Goal: Communication & Community: Answer question/provide support

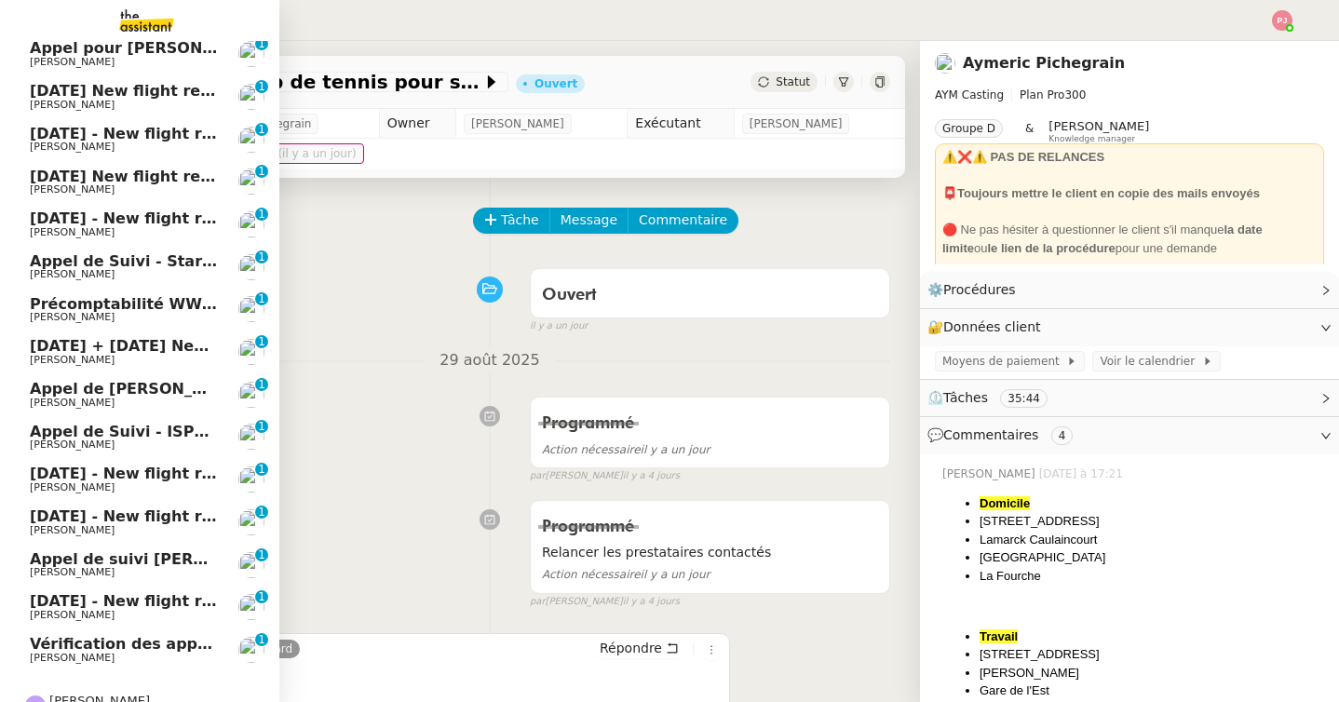
scroll to position [338, 0]
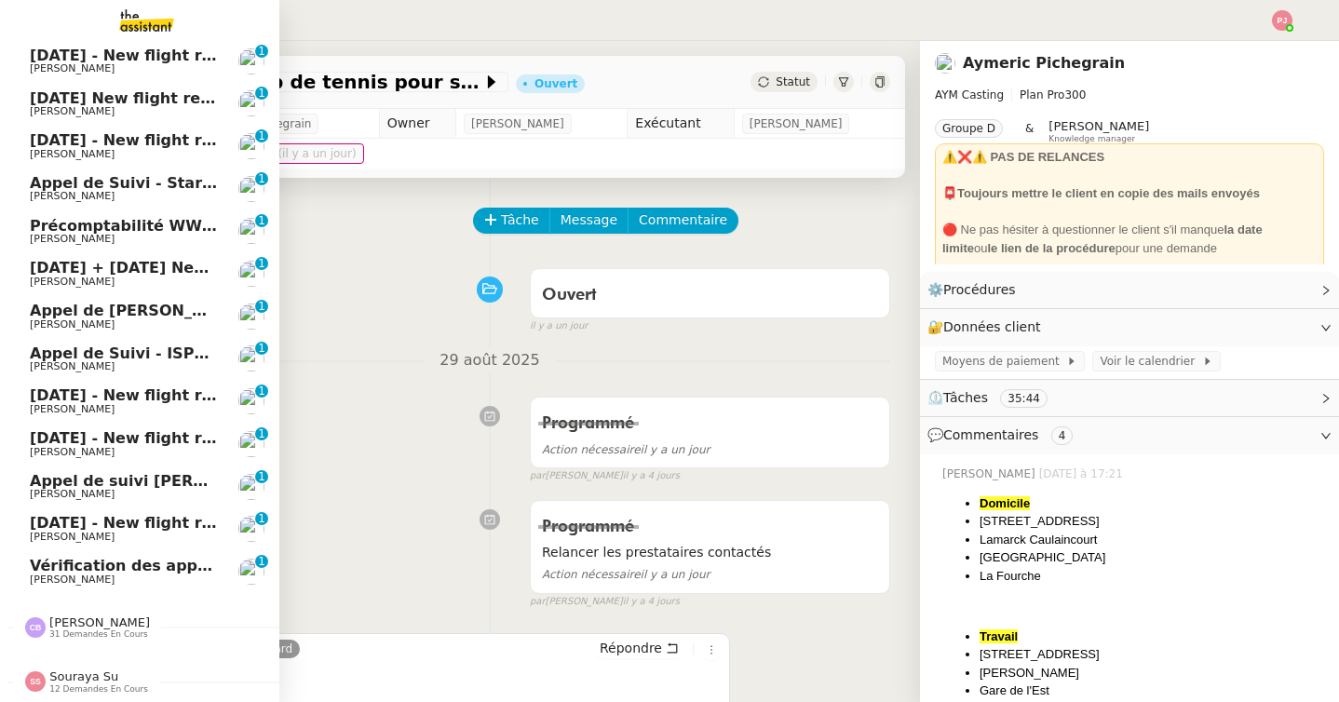
click at [79, 579] on span "[PERSON_NAME]" at bounding box center [72, 580] width 85 height 12
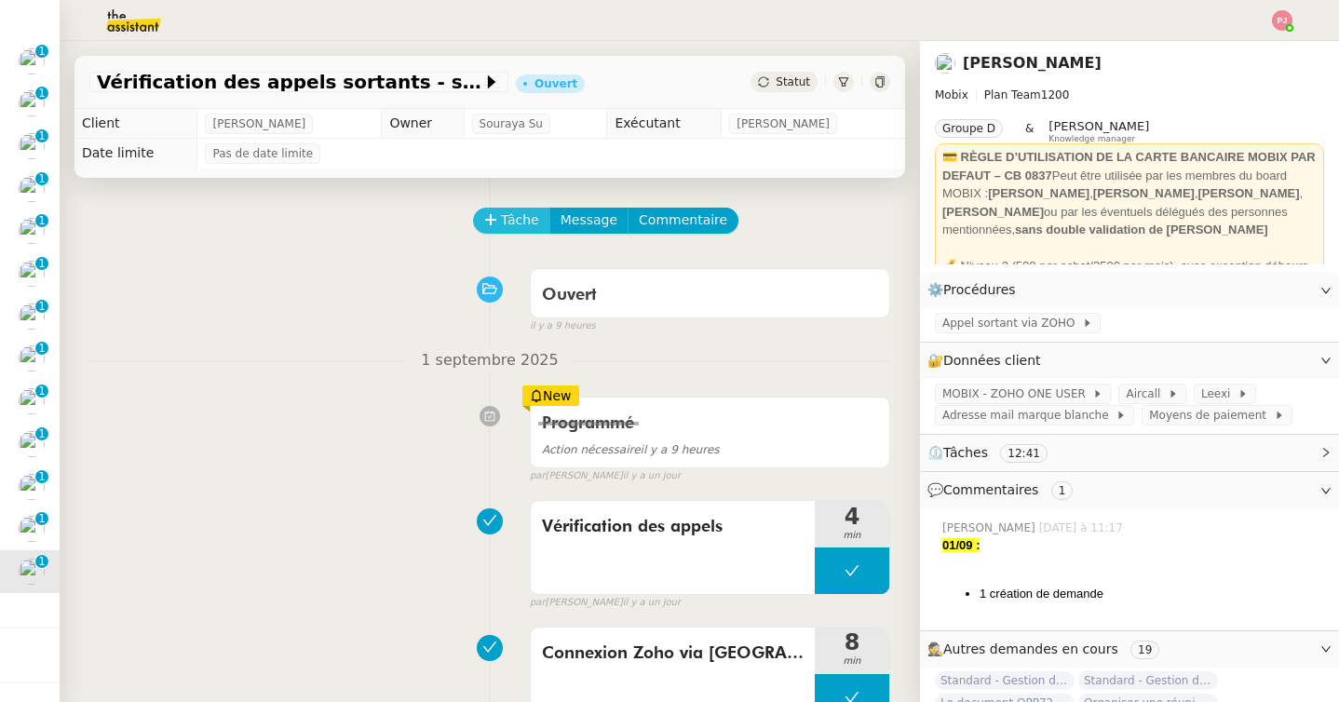
click at [513, 219] on span "Tâche" at bounding box center [520, 220] width 38 height 21
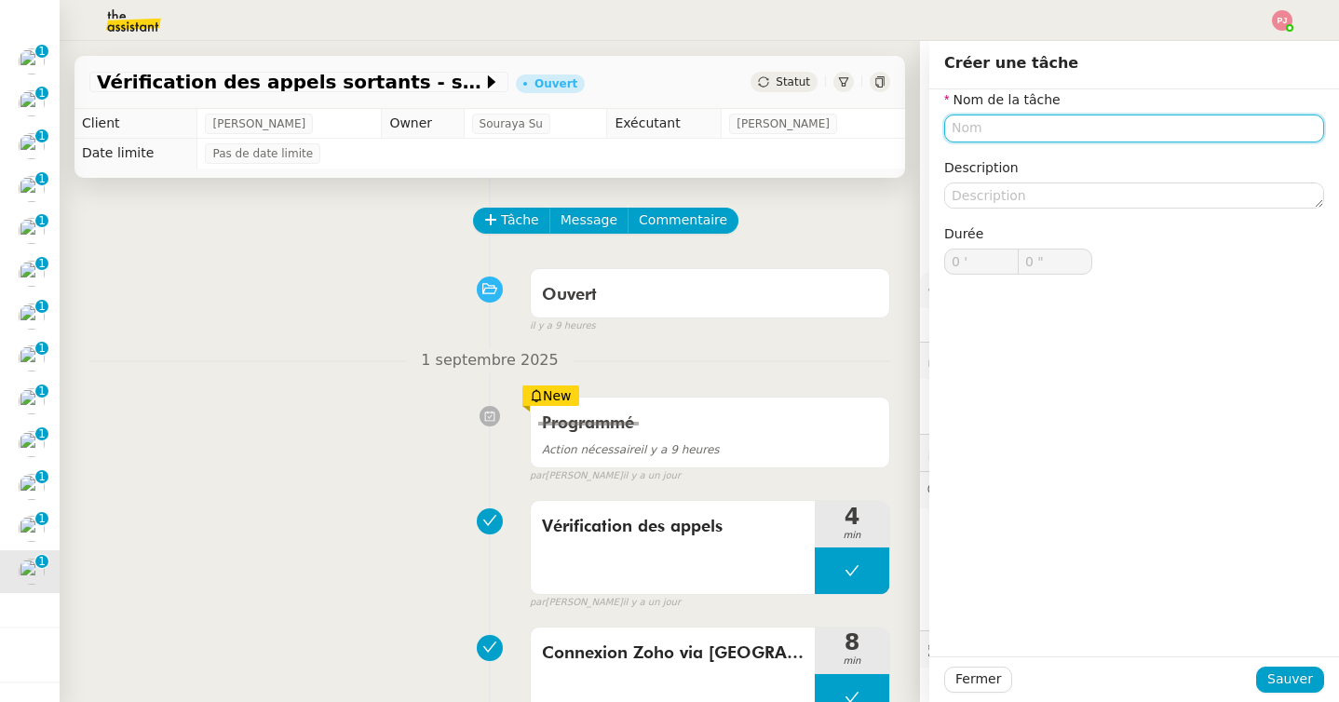
click at [1002, 130] on input "text" at bounding box center [1134, 128] width 380 height 27
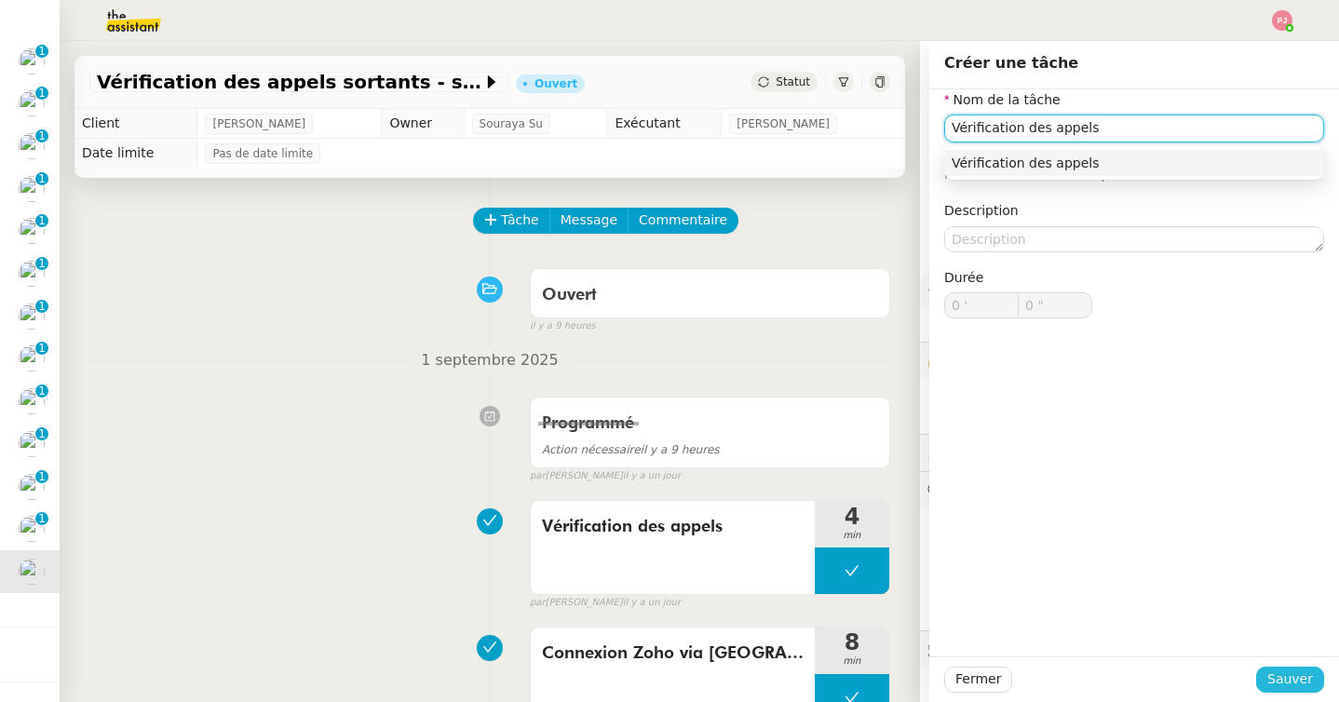
type input "Vérification des appels"
click at [1291, 677] on span "Sauver" at bounding box center [1290, 679] width 46 height 21
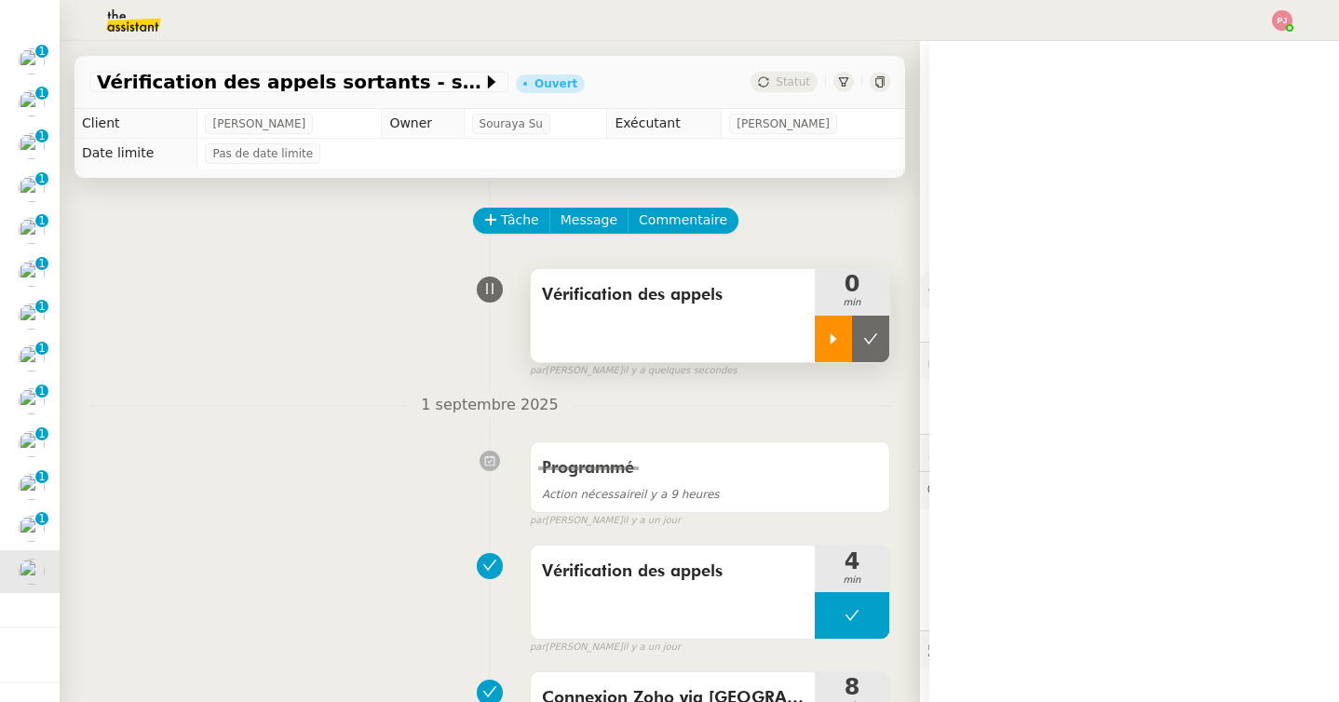
click at [841, 359] on div at bounding box center [833, 339] width 37 height 47
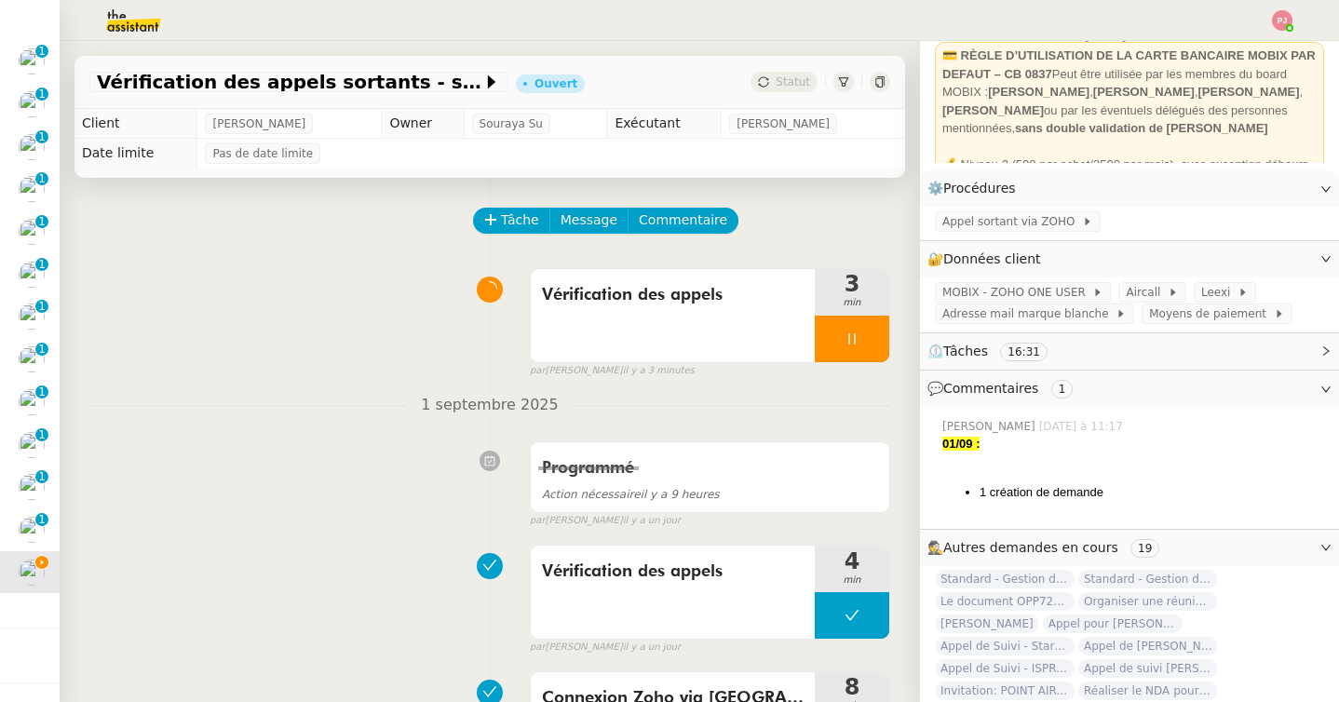
scroll to position [215, 0]
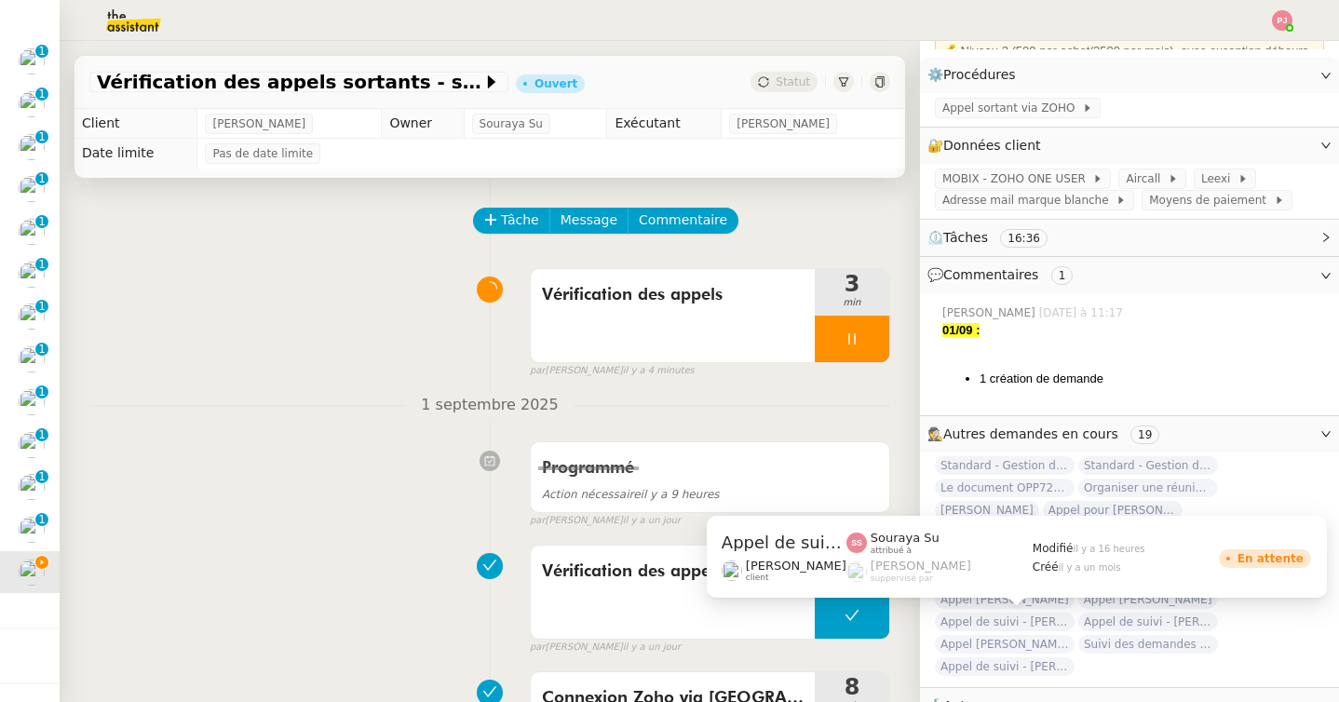
click at [1078, 613] on span "Appel de suivi - [PERSON_NAME]" at bounding box center [1148, 622] width 140 height 19
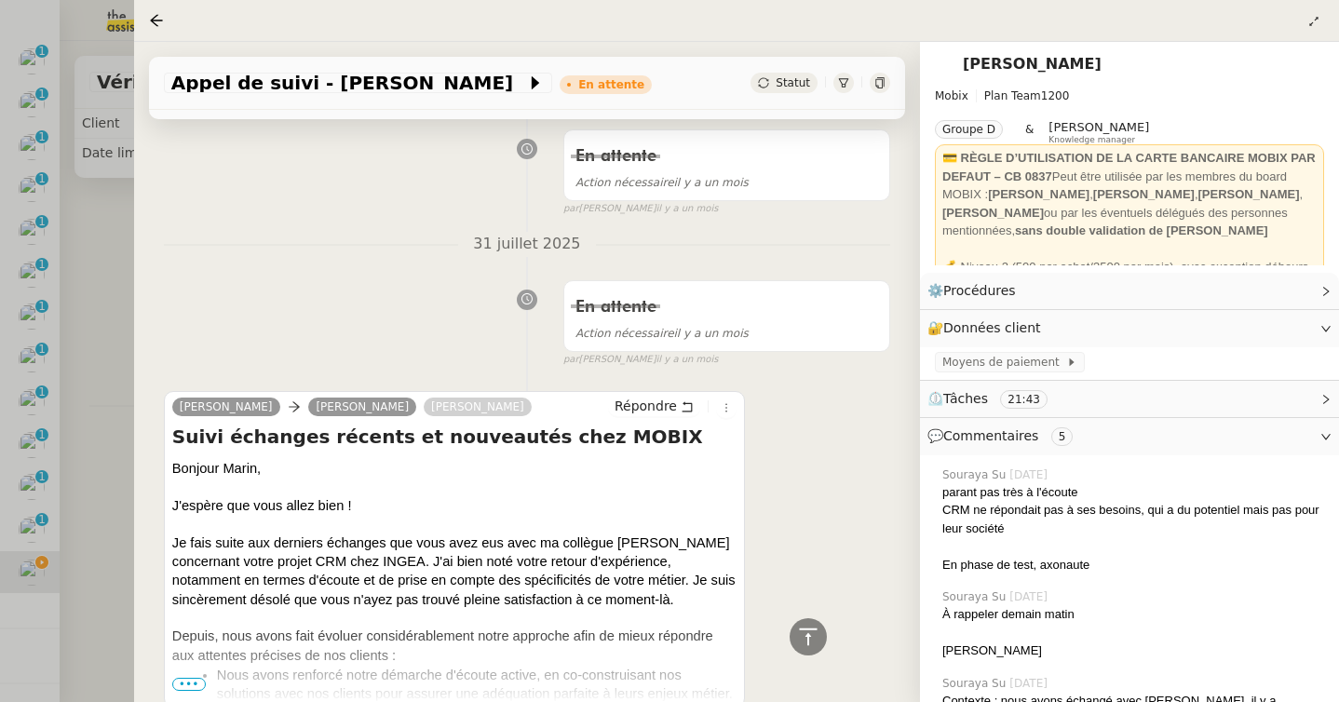
scroll to position [944, 0]
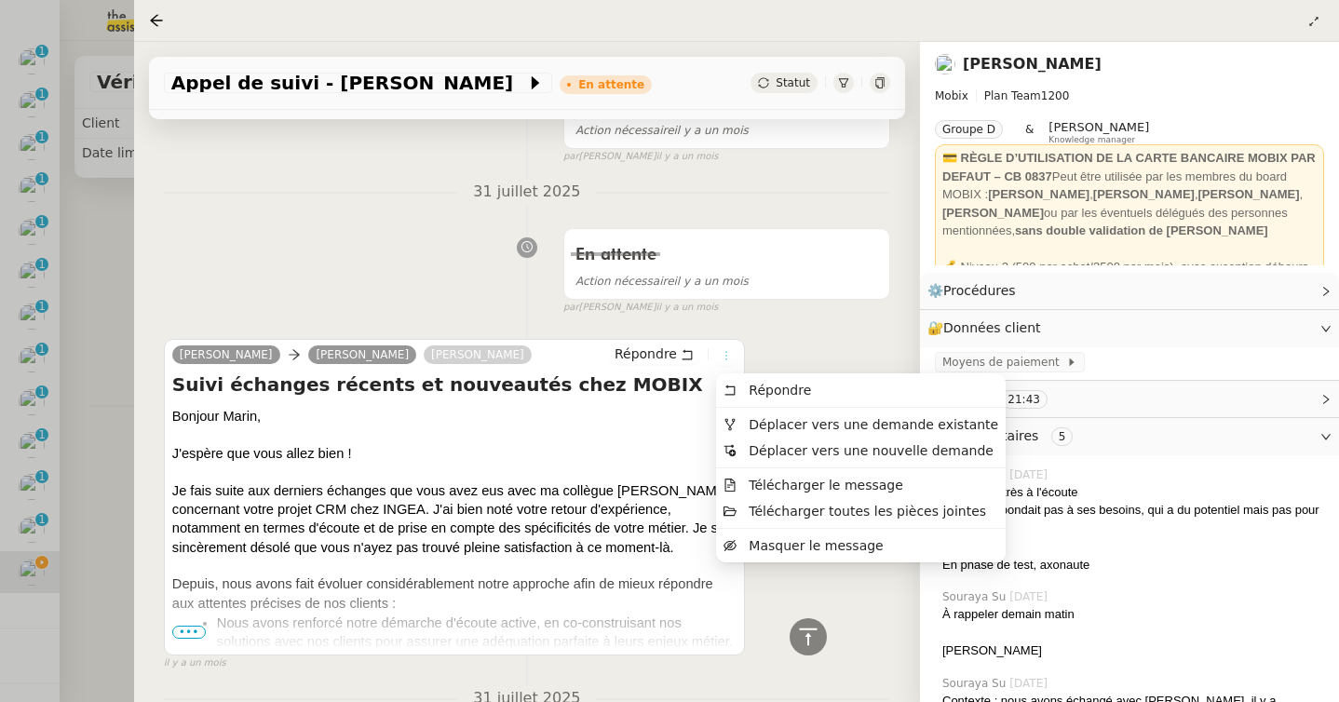
click at [728, 353] on icon at bounding box center [726, 355] width 11 height 11
click at [766, 420] on span "Déplacer vers une demande existante" at bounding box center [874, 424] width 250 height 15
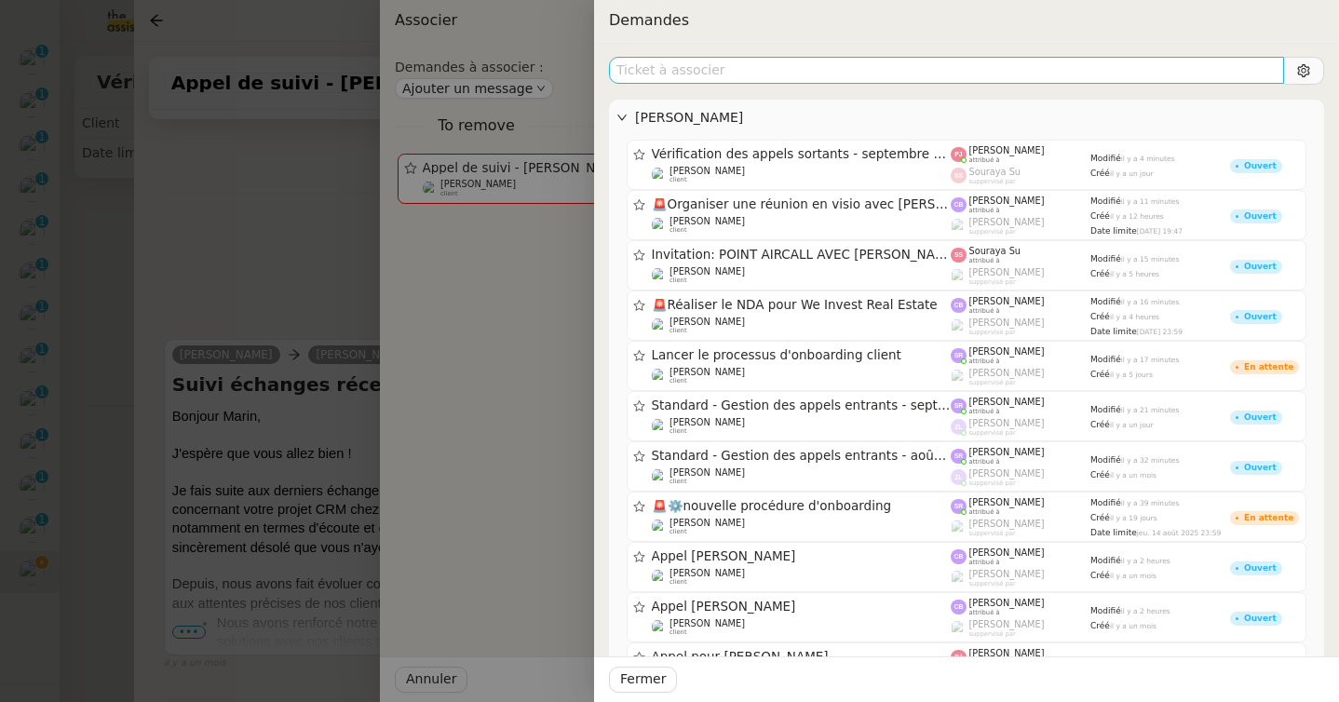
click at [763, 75] on input "text" at bounding box center [946, 70] width 675 height 27
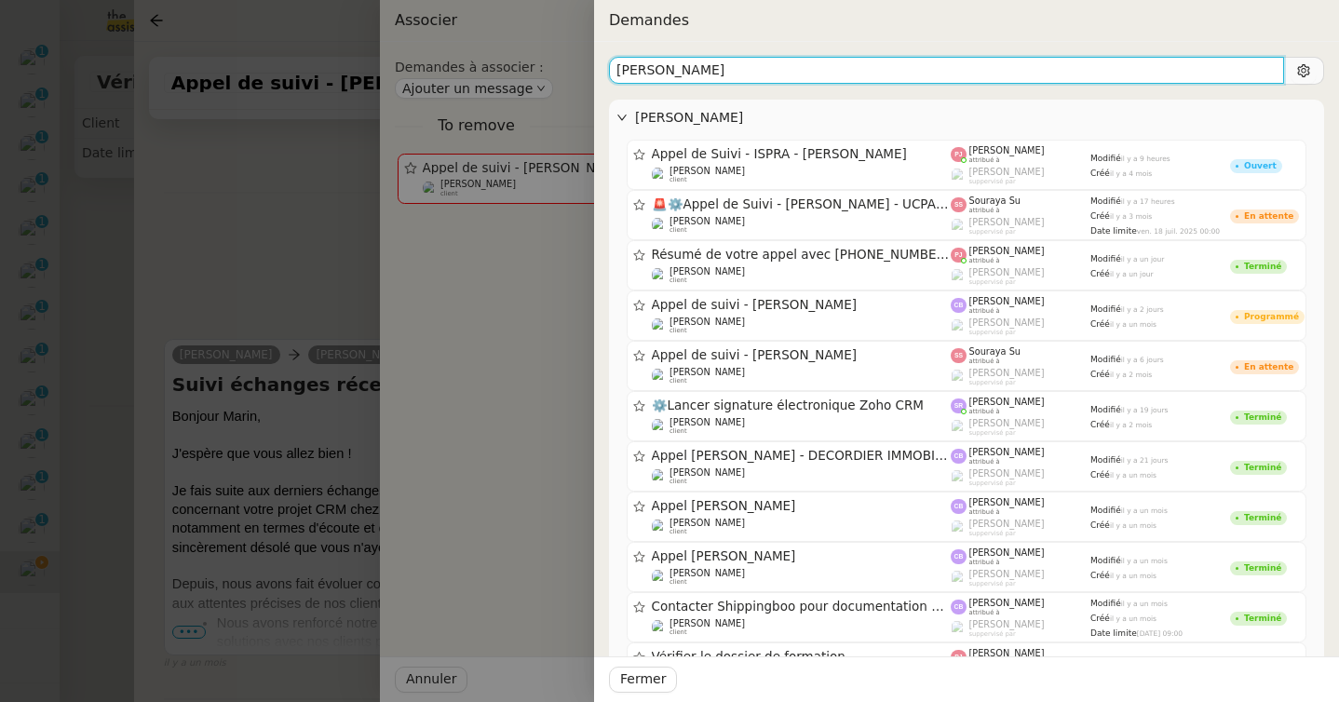
drag, startPoint x: 666, startPoint y: 63, endPoint x: 581, endPoint y: 63, distance: 84.7
click at [581, 63] on div "Demandes [PERSON_NAME] Appel de Suivi - ISPRA - [PERSON_NAME] [PERSON_NAME] cli…" at bounding box center [669, 351] width 1339 height 702
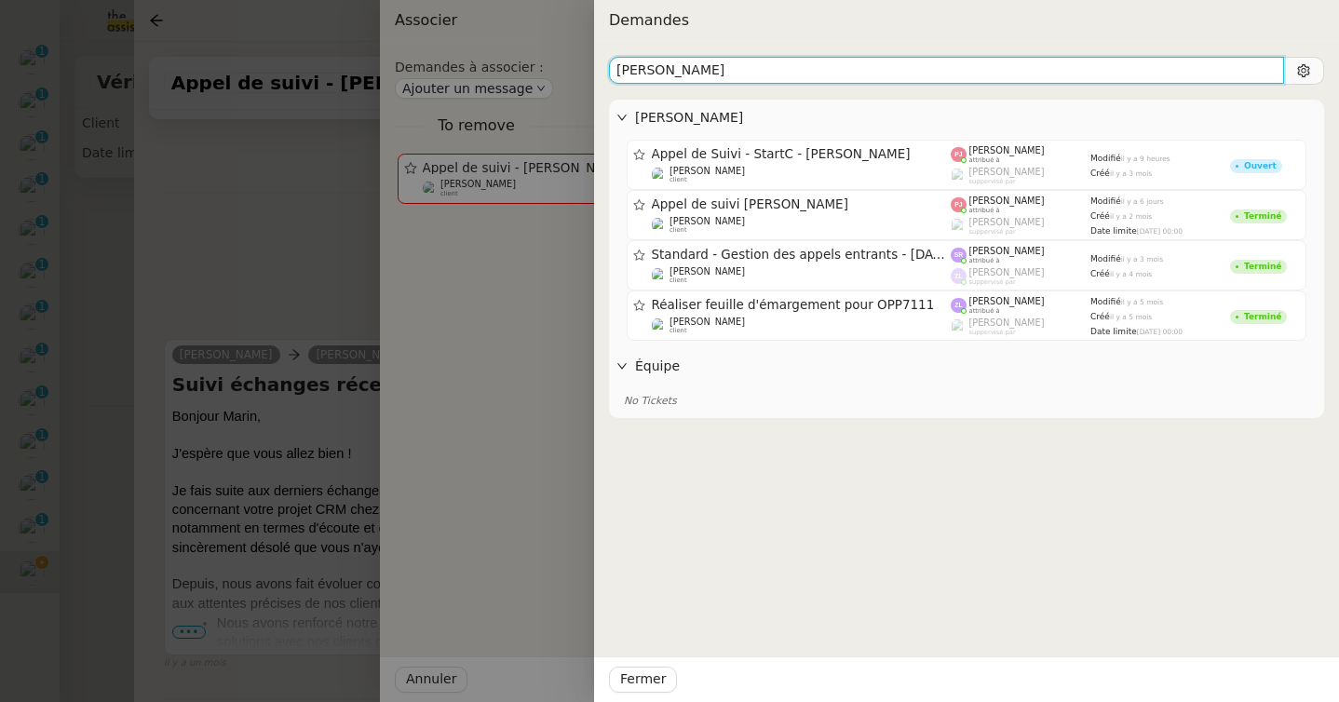
drag, startPoint x: 691, startPoint y: 72, endPoint x: 544, endPoint y: 70, distance: 147.2
click at [544, 70] on div "Demandes [PERSON_NAME] Appel de Suivi - StartC - [PERSON_NAME] [PERSON_NAME] cl…" at bounding box center [669, 351] width 1339 height 702
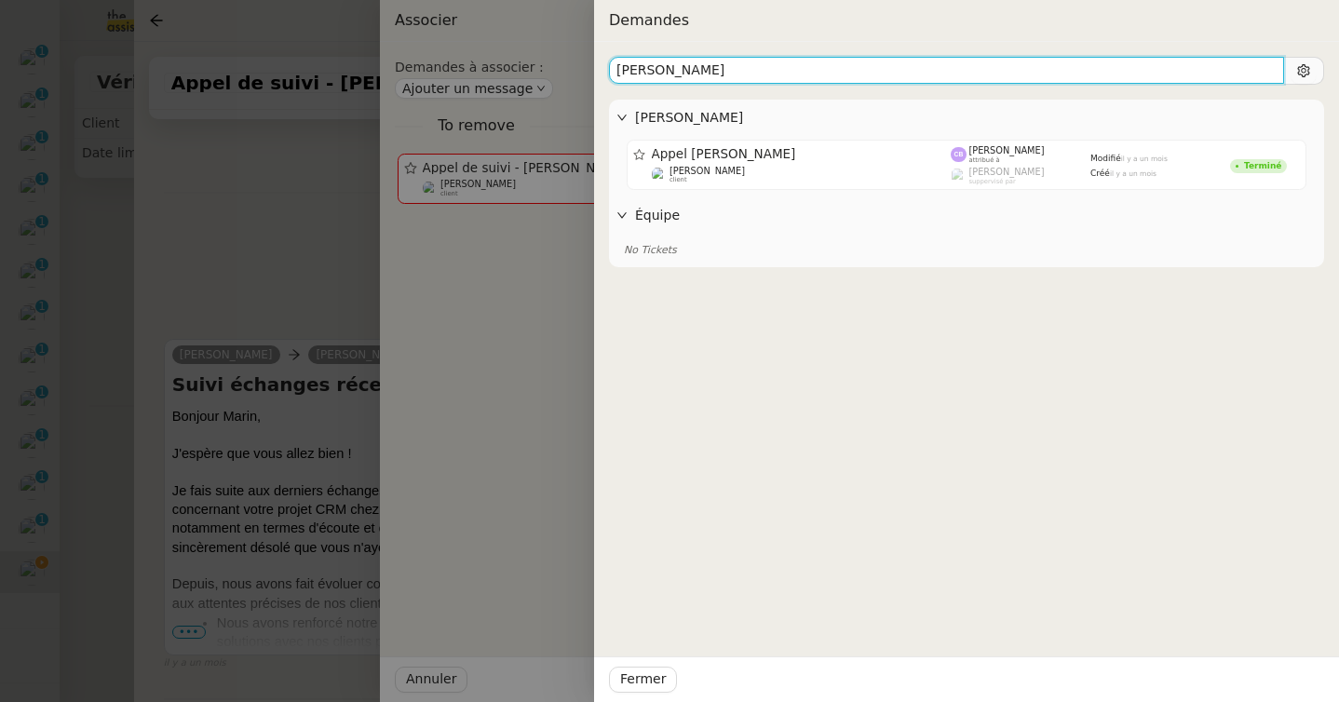
type input "[PERSON_NAME]"
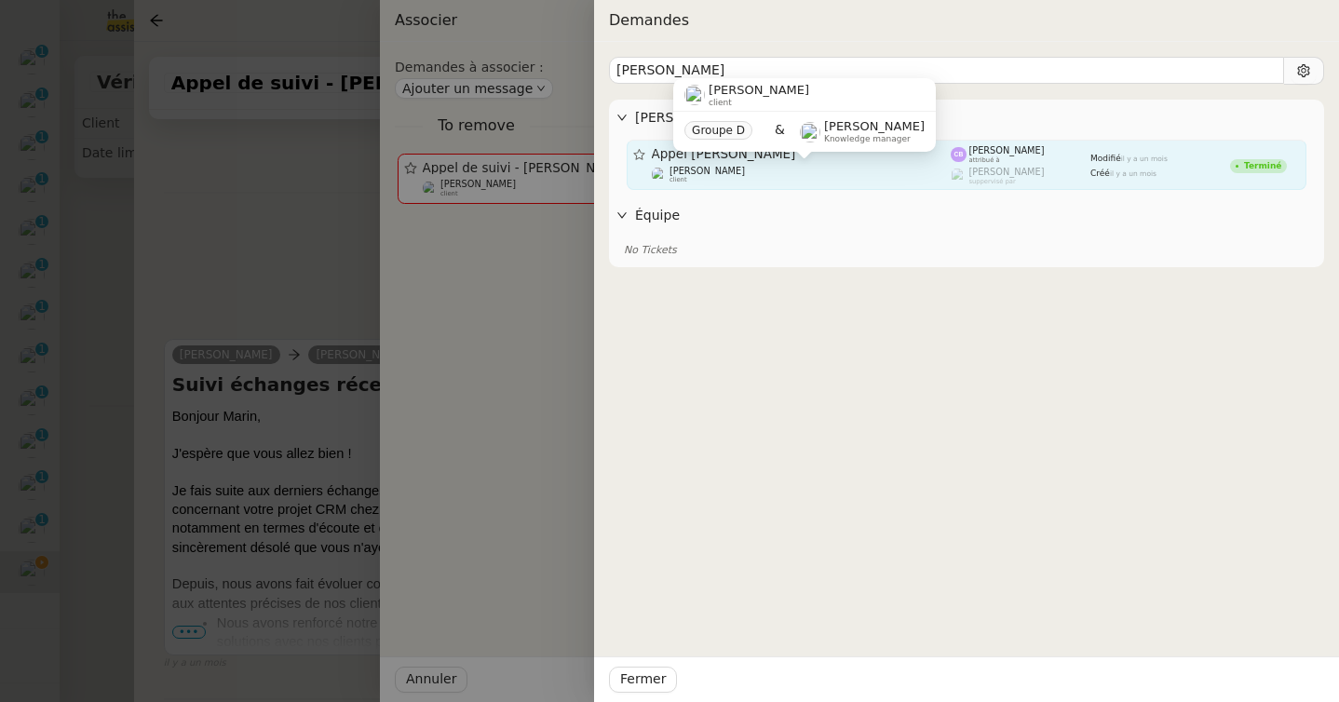
click at [898, 167] on div "[PERSON_NAME] client" at bounding box center [802, 175] width 300 height 19
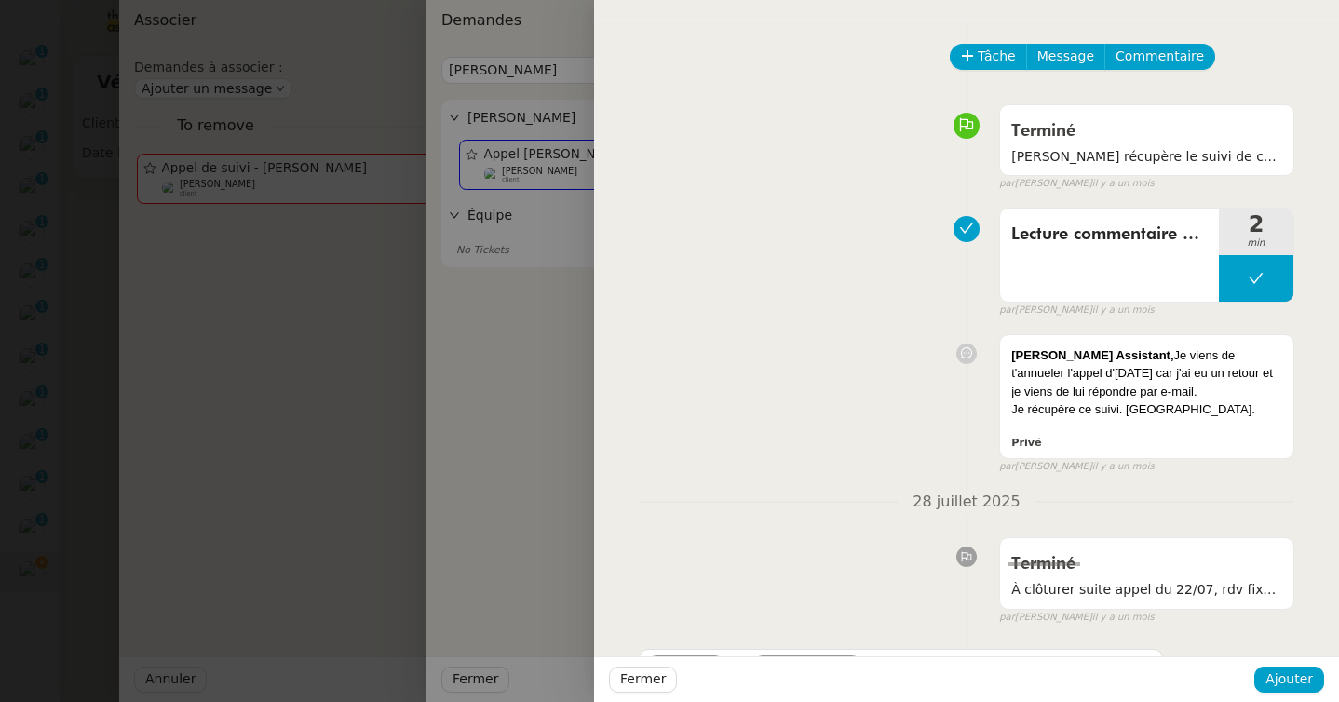
click at [357, 208] on div at bounding box center [669, 351] width 1339 height 702
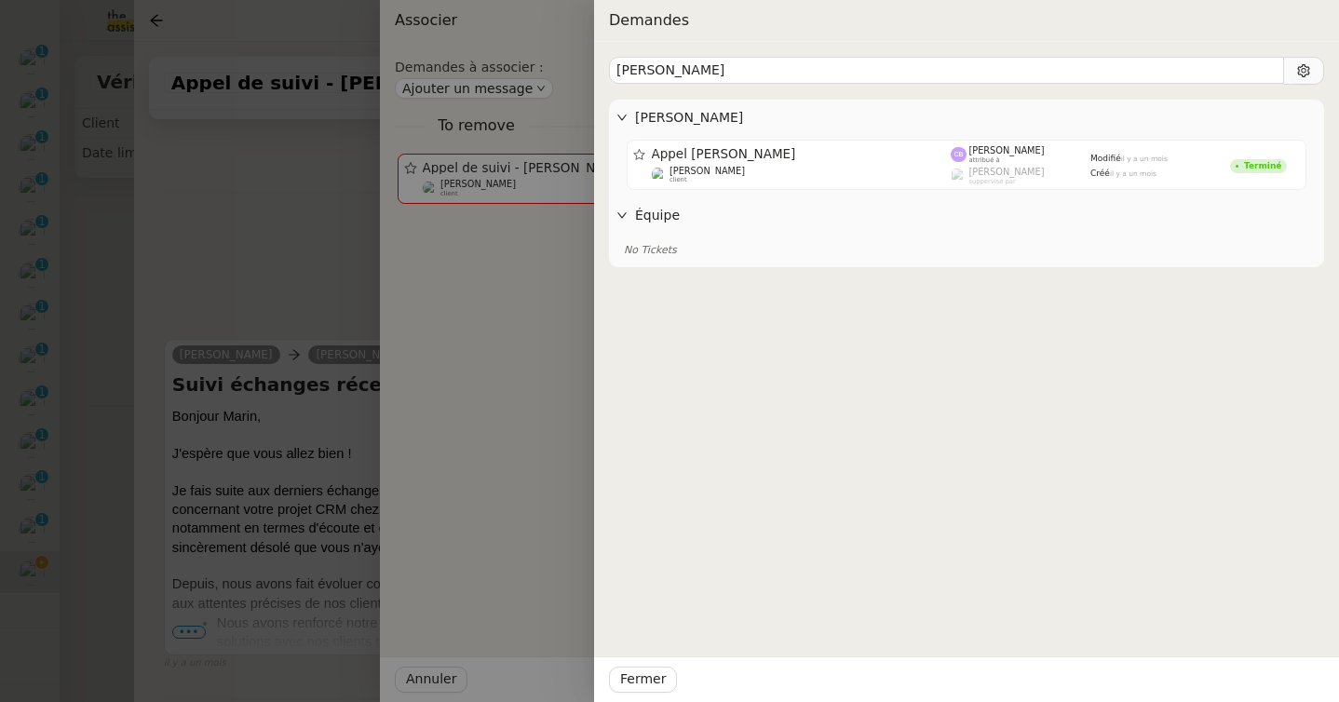
click at [357, 208] on div at bounding box center [669, 351] width 1339 height 702
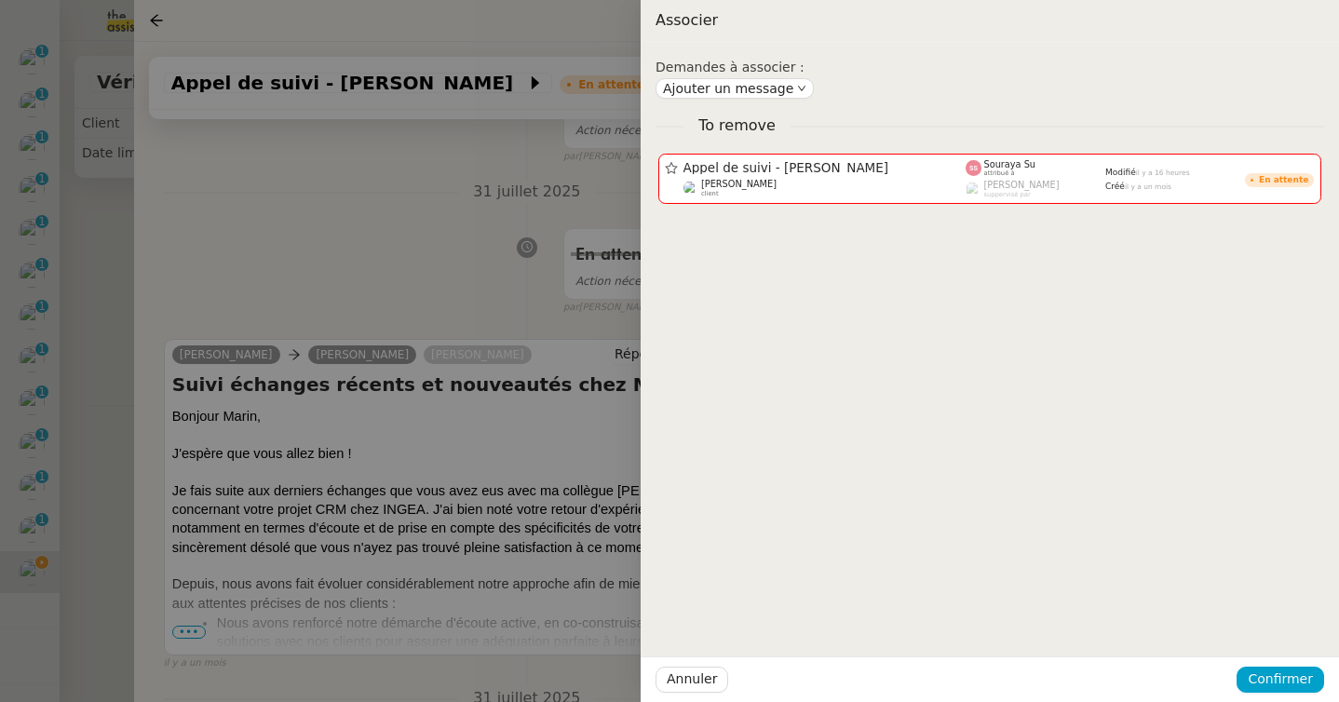
click at [573, 205] on div at bounding box center [669, 351] width 1339 height 702
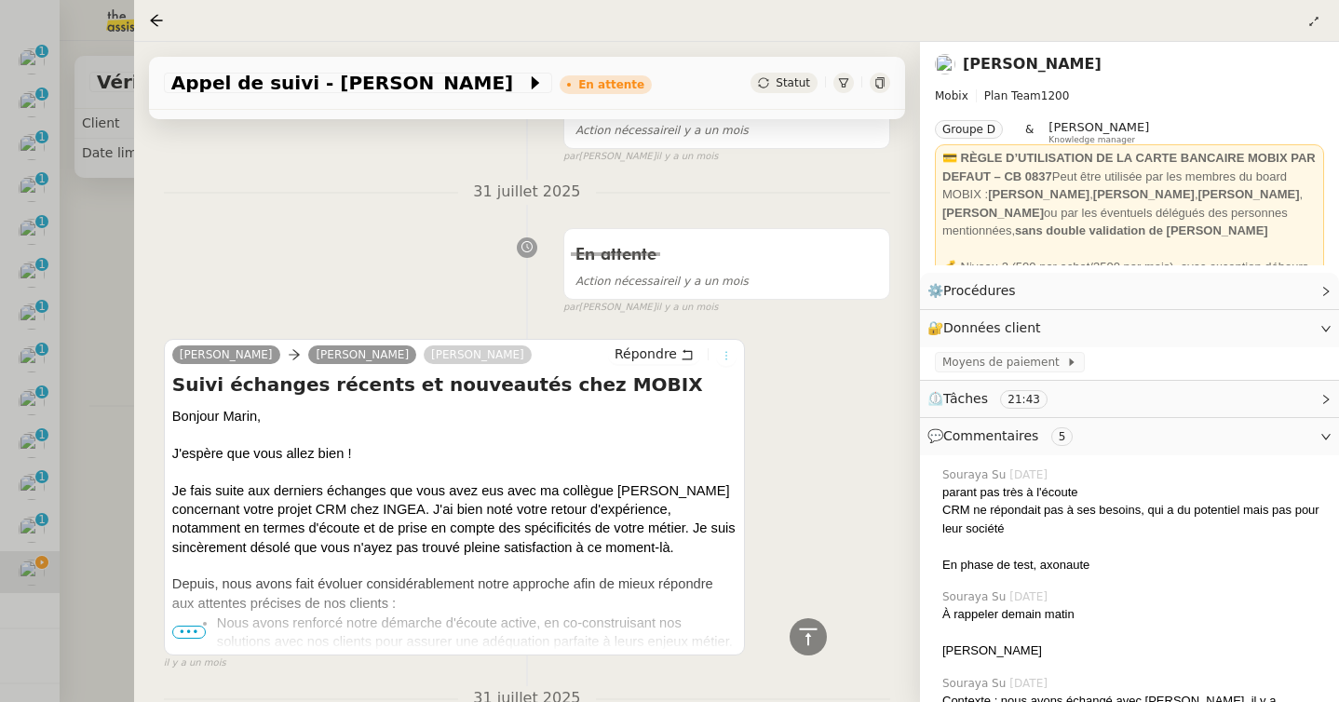
click at [727, 357] on icon at bounding box center [726, 355] width 11 height 11
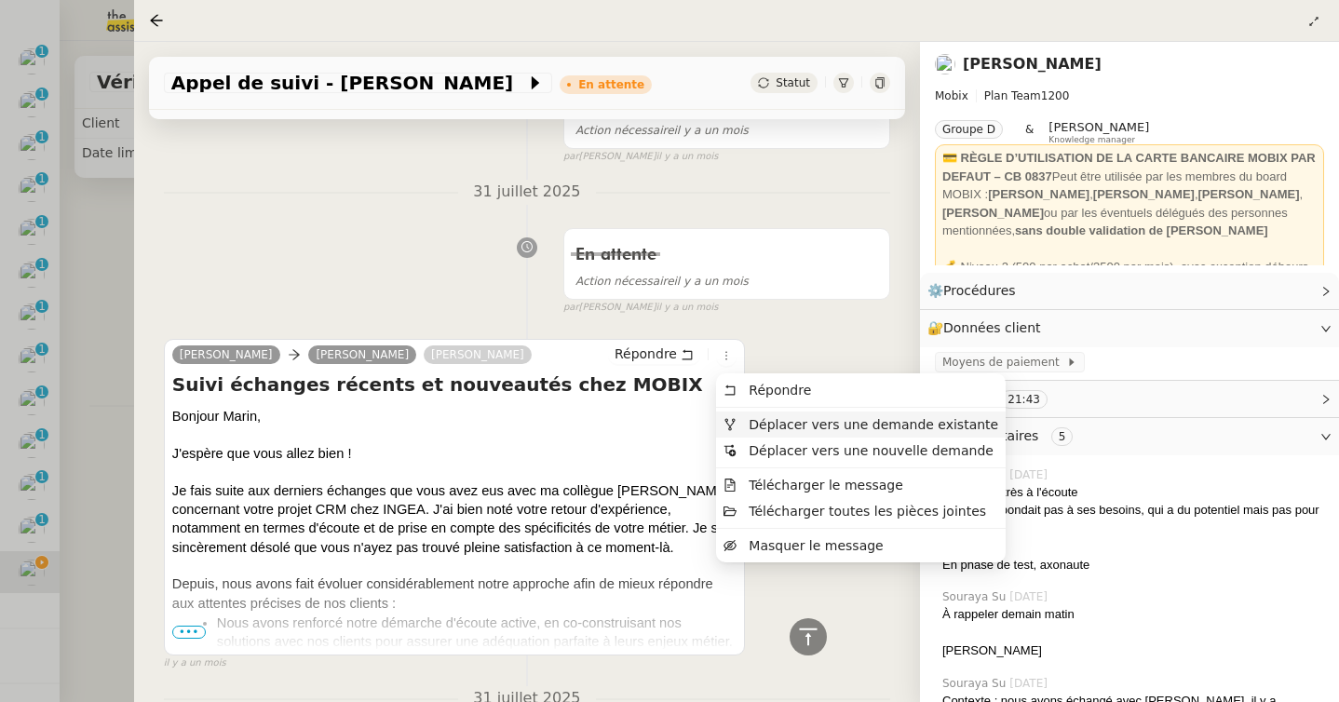
click at [765, 428] on span "Déplacer vers une demande existante" at bounding box center [874, 424] width 250 height 15
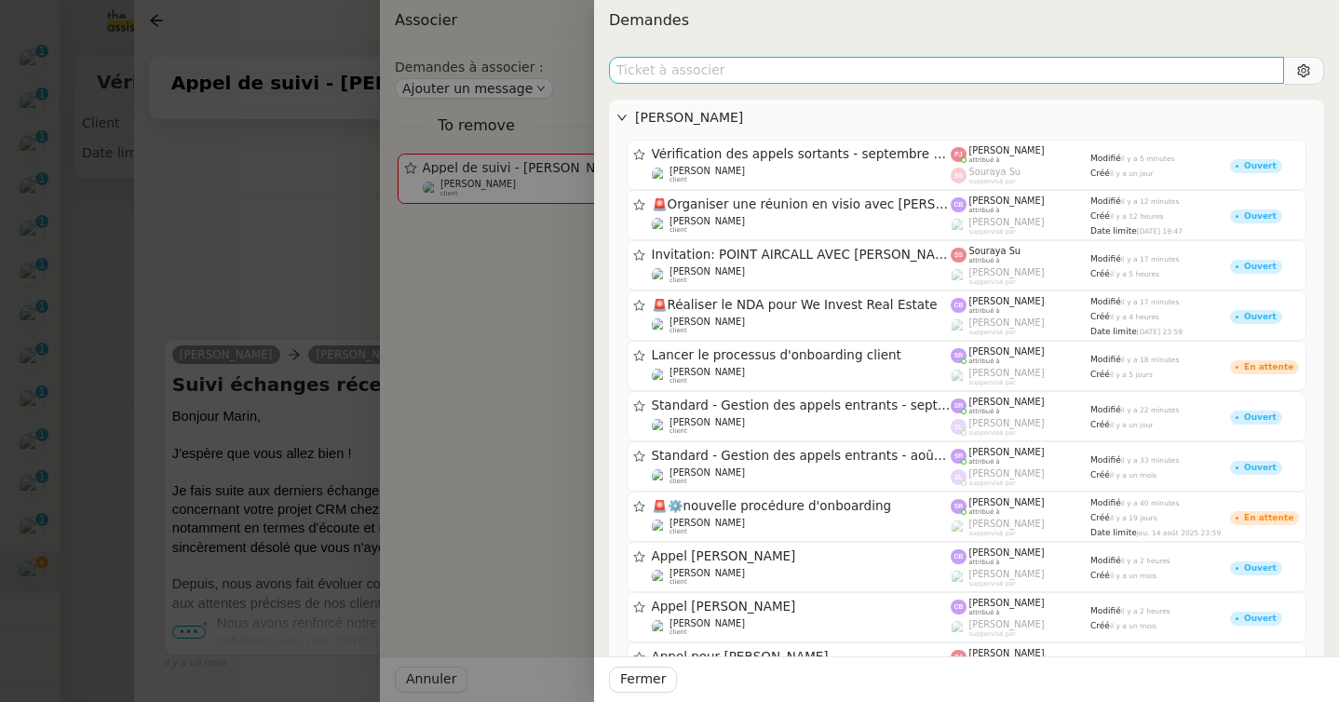
click at [819, 76] on input "text" at bounding box center [946, 70] width 675 height 27
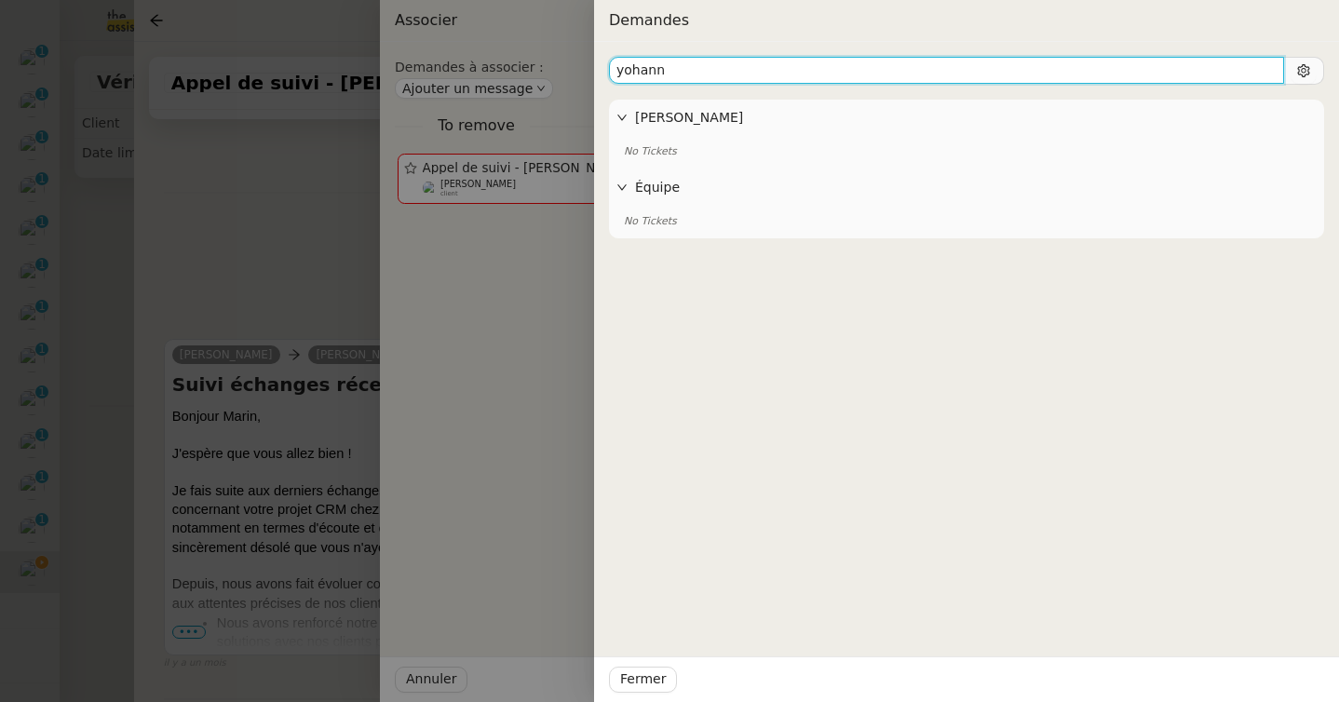
click at [637, 72] on input "yohann" at bounding box center [946, 70] width 675 height 27
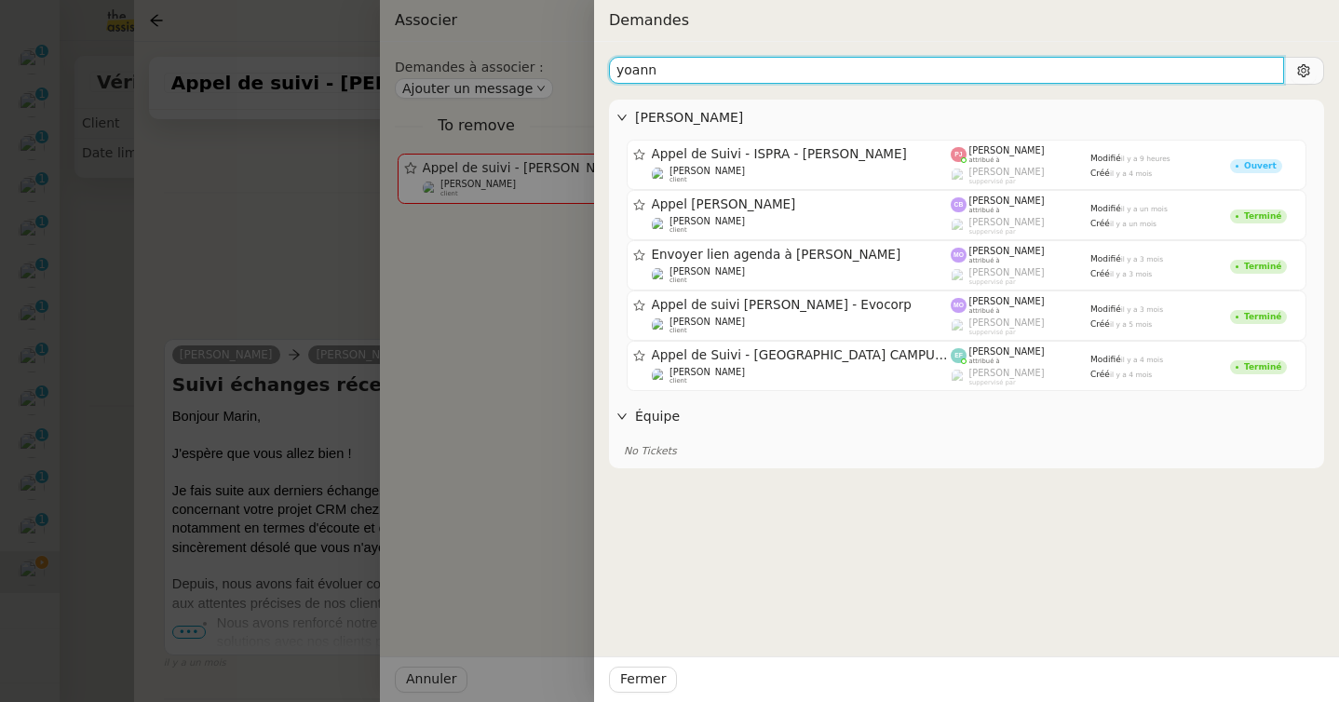
drag, startPoint x: 662, startPoint y: 68, endPoint x: 560, endPoint y: 68, distance: 102.4
click at [560, 68] on div "Demandes [PERSON_NAME] Appel de Suivi - ISPRA - [PERSON_NAME] [PERSON_NAME] cli…" at bounding box center [669, 351] width 1339 height 702
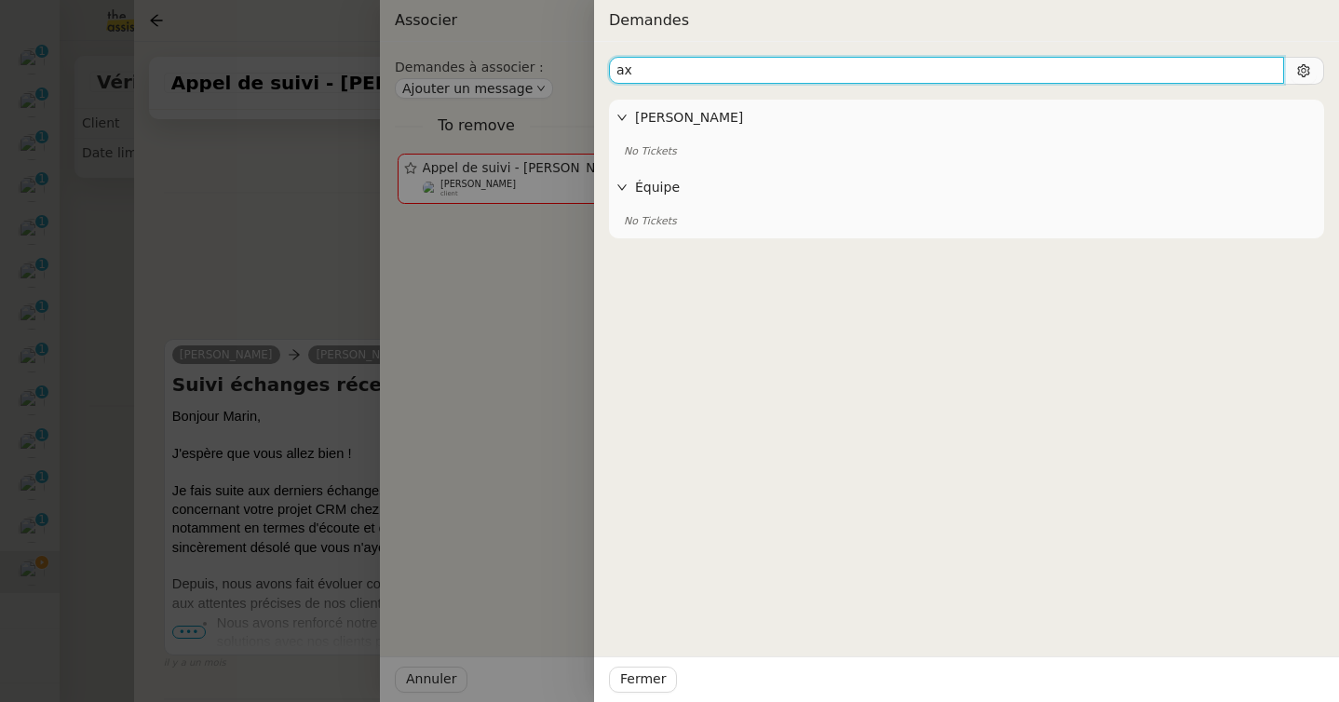
type input "a"
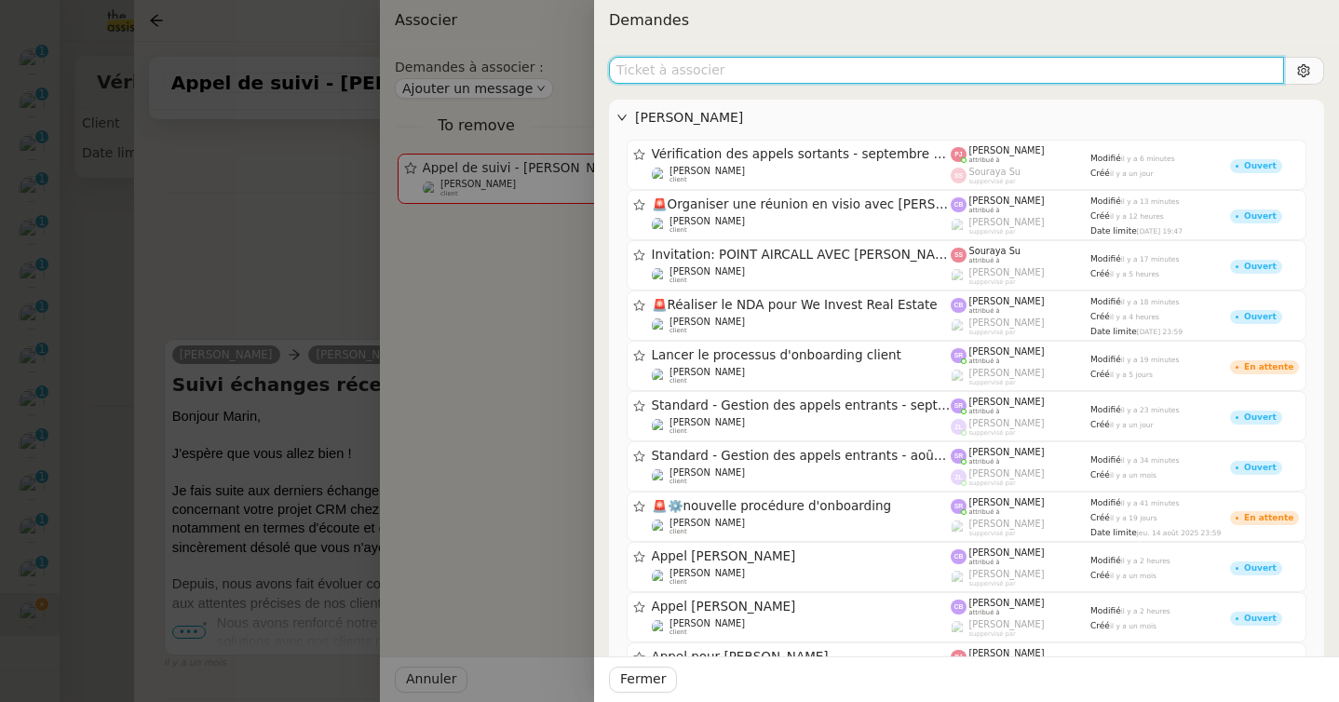
scroll to position [423, 0]
click at [715, 75] on input "text" at bounding box center [946, 70] width 675 height 27
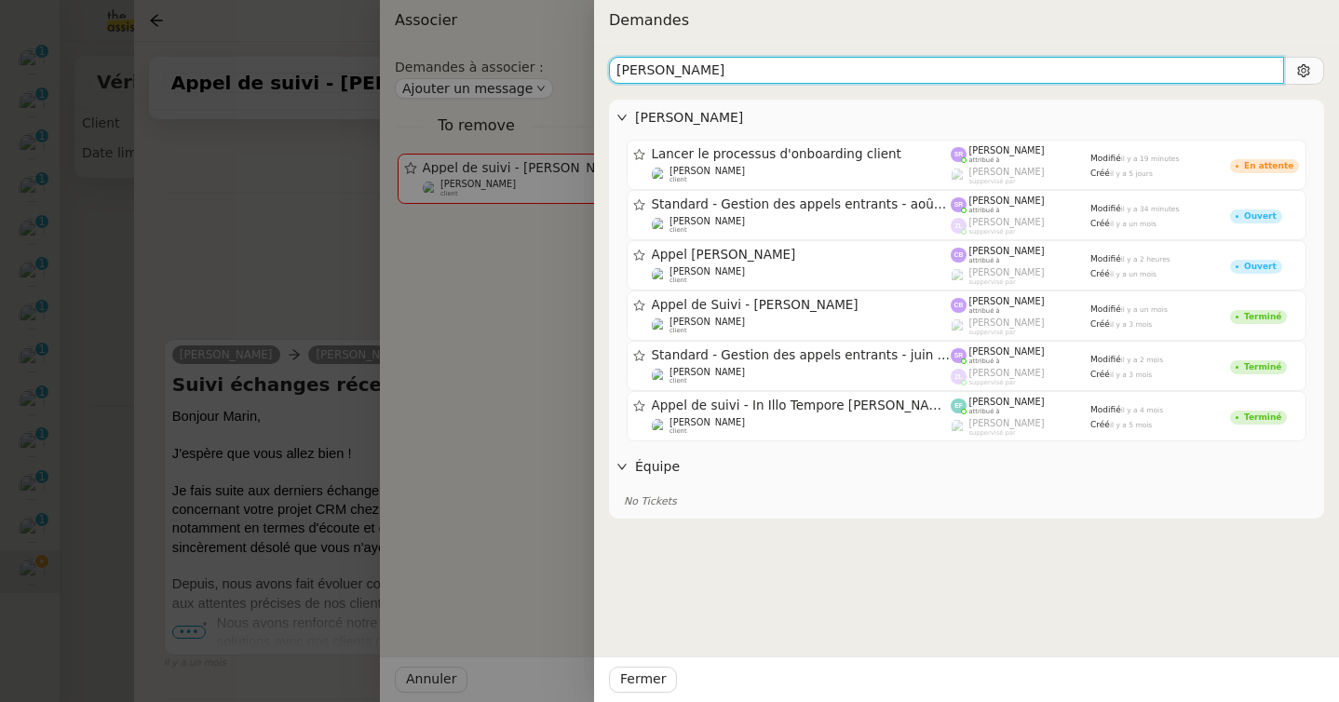
drag, startPoint x: 743, startPoint y: 80, endPoint x: 581, endPoint y: 60, distance: 163.3
click at [581, 60] on div "Demandes [PERSON_NAME] Lancer le processus d'onboarding client [PERSON_NAME] cl…" at bounding box center [669, 351] width 1339 height 702
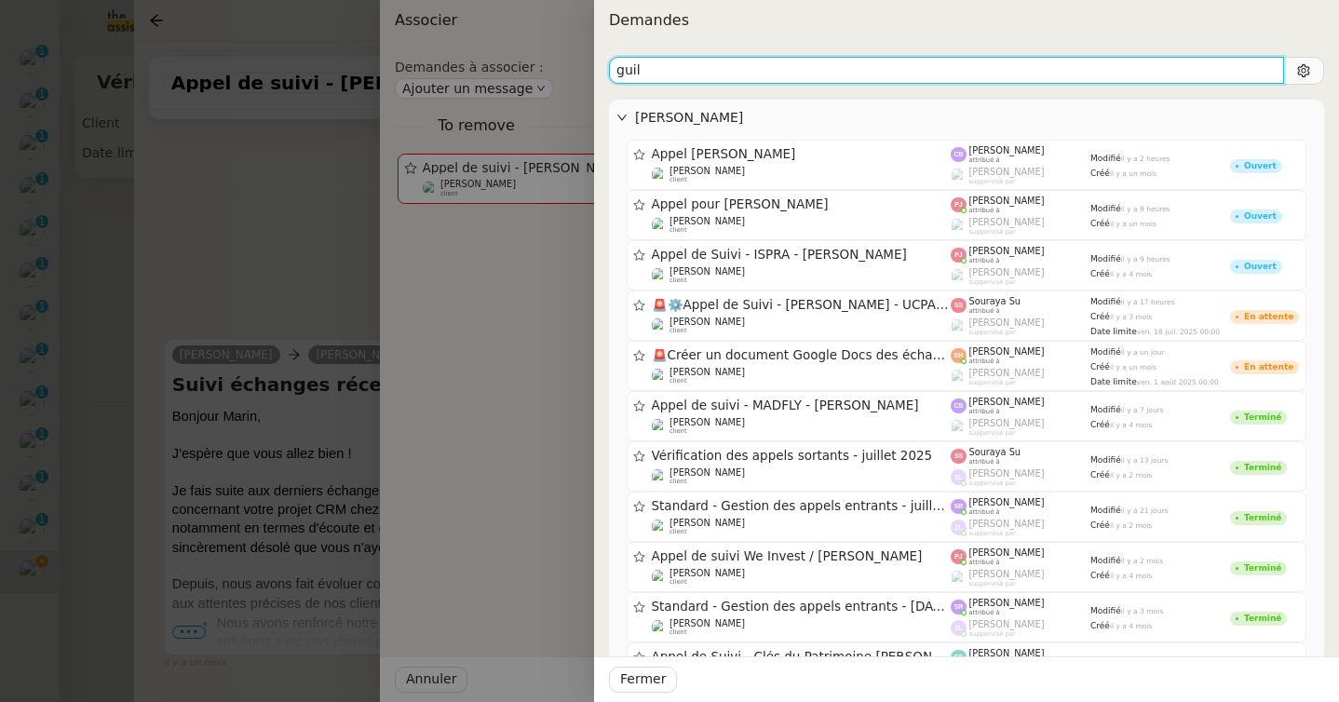
drag, startPoint x: 691, startPoint y: 75, endPoint x: 519, endPoint y: 75, distance: 172.3
click at [519, 75] on div "Demandes guil [PERSON_NAME] Appel [PERSON_NAME] client [PERSON_NAME] attribué à…" at bounding box center [669, 351] width 1339 height 702
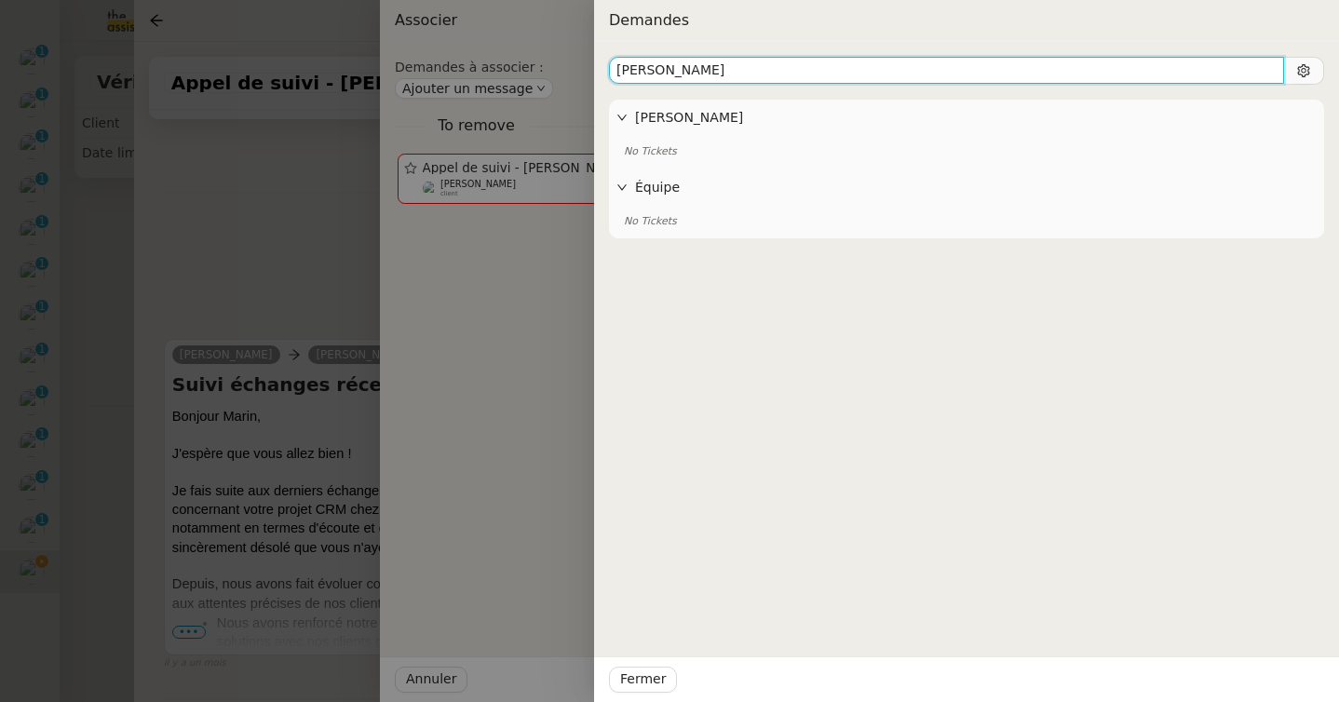
drag, startPoint x: 681, startPoint y: 64, endPoint x: 565, endPoint y: 64, distance: 115.5
click at [565, 64] on div "Demandes [PERSON_NAME] No Tickets Équipe No Tickets Fermer" at bounding box center [669, 351] width 1339 height 702
drag, startPoint x: 701, startPoint y: 75, endPoint x: 577, endPoint y: 75, distance: 123.9
click at [577, 75] on div "Demandes [PERSON_NAME] Parant No Tickets Équipe No Tickets Fermer" at bounding box center [669, 351] width 1339 height 702
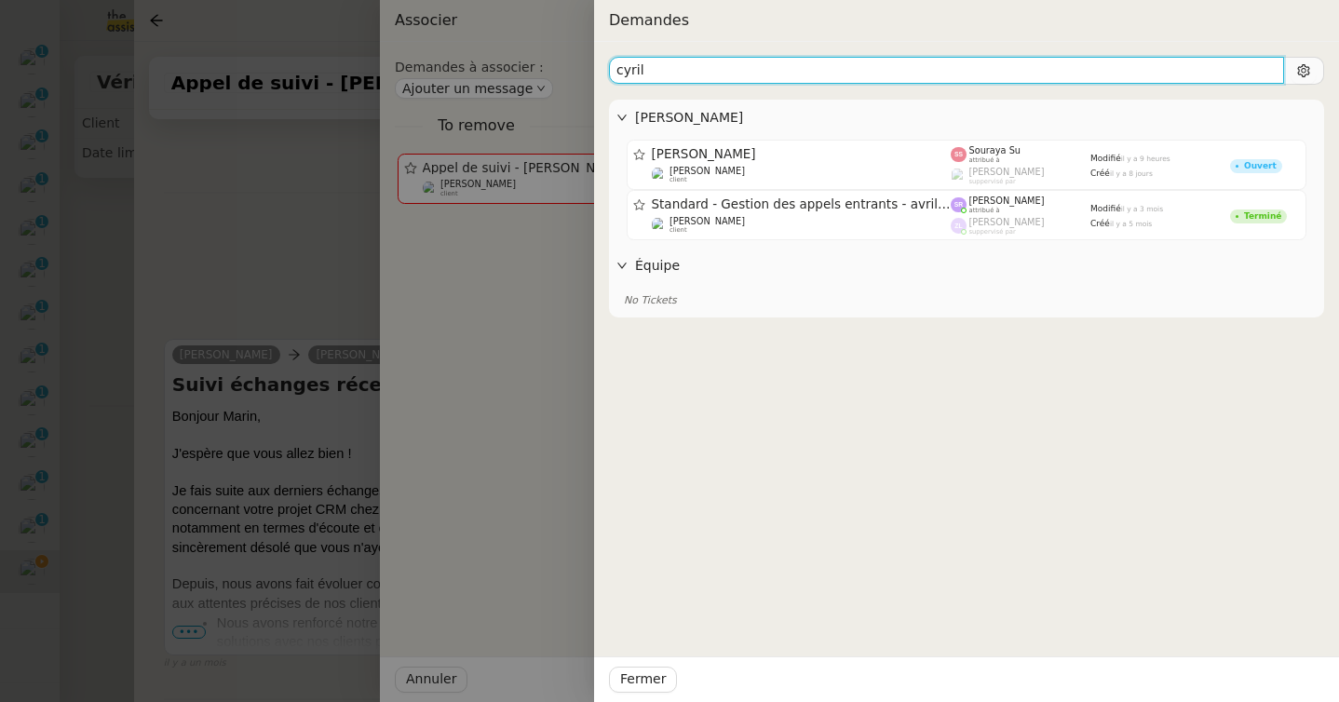
drag, startPoint x: 645, startPoint y: 69, endPoint x: 596, endPoint y: 69, distance: 49.4
click at [596, 69] on div "[PERSON_NAME] [PERSON_NAME] [PERSON_NAME] client [PERSON_NAME] Su attribué à [P…" at bounding box center [966, 372] width 745 height 660
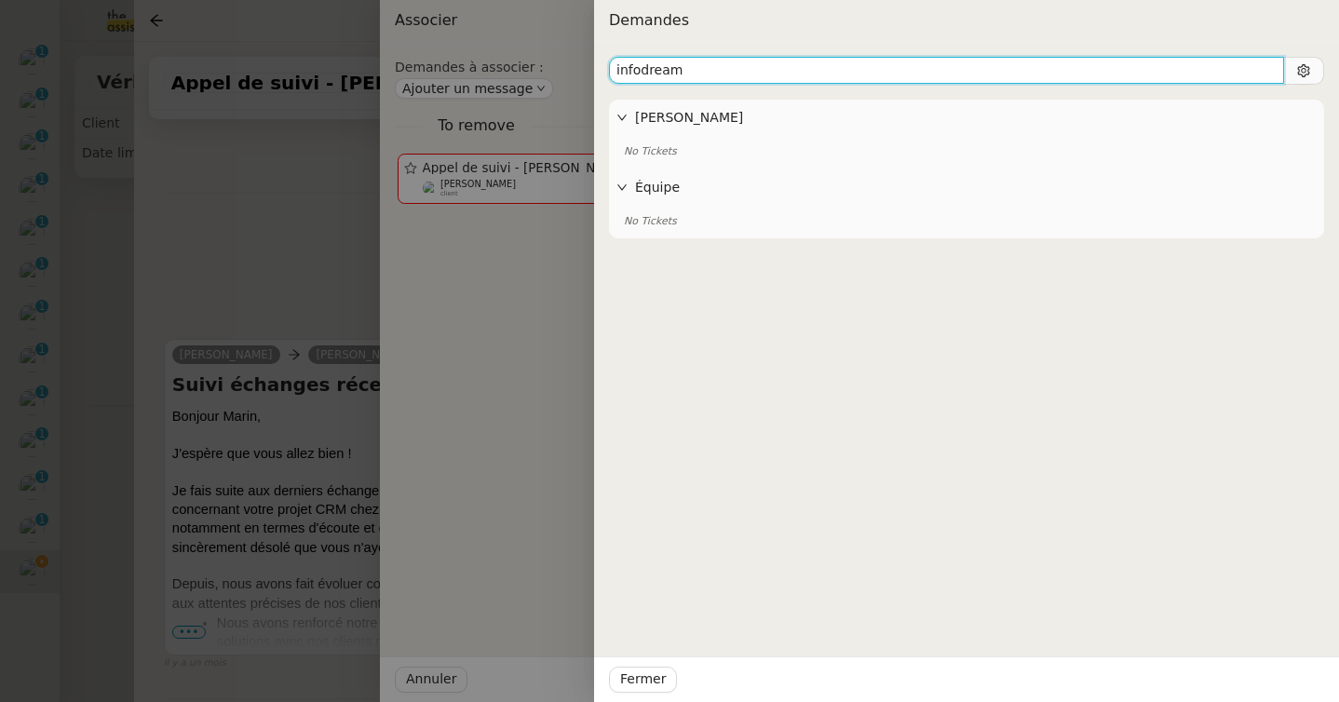
drag, startPoint x: 698, startPoint y: 75, endPoint x: 549, endPoint y: 75, distance: 148.1
click at [549, 75] on div "Demandes infodream [PERSON_NAME] No Tickets Équipe No Tickets Fermer" at bounding box center [669, 351] width 1339 height 702
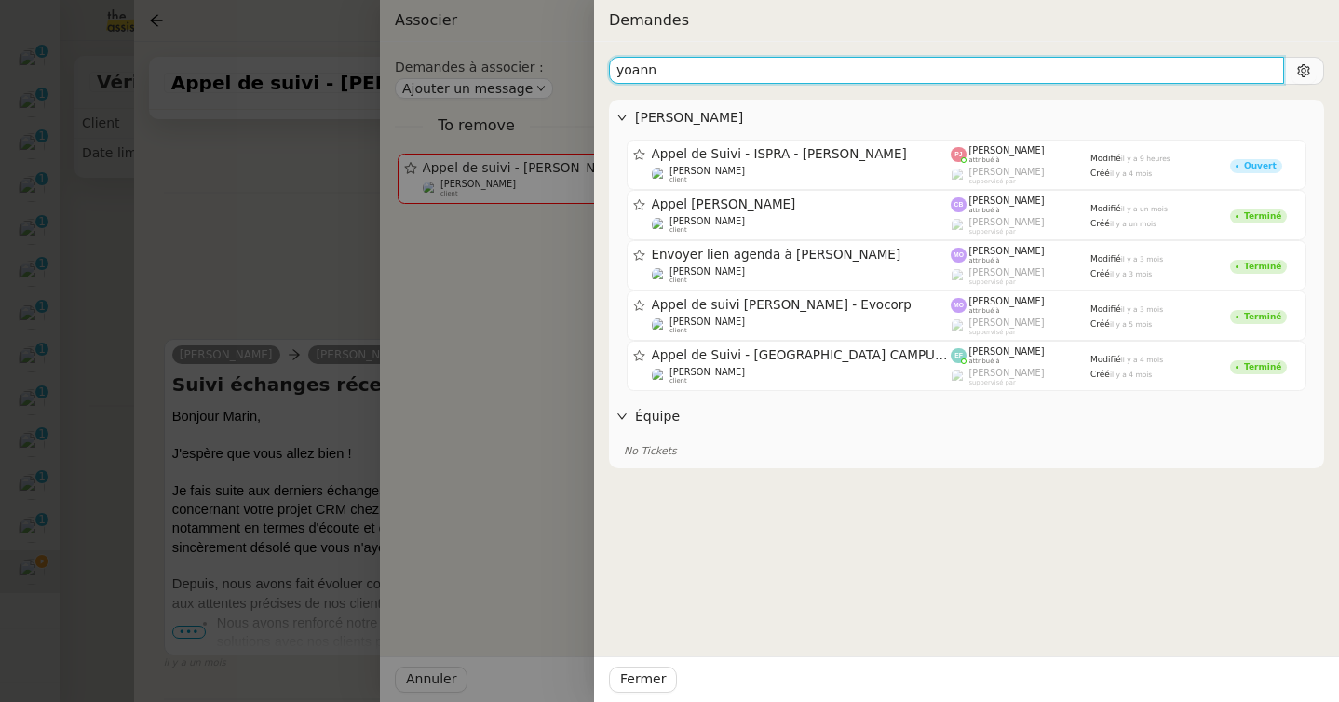
drag, startPoint x: 685, startPoint y: 60, endPoint x: 586, endPoint y: 60, distance: 99.6
click at [586, 60] on div "Demandes [PERSON_NAME] Appel de Suivi - ISPRA - [PERSON_NAME] [PERSON_NAME] cli…" at bounding box center [669, 351] width 1339 height 702
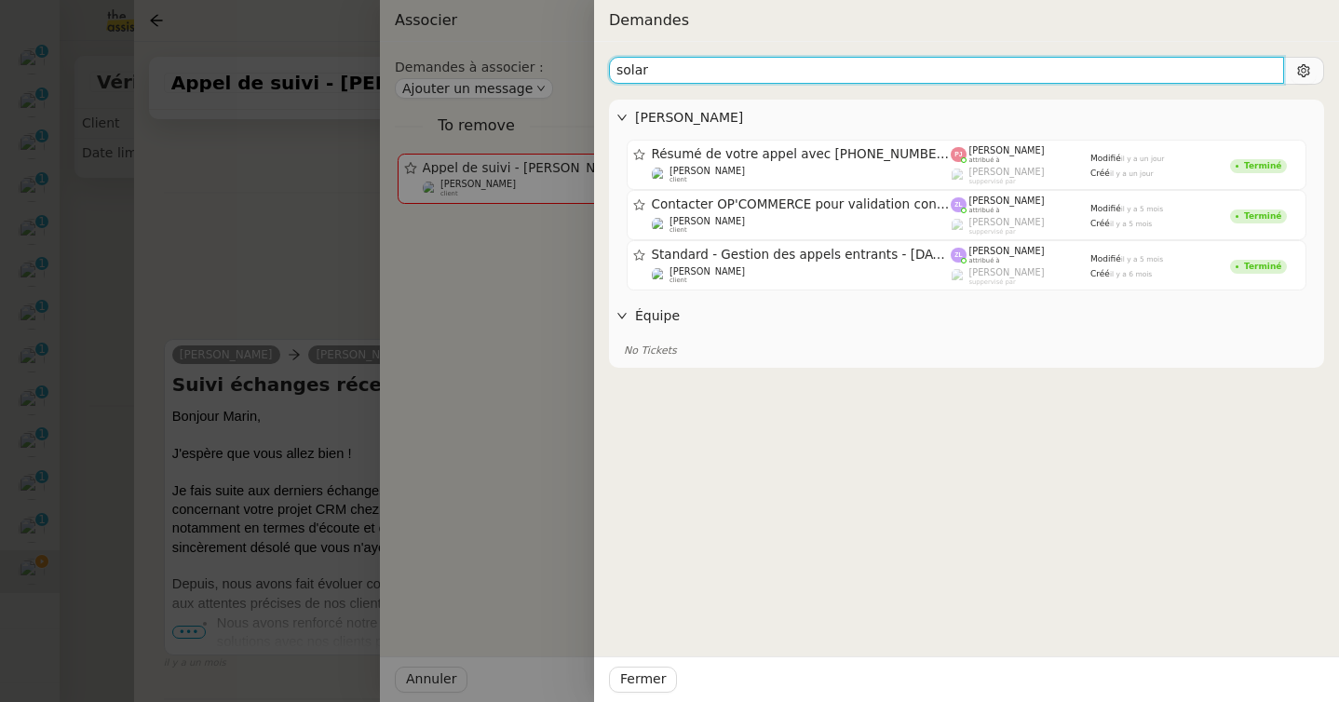
drag, startPoint x: 660, startPoint y: 73, endPoint x: 576, endPoint y: 70, distance: 84.8
click at [576, 70] on div "Demandes solar [PERSON_NAME] Résumé de votre appel avec [PHONE_NUMBER] ([DATE] …" at bounding box center [669, 351] width 1339 height 702
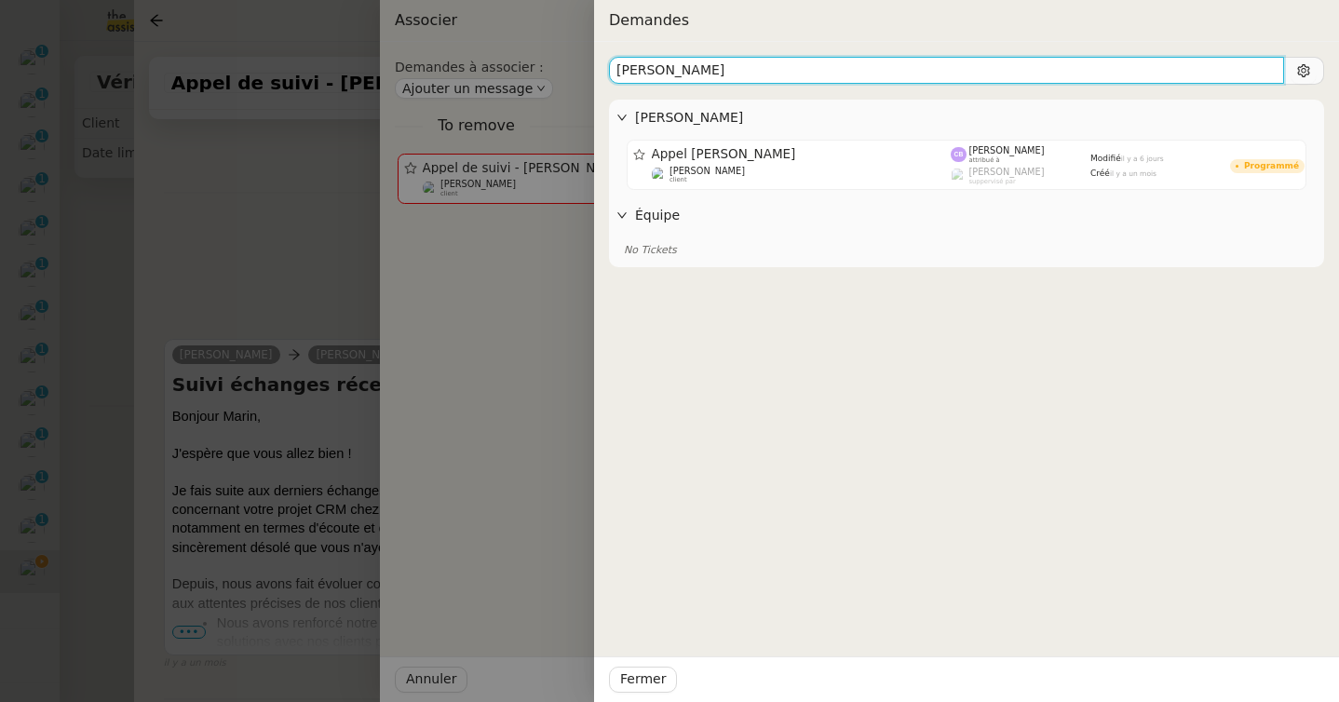
drag, startPoint x: 697, startPoint y: 72, endPoint x: 567, endPoint y: 71, distance: 129.4
click at [567, 71] on div "Demandes christophe Florian Parant Appel Alice Marcot Florian Parant client Cam…" at bounding box center [669, 351] width 1339 height 702
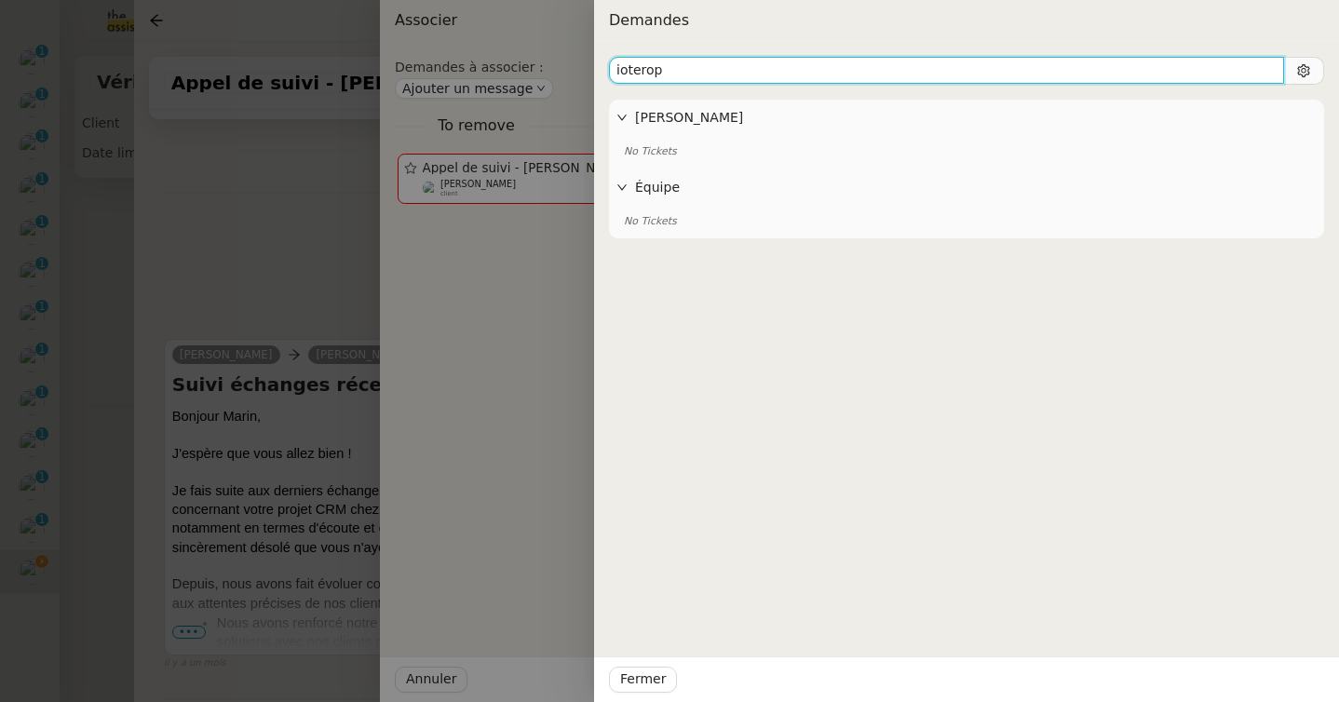
drag, startPoint x: 672, startPoint y: 69, endPoint x: 533, endPoint y: 69, distance: 139.7
click at [533, 69] on div "Demandes ioterop Florian Parant No Tickets Équipe No Tickets Fermer" at bounding box center [669, 351] width 1339 height 702
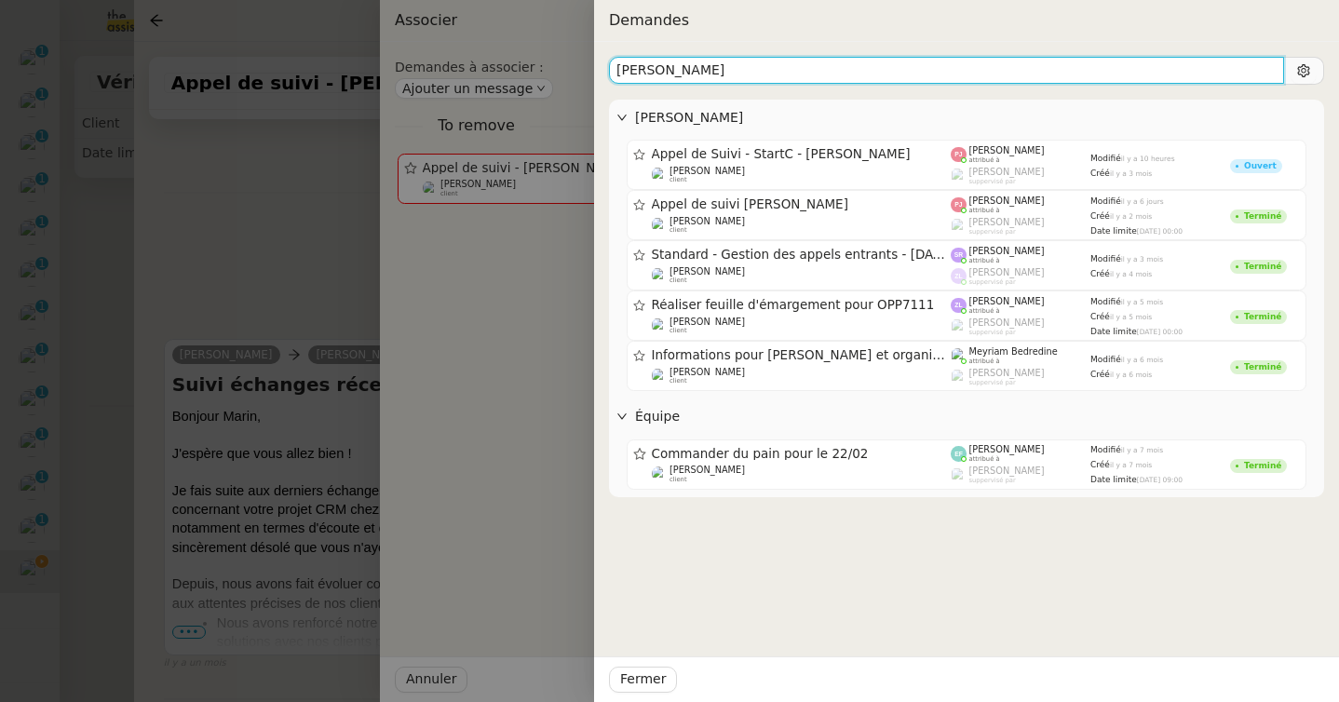
drag, startPoint x: 674, startPoint y: 68, endPoint x: 534, endPoint y: 59, distance: 140.9
click at [534, 59] on div "Demandes laura Florian Parant Appel de Suivi - StartC - Laurent Dupont Florian …" at bounding box center [669, 351] width 1339 height 702
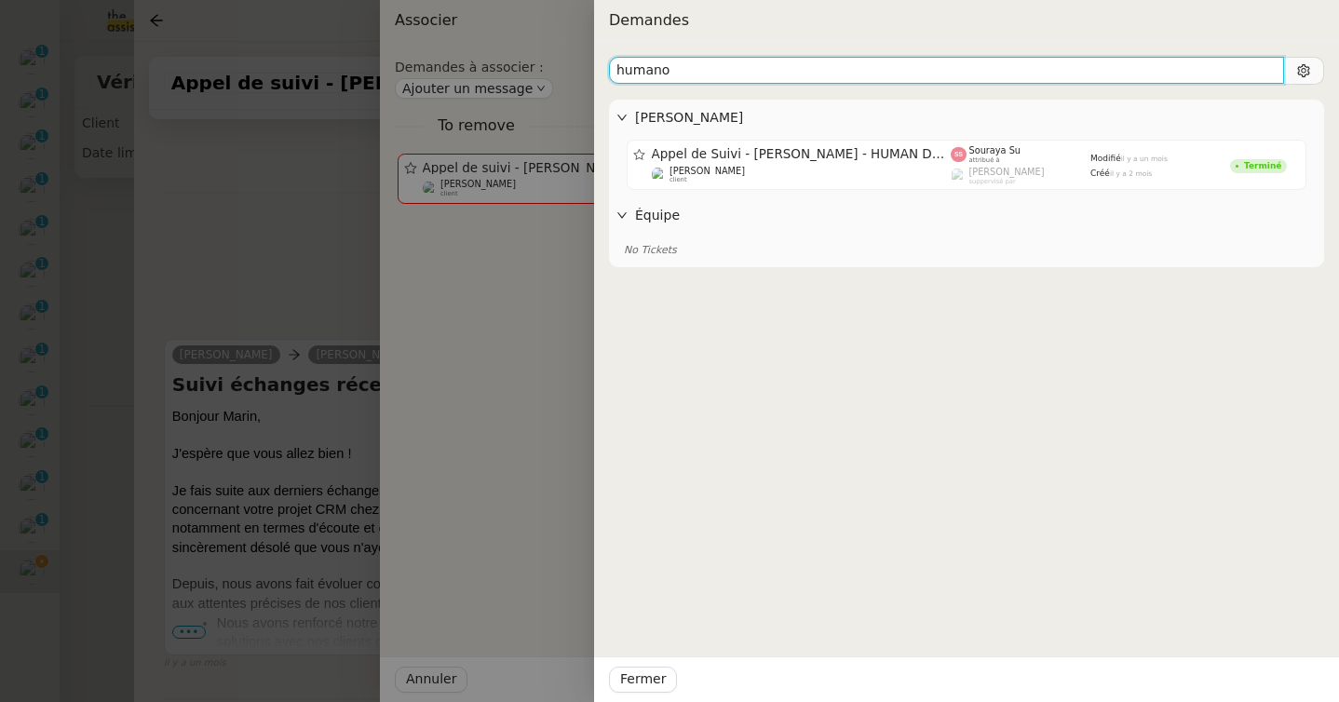
drag, startPoint x: 674, startPoint y: 73, endPoint x: 565, endPoint y: 71, distance: 109.0
click at [565, 71] on div "Demandes humano Florian Parant Appel de Suivi - Michelle Boddart - HUMAN DESIGN…" at bounding box center [669, 351] width 1339 height 702
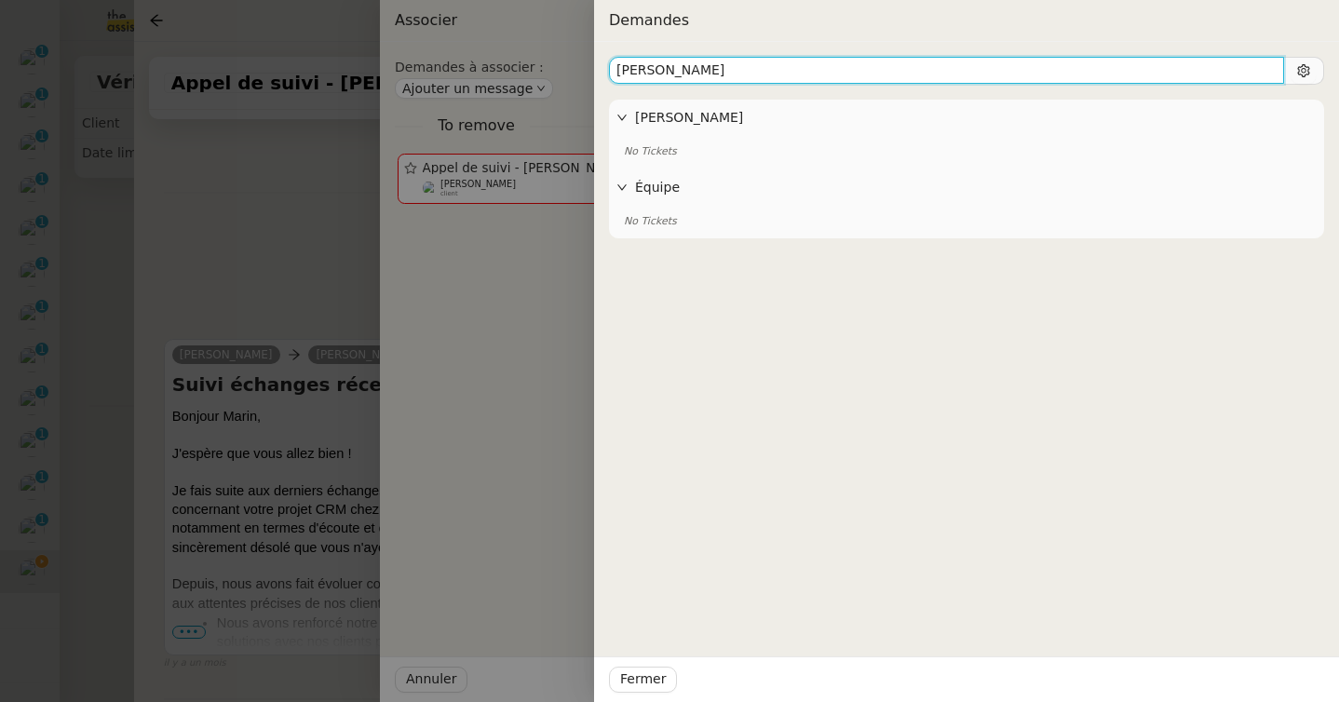
drag, startPoint x: 662, startPoint y: 61, endPoint x: 522, endPoint y: 60, distance: 140.6
click at [522, 60] on div "Demandes ugo Florian Parant No Tickets Équipe No Tickets Fermer" at bounding box center [669, 351] width 1339 height 702
drag, startPoint x: 681, startPoint y: 70, endPoint x: 546, endPoint y: 70, distance: 135.0
click at [546, 70] on div "Demandes monapp Florian Parant No Tickets Équipe No Tickets Fermer" at bounding box center [669, 351] width 1339 height 702
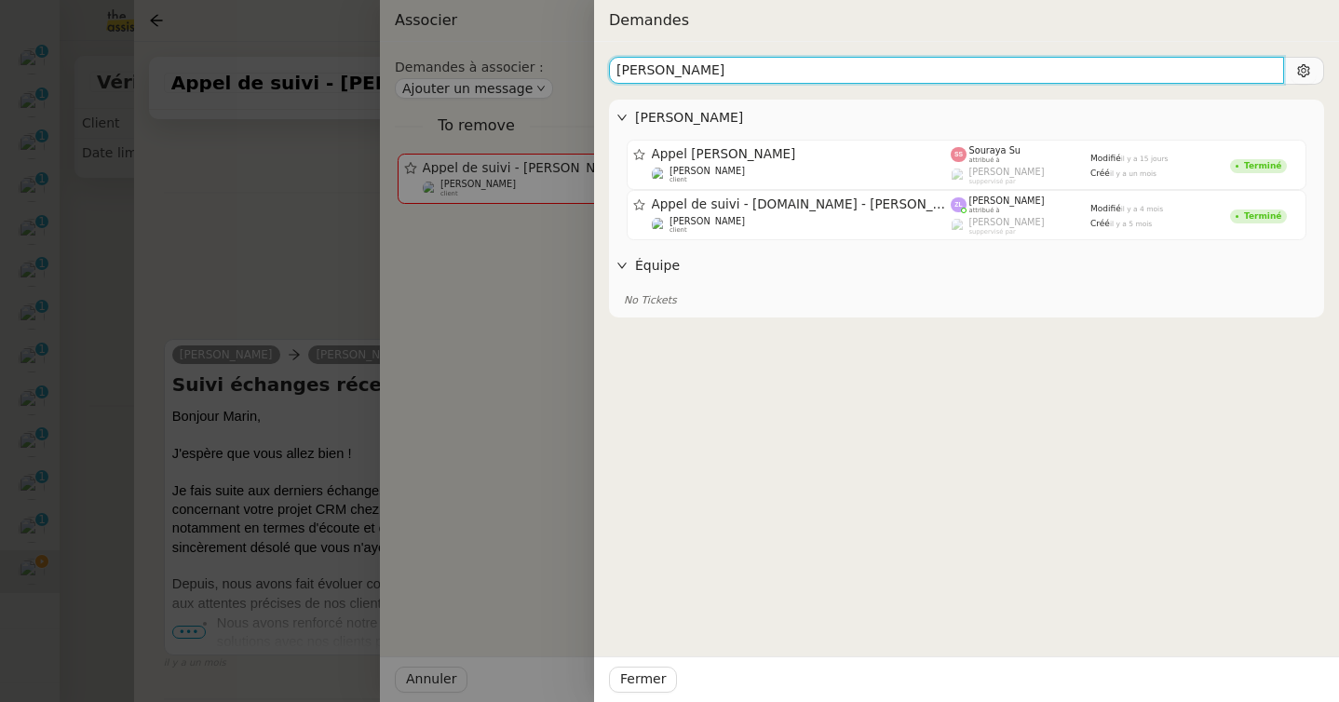
drag, startPoint x: 665, startPoint y: 72, endPoint x: 531, endPoint y: 72, distance: 134.1
click at [531, 72] on div "Demandes samuel Florian Parant Appel Samuel Jeanniard Florian Parant client Sou…" at bounding box center [669, 351] width 1339 height 702
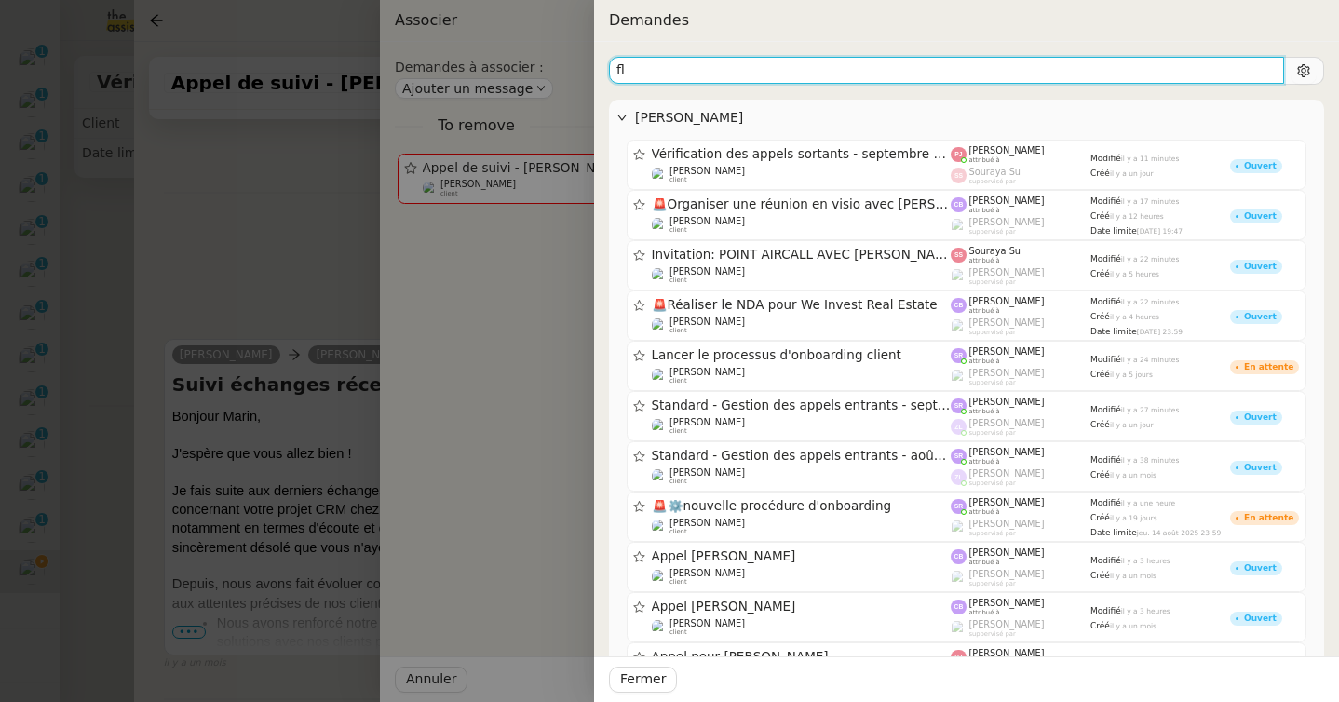
type input "f"
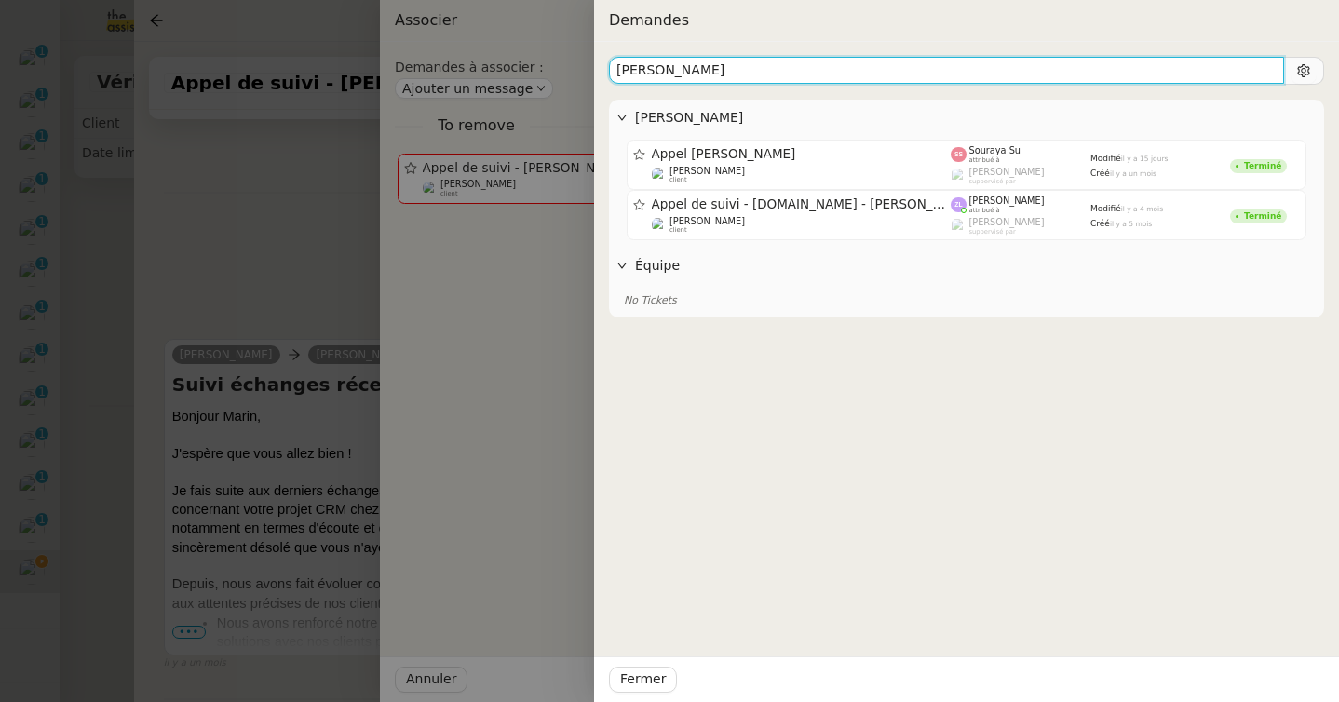
drag, startPoint x: 690, startPoint y: 70, endPoint x: 495, endPoint y: 70, distance: 195.6
click at [495, 70] on div "Demandes samuel Florian Parant Appel Samuel Jeanniard Florian Parant client Sou…" at bounding box center [669, 351] width 1339 height 702
drag, startPoint x: 691, startPoint y: 68, endPoint x: 572, endPoint y: 67, distance: 119.2
click at [572, 67] on div "Demandes yann j Florian Parant Appel de Suivi - ISPRA - Yann Serra Florian Para…" at bounding box center [669, 351] width 1339 height 702
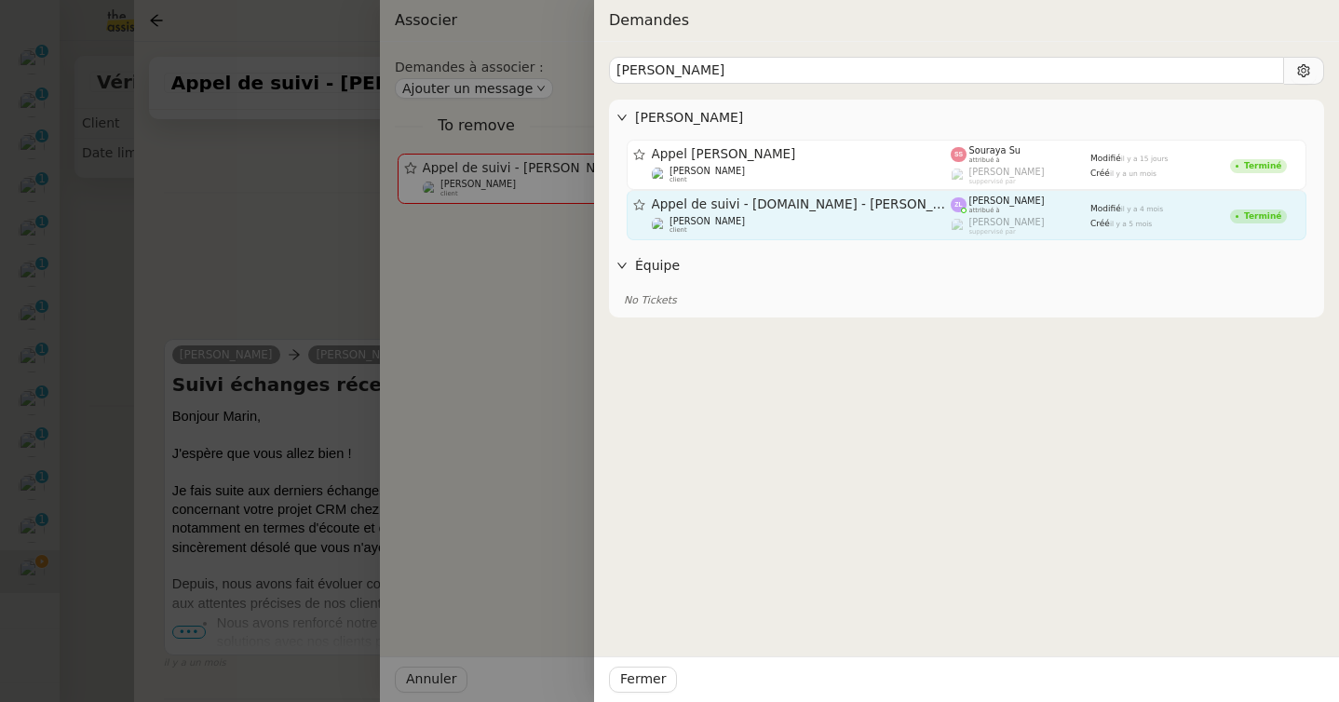
click at [793, 214] on div "Appel de suivi - BUILDINGPOINT.FR - Samuel Duhaussay Florian Parant client" at bounding box center [802, 214] width 300 height 37
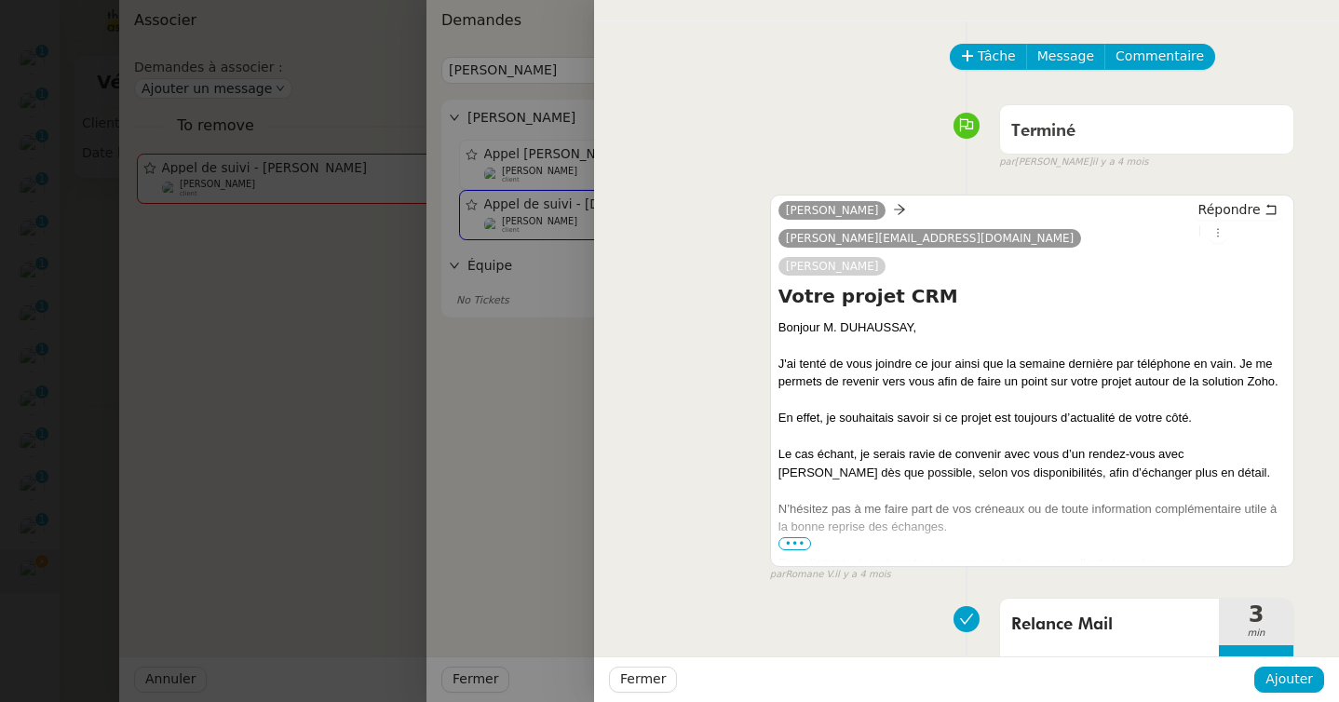
click at [523, 379] on div at bounding box center [669, 351] width 1339 height 702
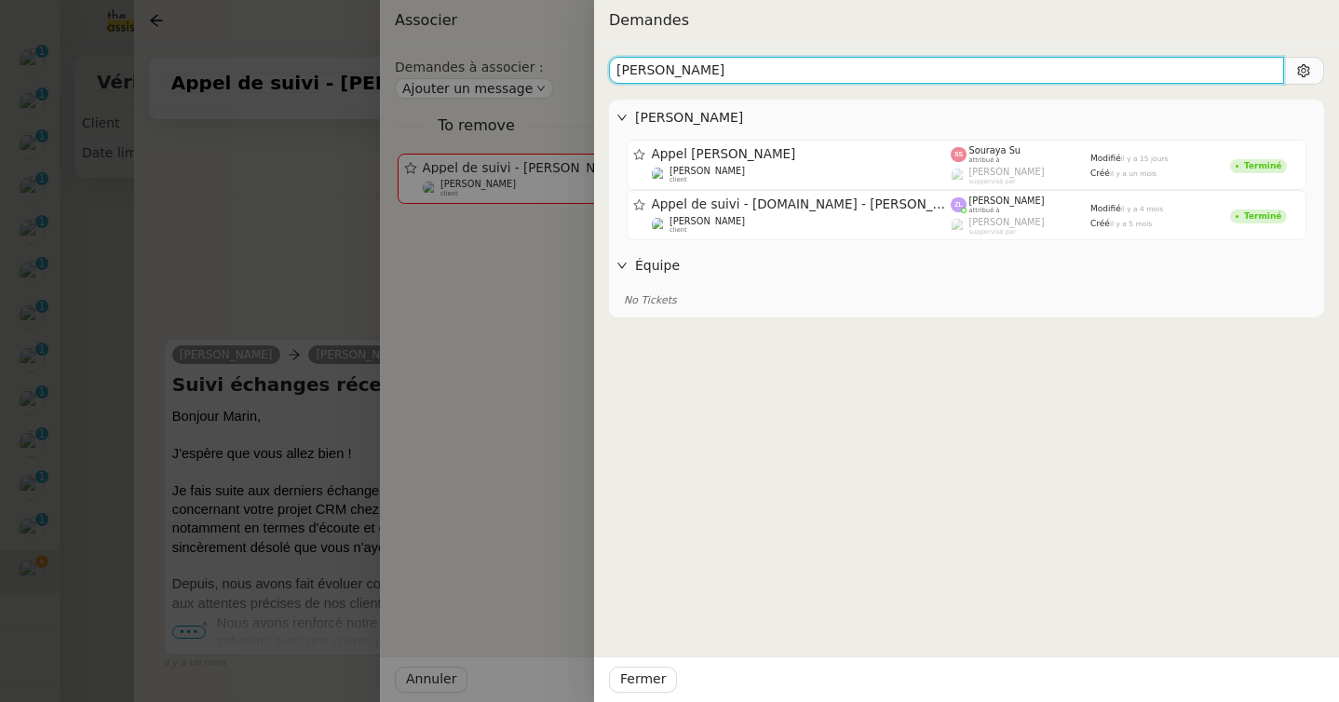
drag, startPoint x: 681, startPoint y: 62, endPoint x: 522, endPoint y: 65, distance: 158.3
click at [522, 65] on div "Demandes samuel Florian Parant Appel Samuel Jeanniard Florian Parant client Sou…" at bounding box center [669, 351] width 1339 height 702
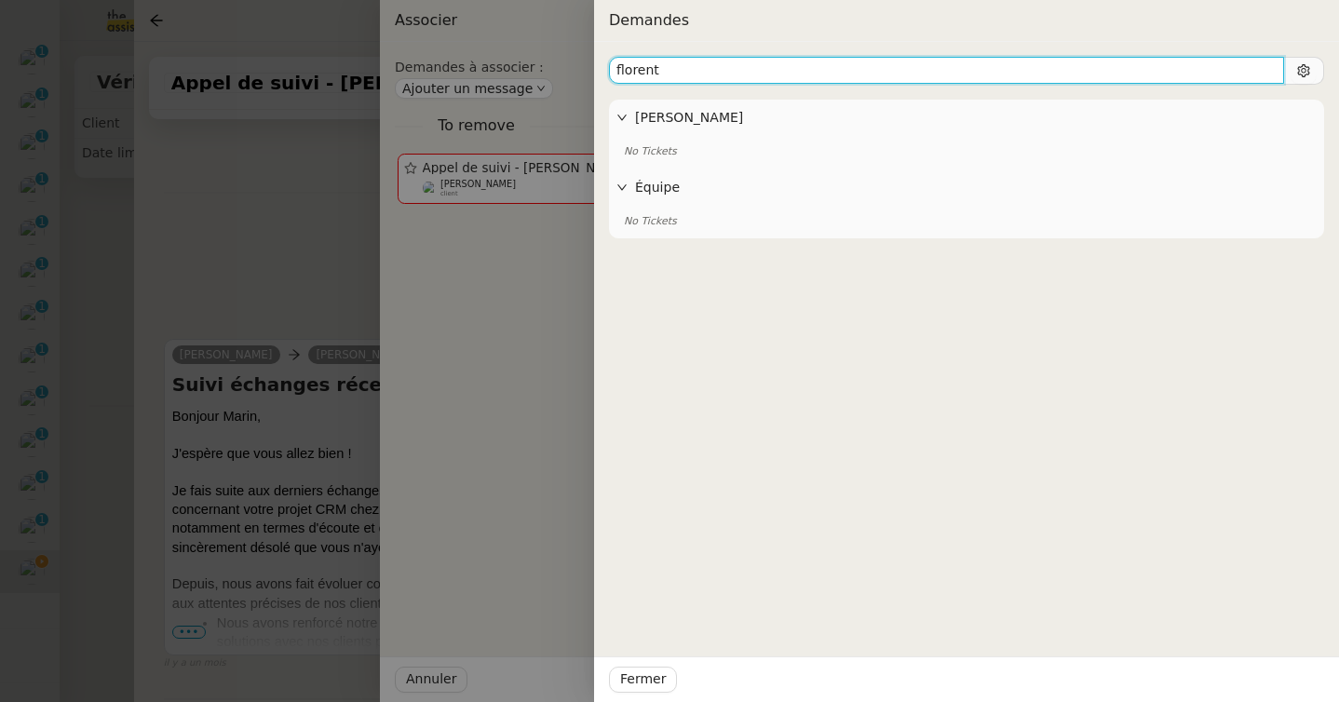
drag, startPoint x: 658, startPoint y: 69, endPoint x: 557, endPoint y: 68, distance: 101.5
click at [557, 68] on div "Demandes florent Florian Parant No Tickets Équipe No Tickets Fermer" at bounding box center [669, 351] width 1339 height 702
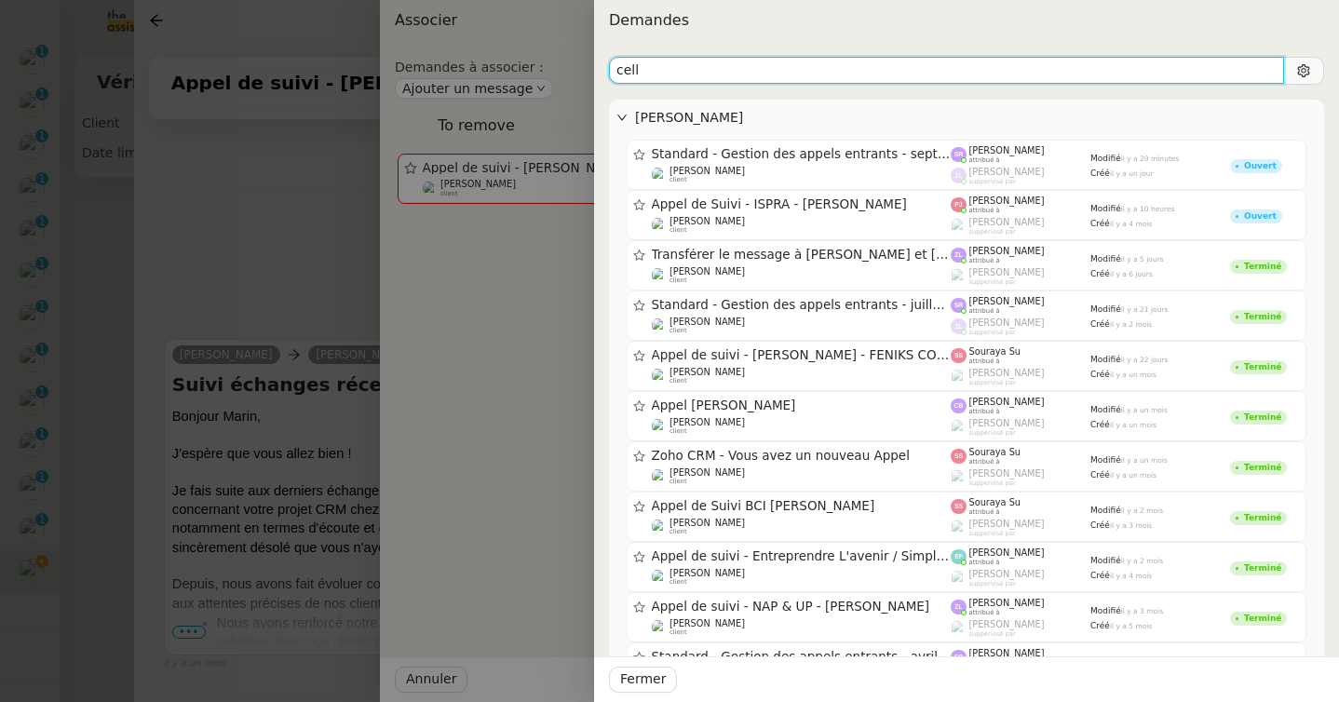
drag, startPoint x: 676, startPoint y: 69, endPoint x: 575, endPoint y: 69, distance: 101.5
click at [575, 69] on div "Demandes cell Florian Parant Standard - Gestion des appels entrants - septembre…" at bounding box center [669, 351] width 1339 height 702
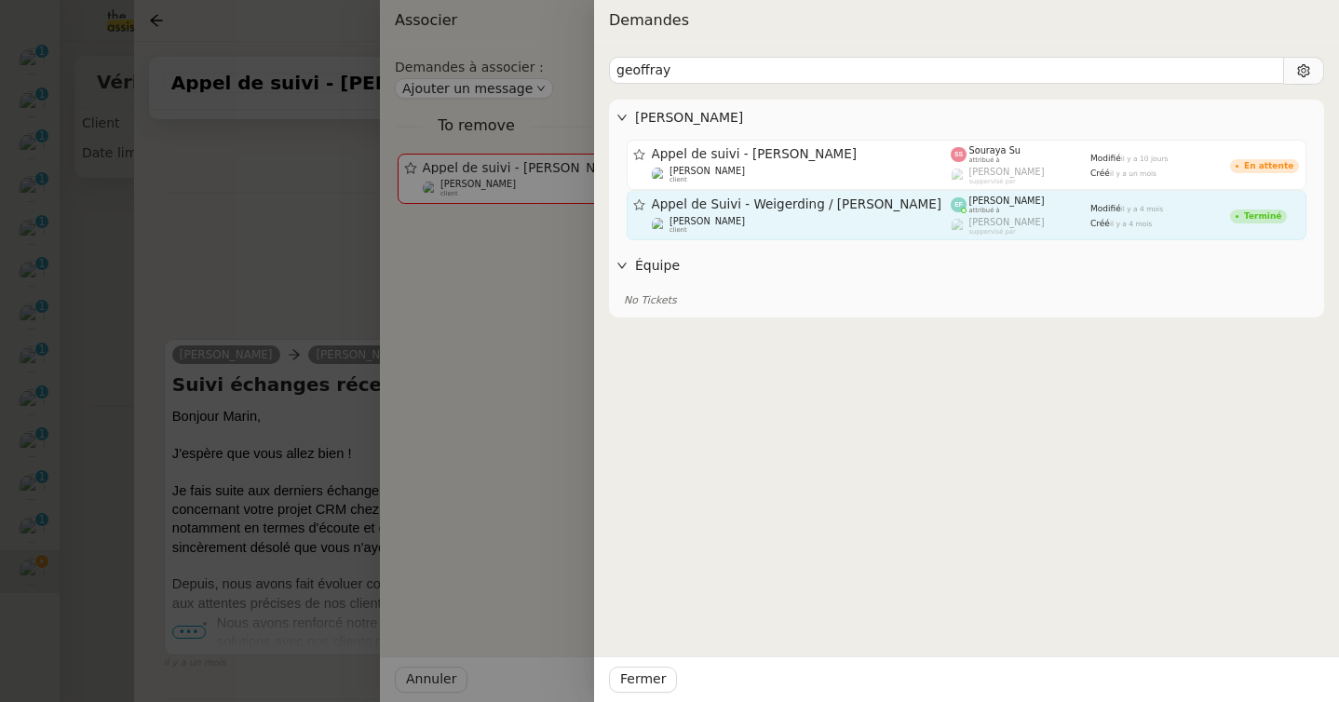
copy span "Appel de Suivi - Weigerding / Geoffray Lesage"
drag, startPoint x: 655, startPoint y: 203, endPoint x: 895, endPoint y: 224, distance: 241.2
click at [895, 224] on div "Appel de Suivi - Weigerding / Geoffray Lesage Florian Parant client" at bounding box center [802, 214] width 300 height 37
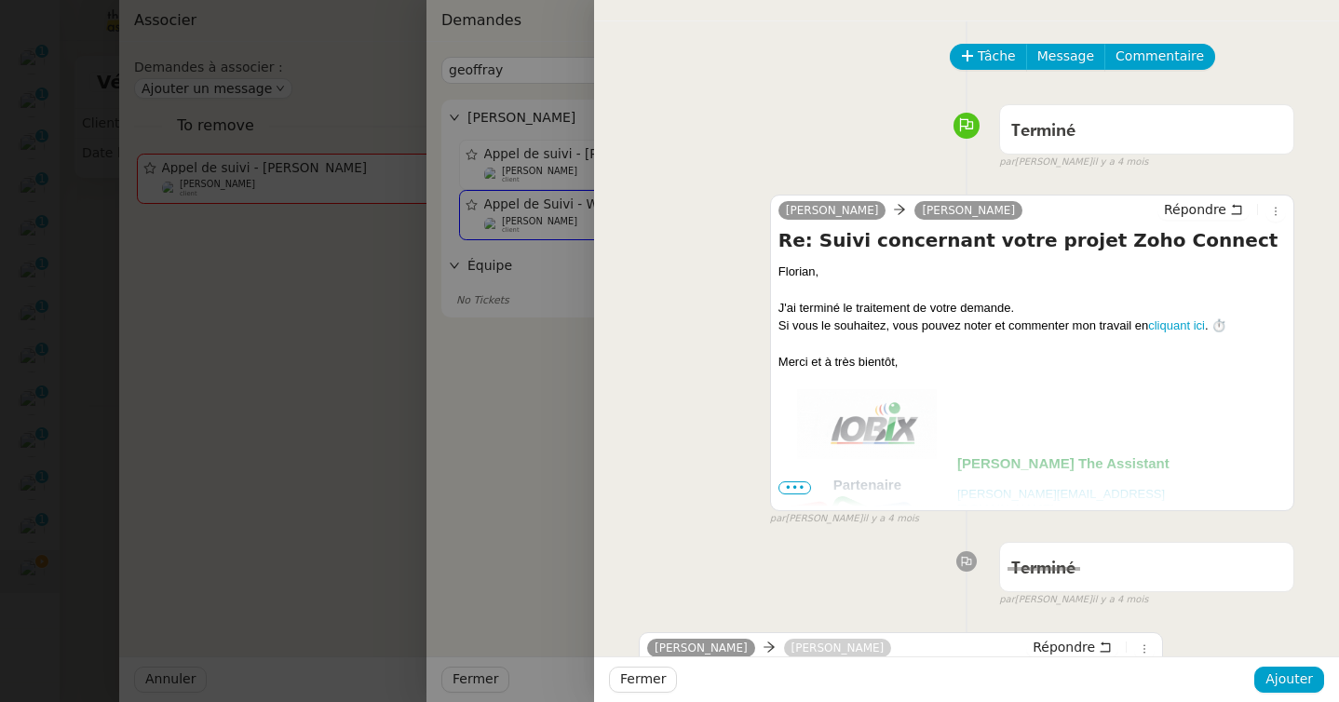
click at [512, 213] on div at bounding box center [669, 351] width 1339 height 702
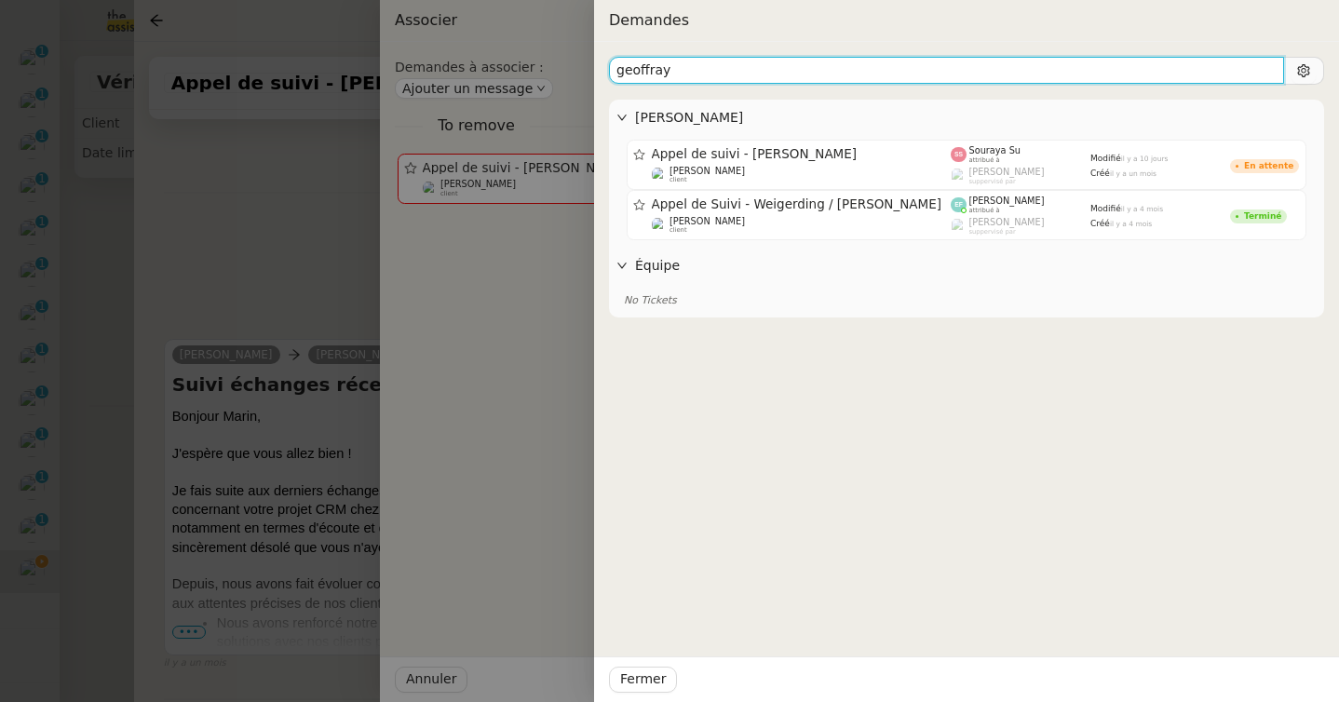
drag, startPoint x: 700, startPoint y: 65, endPoint x: 521, endPoint y: 66, distance: 179.7
click at [521, 66] on div "Demandes geoffray Florian Parant Appel de suivi - Jeoffrey Roux Florian Parant …" at bounding box center [669, 351] width 1339 height 702
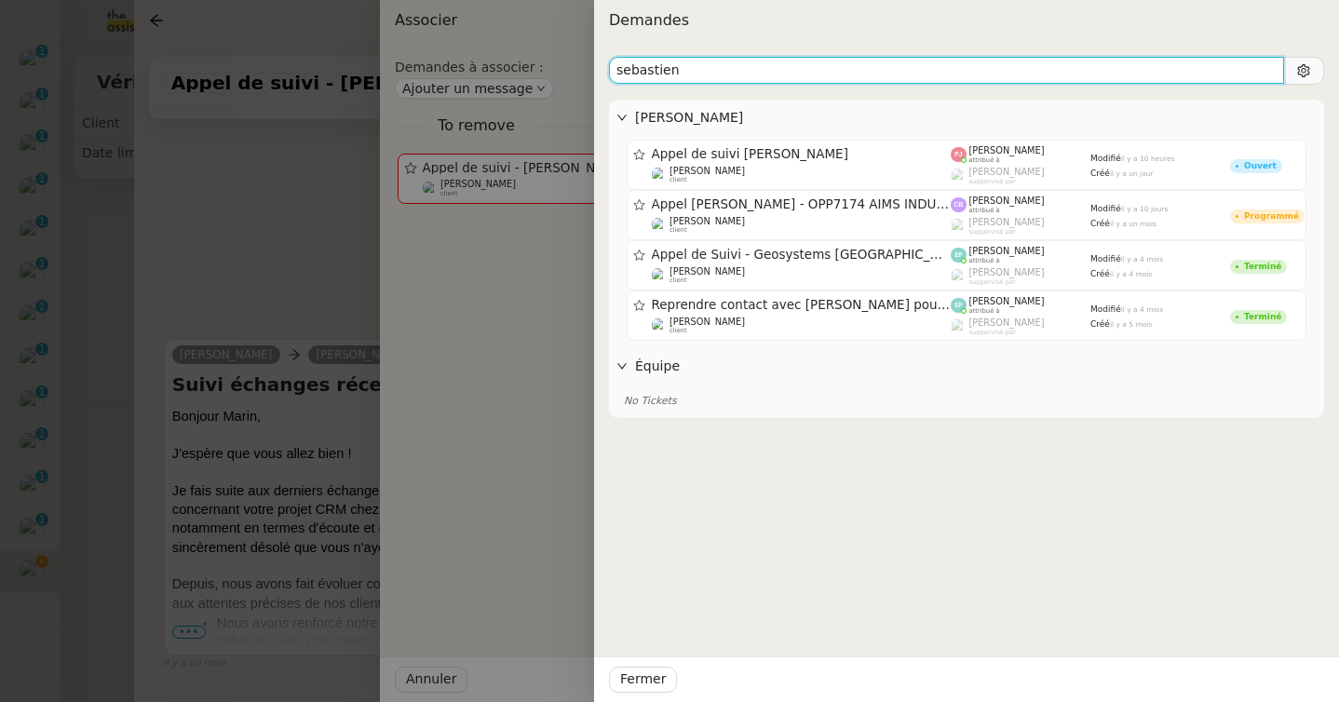
drag, startPoint x: 703, startPoint y: 75, endPoint x: 522, endPoint y: 74, distance: 180.7
click at [522, 74] on div "Demandes sebastien Florian Parant Appel de suivi Sebastien Raynoird-Thal - EFFI…" at bounding box center [669, 351] width 1339 height 702
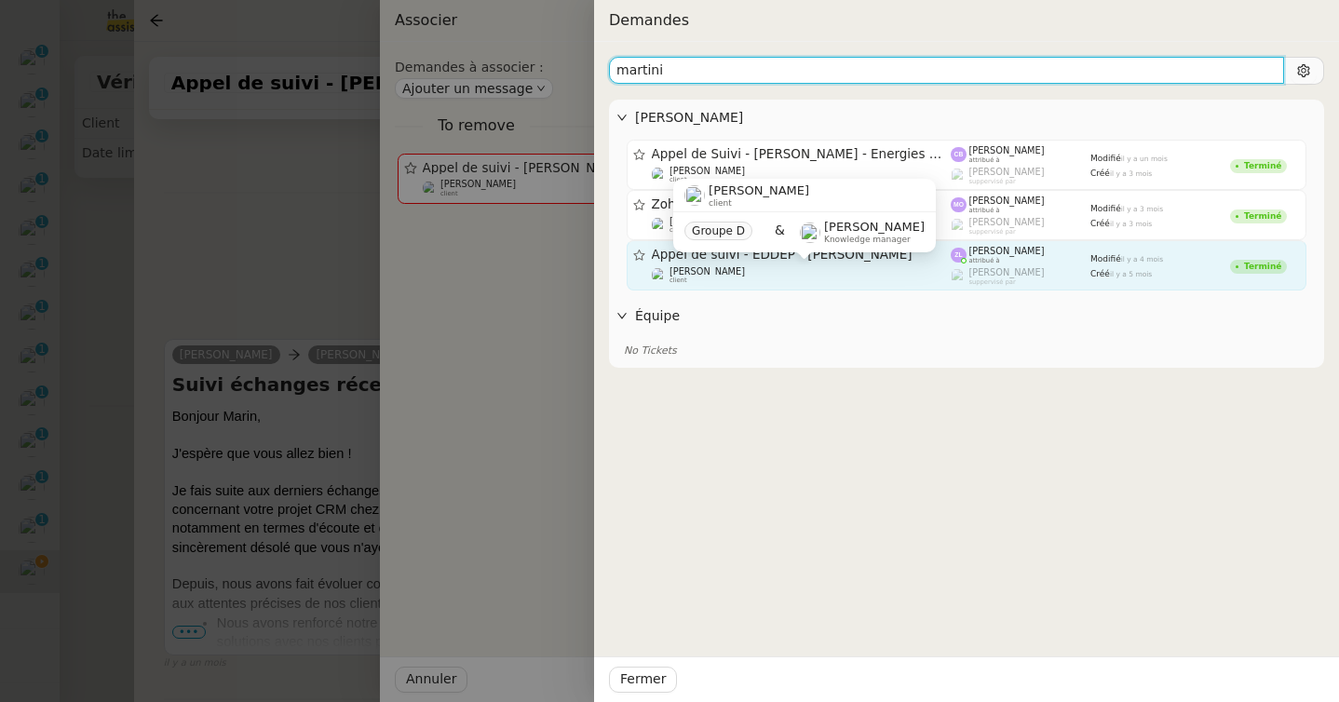
type input "martini"
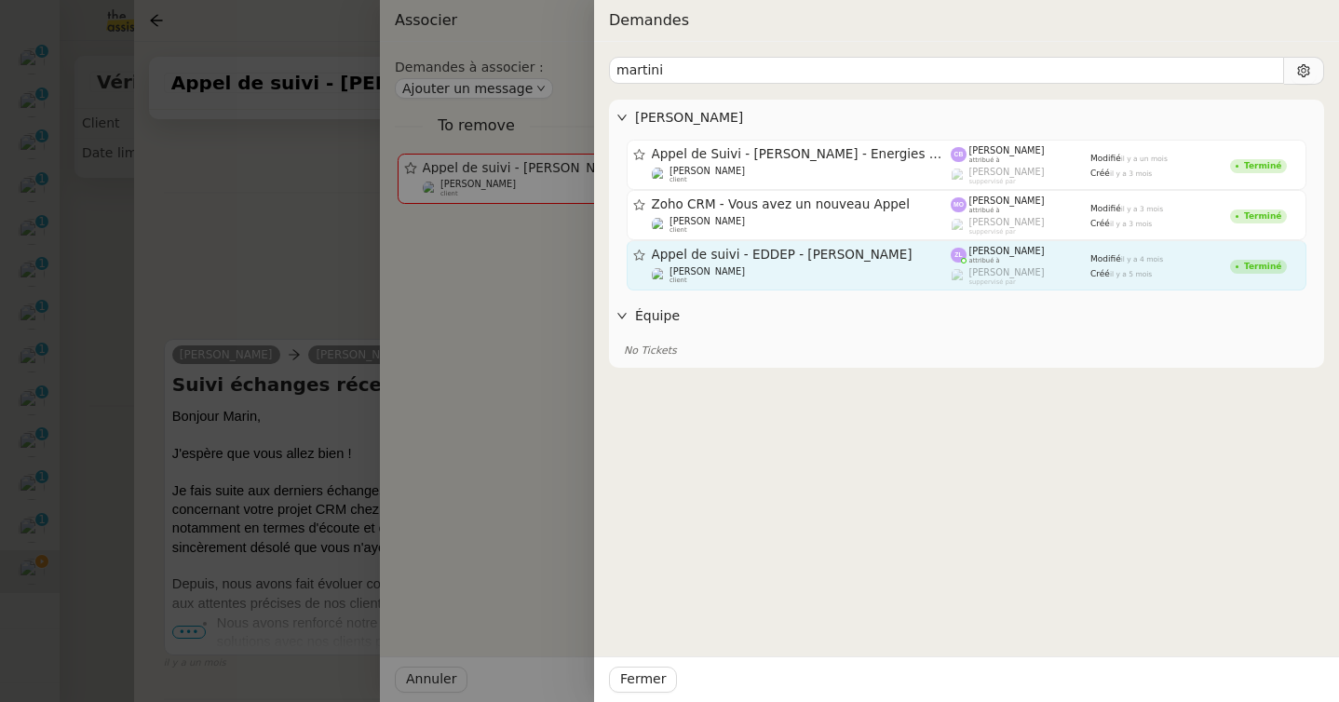
copy span "Appel de suivi - EDDEP - Frank Martini"
drag, startPoint x: 654, startPoint y: 254, endPoint x: 874, endPoint y: 256, distance: 220.7
click at [874, 256] on span "Appel de suivi - EDDEP - Frank Martini" at bounding box center [802, 255] width 300 height 13
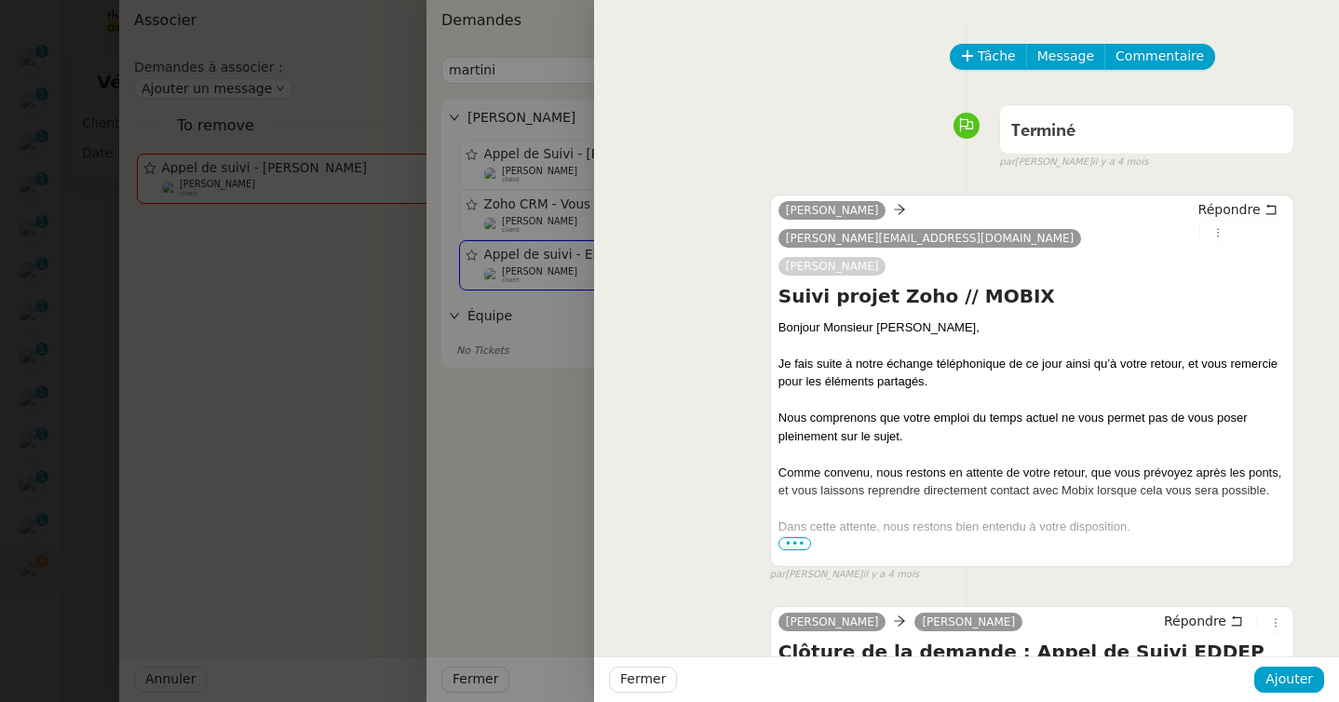
click at [312, 264] on div at bounding box center [669, 351] width 1339 height 702
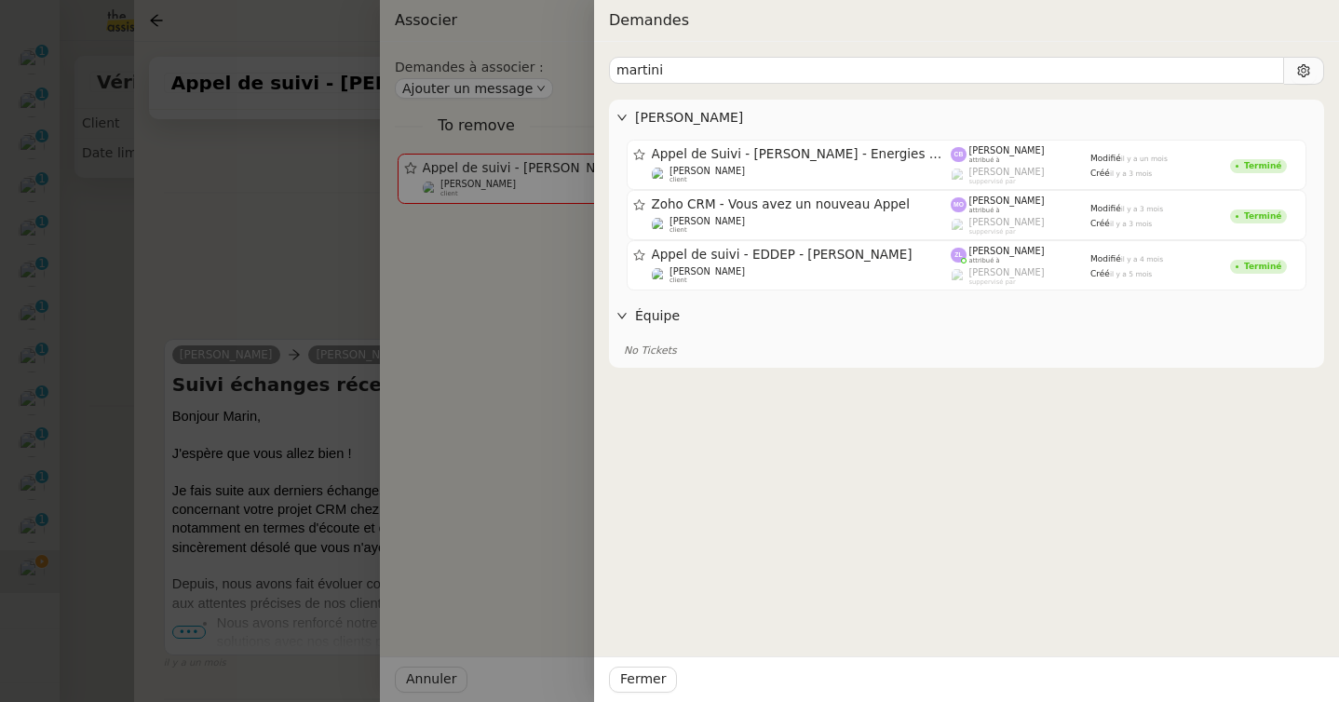
click at [110, 279] on div at bounding box center [669, 351] width 1339 height 702
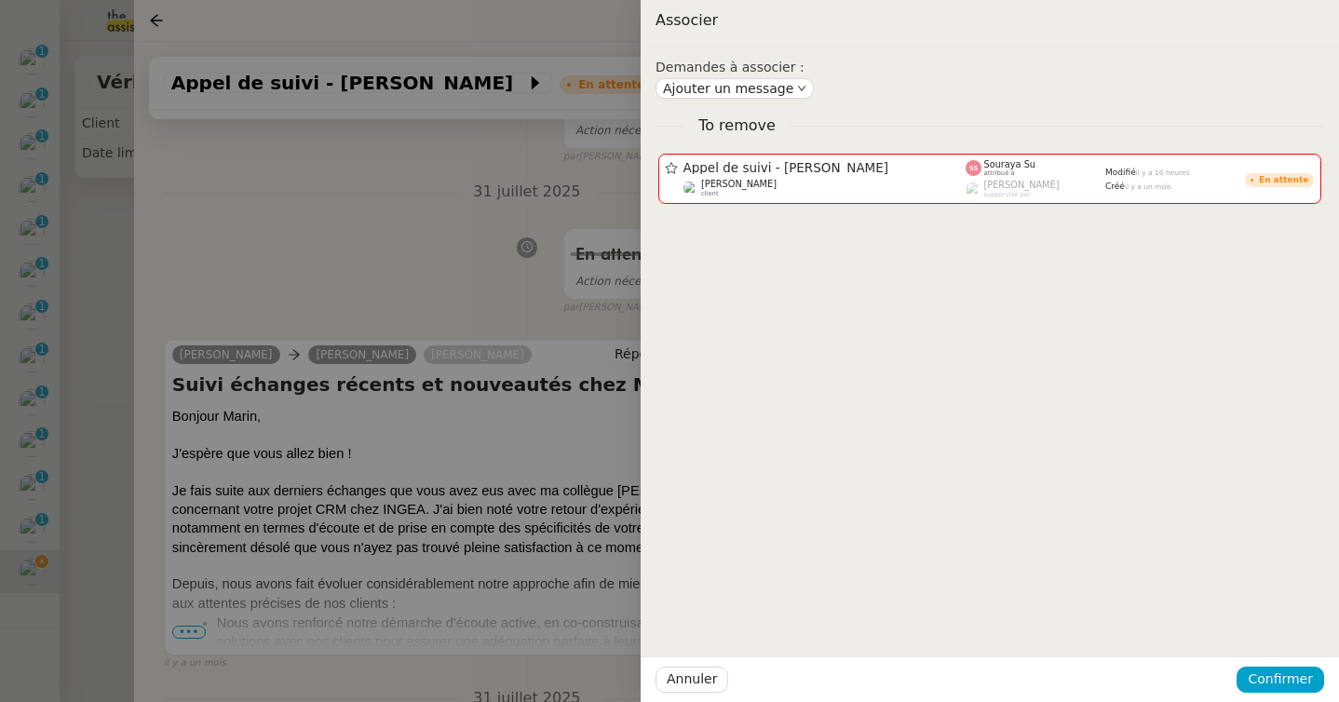
click at [110, 279] on div at bounding box center [669, 351] width 1339 height 702
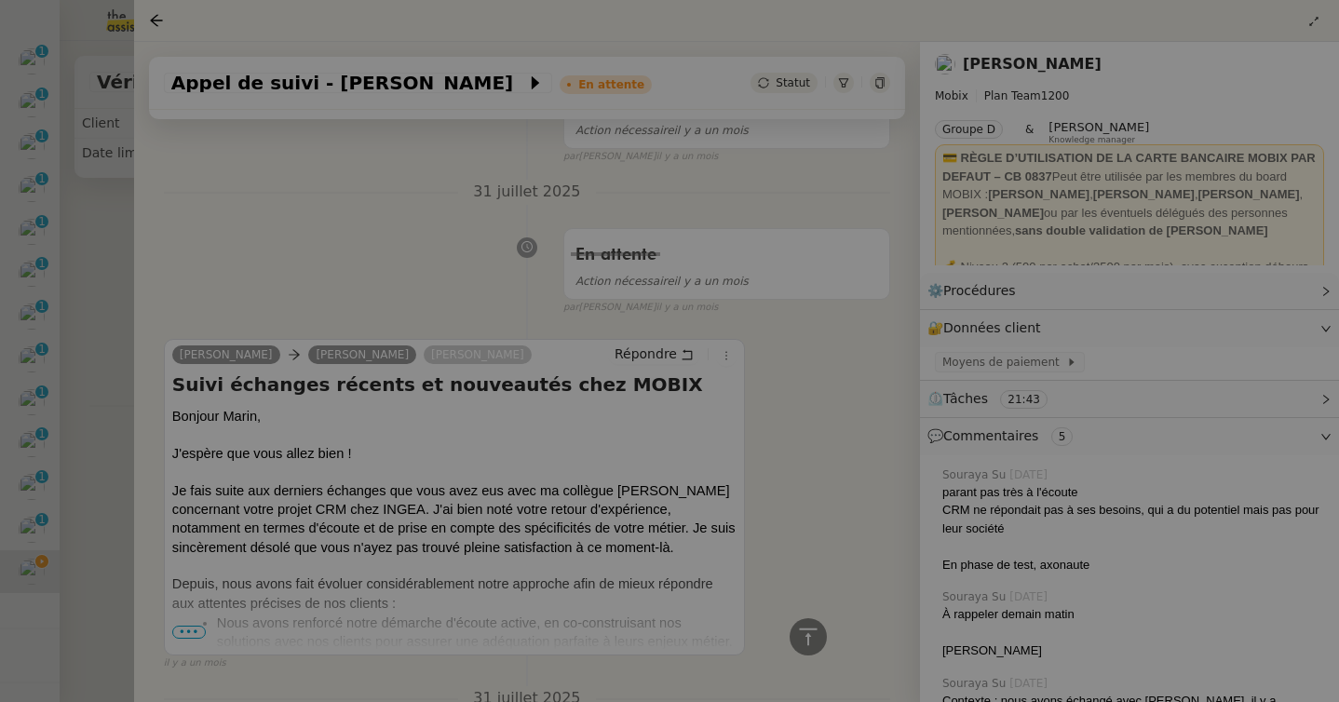
click at [110, 279] on div at bounding box center [669, 351] width 1339 height 702
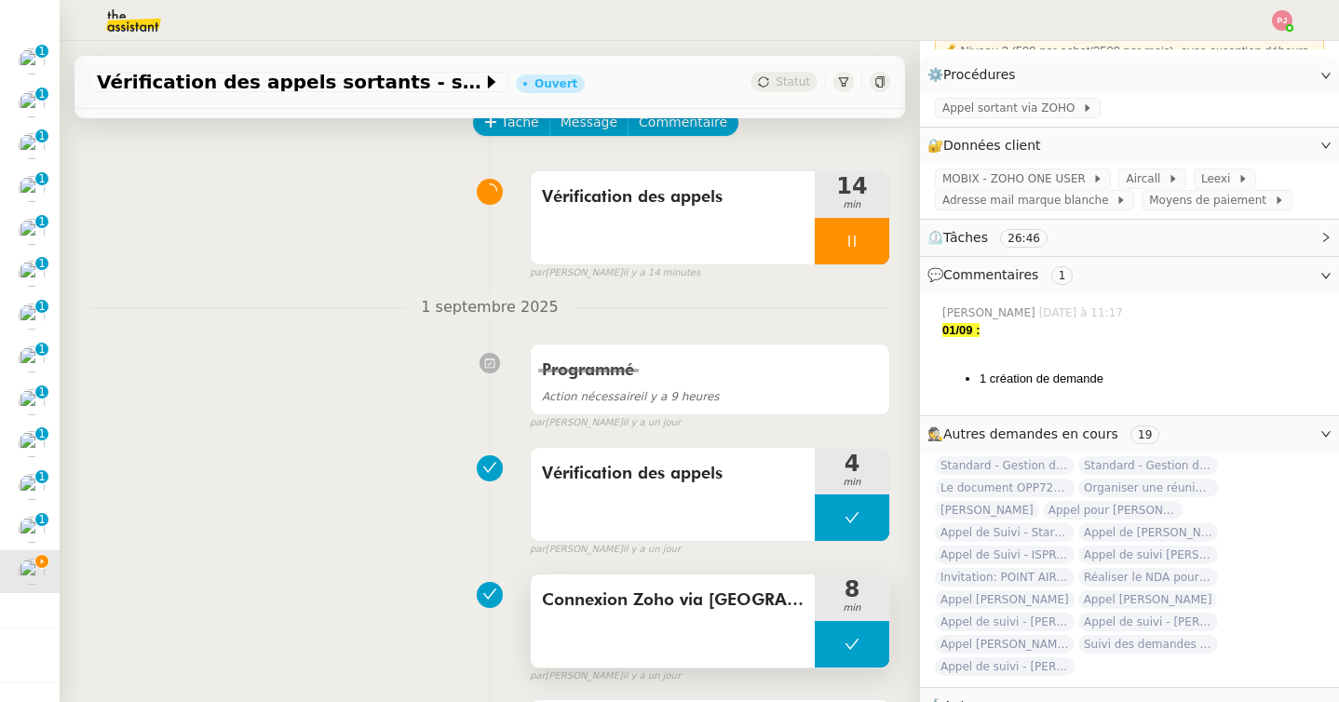
scroll to position [111, 0]
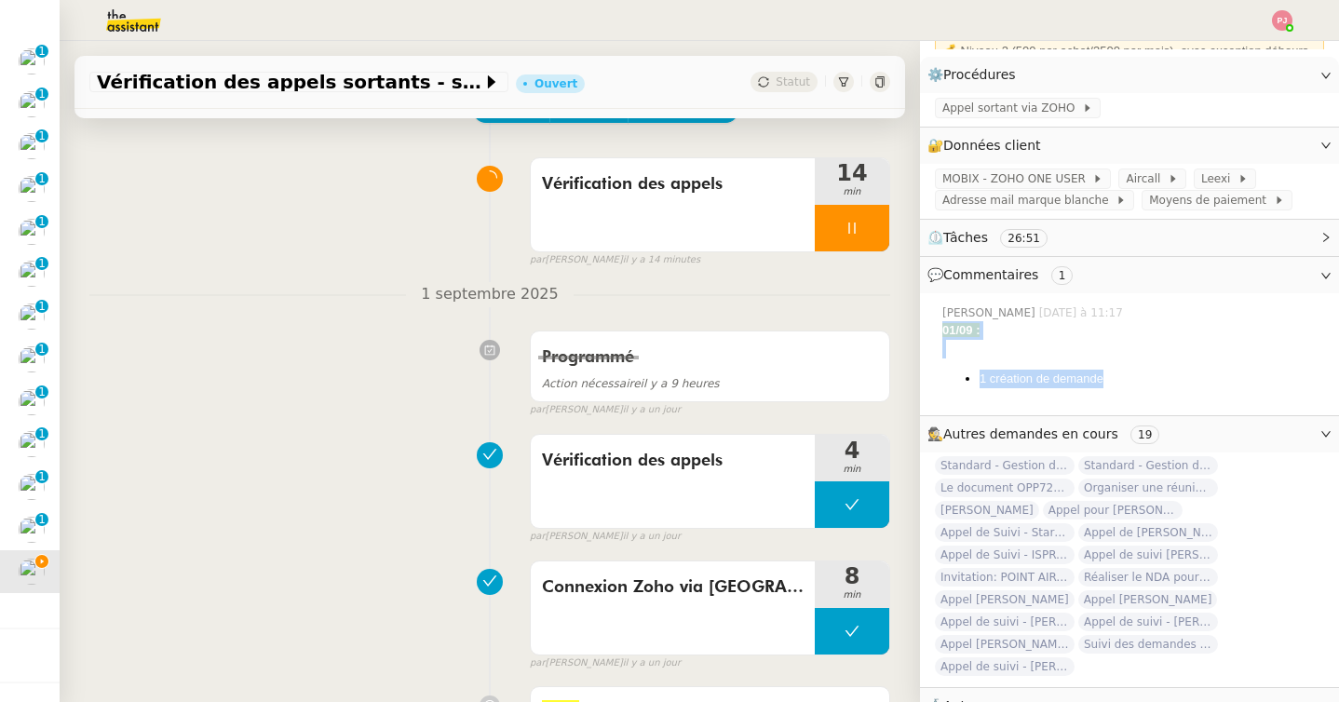
drag, startPoint x: 1108, startPoint y: 382, endPoint x: 942, endPoint y: 329, distance: 174.1
click at [942, 329] on div "01/09 : 1 création de demande" at bounding box center [1133, 354] width 382 height 67
copy div "01/09 : 1 création de demande"
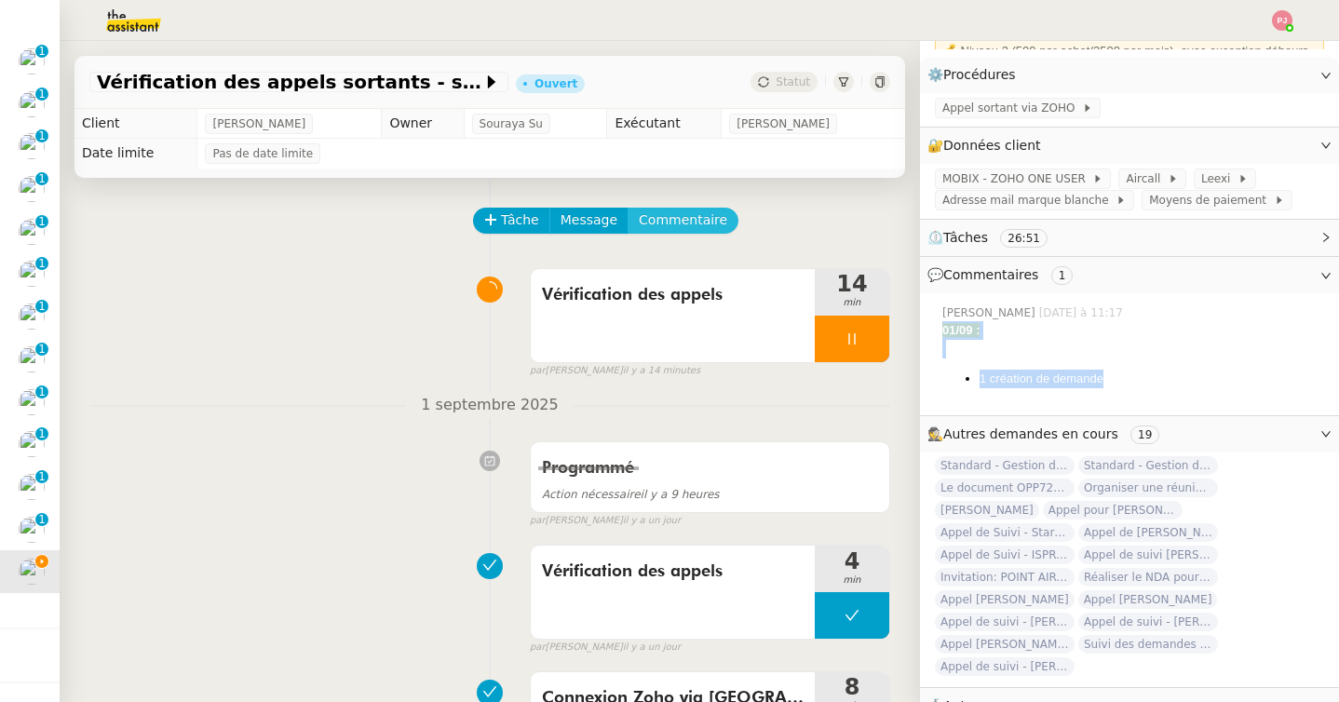
click at [691, 221] on span "Commentaire" at bounding box center [683, 220] width 88 height 21
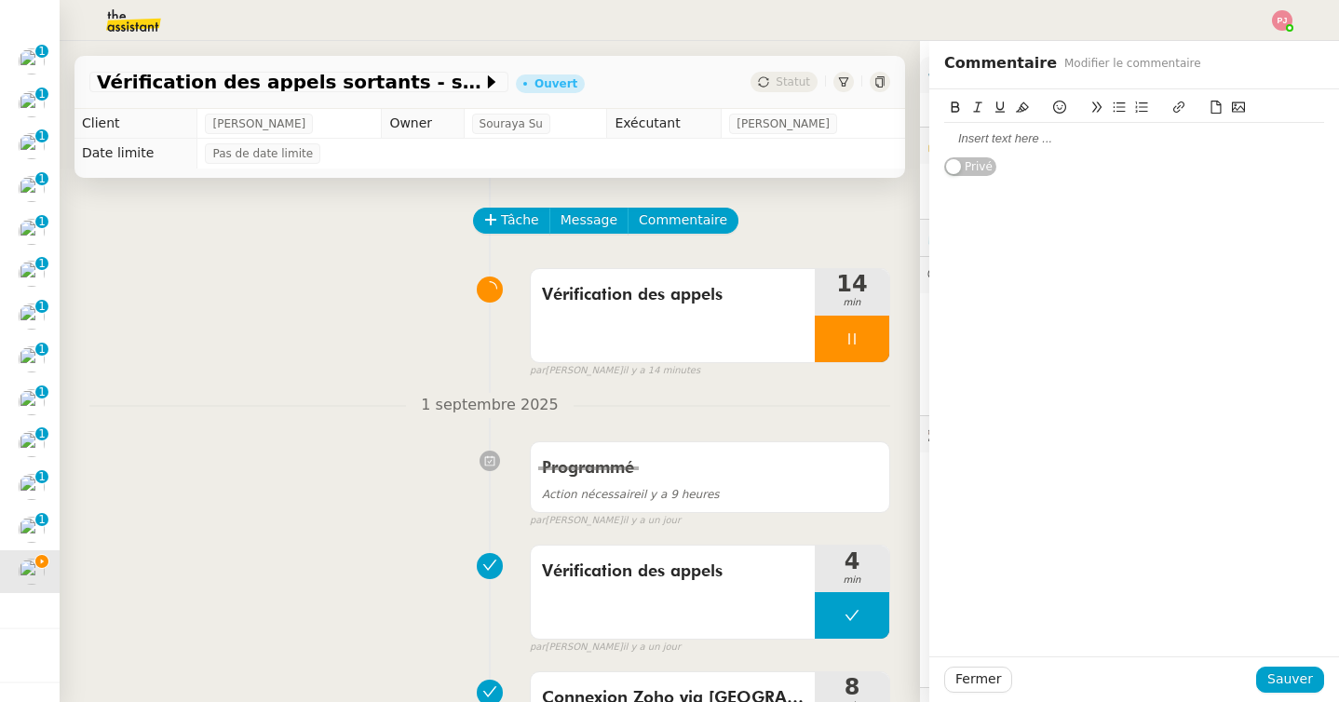
click at [982, 131] on div at bounding box center [1134, 138] width 380 height 17
click at [957, 138] on strong "01/09 :" at bounding box center [962, 138] width 37 height 14
click at [985, 188] on li "1 création de demande" at bounding box center [1144, 191] width 362 height 17
click at [1033, 192] on li "8 création de demande" at bounding box center [1144, 191] width 362 height 17
click at [1117, 195] on li "8 créations de demande" at bounding box center [1144, 191] width 362 height 17
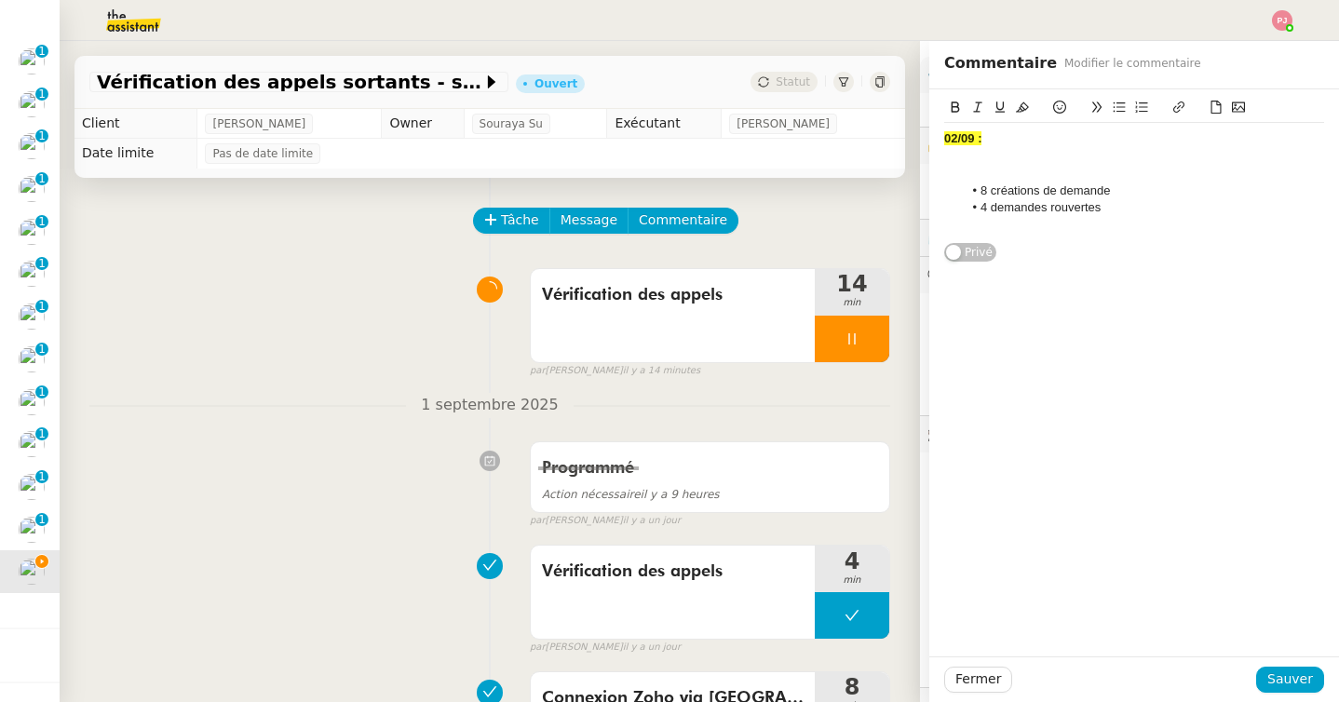
click at [1100, 169] on div at bounding box center [1134, 173] width 380 height 17
click at [1282, 672] on span "Sauver" at bounding box center [1290, 679] width 46 height 21
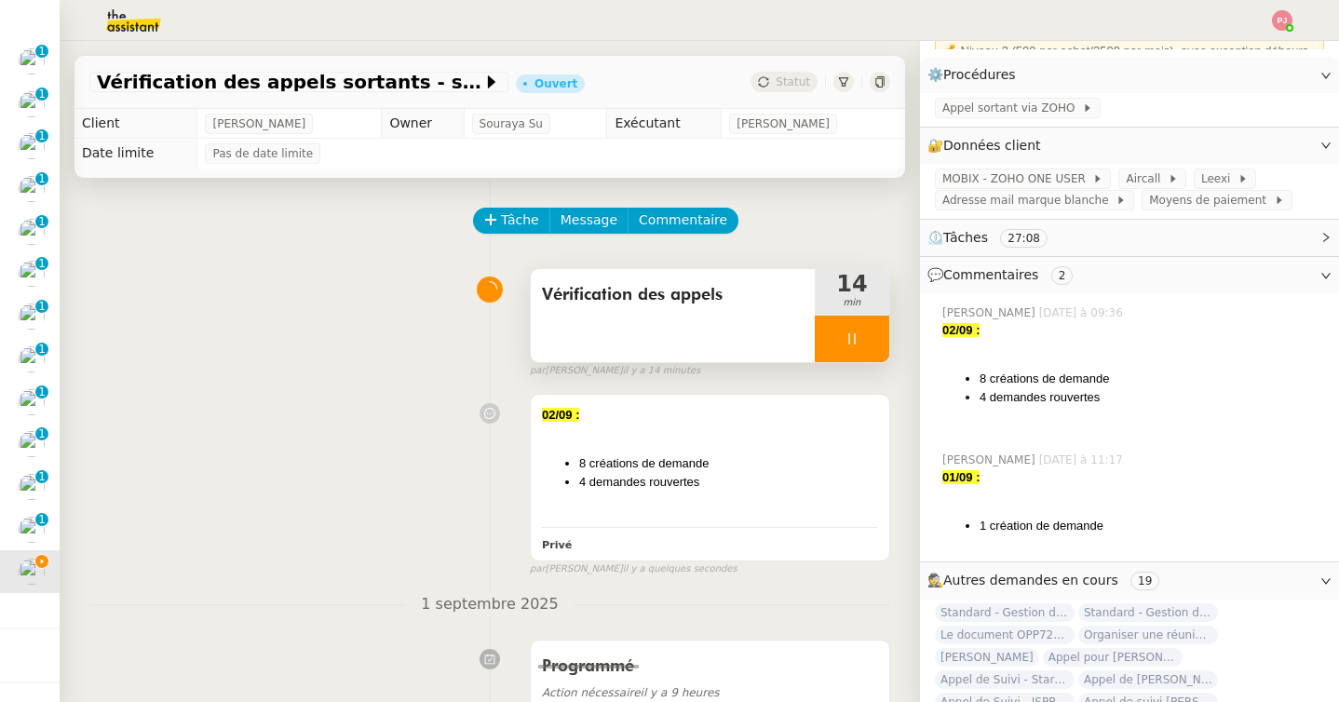
click at [860, 346] on div at bounding box center [852, 339] width 75 height 47
click at [863, 346] on button at bounding box center [870, 339] width 37 height 47
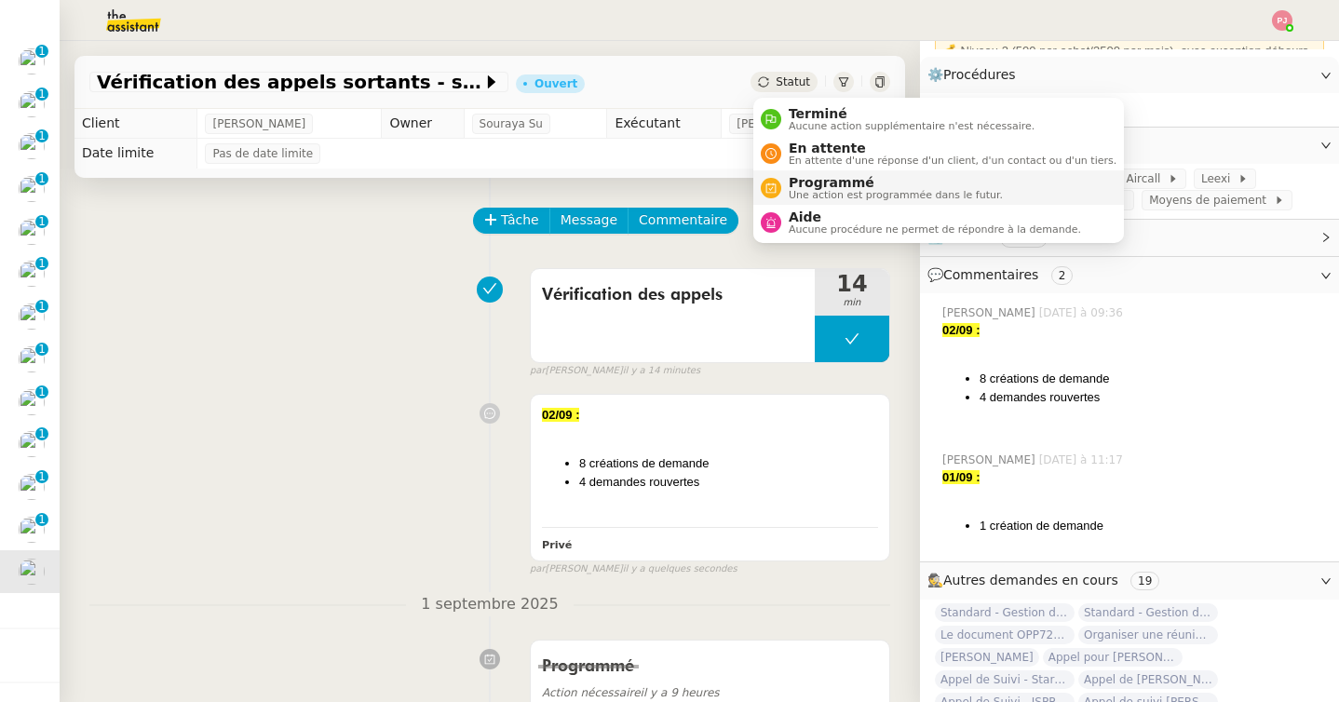
click at [806, 183] on span "Programmé" at bounding box center [896, 182] width 214 height 15
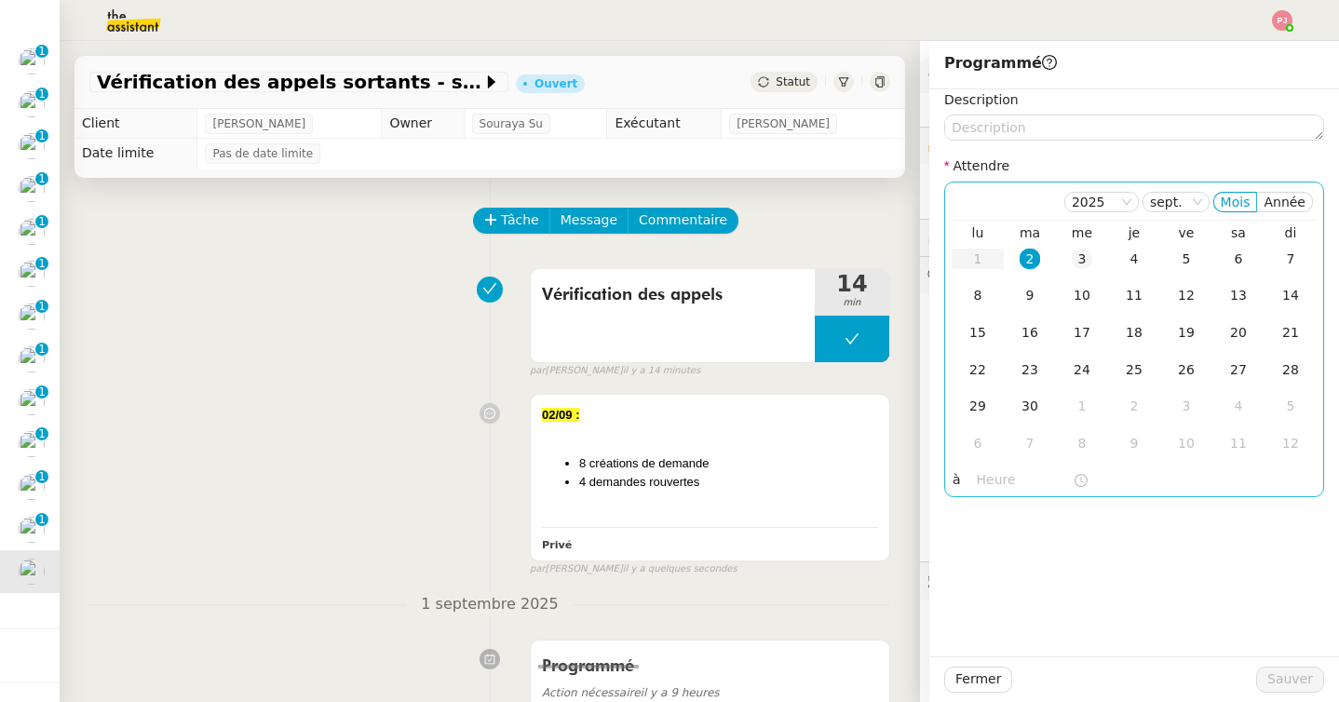
click at [1079, 264] on div "3" at bounding box center [1082, 259] width 20 height 20
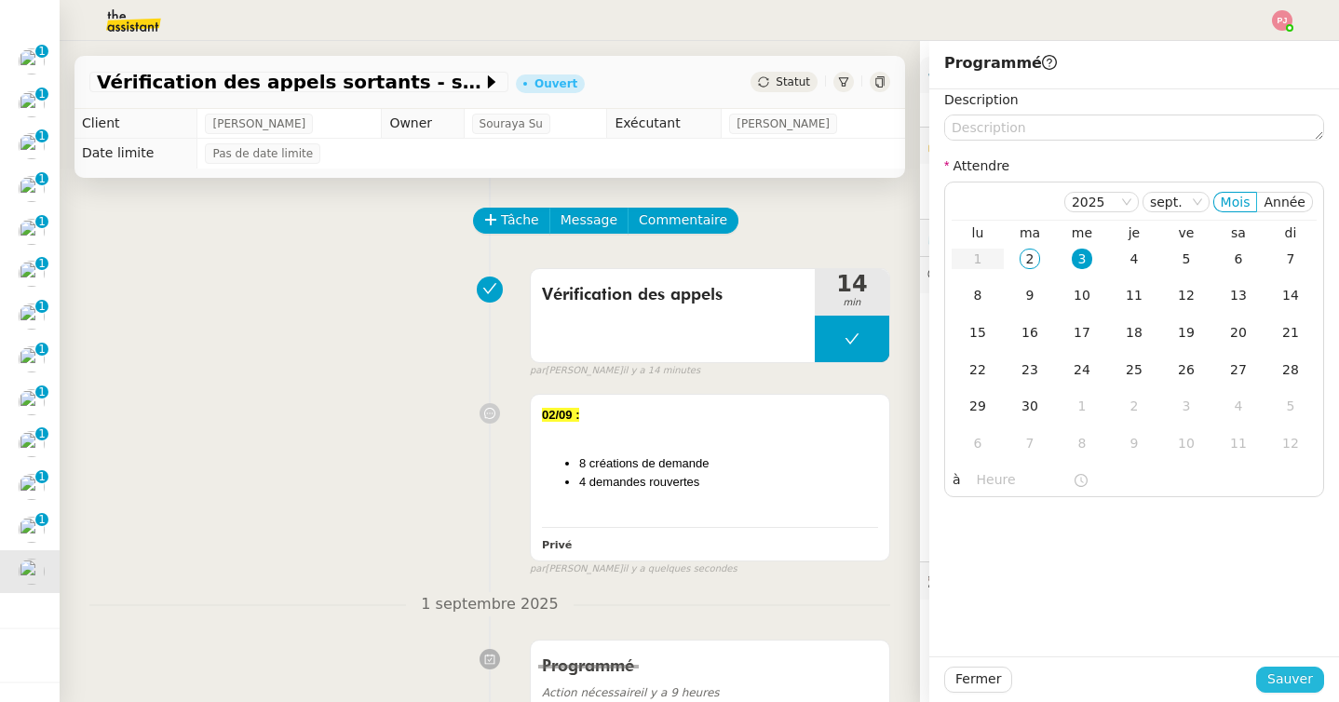
click at [1283, 677] on span "Sauver" at bounding box center [1290, 679] width 46 height 21
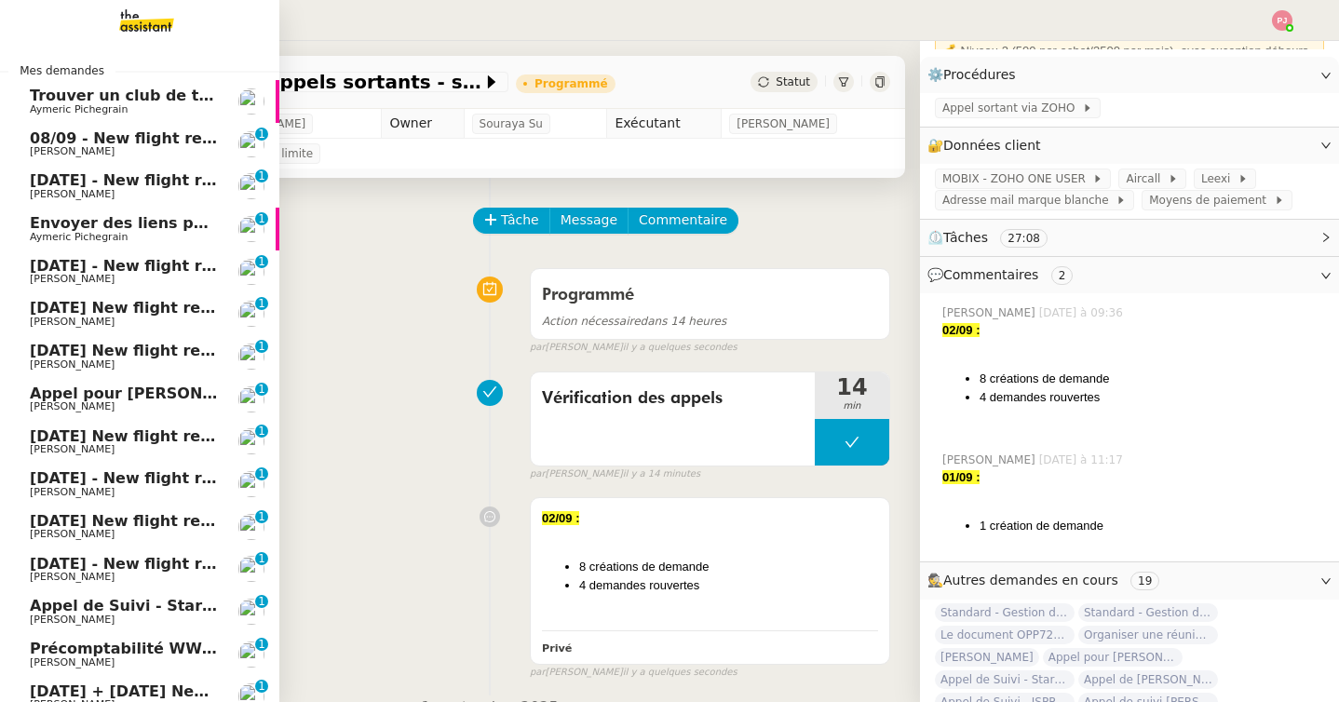
click at [128, 237] on span "Aymeric Pichegrain" at bounding box center [124, 237] width 188 height 11
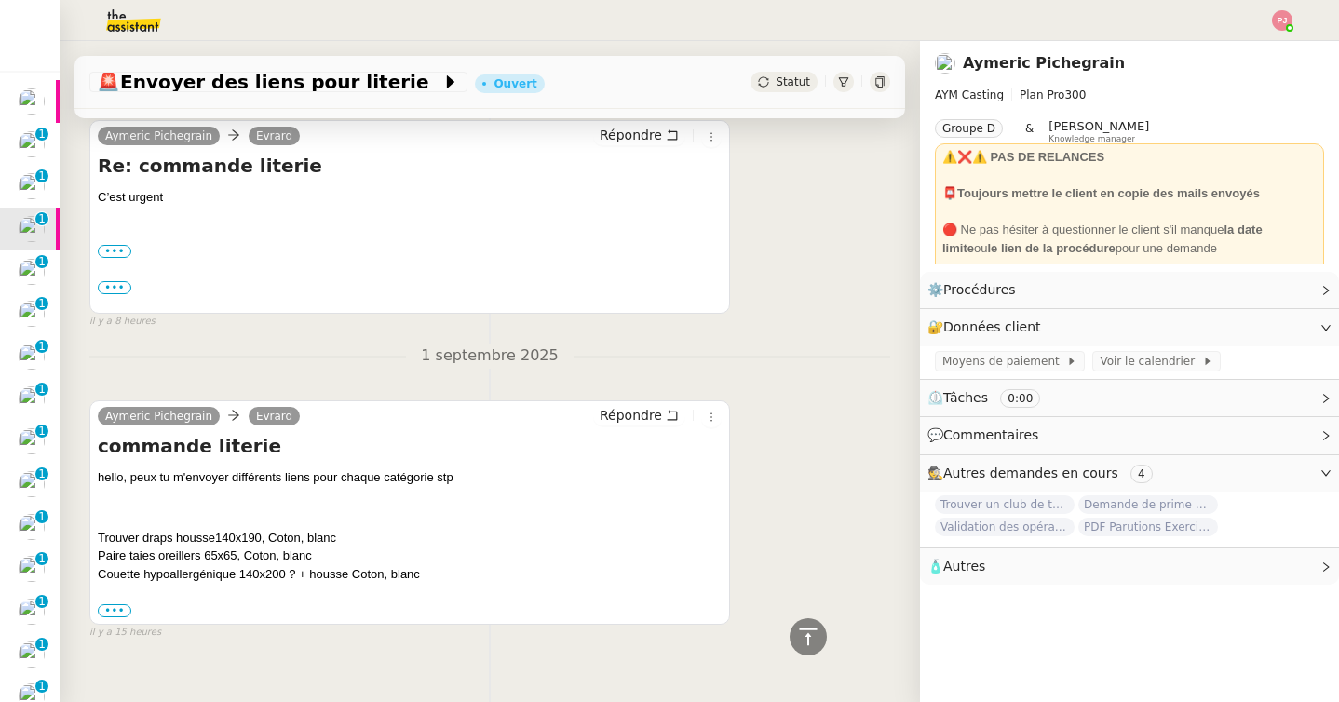
scroll to position [664, 0]
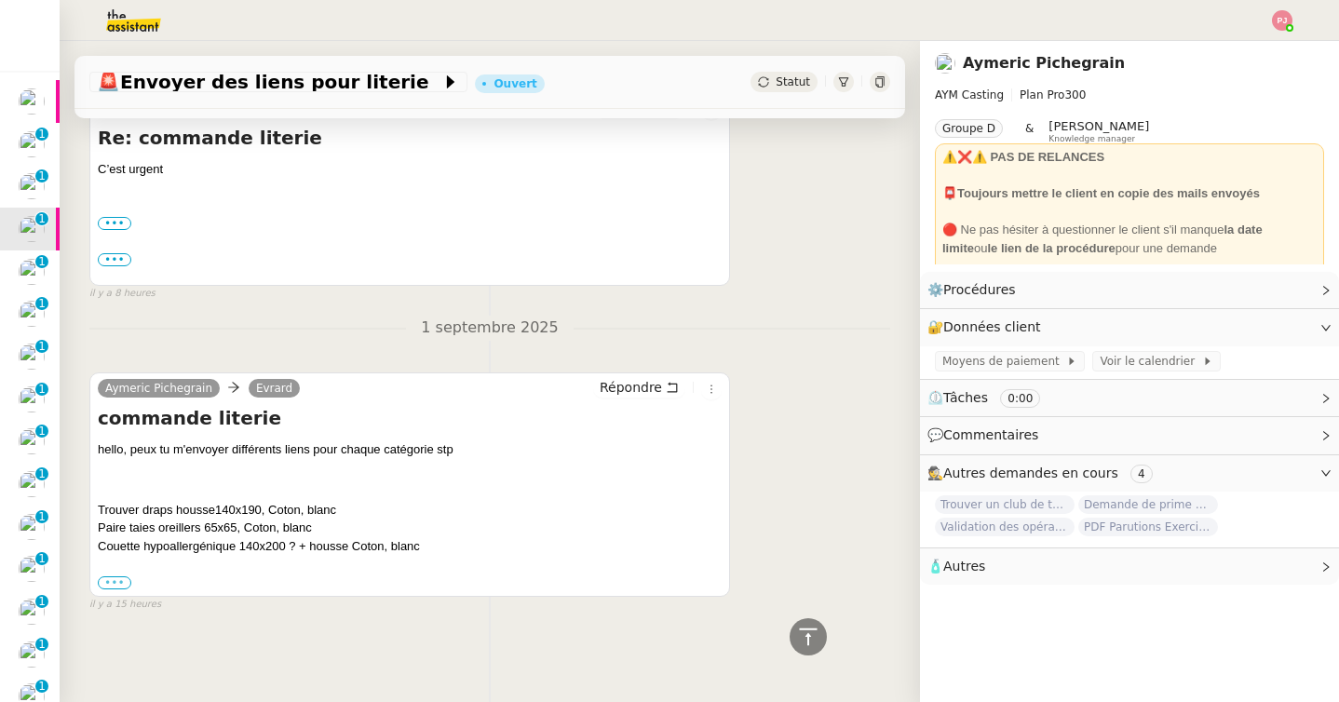
click at [125, 582] on label "•••" at bounding box center [115, 582] width 34 height 13
click at [0, 0] on input "•••" at bounding box center [0, 0] width 0 height 0
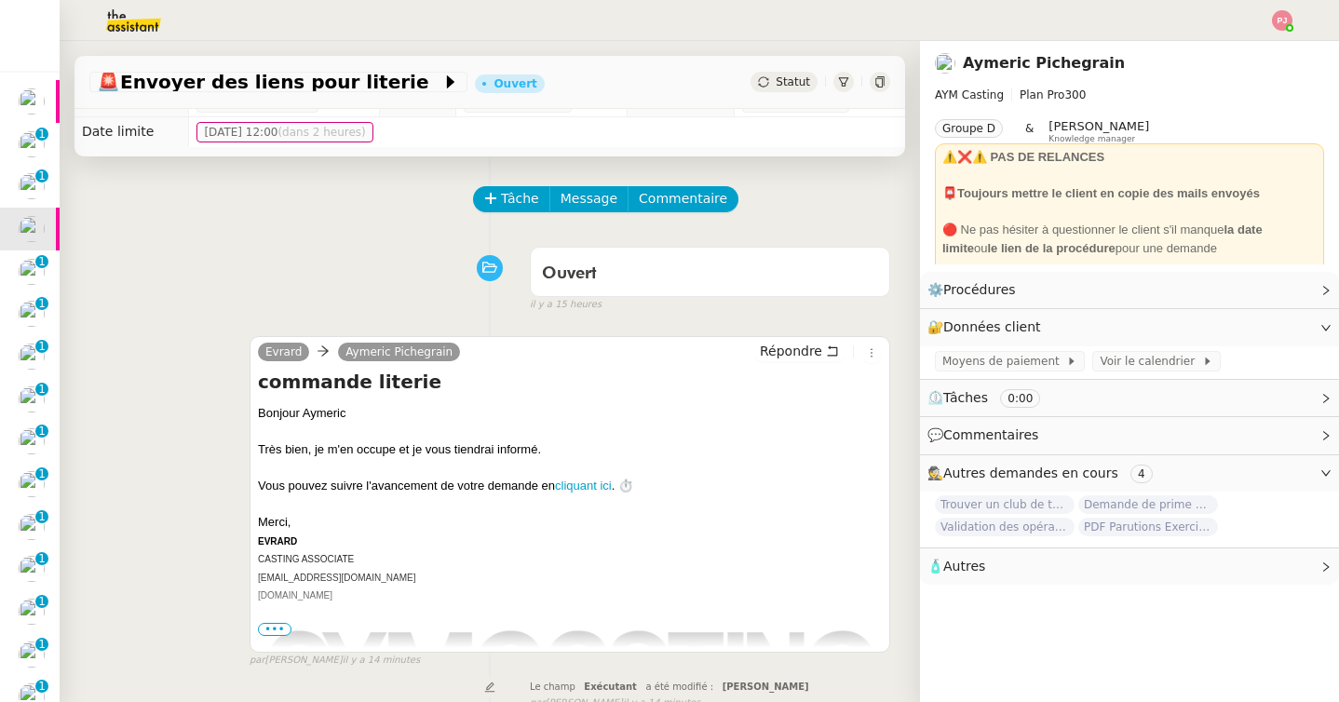
scroll to position [0, 0]
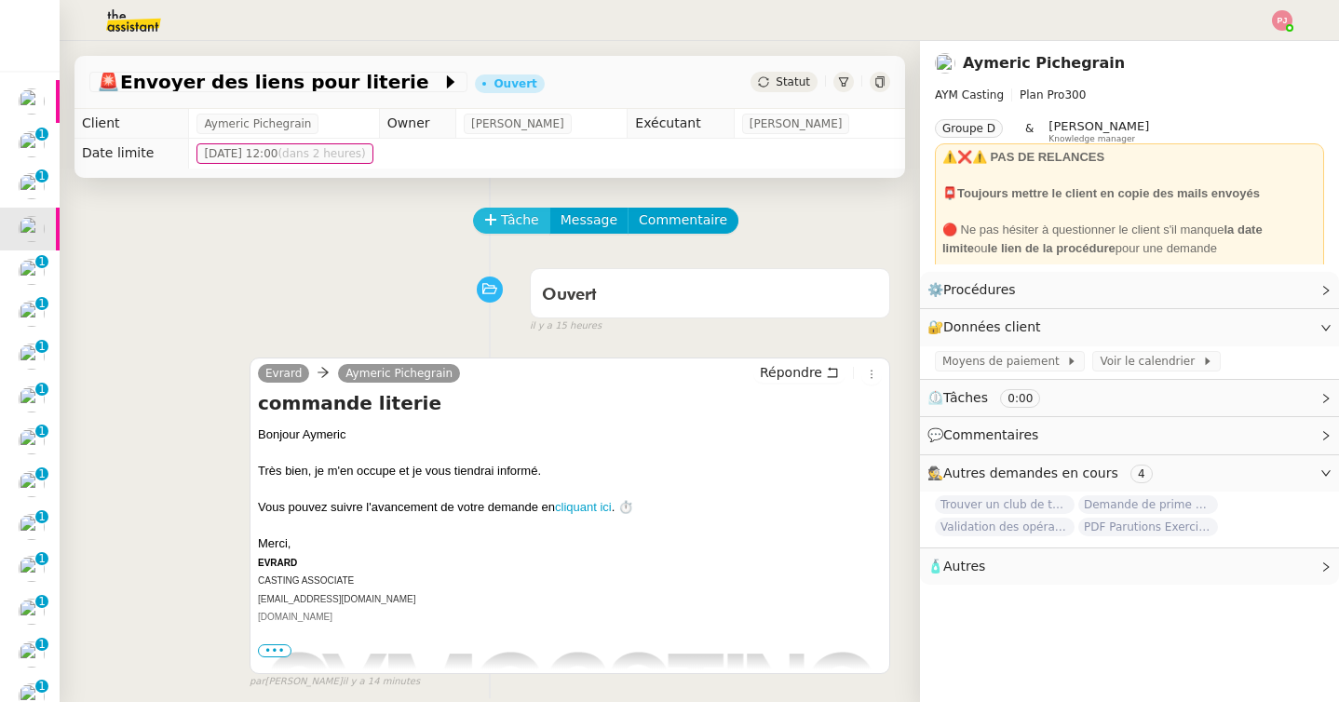
click at [506, 214] on span "Tâche" at bounding box center [520, 220] width 38 height 21
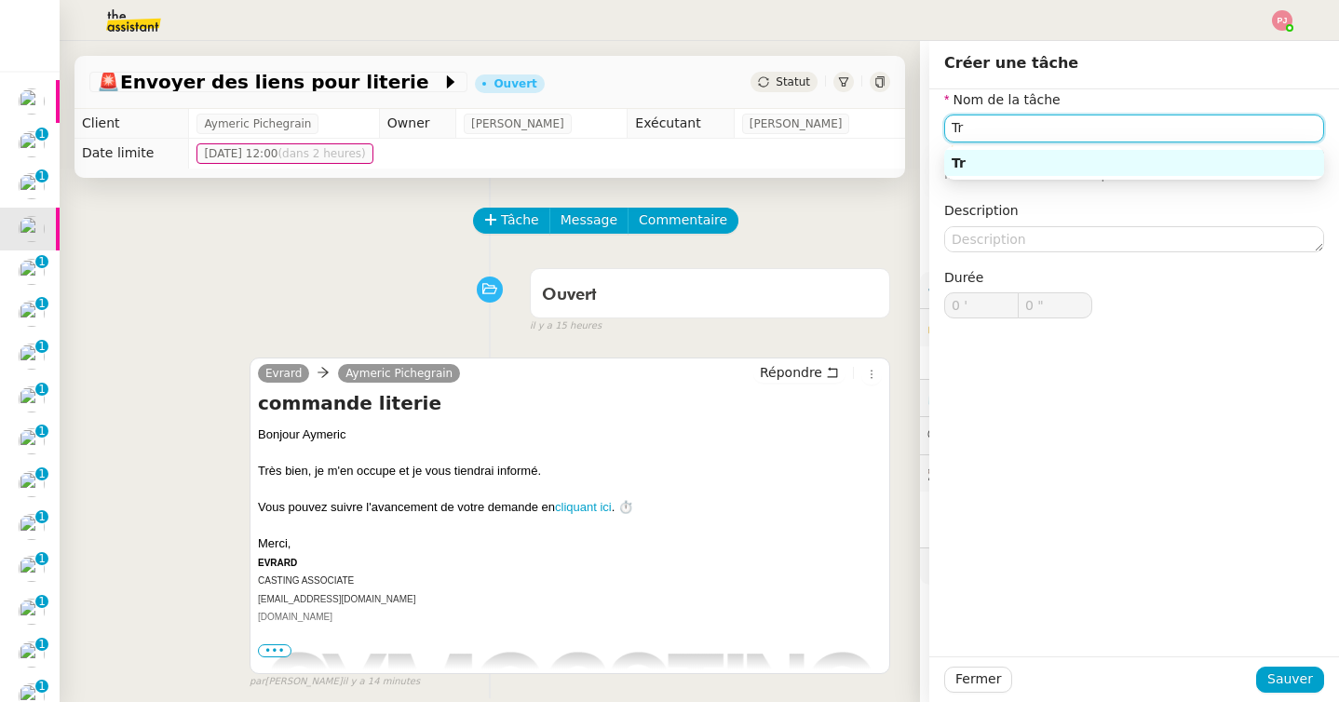
type input "T"
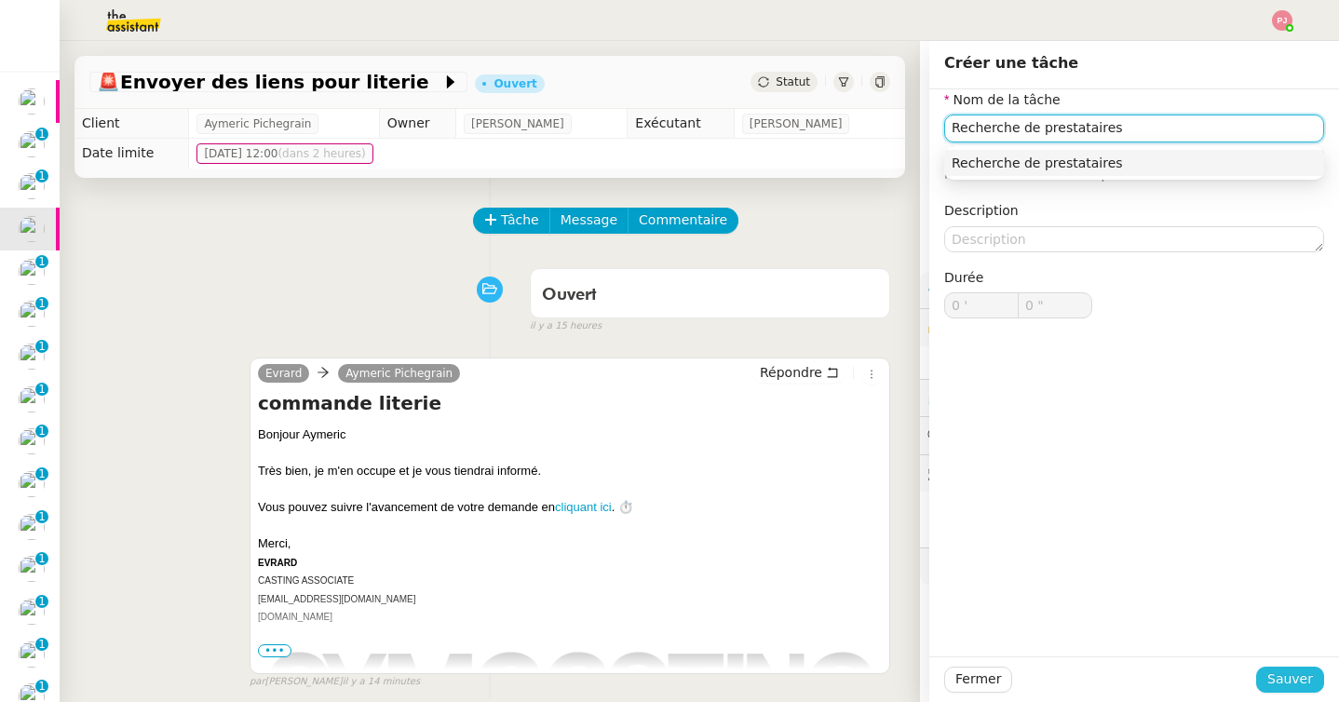
type input "Recherche de prestataires"
click at [1297, 680] on span "Sauver" at bounding box center [1290, 679] width 46 height 21
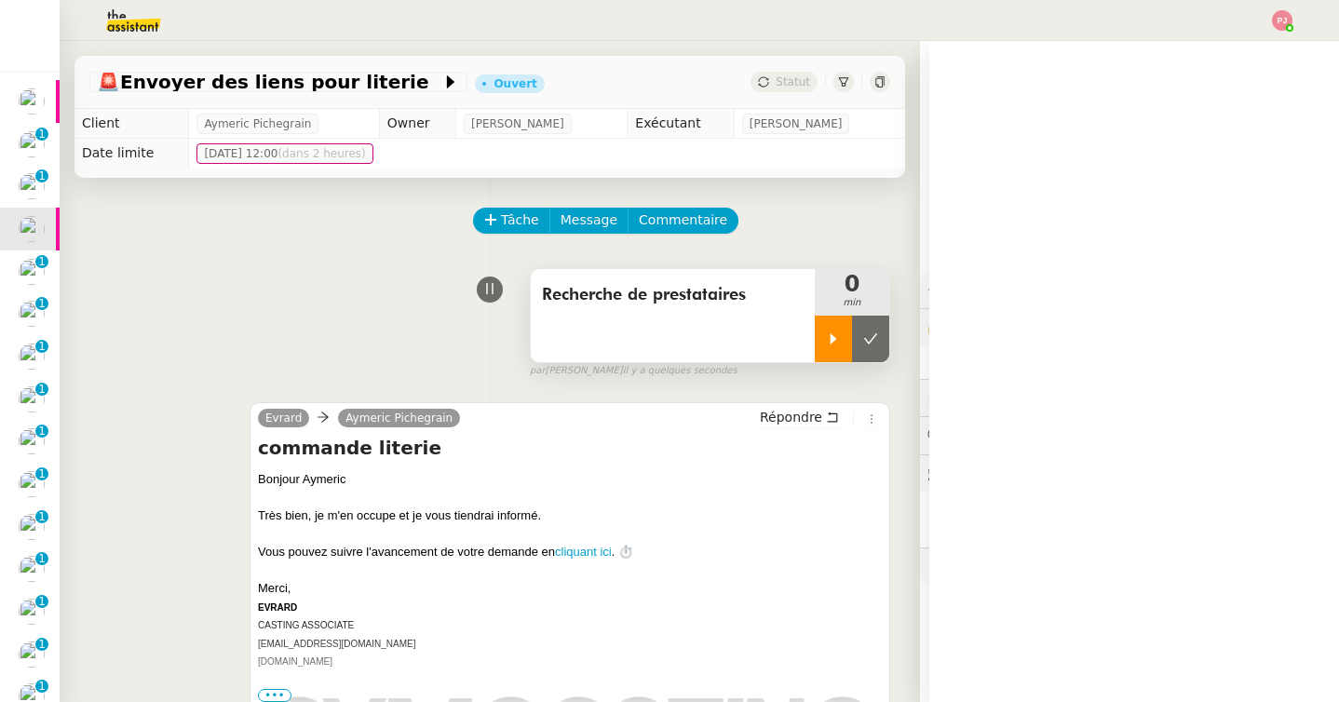
click at [836, 337] on icon at bounding box center [833, 339] width 15 height 15
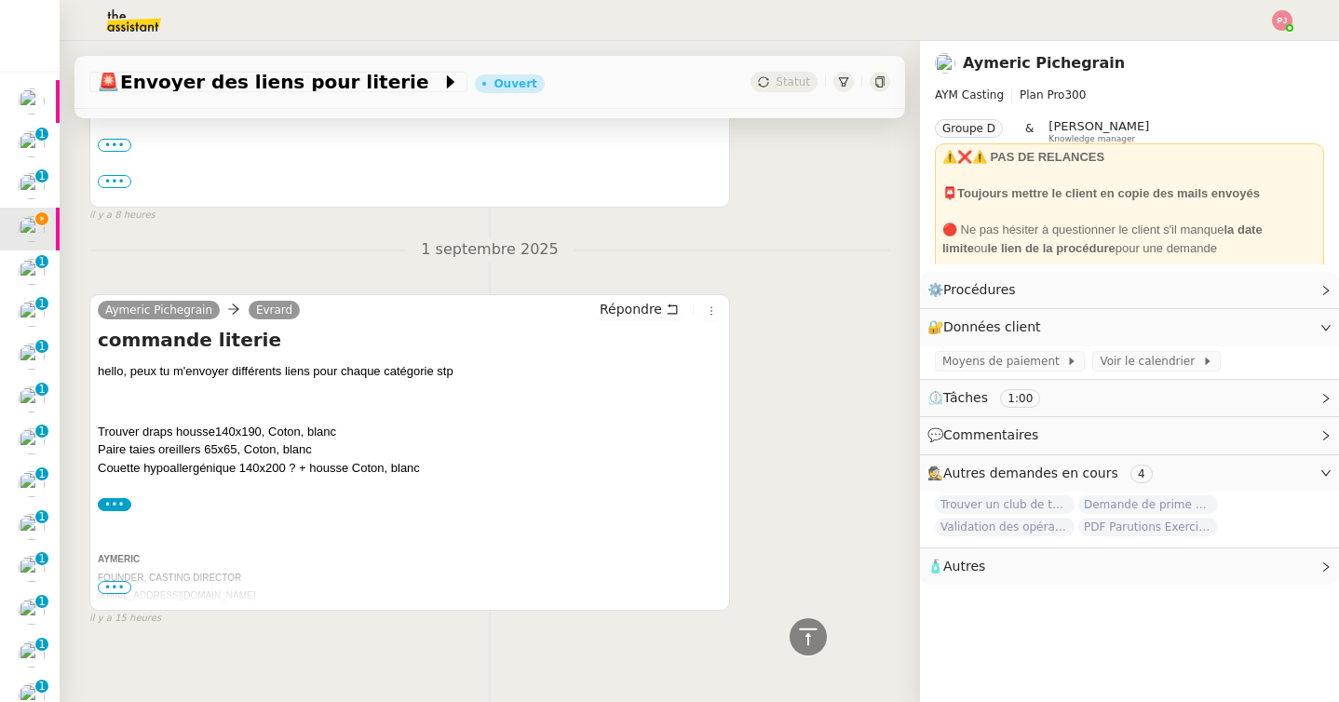
scroll to position [800, 0]
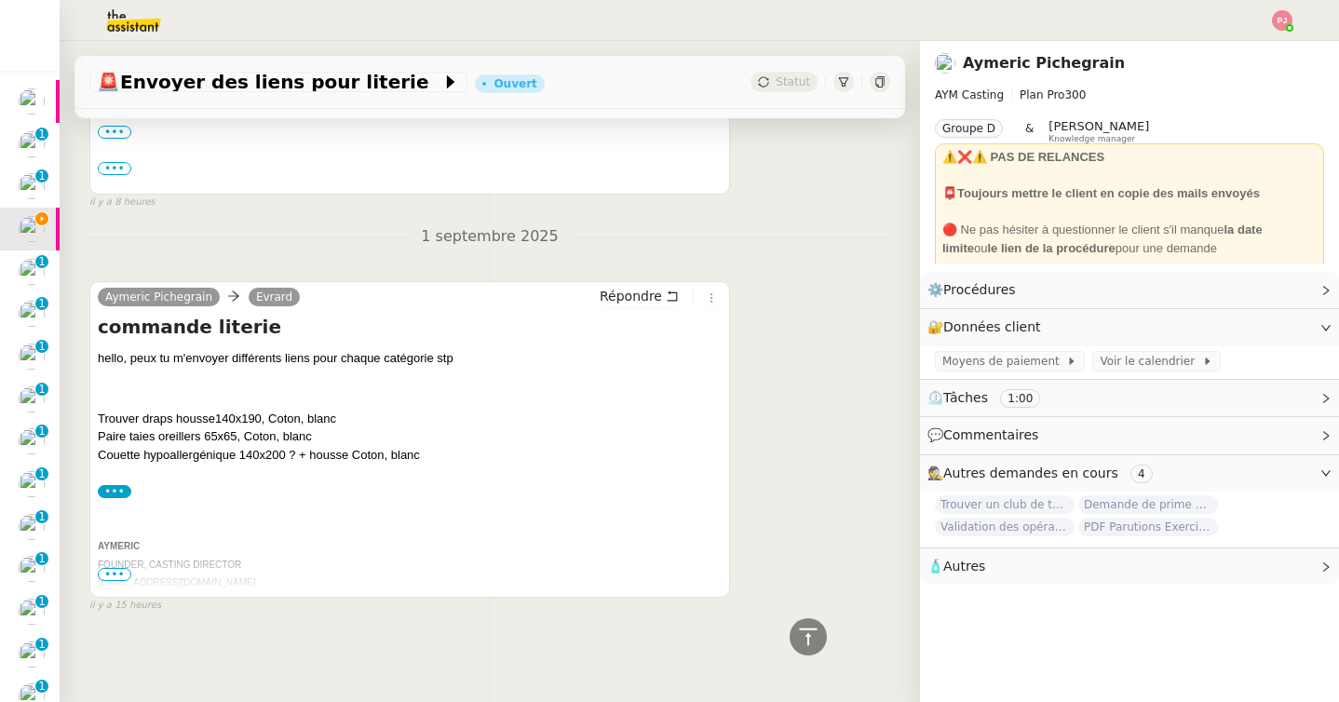
click at [125, 568] on span "•••" at bounding box center [115, 574] width 34 height 13
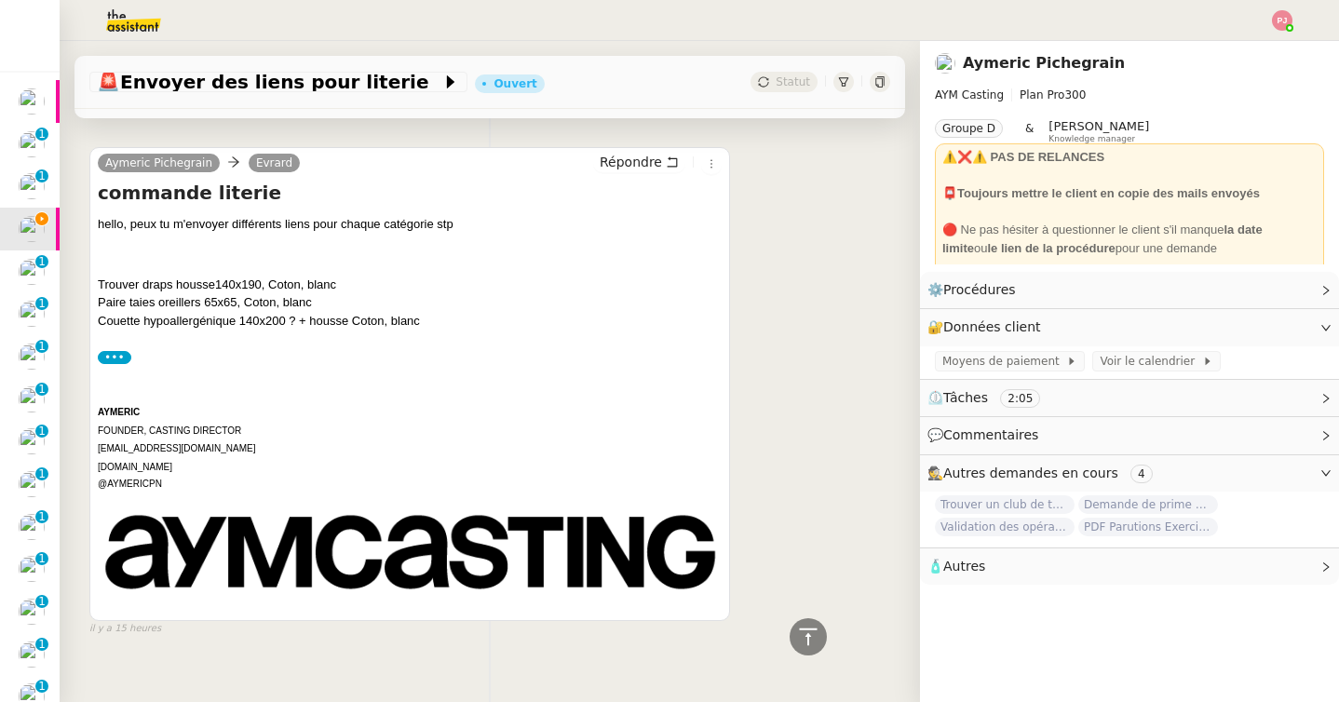
scroll to position [0, 0]
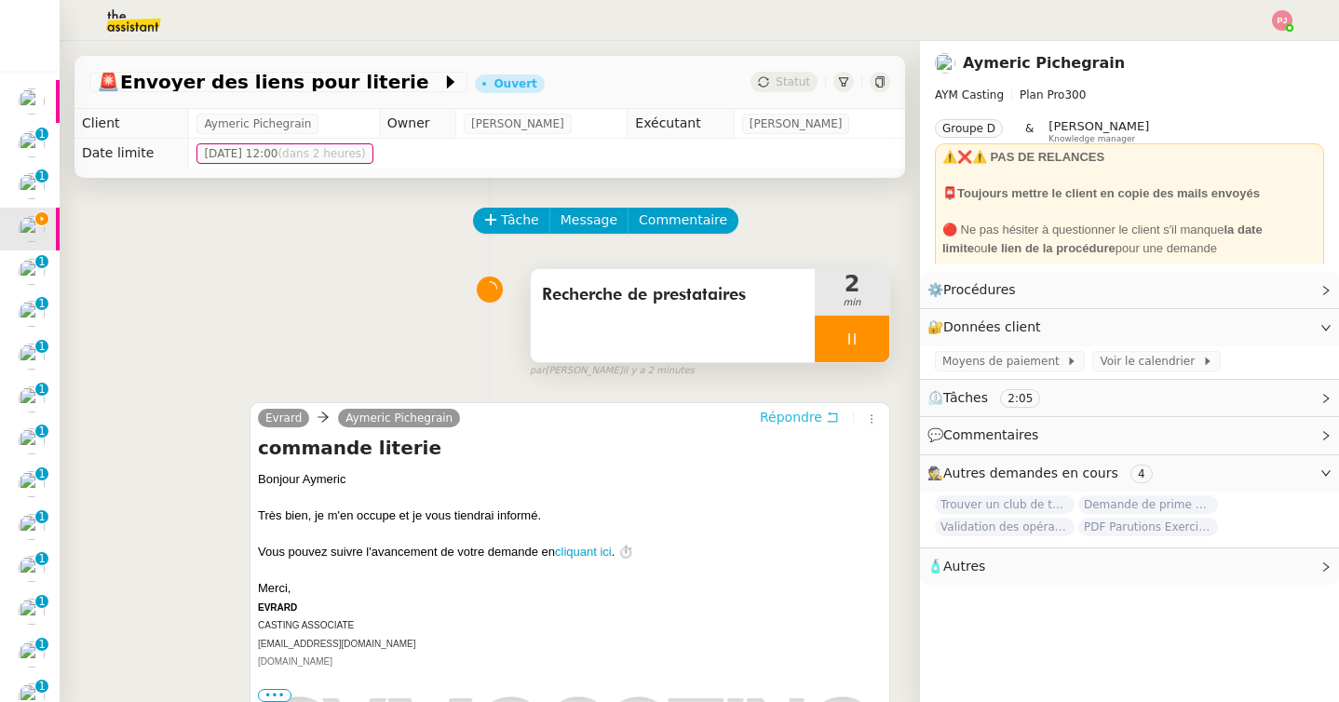
click at [803, 424] on span "Répondre" at bounding box center [791, 417] width 62 height 19
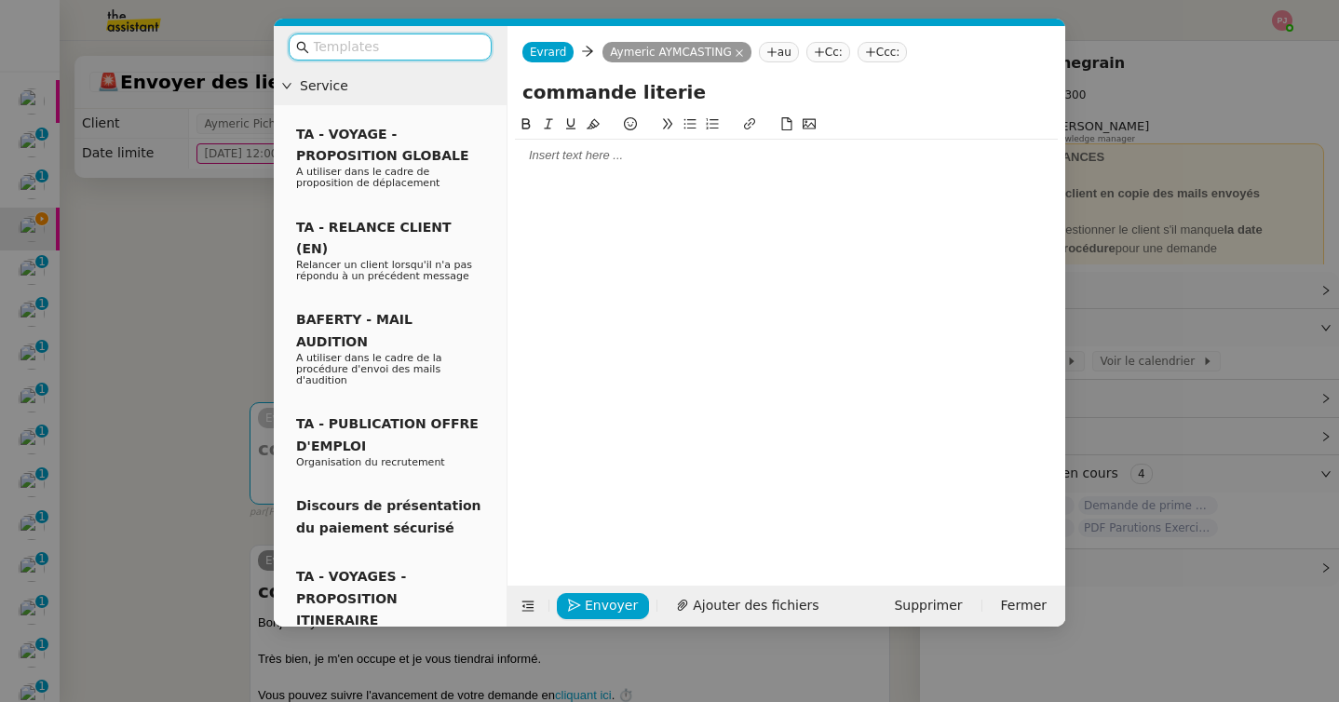
click at [616, 147] on div at bounding box center [786, 155] width 543 height 17
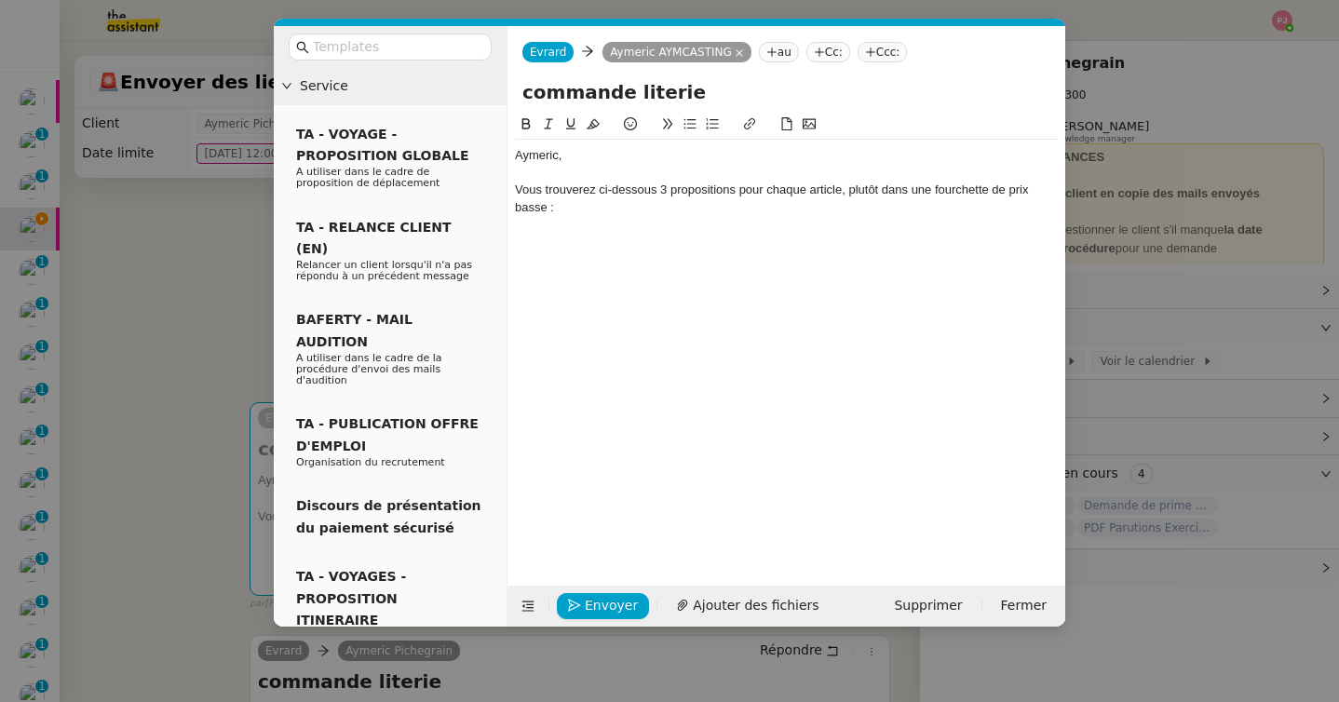
click at [118, 352] on nz-modal-container "Service TA - VOYAGE - PROPOSITION GLOBALE A utiliser dans le cadre de propositi…" at bounding box center [669, 351] width 1339 height 702
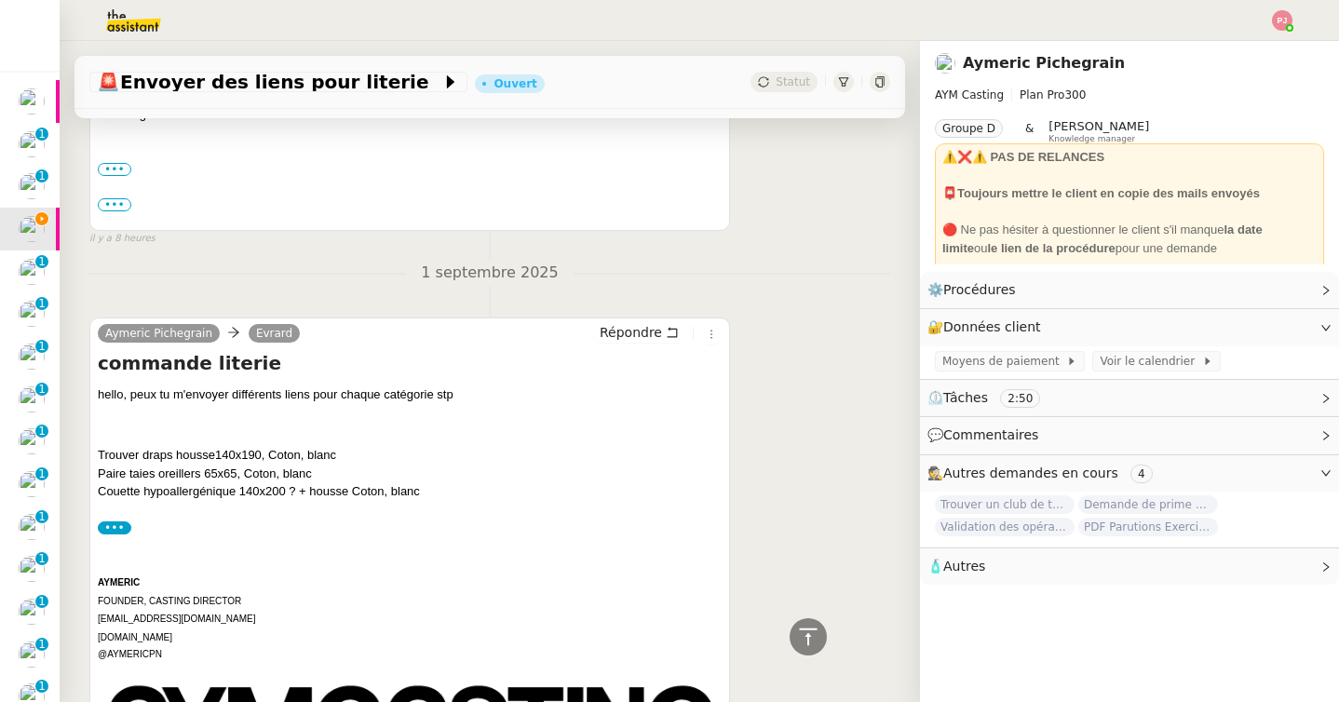
scroll to position [1017, 0]
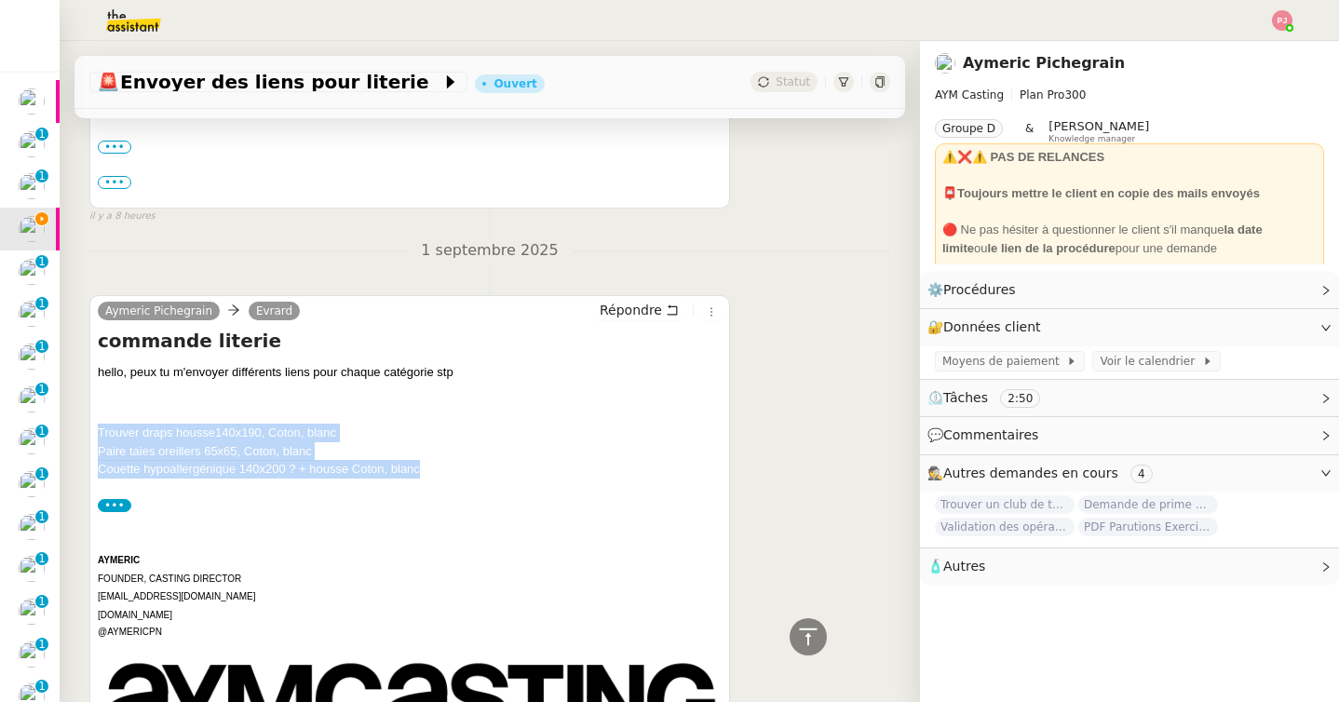
drag, startPoint x: 436, startPoint y: 471, endPoint x: 85, endPoint y: 435, distance: 353.0
copy p "Trouver draps housse140x190, Coton, blanc Paire taies oreillers 65x65, Coton, b…"
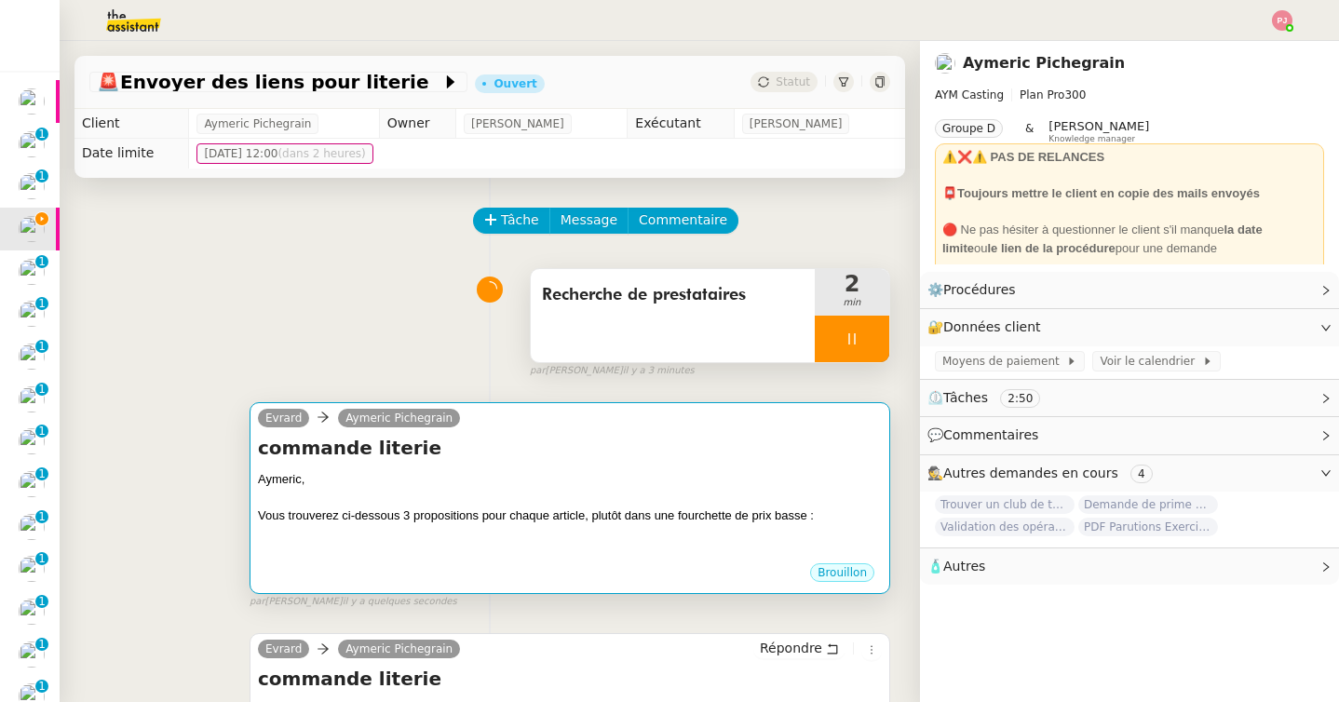
click at [535, 514] on div "Vous trouverez ci-dessous 3 propositions pour chaque article, plutôt dans une f…" at bounding box center [570, 516] width 624 height 19
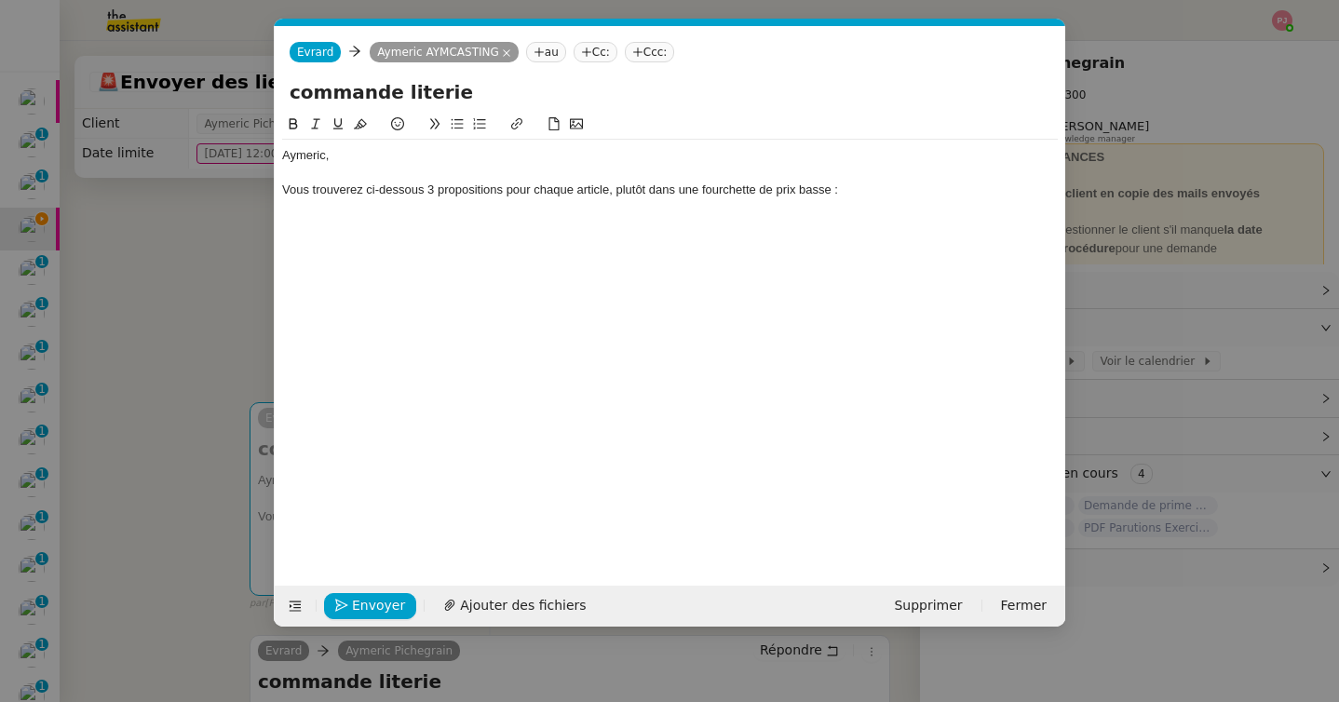
scroll to position [0, 39]
click at [860, 193] on div "Vous trouverez ci-dessous 3 propositions pour chaque article, plutôt dans une f…" at bounding box center [670, 190] width 776 height 17
paste div
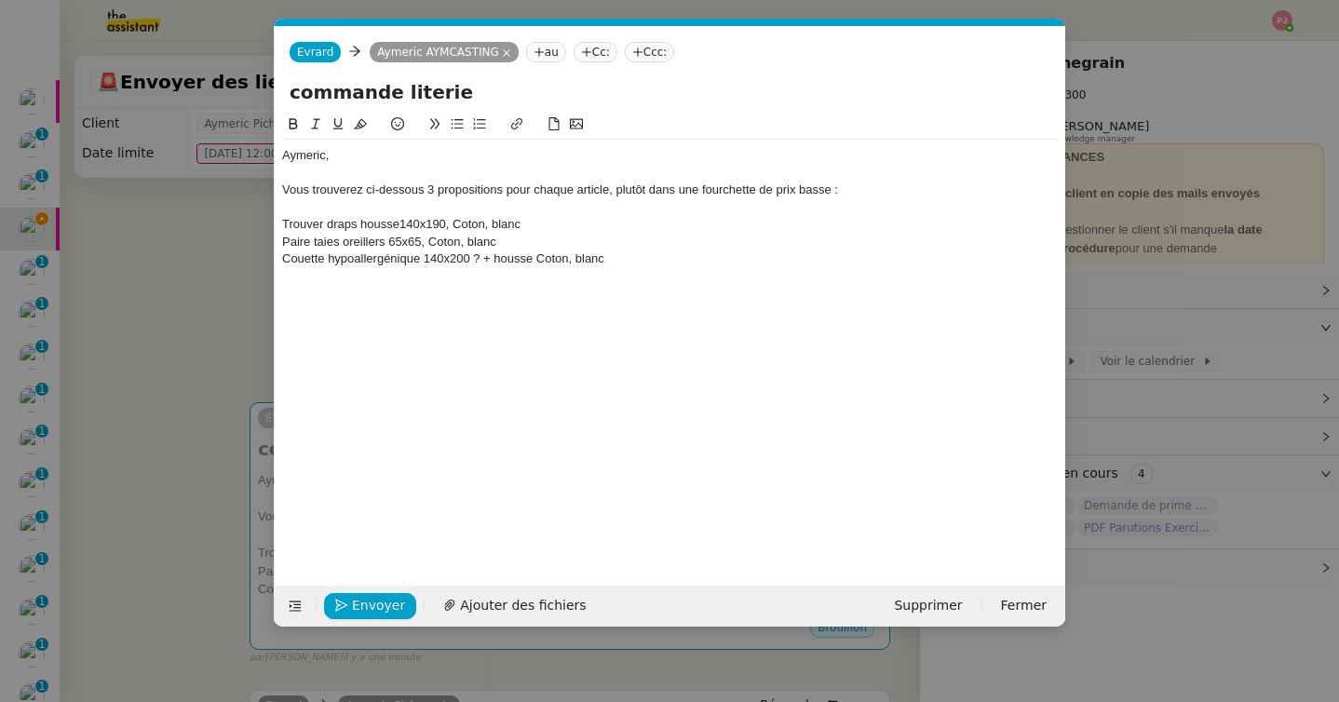
click at [284, 220] on div "Trouver draps housse140x190, Coton, blanc" at bounding box center [670, 224] width 776 height 17
drag, startPoint x: 326, startPoint y: 223, endPoint x: 255, endPoint y: 223, distance: 70.8
click at [255, 223] on nz-modal-container "Service TA - VOYAGE - PROPOSITION GLOBALE A utiliser dans le cadre de propositi…" at bounding box center [669, 351] width 1339 height 702
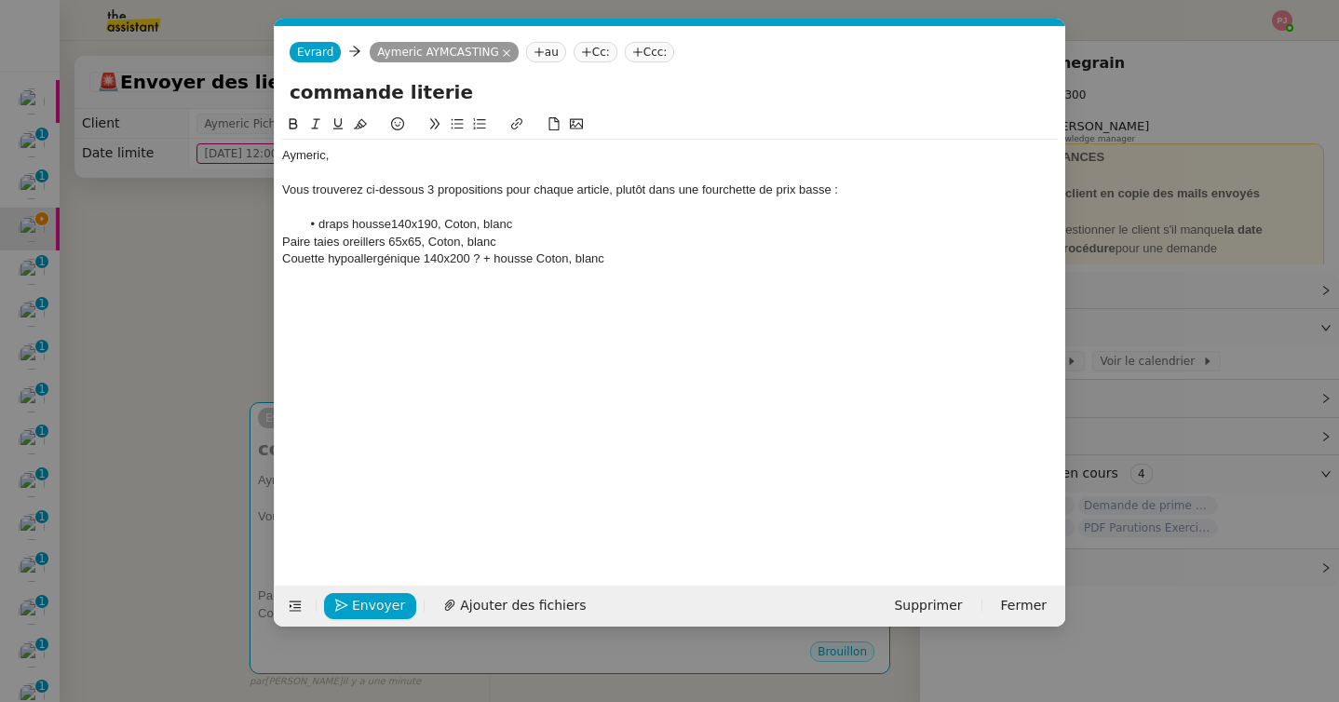
click at [346, 224] on li "draps housse140x190, Coton, blanc" at bounding box center [680, 224] width 758 height 17
click at [514, 225] on li "drap housse140x190, Coton, blanc" at bounding box center [680, 224] width 758 height 17
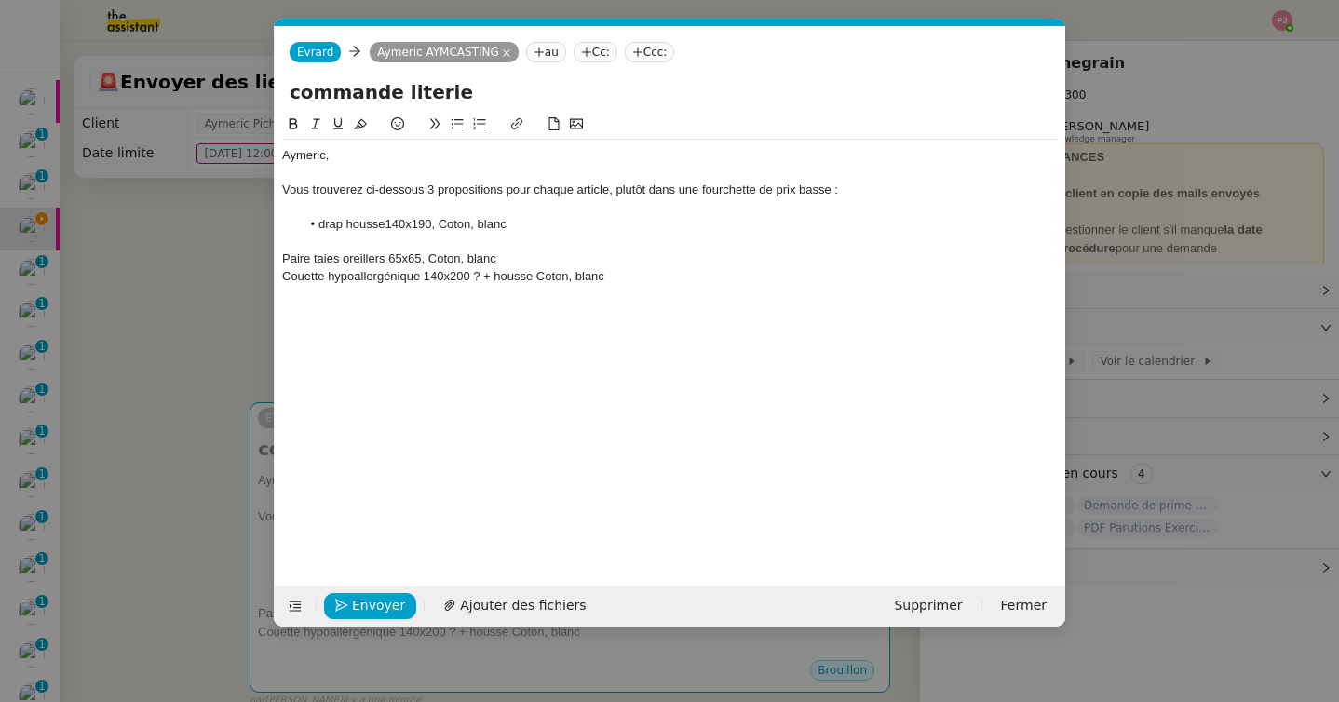
click at [283, 257] on div "Paire taies oreillers 65x65, Coton, blanc" at bounding box center [670, 259] width 776 height 17
click at [540, 256] on li "Paire taies oreillers 65x65, Coton, blanc" at bounding box center [680, 259] width 758 height 17
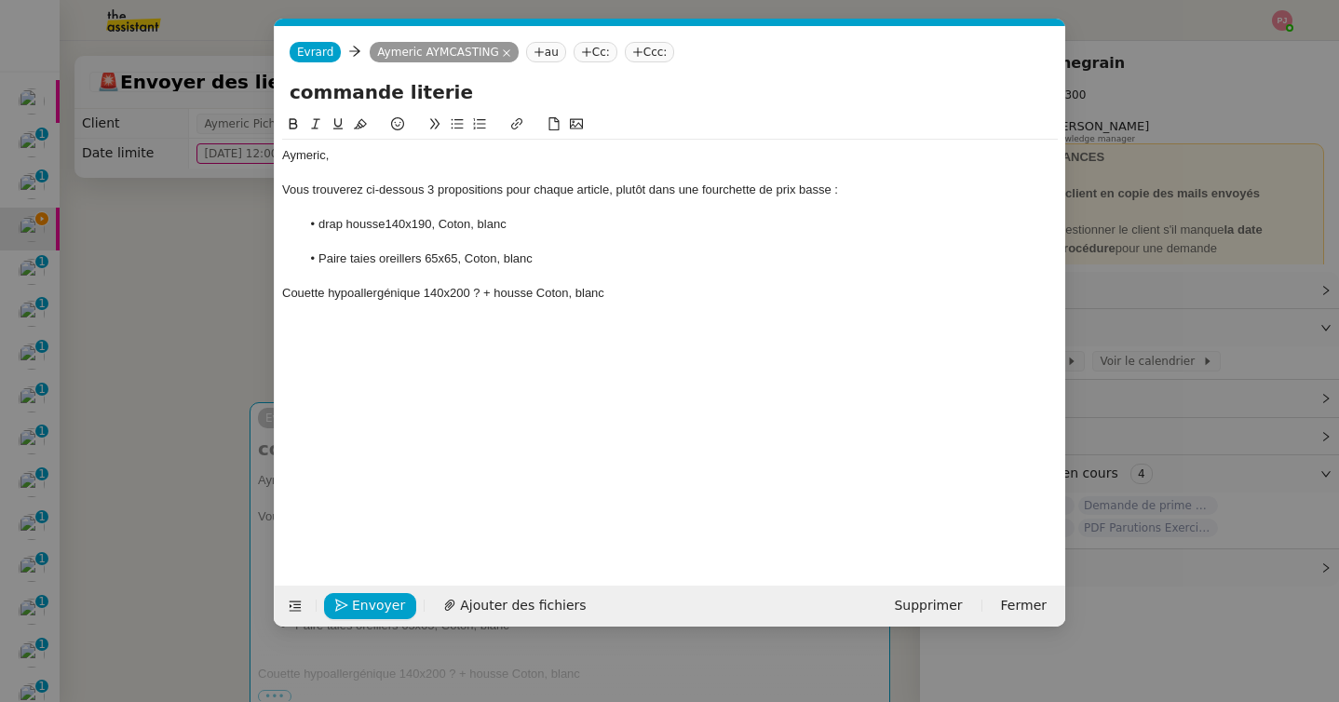
click at [482, 292] on div "Couette hypoallergénique 140x200 ? + housse Coton, blanc" at bounding box center [670, 293] width 776 height 17
click at [282, 292] on div "Couette hypoallergénique 140x200+ housse Coton, blanc" at bounding box center [670, 293] width 776 height 17
click at [517, 294] on li "Couette hypoallergénique 140x200+ housse Coton, blanc" at bounding box center [680, 293] width 758 height 17
click at [360, 331] on li "housse Coton, blanc" at bounding box center [680, 327] width 758 height 17
click at [337, 312] on li at bounding box center [680, 310] width 758 height 17
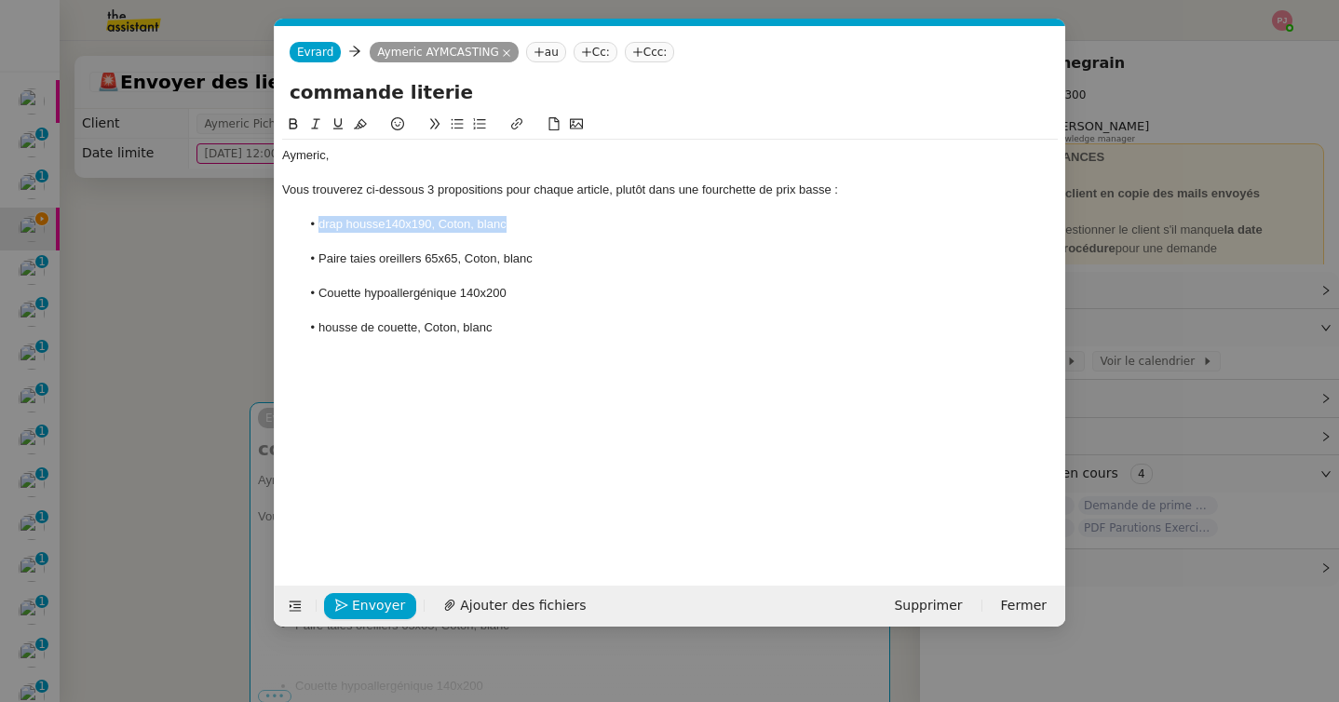
drag, startPoint x: 526, startPoint y: 224, endPoint x: 289, endPoint y: 232, distance: 237.6
click at [289, 232] on ul "drap housse140x190, Coton, blanc" at bounding box center [670, 224] width 776 height 17
click at [524, 230] on li "drap housse140x190, Coton, blanc" at bounding box center [680, 224] width 758 height 17
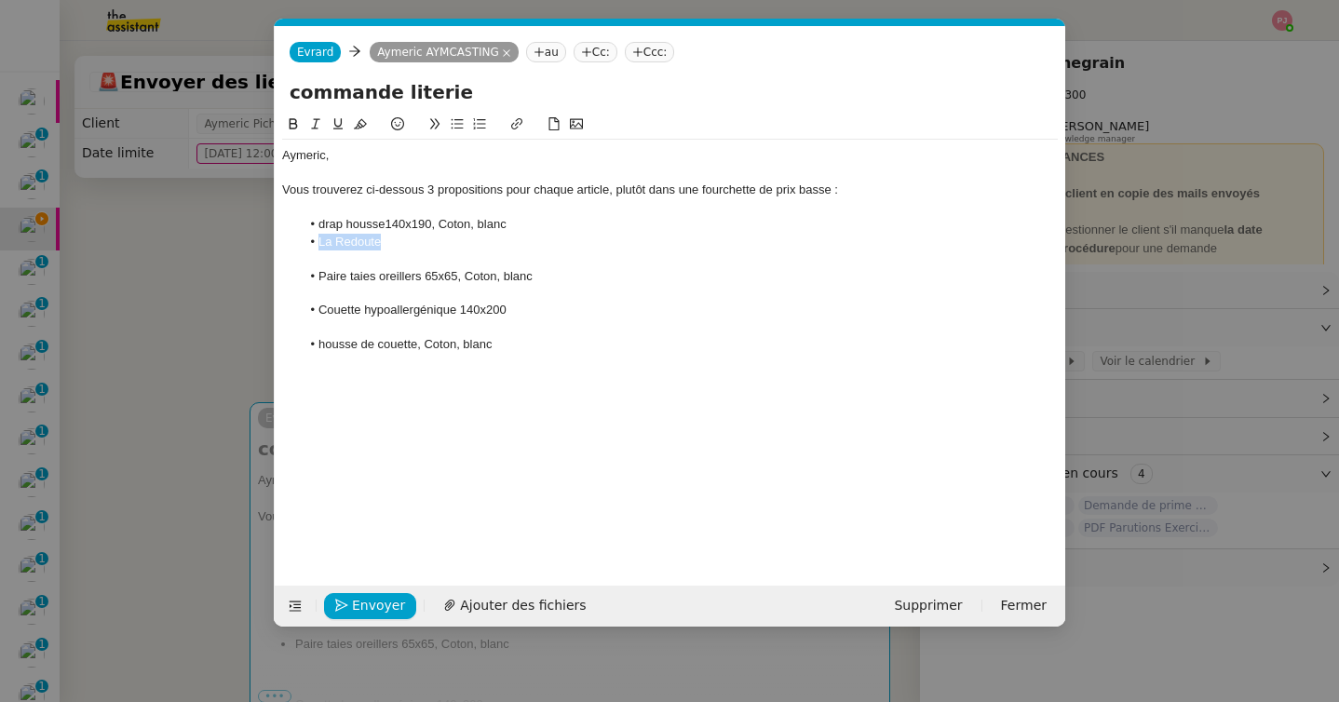
drag, startPoint x: 393, startPoint y: 240, endPoint x: 316, endPoint y: 237, distance: 77.3
click at [316, 237] on li "La Redoute" at bounding box center [680, 242] width 758 height 17
click at [514, 127] on icon at bounding box center [516, 123] width 13 height 13
paste input "https://www.laredoute.fr/ppdp/prod-500772605.aspx#searchkeyword=drap%20housse%2…"
click at [454, 249] on li "La Redoute" at bounding box center [680, 242] width 758 height 17
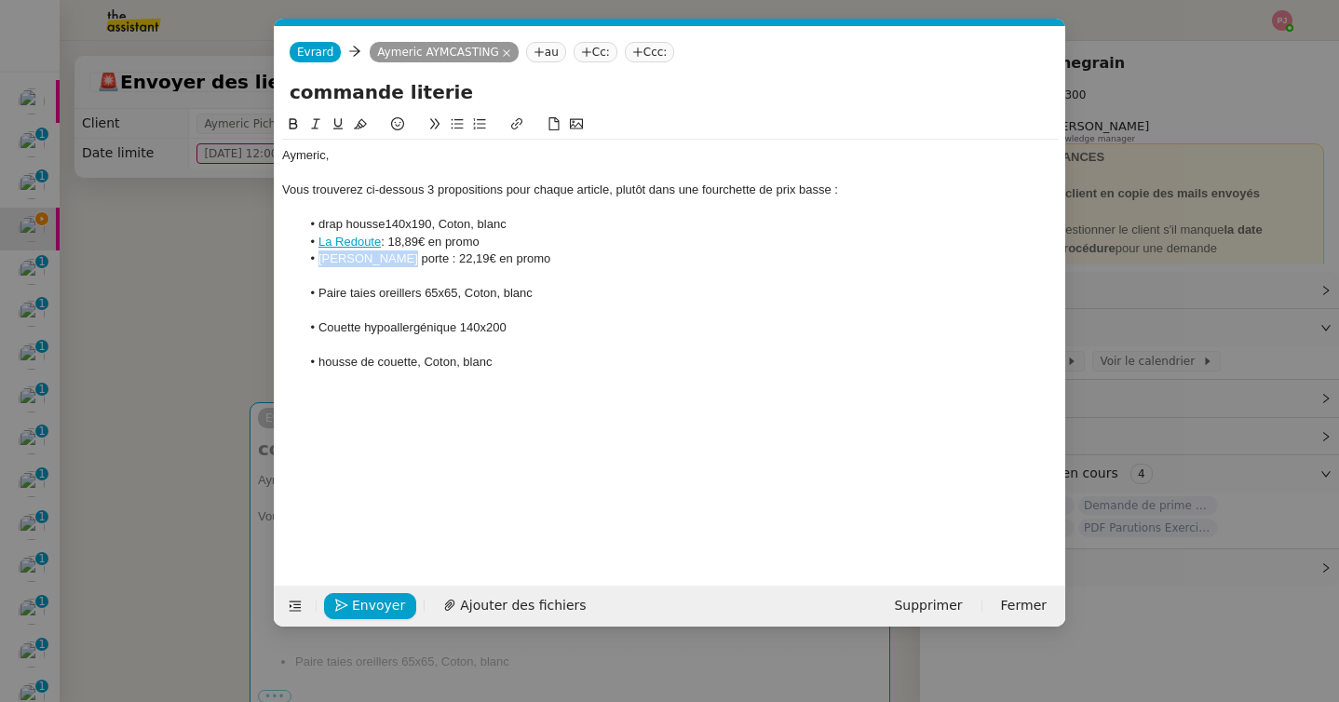
drag, startPoint x: 393, startPoint y: 257, endPoint x: 306, endPoint y: 264, distance: 86.9
click at [306, 264] on li "Blanche porte : 22,19€ en promo" at bounding box center [680, 259] width 758 height 17
click at [513, 115] on button at bounding box center [517, 124] width 22 height 21
paste input "https://www.blancheporte.fr/fr_FR/p/drap-housse-uni-coton-bonnet-32-cm/102850-0…"
click at [429, 257] on li "Blanche porte : 22,19€ en promo" at bounding box center [680, 259] width 758 height 17
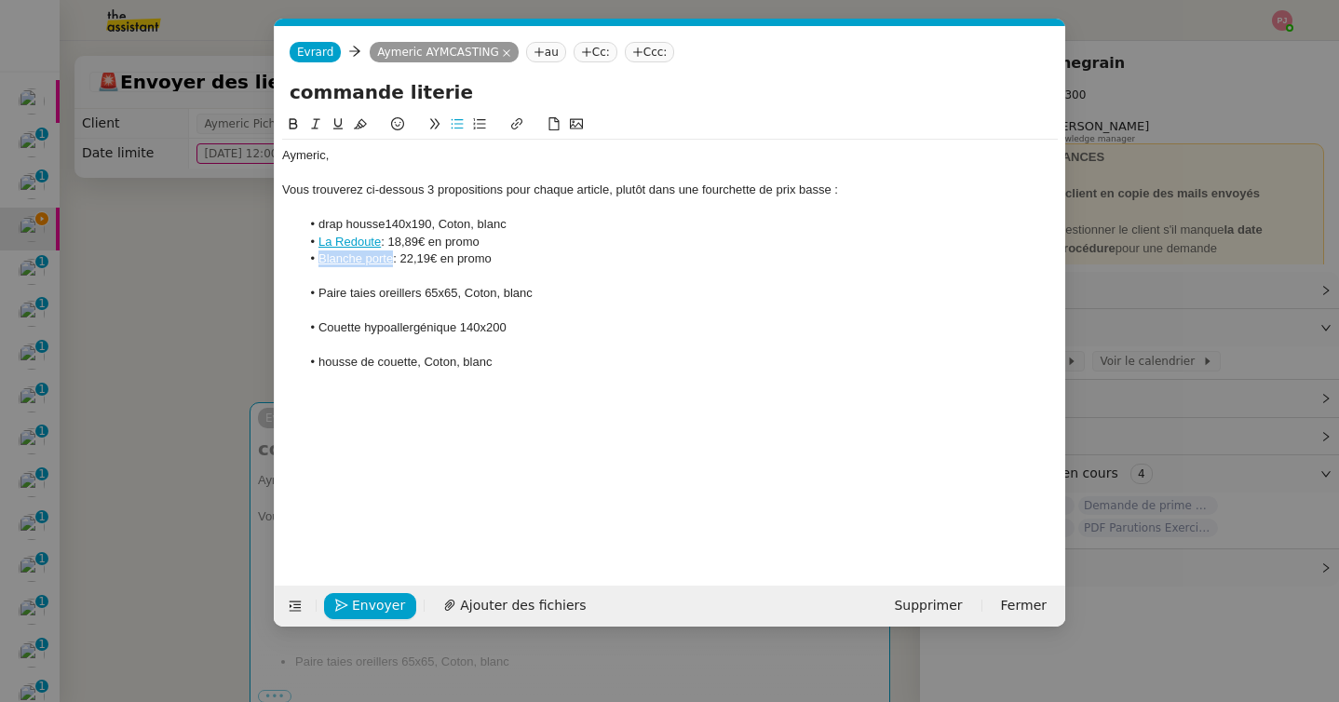
drag, startPoint x: 393, startPoint y: 258, endPoint x: 318, endPoint y: 258, distance: 75.4
click at [318, 258] on li "Blanche porte : 22,19€ en promo" at bounding box center [680, 259] width 758 height 17
click at [515, 129] on icon at bounding box center [516, 123] width 13 height 13
click at [368, 263] on li "Blanche porte : 22,19€ en promo" at bounding box center [680, 259] width 758 height 17
drag, startPoint x: 389, startPoint y: 259, endPoint x: 317, endPoint y: 257, distance: 72.7
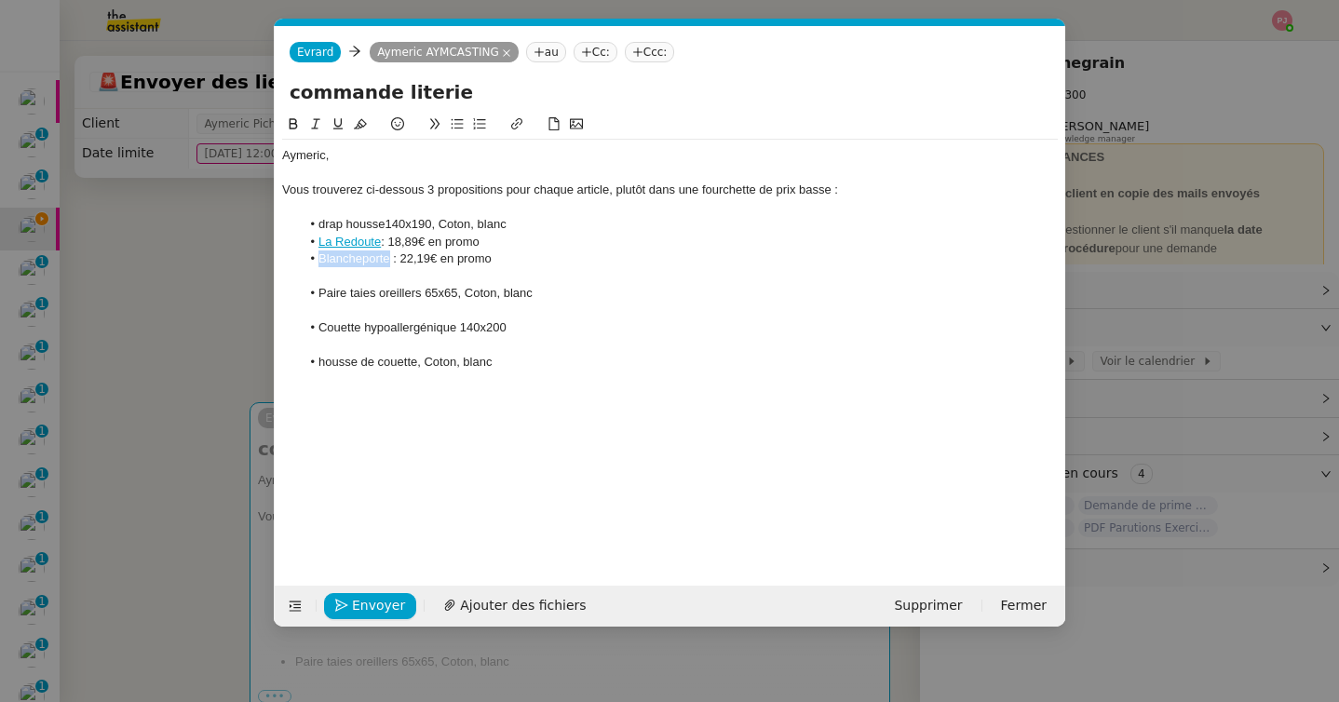
click at [317, 257] on li "Blancheporte : 22,19€ en promo" at bounding box center [680, 259] width 758 height 17
click at [521, 128] on icon at bounding box center [516, 123] width 13 height 13
paste input "https://www.blancheporte.fr/fr_FR/p/drap-housse-uni-coton-bonnet-32-cm/102850-0…"
type input "https://www.blancheporte.fr/fr_FR/p/drap-housse-uni-coton-bonnet-32-cm/102850-0…"
click at [384, 261] on link "Blancheporte" at bounding box center [354, 258] width 72 height 14
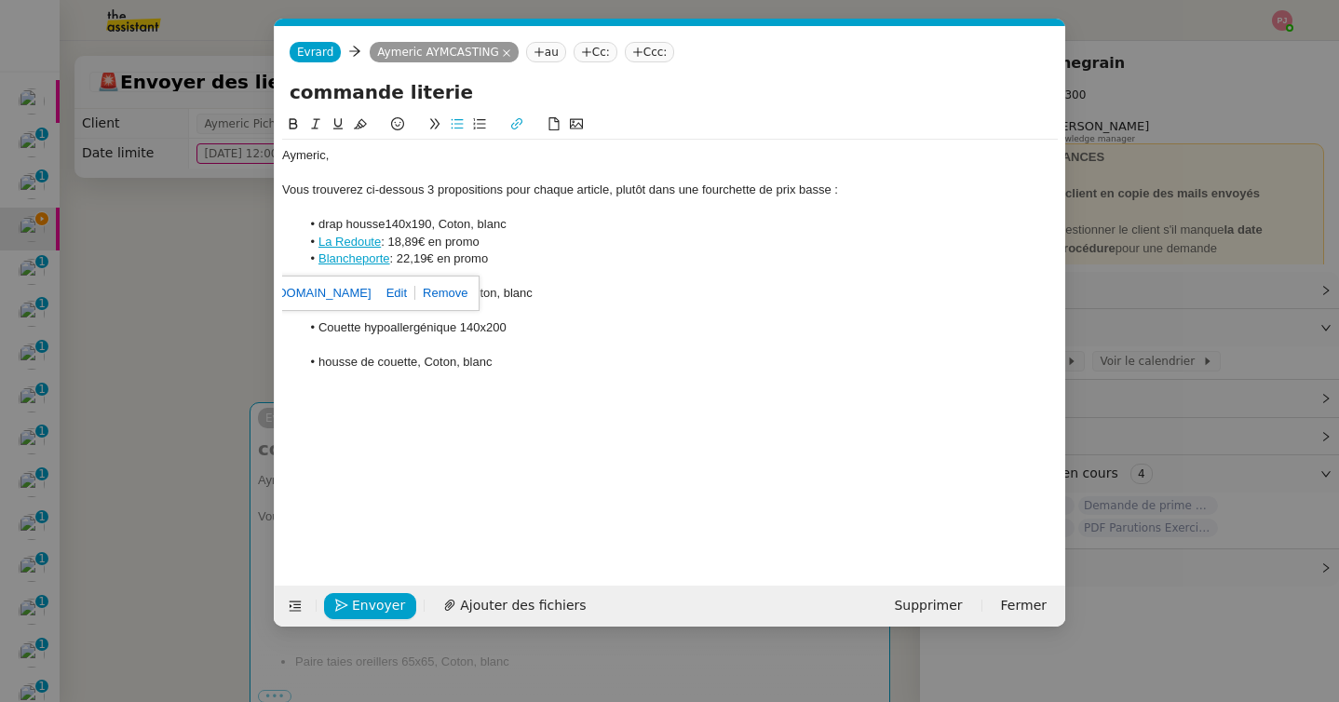
click at [371, 295] on link "https://www.blancheporte.fr/fr_FR/p/drap-housse-uni-coton-bonnet-32-cm/102850-0…" at bounding box center [307, 293] width 128 height 24
click at [208, 319] on nz-modal-container "Service TA - VOYAGE - PROPOSITION GLOBALE A utiliser dans le cadre de propositi…" at bounding box center [669, 351] width 1339 height 702
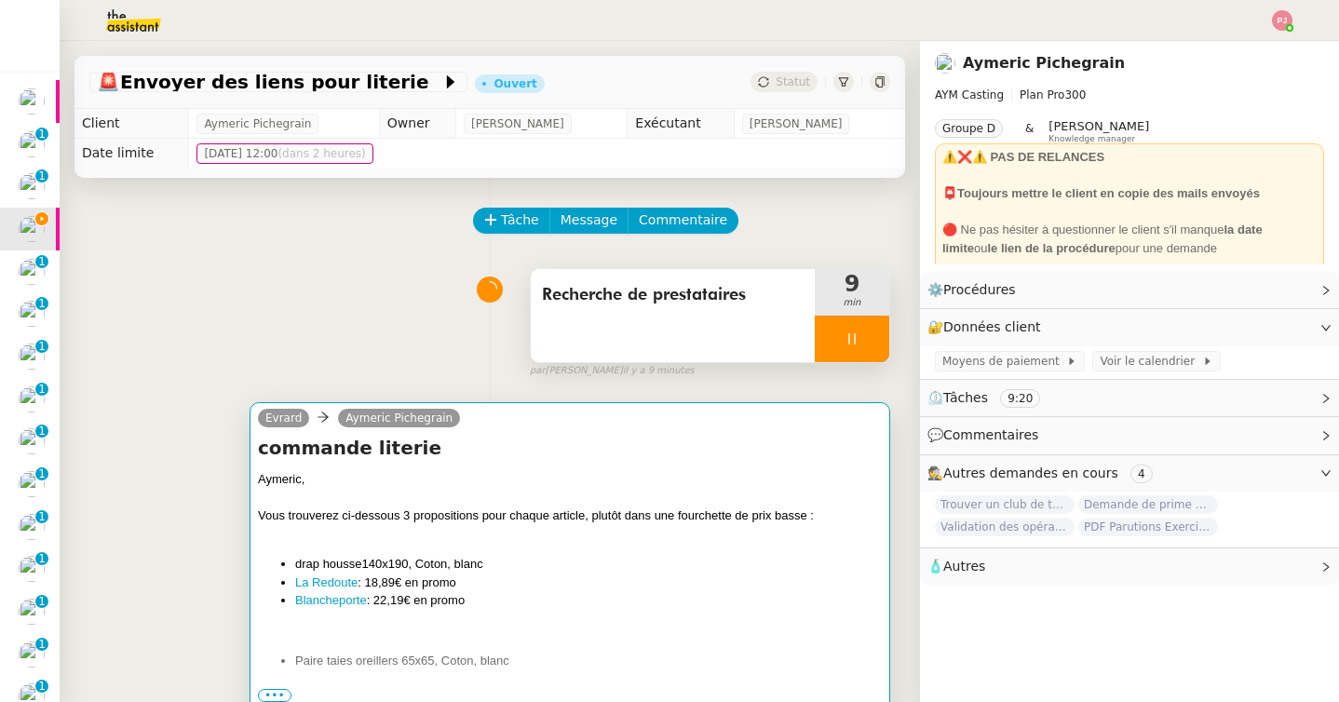
click at [431, 554] on div "Aymeric, Vous trouverez ci-dessous 3 propositions pour chaque article, plutôt d…" at bounding box center [570, 645] width 624 height 351
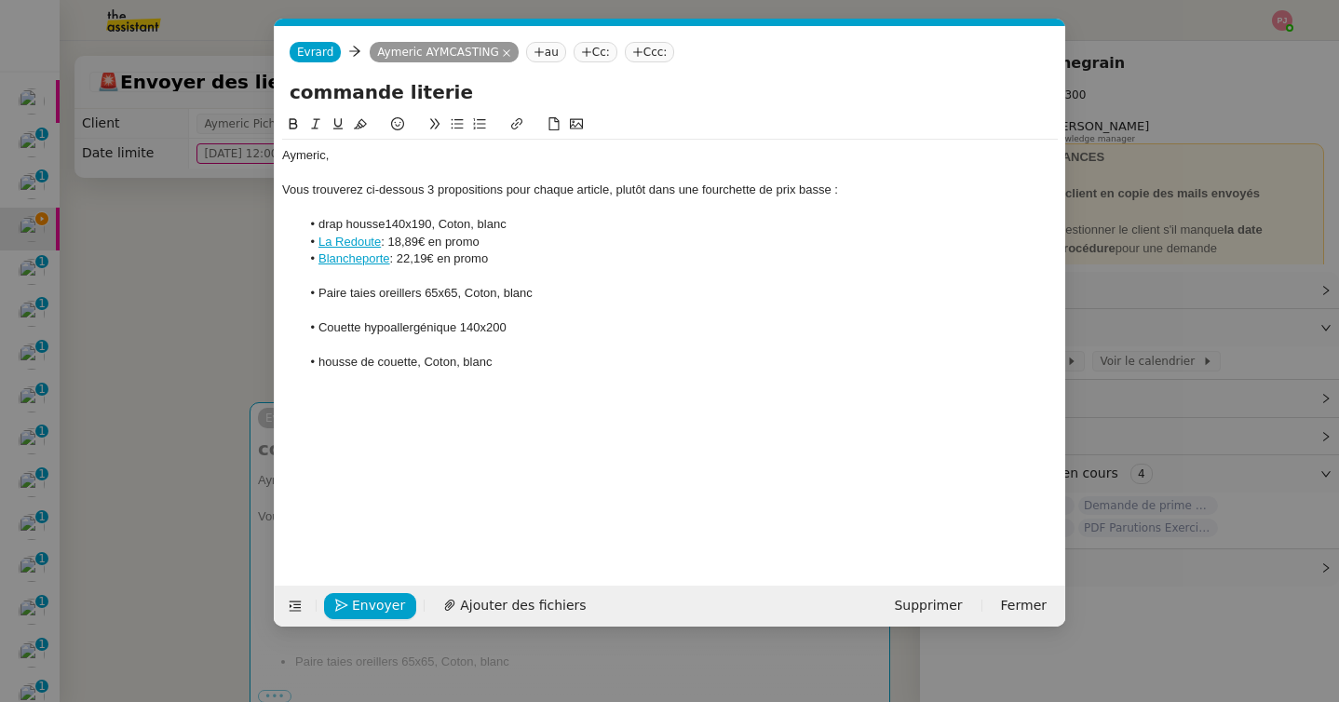
scroll to position [0, 39]
click at [505, 260] on li "Blancheporte : 22,19€ en promo" at bounding box center [680, 259] width 758 height 17
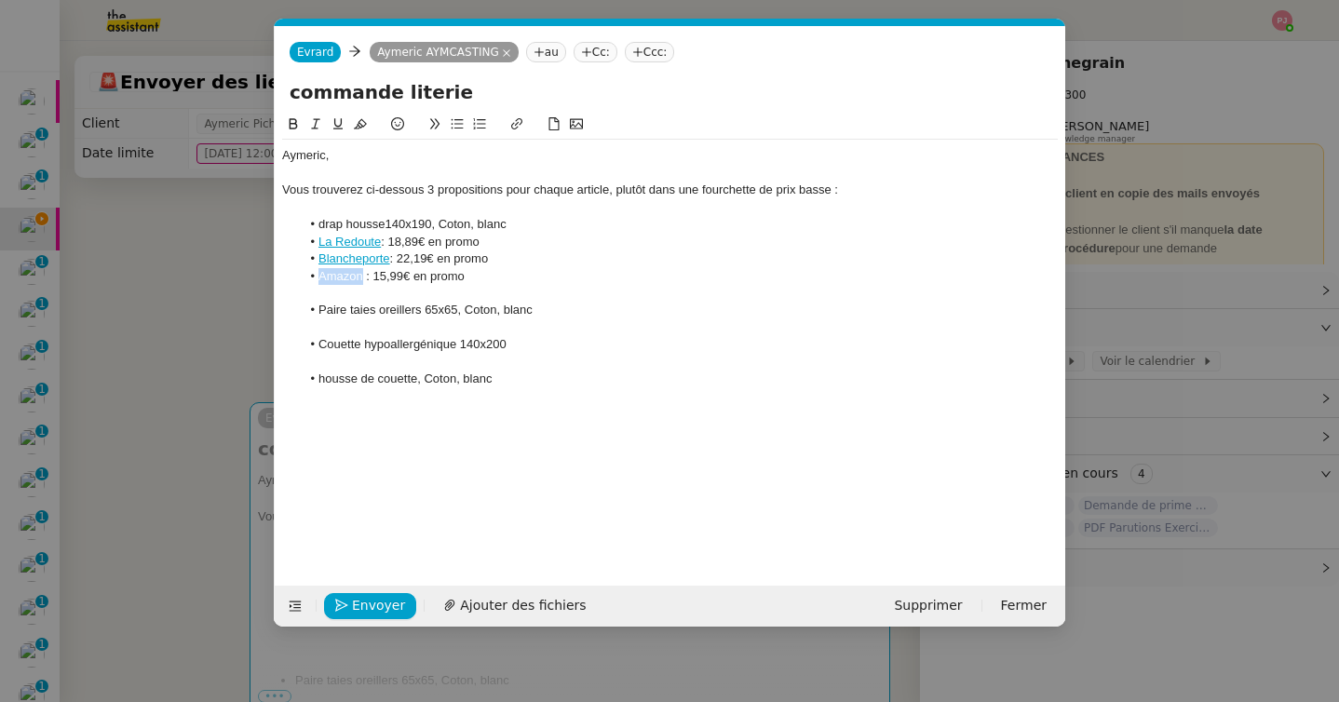
drag, startPoint x: 362, startPoint y: 278, endPoint x: 317, endPoint y: 279, distance: 45.6
click at [317, 279] on li "Amazon : 15,99€ en promo" at bounding box center [680, 276] width 758 height 17
click at [512, 125] on icon at bounding box center [516, 123] width 11 height 11
paste input "https://www.amazon.fr/Vision-Housse-Blanc-140x190cm-Coton/dp/B00GMM8T1W/ref=sr_…"
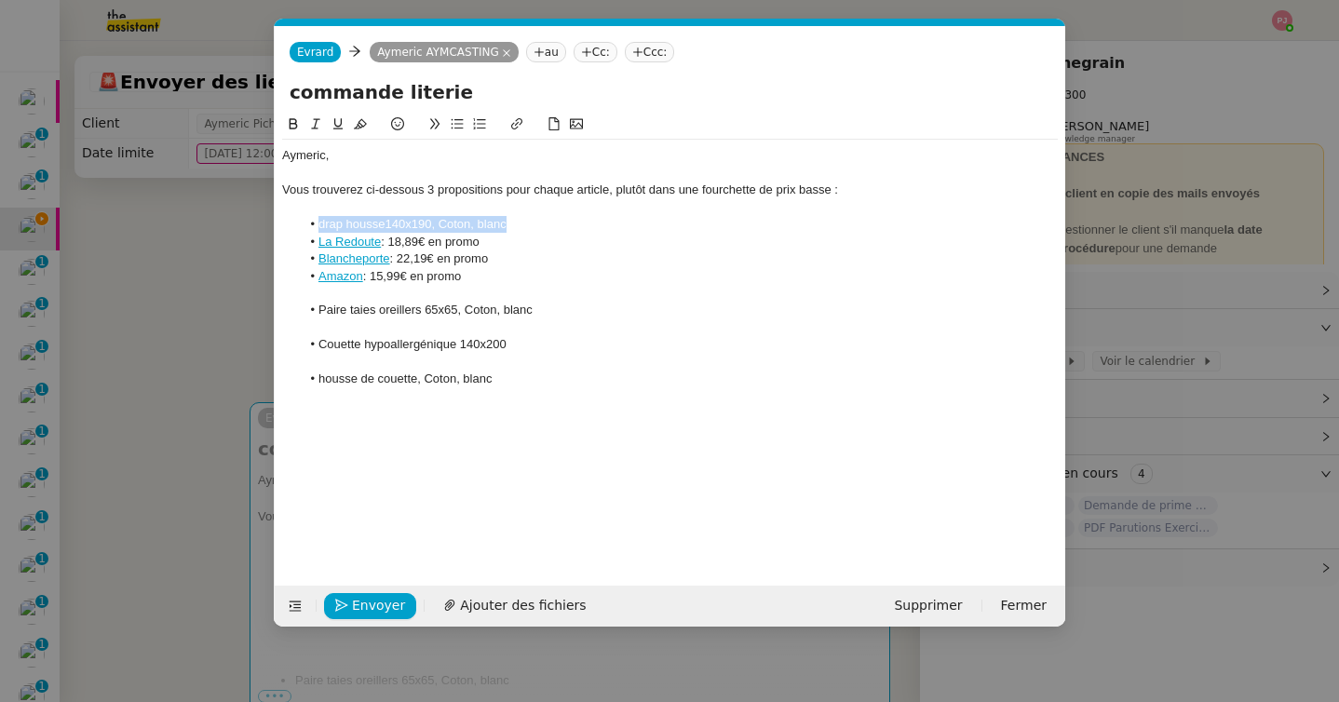
drag, startPoint x: 514, startPoint y: 223, endPoint x: 316, endPoint y: 219, distance: 198.4
click at [316, 219] on li "drap housse140x190, Coton, blanc" at bounding box center [680, 224] width 758 height 17
click at [291, 120] on icon at bounding box center [294, 123] width 8 height 11
click at [356, 125] on icon at bounding box center [360, 123] width 13 height 13
click at [324, 221] on strong "drap housse140x190, Coton, blanc" at bounding box center [417, 224] width 199 height 14
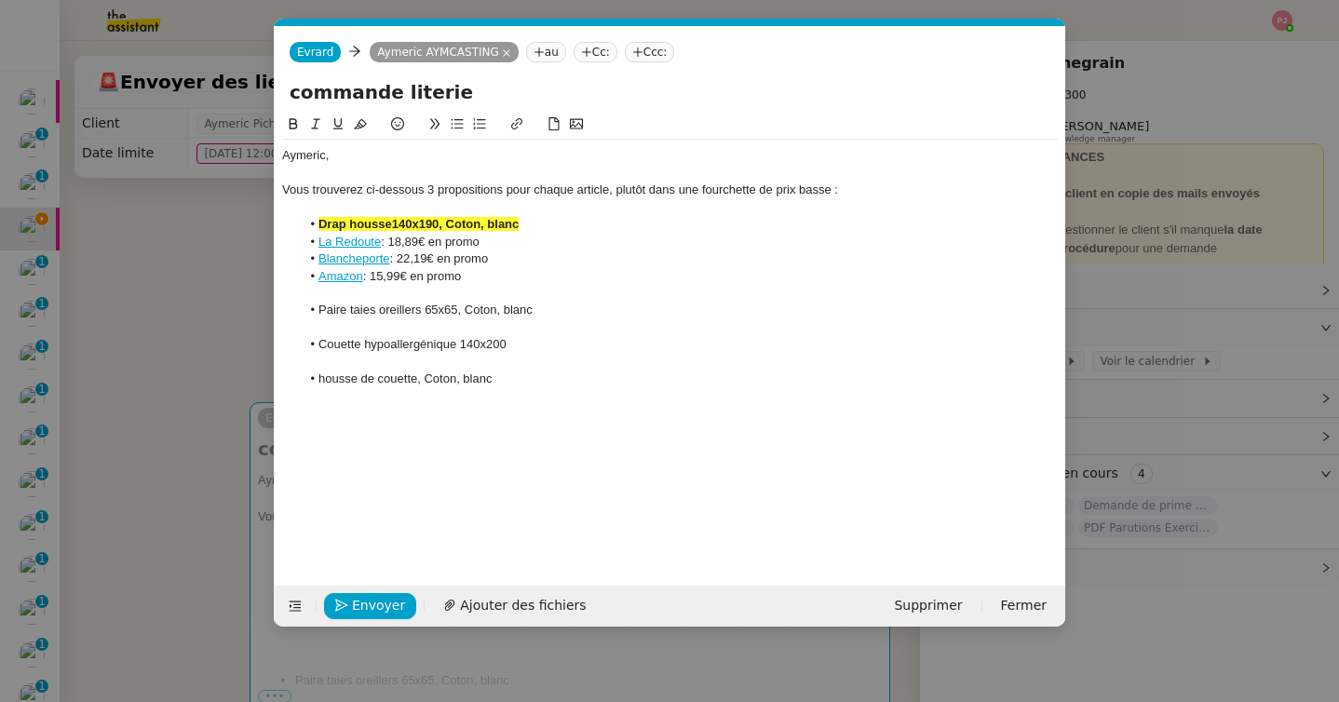
click at [547, 305] on li "Paire taies oreillers 65x65, Coton, blanc" at bounding box center [680, 310] width 758 height 17
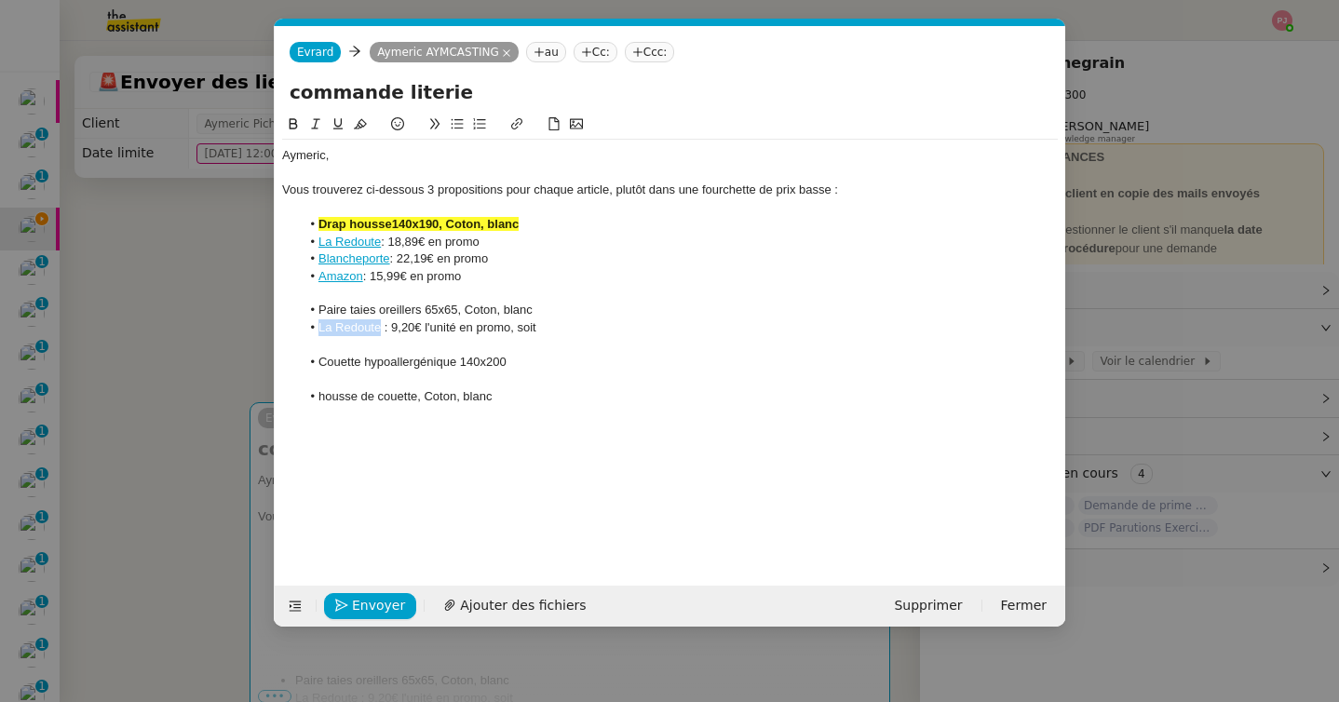
drag, startPoint x: 380, startPoint y: 329, endPoint x: 318, endPoint y: 329, distance: 62.4
click at [318, 329] on li "La Redoute : 9,20€ l'unité en promo, soit" at bounding box center [680, 327] width 758 height 17
click at [519, 121] on icon at bounding box center [516, 123] width 13 height 13
paste input "https://www.laredoute.fr/ppdp/prod-514956111.aspx#associated&searchkeyword=Taie…"
click at [569, 326] on li "La Redoute : 9,20€ l'unité en promo, soit" at bounding box center [680, 327] width 758 height 17
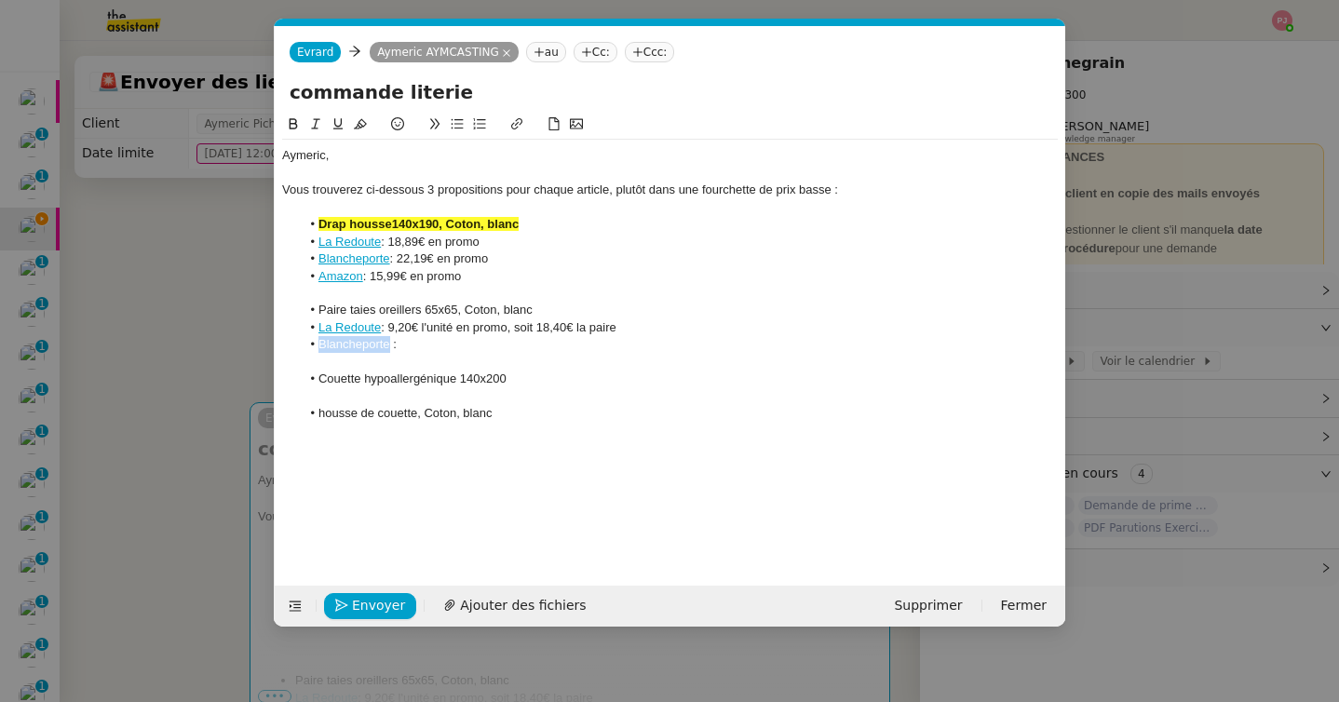
drag, startPoint x: 387, startPoint y: 345, endPoint x: 308, endPoint y: 345, distance: 79.2
click at [308, 345] on li "Blancheporte :" at bounding box center [680, 344] width 758 height 17
click at [516, 120] on icon at bounding box center [516, 123] width 11 height 11
paste input "https://www.blancheporte.fr/fr_FR/p/linge-de-lit-uni-percale/101113-01.html?dwv…"
click at [356, 353] on li "Blancheporte :" at bounding box center [680, 344] width 758 height 17
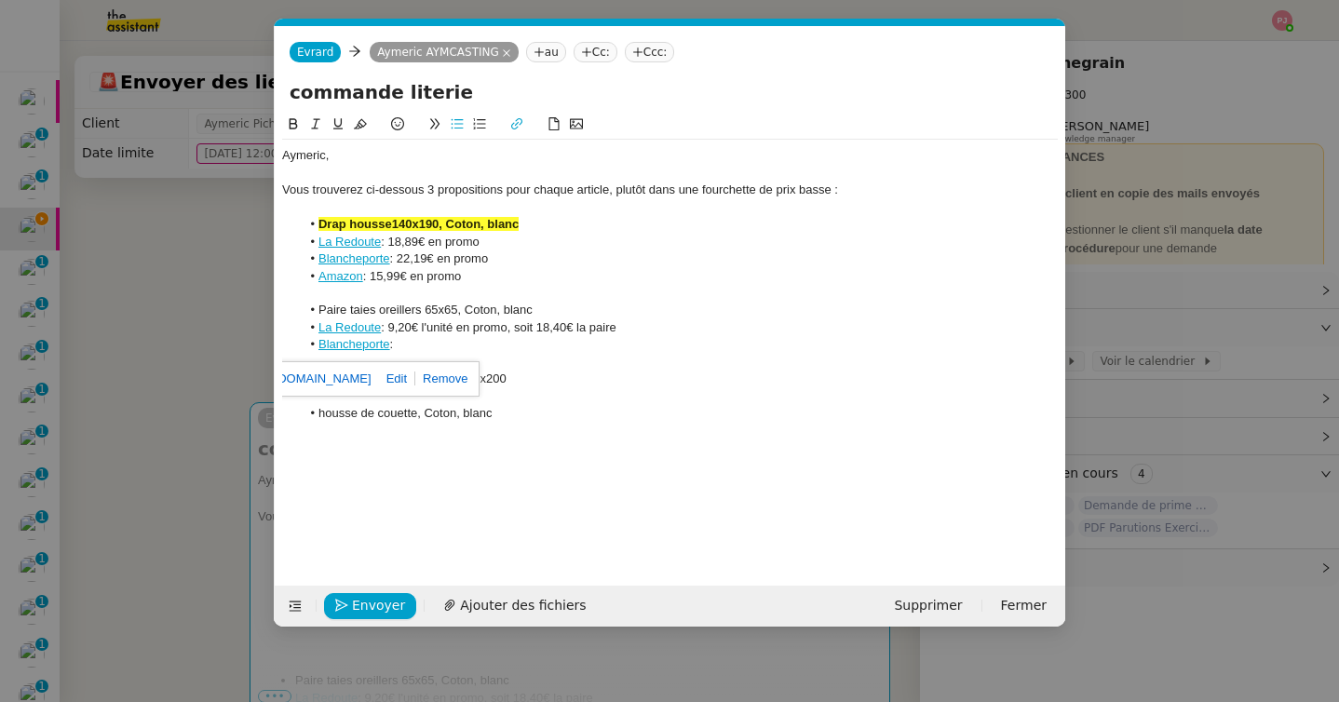
click at [353, 380] on link "https://www.blancheporte.fr/fr_FR/p/linge-de-lit-uni-percale/101113-01.html?dwv…" at bounding box center [307, 379] width 128 height 24
drag, startPoint x: 642, startPoint y: 324, endPoint x: 390, endPoint y: 322, distance: 251.4
click at [390, 322] on li "La Redoute : 9,20€ l'unité en promo, soit 18,40€ la paire" at bounding box center [680, 327] width 758 height 17
copy li "9,20€ l'unité en promo, soit 18,40€ la paire"
click at [412, 346] on li "Blancheporte :" at bounding box center [680, 344] width 758 height 17
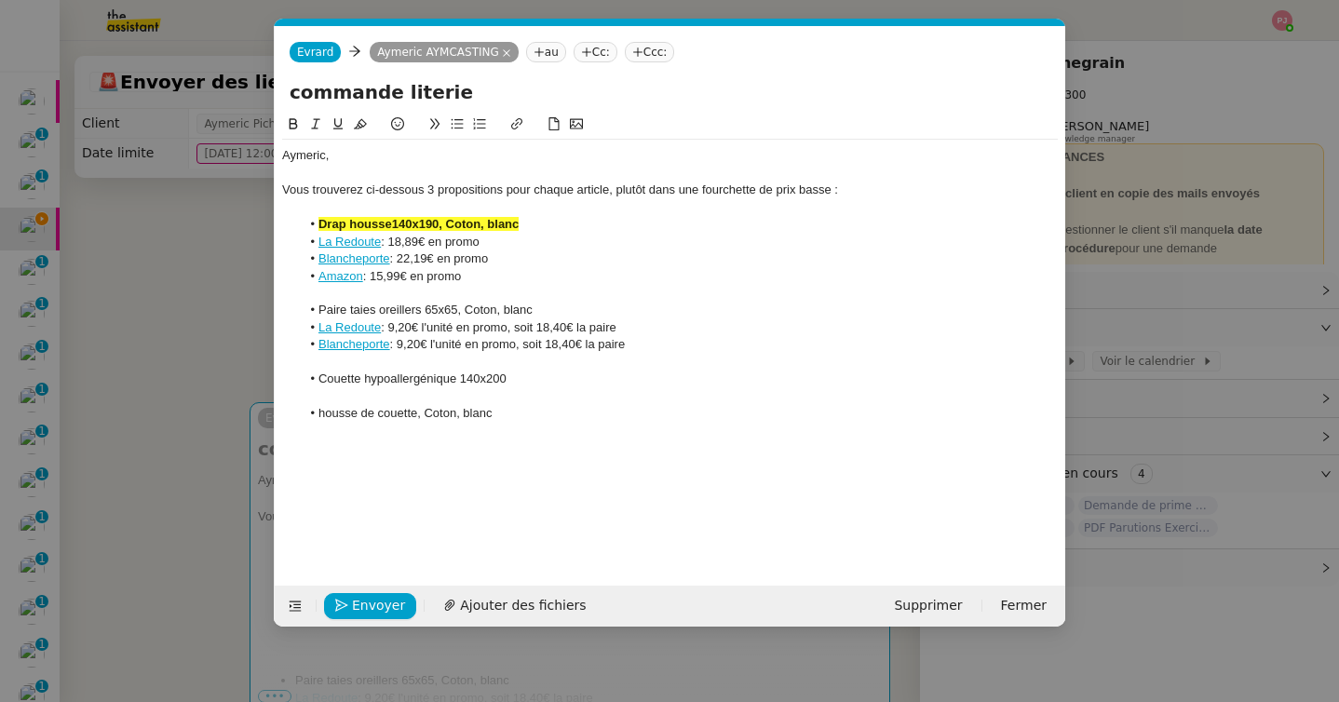
click at [404, 345] on li "Blancheporte : 9,20€ l'unité en promo, soit 18,40€ la paire" at bounding box center [680, 344] width 758 height 17
click at [562, 346] on li "Blancheporte : 8,49€ l'unité en promo, soit 18,40€ la paire" at bounding box center [680, 344] width 758 height 17
click at [643, 340] on li "Blancheporte : 8,49€ l'unité en promo, soit 16,98€ la paire" at bounding box center [680, 344] width 758 height 17
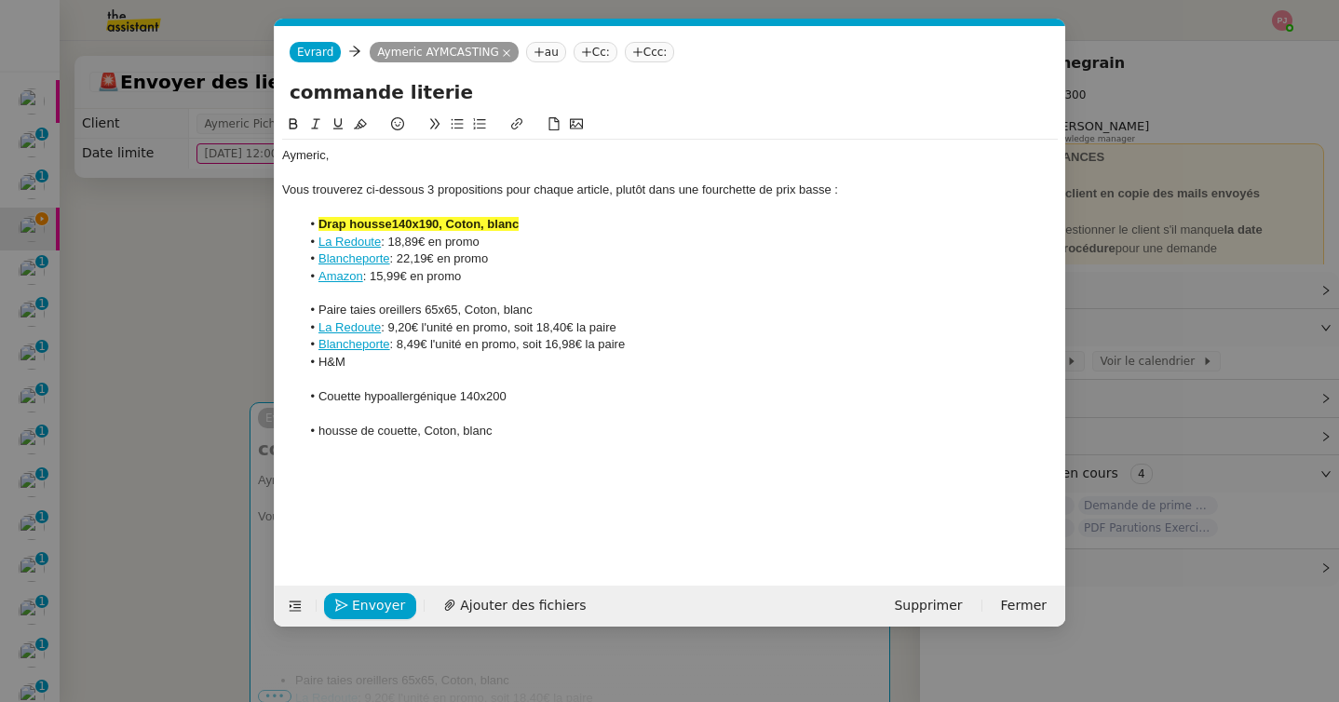
click at [434, 185] on div "Vous trouverez ci-dessous 3 propositions pour chaque article, plutôt dans une f…" at bounding box center [670, 190] width 776 height 17
click at [379, 366] on li "H&M" at bounding box center [680, 362] width 758 height 17
click at [690, 189] on div "Vous trouverez ci-dessous plusieurs propositions pour chaque article, plutôt da…" at bounding box center [670, 190] width 776 height 17
click at [386, 358] on li "H&M" at bounding box center [680, 362] width 758 height 17
drag, startPoint x: 345, startPoint y: 367, endPoint x: 317, endPoint y: 367, distance: 27.9
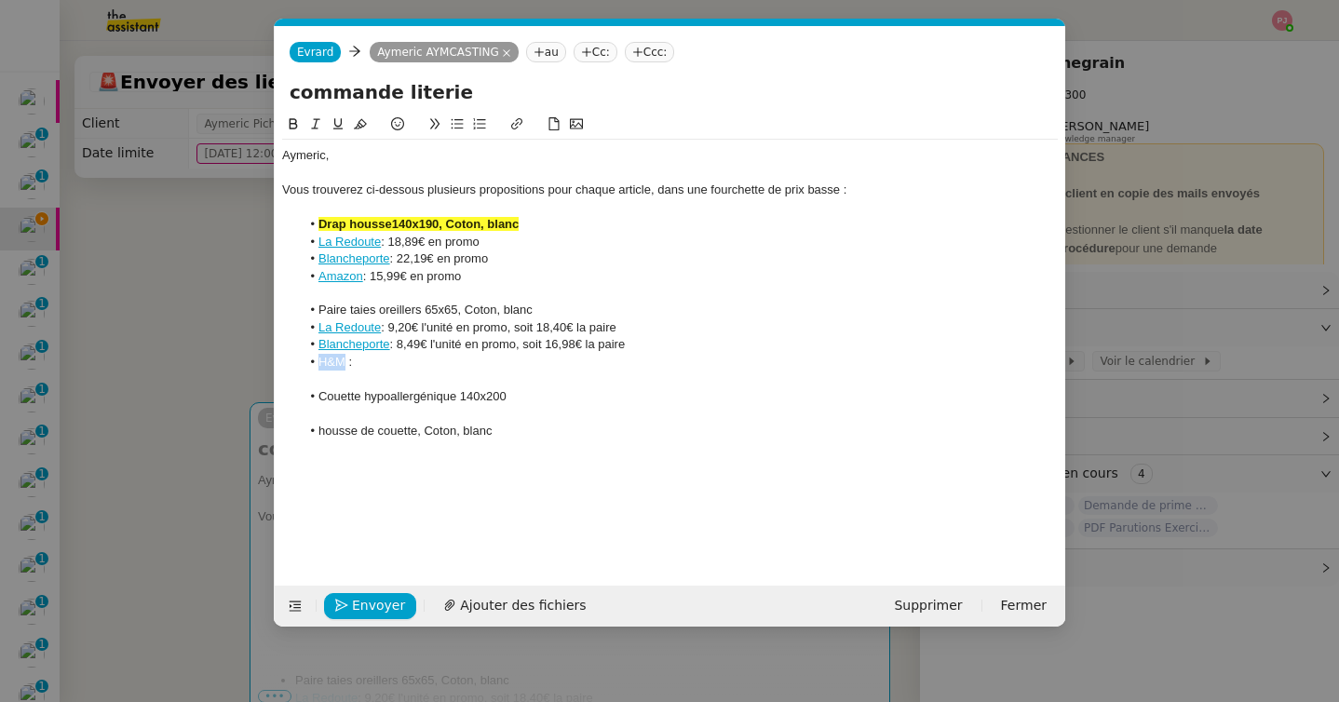
click at [317, 367] on li "H&M :" at bounding box center [680, 362] width 758 height 17
click at [517, 122] on icon at bounding box center [516, 123] width 13 height 13
paste input "https://www2.hm.com/fr_fr/productpage.0824403059.html"
click at [334, 362] on link "H&M" at bounding box center [331, 362] width 27 height 14
click at [485, 361] on li "H&M :" at bounding box center [680, 362] width 758 height 17
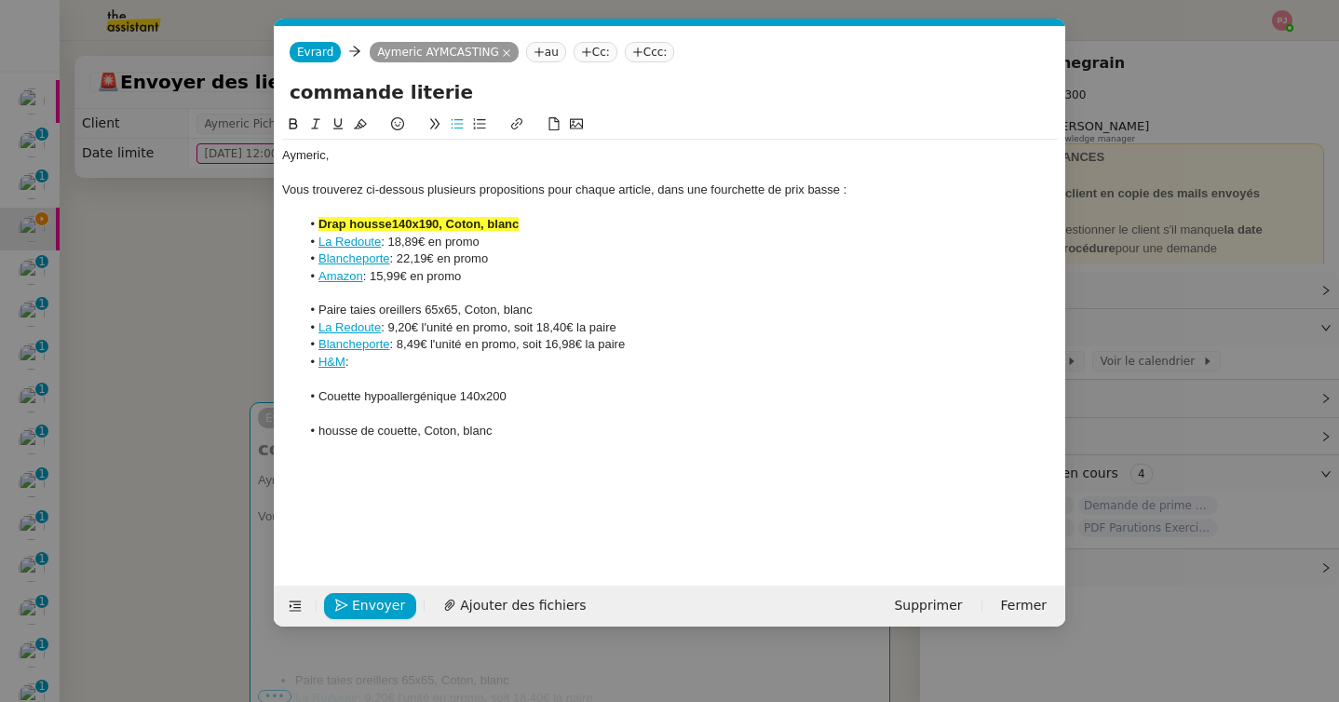
drag, startPoint x: 401, startPoint y: 348, endPoint x: 648, endPoint y: 353, distance: 246.8
click at [648, 353] on ul "Paire taies oreillers 65x65, Coton, blanc La Redoute : 9,20€ l'unité en promo, …" at bounding box center [670, 336] width 776 height 69
click at [659, 345] on li "Blancheporte : 8,49€ l'unité en promo, soit 16,98€ la paire" at bounding box center [680, 344] width 758 height 17
drag, startPoint x: 651, startPoint y: 345, endPoint x: 398, endPoint y: 348, distance: 253.3
click at [398, 348] on li "Blancheporte : 8,49€ l'unité en promo, soit 16,98€ la paire" at bounding box center [680, 344] width 758 height 17
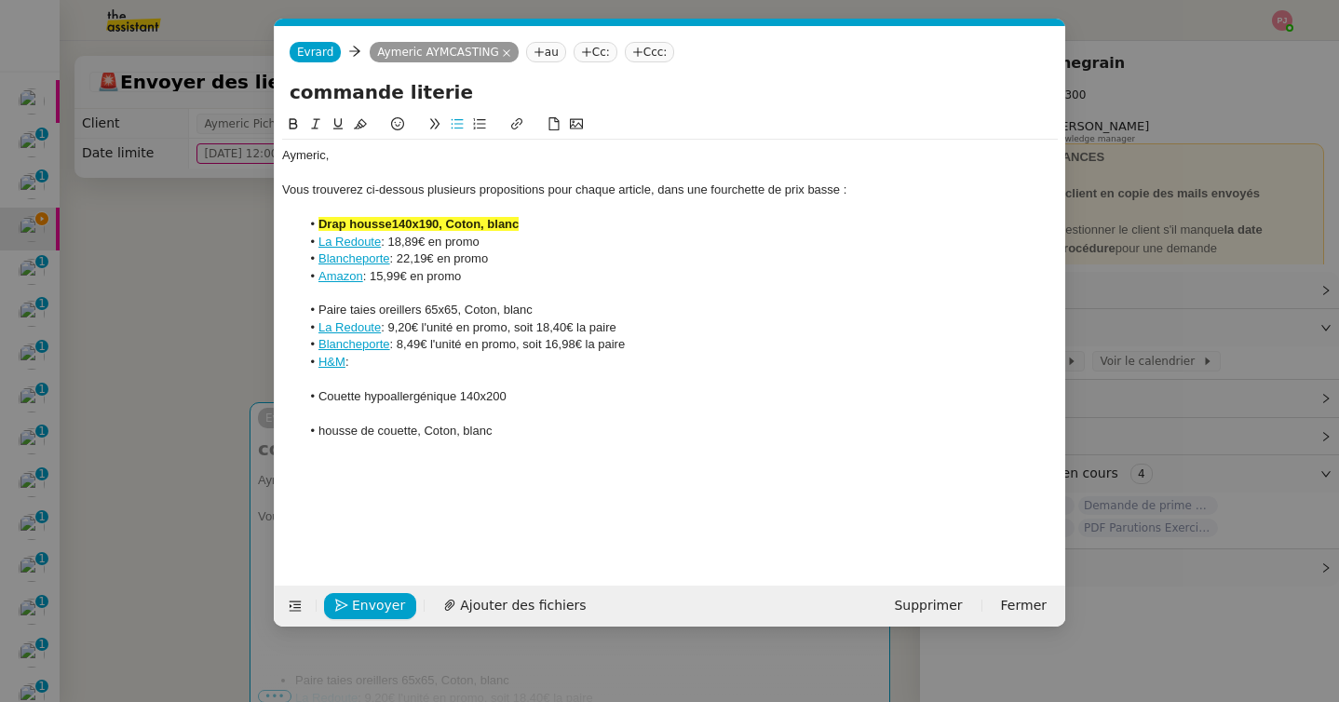
copy li "8,49€ l'unité en promo, soit 16,98€ la paire"
click at [388, 368] on li "H&M :" at bounding box center [680, 362] width 758 height 17
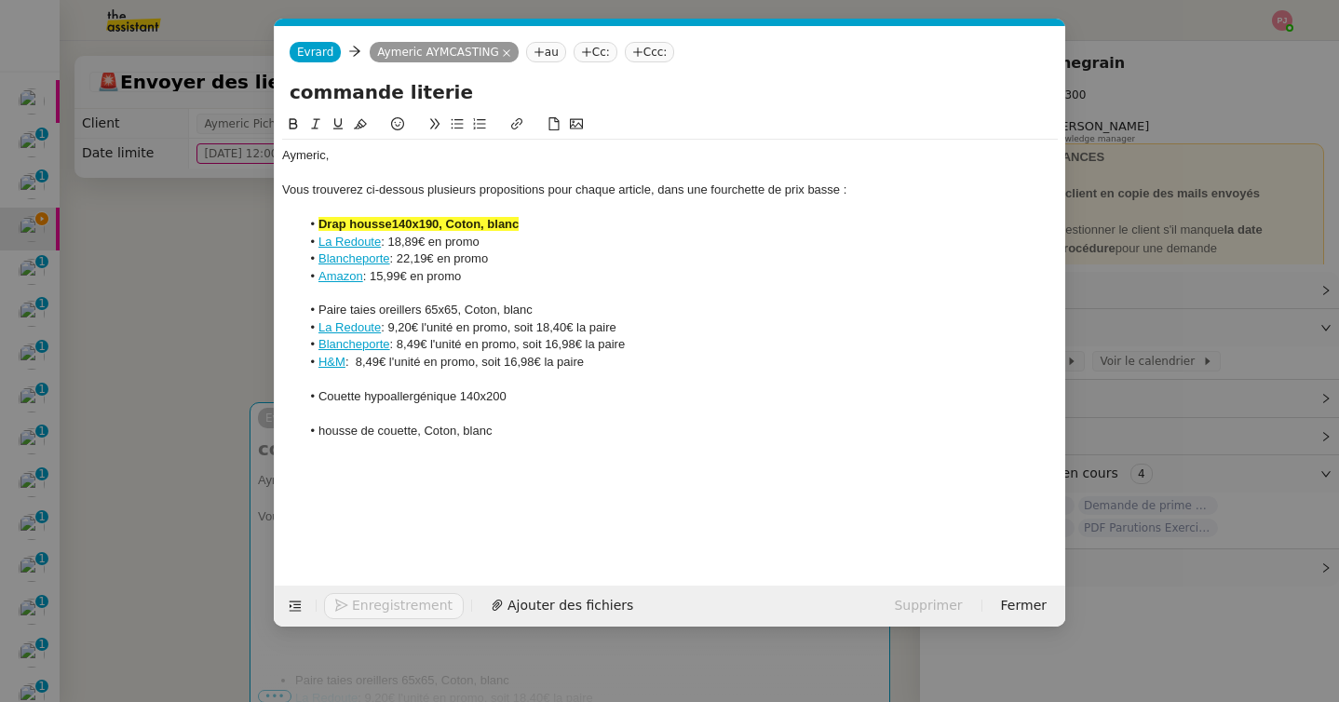
click at [358, 363] on li "H&M : 8,49€ l'unité en promo, soit 16,98€ la paire" at bounding box center [680, 362] width 758 height 17
click at [373, 361] on li "H&M : 4,49€ l'unité en promo, soit 16,98€ la paire" at bounding box center [680, 362] width 758 height 17
click at [519, 366] on li "H&M : 4,99€ l'unité en promo, soit 16,98€ la paire" at bounding box center [680, 362] width 758 height 17
click at [613, 362] on li "H&M : 4,99€ l'unité en promo, soit 9,98€ la paire" at bounding box center [680, 362] width 758 height 17
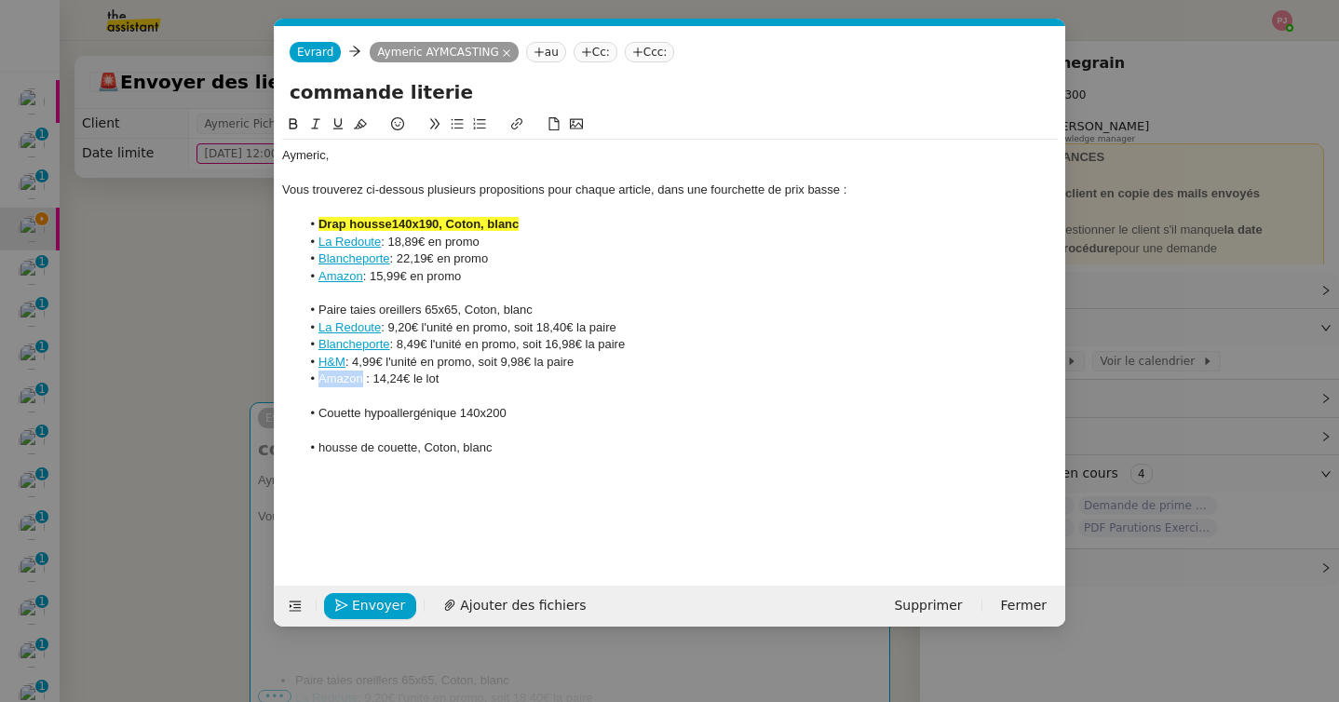
drag, startPoint x: 361, startPoint y: 380, endPoint x: 301, endPoint y: 380, distance: 60.5
click at [301, 380] on li "Amazon : 14,24€ le lot" at bounding box center [680, 379] width 758 height 17
click at [518, 120] on icon at bounding box center [516, 123] width 11 height 11
paste input "https://www.amazon.fr/Dreamzie-Oreiller-Premium-R%C3%A9sistant-Hypoallerg%C3%A9…"
click at [476, 363] on li "H&M : 4,99€ l'unité en promo, soit 9,98€ la paire" at bounding box center [680, 362] width 758 height 17
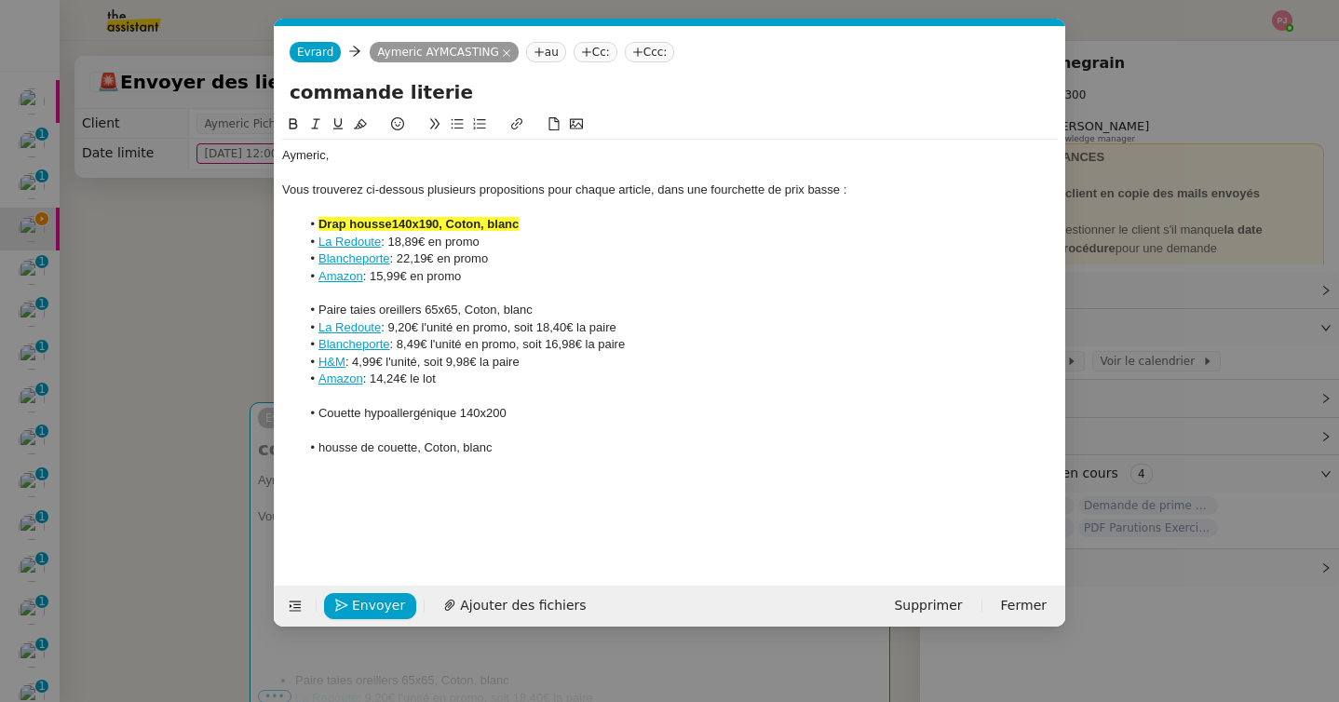
drag, startPoint x: 478, startPoint y: 270, endPoint x: 414, endPoint y: 273, distance: 63.4
click at [414, 273] on li "Amazon : 15,99€ en promo" at bounding box center [680, 276] width 758 height 17
click at [449, 379] on li "Amazon : 14,24€ le lot" at bounding box center [680, 379] width 758 height 17
drag, startPoint x: 550, startPoint y: 311, endPoint x: 288, endPoint y: 311, distance: 262.6
click at [288, 311] on ul "Paire taies oreillers 65x65, Coton, blanc La Redoute : 9,20€ l'unité en promo, …" at bounding box center [670, 345] width 776 height 86
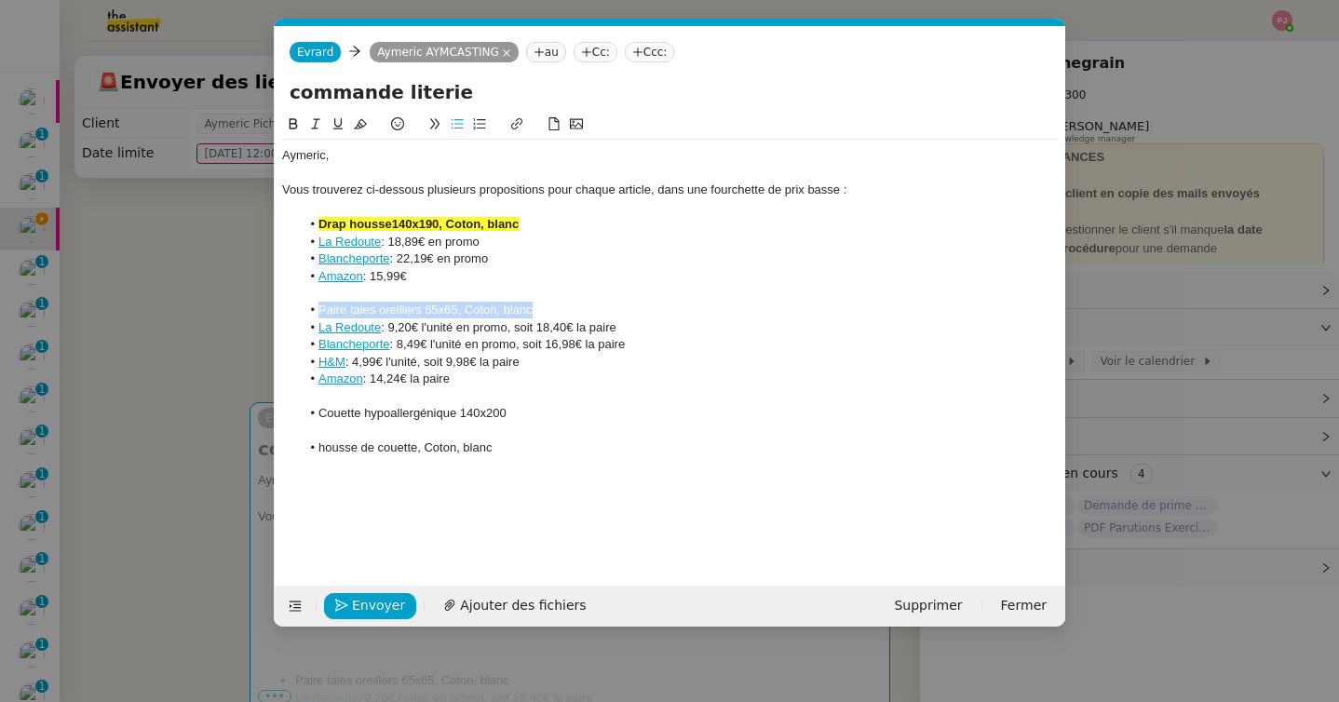
click at [291, 128] on icon at bounding box center [293, 123] width 13 height 13
click at [359, 120] on icon at bounding box center [360, 124] width 13 height 10
click at [497, 444] on li "housse de couette, Coton, blanc" at bounding box center [680, 448] width 758 height 17
click at [520, 416] on li "Couette hypoallergénique 140x200" at bounding box center [680, 413] width 758 height 17
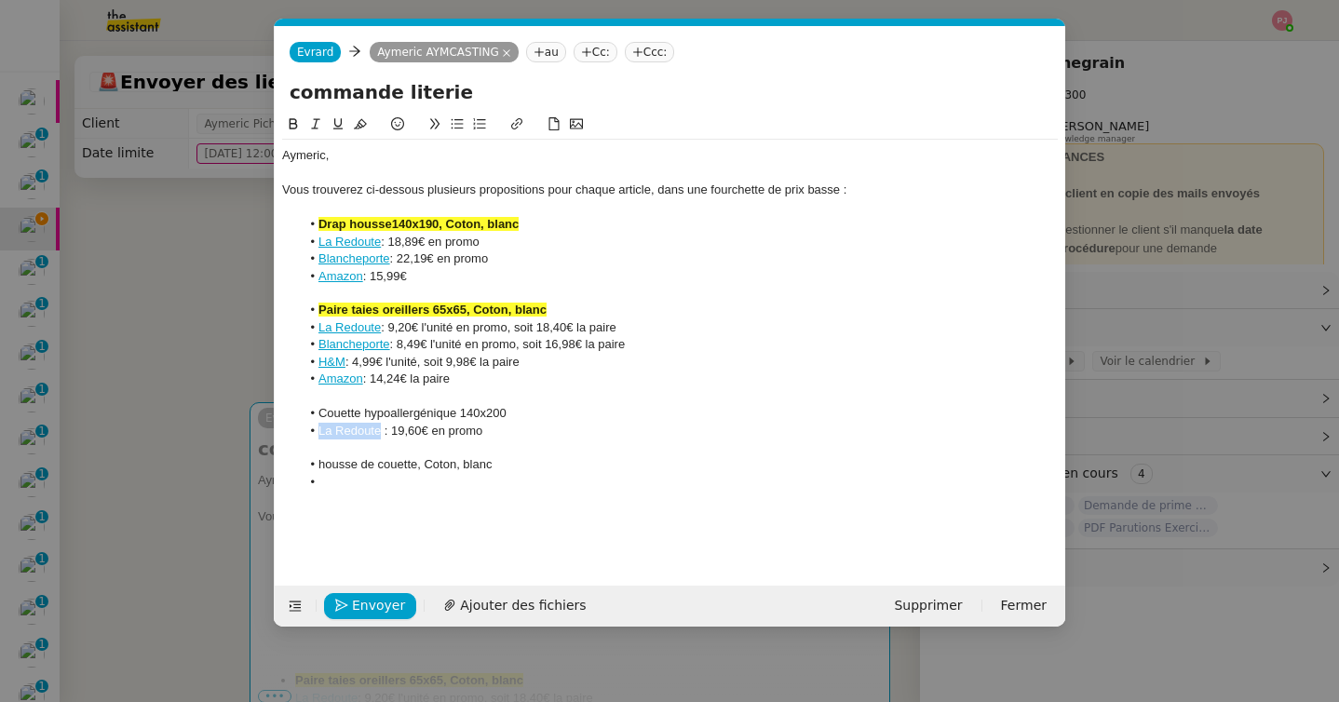
drag, startPoint x: 381, startPoint y: 432, endPoint x: 318, endPoint y: 431, distance: 62.4
click at [318, 431] on li "La Redoute : 19,60€ en promo" at bounding box center [680, 431] width 758 height 17
drag, startPoint x: 390, startPoint y: 467, endPoint x: 303, endPoint y: 467, distance: 87.5
click at [303, 467] on li "Blancheporte : 50,99€ en promo" at bounding box center [680, 464] width 758 height 17
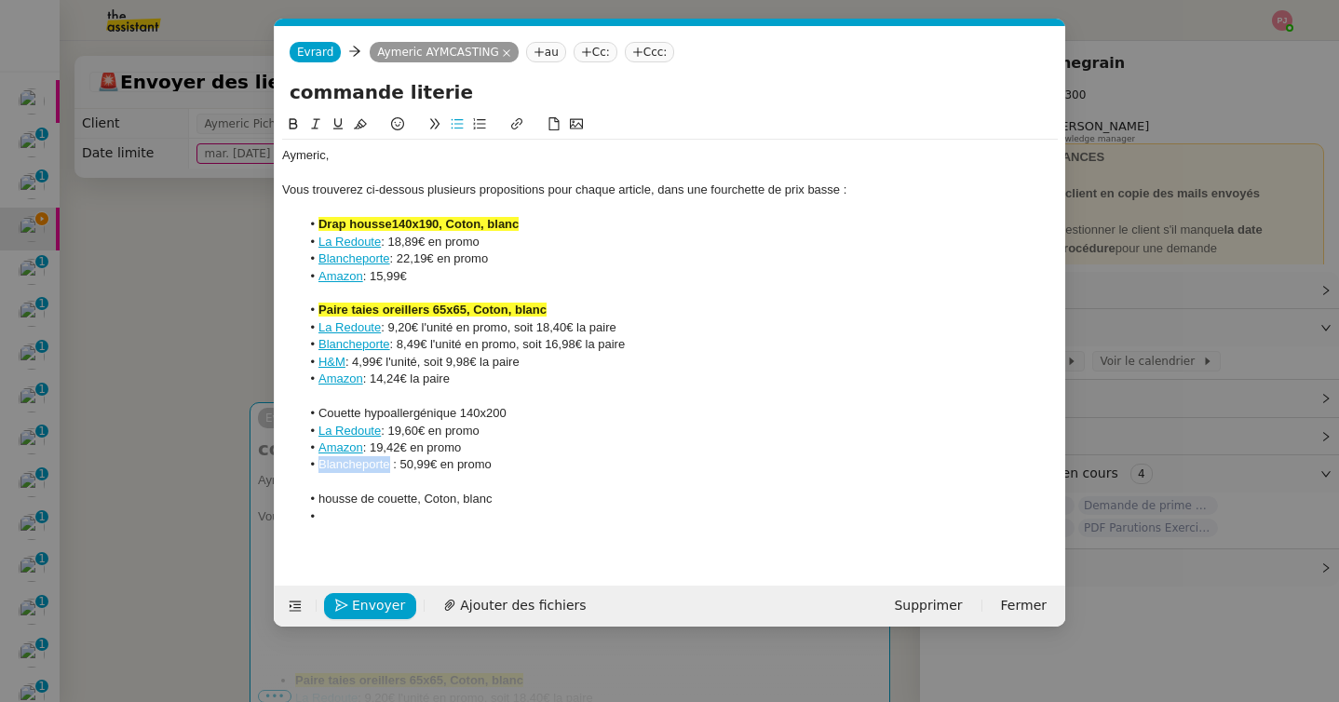
click at [512, 117] on button at bounding box center [517, 124] width 22 height 21
paste input "https://www.blancheporte.fr/fr_FR/p/couette-anti-acariens-greensphere-350-g-m2-…"
type input "https://www.blancheporte.fr/fr_FR/p/couette-anti-acariens-greensphere-350-g-m2-…"
drag, startPoint x: 532, startPoint y: 415, endPoint x: 291, endPoint y: 402, distance: 241.5
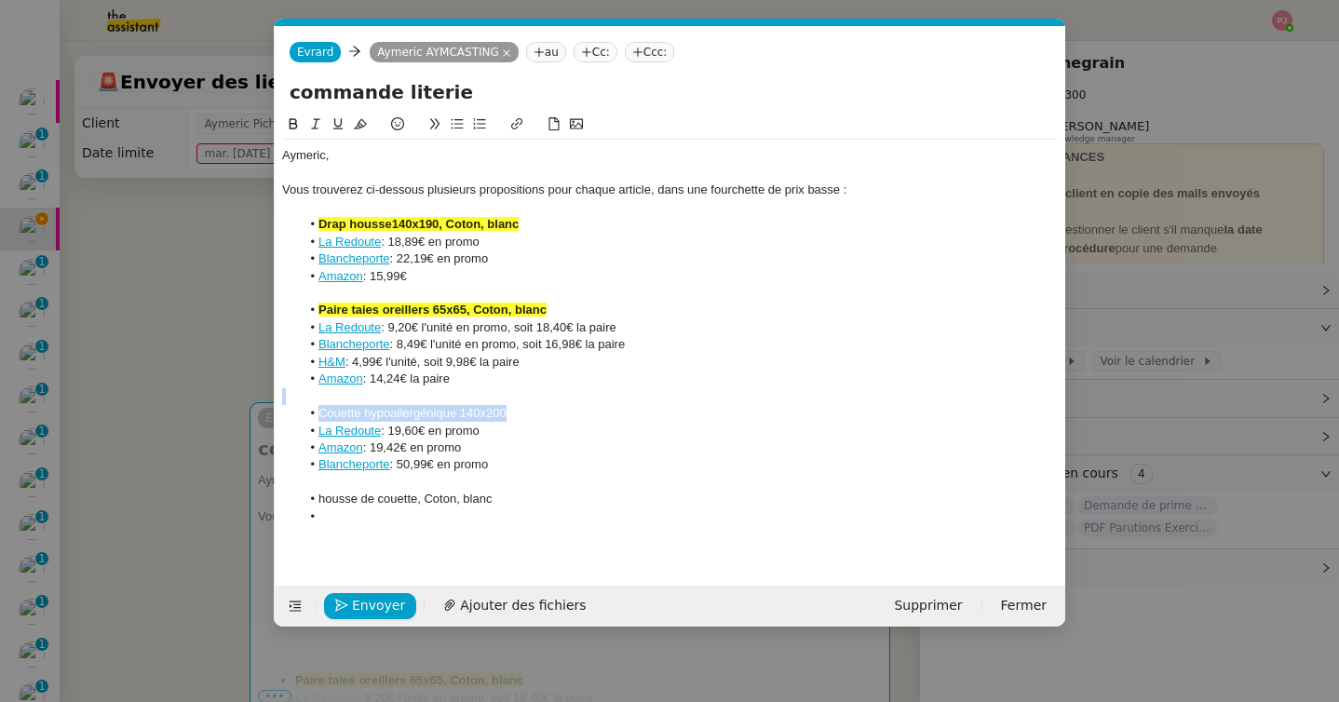
click at [291, 402] on div "Aymeric, Vous trouverez ci-dessous plusieurs propositions pour chaque article, …" at bounding box center [670, 336] width 776 height 393
click at [290, 110] on div "commande literie" at bounding box center [670, 95] width 791 height 35
click at [291, 120] on icon at bounding box center [293, 123] width 13 height 13
click at [361, 130] on button at bounding box center [360, 124] width 22 height 21
click at [606, 374] on li "Amazon : 14,24€ la paire" at bounding box center [680, 379] width 758 height 17
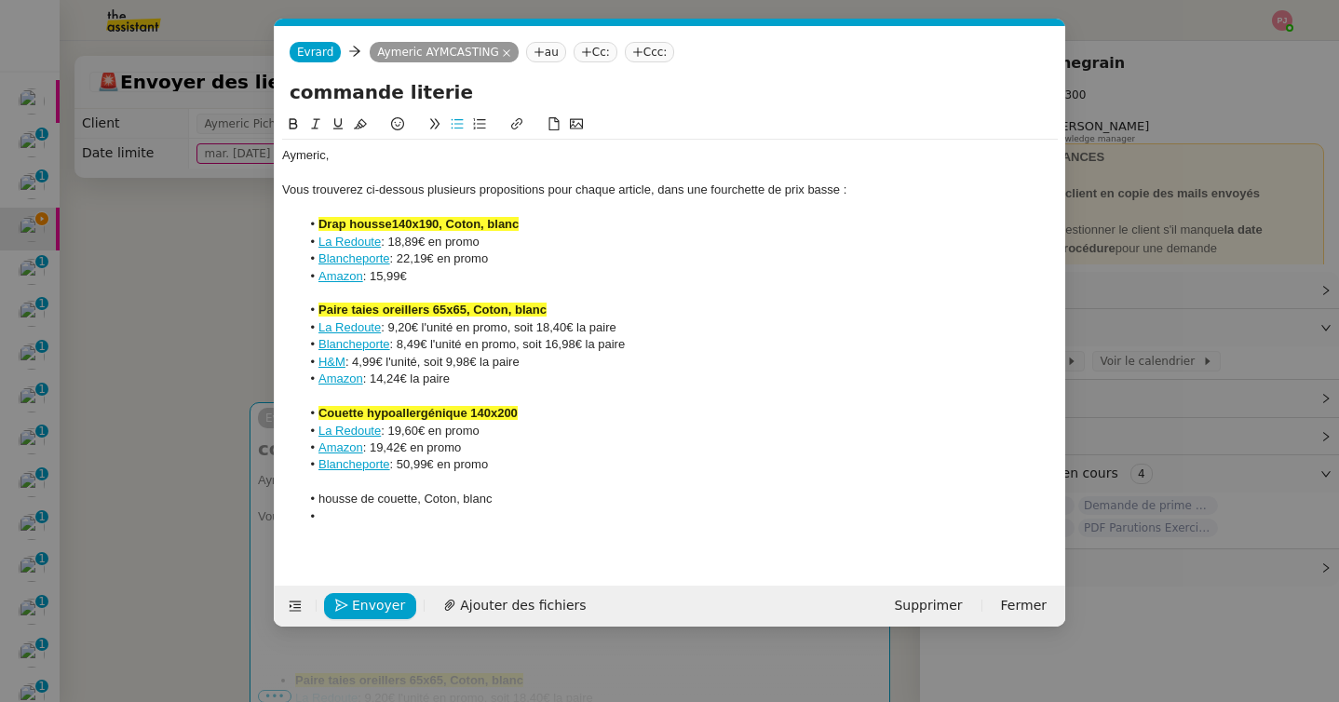
click at [436, 511] on li at bounding box center [680, 516] width 758 height 17
drag, startPoint x: 381, startPoint y: 513, endPoint x: 300, endPoint y: 514, distance: 81.0
click at [301, 514] on li "La Redoute : 23,09€ en promo" at bounding box center [680, 516] width 758 height 17
click at [523, 123] on button at bounding box center [517, 124] width 22 height 21
paste input "https://www.laredoute.fr/ppdp/prod-500773774.aspx#shoppingtool=treestructuregui…"
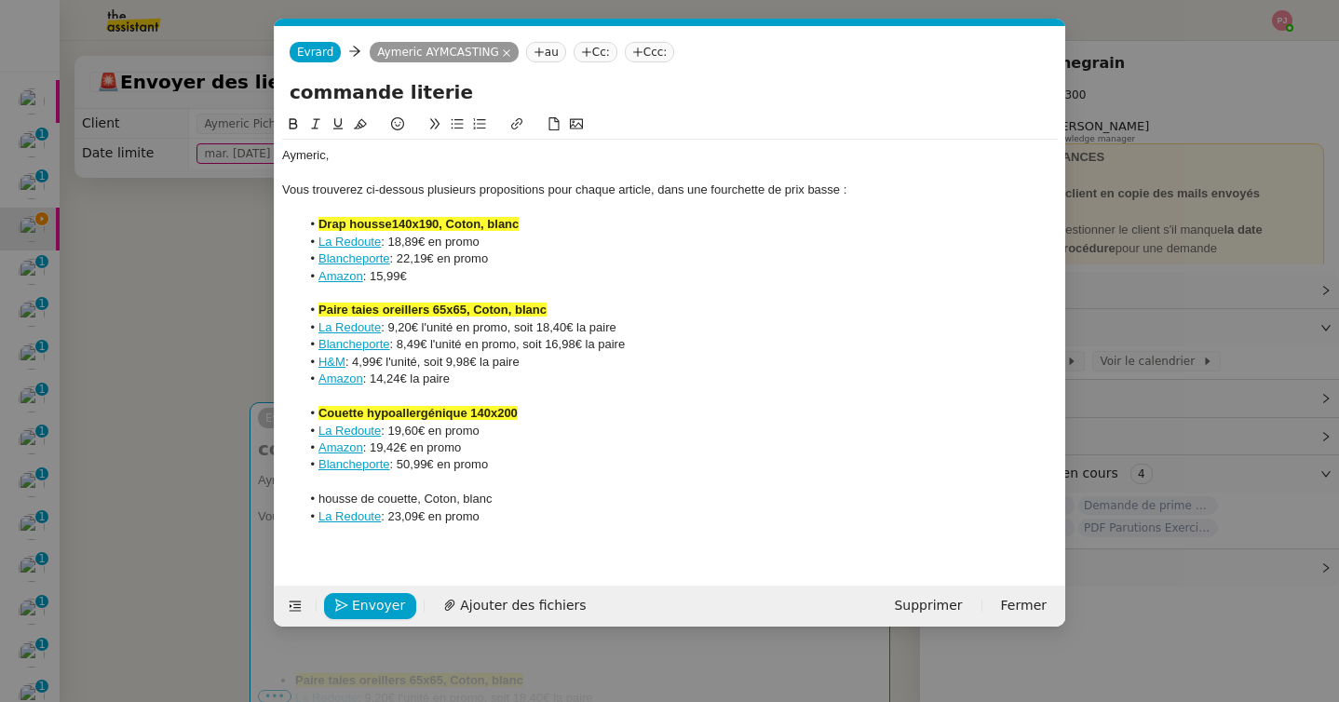
click at [537, 515] on li "La Redoute : 23,09€ en promo" at bounding box center [680, 516] width 758 height 17
drag, startPoint x: 507, startPoint y: 497, endPoint x: 301, endPoint y: 494, distance: 205.8
click at [301, 494] on li "housse de couette, Coton, blanc" at bounding box center [680, 499] width 758 height 17
click at [290, 116] on button at bounding box center [293, 124] width 22 height 21
click at [362, 117] on icon at bounding box center [360, 123] width 13 height 13
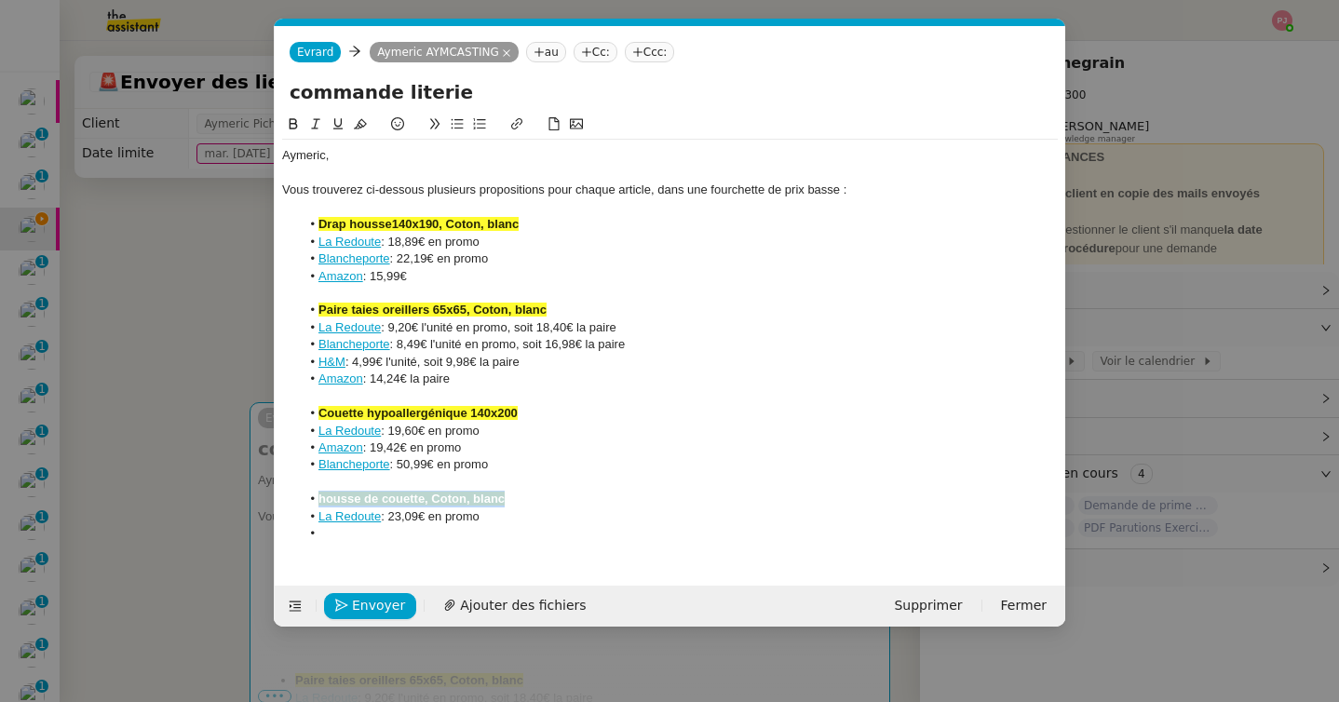
click at [323, 503] on strong "housse de couette, Coton, blanc" at bounding box center [411, 499] width 186 height 14
click at [492, 522] on li "La Redoute : 23,09€ en promo" at bounding box center [680, 516] width 758 height 17
click at [479, 526] on li at bounding box center [680, 533] width 758 height 17
drag, startPoint x: 390, startPoint y: 537, endPoint x: 297, endPoint y: 537, distance: 93.1
click at [297, 537] on ul "Housse de couette, Coton, blanc La Redoute : 23,09€ en promo Blancheporte : 16,…" at bounding box center [670, 516] width 776 height 51
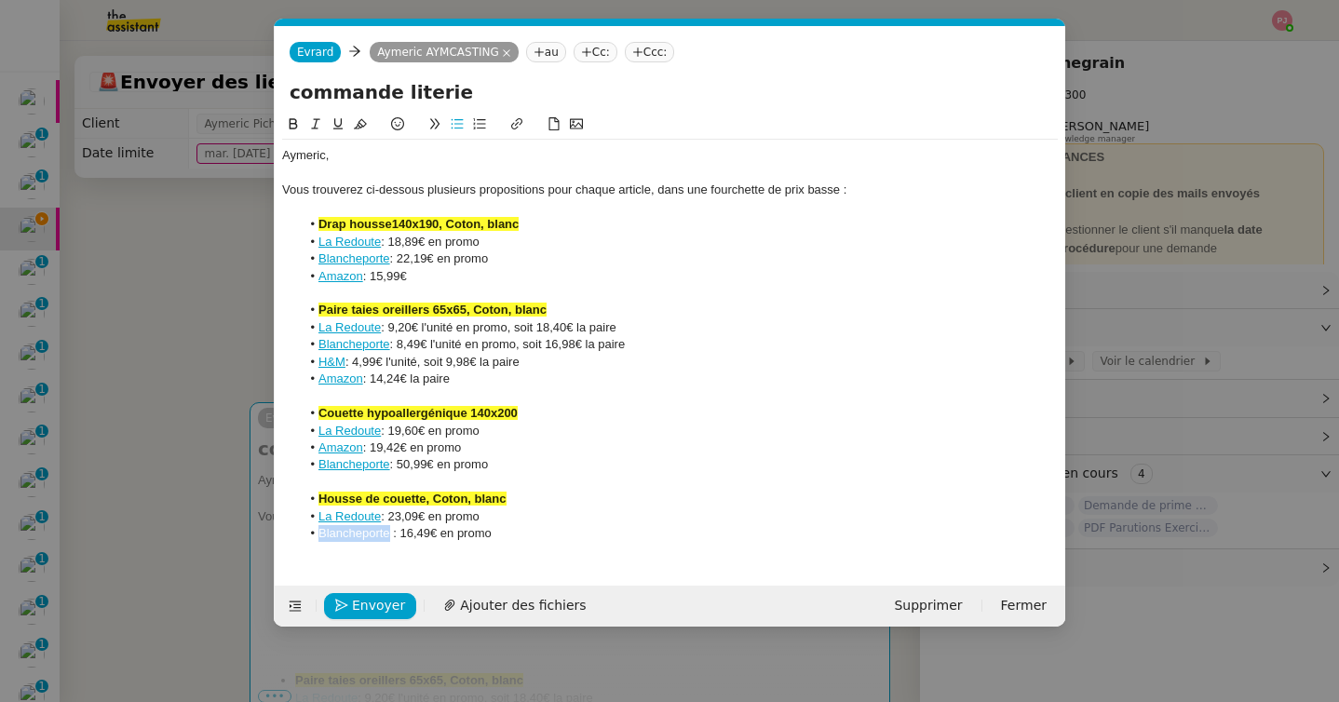
click at [510, 129] on icon at bounding box center [516, 123] width 13 height 13
paste input "https://www.blancheporte.fr/fr_FR/p/linge-de-lit-uni-coton-/101100-10.html?dwva…"
click at [512, 535] on li "Blancheporte : 16,49€ en promo" at bounding box center [680, 533] width 758 height 17
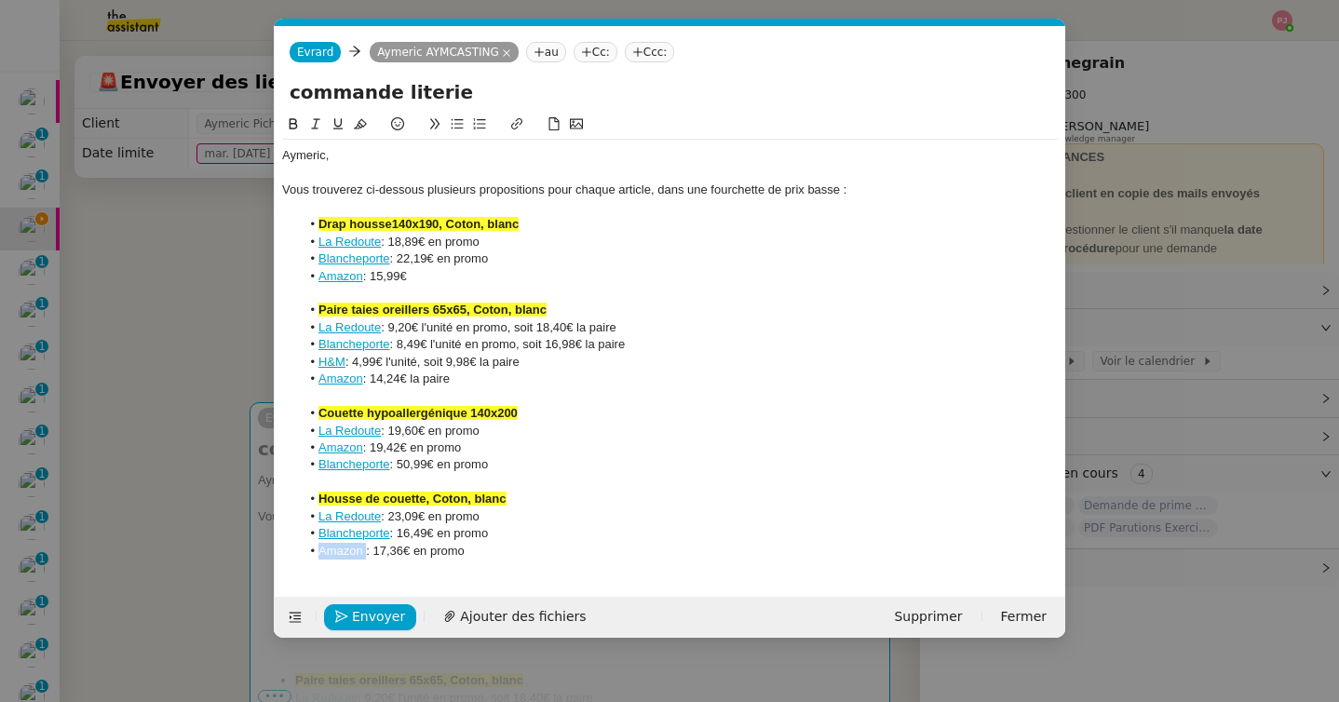
drag, startPoint x: 365, startPoint y: 551, endPoint x: 294, endPoint y: 553, distance: 70.8
click at [294, 553] on ul "Housse de couette, Coton, blanc La Redoute : 23,09€ en promo Blancheporte : 16,…" at bounding box center [670, 525] width 776 height 69
click at [519, 125] on icon at bounding box center [516, 123] width 13 height 13
paste input "https://www.amazon.fr/Lovely-Casa-certifi%C3%A9-Oeko-Tex-Confortable/dp/B0BPSSB…"
type input "https://www.amazon.fr/Lovely-Casa-certifi%C3%A9-Oeko-Tex-Confortable/dp/B0BPSSB…"
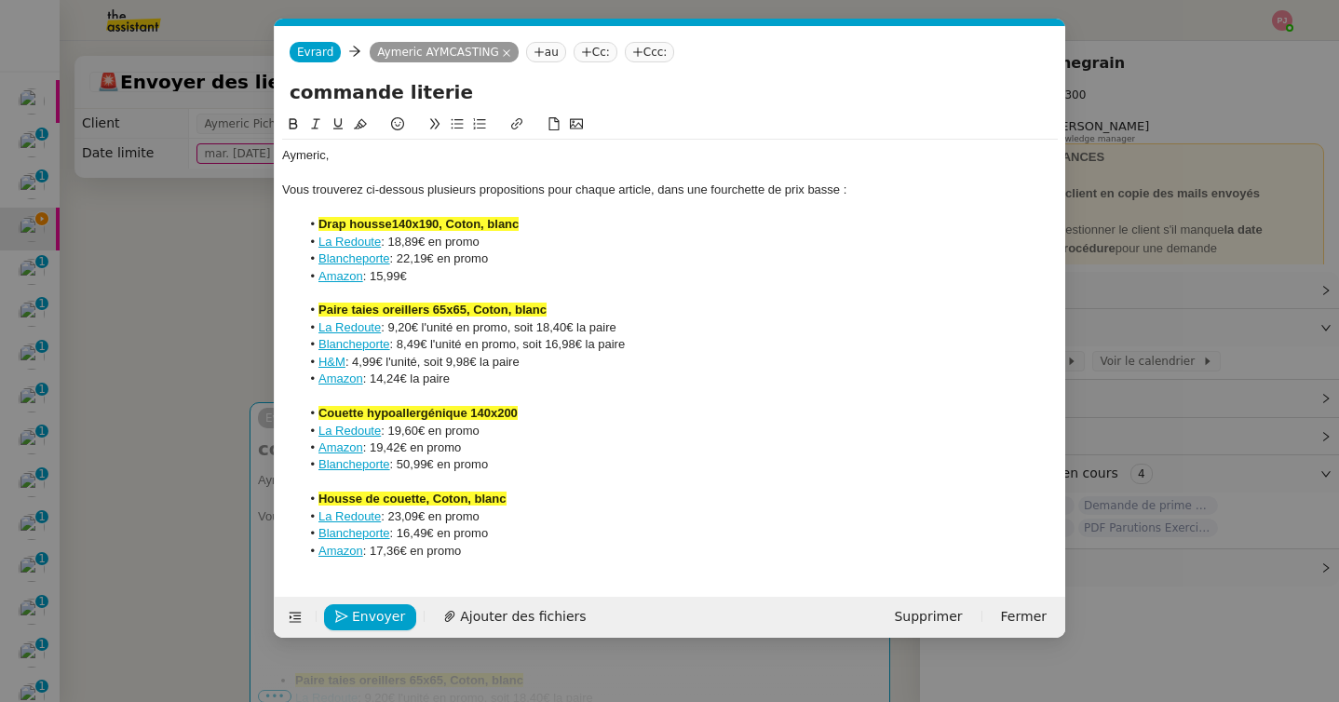
click at [355, 546] on link "Amazon" at bounding box center [340, 551] width 45 height 14
click at [355, 550] on link "Amazon" at bounding box center [340, 551] width 45 height 14
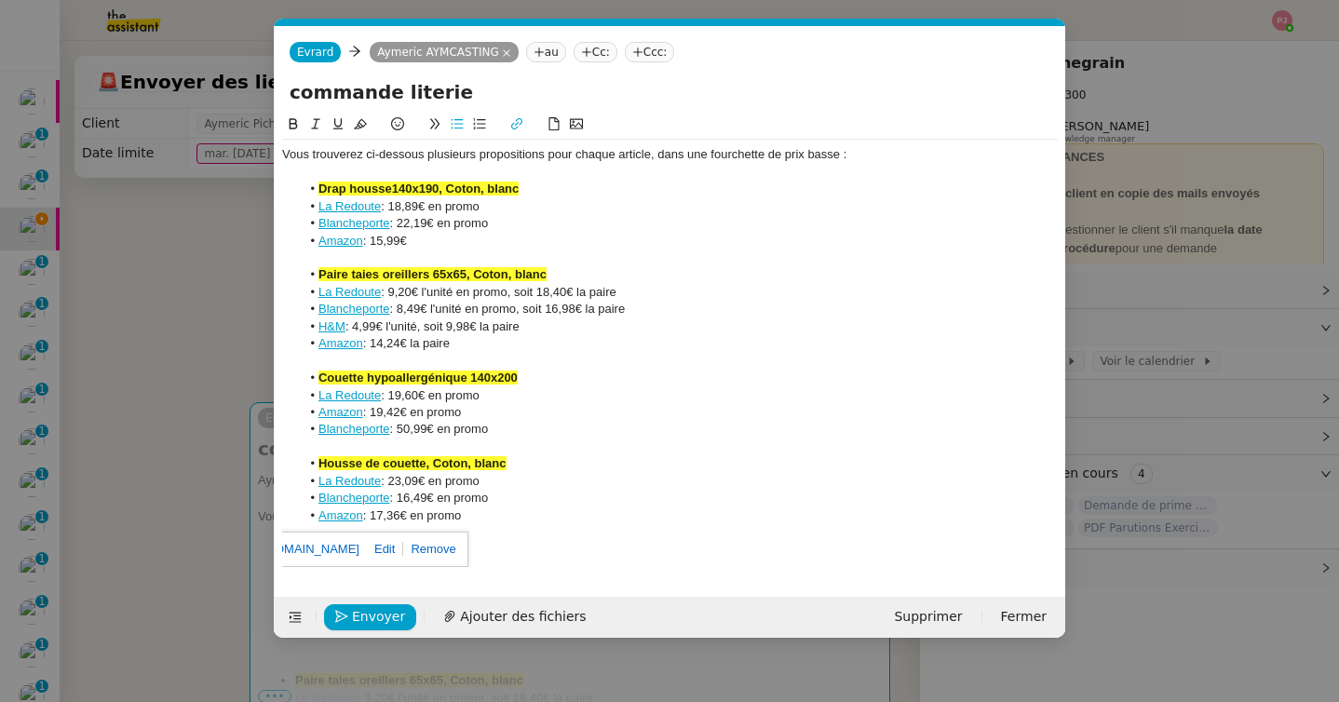
click at [566, 486] on li "La Redoute : 23,09€ en promo" at bounding box center [680, 481] width 758 height 17
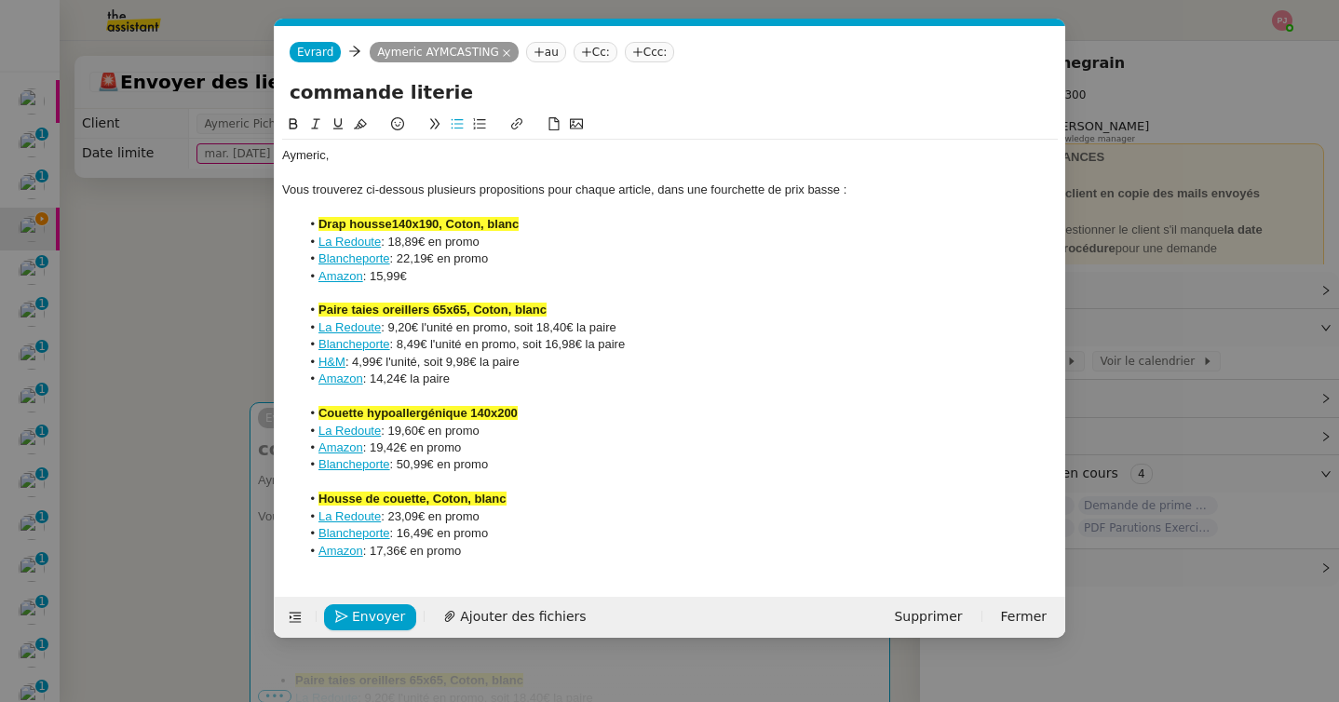
click at [342, 554] on link "Amazon" at bounding box center [340, 551] width 45 height 14
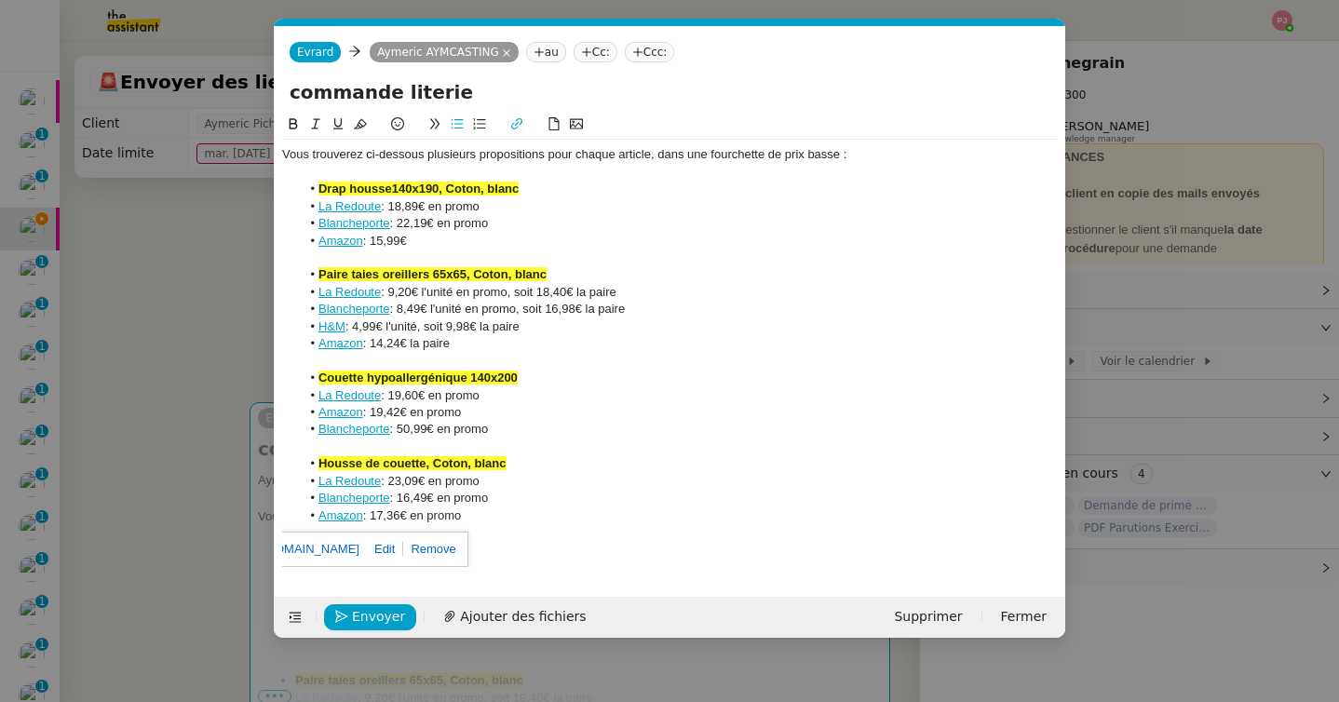
click at [336, 546] on link "https://www.amazon.fr/Lovely-Casa-certifi%C3%A9-Oeko-Tex-Confortable/dp/B0BPSSB…" at bounding box center [296, 549] width 128 height 24
click at [520, 513] on li "Amazon : 17,36€ en promo" at bounding box center [680, 516] width 758 height 17
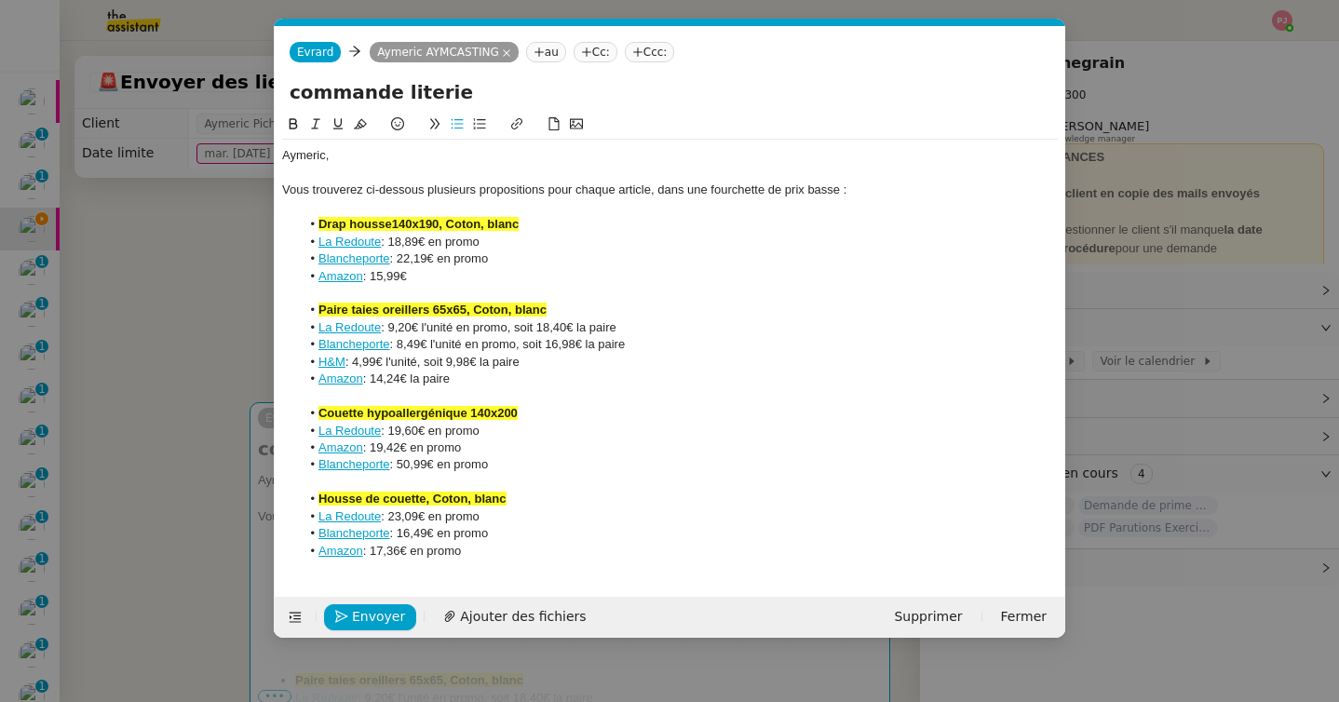
scroll to position [0, 0]
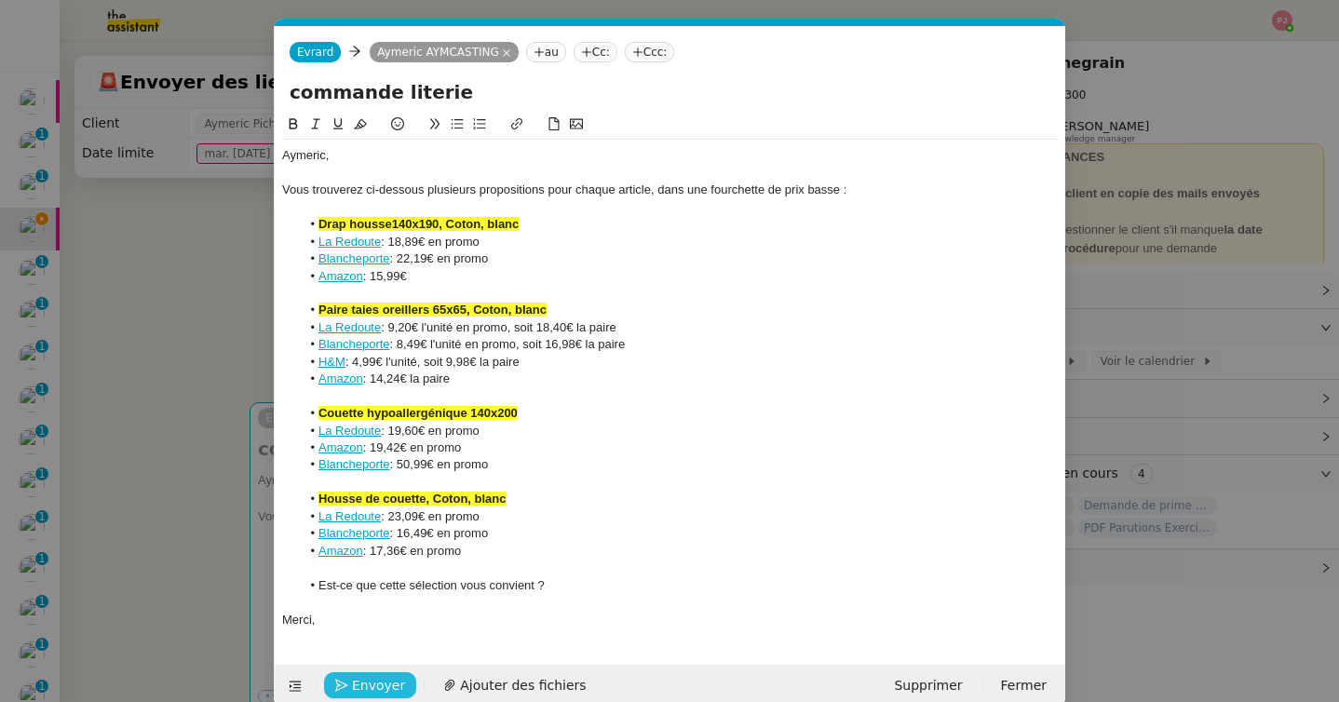
click at [391, 689] on span "Envoyer" at bounding box center [378, 685] width 53 height 21
click at [391, 689] on span "Confirmer l'envoi" at bounding box center [408, 685] width 112 height 21
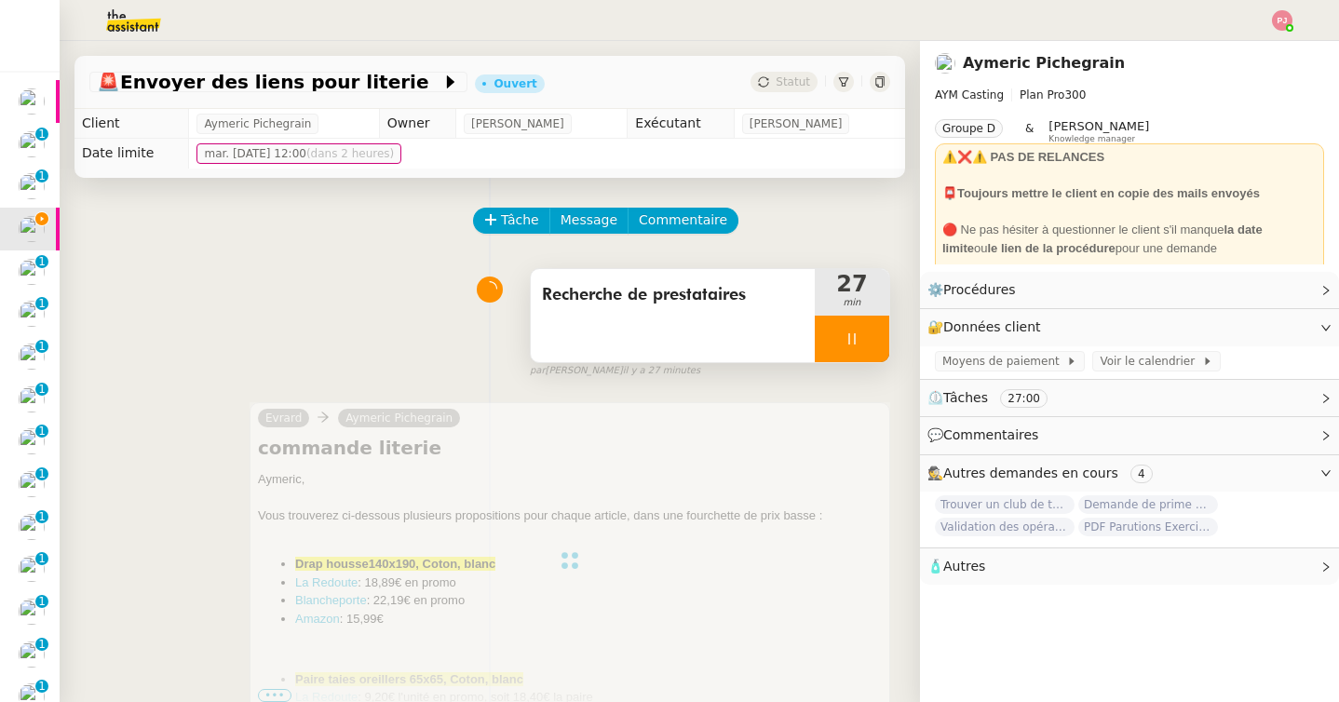
click at [847, 325] on div at bounding box center [852, 339] width 75 height 47
click at [880, 333] on button at bounding box center [870, 339] width 37 height 47
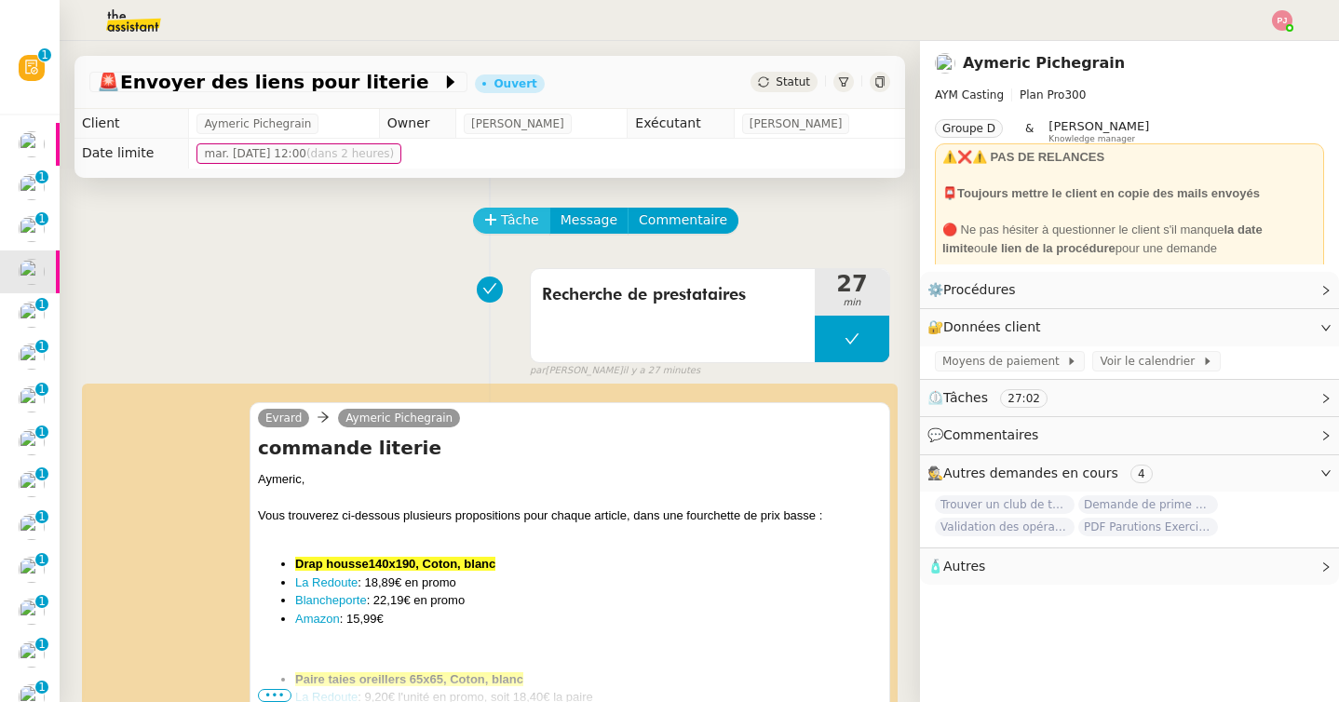
click at [523, 220] on span "Tâche" at bounding box center [520, 220] width 38 height 21
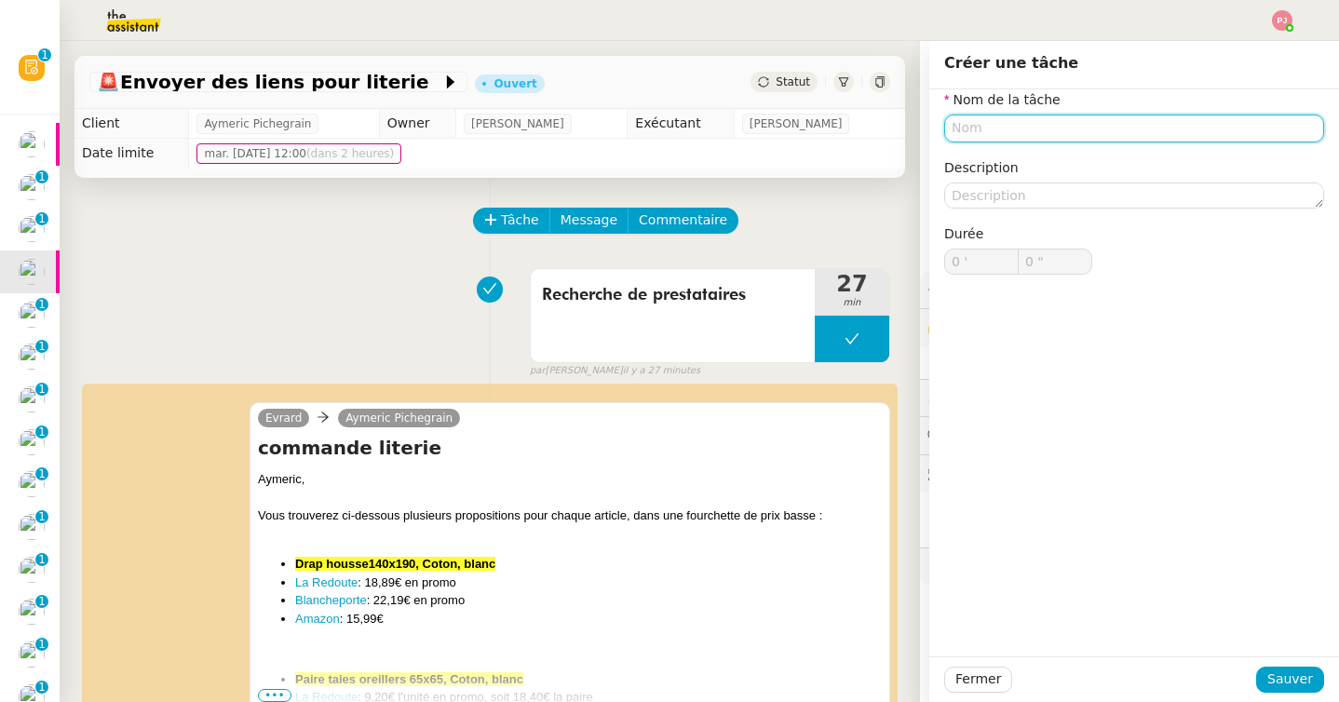
click at [1000, 120] on input "text" at bounding box center [1134, 128] width 380 height 27
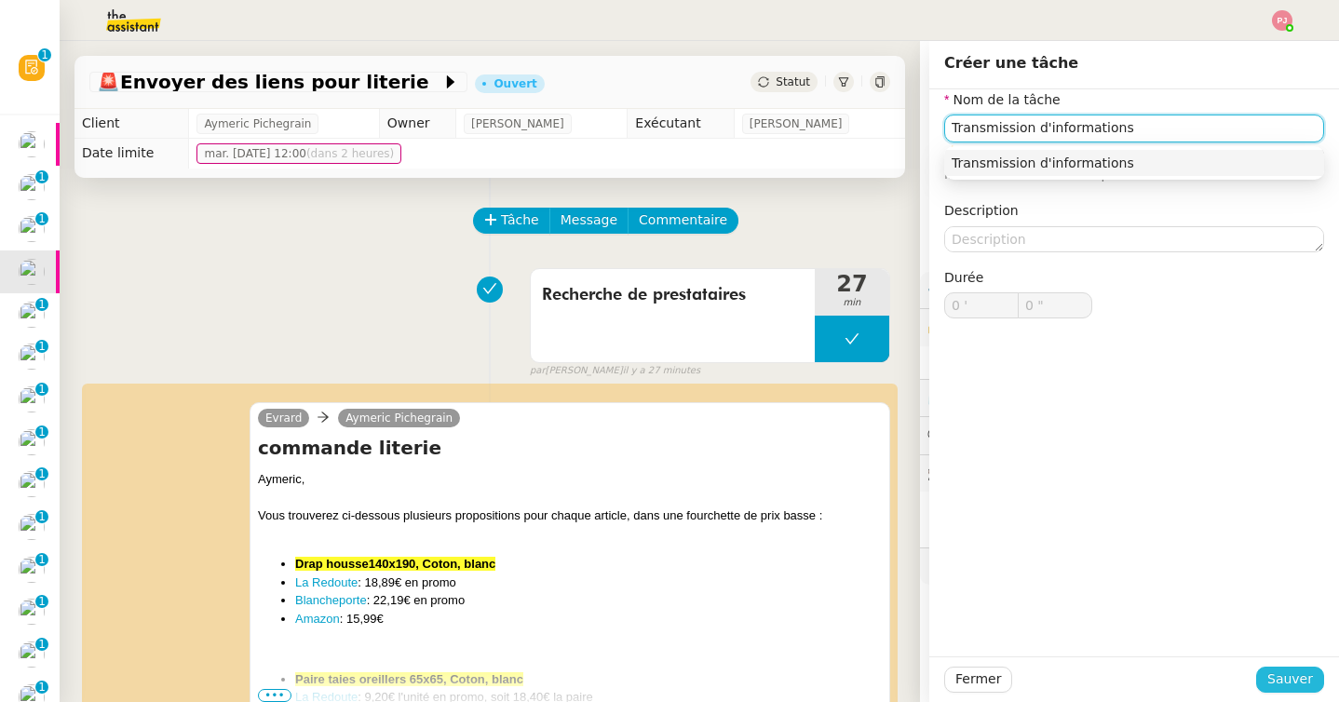
type input "Transmission d'informations"
click at [1294, 677] on span "Sauver" at bounding box center [1290, 679] width 46 height 21
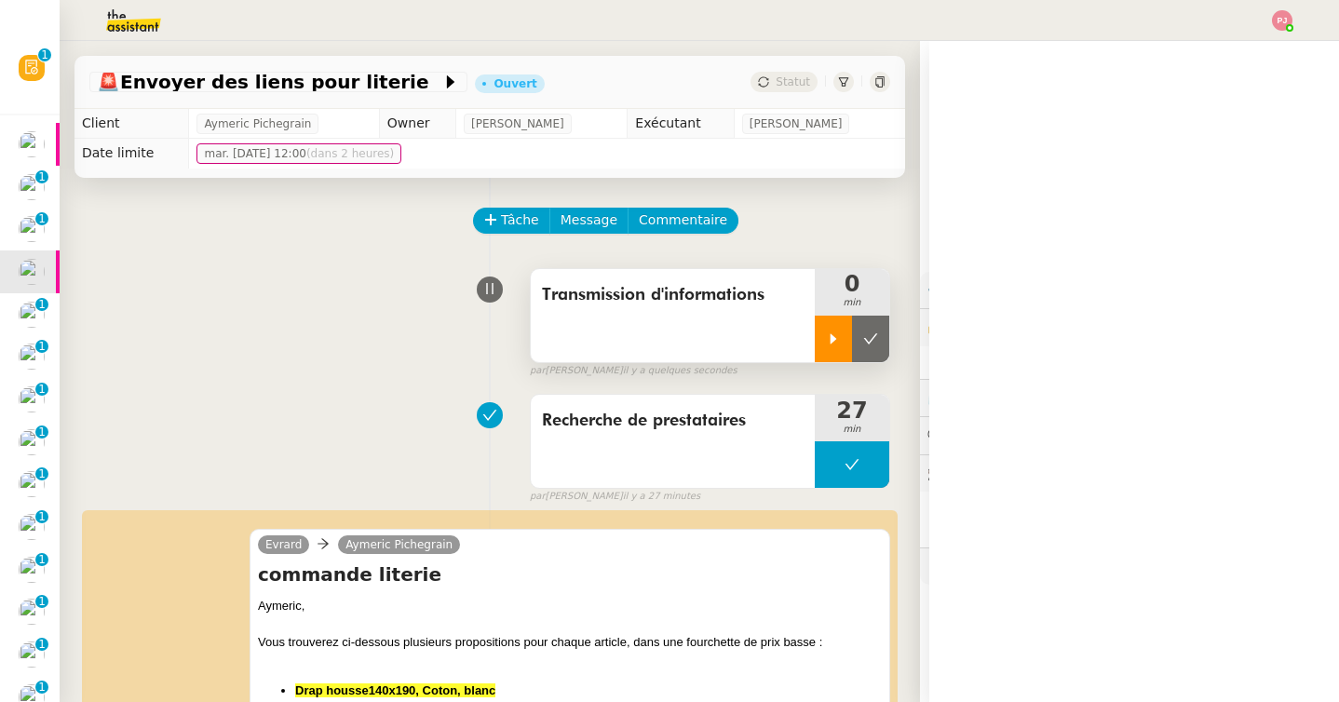
click at [821, 336] on div at bounding box center [833, 339] width 37 height 47
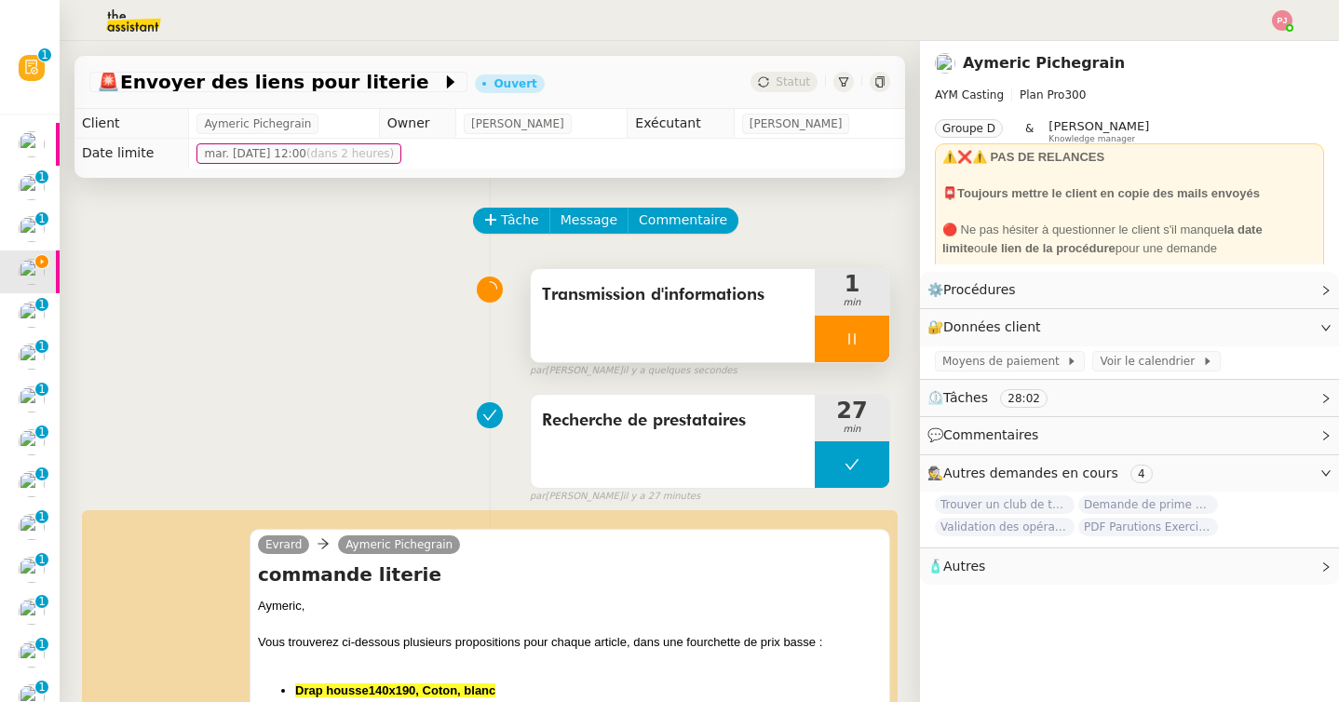
click at [845, 341] on icon at bounding box center [852, 339] width 15 height 15
click at [860, 345] on button at bounding box center [870, 339] width 37 height 47
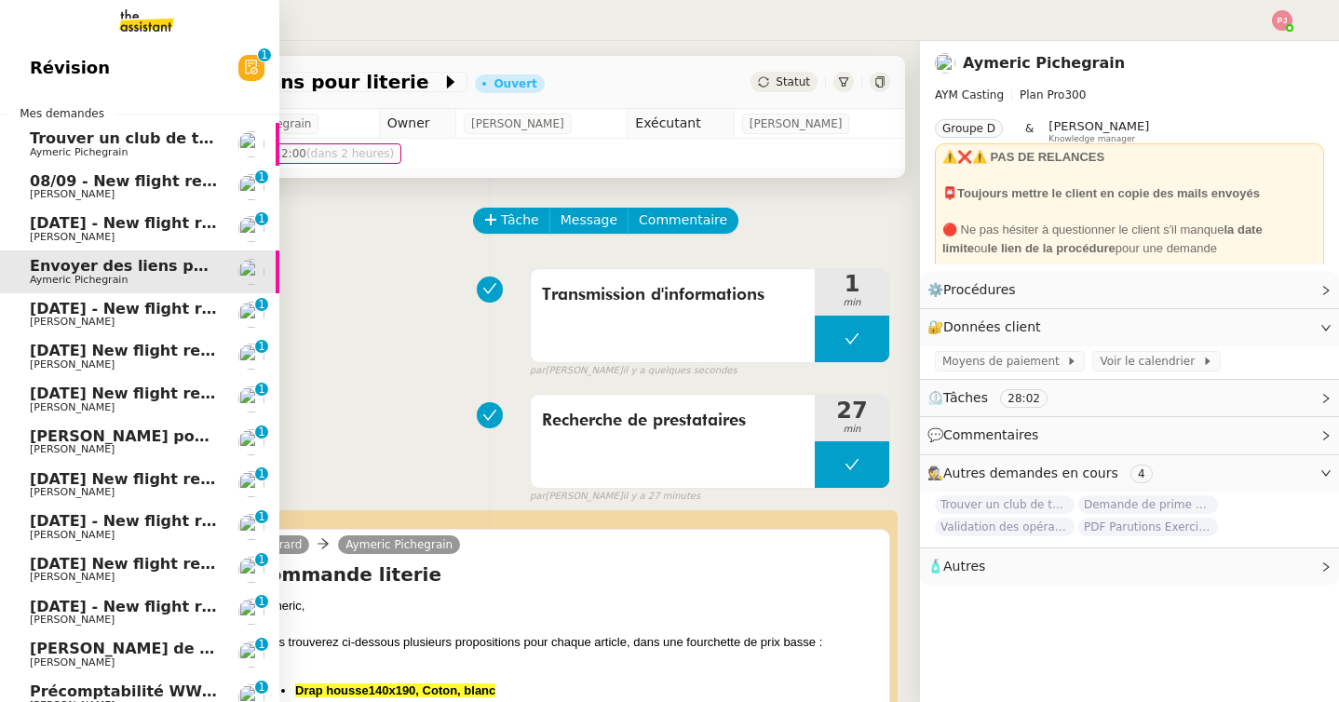
click at [30, 143] on span "Trouver un club de tennis pour septembre" at bounding box center [207, 138] width 354 height 18
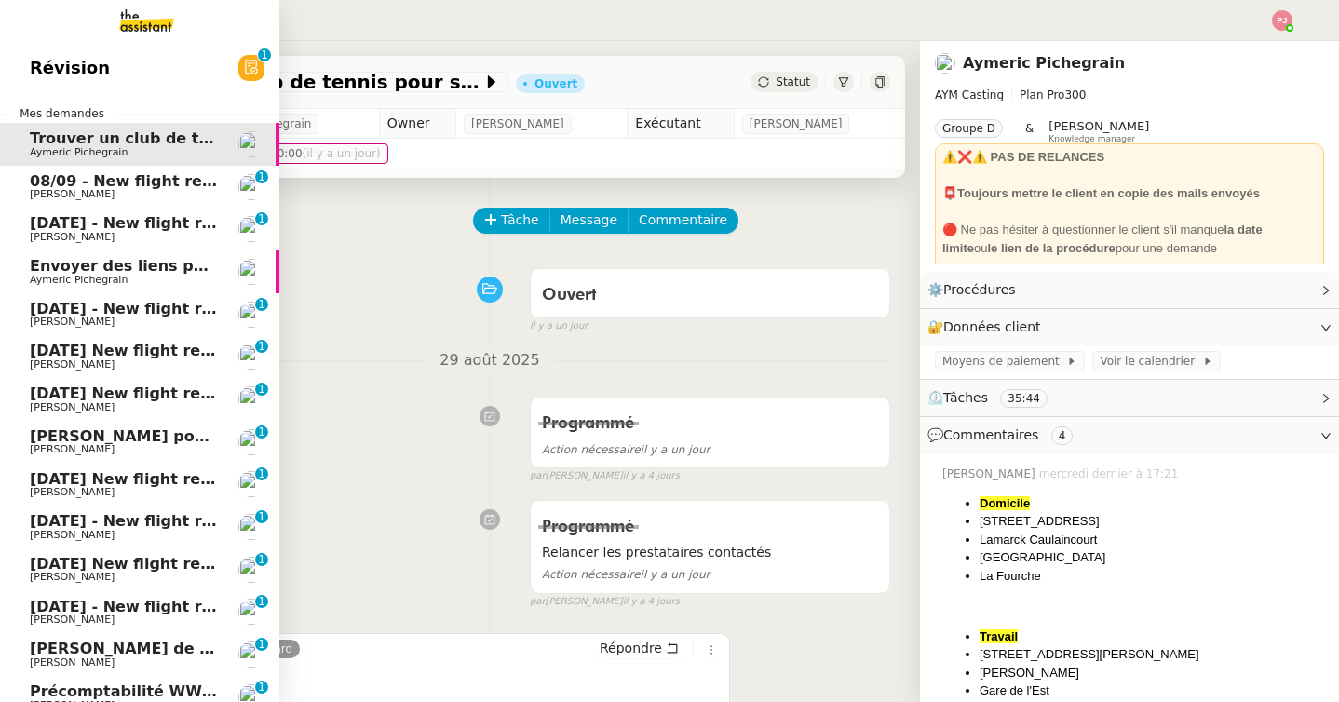
click at [80, 198] on span "[PERSON_NAME]" at bounding box center [124, 194] width 188 height 11
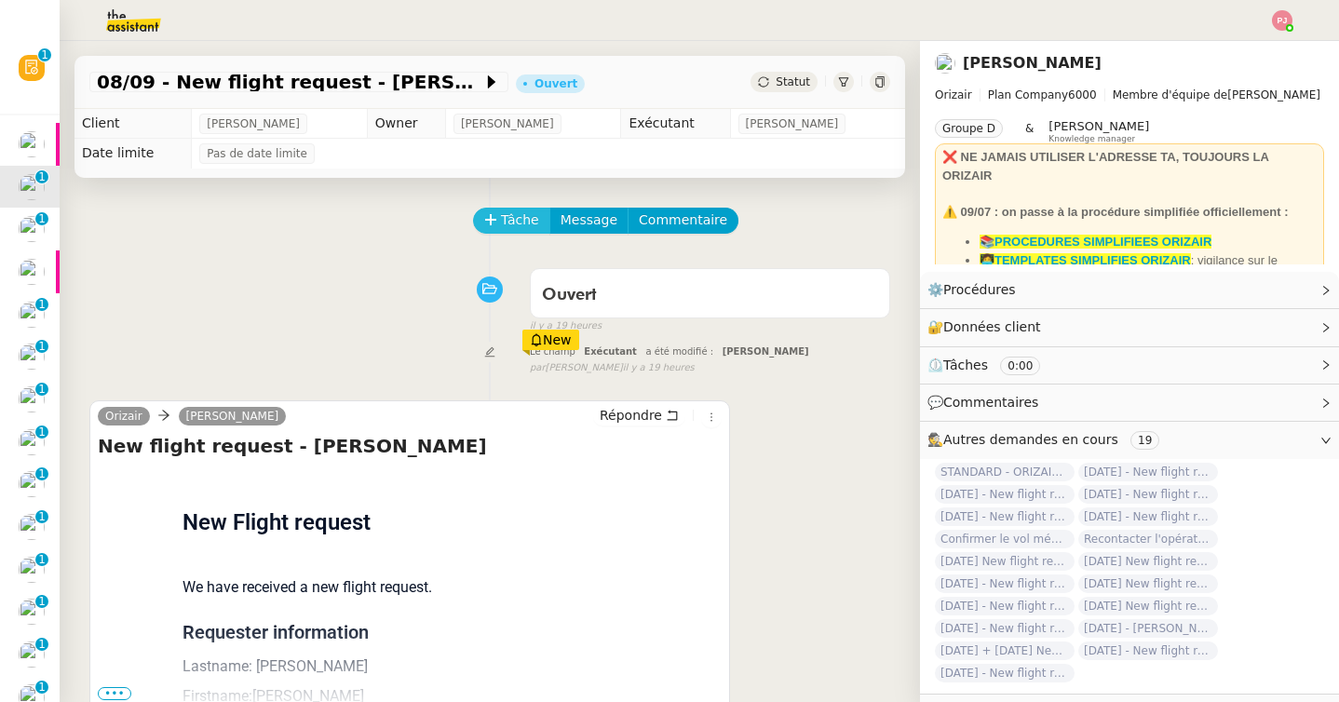
click at [499, 217] on button "Tâche" at bounding box center [511, 221] width 77 height 26
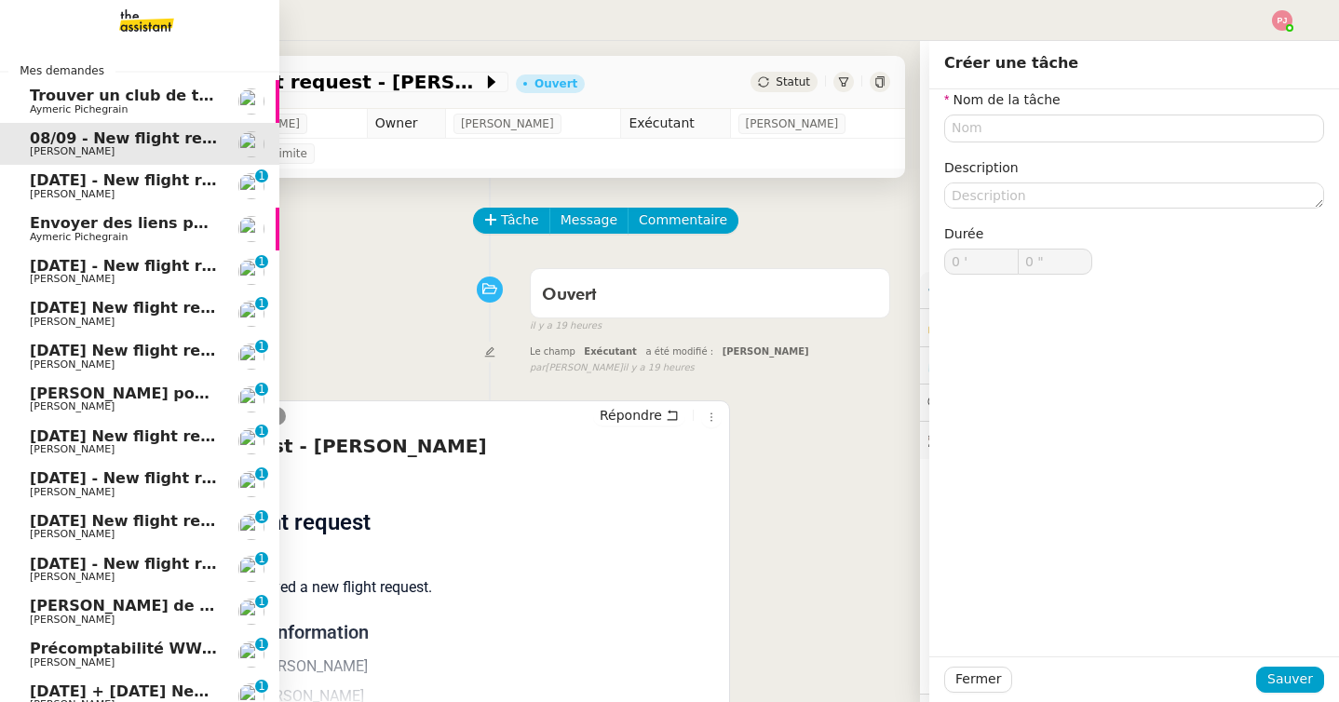
click at [37, 237] on span "Aymeric Pichegrain" at bounding box center [79, 237] width 98 height 12
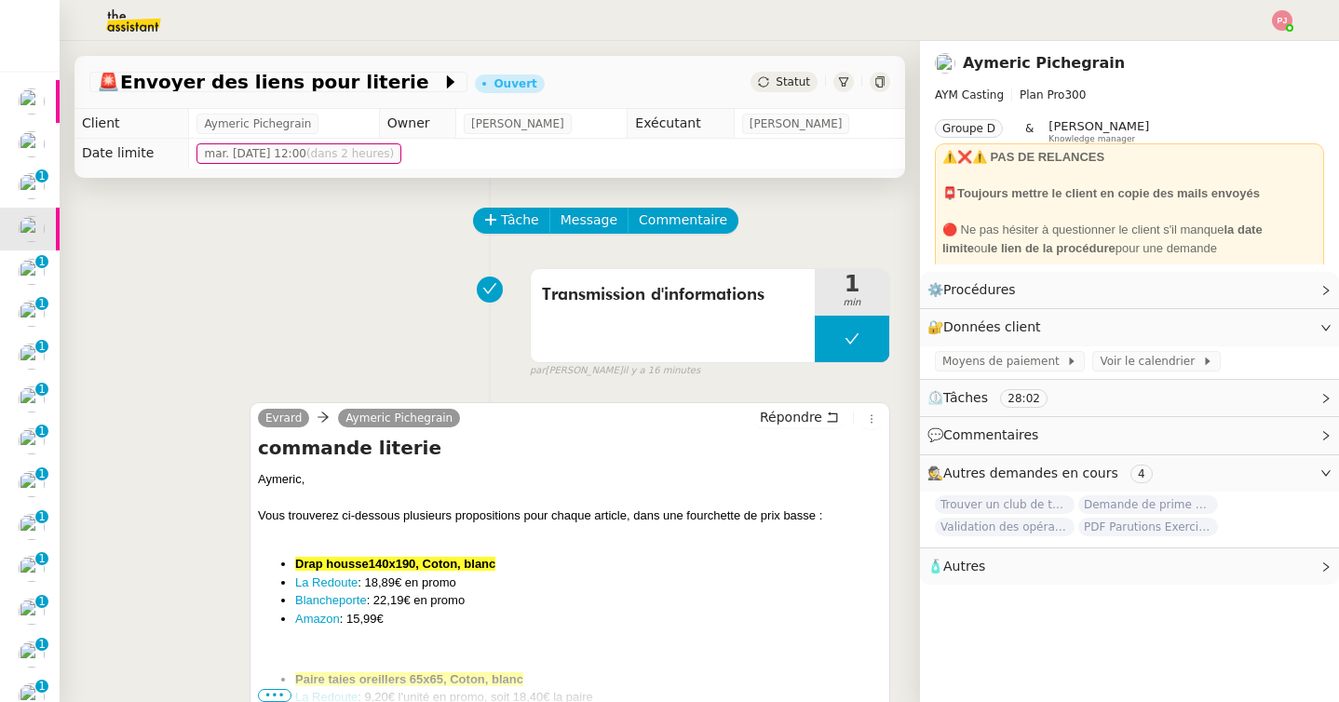
click at [777, 86] on div "Statut" at bounding box center [784, 82] width 67 height 20
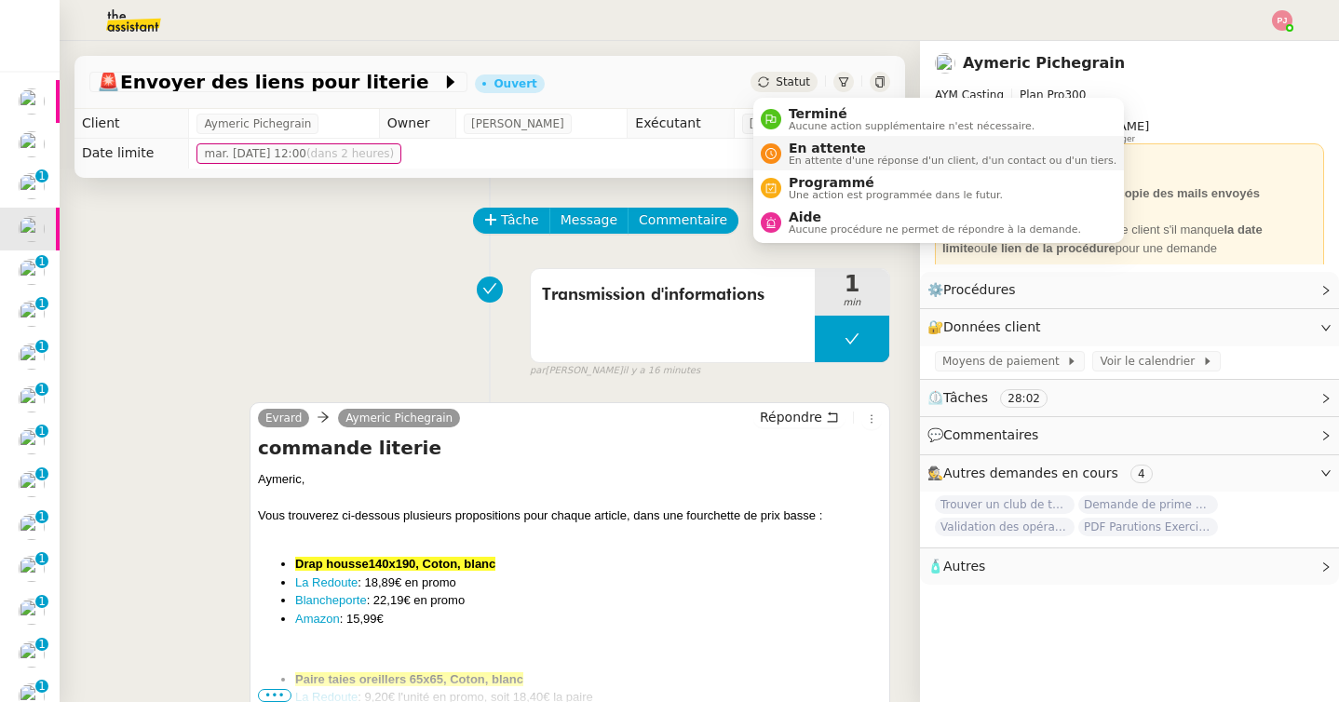
click at [841, 152] on span "En attente" at bounding box center [953, 148] width 328 height 15
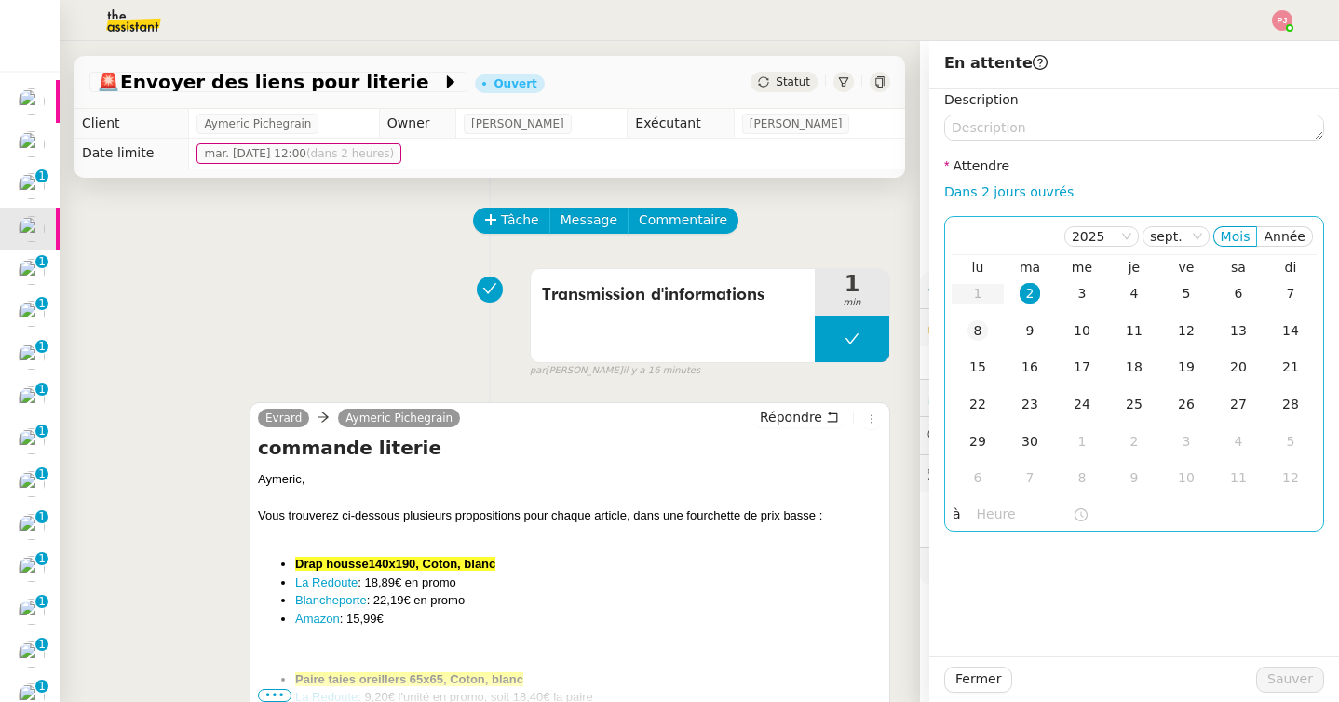
click at [980, 328] on div "8" at bounding box center [978, 330] width 20 height 20
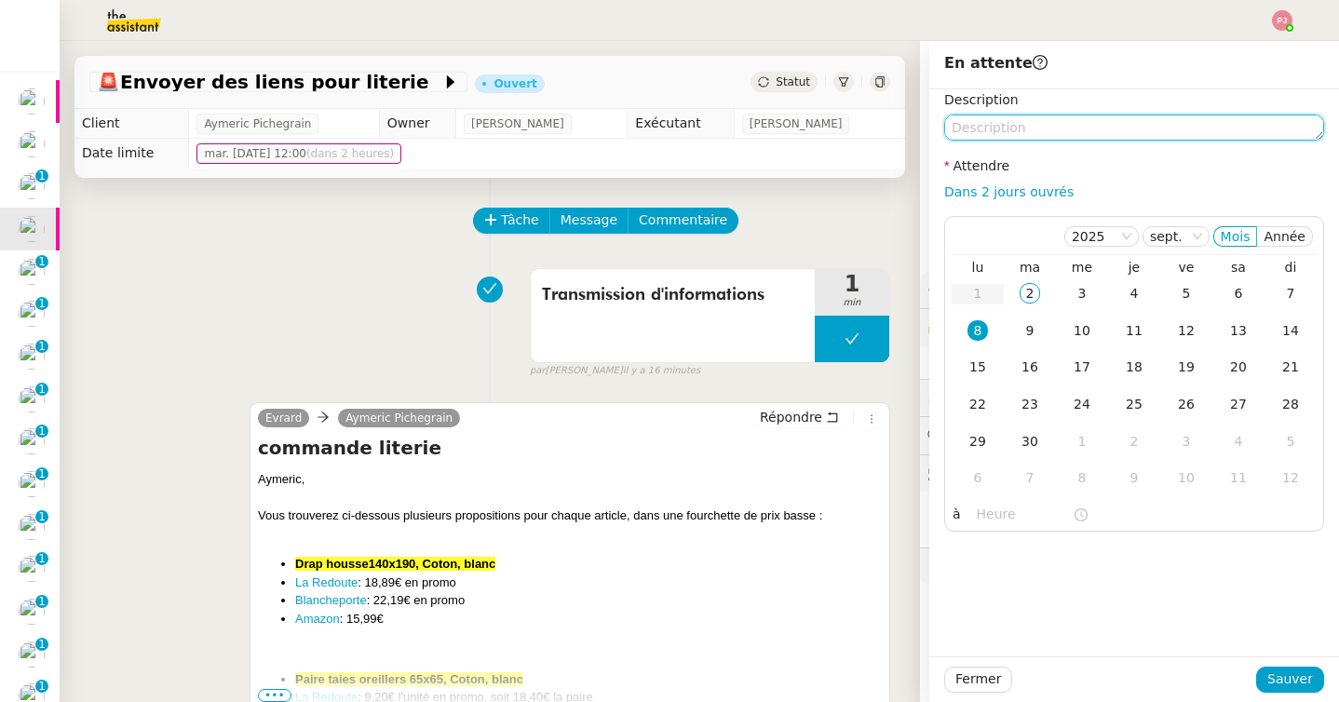
click at [1042, 123] on textarea at bounding box center [1134, 128] width 380 height 26
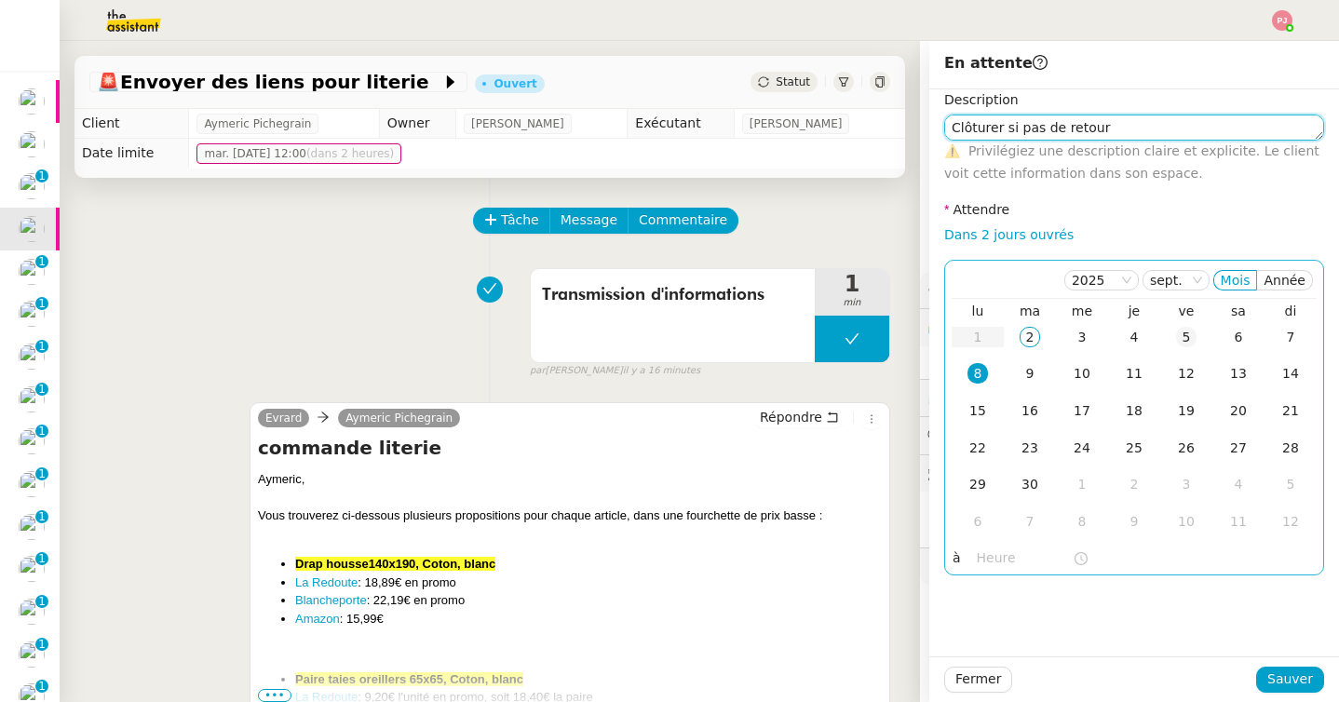
type textarea "Clôturer si pas de retour"
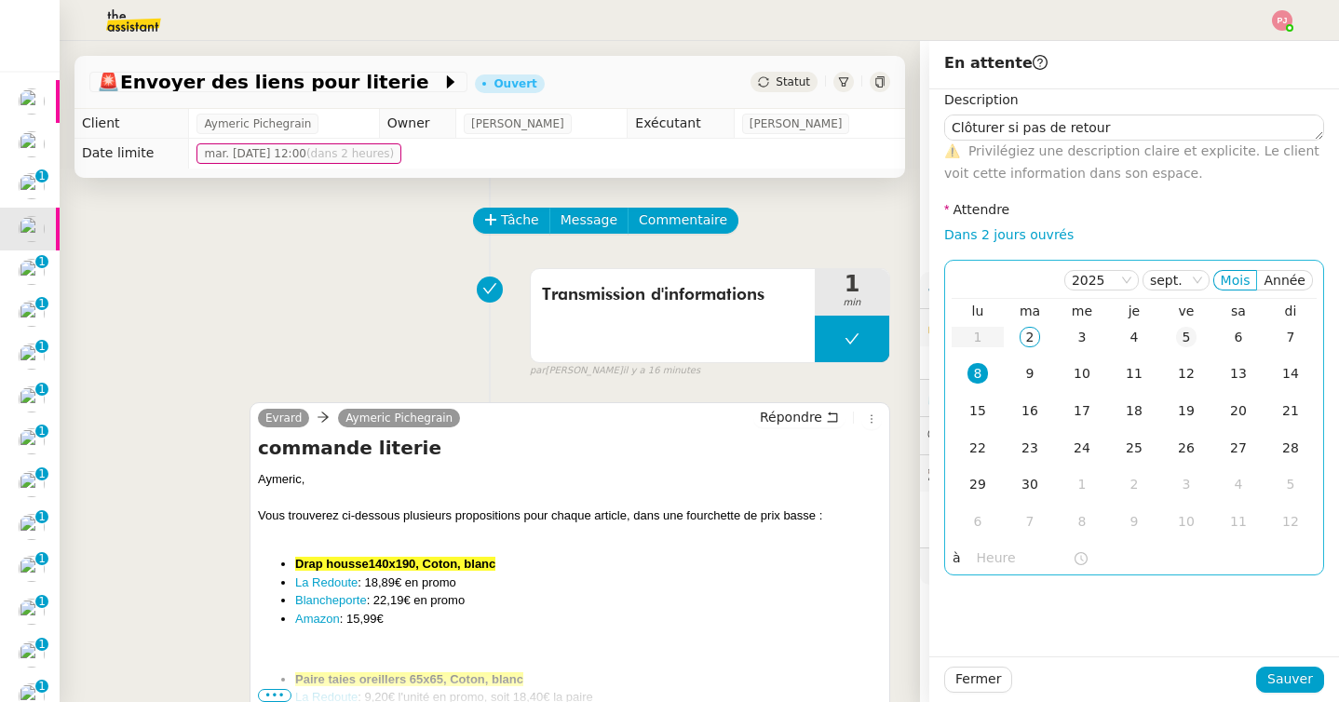
click at [1188, 334] on div "5" at bounding box center [1186, 337] width 20 height 20
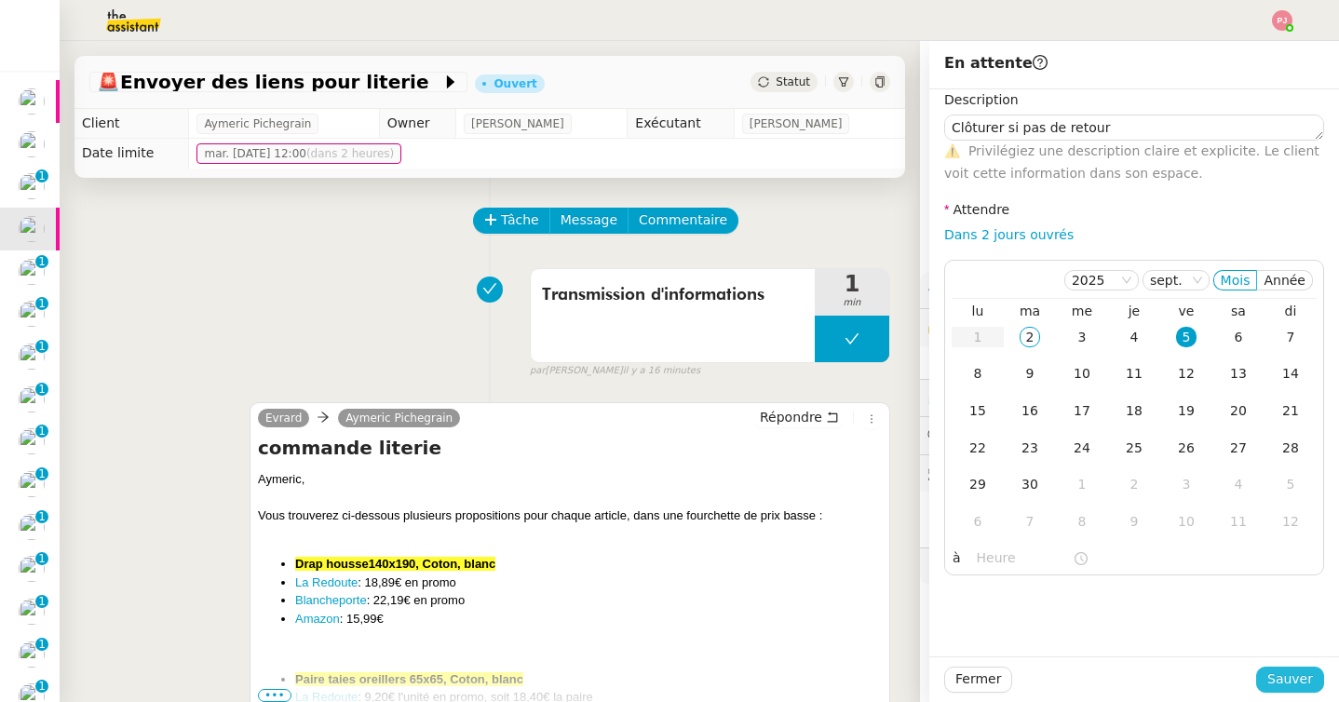
click at [1287, 676] on span "Sauver" at bounding box center [1290, 679] width 46 height 21
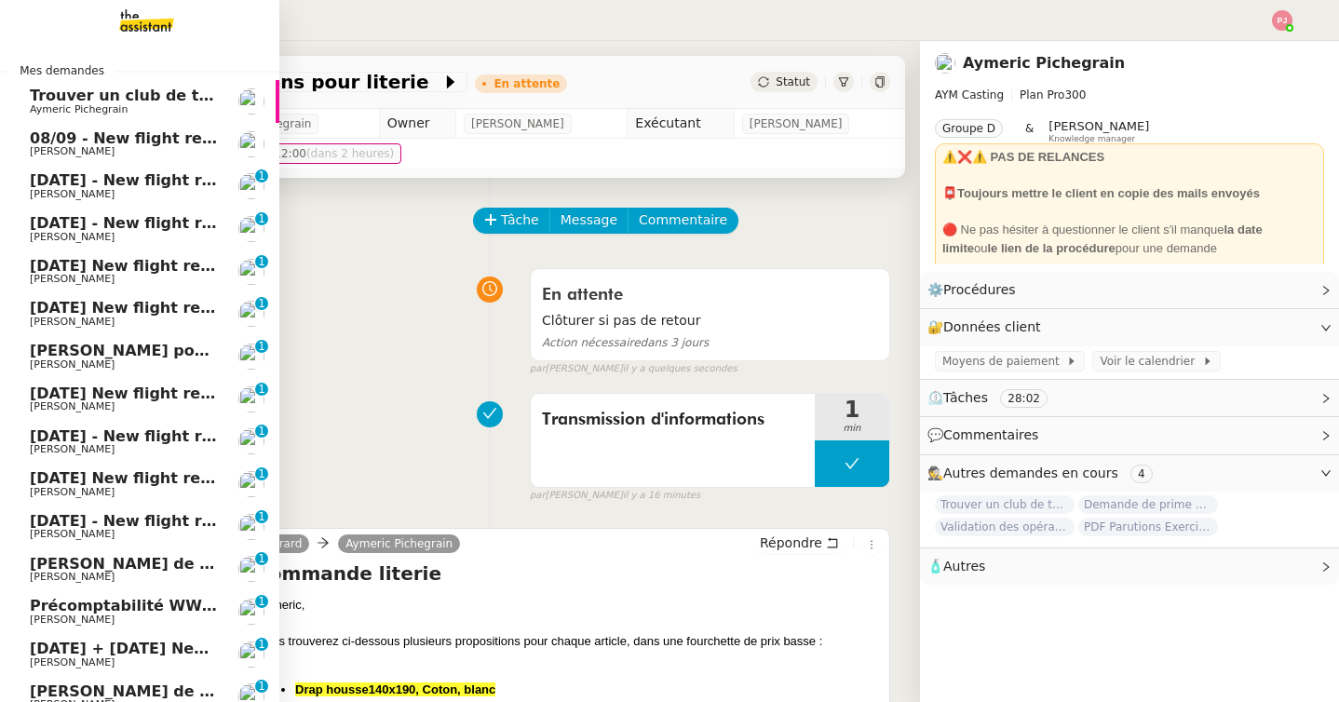
click at [85, 105] on span "Aymeric Pichegrain" at bounding box center [79, 109] width 98 height 12
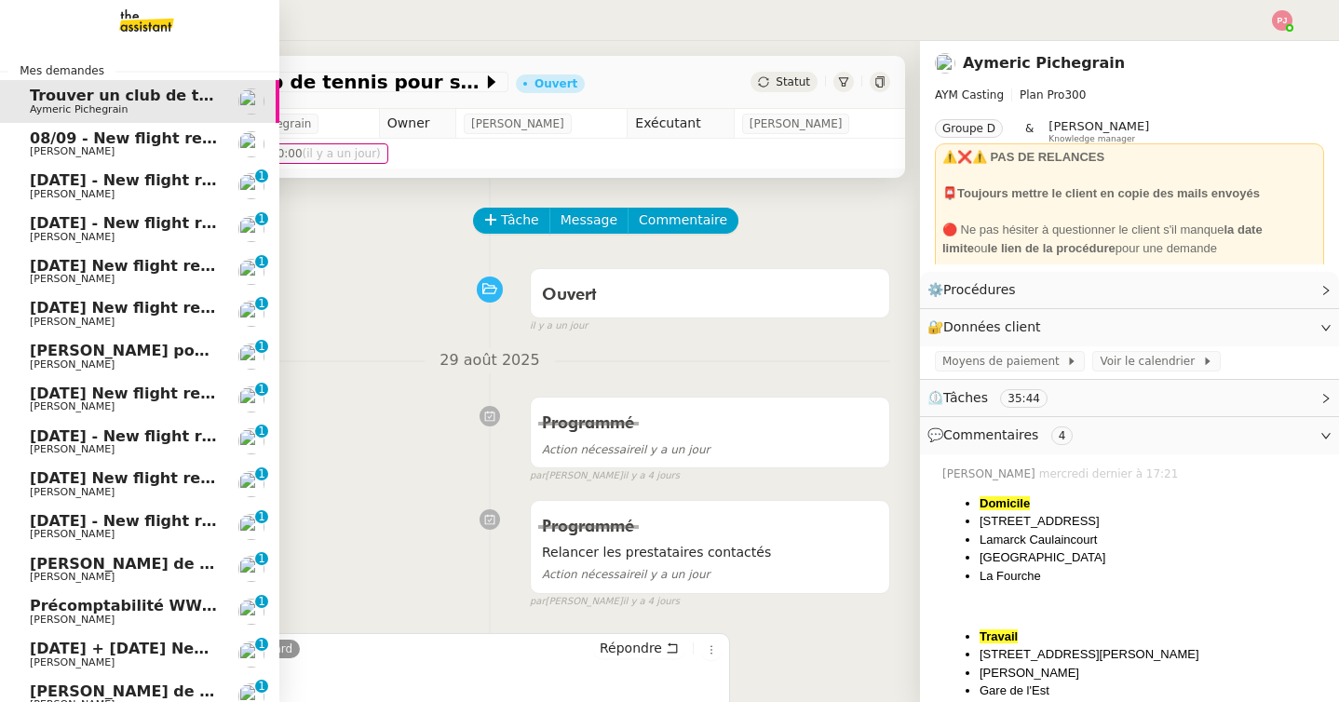
click at [85, 139] on span "08/09 - New flight request - [PERSON_NAME]" at bounding box center [217, 138] width 374 height 18
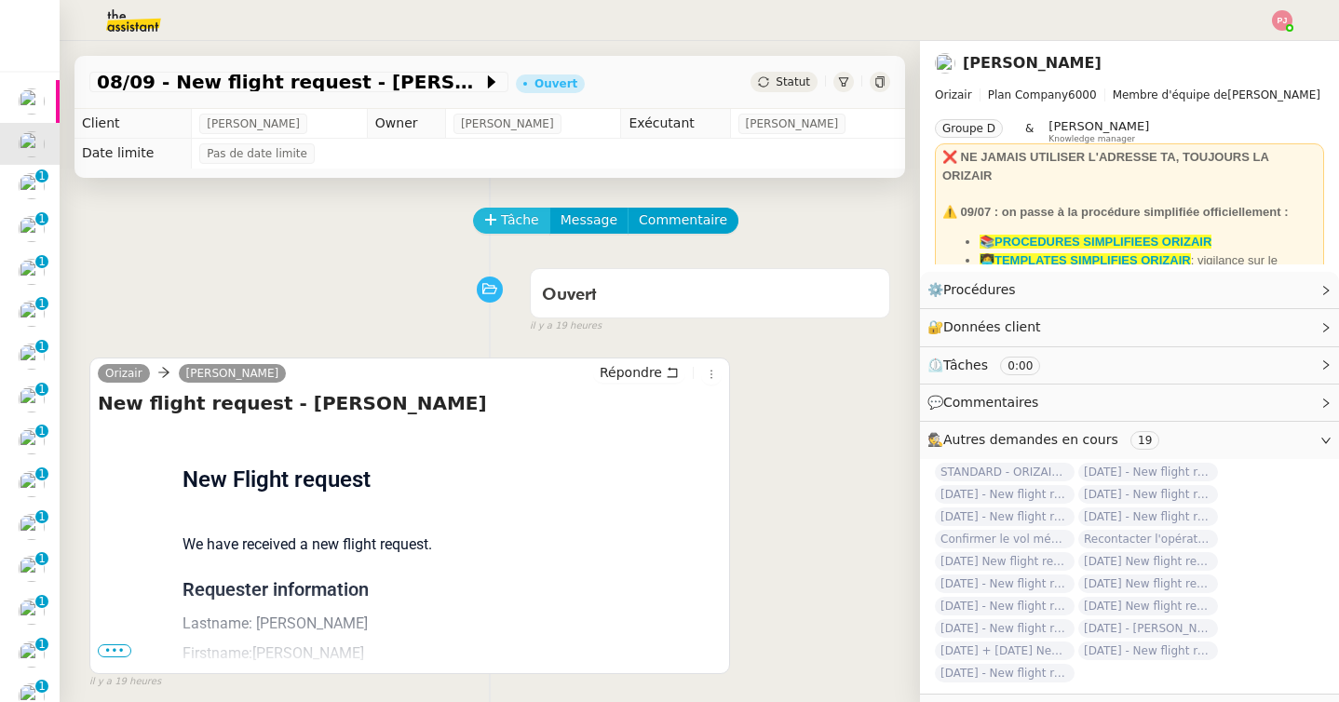
click at [505, 208] on button "Tâche" at bounding box center [511, 221] width 77 height 26
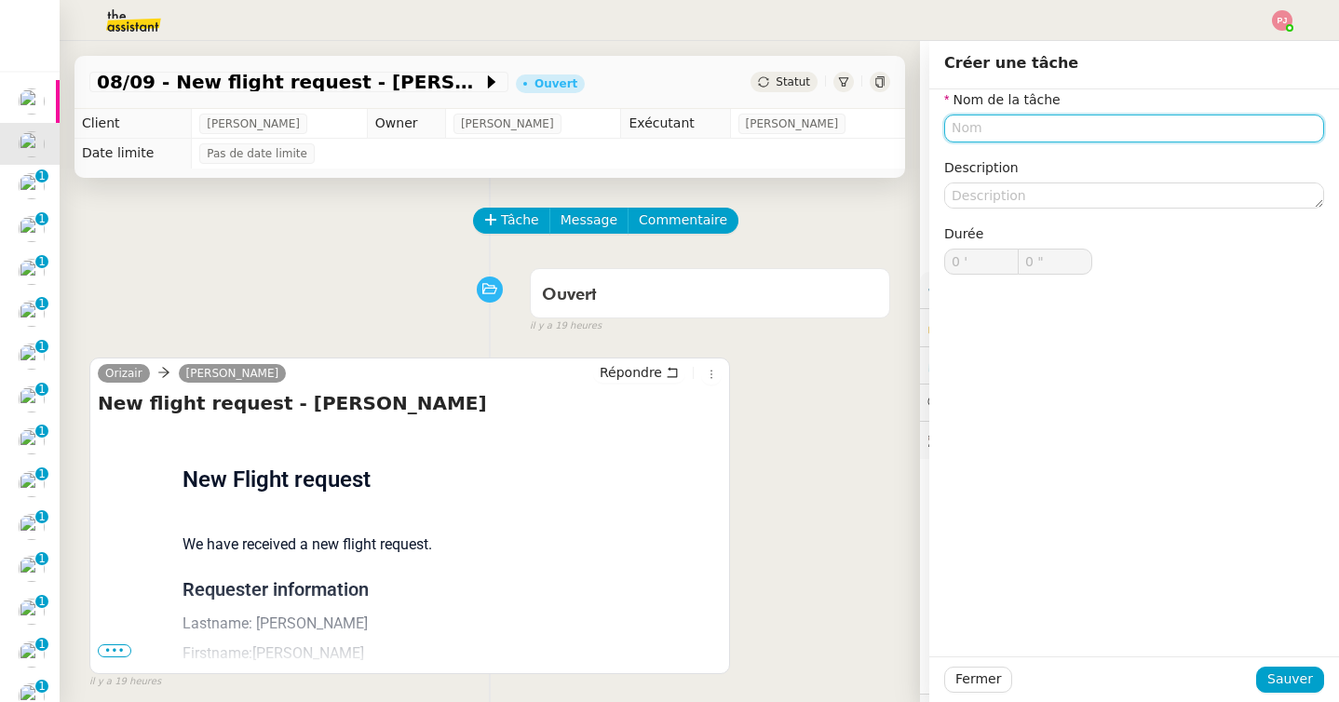
click at [981, 123] on input "text" at bounding box center [1134, 128] width 380 height 27
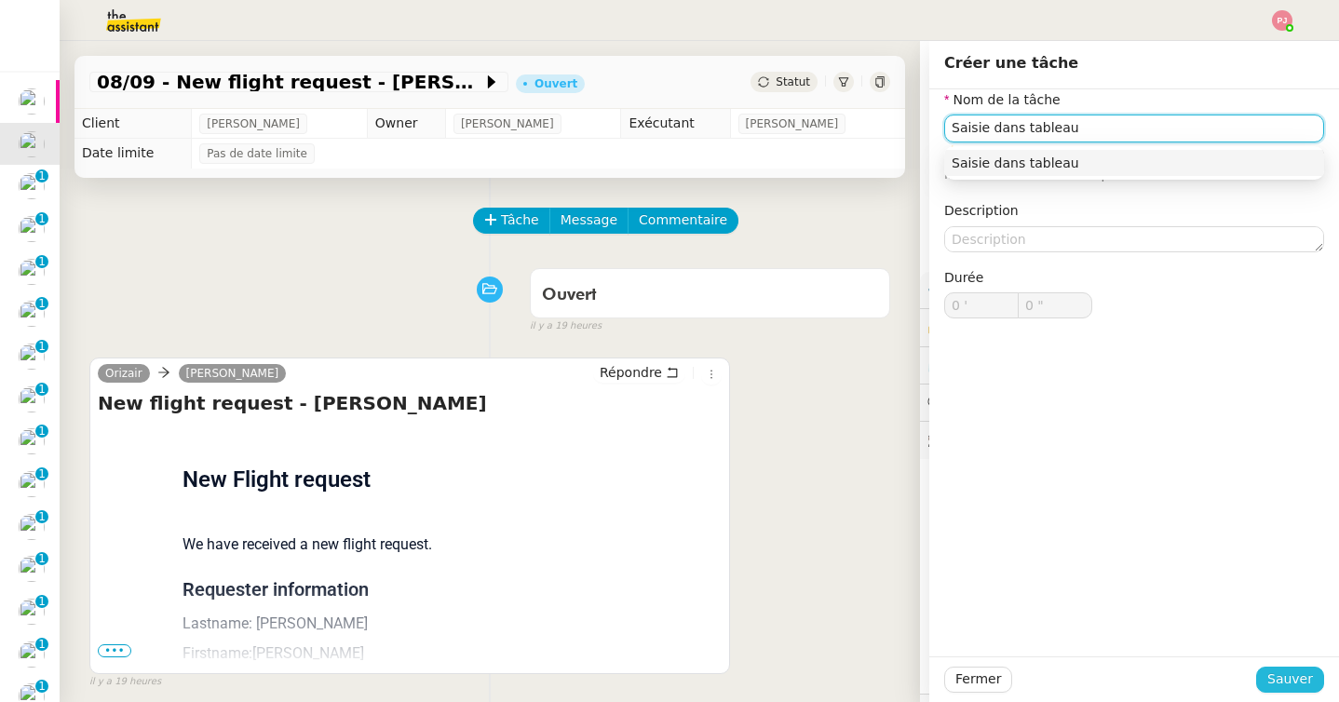
type input "Saisie dans tableau"
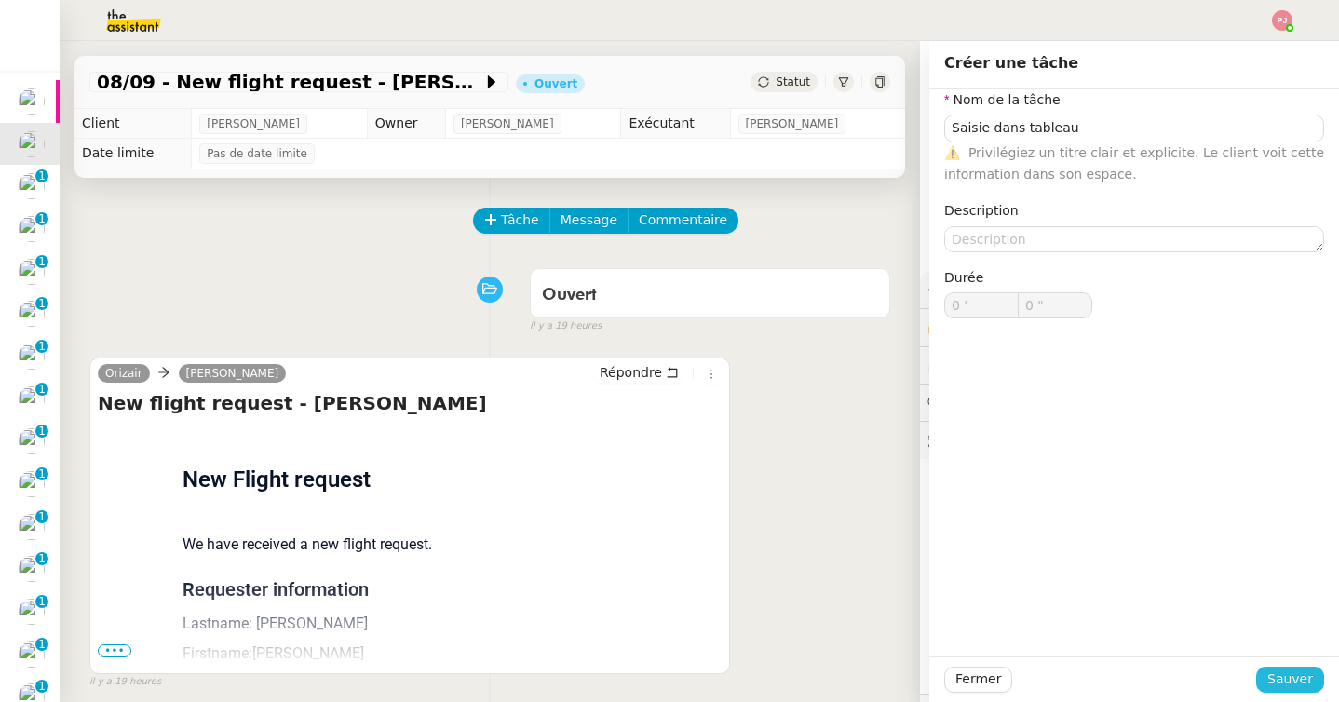
click at [1296, 677] on span "Sauver" at bounding box center [1290, 679] width 46 height 21
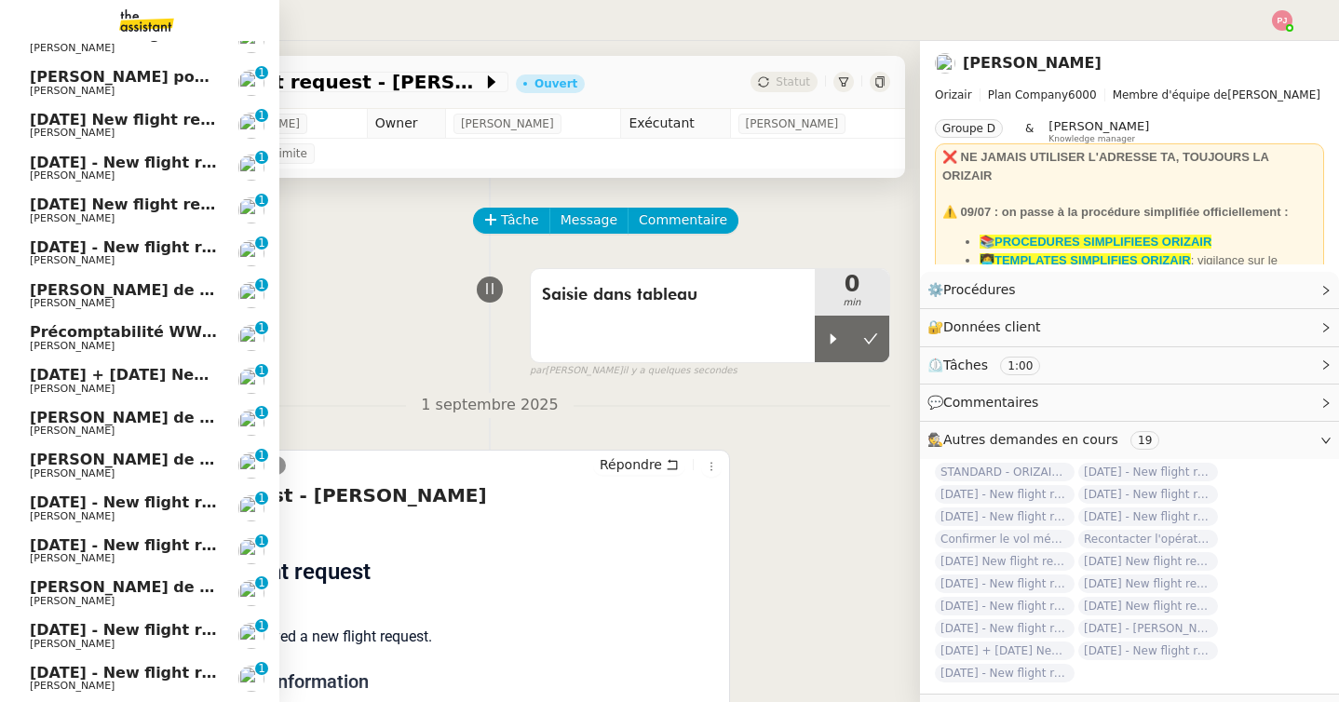
scroll to position [466, 0]
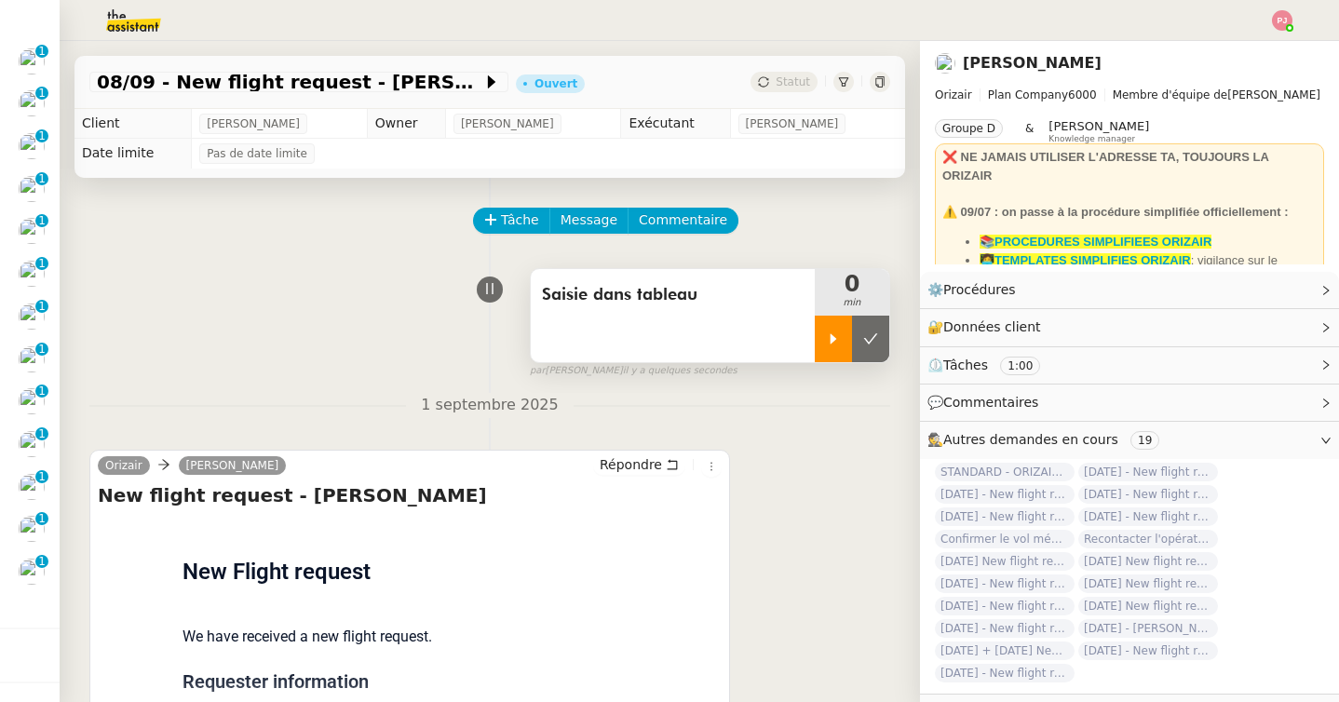
click at [823, 341] on div at bounding box center [833, 339] width 37 height 47
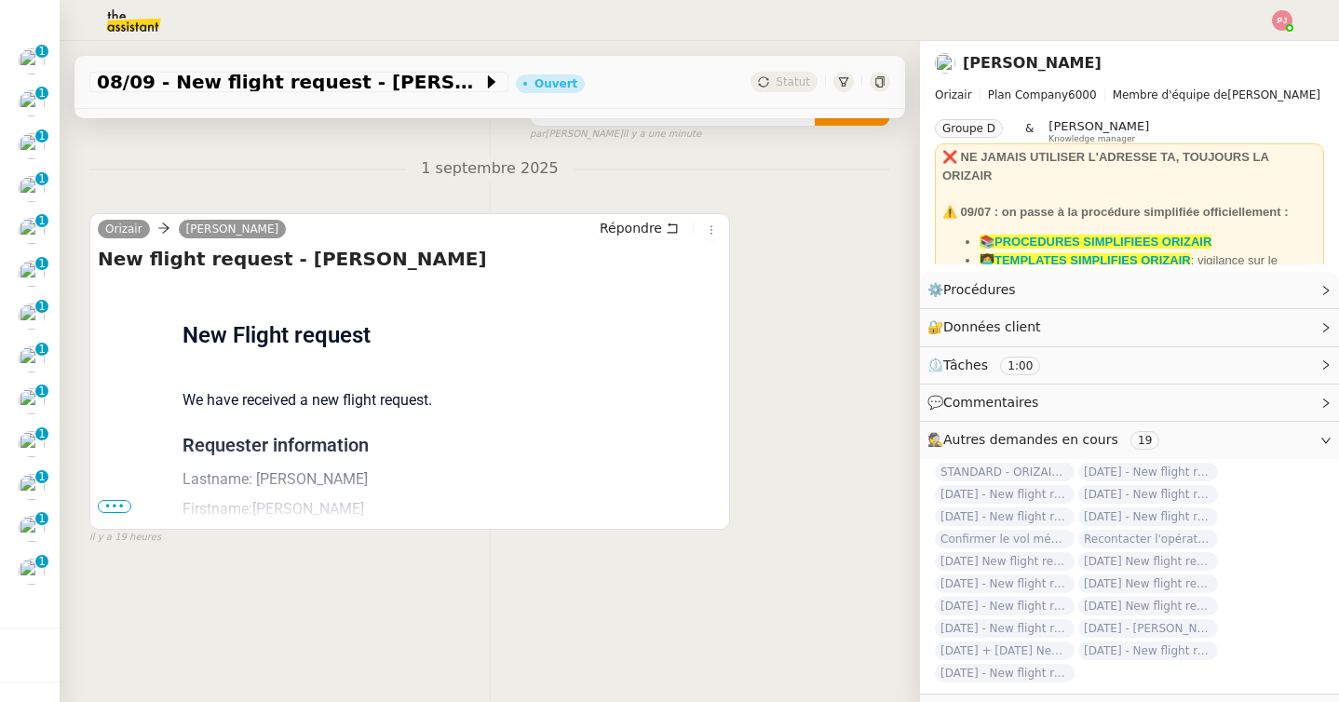
click at [115, 511] on span "•••" at bounding box center [115, 506] width 34 height 13
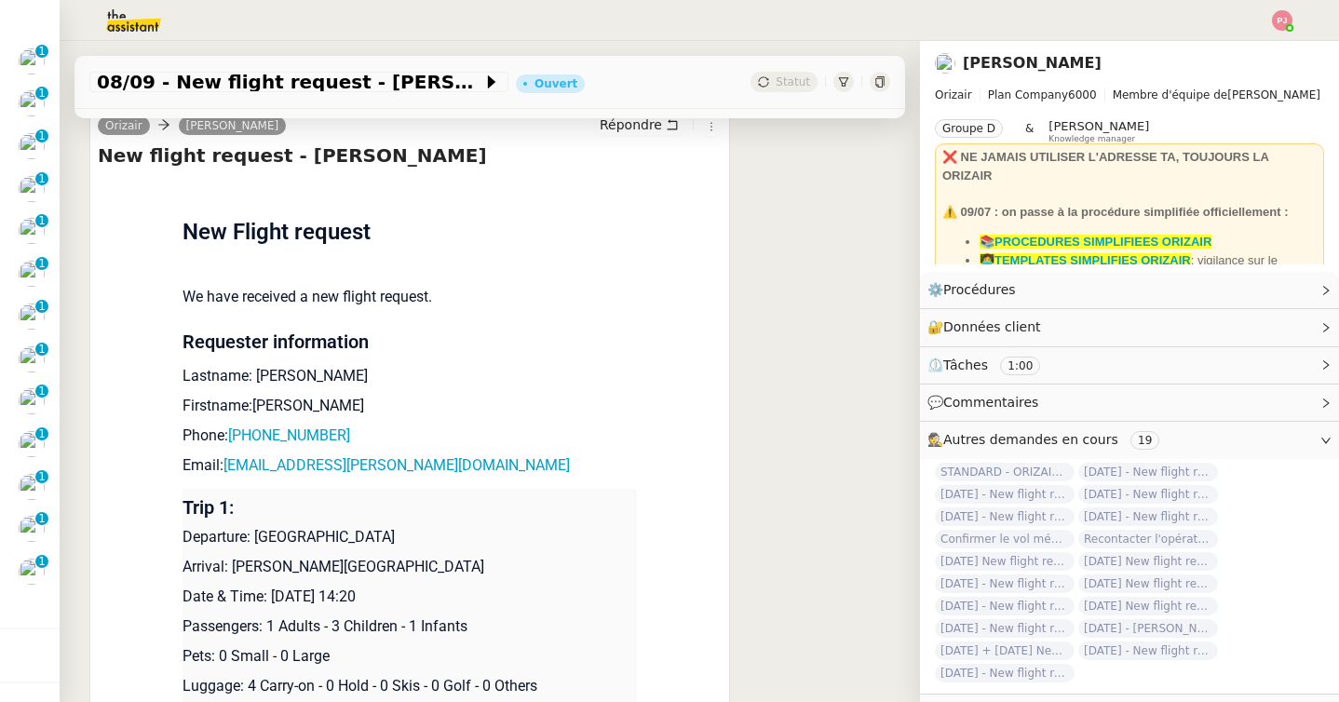
scroll to position [343, 0]
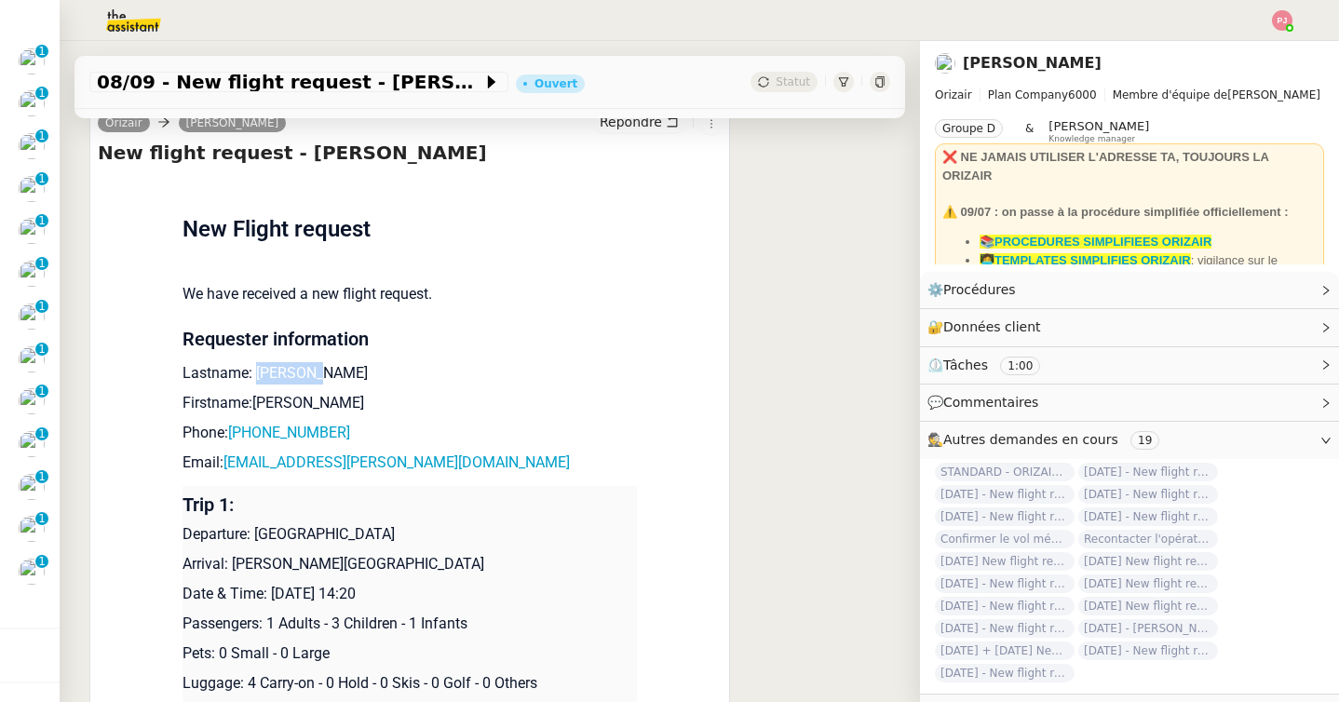
drag, startPoint x: 344, startPoint y: 372, endPoint x: 258, endPoint y: 371, distance: 85.7
click at [258, 371] on p "Lastname: Townsend" at bounding box center [410, 373] width 454 height 22
copy p "Townsend"
drag, startPoint x: 327, startPoint y: 404, endPoint x: 255, endPoint y: 403, distance: 71.7
click at [255, 403] on p "Firstname:Jahvene" at bounding box center [410, 403] width 454 height 22
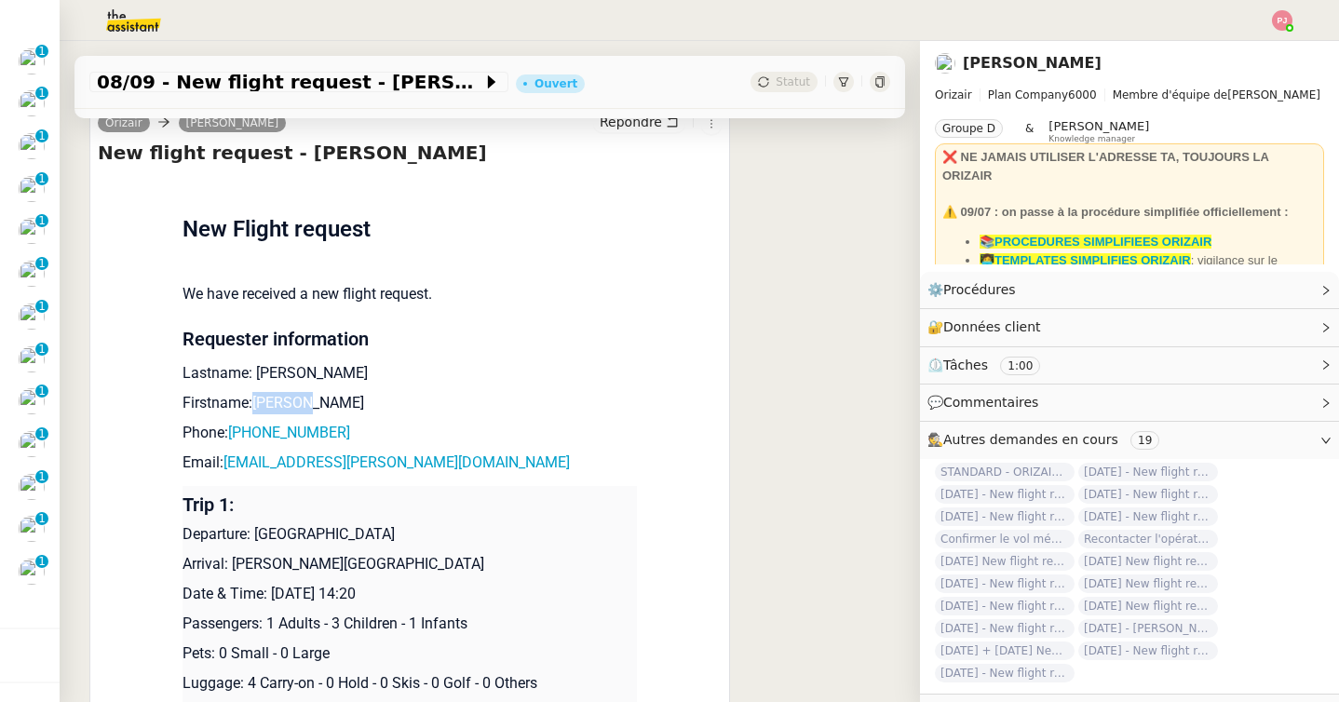
copy p "Jahvene"
drag, startPoint x: 360, startPoint y: 427, endPoint x: 237, endPoint y: 427, distance: 122.9
click at [237, 427] on p "Phone: +447496354848" at bounding box center [410, 433] width 454 height 22
copy link "447496354848"
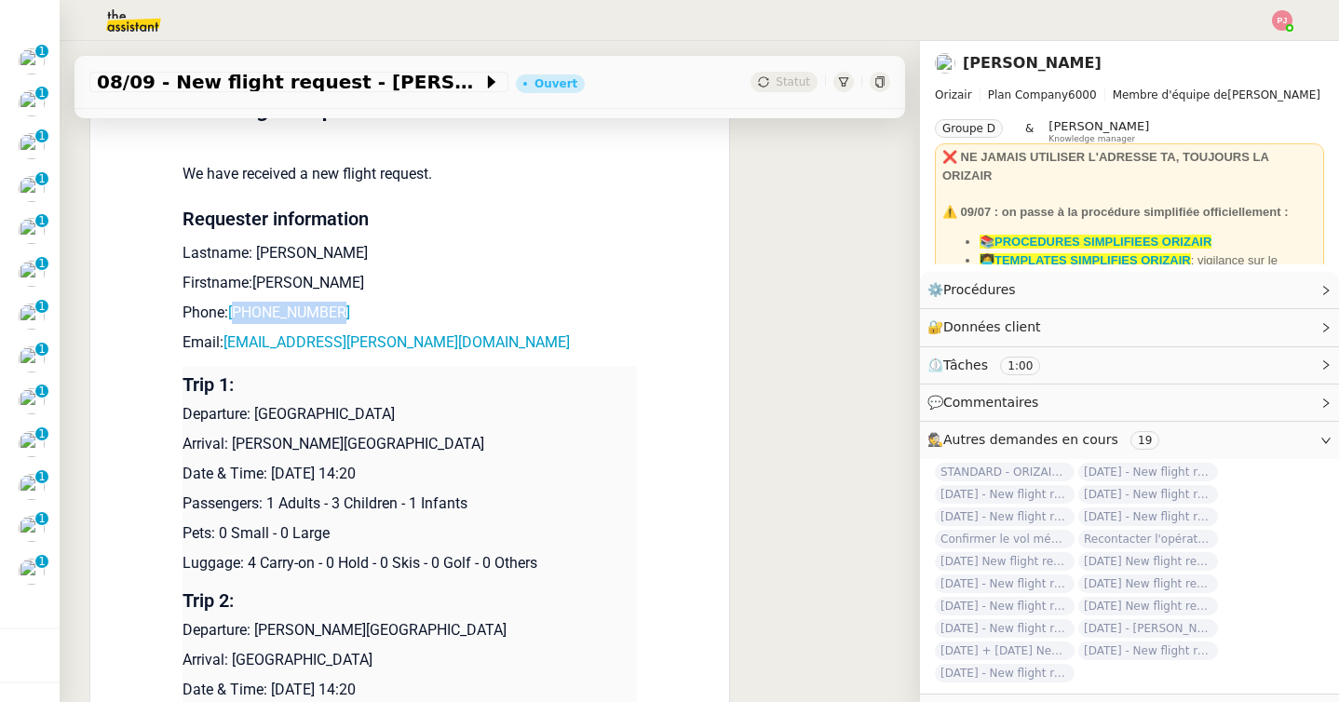
scroll to position [490, 0]
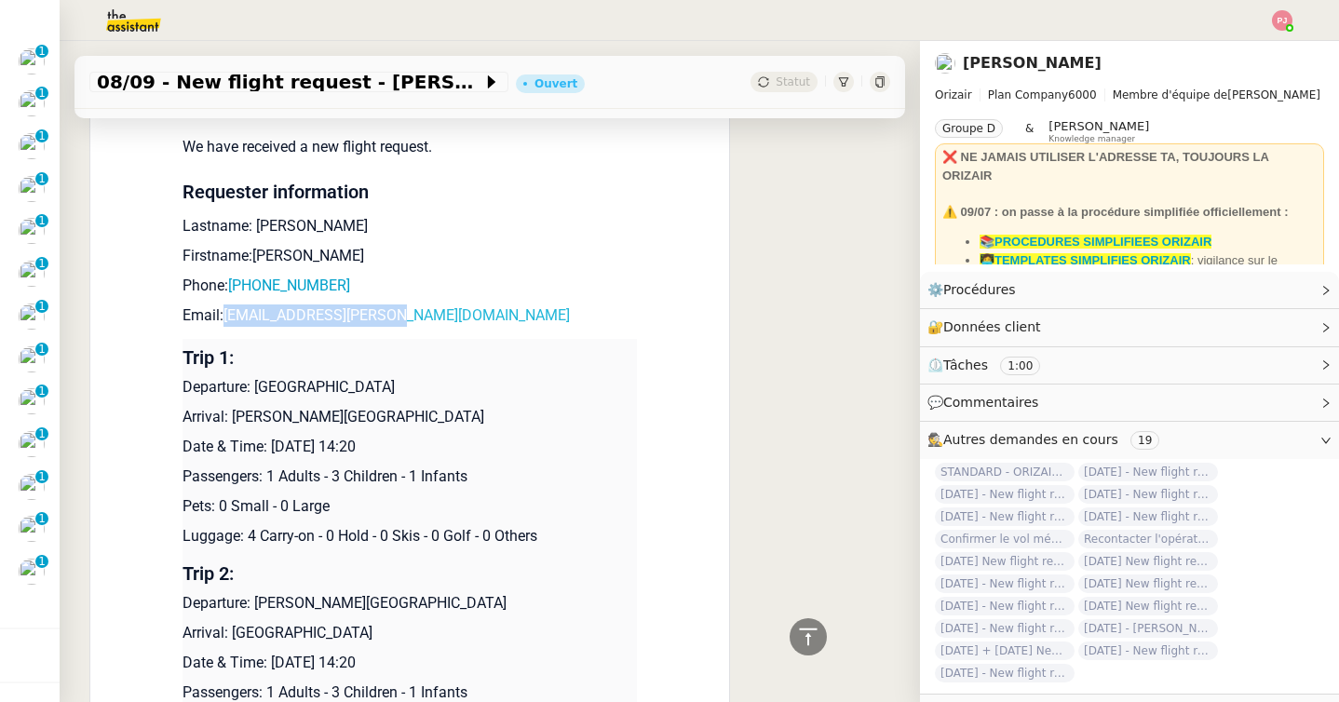
drag, startPoint x: 407, startPoint y: 317, endPoint x: 226, endPoint y: 323, distance: 180.8
click at [226, 323] on p "Email: jah.townsend@gmail.com" at bounding box center [410, 316] width 454 height 22
copy link "jah.townsend@gmail.com"
drag, startPoint x: 427, startPoint y: 386, endPoint x: 255, endPoint y: 388, distance: 171.4
click at [255, 388] on p "Departure: London Gatwick Airport" at bounding box center [410, 387] width 454 height 22
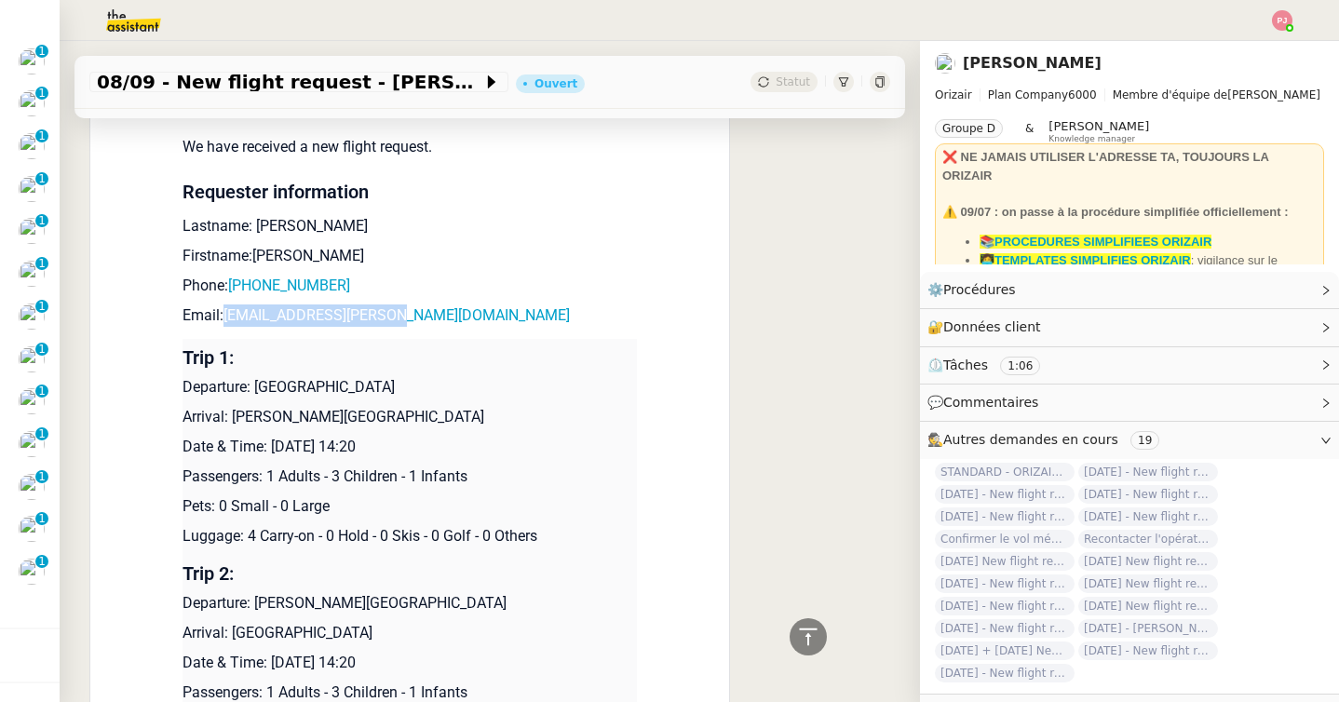
copy p "London Gatwick Airport"
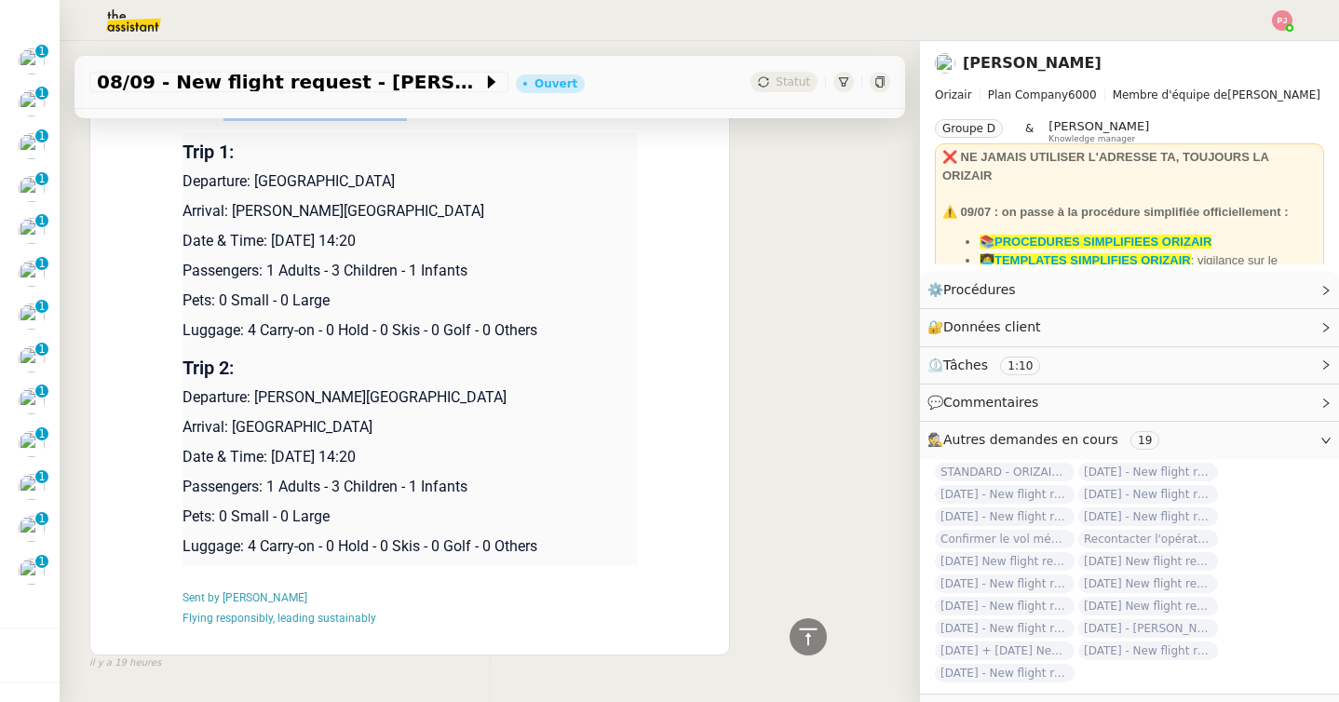
scroll to position [753, 0]
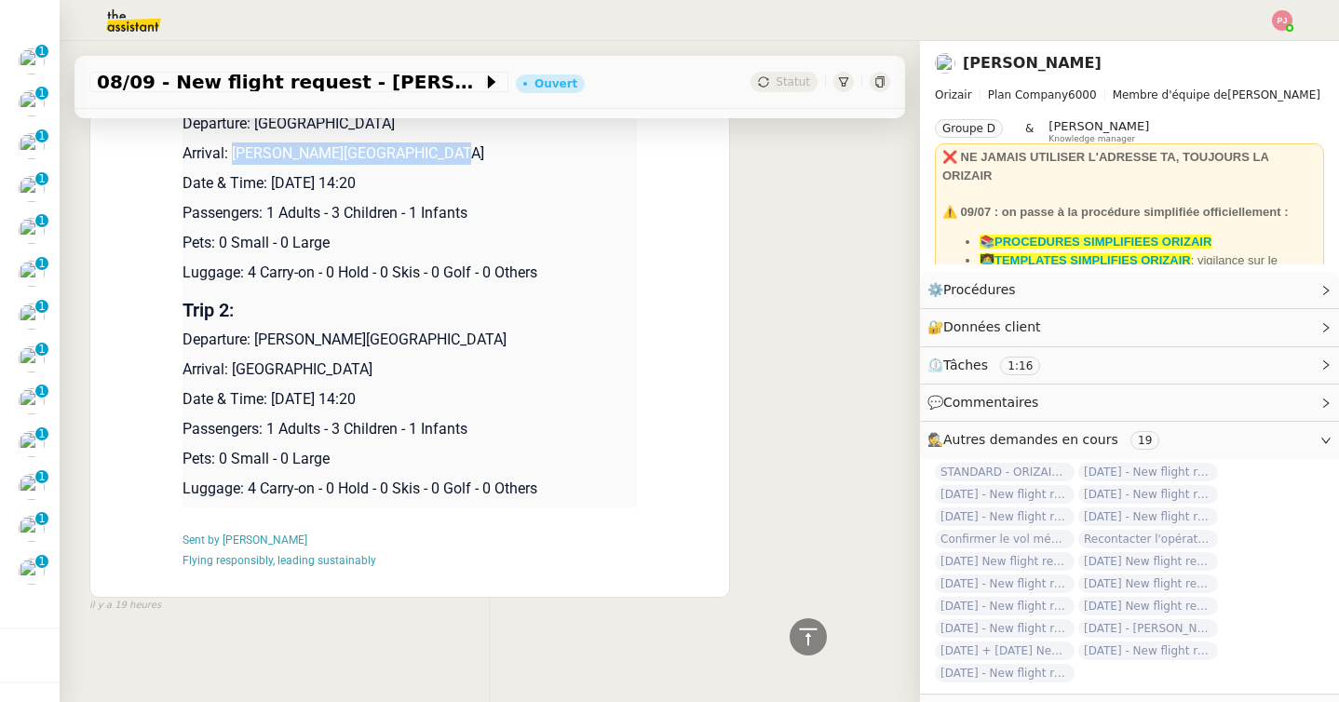
drag, startPoint x: 431, startPoint y: 155, endPoint x: 234, endPoint y: 158, distance: 197.5
click at [234, 158] on p "Arrival: Paris Beauvais Tillé Airport" at bounding box center [410, 153] width 454 height 22
copy p "Paris Beauvais Tillé Airport"
drag, startPoint x: 311, startPoint y: 273, endPoint x: 248, endPoint y: 273, distance: 63.3
click at [248, 273] on p "Luggage: 4 Carry-on - 0 Hold - 0 Skis - 0 Golf - 0 Others" at bounding box center [410, 273] width 454 height 22
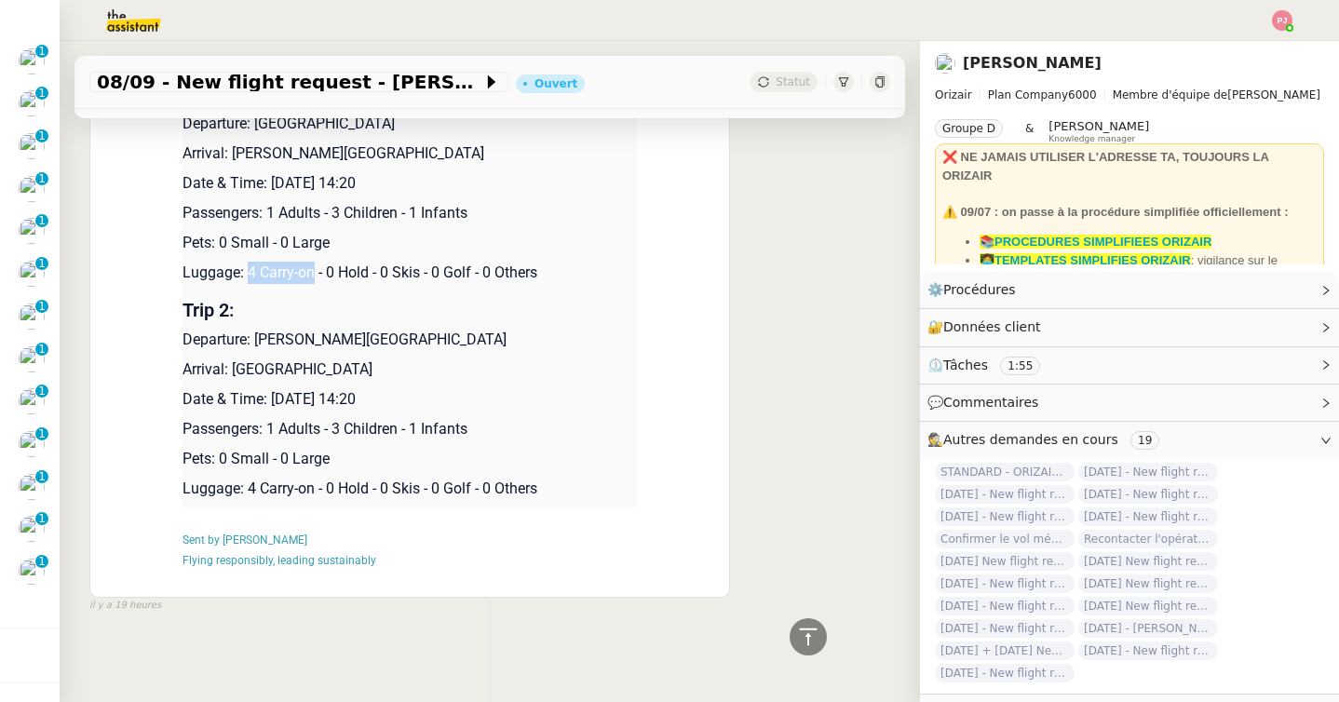
copy p "4 Carry-on"
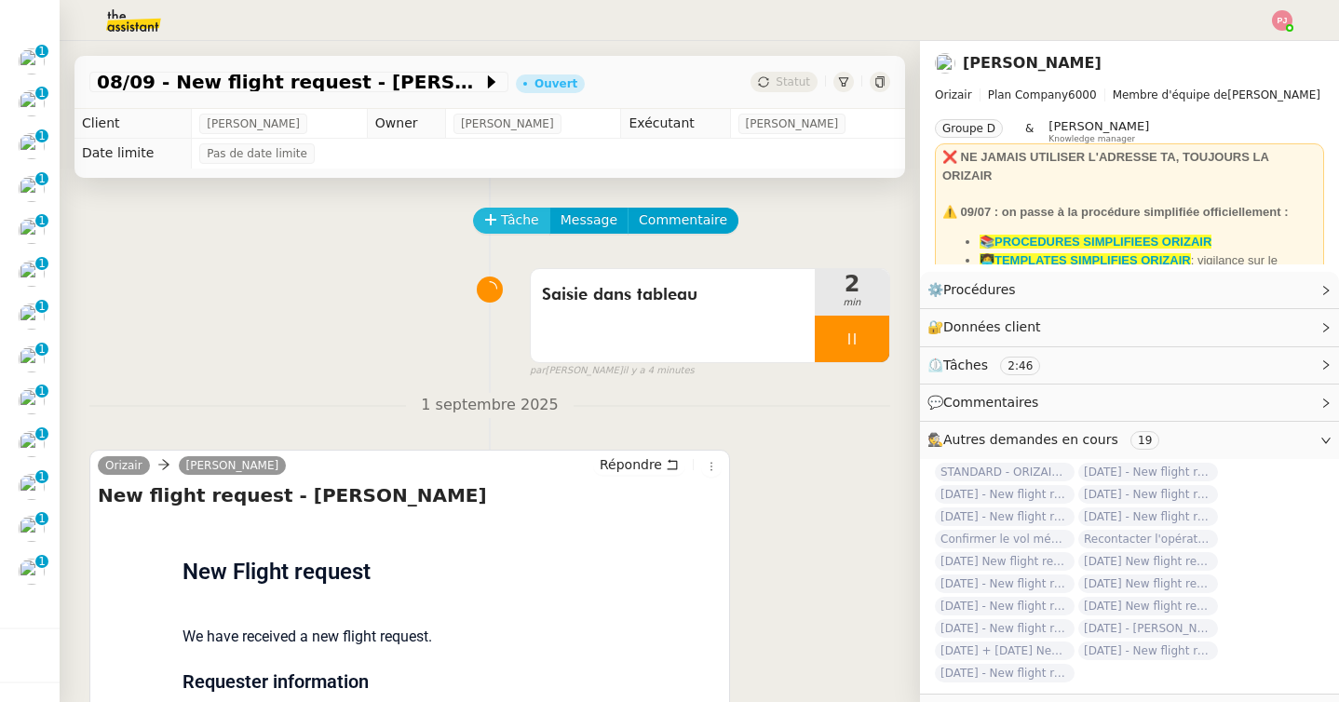
click at [526, 216] on span "Tâche" at bounding box center [520, 220] width 38 height 21
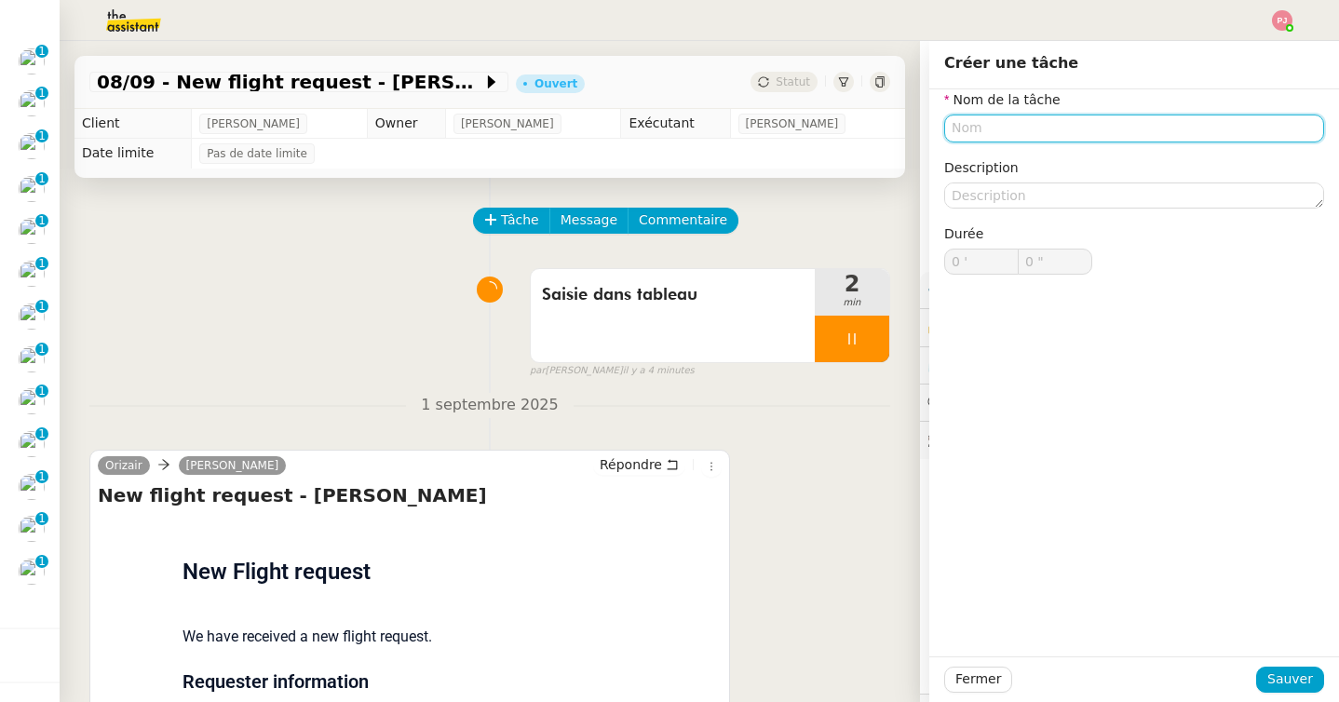
click at [994, 123] on input "text" at bounding box center [1134, 128] width 380 height 27
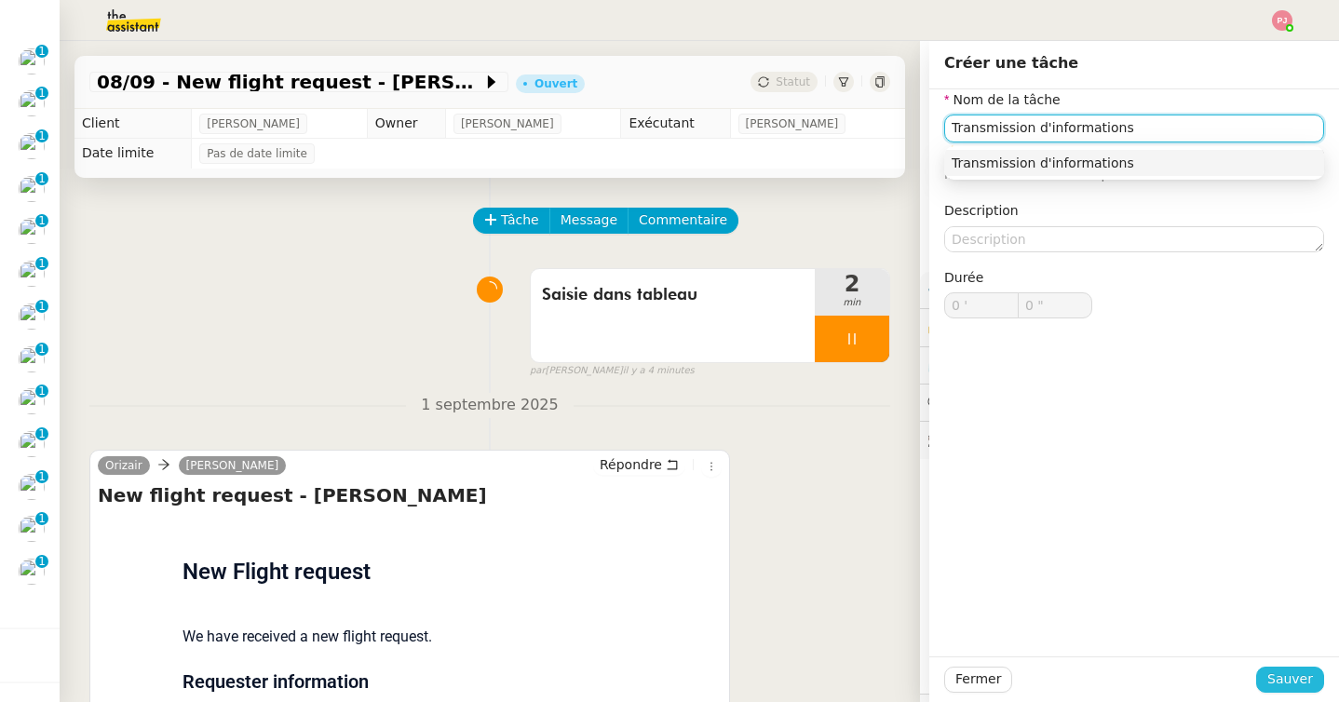
type input "Transmission d'informations"
click at [1301, 685] on span "Sauver" at bounding box center [1290, 679] width 46 height 21
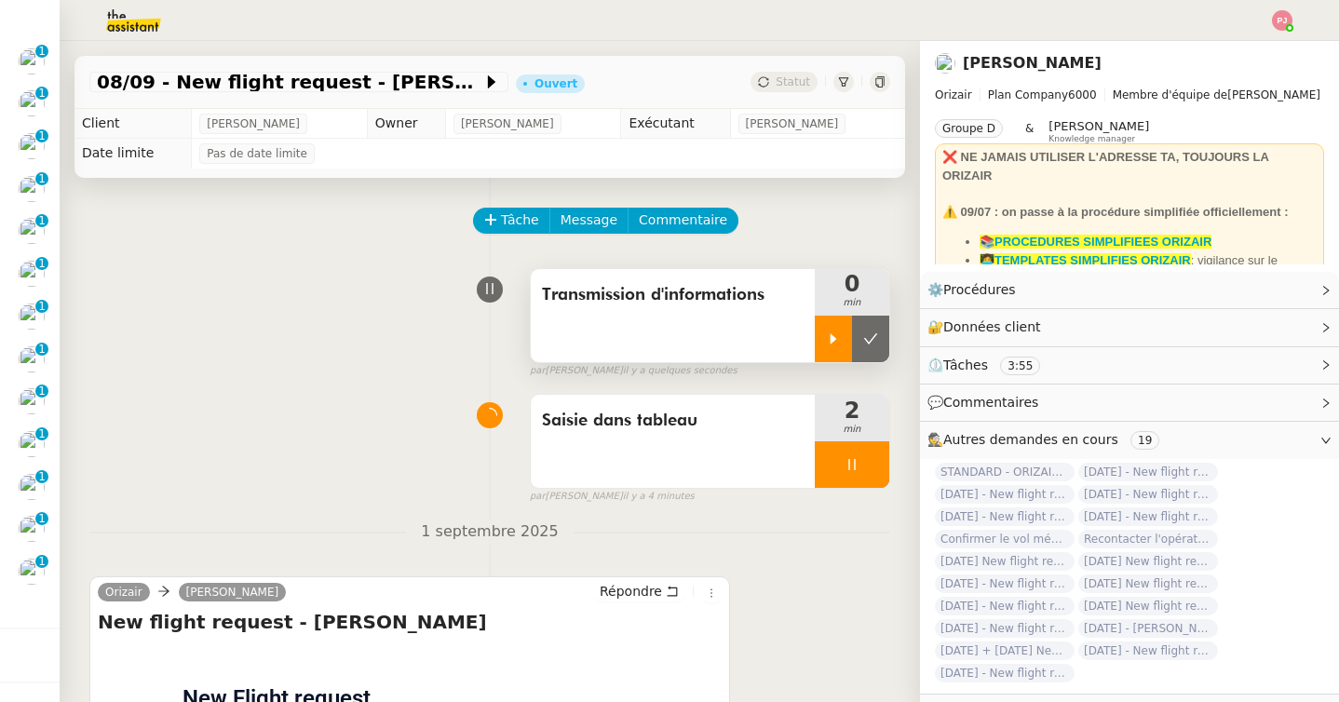
click at [823, 335] on div at bounding box center [833, 339] width 37 height 47
click at [583, 226] on span "Message" at bounding box center [589, 220] width 57 height 21
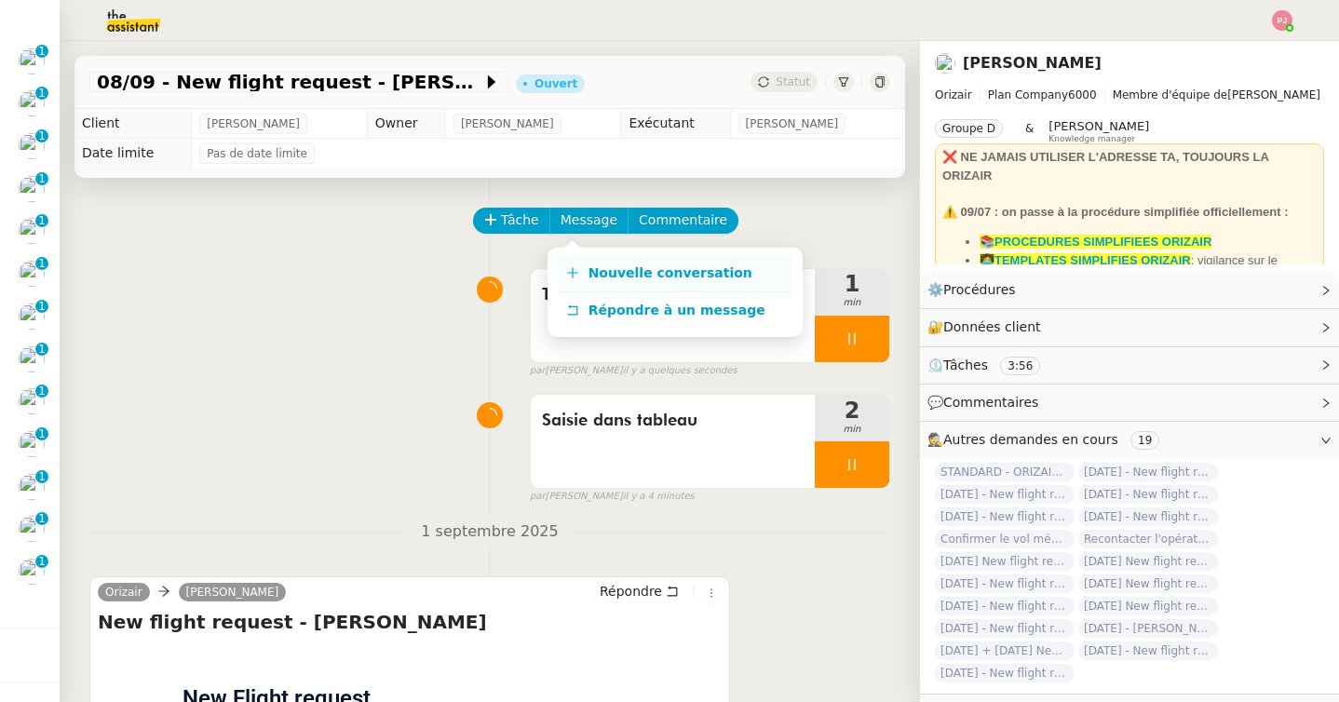
click at [623, 278] on span "Nouvelle conversation" at bounding box center [671, 272] width 164 height 15
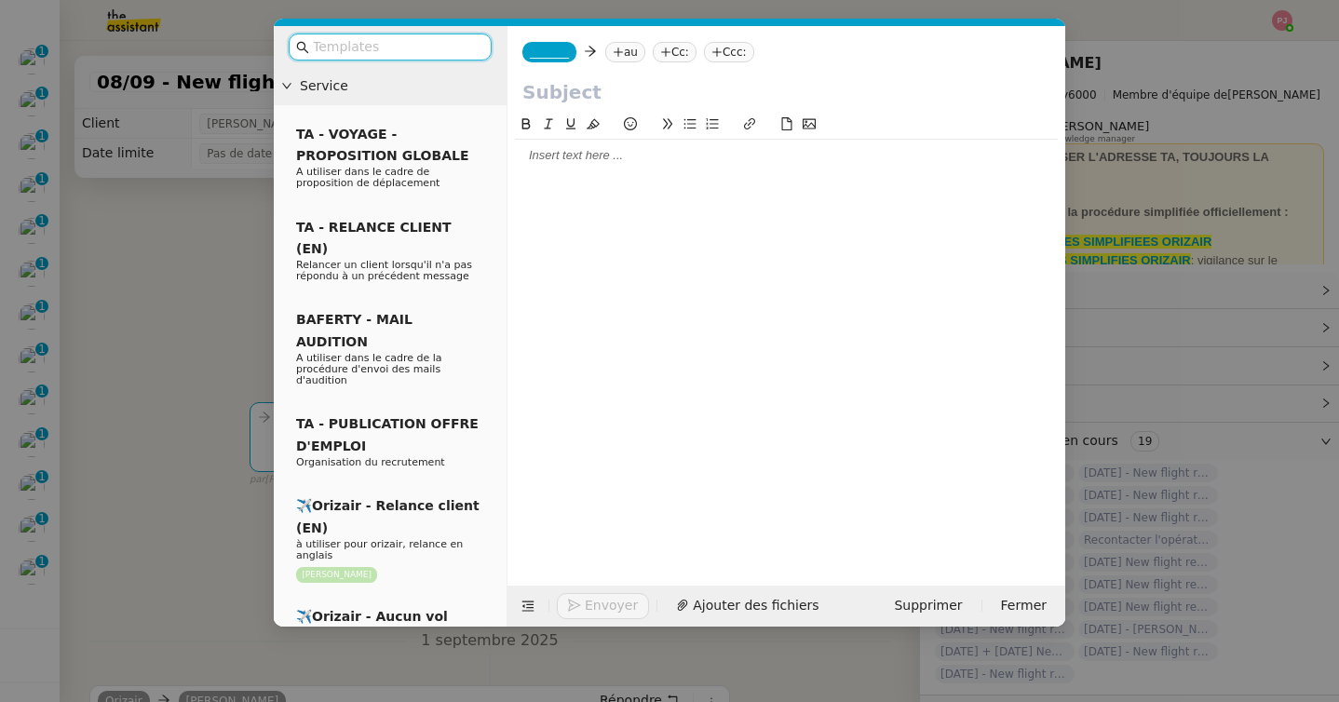
click at [187, 402] on nz-modal-container "Service TA - VOYAGE - PROPOSITION GLOBALE A utiliser dans le cadre de propositi…" at bounding box center [669, 351] width 1339 height 702
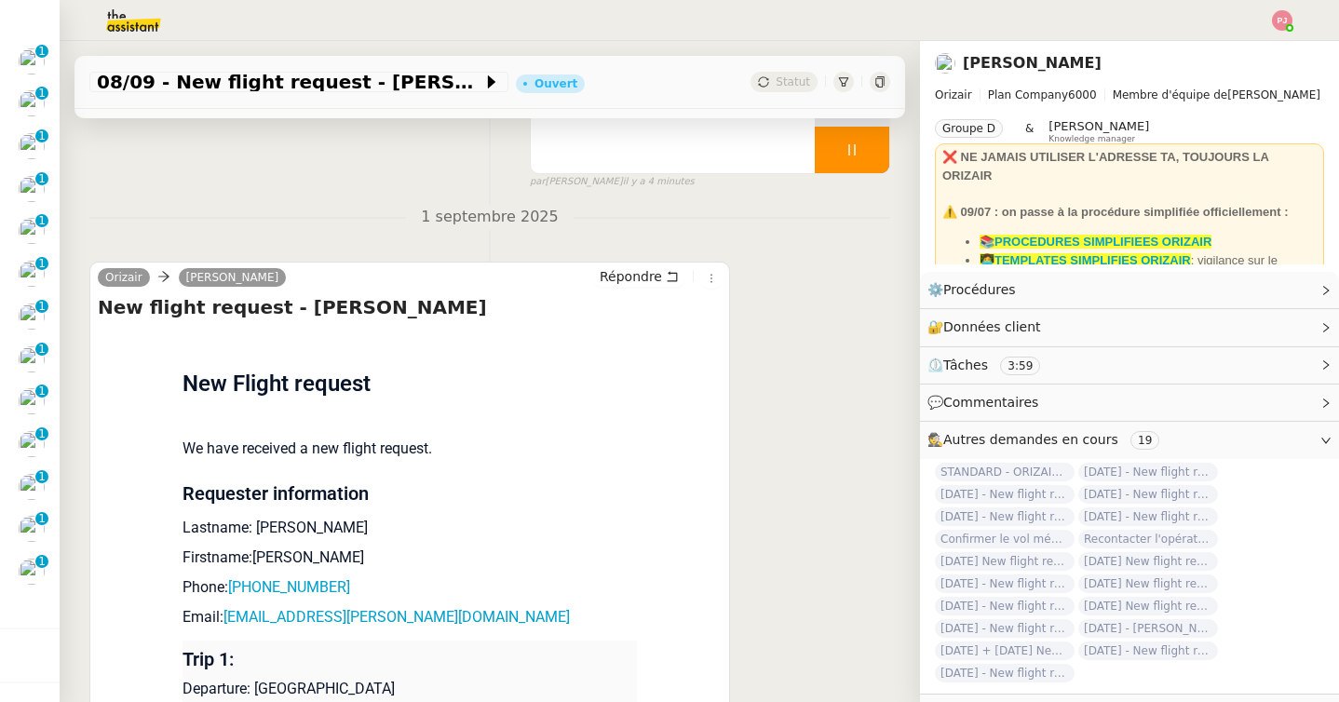
scroll to position [686, 0]
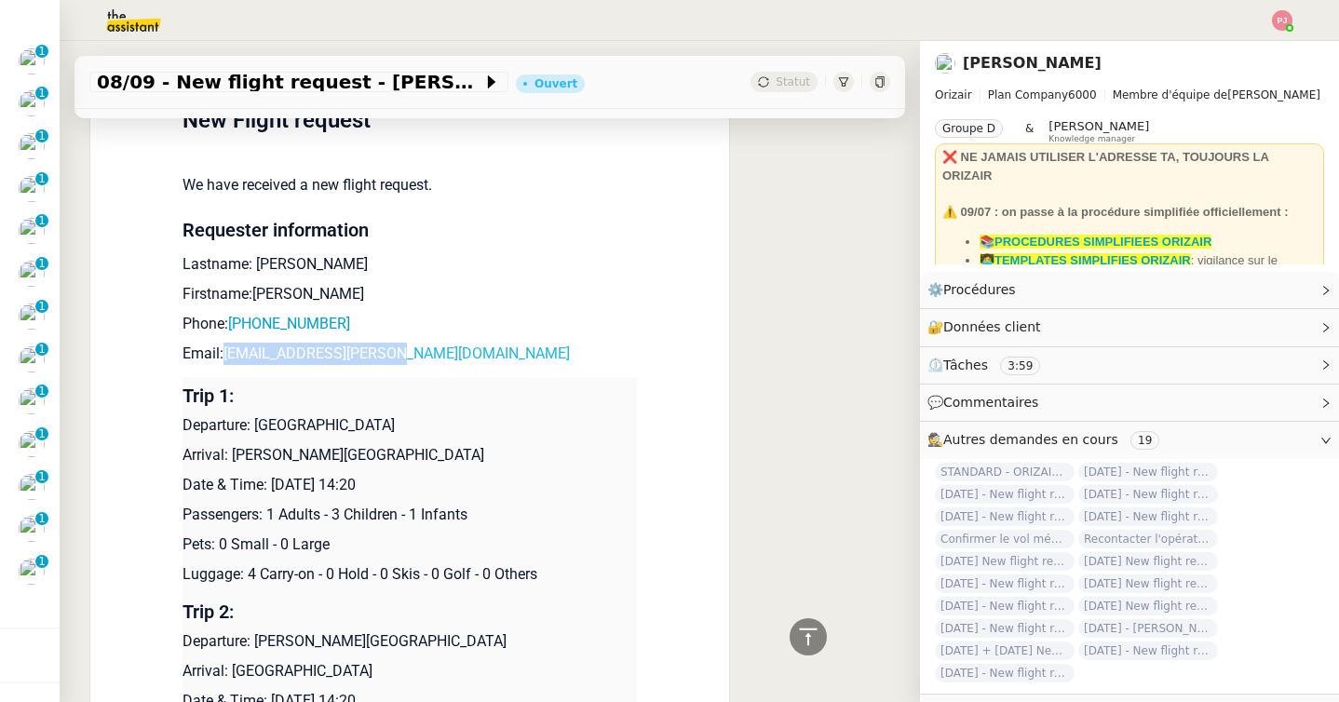
drag, startPoint x: 414, startPoint y: 351, endPoint x: 227, endPoint y: 350, distance: 187.2
click at [227, 350] on p "Email: jah.townsend@gmail.com" at bounding box center [410, 354] width 454 height 22
copy link "jah.townsend@gmail.com"
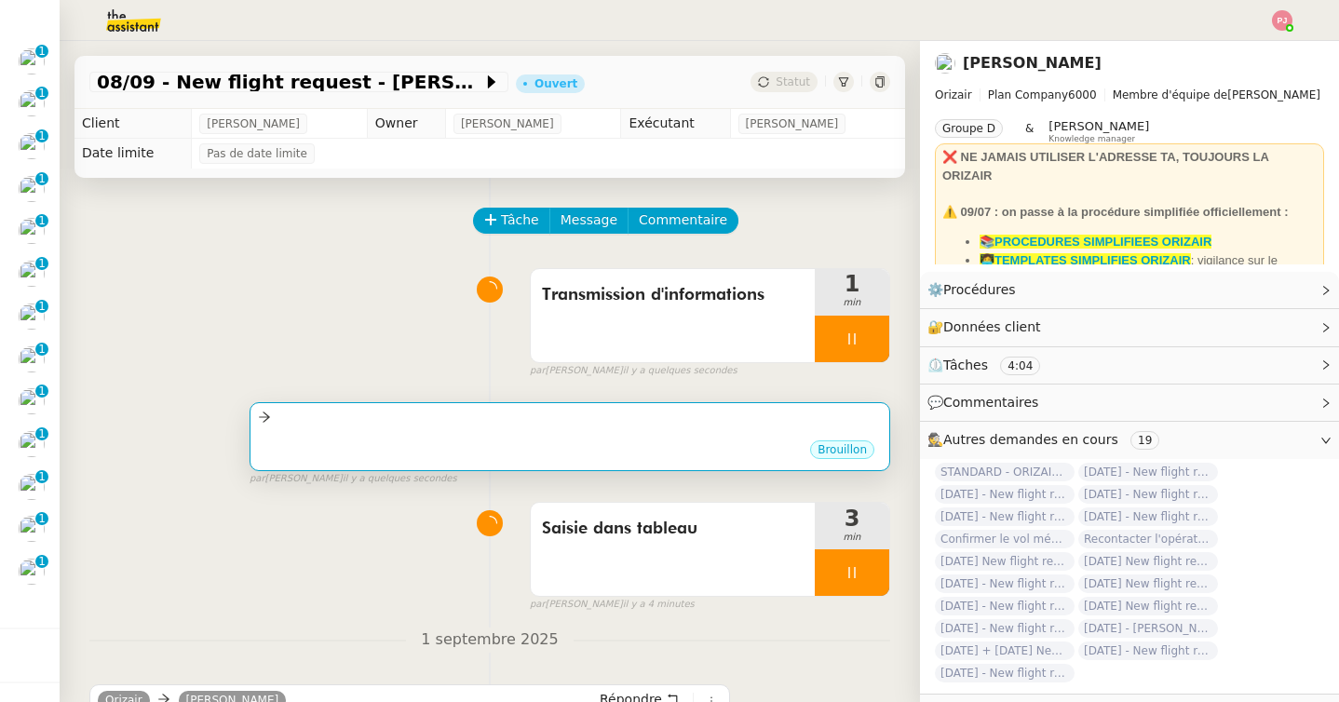
click at [468, 433] on div "•••" at bounding box center [570, 433] width 624 height 9
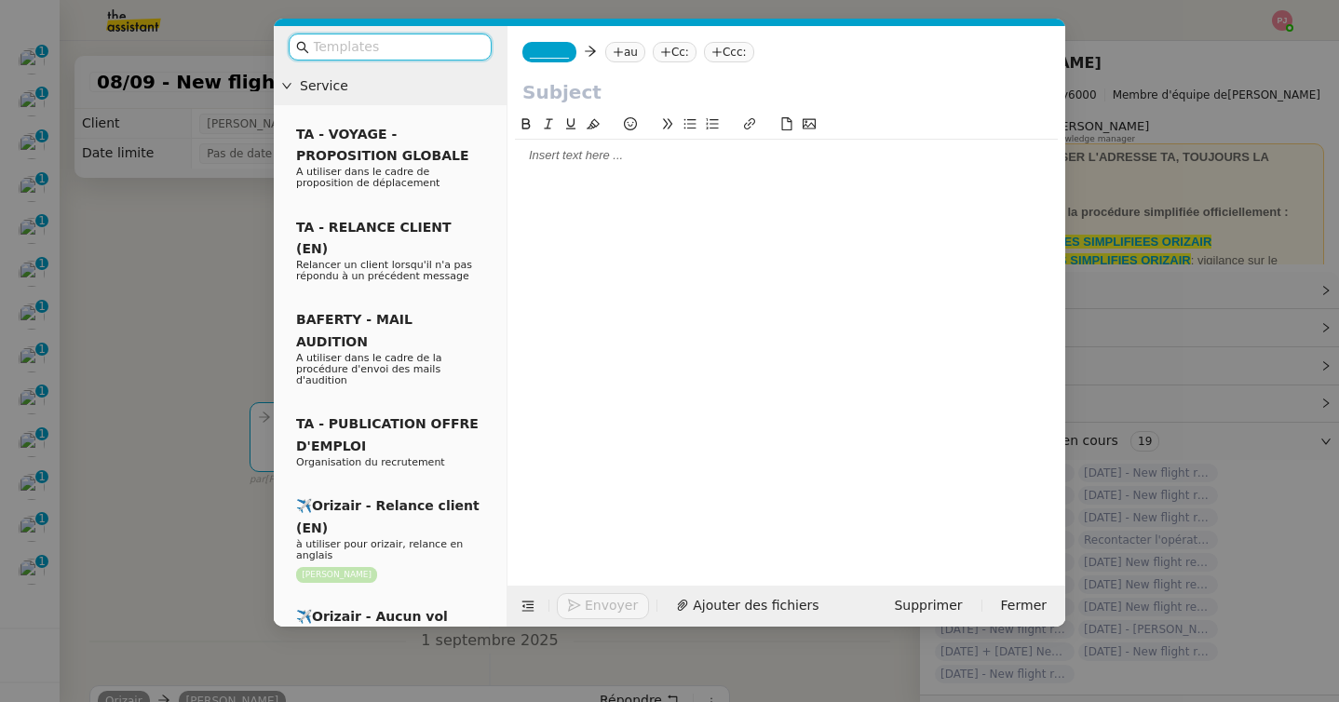
click at [453, 39] on input "text" at bounding box center [397, 46] width 168 height 21
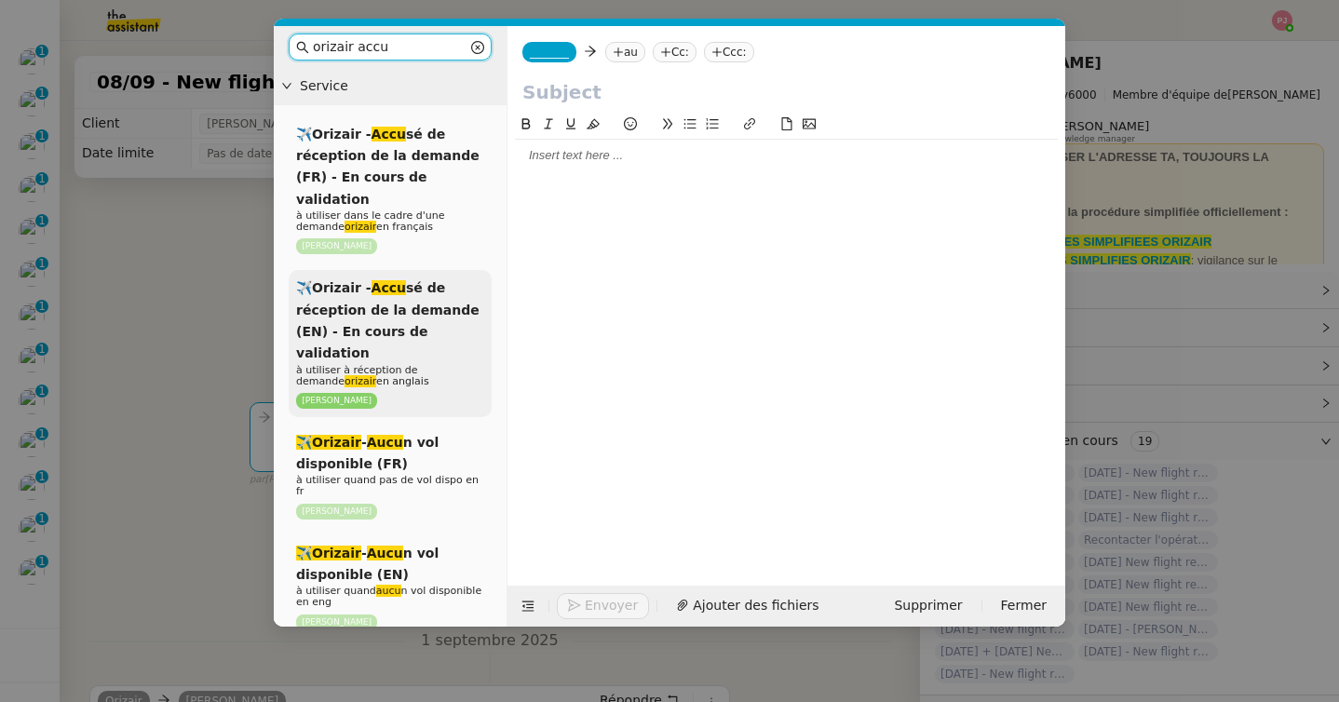
type input "orizair accu"
click at [397, 287] on span "✈️Orizair - Accu sé de réception de la demande (EN) - En cours de validation" at bounding box center [387, 320] width 183 height 80
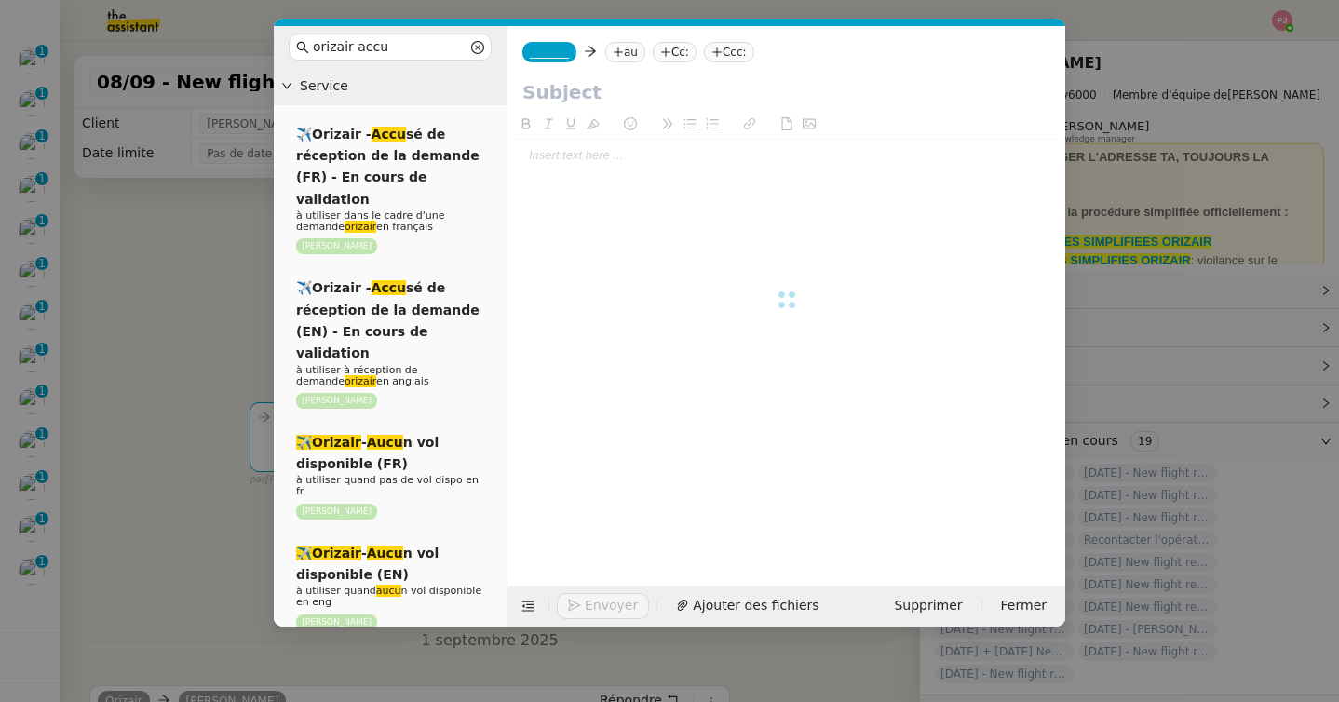
click at [192, 320] on nz-modal-container "orizair accu Service ✈️Orizair - Accu sé de réception de la demande (FR) - En c…" at bounding box center [669, 351] width 1339 height 702
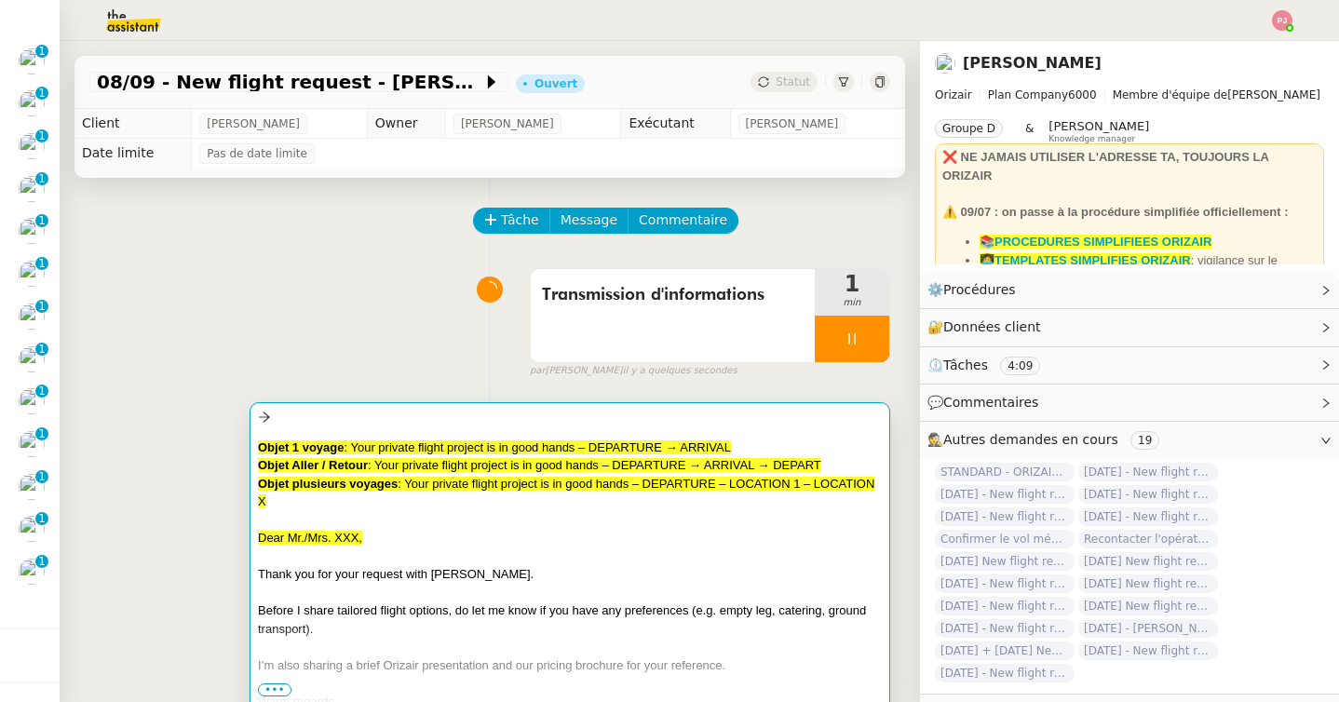
click at [461, 440] on div "Objet 1 voyage : Your private flight project is in good hands – DEPARTURE → ARR…" at bounding box center [570, 571] width 641 height 338
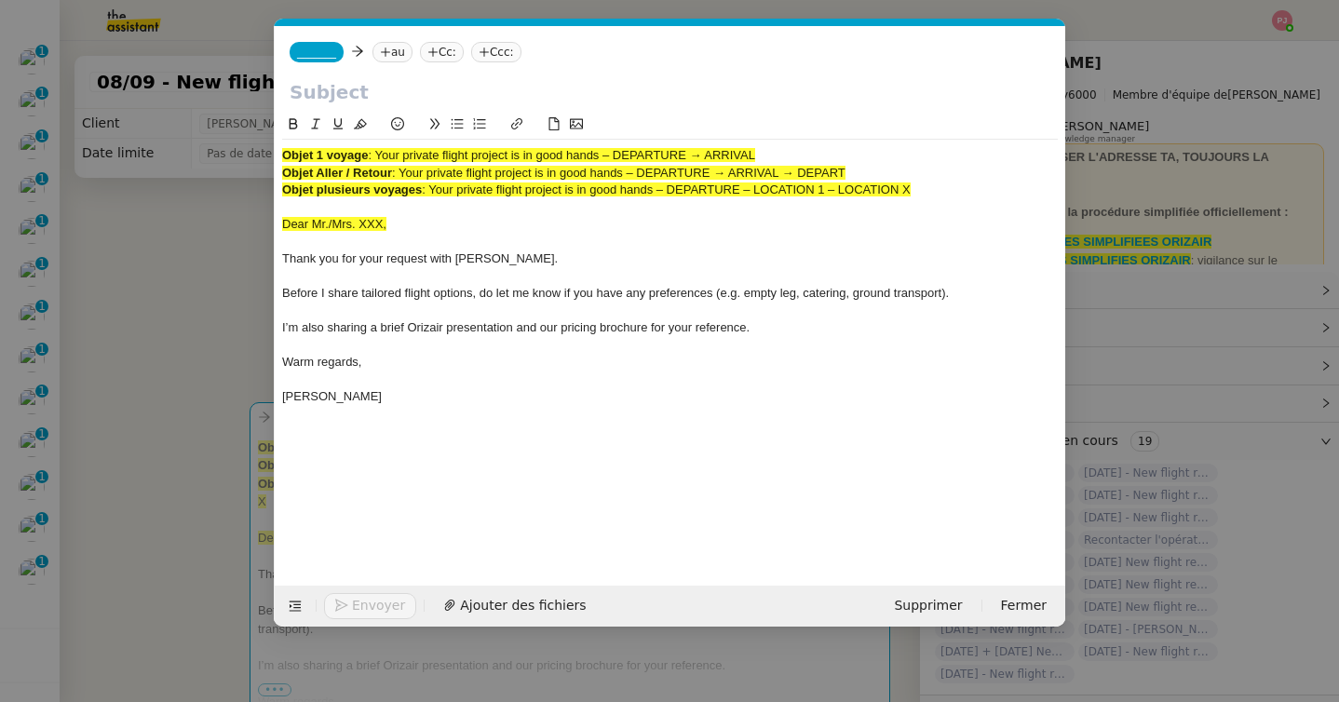
scroll to position [0, 109]
click at [188, 562] on nz-modal-container "orizair accu Service ✈️Orizair - Accu sé de réception de la demande (FR) - En c…" at bounding box center [669, 351] width 1339 height 702
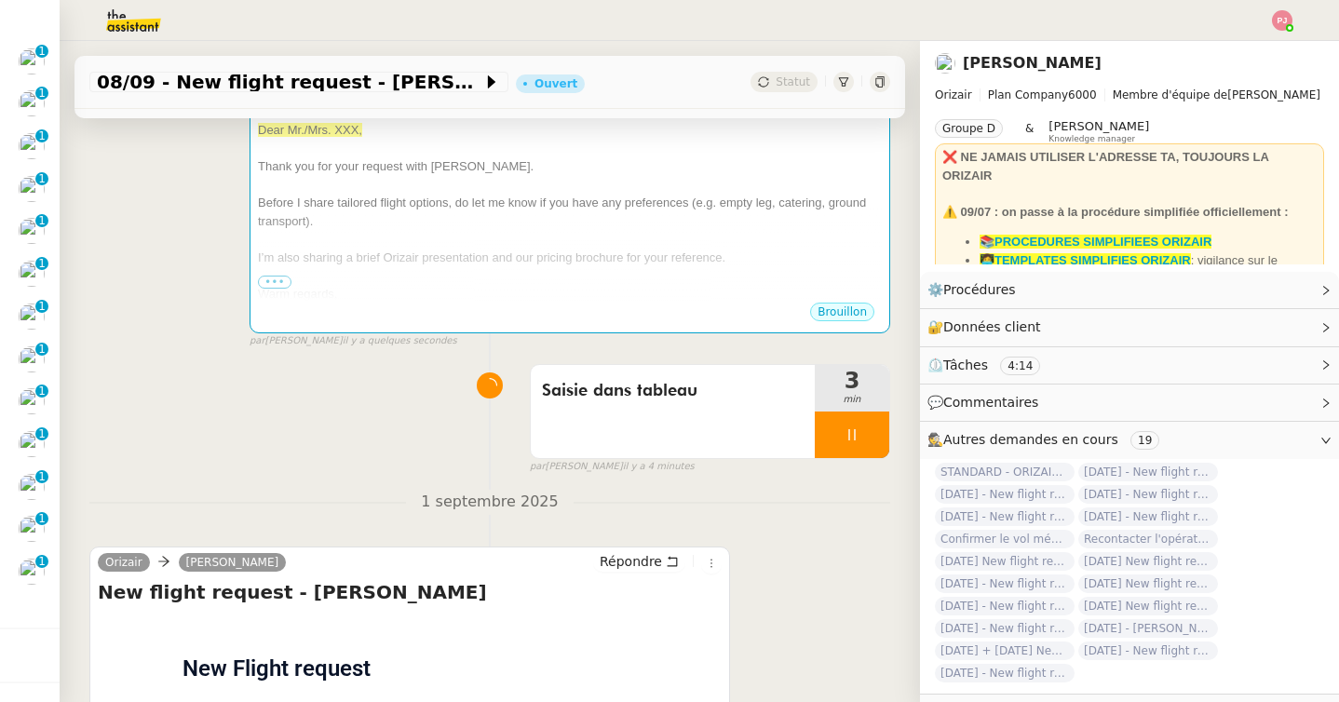
scroll to position [495, 0]
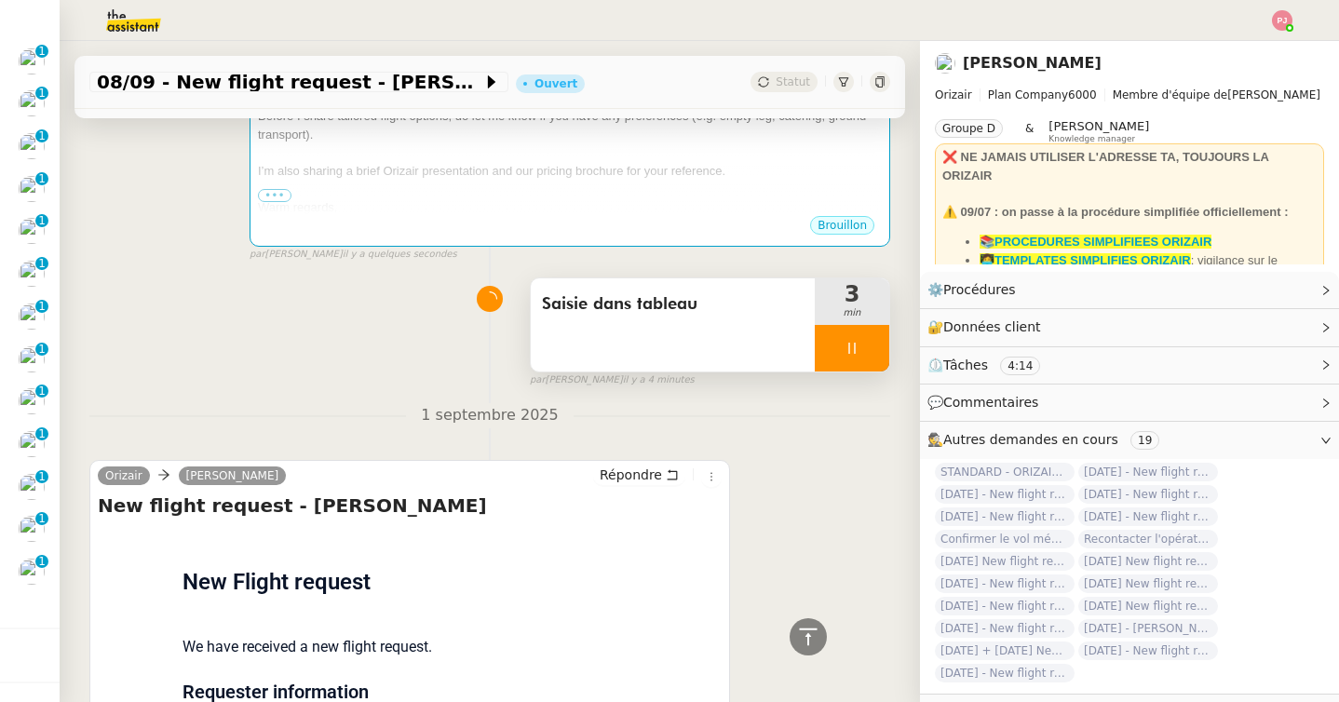
click at [847, 345] on icon at bounding box center [852, 348] width 15 height 15
click at [870, 345] on icon at bounding box center [870, 348] width 15 height 15
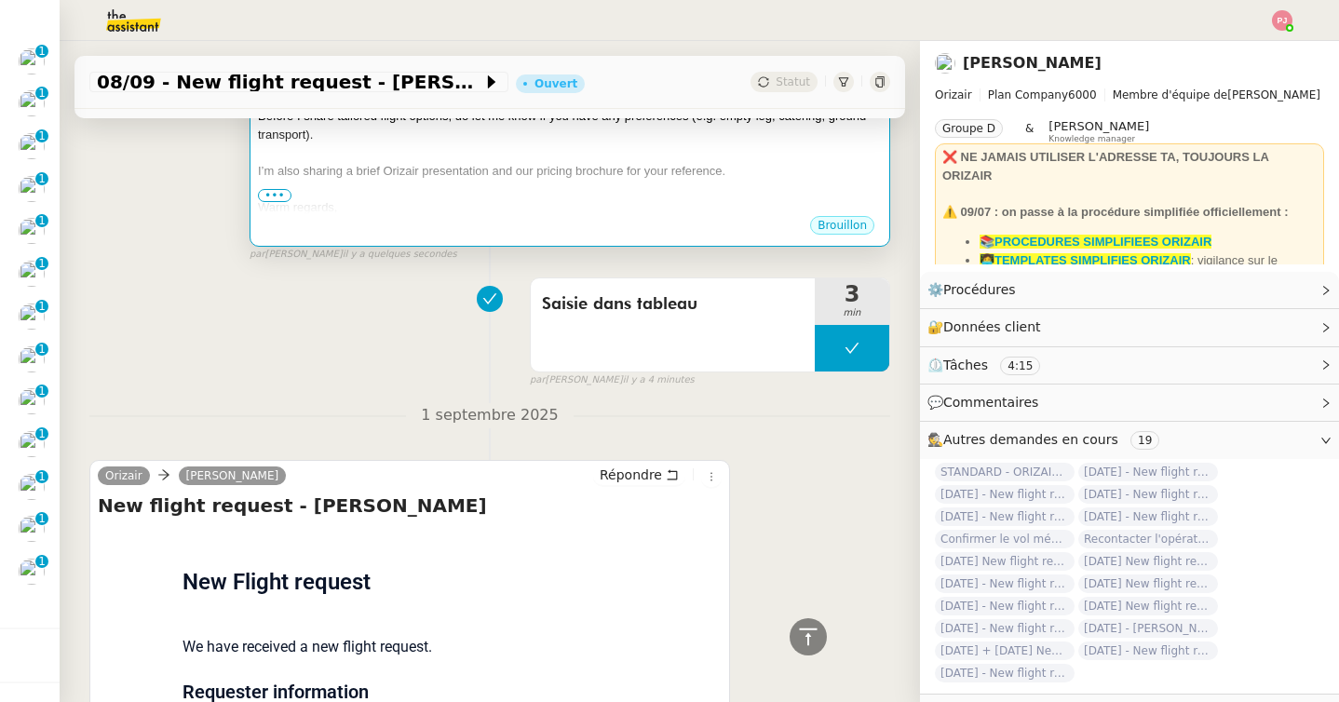
click at [753, 194] on div at bounding box center [570, 189] width 624 height 19
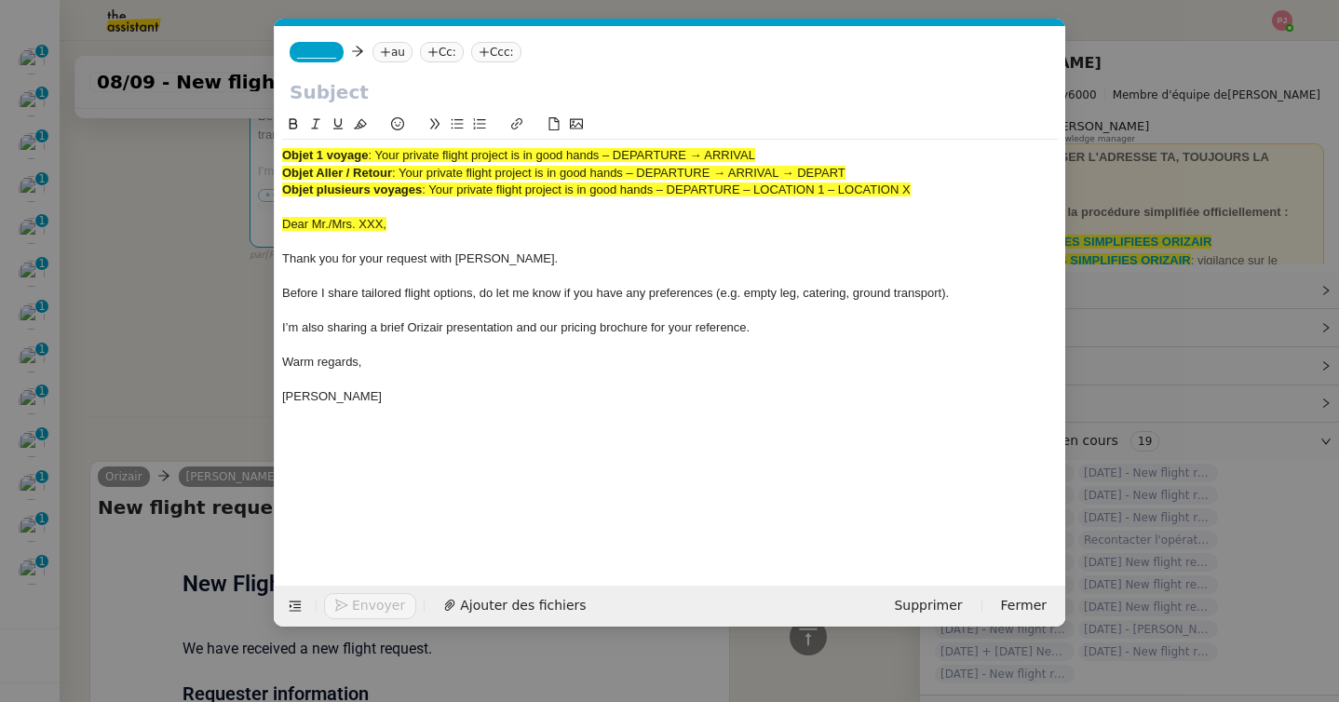
scroll to position [0, 109]
click at [336, 56] on span "_______" at bounding box center [316, 52] width 39 height 13
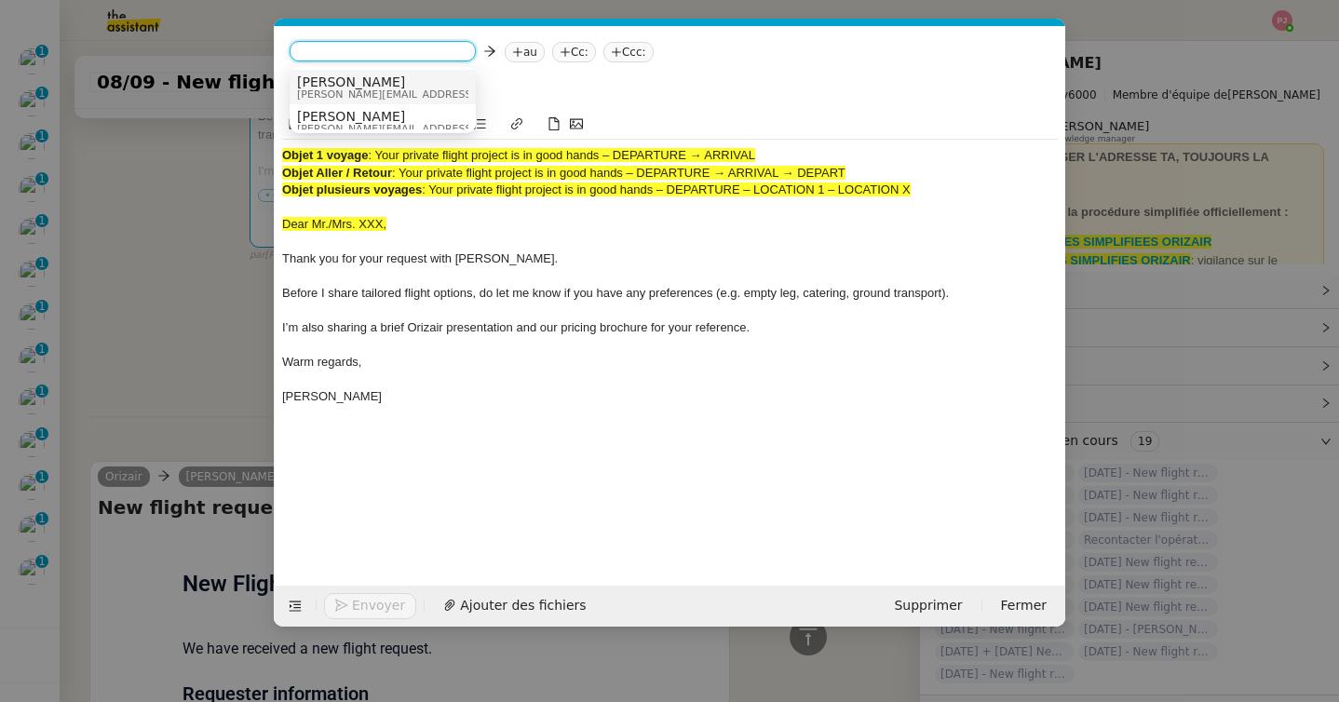
click at [343, 75] on span "Josephine" at bounding box center [429, 82] width 264 height 15
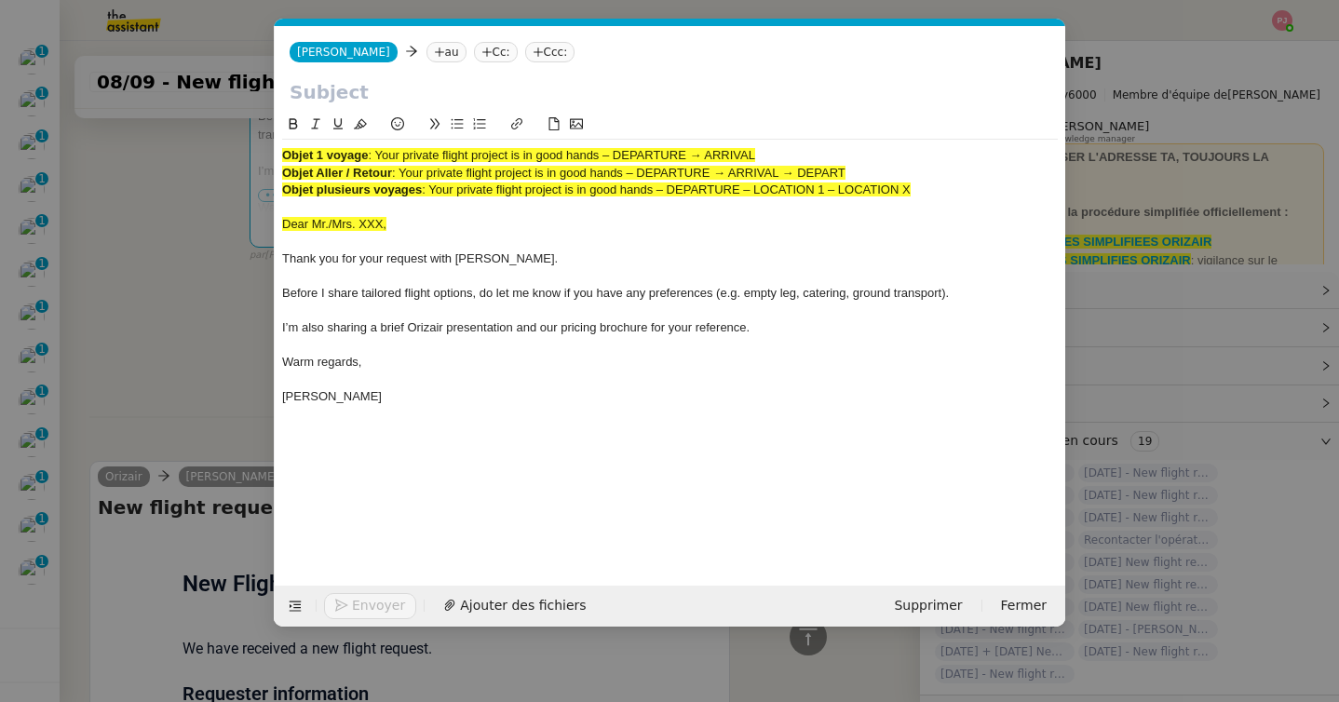
scroll to position [502, 0]
click at [427, 49] on nz-tag "au" at bounding box center [447, 52] width 40 height 20
paste input "jah.townsend@gmail.com"
type input "jah.townsend@gmail.com"
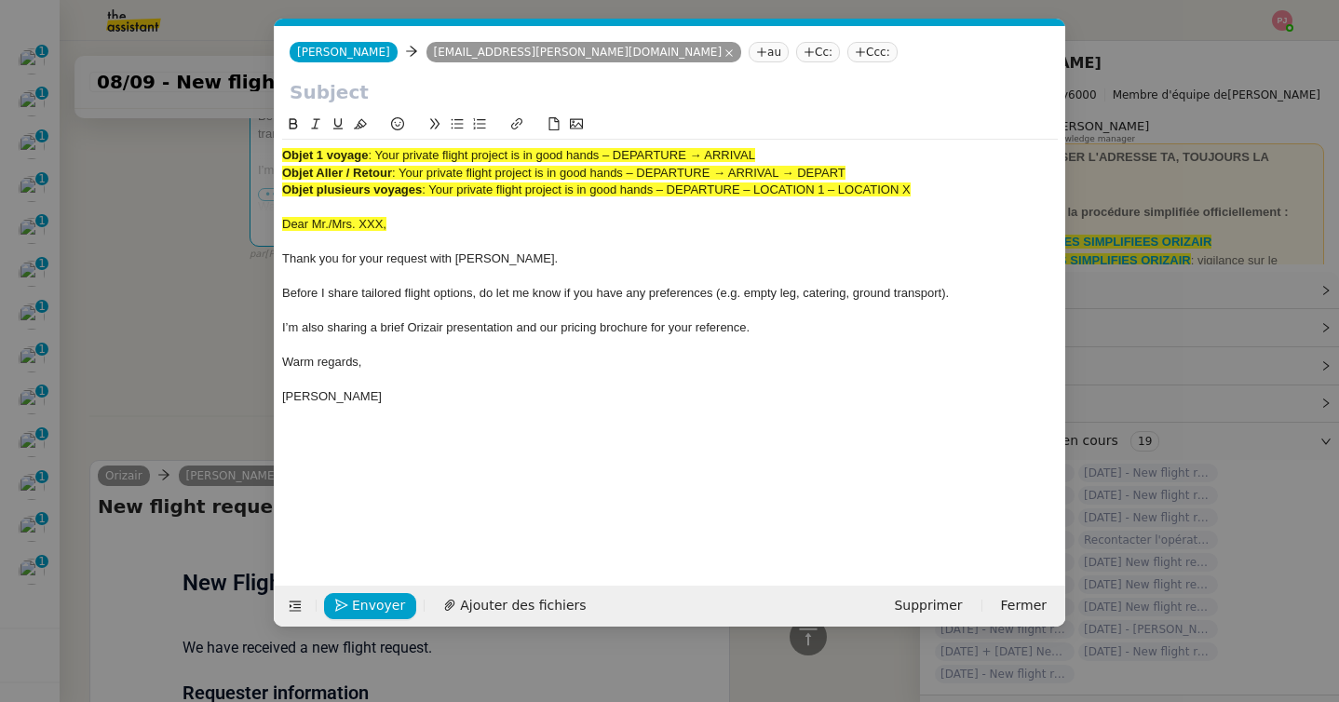
click at [847, 50] on nz-tag "Ccc:" at bounding box center [872, 52] width 50 height 20
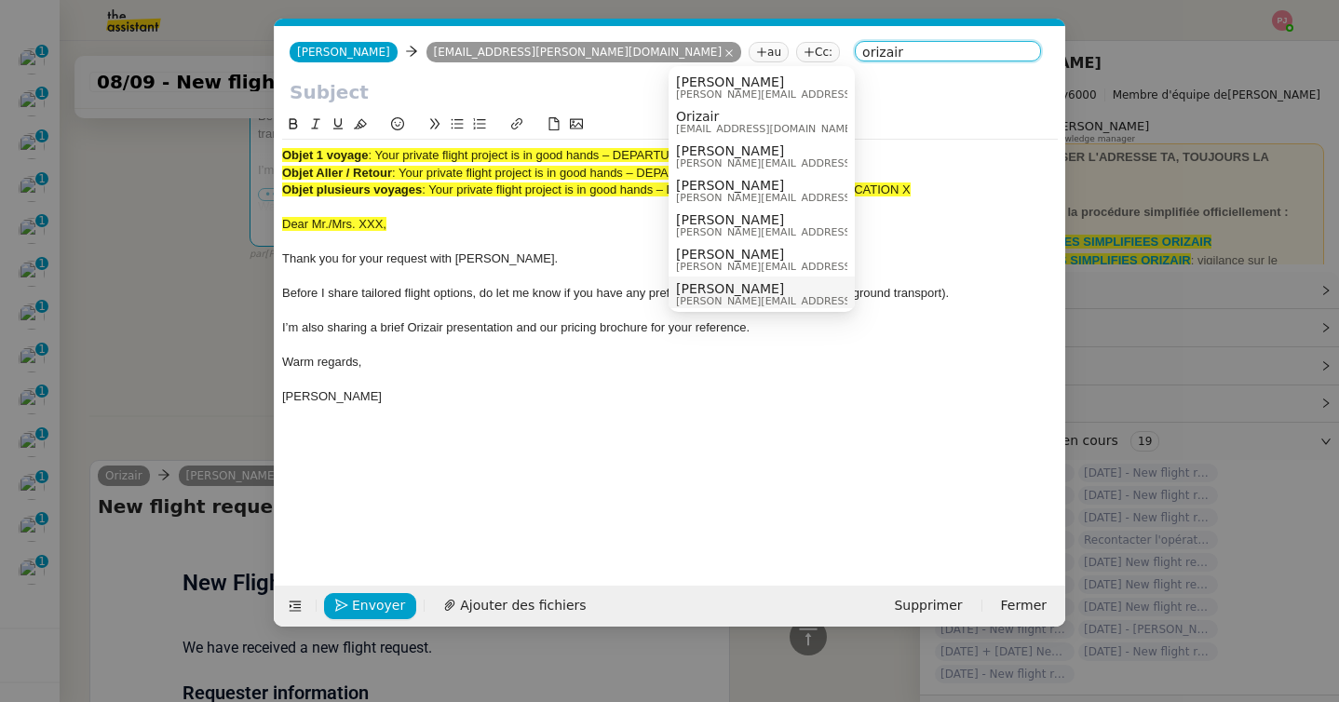
type input "orizair"
click at [713, 278] on nz-option-item "Louis Frei louis@orizair.com" at bounding box center [762, 294] width 186 height 34
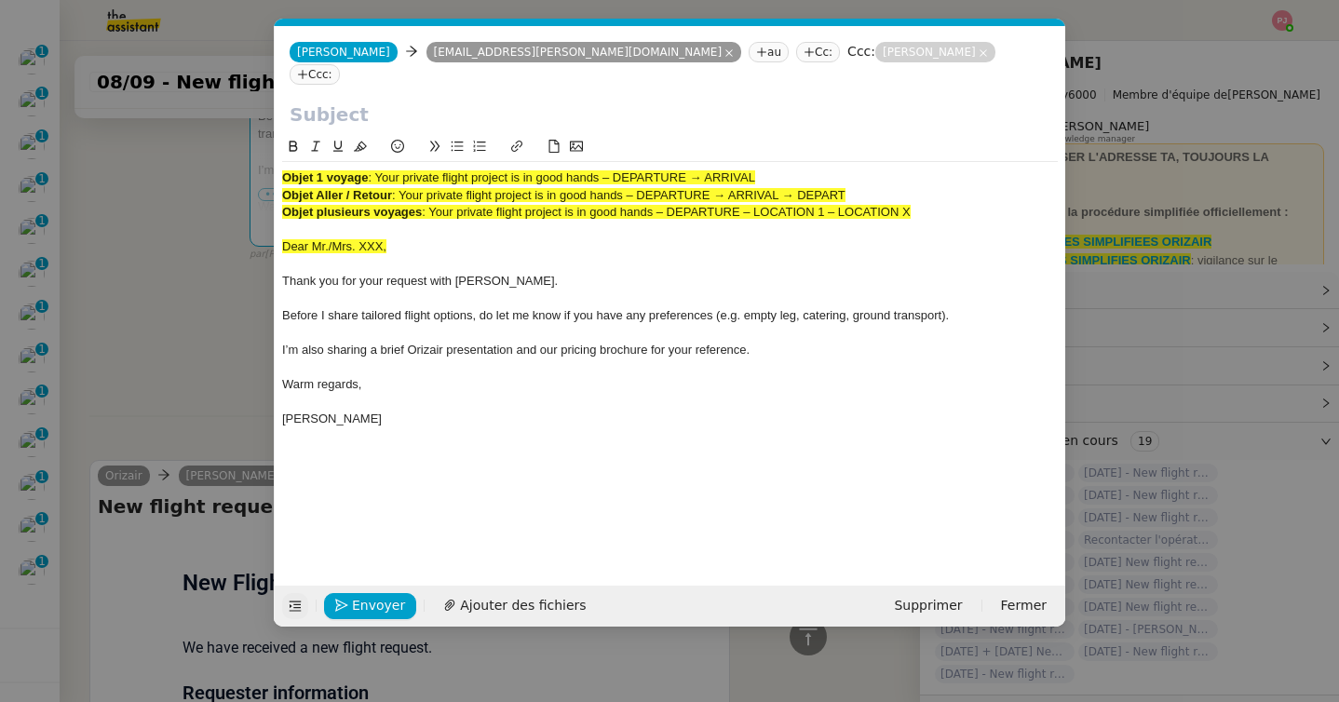
click at [291, 603] on icon at bounding box center [295, 606] width 13 height 13
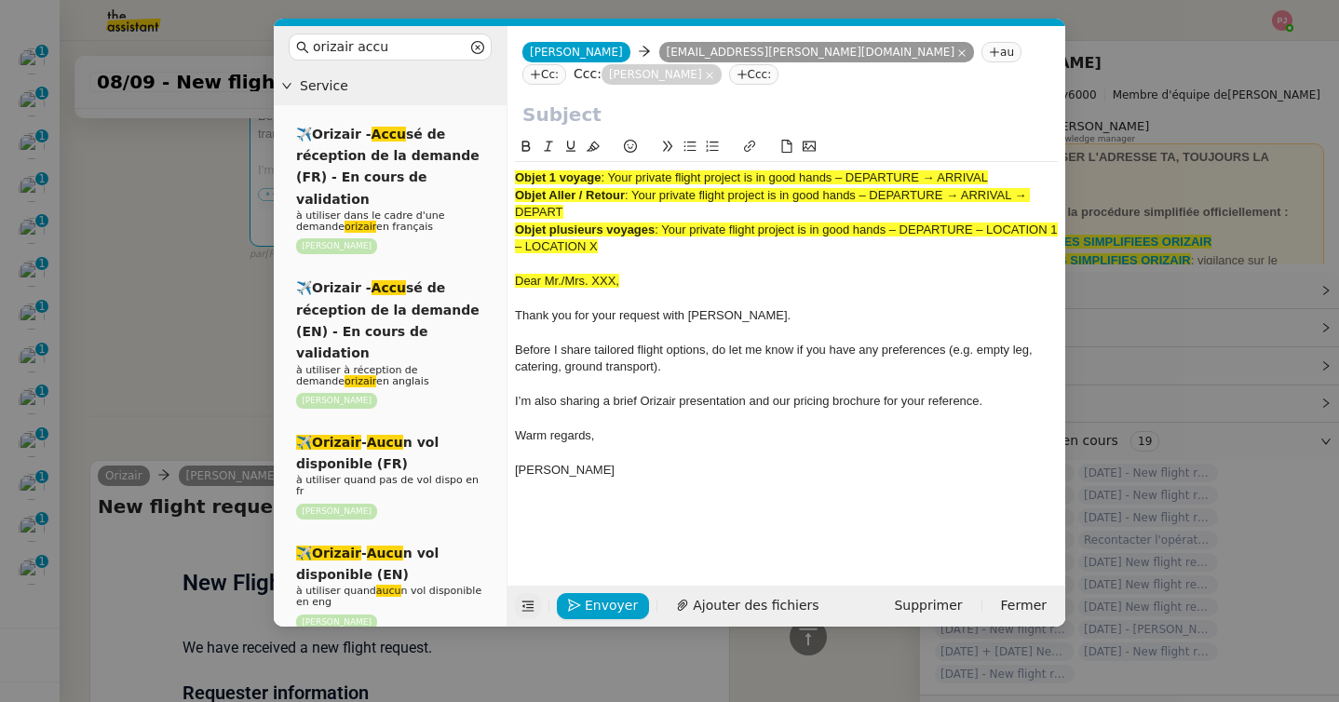
drag, startPoint x: 636, startPoint y: 196, endPoint x: 639, endPoint y: 206, distance: 9.7
click at [639, 206] on div "Objet Aller / Retour : Your private flight project is in good hands – DEPARTURE…" at bounding box center [786, 204] width 543 height 34
copy span "Your private flight project is in good hands – DEPARTURE → ARRIVAL → DEPART"
click at [627, 114] on input "text" at bounding box center [786, 115] width 528 height 28
paste input "Your private flight project is in good hands – DEPARTURE → ARRIVAL → DEPART"
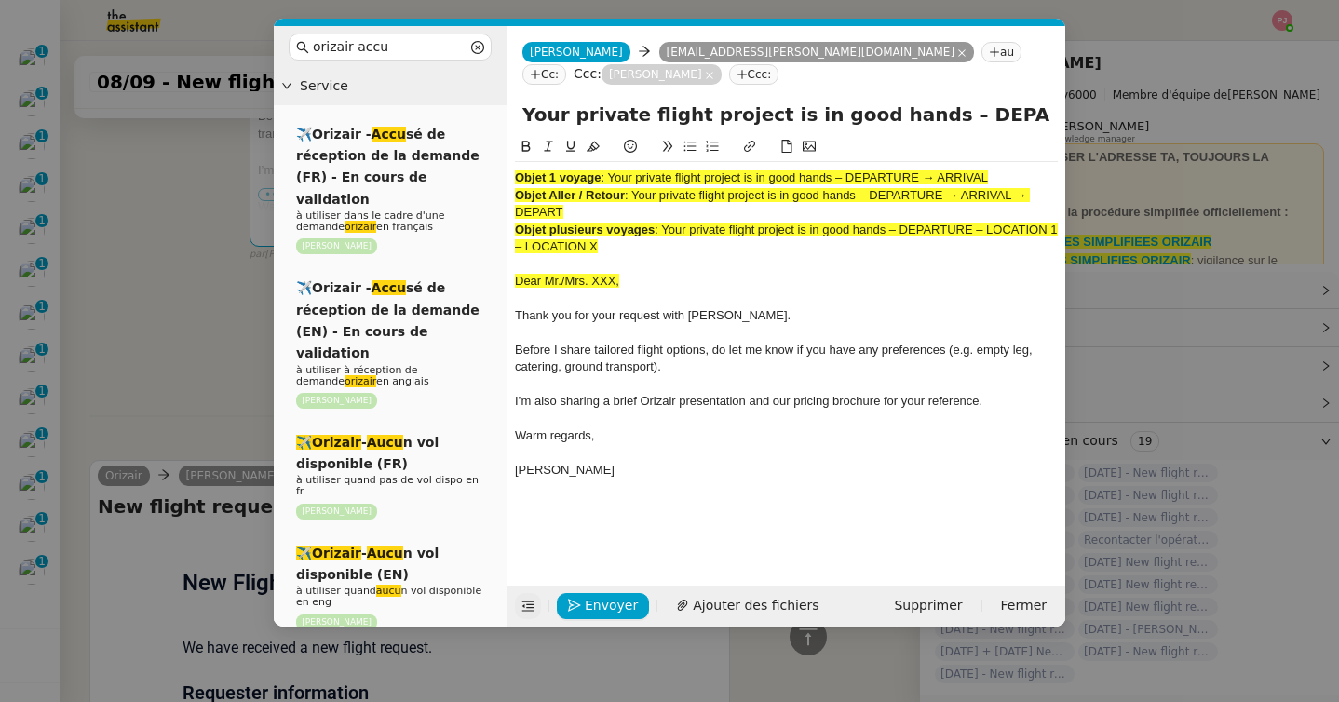
scroll to position [0, 172]
type input "Your private flight project is in good hands – DEPARTURE → ARRIVAL → DEPART"
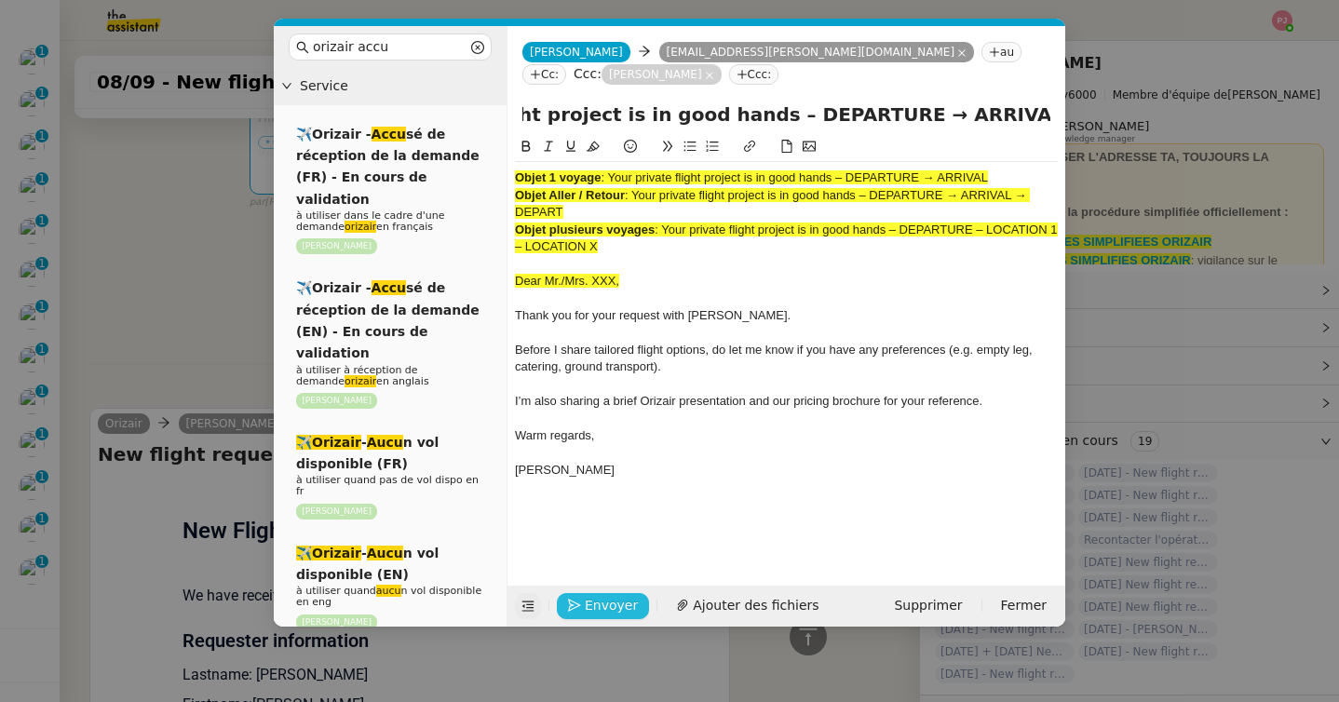
scroll to position [0, 0]
click at [720, 602] on span "Ajouter des fichiers" at bounding box center [756, 605] width 126 height 21
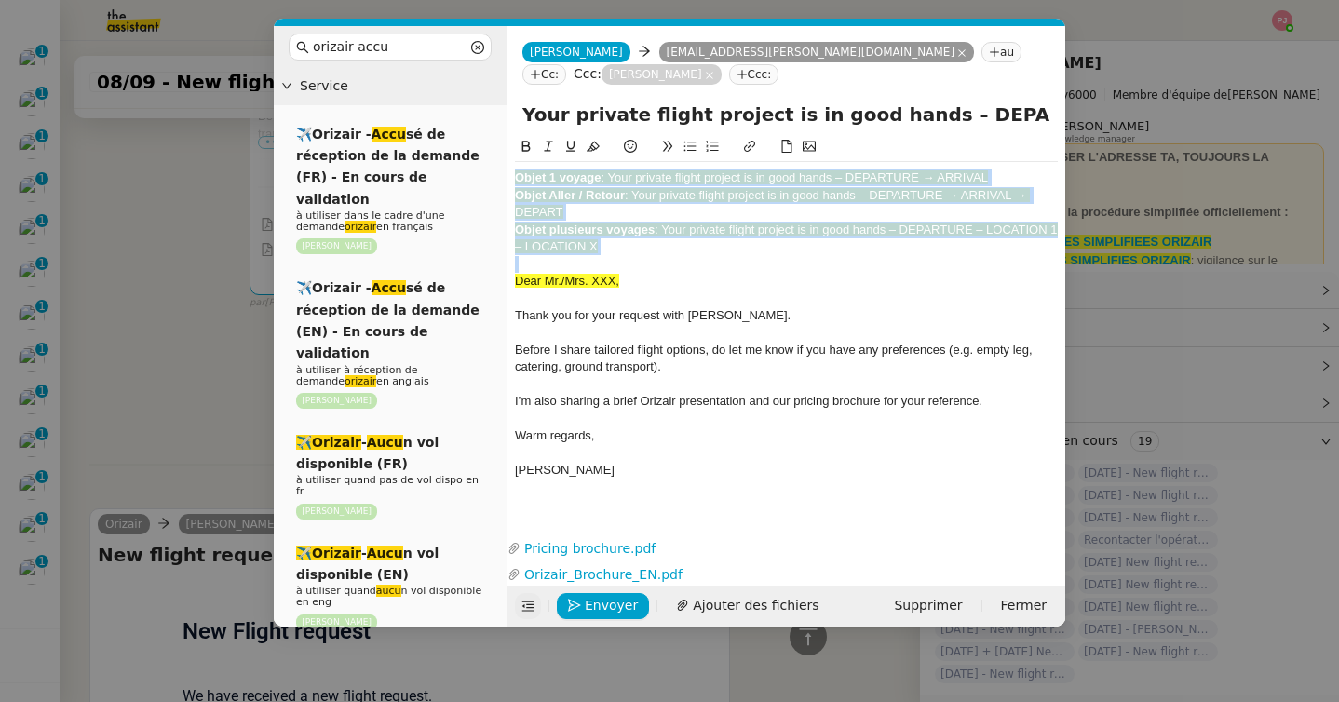
drag, startPoint x: 516, startPoint y: 277, endPoint x: 508, endPoint y: 183, distance: 93.5
click at [508, 183] on nz-spin "Objet 1 voyage : Your private flight project is in good hands – DEPARTURE → ARR…" at bounding box center [787, 324] width 558 height 377
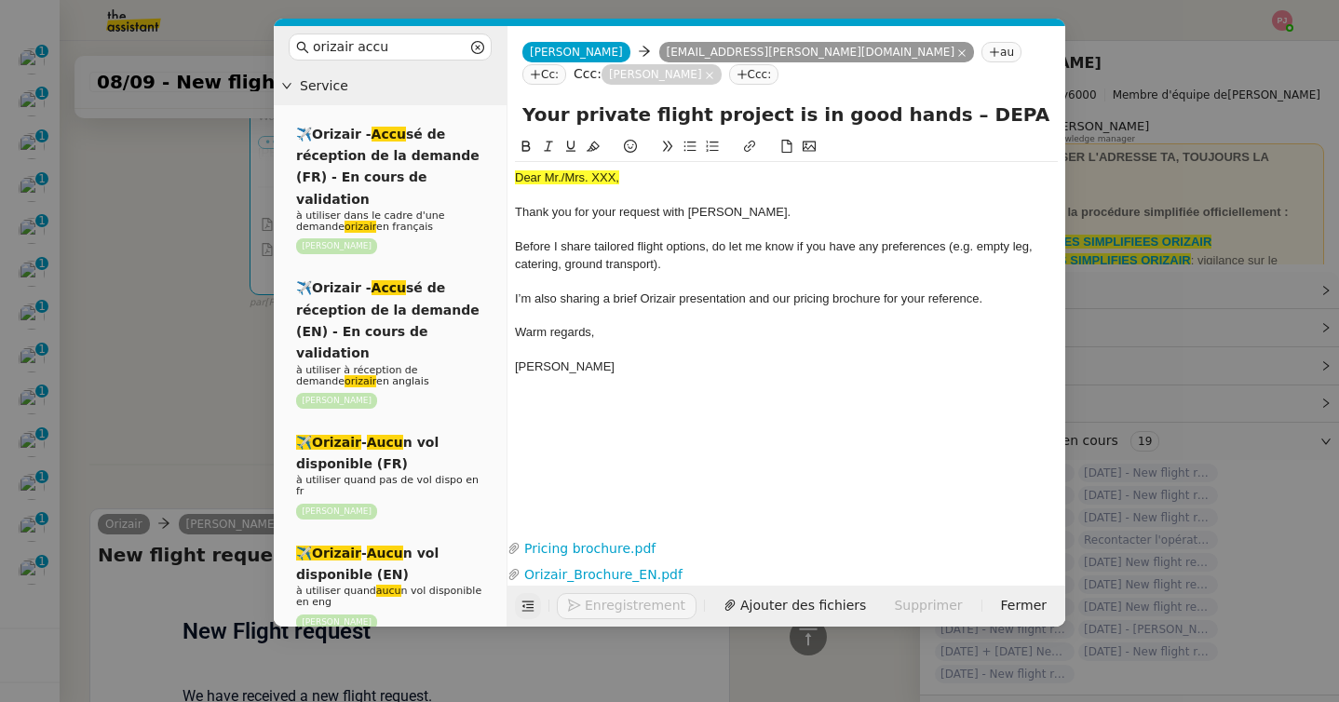
click at [143, 332] on nz-modal-container "orizair accu Service ✈️Orizair - Accu sé de réception de la demande (FR) - En c…" at bounding box center [669, 351] width 1339 height 702
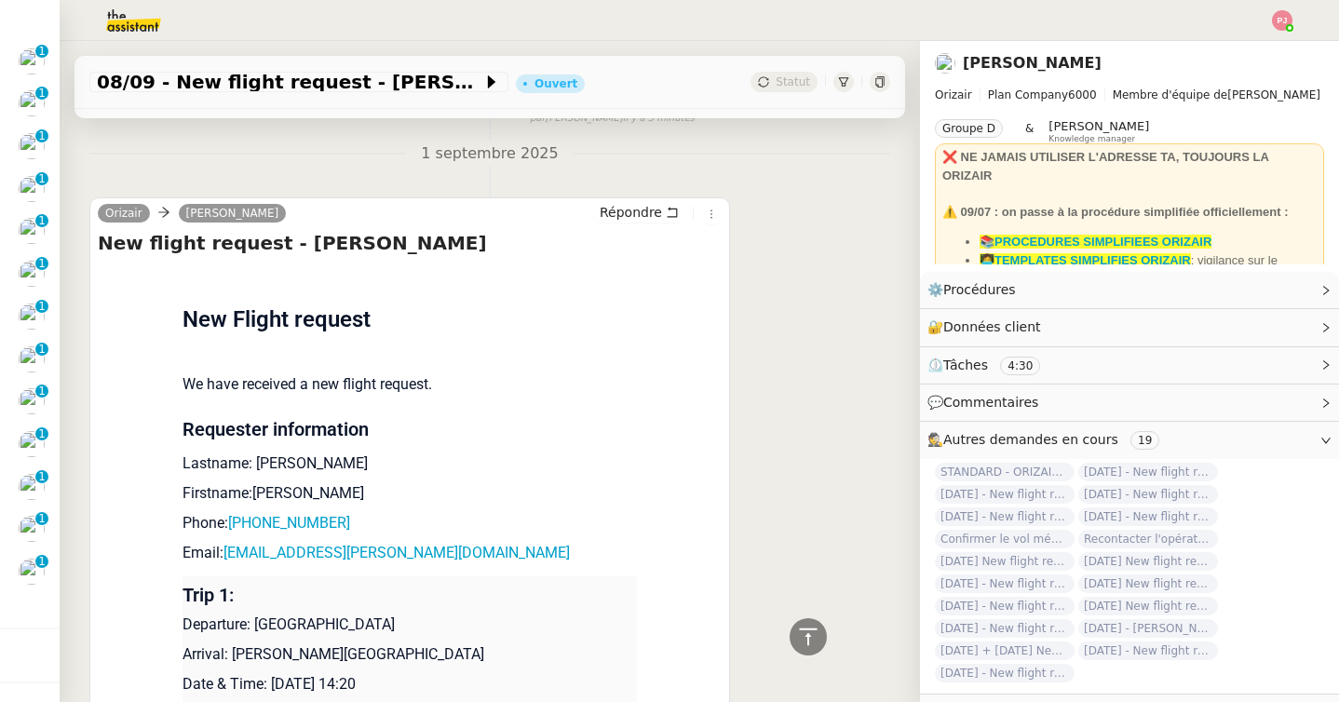
scroll to position [875, 0]
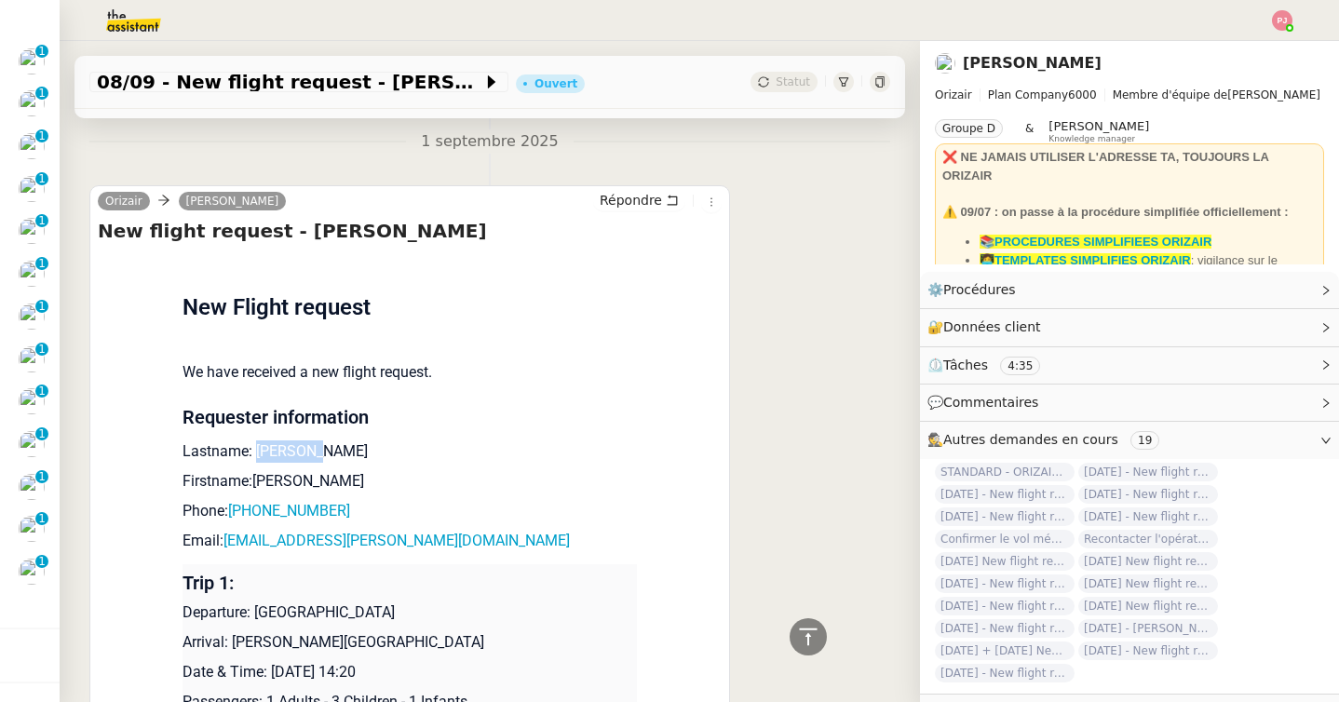
drag, startPoint x: 328, startPoint y: 453, endPoint x: 258, endPoint y: 450, distance: 69.9
click at [258, 450] on p "Lastname: Townsend" at bounding box center [410, 451] width 454 height 22
copy p "Townsend"
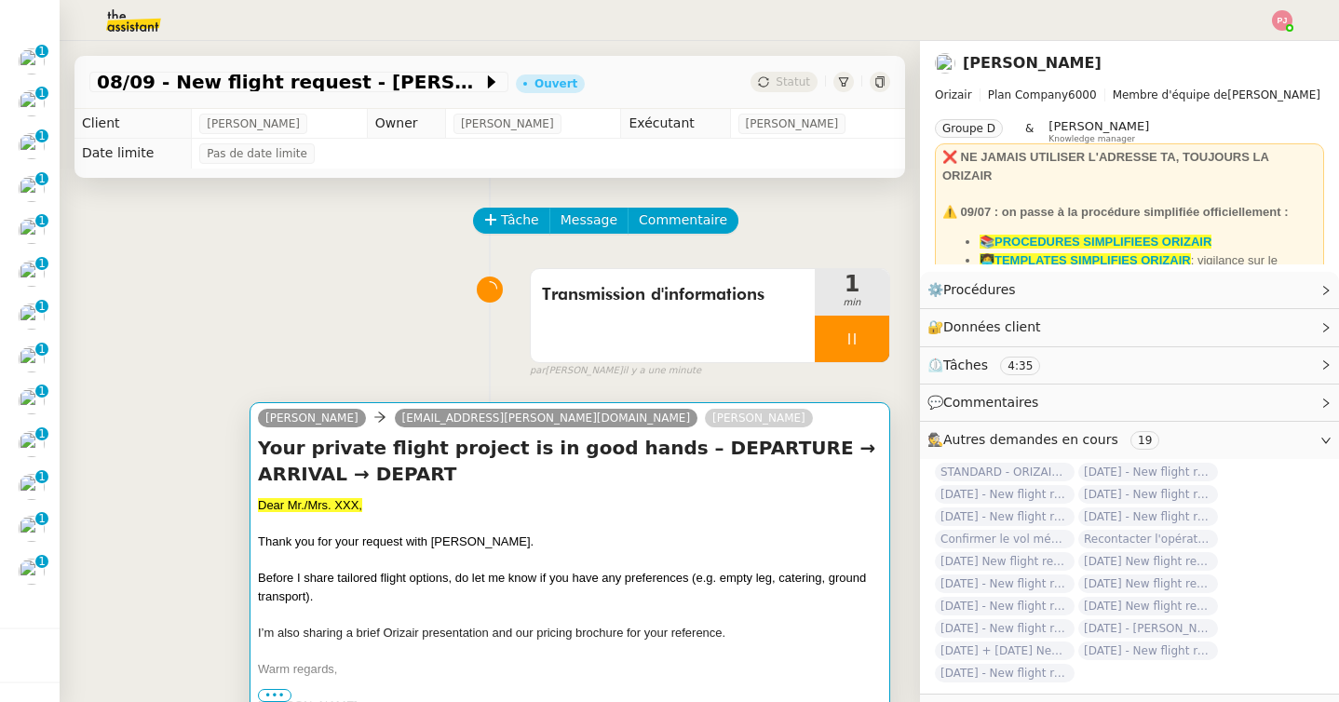
click at [350, 491] on div "Your private flight project is in good hands – DEPARTURE → ARRIVAL → DEPART Dea…" at bounding box center [570, 574] width 624 height 279
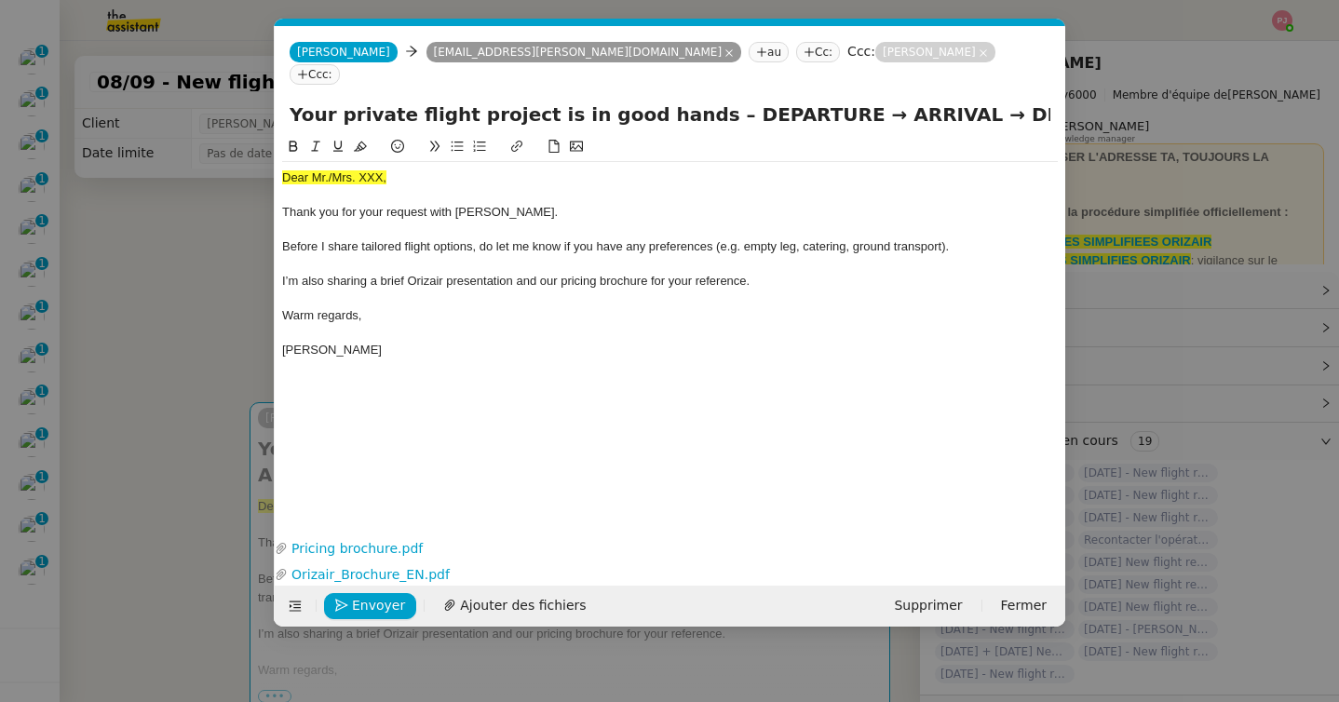
scroll to position [0, 109]
drag, startPoint x: 391, startPoint y: 161, endPoint x: 230, endPoint y: 158, distance: 161.1
click at [230, 158] on nz-modal-container "orizair accu Service ✈️Orizair - Accu sé de réception de la demande (FR) - En c…" at bounding box center [669, 351] width 1339 height 702
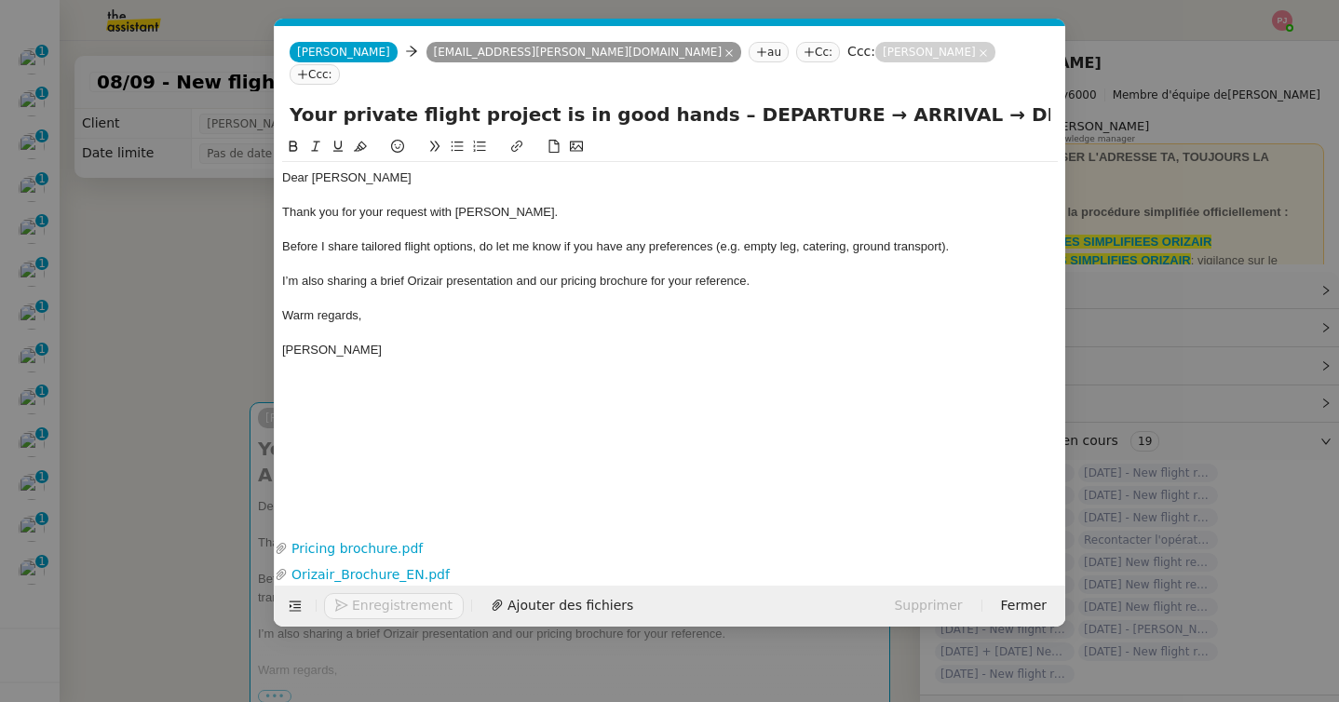
scroll to position [0, 0]
click at [111, 443] on nz-modal-container "orizair accu Service ✈️Orizair - Accu sé de réception de la demande (FR) - En c…" at bounding box center [669, 351] width 1339 height 702
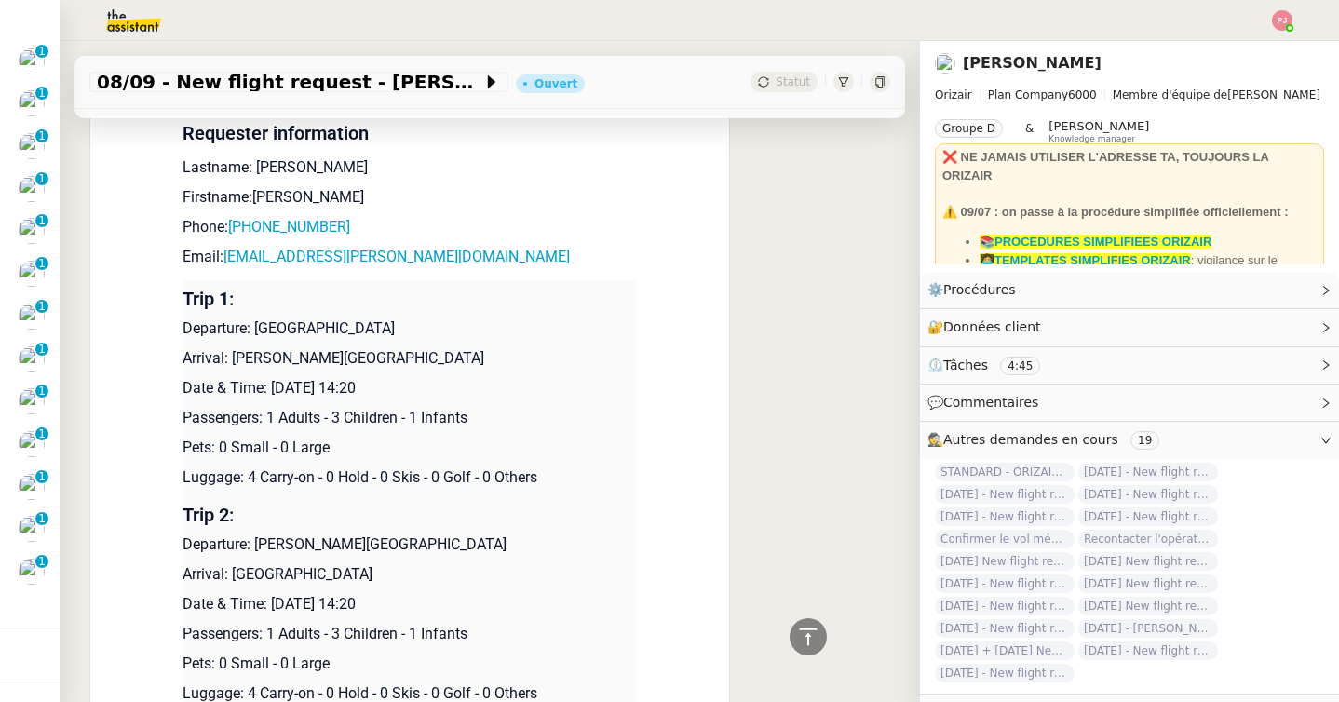
scroll to position [1197, 0]
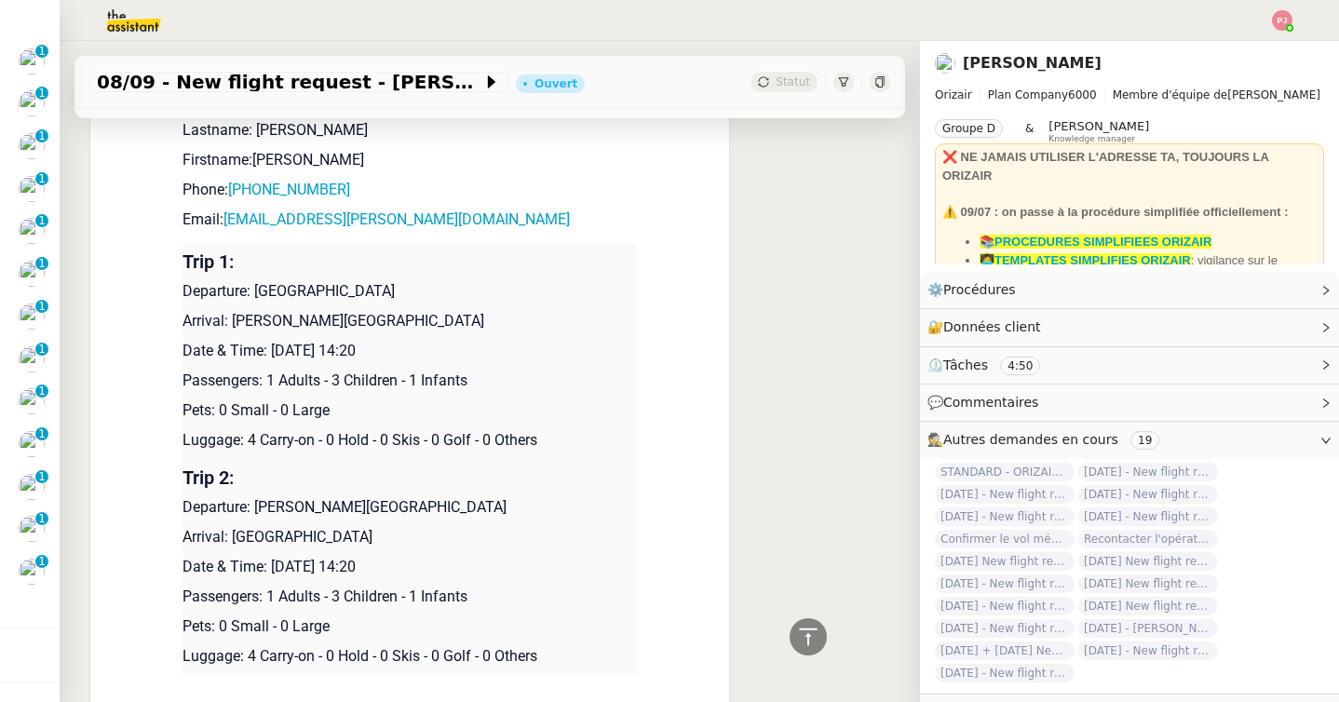
drag, startPoint x: 419, startPoint y: 291, endPoint x: 254, endPoint y: 291, distance: 164.8
click at [254, 291] on p "Departure: London Gatwick Airport" at bounding box center [410, 291] width 454 height 22
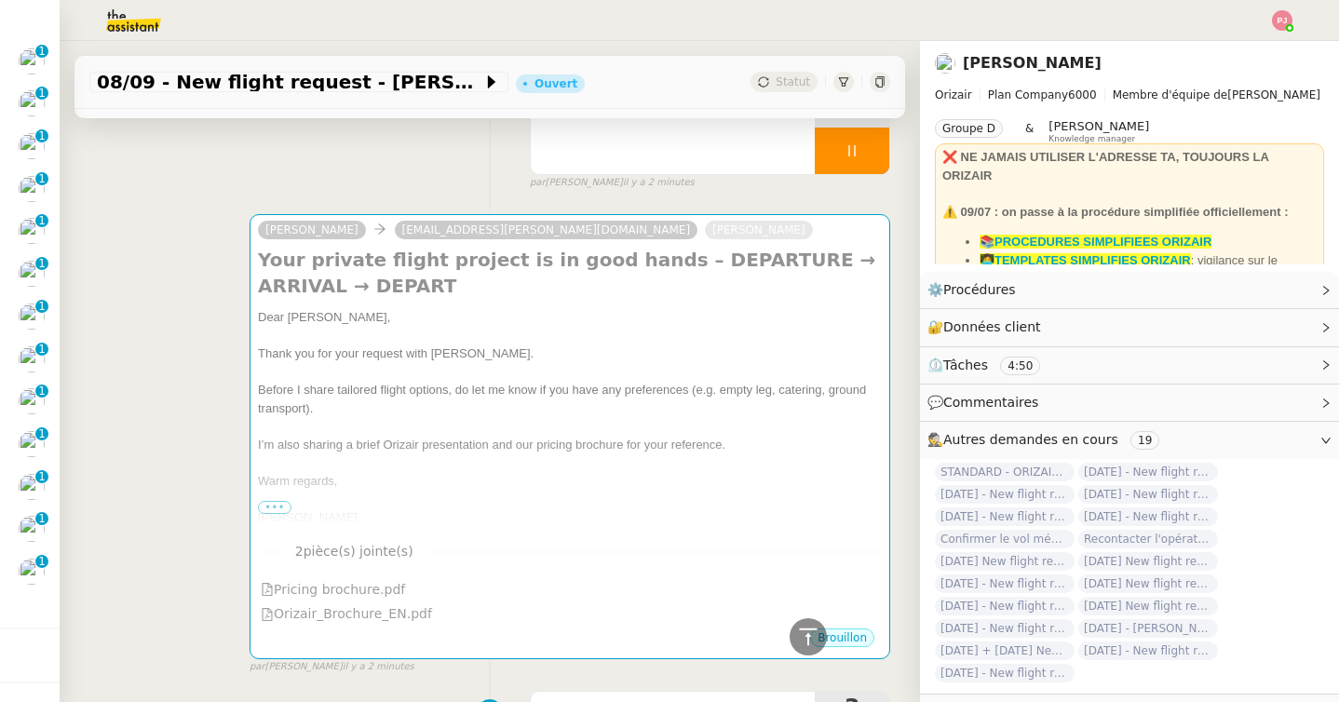
scroll to position [0, 0]
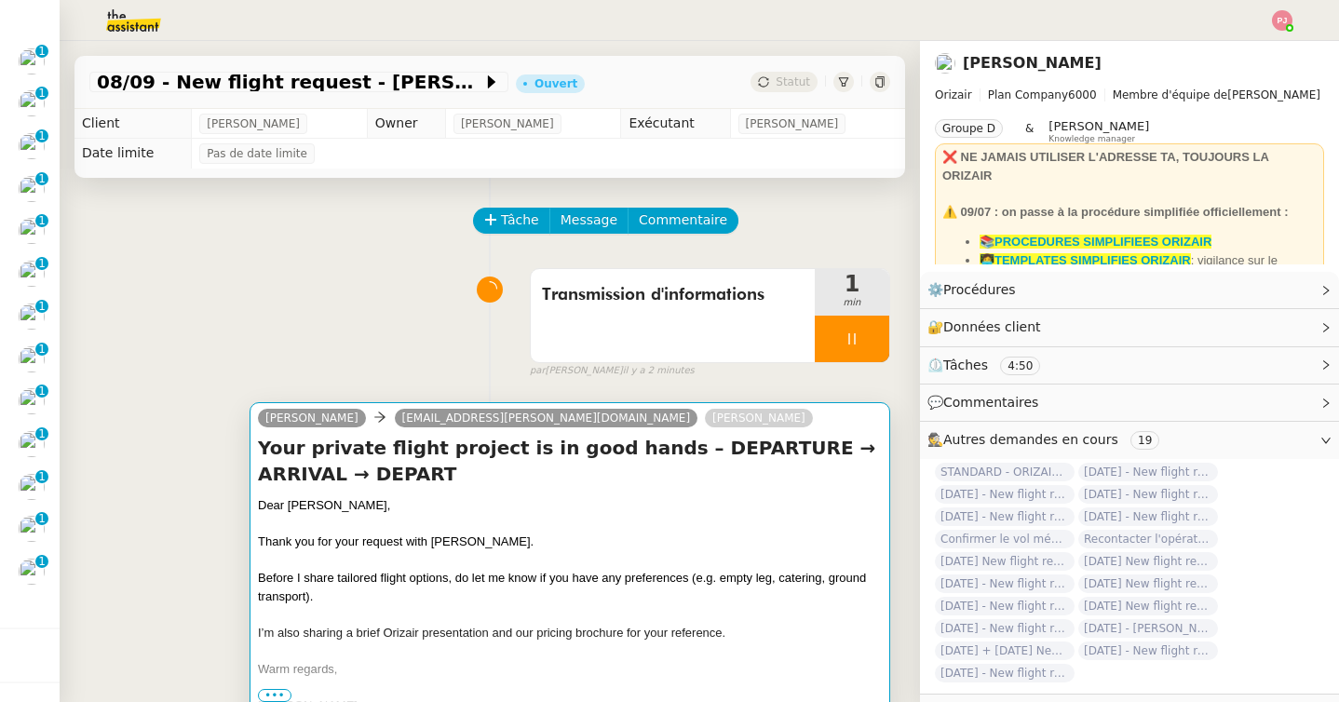
click at [636, 496] on div "Dear Townsend Jahvene," at bounding box center [570, 505] width 624 height 19
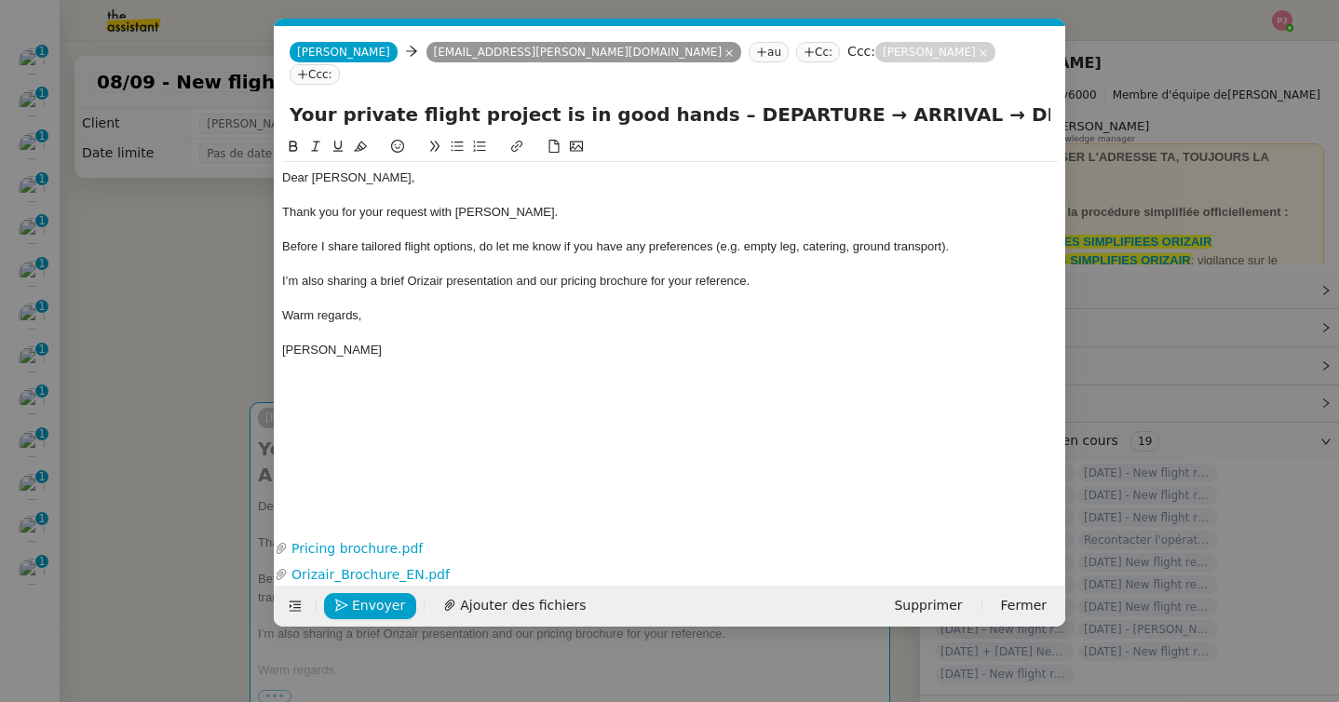
scroll to position [0, 109]
drag, startPoint x: 913, startPoint y: 90, endPoint x: 1034, endPoint y: 90, distance: 121.1
click at [1034, 90] on body "Mes demandes Trouver un club de tennis pour septembre Aymeric Pichegrain 08/09 …" at bounding box center [669, 351] width 1339 height 702
paste input "London Gatwick Airport"
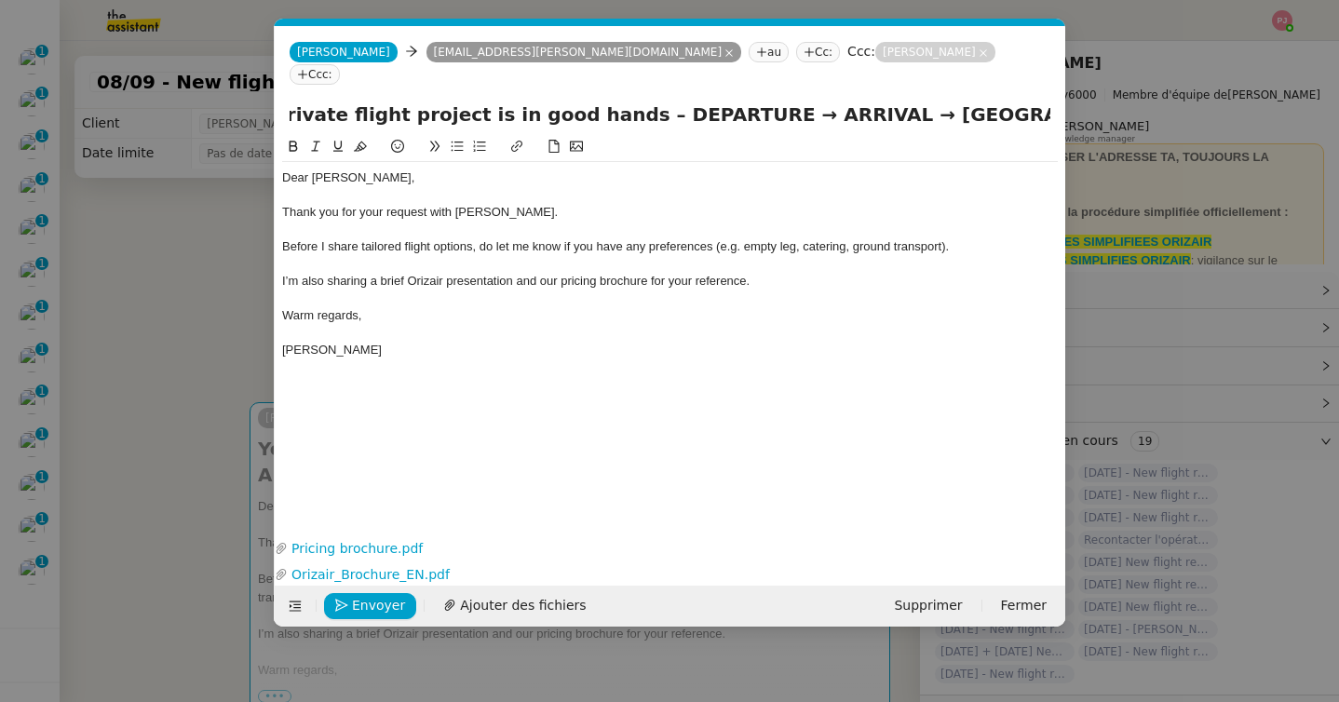
drag, startPoint x: 714, startPoint y: 92, endPoint x: 609, endPoint y: 91, distance: 105.2
click at [609, 101] on input "Your private flight project is in good hands – DEPARTURE → ARRIVAL → London Gat…" at bounding box center [670, 115] width 761 height 28
paste input "London Gatwick Airport"
type input "Your private flight project is in good hands – London Gatwick Airport → ARRIVAL…"
click at [156, 359] on nz-modal-container "orizair accu Service ✈️Orizair - Accu sé de réception de la demande (FR) - En c…" at bounding box center [669, 351] width 1339 height 702
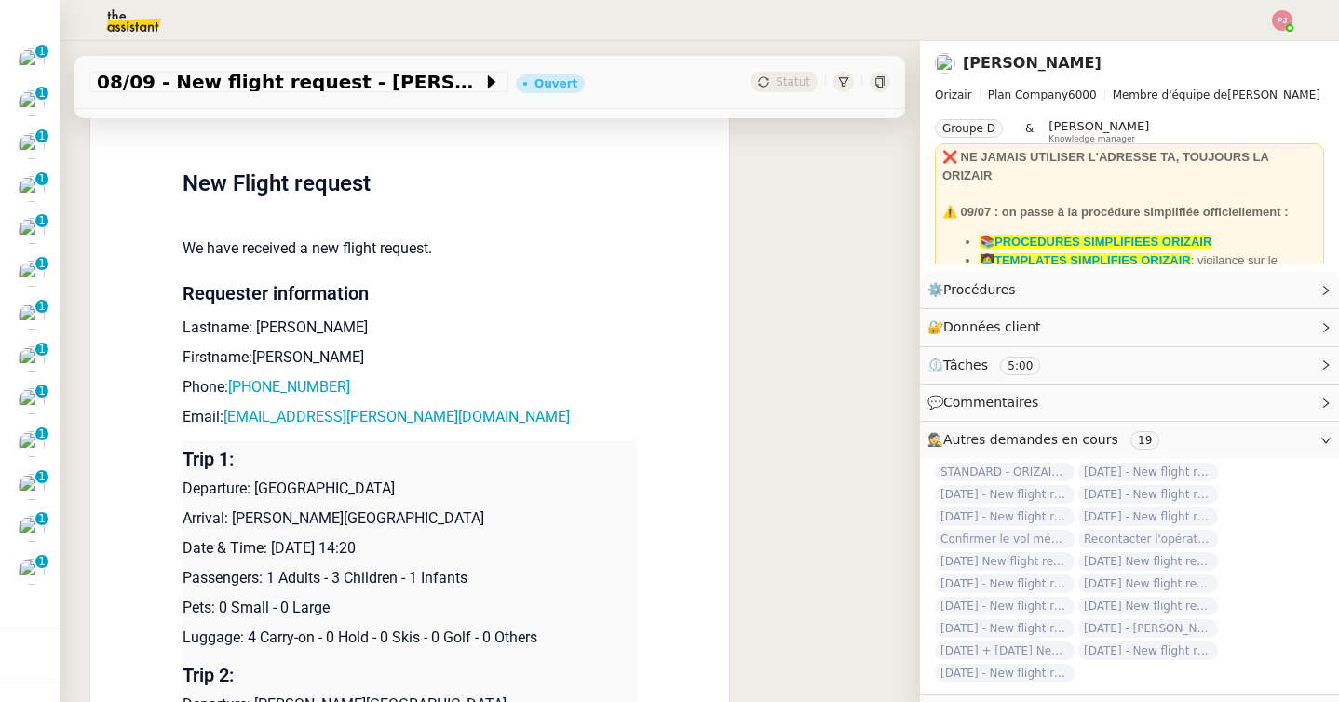
scroll to position [1365, 0]
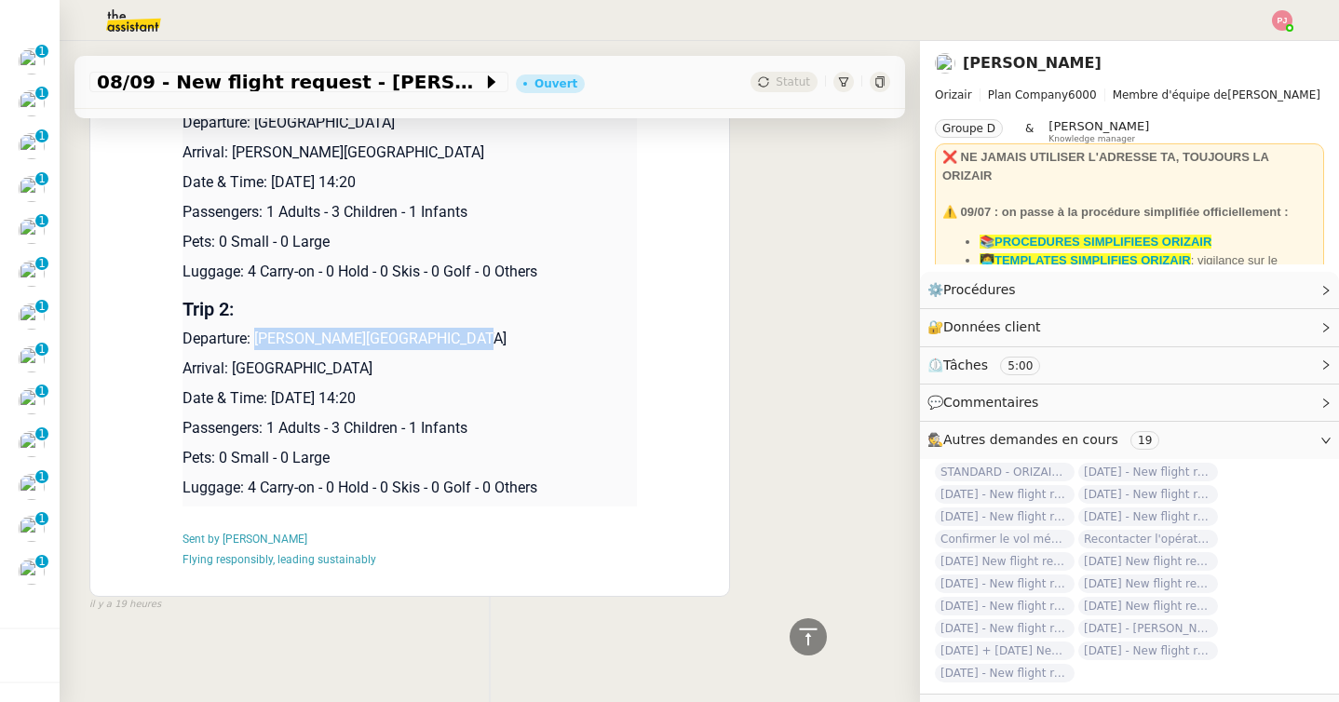
drag, startPoint x: 257, startPoint y: 341, endPoint x: 457, endPoint y: 341, distance: 200.2
click at [457, 341] on p "Departure: Paris Beauvais Tillé Airport" at bounding box center [410, 339] width 454 height 22
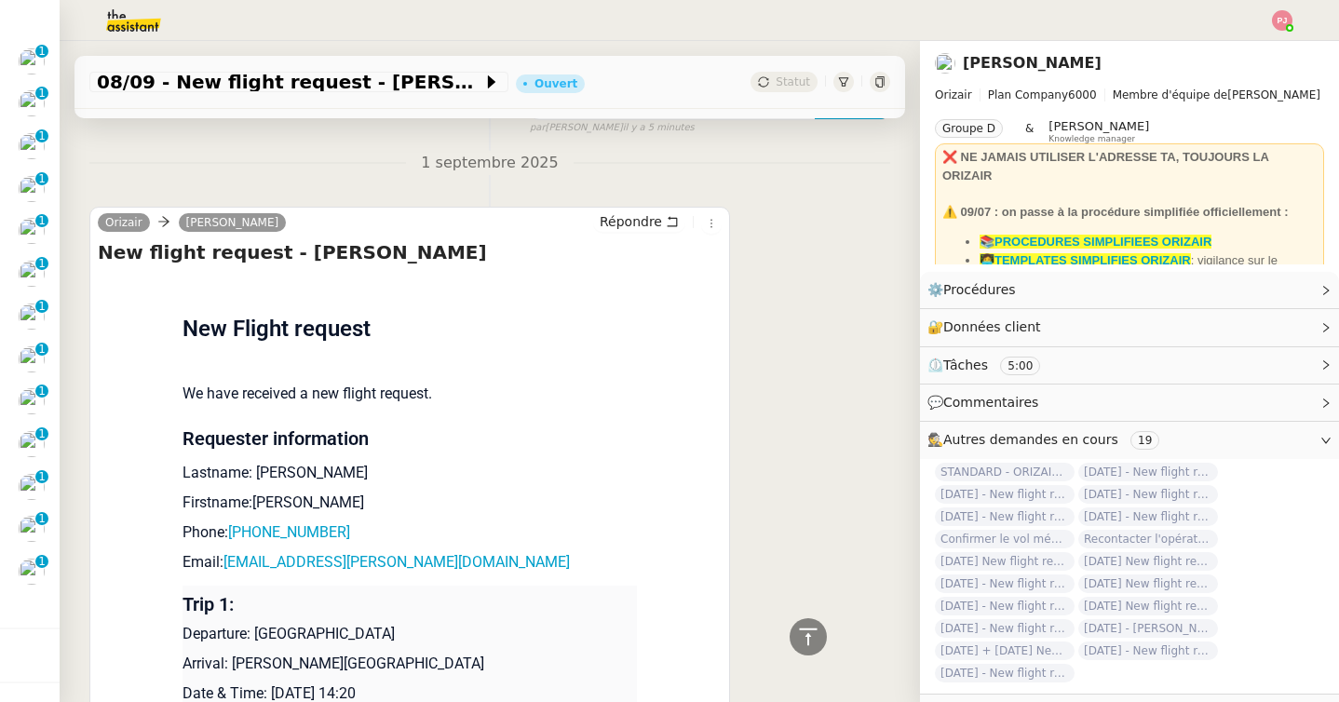
scroll to position [0, 0]
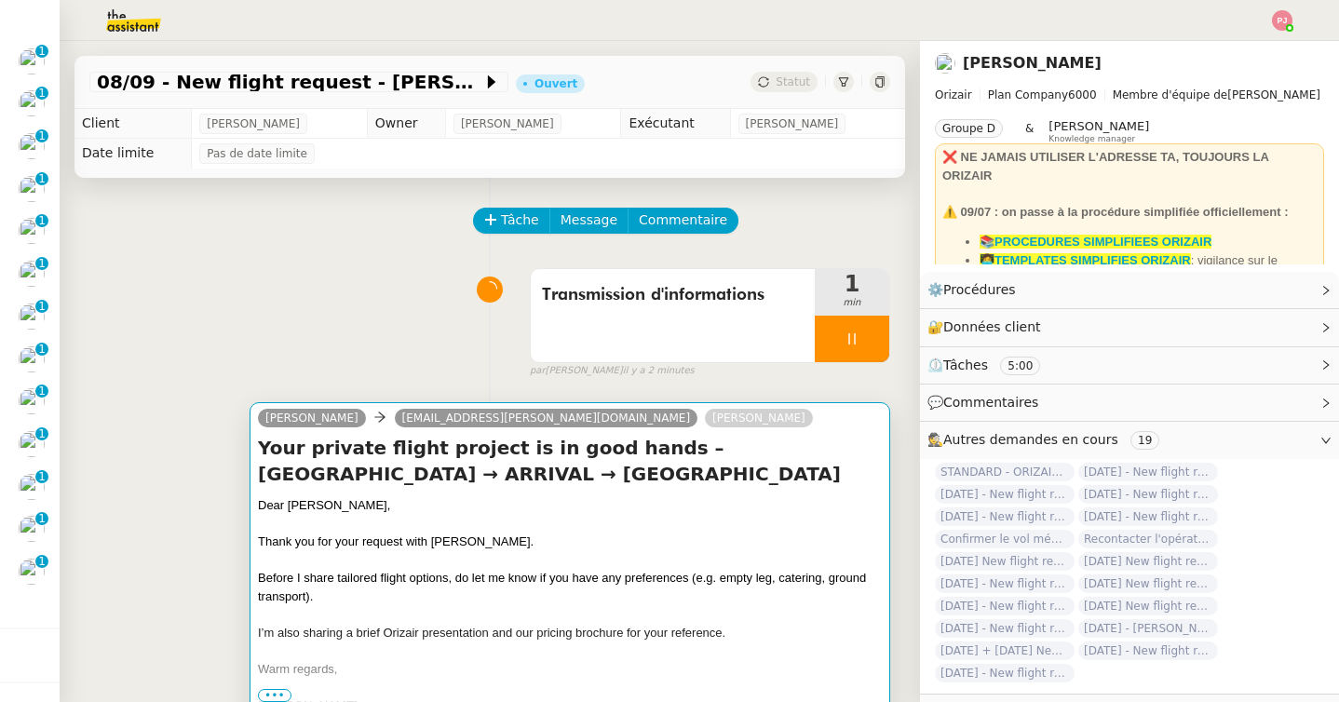
click at [535, 544] on div "Thank you for your request with Orizair." at bounding box center [570, 542] width 624 height 19
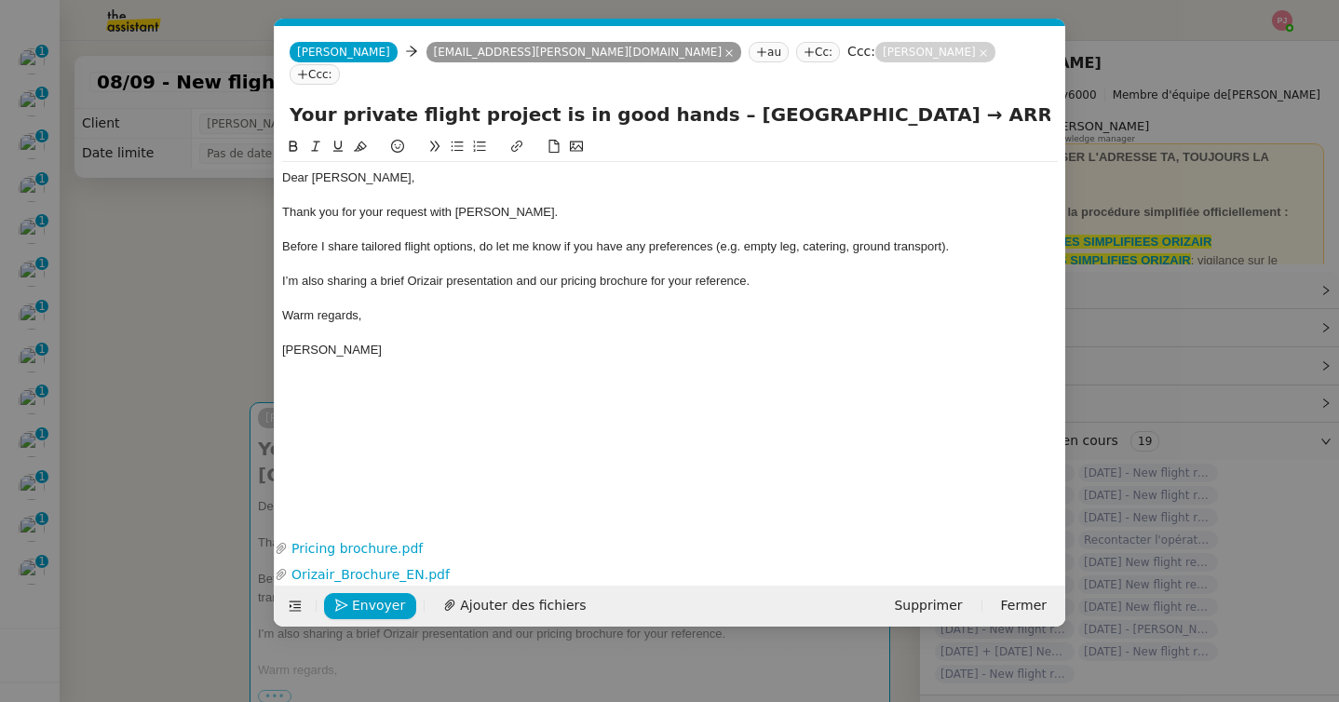
scroll to position [0, 109]
drag, startPoint x: 909, startPoint y: 95, endPoint x: 984, endPoint y: 91, distance: 75.5
click at [984, 101] on input "Your private flight project is in good hands – London Gatwick Airport → ARRIVAL…" at bounding box center [670, 115] width 761 height 28
paste input "Paris Beauvais Tillé Airport"
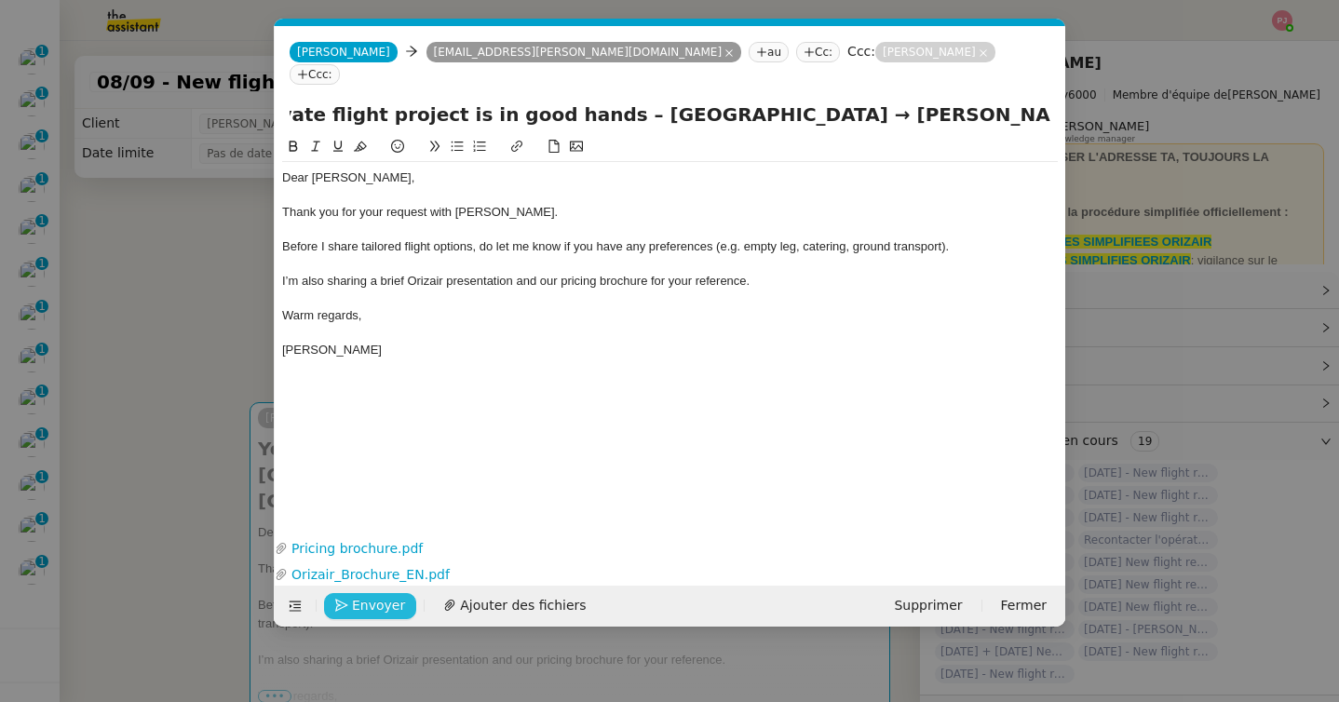
type input "Your private flight project is in good hands – London Gatwick Airport → Paris B…"
click at [385, 604] on span "Envoyer" at bounding box center [378, 605] width 53 height 21
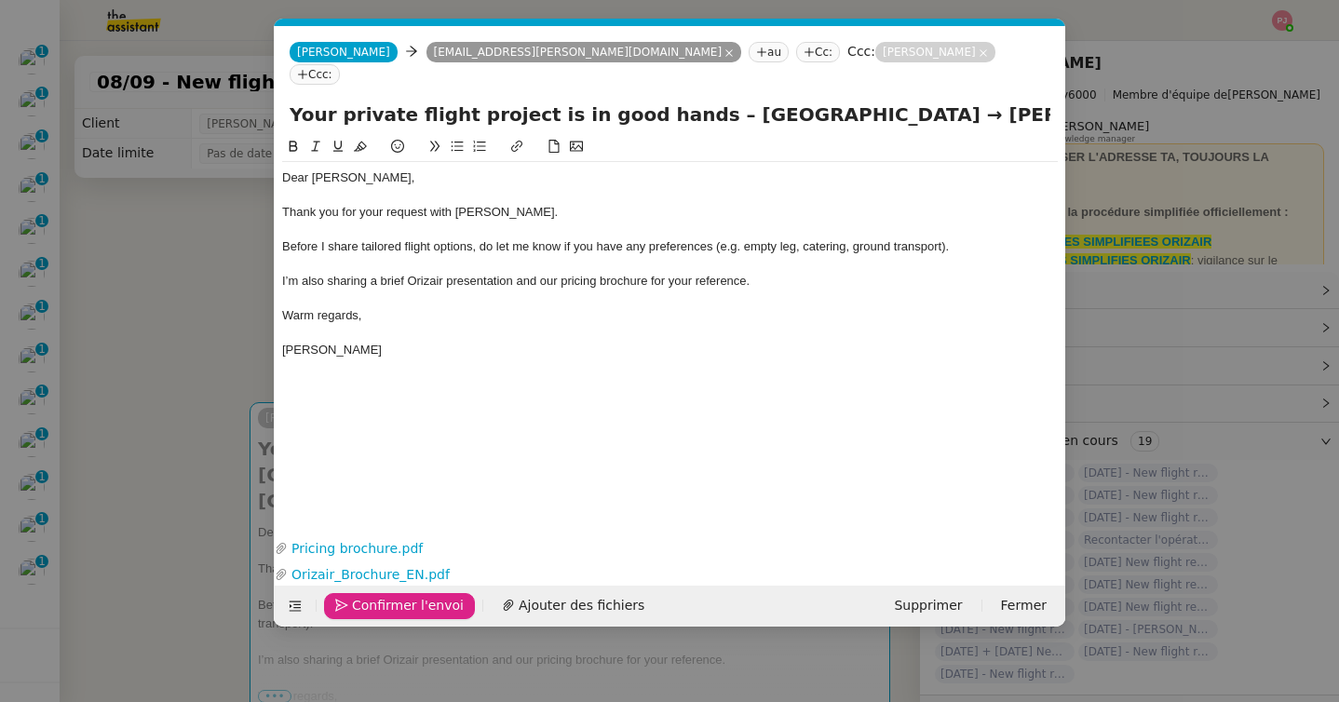
click at [385, 604] on span "Confirmer l'envoi" at bounding box center [408, 605] width 112 height 21
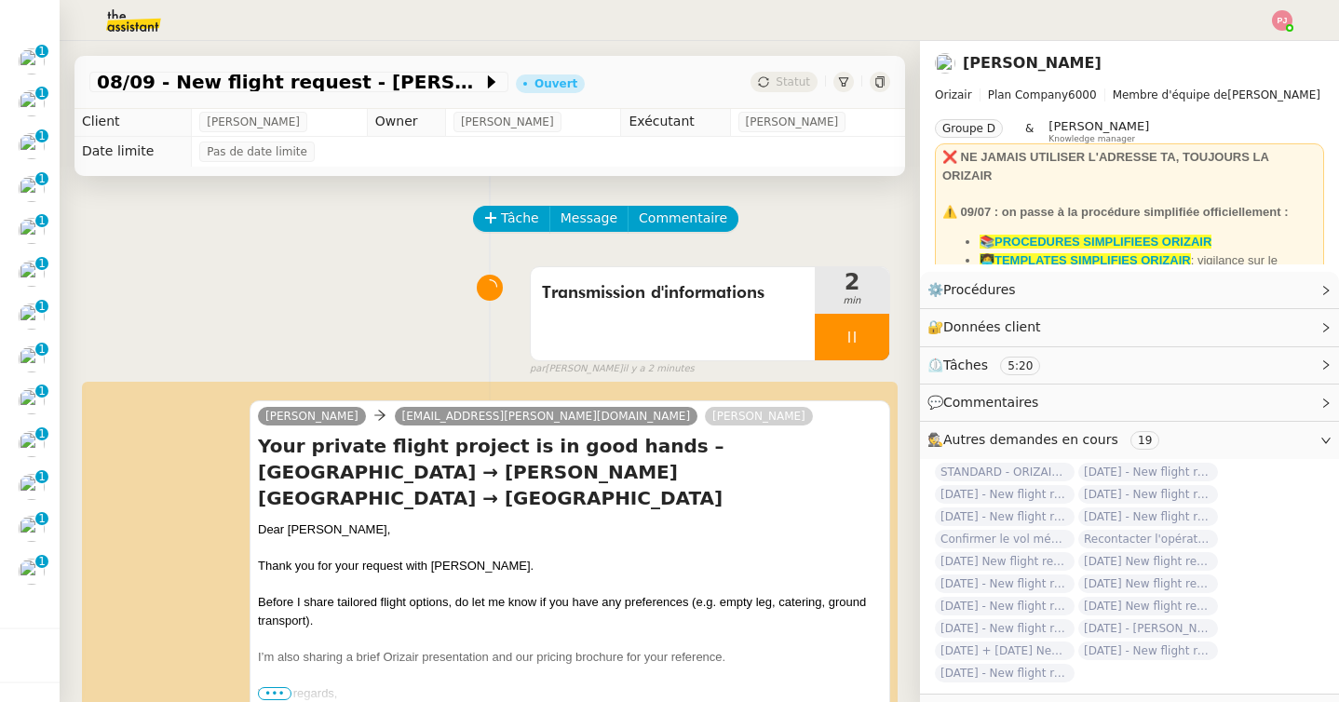
scroll to position [508, 0]
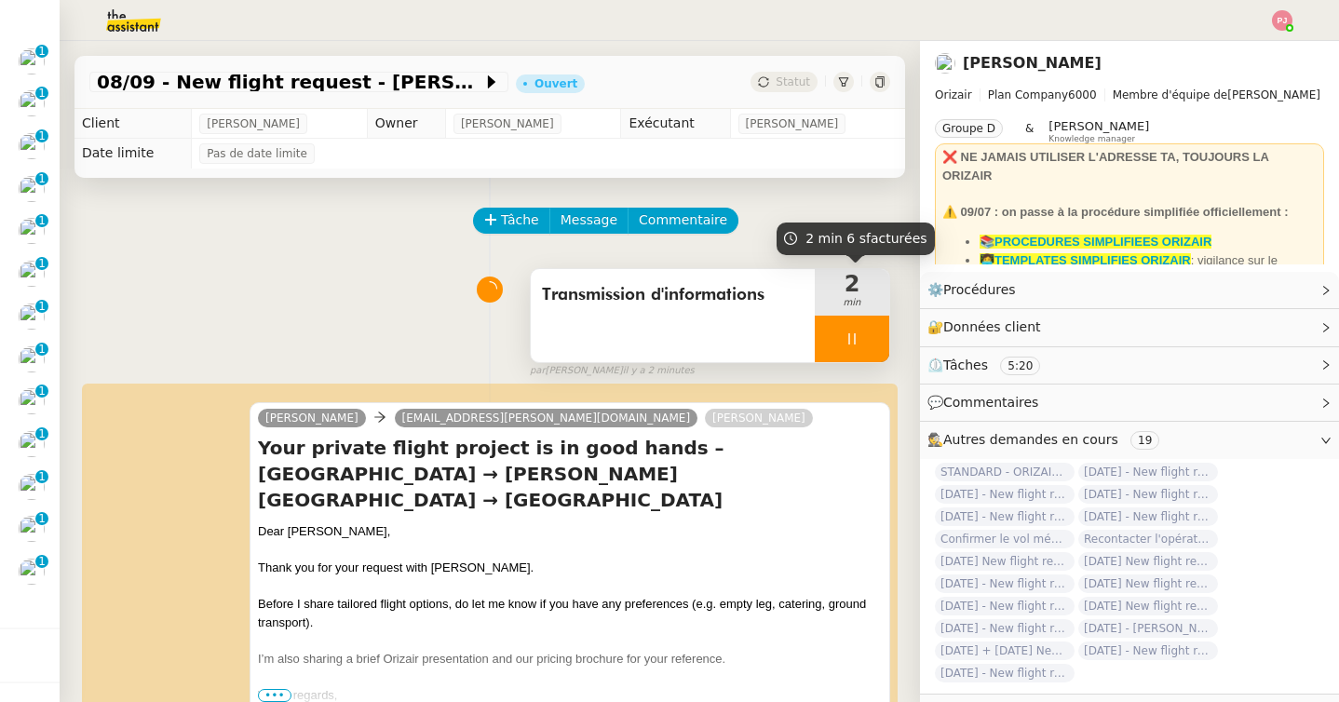
click at [865, 345] on div at bounding box center [852, 339] width 75 height 47
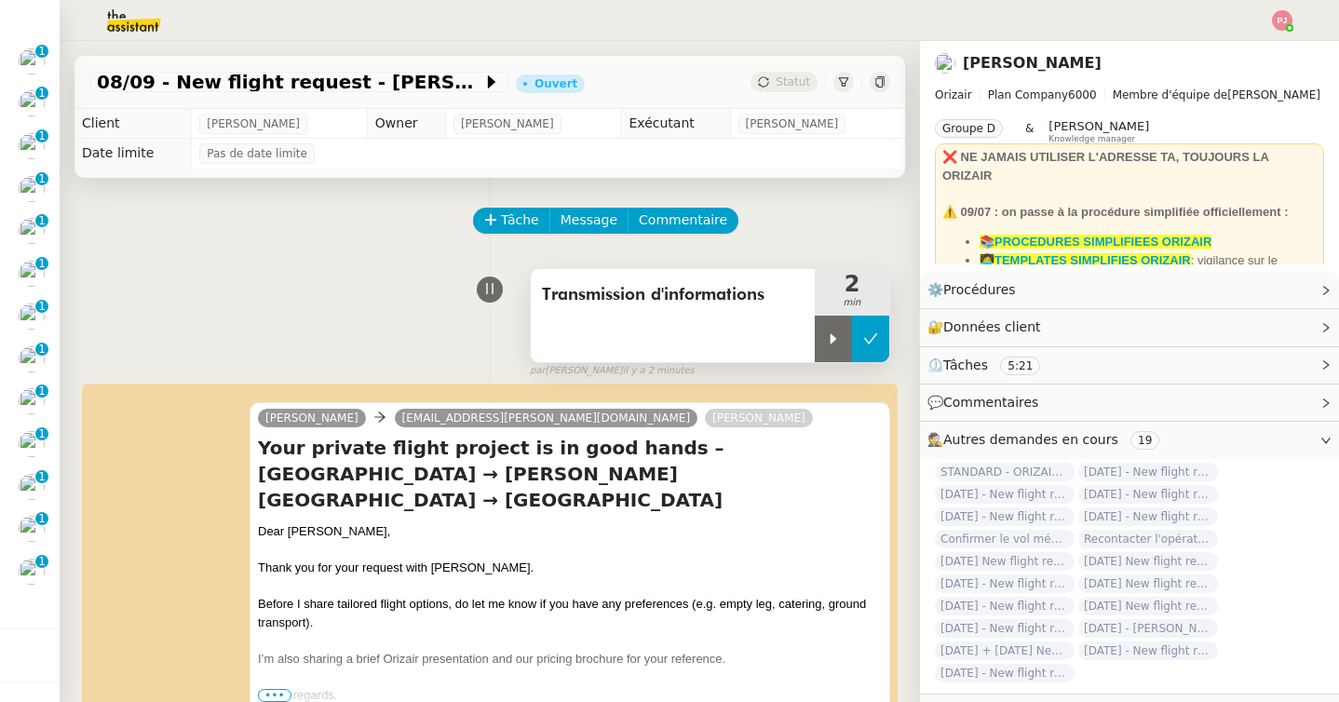
click at [873, 345] on icon at bounding box center [870, 339] width 15 height 15
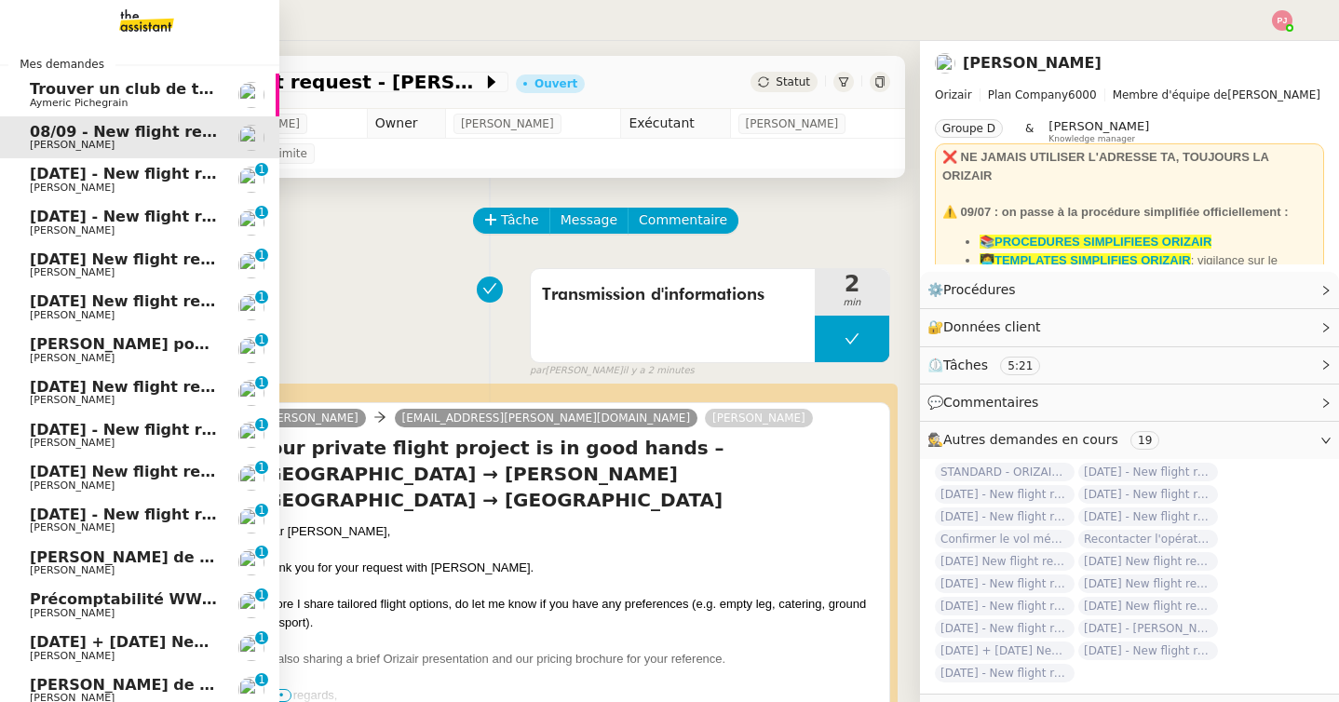
scroll to position [0, 0]
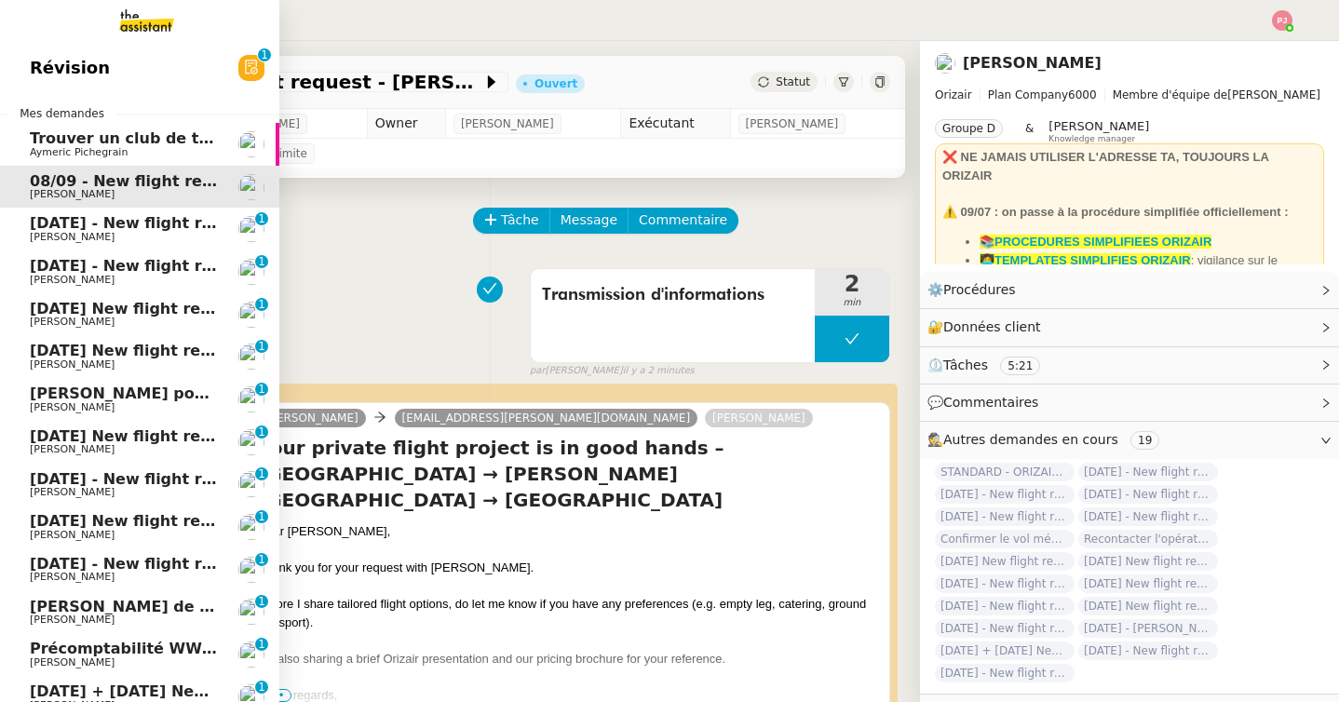
click at [89, 226] on span "19th September 2025 - New flight request - Stevie Cambridge-Claremont" at bounding box center [399, 223] width 739 height 18
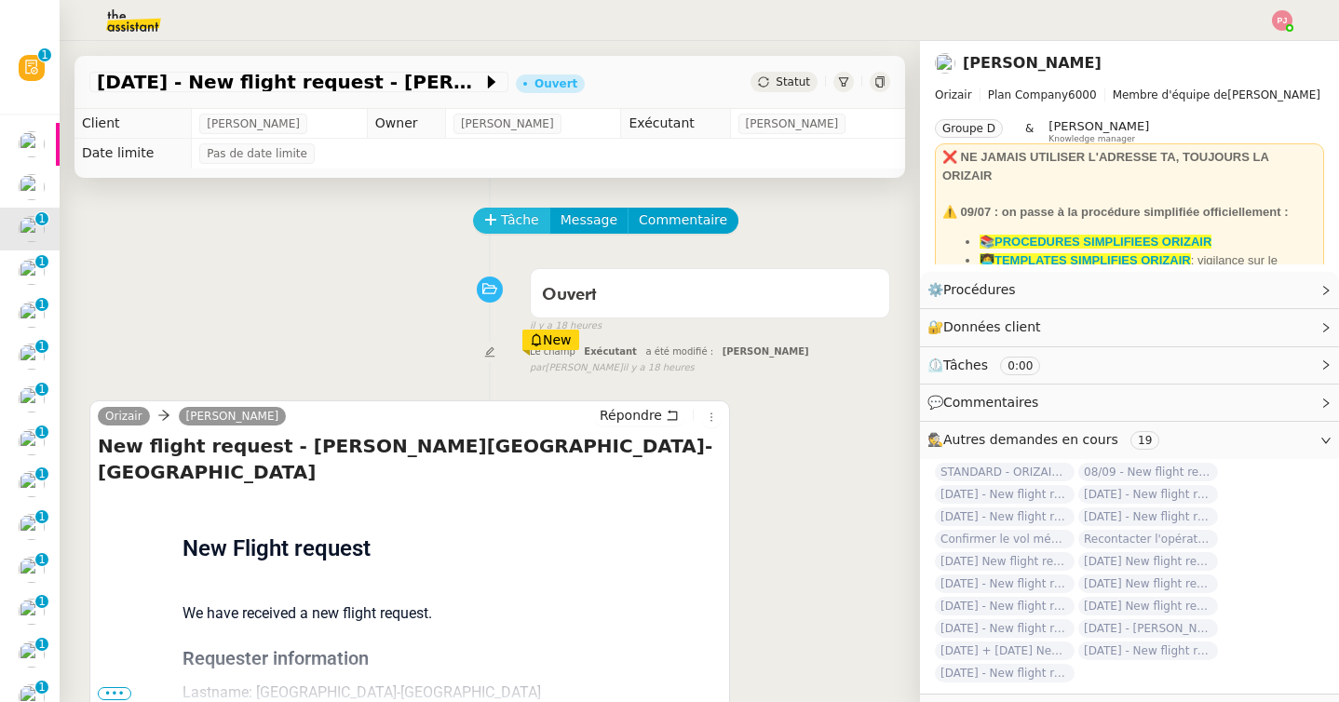
click at [516, 216] on span "Tâche" at bounding box center [520, 220] width 38 height 21
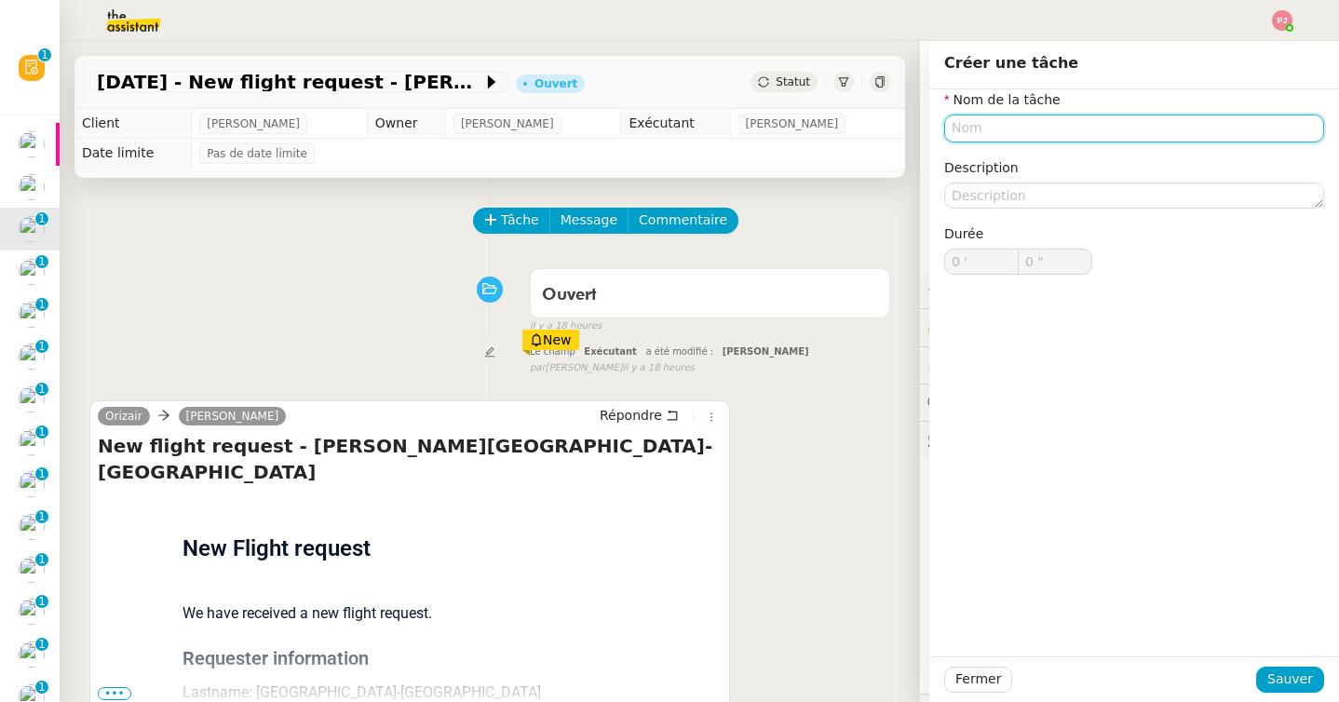
click at [982, 130] on input "text" at bounding box center [1134, 128] width 380 height 27
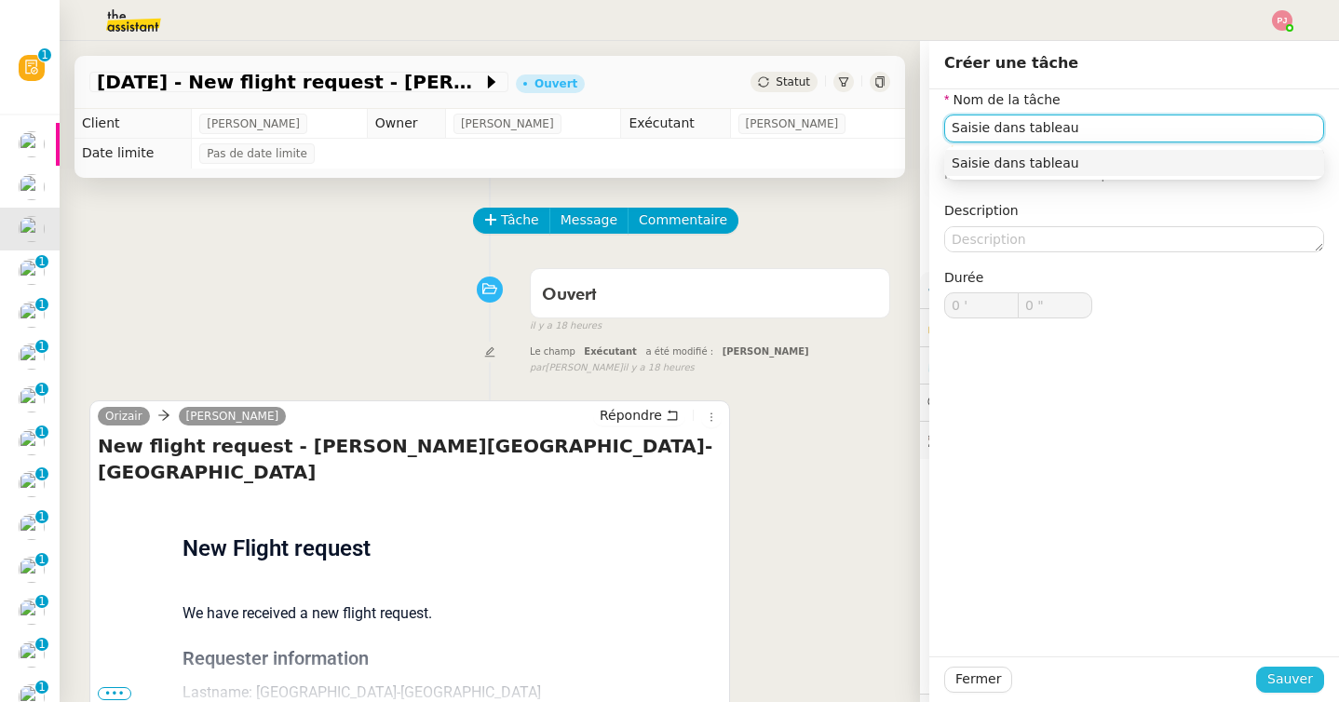
type input "Saisie dans tableau"
click at [1294, 681] on span "Sauver" at bounding box center [1290, 679] width 46 height 21
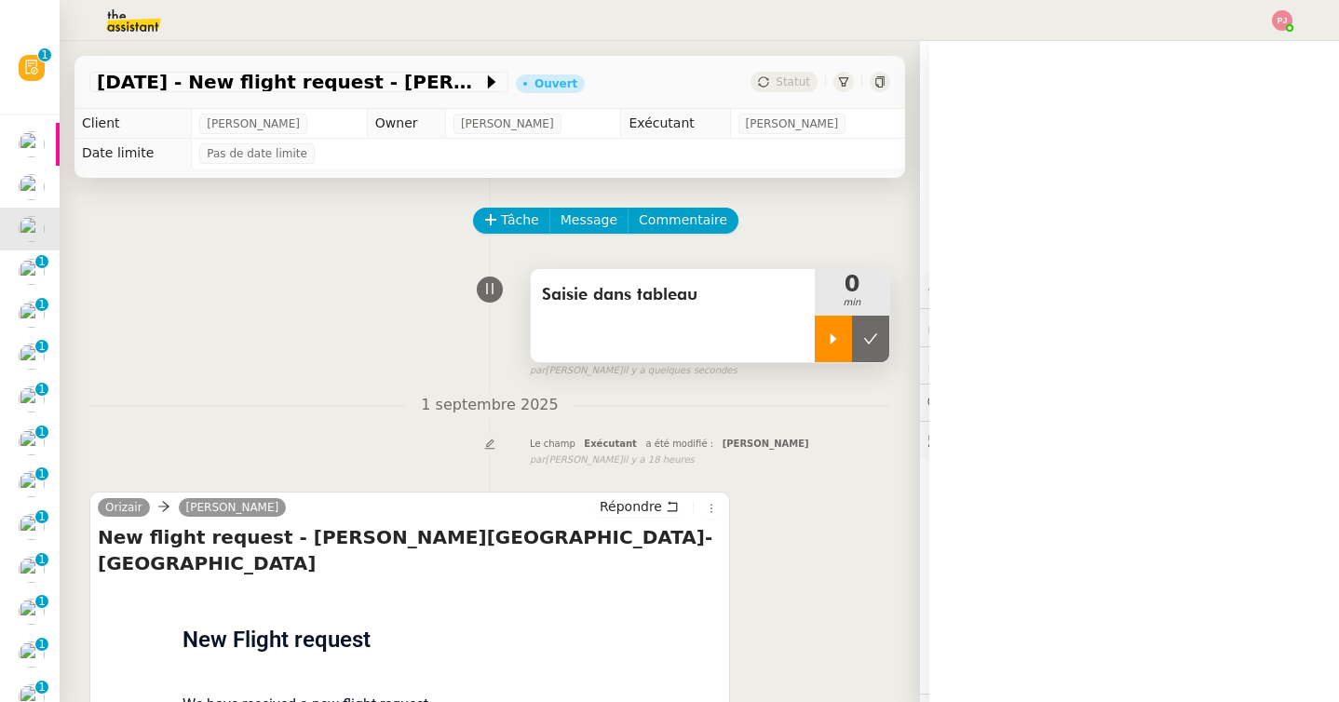
click at [836, 348] on div at bounding box center [833, 339] width 37 height 47
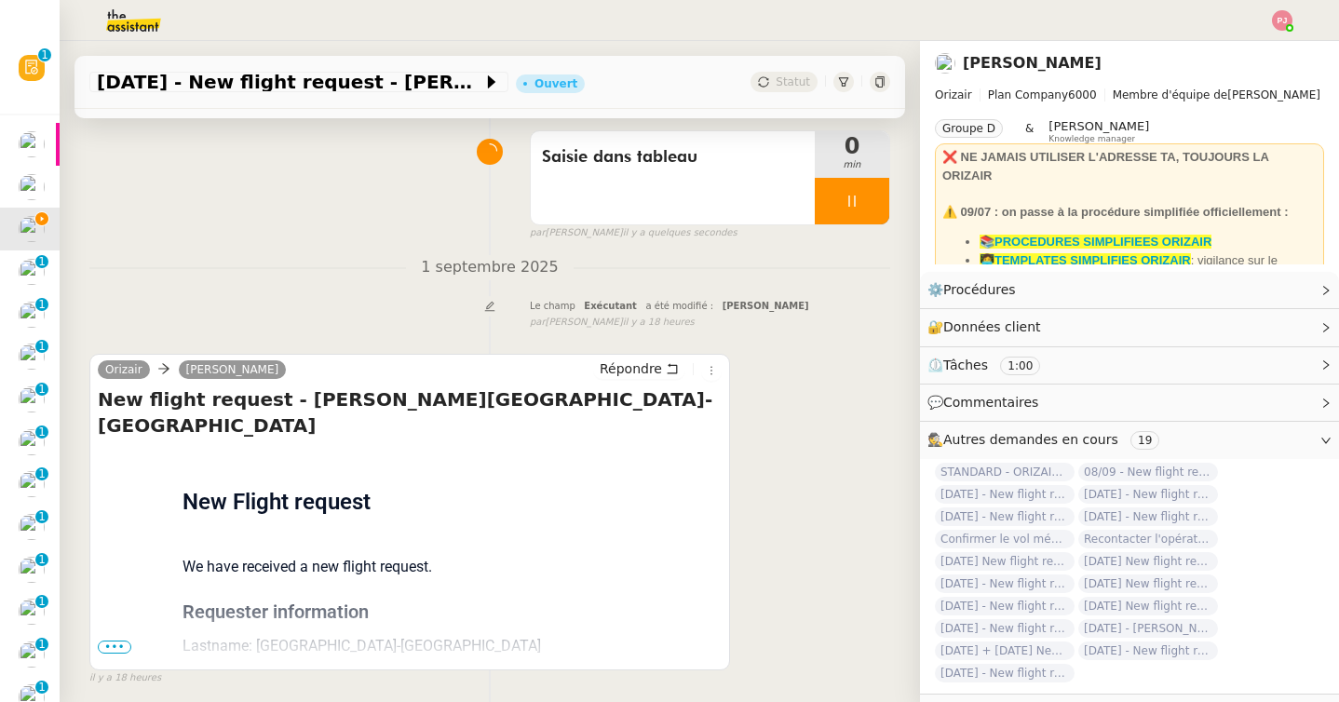
scroll to position [237, 0]
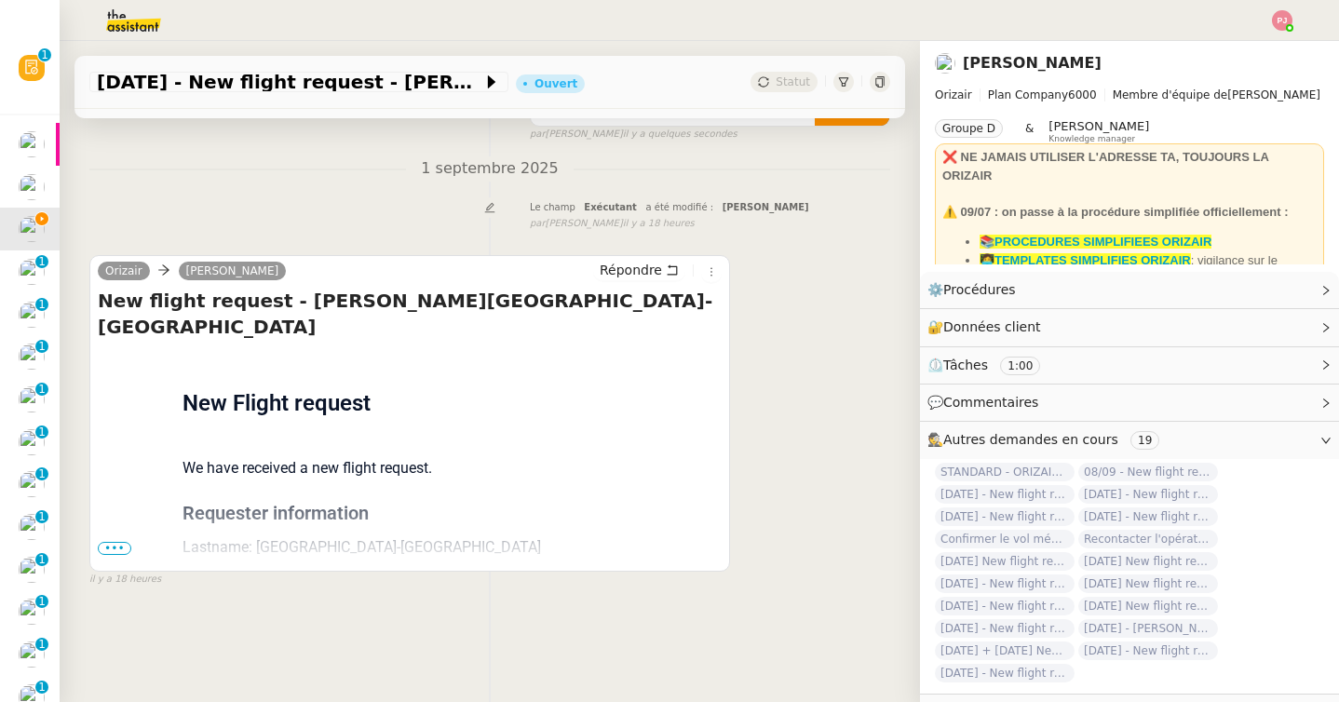
click at [129, 545] on span "•••" at bounding box center [115, 548] width 34 height 13
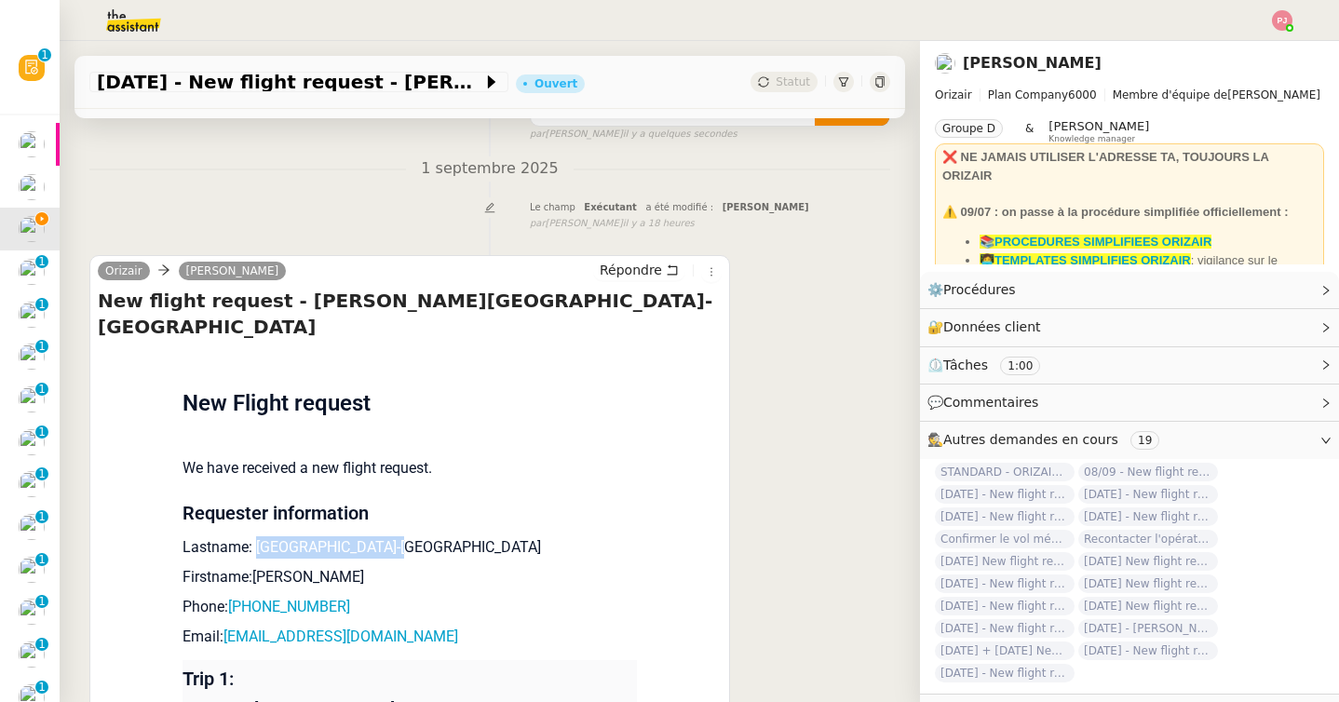
drag, startPoint x: 259, startPoint y: 524, endPoint x: 426, endPoint y: 524, distance: 166.7
click at [426, 536] on p "Lastname: Cambridge-Claremont" at bounding box center [410, 547] width 454 height 22
drag, startPoint x: 421, startPoint y: 579, endPoint x: 243, endPoint y: 577, distance: 177.9
click at [243, 596] on p "Phone: +4407455172188" at bounding box center [410, 607] width 454 height 22
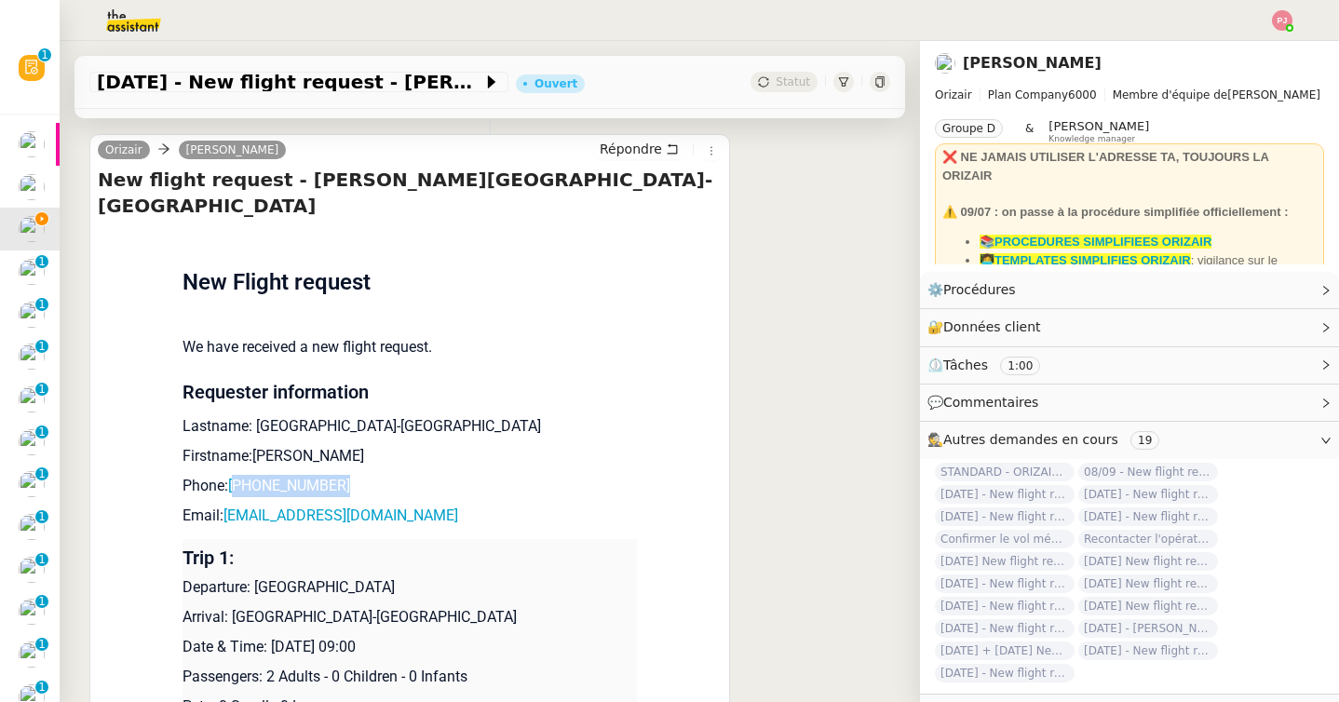
scroll to position [398, 0]
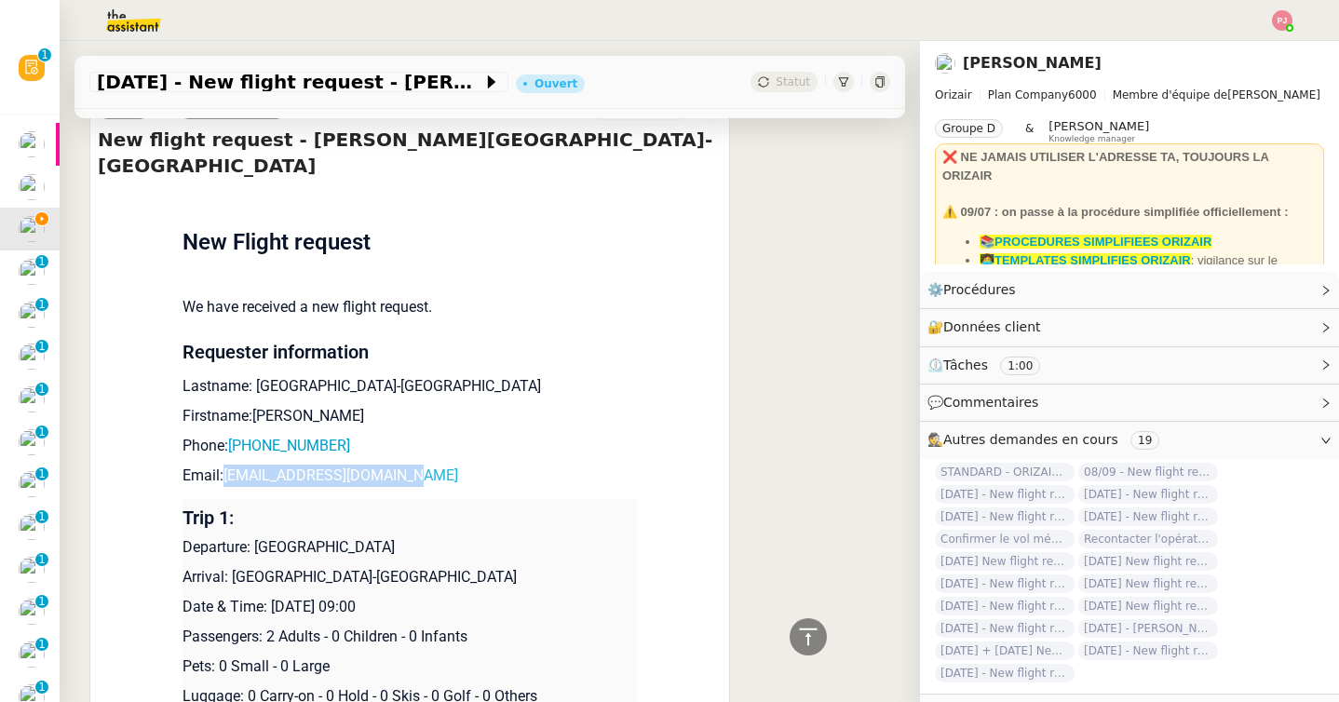
drag, startPoint x: 435, startPoint y: 455, endPoint x: 227, endPoint y: 454, distance: 207.7
click at [227, 465] on p "Email: cambridgec0694@gmail.com" at bounding box center [410, 476] width 454 height 22
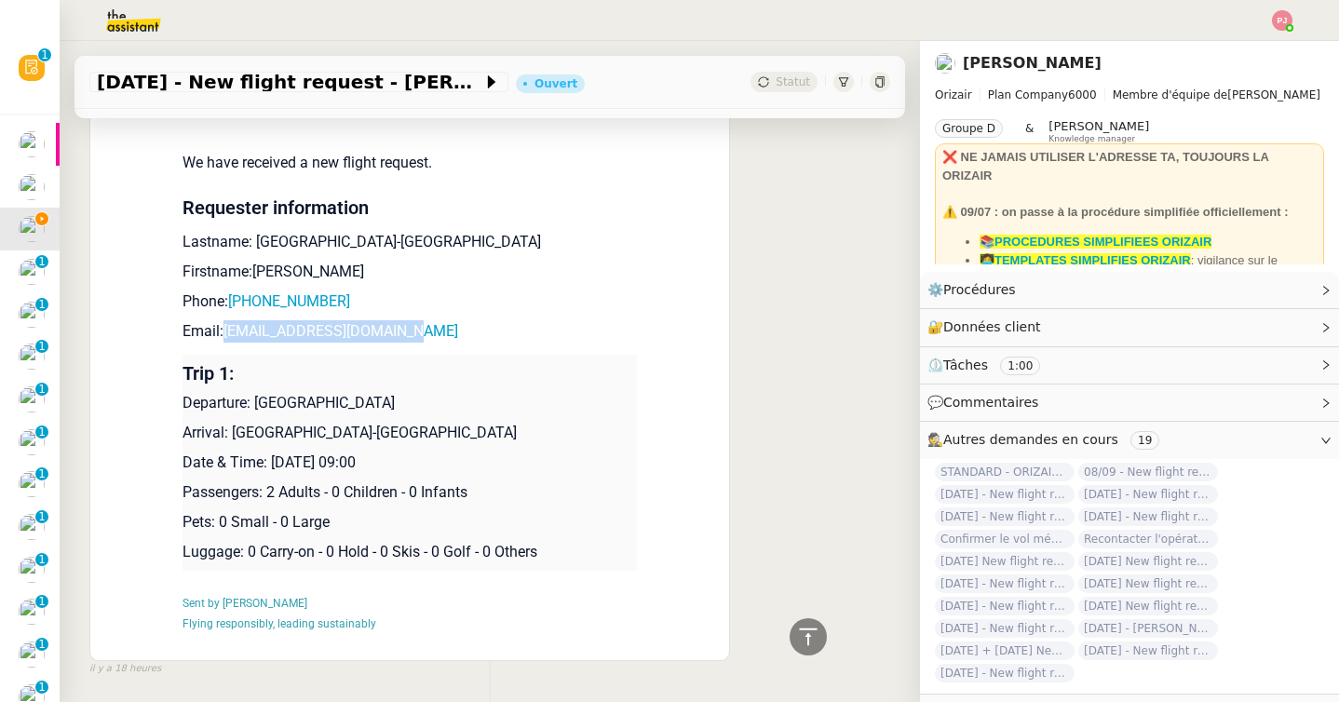
scroll to position [576, 0]
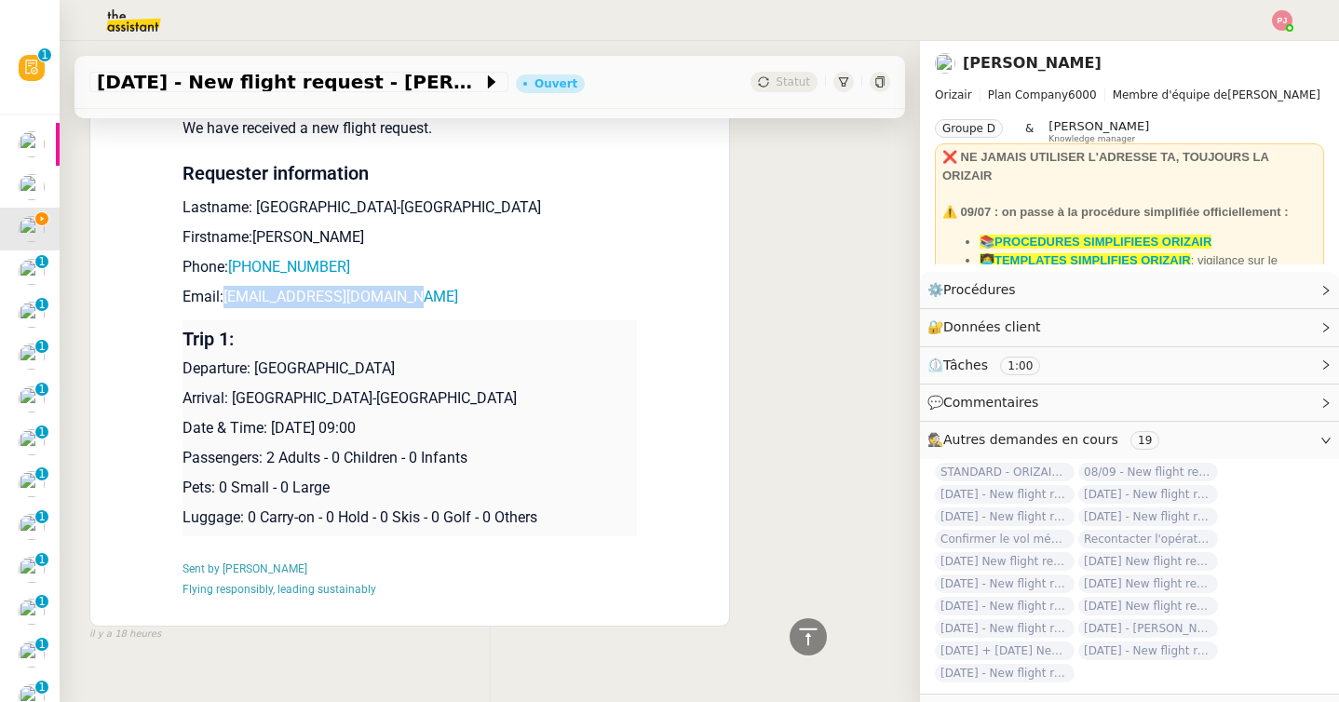
drag, startPoint x: 391, startPoint y: 337, endPoint x: 256, endPoint y: 338, distance: 135.0
click at [256, 358] on p "Departure: London City Airport" at bounding box center [410, 369] width 454 height 22
drag, startPoint x: 353, startPoint y: 364, endPoint x: 231, endPoint y: 366, distance: 122.0
click at [231, 387] on p "Arrival: Paris-Orly Airport" at bounding box center [410, 398] width 454 height 22
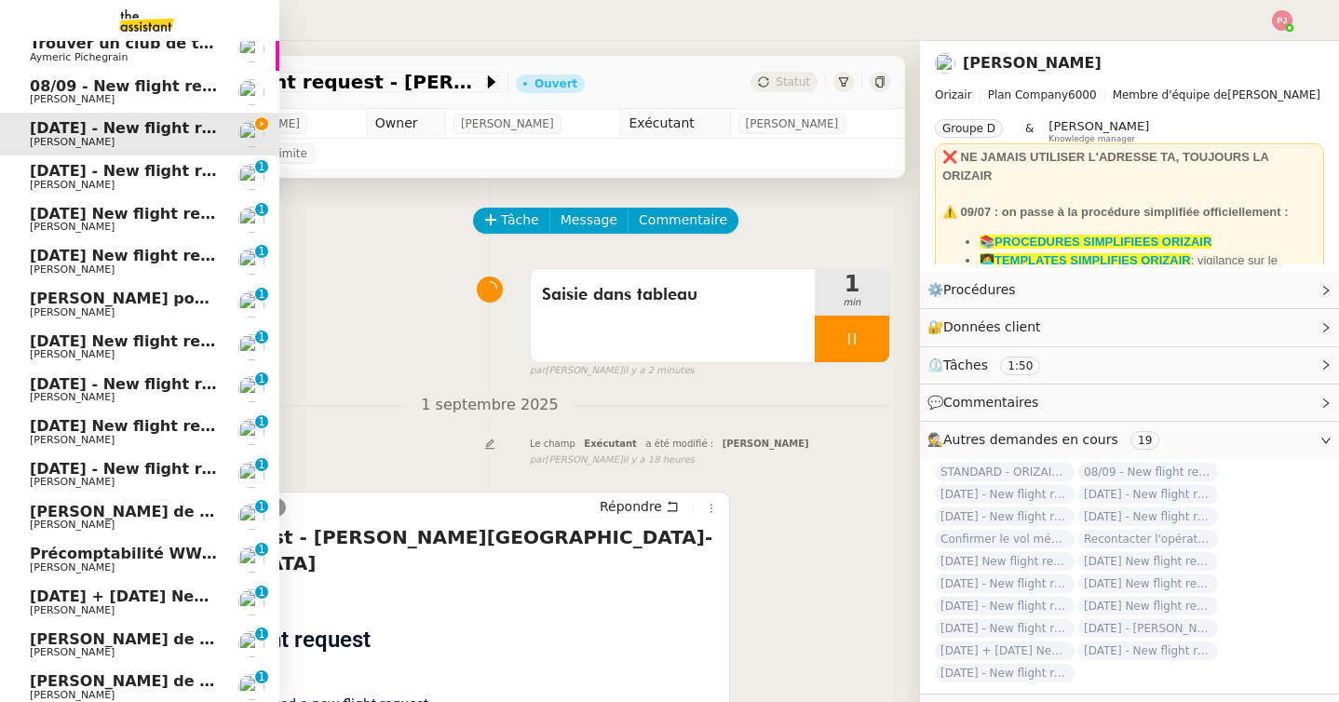
scroll to position [0, 0]
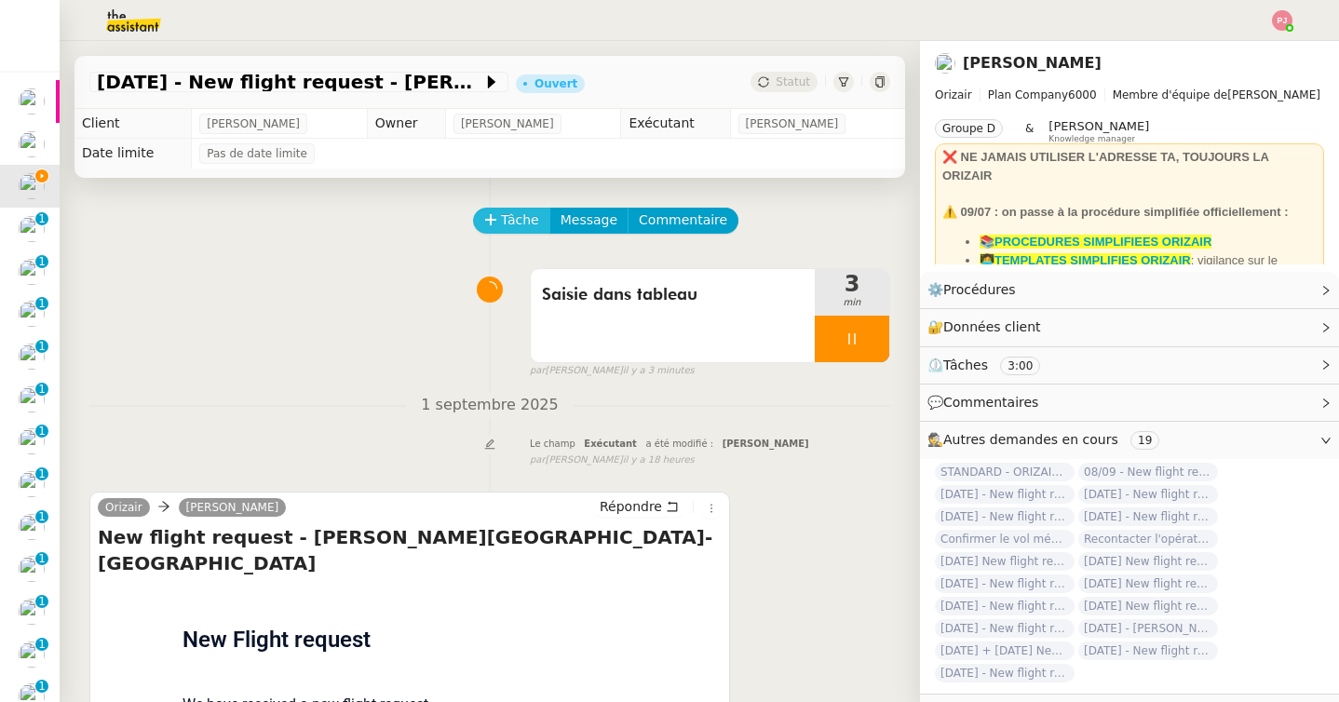
click at [530, 223] on span "Tâche" at bounding box center [520, 220] width 38 height 21
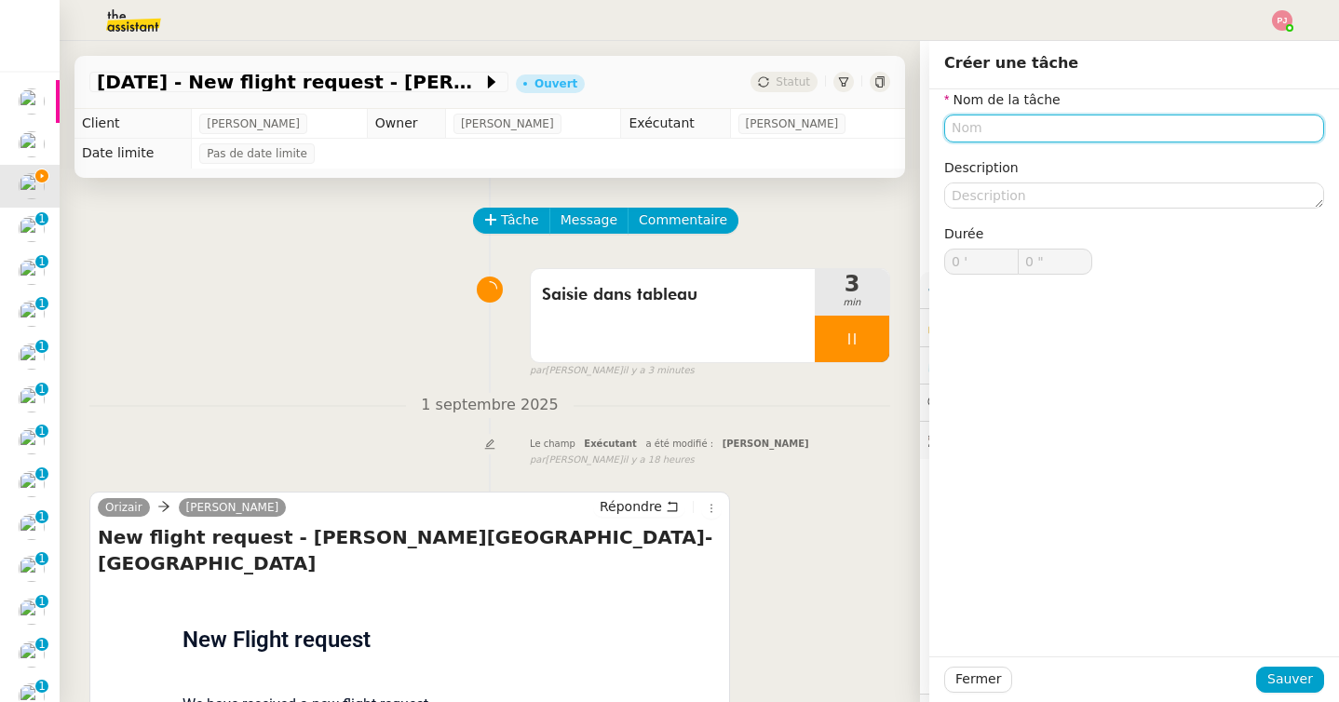
click at [1003, 118] on input "text" at bounding box center [1134, 128] width 380 height 27
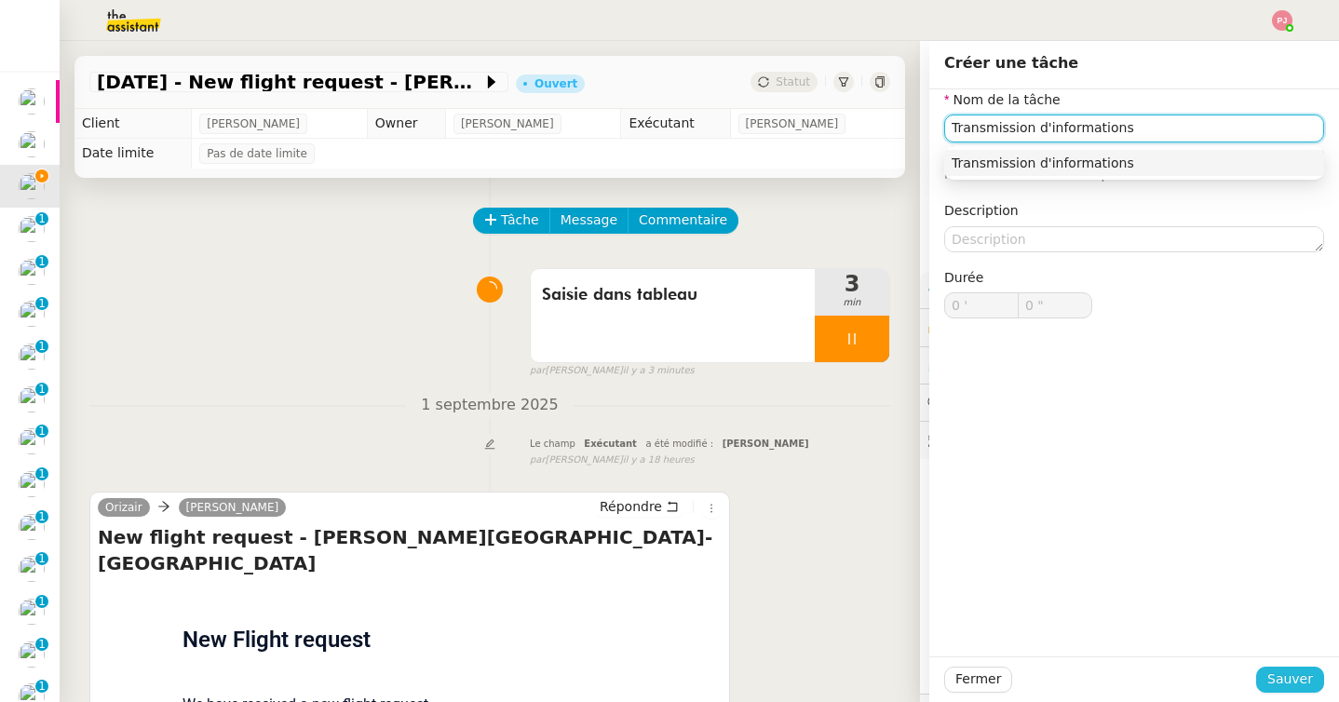
type input "Transmission d'informations"
click at [1269, 672] on button "Sauver" at bounding box center [1290, 680] width 68 height 26
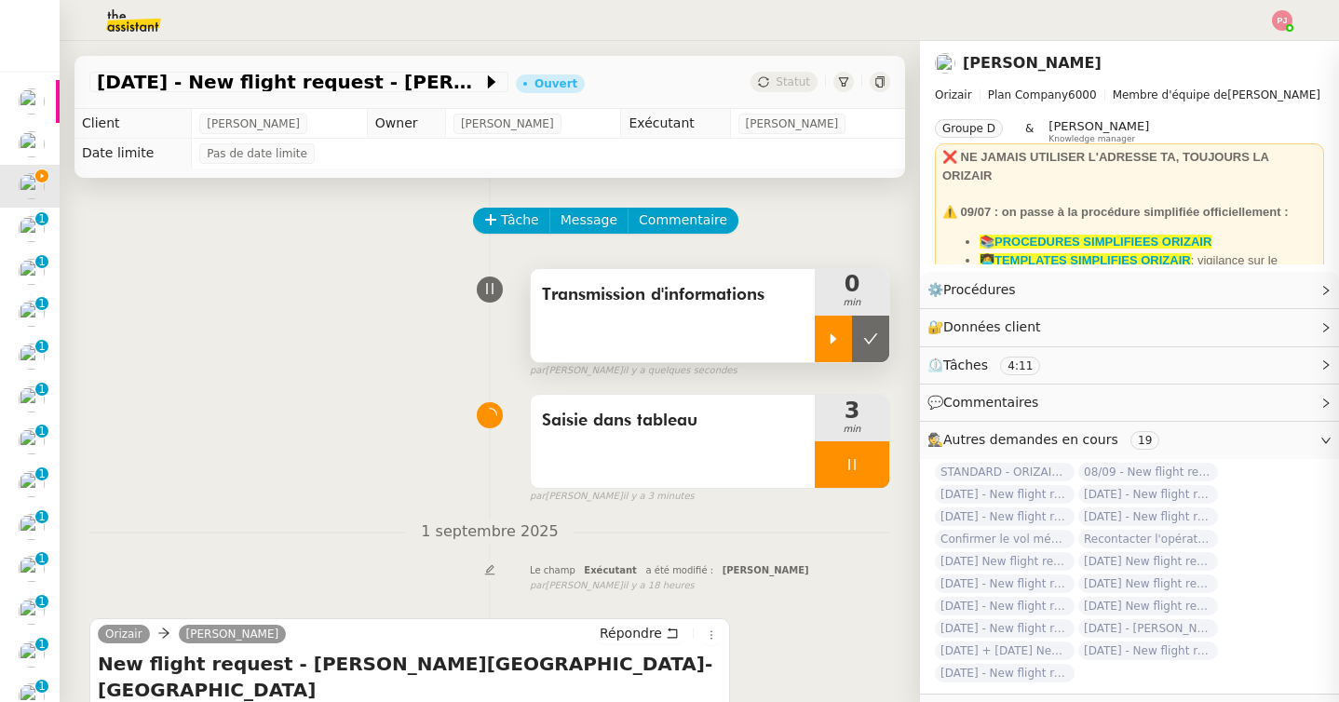
click at [838, 338] on icon at bounding box center [833, 339] width 15 height 15
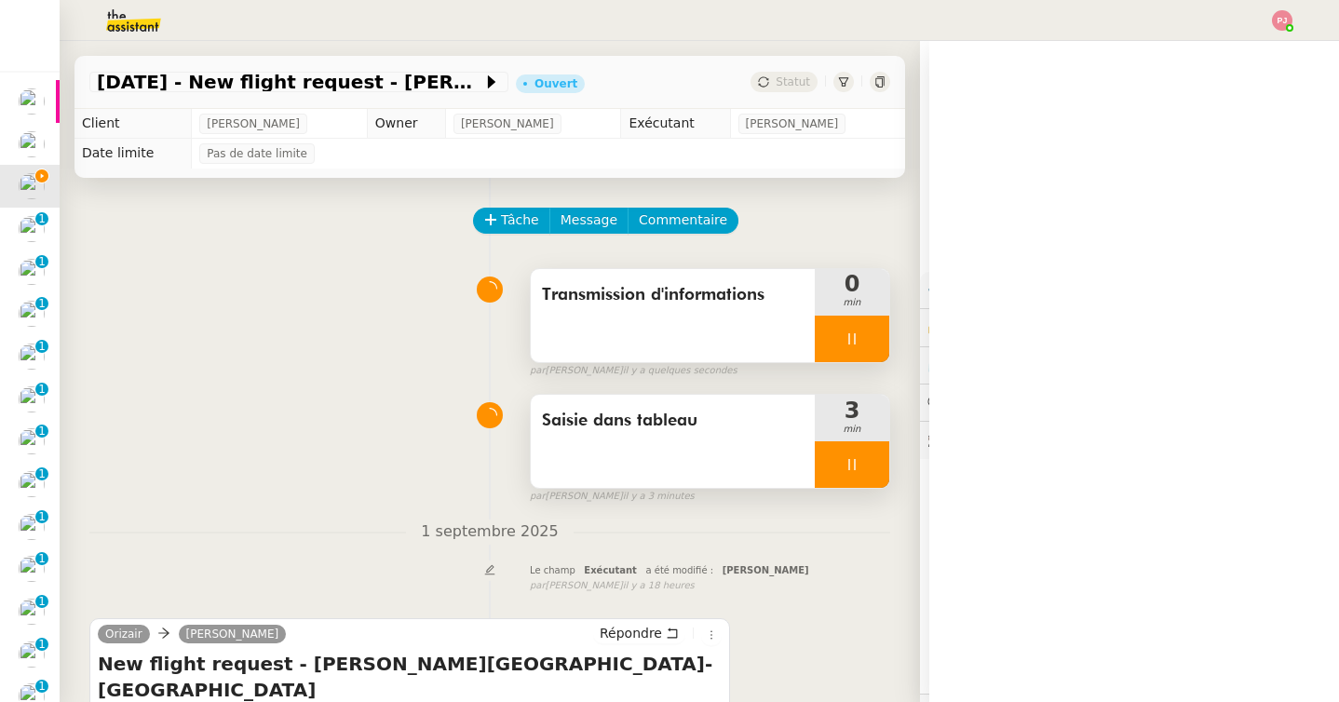
click at [861, 484] on div at bounding box center [852, 464] width 75 height 47
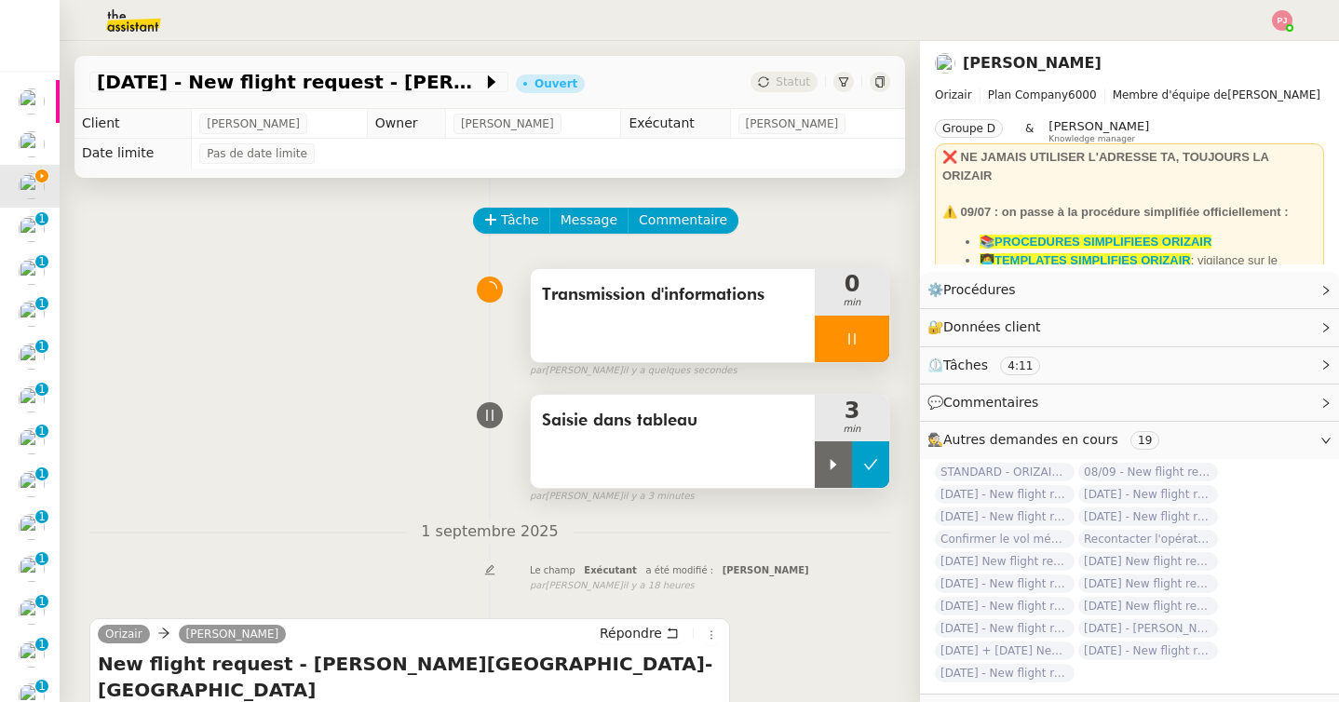
click at [884, 480] on button at bounding box center [870, 464] width 37 height 47
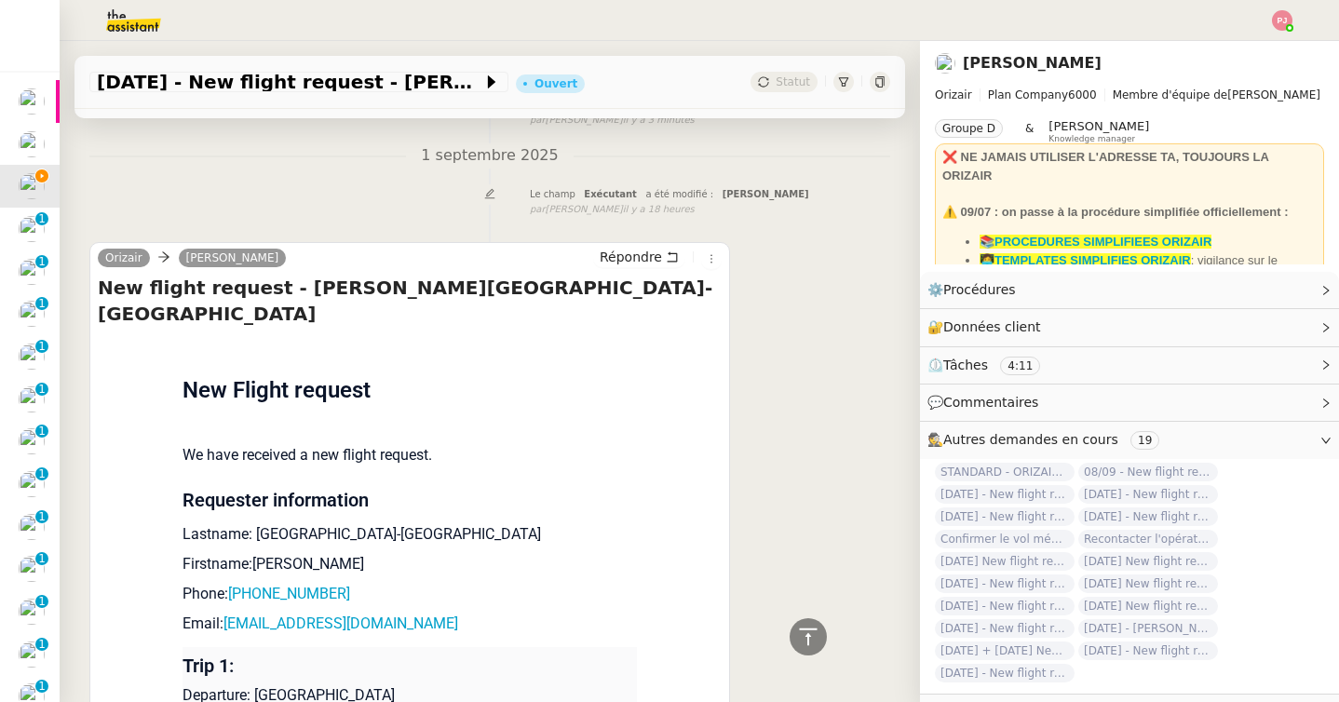
scroll to position [388, 0]
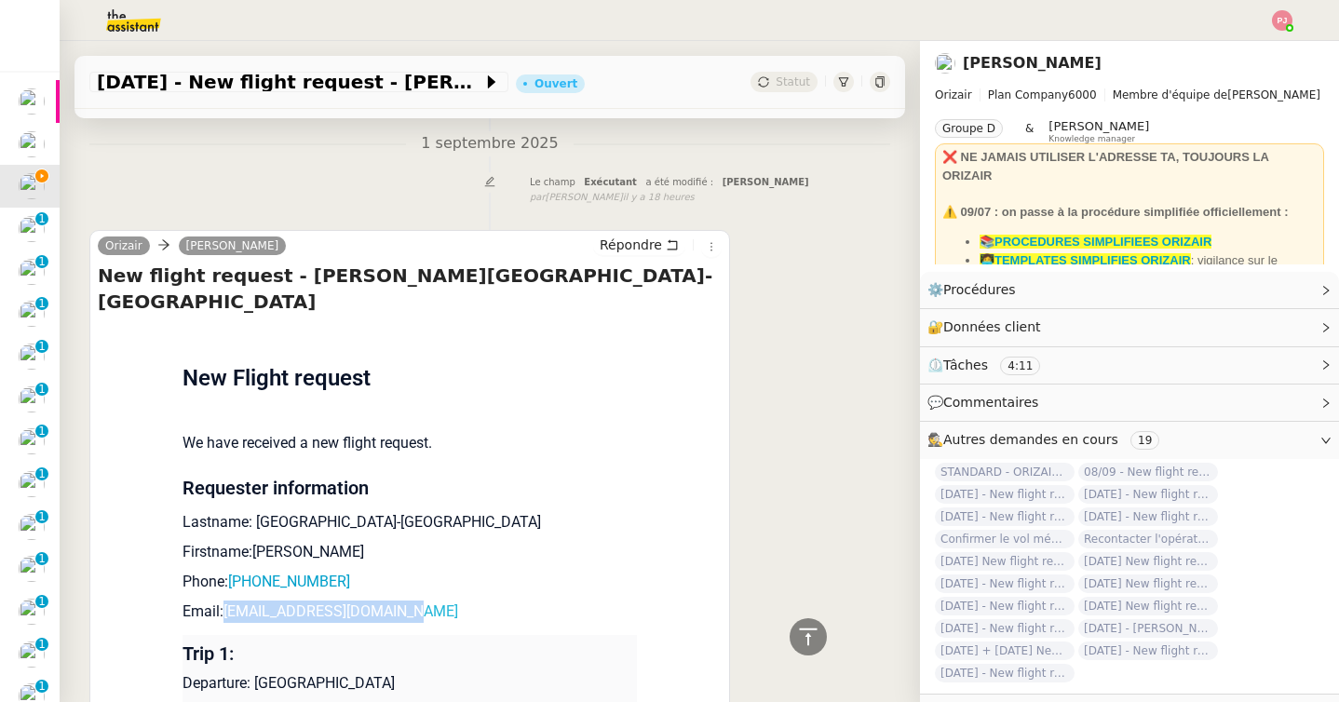
drag, startPoint x: 457, startPoint y: 589, endPoint x: 229, endPoint y: 580, distance: 228.3
click at [229, 601] on p "Email: cambridgec0694@gmail.com" at bounding box center [410, 612] width 454 height 22
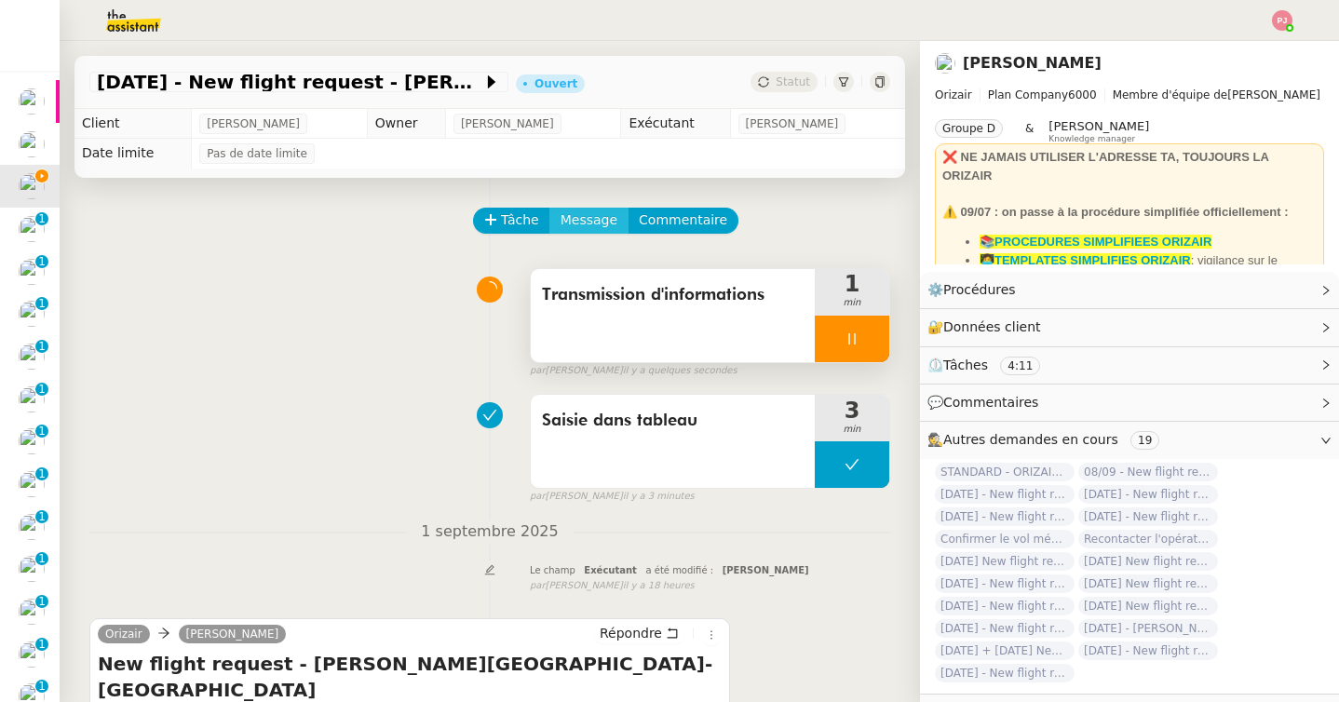
click at [589, 222] on span "Message" at bounding box center [589, 220] width 57 height 21
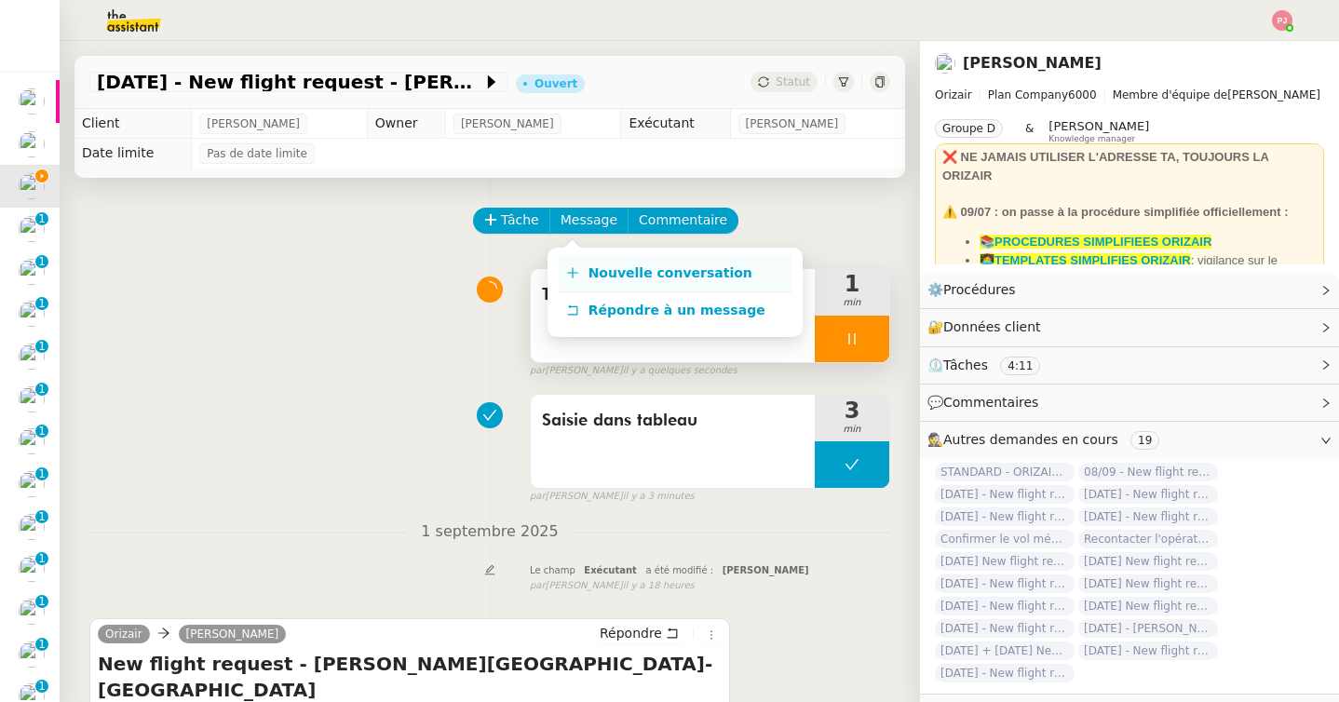
click at [590, 261] on link "Nouvelle conversation" at bounding box center [675, 273] width 233 height 37
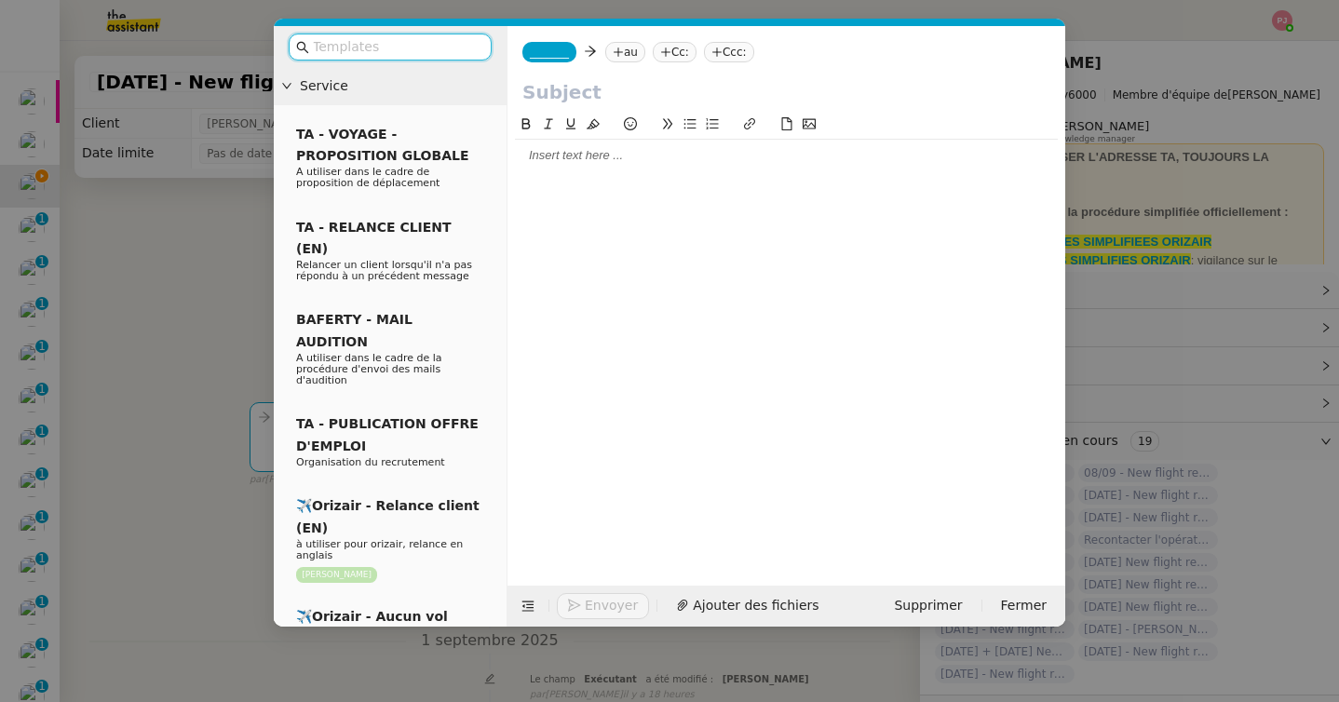
click at [450, 41] on input "text" at bounding box center [397, 46] width 168 height 21
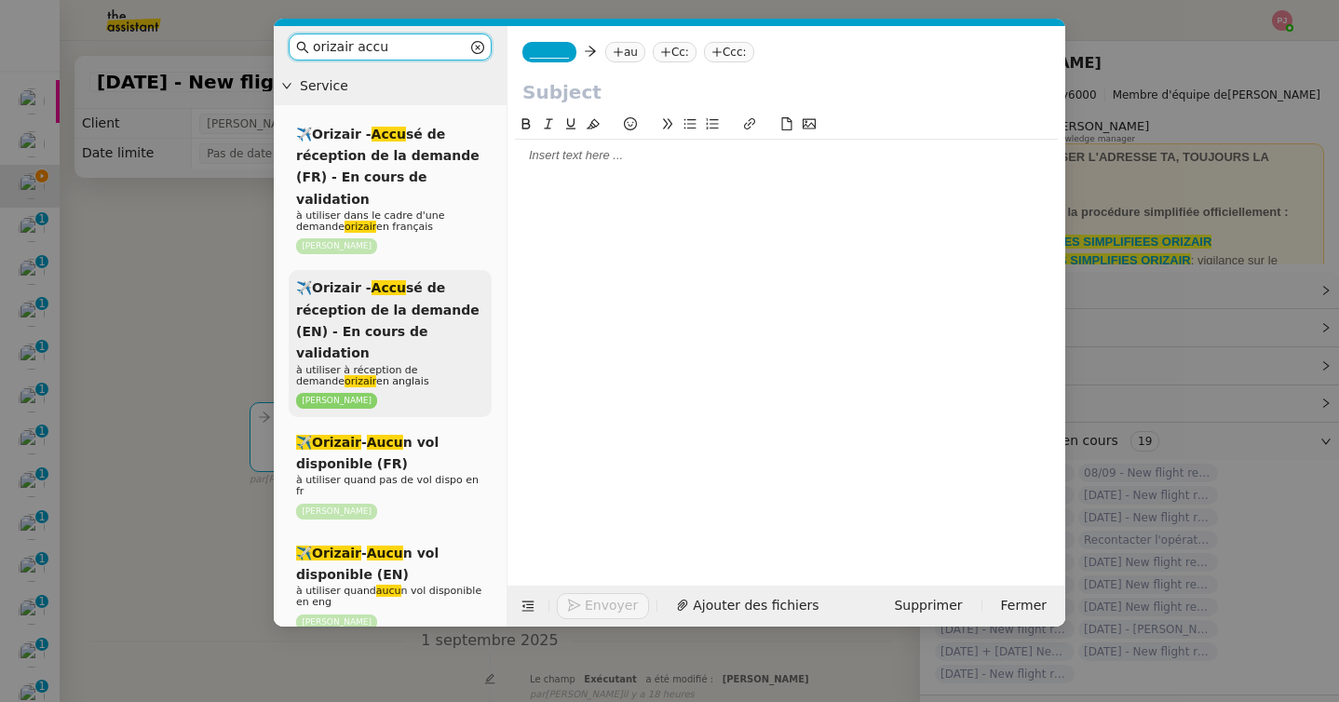
type input "orizair accu"
click at [391, 288] on span "✈️Orizair - Accu sé de réception de la demande (EN) - En cours de validation" at bounding box center [387, 320] width 183 height 80
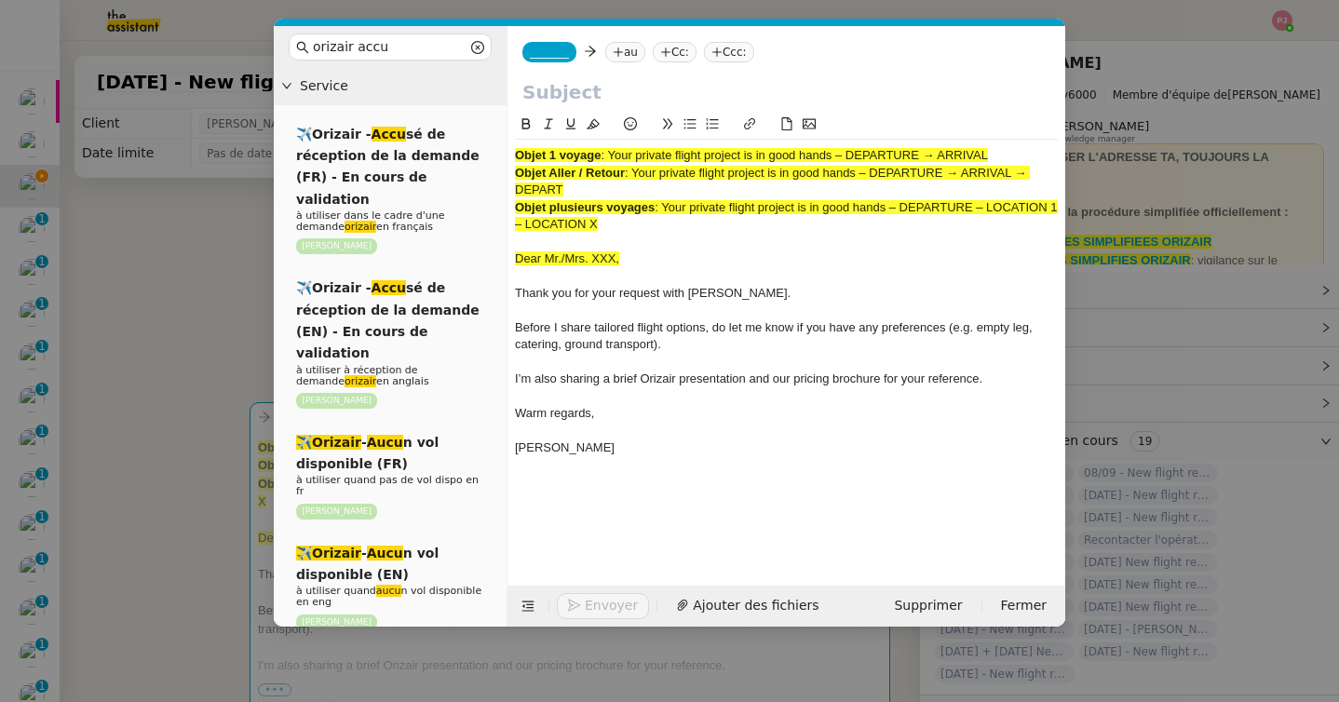
click at [619, 39] on div "_______ au Cc: Ccc:" at bounding box center [787, 52] width 558 height 52
click at [622, 50] on icon at bounding box center [618, 52] width 11 height 11
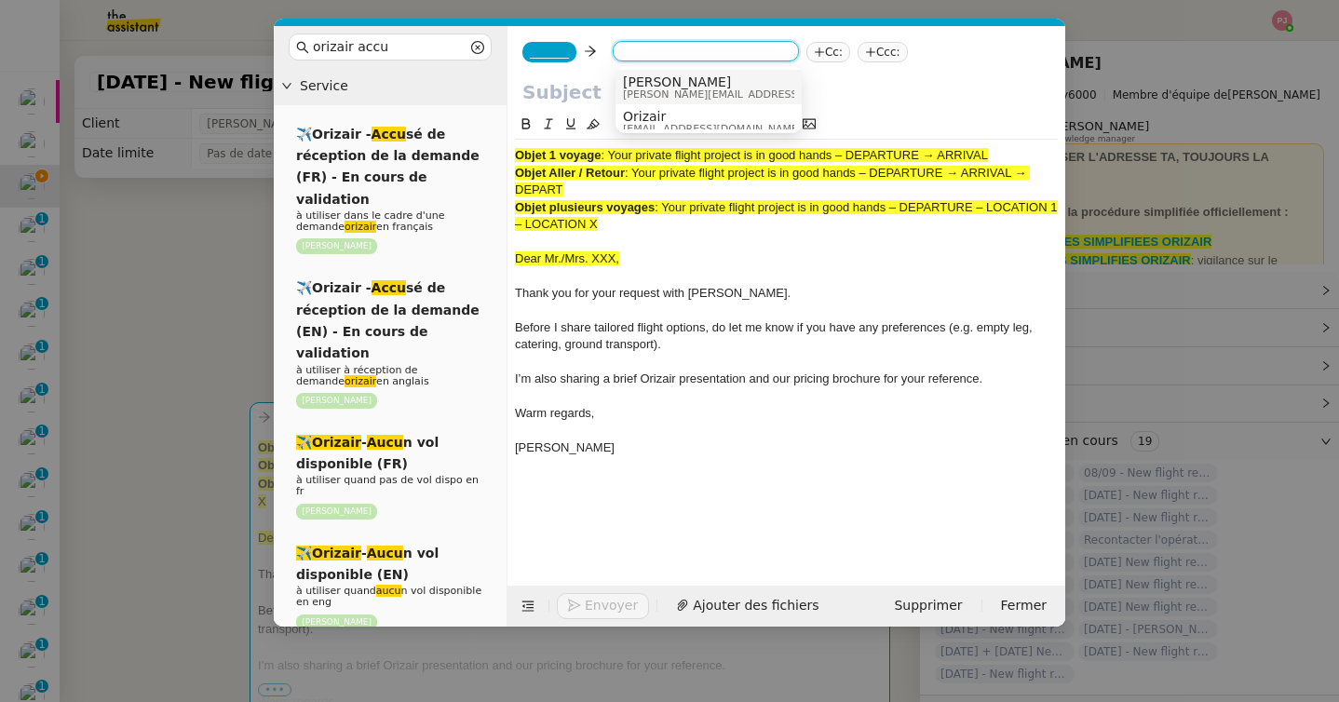
paste input "cambridgec0694@gmail.com"
type input "cambridgec0694@gmail.com"
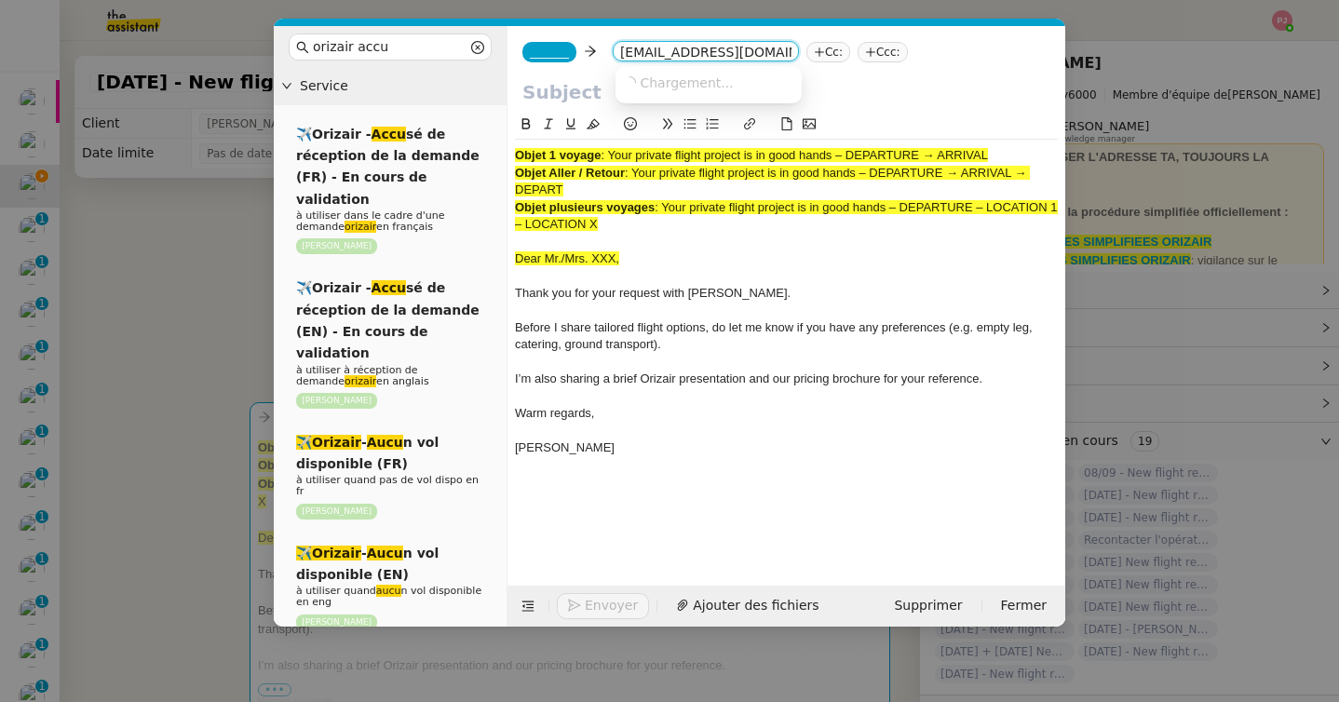
scroll to position [0, 6]
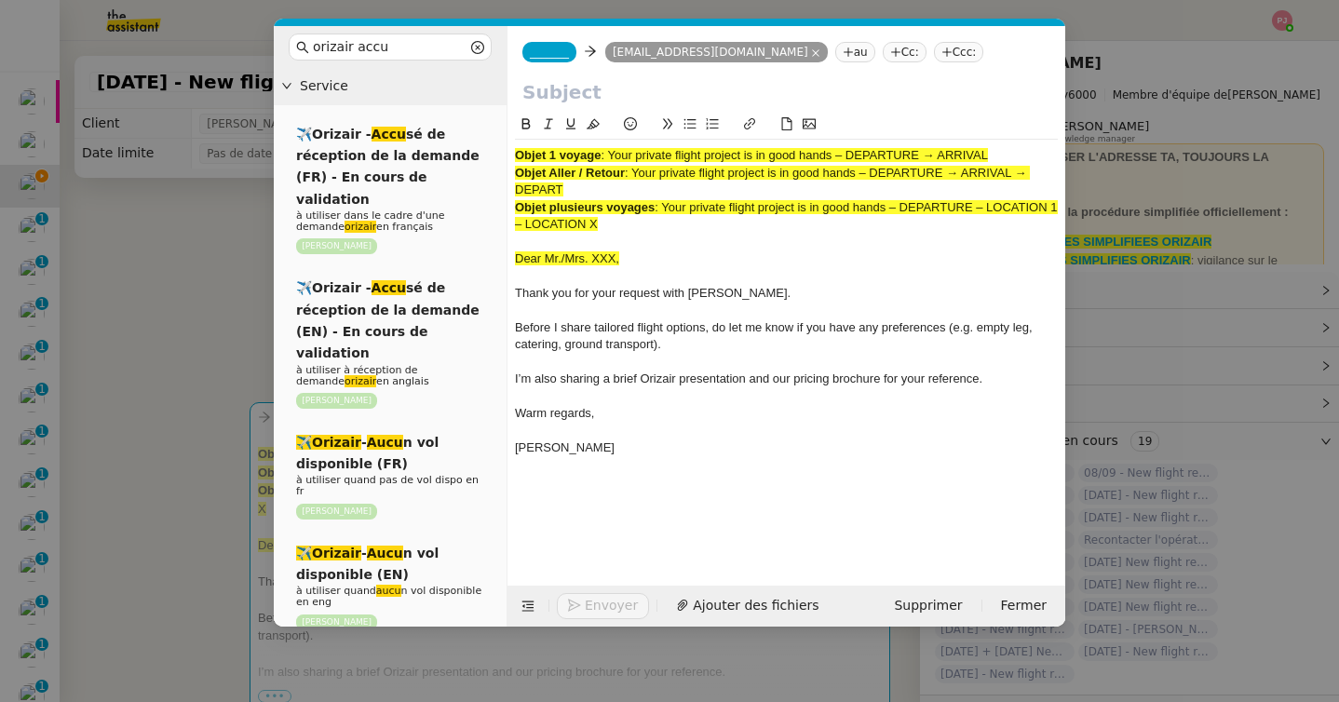
click at [557, 57] on span "_______" at bounding box center [549, 52] width 39 height 13
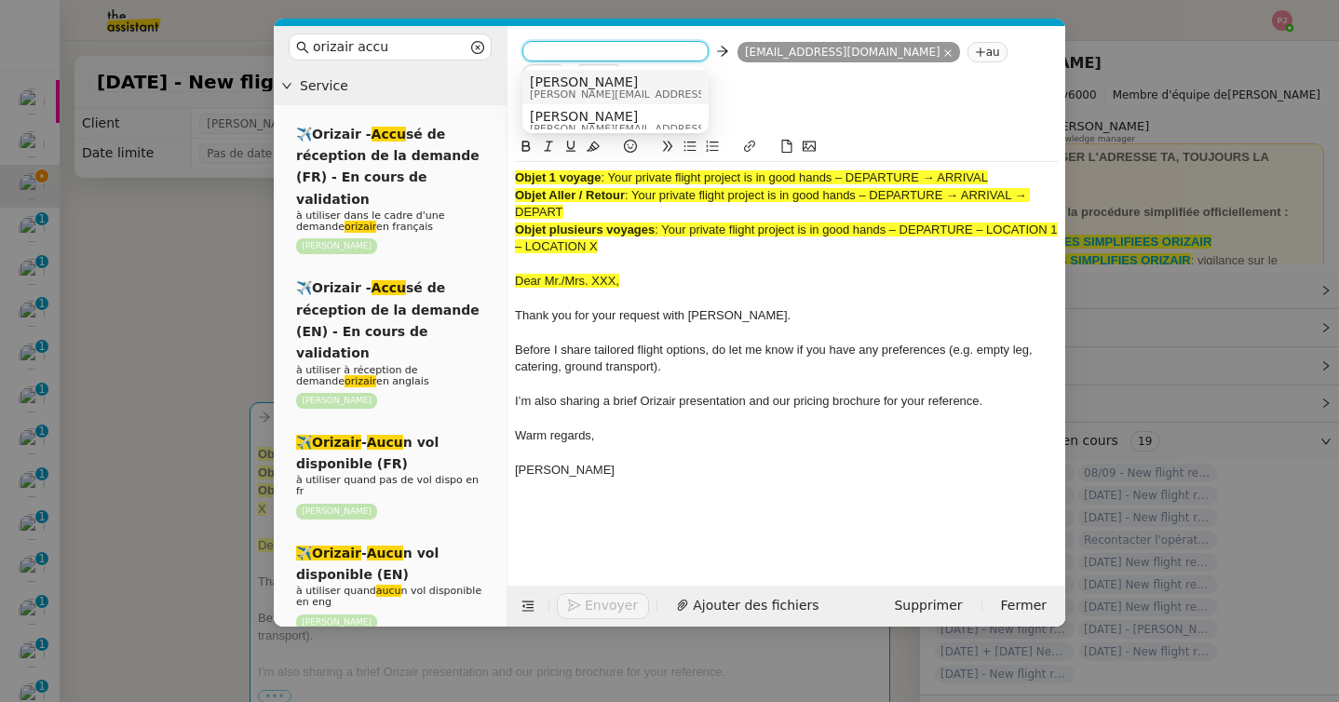
click at [571, 72] on nz-option-item "Josephine josephine.k@orizair.com" at bounding box center [615, 87] width 186 height 34
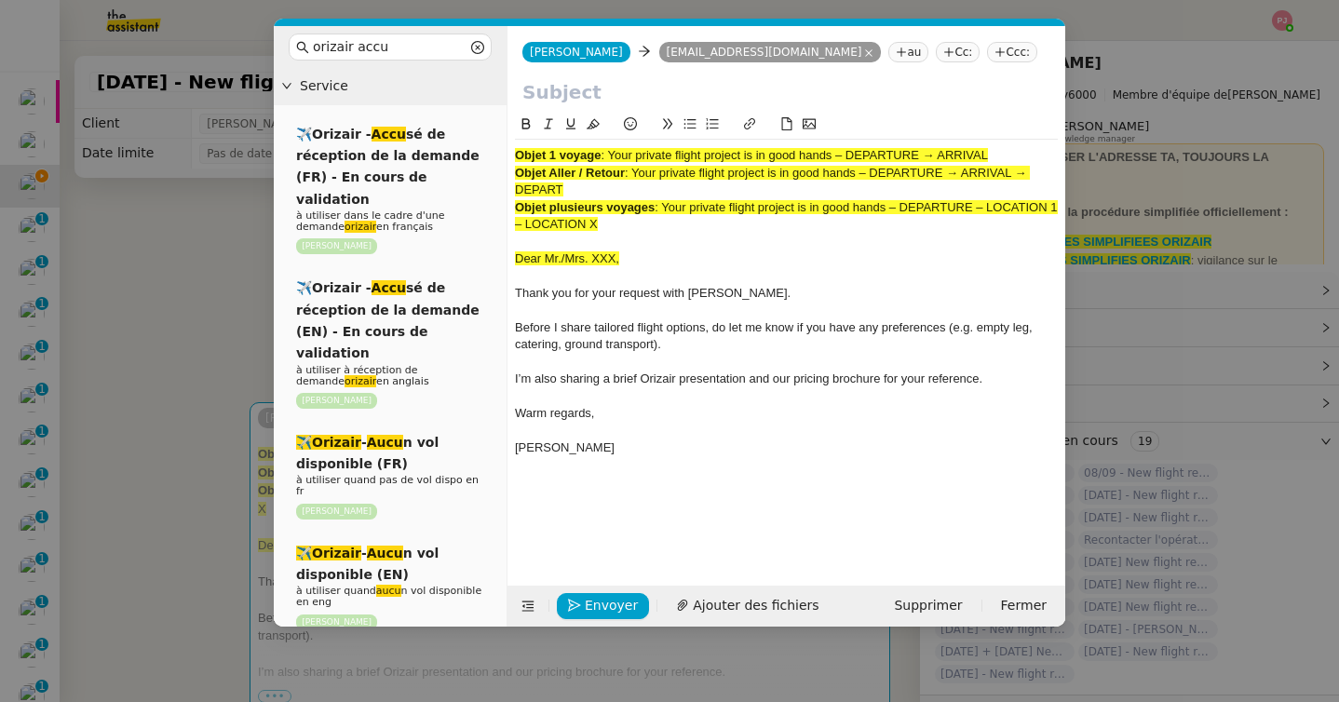
drag, startPoint x: 940, startPoint y: 48, endPoint x: 932, endPoint y: 34, distance: 16.7
click at [987, 48] on nz-tag "Ccc:" at bounding box center [1012, 52] width 50 height 20
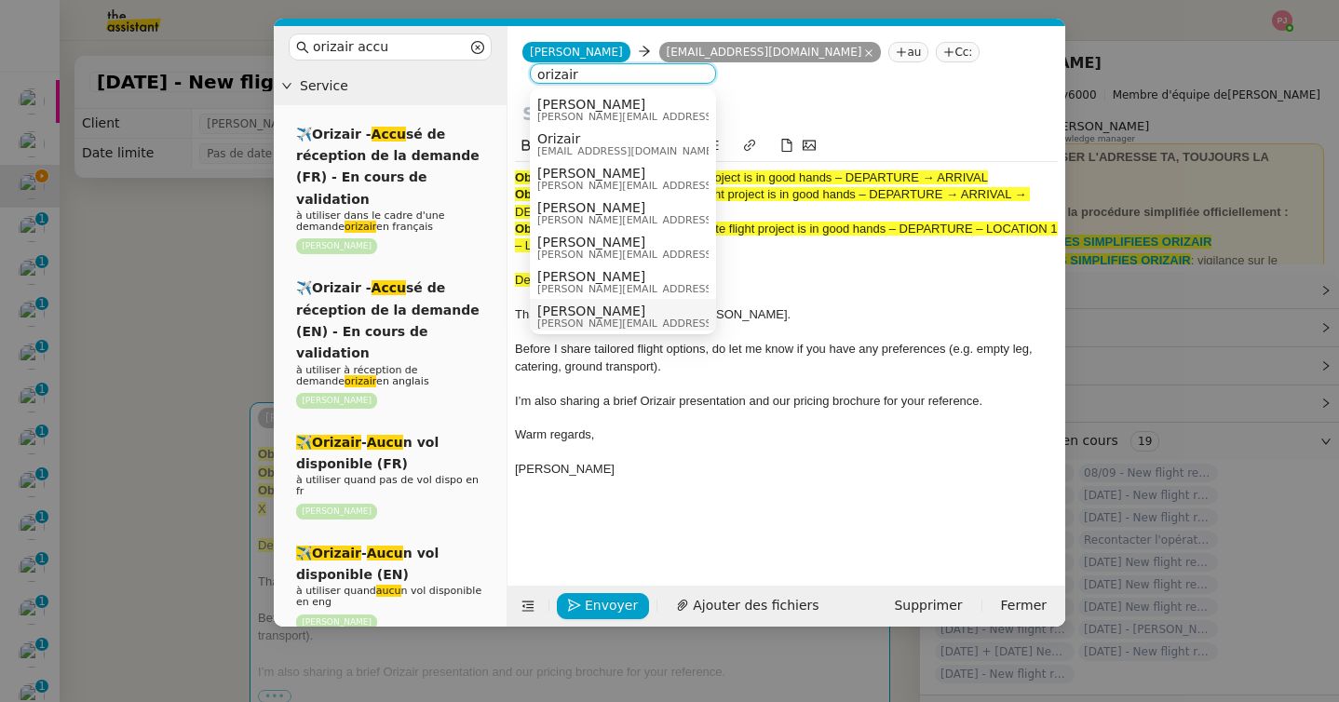
type input "orizair"
click at [589, 318] on span "louis@orizair.com" at bounding box center [669, 323] width 264 height 10
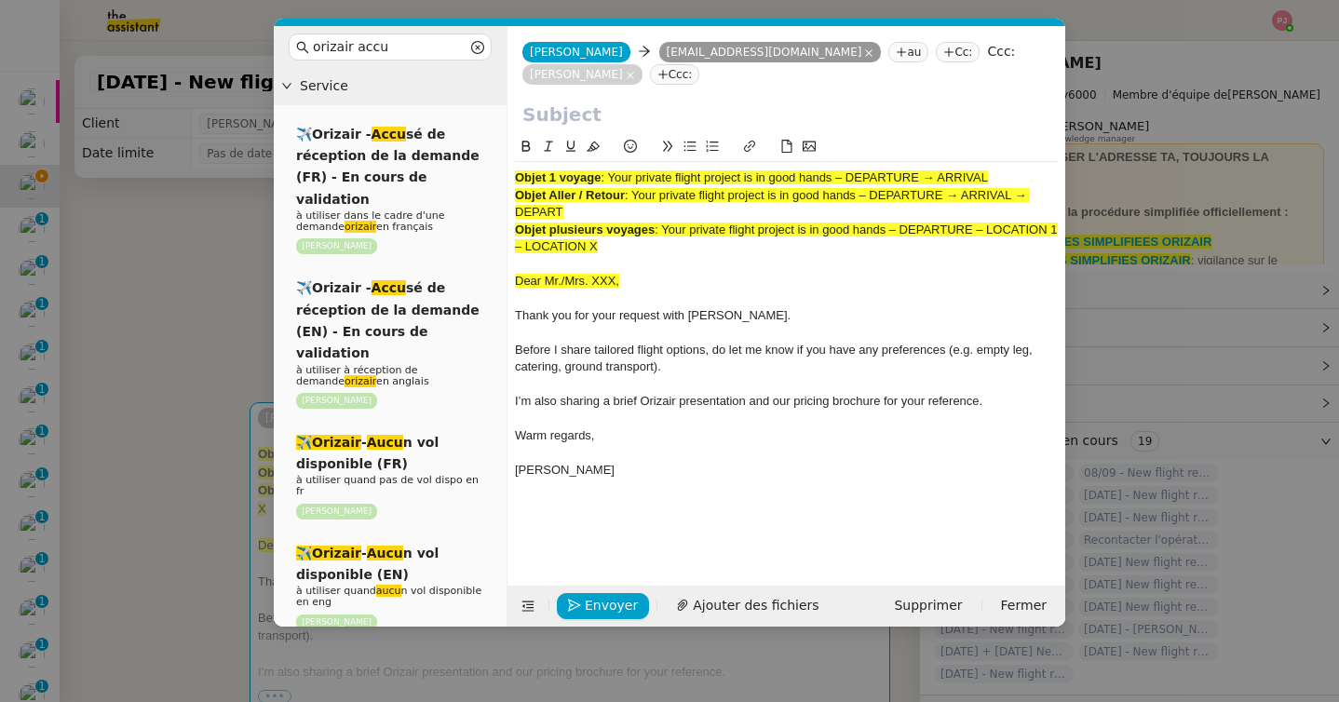
click at [168, 384] on nz-modal-container "orizair accu Service ✈️Orizair - Accu sé de réception de la demande (FR) - En c…" at bounding box center [669, 351] width 1339 height 702
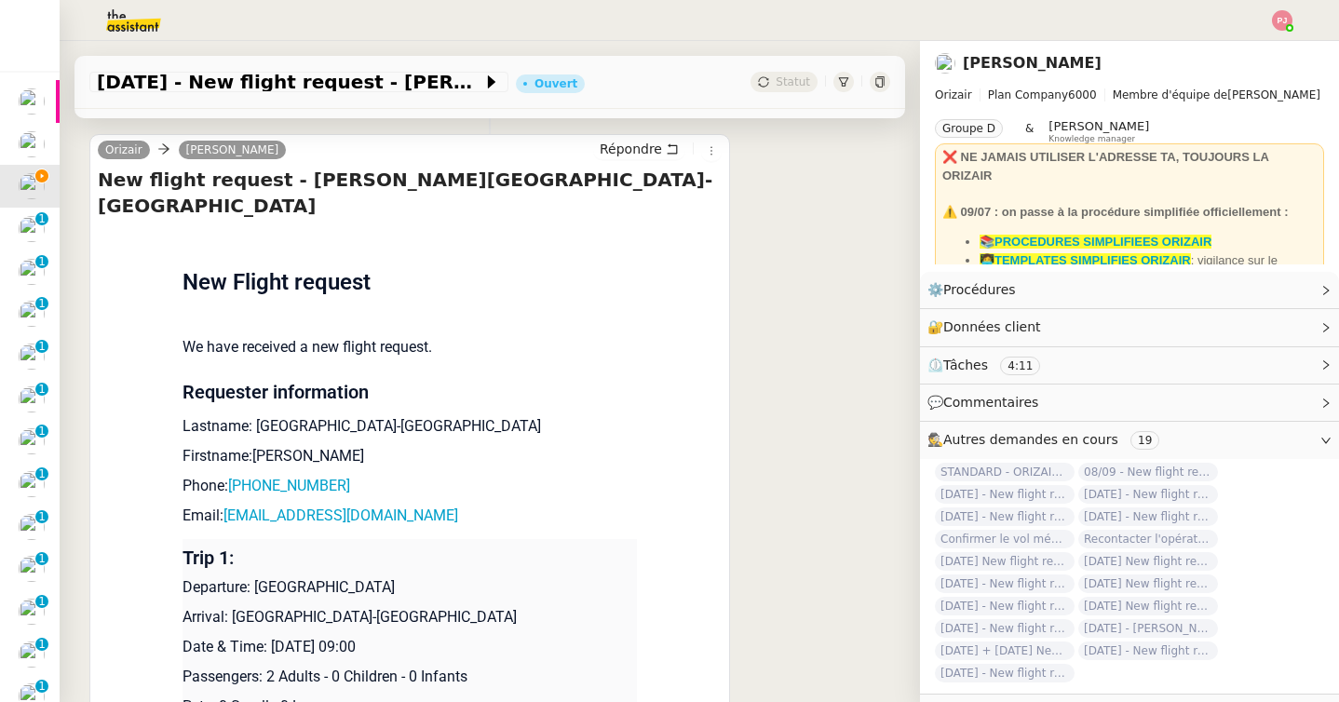
scroll to position [1091, 0]
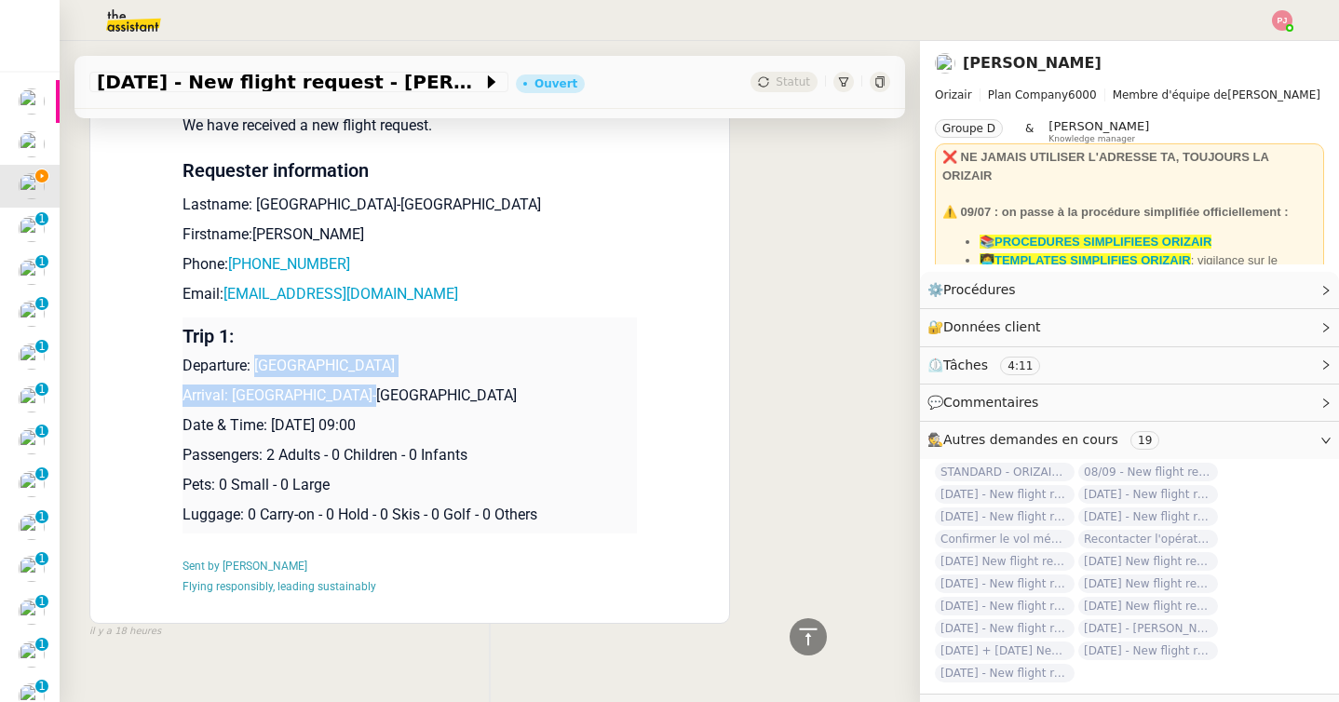
drag, startPoint x: 372, startPoint y: 372, endPoint x: 258, endPoint y: 343, distance: 117.2
click at [258, 343] on td "Trip 1: Departure: London City Airport Arrival: Paris-Orly Airport Date & Time:…" at bounding box center [410, 426] width 454 height 216
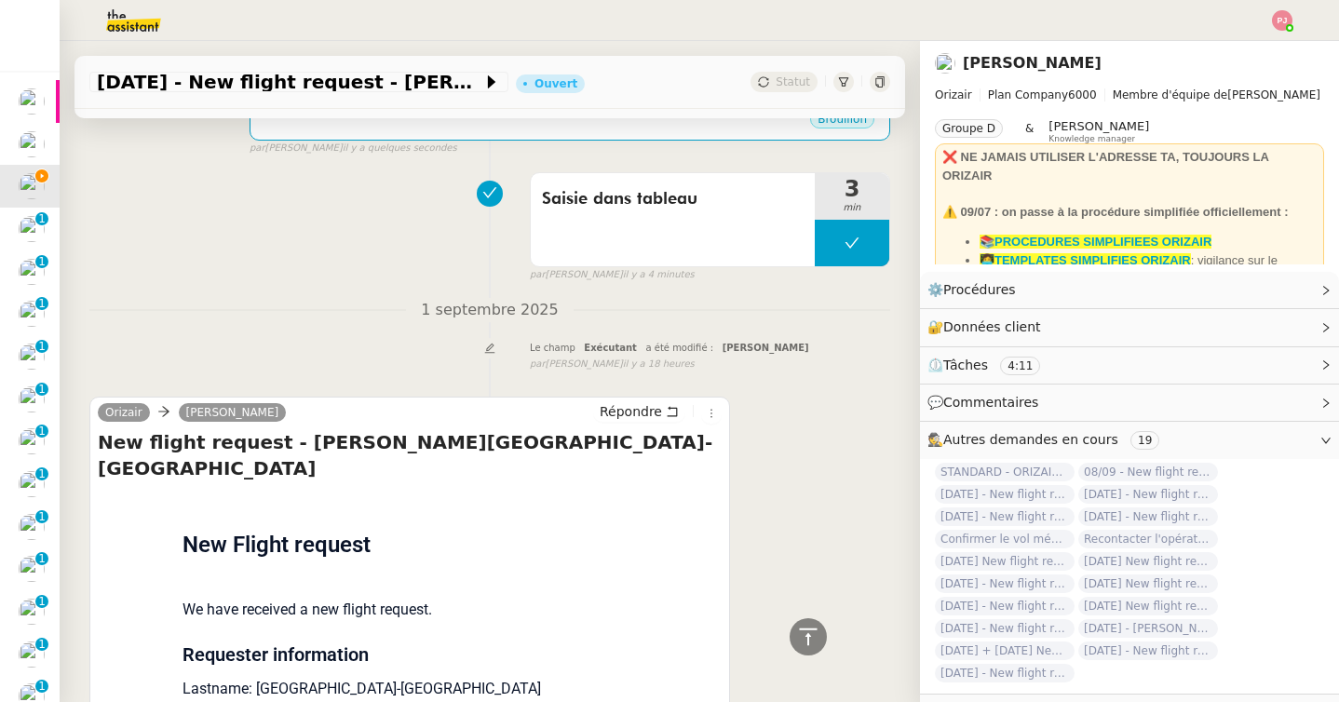
scroll to position [0, 0]
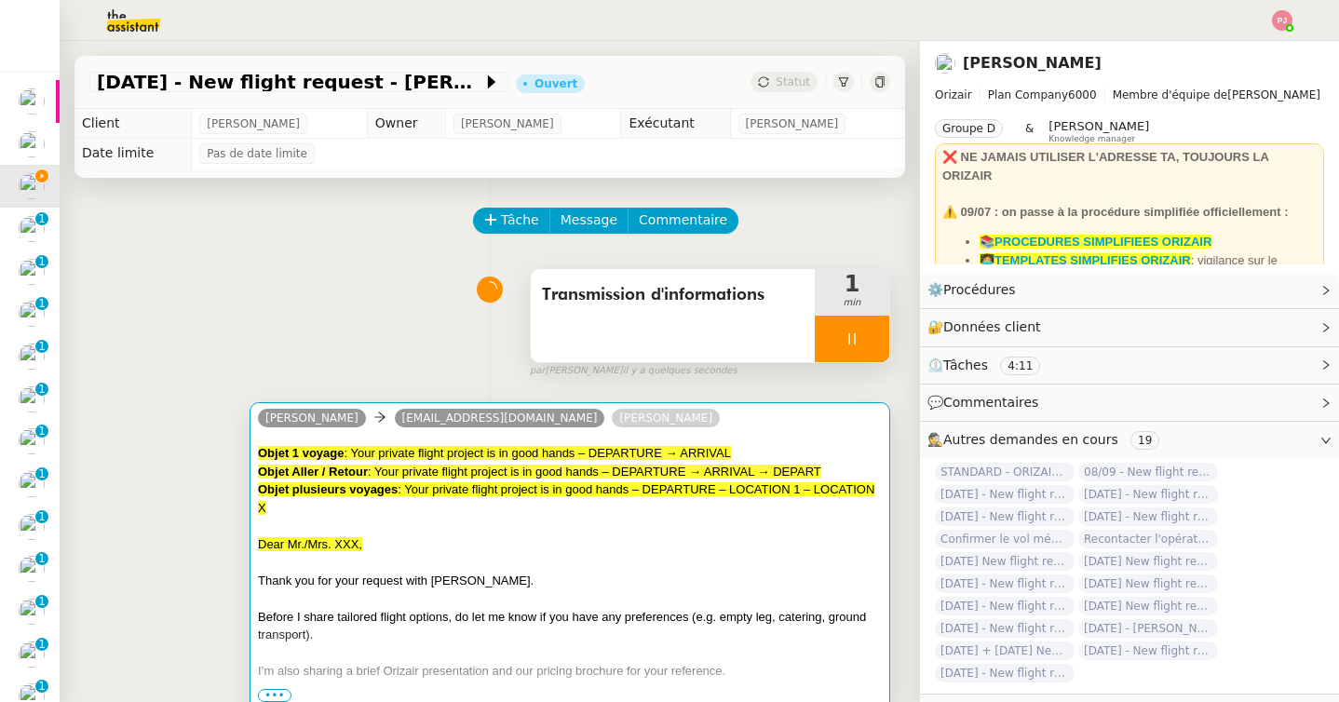
click at [381, 467] on span ": Your private flight project is in good hands – DEPARTURE → ARRIVAL → DEPART" at bounding box center [595, 472] width 454 height 14
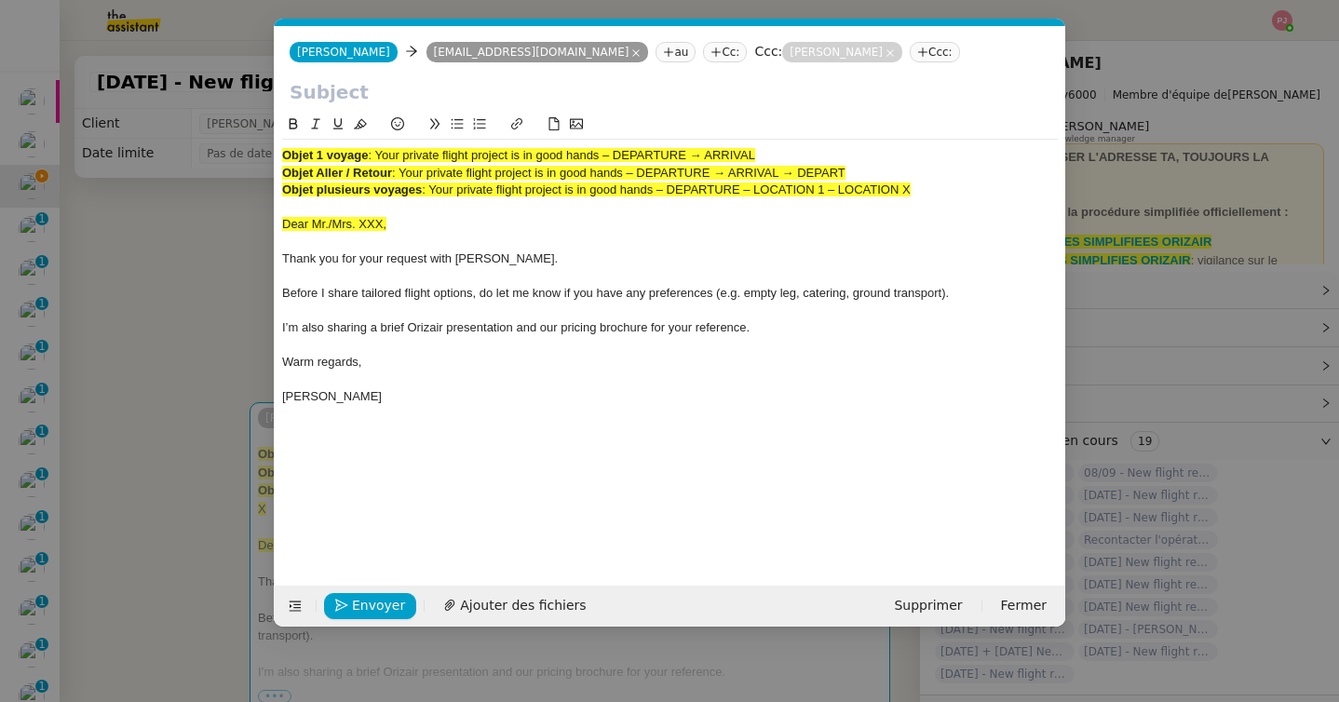
scroll to position [0, 109]
click at [380, 398] on div "Josephine" at bounding box center [670, 396] width 776 height 17
drag, startPoint x: 380, startPoint y: 154, endPoint x: 824, endPoint y: 160, distance: 444.3
click at [824, 160] on div "Objet 1 voyage : Your private flight project is in good hands – DEPARTURE → ARR…" at bounding box center [670, 155] width 776 height 17
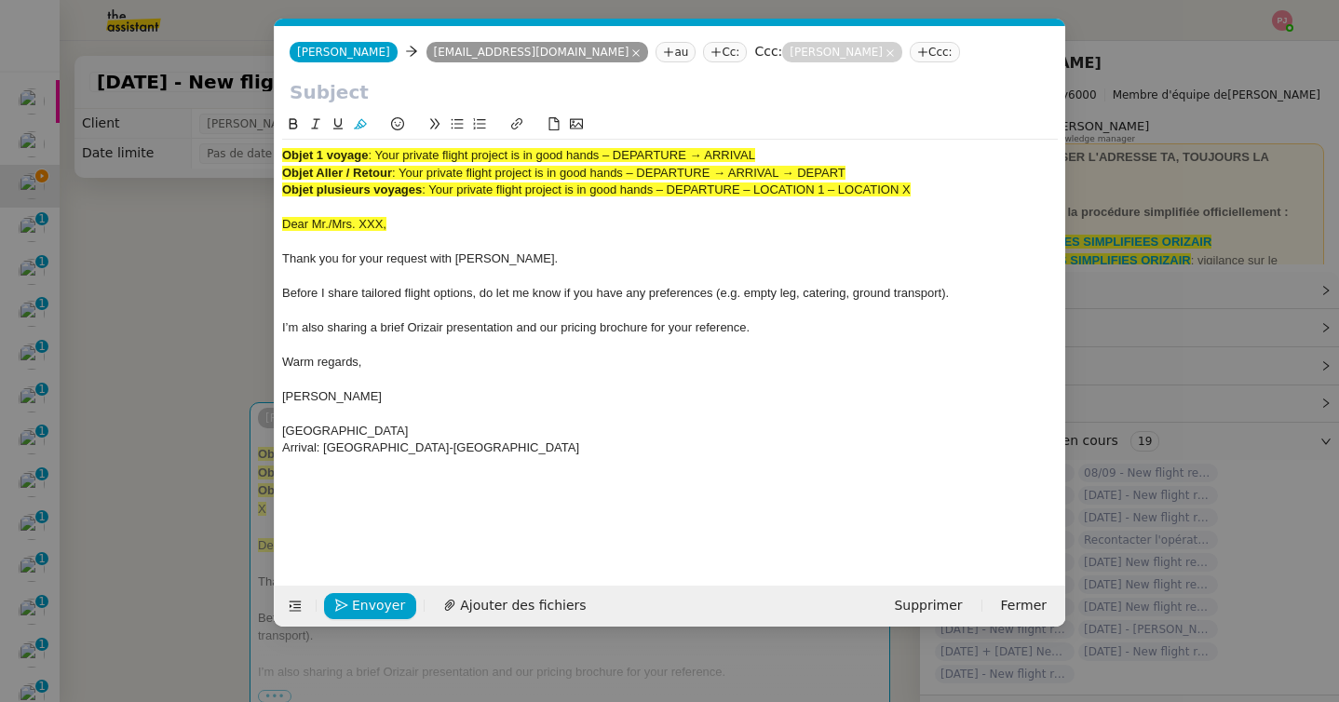
click at [592, 90] on input "text" at bounding box center [670, 92] width 761 height 28
paste input "Your private flight project is in good hands – DEPARTURE → ARRIVAL"
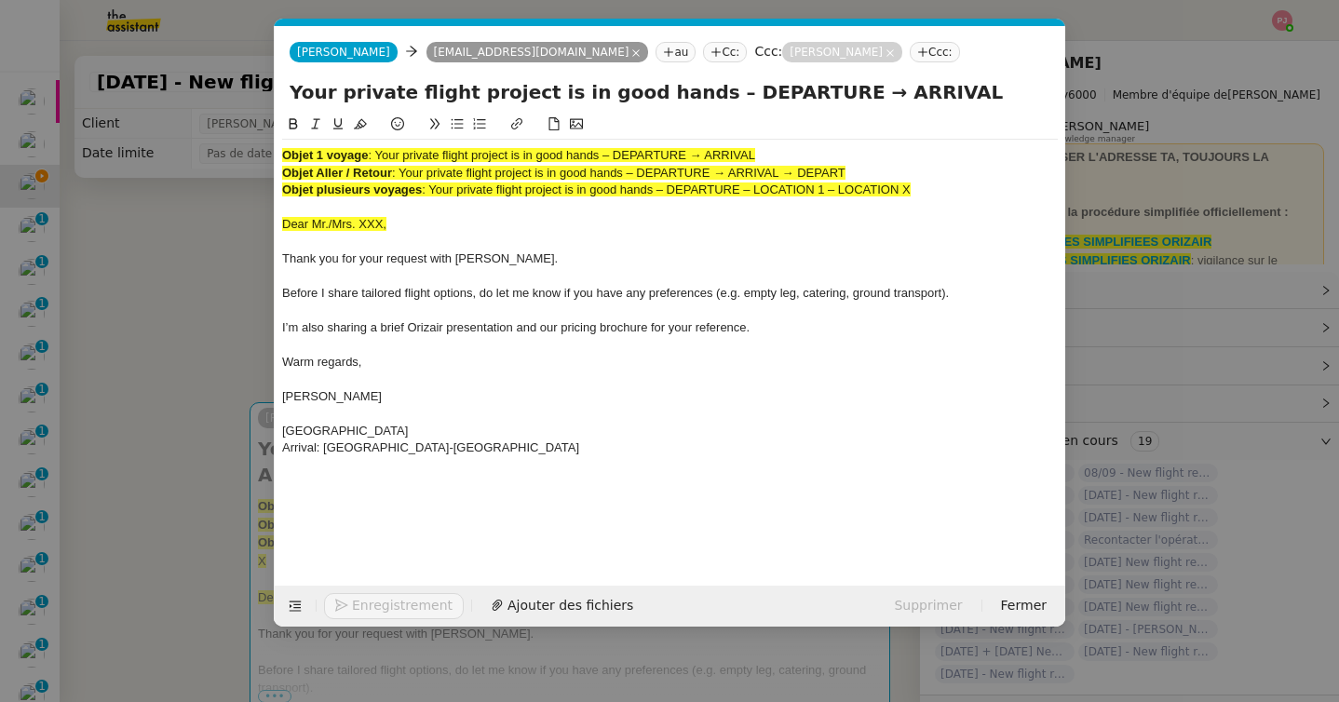
type input "Your private flight project is in good hands – DEPARTURE → ARRIVAL"
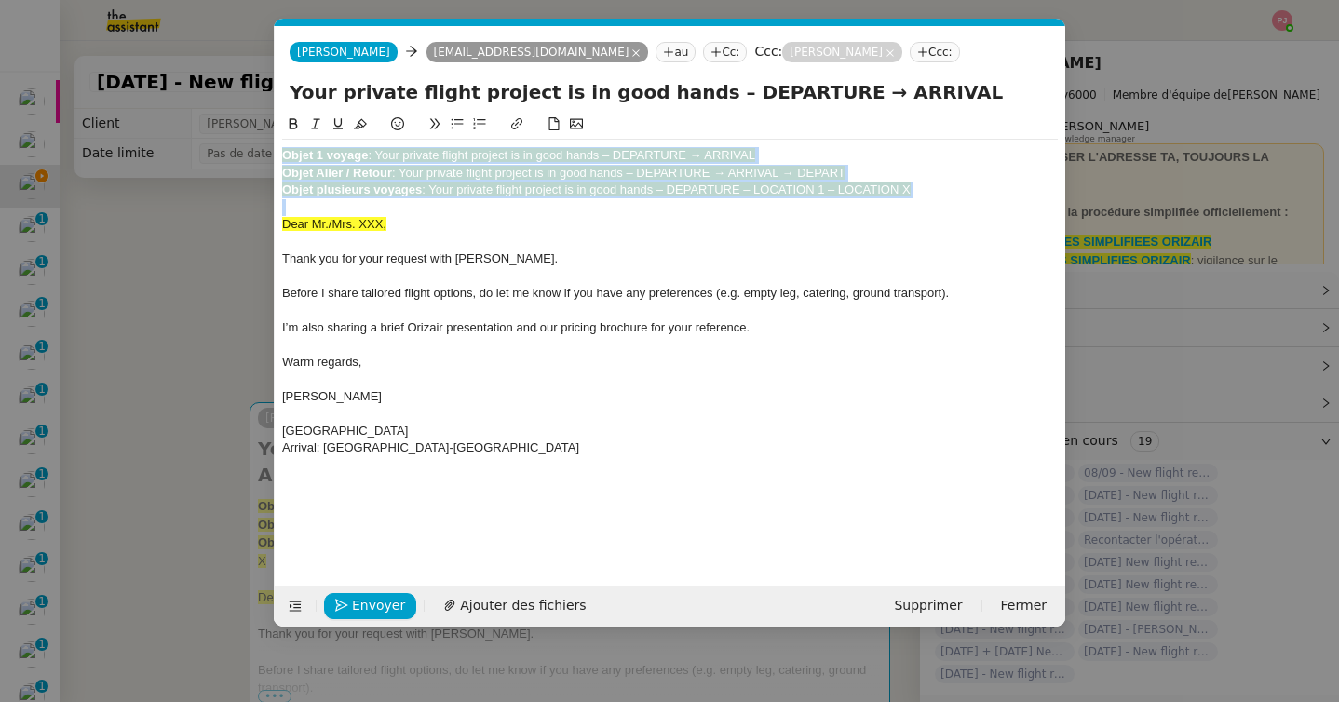
drag, startPoint x: 284, startPoint y: 228, endPoint x: 283, endPoint y: 128, distance: 100.6
click at [283, 128] on div "Objet 1 voyage : Your private flight project is in good hands – DEPARTURE → ARR…" at bounding box center [670, 298] width 776 height 368
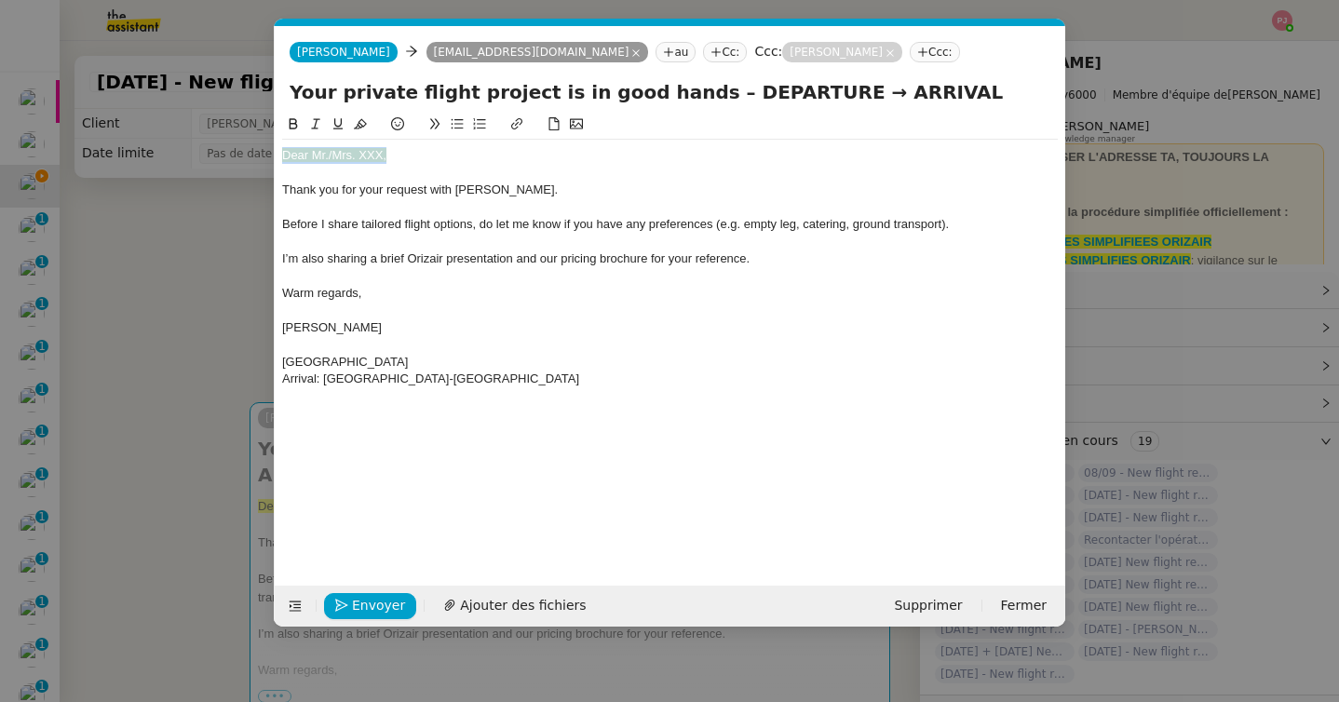
drag, startPoint x: 412, startPoint y: 155, endPoint x: 153, endPoint y: 155, distance: 258.9
click at [153, 155] on nz-modal-container "orizair accu Service ✈️Orizair - Accu sé de réception de la demande (FR) - En c…" at bounding box center [669, 351] width 1339 height 702
click at [160, 376] on nz-modal-container "orizair accu Service ✈️Orizair - Accu sé de réception de la demande (FR) - En c…" at bounding box center [669, 351] width 1339 height 702
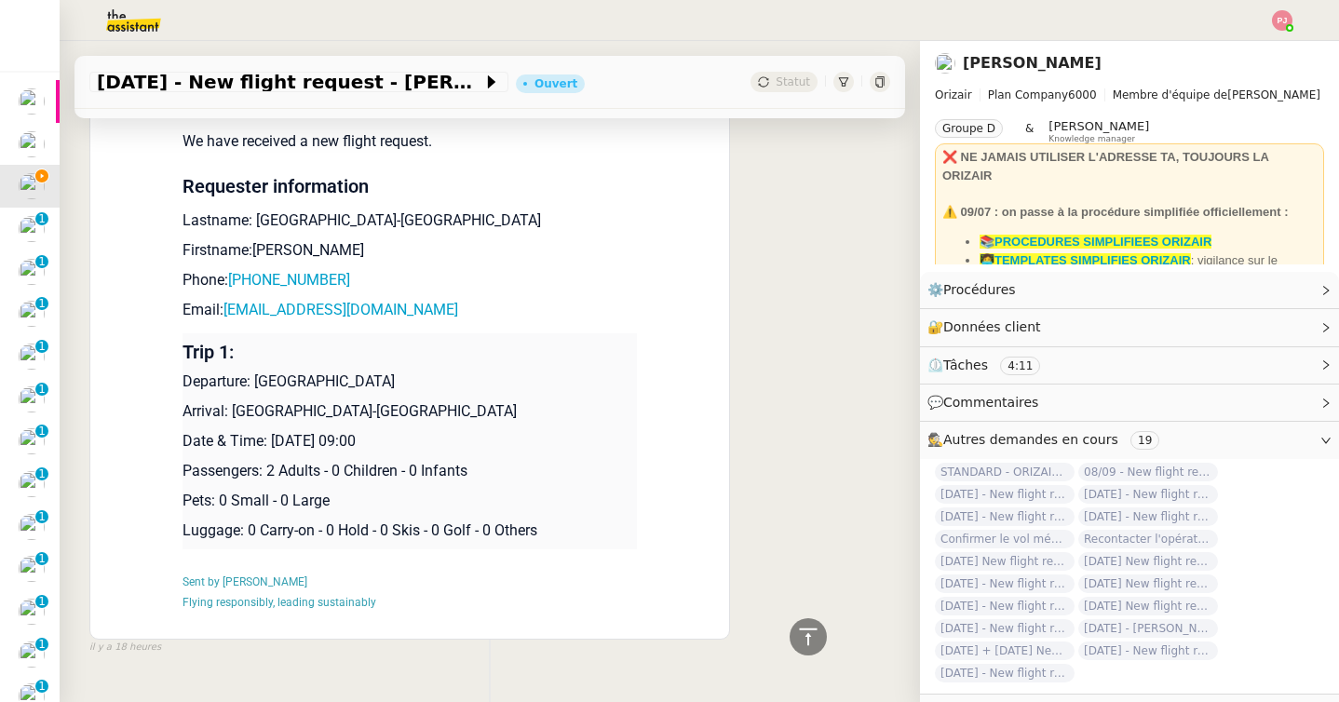
scroll to position [1091, 0]
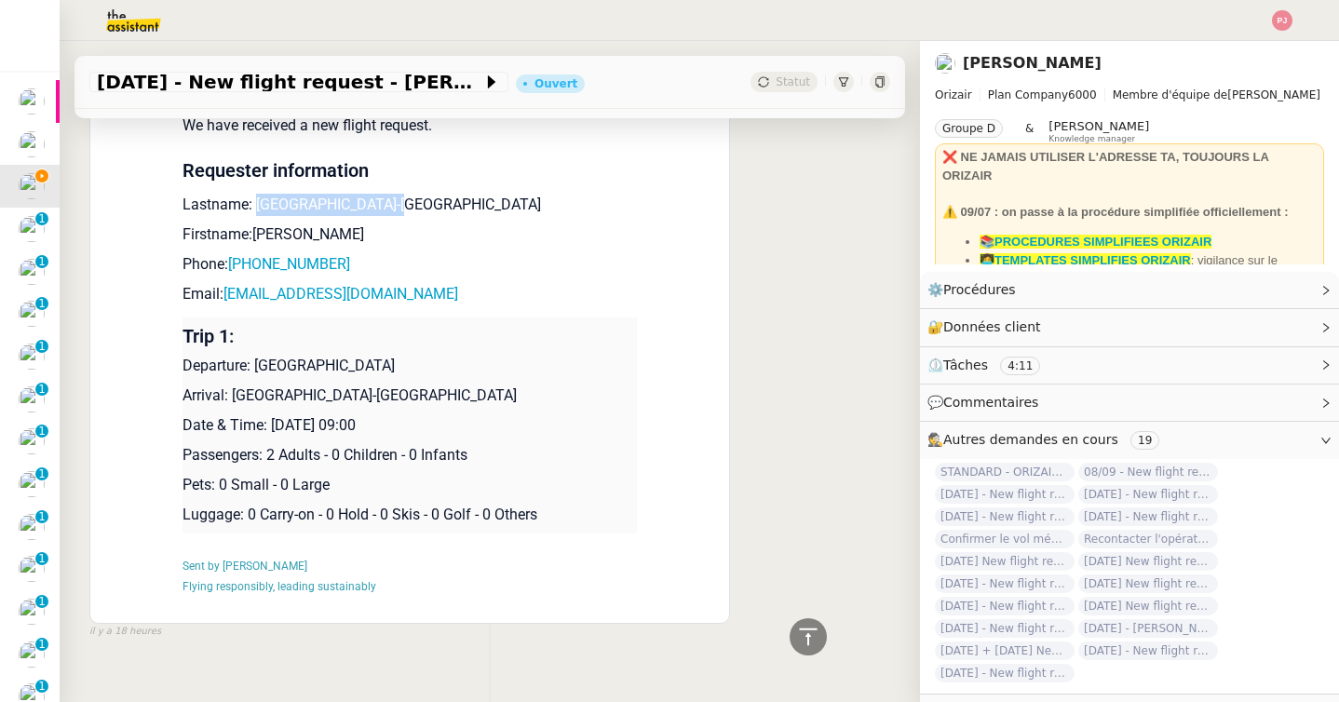
drag, startPoint x: 417, startPoint y: 172, endPoint x: 257, endPoint y: 176, distance: 160.2
click at [257, 194] on p "Lastname: Cambridge-Claremont" at bounding box center [410, 205] width 454 height 22
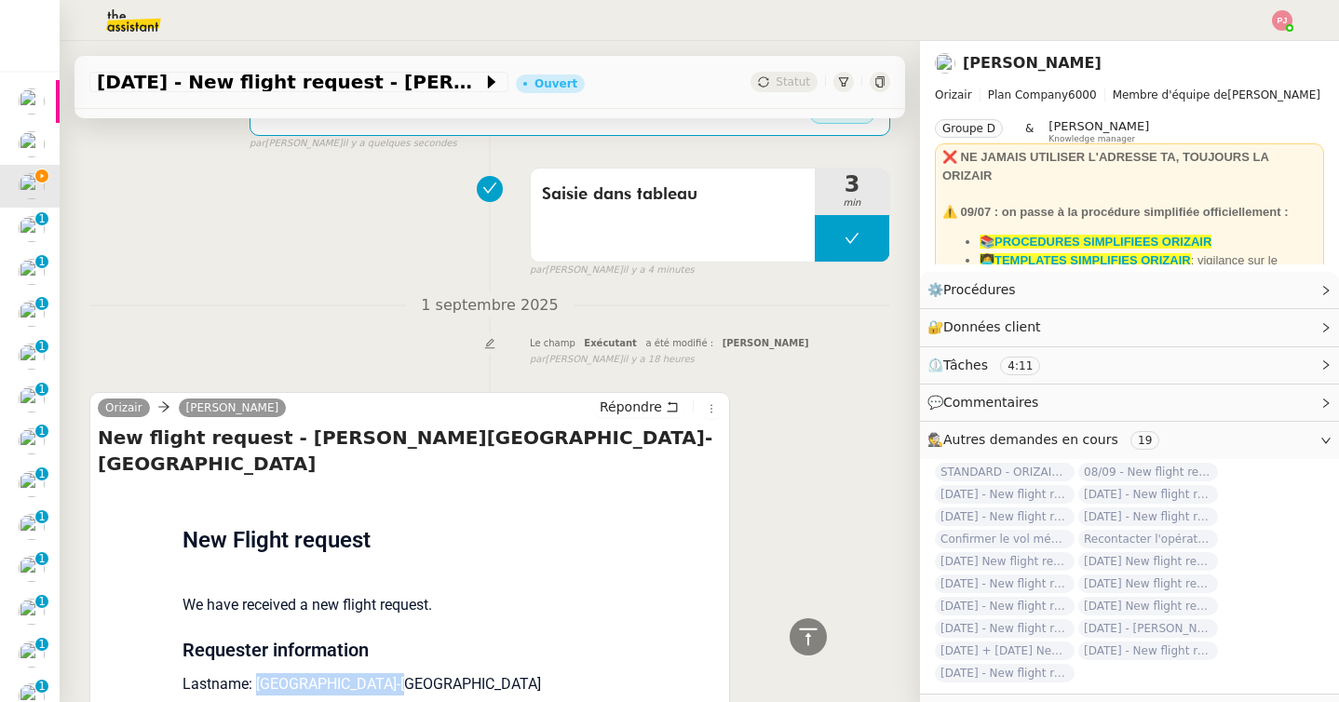
scroll to position [0, 0]
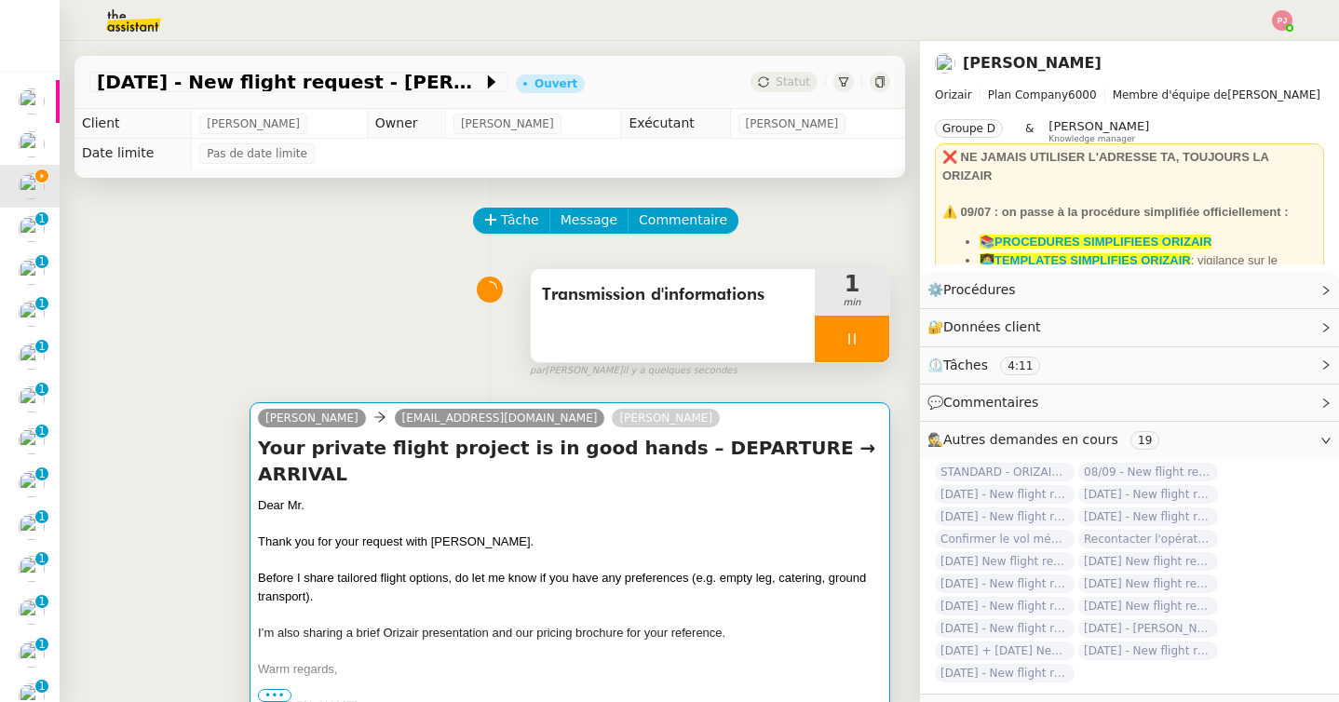
click at [386, 571] on span "Before I share tailored flight options, do let me know if you have any preferen…" at bounding box center [562, 587] width 608 height 33
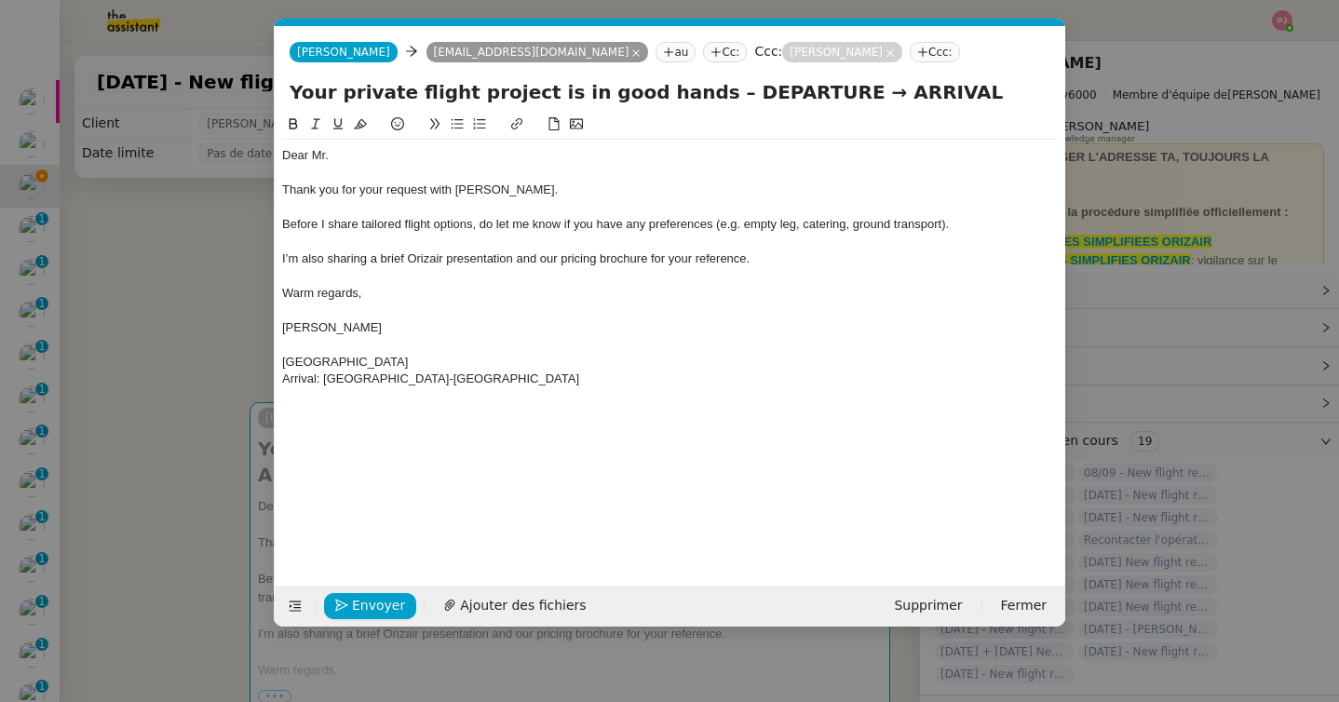
scroll to position [0, 109]
click at [336, 155] on div "Dear Mr." at bounding box center [670, 155] width 776 height 17
drag, startPoint x: 397, startPoint y: 368, endPoint x: 264, endPoint y: 362, distance: 132.4
click at [264, 362] on nz-modal-container "orizair accu Service ✈️Orizair - Accu sé de réception de la demande (FR) - En c…" at bounding box center [669, 351] width 1339 height 702
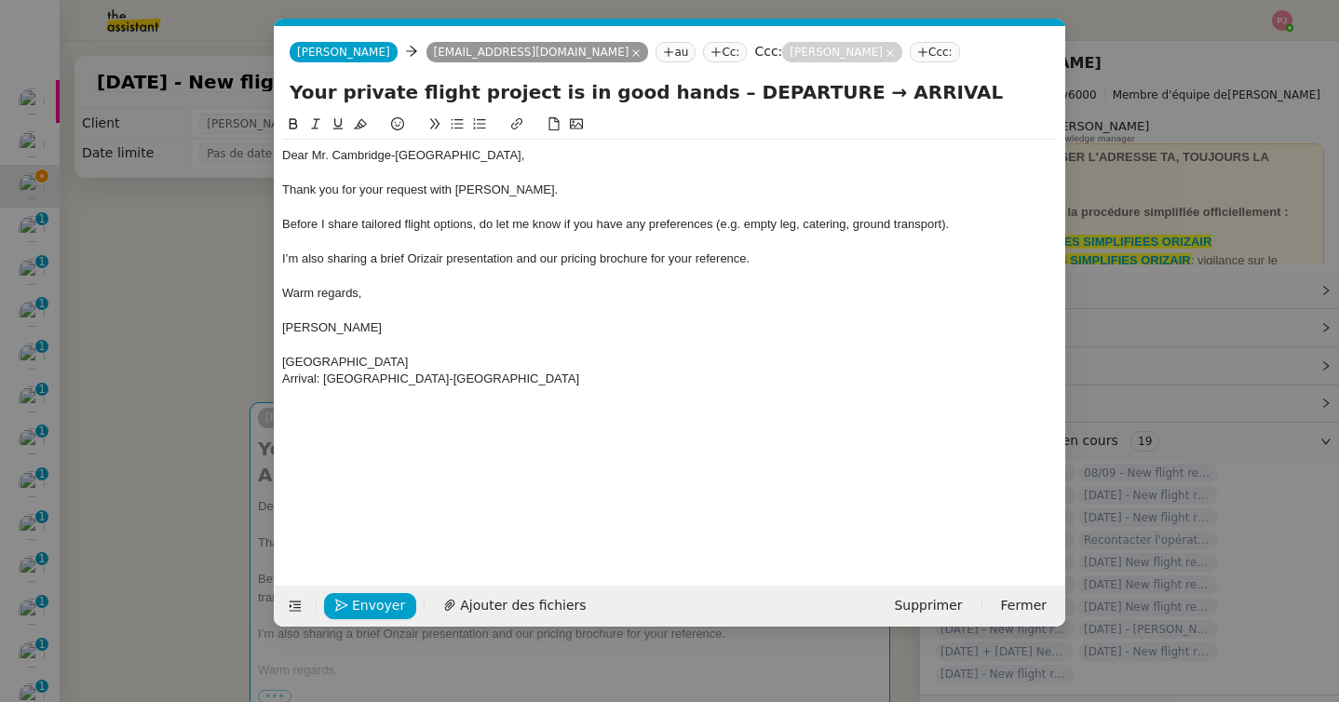
drag, startPoint x: 783, startPoint y: 95, endPoint x: 680, endPoint y: 96, distance: 103.4
click at [680, 96] on input "Your private flight project is in good hands – DEPARTURE → ARRIVAL" at bounding box center [670, 92] width 761 height 28
paste input "London City Airport"
drag, startPoint x: 431, startPoint y: 378, endPoint x: 323, endPoint y: 374, distance: 108.1
click at [323, 374] on div "Arrival: Paris-Orly Airport" at bounding box center [670, 379] width 776 height 17
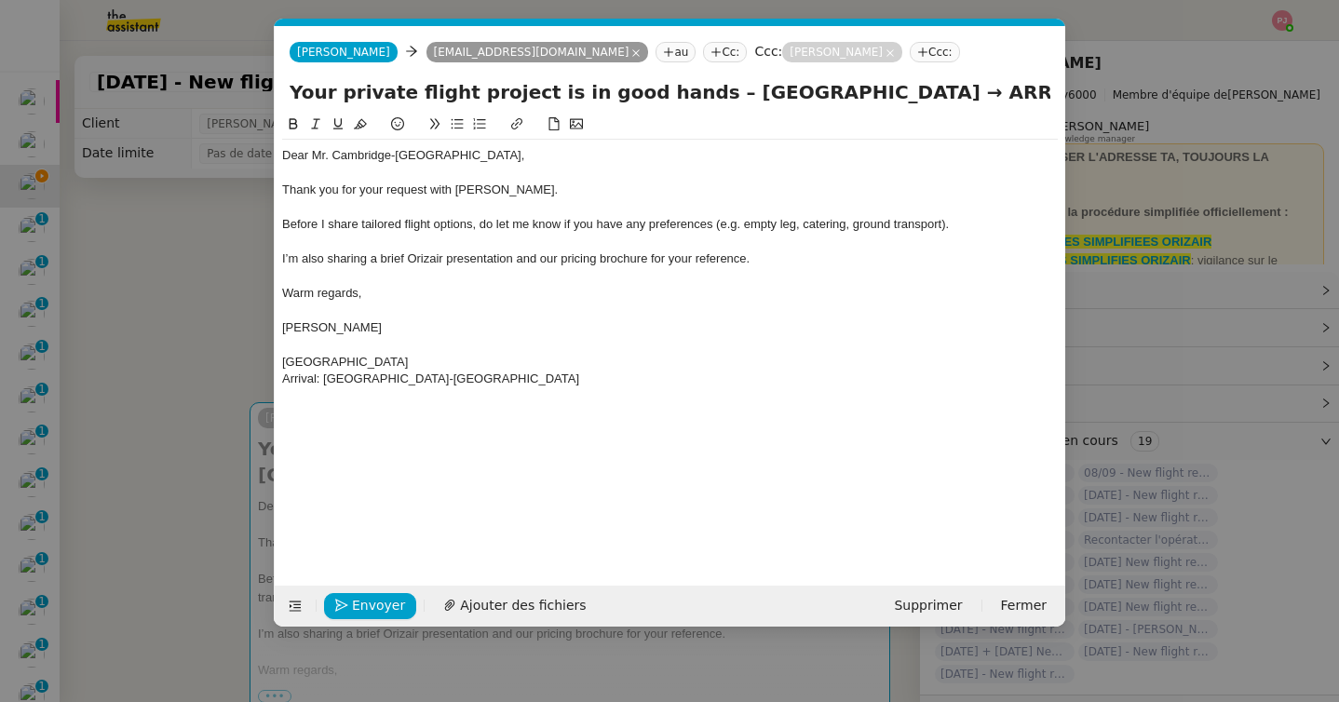
drag, startPoint x: 874, startPoint y: 93, endPoint x: 998, endPoint y: 93, distance: 124.8
click at [998, 93] on input "Your private flight project is in good hands – London City Airport → ARRIVAL" at bounding box center [670, 92] width 761 height 28
paste input "Paris-Orly Airport"
type input "Your private flight project is in good hands – London City Airport → Paris-Orly…"
drag, startPoint x: 443, startPoint y: 386, endPoint x: 251, endPoint y: 362, distance: 194.2
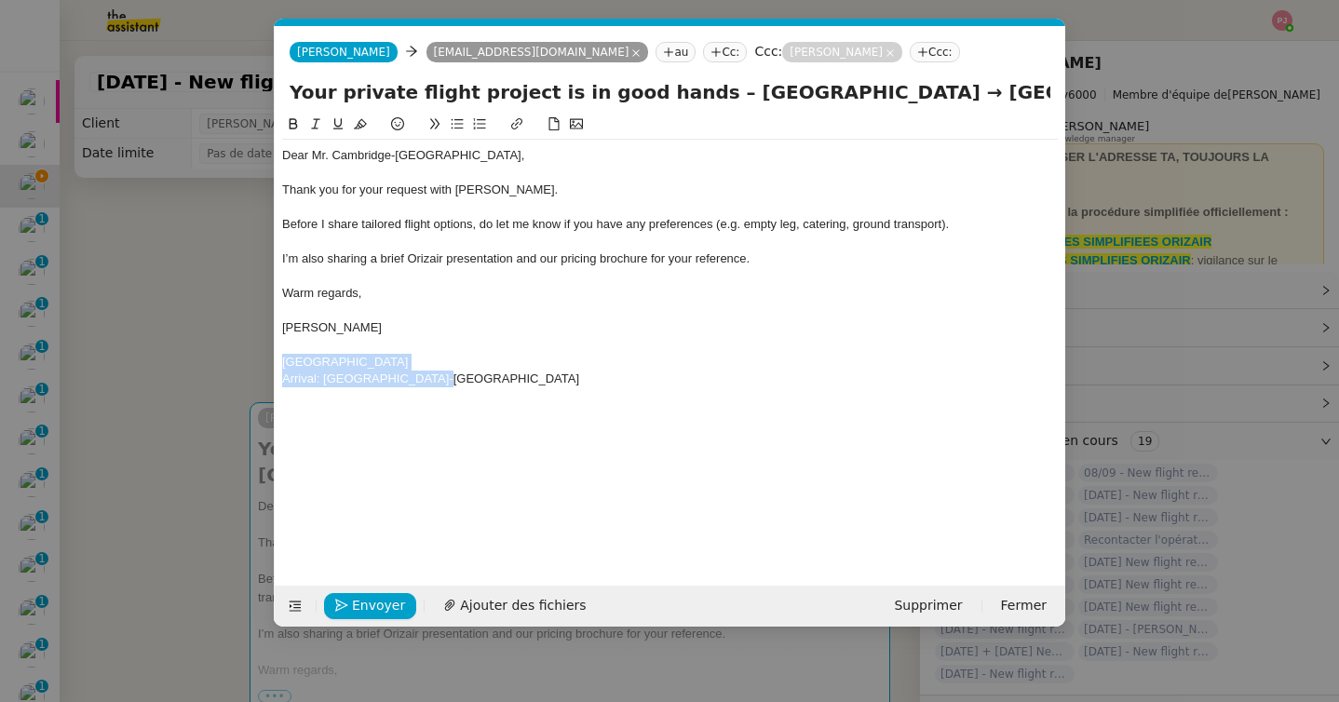
click at [251, 362] on nz-modal-container "orizair accu Service ✈️Orizair - Accu sé de réception de la demande (FR) - En c…" at bounding box center [669, 351] width 1339 height 702
click at [501, 607] on span "Ajouter des fichiers" at bounding box center [523, 605] width 126 height 21
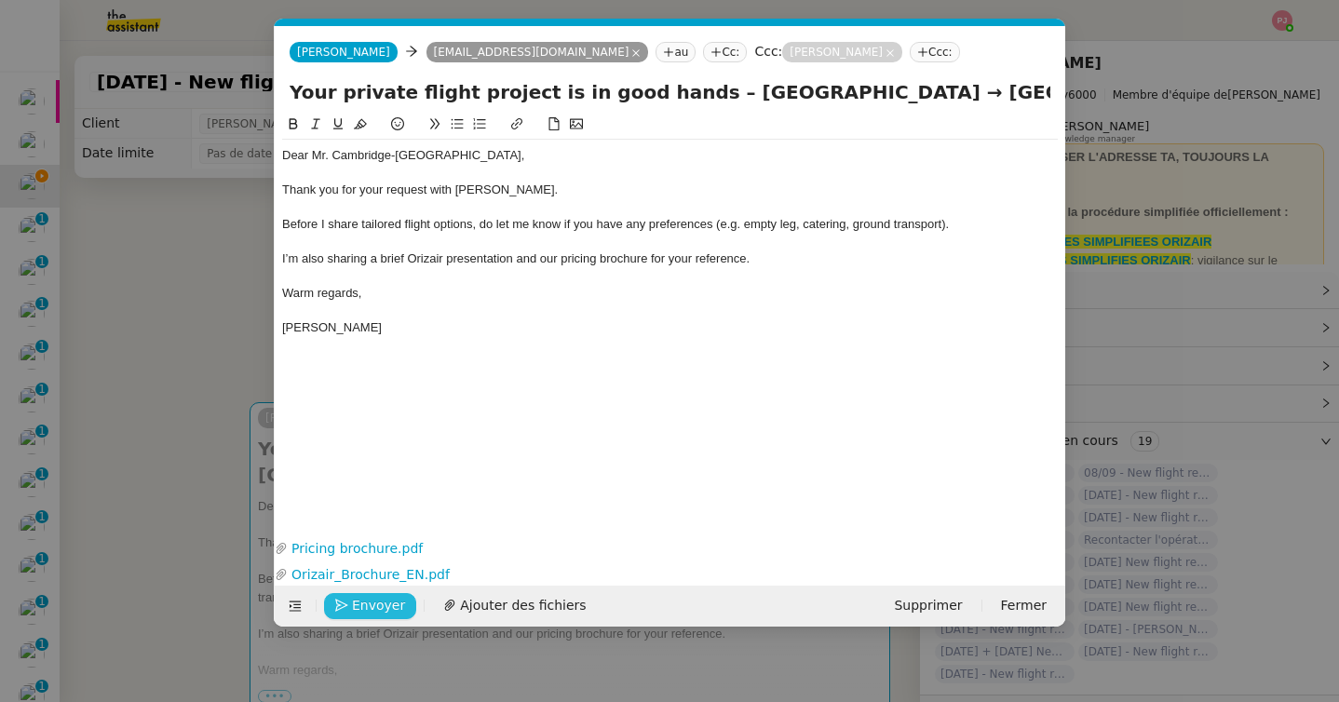
click at [371, 605] on span "Envoyer" at bounding box center [378, 605] width 53 height 21
click at [371, 605] on span "Confirmer l'envoi" at bounding box center [408, 605] width 112 height 21
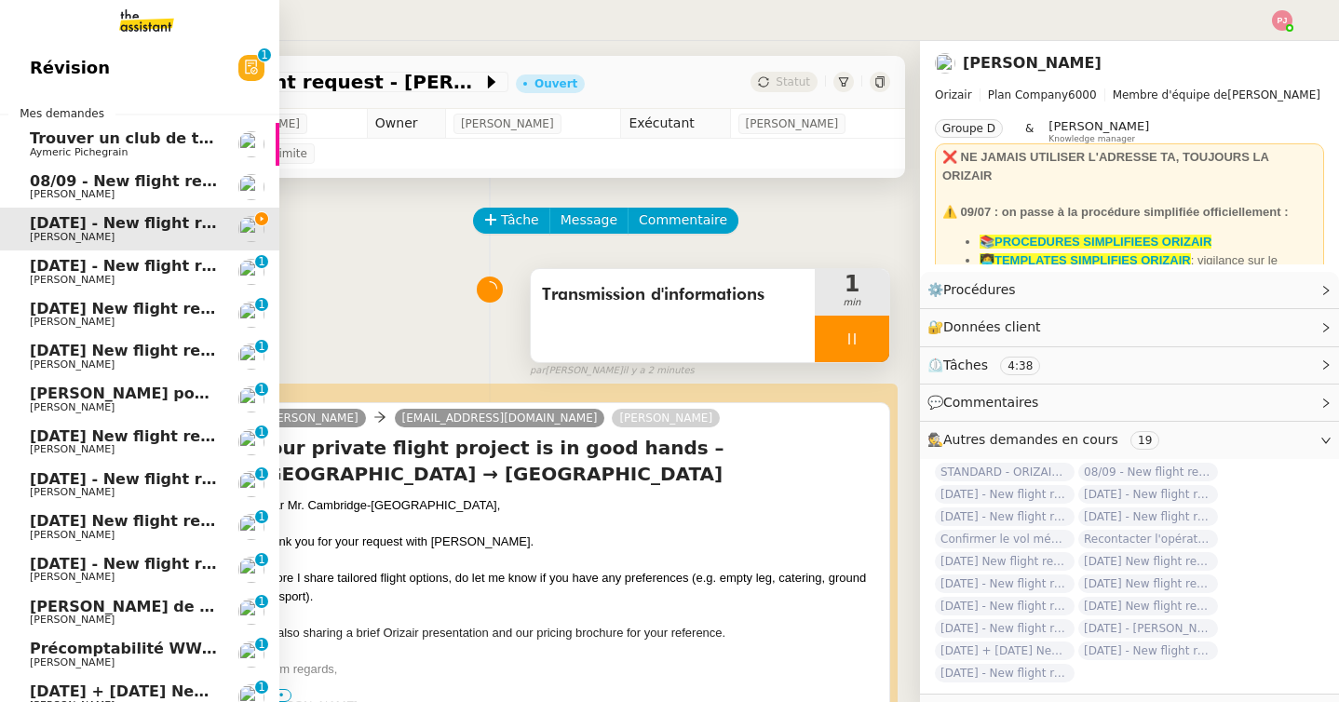
click at [89, 187] on span "08/09 - New flight request - Jahvene Townsend" at bounding box center [217, 181] width 374 height 18
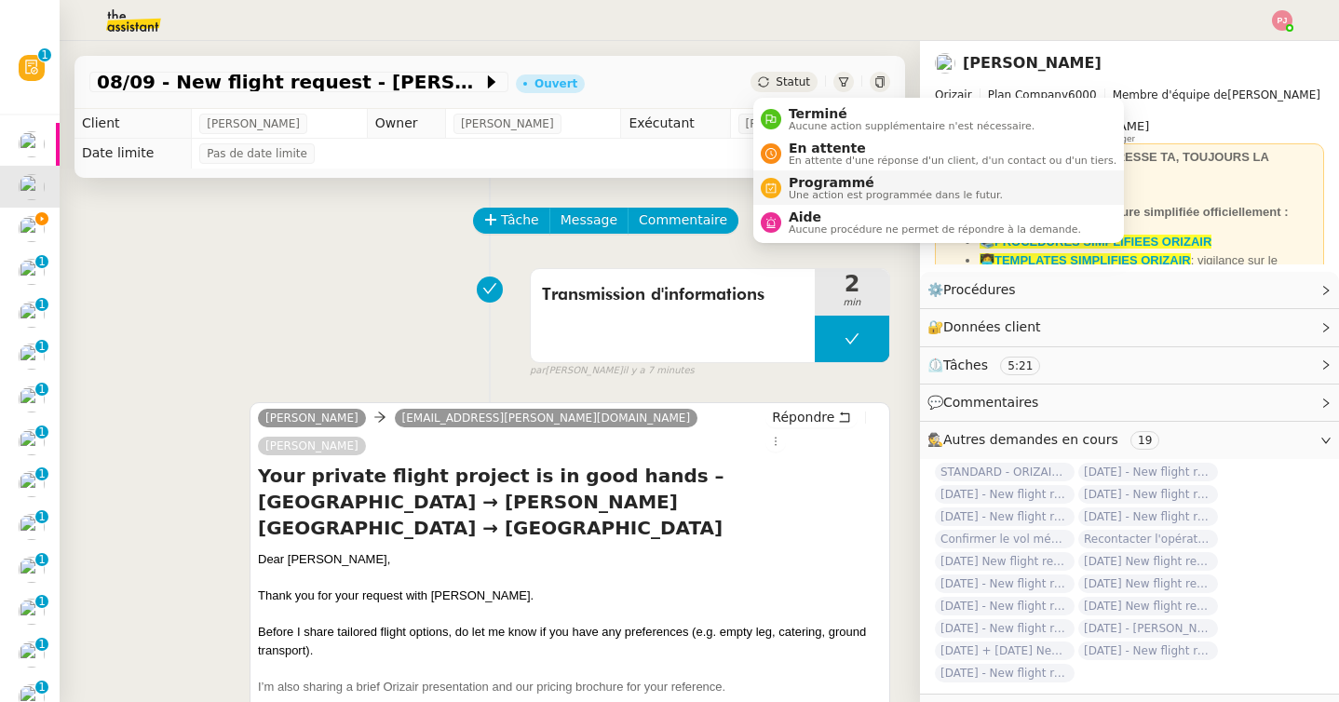
click at [820, 185] on span "Programmé" at bounding box center [896, 182] width 214 height 15
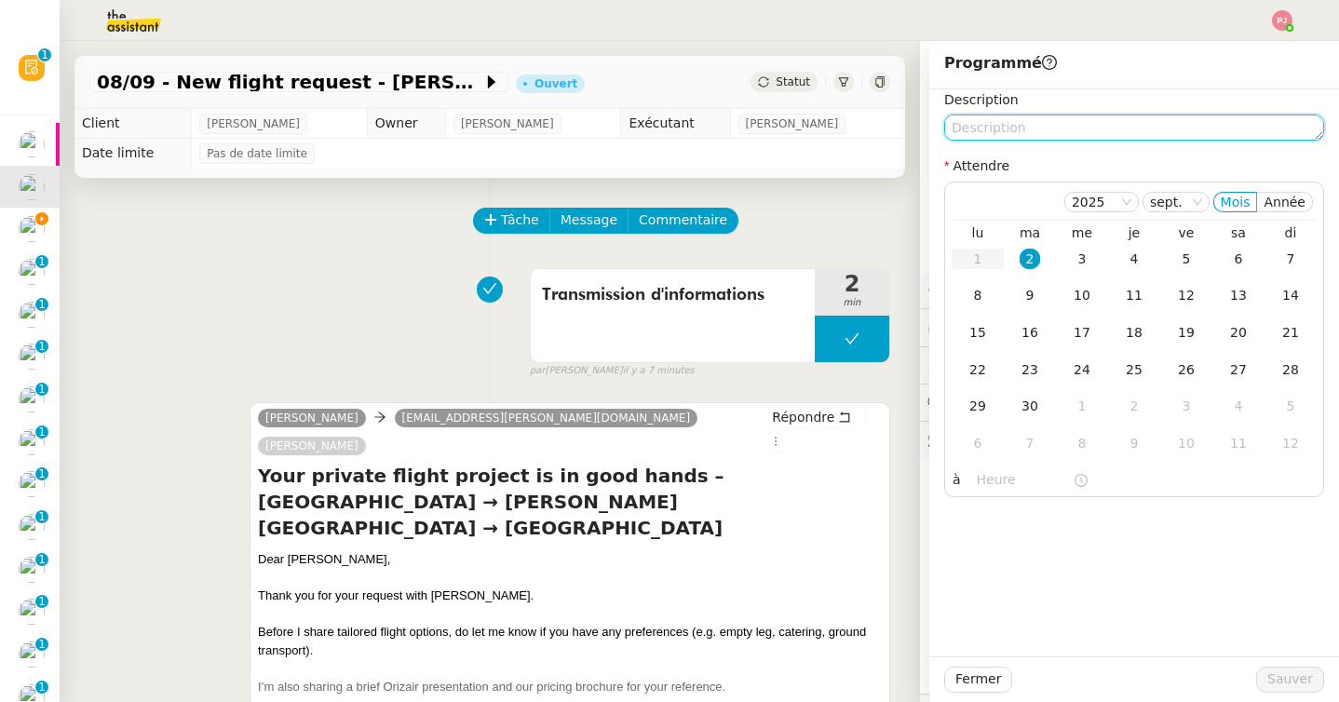
click at [1023, 124] on textarea at bounding box center [1134, 128] width 380 height 26
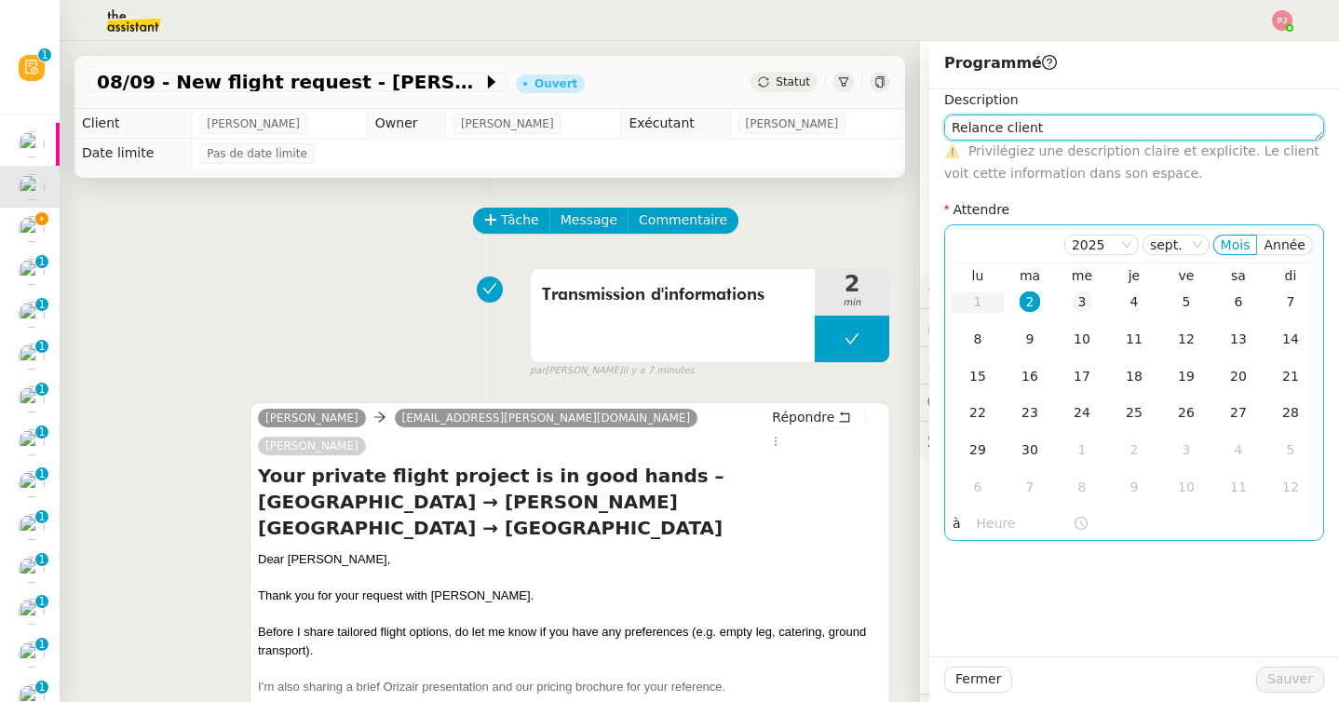
type textarea "Relance client"
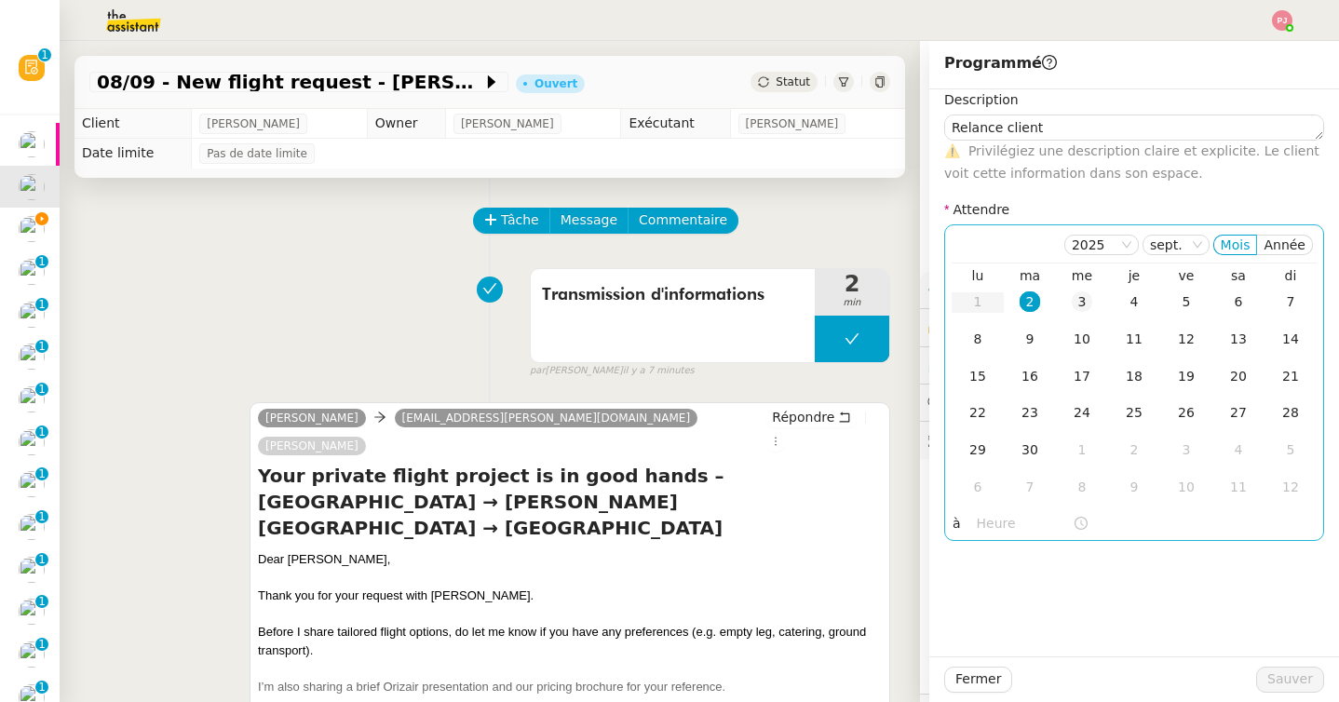
click at [1087, 301] on div "3" at bounding box center [1082, 301] width 20 height 20
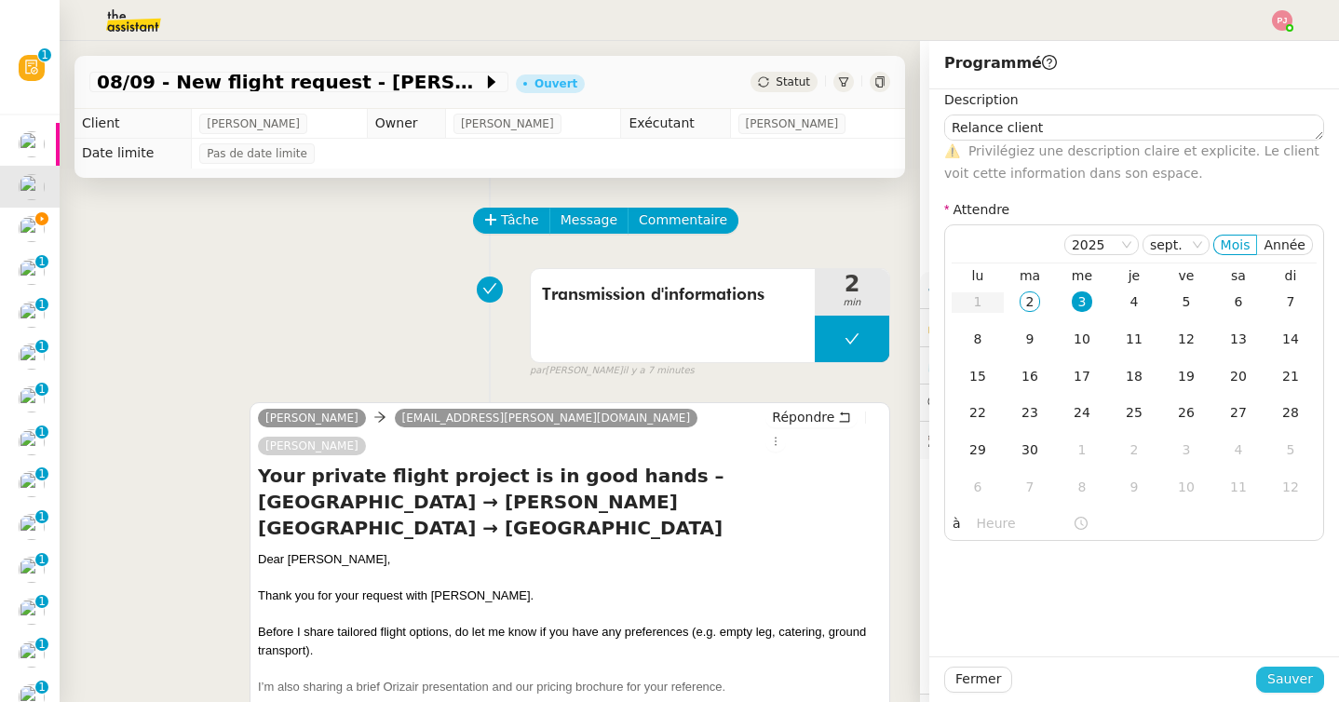
click at [1320, 672] on button "Sauver" at bounding box center [1290, 680] width 68 height 26
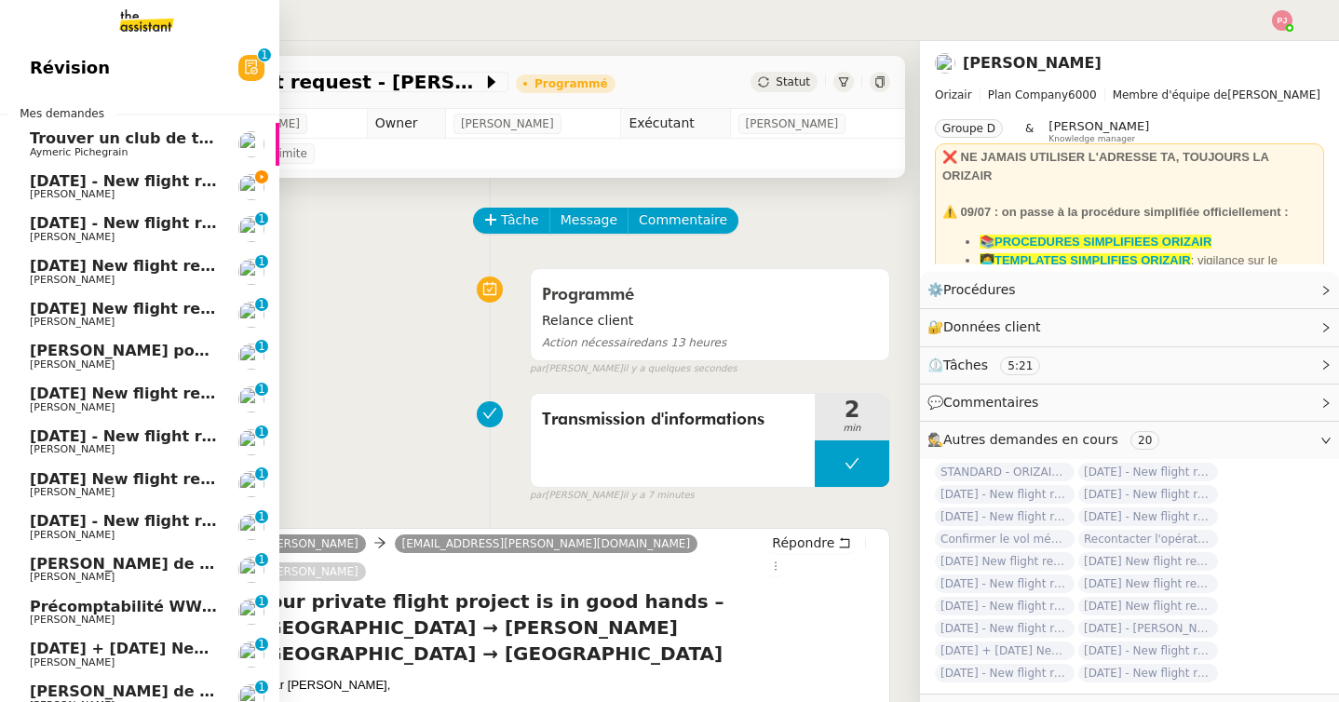
click at [46, 188] on span "19th September 2025 - New flight request - Stevie Cambridge-Claremont" at bounding box center [399, 181] width 739 height 18
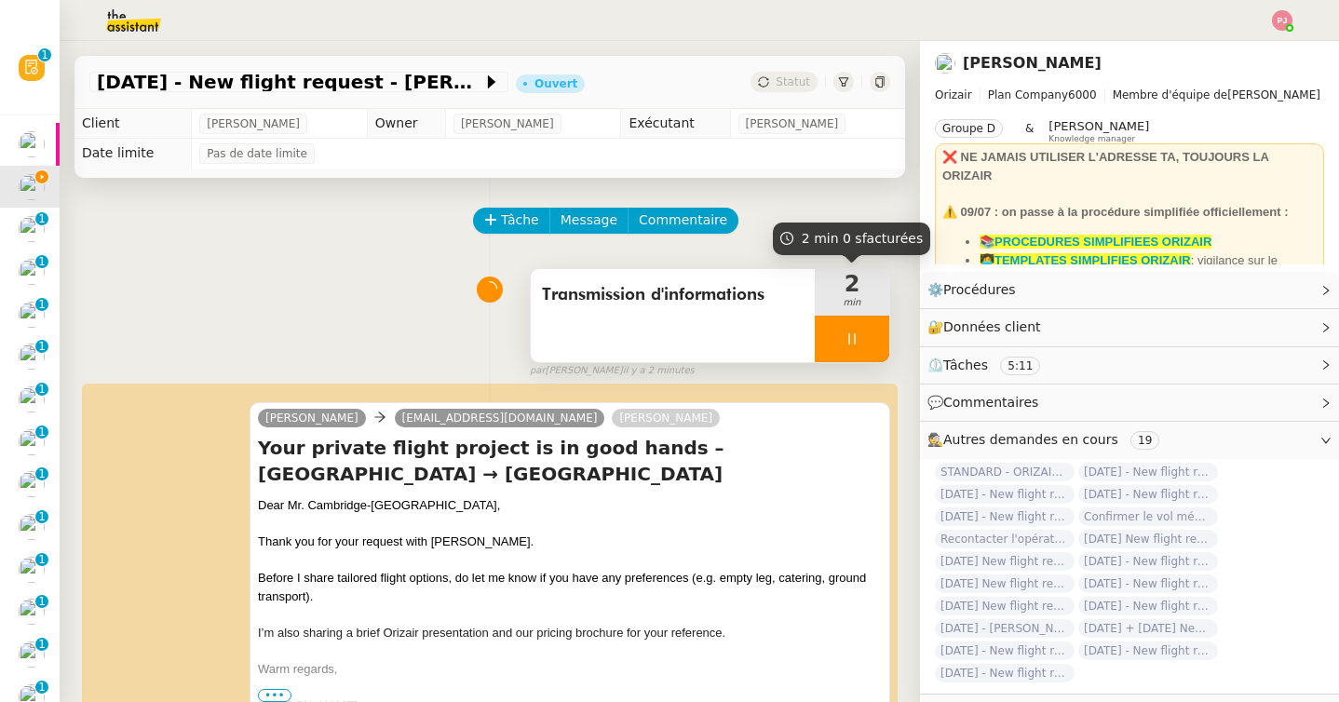
click at [864, 330] on div at bounding box center [852, 339] width 75 height 47
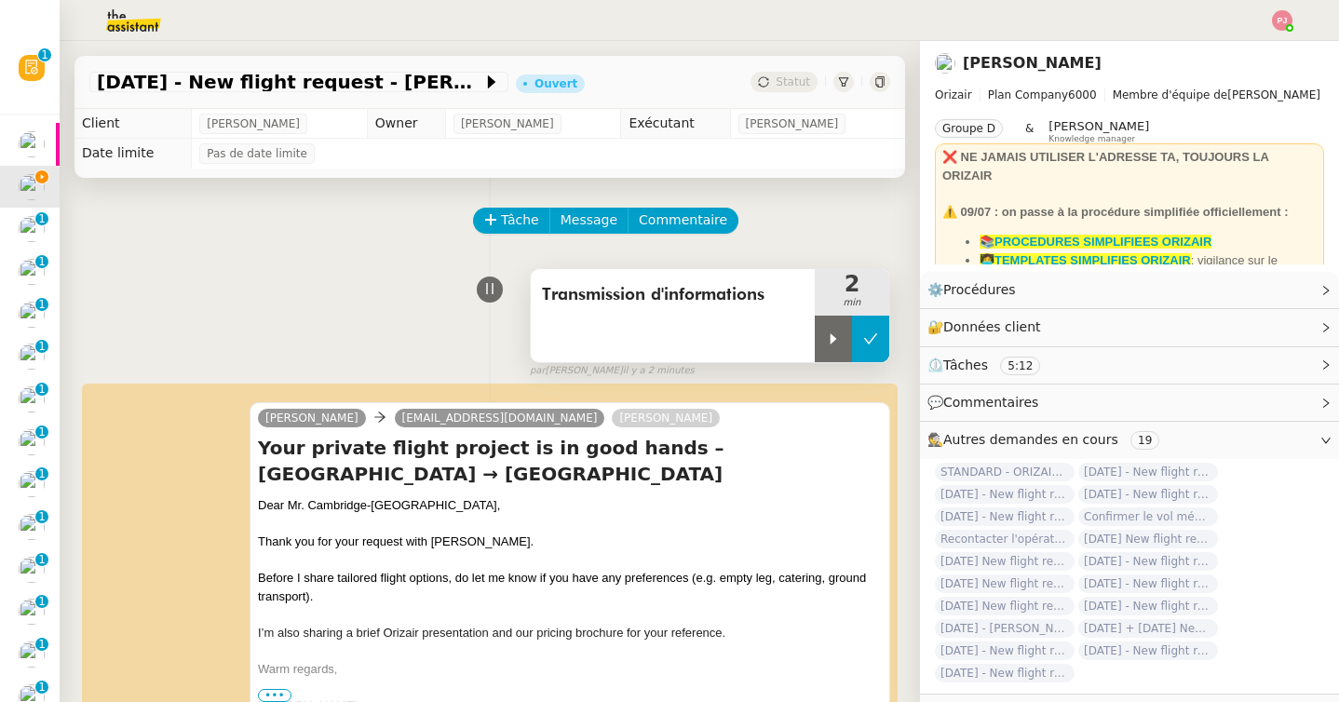
click at [870, 330] on button at bounding box center [870, 339] width 37 height 47
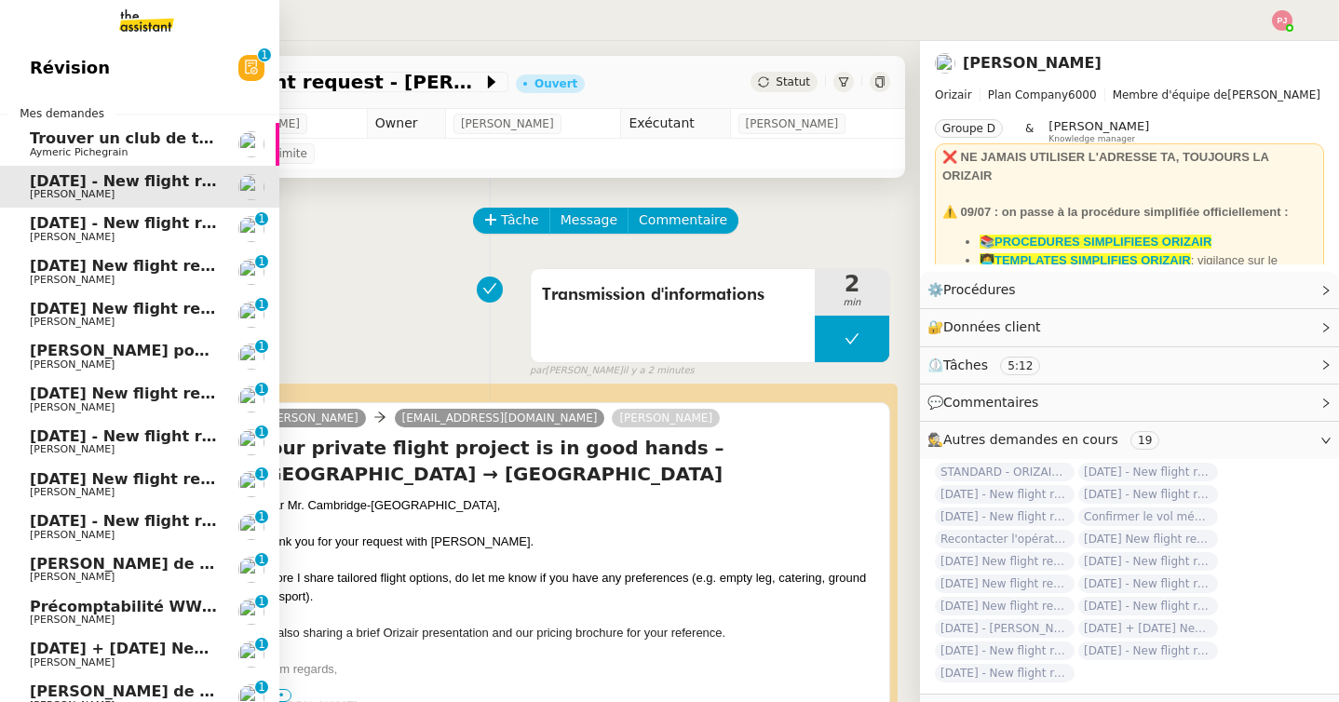
click at [42, 226] on span "1st May 2026 - New flight request - Agnieszka Seczkowska" at bounding box center [222, 223] width 385 height 18
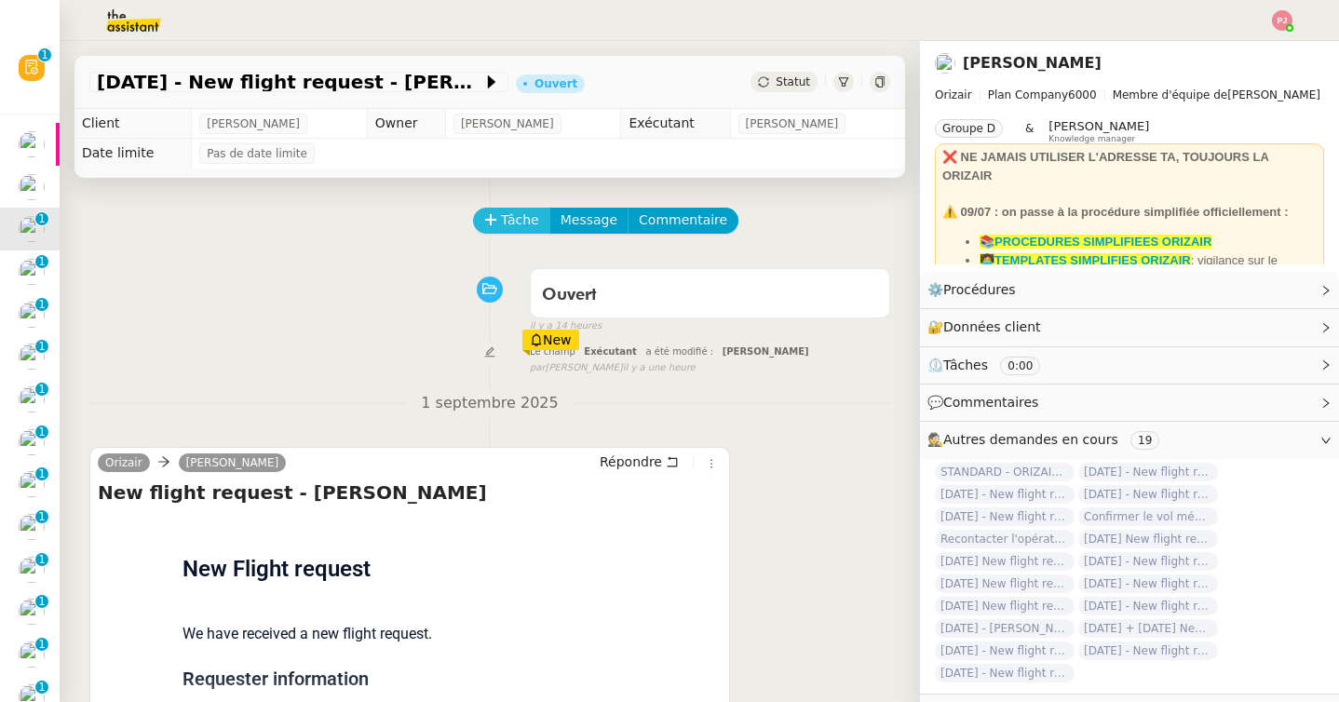
click at [522, 219] on span "Tâche" at bounding box center [520, 220] width 38 height 21
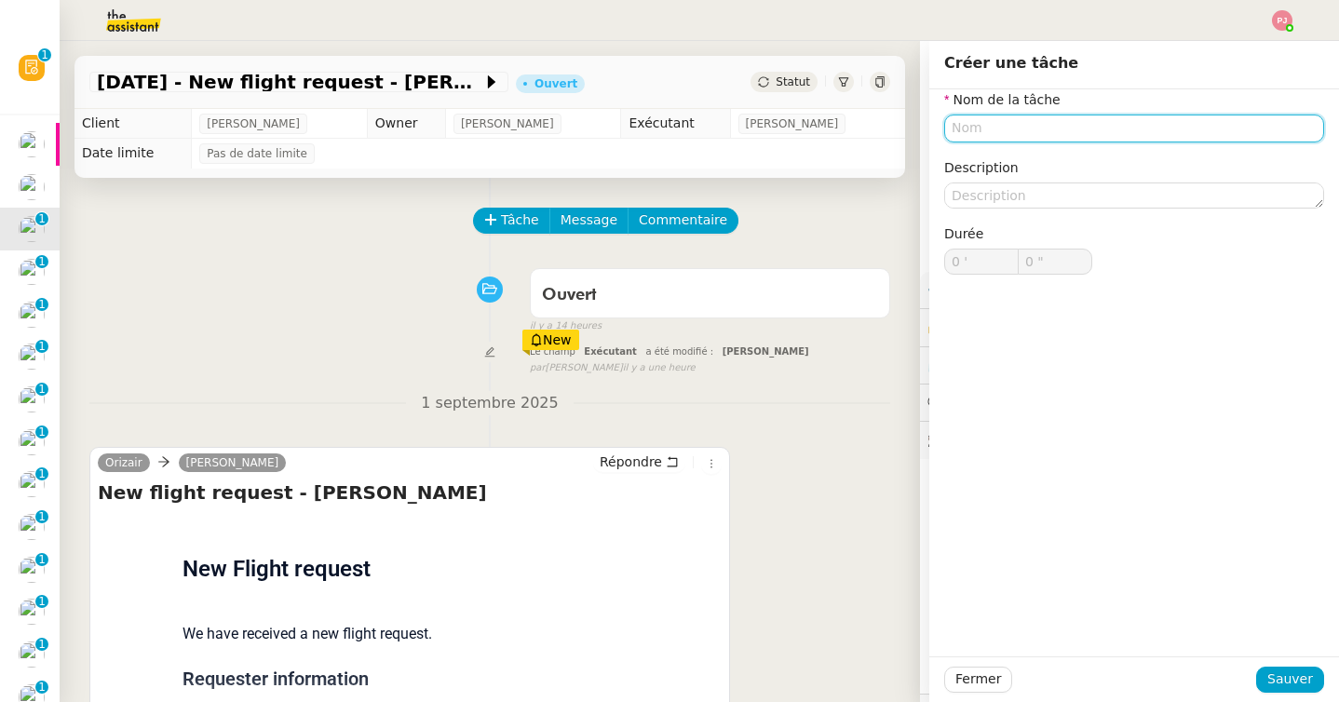
click at [989, 129] on input "text" at bounding box center [1134, 128] width 380 height 27
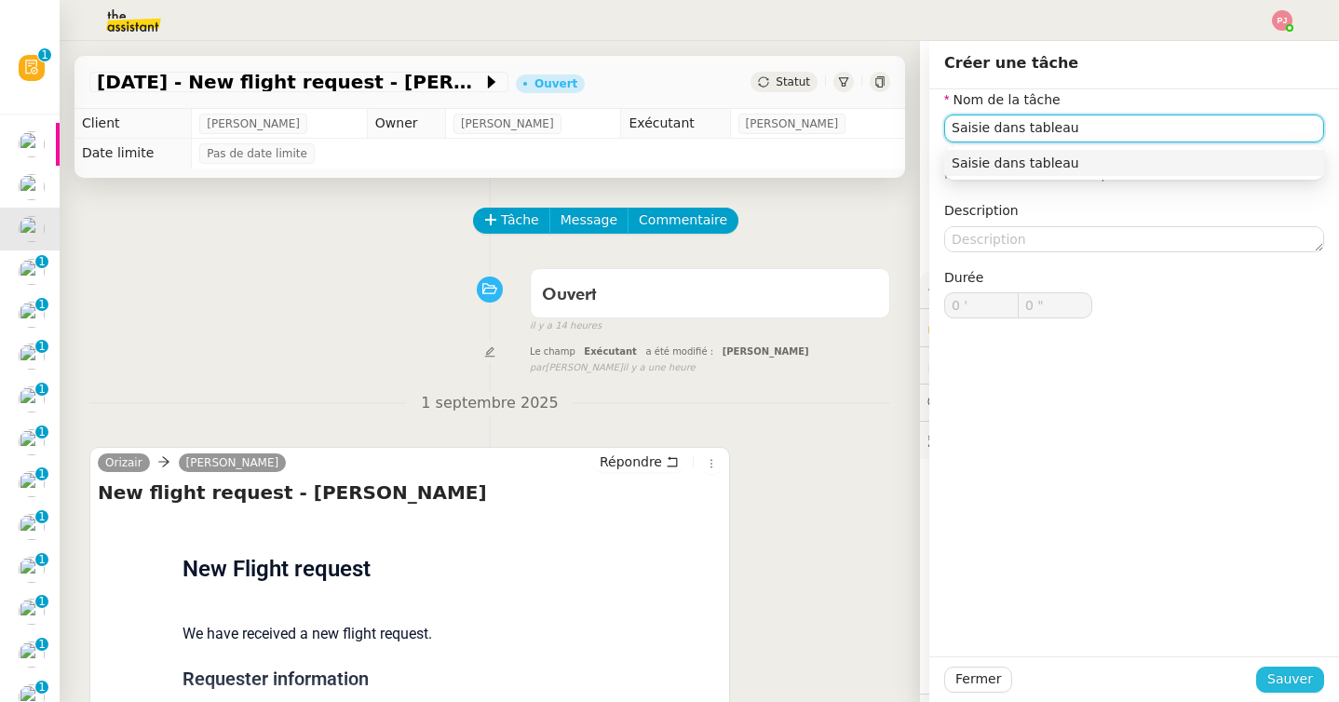
type input "Saisie dans tableau"
click at [1279, 673] on span "Sauver" at bounding box center [1290, 679] width 46 height 21
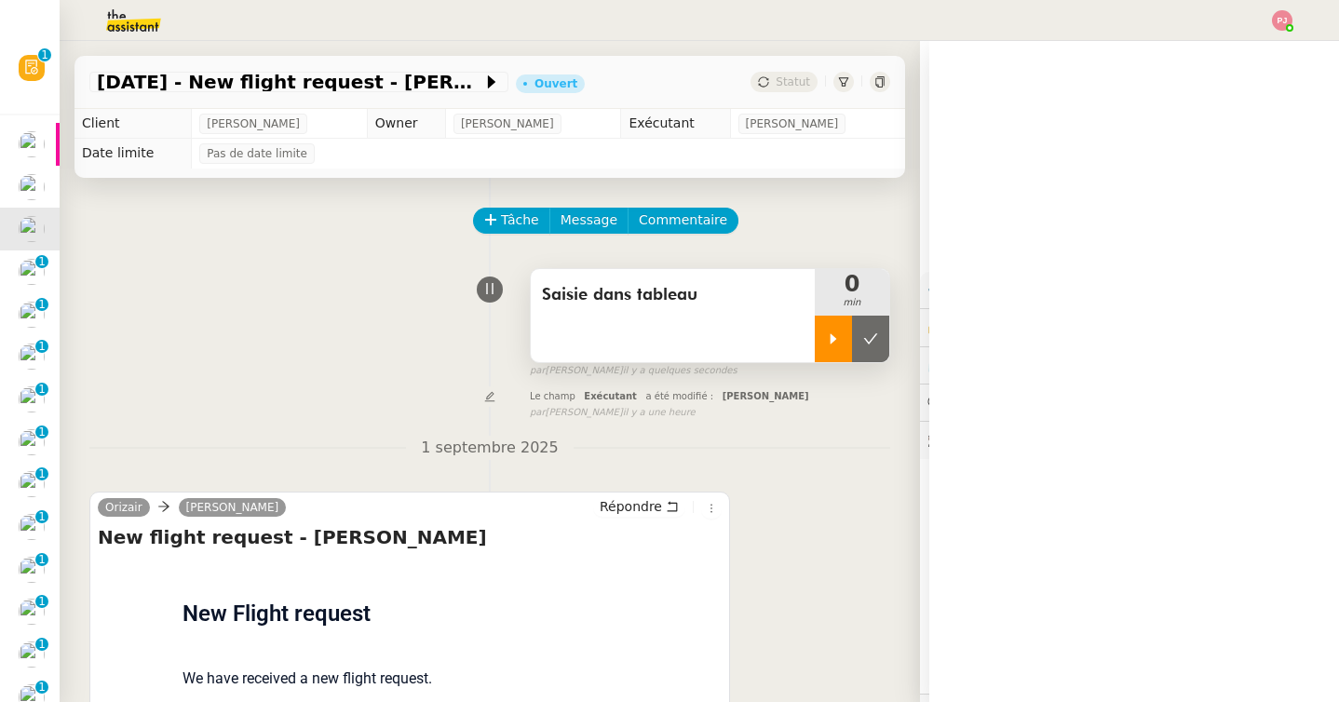
click at [830, 341] on icon at bounding box center [833, 339] width 15 height 15
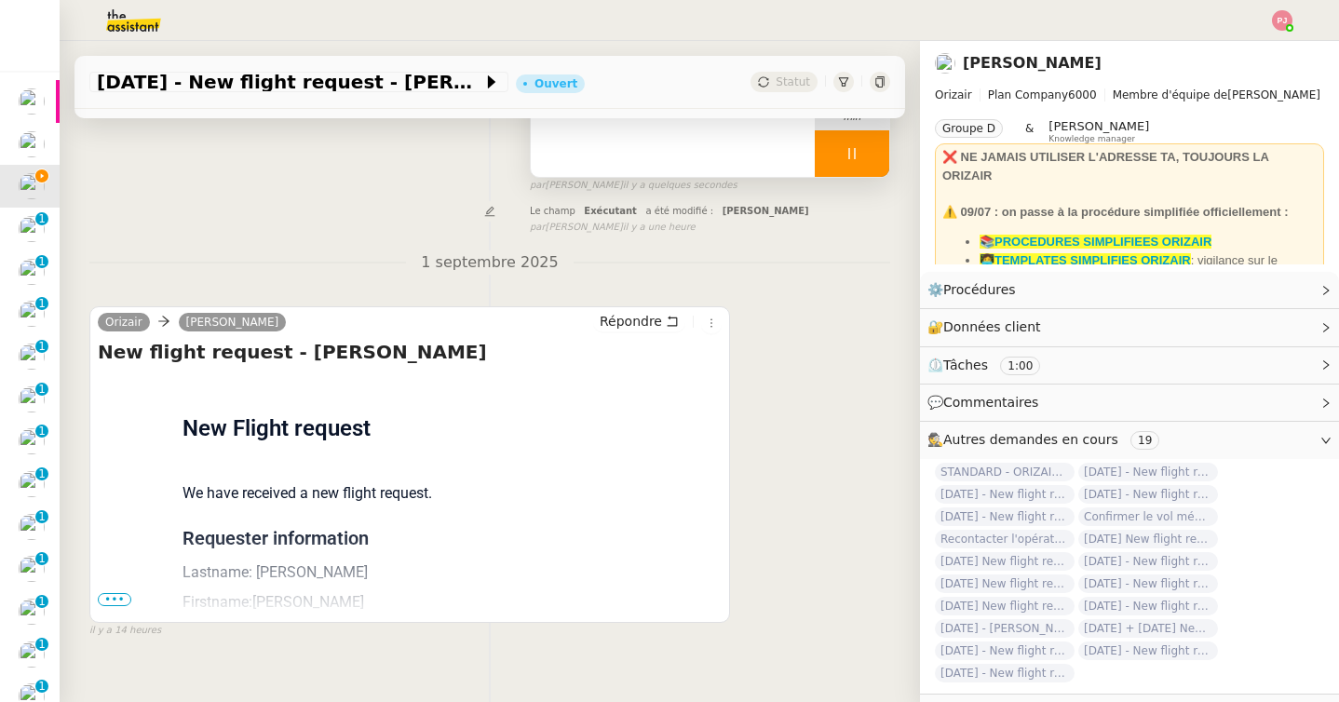
scroll to position [237, 0]
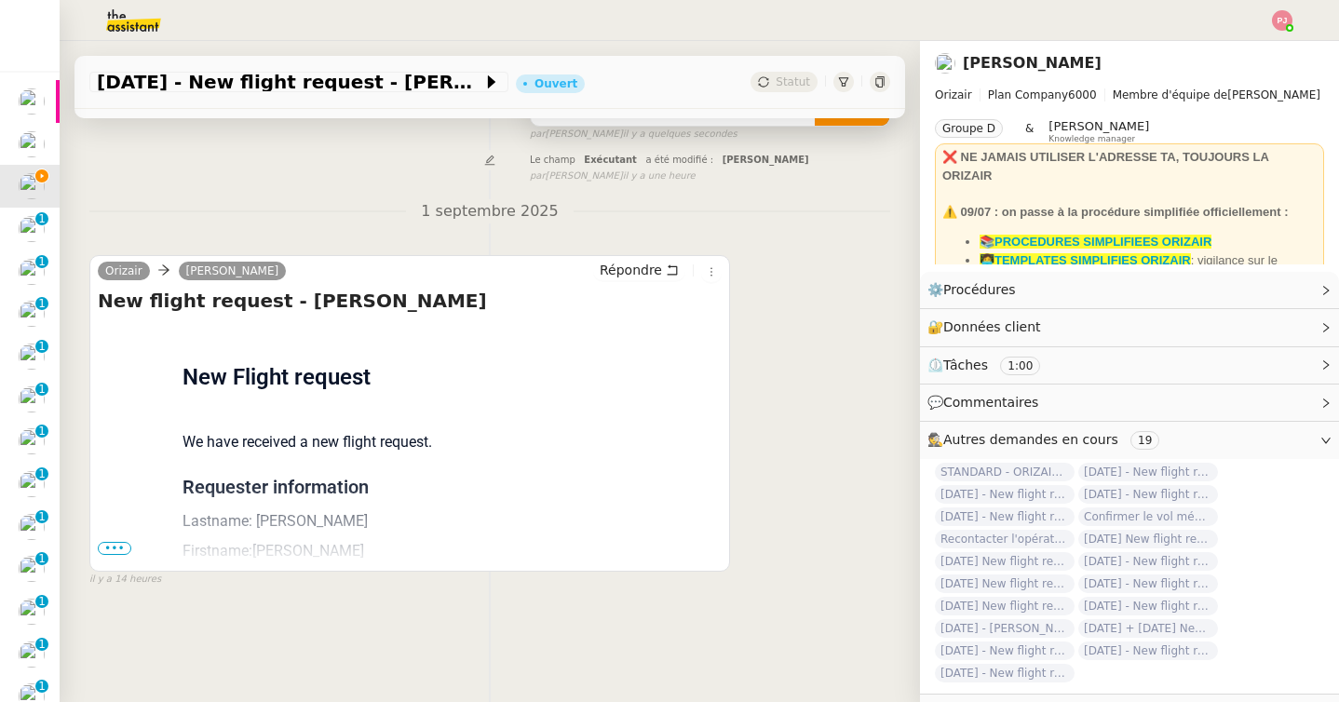
click at [118, 553] on span "•••" at bounding box center [115, 548] width 34 height 13
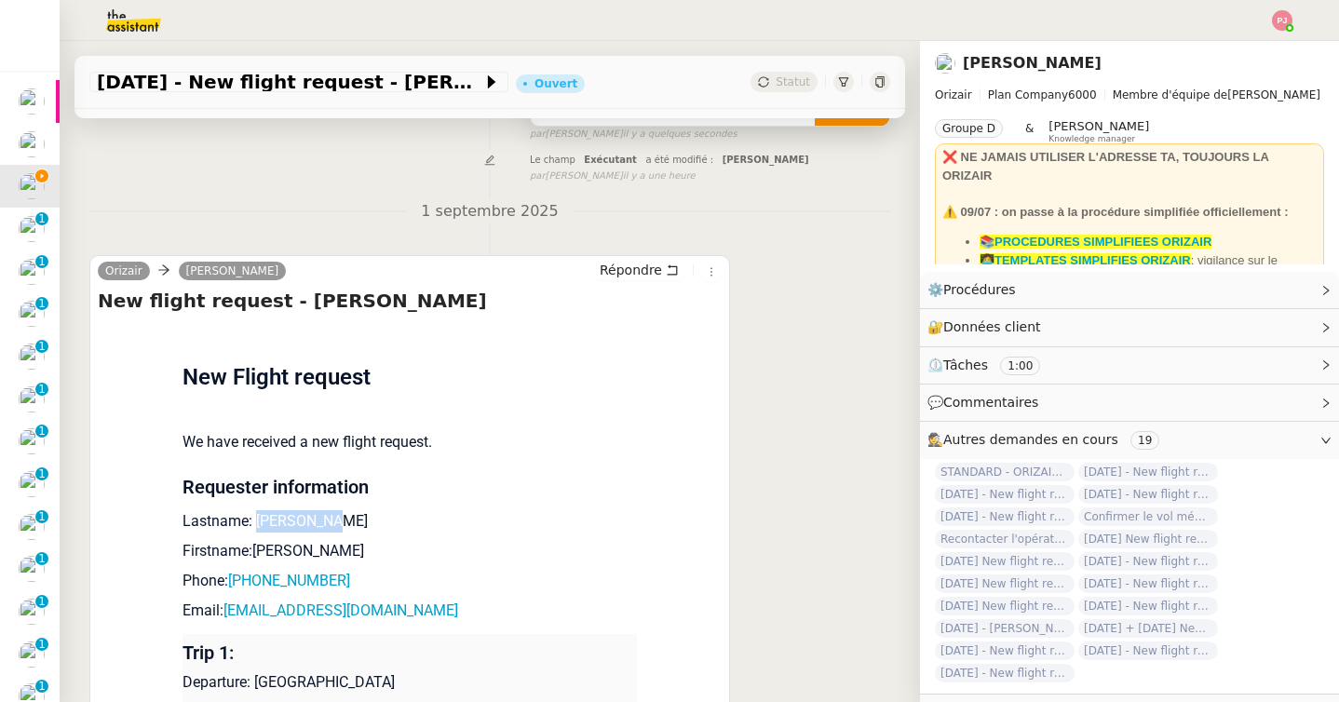
drag, startPoint x: 358, startPoint y: 522, endPoint x: 259, endPoint y: 521, distance: 98.7
click at [259, 521] on p "Lastname: Seczkowska" at bounding box center [410, 521] width 454 height 22
drag, startPoint x: 325, startPoint y: 555, endPoint x: 252, endPoint y: 553, distance: 72.7
click at [252, 553] on p "Firstname:Agnieszka" at bounding box center [410, 551] width 454 height 22
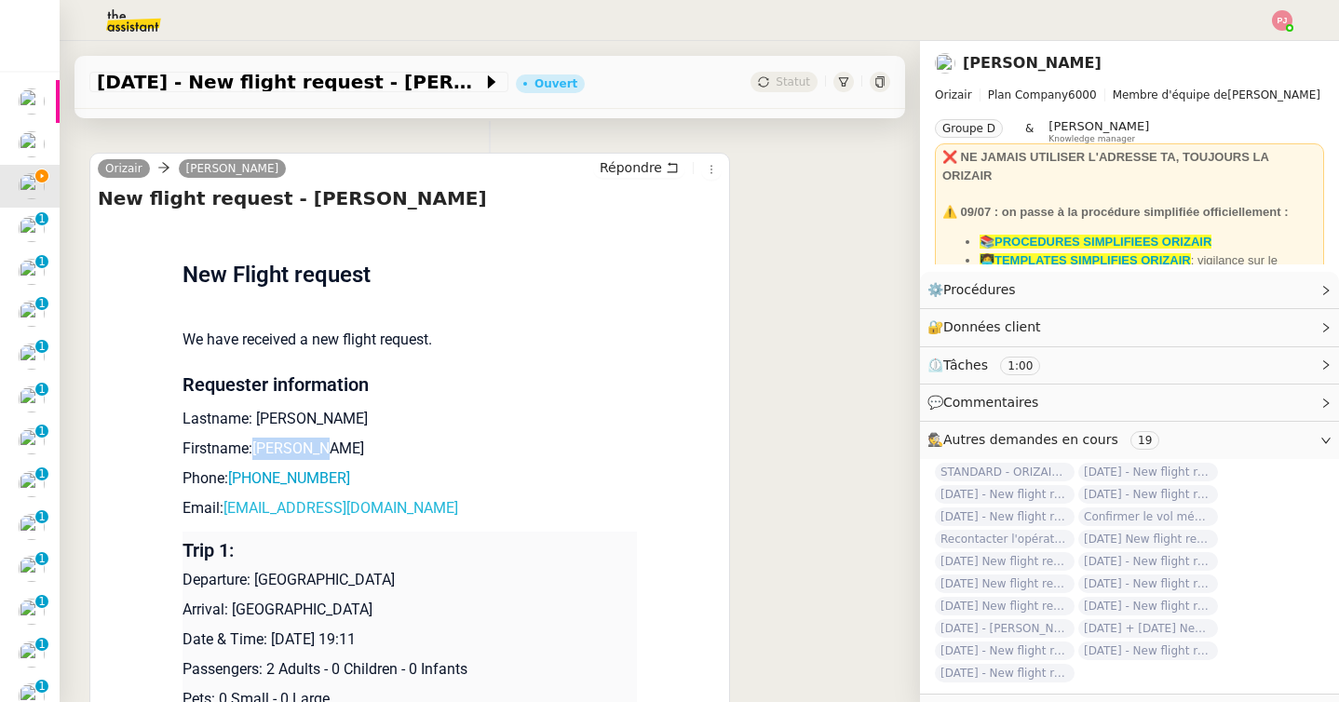
scroll to position [370, 0]
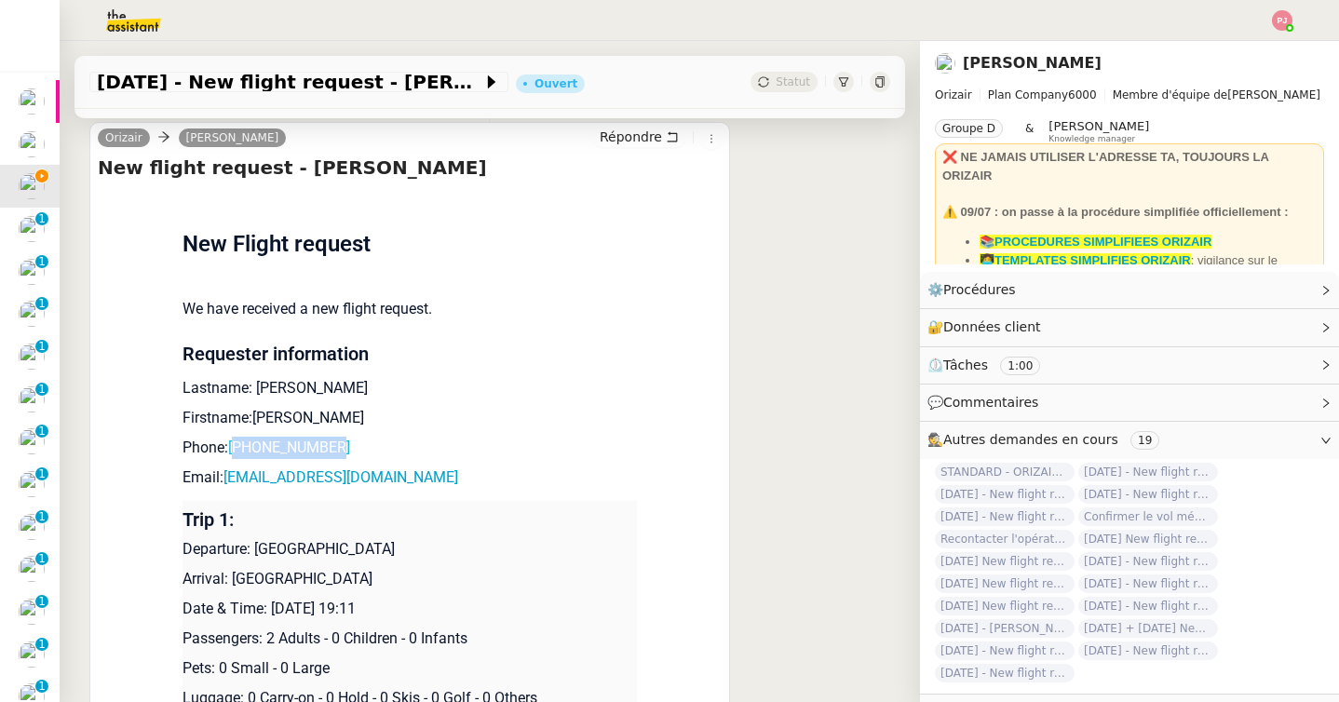
drag, startPoint x: 363, startPoint y: 452, endPoint x: 242, endPoint y: 451, distance: 121.1
click at [242, 451] on p "Phone: +447950997701" at bounding box center [410, 448] width 454 height 22
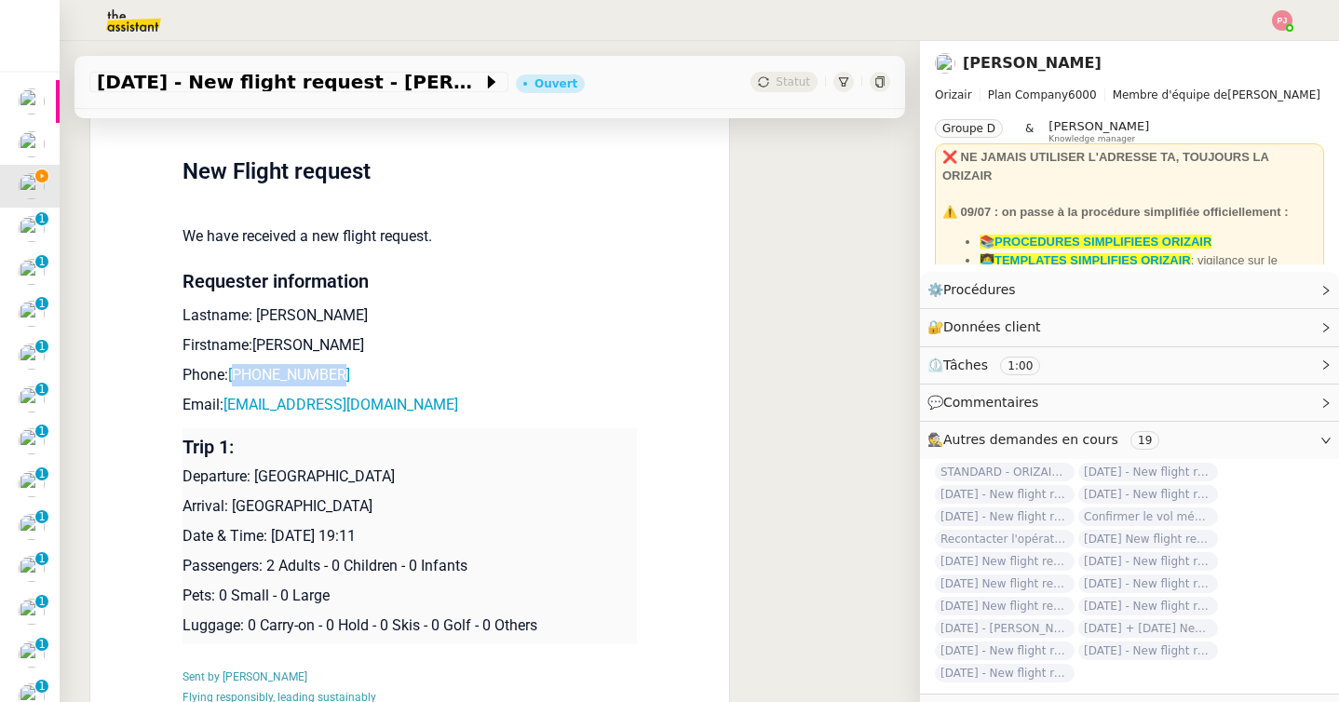
scroll to position [465, 0]
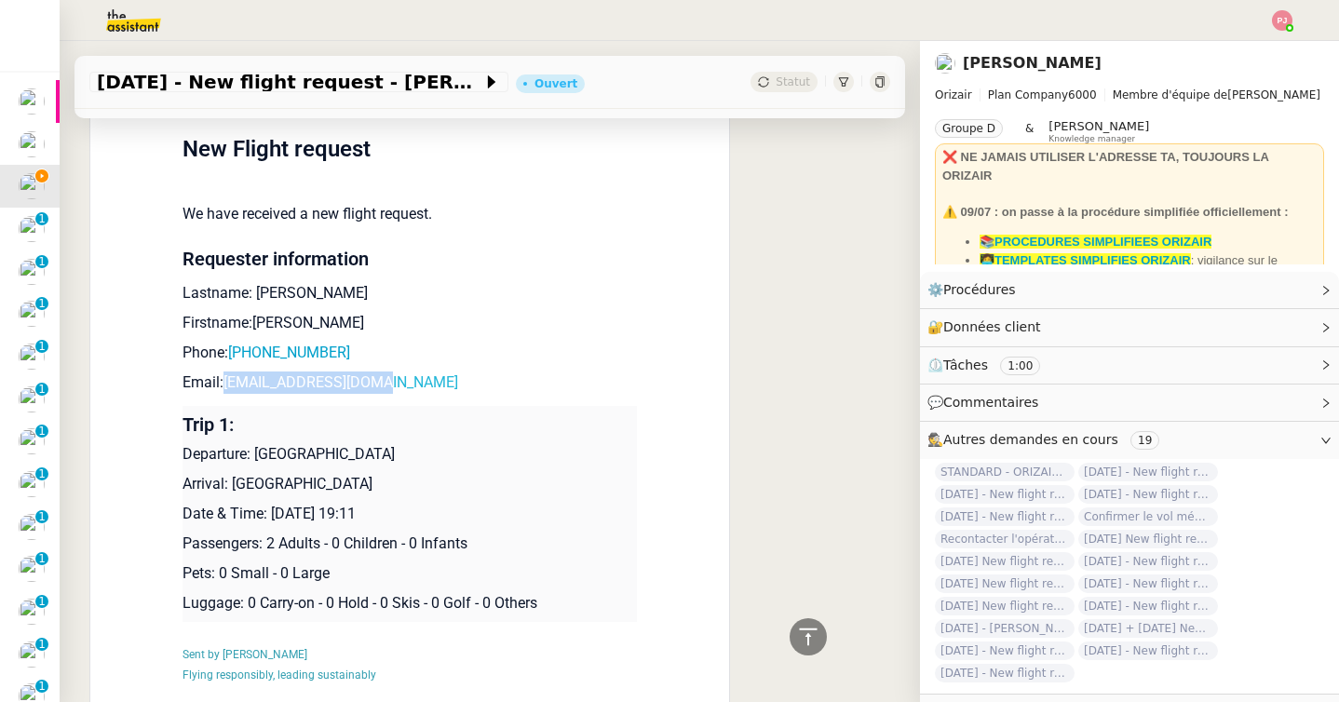
drag, startPoint x: 392, startPoint y: 382, endPoint x: 228, endPoint y: 388, distance: 164.0
click at [228, 388] on p "Email: golden.aga@gmail.com" at bounding box center [410, 383] width 454 height 22
drag, startPoint x: 396, startPoint y: 454, endPoint x: 257, endPoint y: 453, distance: 138.8
click at [257, 453] on p "Departure: Manchester Airport" at bounding box center [410, 454] width 454 height 22
drag, startPoint x: 352, startPoint y: 483, endPoint x: 234, endPoint y: 479, distance: 118.4
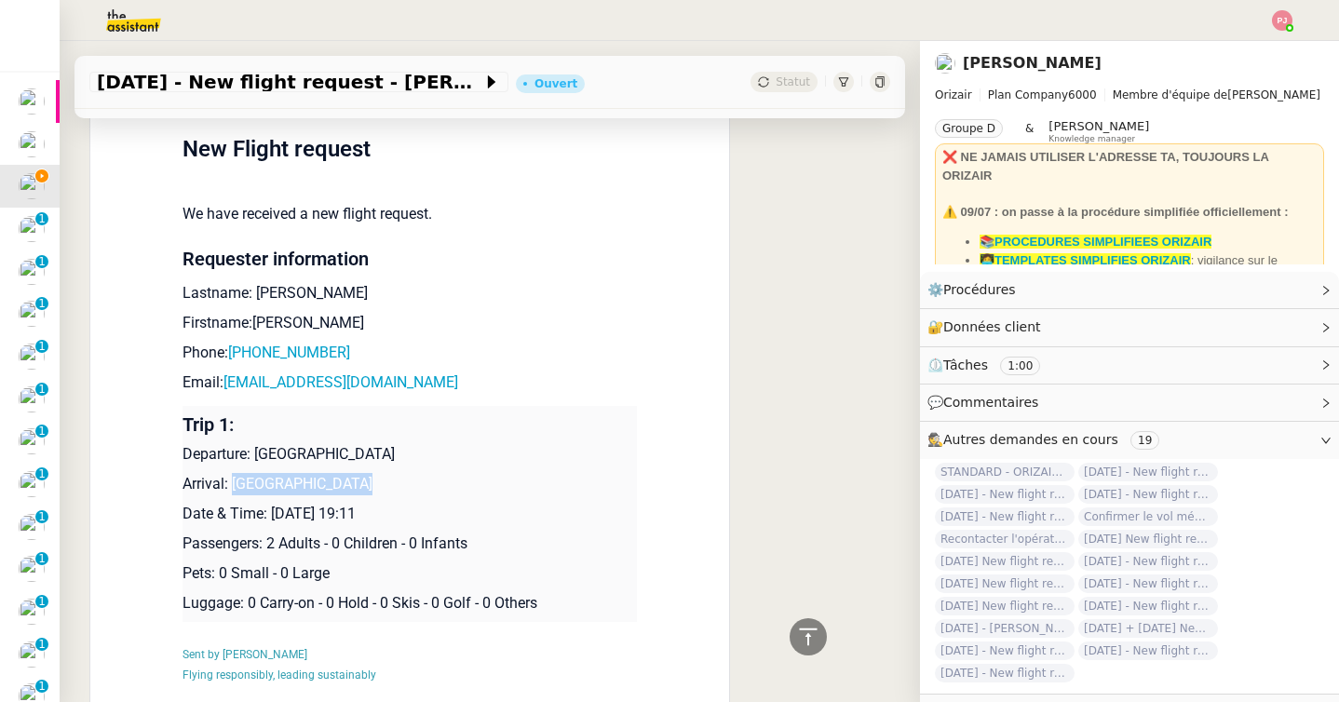
click at [234, 479] on p "Arrival: Las Vegas Airport" at bounding box center [410, 484] width 454 height 22
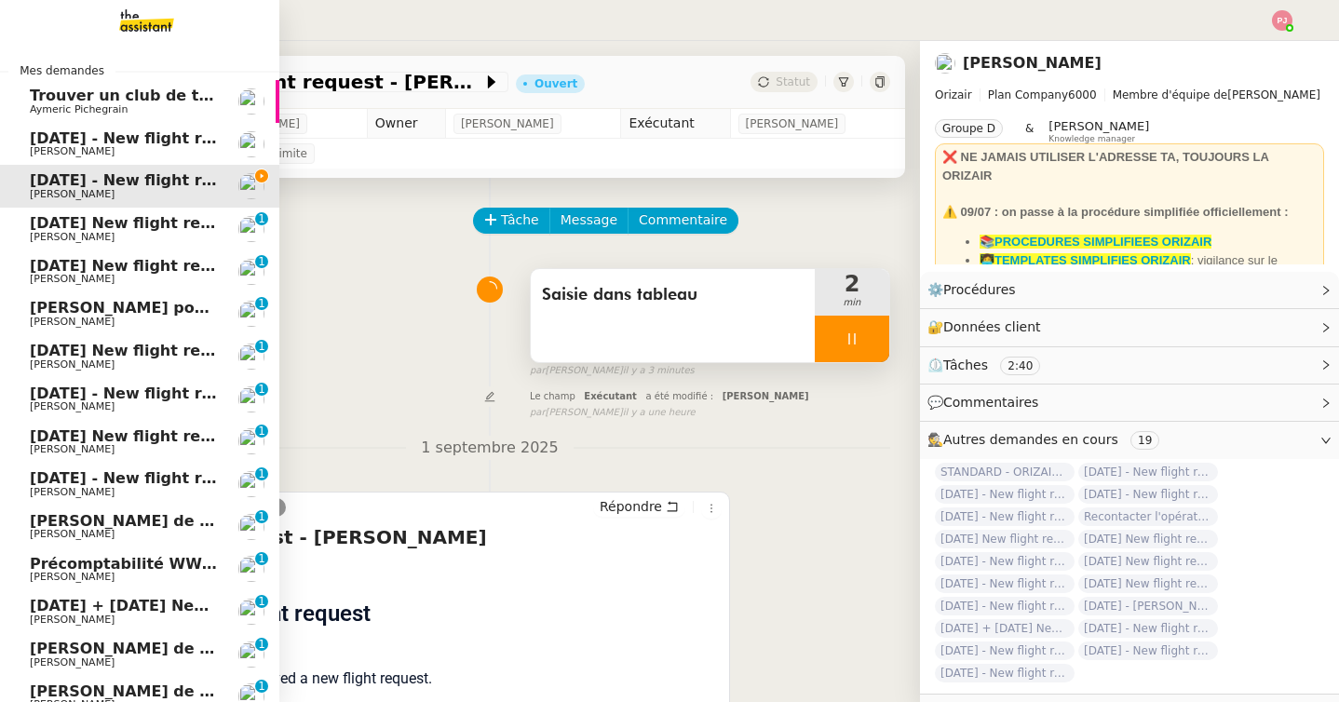
click at [39, 154] on span "Louis Frei" at bounding box center [72, 151] width 85 height 12
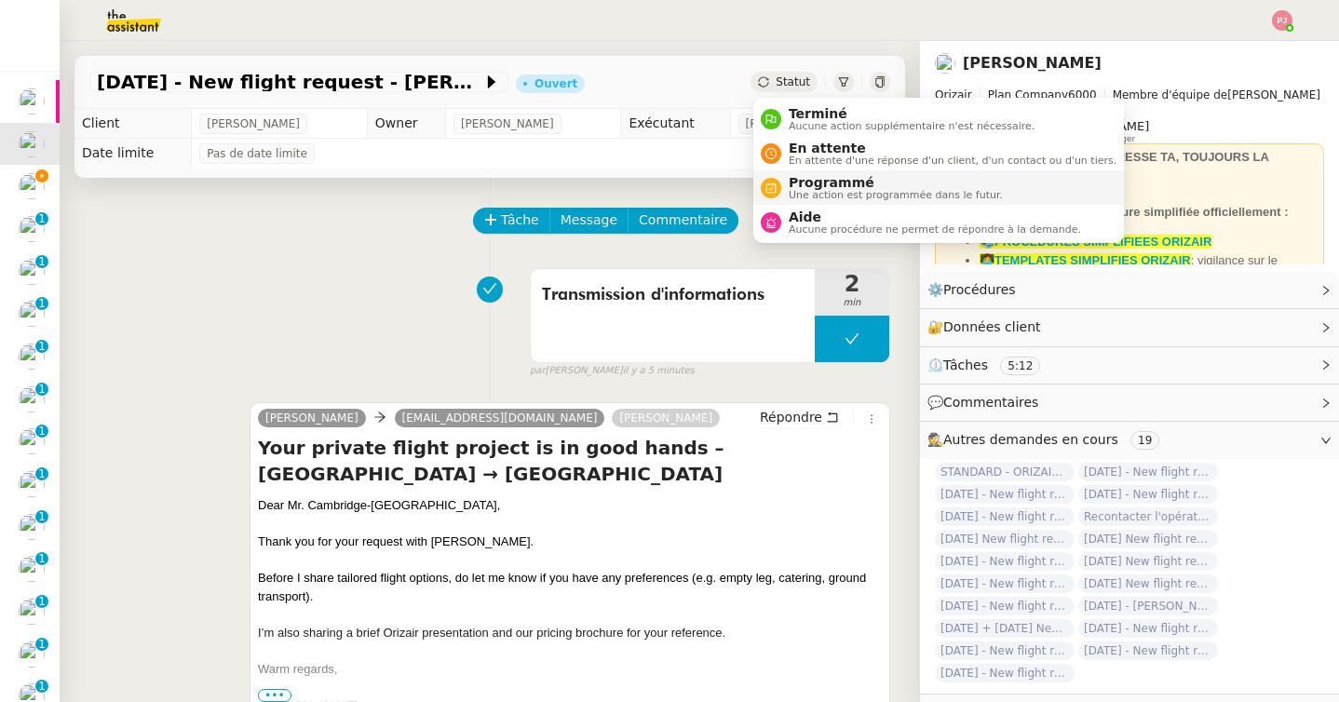
click at [825, 193] on span "Une action est programmée dans le futur." at bounding box center [896, 195] width 214 height 10
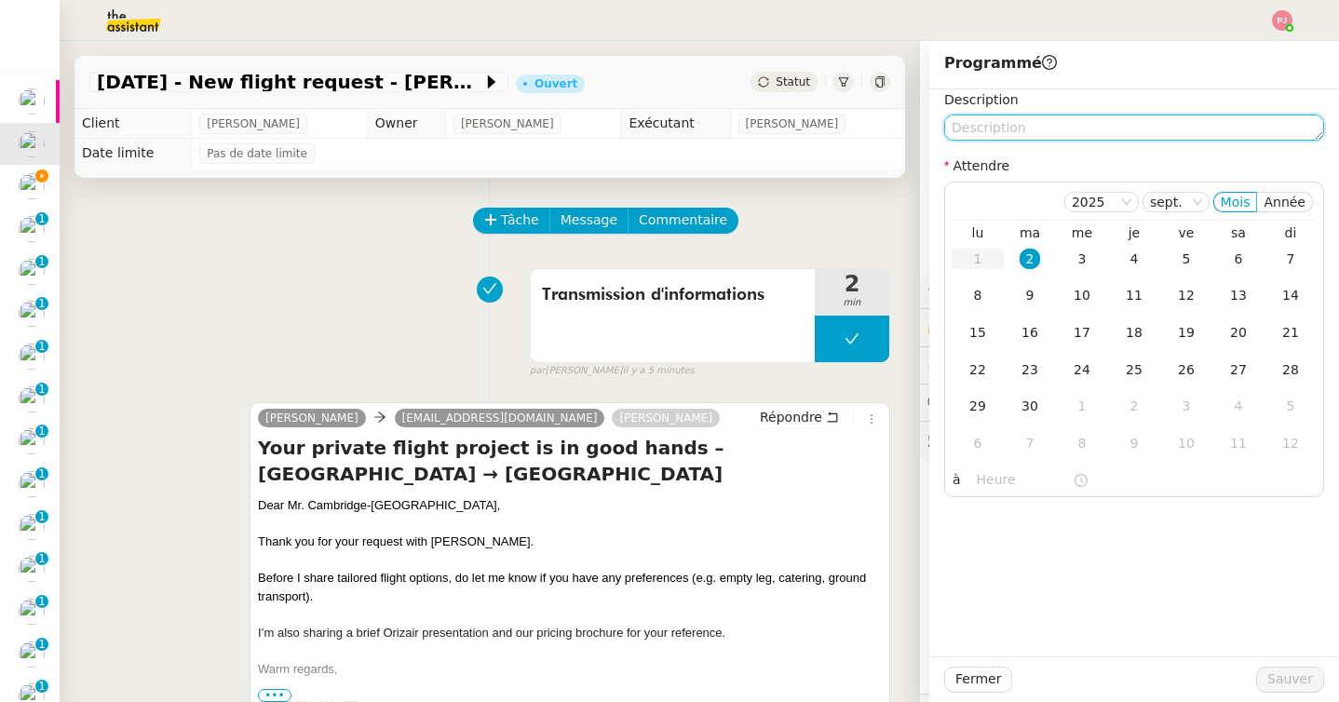
click at [1032, 125] on textarea at bounding box center [1134, 128] width 380 height 26
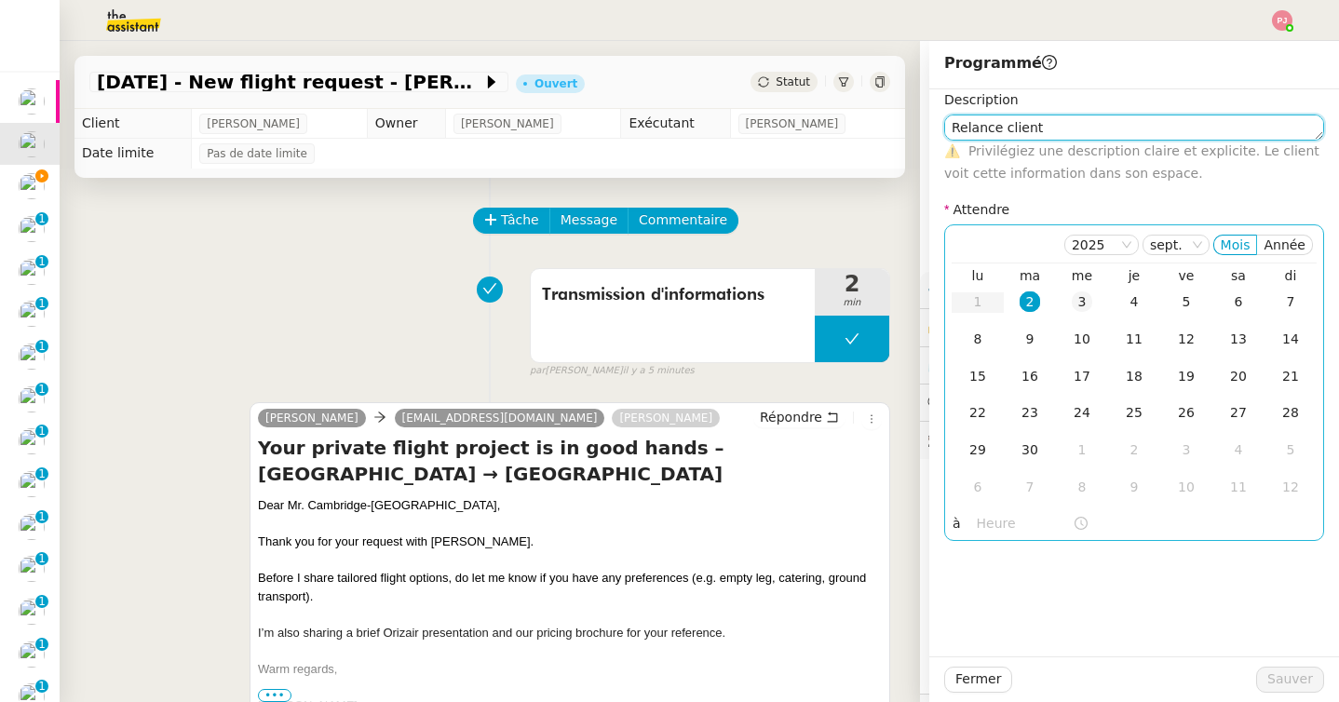
type textarea "Relance client"
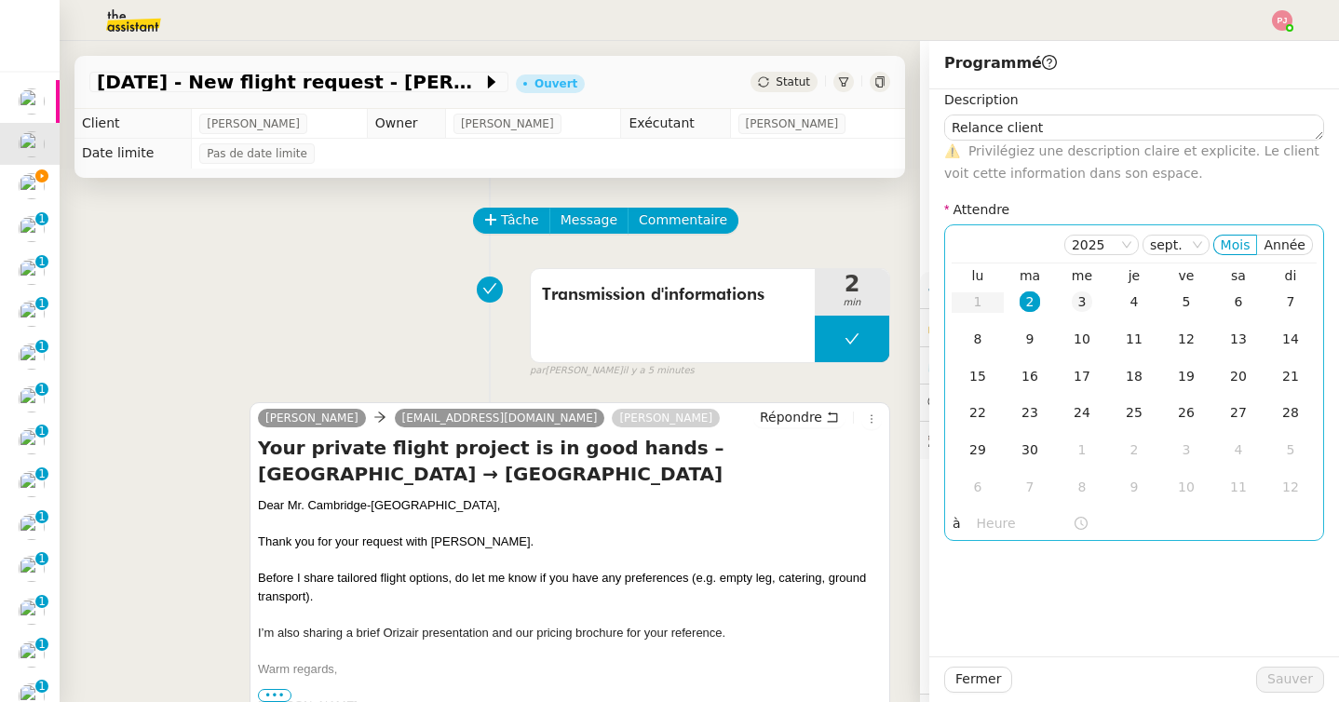
click at [1073, 300] on div "3" at bounding box center [1082, 301] width 20 height 20
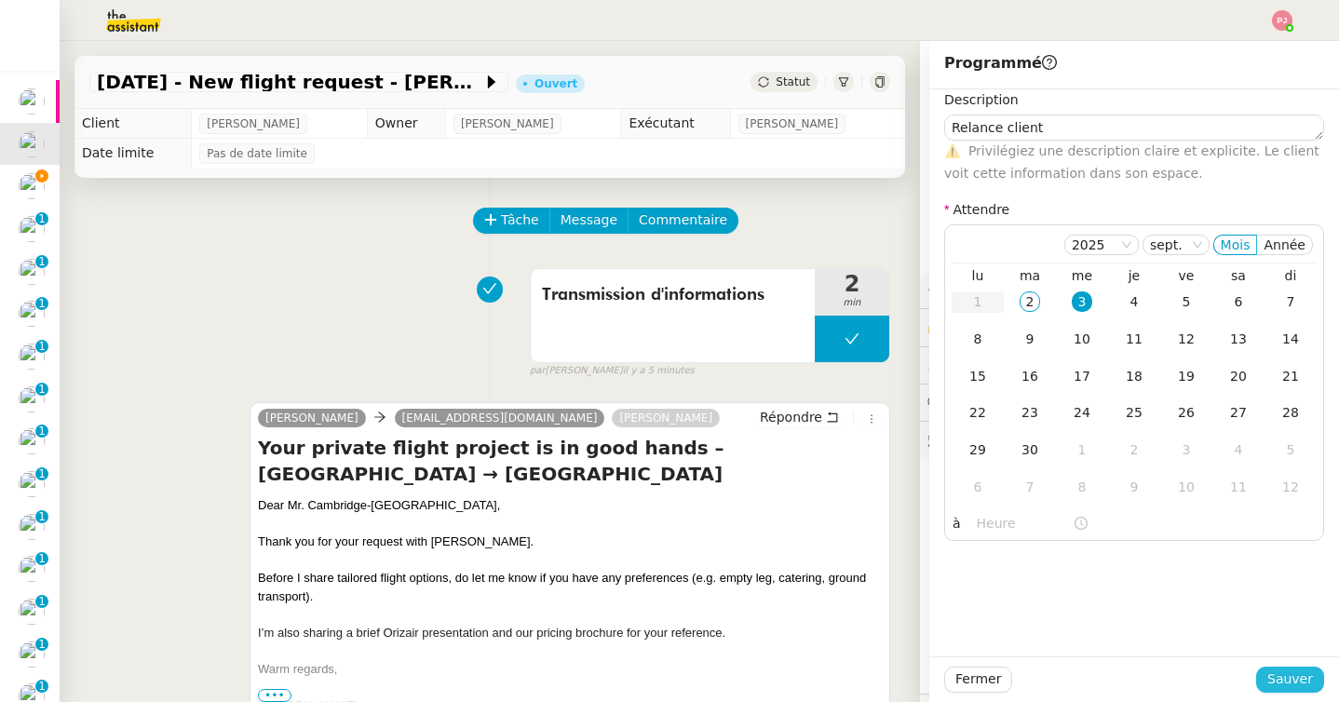
click at [1289, 682] on span "Sauver" at bounding box center [1290, 679] width 46 height 21
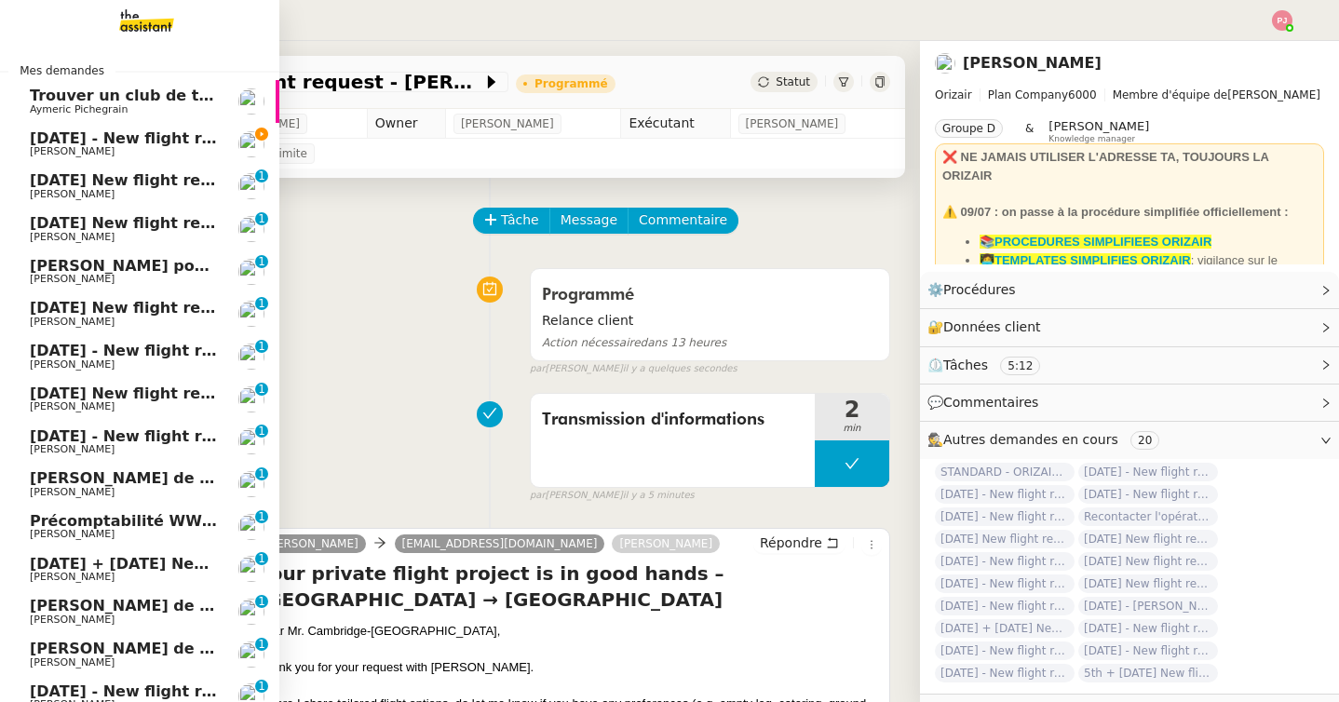
click at [46, 144] on span "1st May 2026 - New flight request - Agnieszka Seczkowska" at bounding box center [222, 138] width 385 height 18
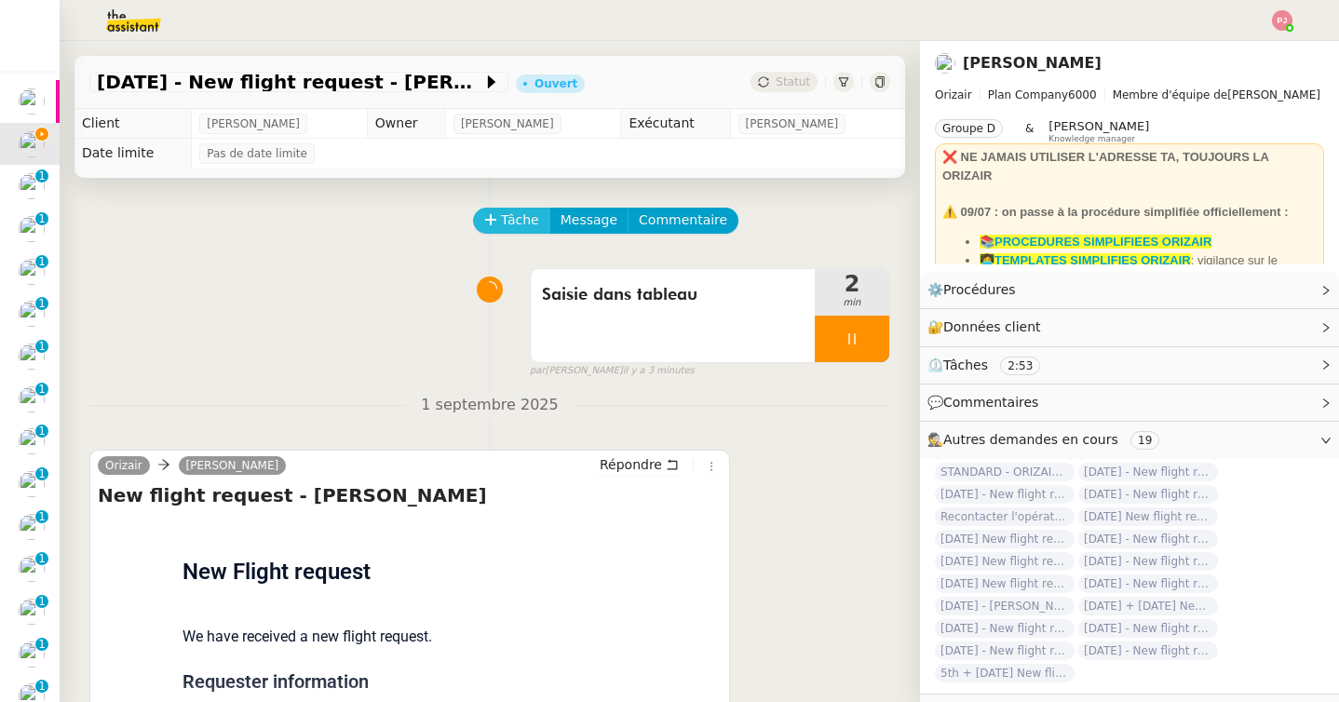
click at [528, 214] on span "Tâche" at bounding box center [520, 220] width 38 height 21
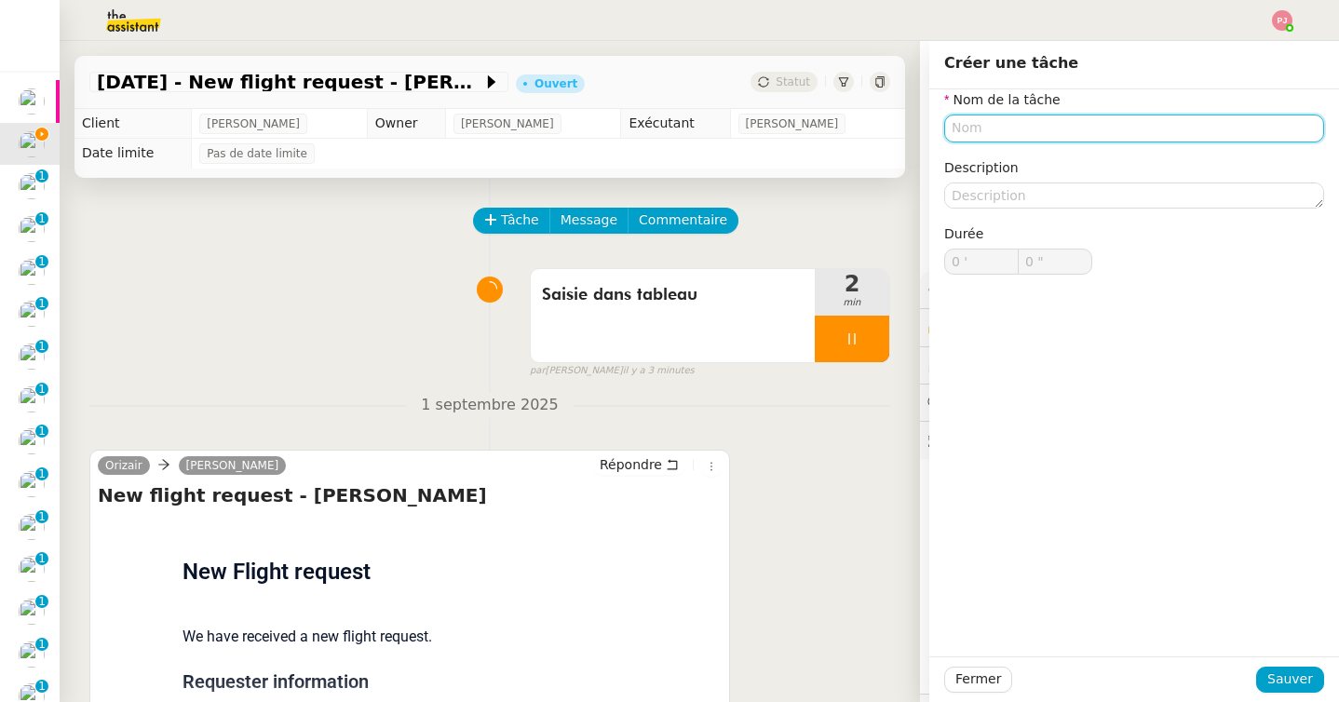
click at [1004, 128] on input "text" at bounding box center [1134, 128] width 380 height 27
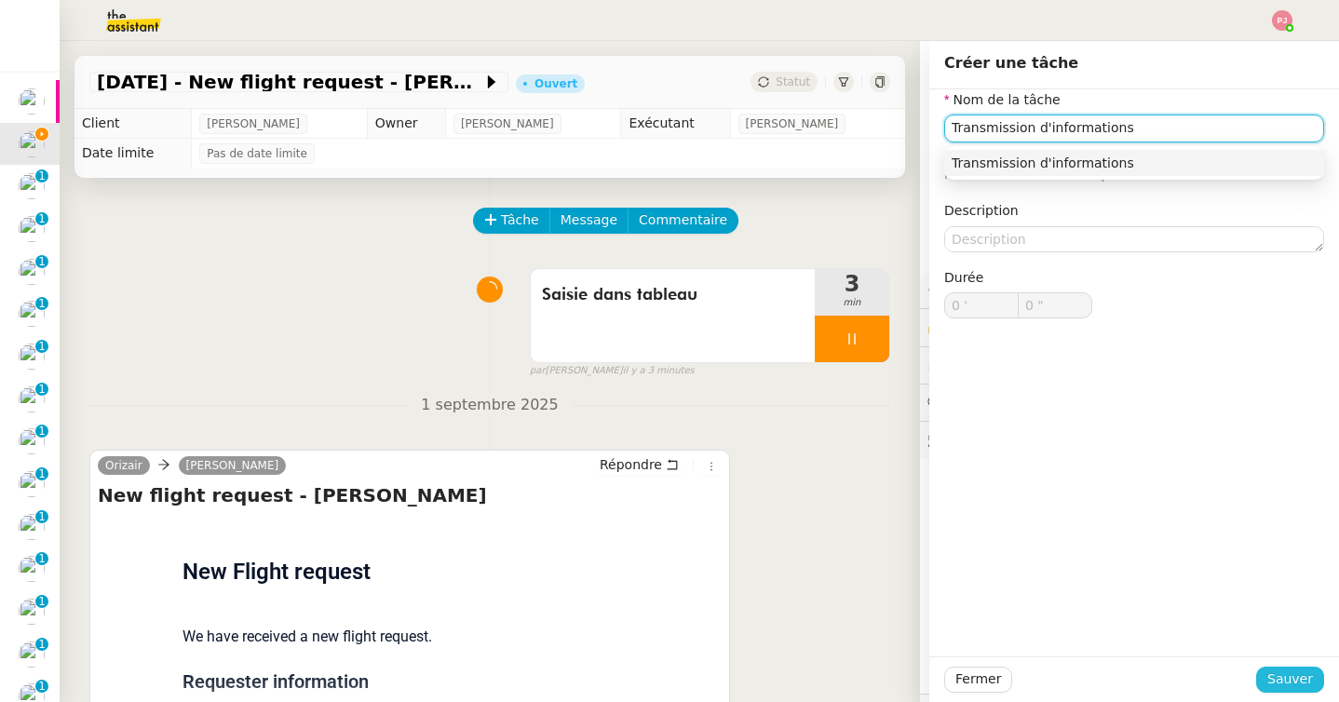
type input "Transmission d'informations"
click at [1293, 676] on span "Sauver" at bounding box center [1290, 679] width 46 height 21
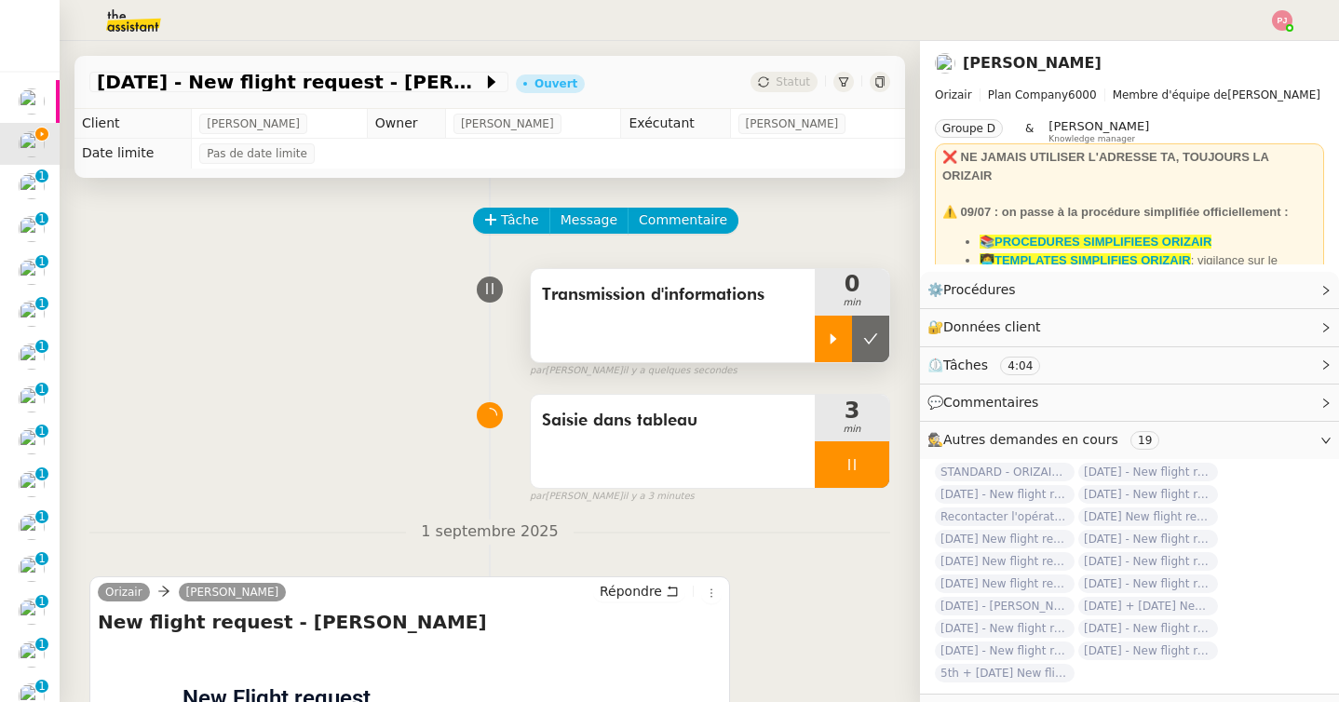
click at [835, 343] on icon at bounding box center [833, 339] width 15 height 15
click at [853, 453] on div at bounding box center [852, 464] width 75 height 47
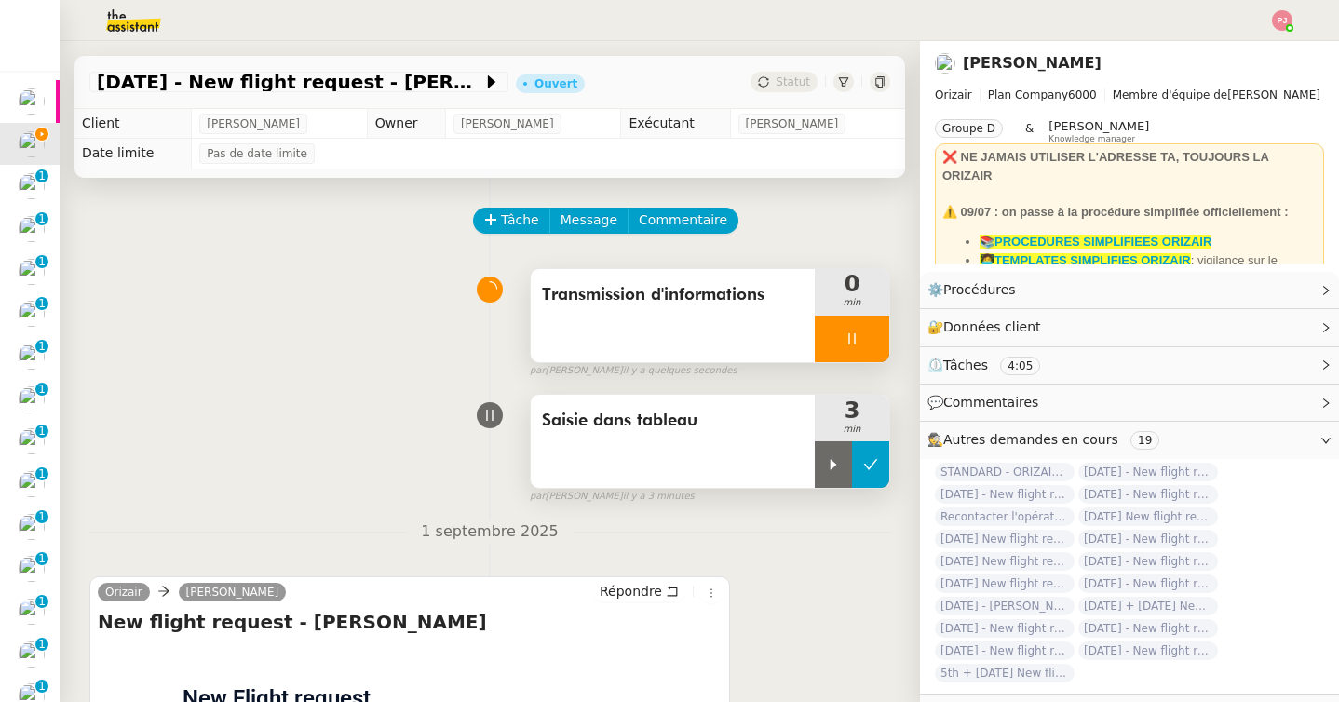
click at [871, 463] on icon at bounding box center [870, 464] width 15 height 15
click at [575, 218] on span "Message" at bounding box center [589, 220] width 57 height 21
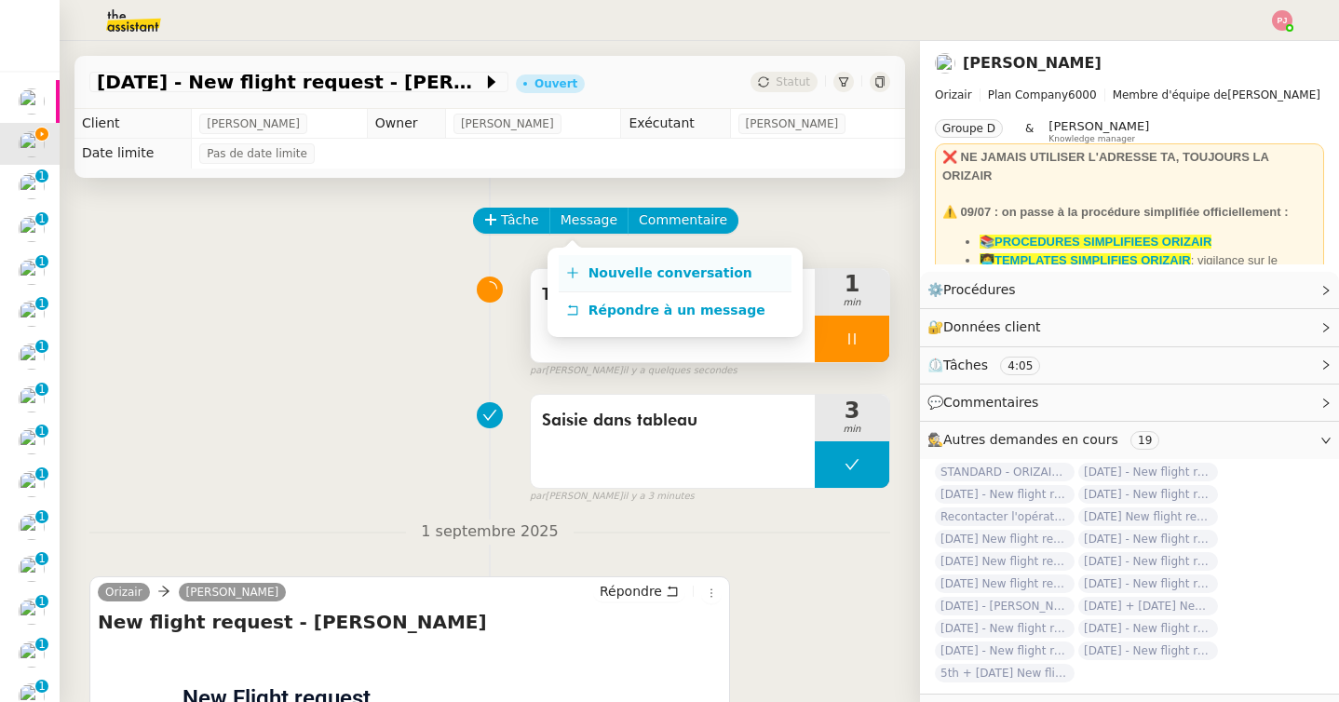
click at [597, 265] on span "Nouvelle conversation" at bounding box center [671, 272] width 164 height 15
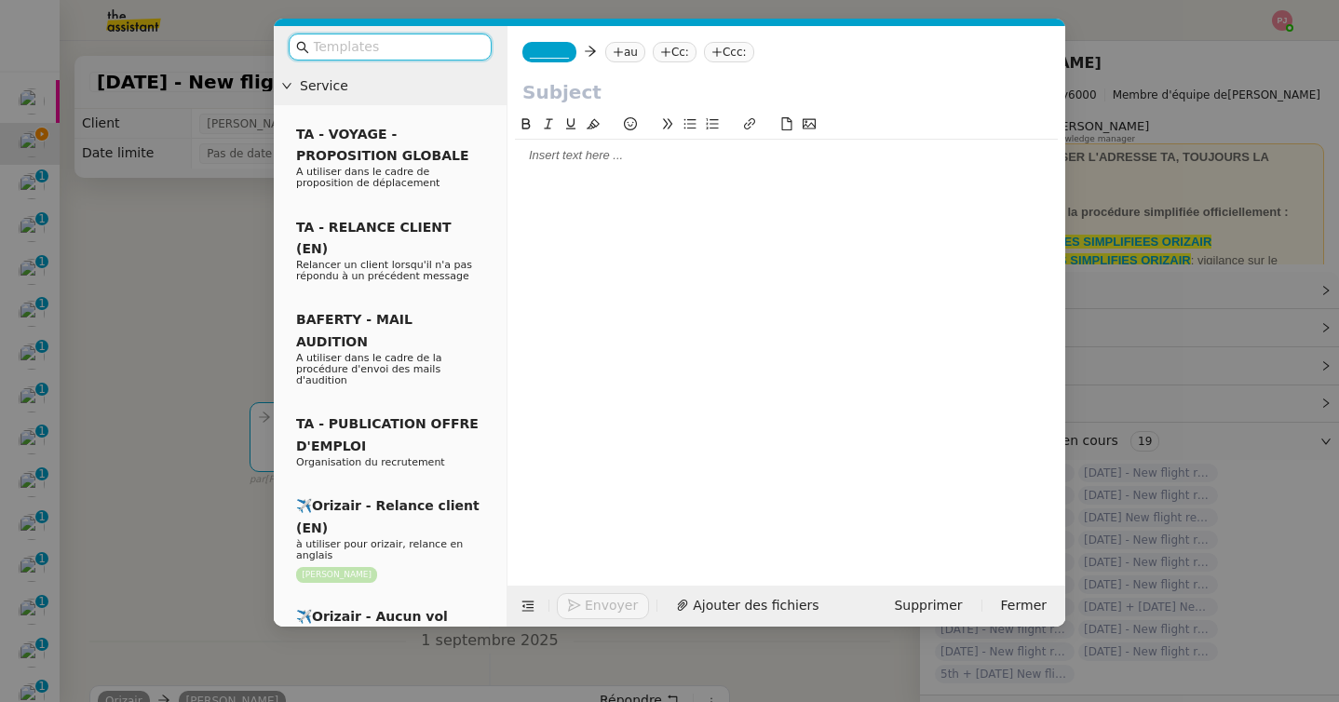
click at [453, 47] on input "text" at bounding box center [397, 46] width 168 height 21
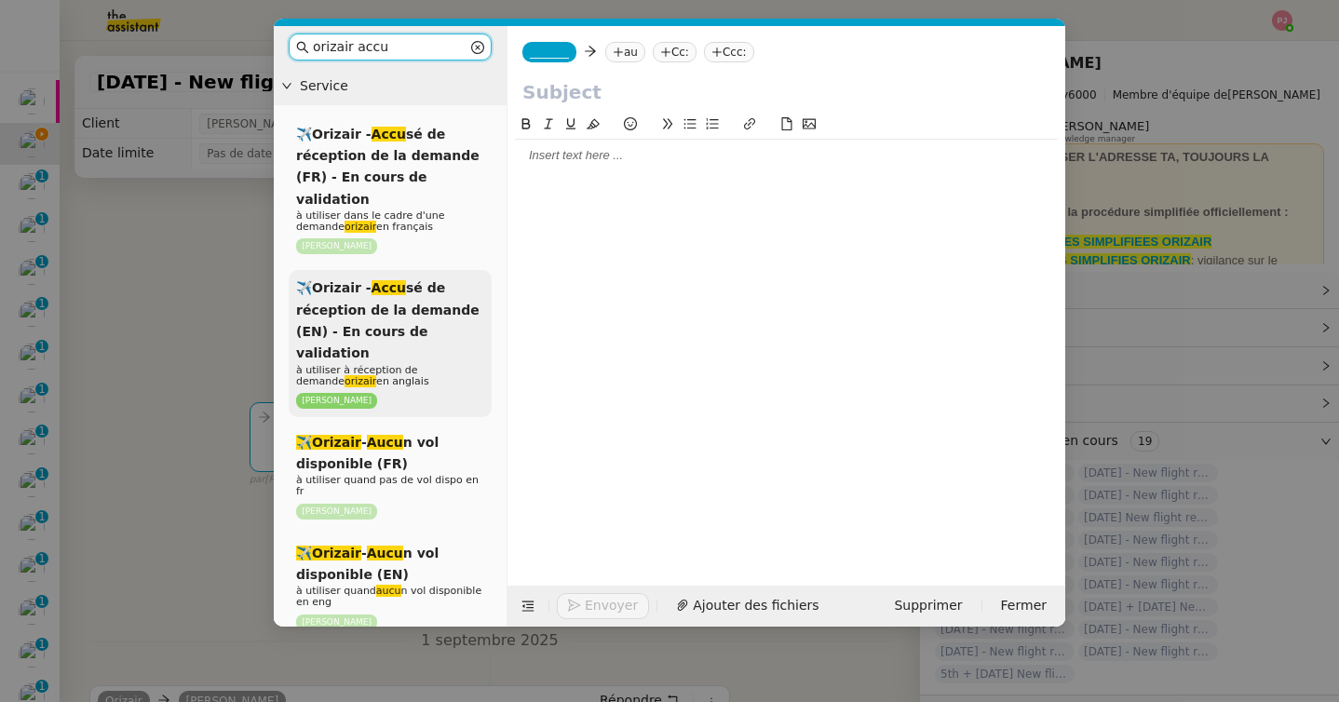
type input "orizair accu"
click at [378, 305] on span "✈️Orizair - Accu sé de réception de la demande (EN) - En cours de validation" at bounding box center [387, 320] width 183 height 80
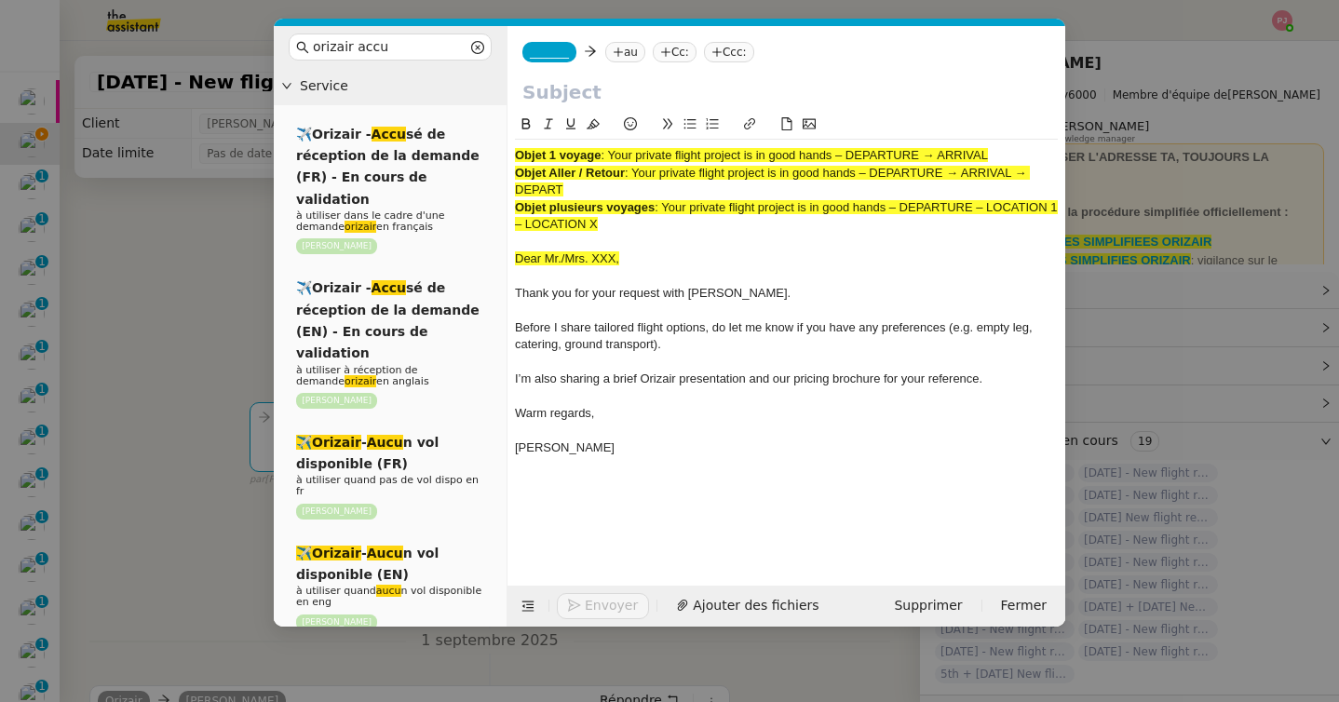
click at [188, 331] on nz-modal-container "orizair accu Service ✈️Orizair - Accu sé de réception de la demande (FR) - En c…" at bounding box center [669, 351] width 1339 height 702
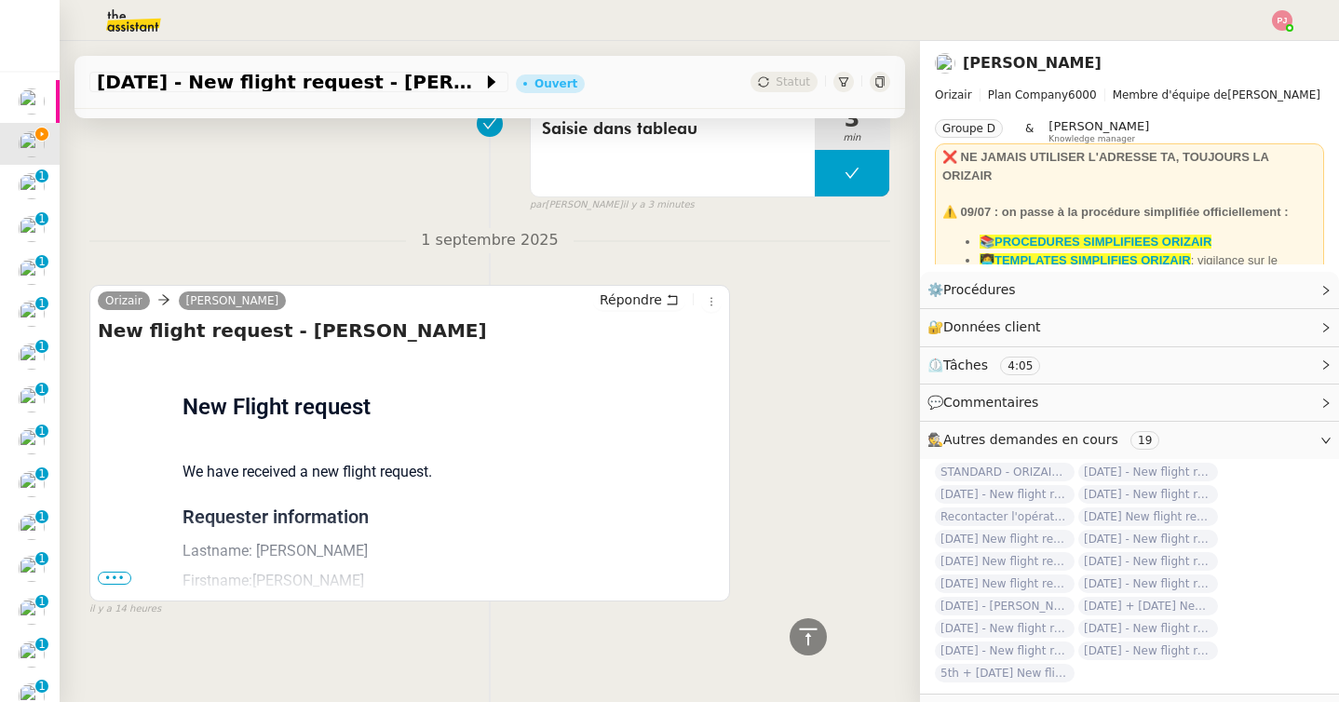
scroll to position [673, 0]
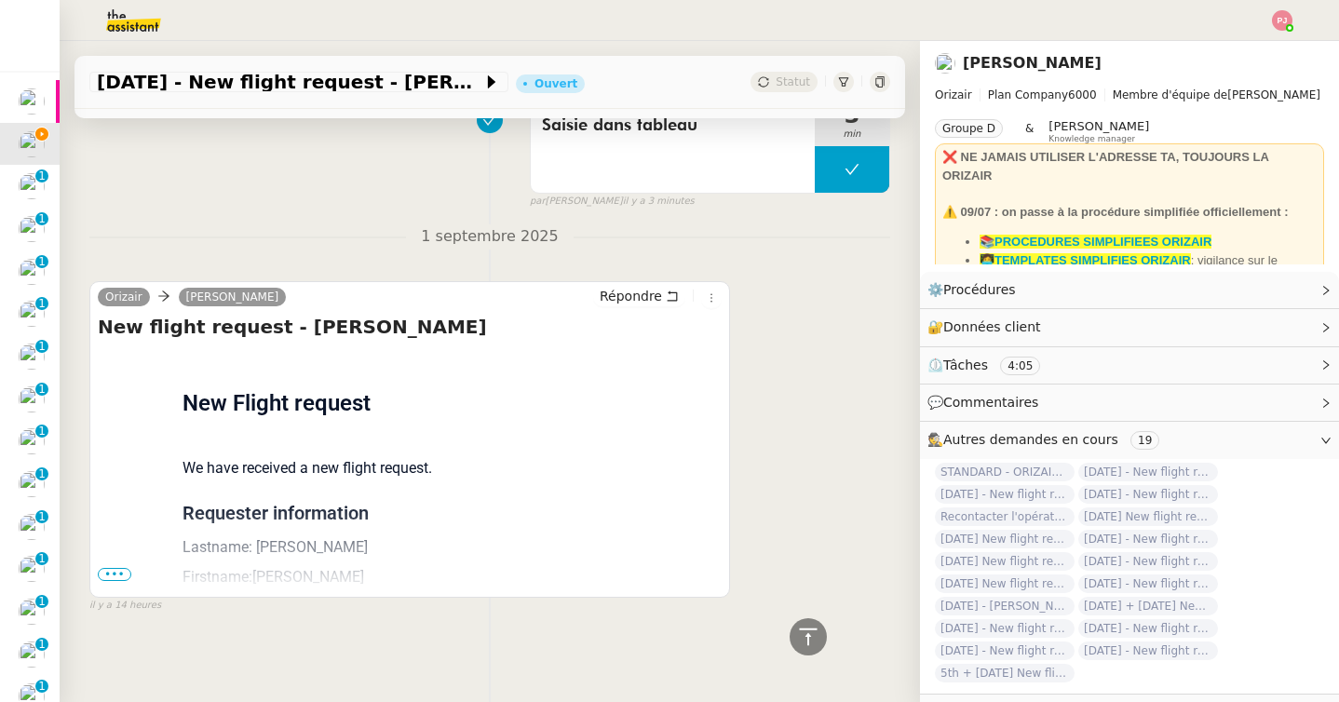
click at [121, 574] on span "•••" at bounding box center [115, 574] width 34 height 13
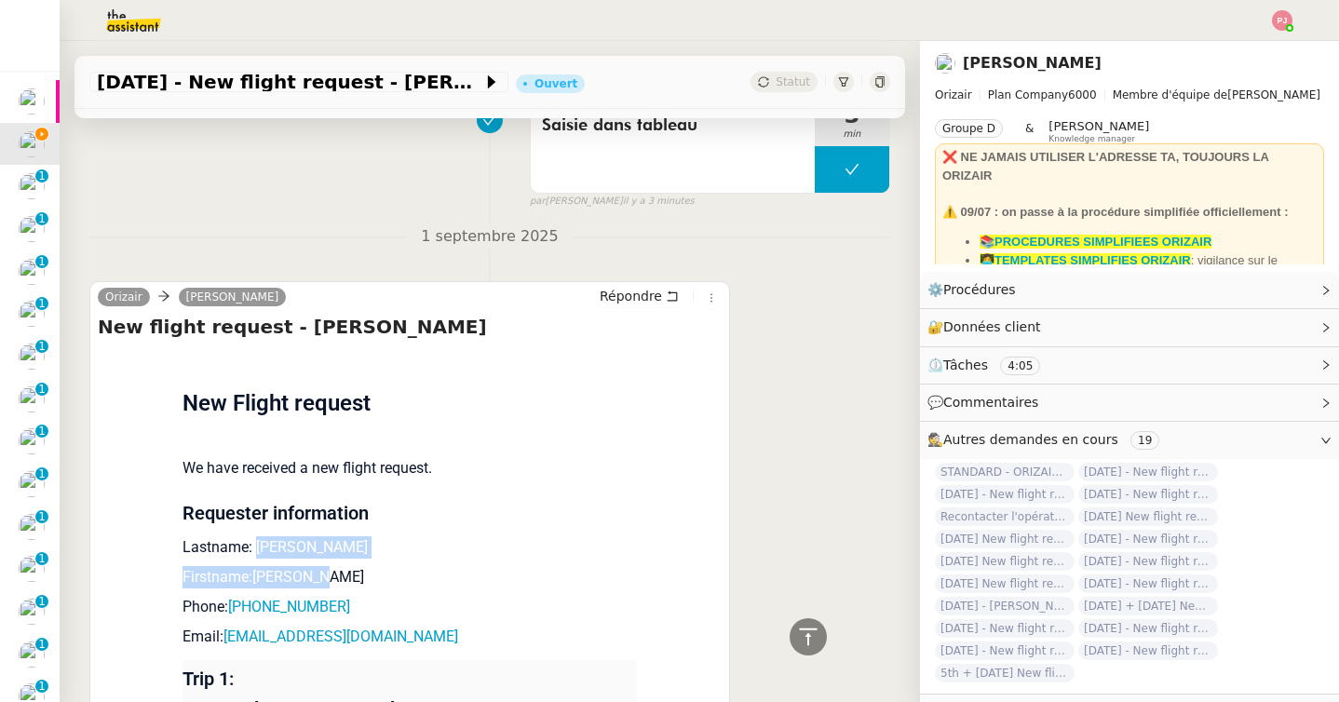
drag, startPoint x: 332, startPoint y: 576, endPoint x: 259, endPoint y: 542, distance: 80.8
click at [259, 542] on td "New Flight request We have received a new flight request. Requester information…" at bounding box center [410, 655] width 454 height 613
drag, startPoint x: 394, startPoint y: 636, endPoint x: 257, endPoint y: 544, distance: 165.0
click at [257, 544] on td "New Flight request We have received a new flight request. Requester information…" at bounding box center [410, 655] width 454 height 613
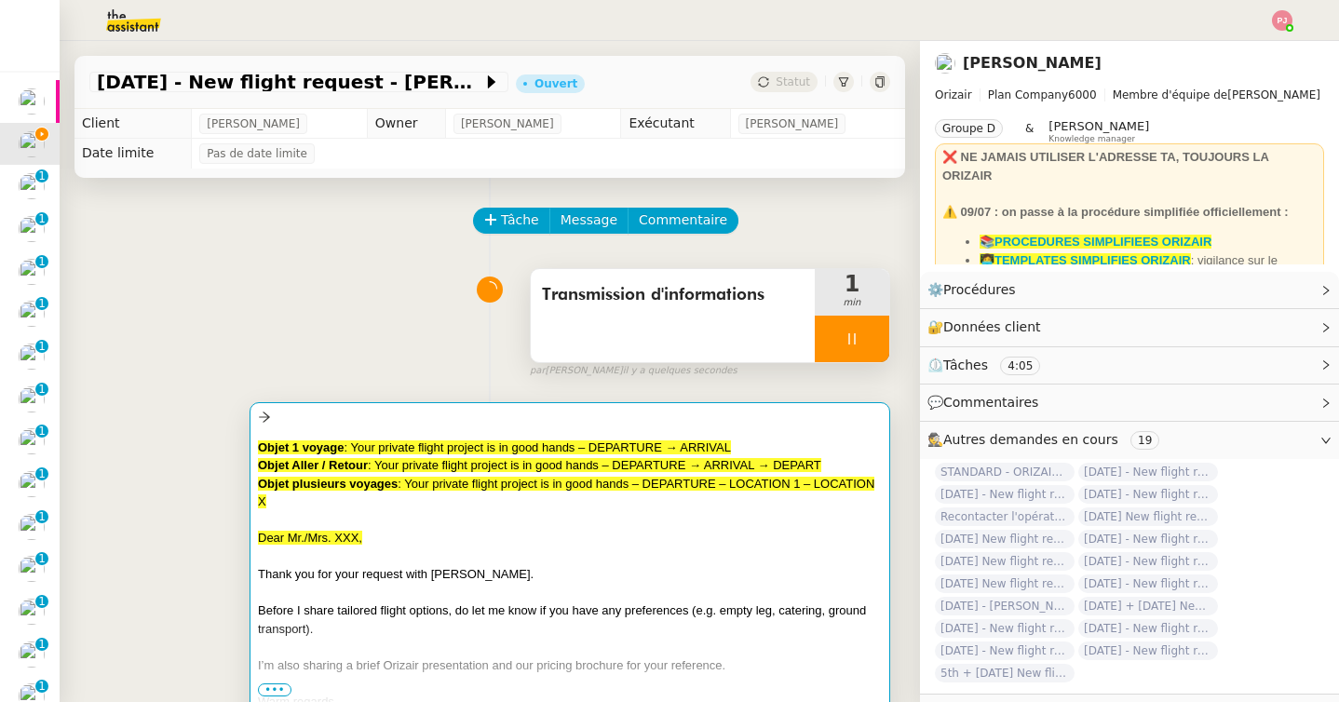
click at [411, 549] on div at bounding box center [570, 557] width 624 height 19
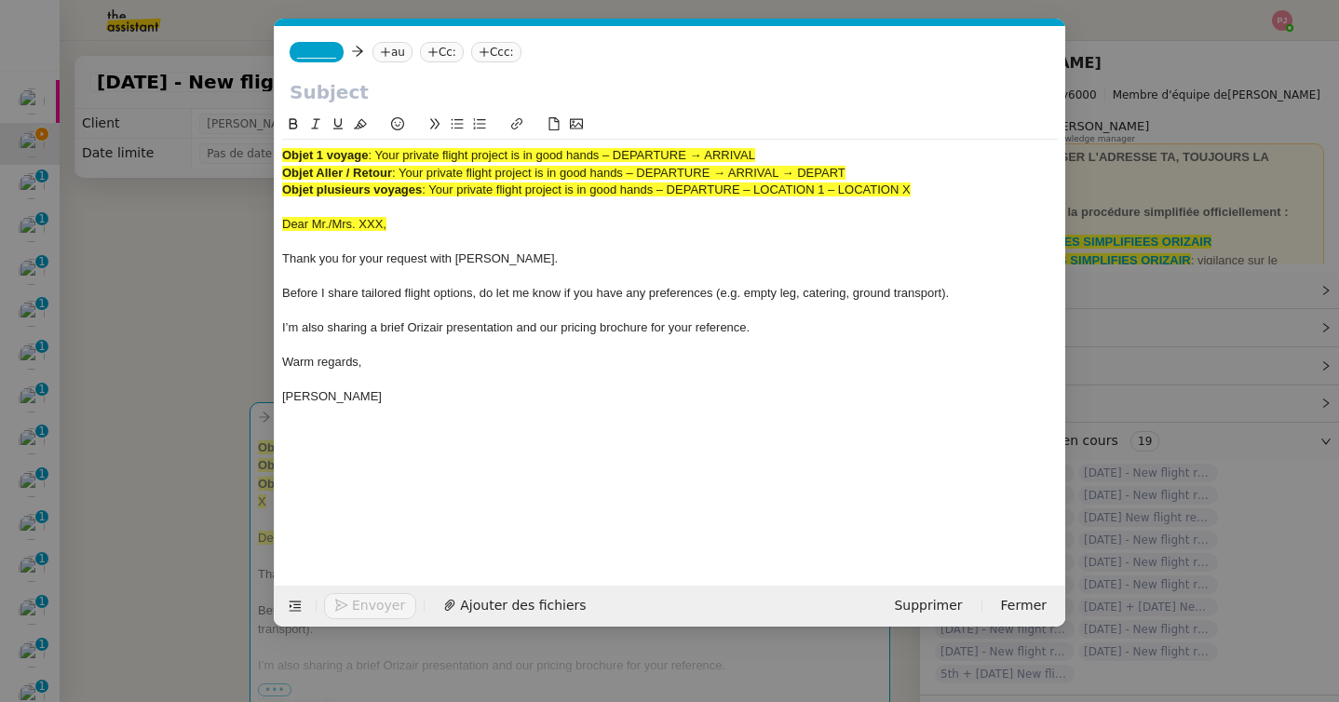
scroll to position [0, 109]
click at [362, 395] on div "Josephine" at bounding box center [670, 396] width 776 height 17
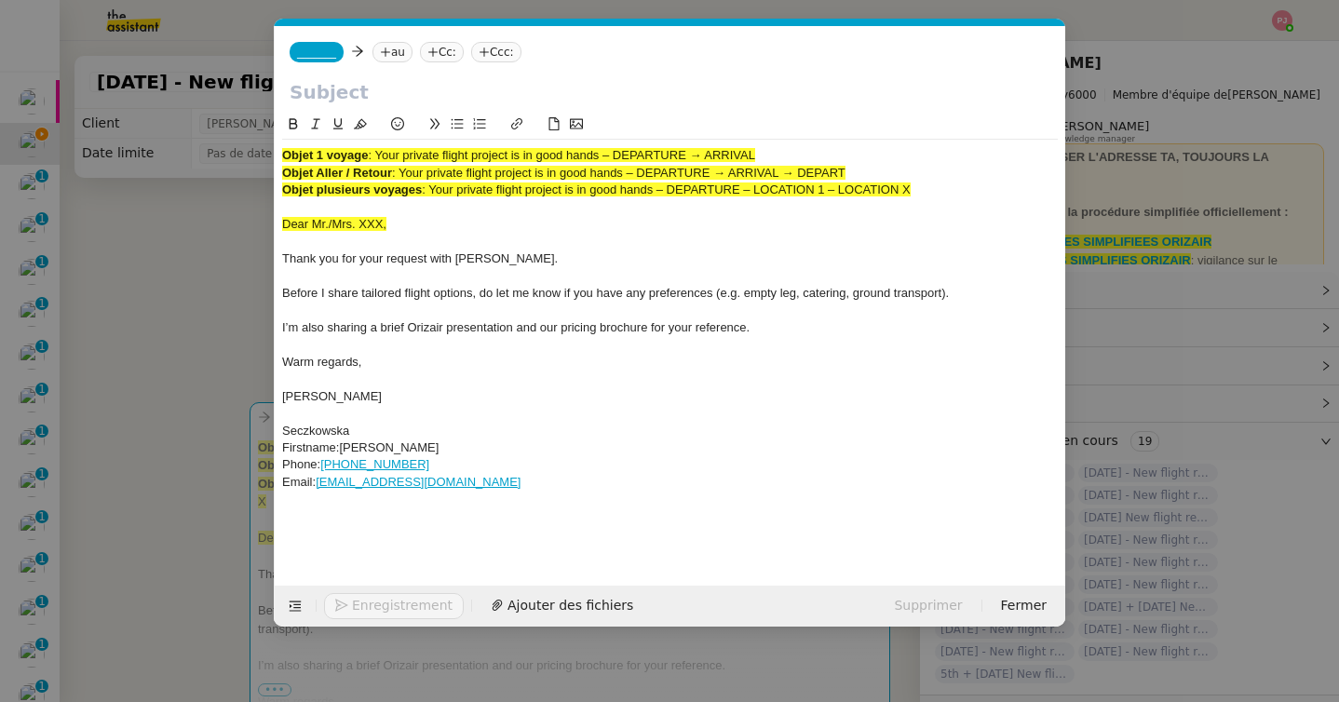
click at [320, 44] on nz-tag "_______" at bounding box center [317, 52] width 54 height 20
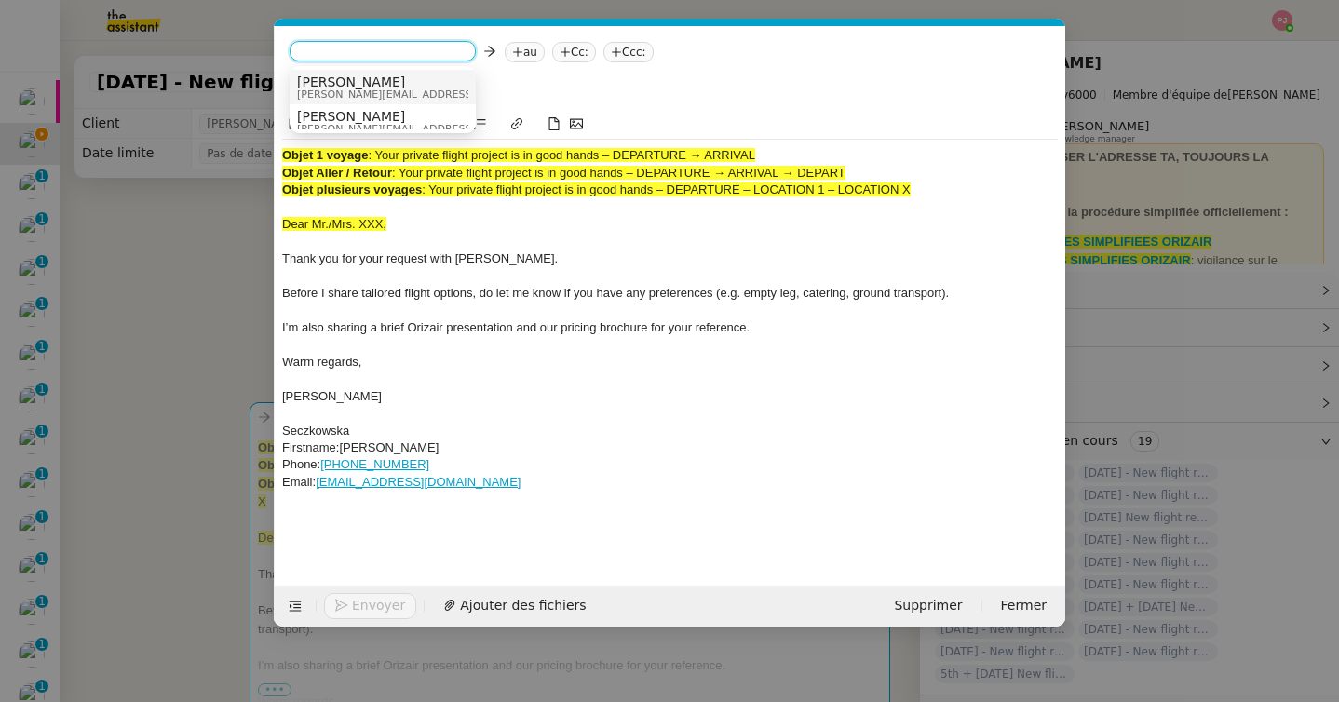
click at [336, 72] on nz-option-item "Josephine josephine.k@orizair.com" at bounding box center [383, 87] width 186 height 34
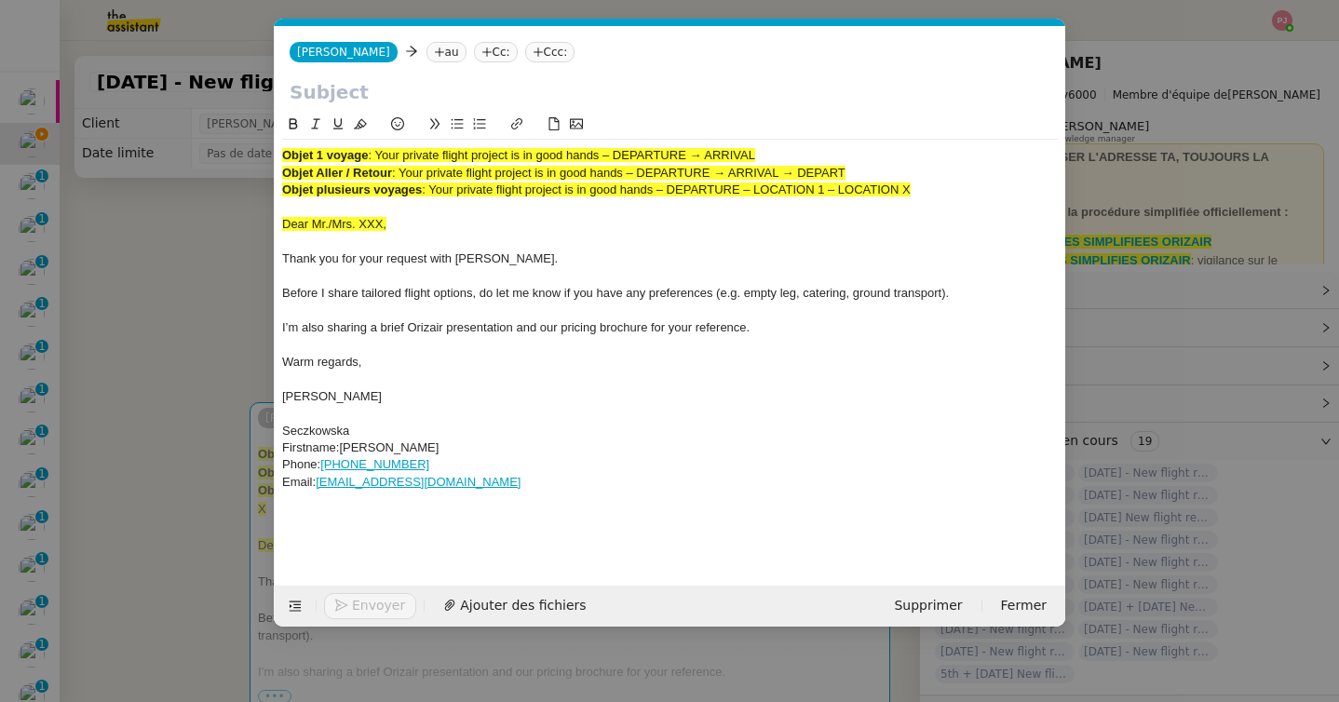
drag, startPoint x: 761, startPoint y: 155, endPoint x: 380, endPoint y: 155, distance: 380.9
click at [380, 155] on span ": Your private flight project is in good hands – DEPARTURE → ARRIVAL" at bounding box center [561, 155] width 387 height 14
click at [385, 84] on input "text" at bounding box center [670, 92] width 761 height 28
paste input "Your private flight project is in good hands – DEPARTURE → ARRIVAL"
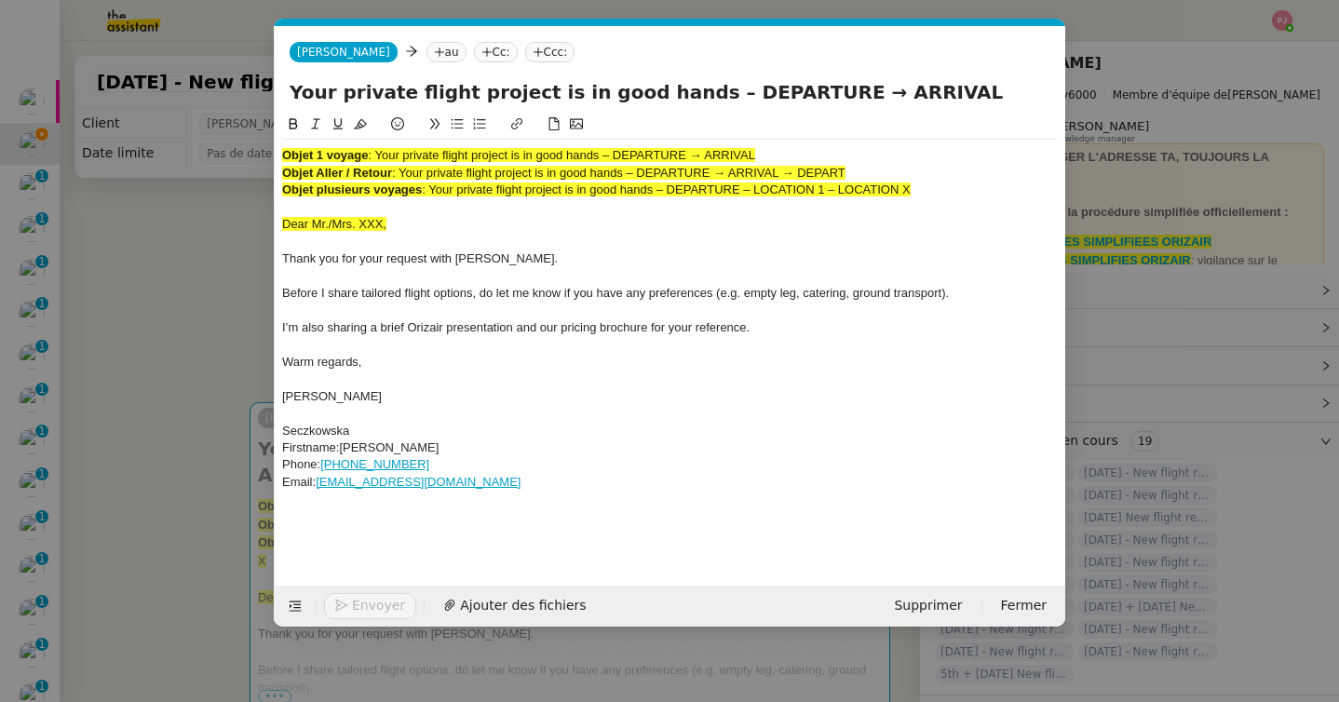
type input "Your private flight project is in good hands – DEPARTURE → ARRIVAL"
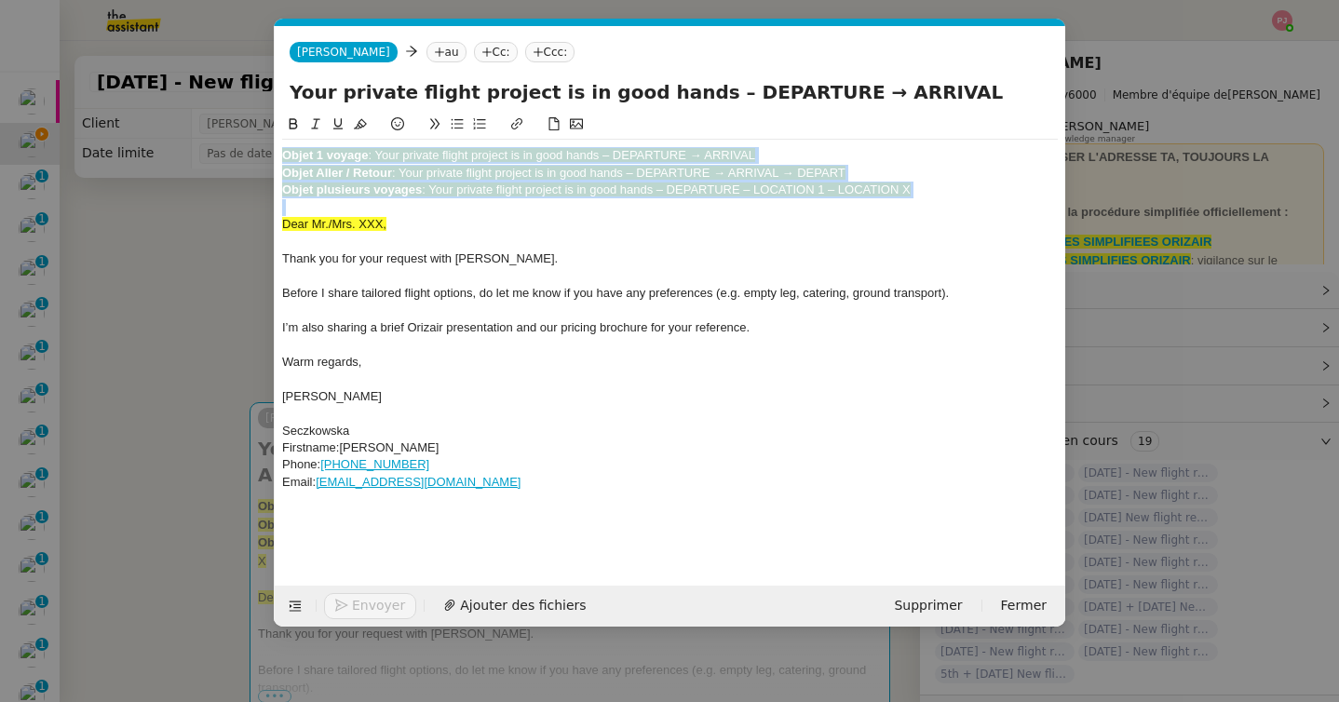
drag, startPoint x: 284, startPoint y: 224, endPoint x: 284, endPoint y: 107, distance: 116.4
click at [284, 107] on form "Josephine Josephine au Cc: Ccc: Your private flight project is in good hands – …" at bounding box center [670, 326] width 792 height 601
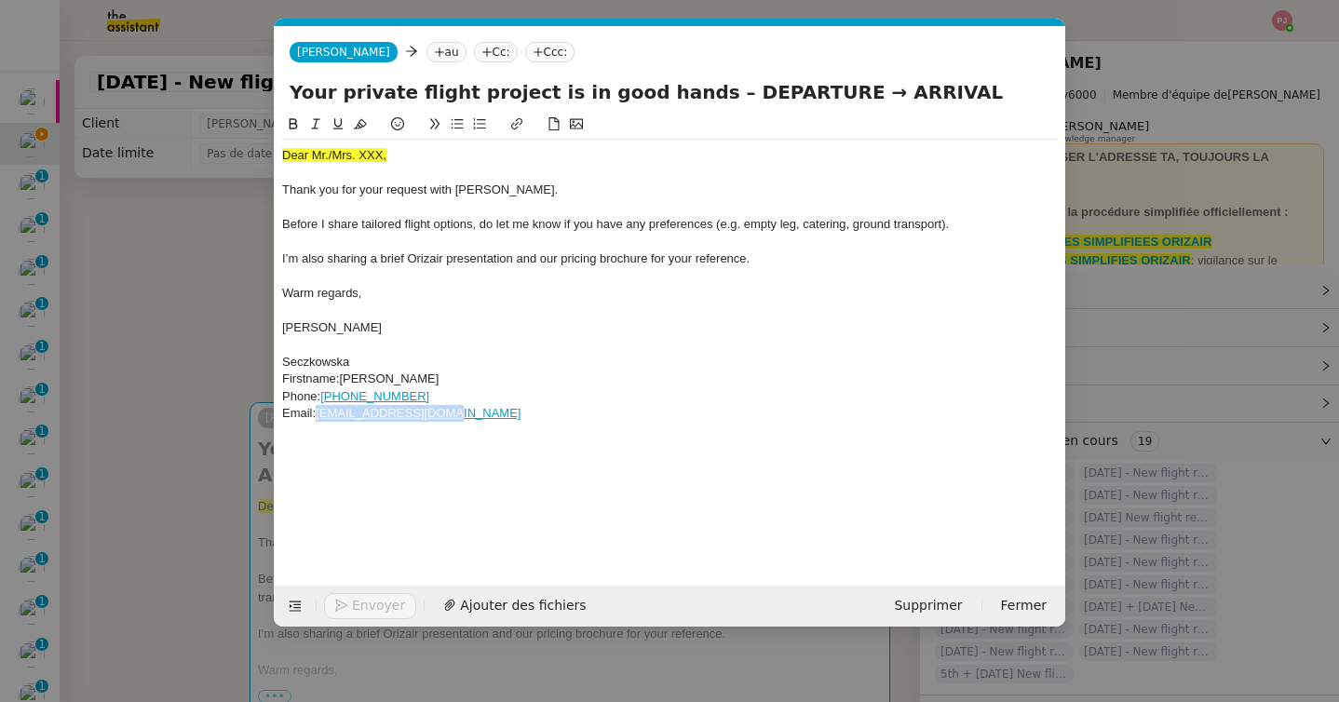
drag, startPoint x: 475, startPoint y: 416, endPoint x: 320, endPoint y: 418, distance: 154.6
click at [320, 418] on div "Email: golden.aga@gmail.com" at bounding box center [670, 413] width 776 height 17
click at [427, 47] on nz-tag "au" at bounding box center [447, 52] width 40 height 20
paste input "golden.aga@gmail.com"
type input "golden.aga@gmail.com"
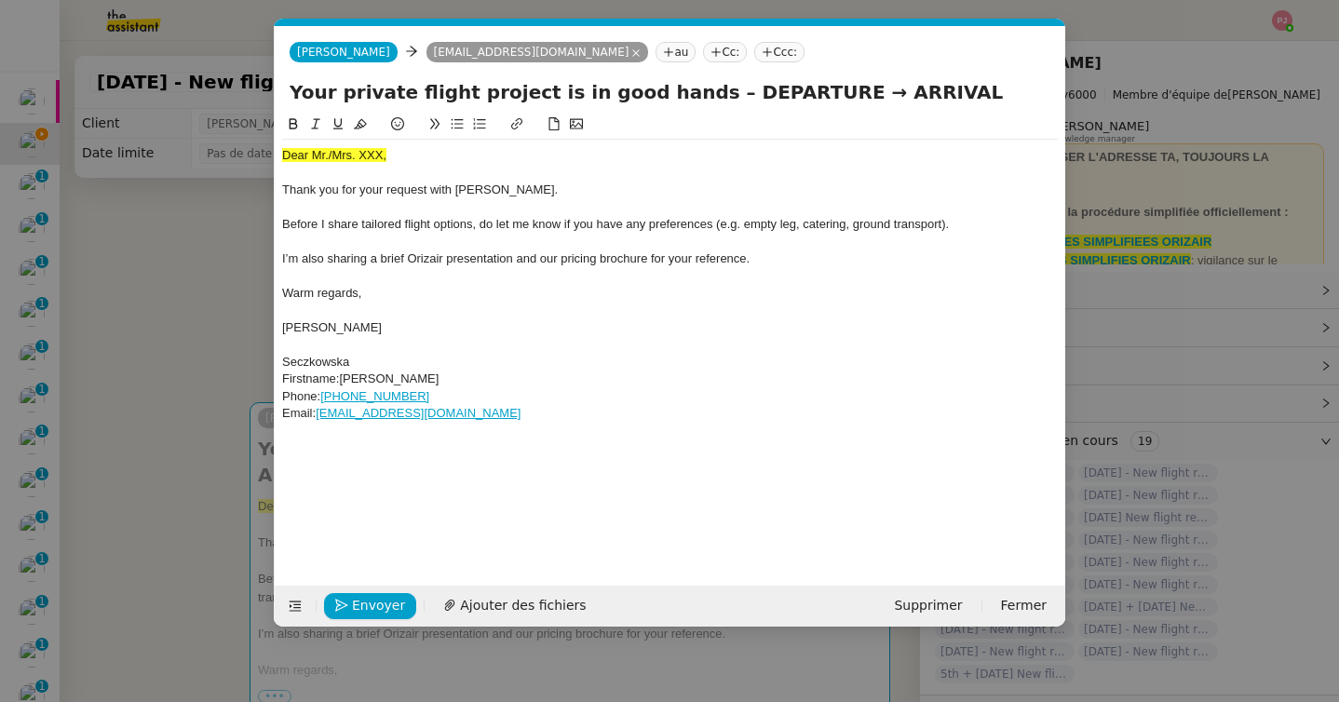
click at [754, 43] on nz-tag "Ccc:" at bounding box center [779, 52] width 50 height 20
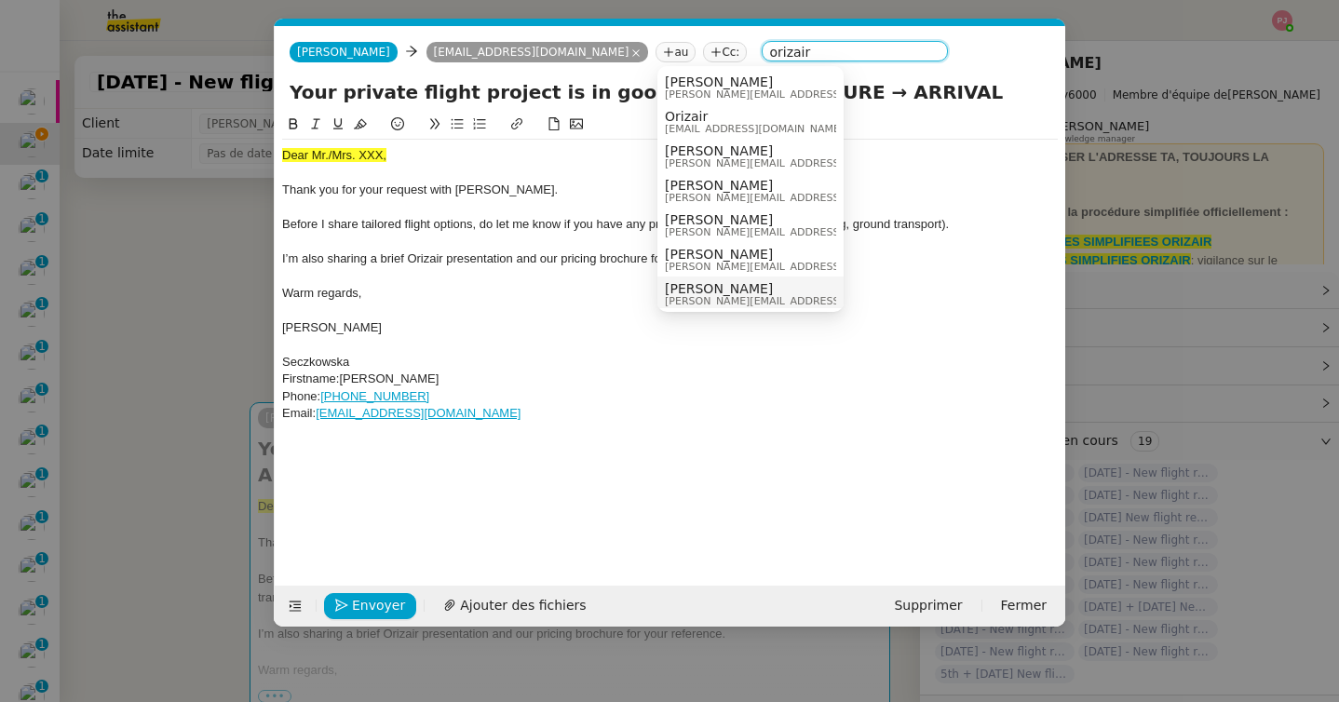
type input "orizair"
click at [712, 288] on span "Louis Frei" at bounding box center [797, 288] width 264 height 15
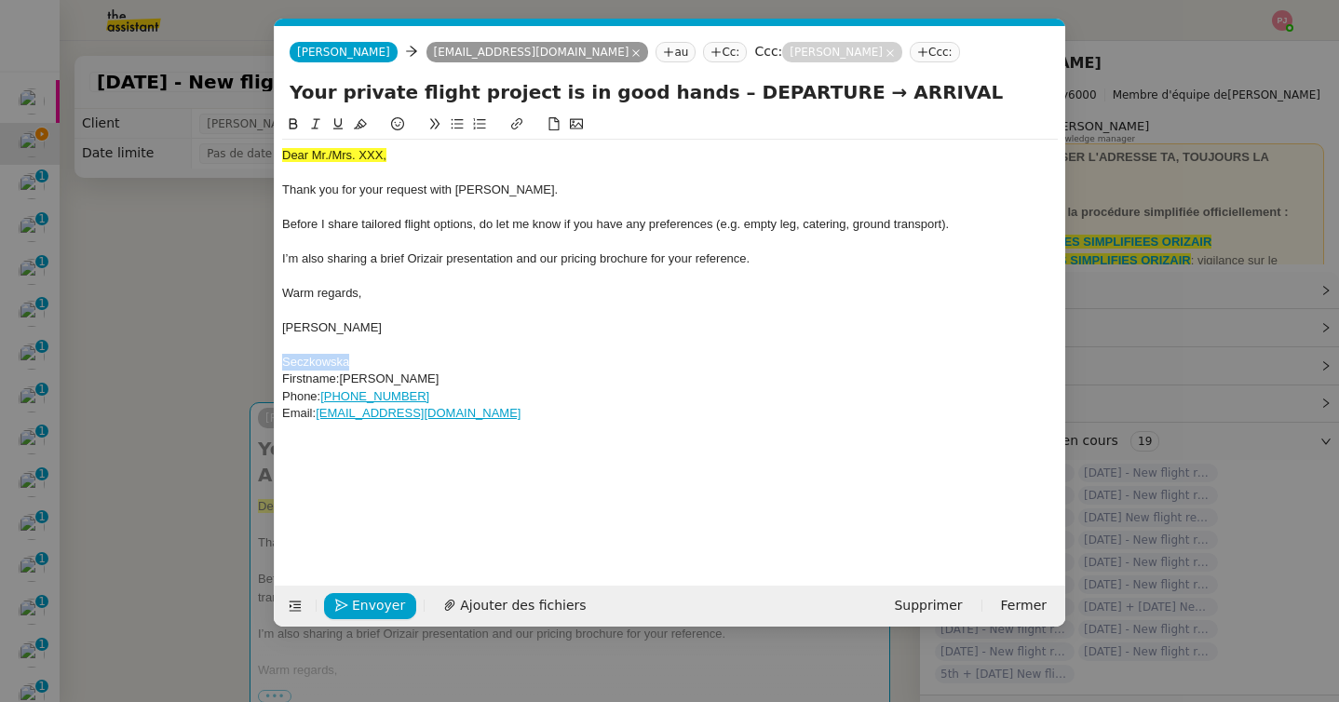
drag, startPoint x: 359, startPoint y: 362, endPoint x: 270, endPoint y: 362, distance: 89.4
click at [270, 362] on nz-modal-container "orizair accu Service ✈️Orizair - Accu sé de réception de la demande (FR) - En c…" at bounding box center [669, 351] width 1339 height 702
drag, startPoint x: 411, startPoint y: 160, endPoint x: 264, endPoint y: 160, distance: 147.1
click at [264, 160] on nz-modal-container "orizair accu Service ✈️Orizair - Accu sé de réception de la demande (FR) - En c…" at bounding box center [669, 351] width 1339 height 702
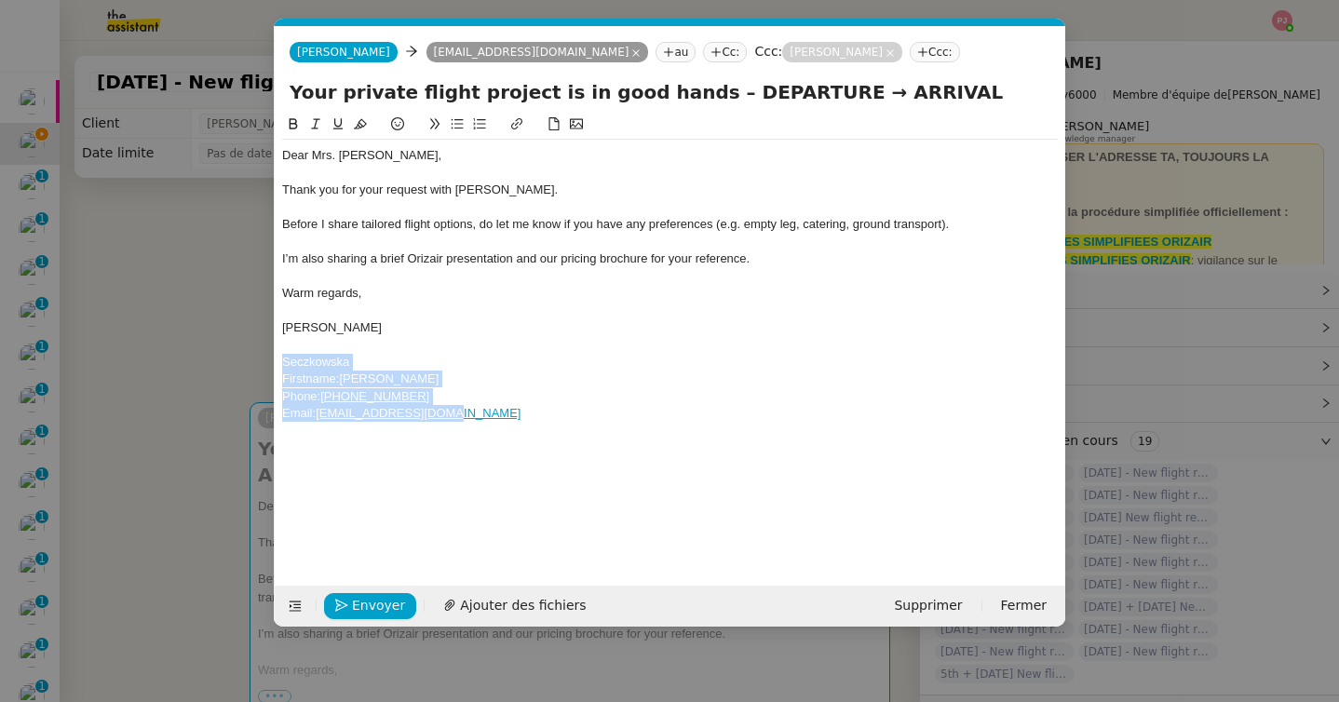
drag, startPoint x: 457, startPoint y: 414, endPoint x: 257, endPoint y: 357, distance: 208.4
click at [257, 357] on nz-modal-container "orizair accu Service ✈️Orizair - Accu sé de réception de la demande (FR) - En c…" at bounding box center [669, 351] width 1339 height 702
click at [519, 612] on span "Ajouter des fichiers" at bounding box center [523, 605] width 126 height 21
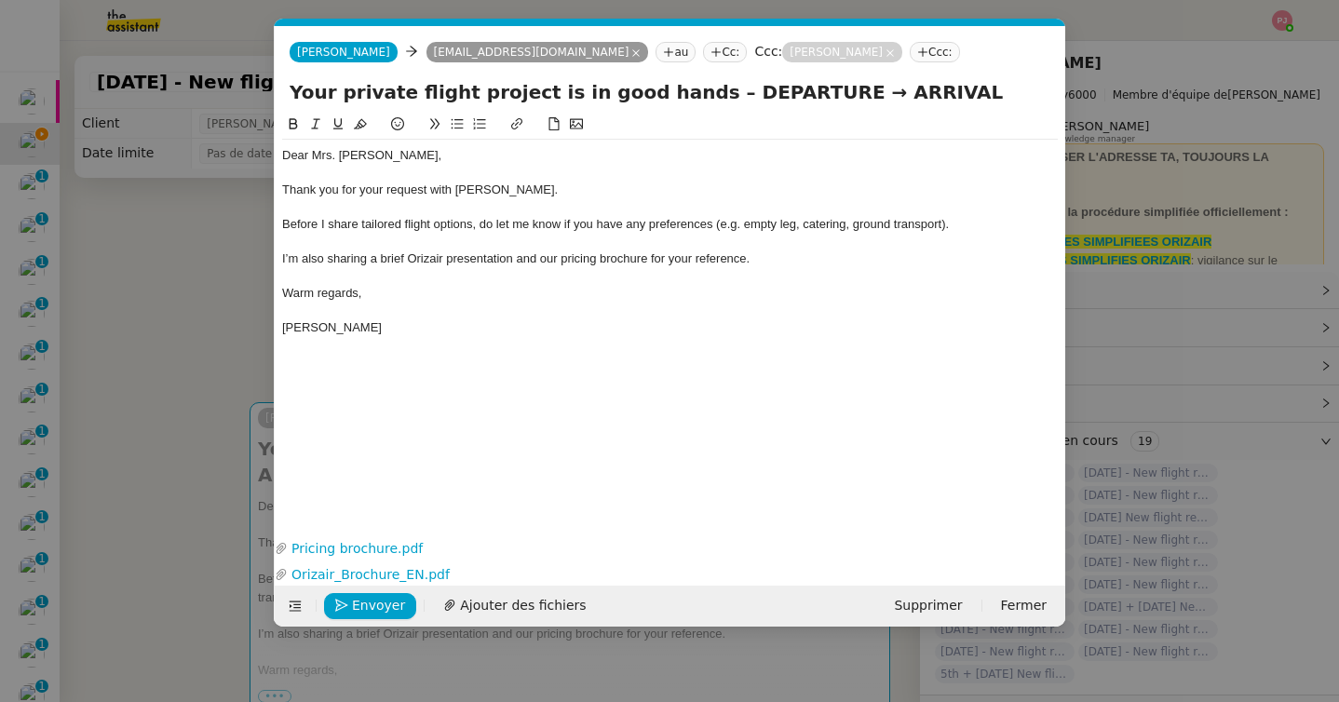
click at [153, 412] on nz-modal-container "orizair accu Service ✈️Orizair - Accu sé de réception de la demande (FR) - En c…" at bounding box center [669, 351] width 1339 height 702
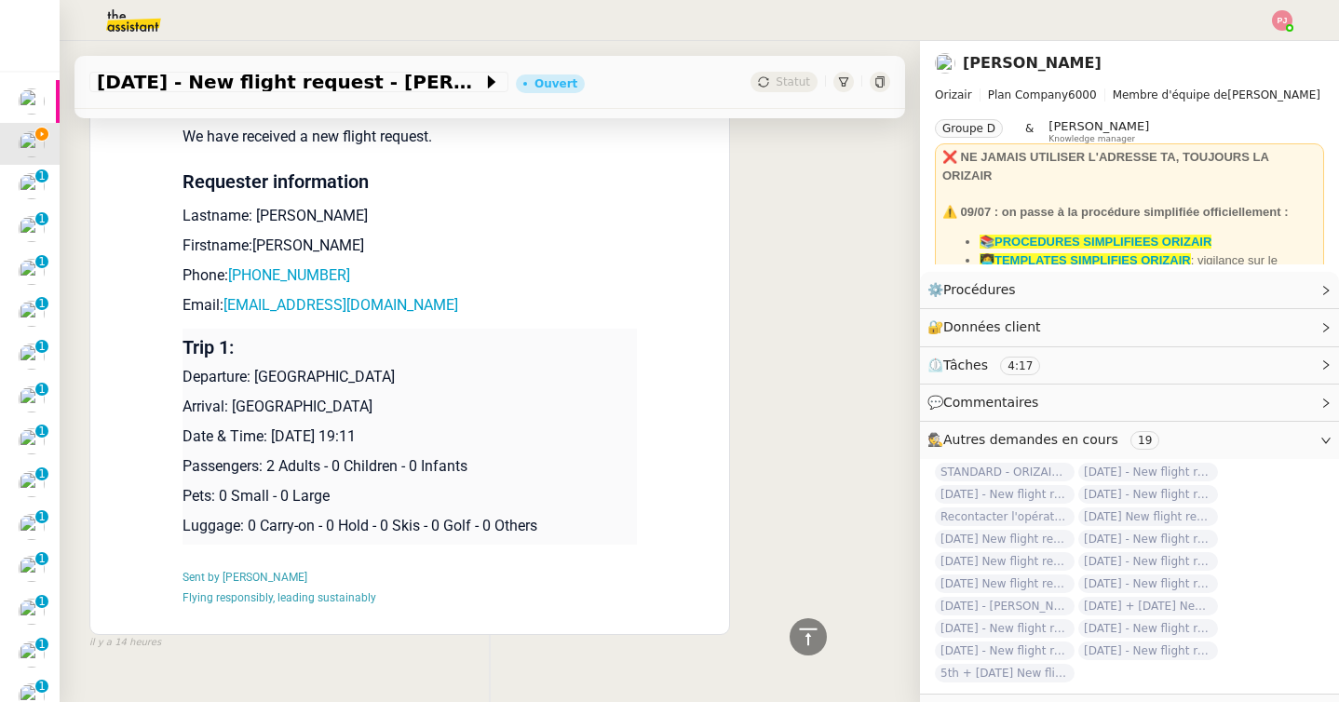
scroll to position [1109, 0]
drag, startPoint x: 359, startPoint y: 406, endPoint x: 257, endPoint y: 376, distance: 106.7
click at [257, 376] on td "Trip 1: Departure: Manchester Airport Arrival: Las Vegas Airport Date & Time: 1…" at bounding box center [410, 439] width 454 height 216
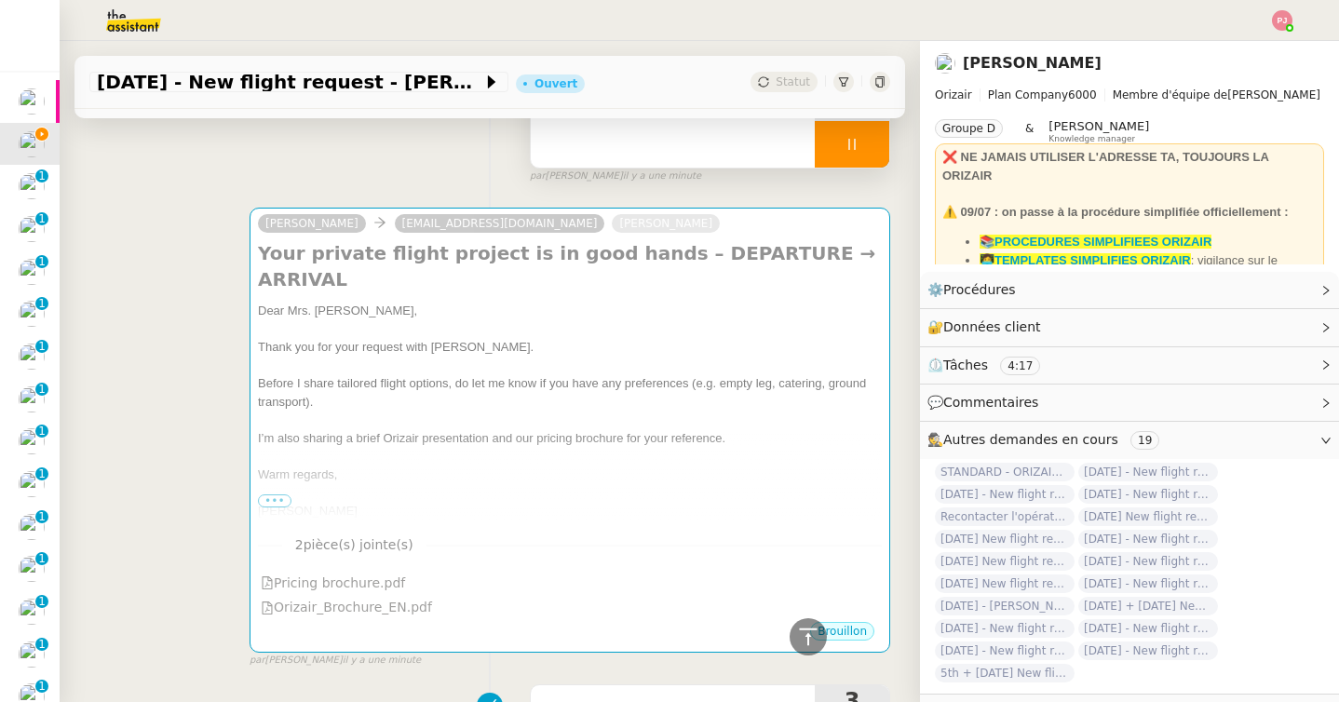
scroll to position [0, 0]
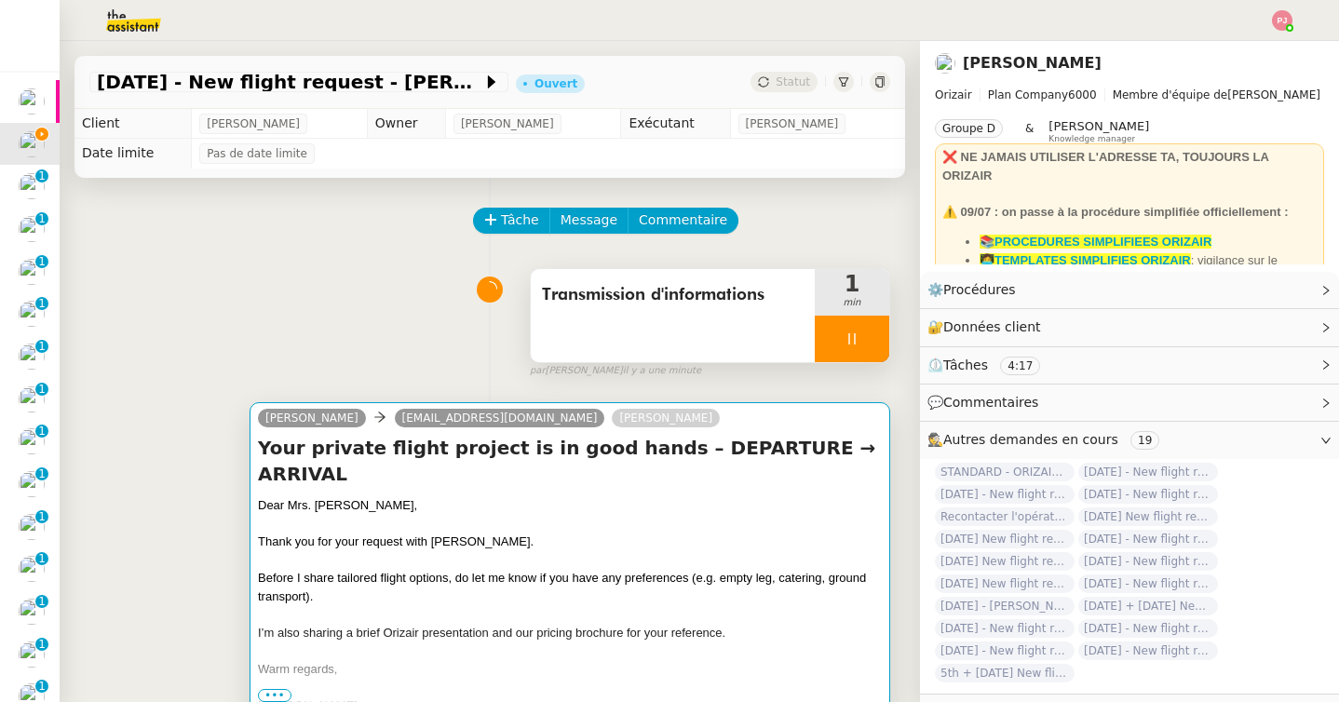
click at [431, 496] on div "Dear Mrs. Seczkowska," at bounding box center [570, 505] width 624 height 19
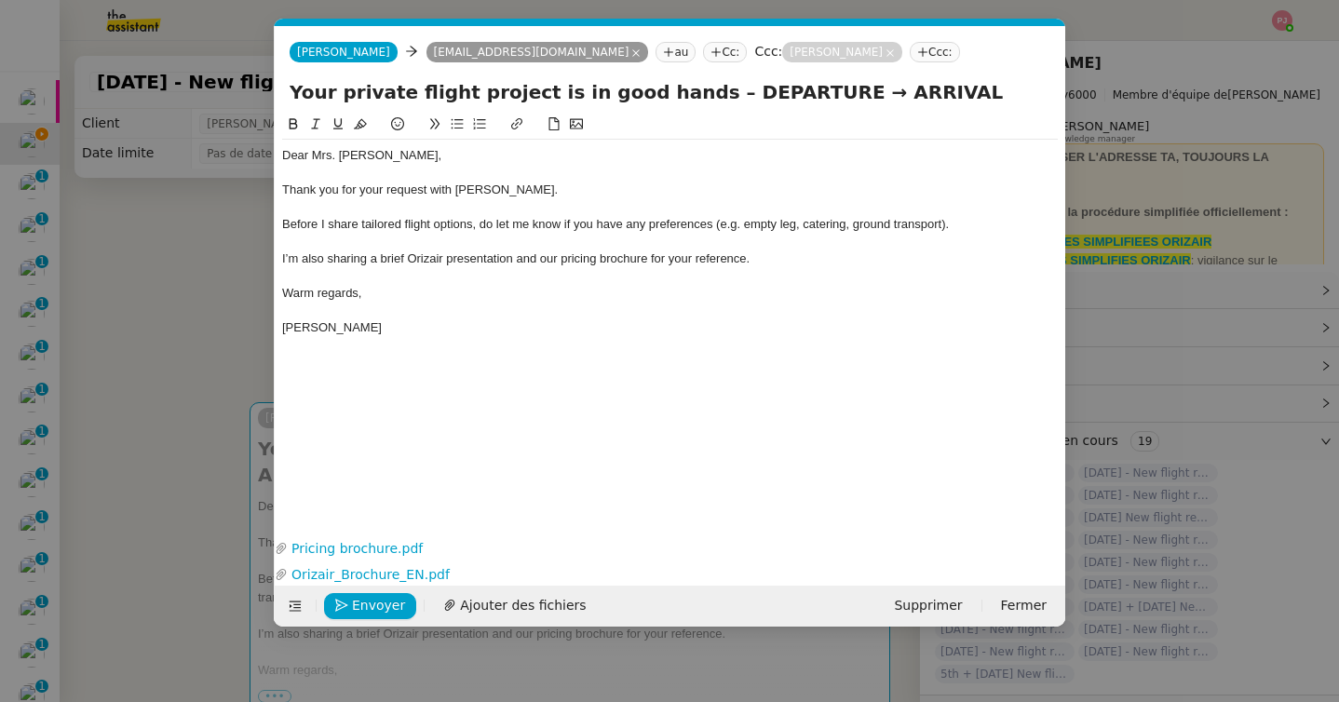
scroll to position [0, 109]
click at [391, 326] on div "Josephine" at bounding box center [670, 327] width 776 height 17
drag, startPoint x: 405, startPoint y: 360, endPoint x: 245, endPoint y: 360, distance: 160.2
click at [245, 360] on nz-modal-container "orizair accu Service ✈️Orizair - Accu sé de réception de la demande (FR) - En c…" at bounding box center [669, 351] width 1339 height 702
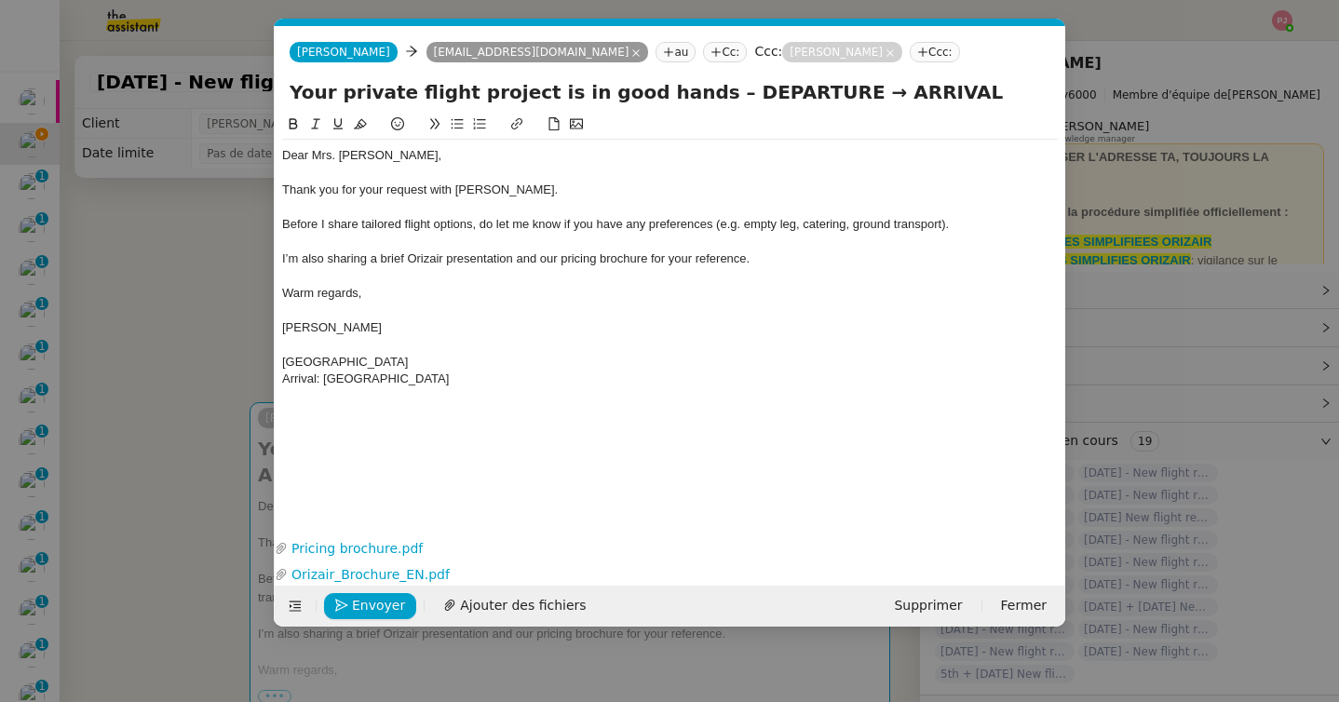
drag, startPoint x: 784, startPoint y: 94, endPoint x: 674, endPoint y: 94, distance: 109.9
click at [674, 94] on input "Your private flight project is in good hands – DEPARTURE → ARRIVAL" at bounding box center [670, 92] width 761 height 28
paste input "Manchester Airport"
drag, startPoint x: 440, startPoint y: 380, endPoint x: 323, endPoint y: 372, distance: 117.6
click at [323, 372] on div "Arrival: Las Vegas Airport" at bounding box center [670, 379] width 776 height 17
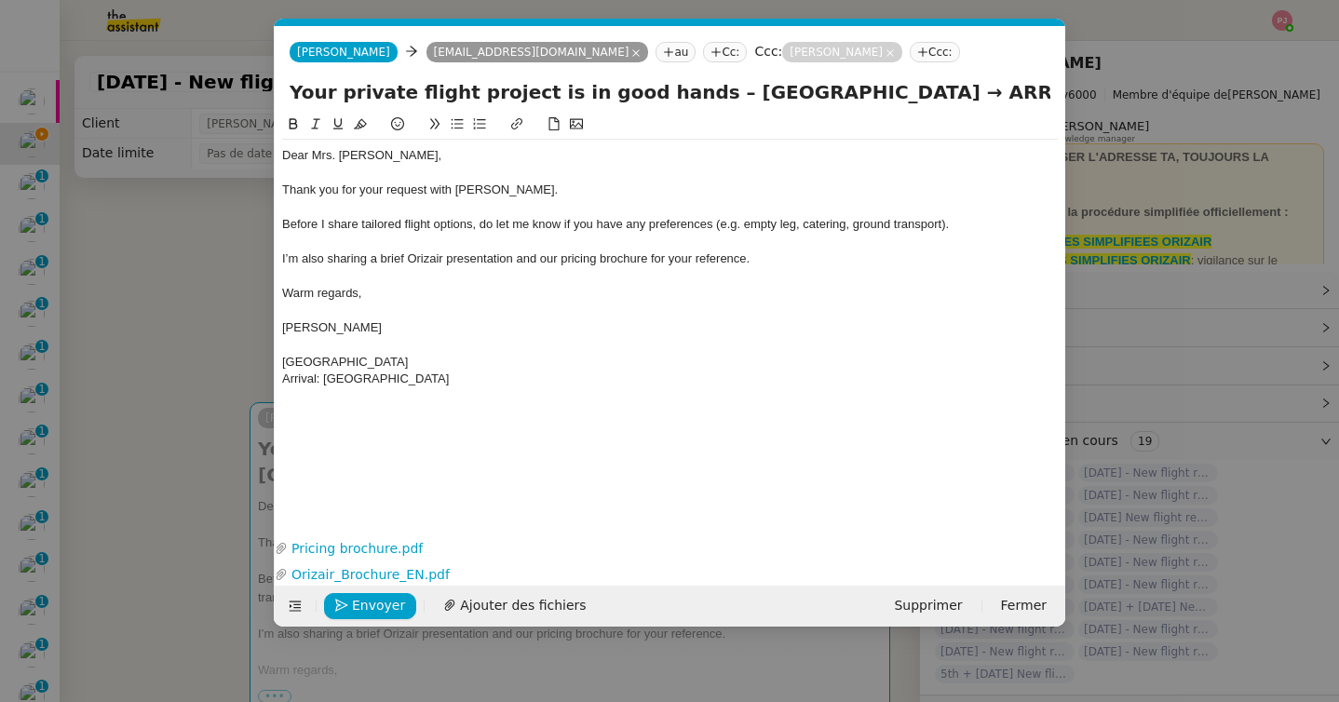
drag, startPoint x: 875, startPoint y: 91, endPoint x: 1034, endPoint y: 91, distance: 158.3
click at [1034, 91] on input "Your private flight project is in good hands – Manchester Airport → ARRIVAL" at bounding box center [670, 92] width 761 height 28
paste input "Las Vegas Airport"
type input "Your private flight project is in good hands – Manchester Airport → Las Vegas A…"
drag, startPoint x: 433, startPoint y: 391, endPoint x: 258, endPoint y: 341, distance: 182.2
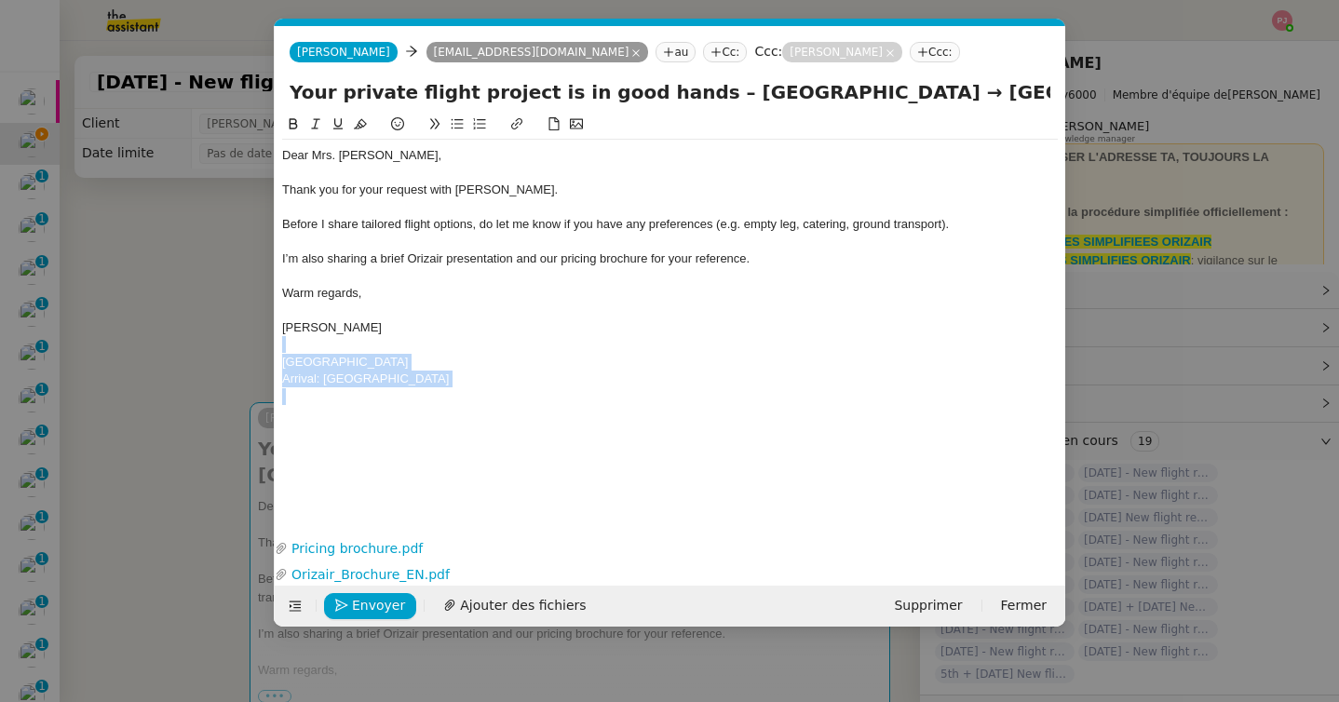
click at [258, 341] on nz-modal-container "orizair accu Service ✈️Orizair - Accu sé de réception de la demande (FR) - En c…" at bounding box center [669, 351] width 1339 height 702
click at [365, 599] on span "Envoyer" at bounding box center [378, 605] width 53 height 21
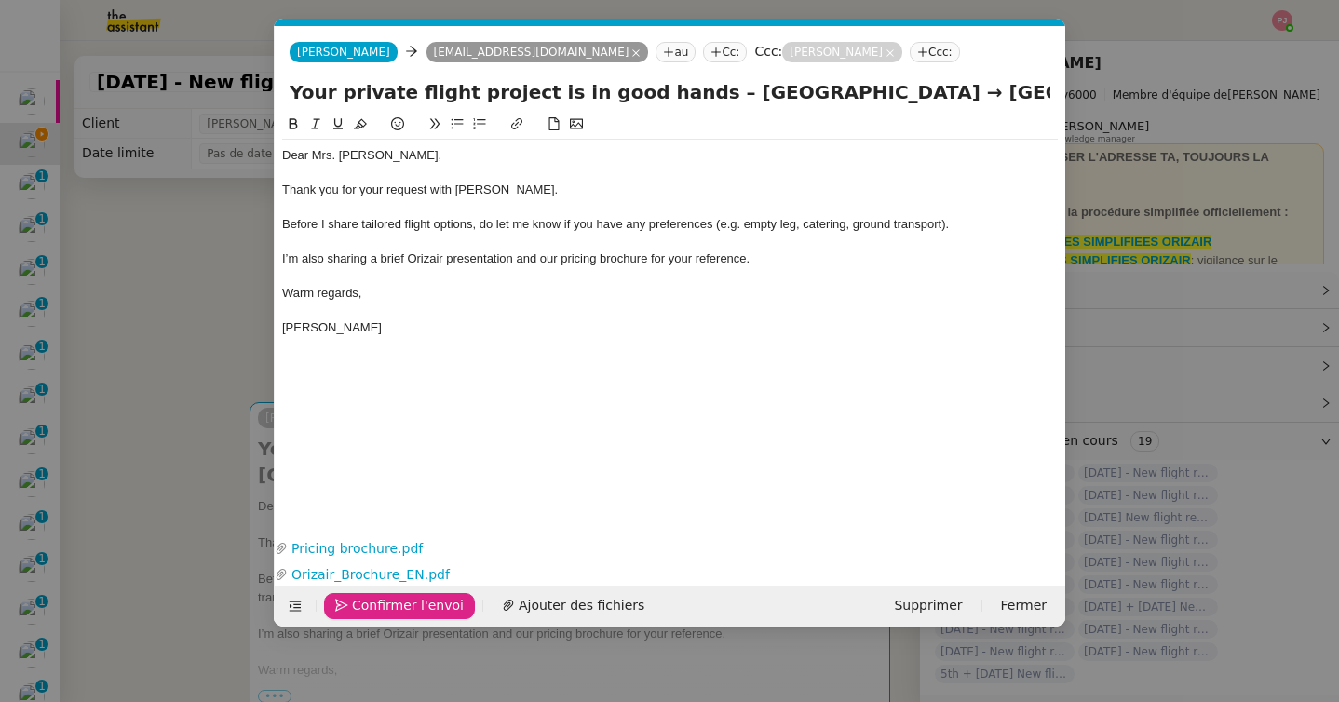
click at [365, 599] on span "Confirmer l'envoi" at bounding box center [408, 605] width 112 height 21
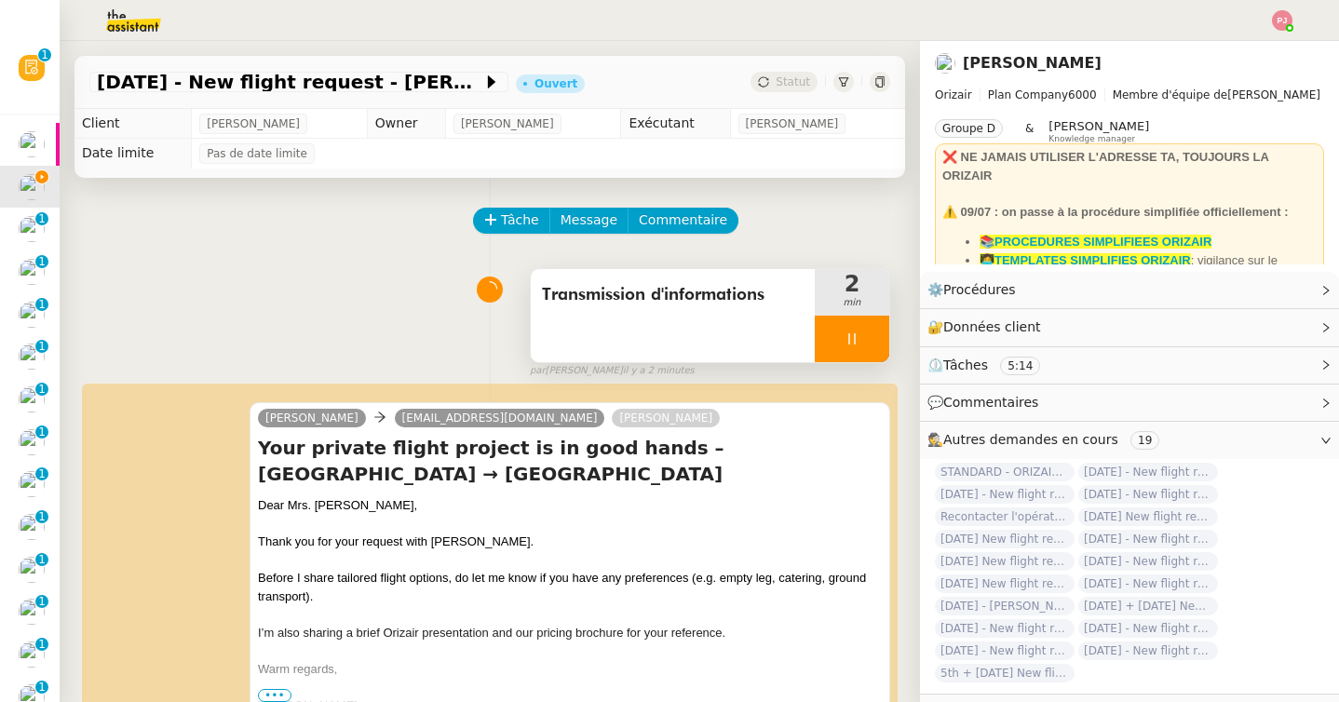
click at [846, 333] on icon at bounding box center [852, 339] width 15 height 15
click at [860, 336] on button at bounding box center [870, 339] width 37 height 47
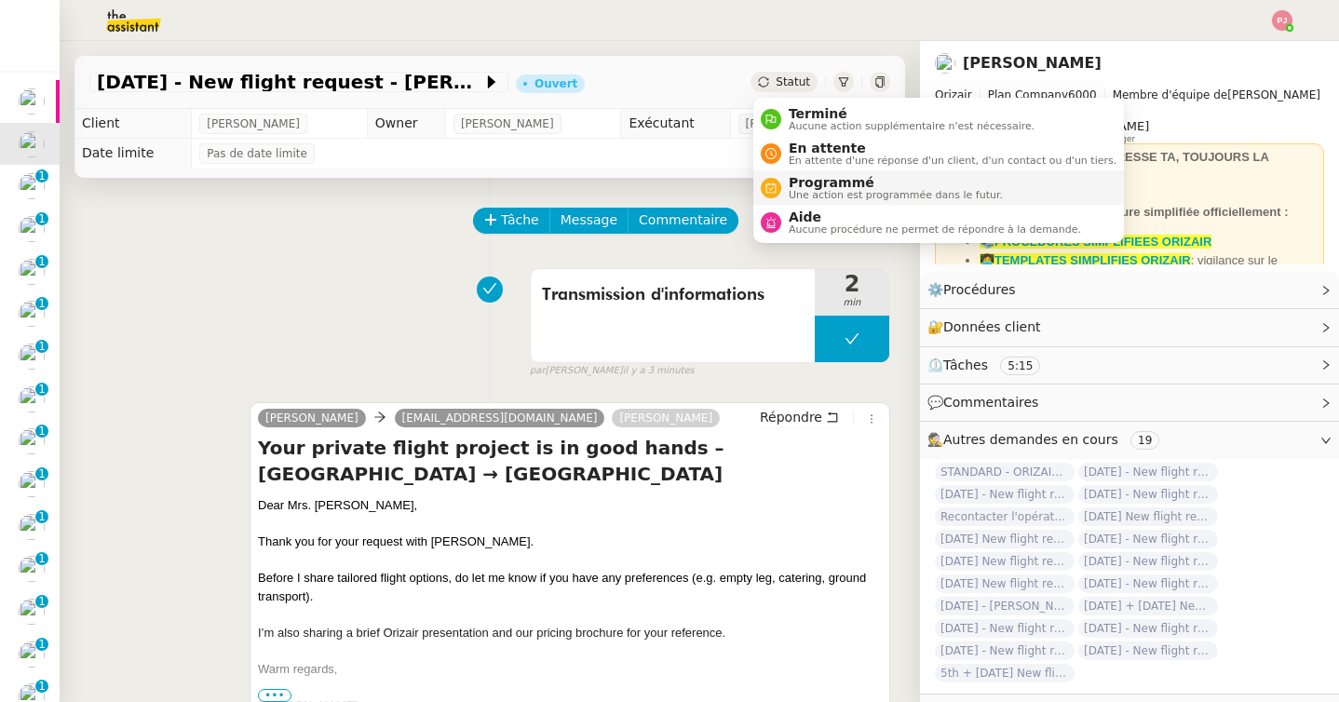
click at [807, 181] on span "Programmé" at bounding box center [896, 182] width 214 height 15
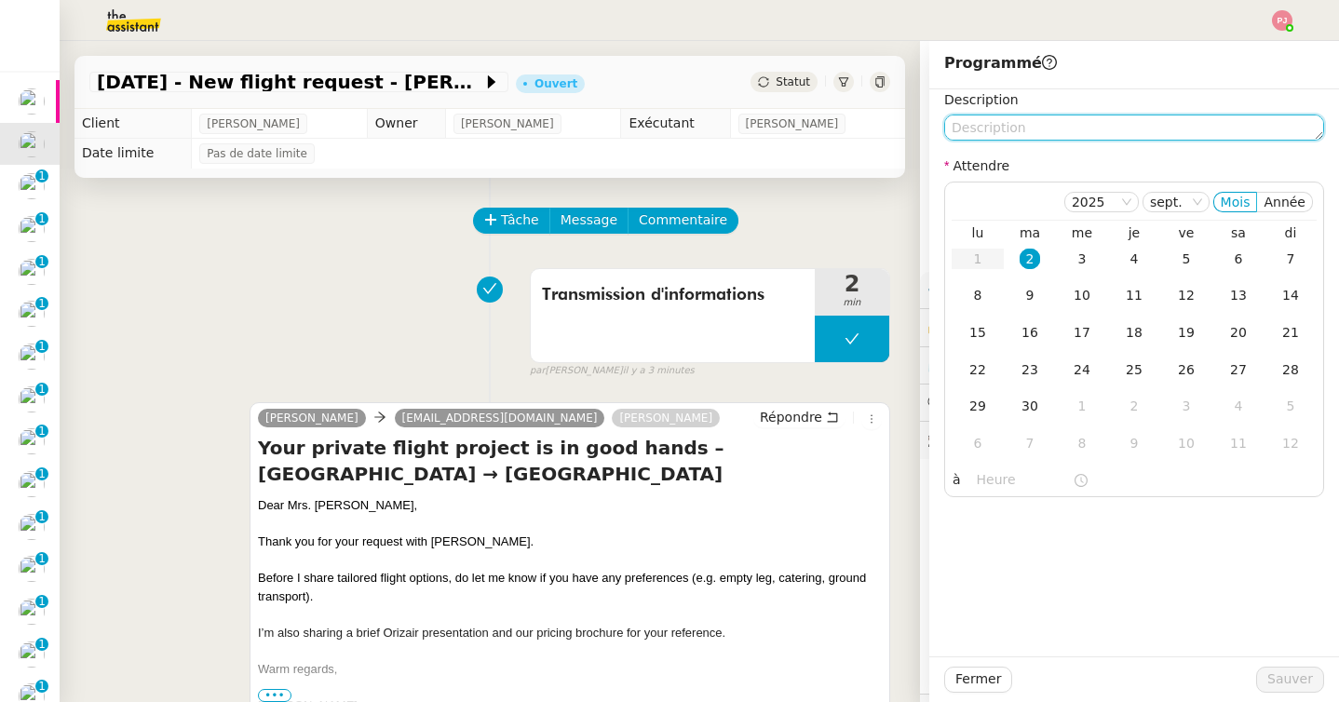
click at [991, 135] on textarea at bounding box center [1134, 128] width 380 height 26
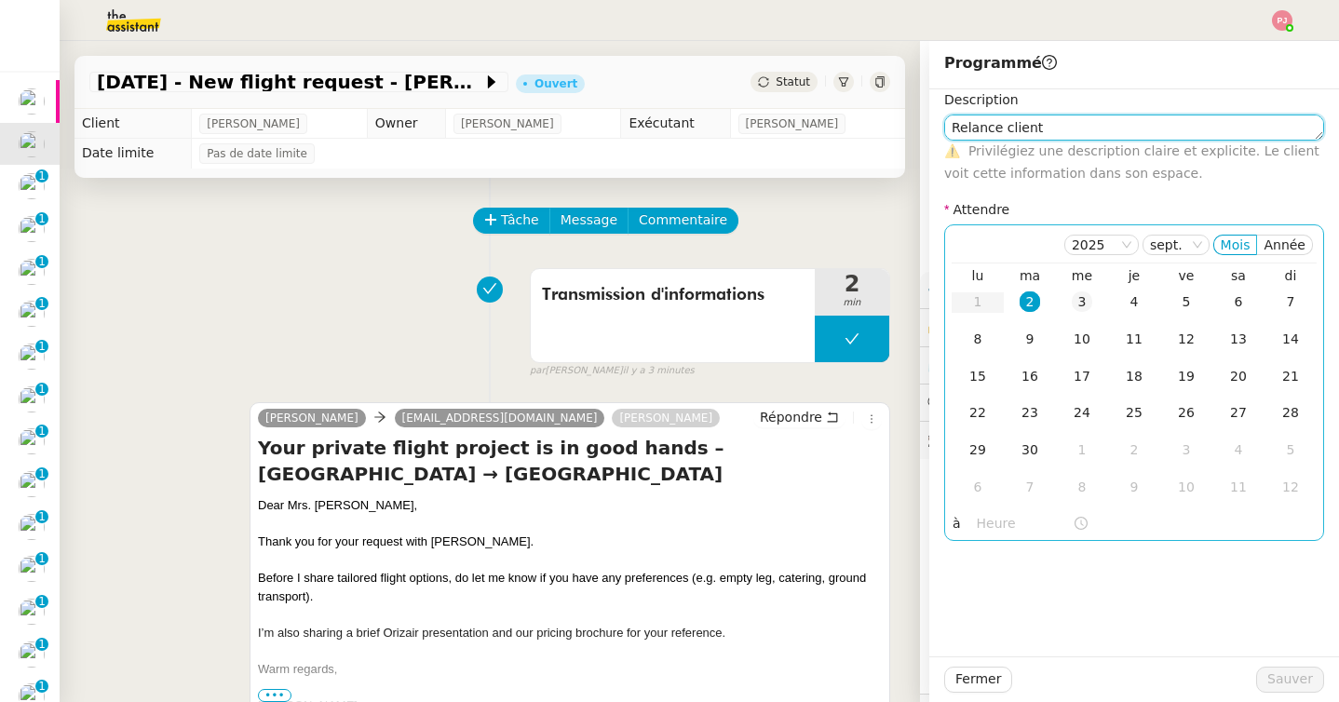
type textarea "Relance client"
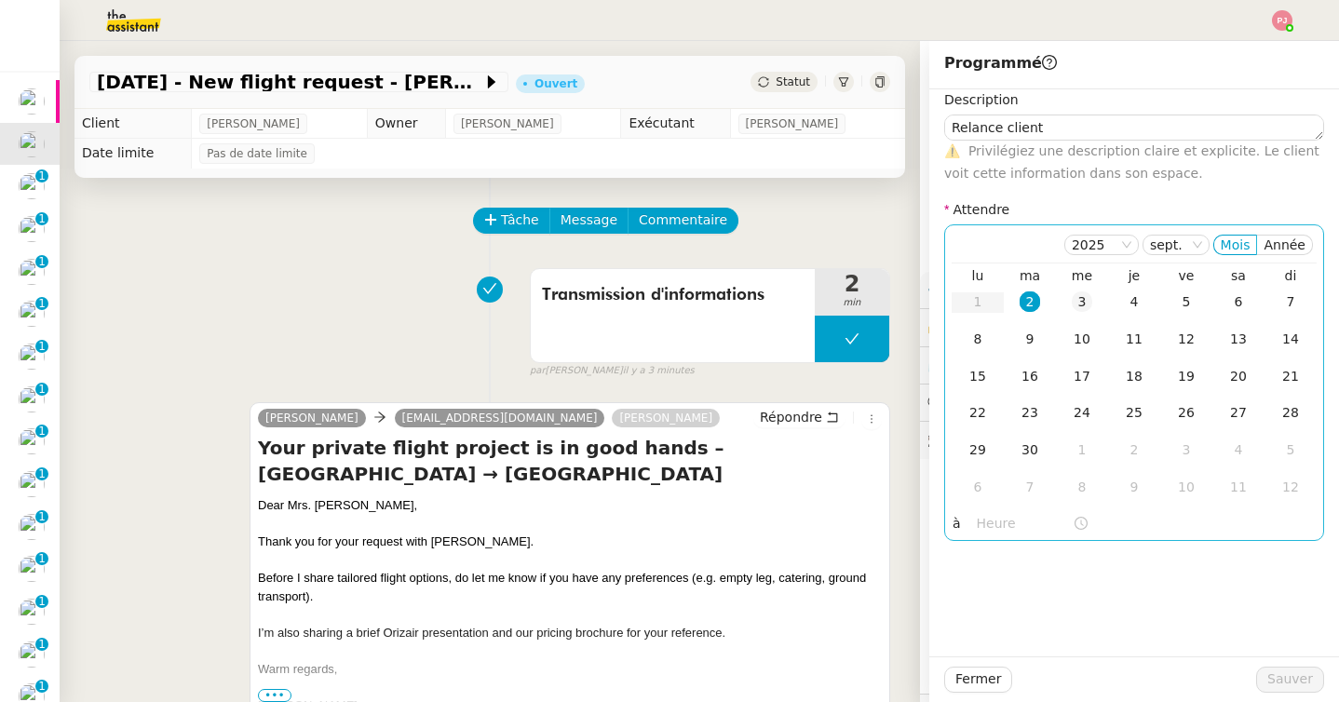
click at [1090, 306] on div "3" at bounding box center [1082, 301] width 20 height 20
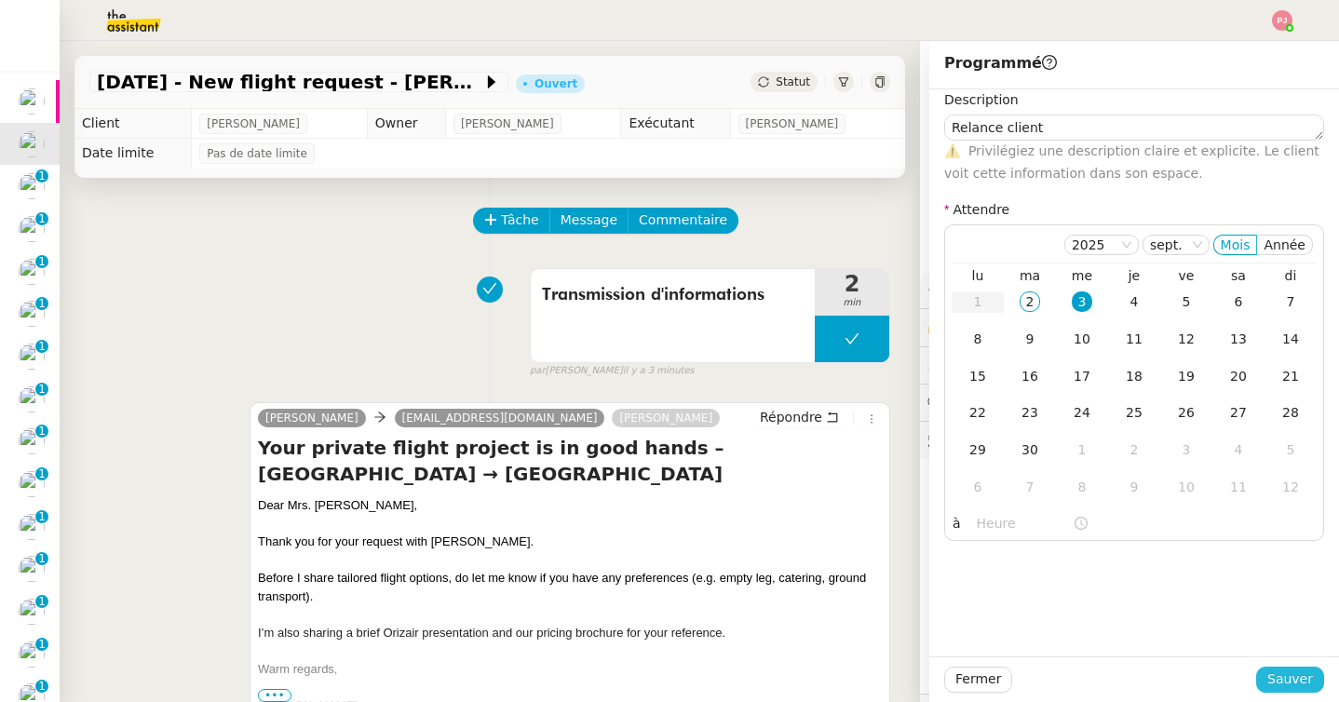
click at [1302, 677] on span "Sauver" at bounding box center [1290, 679] width 46 height 21
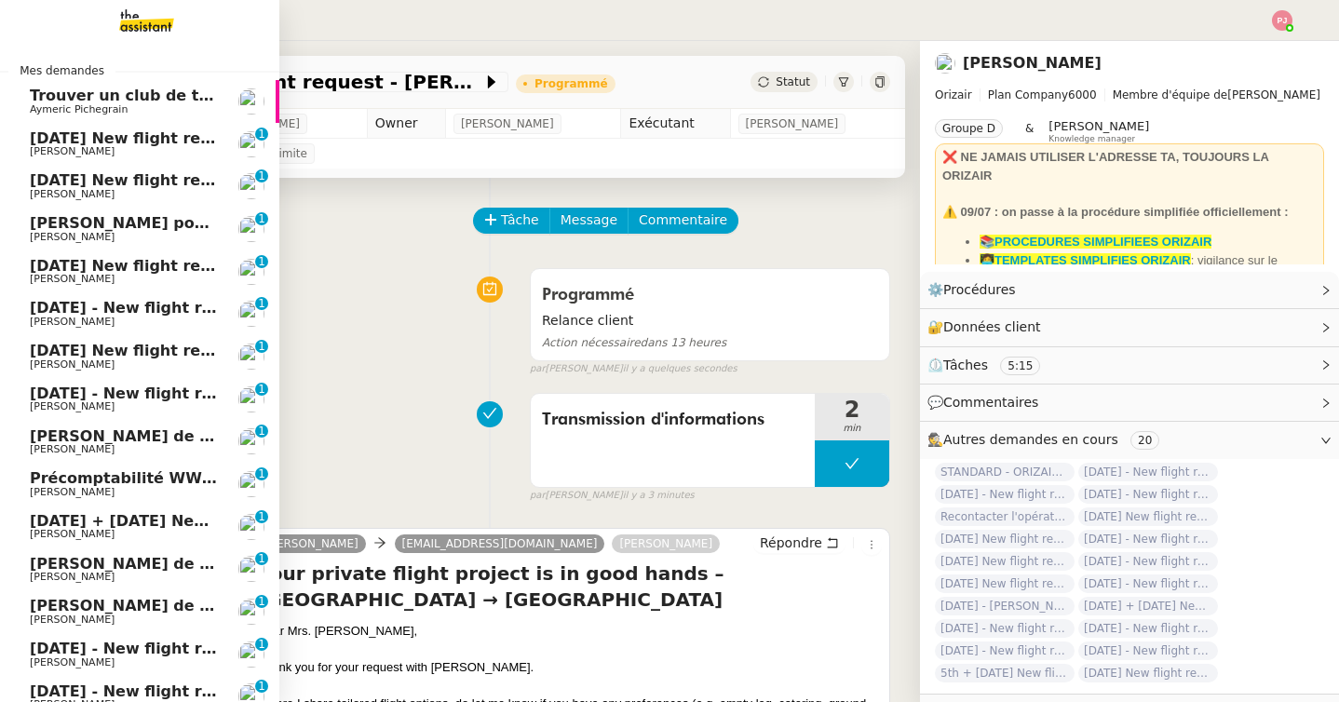
click at [54, 145] on span "23rd October 2025 New flight request - Malcolm Goodwin" at bounding box center [216, 138] width 373 height 18
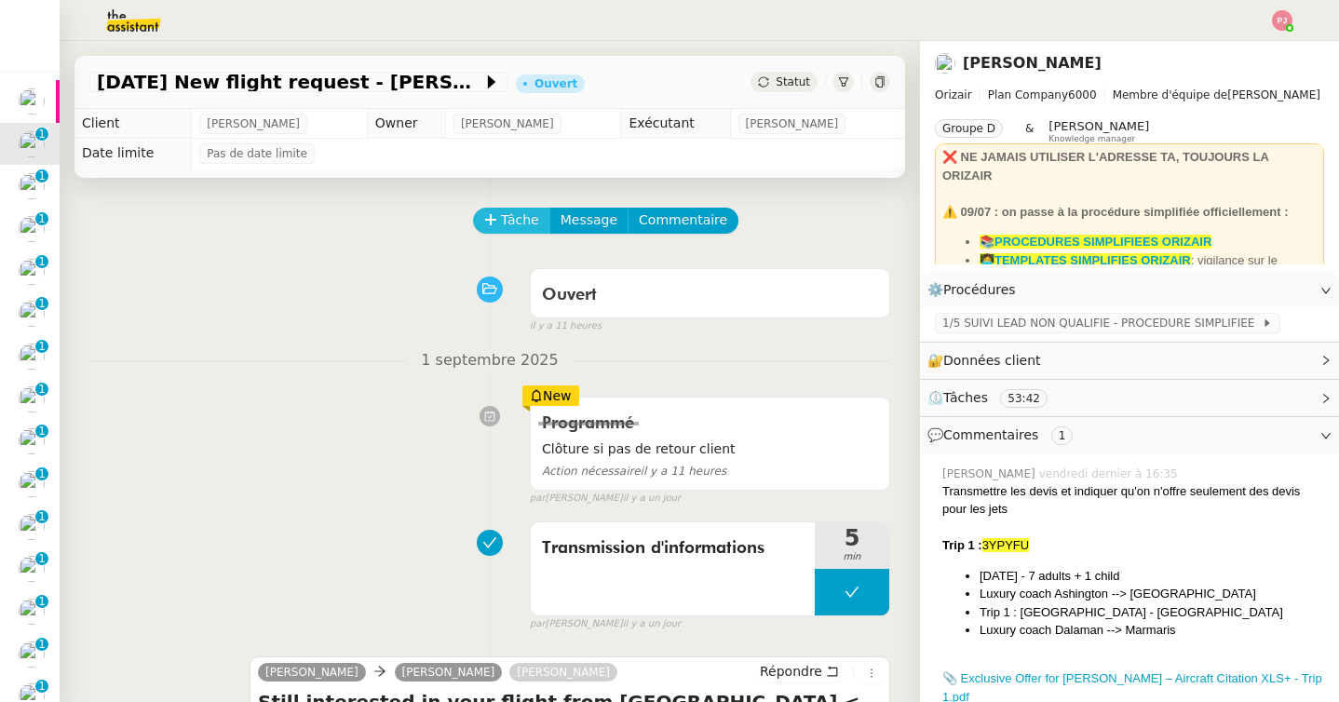
click at [509, 227] on span "Tâche" at bounding box center [520, 220] width 38 height 21
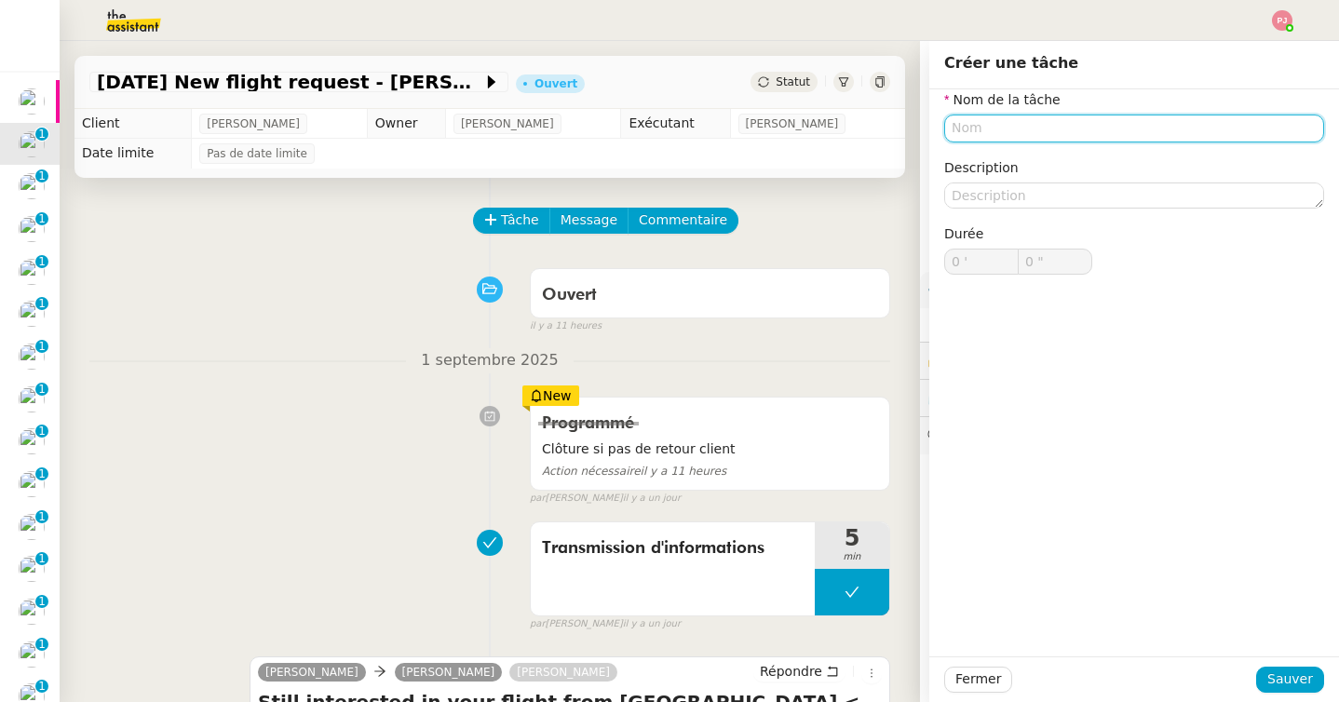
click at [985, 124] on input "text" at bounding box center [1134, 128] width 380 height 27
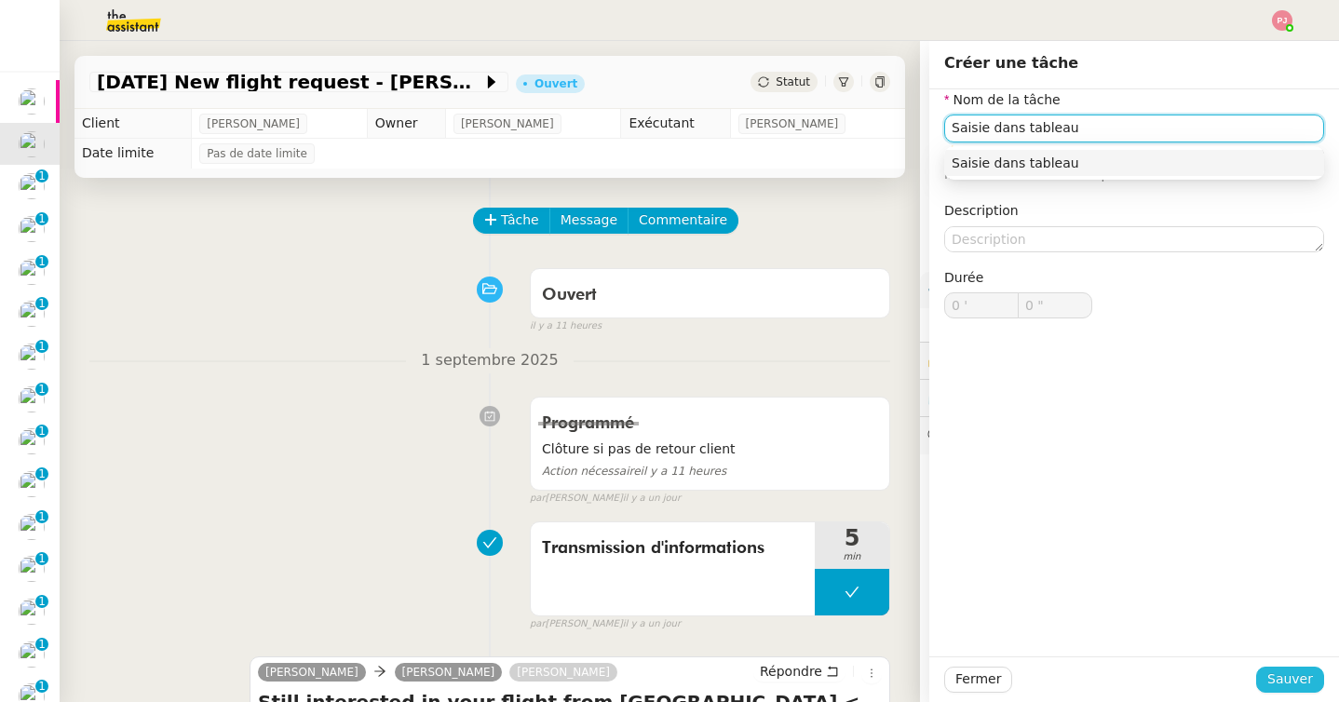
type input "Saisie dans tableau"
click at [1312, 684] on span "Sauver" at bounding box center [1290, 679] width 46 height 21
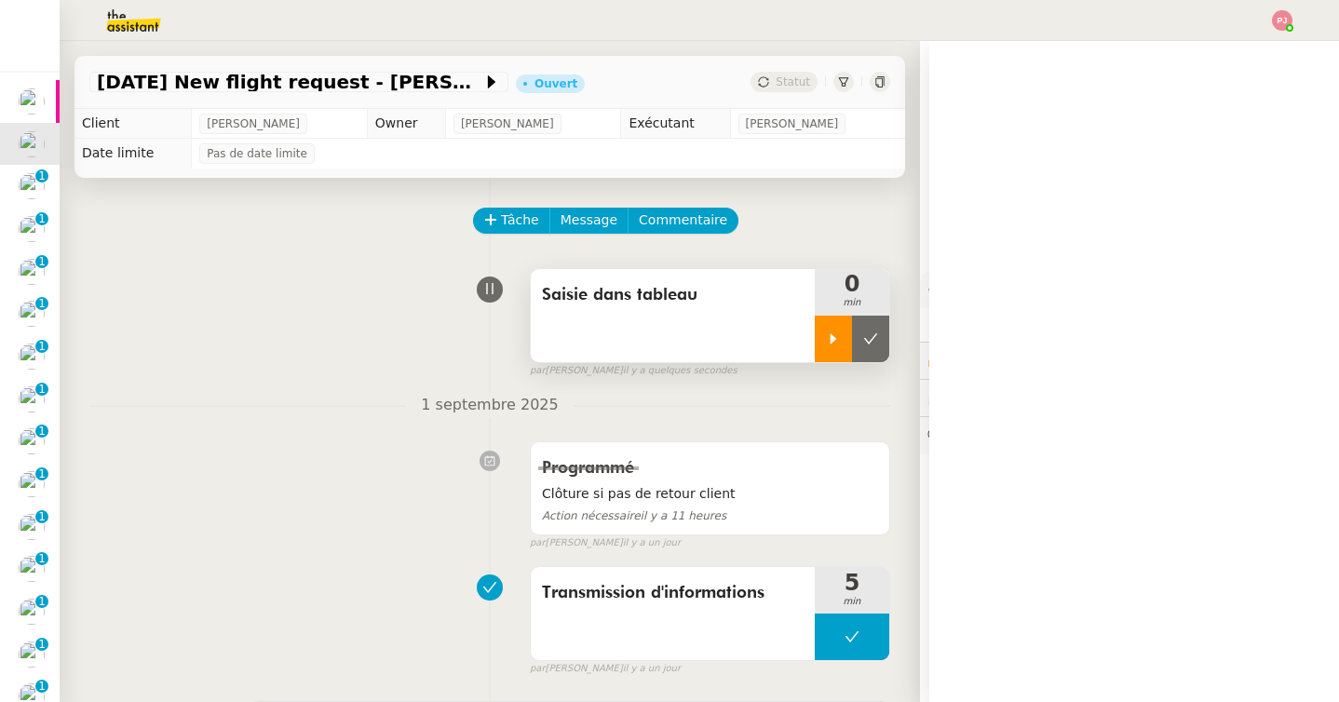
click at [825, 333] on div at bounding box center [833, 339] width 37 height 47
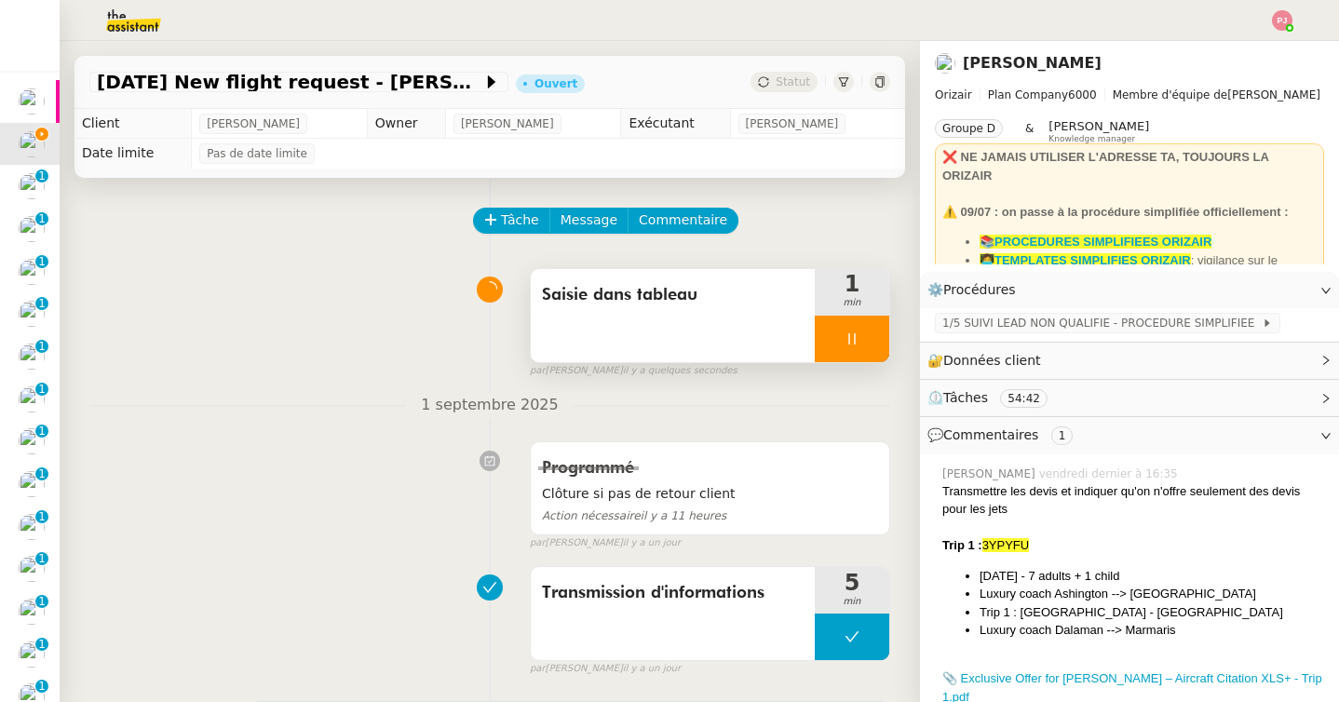
click at [851, 340] on icon at bounding box center [852, 339] width 15 height 15
click at [871, 344] on icon at bounding box center [870, 339] width 15 height 15
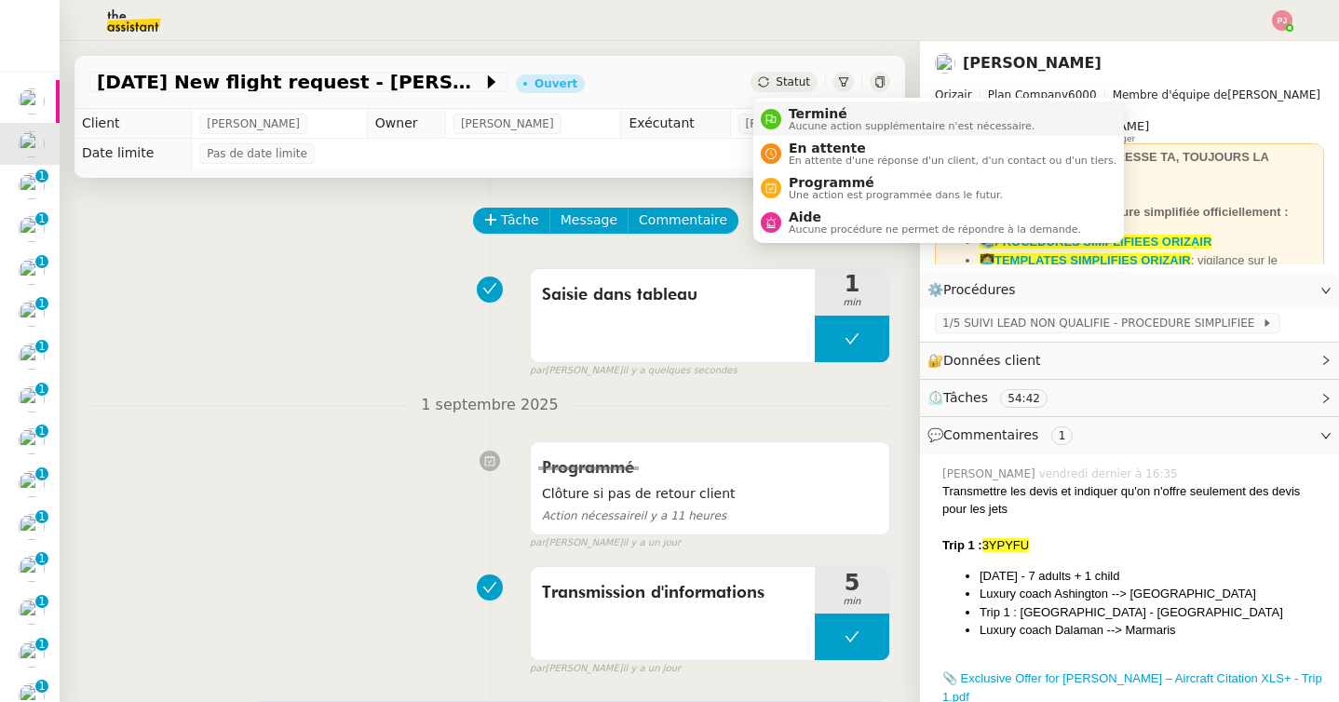
click at [817, 129] on span "Aucune action supplémentaire n'est nécessaire." at bounding box center [912, 126] width 246 height 10
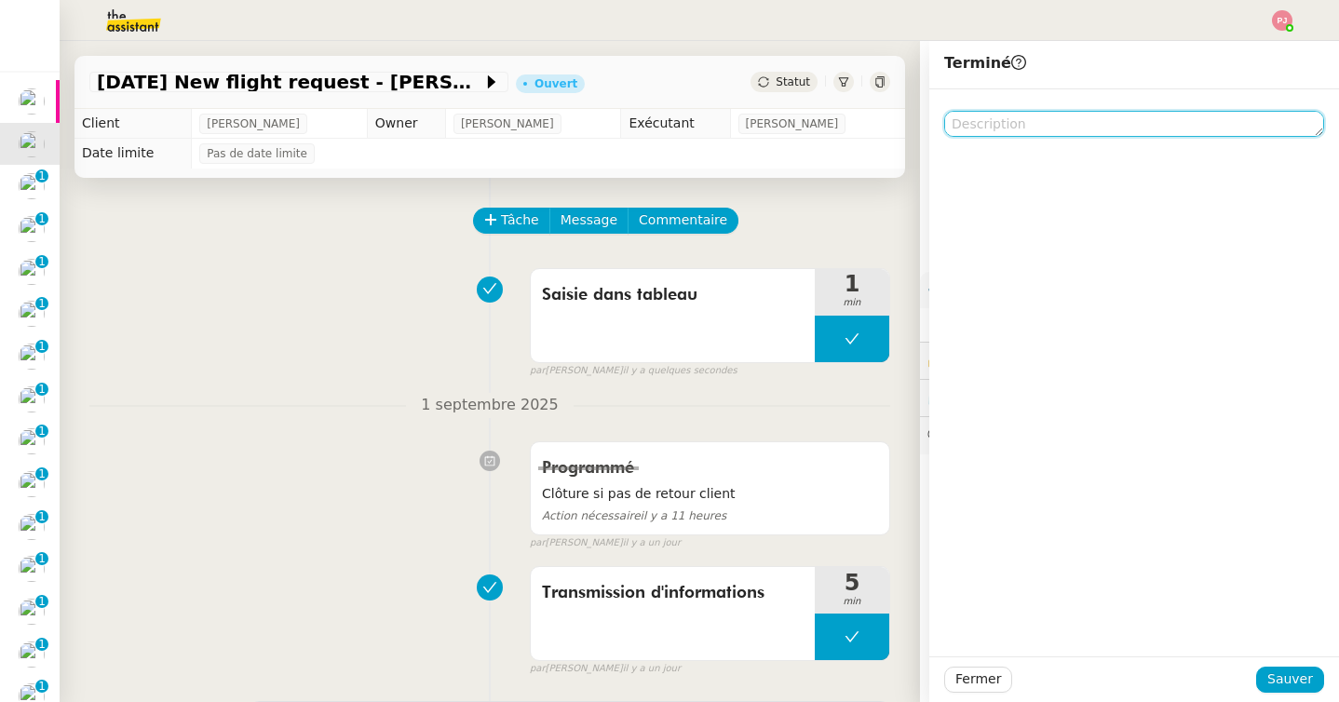
click at [974, 120] on textarea at bounding box center [1134, 124] width 380 height 26
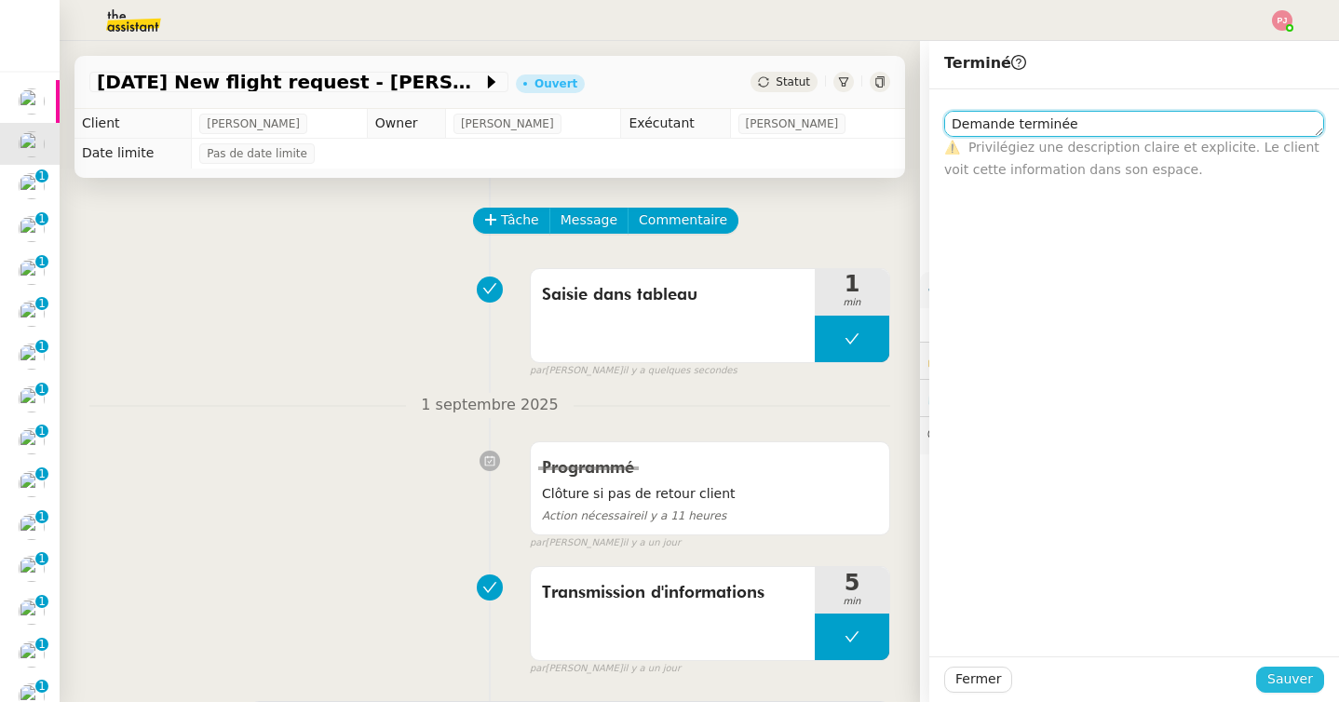
type textarea "Demande terminée"
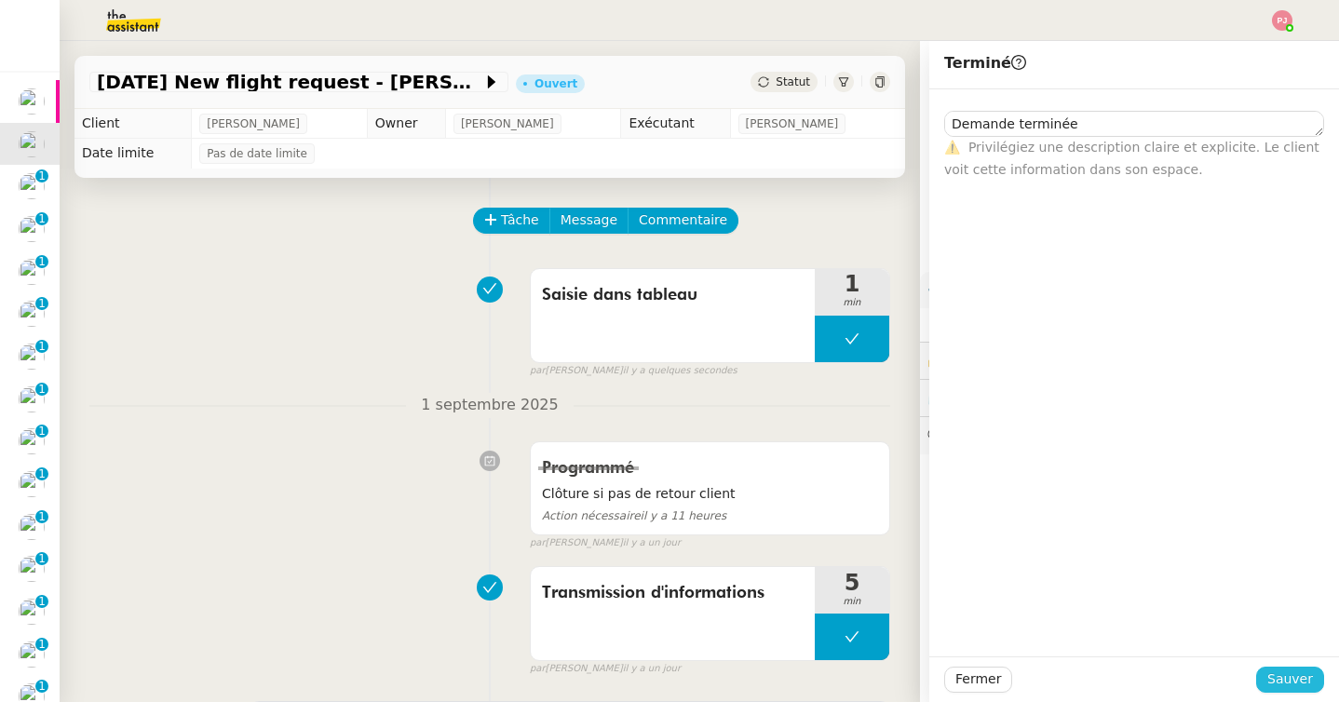
click at [1278, 691] on button "Sauver" at bounding box center [1290, 680] width 68 height 26
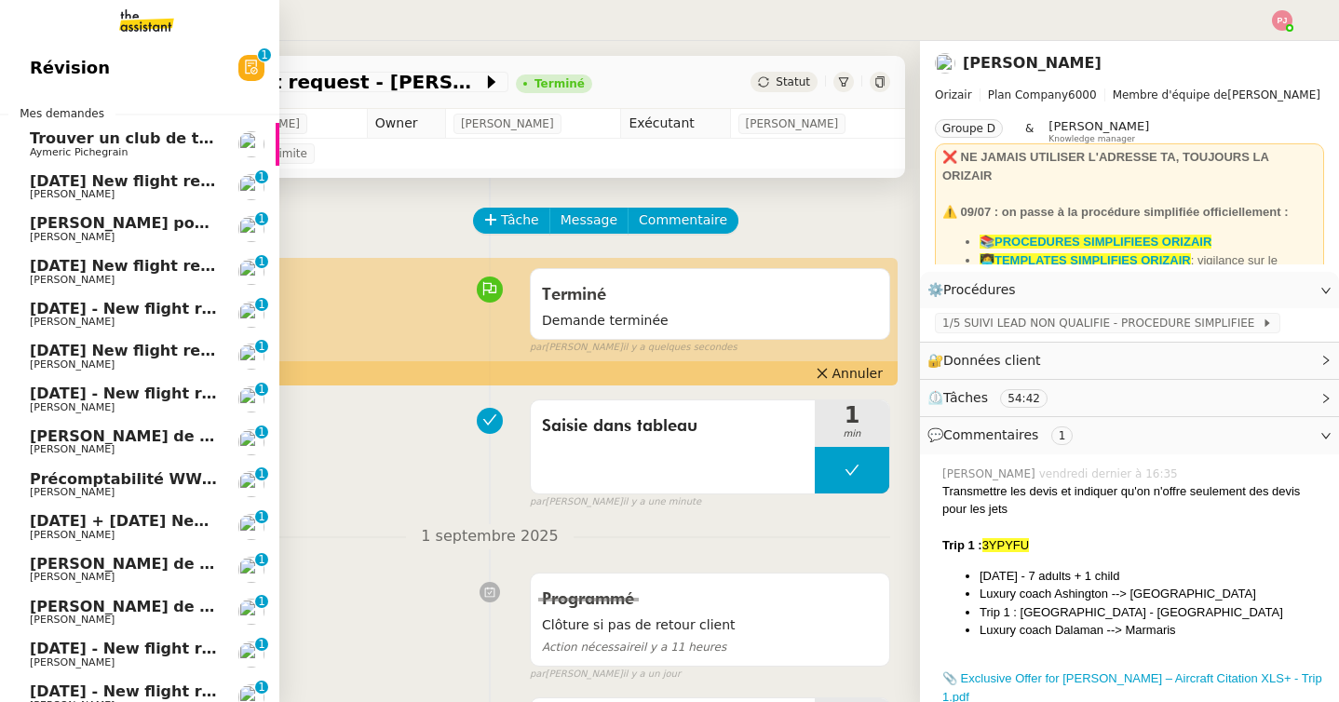
click at [68, 185] on span "3rd September 2025 New flight request - Rashid Ibrahim" at bounding box center [216, 181] width 373 height 18
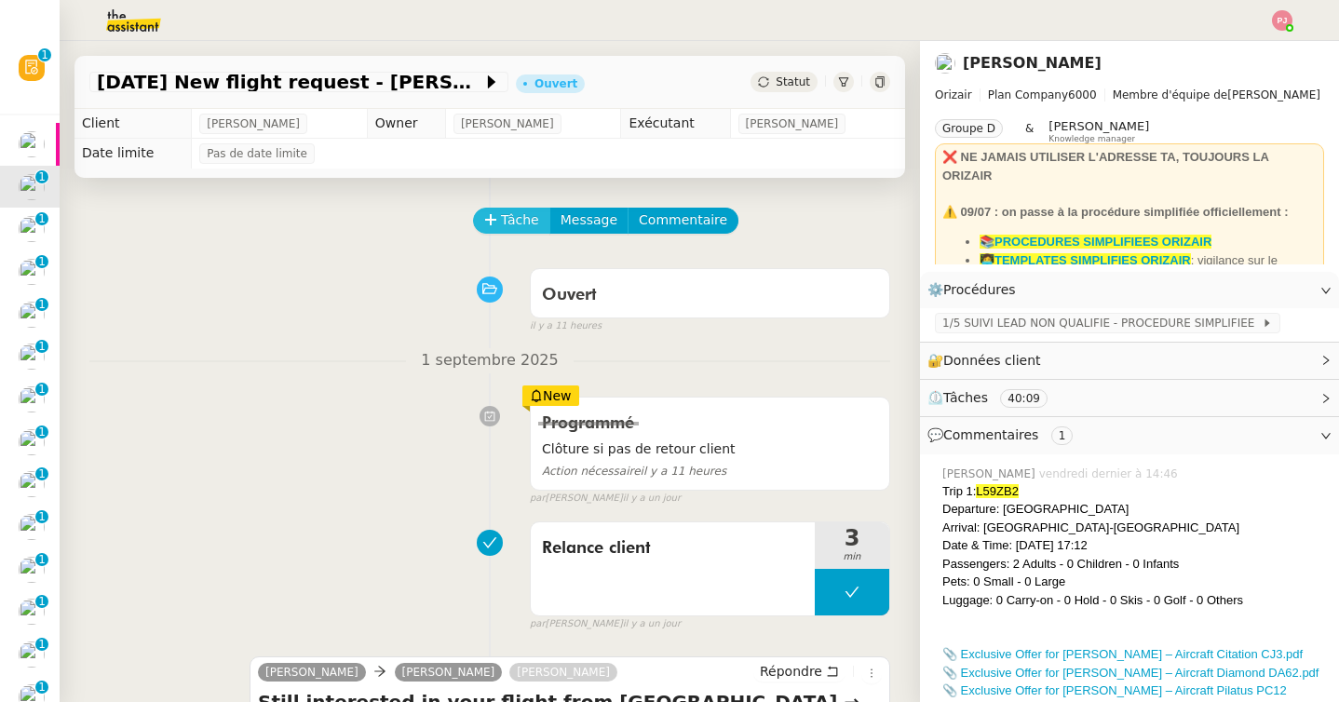
click at [491, 225] on icon at bounding box center [490, 219] width 13 height 13
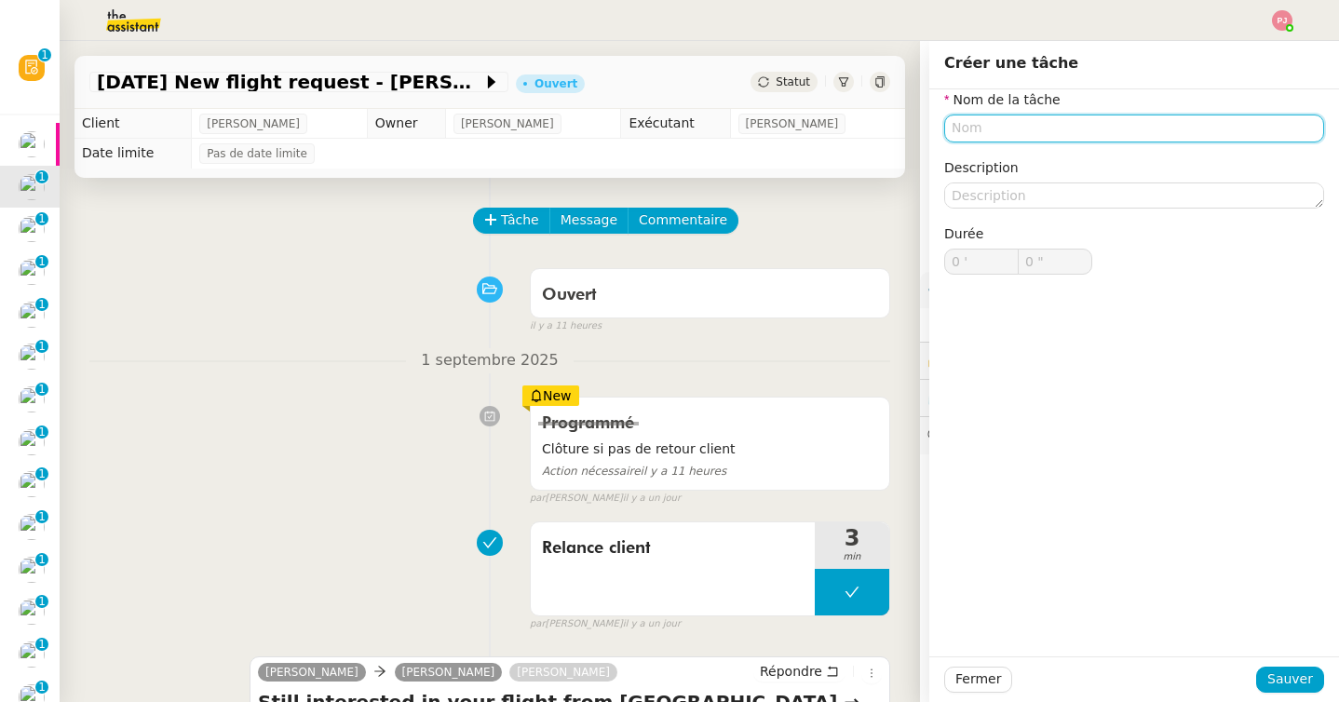
click at [985, 123] on input "text" at bounding box center [1134, 128] width 380 height 27
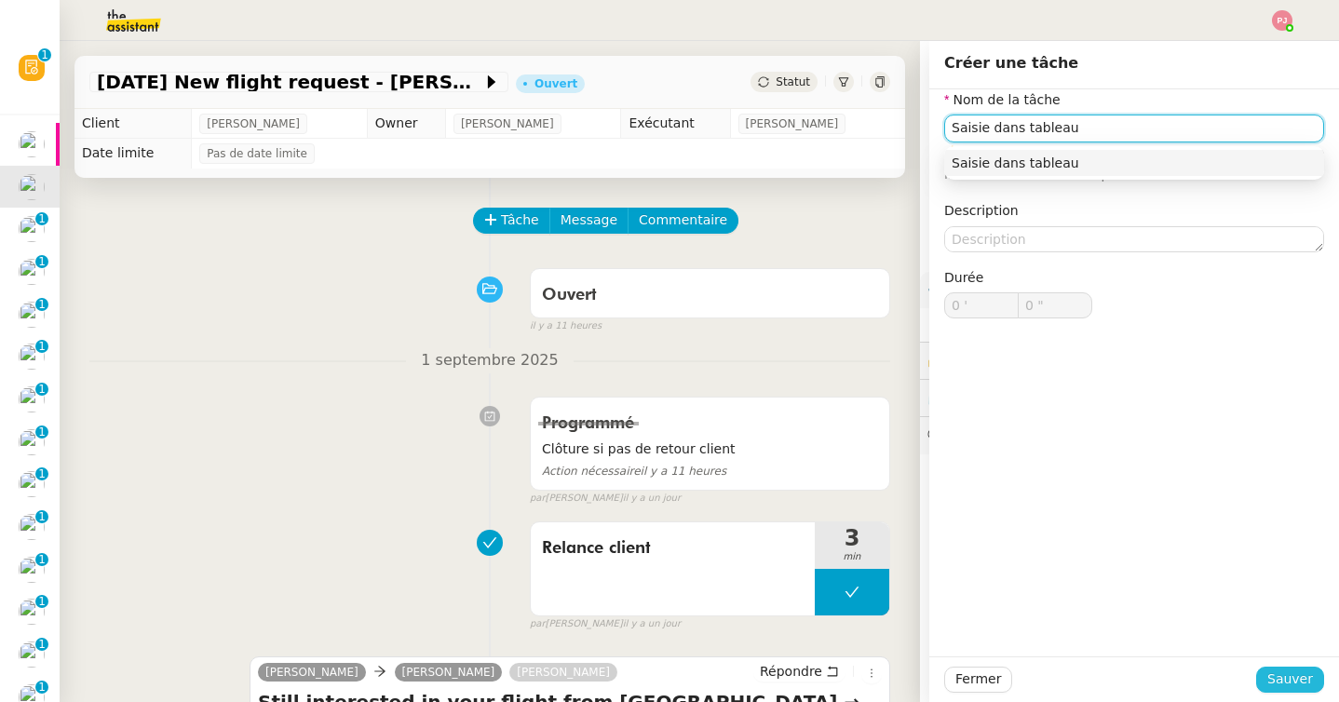
type input "Saisie dans tableau"
click at [1312, 684] on span "Sauver" at bounding box center [1290, 679] width 46 height 21
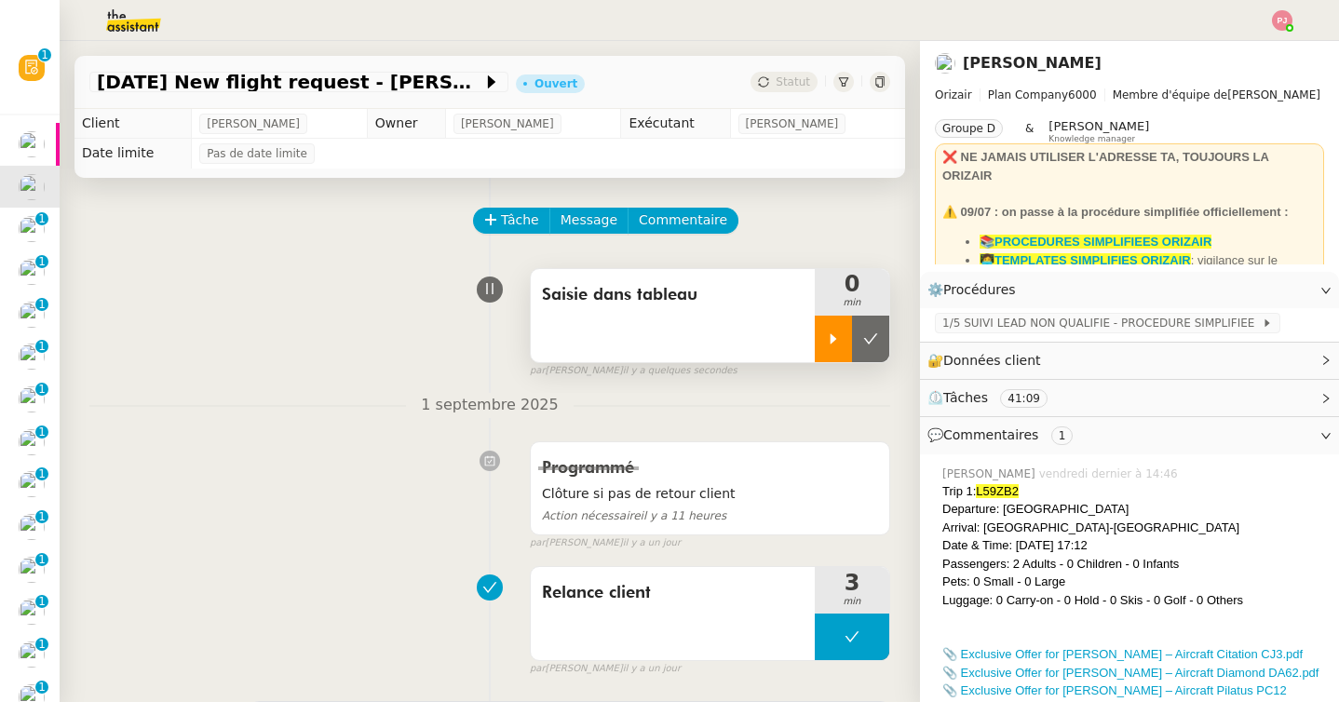
click at [834, 329] on div at bounding box center [833, 339] width 37 height 47
click at [856, 346] on div at bounding box center [852, 339] width 75 height 47
click at [874, 346] on button at bounding box center [870, 339] width 37 height 47
click at [784, 86] on span "Statut" at bounding box center [793, 81] width 34 height 13
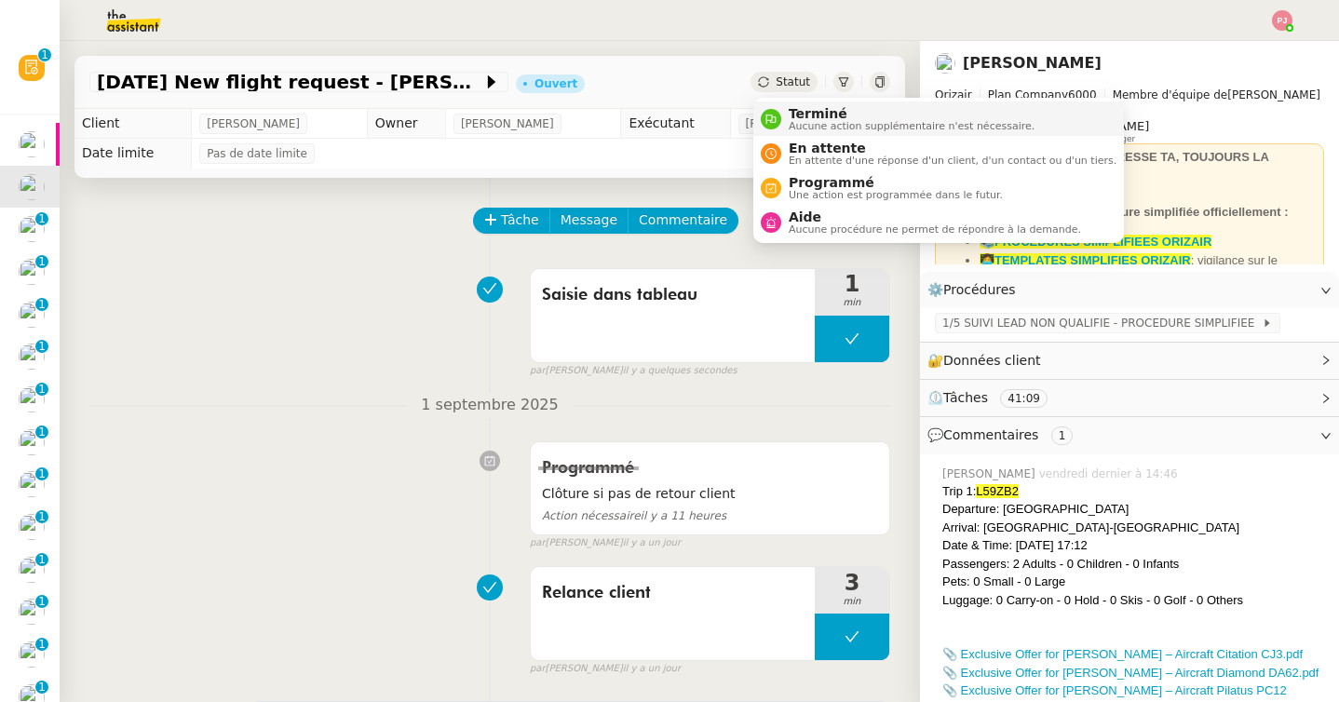
click at [789, 124] on span "Aucune action supplémentaire n'est nécessaire." at bounding box center [912, 126] width 246 height 10
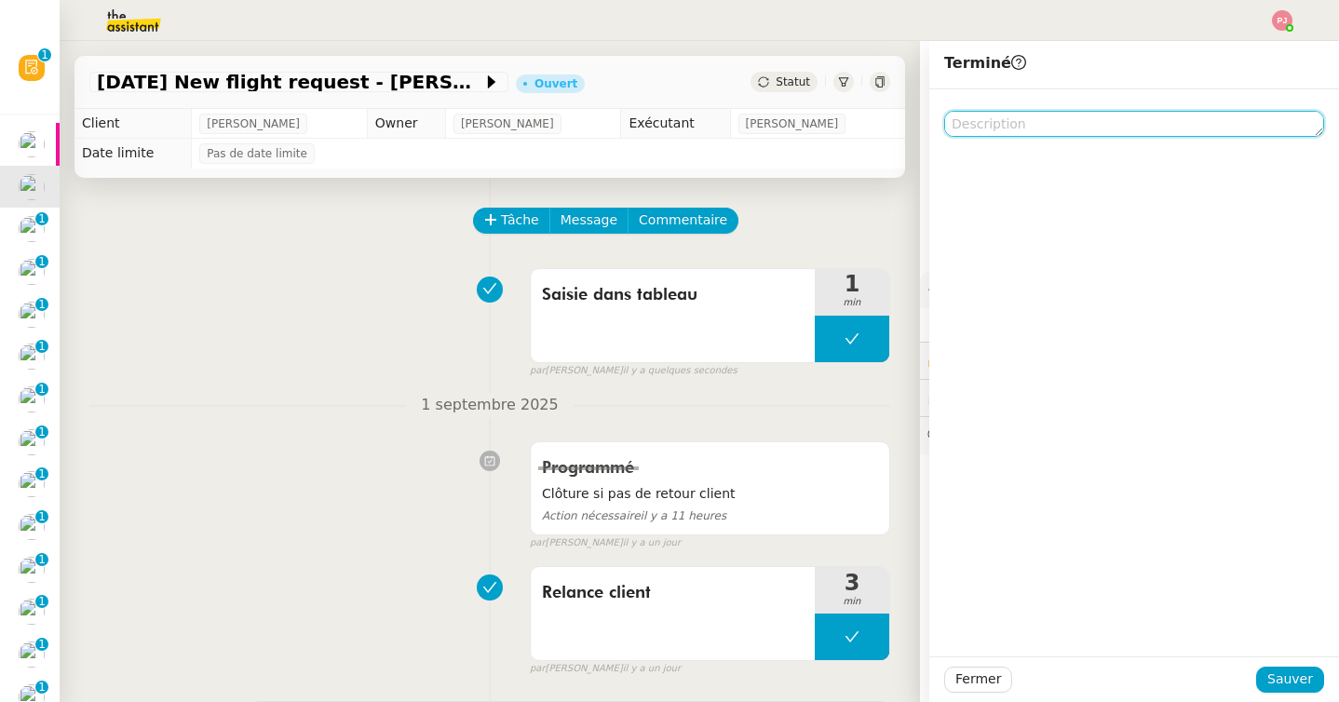
click at [999, 125] on textarea at bounding box center [1134, 124] width 380 height 26
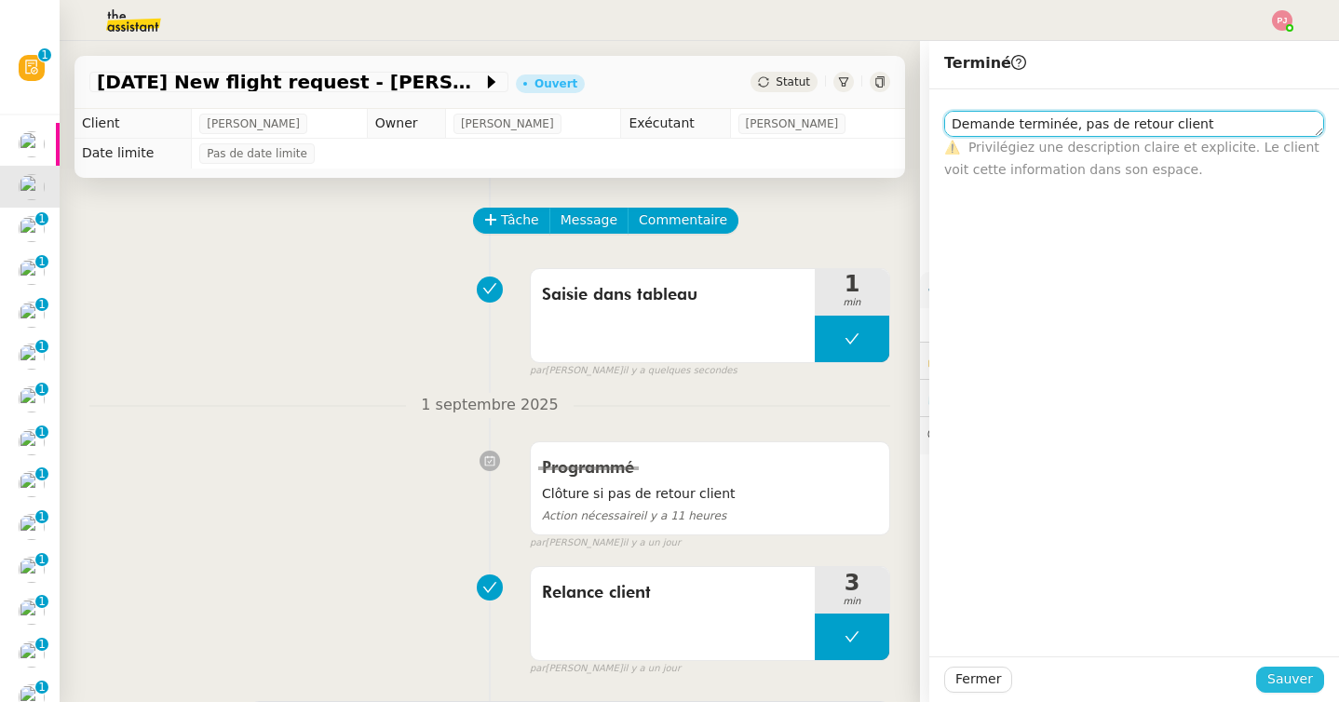
type textarea "Demande terminée, pas de retour client"
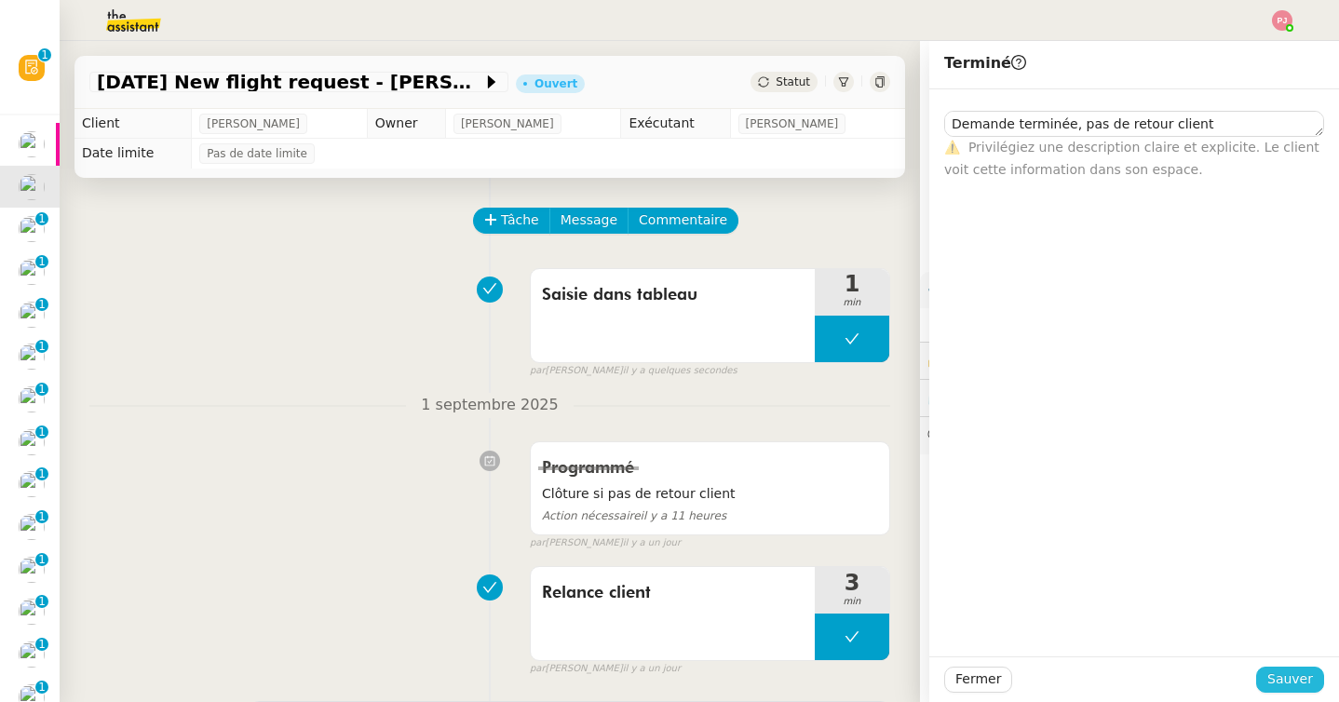
click at [1276, 687] on span "Sauver" at bounding box center [1290, 679] width 46 height 21
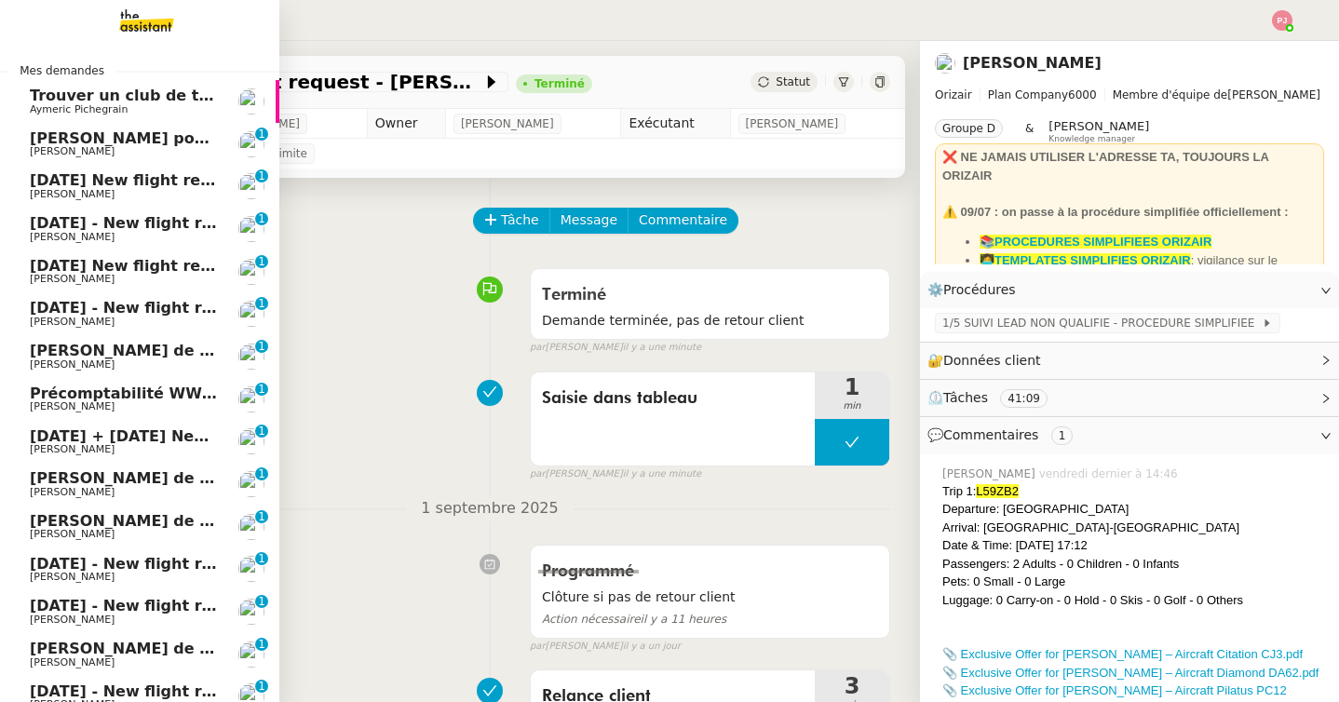
click at [80, 183] on span "5th September 2025 New flight request - Philip Aduda" at bounding box center [216, 180] width 373 height 18
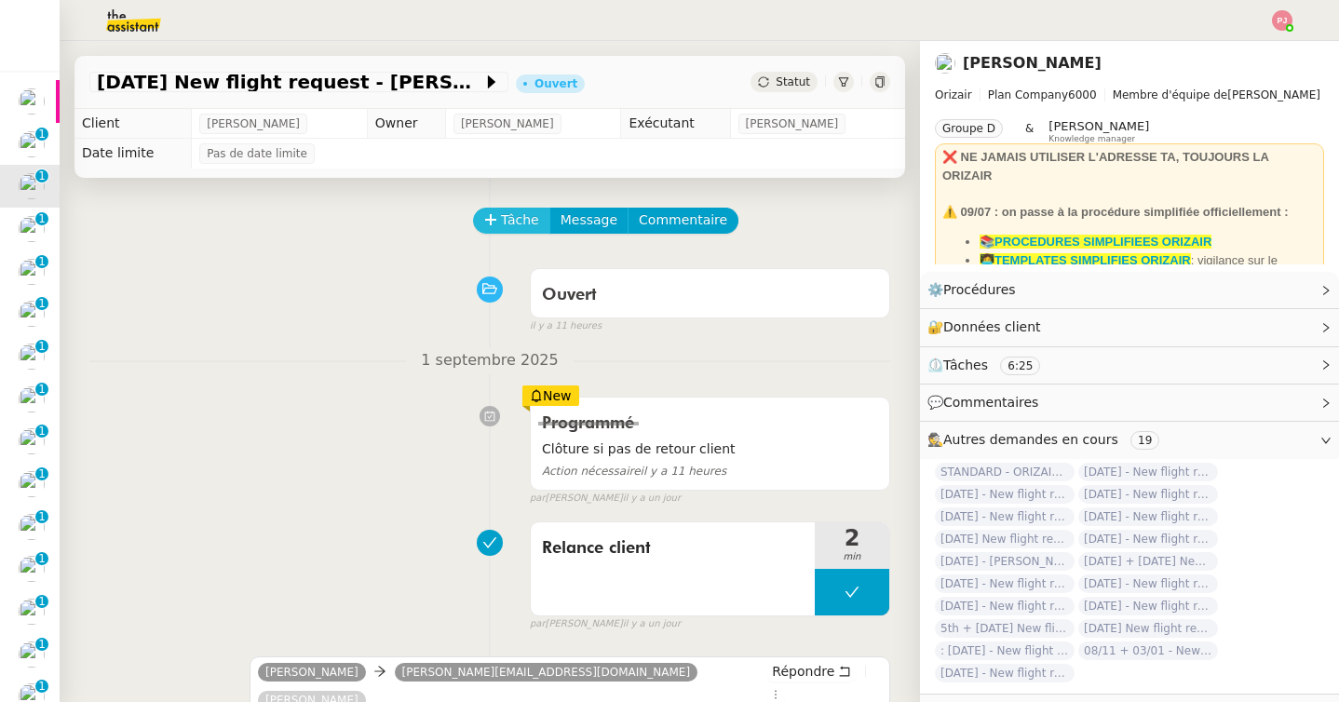
click at [494, 214] on icon at bounding box center [490, 219] width 13 height 13
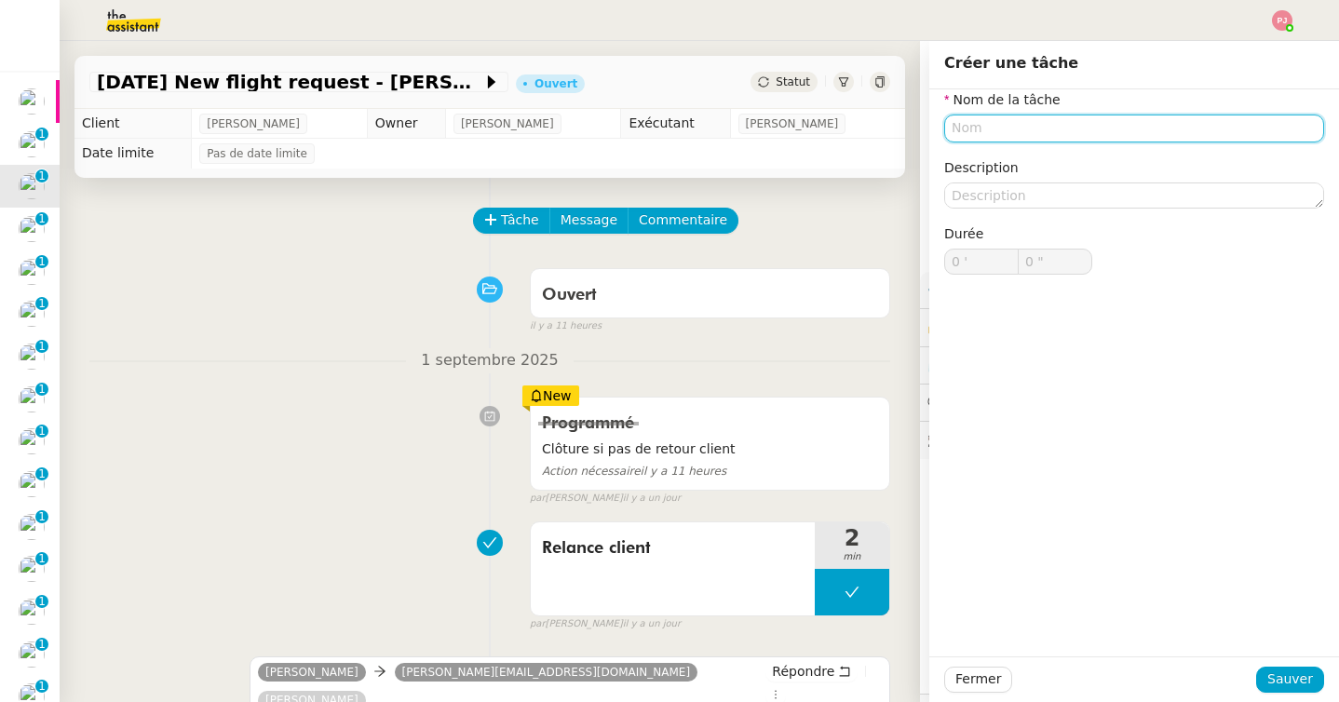
click at [977, 131] on input "text" at bounding box center [1134, 128] width 380 height 27
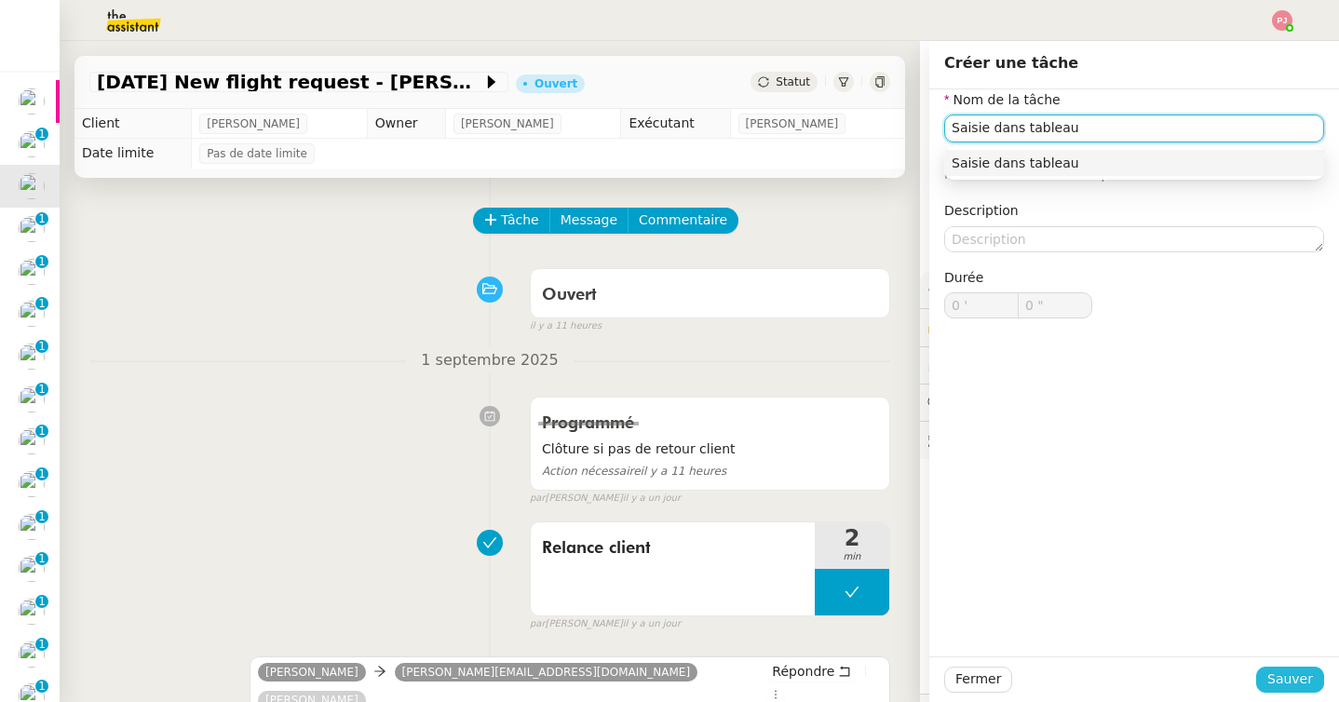
type input "Saisie dans tableau"
click at [1291, 673] on span "Sauver" at bounding box center [1290, 679] width 46 height 21
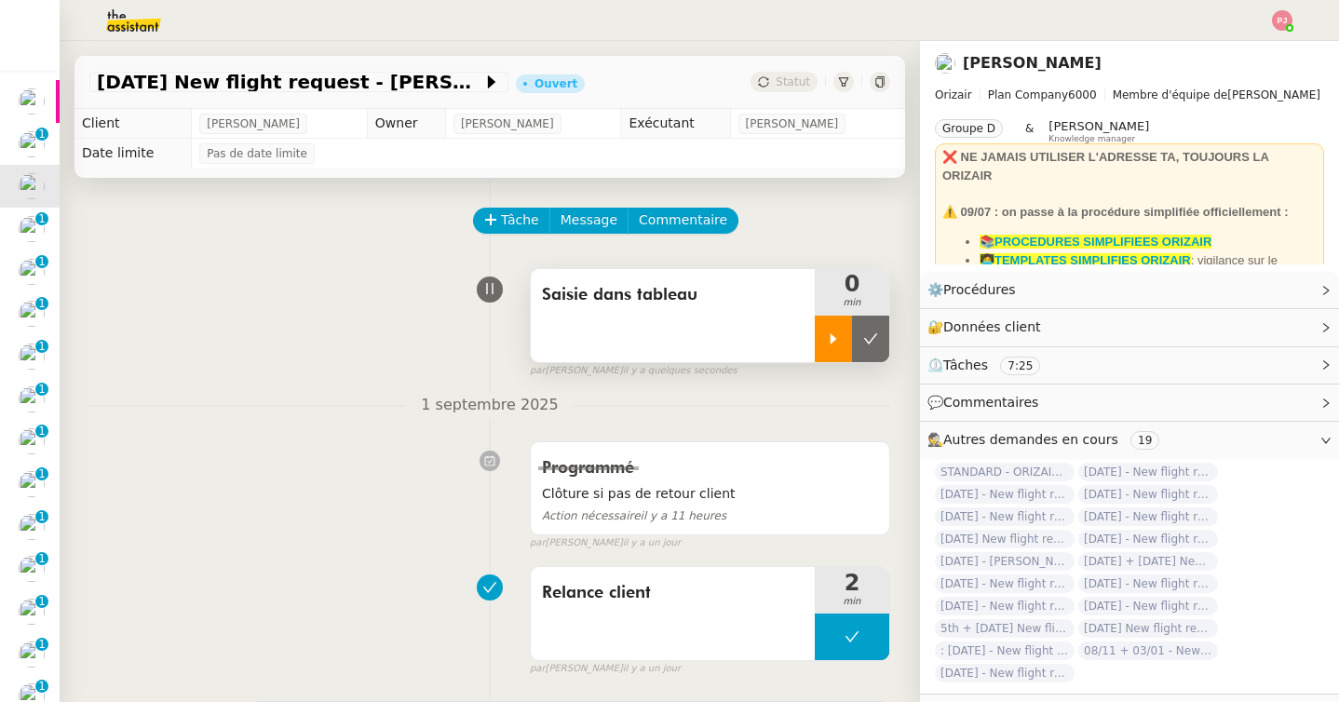
click at [845, 331] on div at bounding box center [833, 339] width 37 height 47
click at [856, 349] on div at bounding box center [852, 339] width 75 height 47
click at [871, 349] on button at bounding box center [870, 339] width 37 height 47
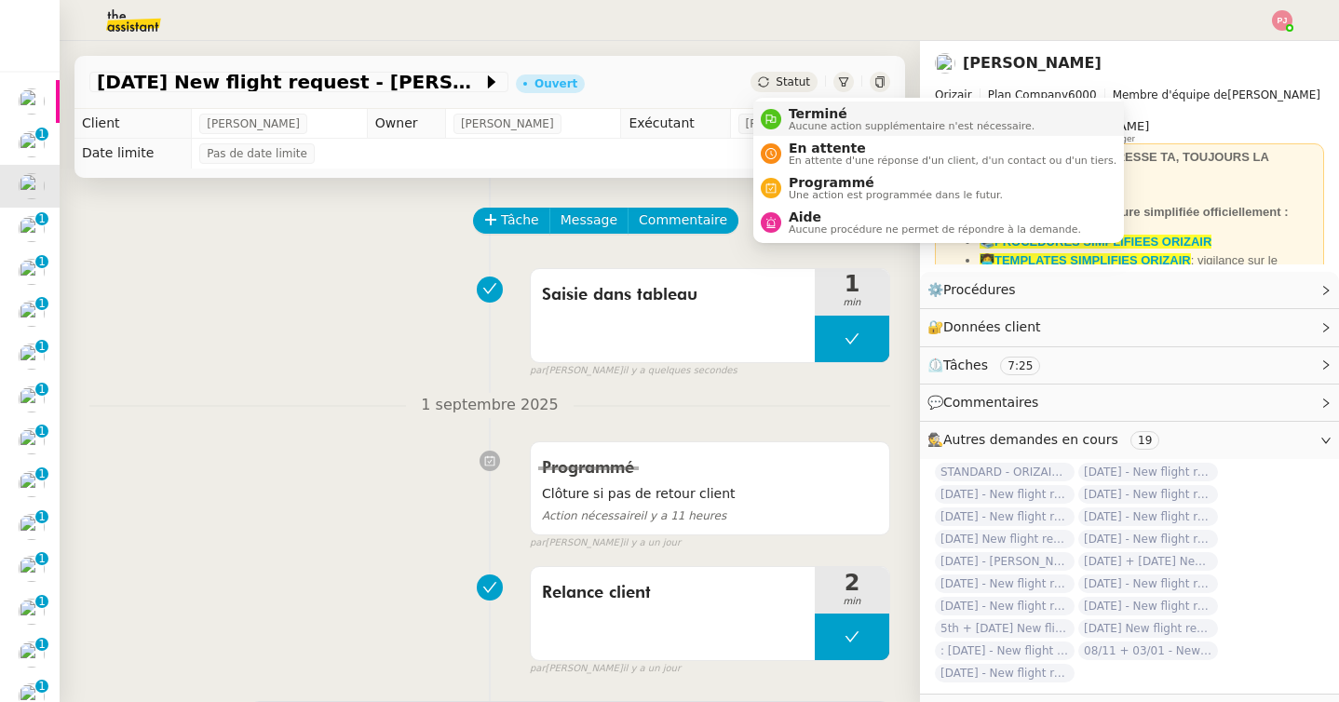
click at [800, 128] on span "Aucune action supplémentaire n'est nécessaire." at bounding box center [912, 126] width 246 height 10
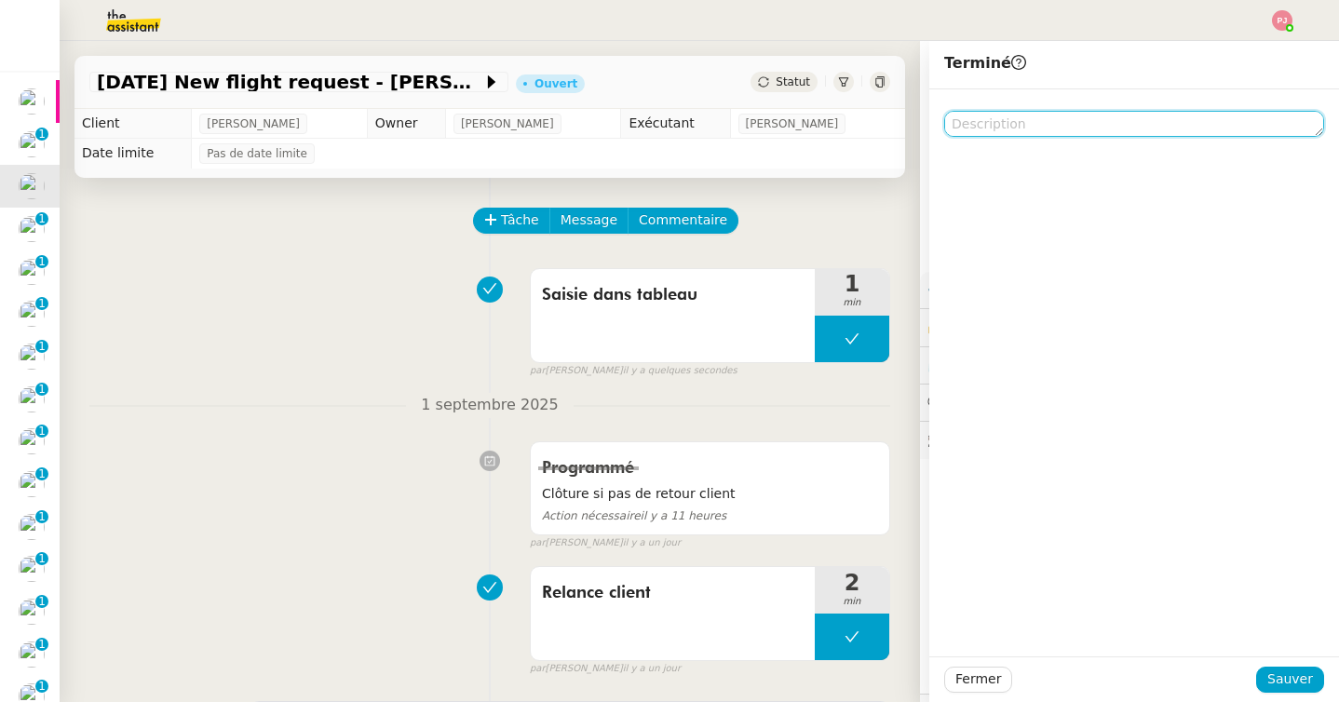
click at [1010, 115] on textarea at bounding box center [1134, 124] width 380 height 26
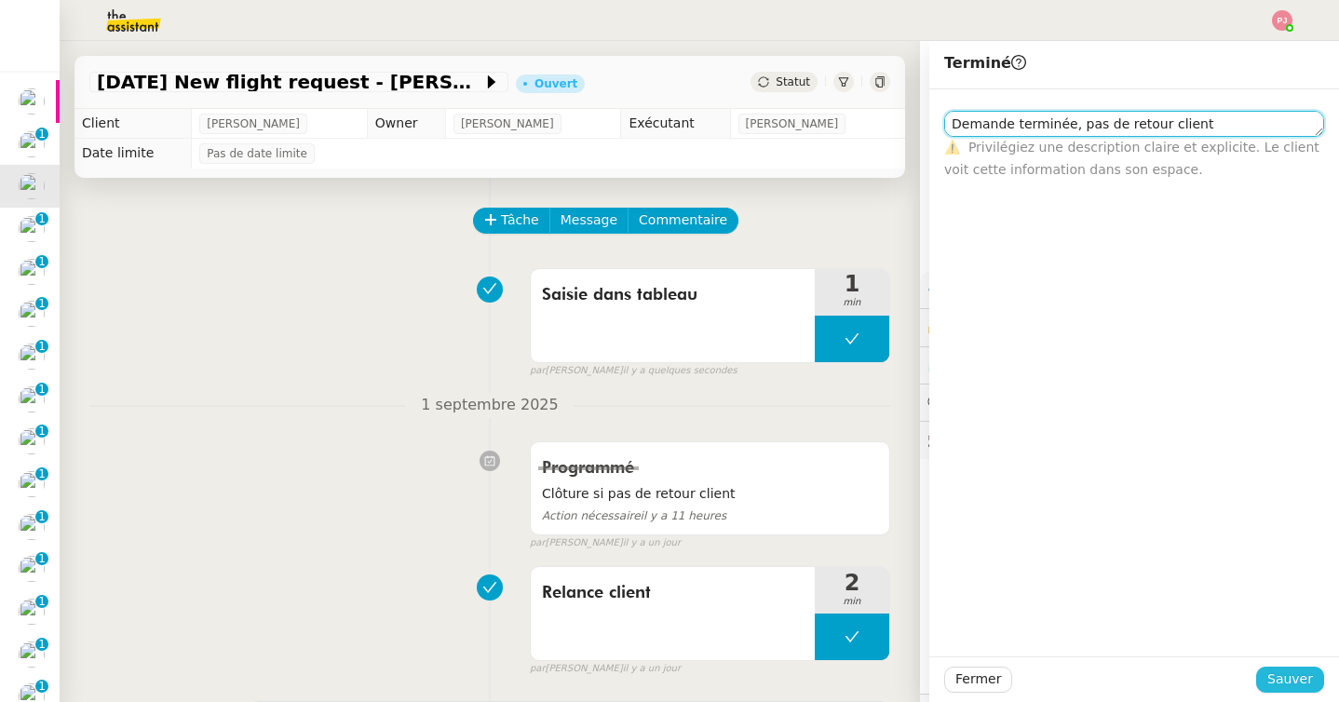
type textarea "Demande terminée, pas de retour client"
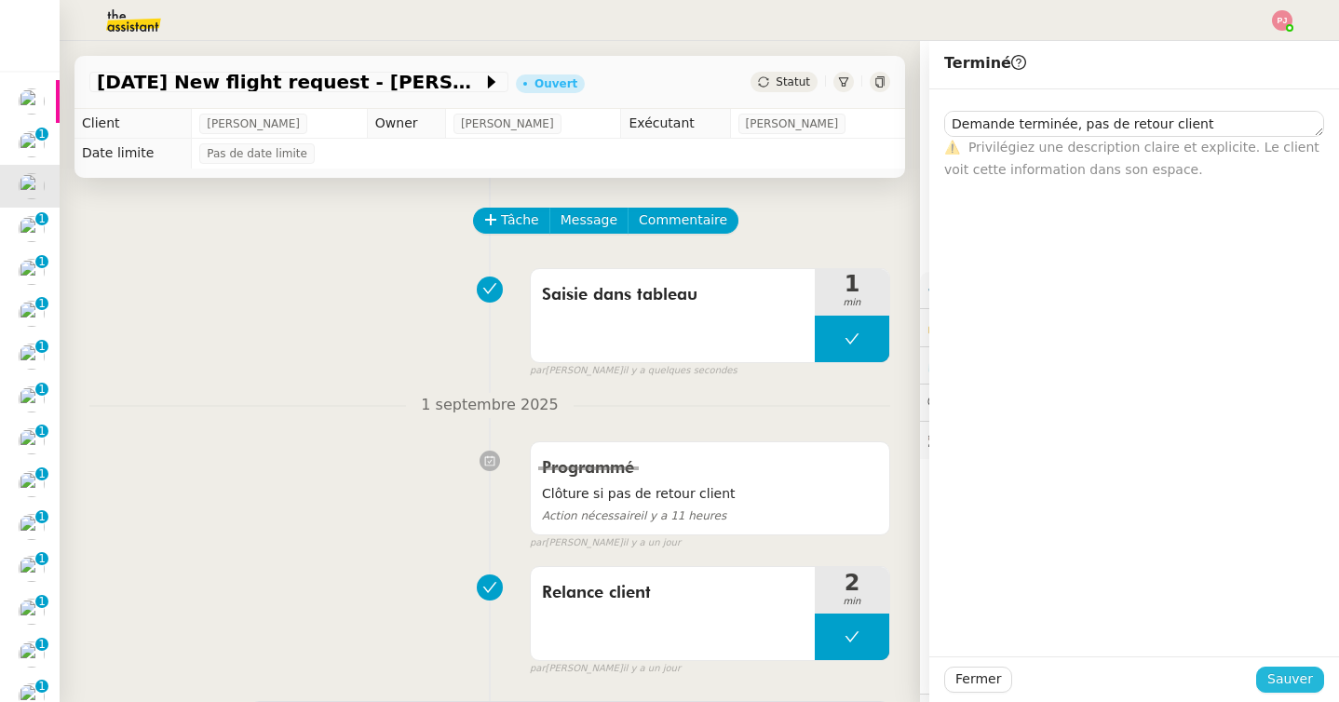
click at [1294, 681] on span "Sauver" at bounding box center [1290, 679] width 46 height 21
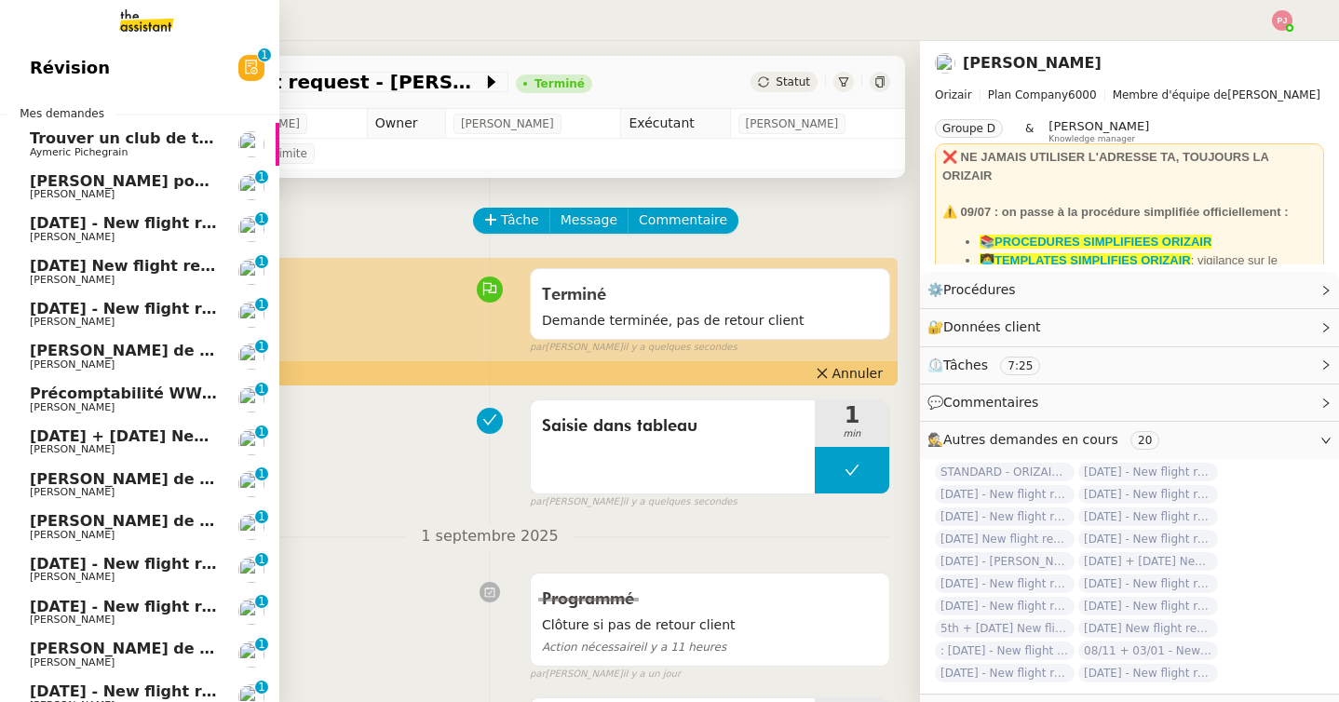
click at [52, 230] on span "6th September 2025 - New flight request - Sazmina Sufiyan" at bounding box center [222, 223] width 385 height 18
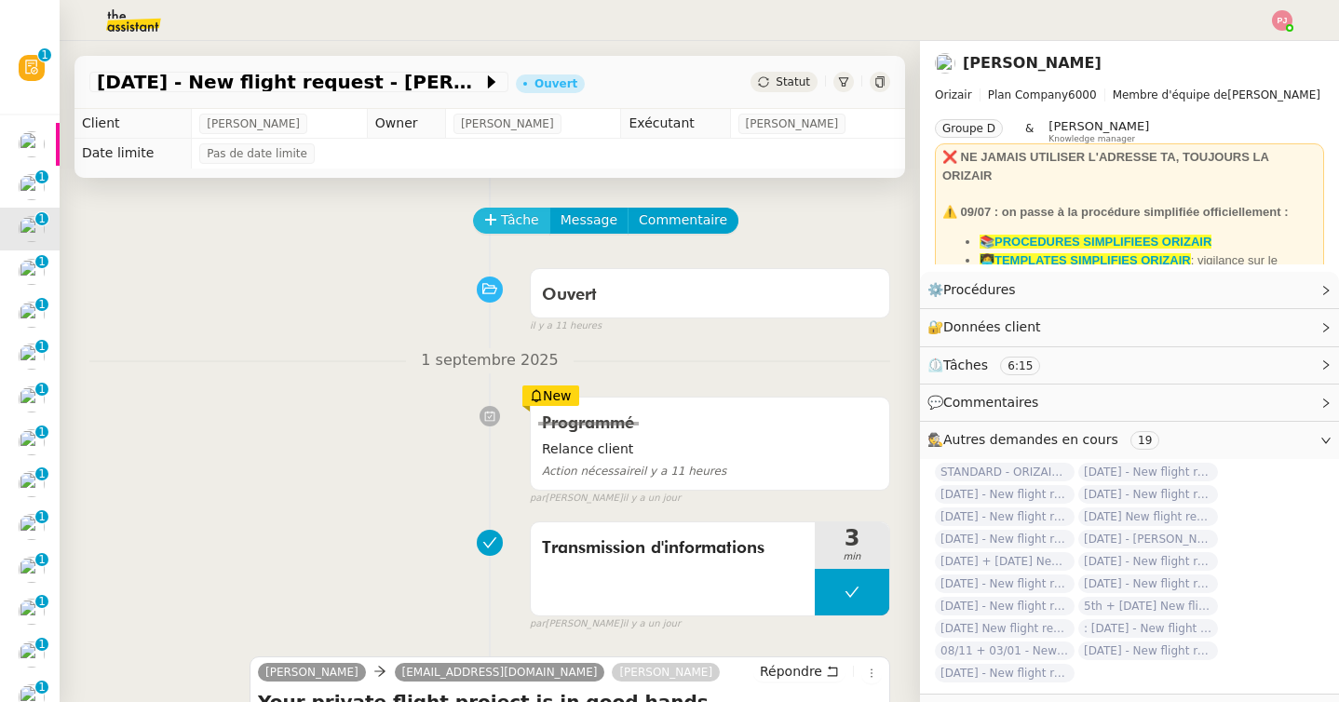
click at [510, 220] on span "Tâche" at bounding box center [520, 220] width 38 height 21
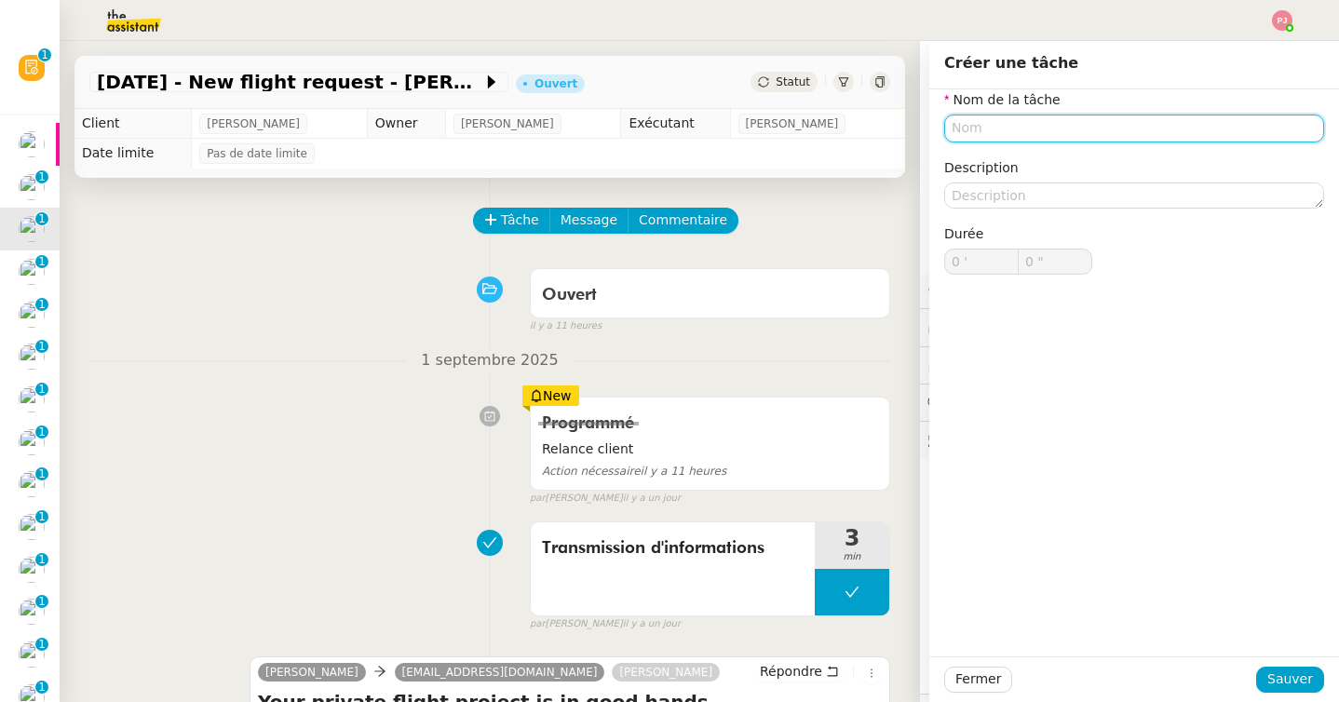
click at [1010, 132] on input "text" at bounding box center [1134, 128] width 380 height 27
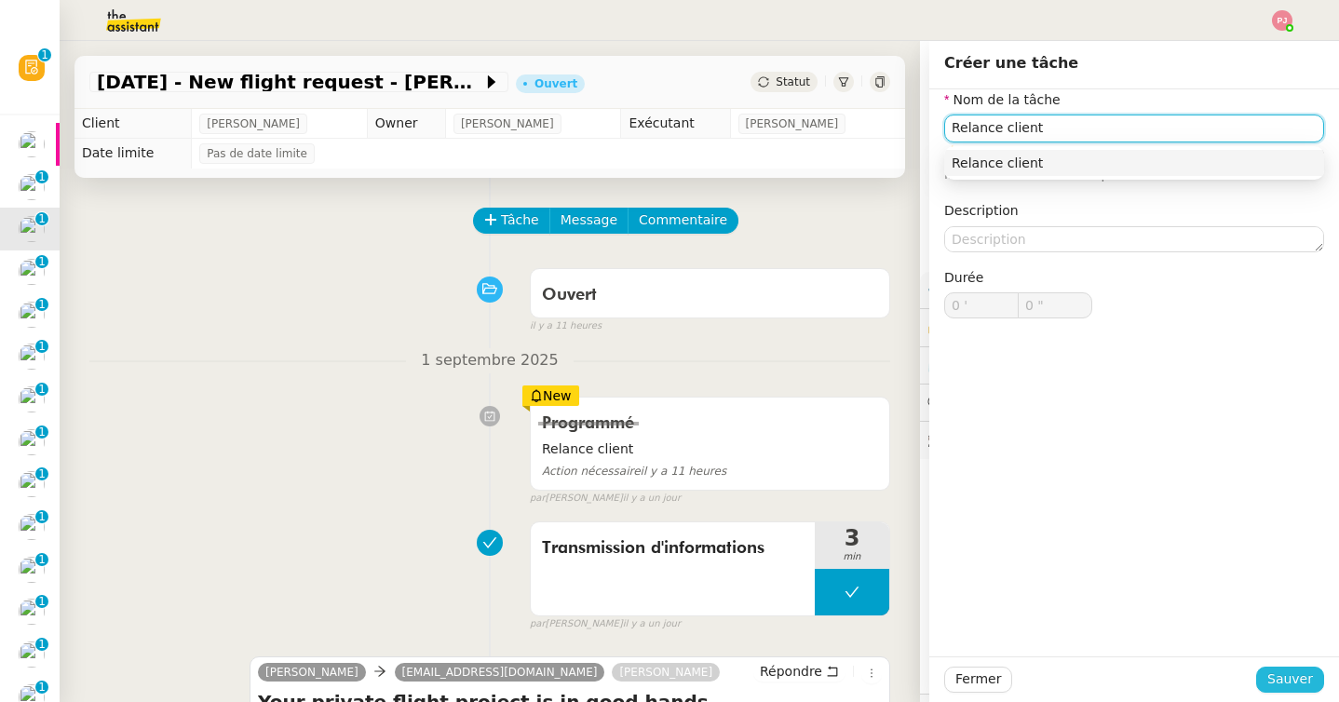
type input "Relance client"
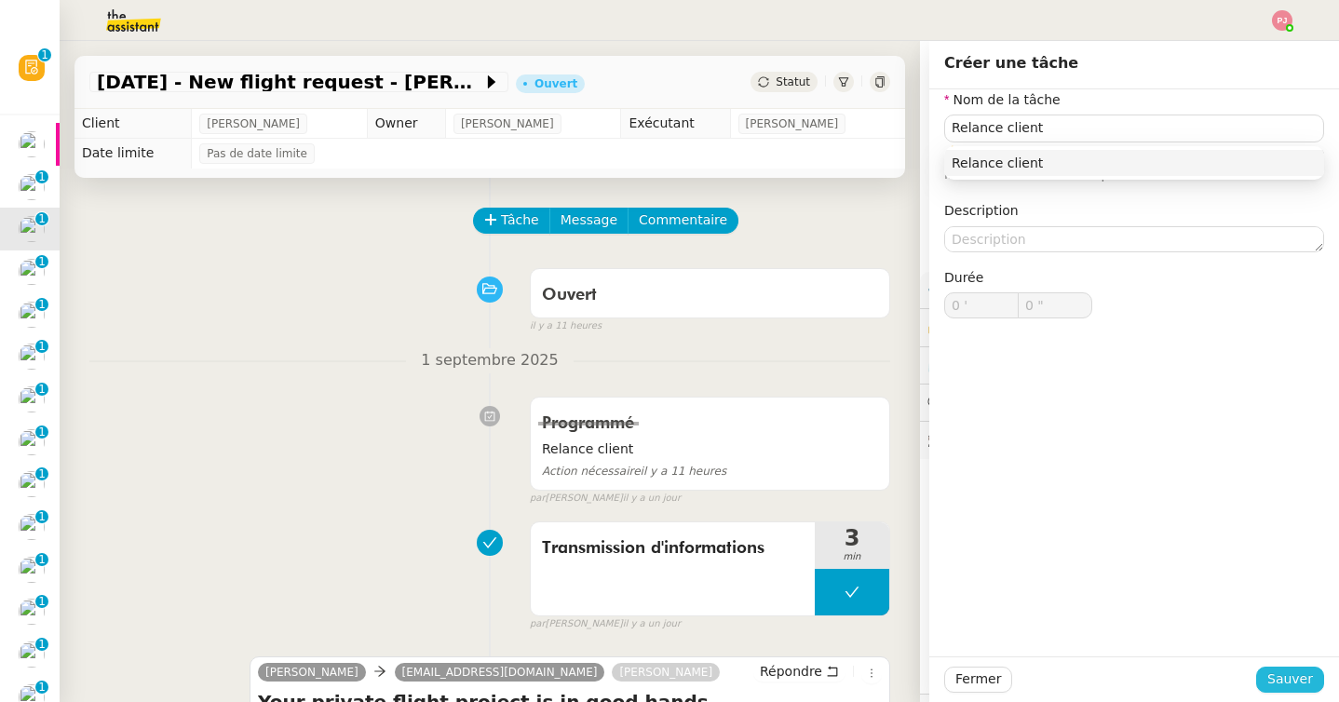
click at [1304, 688] on span "Sauver" at bounding box center [1290, 679] width 46 height 21
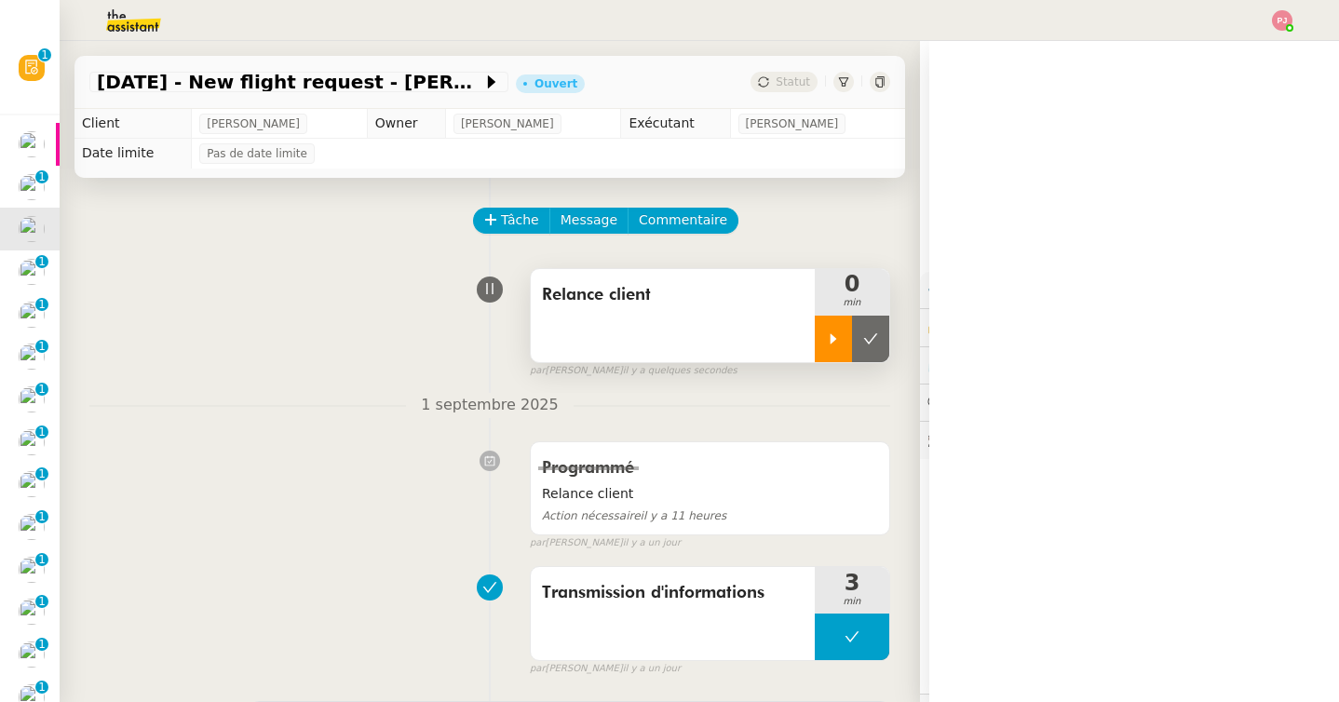
click at [839, 332] on icon at bounding box center [833, 339] width 15 height 15
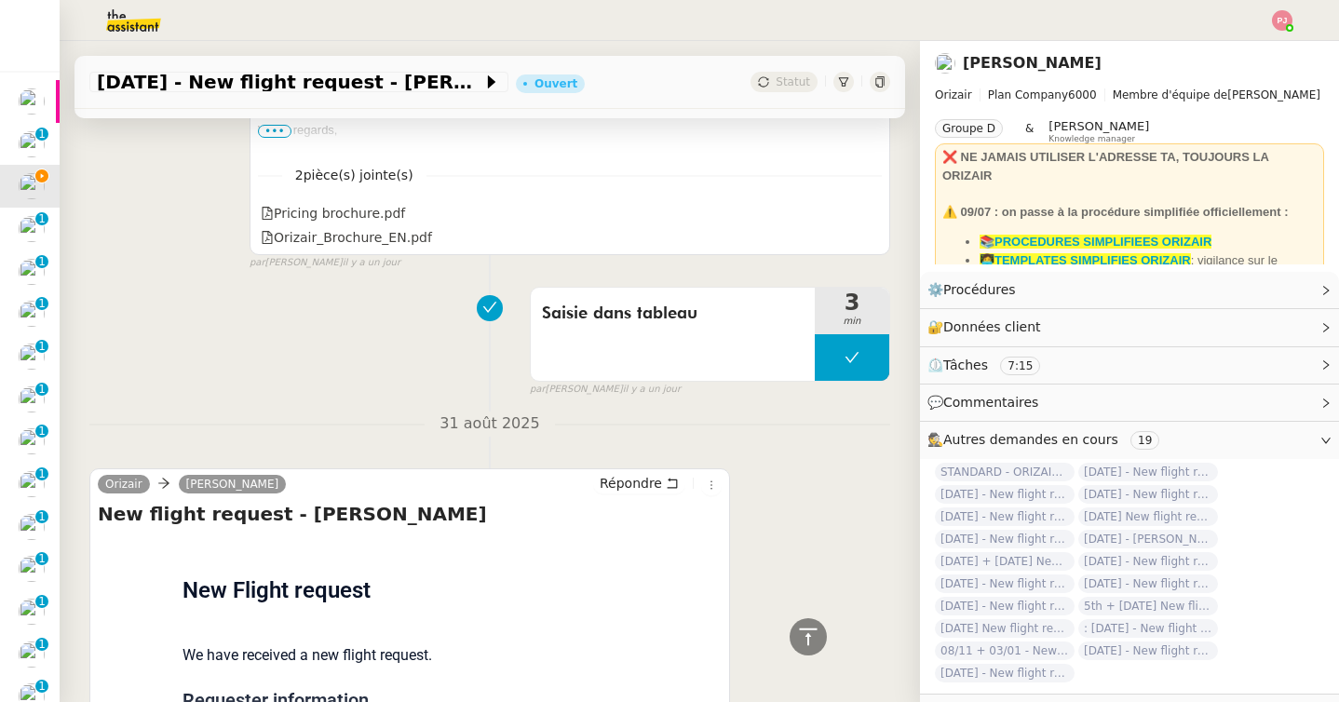
scroll to position [1050, 0]
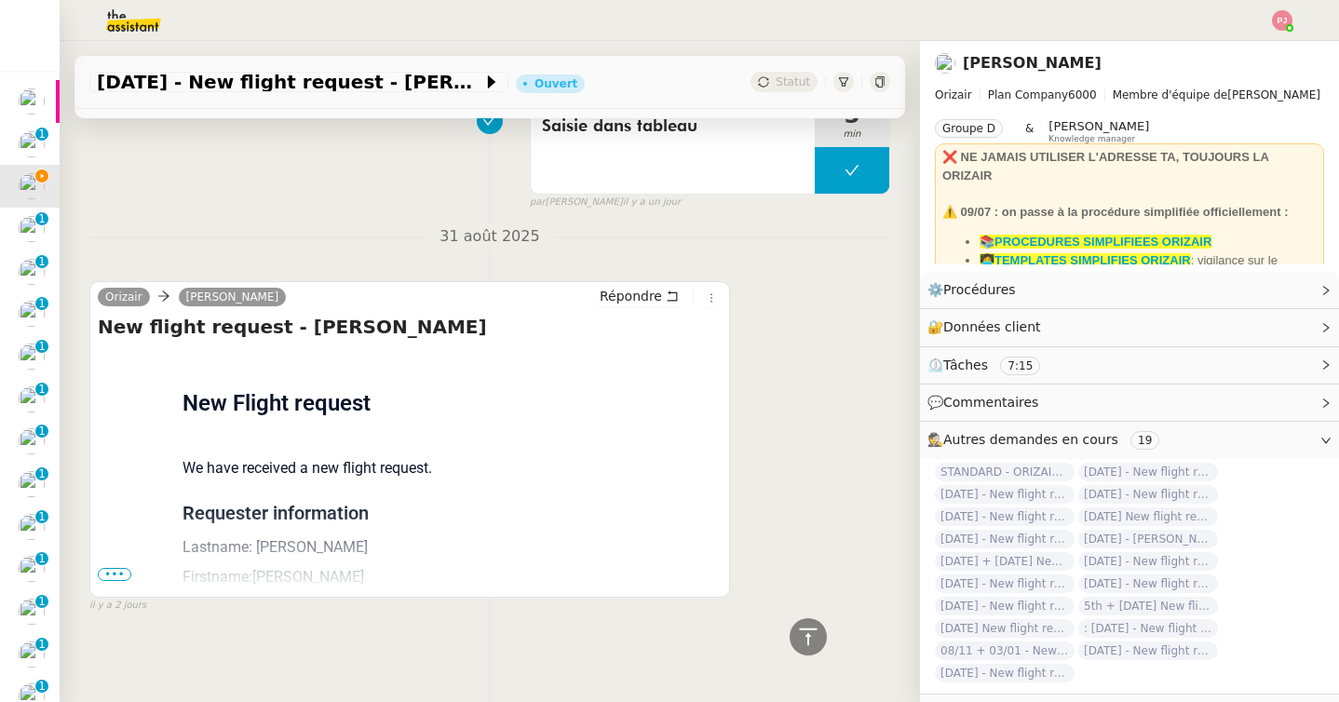
click at [104, 579] on span "•••" at bounding box center [115, 574] width 34 height 13
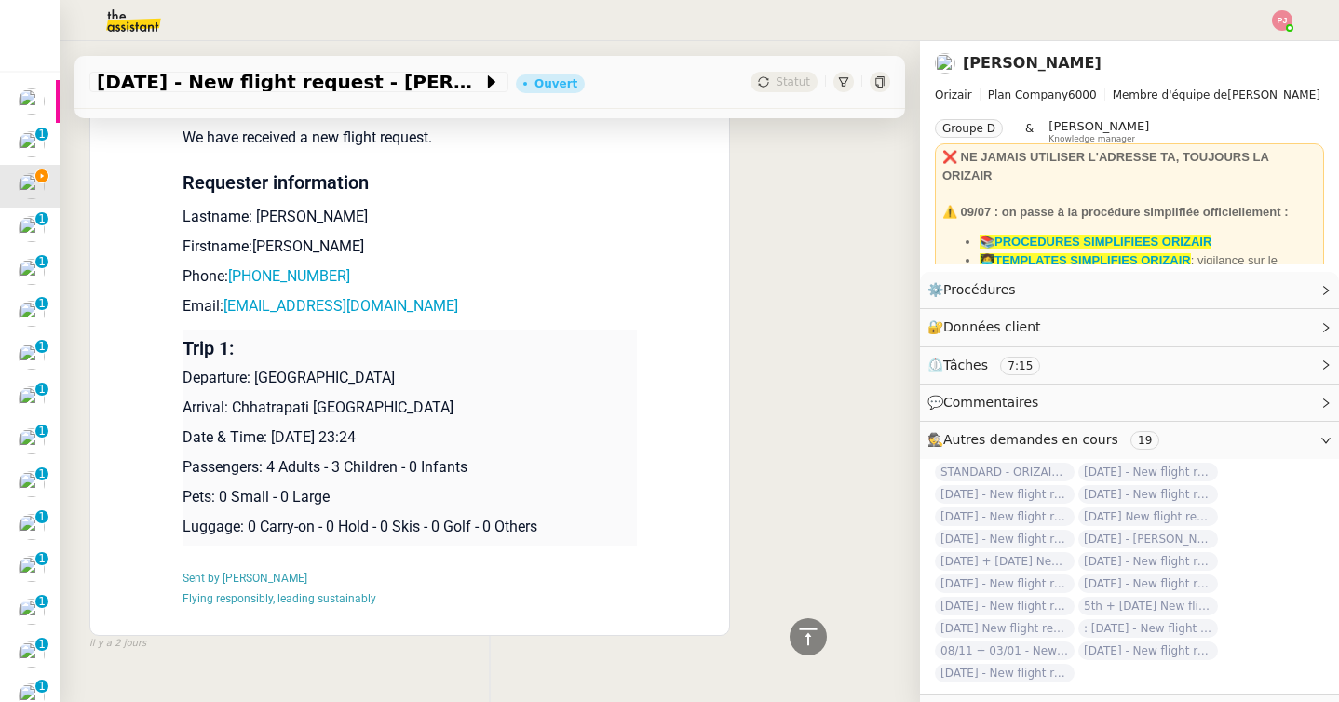
scroll to position [1419, 0]
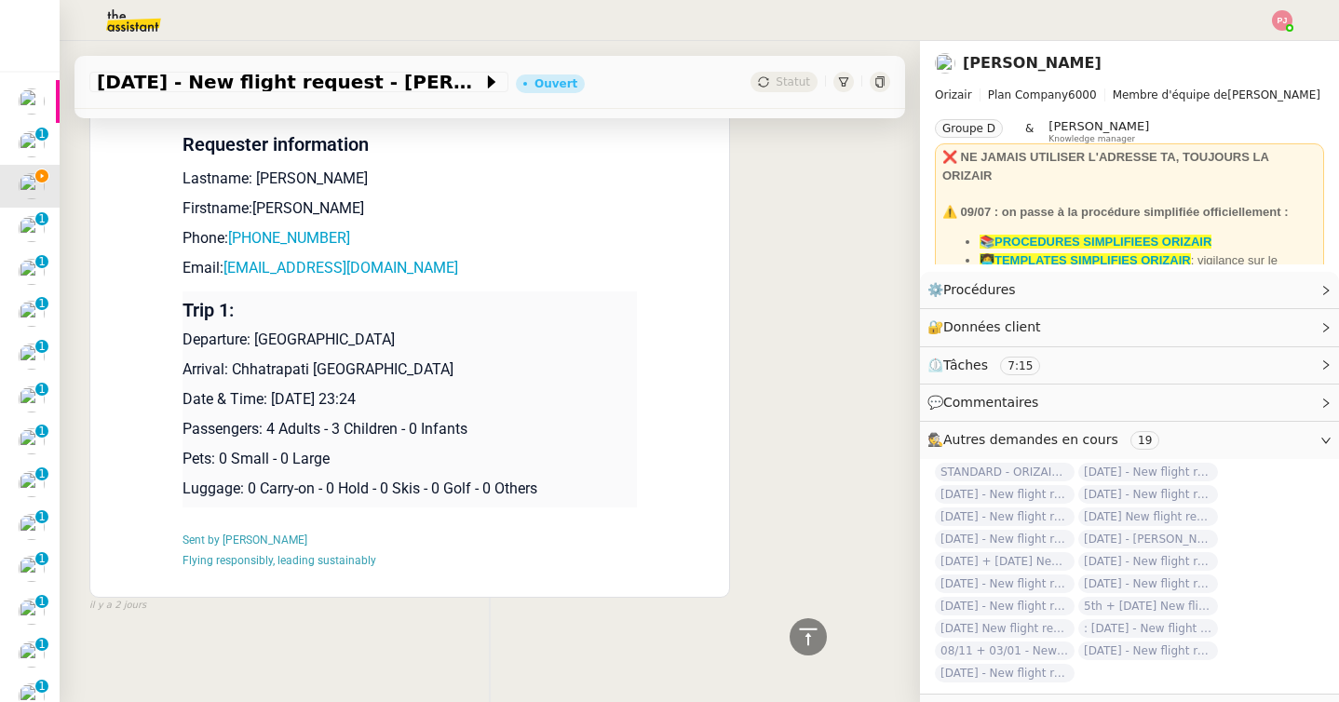
drag, startPoint x: 460, startPoint y: 397, endPoint x: 184, endPoint y: 339, distance: 281.6
click at [184, 339] on td "Trip 1: Departure: London Heathrow Airport Arrival: Chhatrapati Shivaji Interna…" at bounding box center [410, 399] width 454 height 216
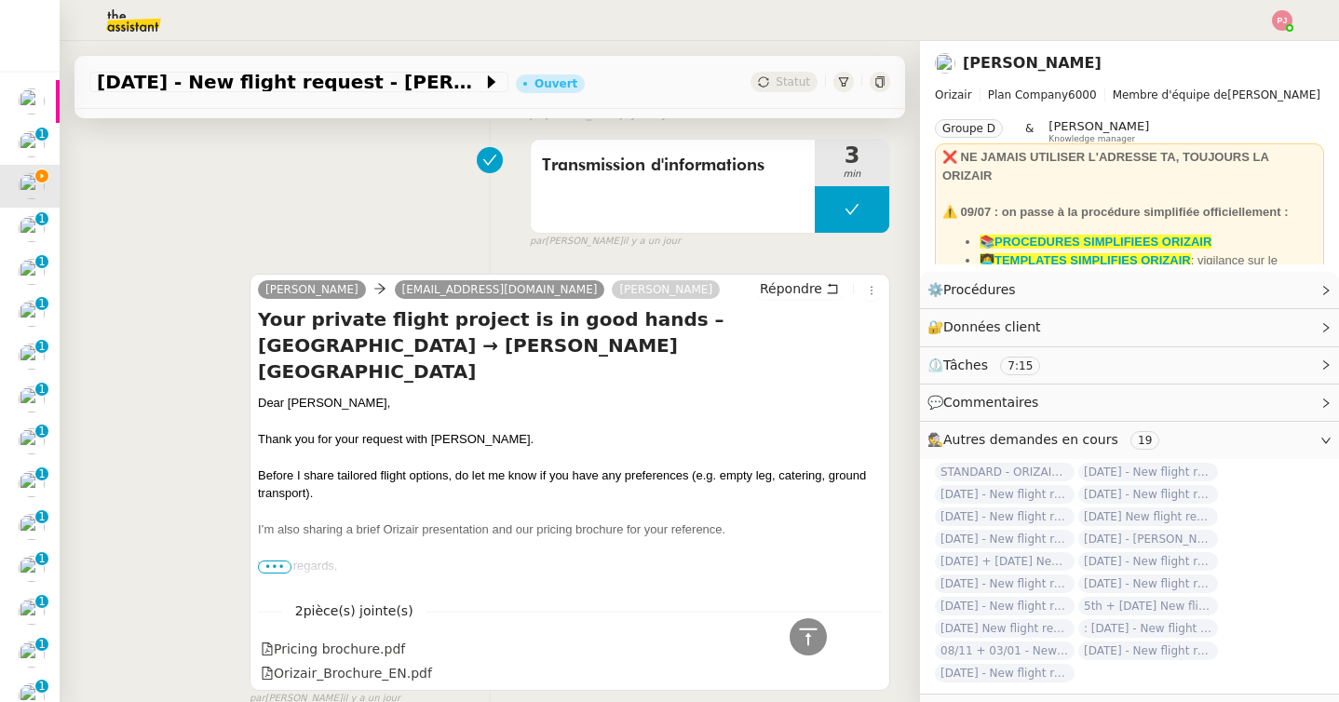
scroll to position [0, 0]
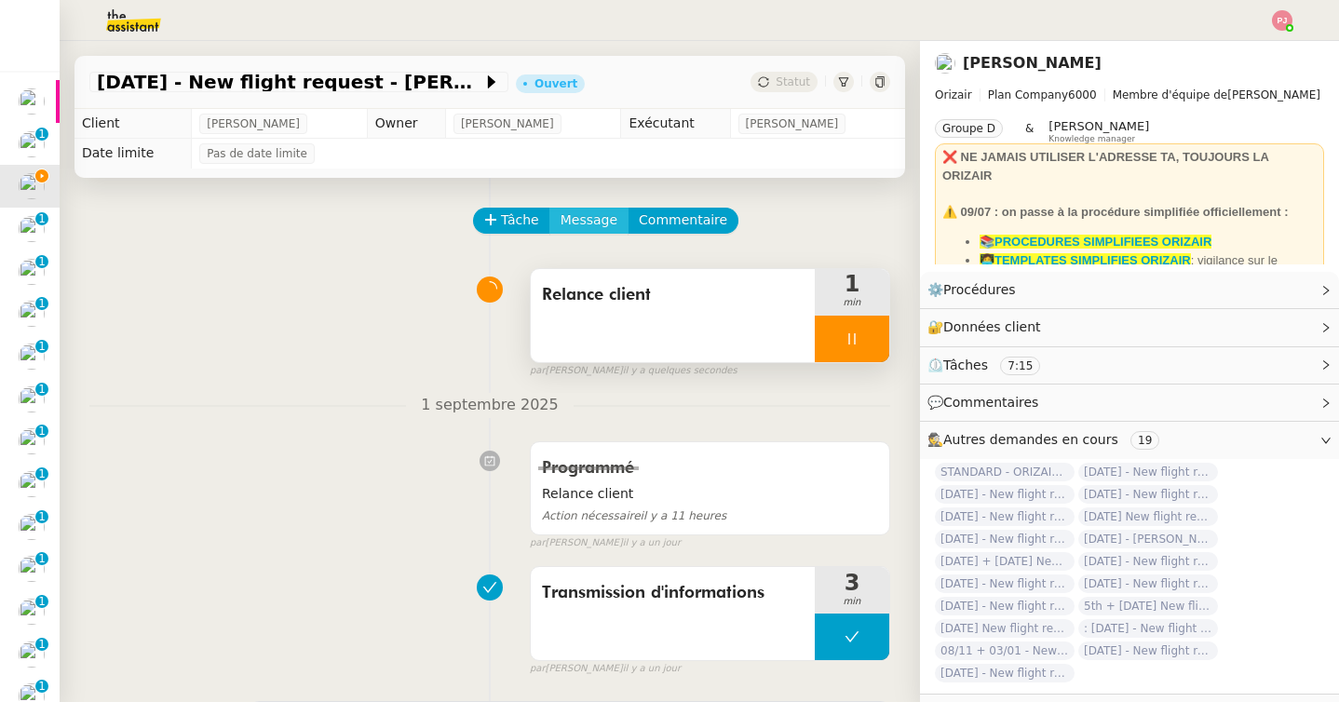
click at [580, 233] on button "Message" at bounding box center [588, 221] width 79 height 26
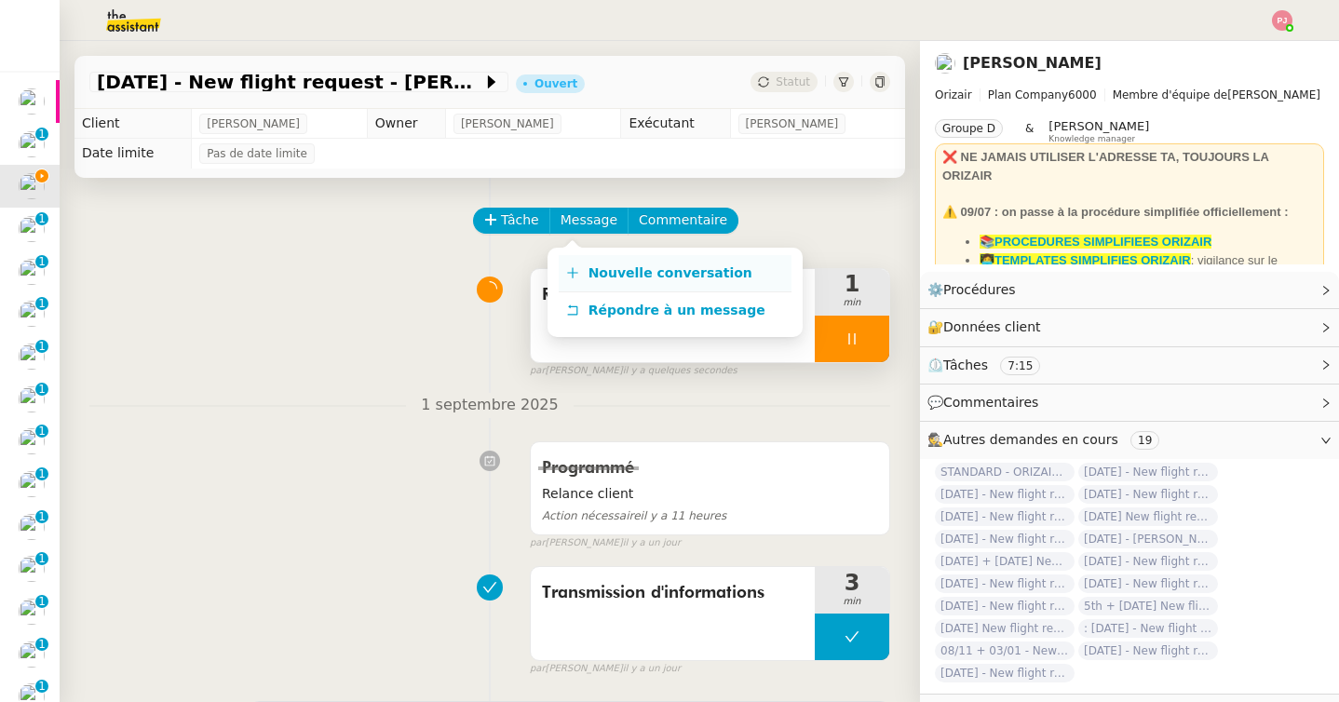
click at [589, 266] on span "Nouvelle conversation" at bounding box center [671, 272] width 164 height 15
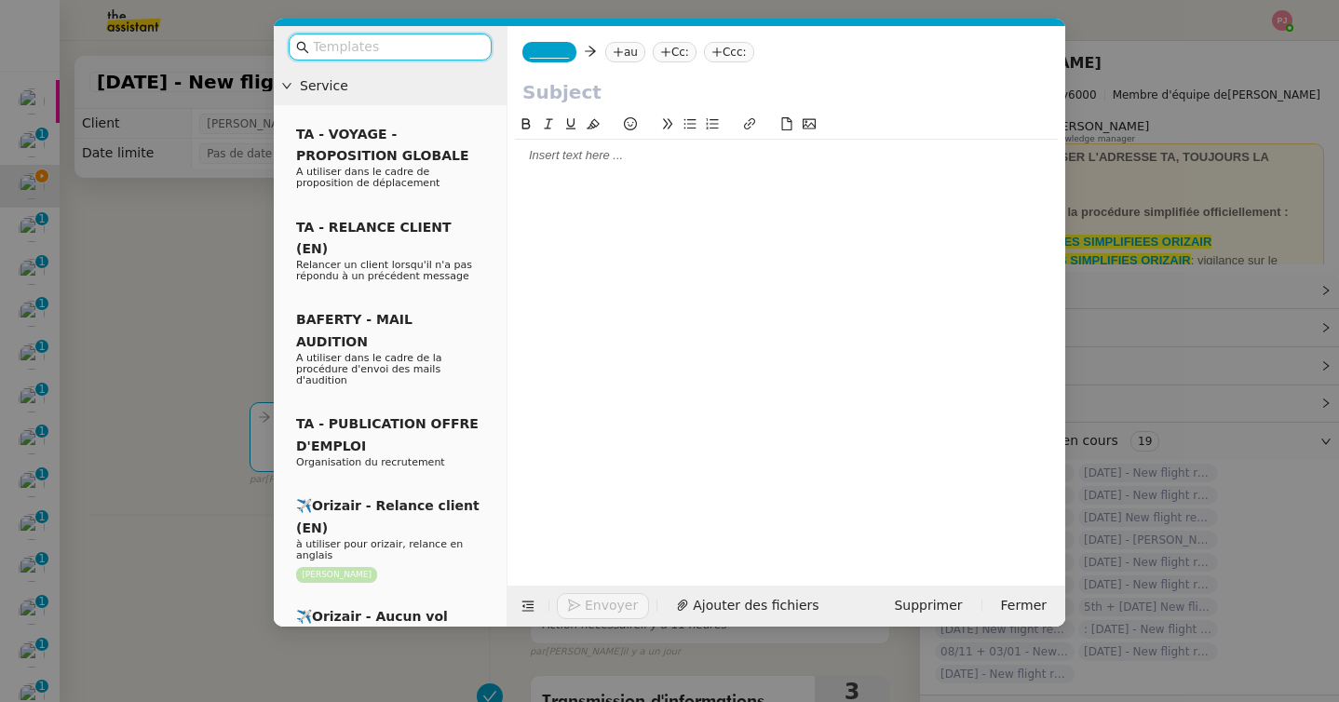
click at [410, 42] on input "text" at bounding box center [397, 46] width 168 height 21
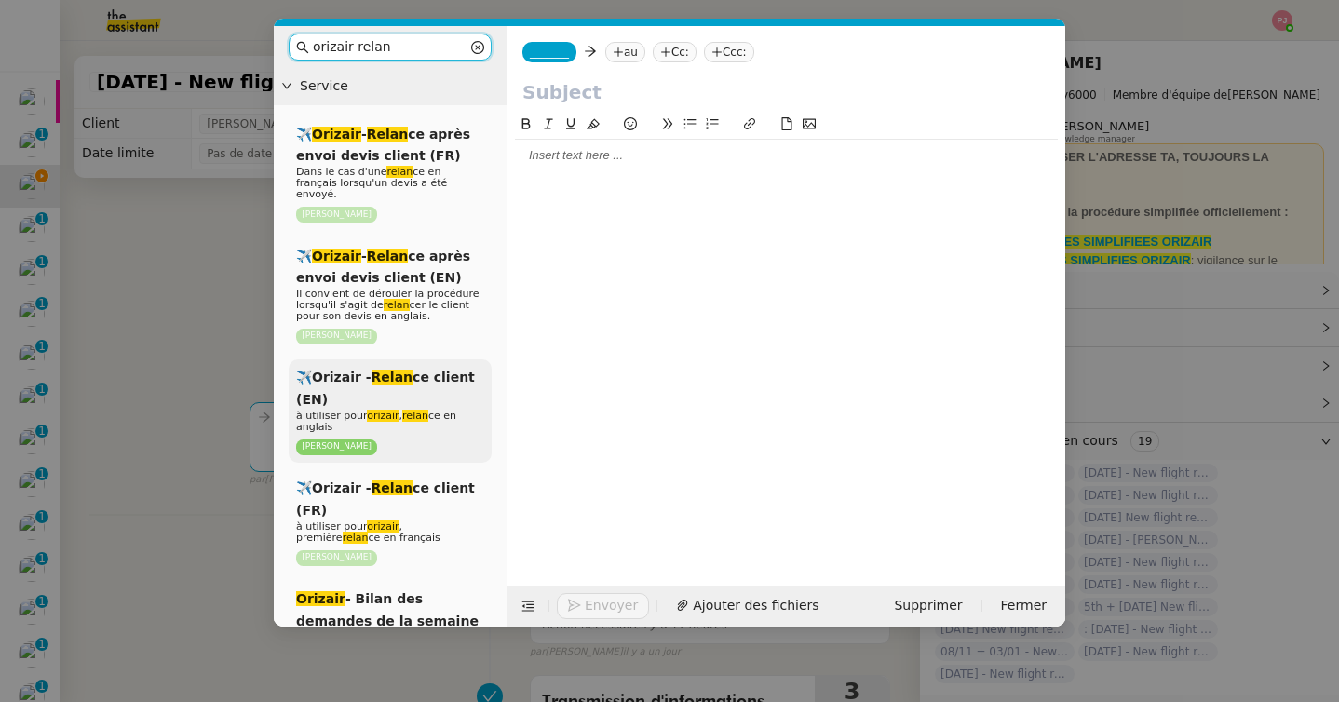
type input "orizair relan"
click at [359, 381] on div "✈️Orizair - Relan ce client (EN) à utiliser pour orizair , relan ce en anglais …" at bounding box center [390, 410] width 203 height 103
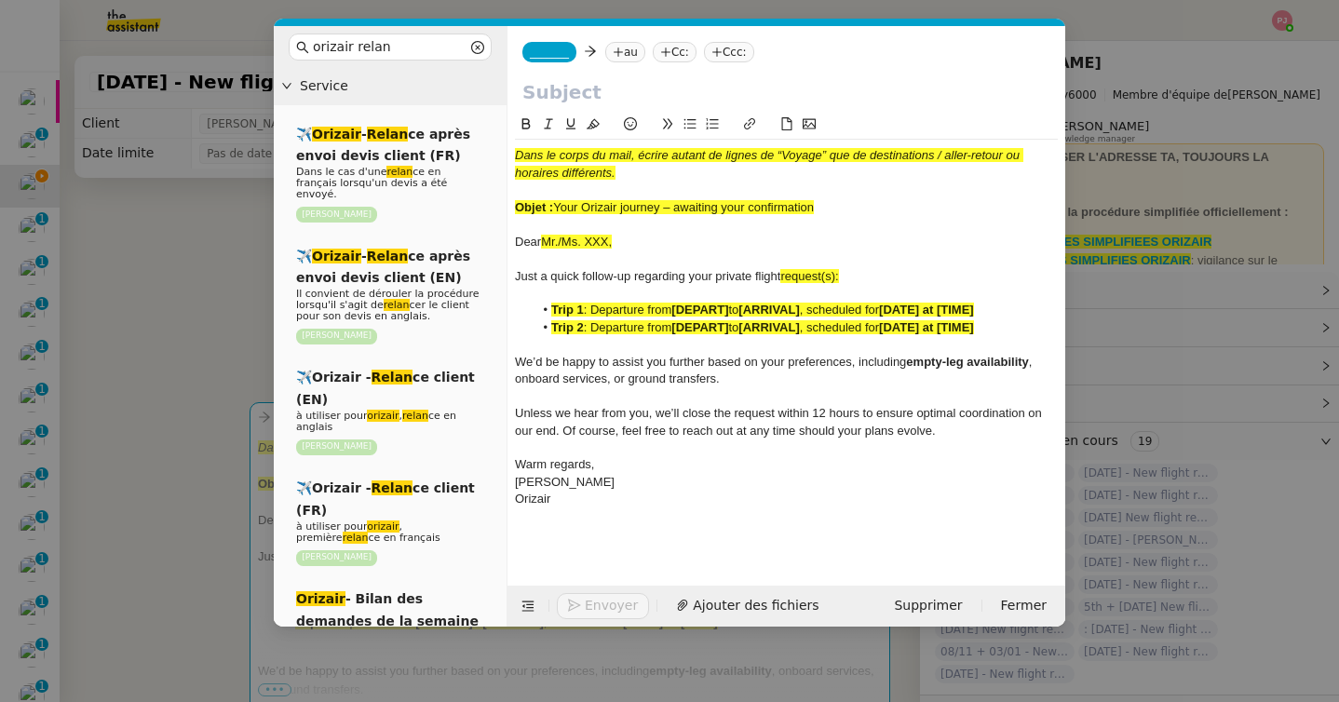
click at [634, 502] on div "Orizair" at bounding box center [786, 499] width 543 height 17
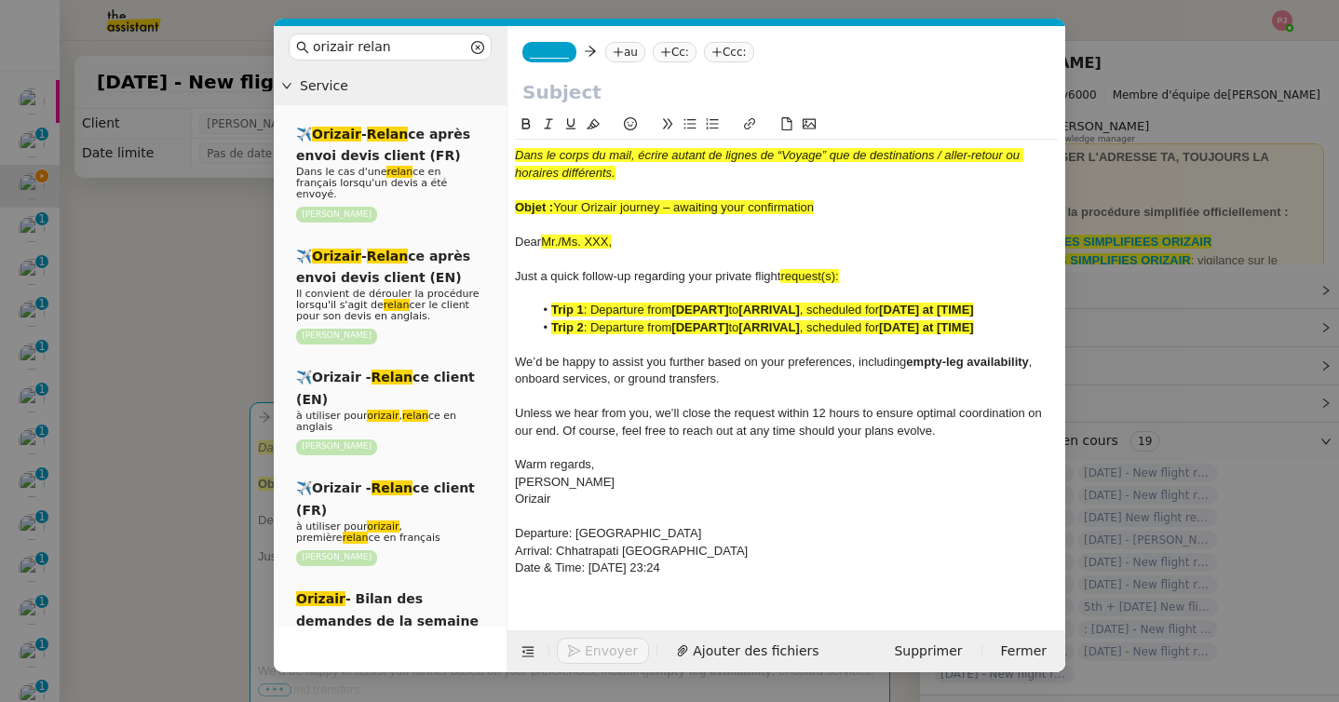
drag, startPoint x: 829, startPoint y: 206, endPoint x: 557, endPoint y: 202, distance: 272.0
click at [557, 202] on div "Objet : Your Orizair journey – awaiting your confirmation" at bounding box center [786, 207] width 543 height 17
click at [574, 80] on input "text" at bounding box center [786, 92] width 528 height 28
paste input "Your Orizair journey – awaiting your confirmation"
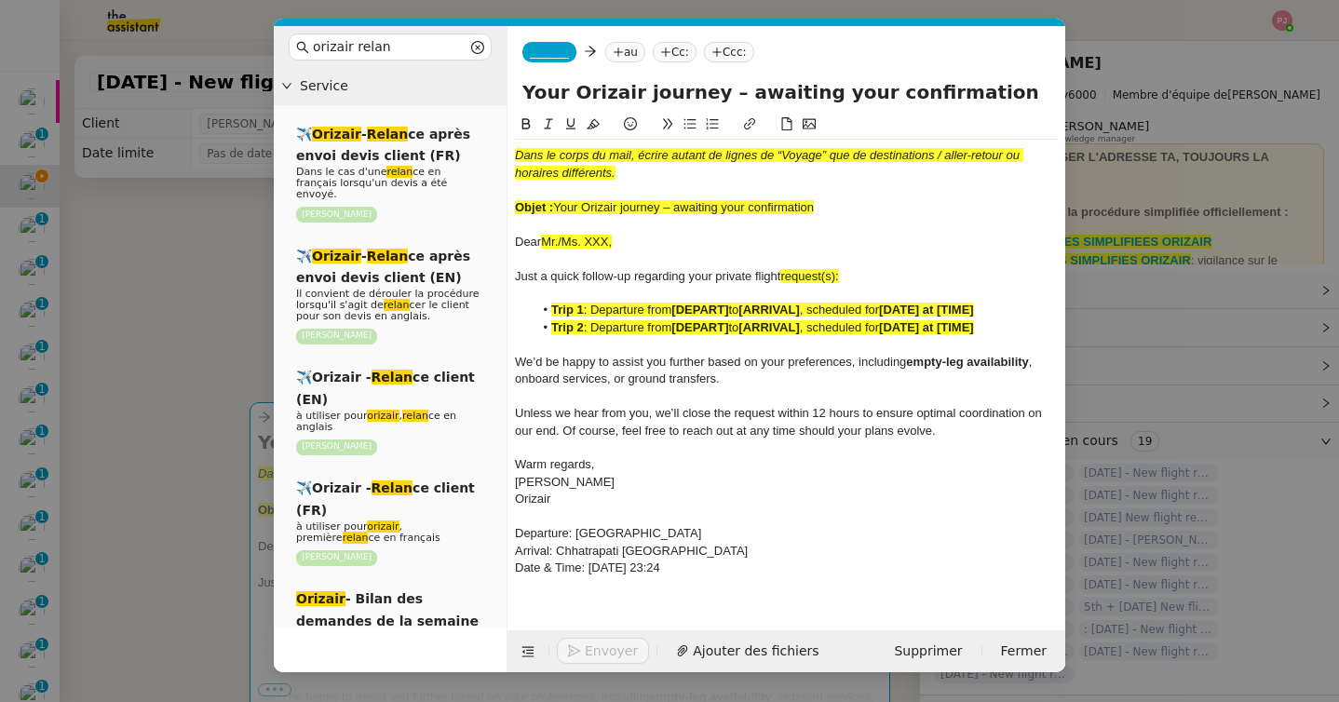
type input "Your Orizair journey – awaiting your confirmation"
click at [174, 335] on nz-modal-container "orizair relan Service ✈️ Orizair - Relan ce après envoi devis client (FR) Dans …" at bounding box center [669, 351] width 1339 height 702
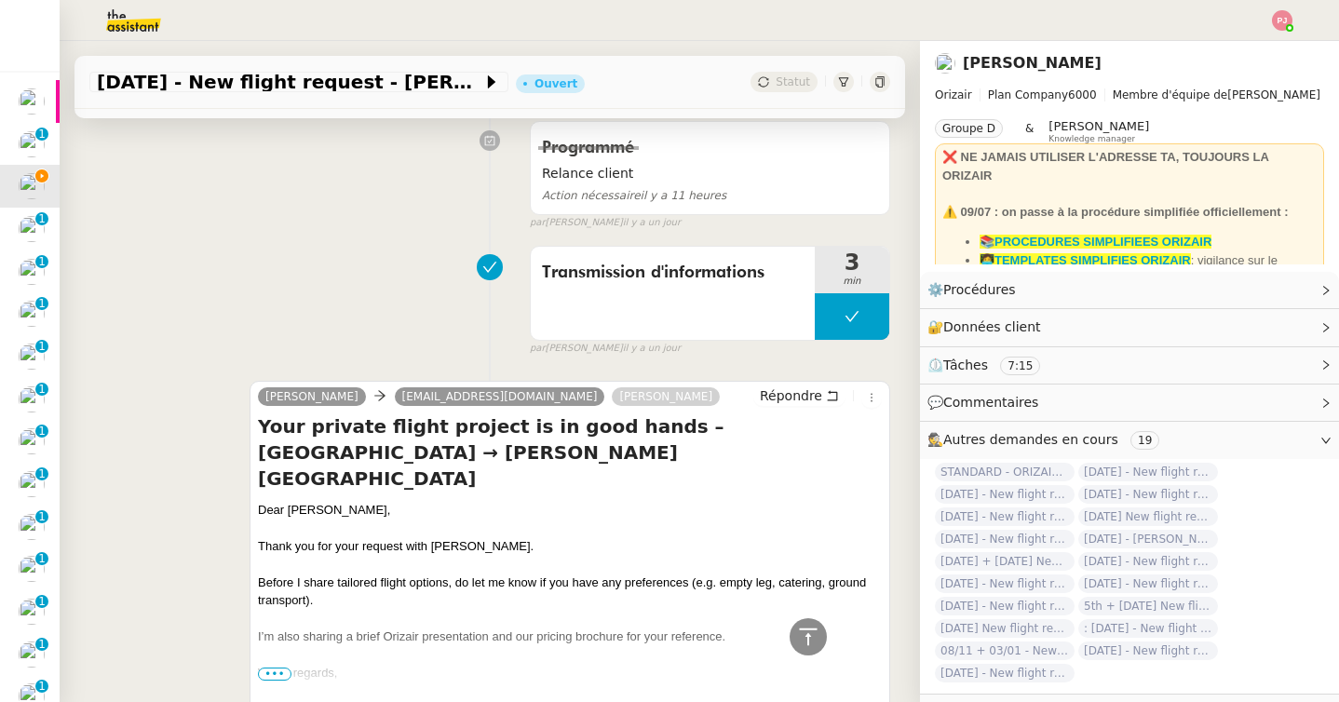
scroll to position [725, 0]
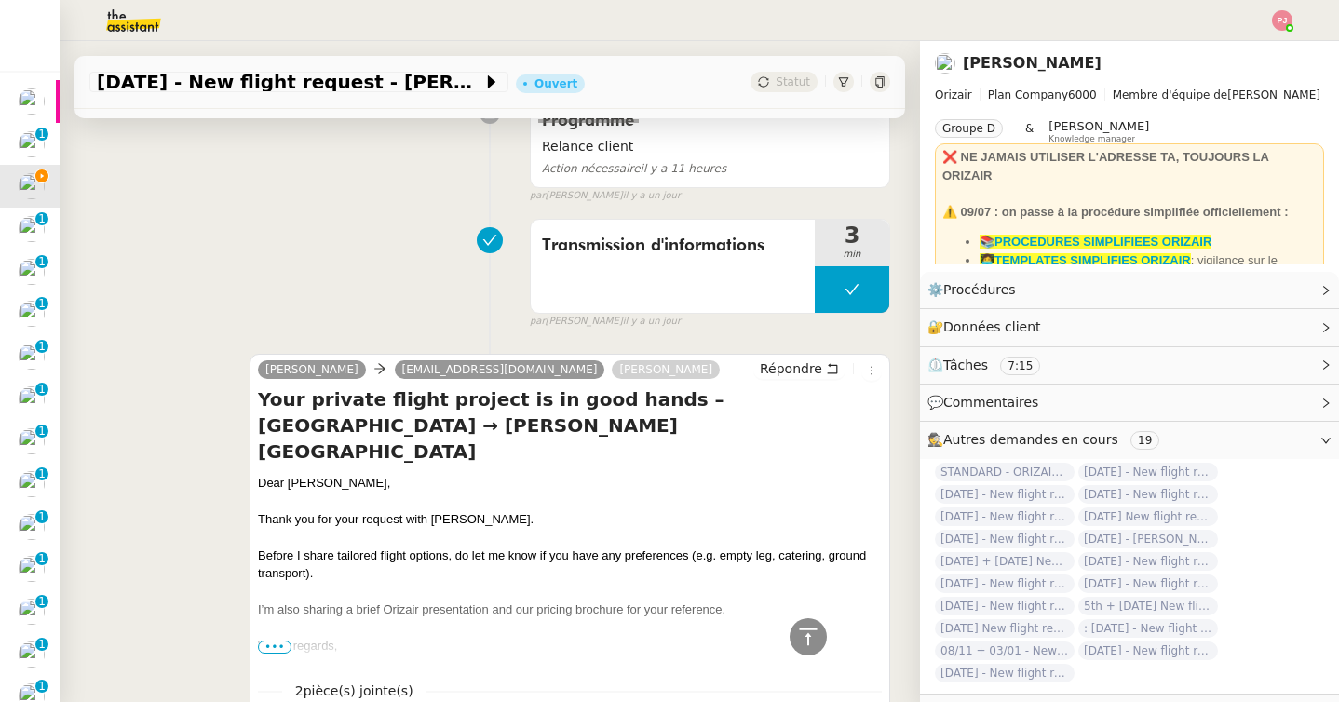
drag, startPoint x: 393, startPoint y: 456, endPoint x: 260, endPoint y: 455, distance: 133.2
click at [260, 474] on div "Dear Sufiyan Sazmina," at bounding box center [570, 483] width 624 height 19
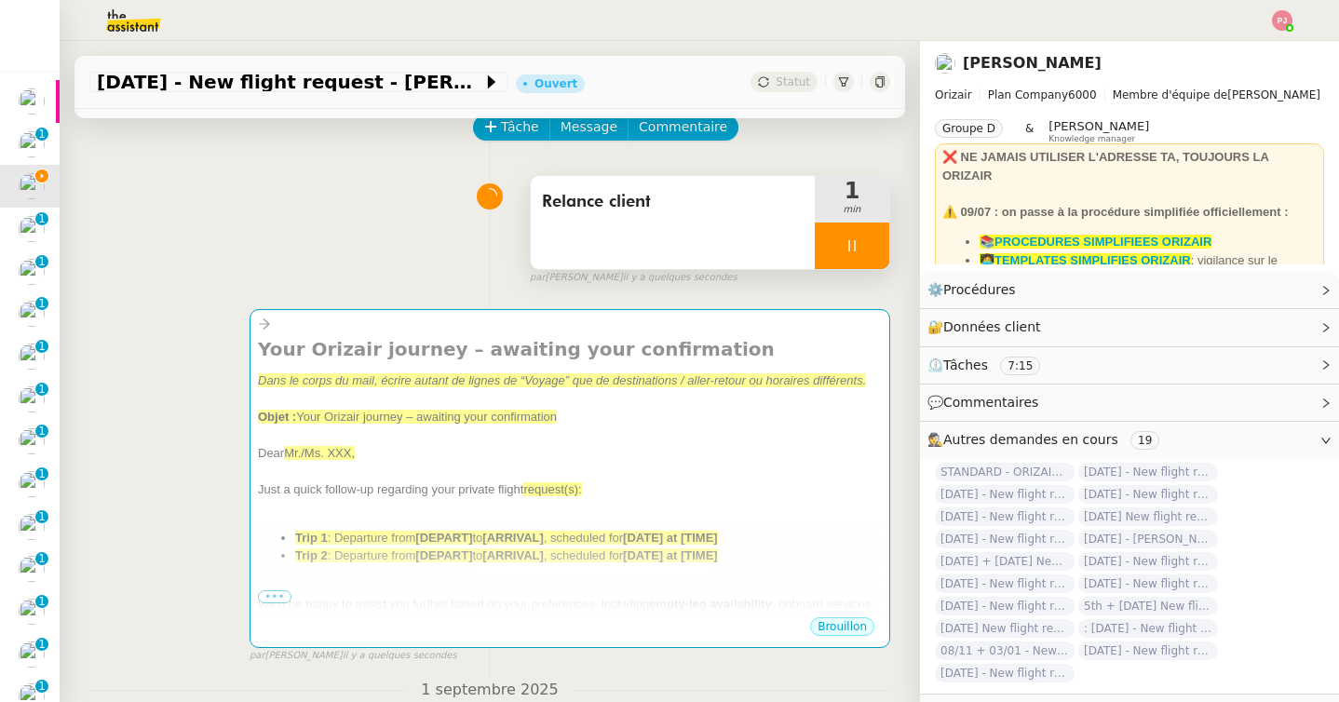
scroll to position [0, 0]
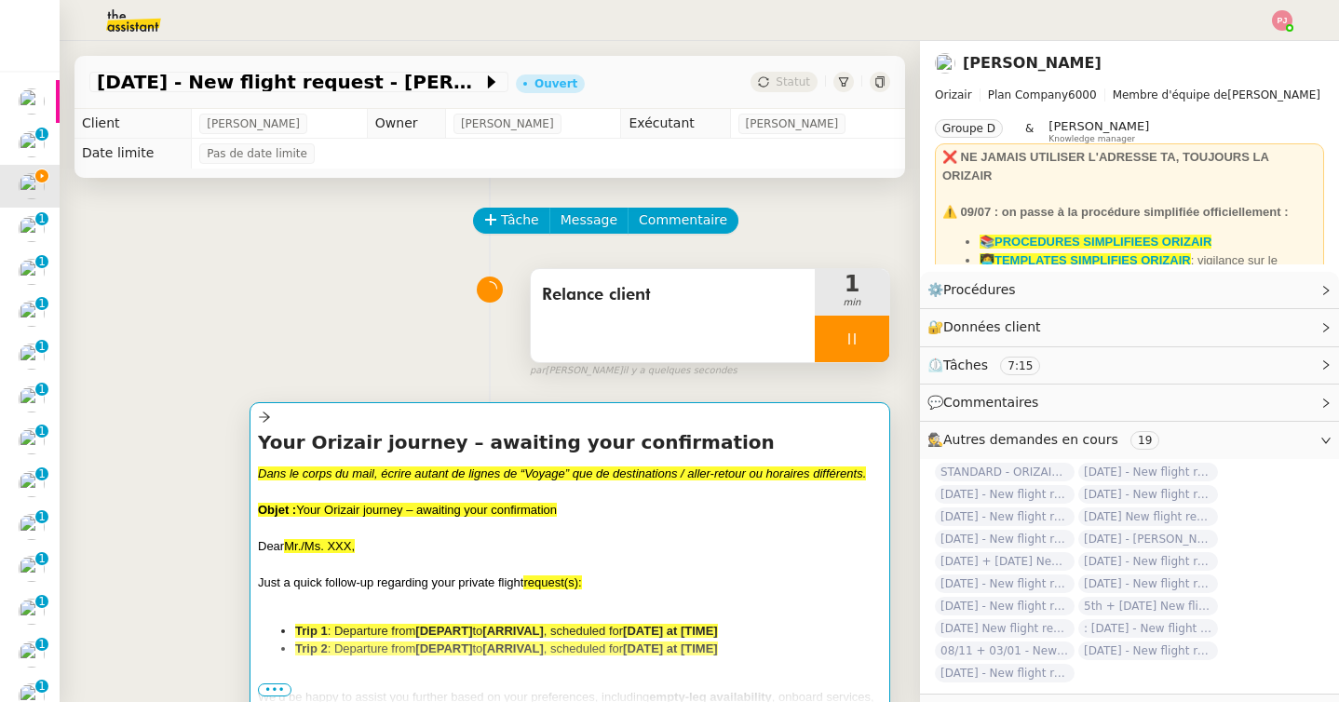
click at [461, 504] on span "Your Orizair journey – awaiting your confirmation" at bounding box center [426, 510] width 261 height 14
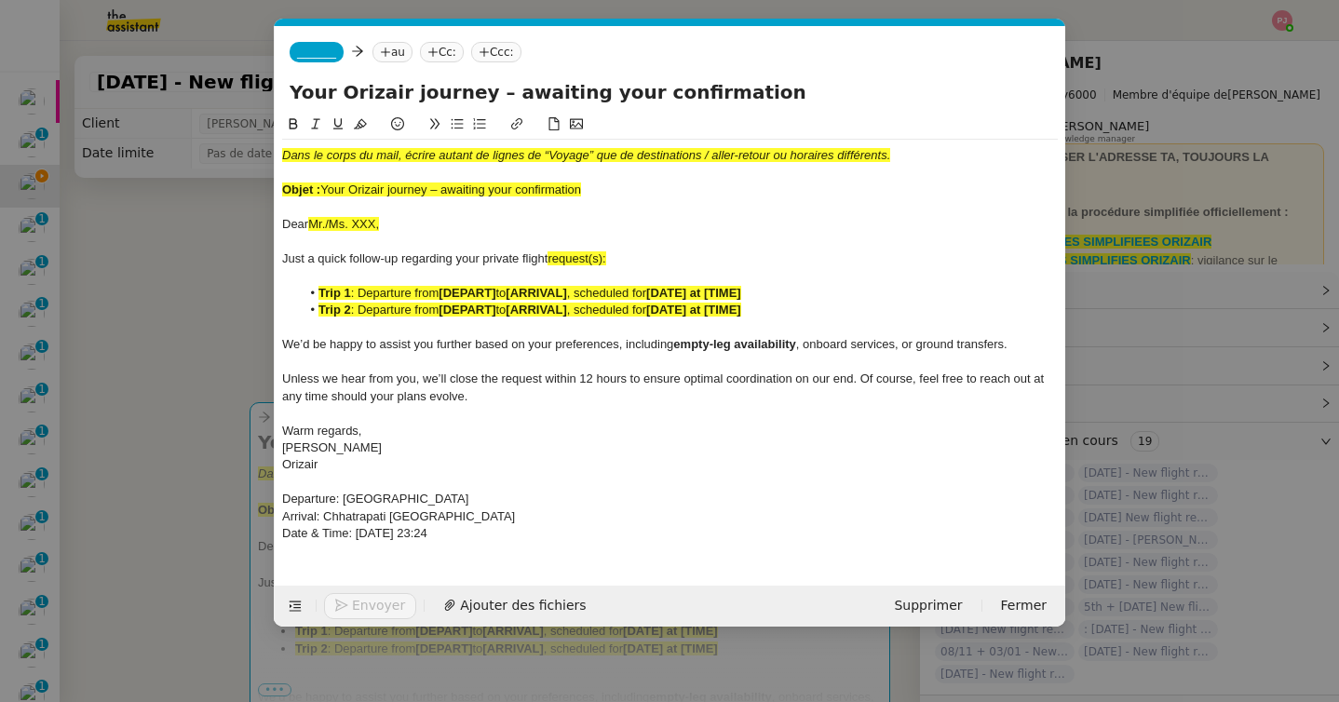
scroll to position [0, 109]
drag, startPoint x: 399, startPoint y: 220, endPoint x: 218, endPoint y: 117, distance: 207.7
click at [218, 117] on nz-modal-container "orizair relan Service ✈️ Orizair - Relan ce après envoi devis client (FR) Dans …" at bounding box center [669, 351] width 1339 height 702
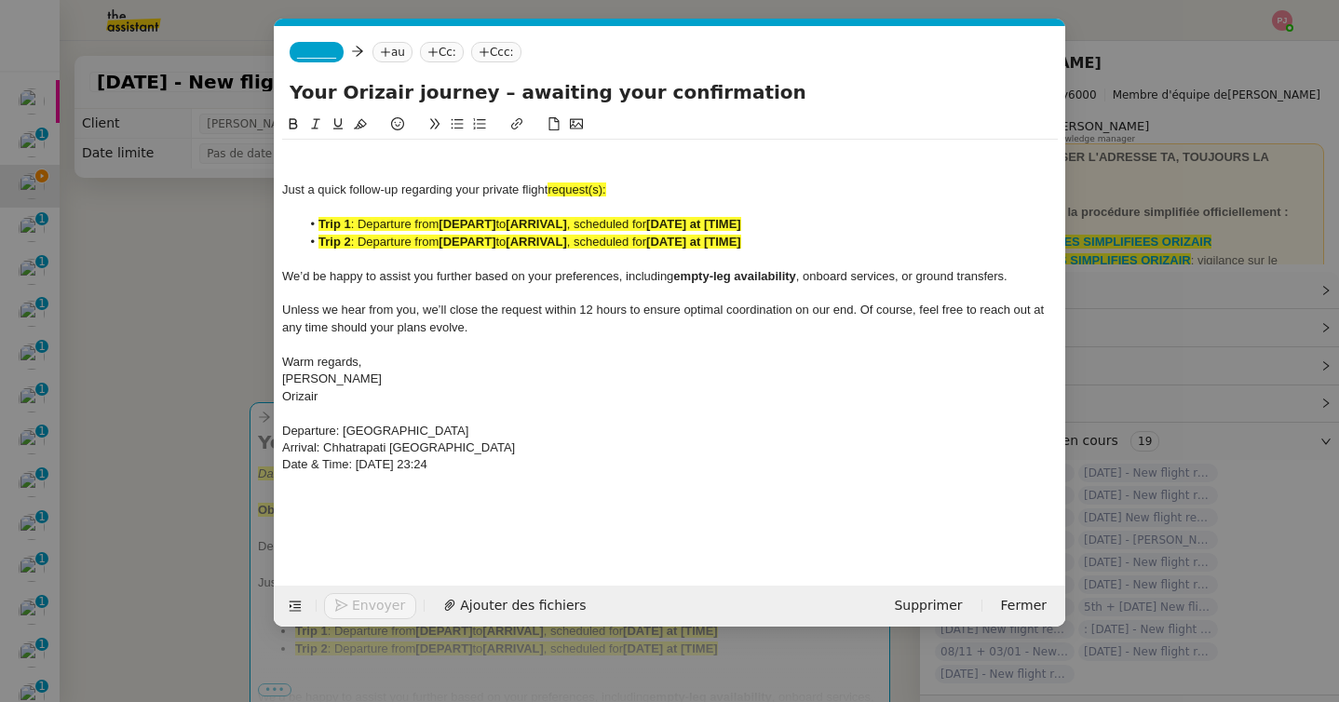
scroll to position [0, 0]
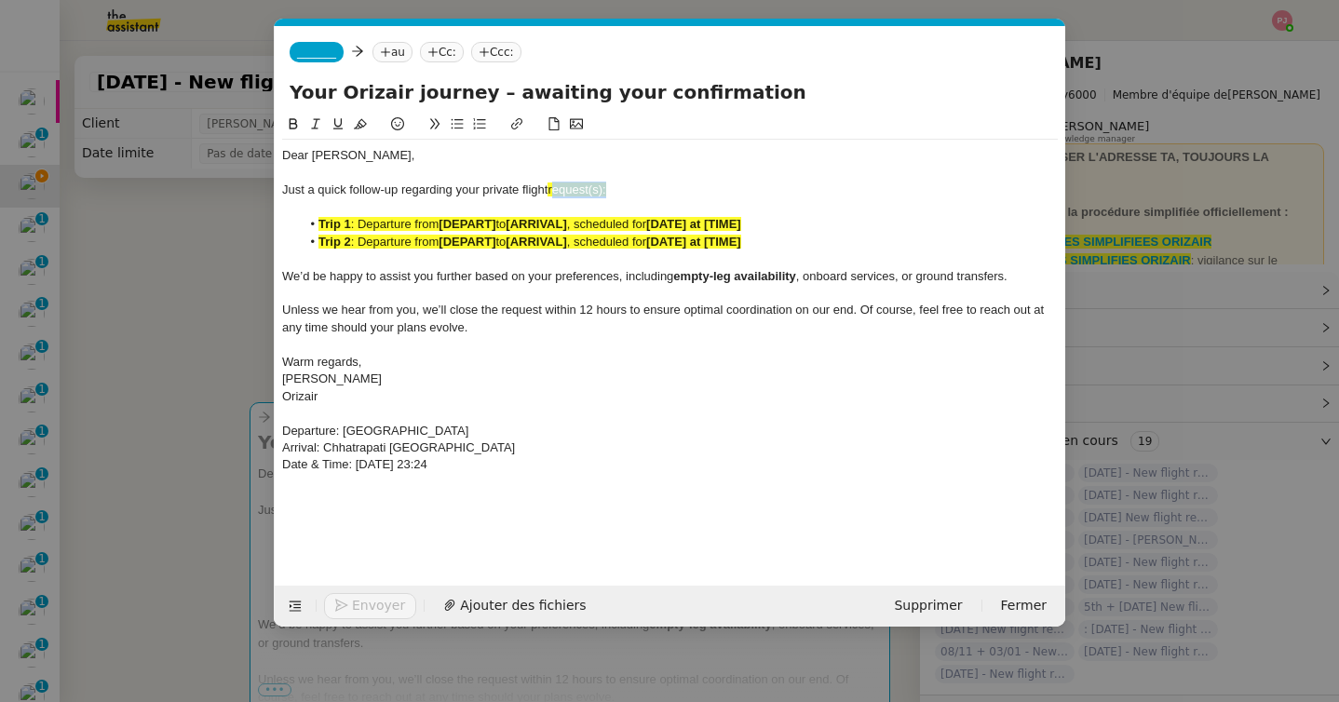
drag, startPoint x: 621, startPoint y: 188, endPoint x: 554, endPoint y: 187, distance: 67.1
click at [554, 187] on div "Just a quick follow-up regarding your private flight request(s):" at bounding box center [670, 190] width 776 height 17
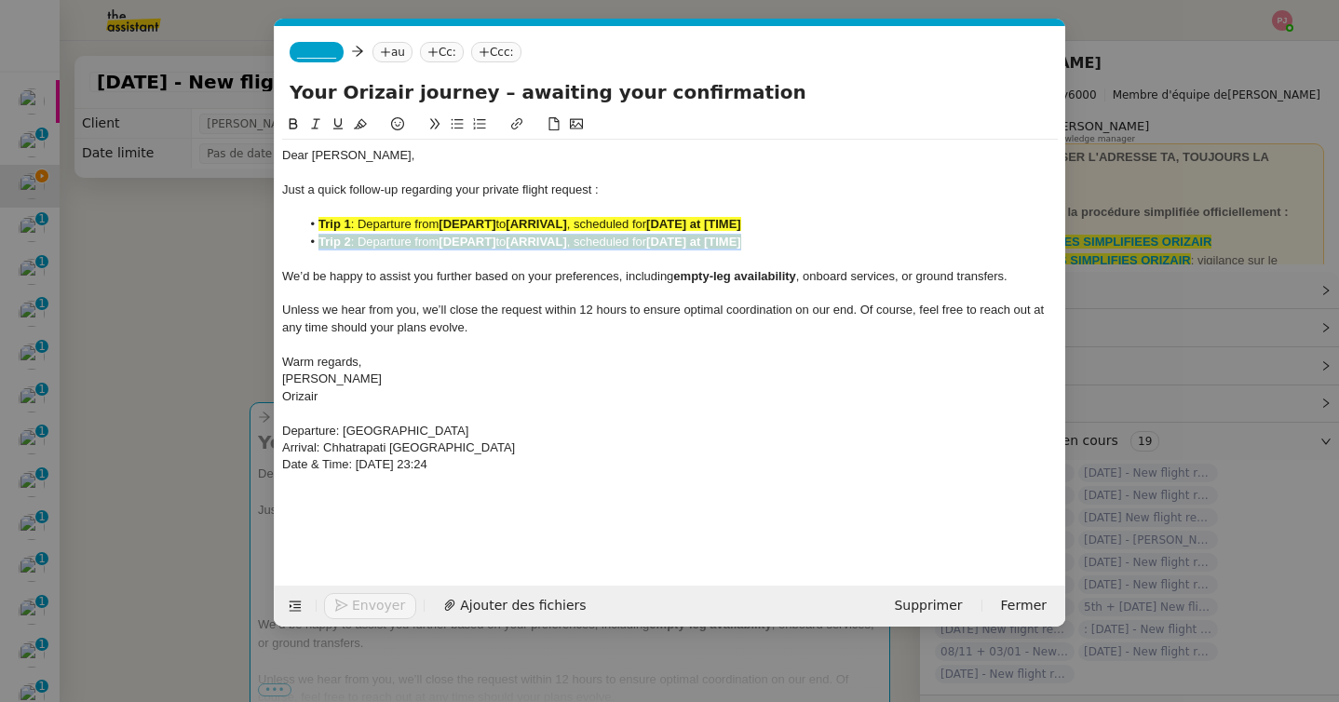
drag, startPoint x: 764, startPoint y: 242, endPoint x: 249, endPoint y: 240, distance: 515.0
click at [249, 240] on nz-modal-container "orizair relan Service ✈️ Orizair - Relan ce après envoi devis client (FR) Dans …" at bounding box center [669, 351] width 1339 height 702
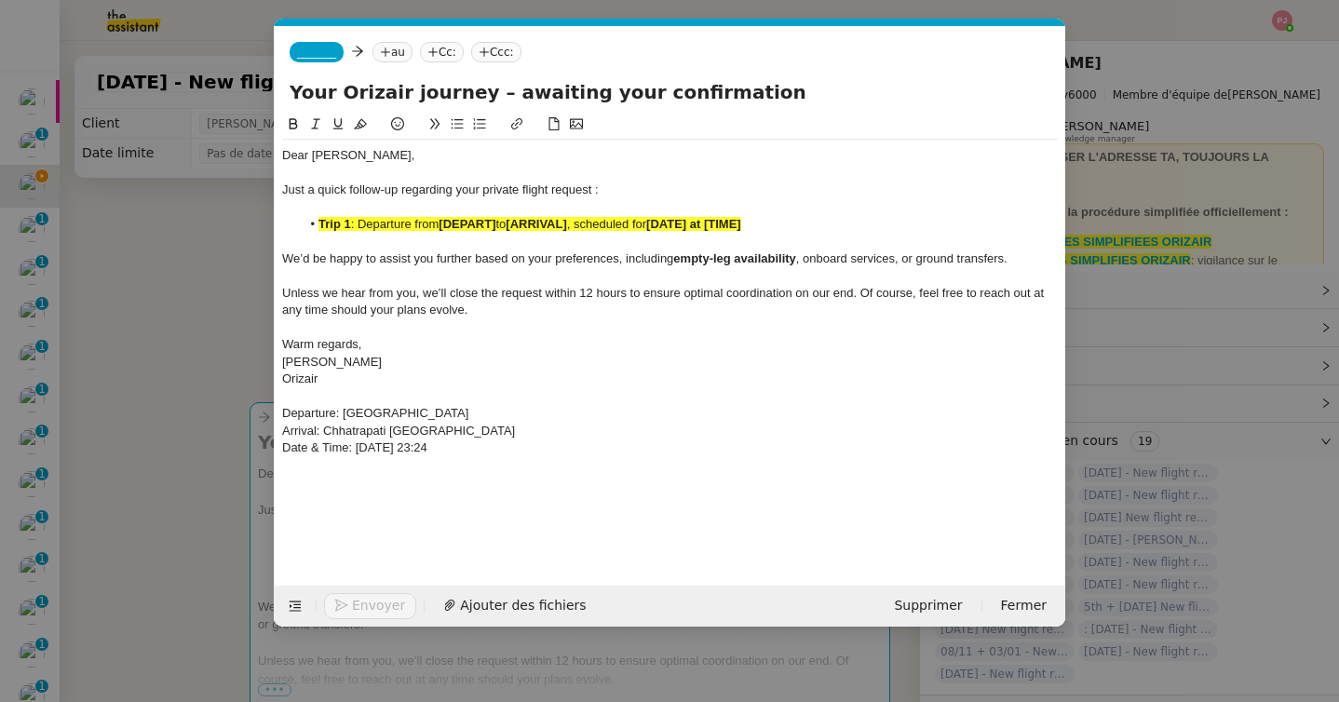
drag, startPoint x: 482, startPoint y: 414, endPoint x: 353, endPoint y: 415, distance: 129.4
click at [353, 415] on div "﻿Departure: London Heathrow Airport" at bounding box center [670, 413] width 776 height 17
drag, startPoint x: 516, startPoint y: 449, endPoint x: 265, endPoint y: 413, distance: 253.0
click at [265, 413] on nz-modal-container "orizair relan Service ✈️ Orizair - Relan ce après envoi devis client (FR) Dans …" at bounding box center [669, 351] width 1339 height 702
click at [295, 115] on button at bounding box center [293, 124] width 22 height 21
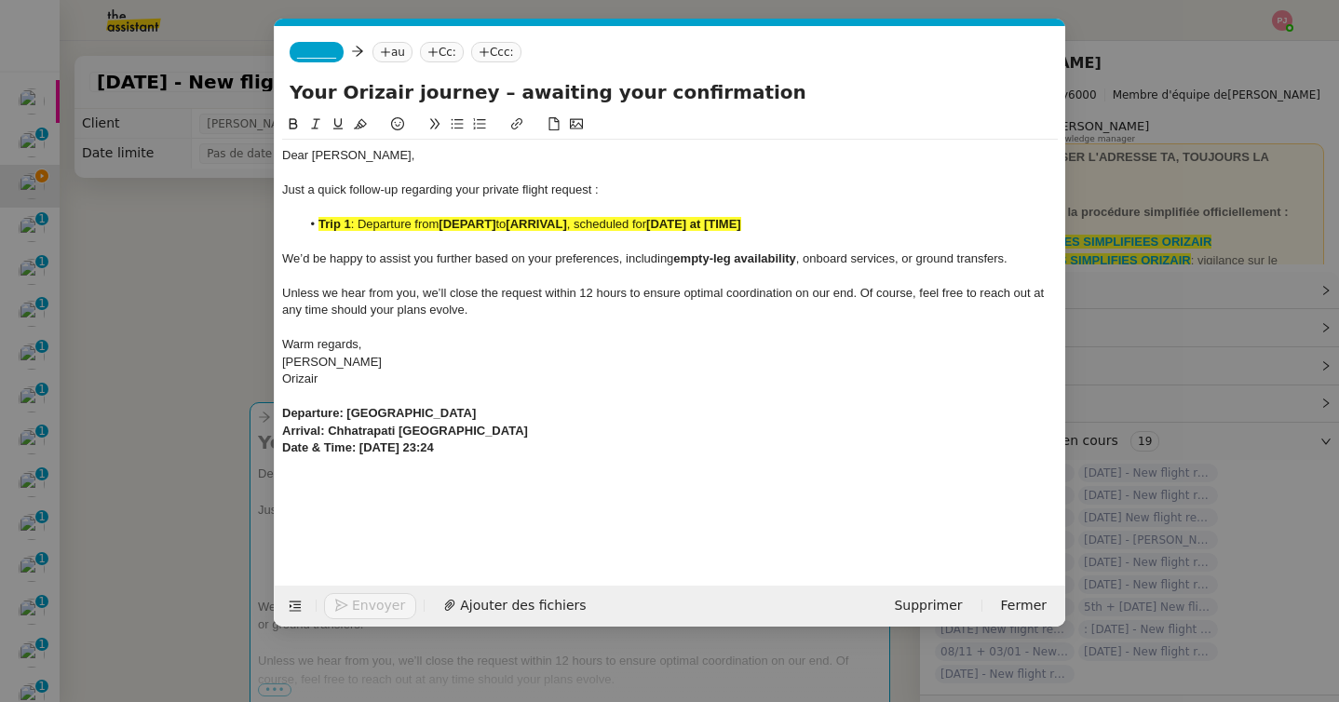
click at [359, 116] on button at bounding box center [360, 124] width 22 height 21
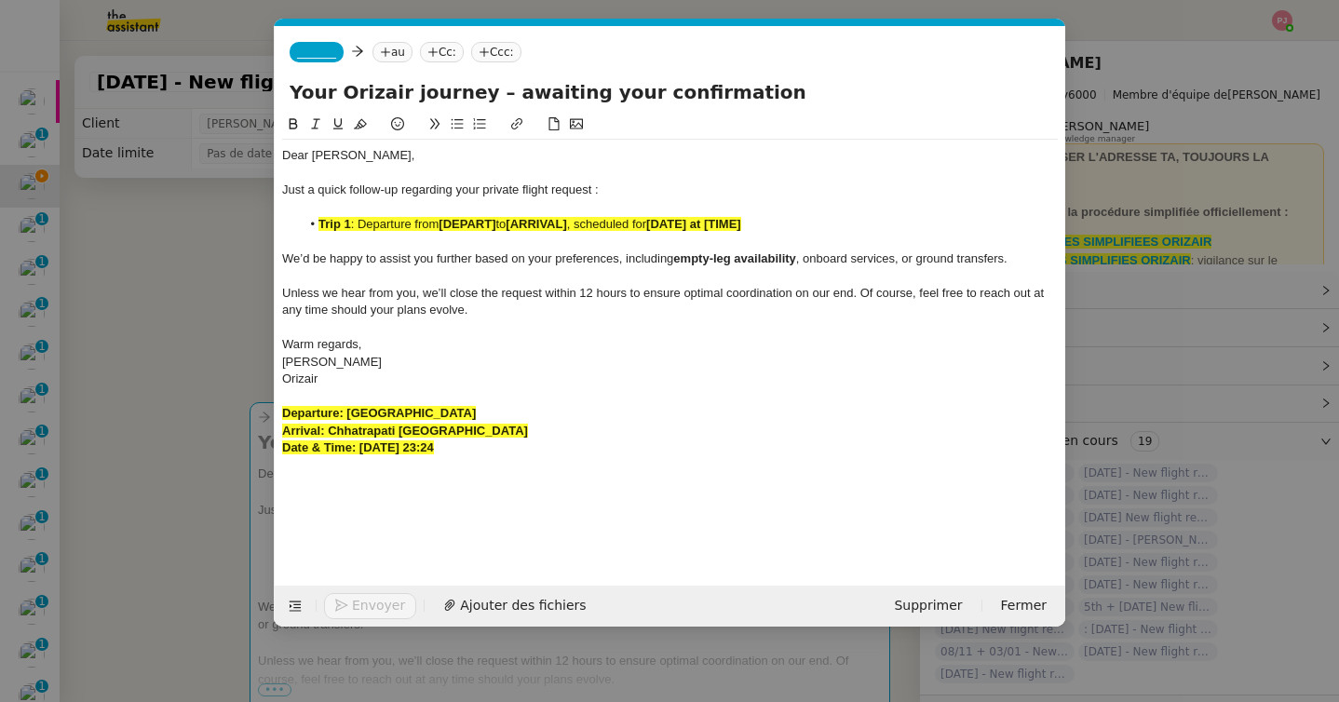
click at [382, 429] on strong "Arrival: Chhatrapati Shivaji International Airport" at bounding box center [405, 431] width 246 height 14
drag, startPoint x: 508, startPoint y: 411, endPoint x: 349, endPoint y: 411, distance: 158.3
click at [349, 411] on div "﻿Departure: London Heathrow Airport" at bounding box center [670, 413] width 776 height 17
drag, startPoint x: 499, startPoint y: 225, endPoint x: 441, endPoint y: 225, distance: 57.7
click at [441, 225] on li "Trip 1 : Departure from [DEPART] to [ARRIVAL] , scheduled for [DATE] at [TIME]" at bounding box center [680, 224] width 758 height 17
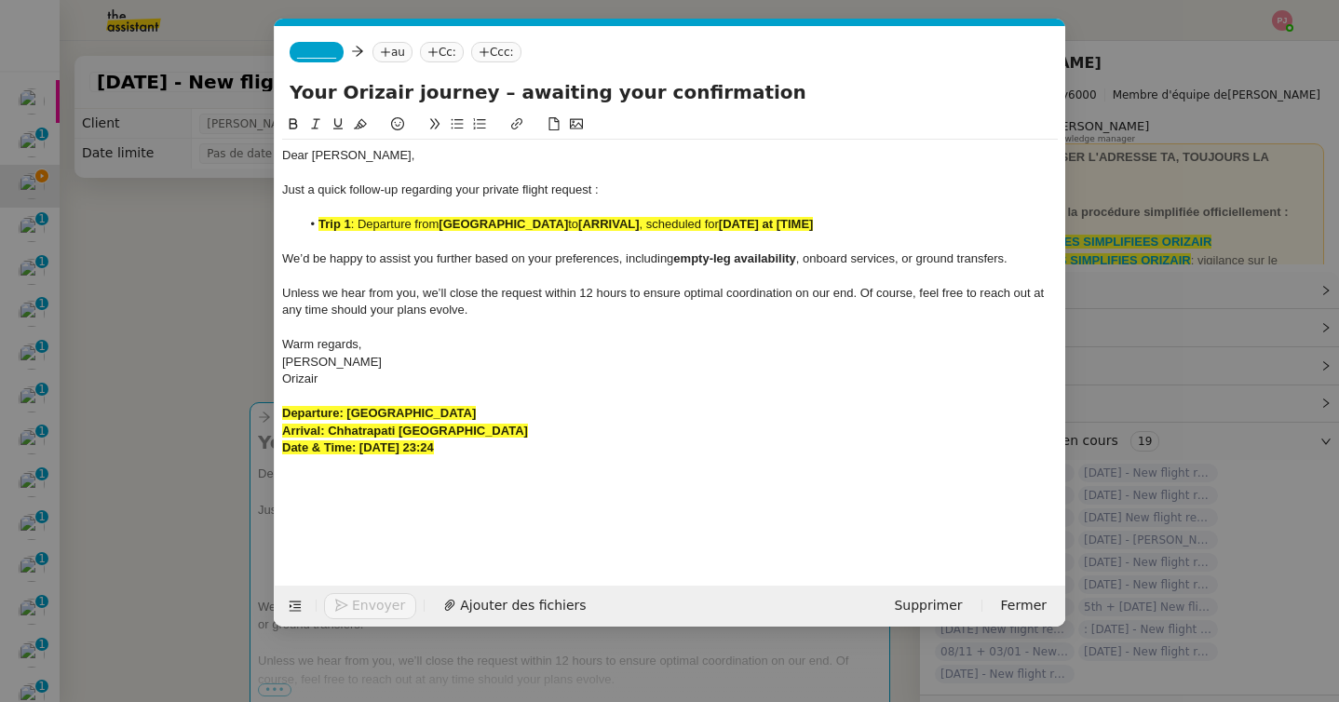
drag, startPoint x: 571, startPoint y: 430, endPoint x: 329, endPoint y: 428, distance: 242.1
click at [329, 428] on div "Arrival: Chhatrapati Shivaji International Airport" at bounding box center [670, 431] width 776 height 17
drag, startPoint x: 667, startPoint y: 223, endPoint x: 604, endPoint y: 224, distance: 62.4
click at [604, 224] on li "Trip 1 : Departure from London Heathrow Airport to [ARRIVAL] , scheduled for [D…" at bounding box center [680, 224] width 758 height 17
drag, startPoint x: 522, startPoint y: 448, endPoint x: 361, endPoint y: 451, distance: 160.2
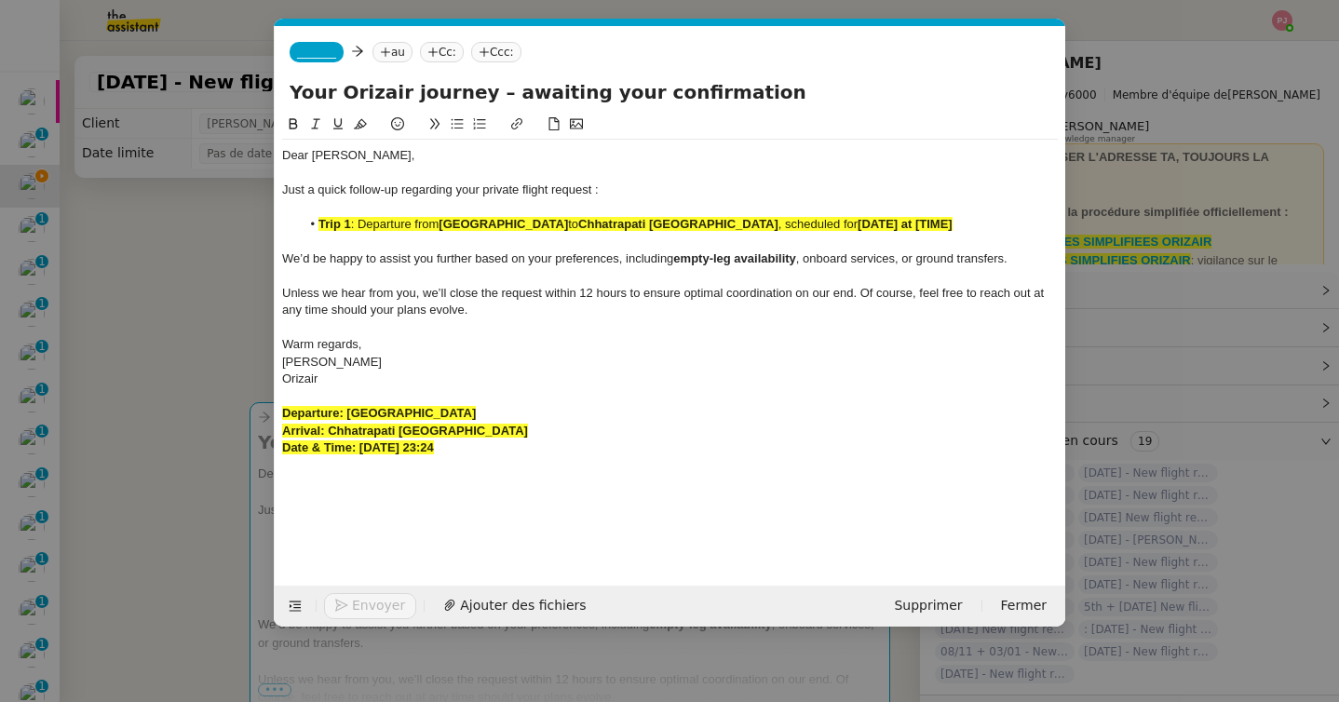
click at [361, 451] on div "Date & Time: 6th September 2025 23:24" at bounding box center [670, 448] width 776 height 17
drag, startPoint x: 916, startPoint y: 224, endPoint x: 1020, endPoint y: 224, distance: 103.4
click at [1020, 224] on li "Trip 1 : Departure from London Heathrow Airport to Chhatrapati Shivaji Internat…" at bounding box center [680, 224] width 758 height 17
click at [357, 225] on span ": Departure from" at bounding box center [395, 224] width 88 height 14
drag, startPoint x: 1042, startPoint y: 225, endPoint x: 277, endPoint y: 224, distance: 765.5
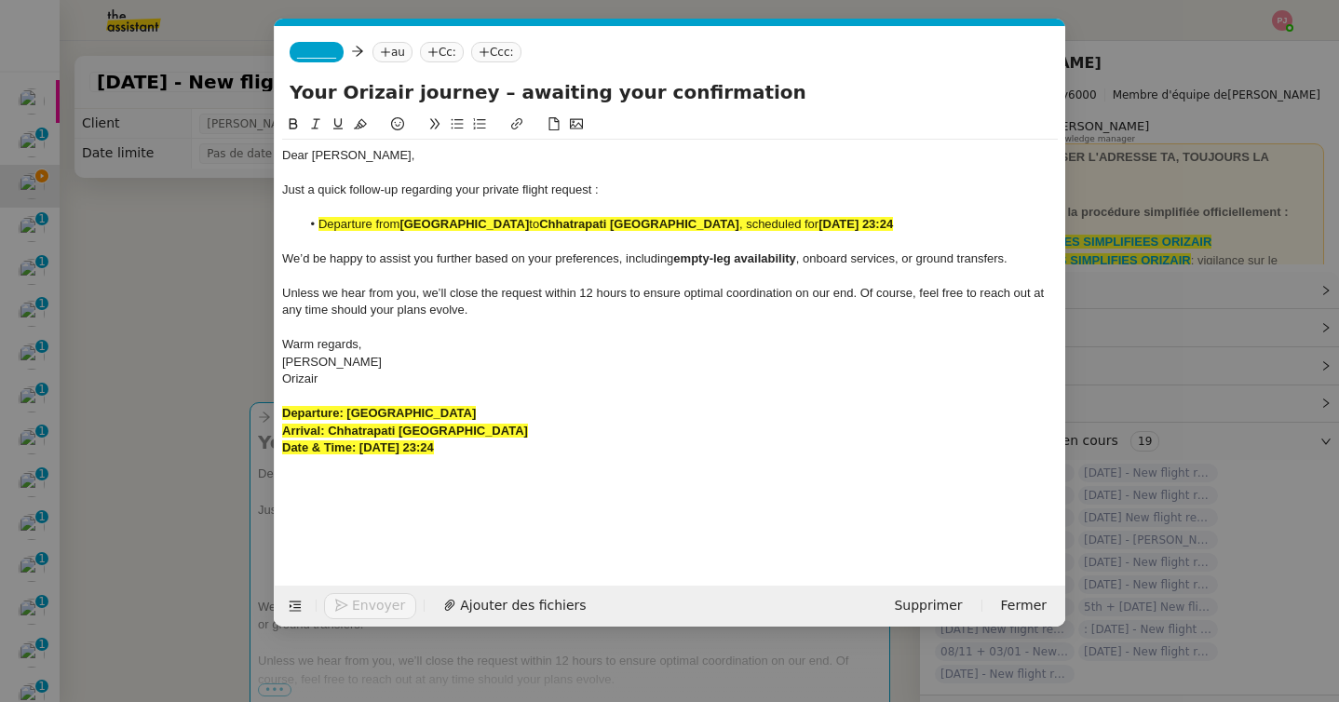
click at [277, 224] on nz-spin "Dear Sufiyan Sazmina, Just a quick follow-up regarding your private flight requ…" at bounding box center [670, 339] width 791 height 451
click at [360, 120] on icon at bounding box center [360, 124] width 13 height 10
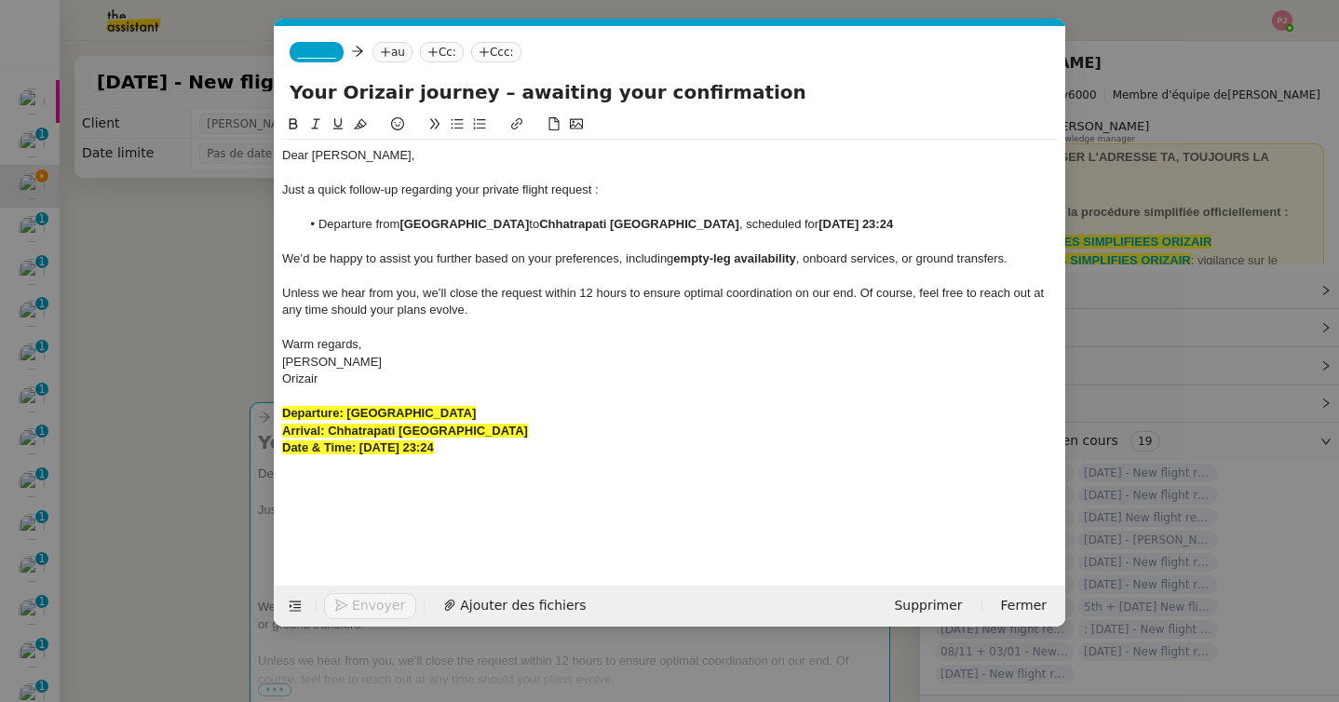
drag, startPoint x: 520, startPoint y: 456, endPoint x: 255, endPoint y: 400, distance: 270.5
click at [255, 400] on nz-modal-container "orizair relan Service ✈️ Orizair - Relan ce après envoi devis client (FR) Dans …" at bounding box center [669, 351] width 1339 height 702
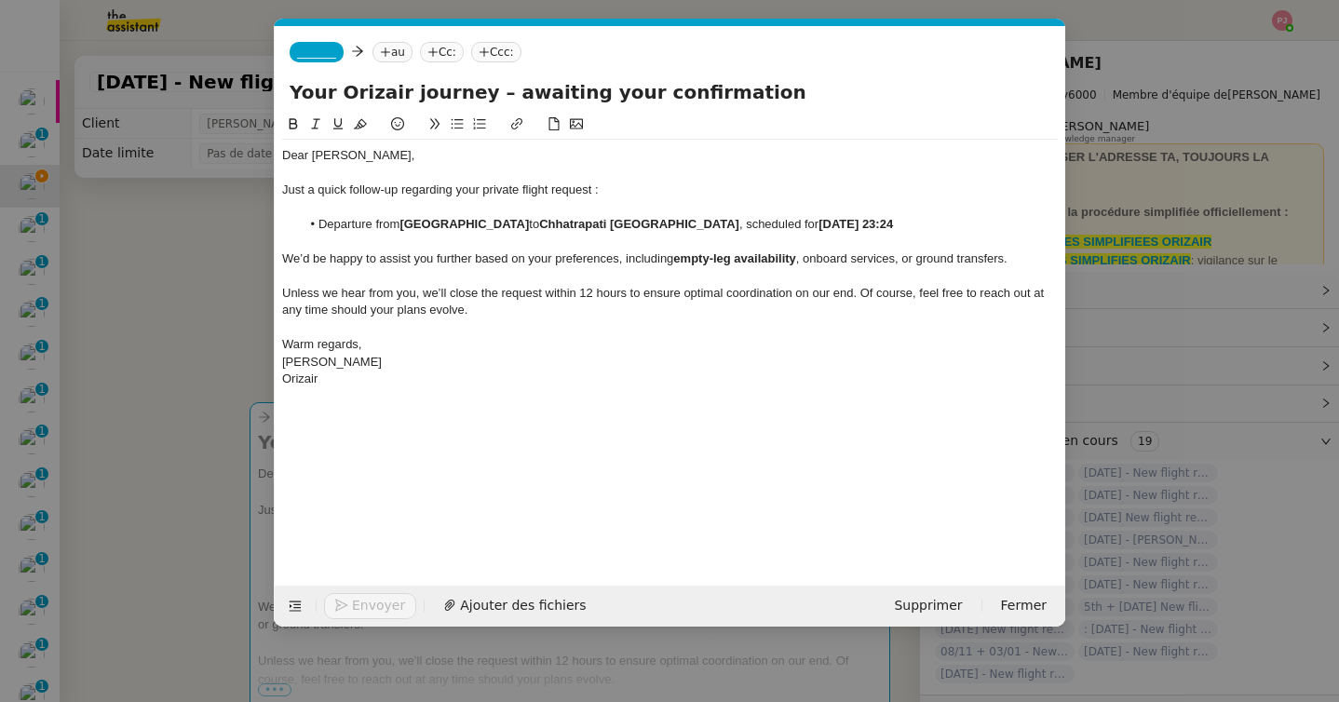
click at [320, 51] on span "_______" at bounding box center [316, 52] width 39 height 13
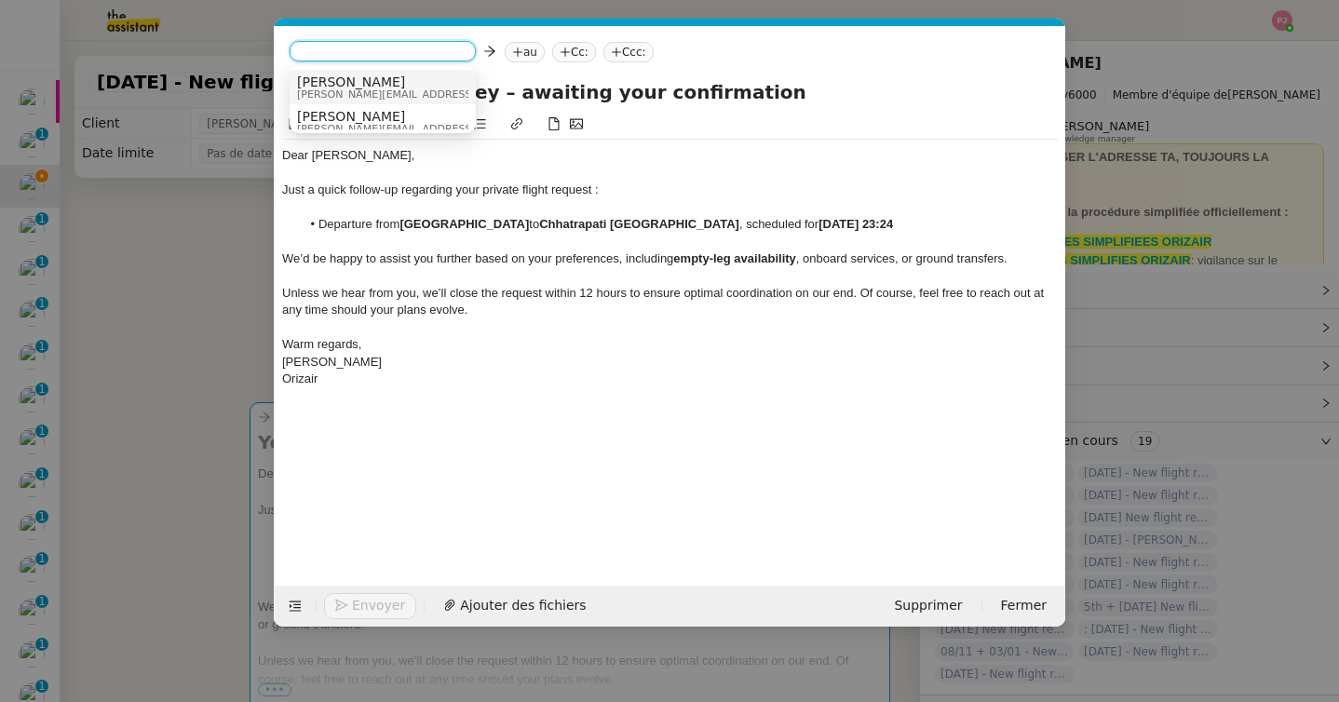
click at [336, 89] on span "josephine.k@orizair.com" at bounding box center [429, 94] width 264 height 10
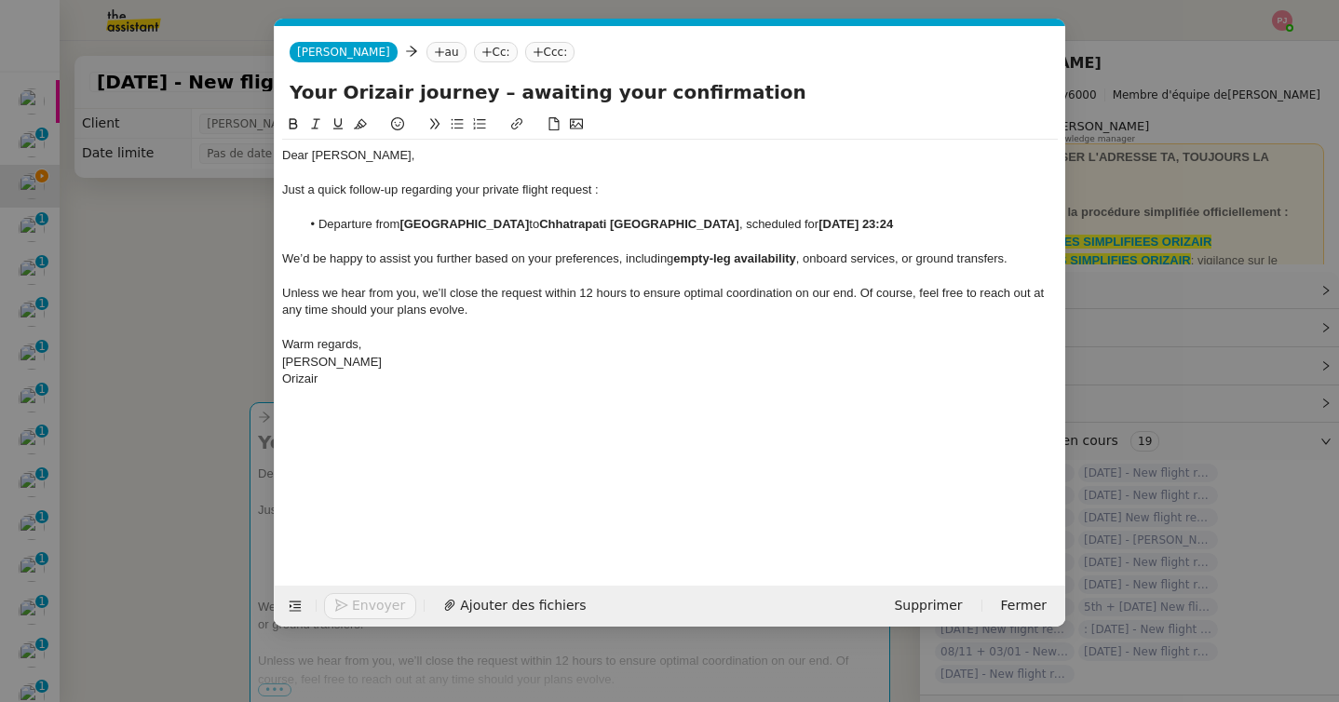
click at [427, 53] on nz-tag "au" at bounding box center [447, 52] width 40 height 20
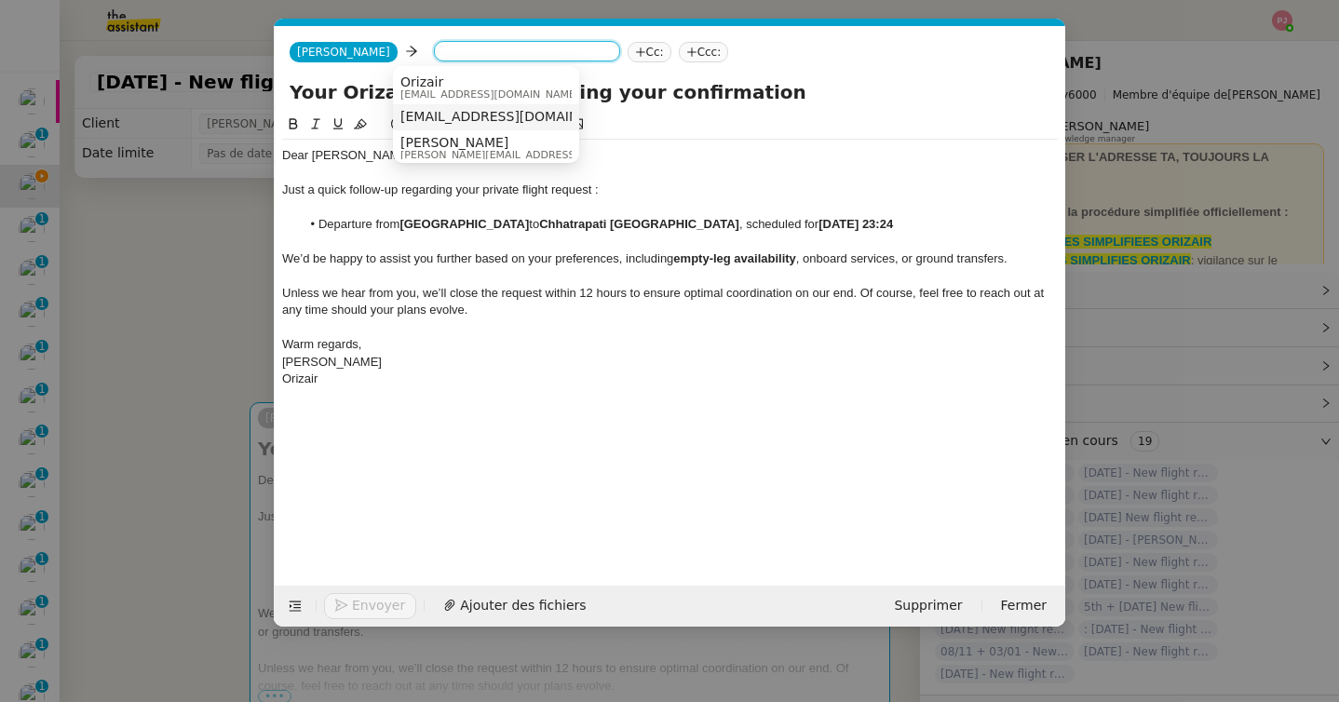
click at [472, 114] on span "aaftabsufiyan16@gmail.com" at bounding box center [514, 116] width 228 height 15
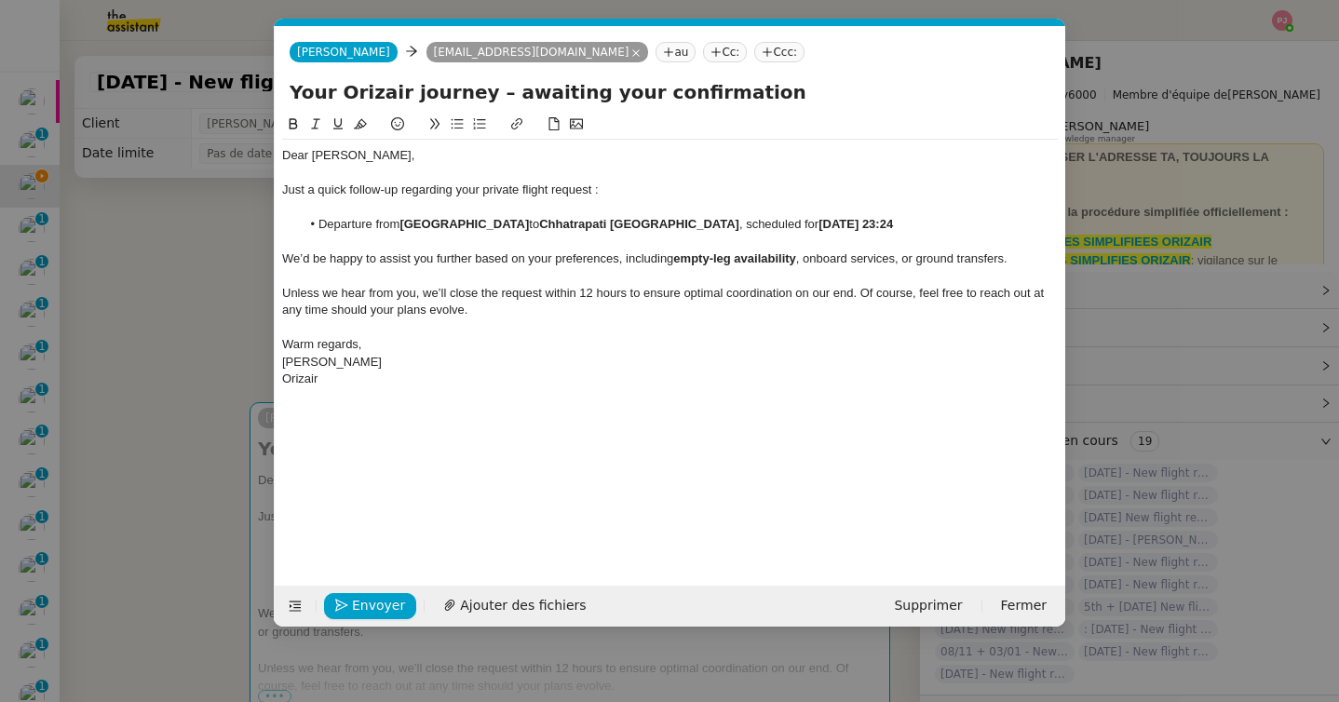
click at [754, 46] on nz-tag "Ccc:" at bounding box center [779, 52] width 50 height 20
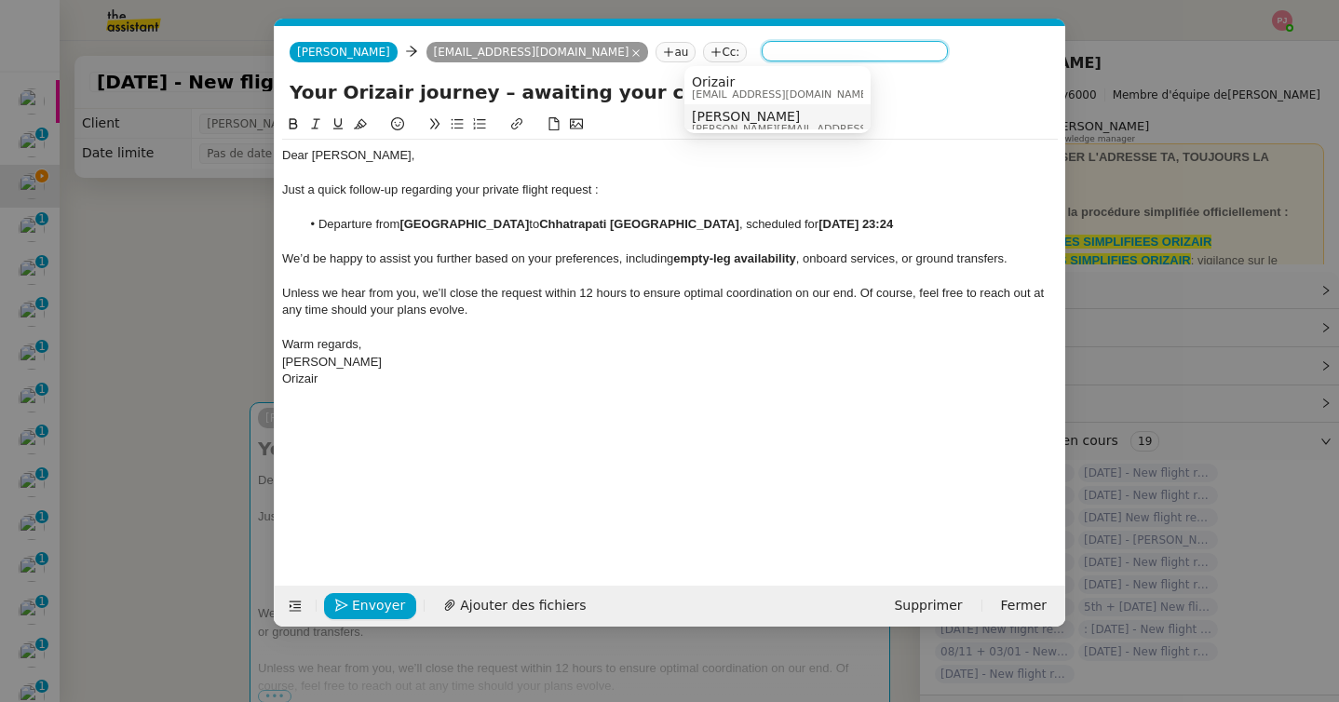
click at [752, 111] on span "Louis Frei" at bounding box center [824, 116] width 264 height 15
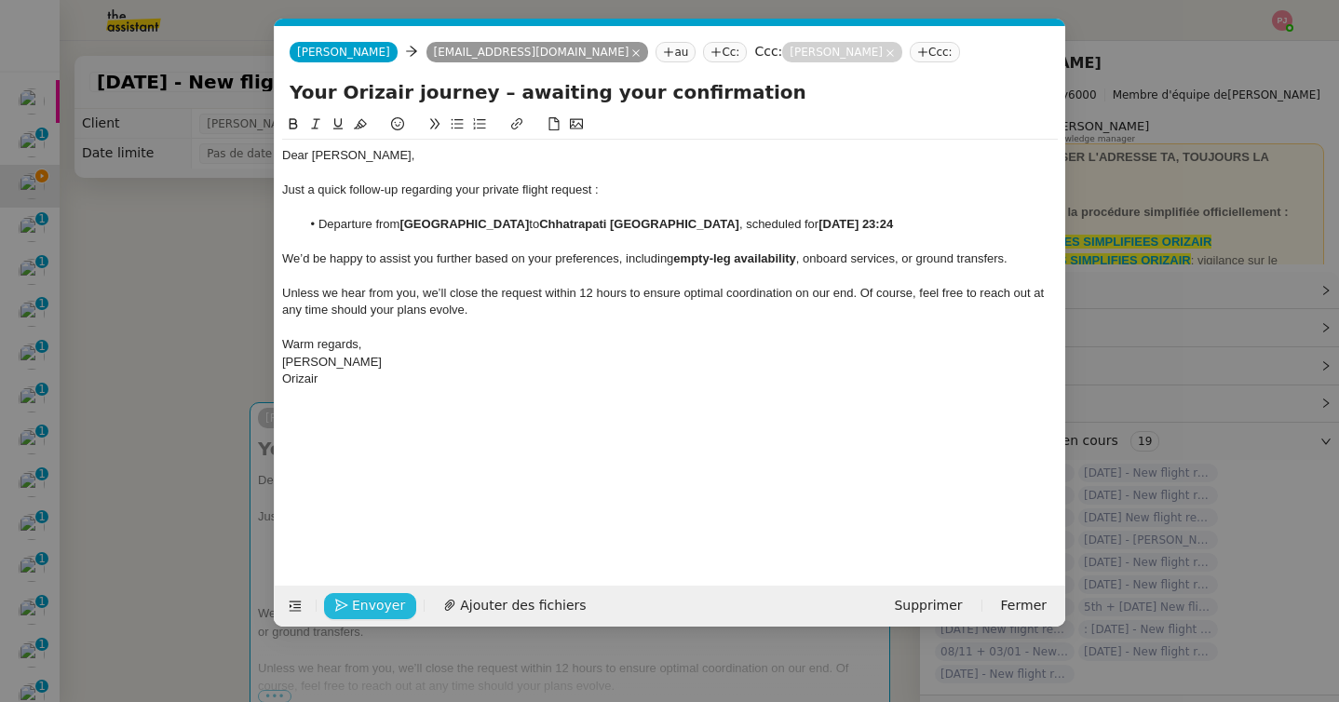
click at [379, 612] on span "Envoyer" at bounding box center [378, 605] width 53 height 21
click at [379, 612] on span "Confirmer l'envoi" at bounding box center [408, 605] width 112 height 21
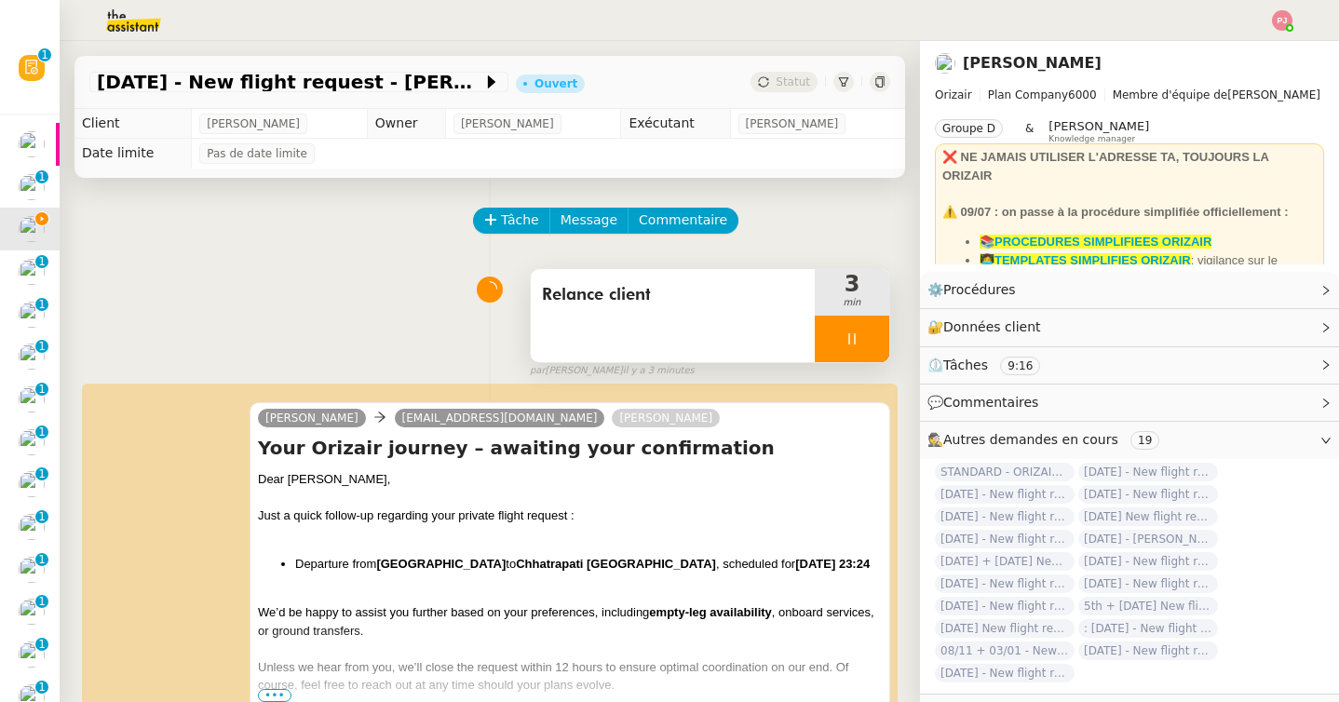
click at [849, 347] on div at bounding box center [852, 339] width 75 height 47
click at [869, 347] on button at bounding box center [870, 339] width 37 height 47
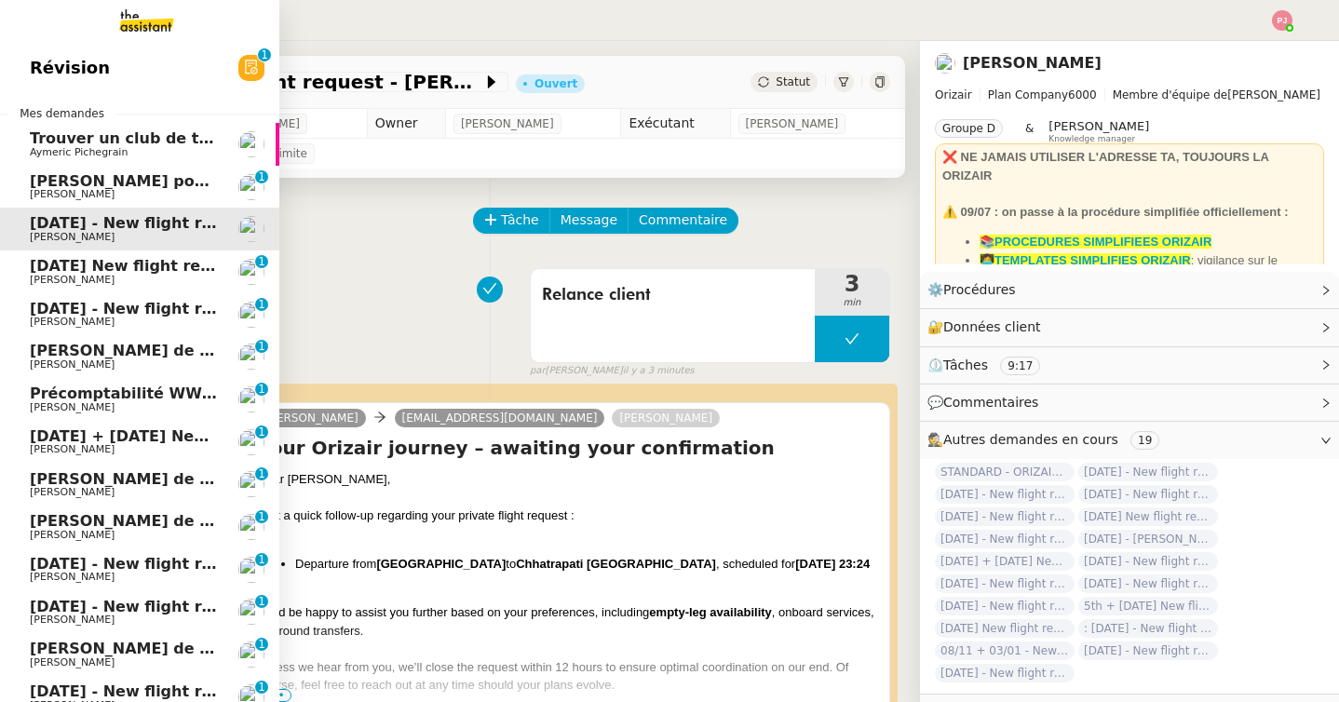
click at [33, 275] on span "Louis Frei" at bounding box center [72, 280] width 85 height 12
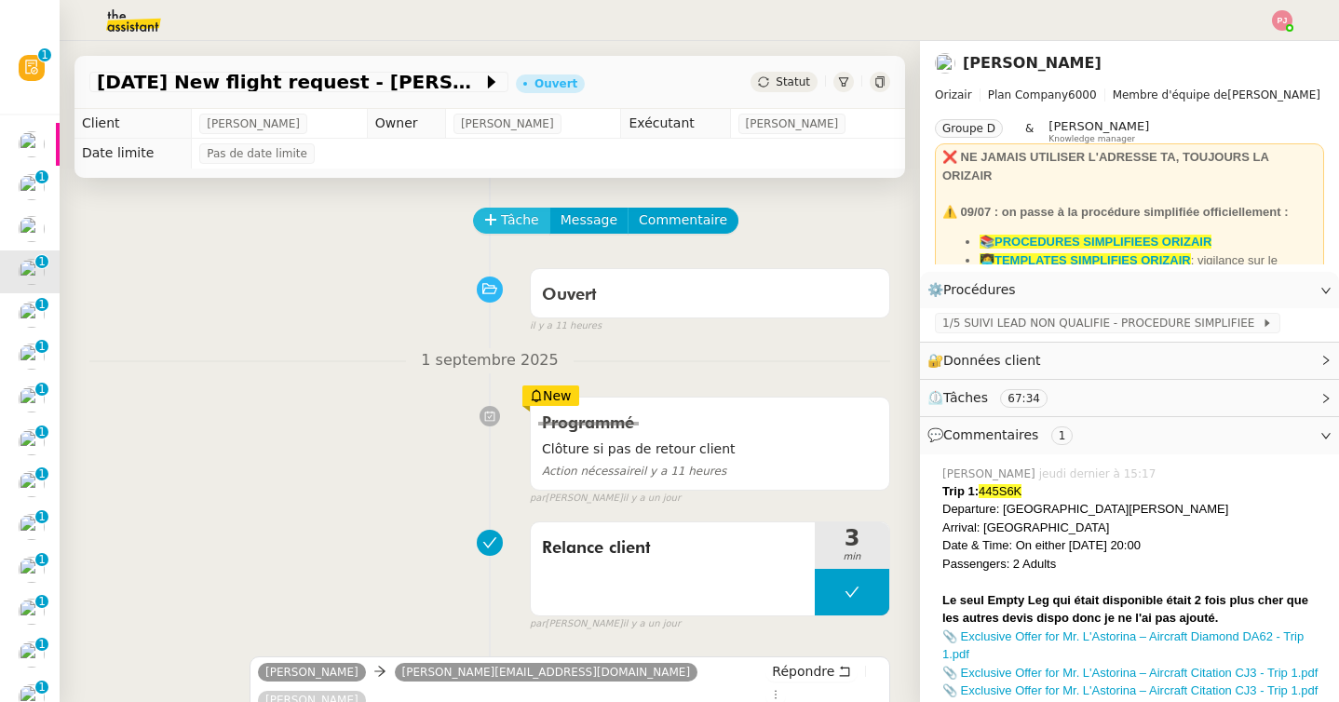
click at [516, 219] on span "Tâche" at bounding box center [520, 220] width 38 height 21
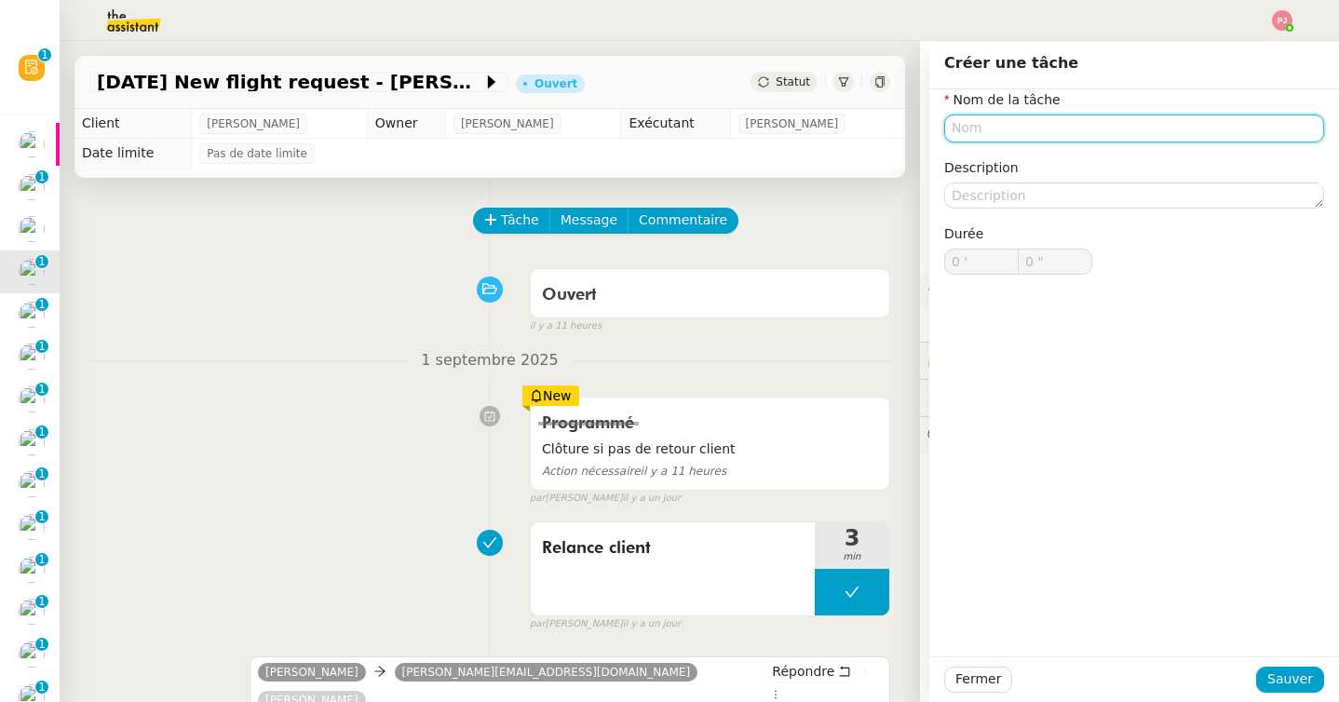
click at [990, 125] on input "text" at bounding box center [1134, 128] width 380 height 27
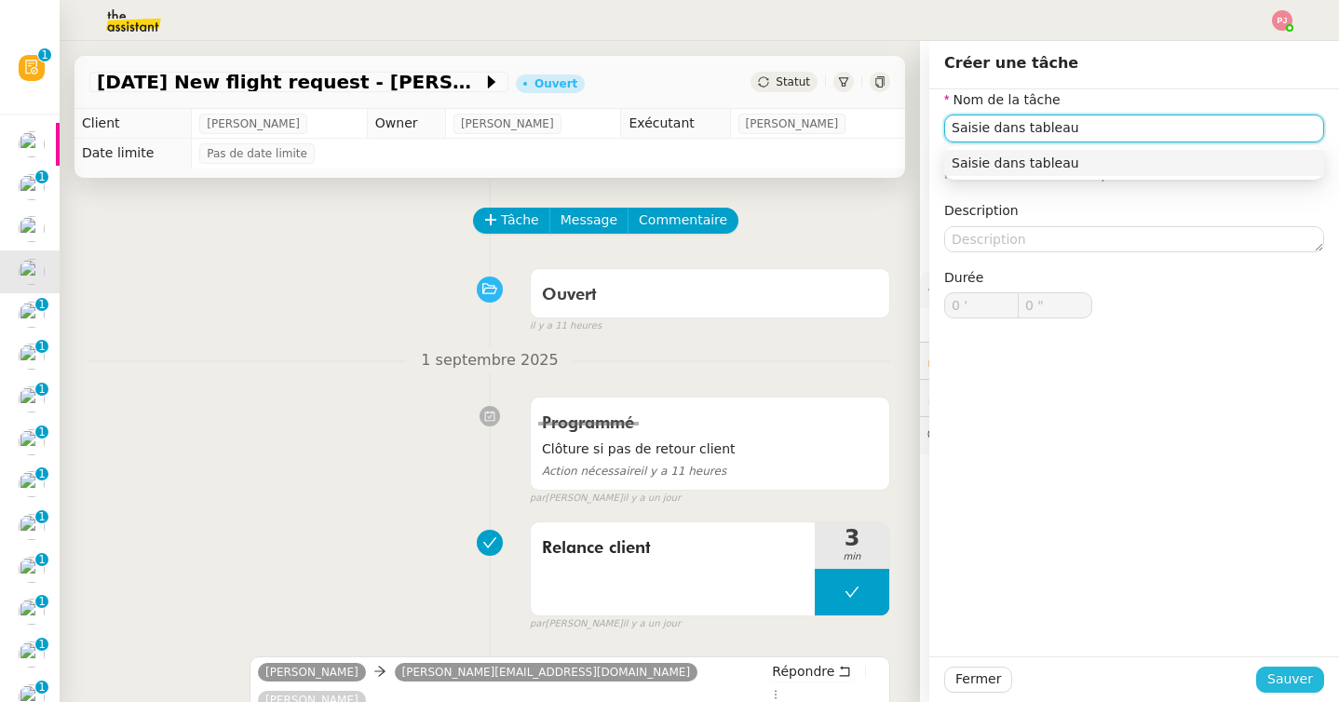
type input "Saisie dans tableau"
click at [1283, 675] on span "Sauver" at bounding box center [1290, 679] width 46 height 21
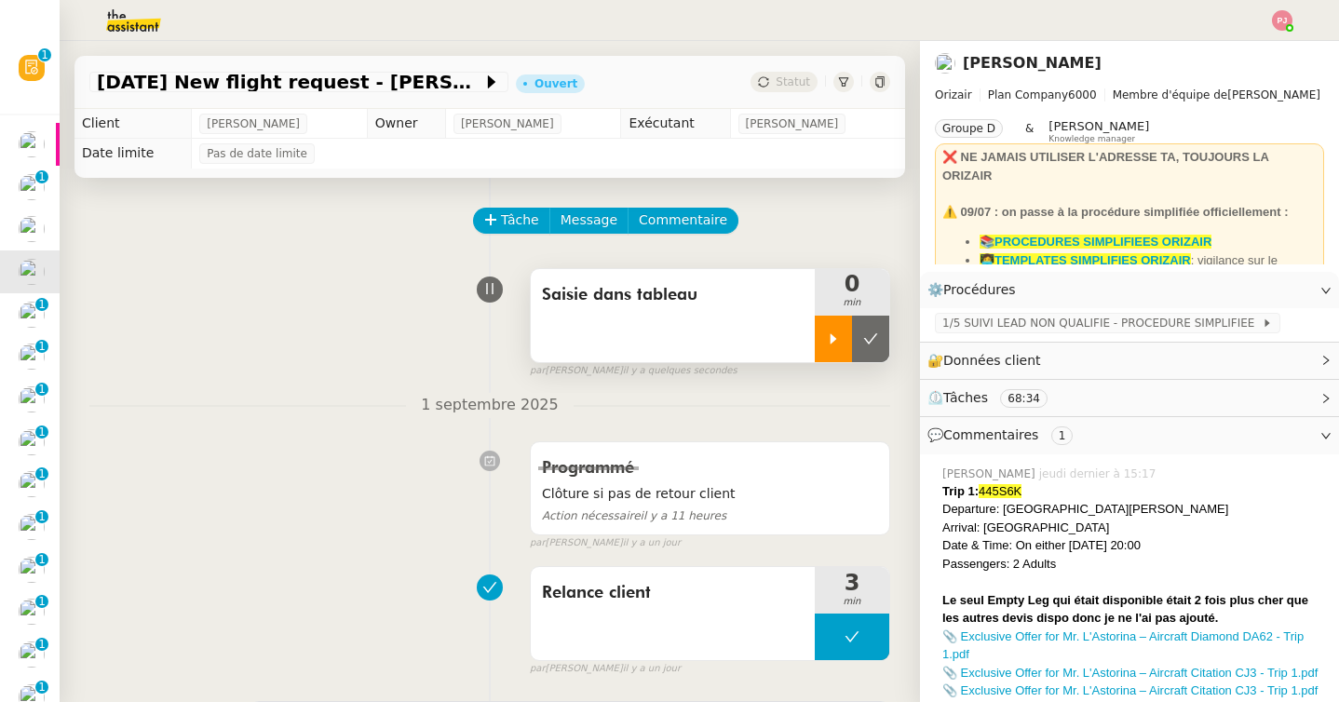
click at [834, 341] on icon at bounding box center [833, 339] width 15 height 15
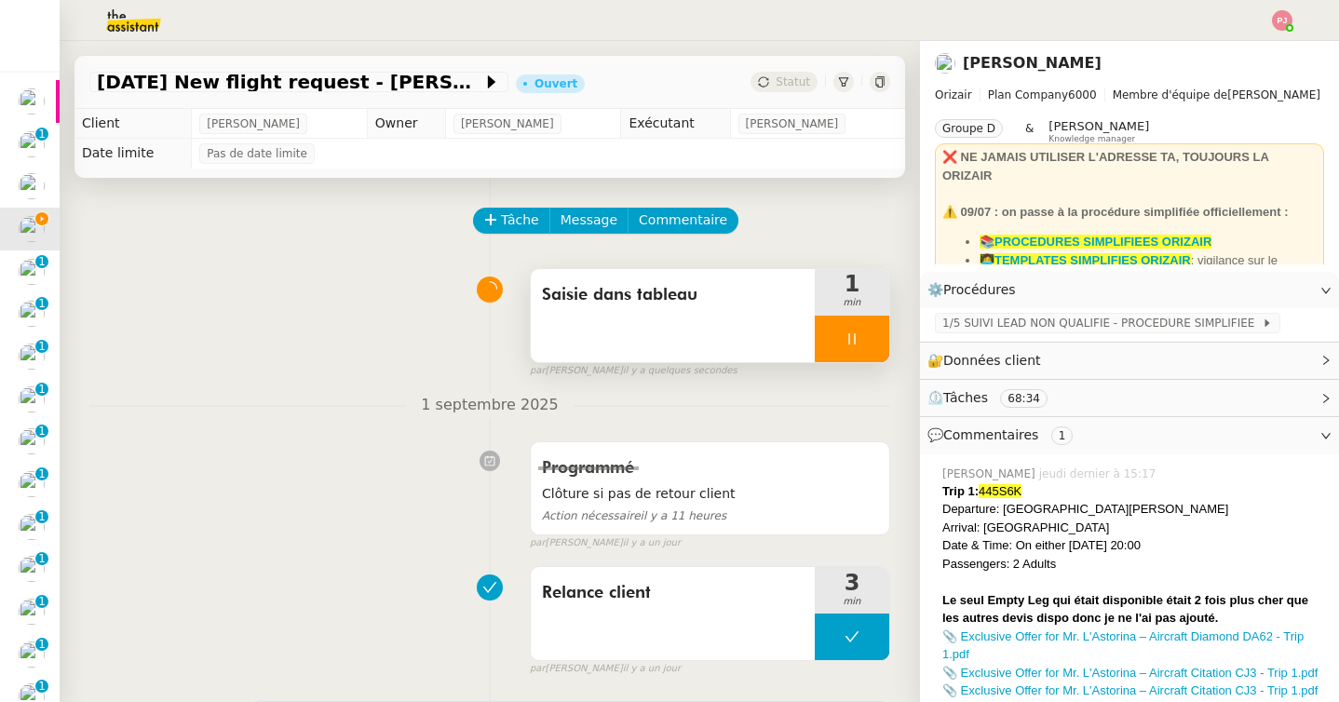
click at [859, 349] on div at bounding box center [852, 339] width 75 height 47
click at [874, 348] on button at bounding box center [870, 339] width 37 height 47
click at [795, 81] on span "Statut" at bounding box center [793, 81] width 34 height 13
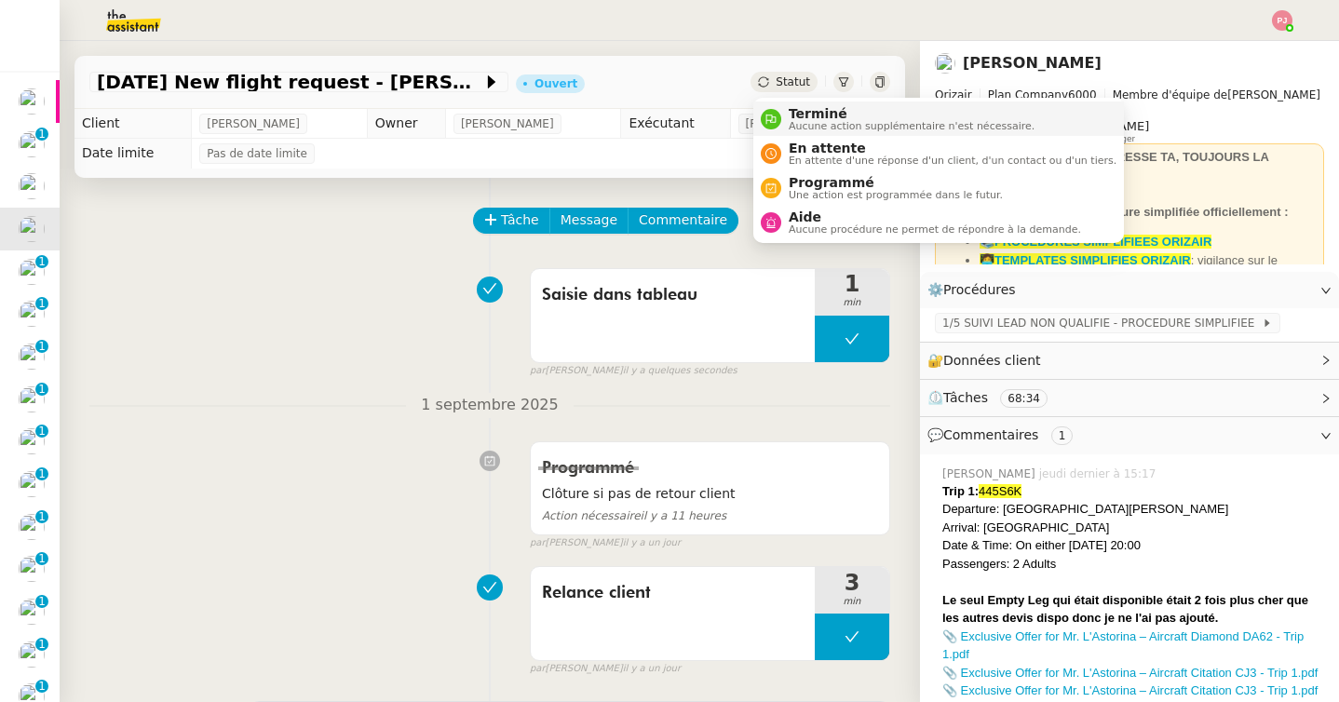
click at [810, 121] on span "Aucune action supplémentaire n'est nécessaire." at bounding box center [912, 126] width 246 height 10
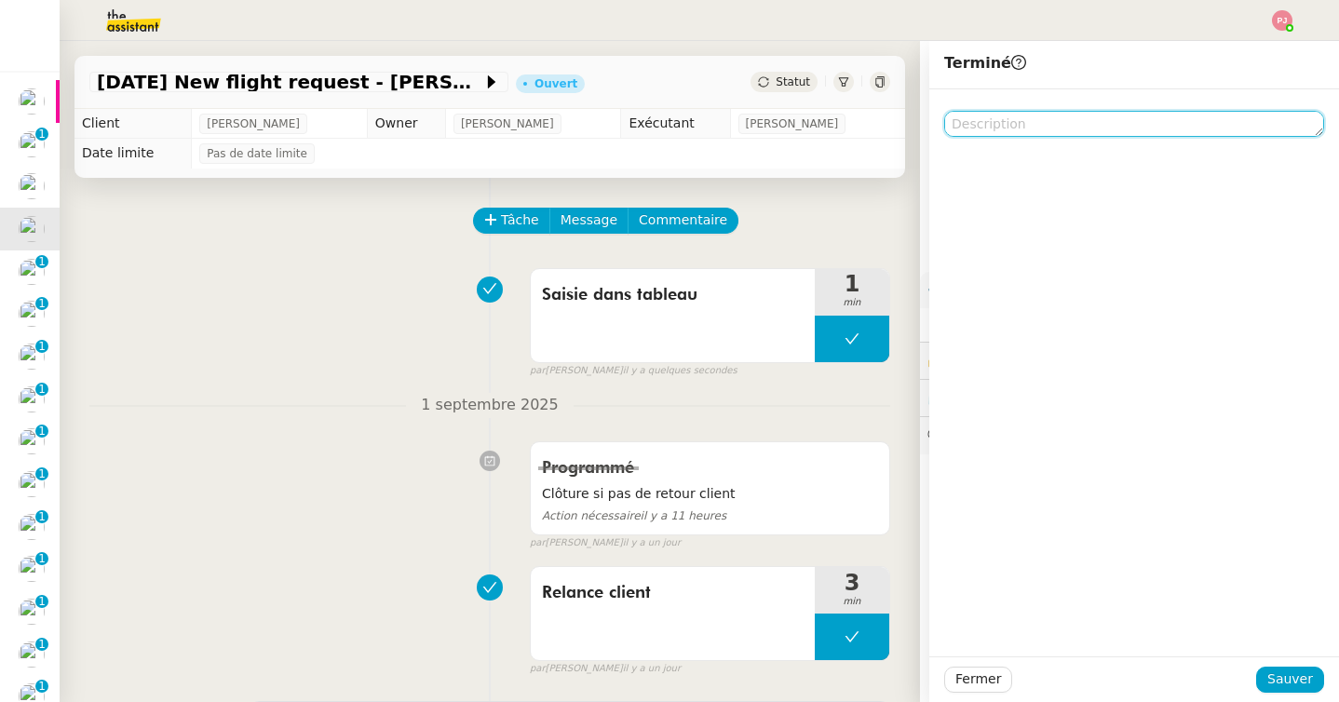
click at [1050, 129] on textarea at bounding box center [1134, 124] width 380 height 26
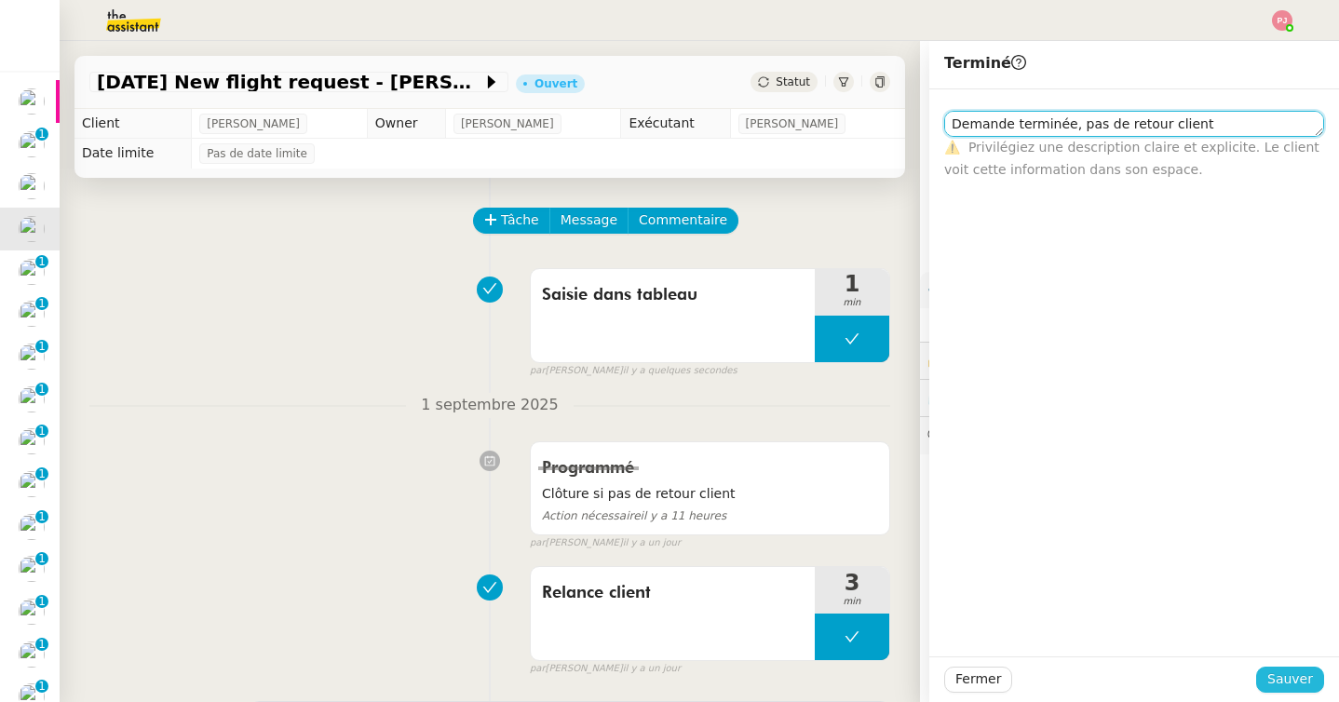
type textarea "Demande terminée, pas de retour client"
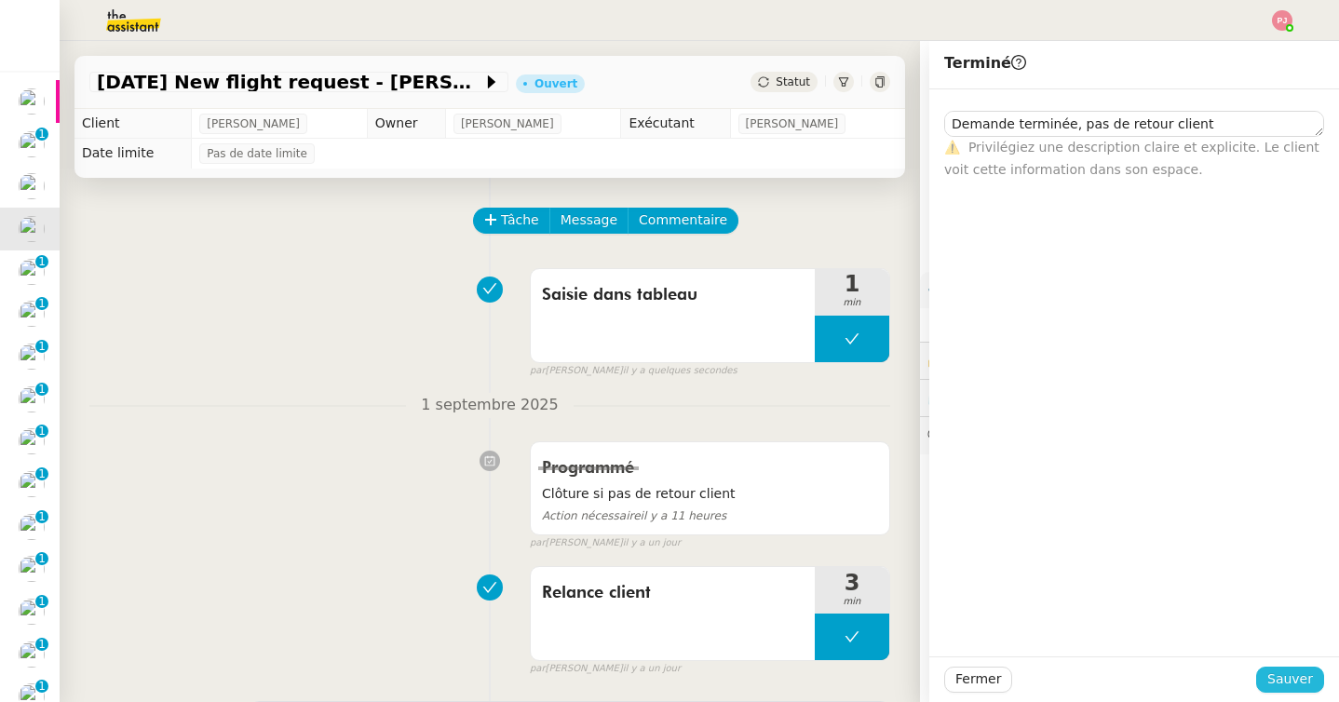
click at [1297, 680] on span "Sauver" at bounding box center [1290, 679] width 46 height 21
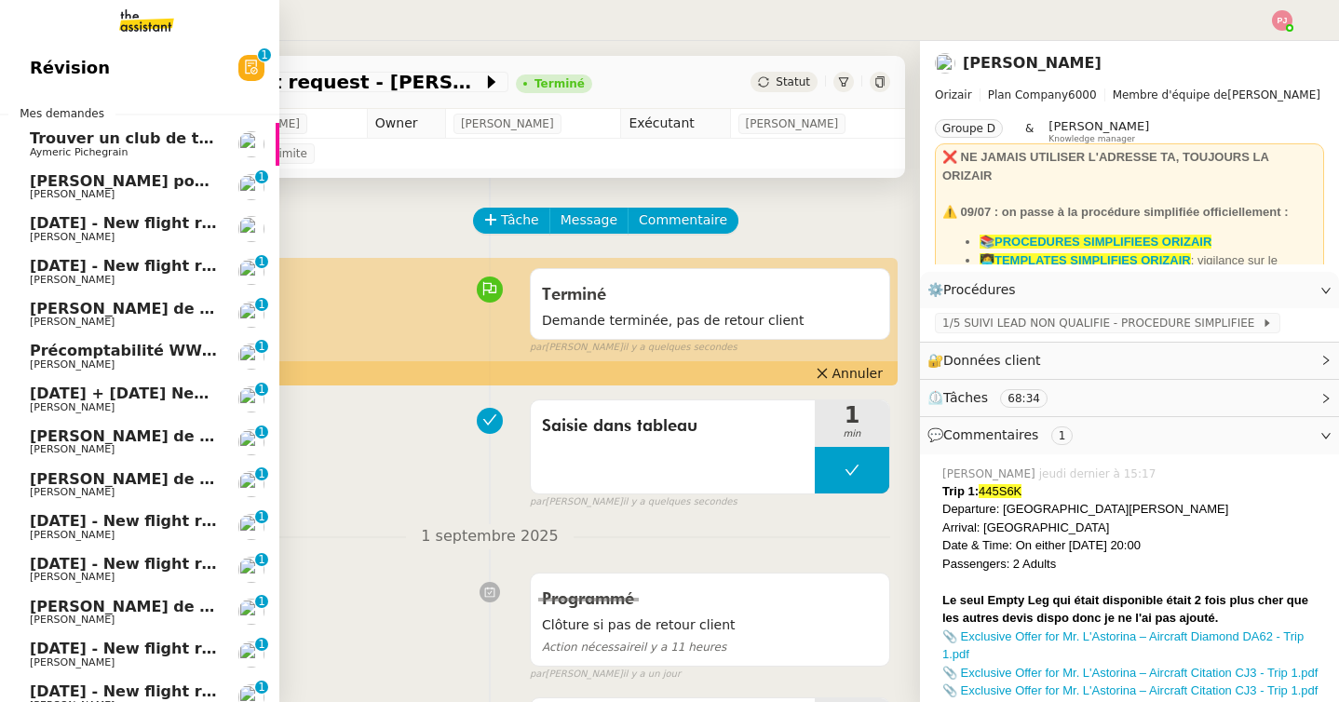
click at [88, 219] on span "6th September 2025 - New flight request - Sazmina Sufiyan" at bounding box center [222, 223] width 385 height 18
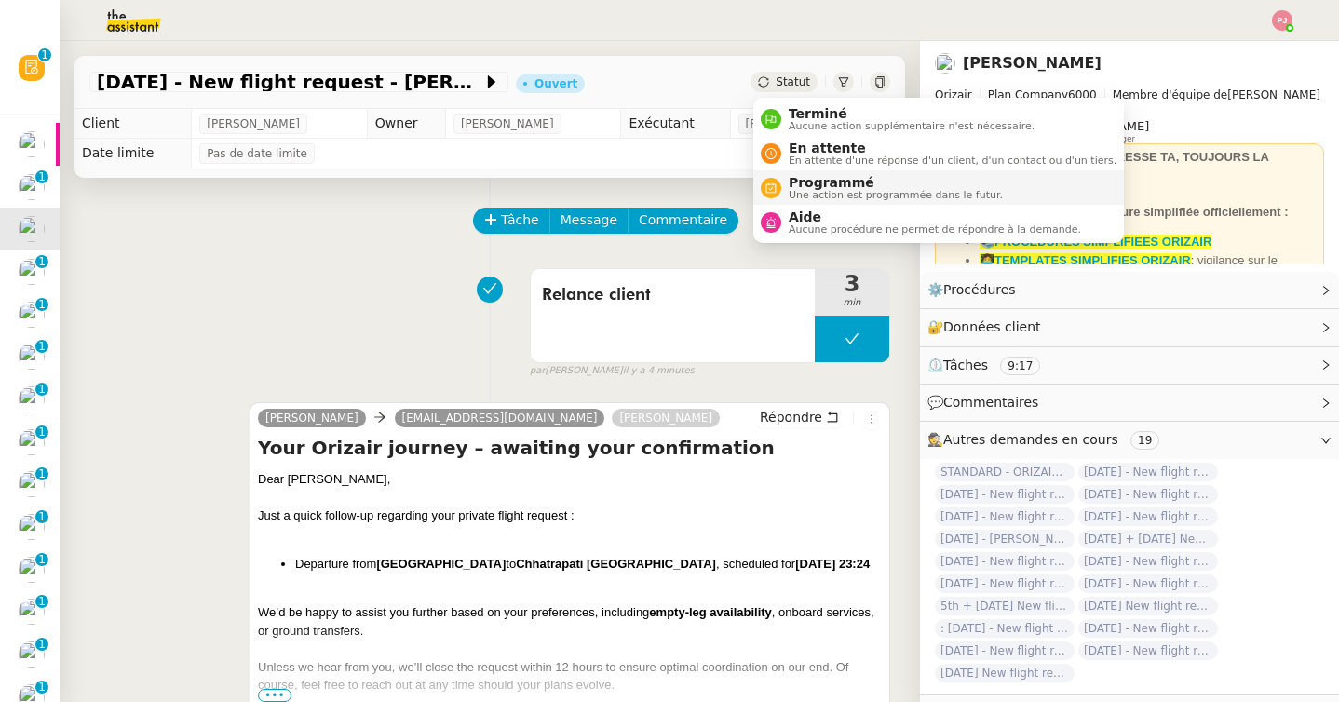
click at [824, 185] on span "Programmé" at bounding box center [896, 182] width 214 height 15
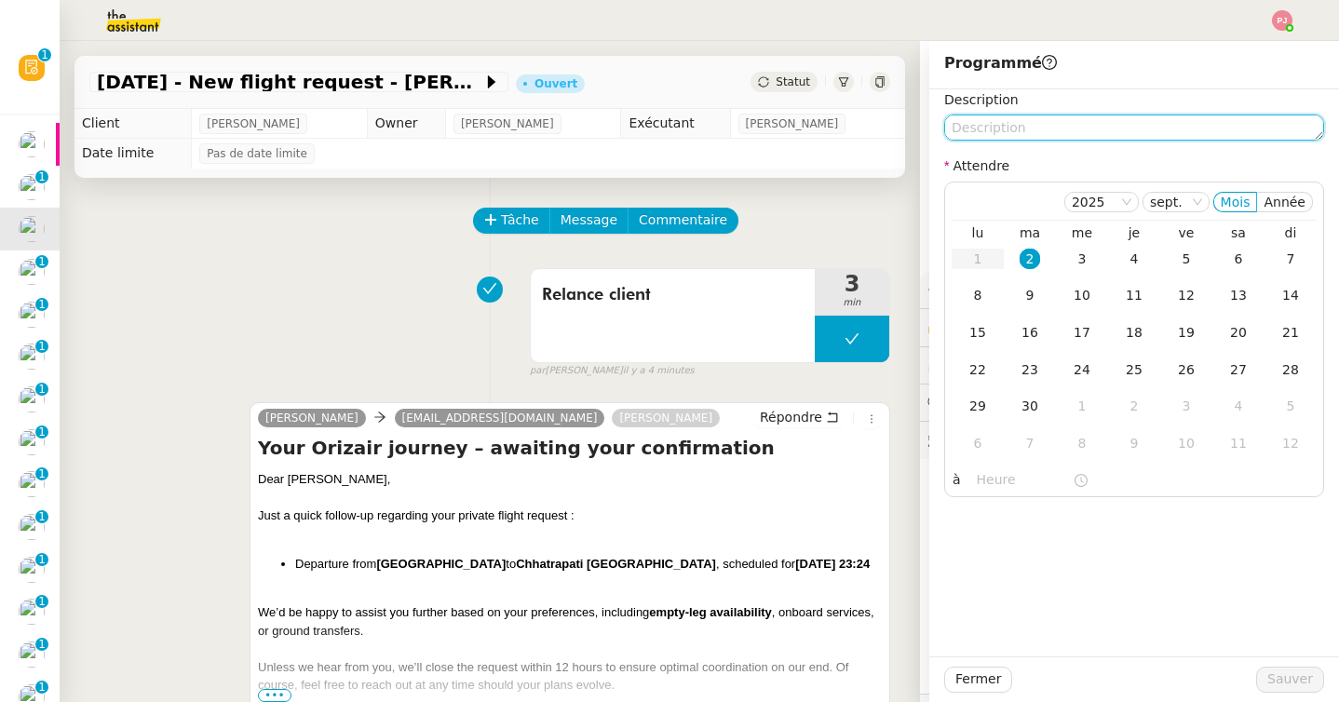
click at [1009, 130] on textarea at bounding box center [1134, 128] width 380 height 26
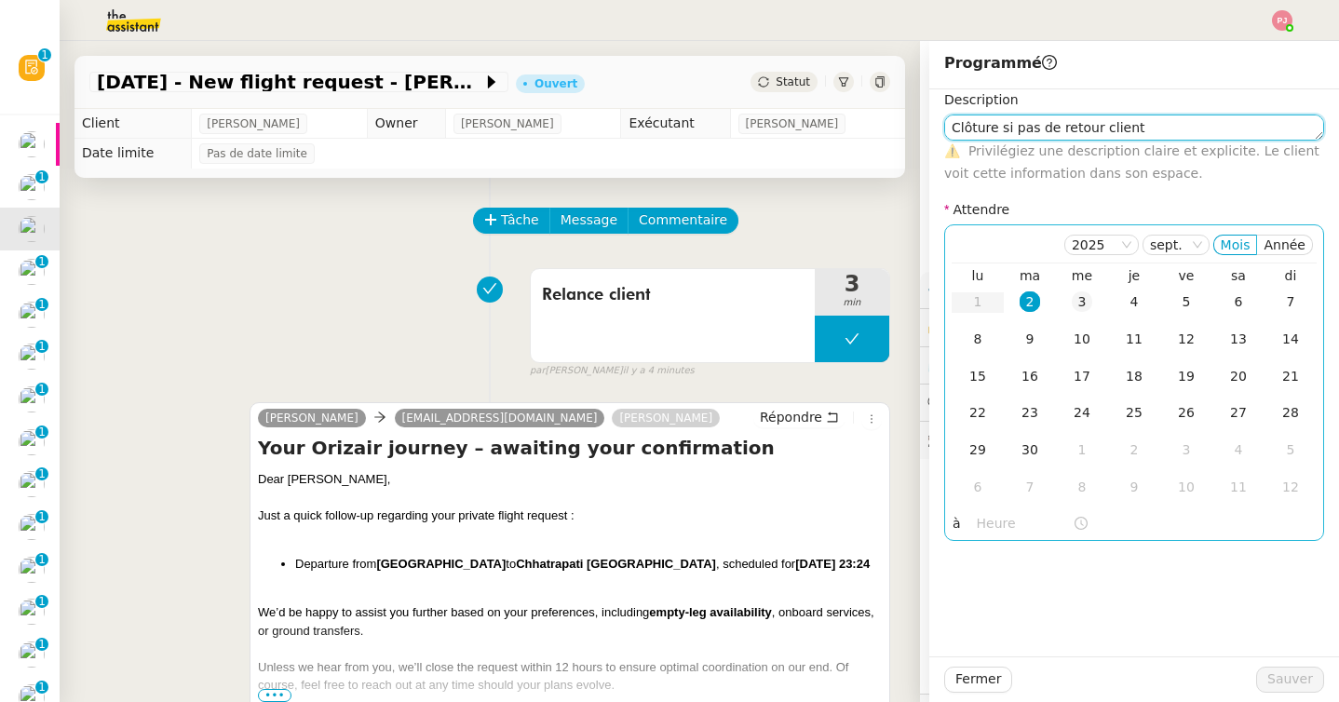
type textarea "Clôture si pas de retour client"
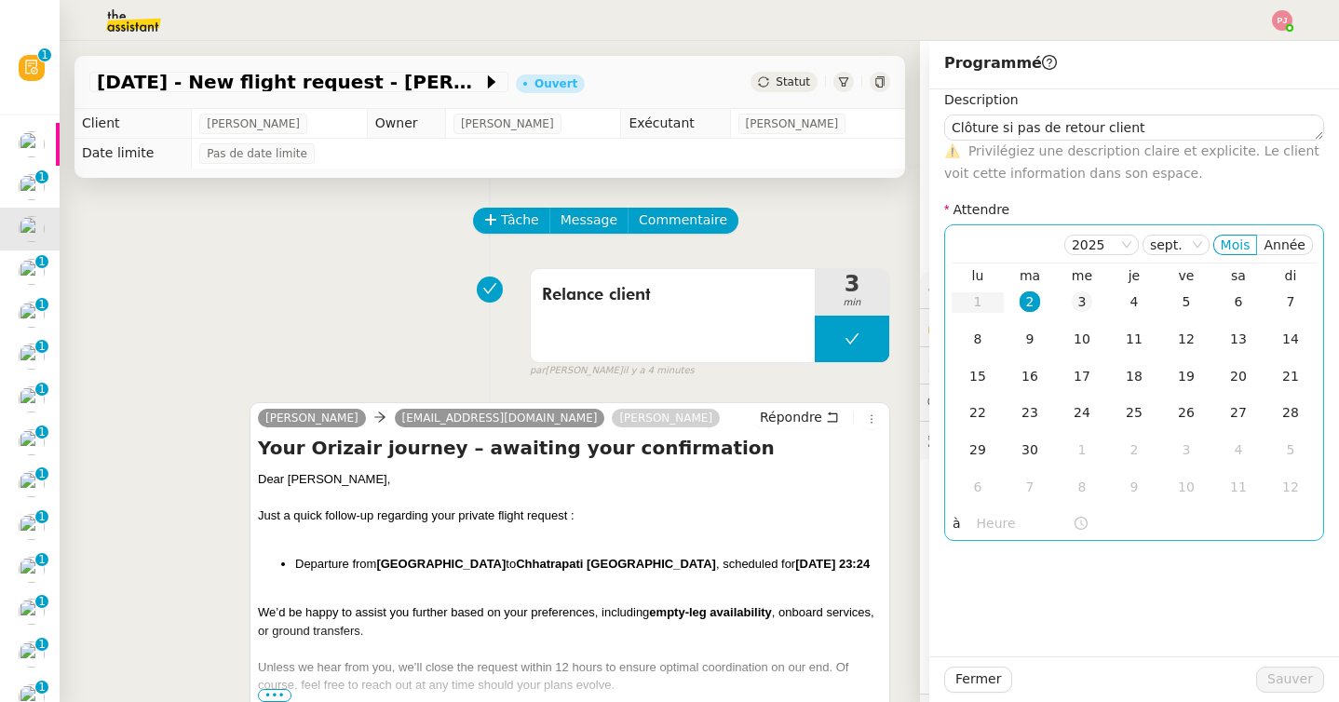
click at [1087, 304] on div "3" at bounding box center [1082, 301] width 20 height 20
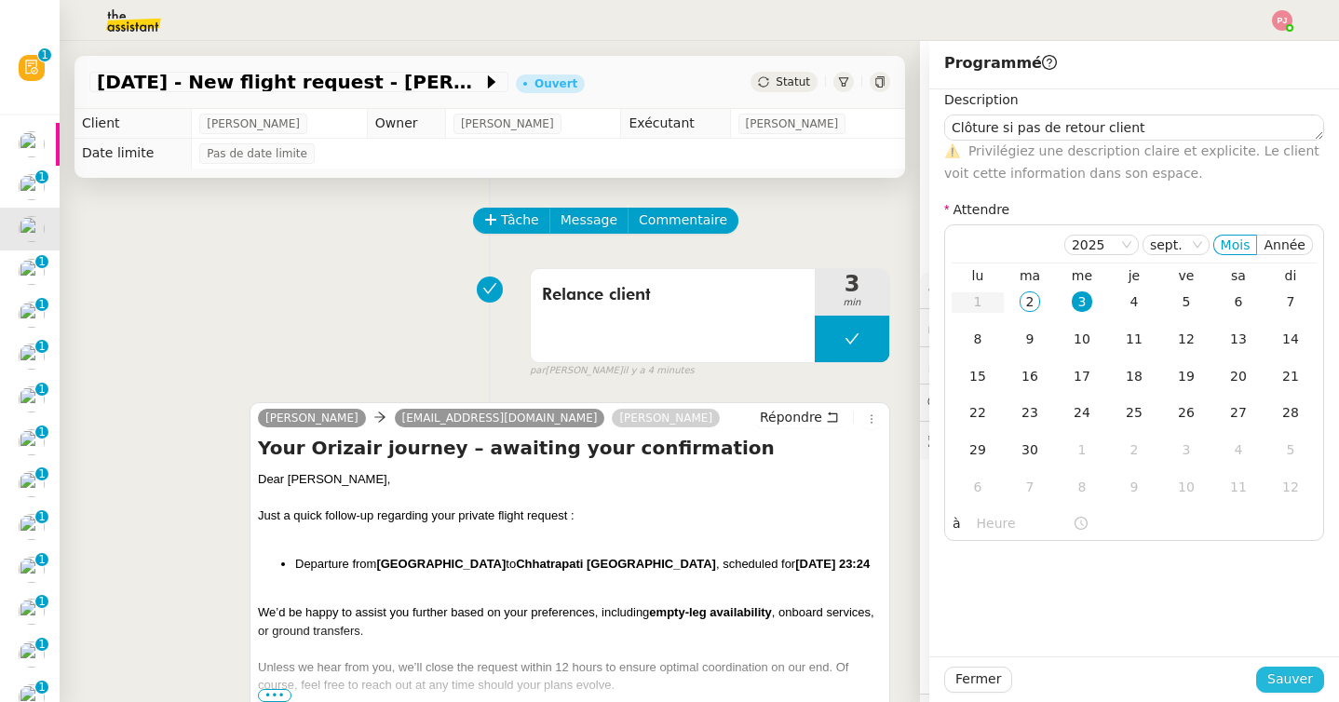
click at [1295, 691] on button "Sauver" at bounding box center [1290, 680] width 68 height 26
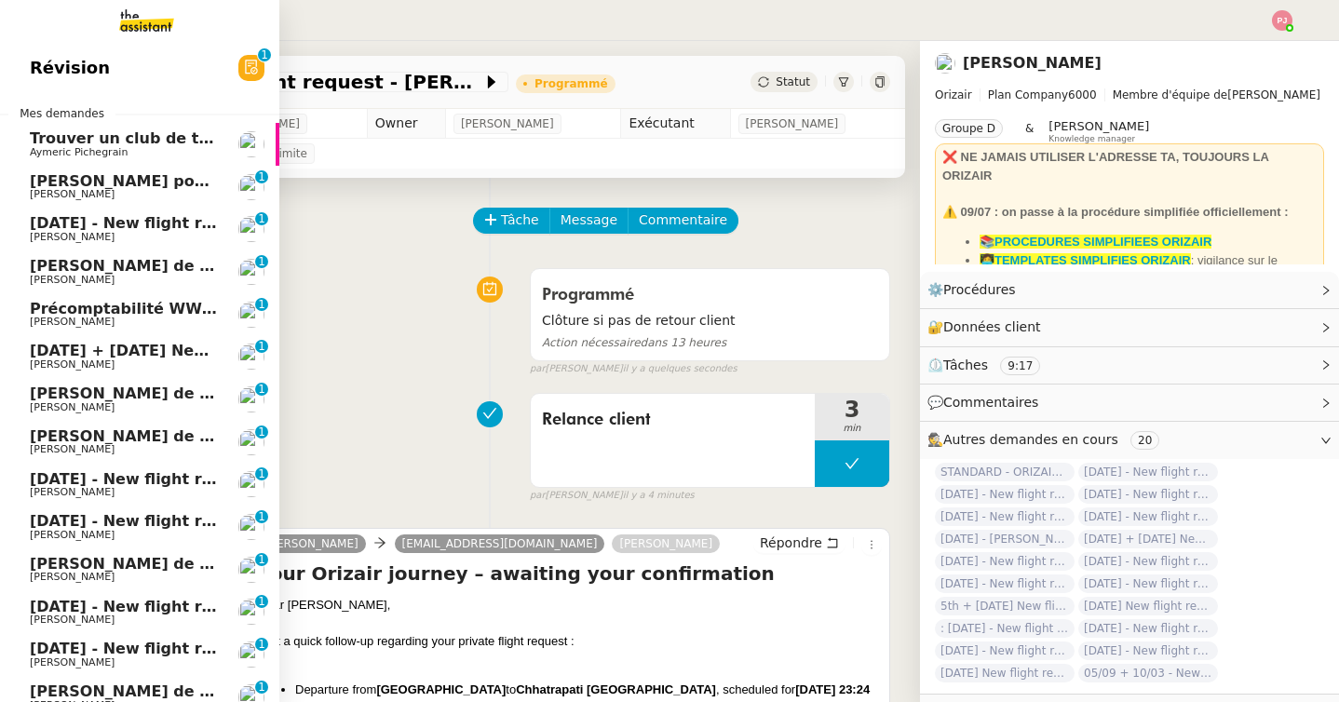
click at [44, 222] on span "25th September 2025 - New flight request - Arthur Colarossi" at bounding box center [222, 223] width 385 height 18
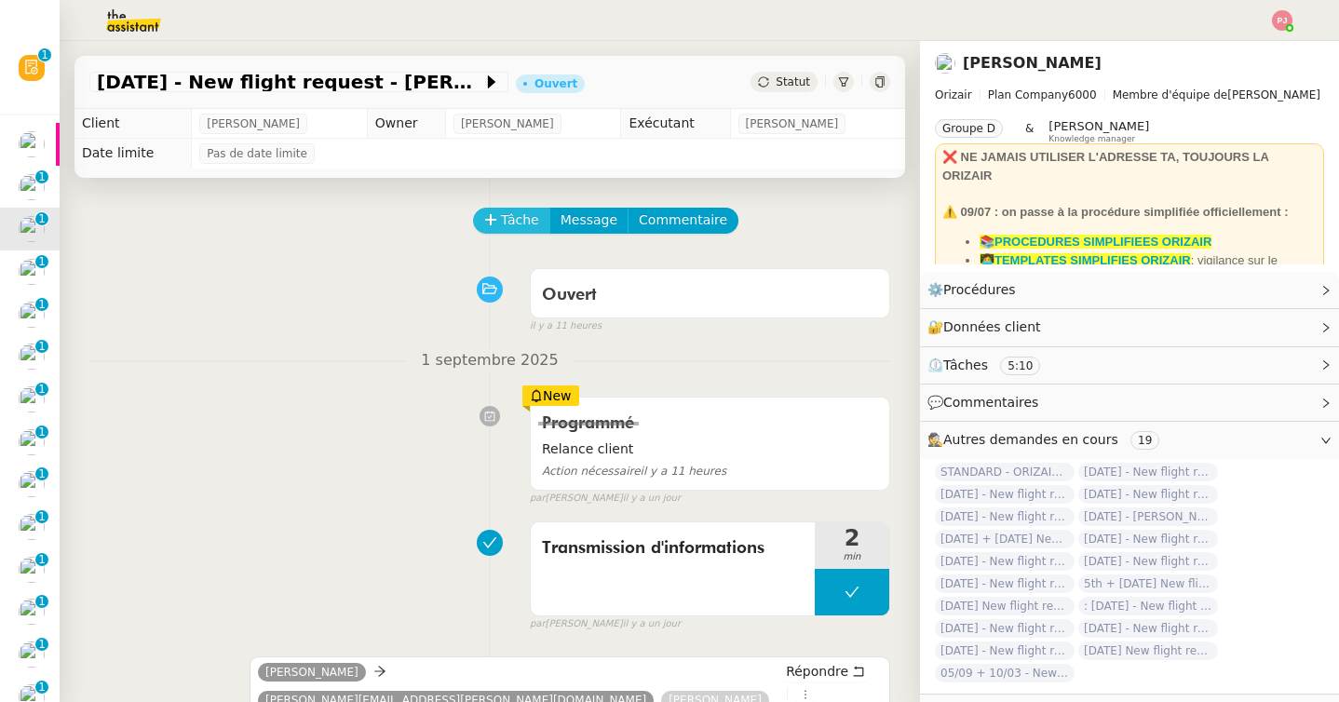
click at [522, 224] on span "Tâche" at bounding box center [520, 220] width 38 height 21
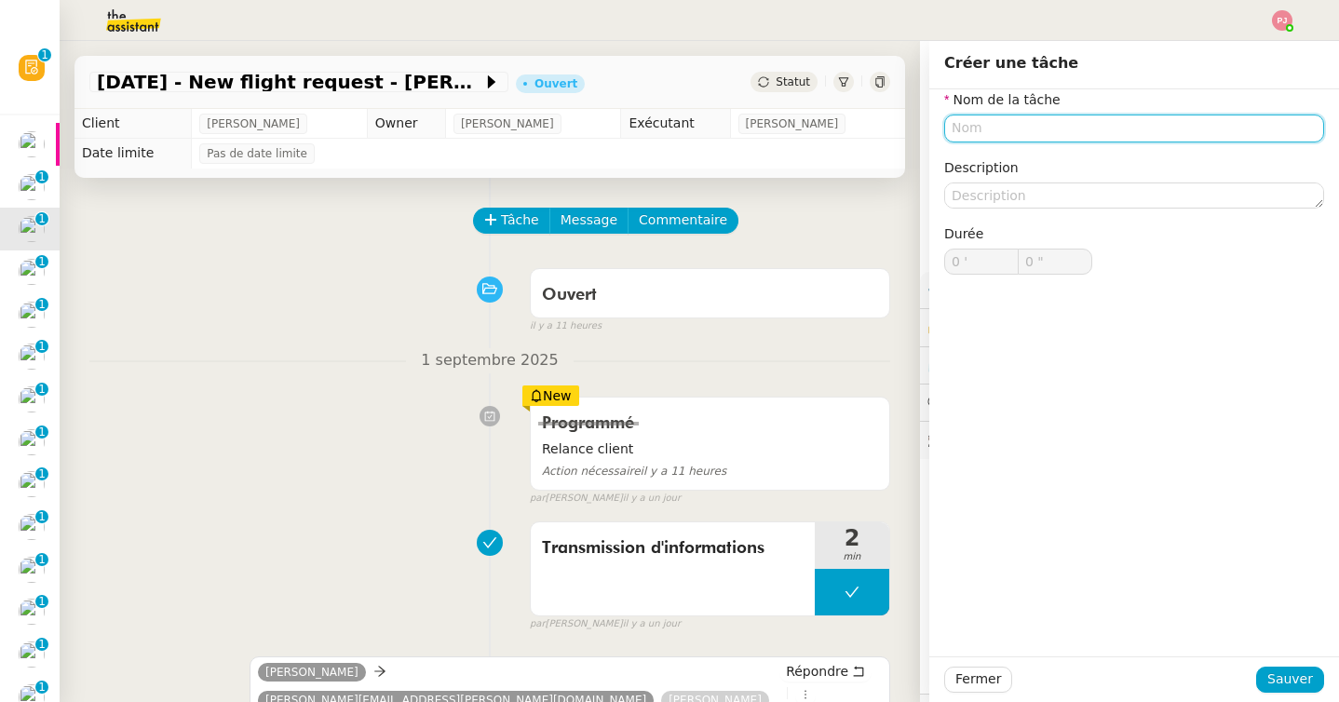
click at [998, 133] on input "text" at bounding box center [1134, 128] width 380 height 27
click at [974, 132] on input "text" at bounding box center [1134, 128] width 380 height 27
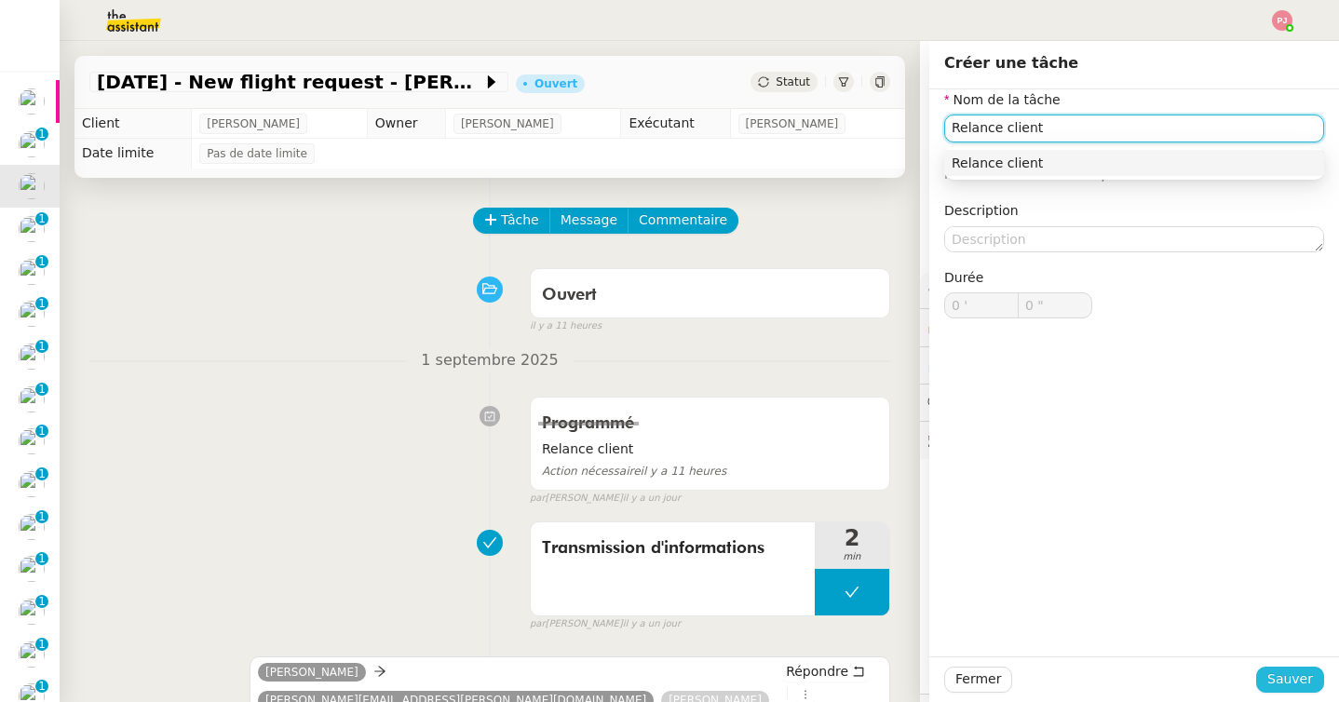
type input "Relance client"
click at [1296, 685] on span "Sauver" at bounding box center [1290, 679] width 46 height 21
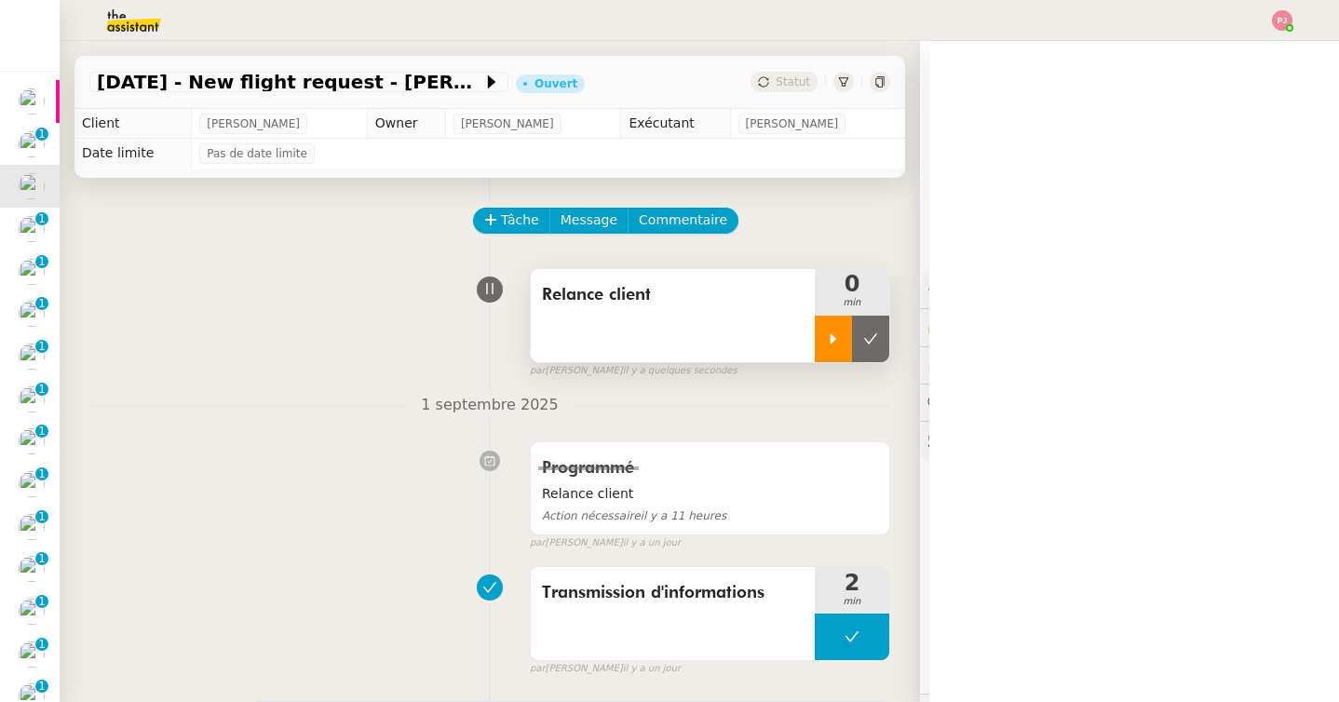
click at [834, 345] on icon at bounding box center [833, 339] width 15 height 15
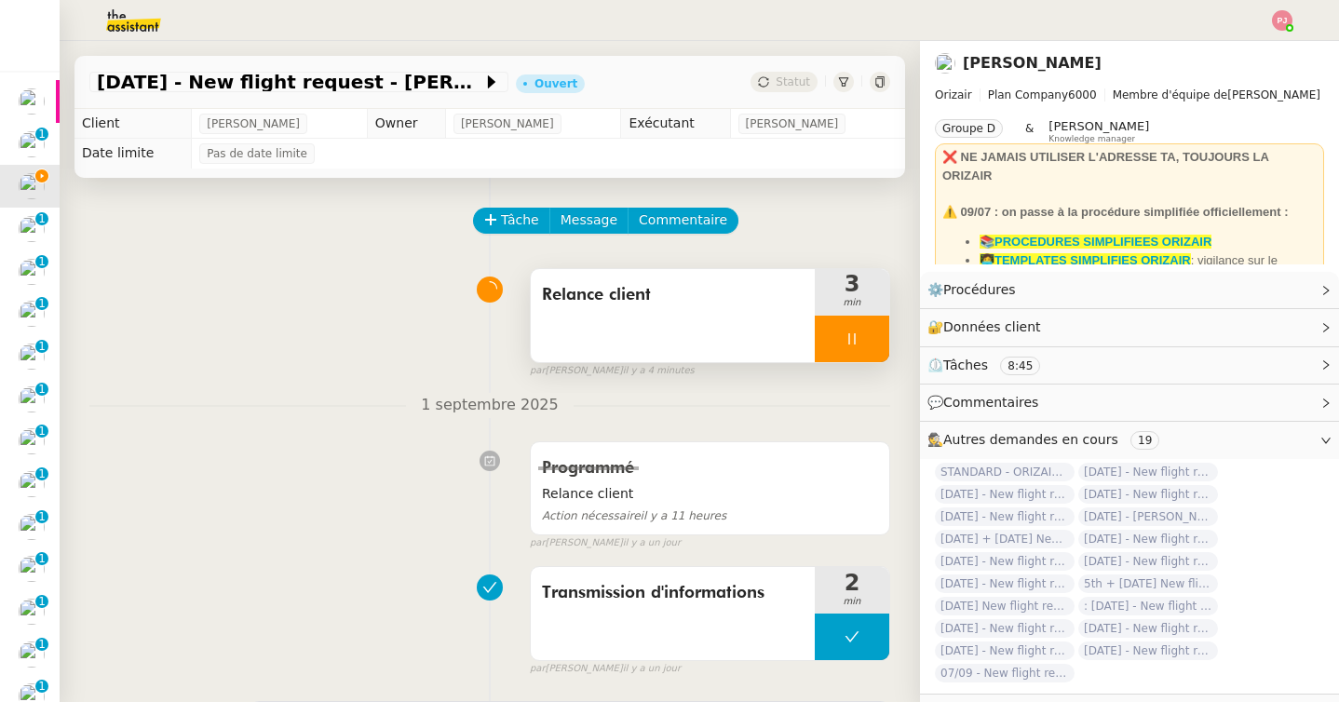
click at [843, 342] on div at bounding box center [852, 339] width 75 height 47
click at [843, 342] on div at bounding box center [833, 339] width 37 height 47
click at [854, 342] on icon at bounding box center [851, 338] width 7 height 11
click at [869, 342] on icon at bounding box center [871, 338] width 14 height 10
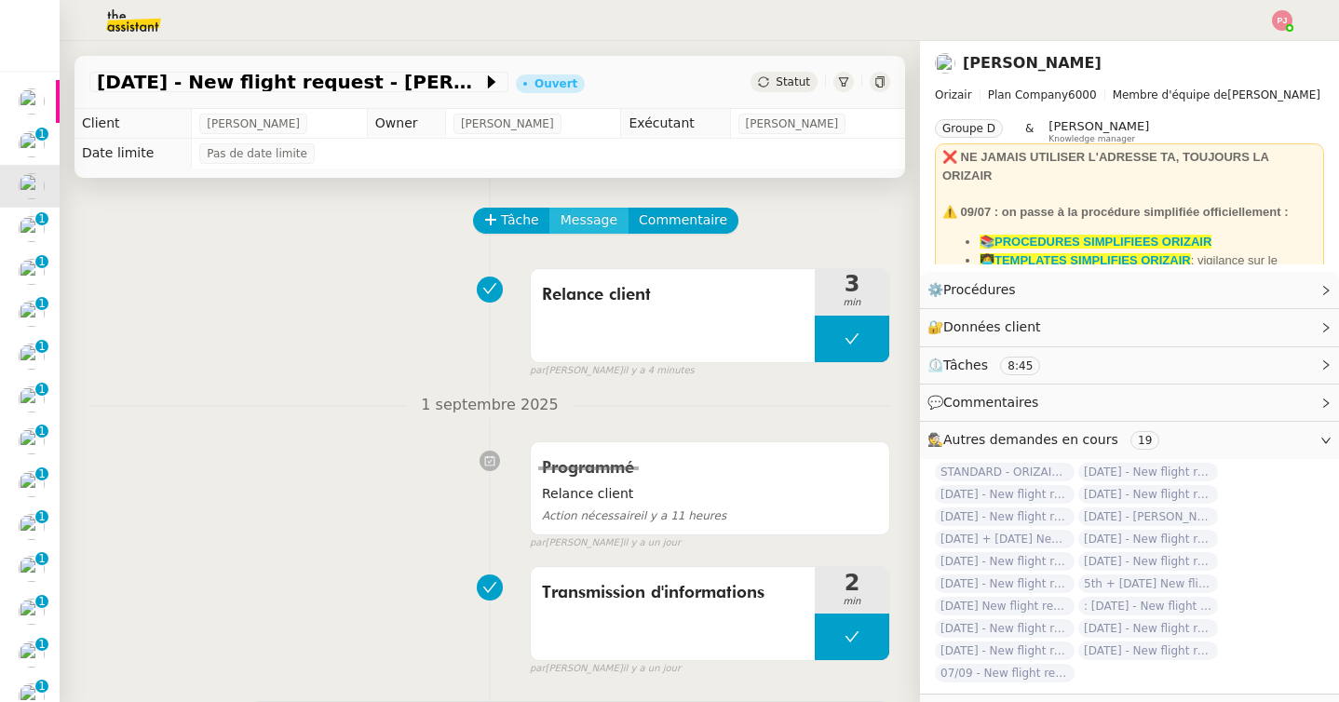
click at [572, 225] on span "Message" at bounding box center [589, 220] width 57 height 21
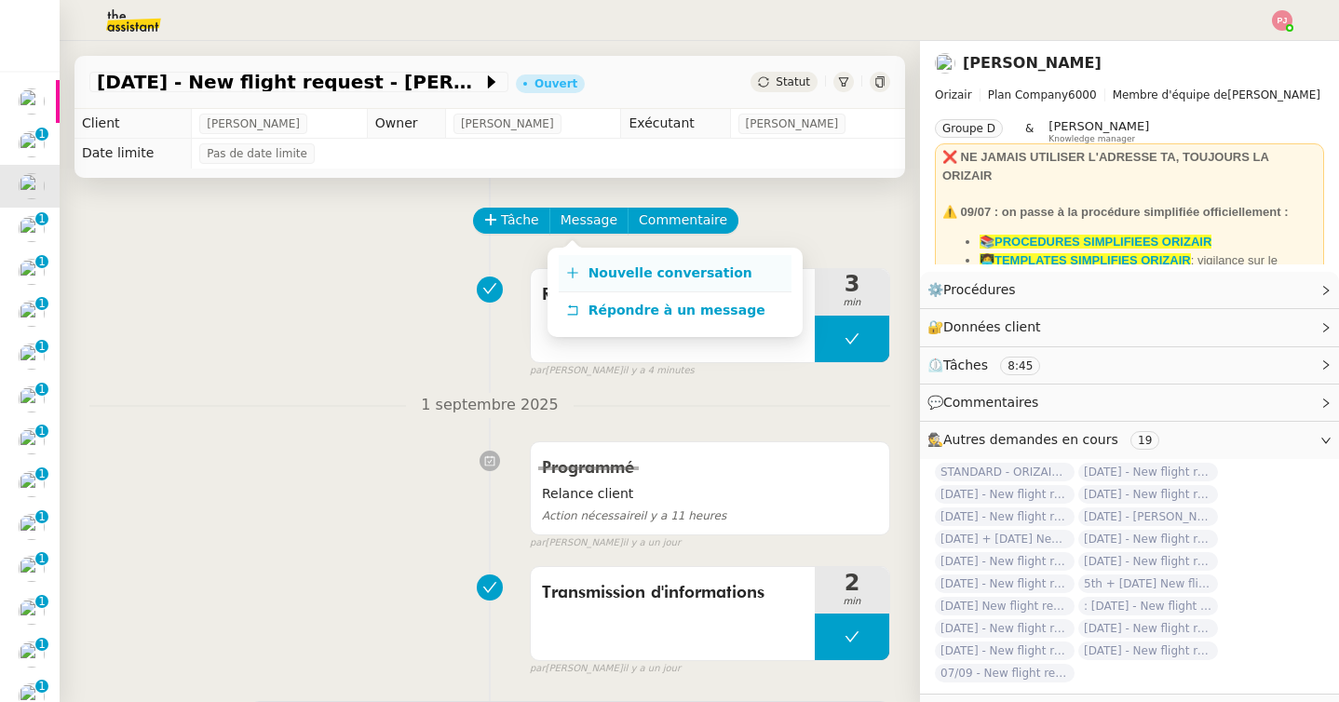
click at [589, 267] on span "Nouvelle conversation" at bounding box center [671, 272] width 164 height 15
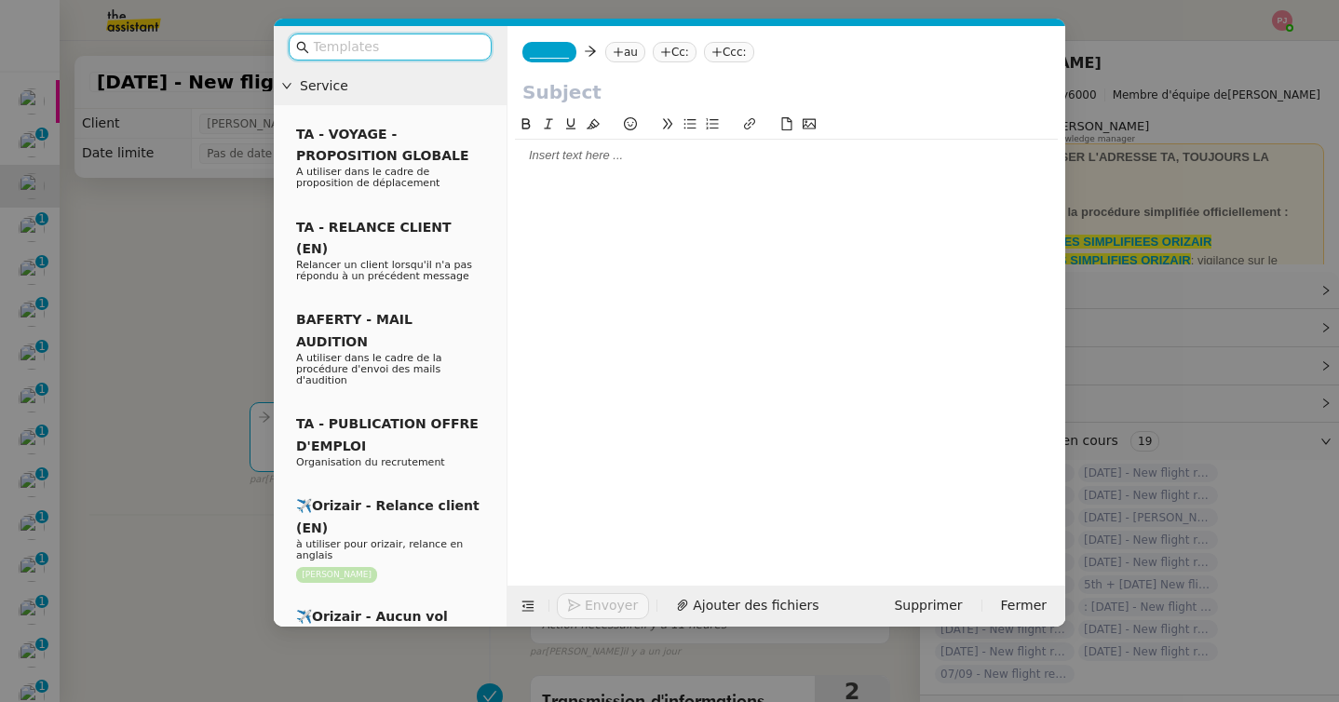
click at [428, 43] on input "text" at bounding box center [397, 46] width 168 height 21
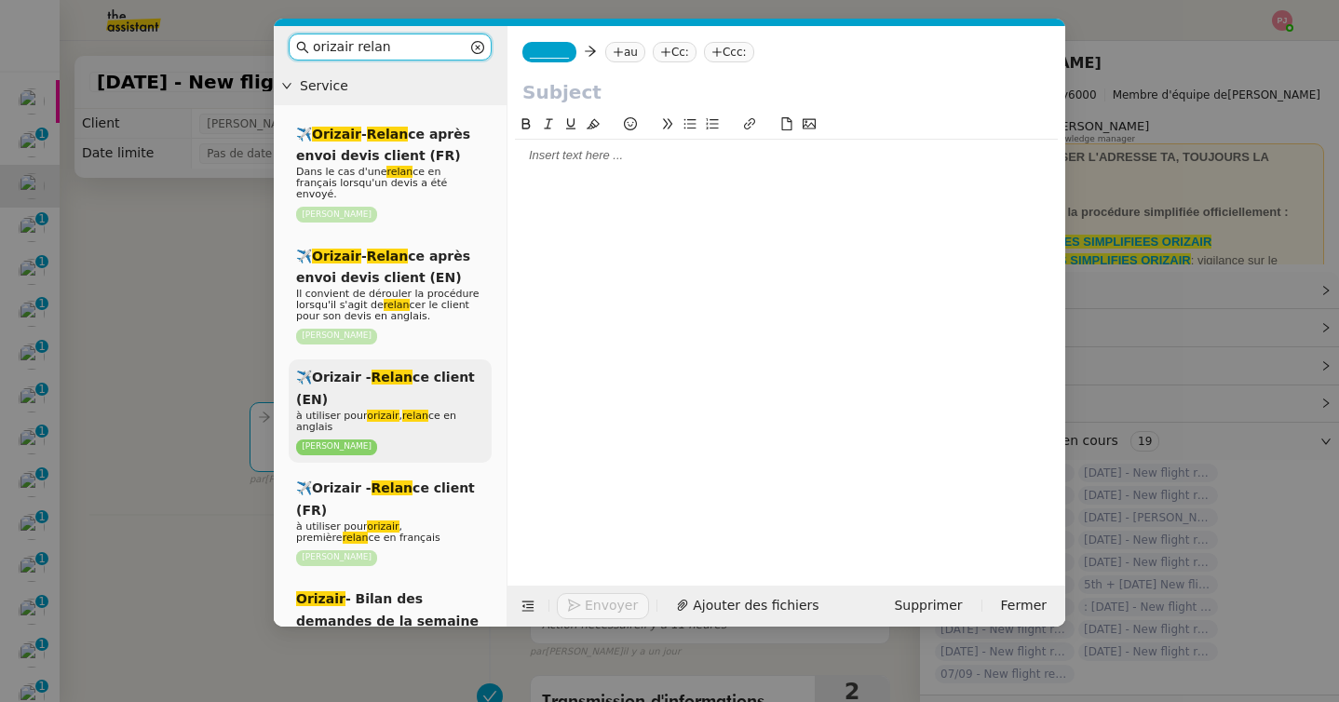
type input "orizair relan"
click at [369, 396] on div "✈️Orizair - Relan ce client (EN) à utiliser pour orizair , relan ce en anglais …" at bounding box center [390, 410] width 203 height 103
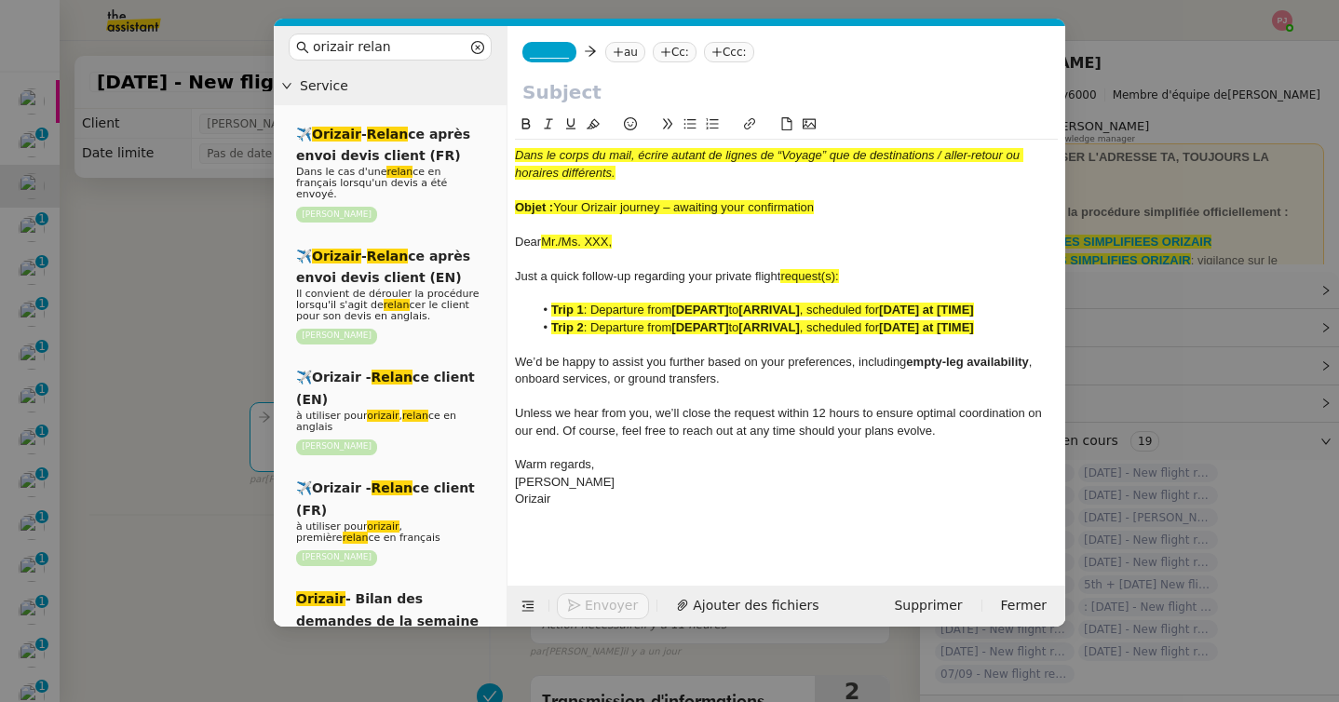
click at [156, 438] on nz-modal-container "orizair relan Service ✈️ Orizair - Relan ce après envoi devis client (FR) Dans …" at bounding box center [669, 351] width 1339 height 702
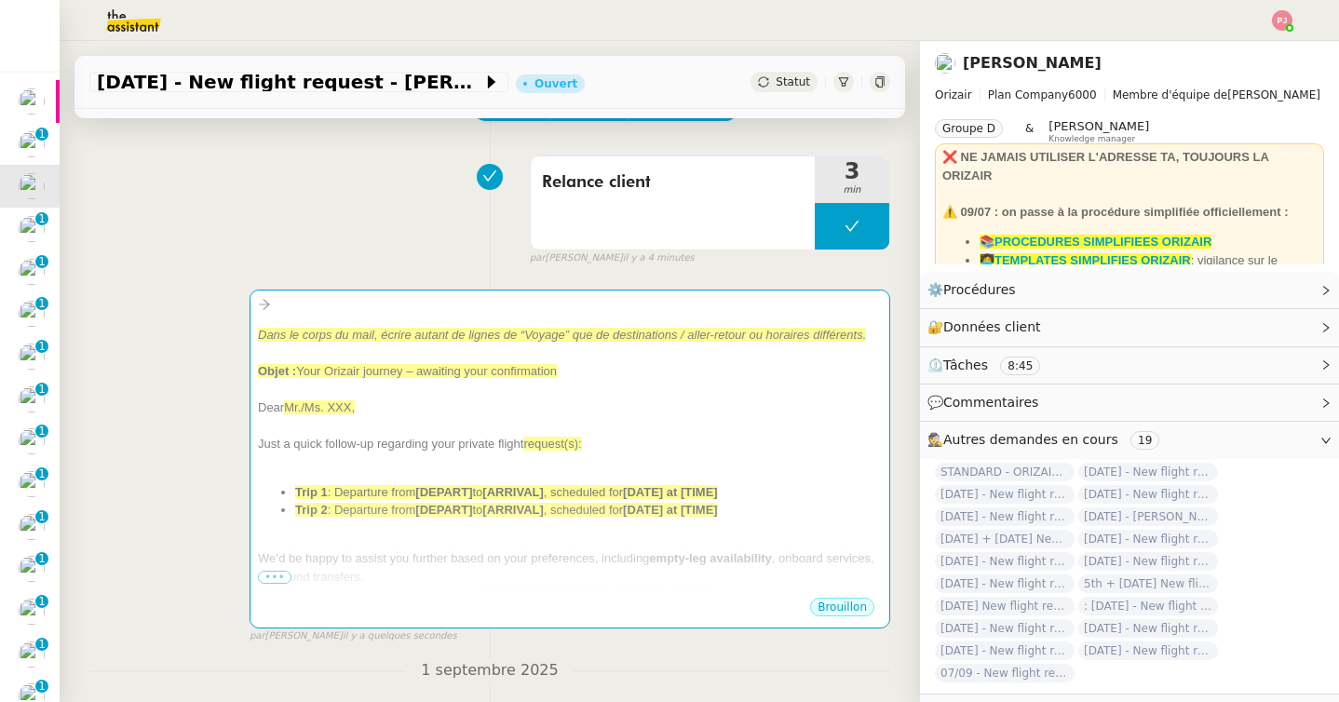
scroll to position [92, 0]
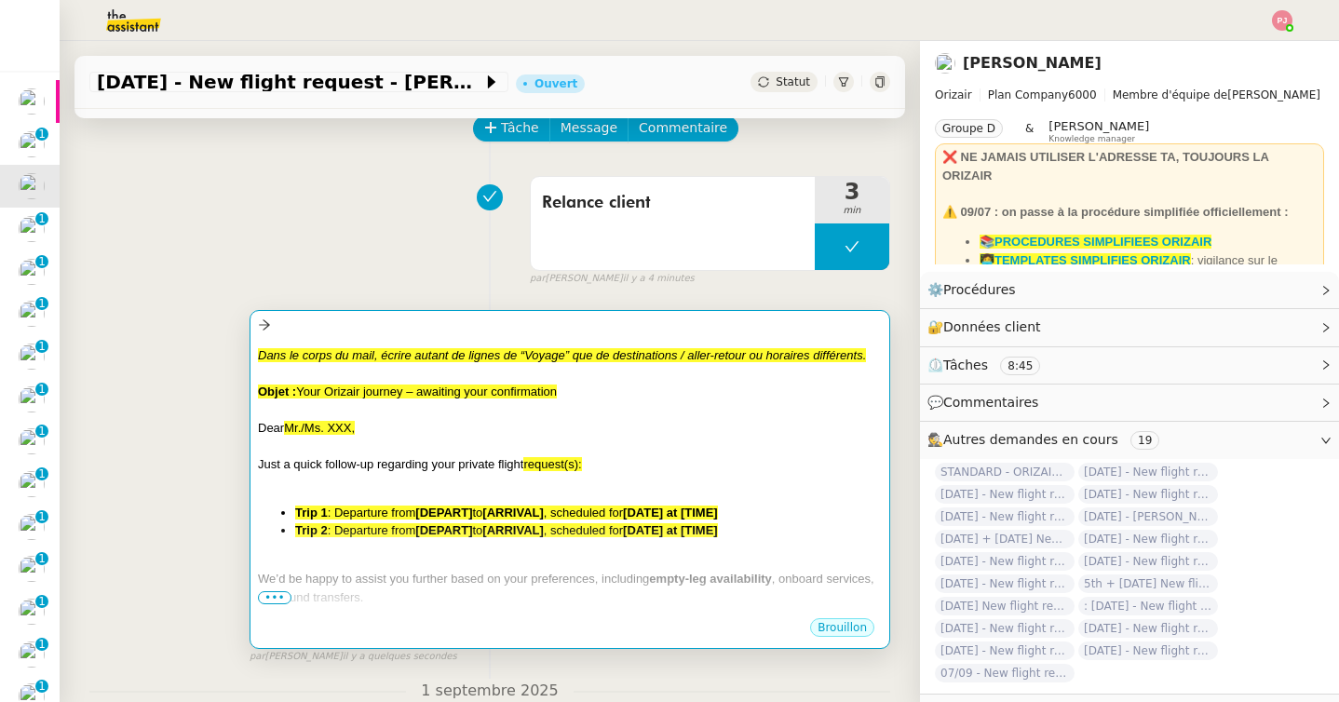
click at [316, 444] on div at bounding box center [570, 446] width 624 height 19
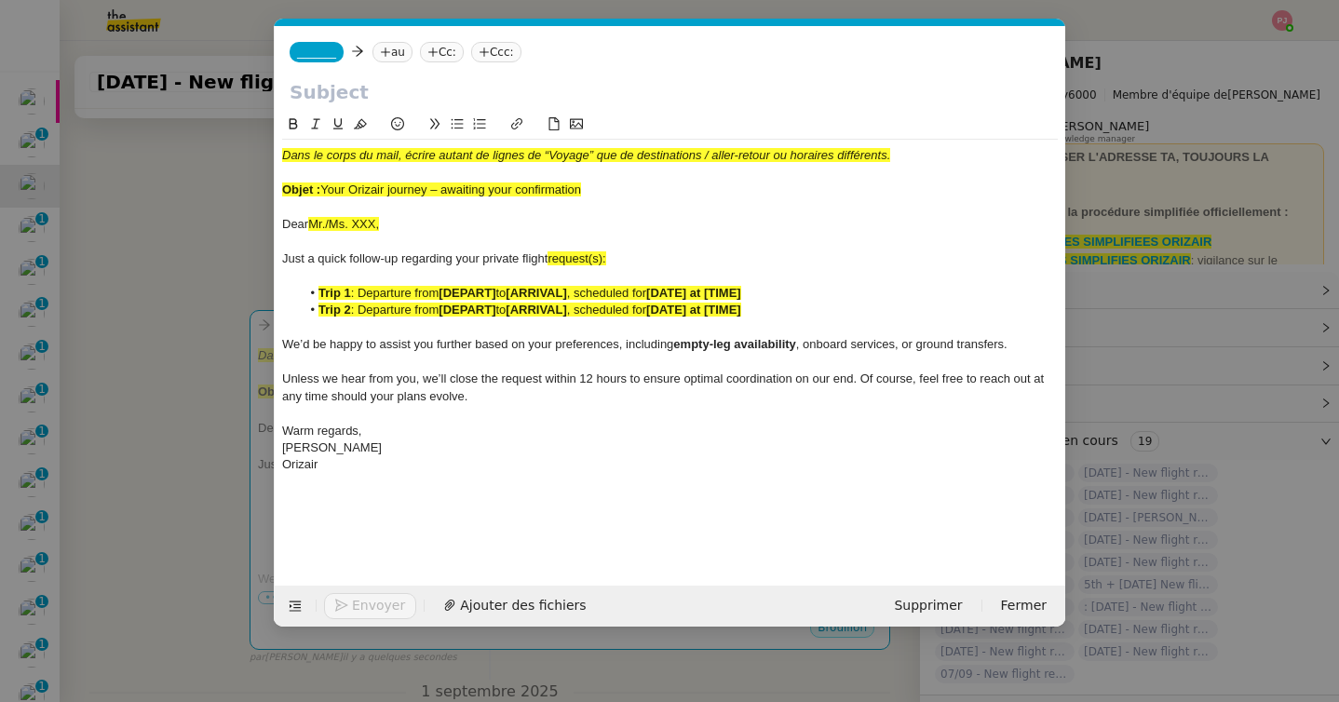
scroll to position [0, 109]
click at [295, 604] on icon at bounding box center [296, 607] width 12 height 10
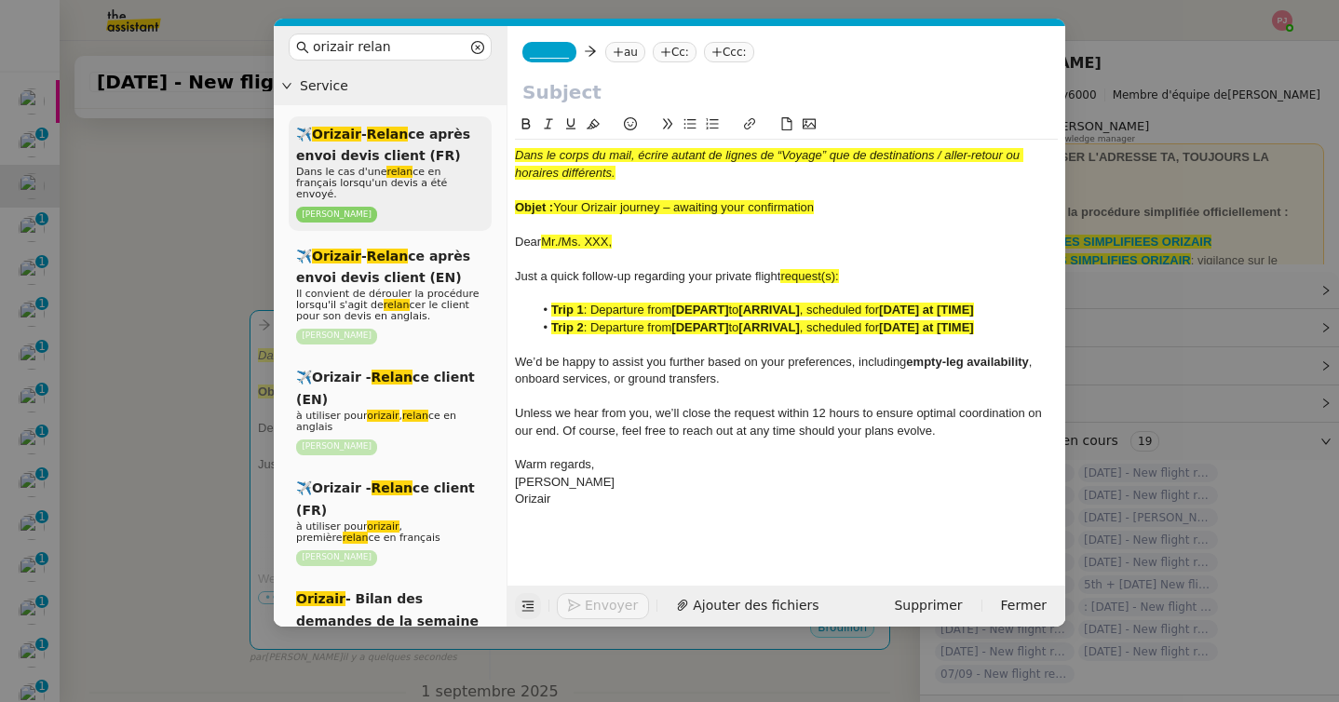
click at [412, 169] on span "Dans le cas d'une relan ce en français lorsqu'un devis a été envoyé." at bounding box center [371, 183] width 151 height 34
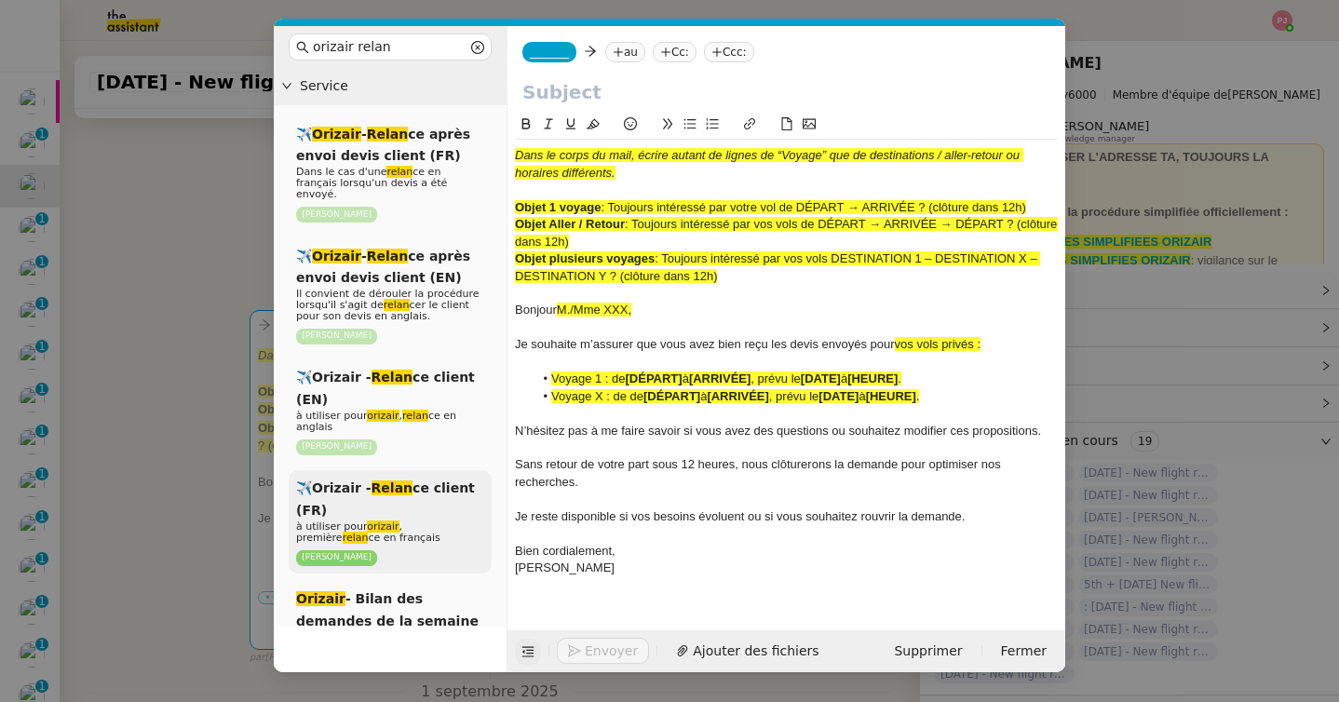
click at [398, 481] on em "Relan" at bounding box center [393, 488] width 42 height 15
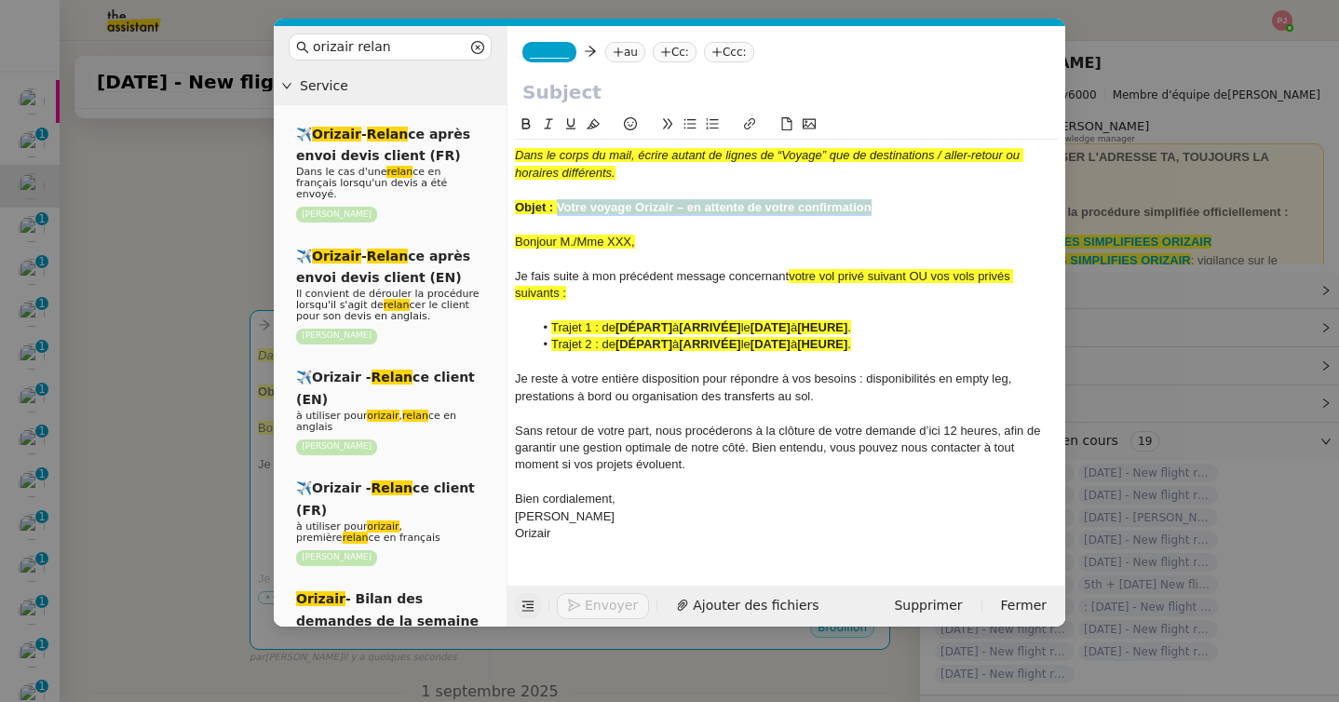
drag, startPoint x: 875, startPoint y: 207, endPoint x: 559, endPoint y: 202, distance: 316.7
click at [559, 202] on div "Objet : Votre voyage Orizair – en attente de votre confirmation" at bounding box center [786, 207] width 543 height 17
copy strong "Votre voyage Orizair – en attente de votre confirmation"
click at [586, 73] on div "_______ au Cc: Ccc:" at bounding box center [787, 52] width 558 height 52
click at [585, 87] on input "text" at bounding box center [786, 92] width 528 height 28
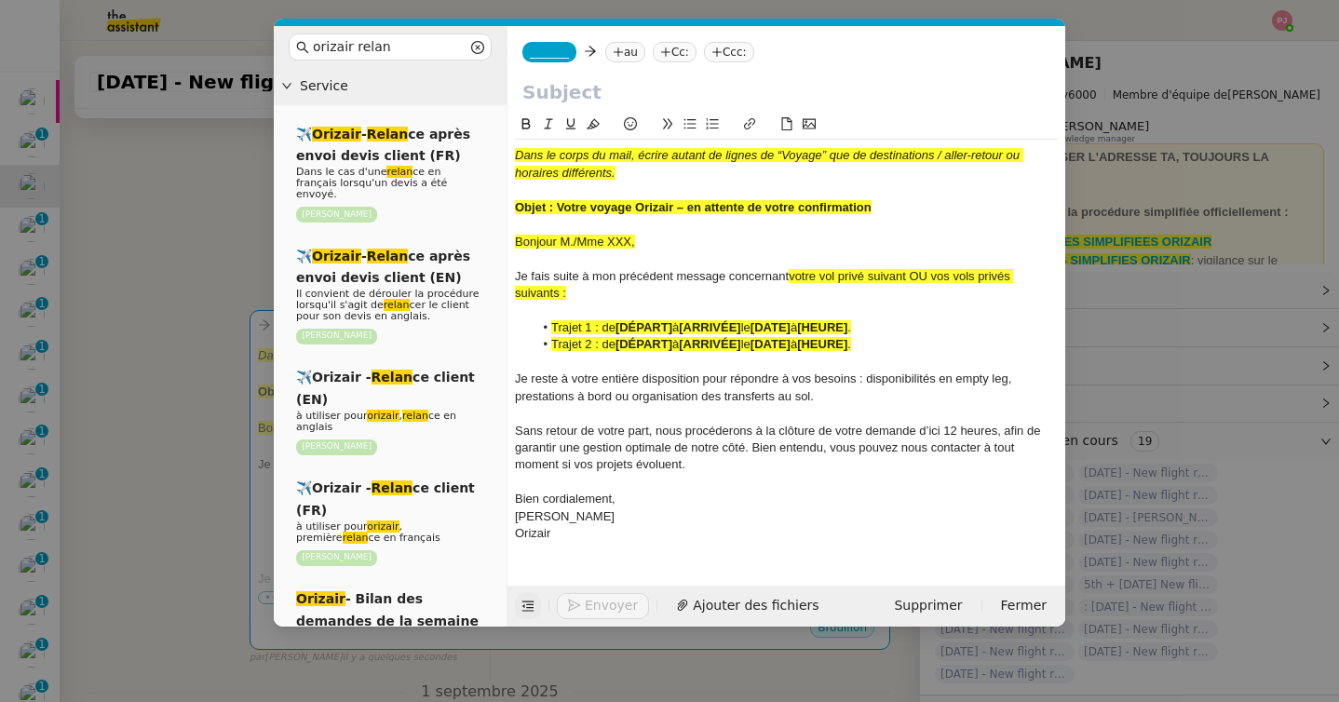
paste input "Votre voyage Orizair – en attente de votre confirmation"
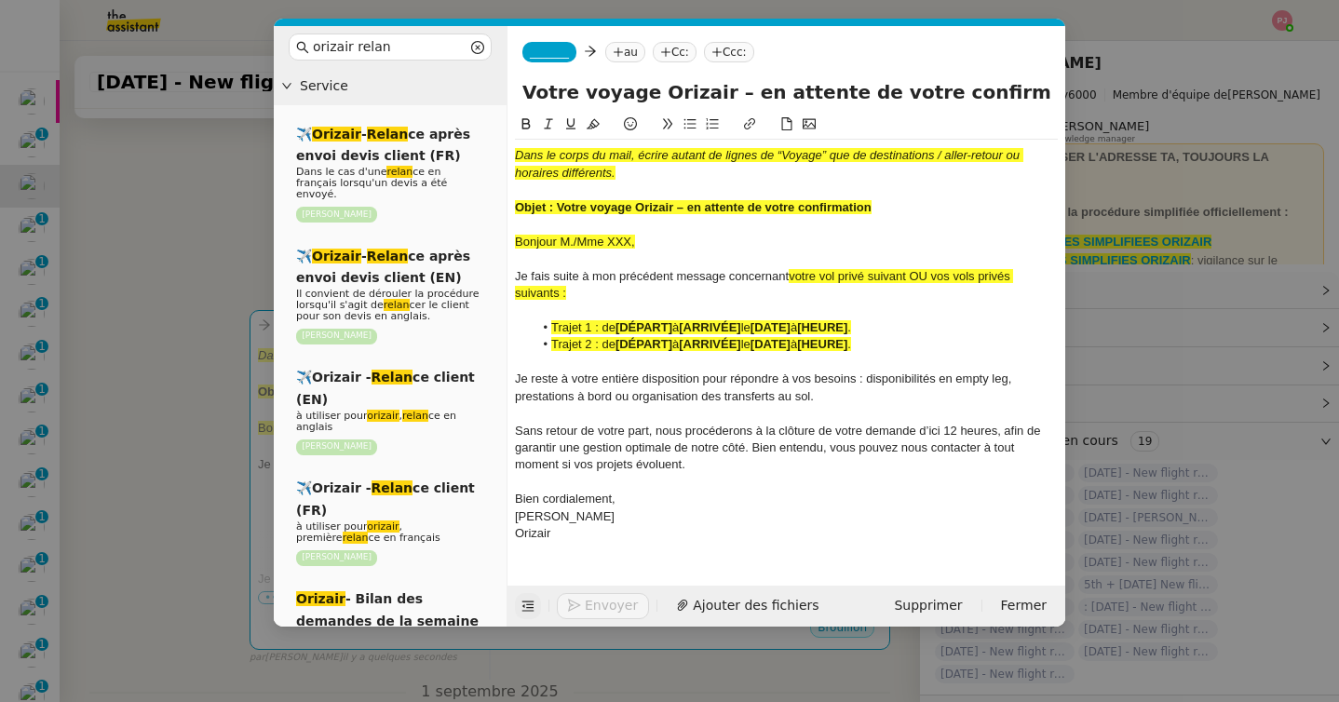
type input "Votre voyage Orizair – en attente de votre confirmation"
click at [193, 402] on nz-modal-container "orizair relan Service ✈️ Orizair - Relan ce après envoi devis client (FR) Dans …" at bounding box center [669, 351] width 1339 height 702
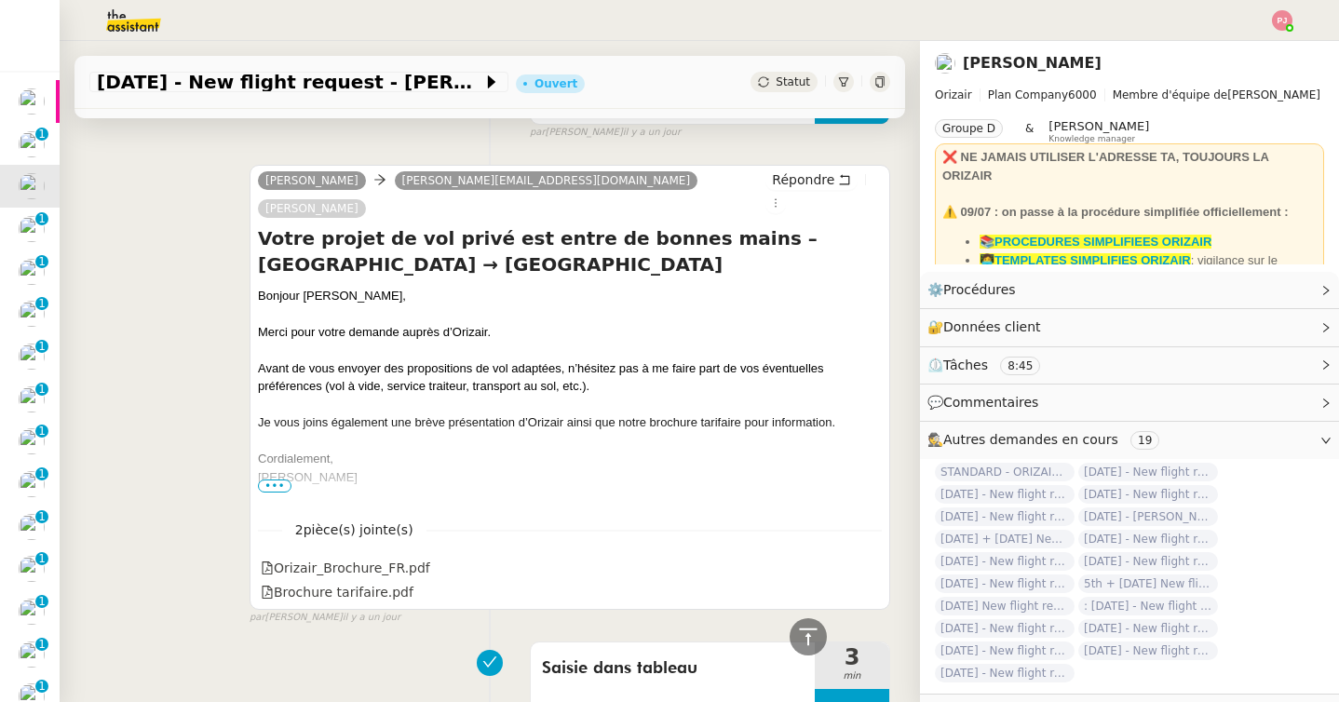
scroll to position [932, 0]
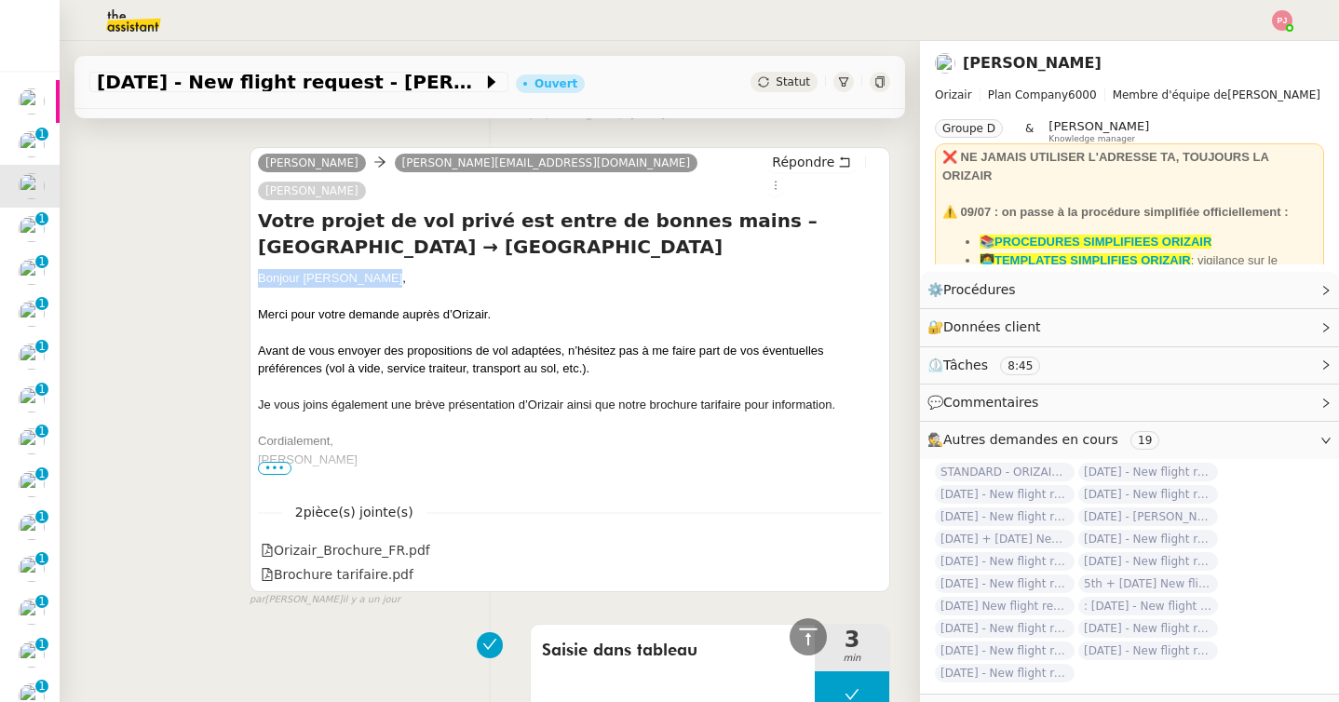
drag, startPoint x: 396, startPoint y: 254, endPoint x: 243, endPoint y: 254, distance: 152.7
click at [243, 254] on div "Josephine arthur.colarossi@gmail.com Louis Frei Répondre Votre projet de vol pr…" at bounding box center [489, 369] width 801 height 478
copy div "Bonjour M. Colarossi,"
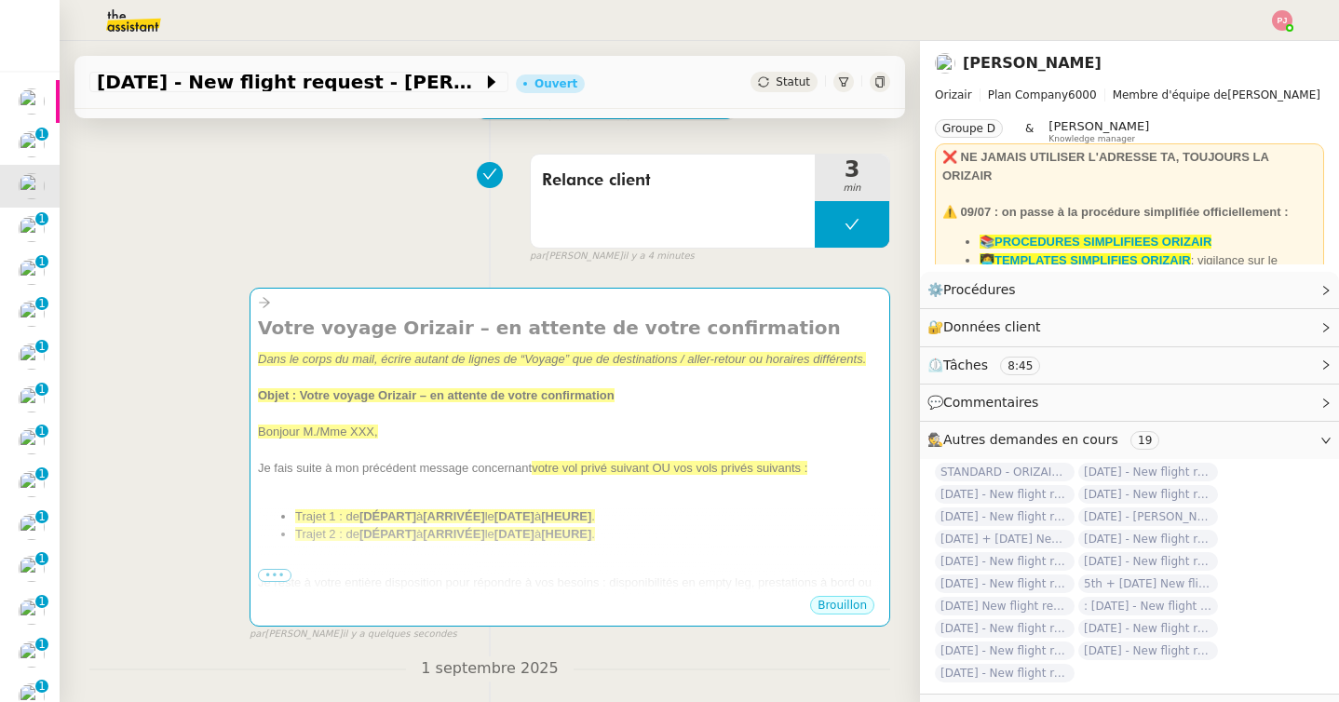
scroll to position [32, 0]
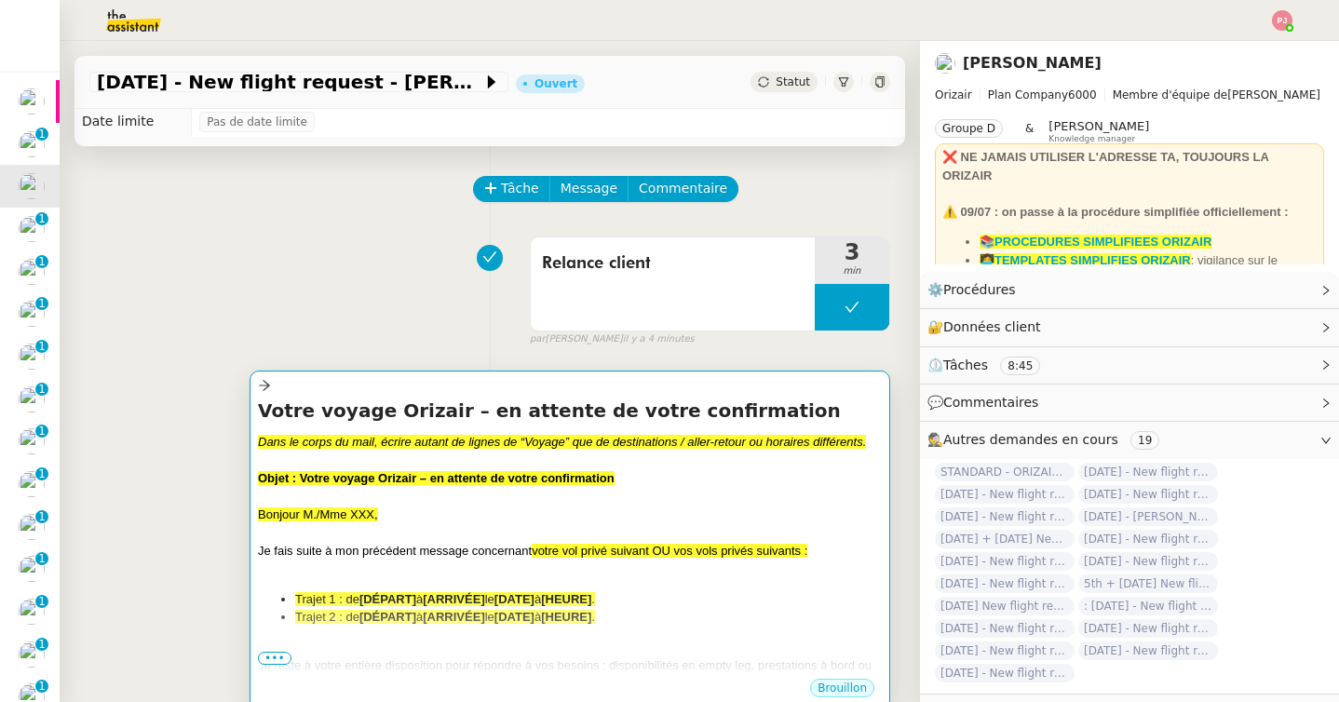
click at [425, 462] on div at bounding box center [570, 460] width 624 height 19
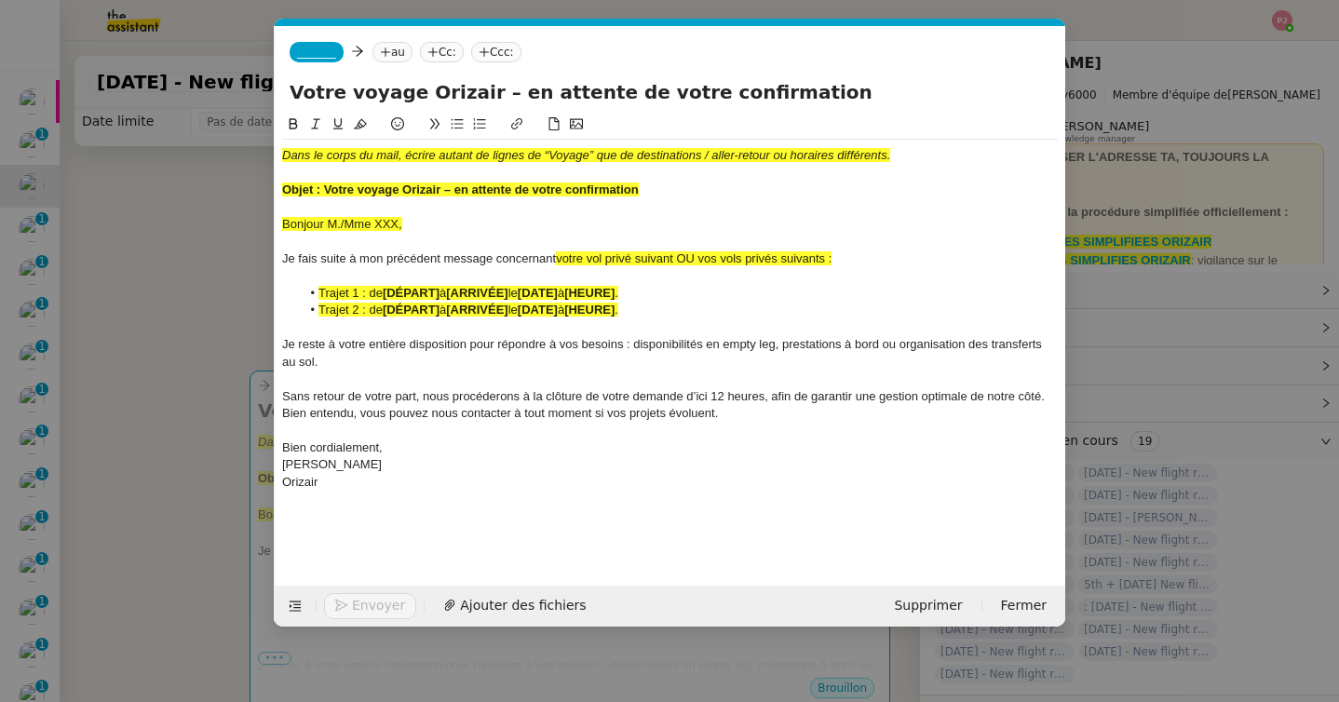
scroll to position [0, 109]
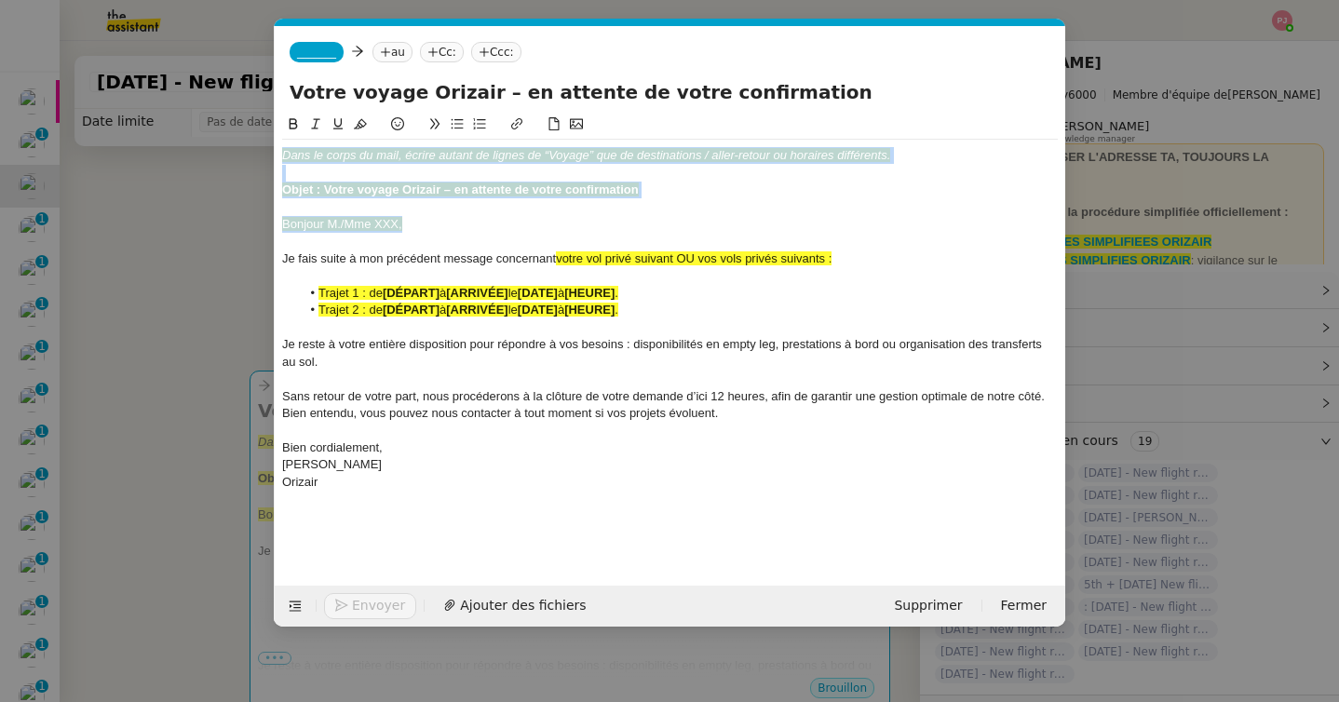
drag, startPoint x: 423, startPoint y: 223, endPoint x: 208, endPoint y: 117, distance: 239.5
click at [208, 117] on nz-modal-container "orizair relan Service ✈️ Orizair - Relan ce après envoi devis client (FR) Dans …" at bounding box center [669, 351] width 1339 height 702
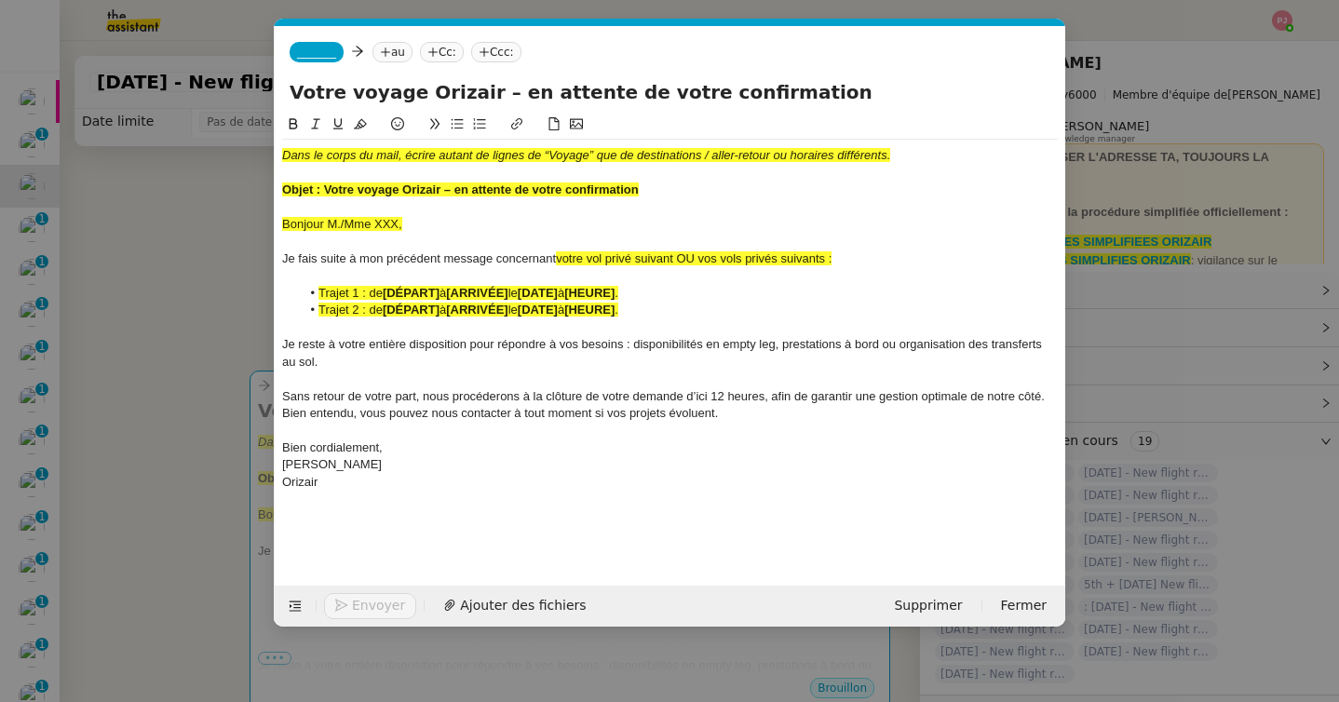
scroll to position [0, 0]
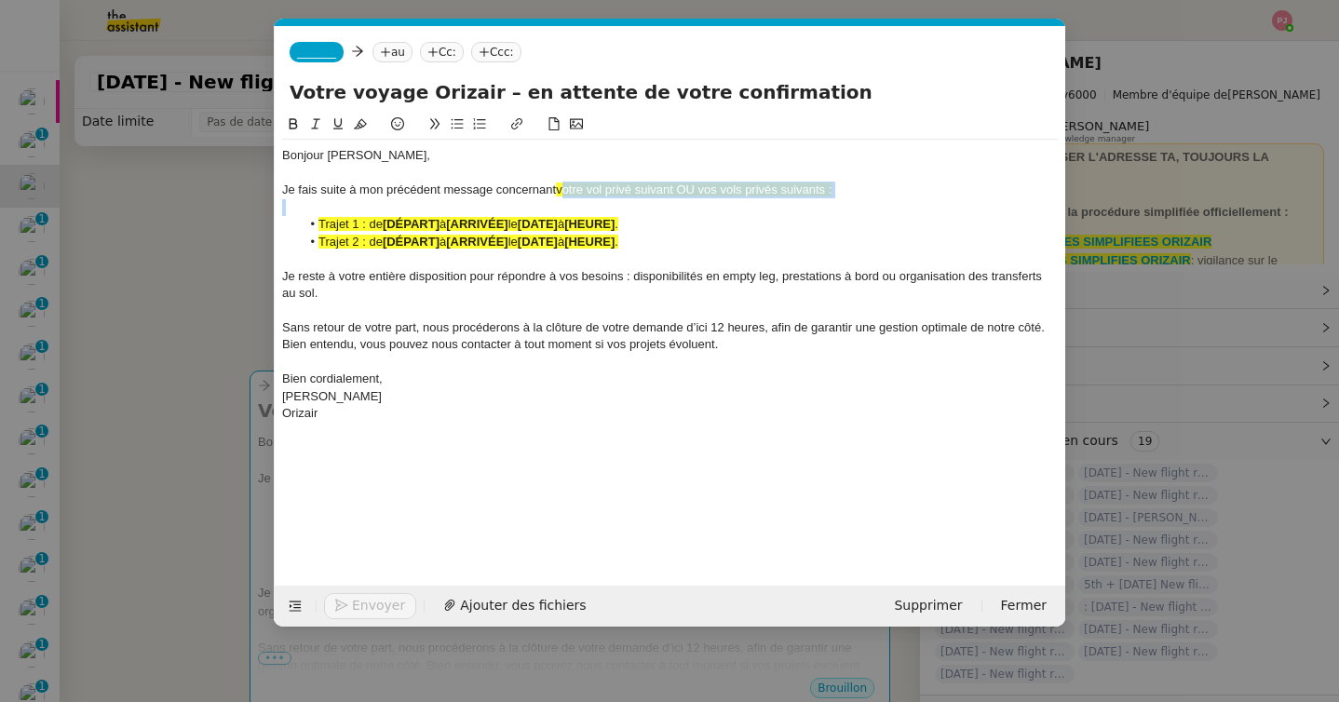
drag, startPoint x: 559, startPoint y: 190, endPoint x: 863, endPoint y: 200, distance: 304.7
click at [863, 200] on div "Bonjour M. Colarossi, Je fais suite à mon précédent message concernant votre vo…" at bounding box center [670, 285] width 776 height 290
click at [186, 385] on nz-modal-container "orizair relan Service ✈️ Orizair - Relan ce après envoi devis client (FR) Dans …" at bounding box center [669, 351] width 1339 height 702
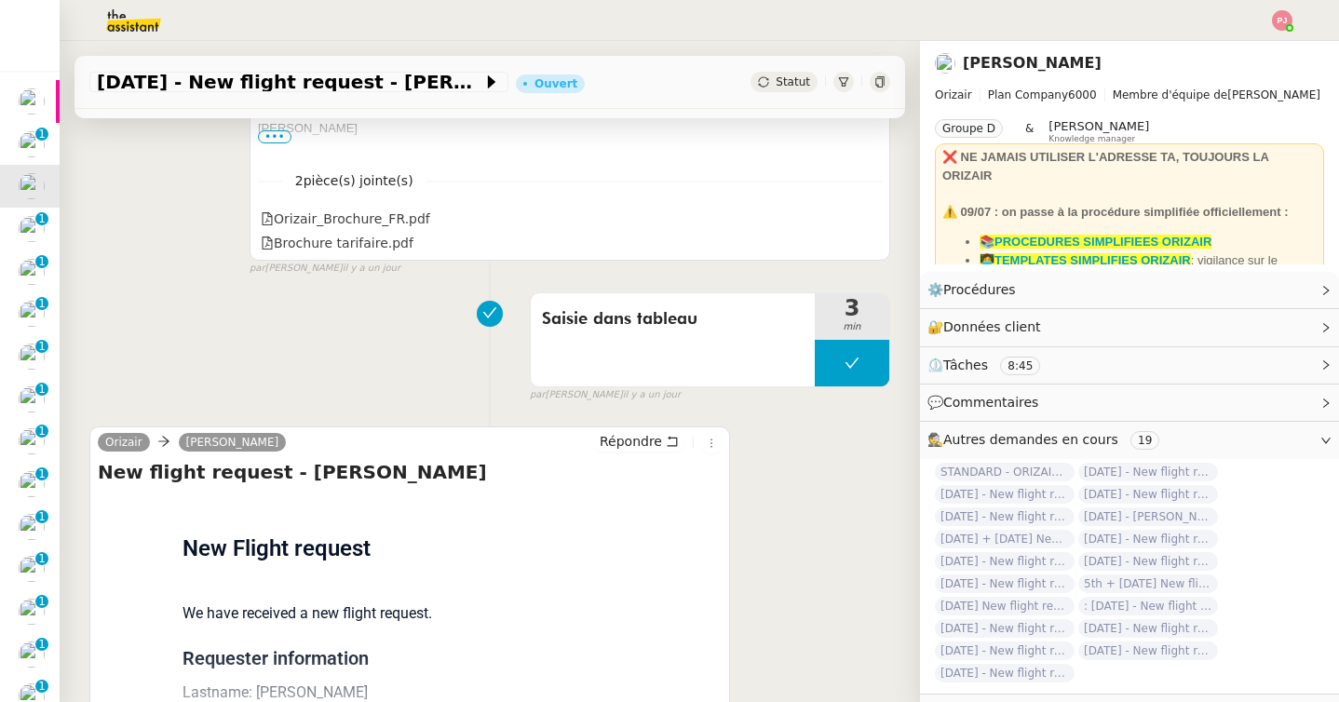
scroll to position [1382, 0]
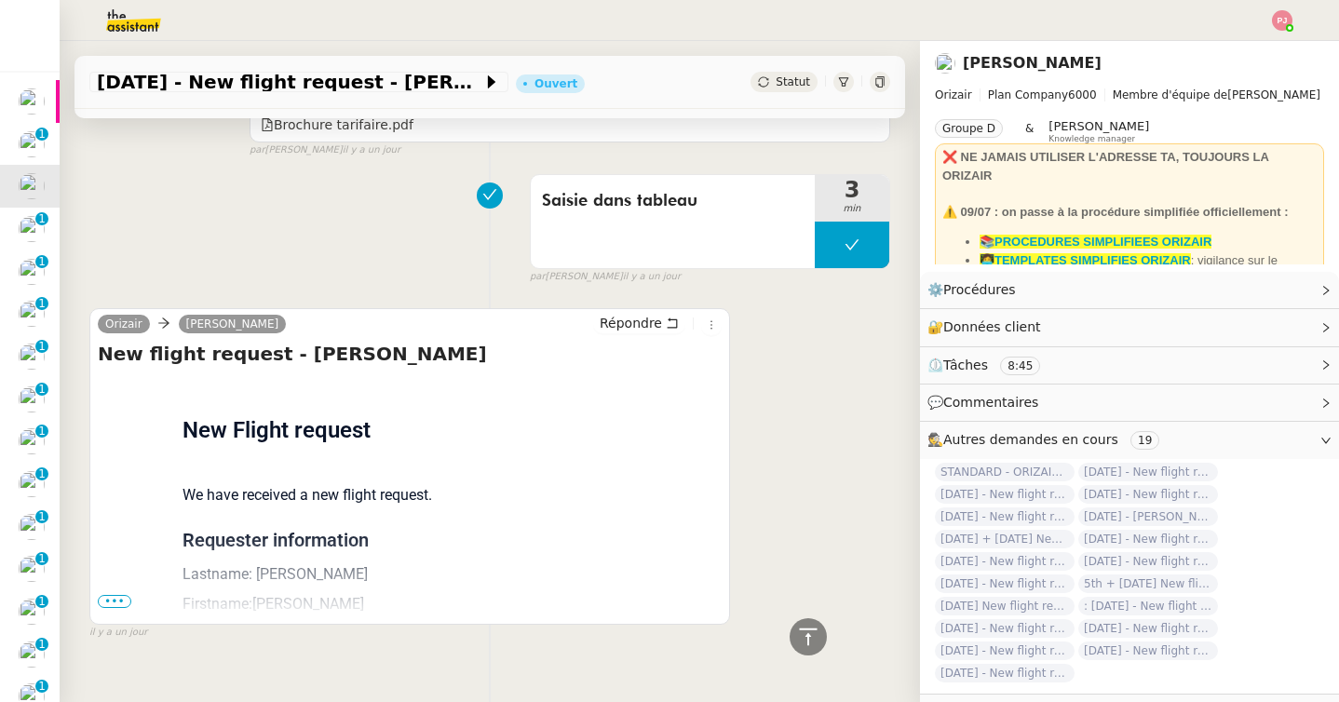
click at [118, 566] on div "Flight request created by Arthur Colarossi New Flight request We have received …" at bounding box center [410, 682] width 624 height 613
click at [118, 595] on span "•••" at bounding box center [115, 601] width 34 height 13
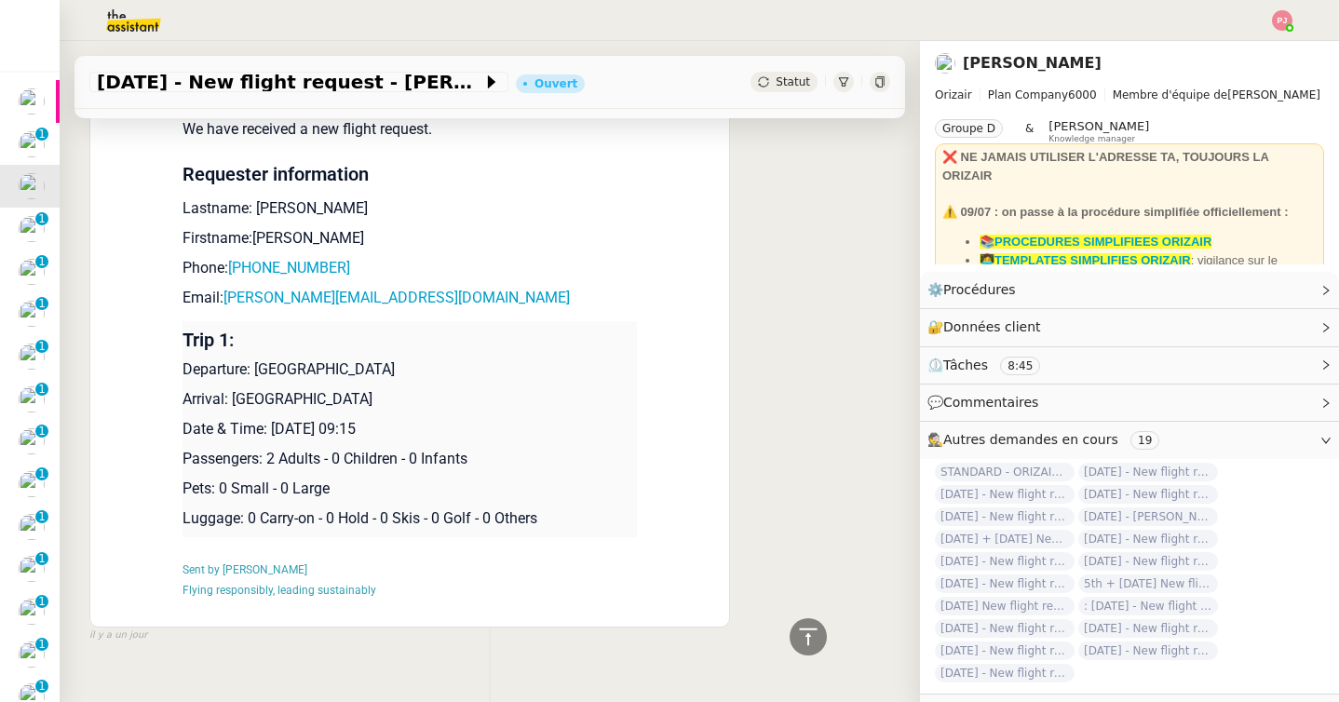
scroll to position [1751, 0]
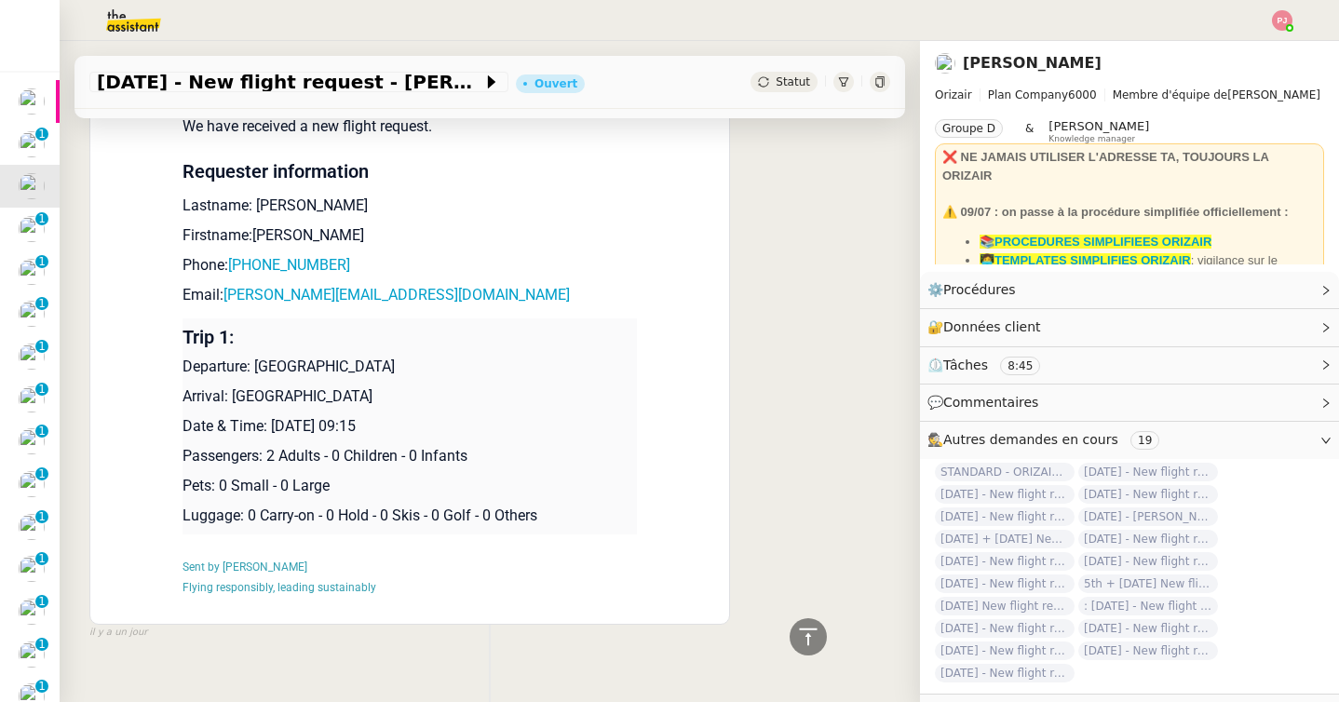
drag, startPoint x: 464, startPoint y: 403, endPoint x: 182, endPoint y: 338, distance: 289.6
click at [183, 338] on td "Trip 1: Departure: Paris Beauvais Tillé Airport Arrival: Palma de Mallorca Airp…" at bounding box center [410, 426] width 454 height 216
copy div "Flight request created by Arthur Colarossi ‌​‍‎‏﻿ ‌​‍‎‏﻿ ‌​‍‎‏﻿ ‌​‍‎‏﻿ ‌​‍‎‏﻿ ‌…"
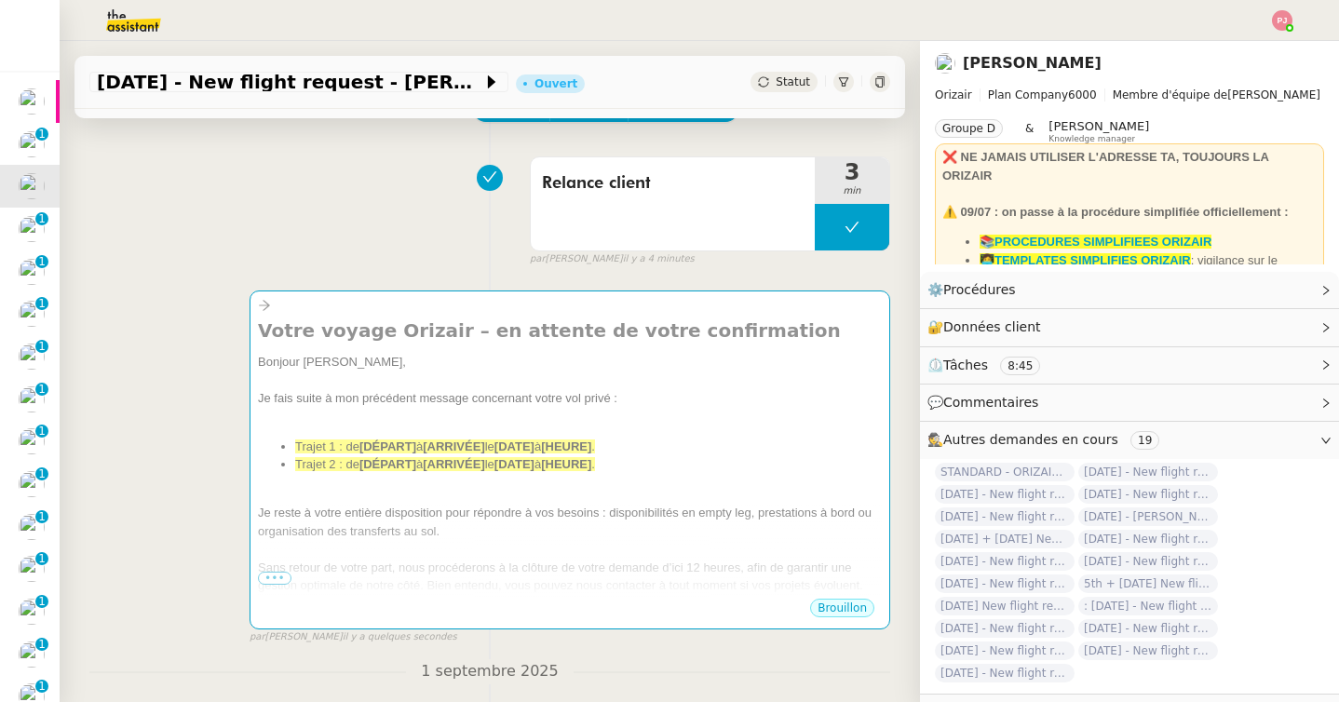
scroll to position [0, 0]
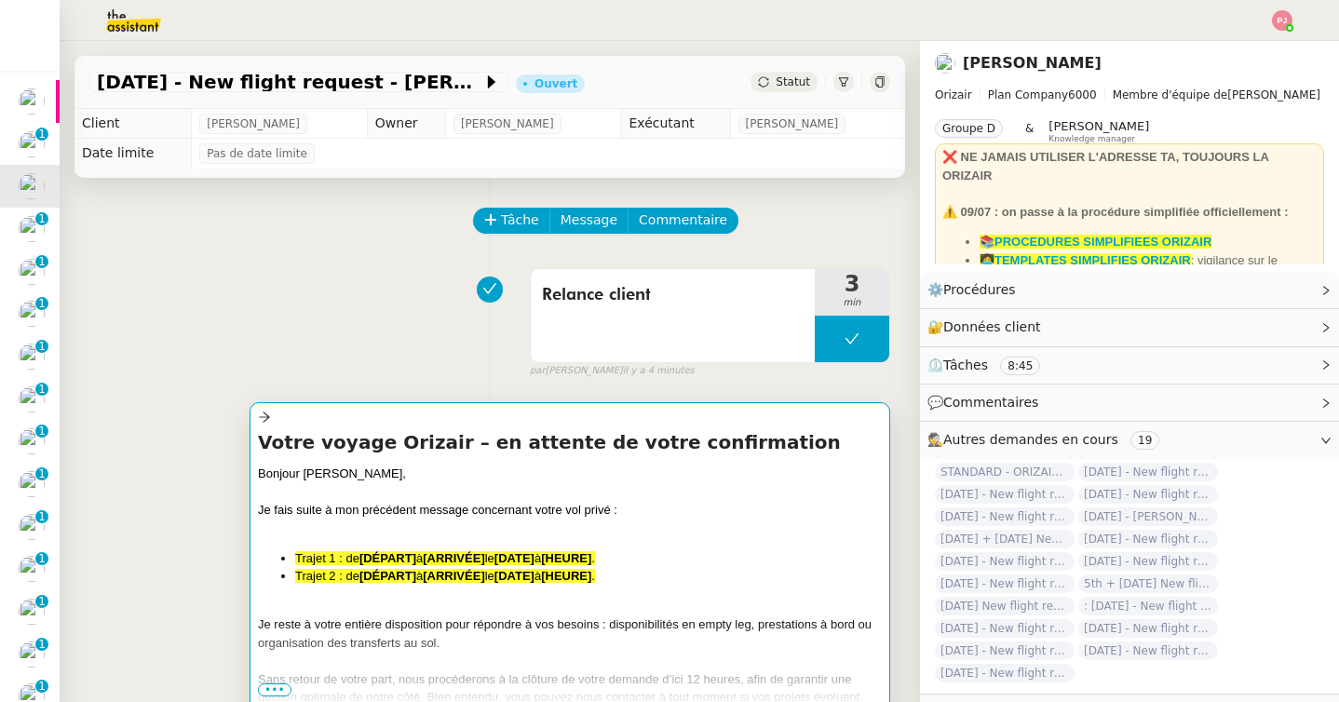
click at [395, 525] on div at bounding box center [570, 528] width 624 height 19
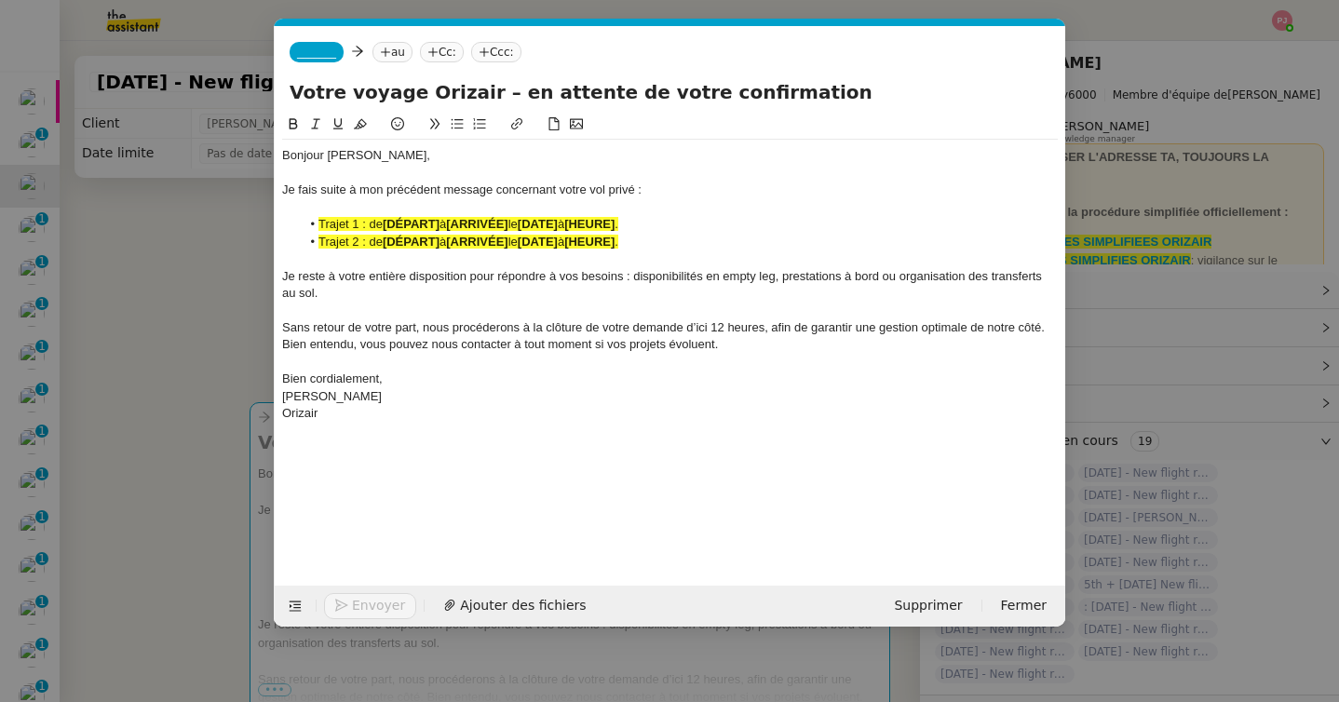
scroll to position [0, 109]
click at [416, 422] on div "Bonjour M. Colarossi, Je fais suite à mon précédent message concernant votre vo…" at bounding box center [670, 285] width 776 height 290
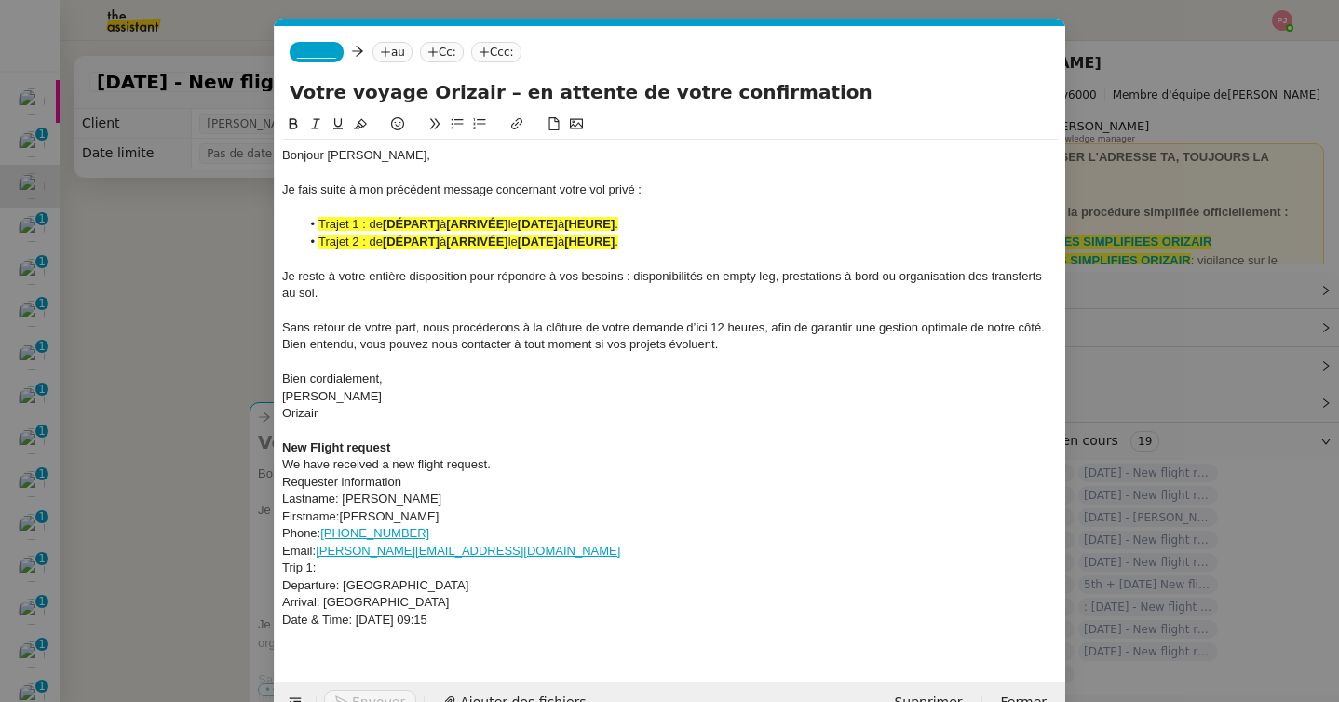
scroll to position [0, 0]
drag, startPoint x: 520, startPoint y: 618, endPoint x: 281, endPoint y: 567, distance: 243.8
click at [282, 567] on div "Bonjour M. Colarossi, Je fais suite à mon précédent message concernant votre vo…" at bounding box center [670, 396] width 776 height 513
click at [297, 120] on icon at bounding box center [293, 123] width 13 height 13
click at [359, 129] on icon at bounding box center [360, 123] width 13 height 13
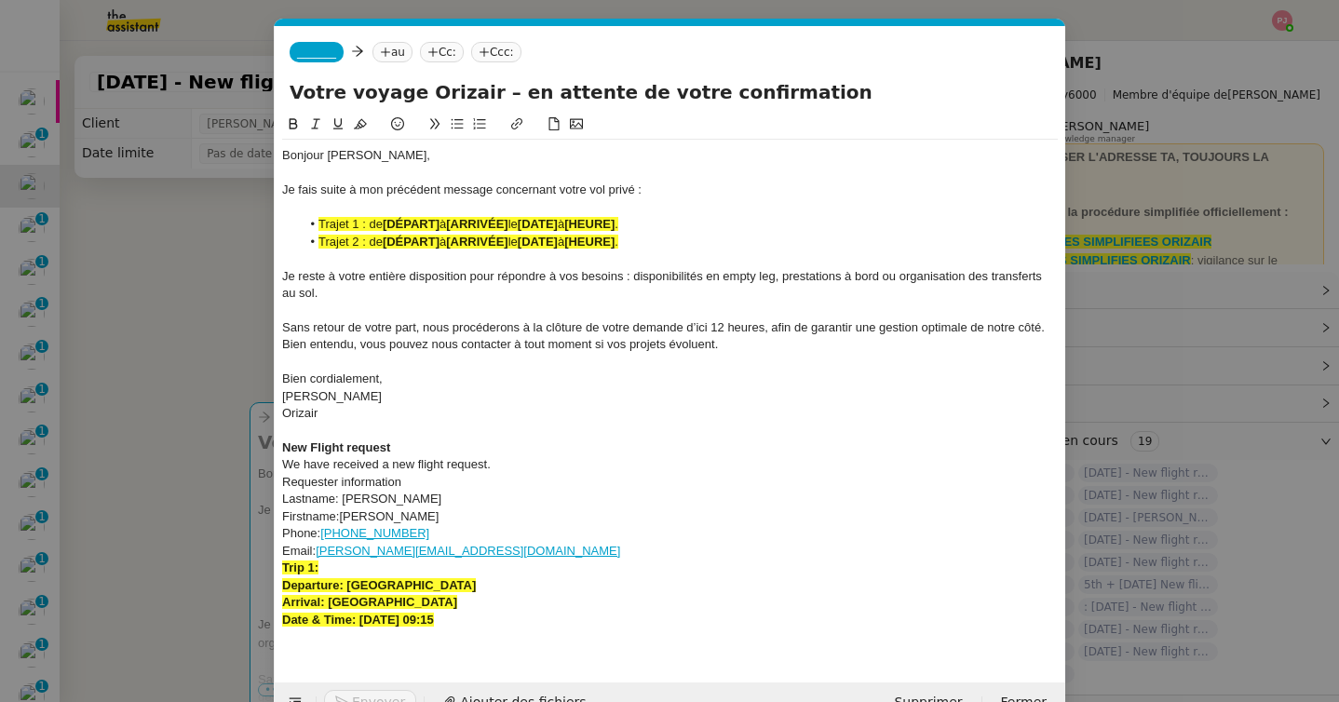
click at [496, 548] on div "Email: arthur.colarossi@gmail.com" at bounding box center [670, 551] width 776 height 17
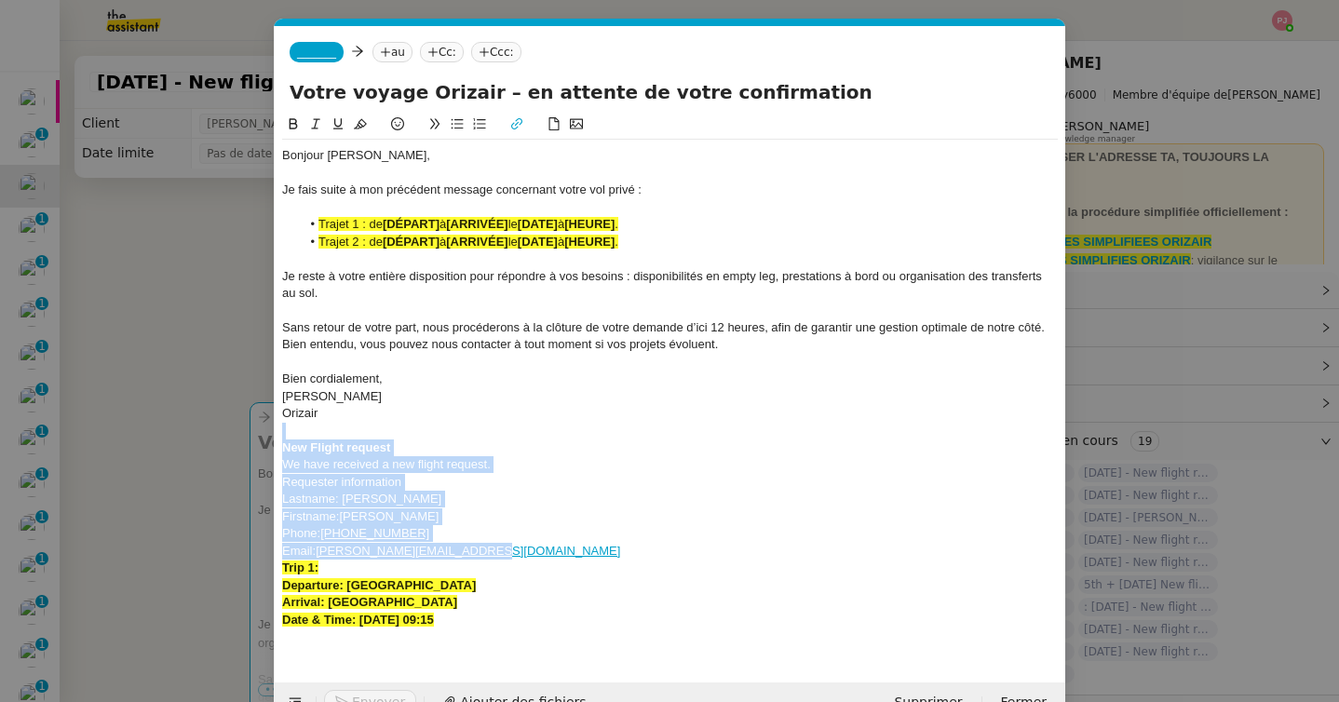
drag, startPoint x: 491, startPoint y: 549, endPoint x: 273, endPoint y: 436, distance: 245.3
click at [274, 436] on form "_______ au Cc: Ccc: Votre voyage Orizair – en attente de votre confirmation Bon…" at bounding box center [670, 375] width 792 height 698
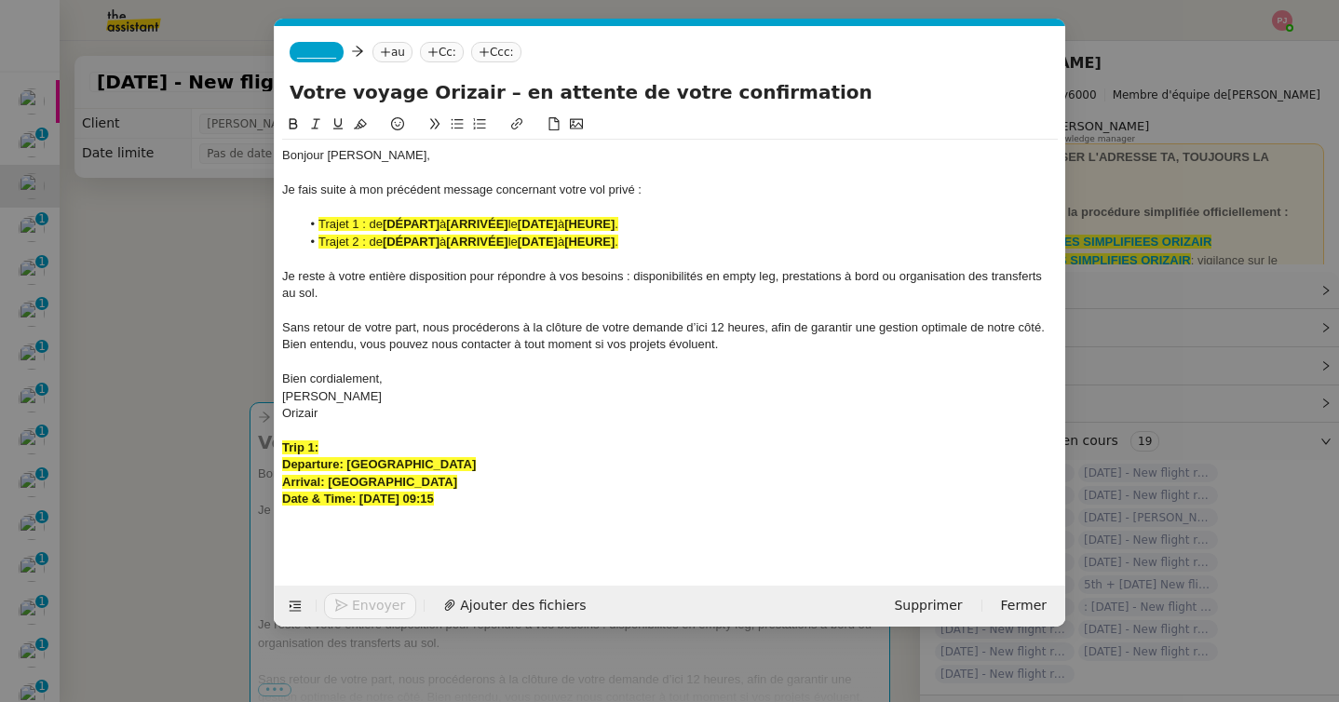
drag, startPoint x: 526, startPoint y: 470, endPoint x: 348, endPoint y: 469, distance: 177.9
click at [348, 469] on div "Departure: Paris Beauvais Tillé Airport" at bounding box center [670, 464] width 776 height 17
copy strong "Paris Beauvais Tillé Airport"
drag, startPoint x: 442, startPoint y: 225, endPoint x: 386, endPoint y: 227, distance: 56.8
click at [386, 227] on li "Trajet 1 : de [DÉPART] à [ARRIVÉE] le [DATE] à [HEURE] ." at bounding box center [680, 224] width 758 height 17
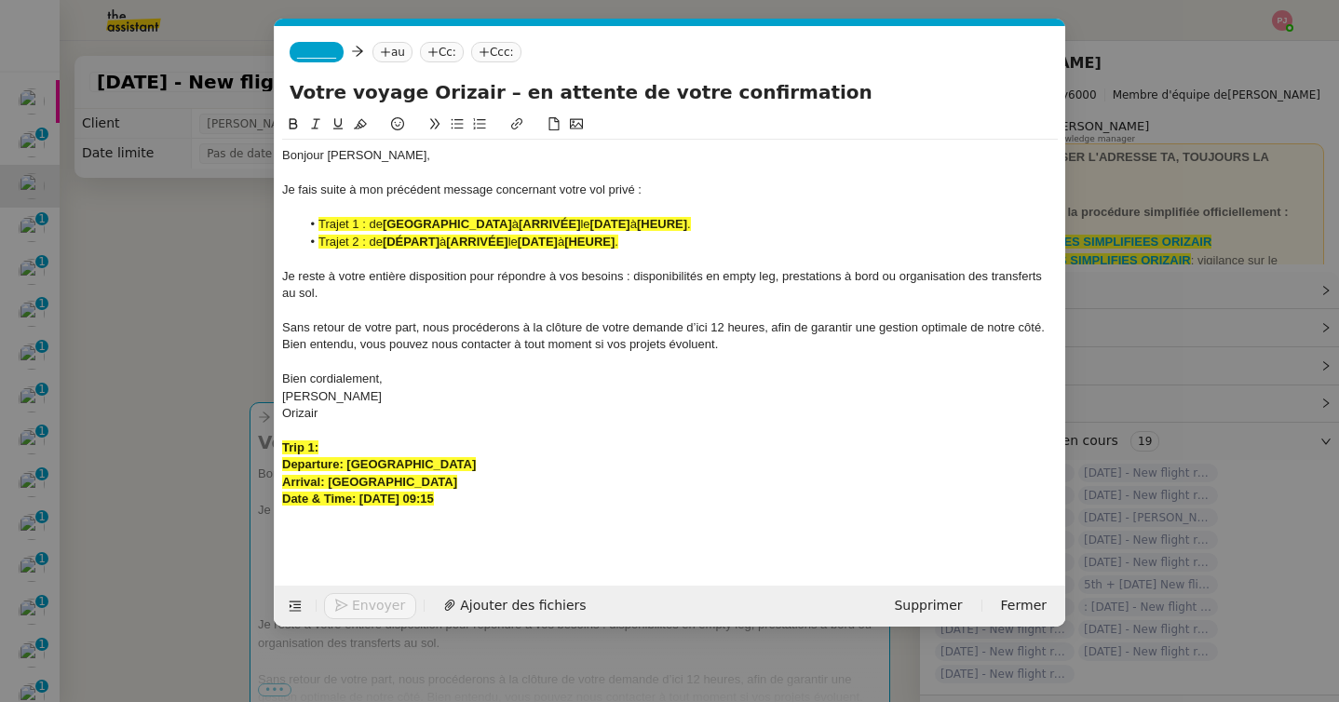
drag, startPoint x: 484, startPoint y: 487, endPoint x: 331, endPoint y: 476, distance: 154.1
click at [331, 476] on div "Arrival: Palma de Mallorca Airport" at bounding box center [670, 482] width 776 height 17
copy strong "Palma de Mallorca Airport"
drag, startPoint x: 618, startPoint y: 222, endPoint x: 556, endPoint y: 224, distance: 62.4
click at [556, 224] on li "Trajet 1 : de Paris Beauvais Tillé Airport à [ARRIVÉE] le [DATE] à [HEURE] ." at bounding box center [680, 224] width 758 height 17
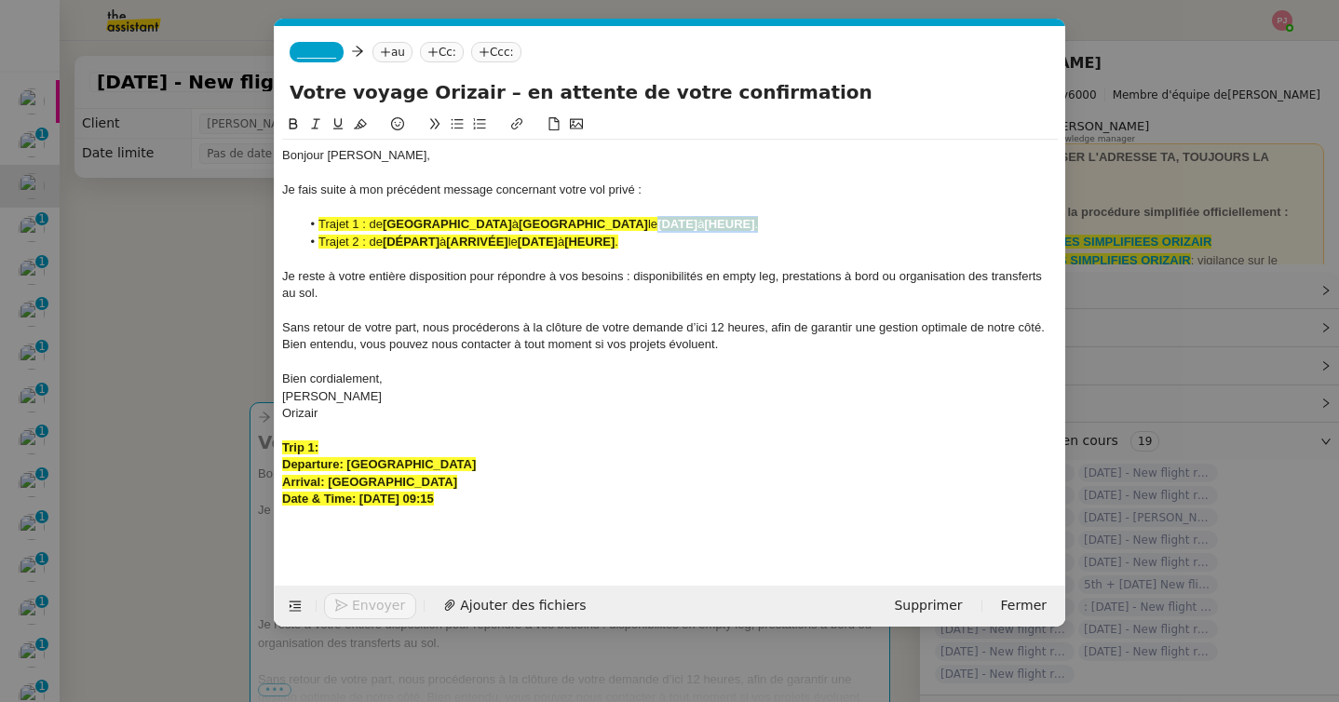
drag, startPoint x: 722, startPoint y: 223, endPoint x: 860, endPoint y: 230, distance: 138.0
click at [860, 230] on li "Trajet 1 : de Paris Beauvais Tillé Airport à Palma de Mallorca Airport le [DATE…" at bounding box center [680, 224] width 758 height 17
drag, startPoint x: 661, startPoint y: 241, endPoint x: 245, endPoint y: 249, distance: 416.3
click at [245, 249] on nz-modal-container "orizair relan Service ✈️ Orizair - Relan ce après envoi devis client (FR) Dans …" at bounding box center [669, 351] width 1339 height 702
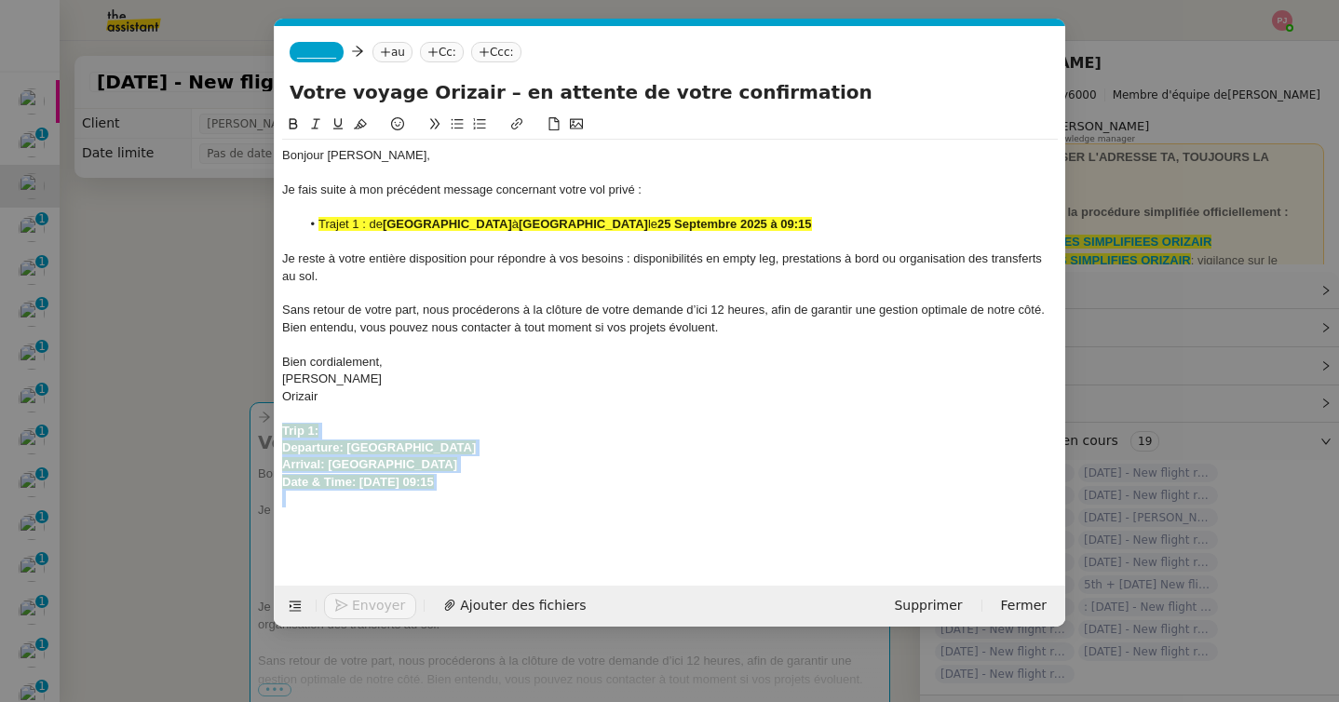
drag, startPoint x: 562, startPoint y: 495, endPoint x: 183, endPoint y: 425, distance: 385.6
click at [183, 425] on nz-modal-container "orizair relan Service ✈️ Orizair - Relan ce après envoi devis client (FR) Dans …" at bounding box center [669, 351] width 1339 height 702
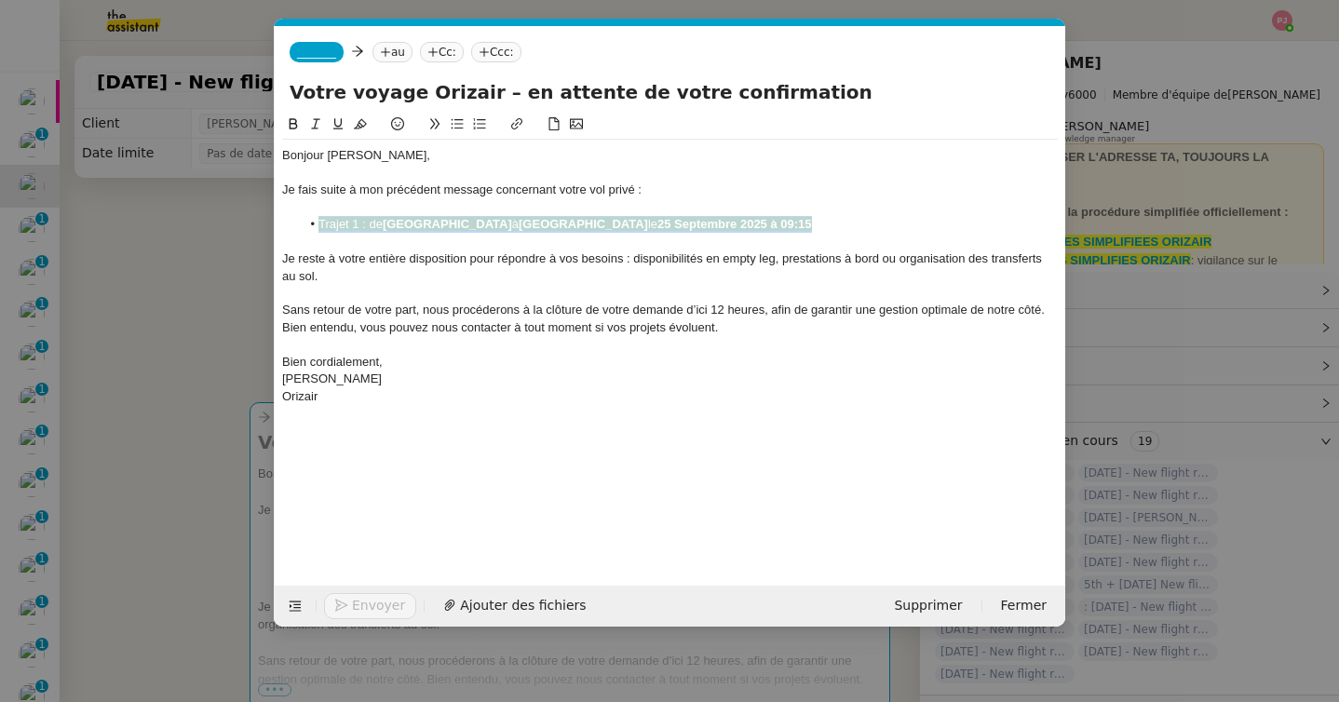
drag, startPoint x: 893, startPoint y: 223, endPoint x: 259, endPoint y: 226, distance: 634.2
click at [259, 226] on nz-modal-container "orizair relan Service ✈️ Orizair - Relan ce après envoi devis client (FR) Dans …" at bounding box center [669, 351] width 1339 height 702
click at [359, 117] on icon at bounding box center [360, 123] width 13 height 13
click at [294, 54] on nz-tag "_______" at bounding box center [317, 52] width 54 height 20
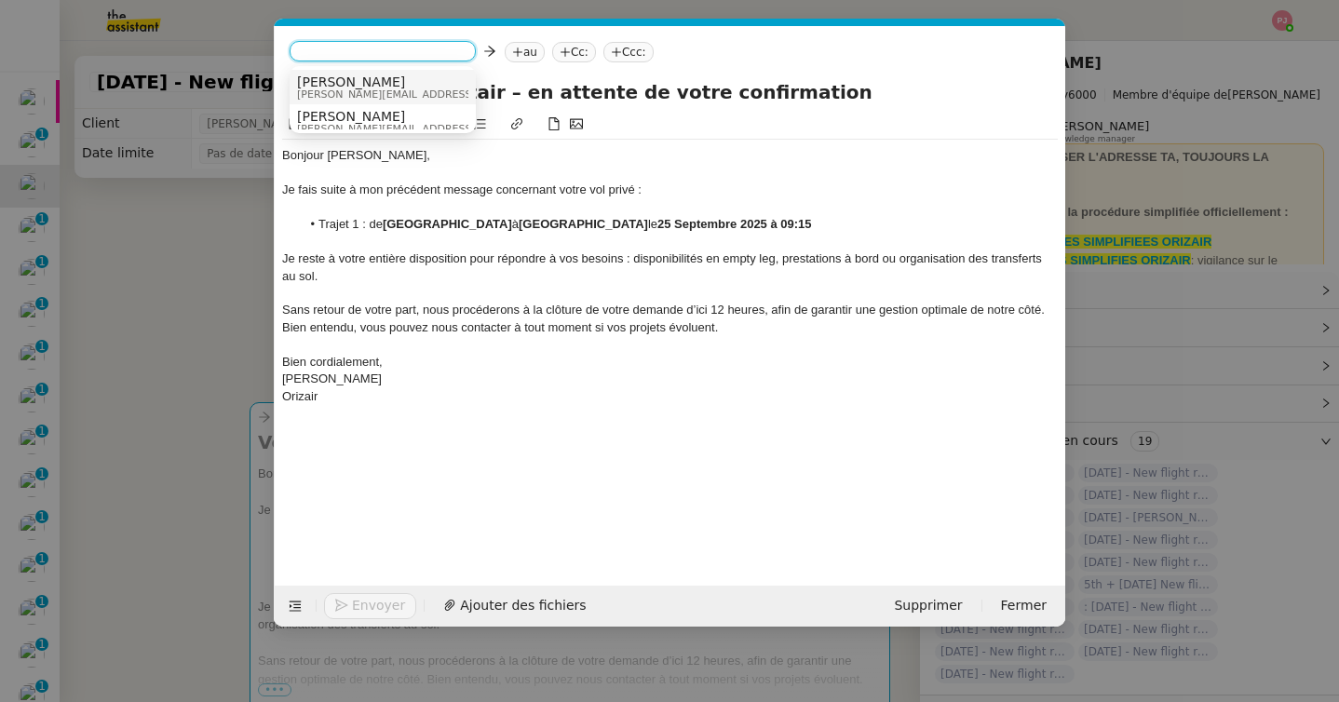
click at [348, 90] on span "josephine.k@orizair.com" at bounding box center [429, 94] width 264 height 10
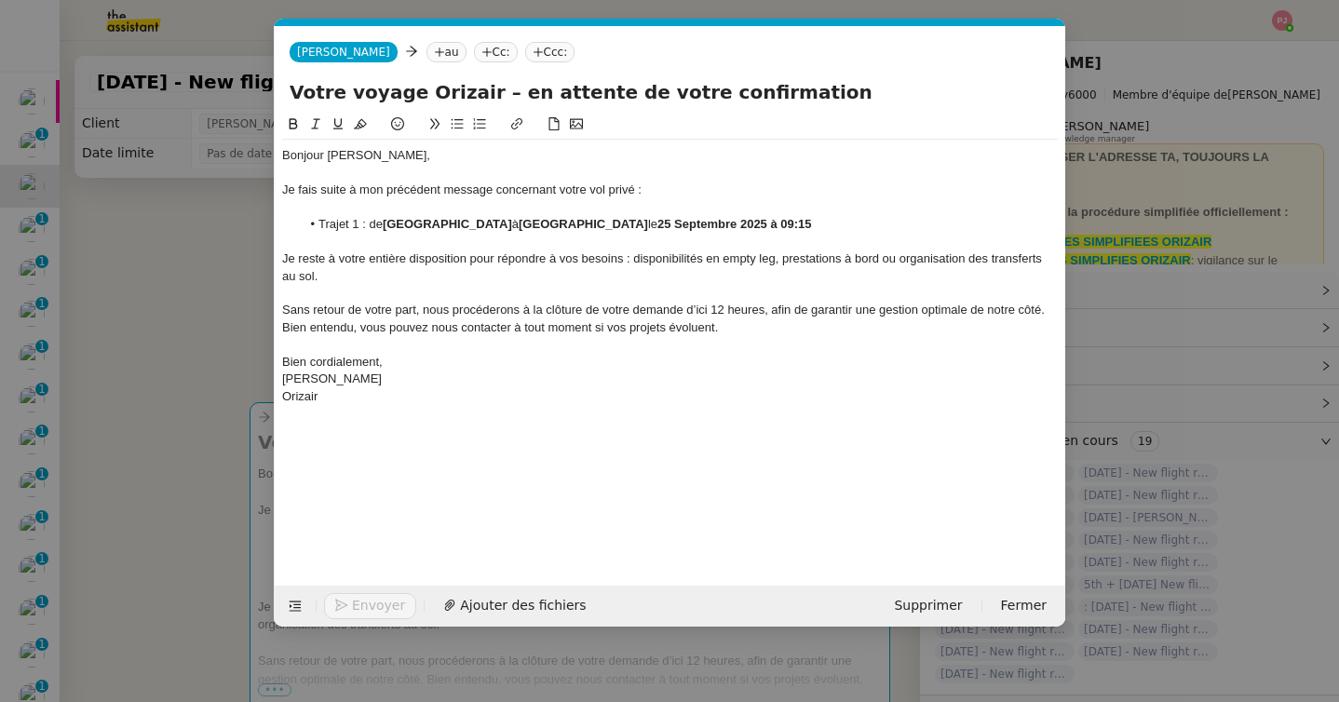
click at [434, 49] on icon at bounding box center [439, 52] width 11 height 11
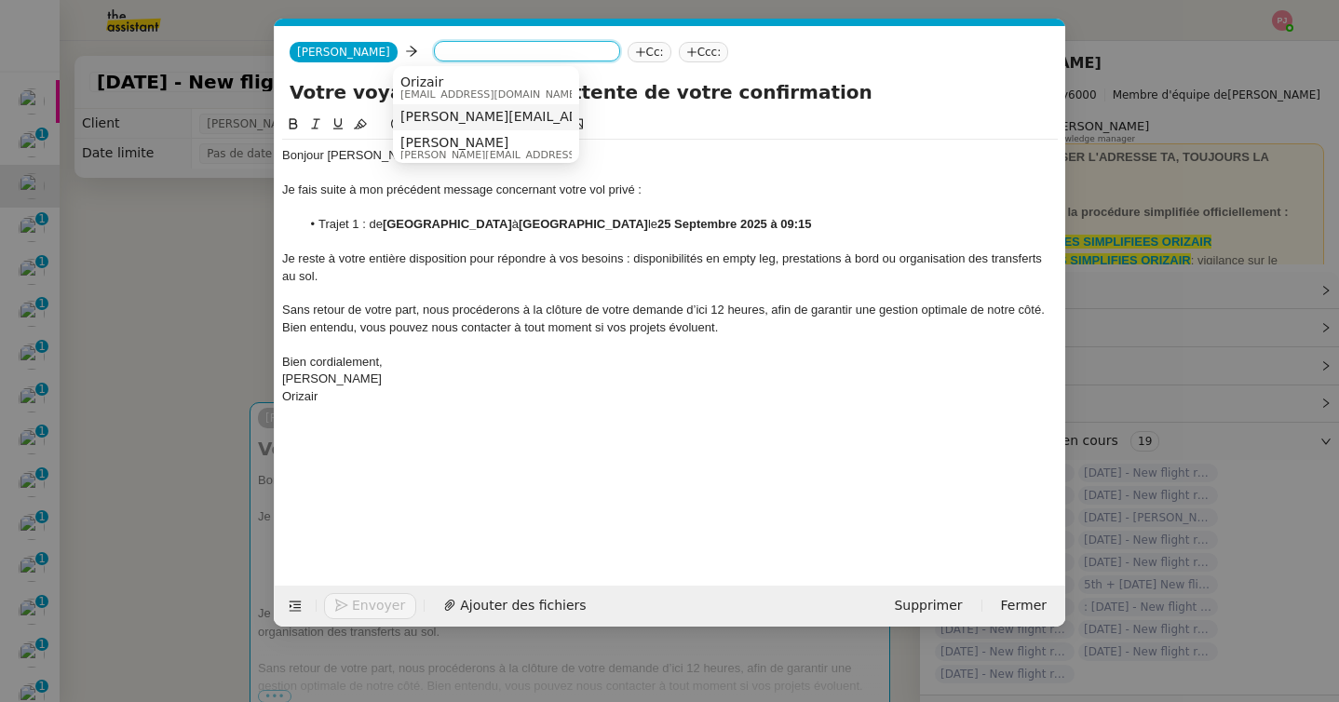
click at [458, 114] on span "arthur.colarossi@gmail.com" at bounding box center [568, 116] width 336 height 15
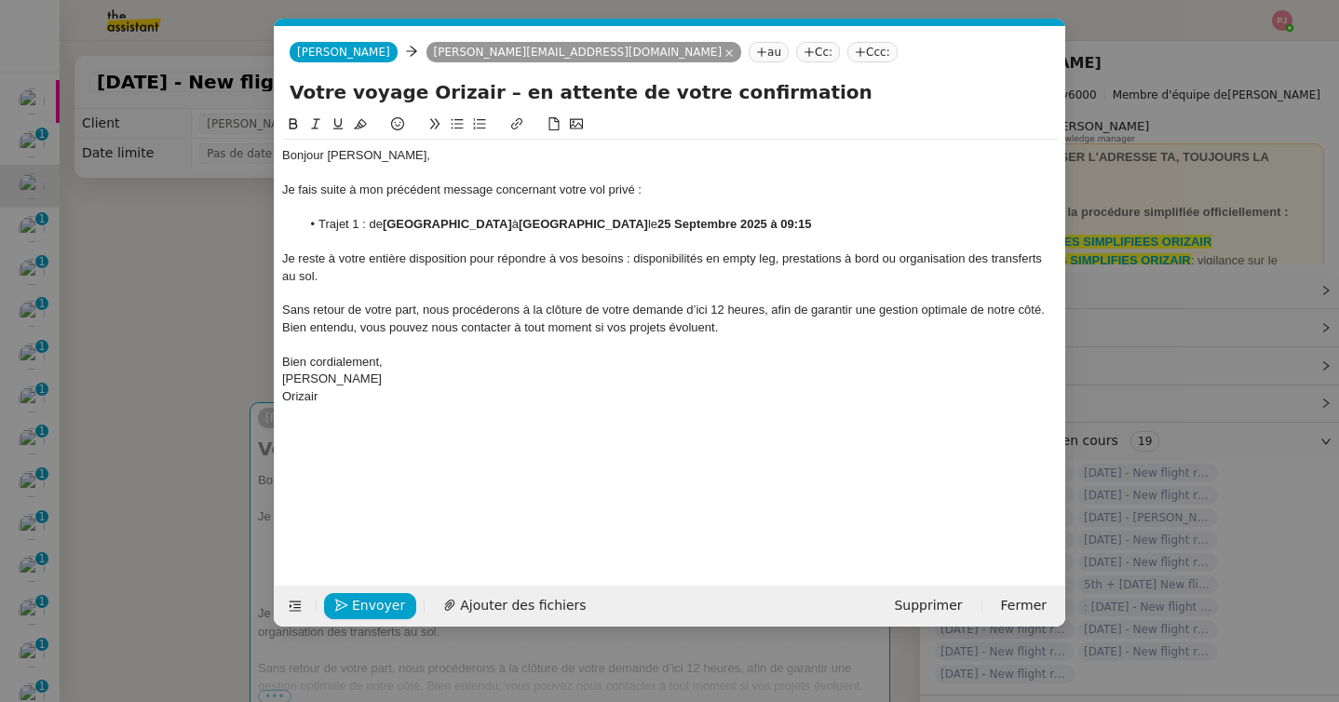
click at [847, 55] on nz-tag "Ccc:" at bounding box center [872, 52] width 50 height 20
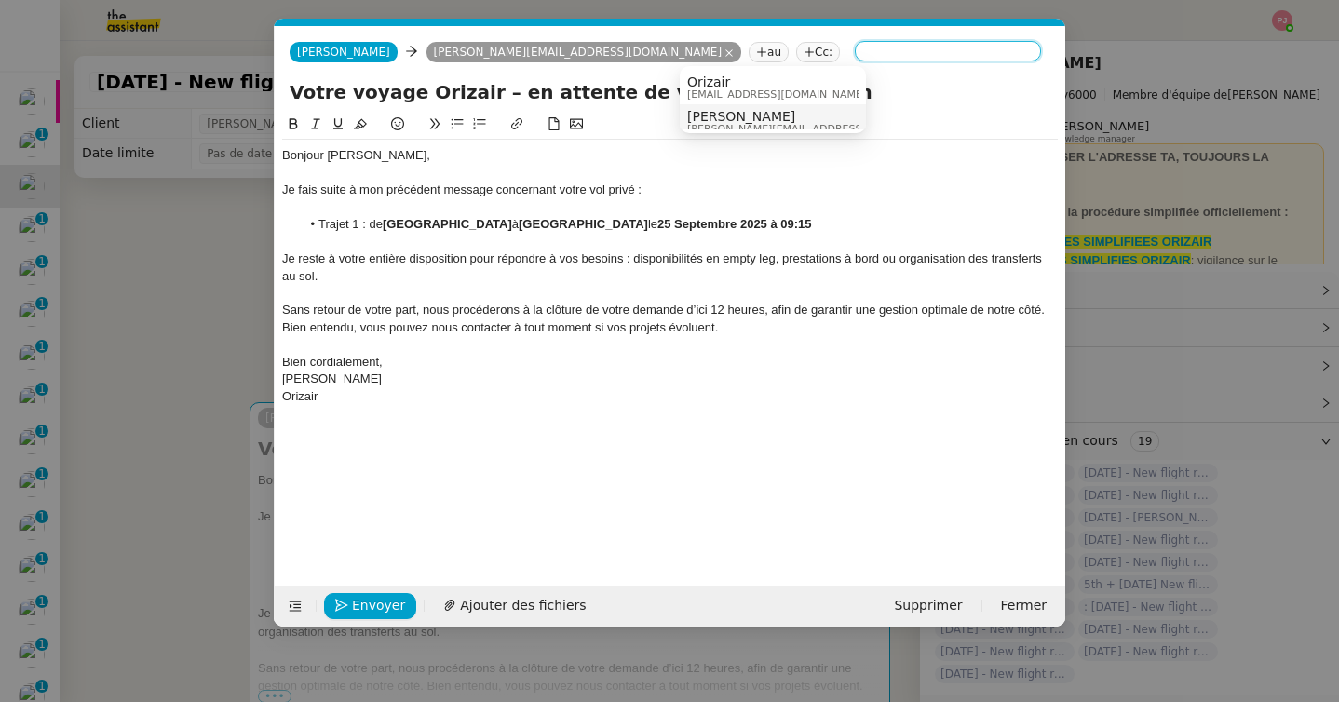
click at [724, 132] on nz-option-container "Orizair contact@noreply.orizair.com Louis Frei louis@orizair.com" at bounding box center [773, 99] width 186 height 67
click at [731, 118] on span "[PERSON_NAME]" at bounding box center [819, 116] width 264 height 15
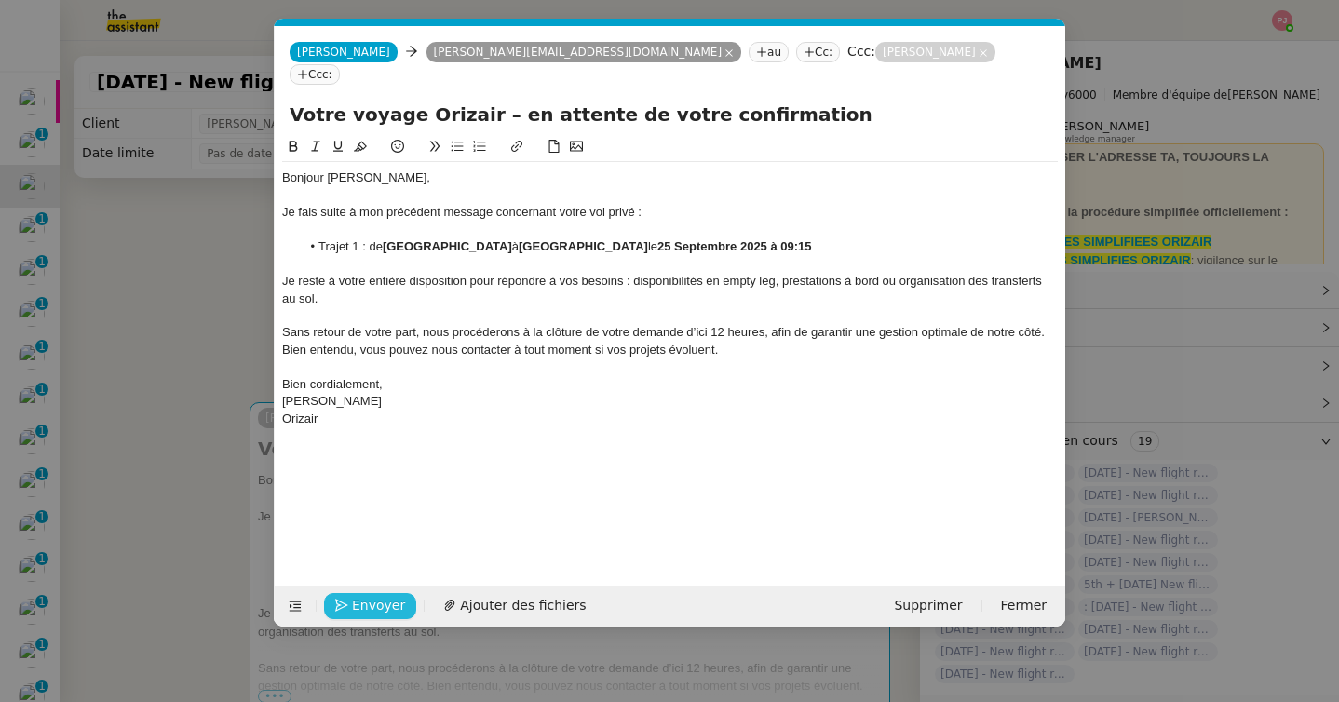
click at [383, 613] on span "Envoyer" at bounding box center [378, 605] width 53 height 21
click at [383, 613] on span "Confirmer l'envoi" at bounding box center [408, 605] width 112 height 21
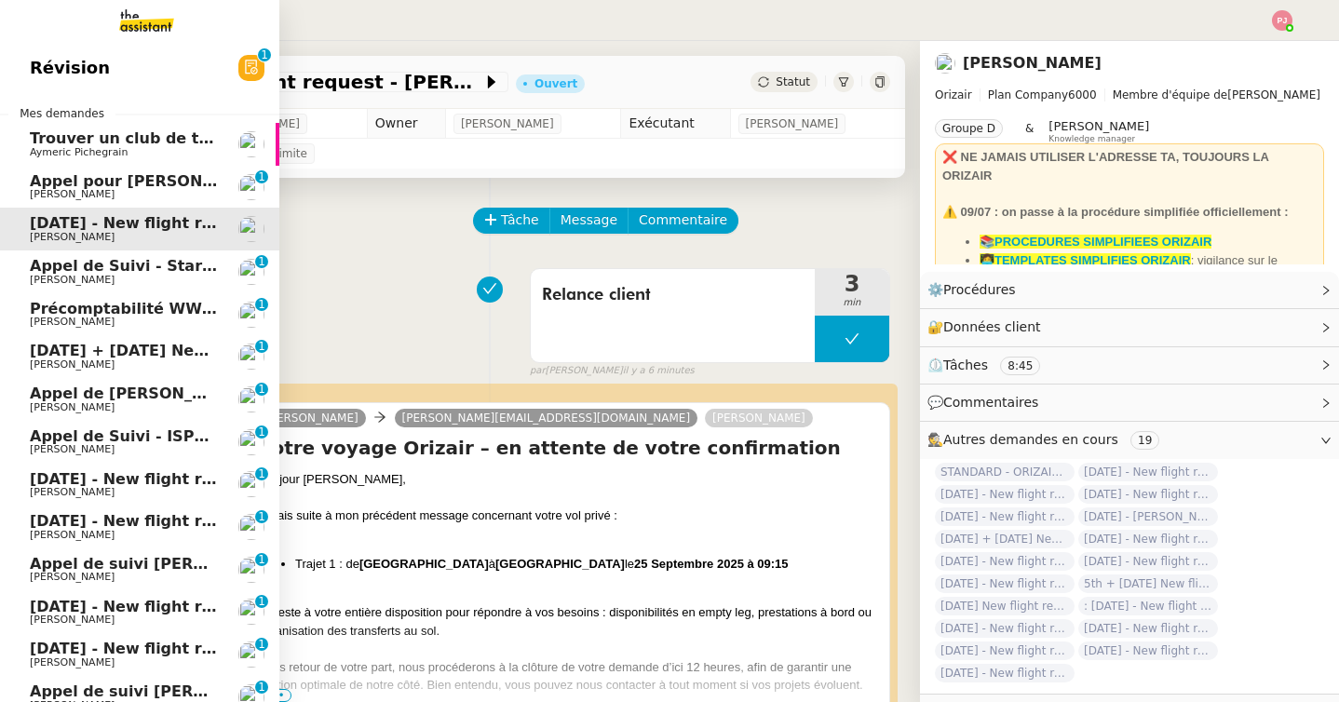
click at [103, 347] on span "[DATE] + [DATE] New flight request - [GEOGRAPHIC_DATA]" at bounding box center [274, 351] width 489 height 18
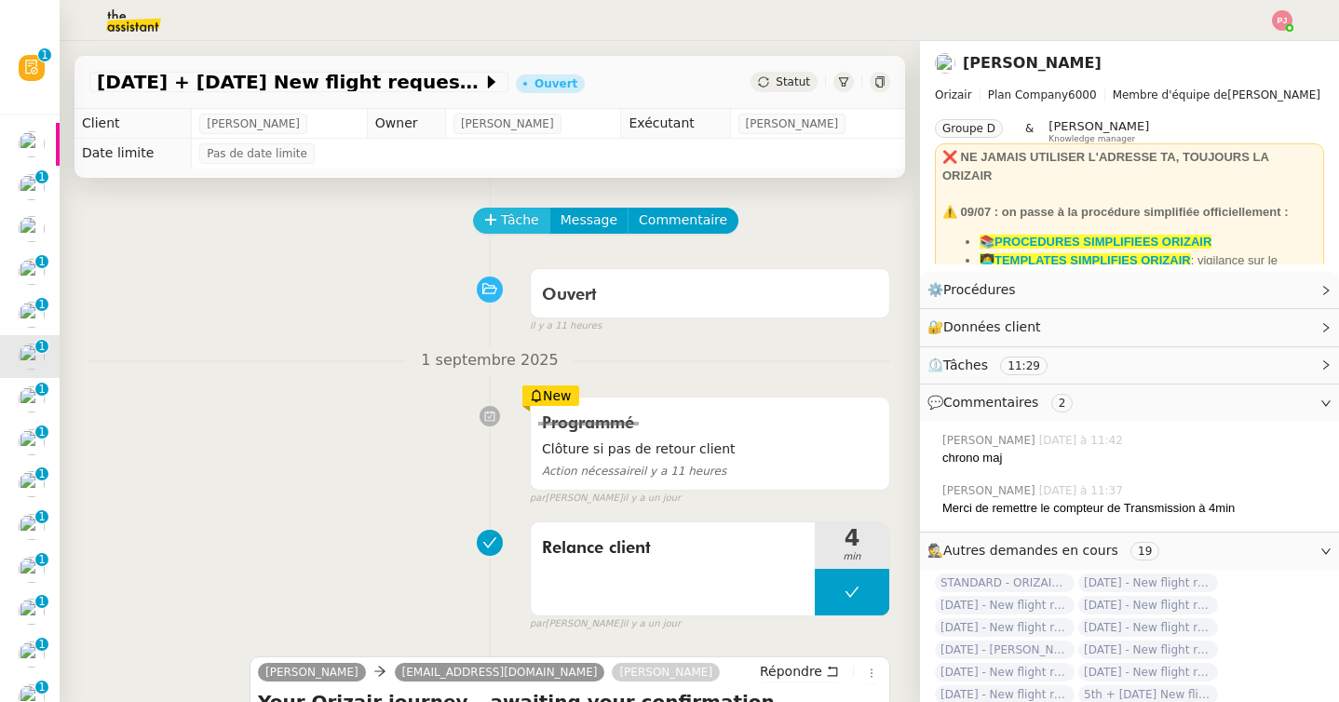
click at [514, 226] on span "Tâche" at bounding box center [520, 220] width 38 height 21
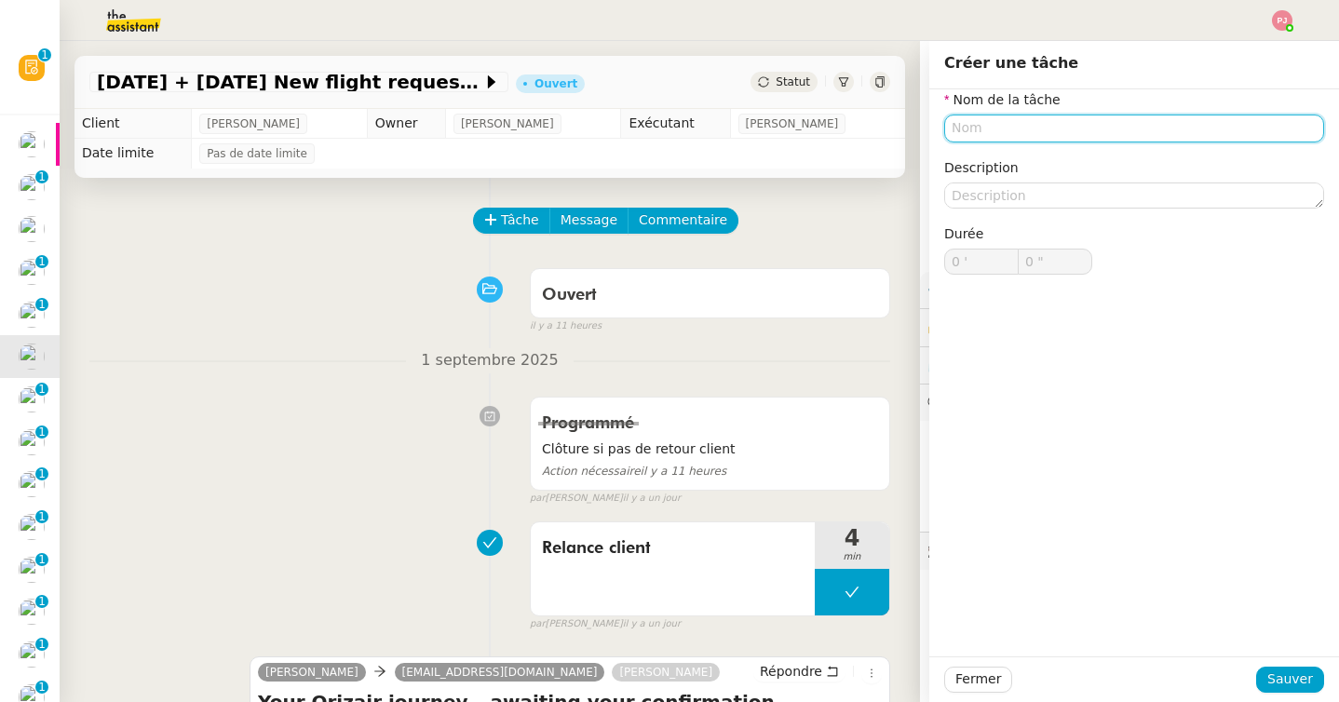
click at [1144, 121] on input "text" at bounding box center [1134, 128] width 380 height 27
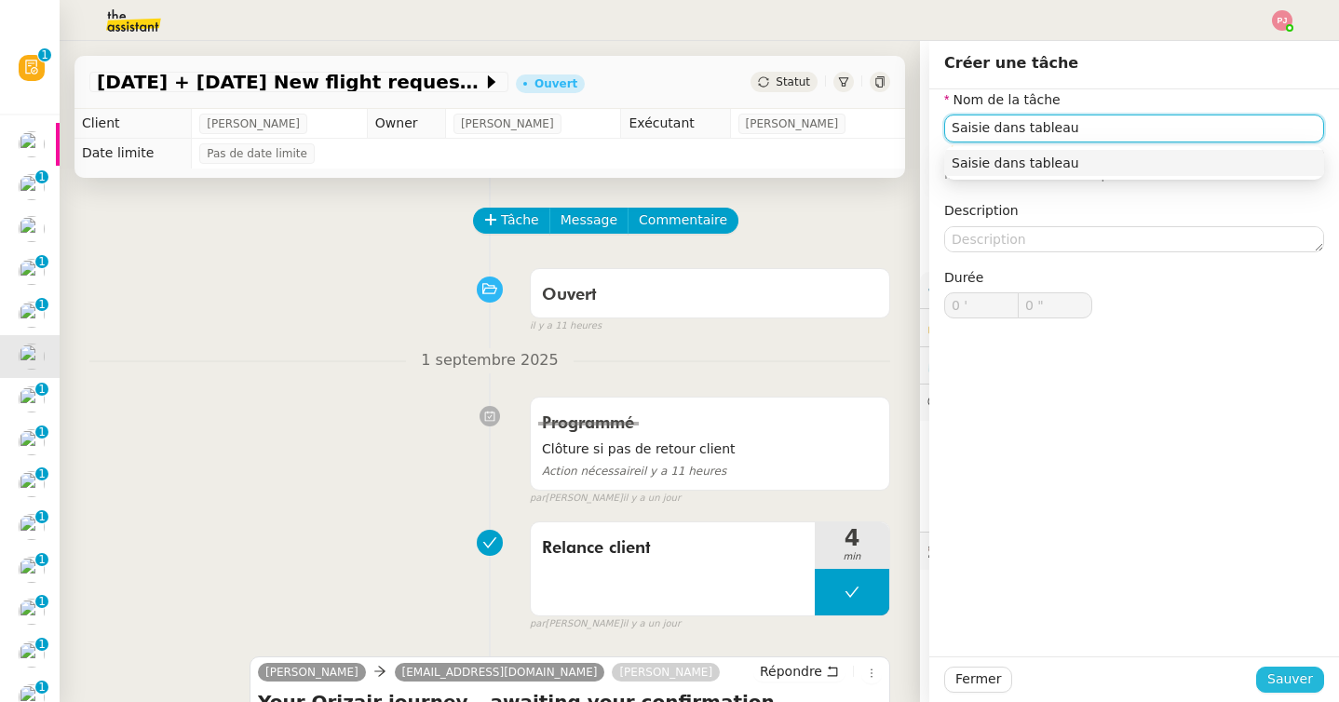
type input "Saisie dans tableau"
click at [1301, 669] on span "Sauver" at bounding box center [1290, 679] width 46 height 21
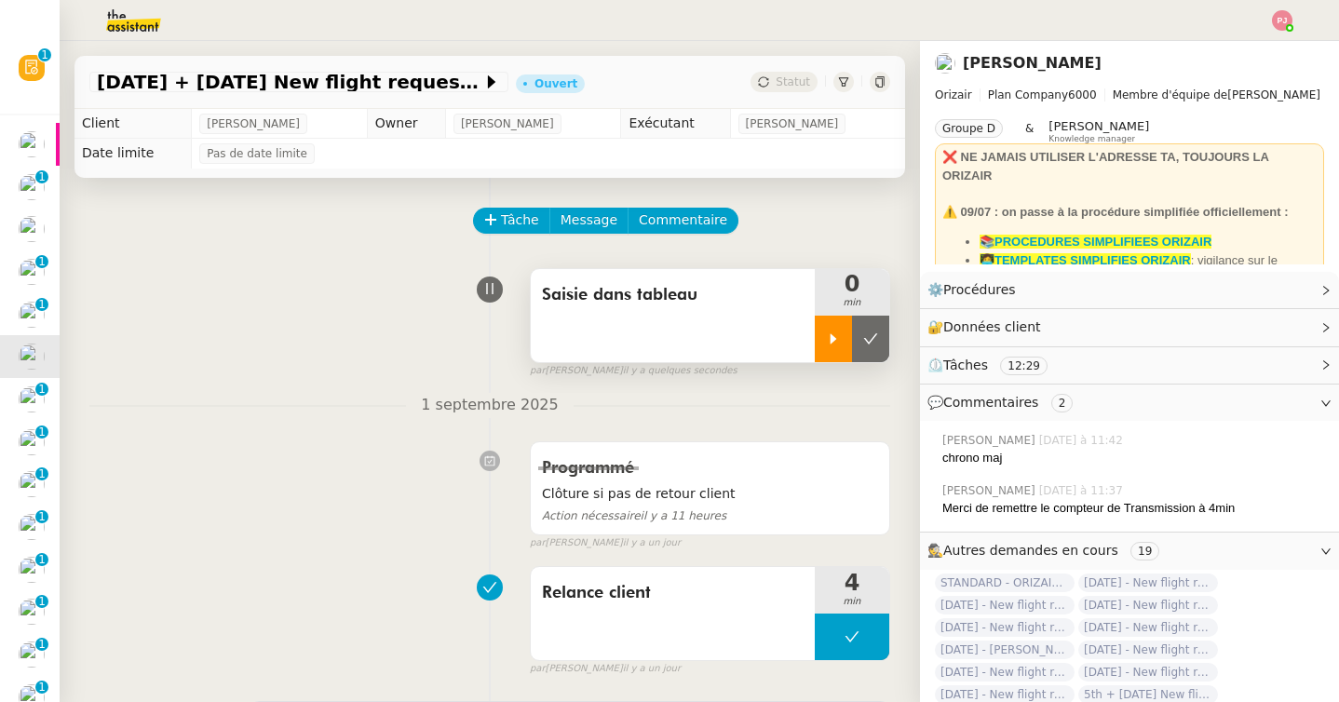
click at [822, 334] on div at bounding box center [833, 339] width 37 height 47
click at [868, 338] on div at bounding box center [852, 339] width 75 height 47
click at [868, 338] on icon at bounding box center [870, 339] width 15 height 15
click at [792, 84] on span "Statut" at bounding box center [793, 81] width 34 height 13
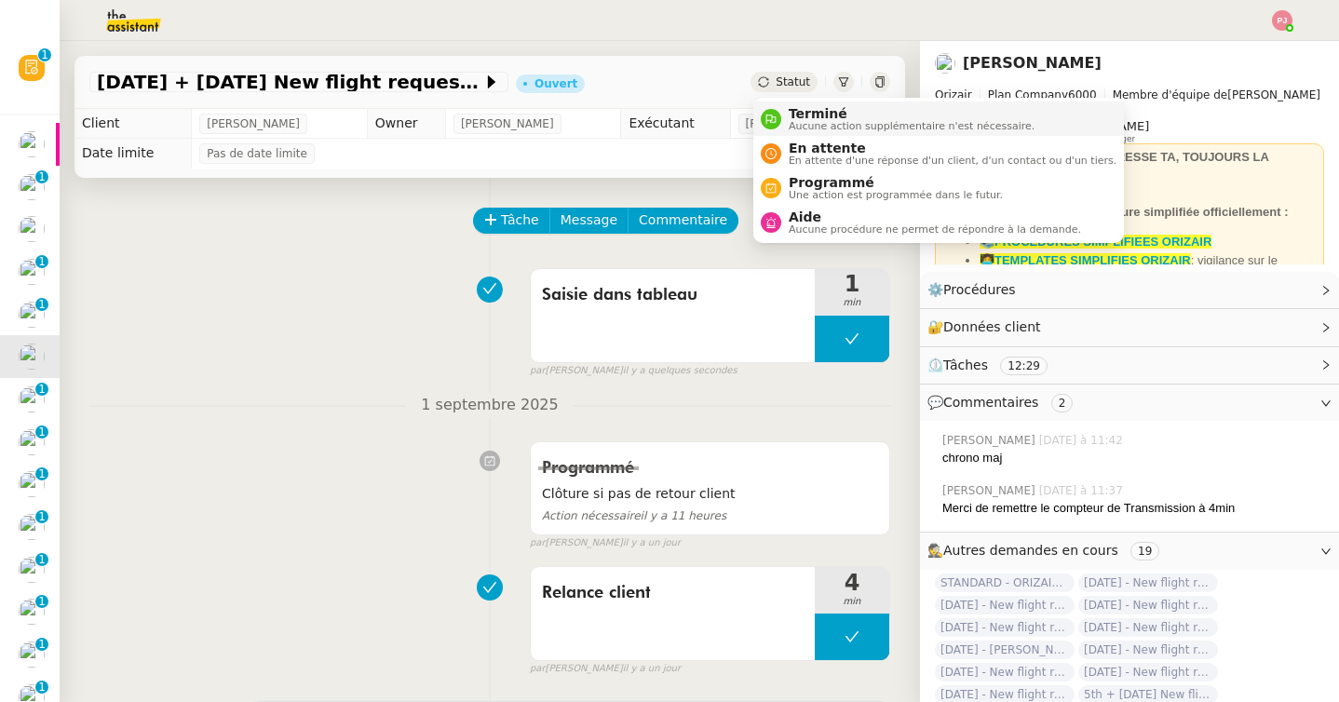
click at [802, 128] on span "Aucune action supplémentaire n'est nécessaire." at bounding box center [912, 126] width 246 height 10
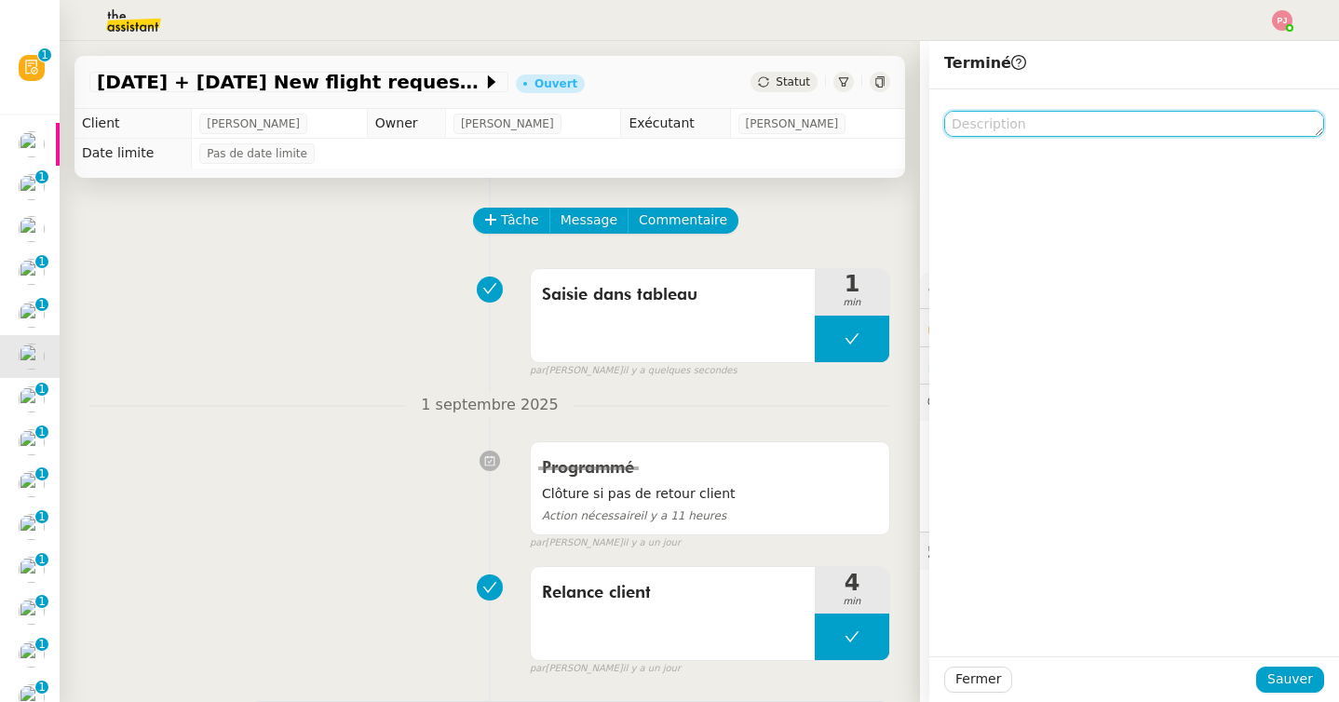
click at [1007, 127] on textarea at bounding box center [1134, 124] width 380 height 26
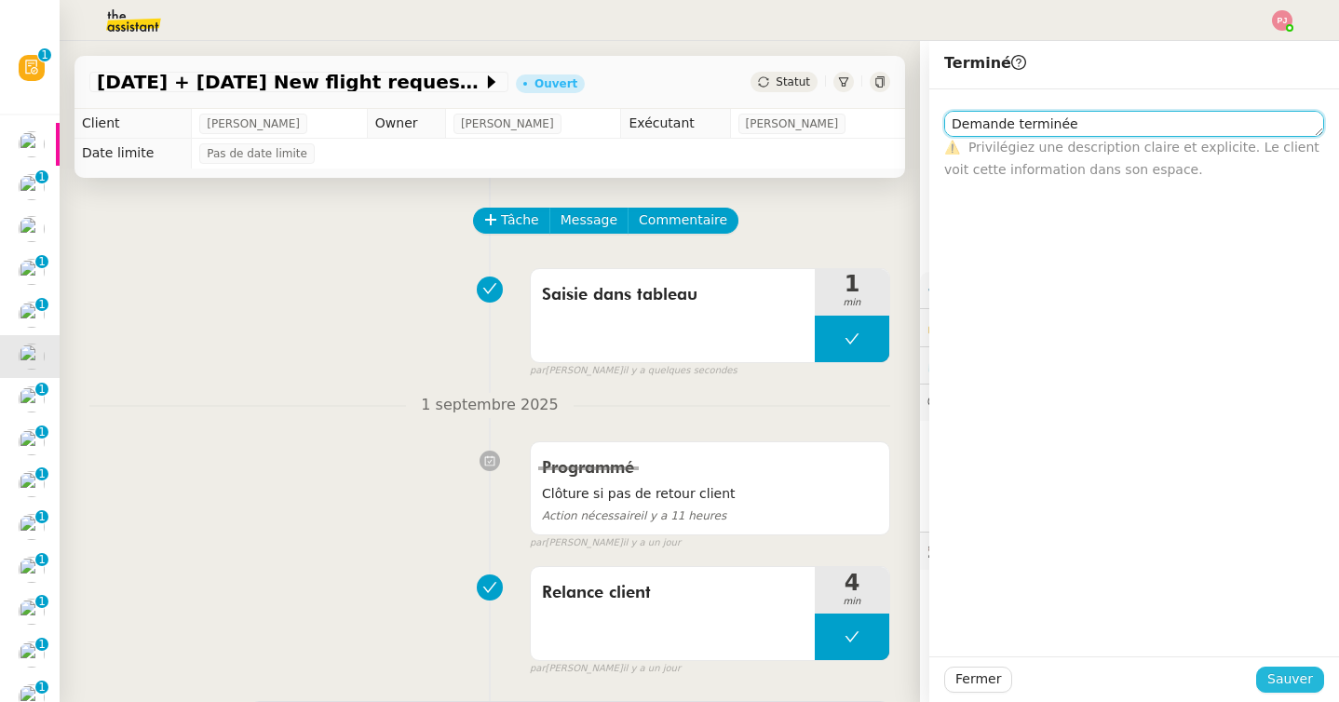
type textarea "Demande terminée"
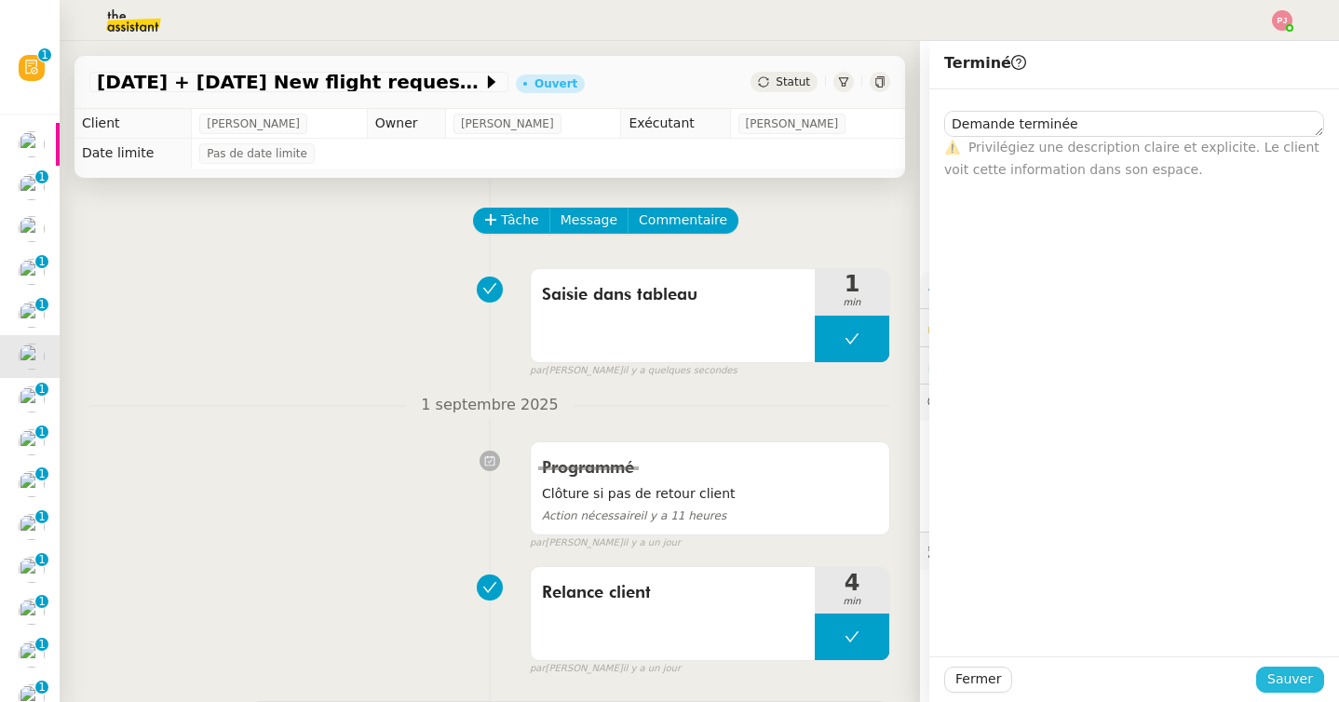
click at [1271, 674] on span "Sauver" at bounding box center [1290, 679] width 46 height 21
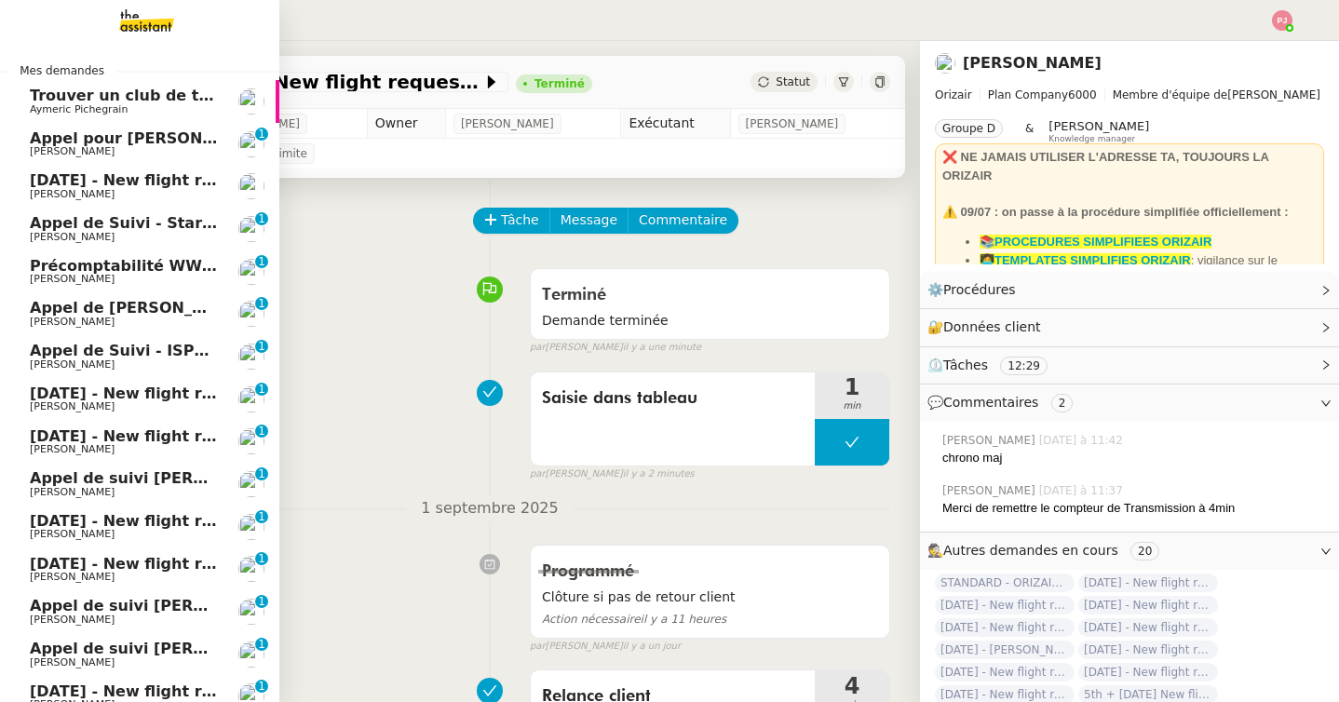
click at [154, 179] on span "[DATE] - New flight request - [PERSON_NAME]" at bounding box center [222, 180] width 385 height 18
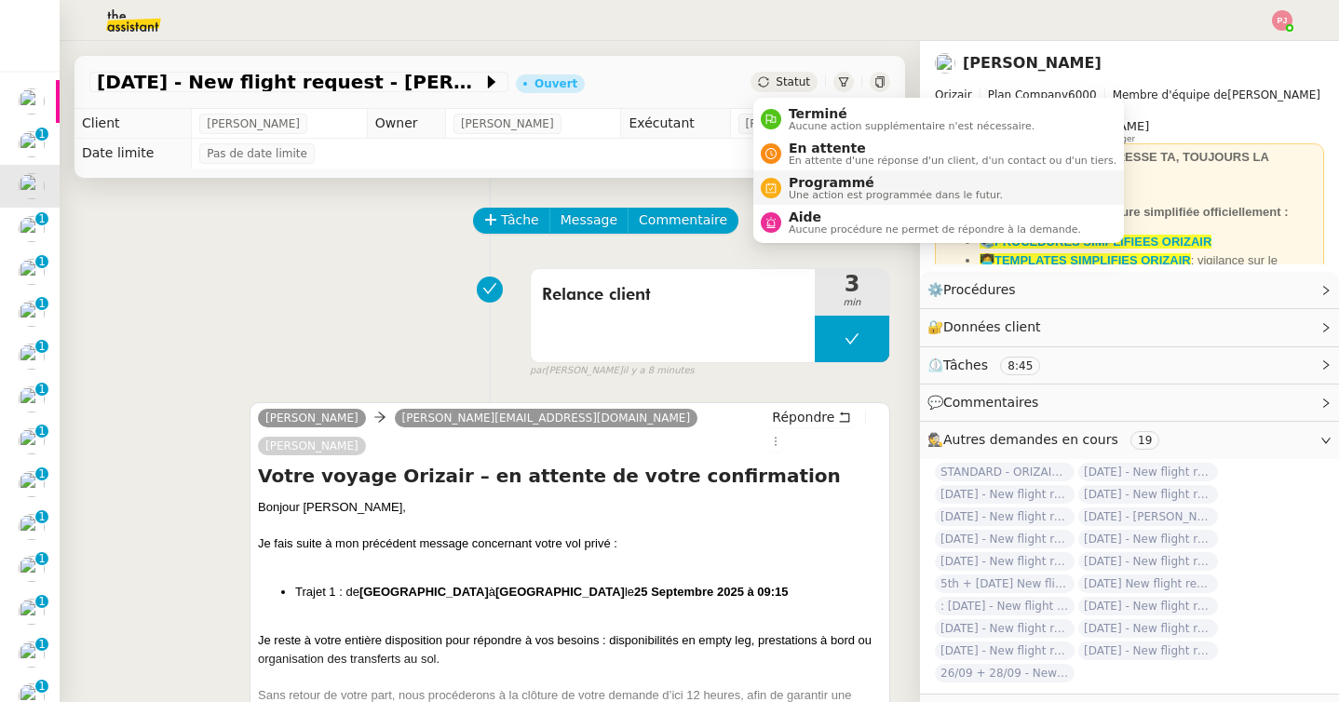
click at [829, 190] on span "Une action est programmée dans le futur." at bounding box center [896, 195] width 214 height 10
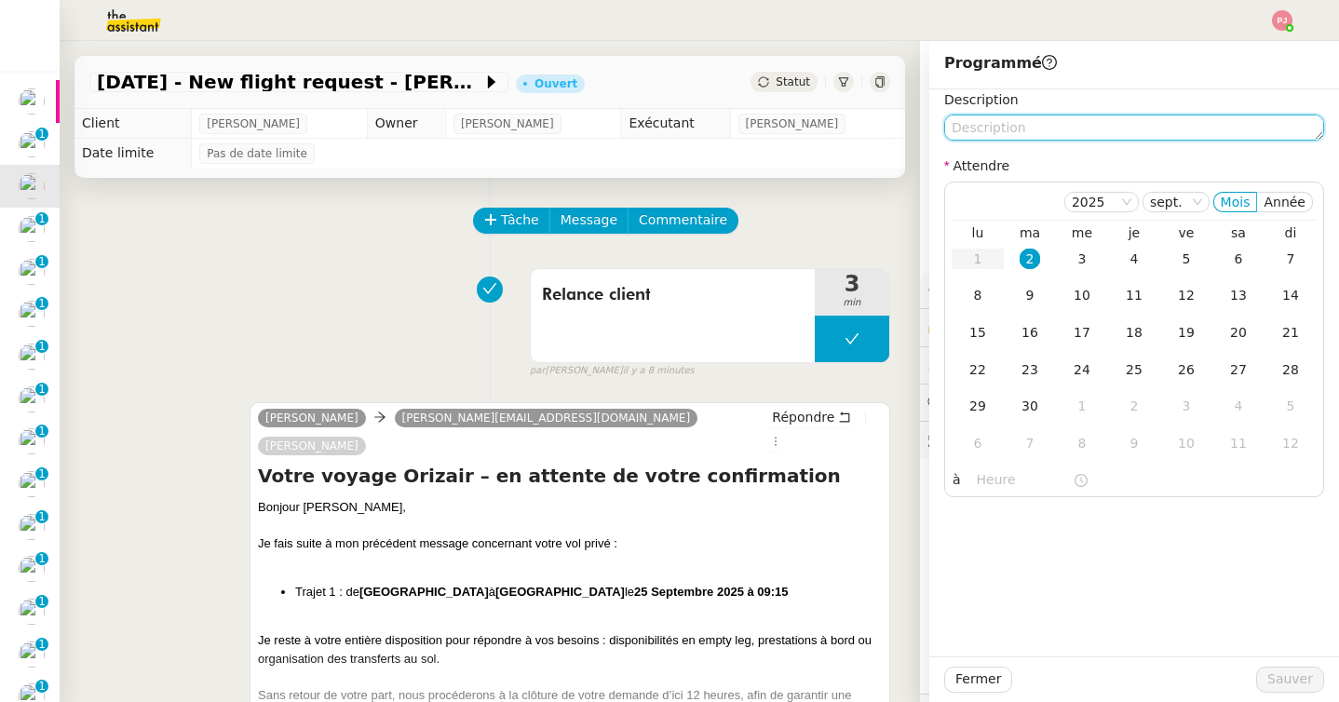
click at [994, 132] on textarea at bounding box center [1134, 128] width 380 height 26
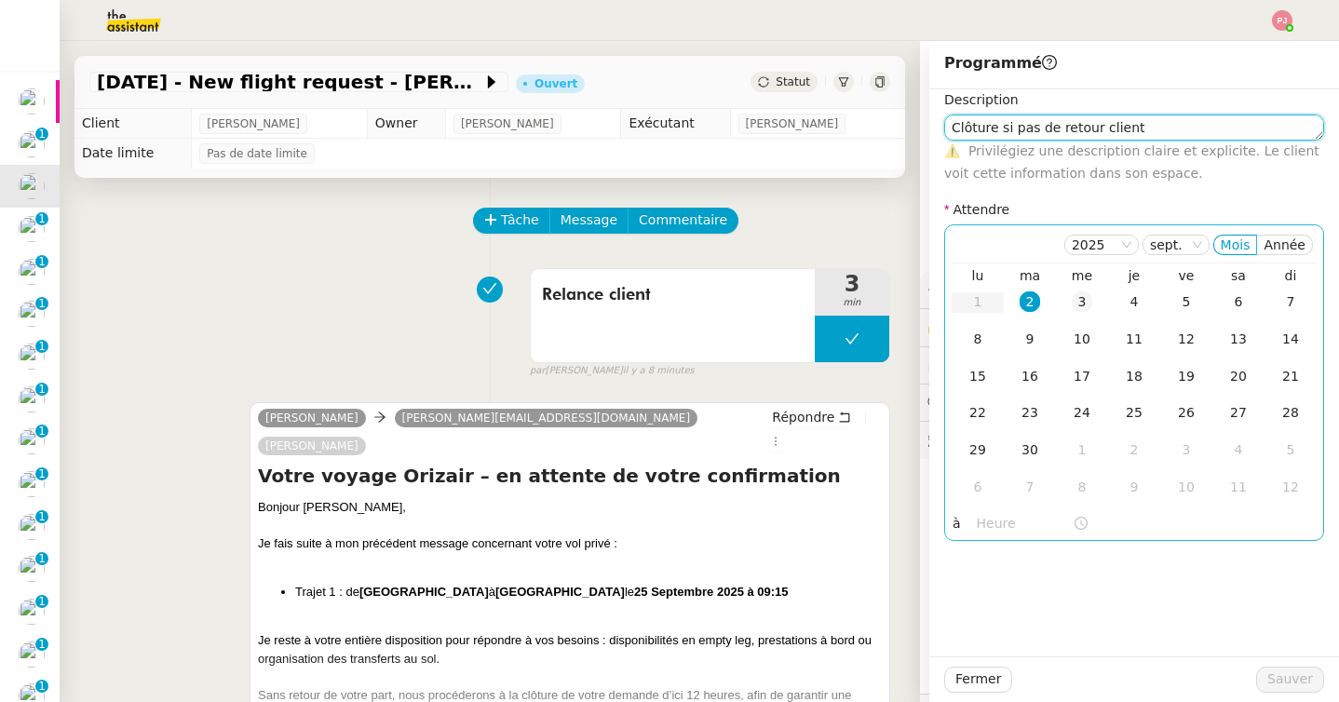
type textarea "Clôture si pas de retour client"
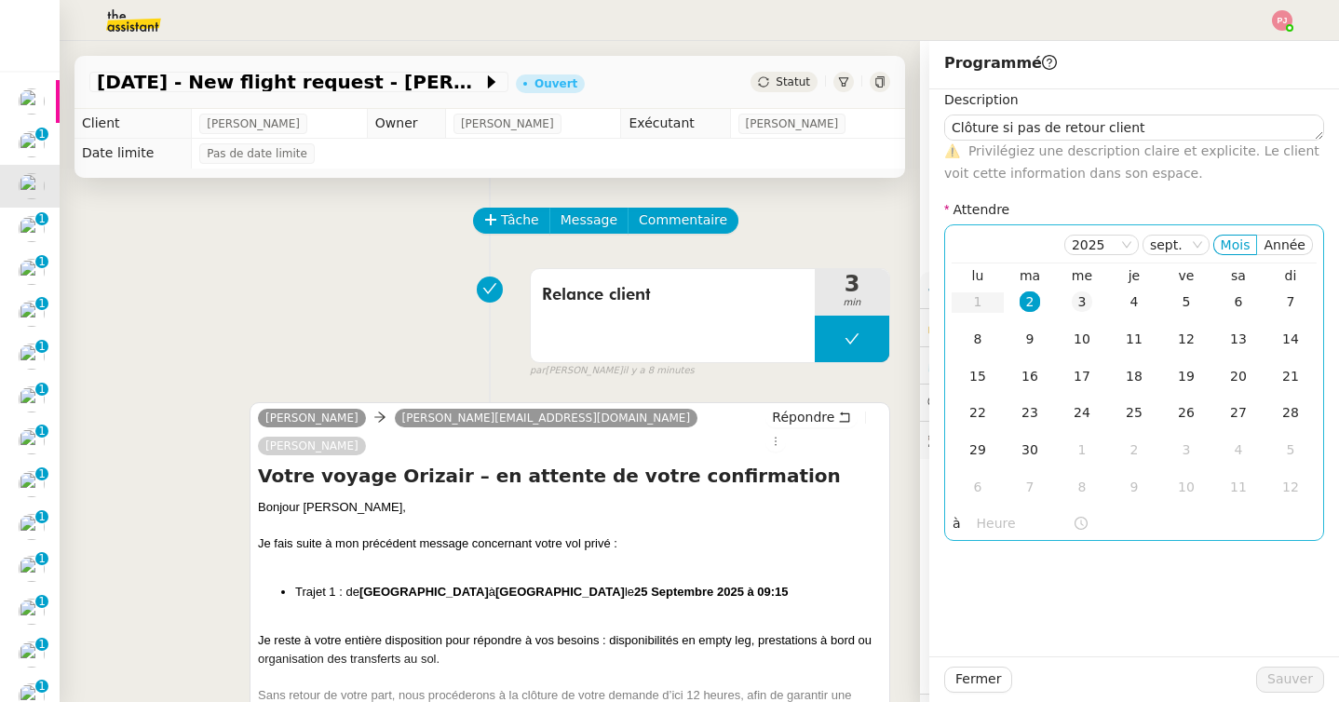
click at [1085, 300] on div "3" at bounding box center [1082, 301] width 20 height 20
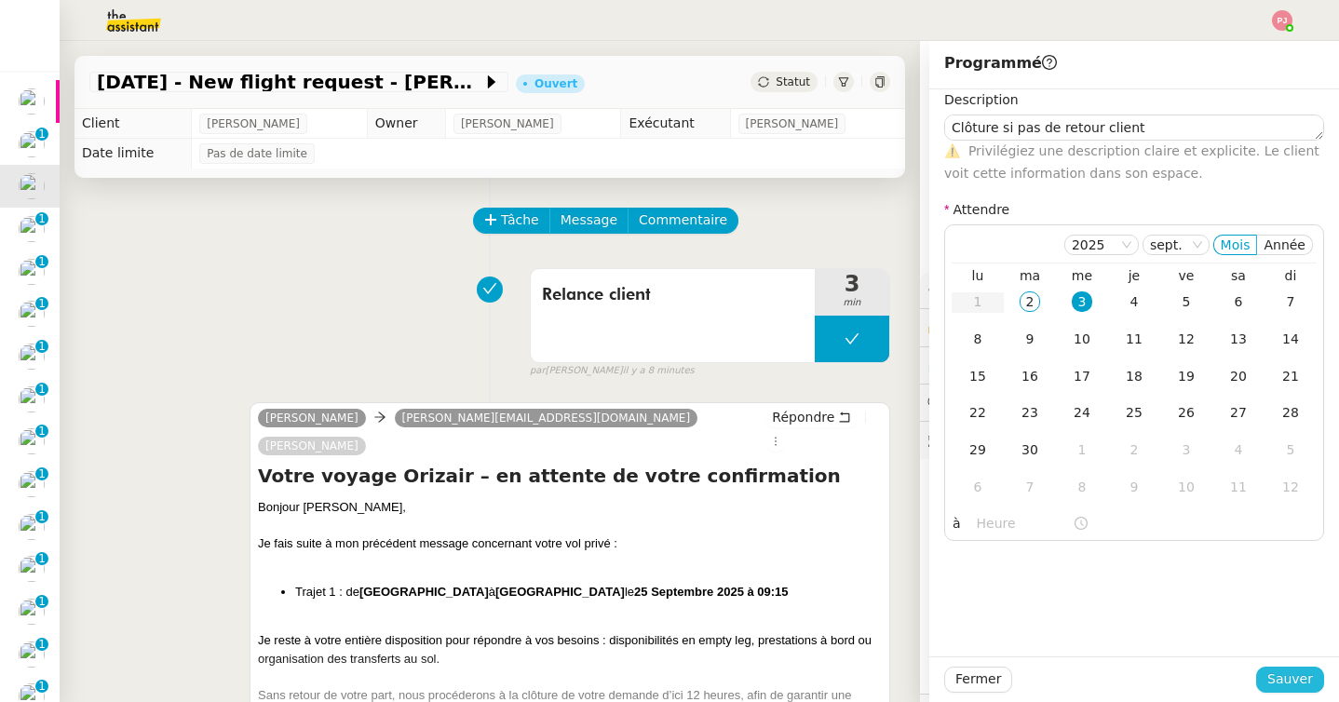
click at [1271, 681] on span "Sauver" at bounding box center [1290, 679] width 46 height 21
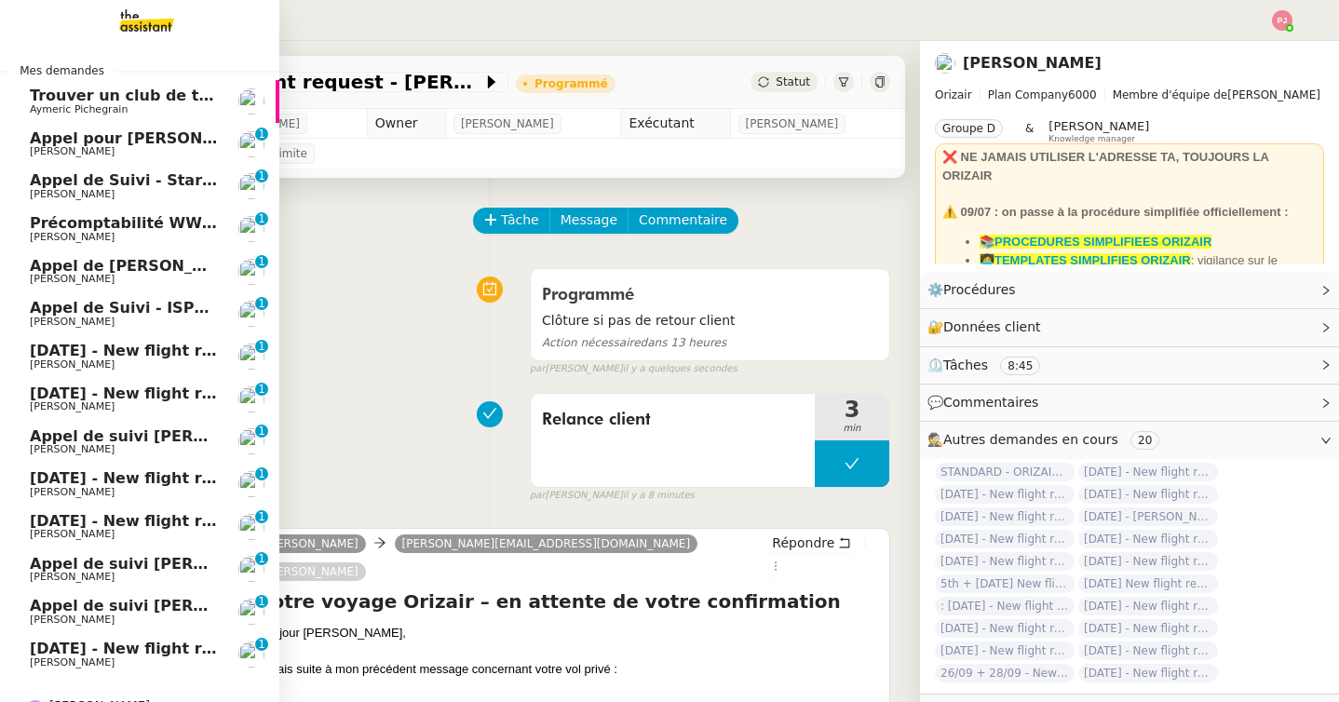
click at [115, 356] on span "[DATE] - New flight request - [PERSON_NAME]" at bounding box center [222, 351] width 385 height 18
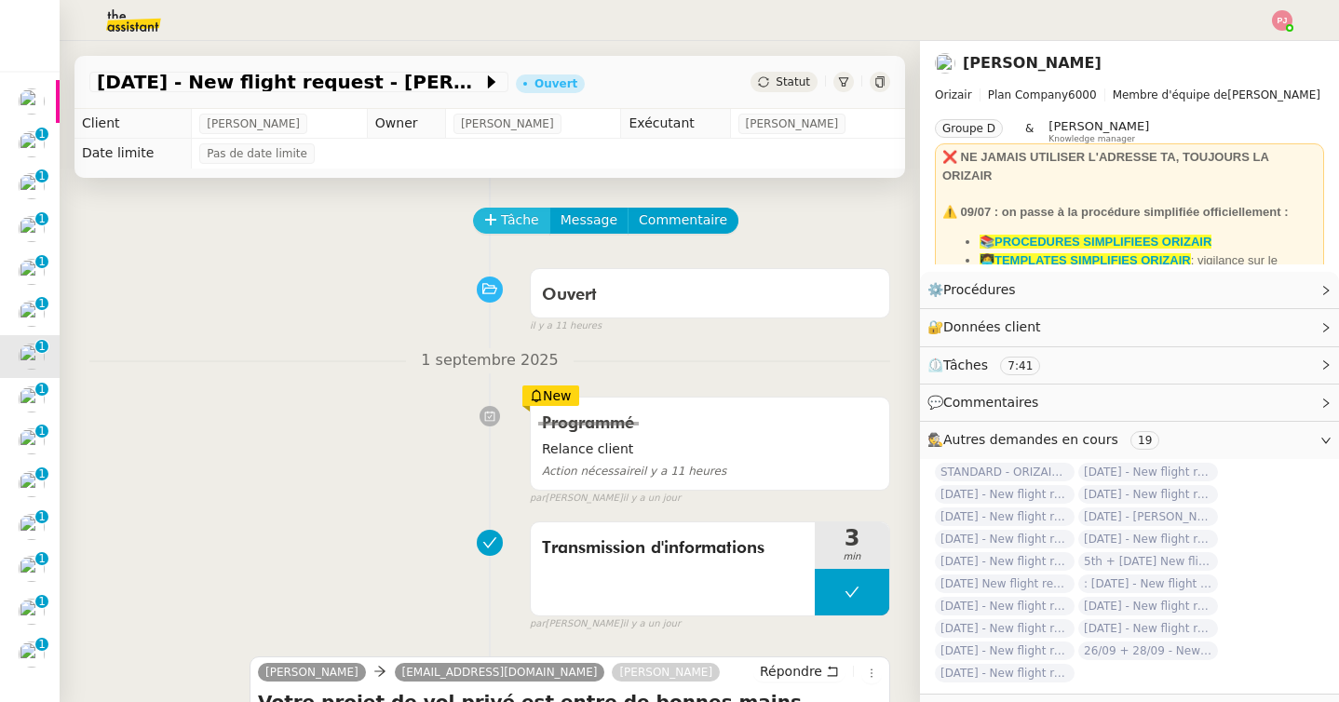
click at [519, 213] on span "Tâche" at bounding box center [520, 220] width 38 height 21
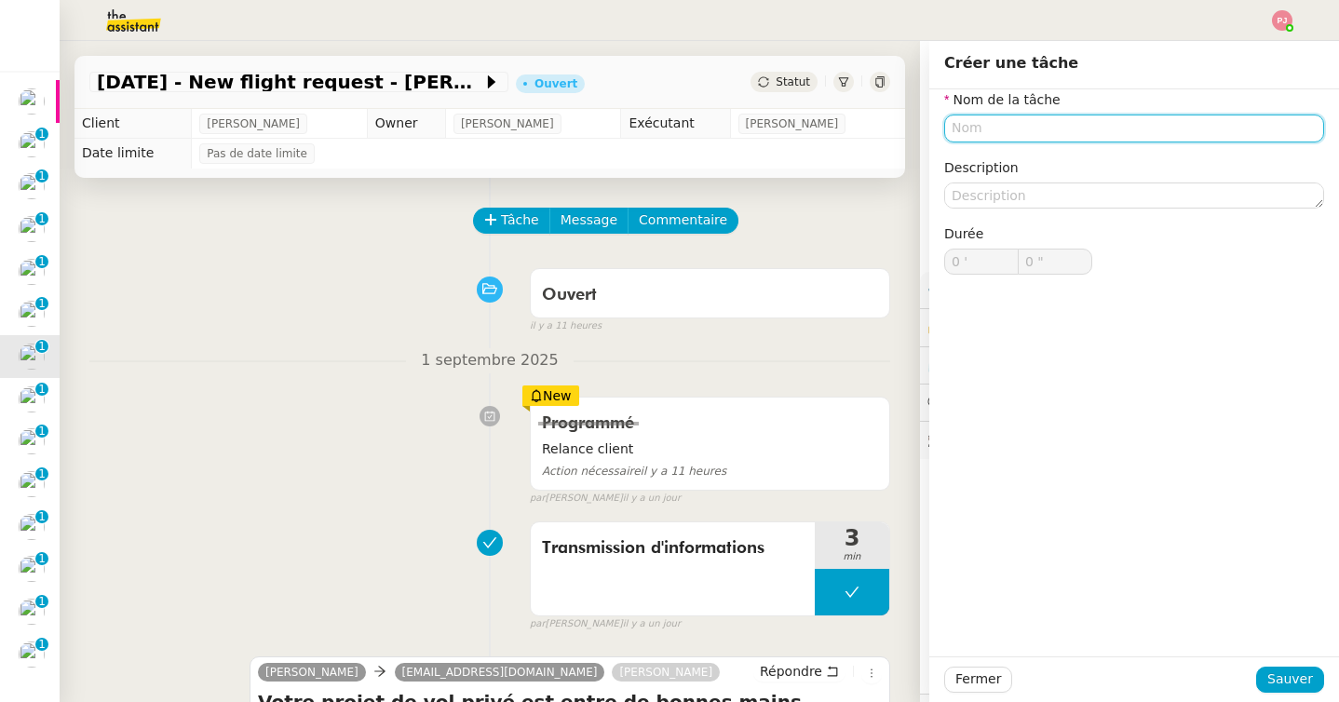
click at [971, 129] on input "text" at bounding box center [1134, 128] width 380 height 27
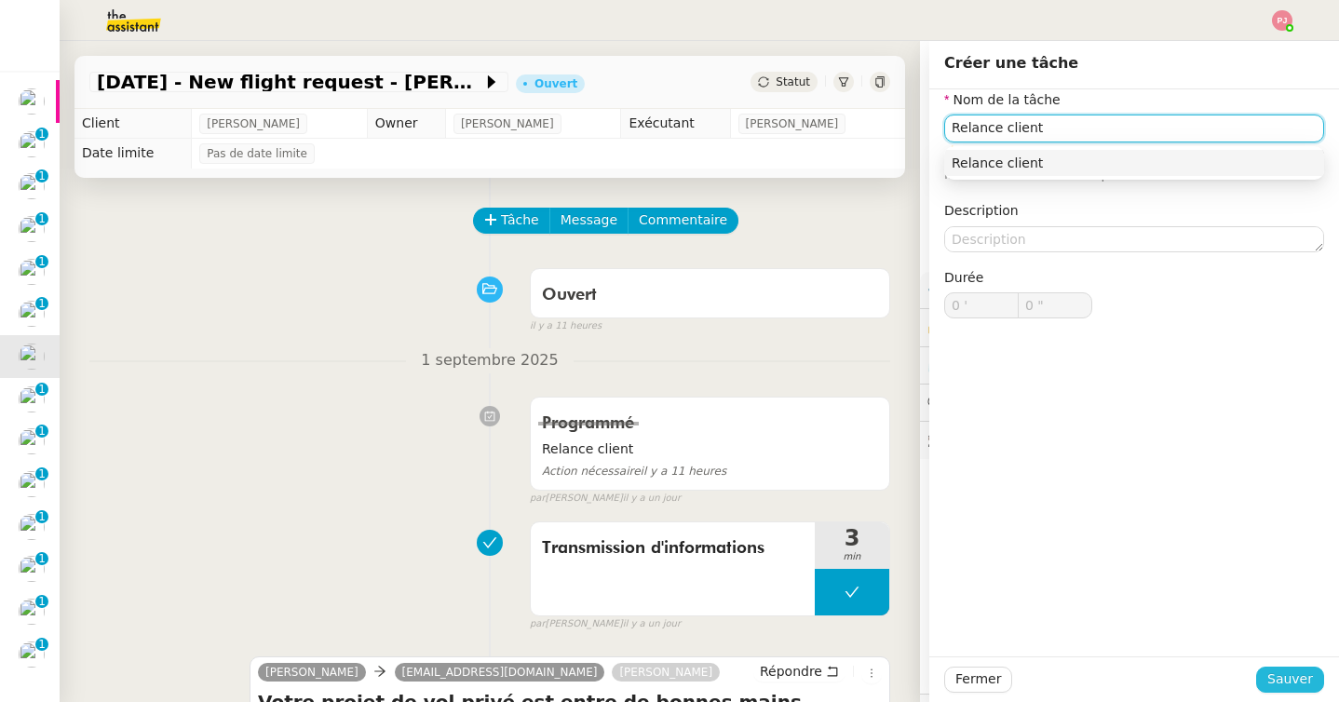
type input "Relance client"
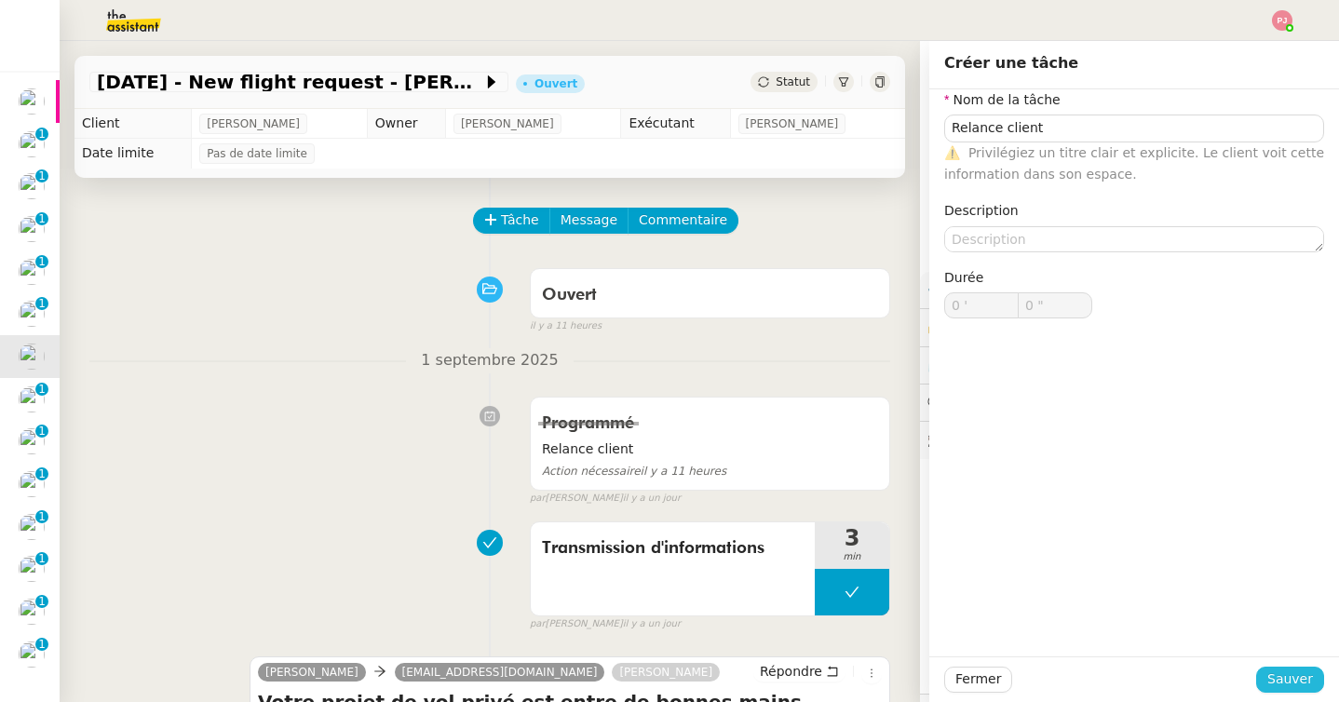
click at [1305, 673] on span "Sauver" at bounding box center [1290, 679] width 46 height 21
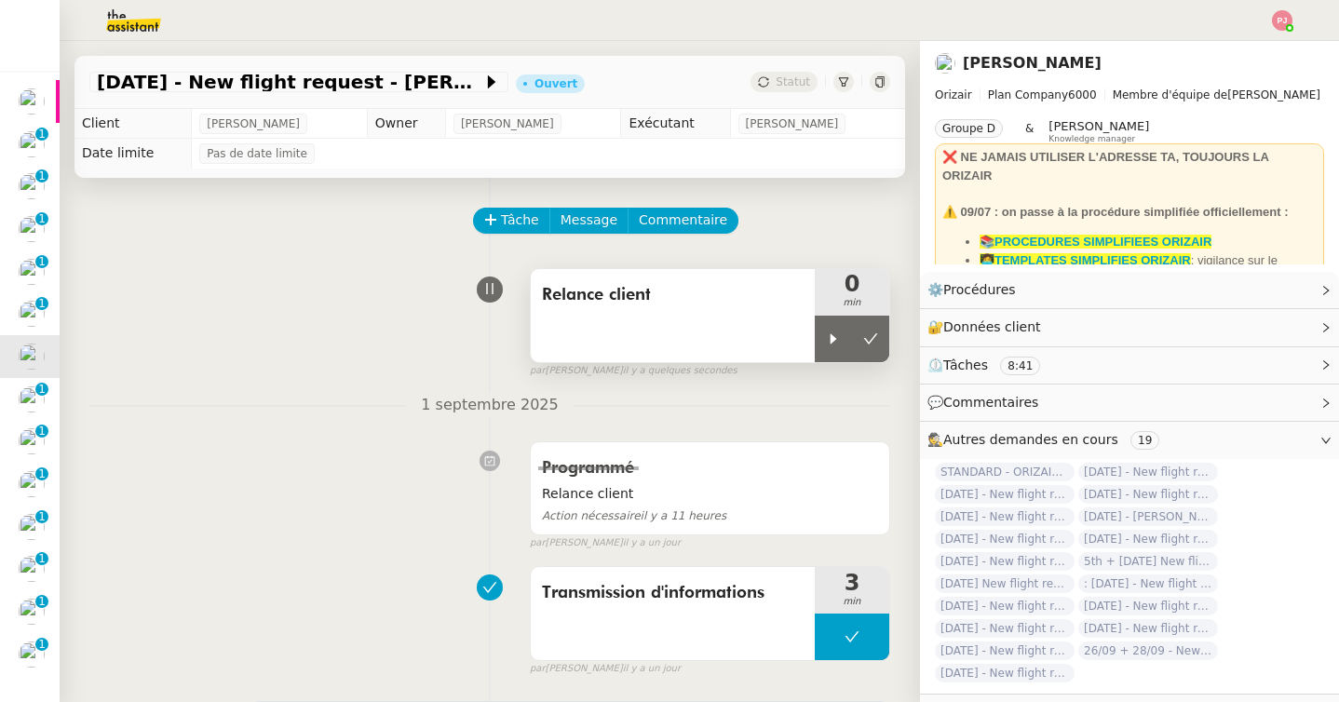
click at [812, 336] on div "Relance client" at bounding box center [673, 315] width 284 height 93
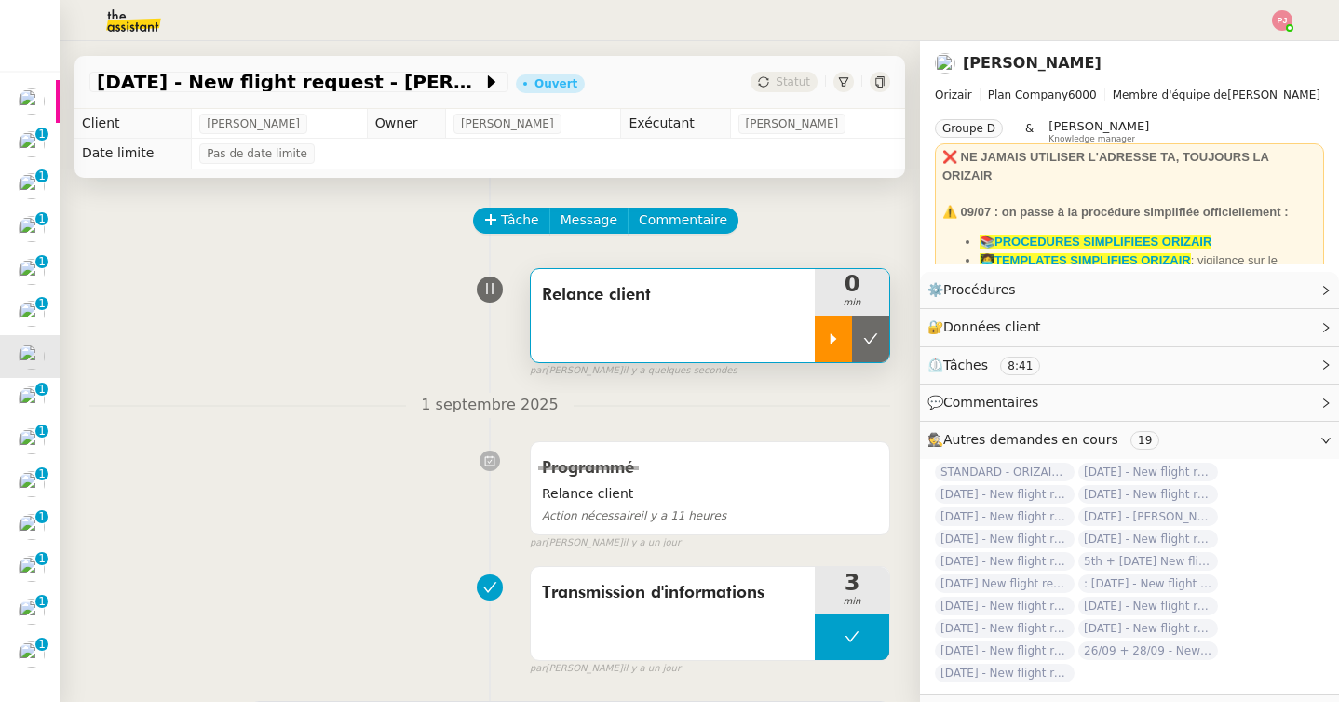
click at [836, 346] on div at bounding box center [833, 339] width 37 height 47
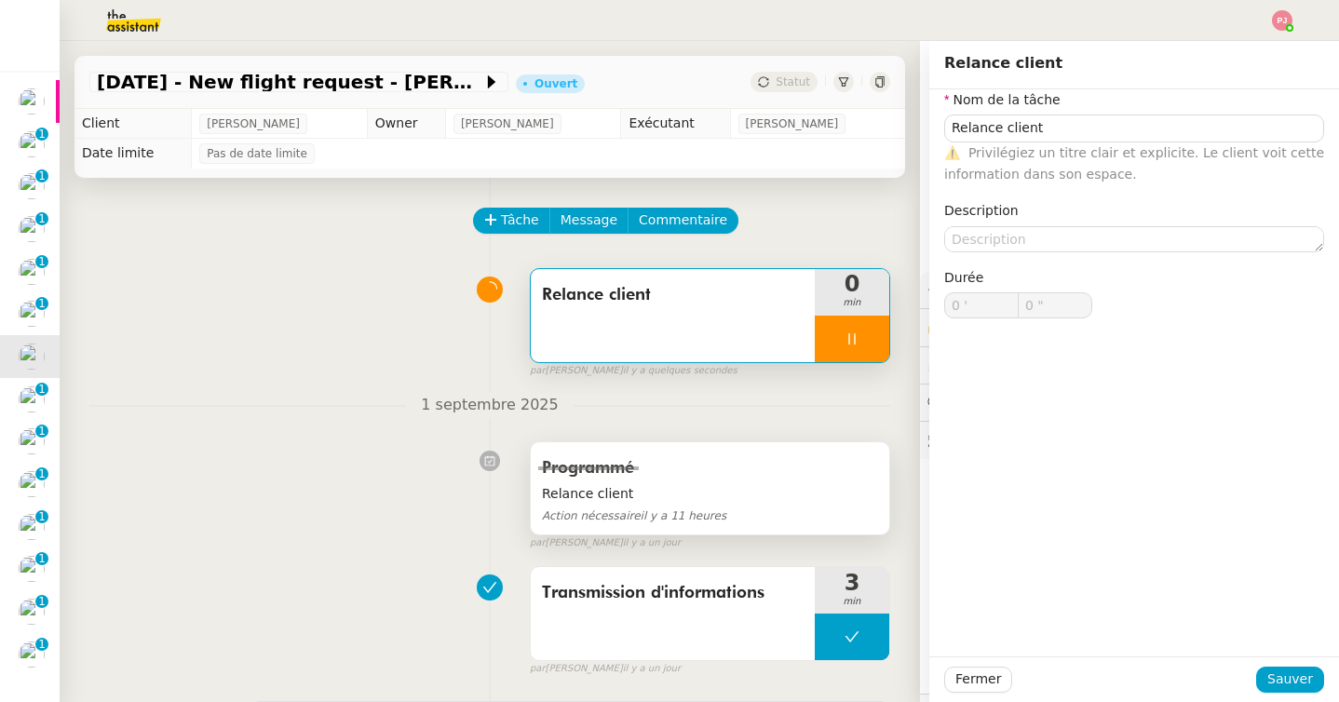
type input "Relance client"
type input "0 '"
type input "0 ""
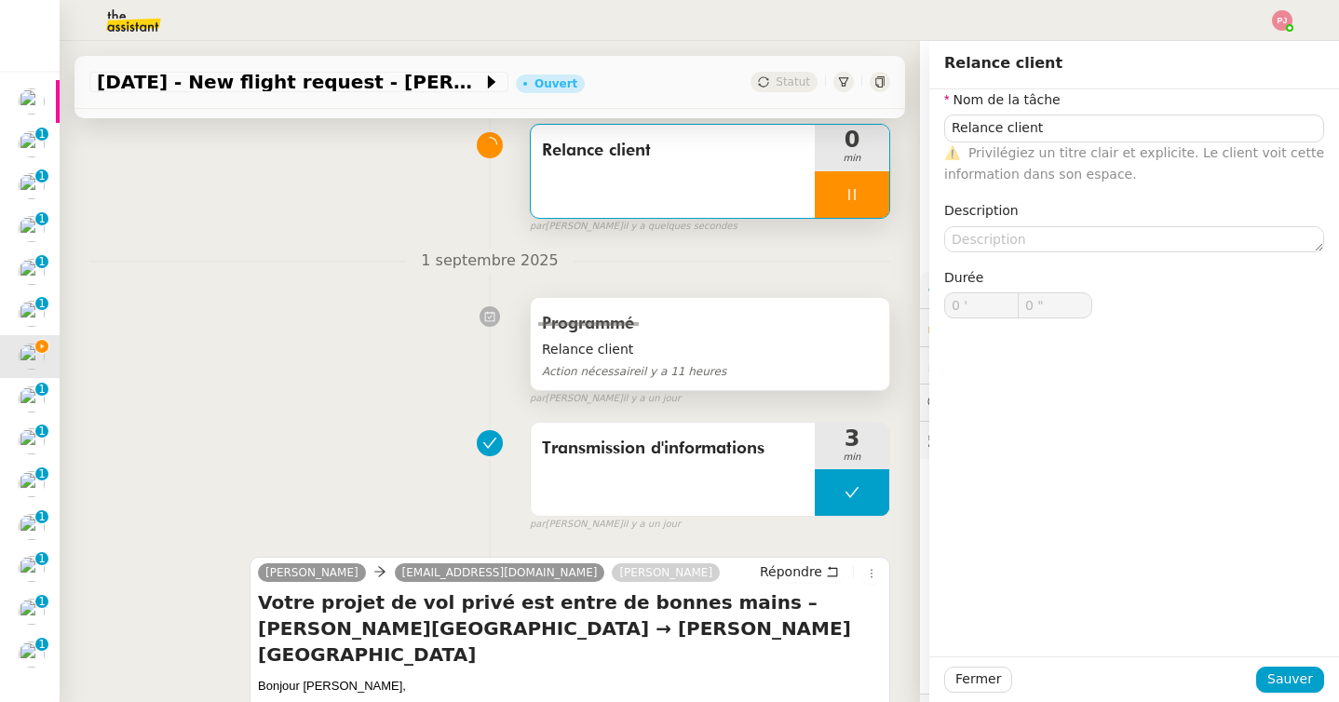
type input "Relance client"
type input "0 '"
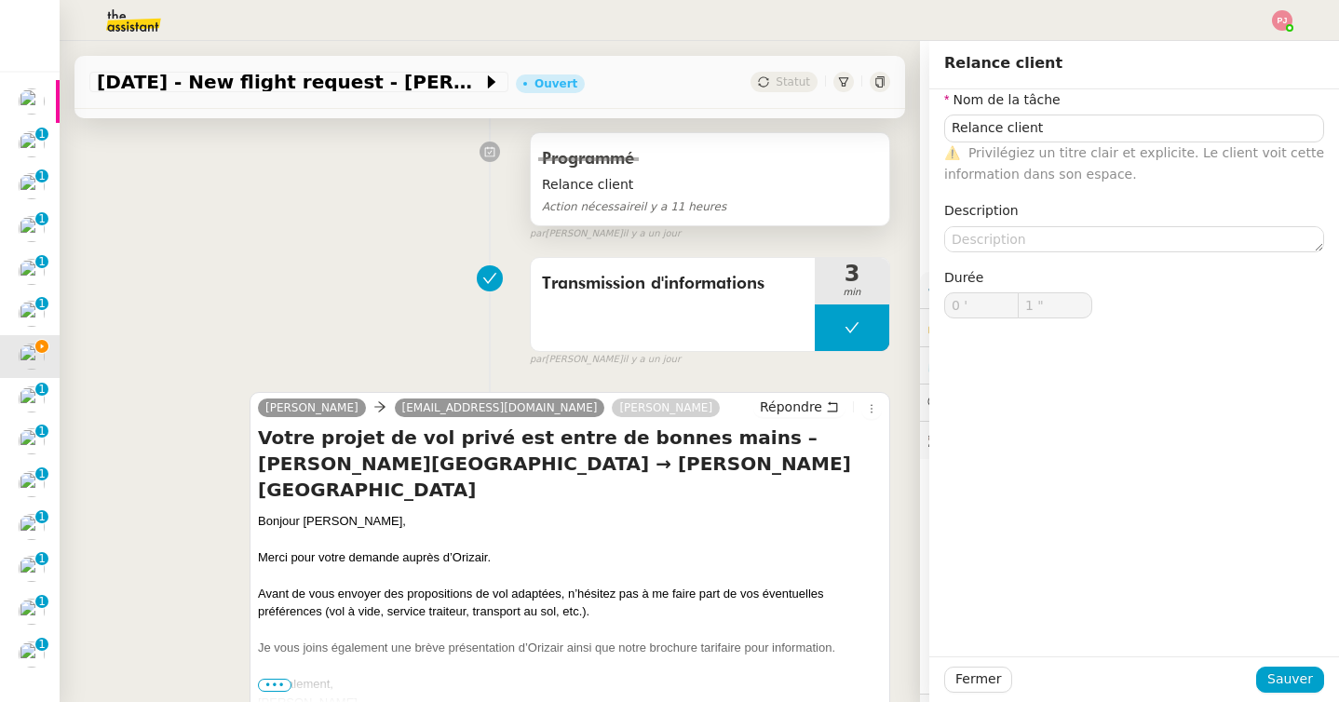
scroll to position [332, 0]
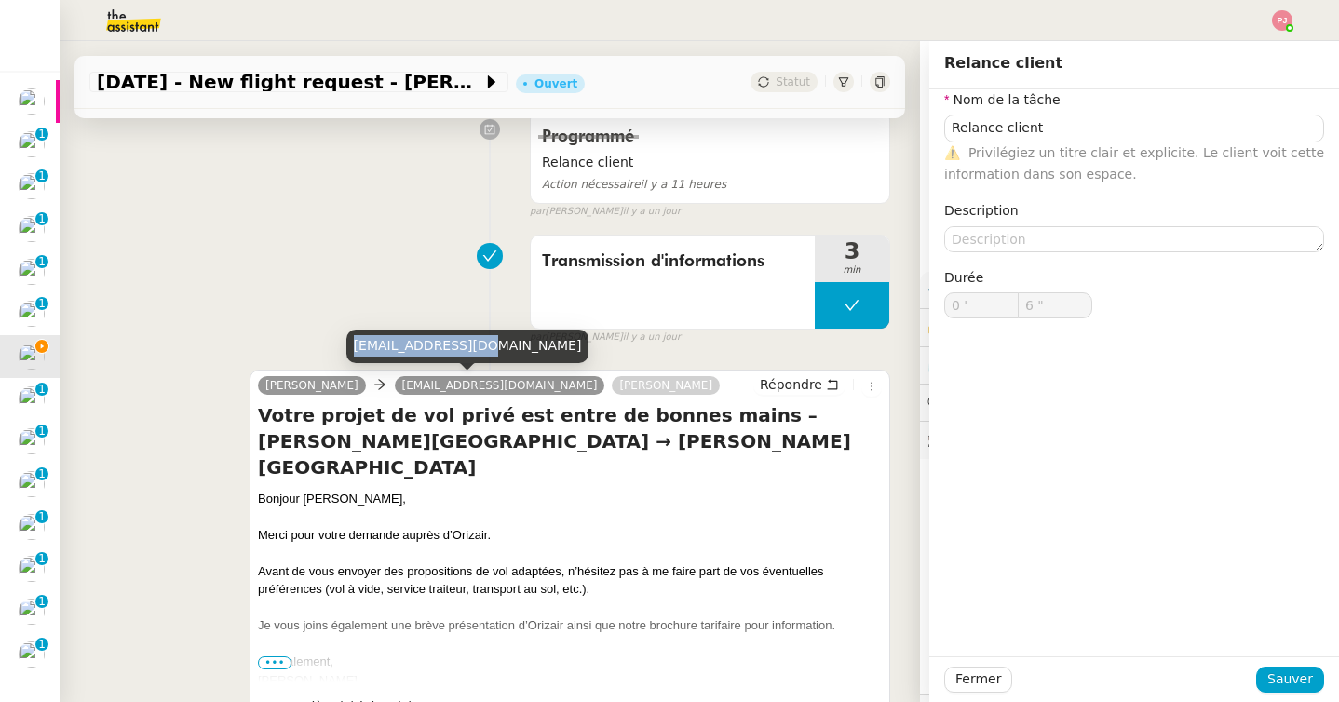
drag, startPoint x: 480, startPoint y: 343, endPoint x: 352, endPoint y: 340, distance: 127.6
click at [352, 340] on div "hugguery@gmail.com" at bounding box center [467, 346] width 243 height 33
copy div "hugguery@gmail.com"
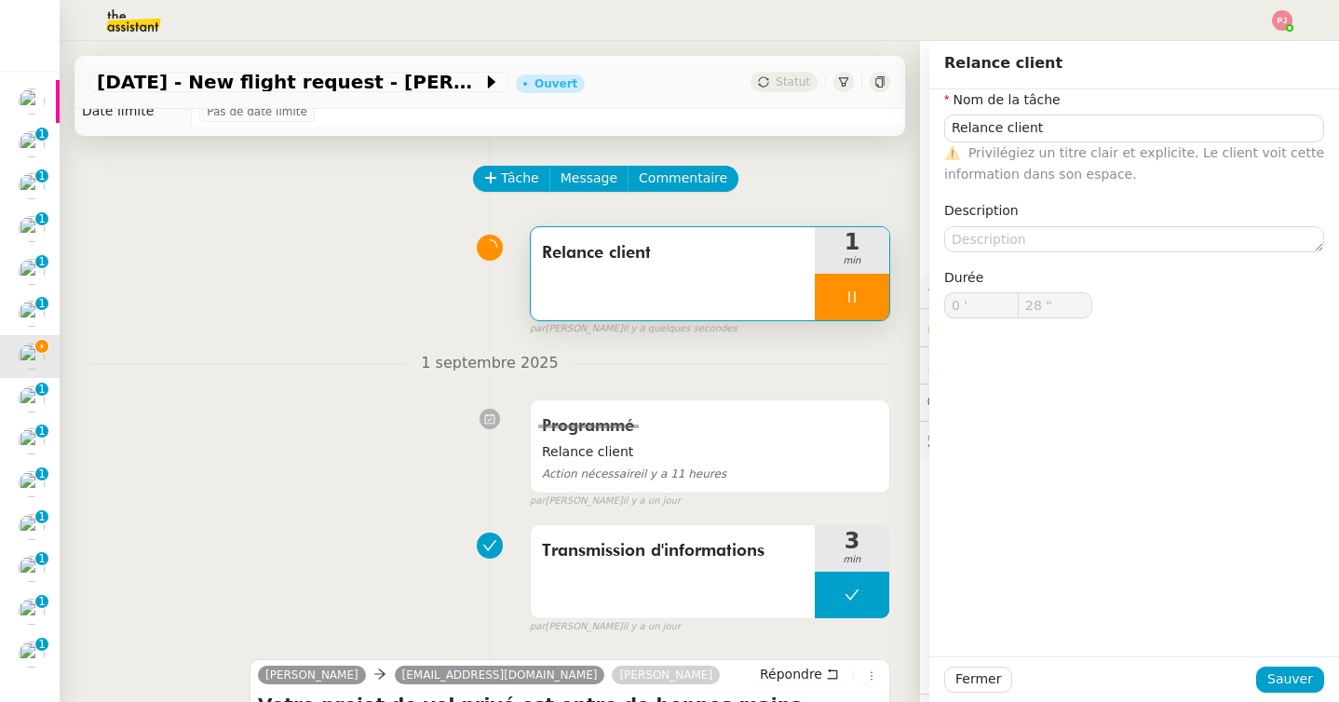
scroll to position [0, 0]
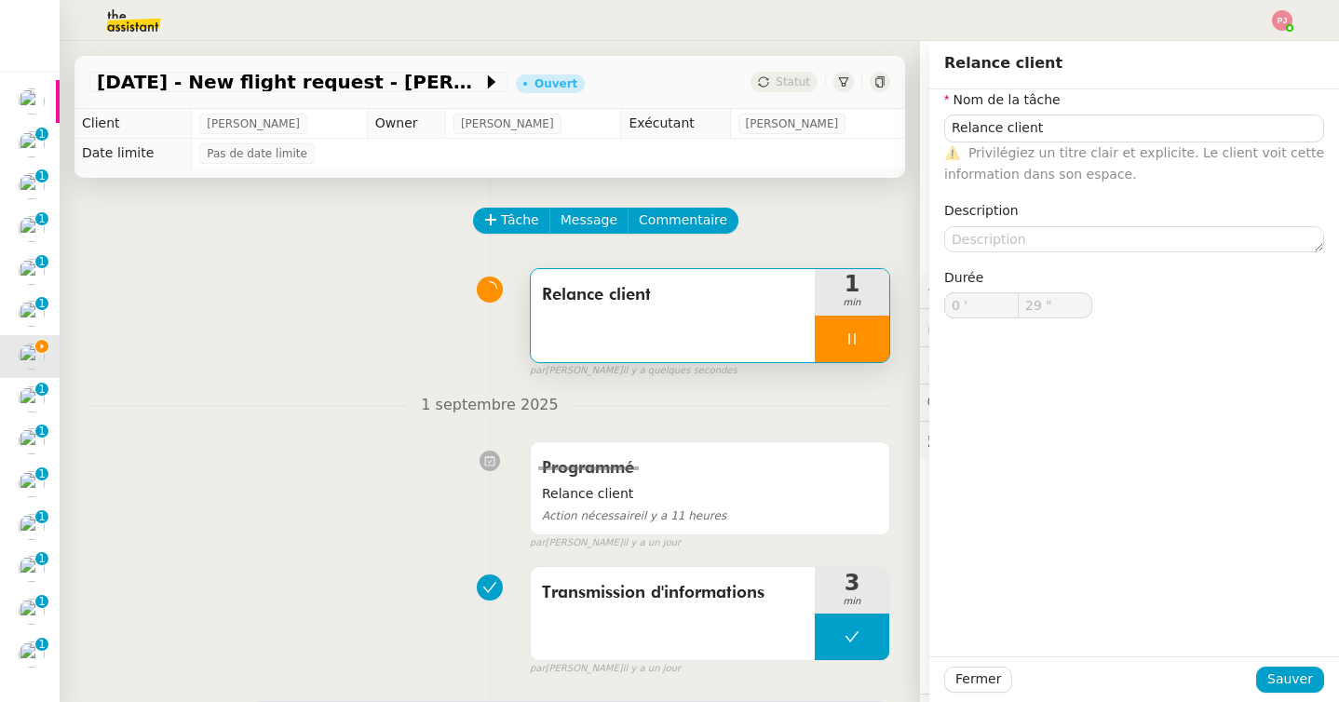
type input "30 ""
click at [315, 454] on div "Programmé Relance client Action nécessaire il y a 11 heures false par Pauline J…" at bounding box center [489, 491] width 801 height 117
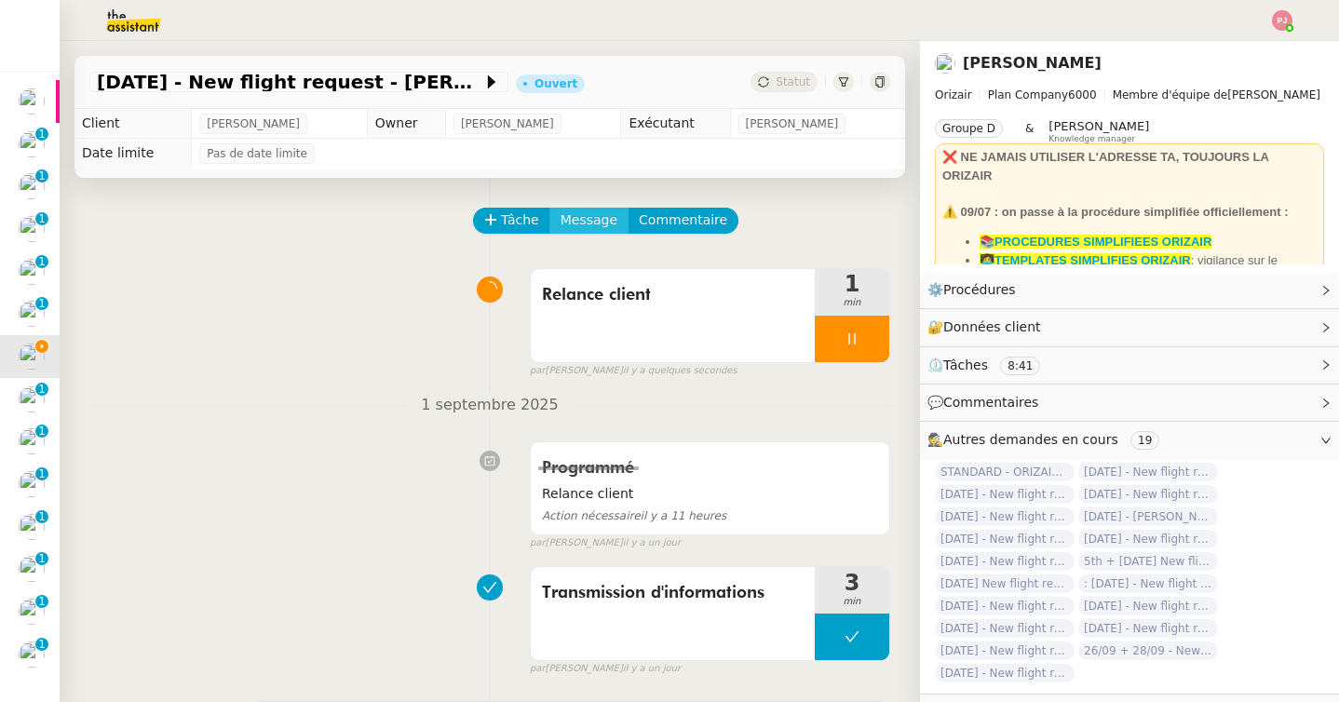
click at [569, 229] on span "Message" at bounding box center [589, 220] width 57 height 21
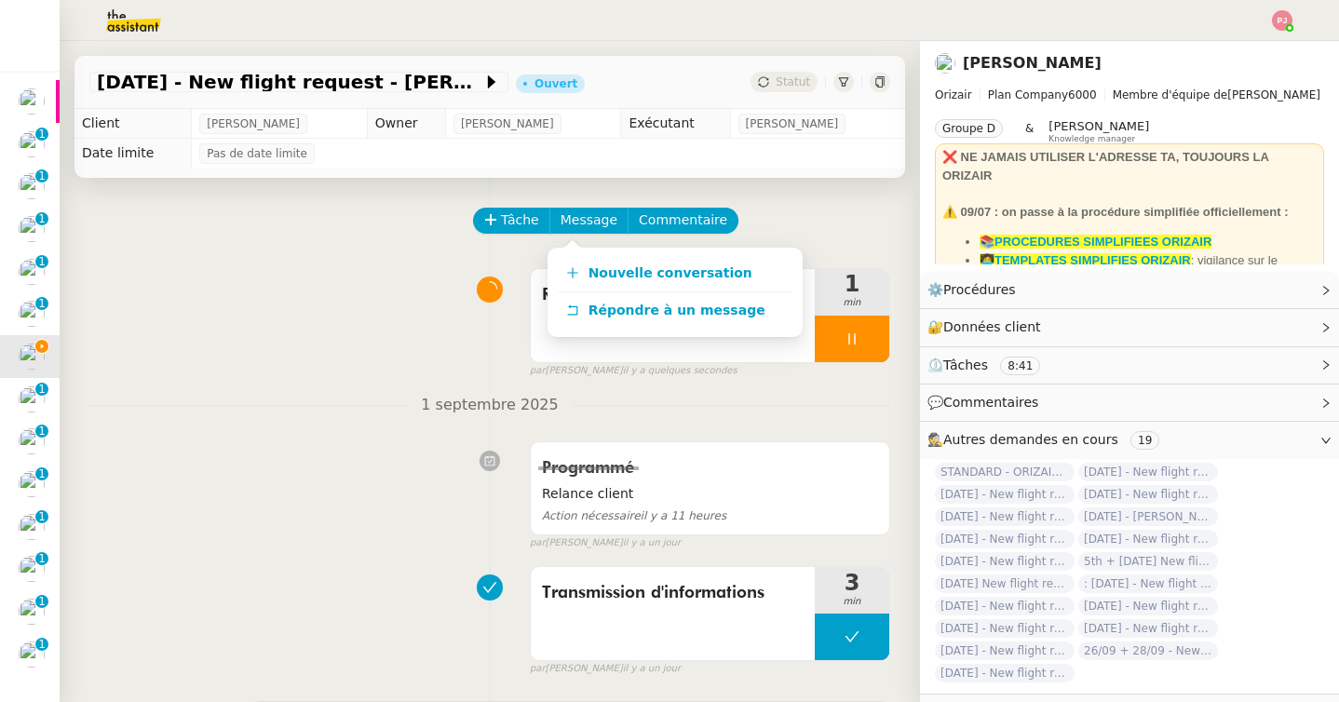
click at [345, 417] on nz-divider "1 septembre 2025" at bounding box center [489, 405] width 801 height 25
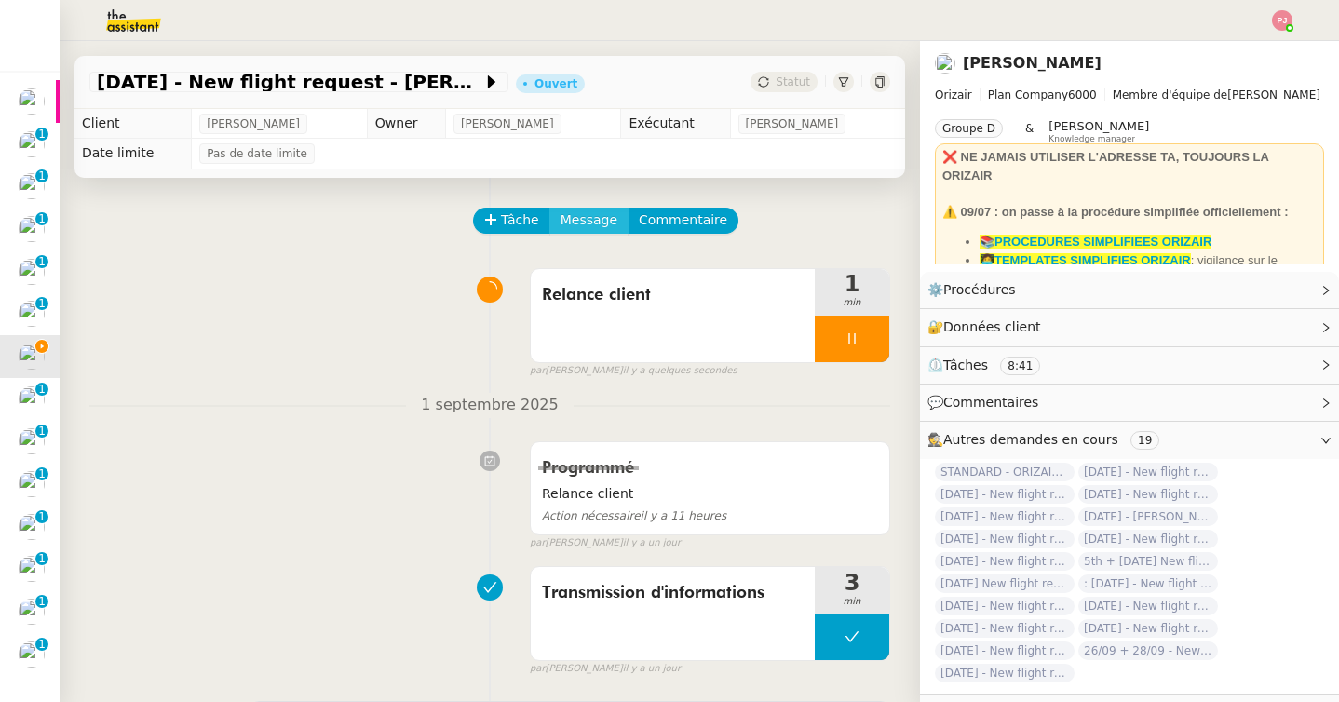
click at [602, 215] on span "Message" at bounding box center [589, 220] width 57 height 21
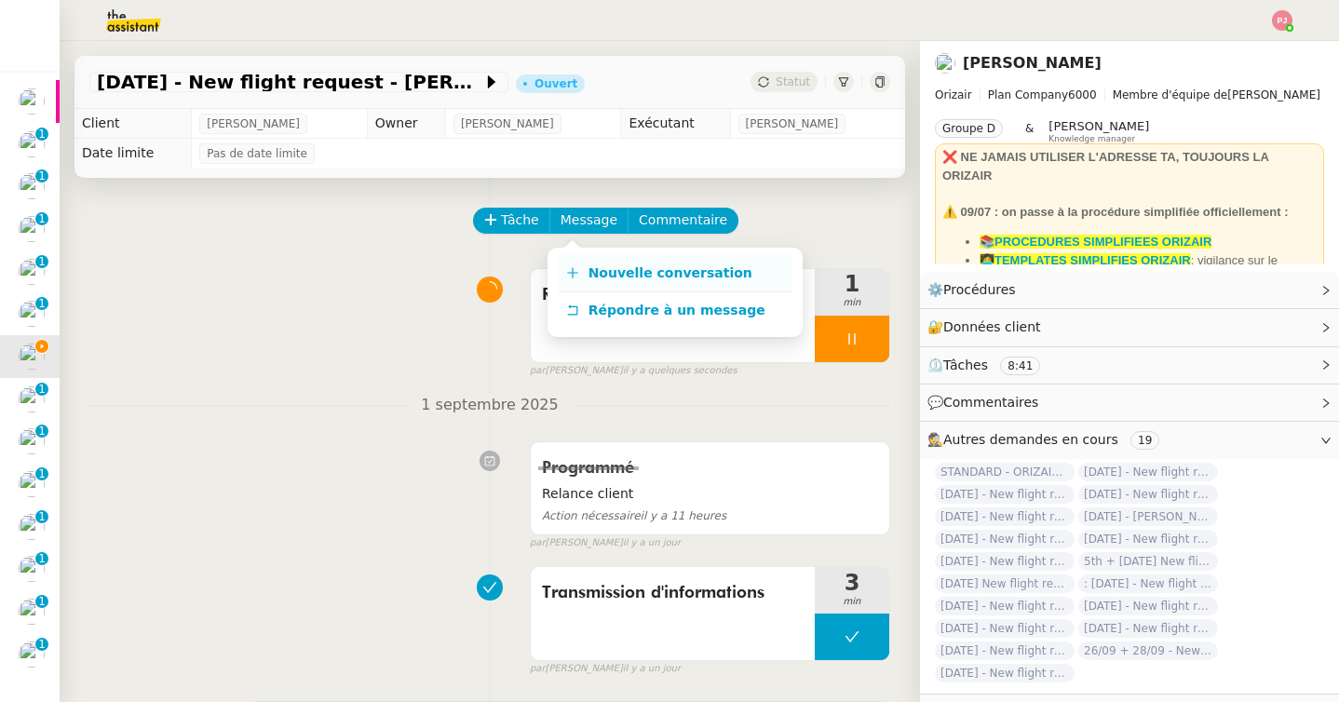
click at [604, 256] on link "Nouvelle conversation" at bounding box center [675, 273] width 233 height 37
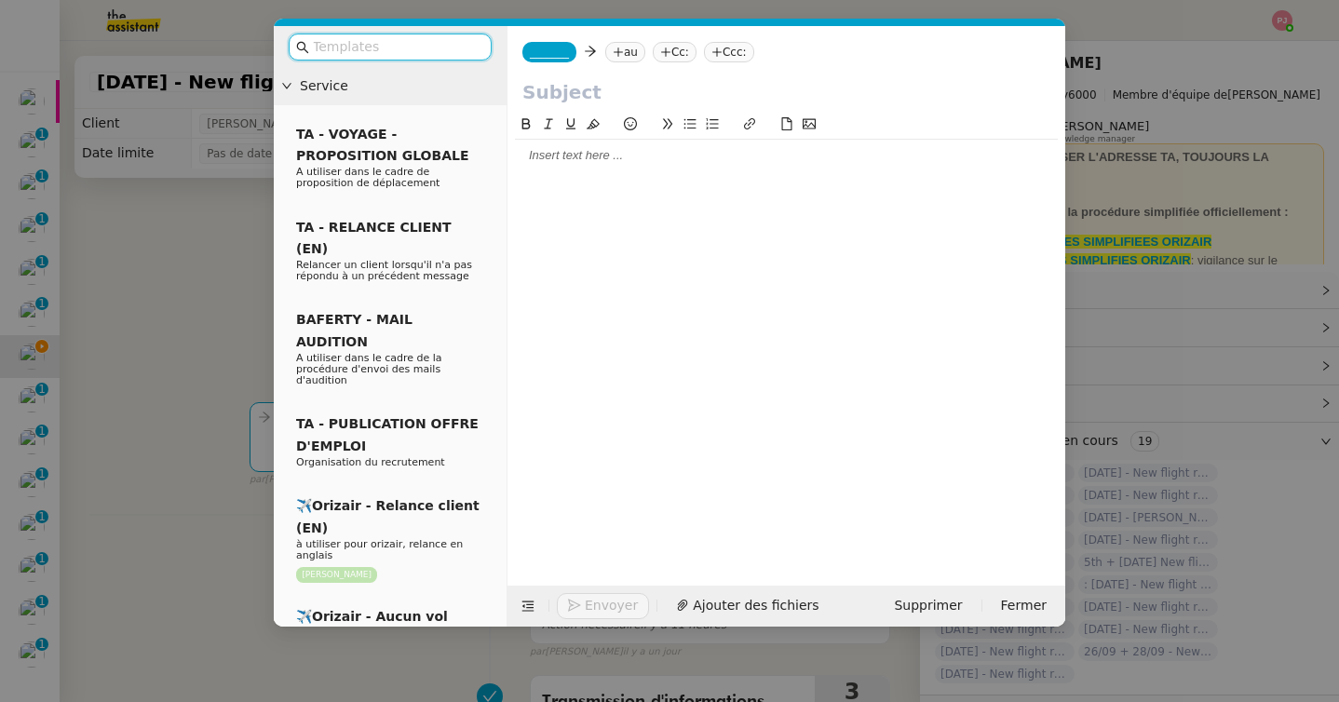
click at [354, 41] on input "text" at bounding box center [397, 46] width 168 height 21
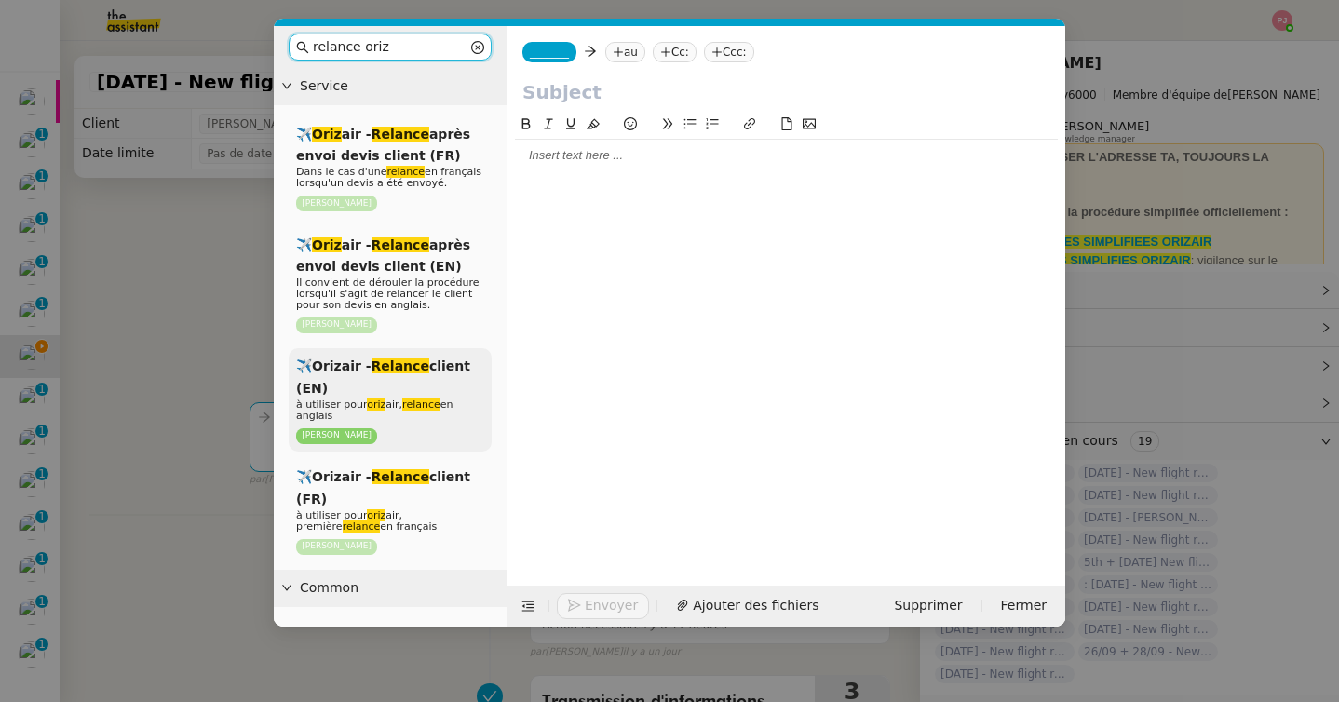
type input "relance oriz"
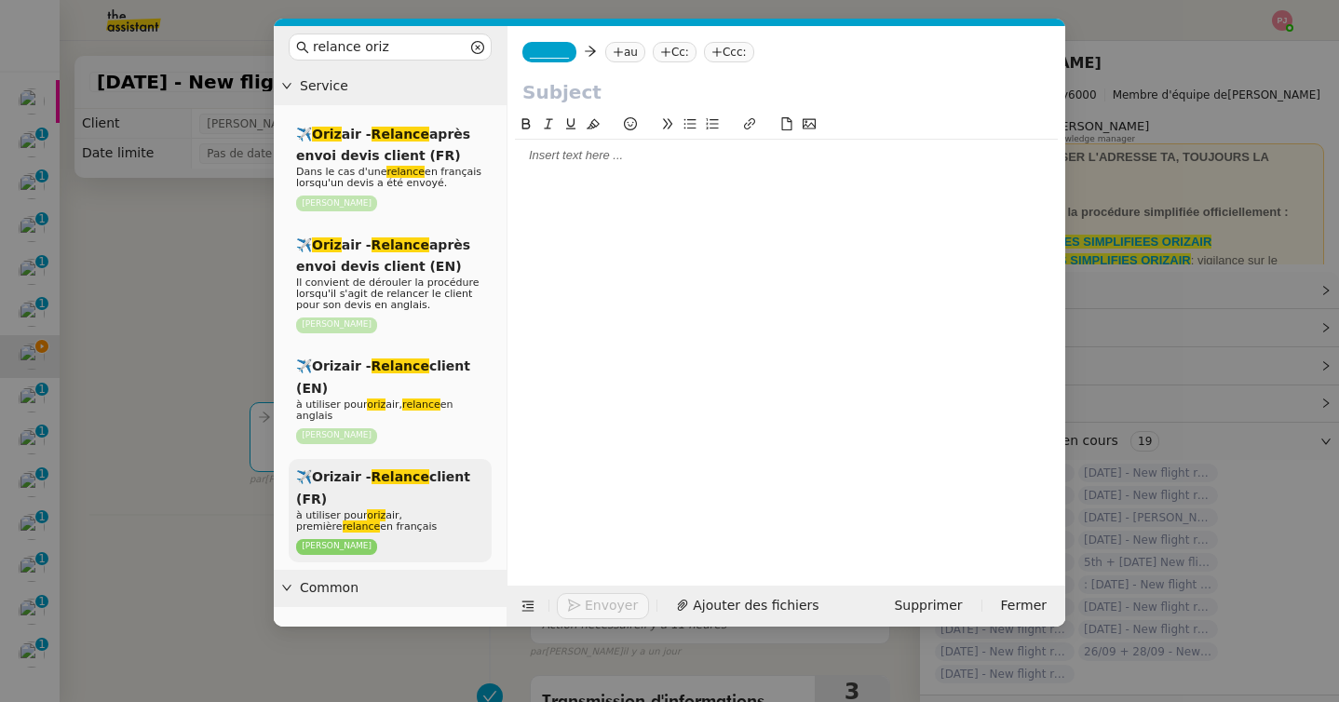
drag, startPoint x: 389, startPoint y: 380, endPoint x: 401, endPoint y: 528, distance: 148.6
click at [401, 528] on div "✈️ Oriz air - Relance après envoi devis client (FR) Dans le cas d'une relance e…" at bounding box center [390, 339] width 203 height 447
click at [399, 511] on span "à utiliser pour oriz air, première relance en français" at bounding box center [366, 520] width 141 height 23
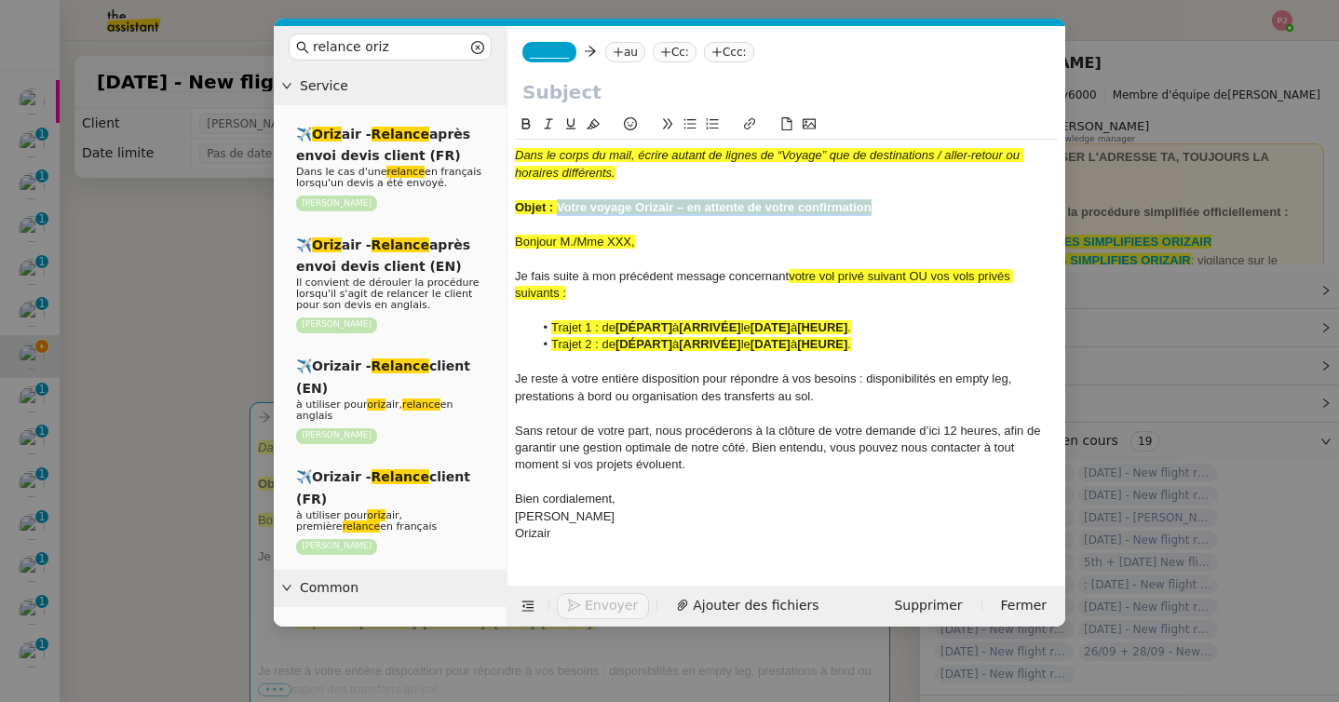
drag, startPoint x: 889, startPoint y: 208, endPoint x: 558, endPoint y: 210, distance: 331.5
click at [558, 210] on div "Objet : Votre voyage Orizair – en attente de votre confirmation" at bounding box center [786, 207] width 543 height 17
copy strong "Votre voyage Orizair – en attente de votre confirmation"
click at [576, 99] on input "text" at bounding box center [786, 92] width 528 height 28
paste input "Votre voyage Orizair – en attente de votre confirmation"
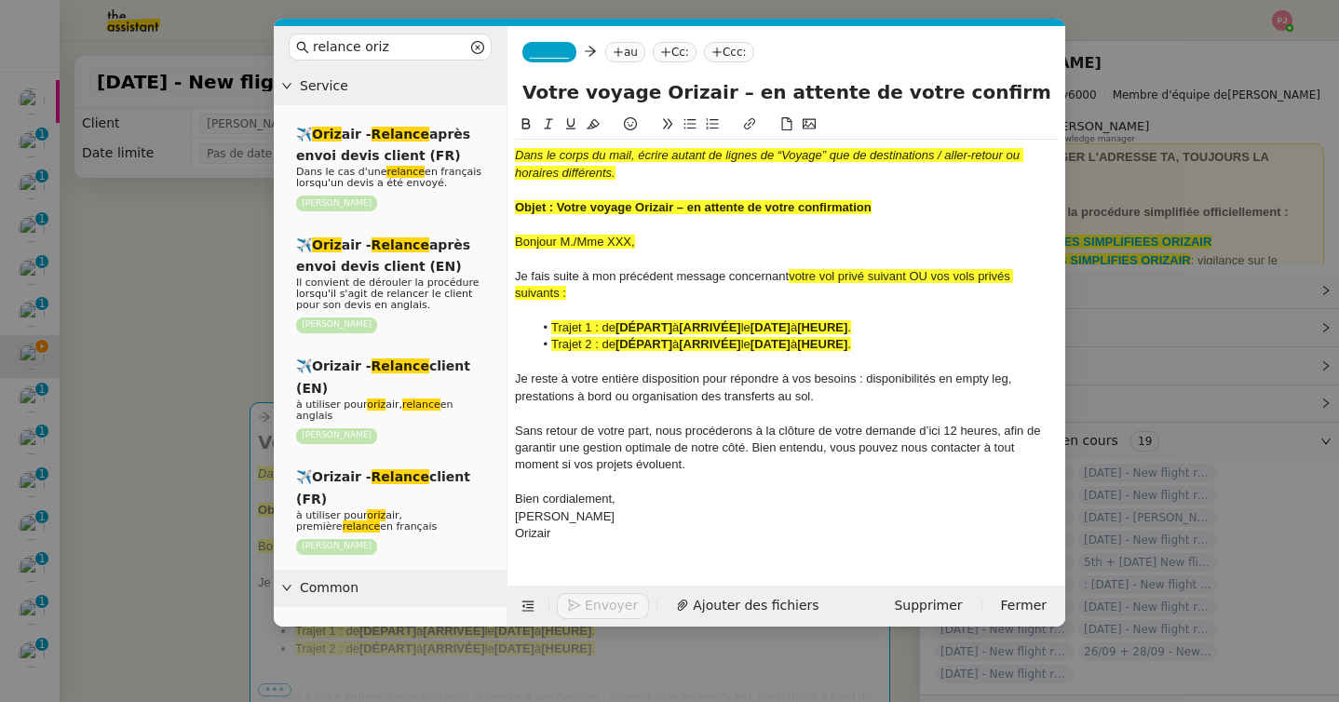
type input "Votre voyage Orizair – en attente de votre confirmation"
click at [139, 352] on nz-modal-container "relance oriz Service ✈️ Oriz air - Relance après envoi devis client (FR) Dans l…" at bounding box center [669, 351] width 1339 height 702
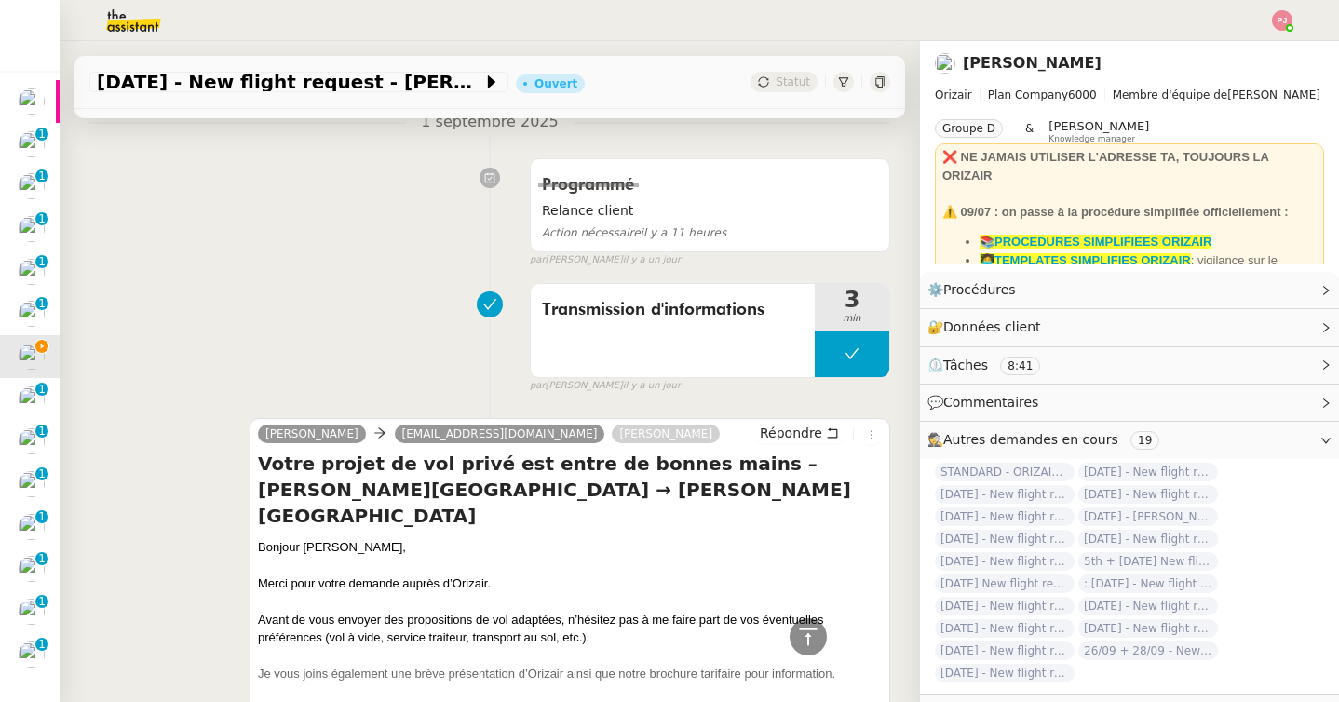
scroll to position [670, 0]
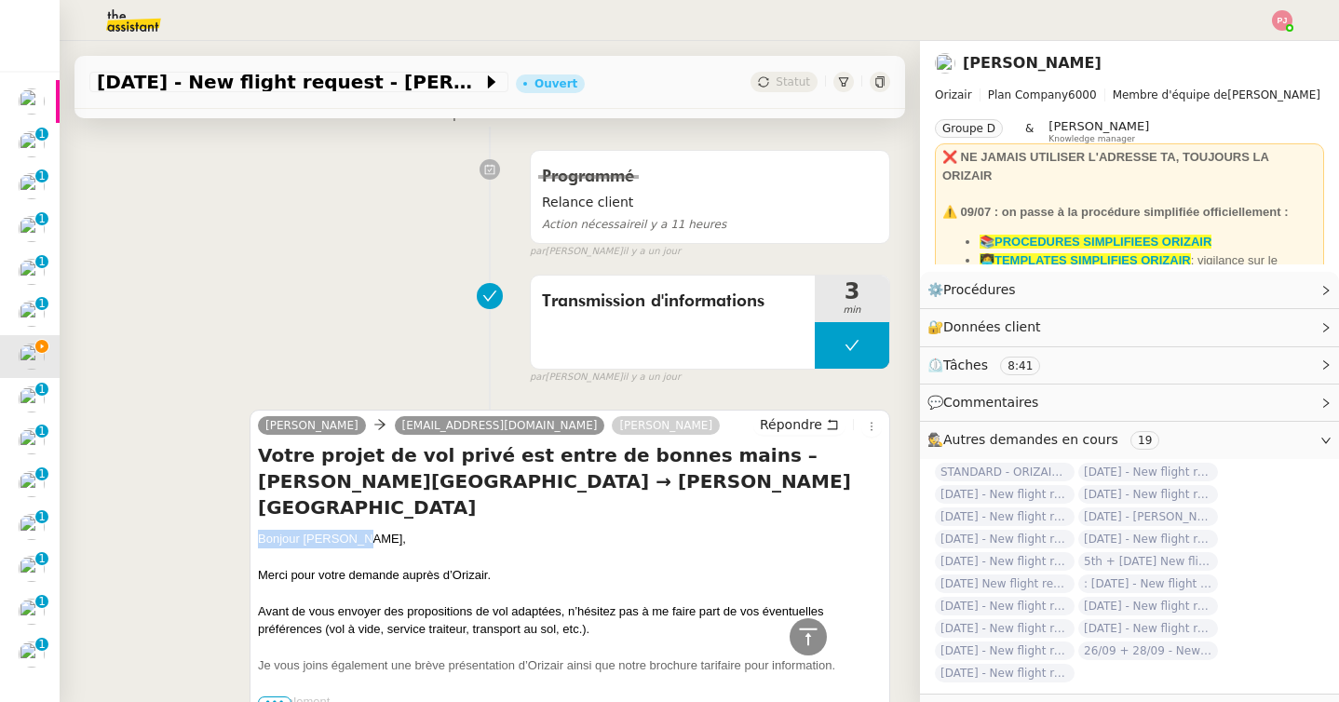
drag, startPoint x: 370, startPoint y: 511, endPoint x: 236, endPoint y: 506, distance: 134.2
click at [236, 506] on div "Josephine hugguery@gmail.com Louis Frei Répondre Votre projet de vol privé est …" at bounding box center [489, 618] width 801 height 450
copy div "Bonjour M. Guery,"
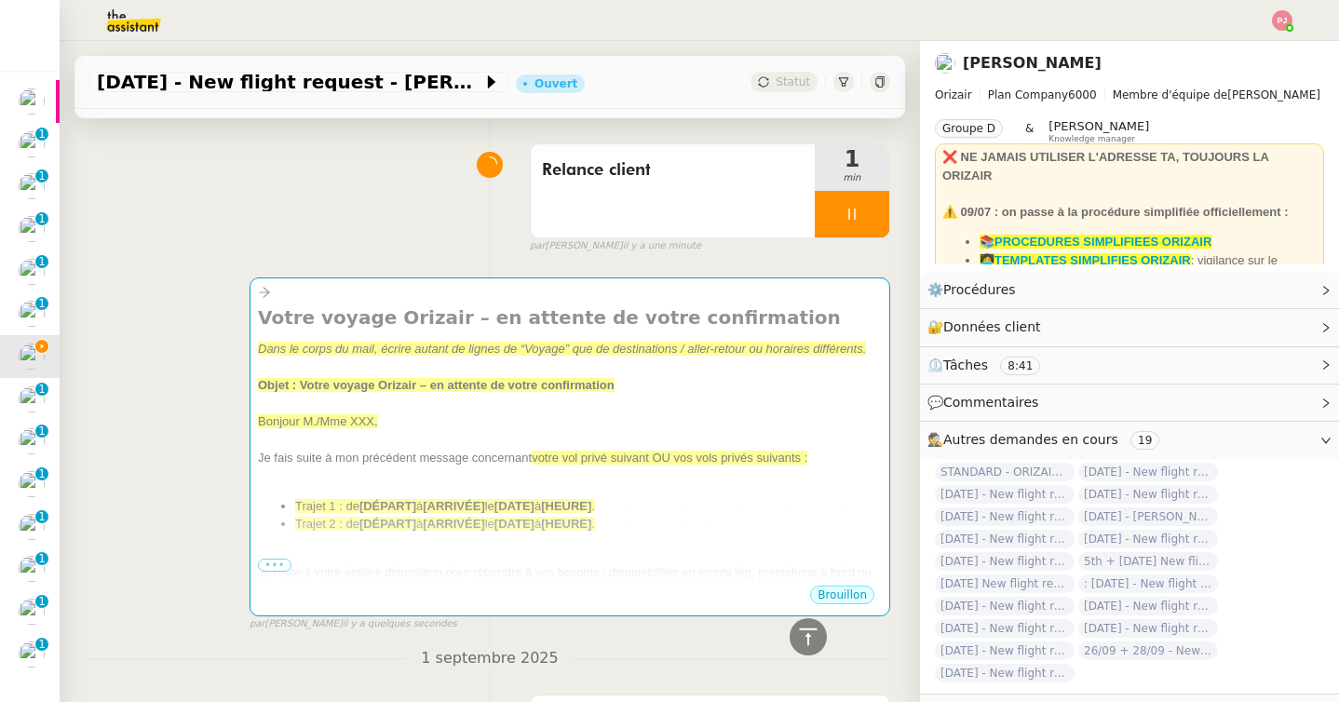
scroll to position [0, 0]
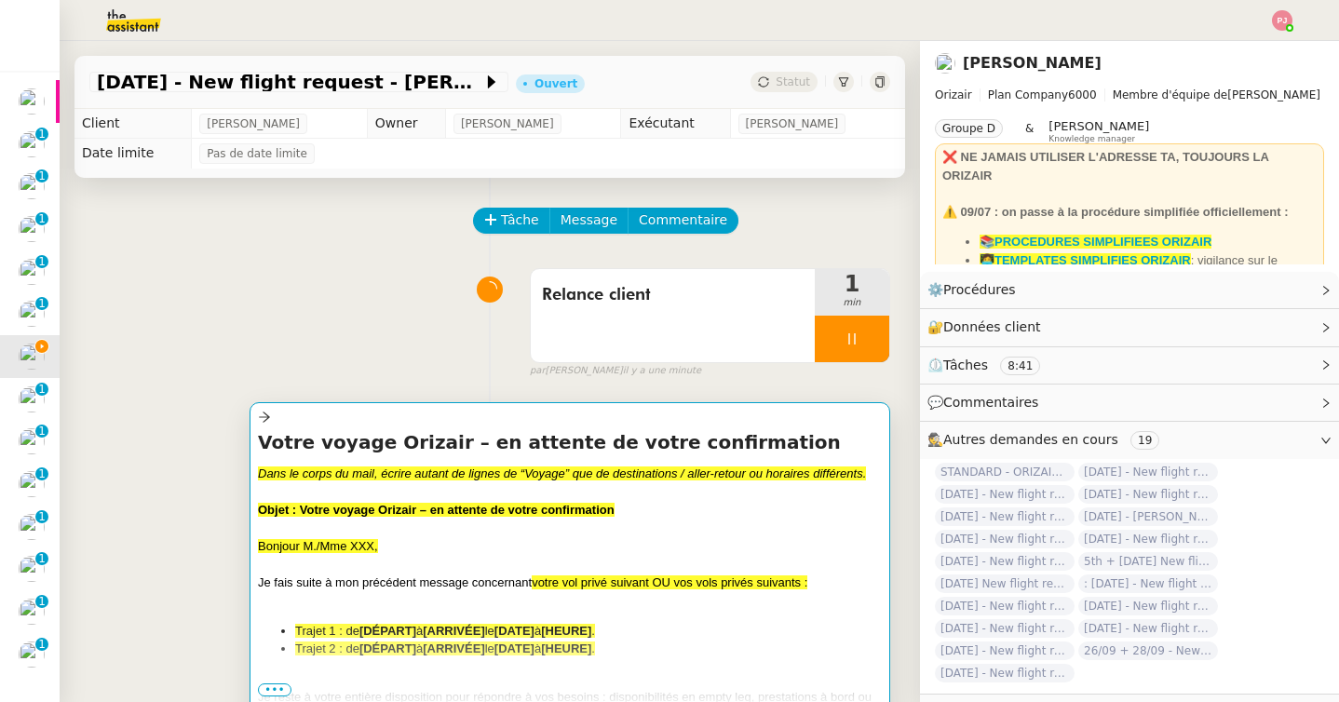
click at [435, 540] on div "Bonjour M./Mme XXX," at bounding box center [570, 546] width 624 height 19
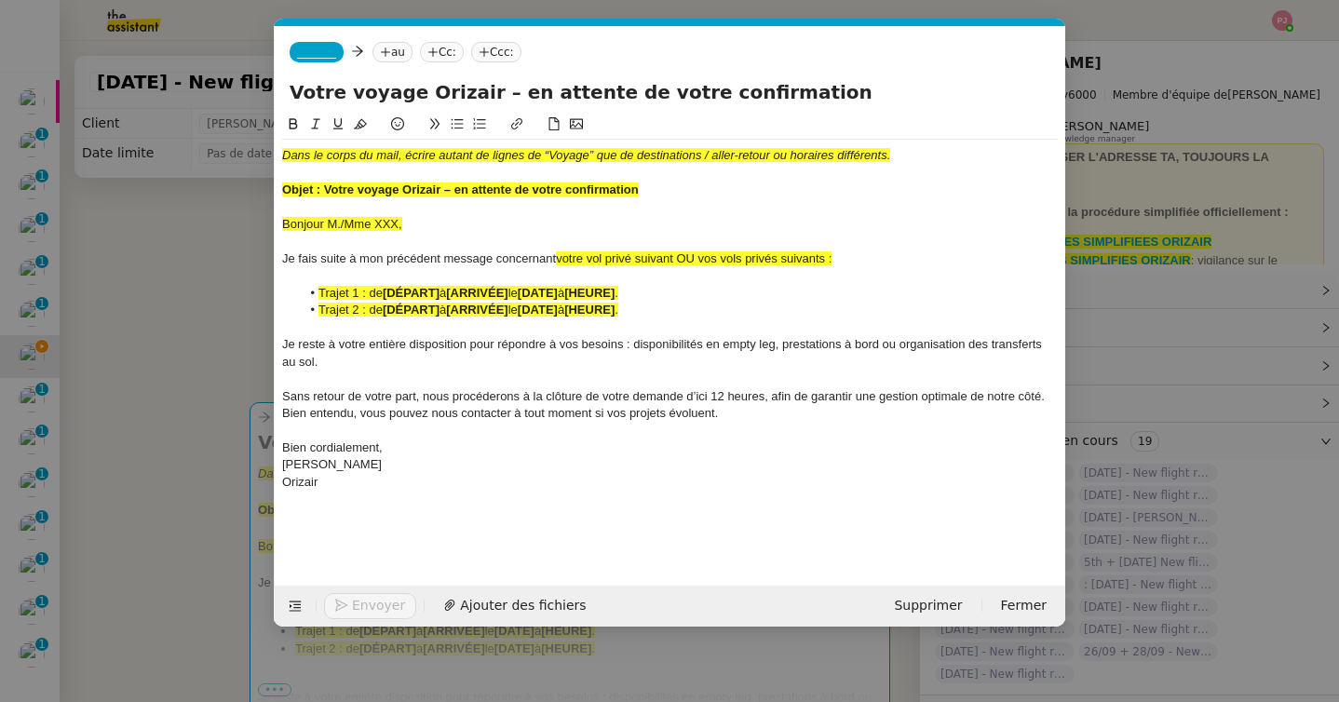
scroll to position [0, 109]
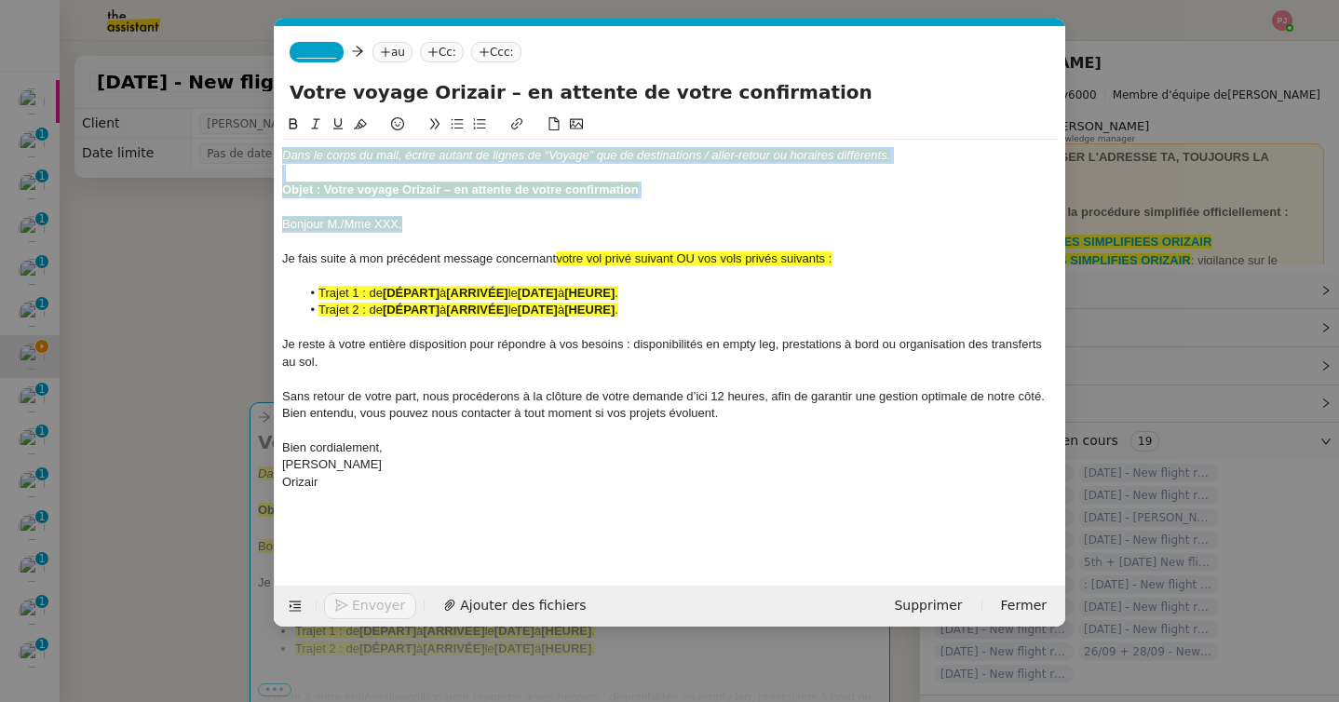
drag, startPoint x: 409, startPoint y: 227, endPoint x: 263, endPoint y: 137, distance: 171.9
click at [263, 137] on nz-modal-container "relance oriz Service ✈️ Oriz air - Relance après envoi devis client (FR) Dans l…" at bounding box center [669, 351] width 1339 height 702
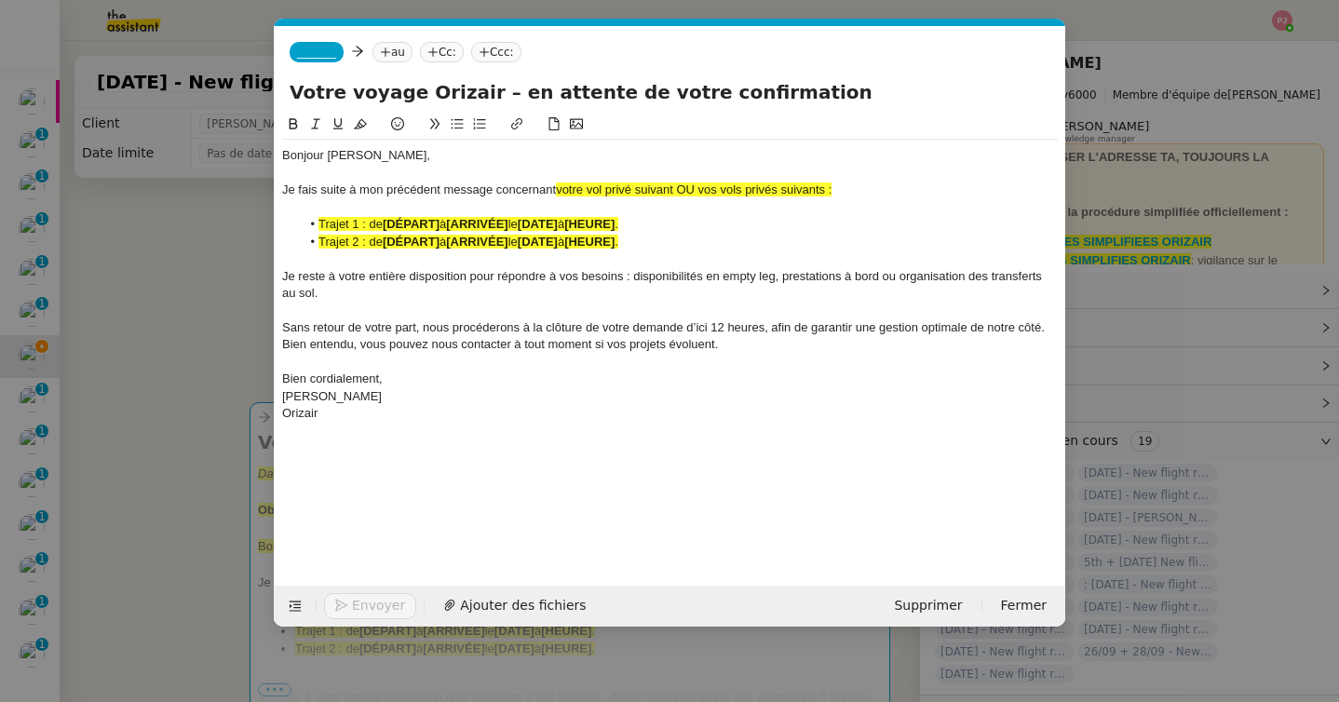
scroll to position [0, 0]
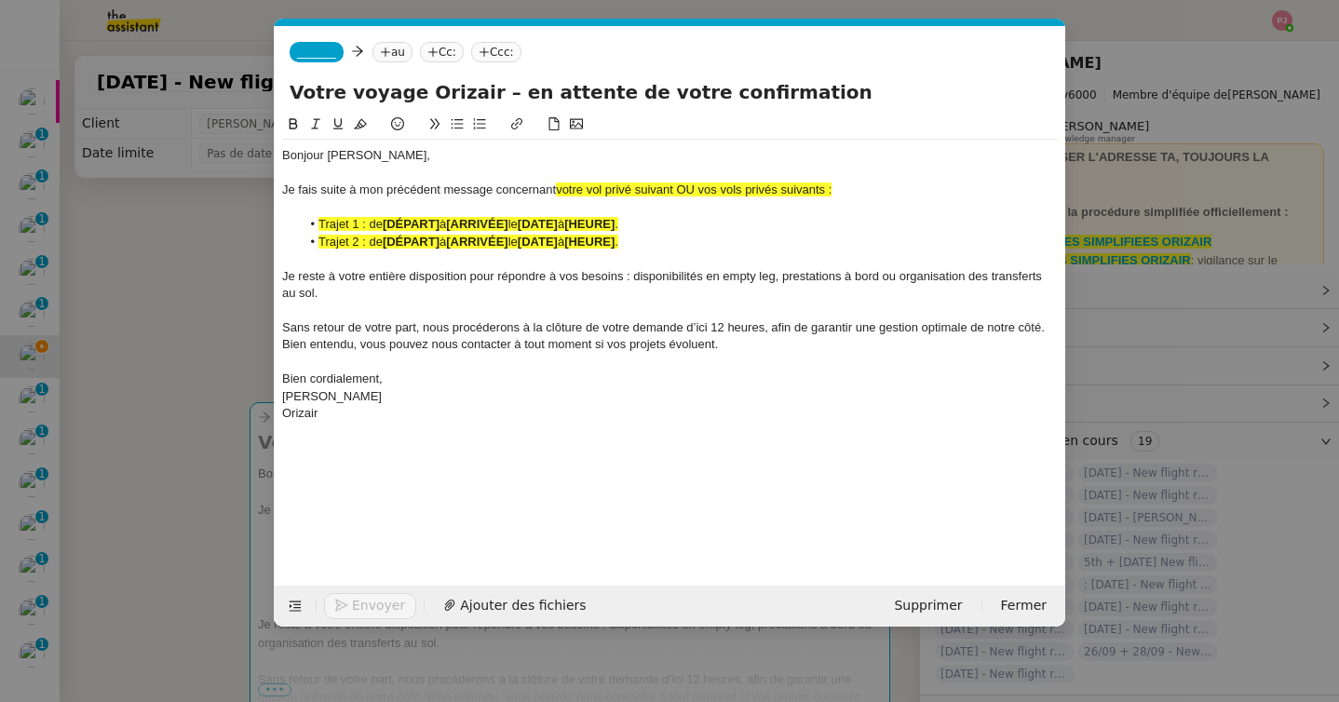
click at [203, 450] on nz-modal-container "relance oriz Service ✈️ Oriz air - Relance après envoi devis client (FR) Dans l…" at bounding box center [669, 351] width 1339 height 702
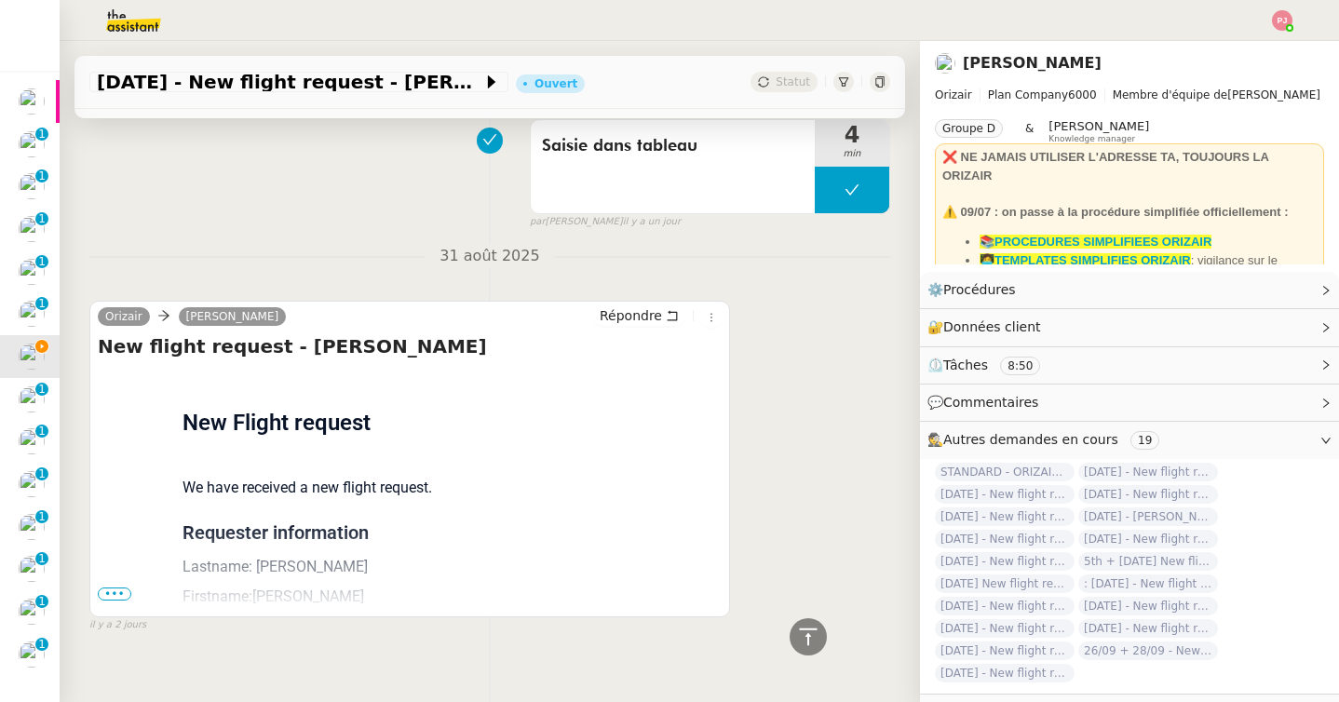
scroll to position [1429, 0]
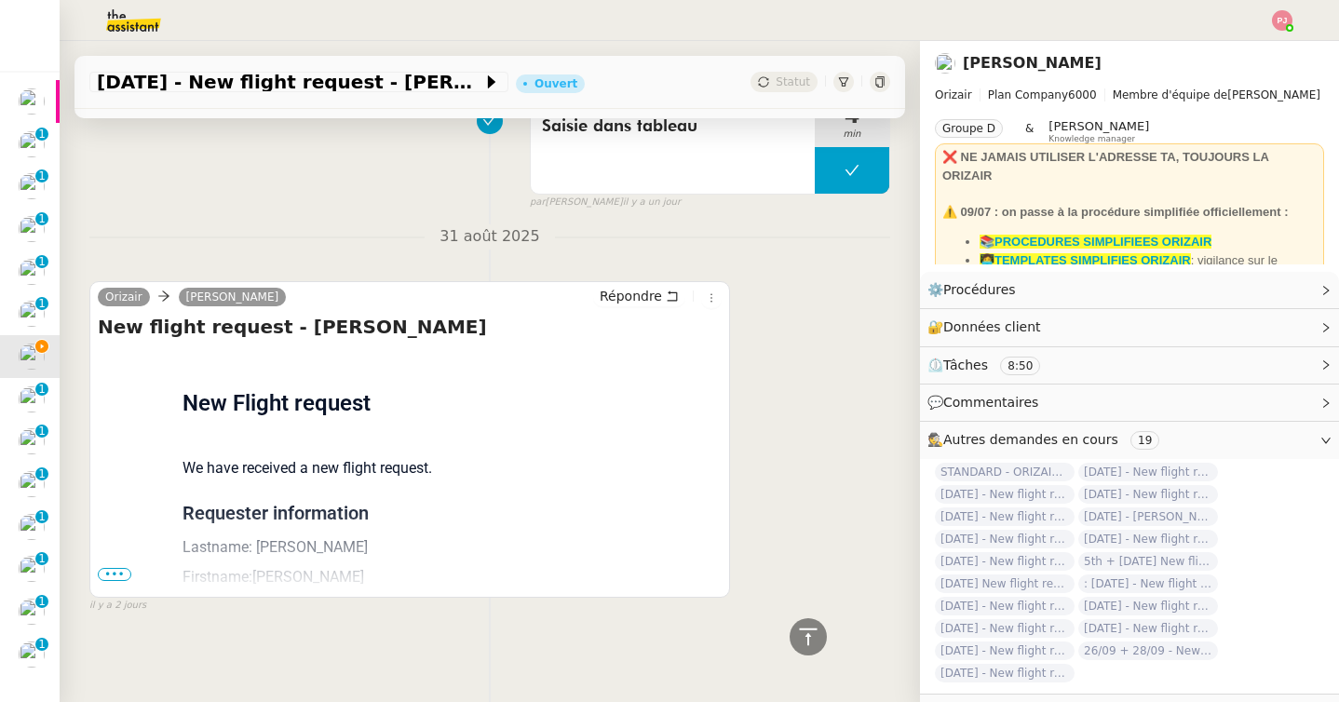
click at [122, 573] on span "•••" at bounding box center [115, 574] width 34 height 13
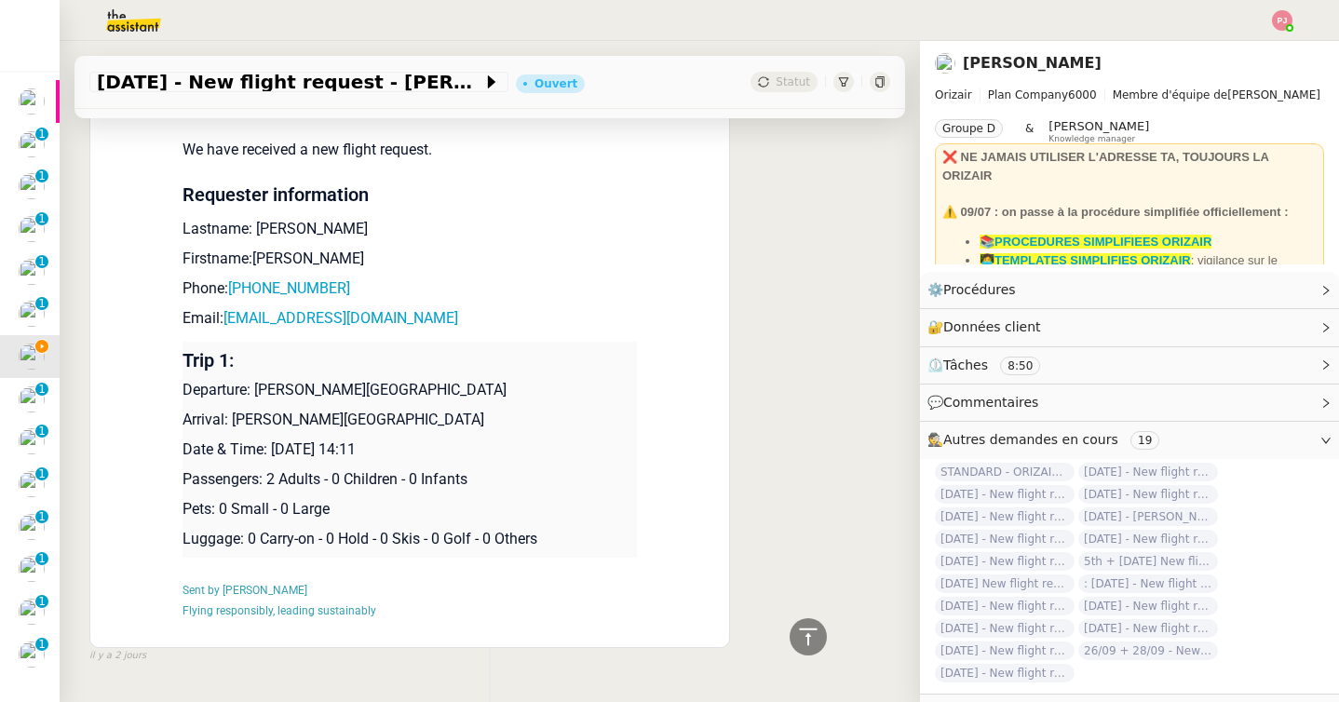
scroll to position [1797, 0]
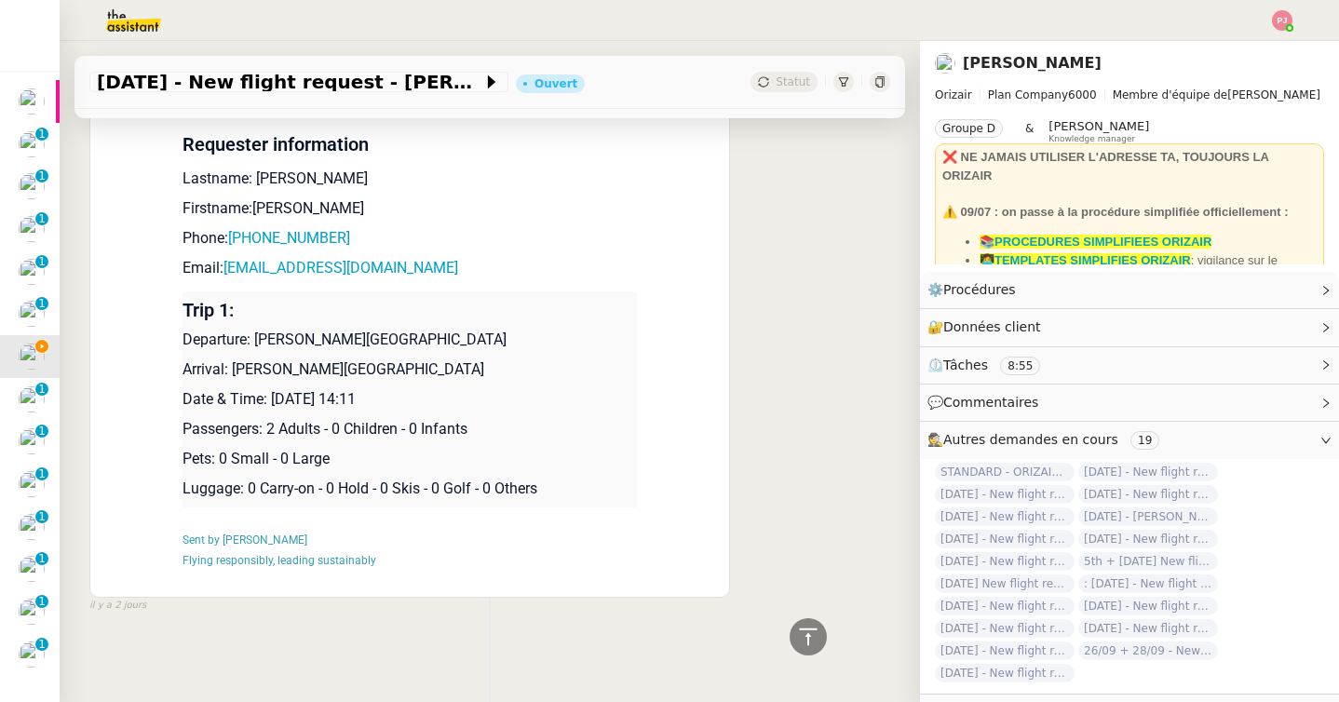
drag, startPoint x: 461, startPoint y: 399, endPoint x: 183, endPoint y: 342, distance: 283.3
click at [183, 342] on td "Trip 1: Departure: Charles de Gaulle International Airport Arrival: John F Kenn…" at bounding box center [410, 399] width 454 height 216
copy td "Departure: Charles de Gaulle International Airport Arrival: John F Kennedy Inte…"
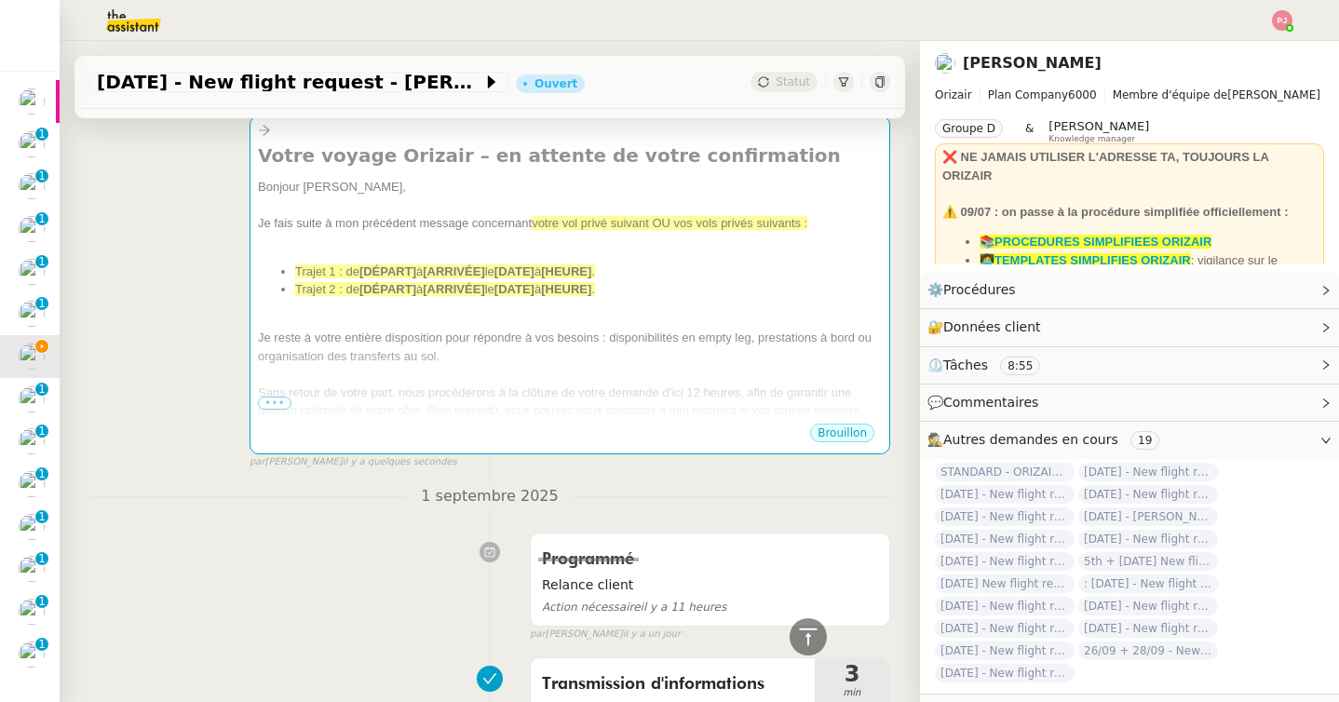
scroll to position [0, 0]
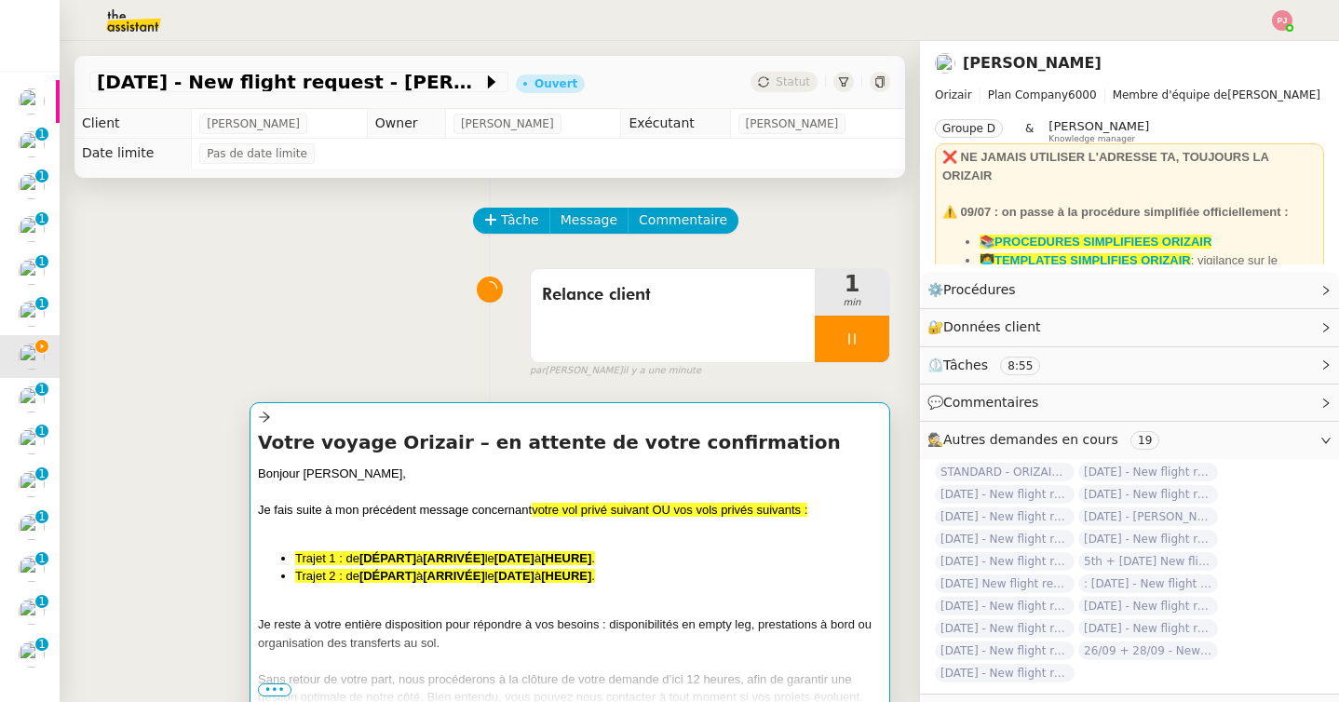
click at [416, 501] on div "Je fais suite à mon précédent message concernant votre vol privé suivant OU vos…" at bounding box center [570, 510] width 624 height 19
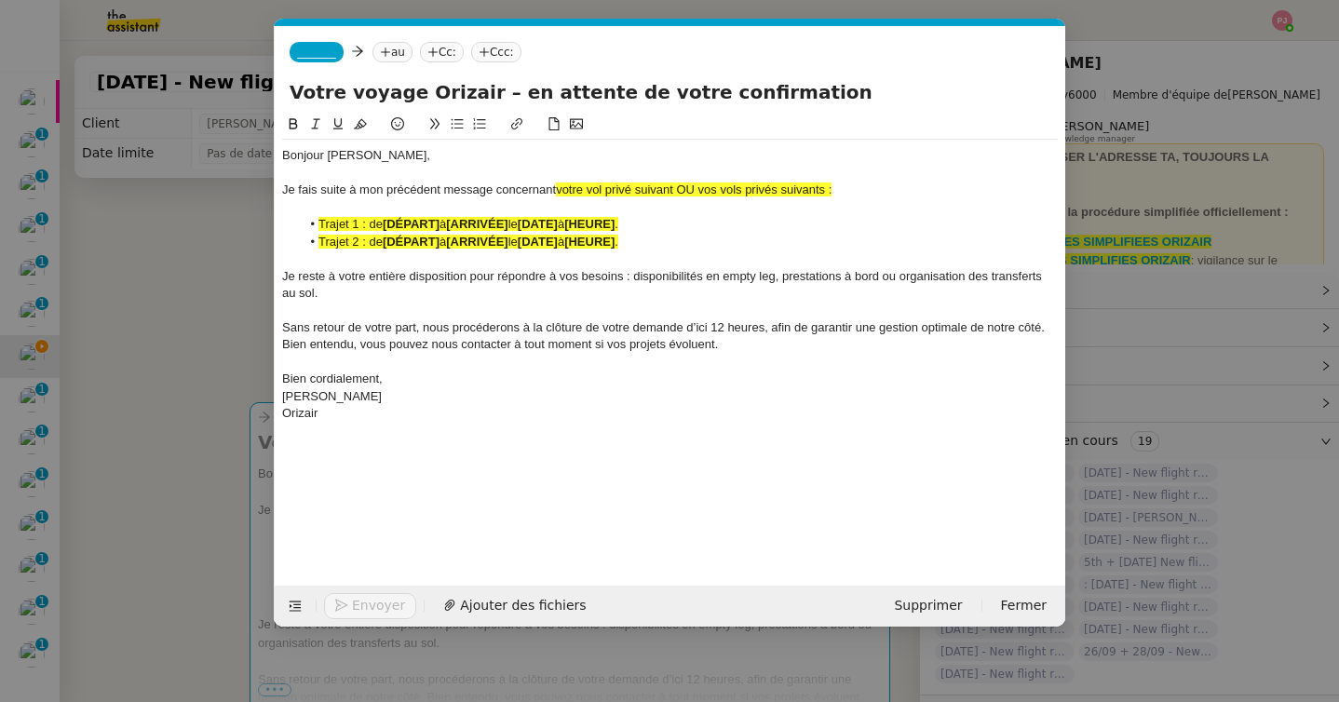
scroll to position [0, 109]
click at [406, 420] on div "Orizair" at bounding box center [670, 413] width 776 height 17
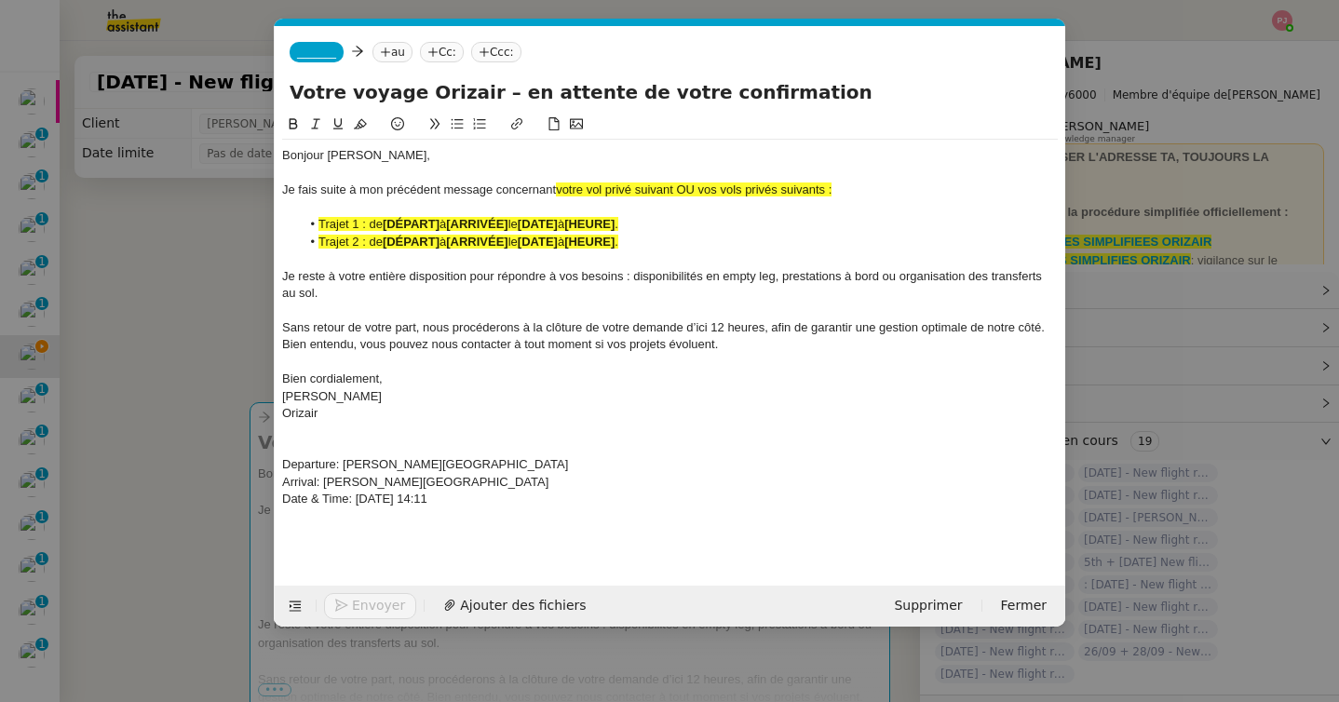
scroll to position [0, 0]
drag, startPoint x: 510, startPoint y: 501, endPoint x: 283, endPoint y: 460, distance: 230.9
click at [283, 460] on div "Bonjour M. Guery, Je fais suite à mon précédent message concernant votre vol pr…" at bounding box center [670, 336] width 776 height 393
click at [292, 128] on icon at bounding box center [293, 123] width 13 height 13
click at [359, 120] on icon at bounding box center [360, 123] width 13 height 13
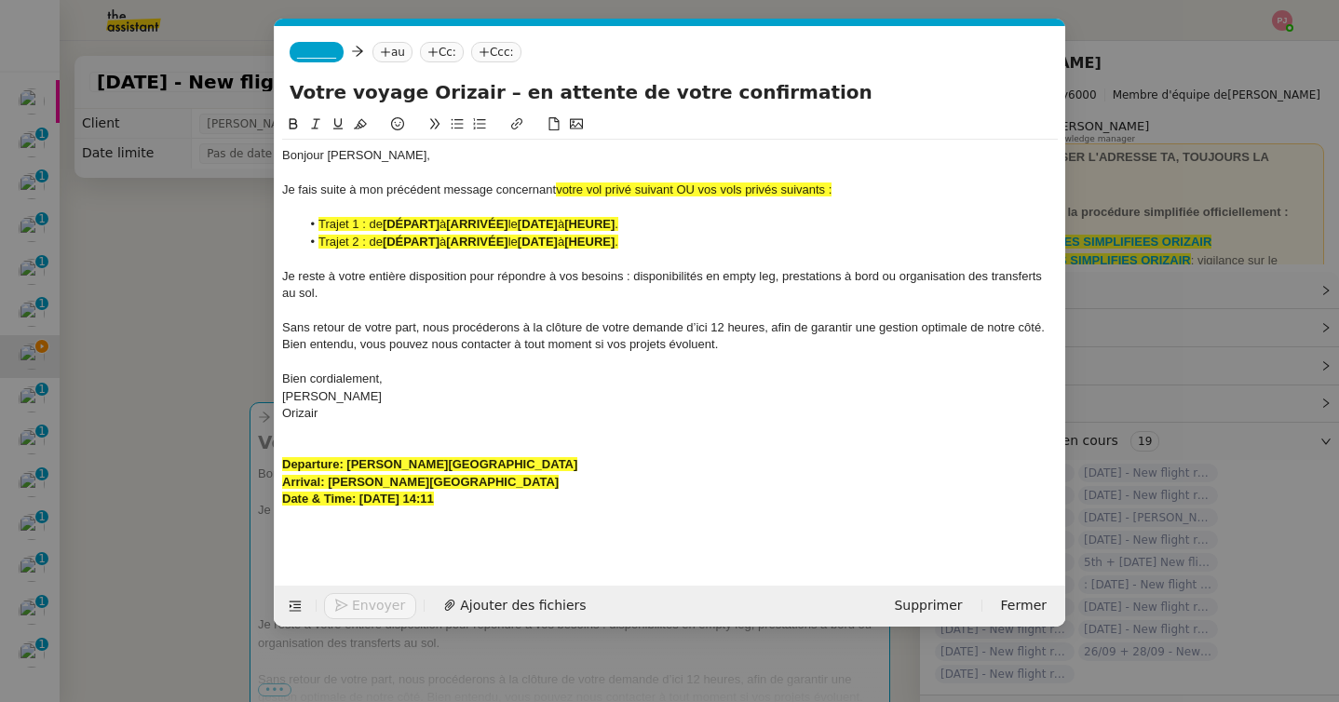
click at [747, 175] on div at bounding box center [670, 173] width 776 height 17
drag, startPoint x: 852, startPoint y: 193, endPoint x: 564, endPoint y: 191, distance: 287.8
click at [564, 191] on div "Je fais suite à mon précédent message concernant votre vol privé suivant OU vos…" at bounding box center [670, 190] width 776 height 17
click at [619, 193] on span "Je fais suite à mon précédent message concernant votre vol prvé suivant :" at bounding box center [481, 190] width 399 height 14
drag, startPoint x: 585, startPoint y: 462, endPoint x: 348, endPoint y: 457, distance: 236.6
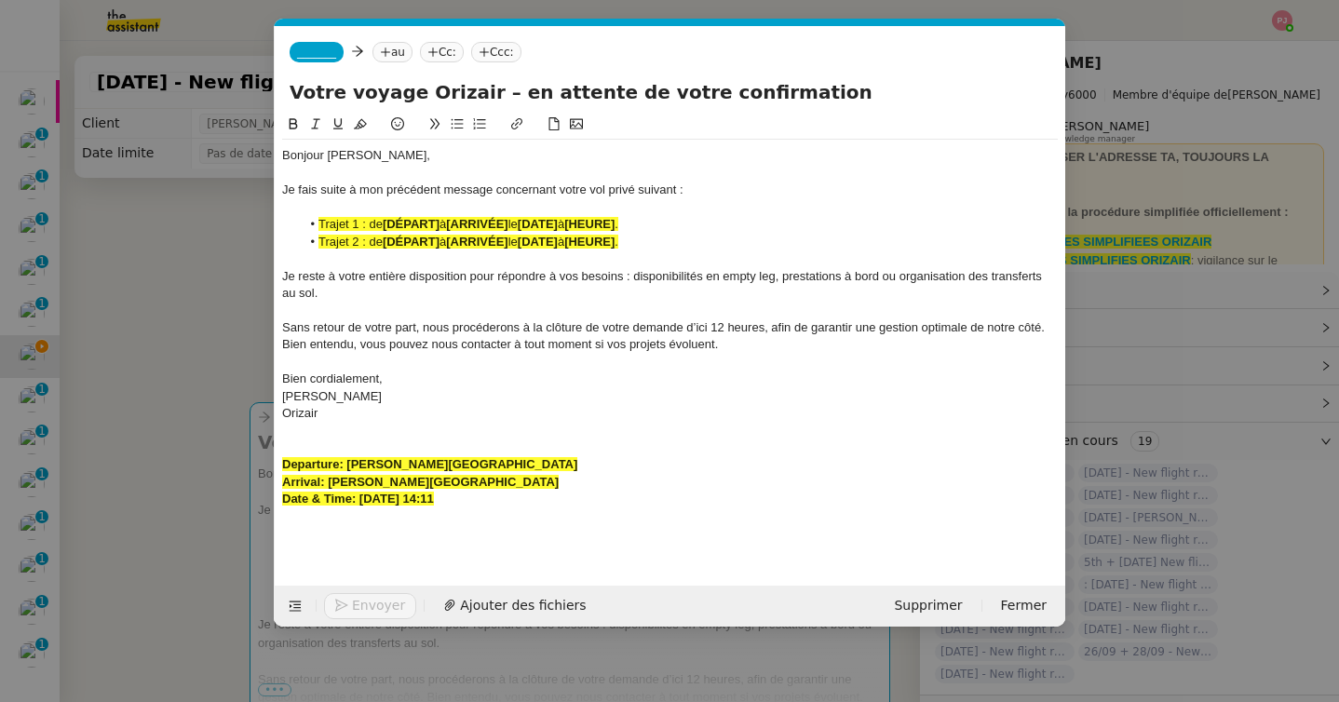
click at [348, 457] on div "Departure: Charles de Gaulle International Airport" at bounding box center [670, 464] width 776 height 17
copy strong "Charles de Gaulle International Airport"
drag, startPoint x: 442, startPoint y: 224, endPoint x: 386, endPoint y: 219, distance: 56.2
click at [386, 219] on li "Trajet 1 : de [DÉPART] à [ARRIVÉE] le [DATE] à [HEURE] ." at bounding box center [680, 224] width 758 height 17
drag, startPoint x: 557, startPoint y: 482, endPoint x: 330, endPoint y: 477, distance: 227.3
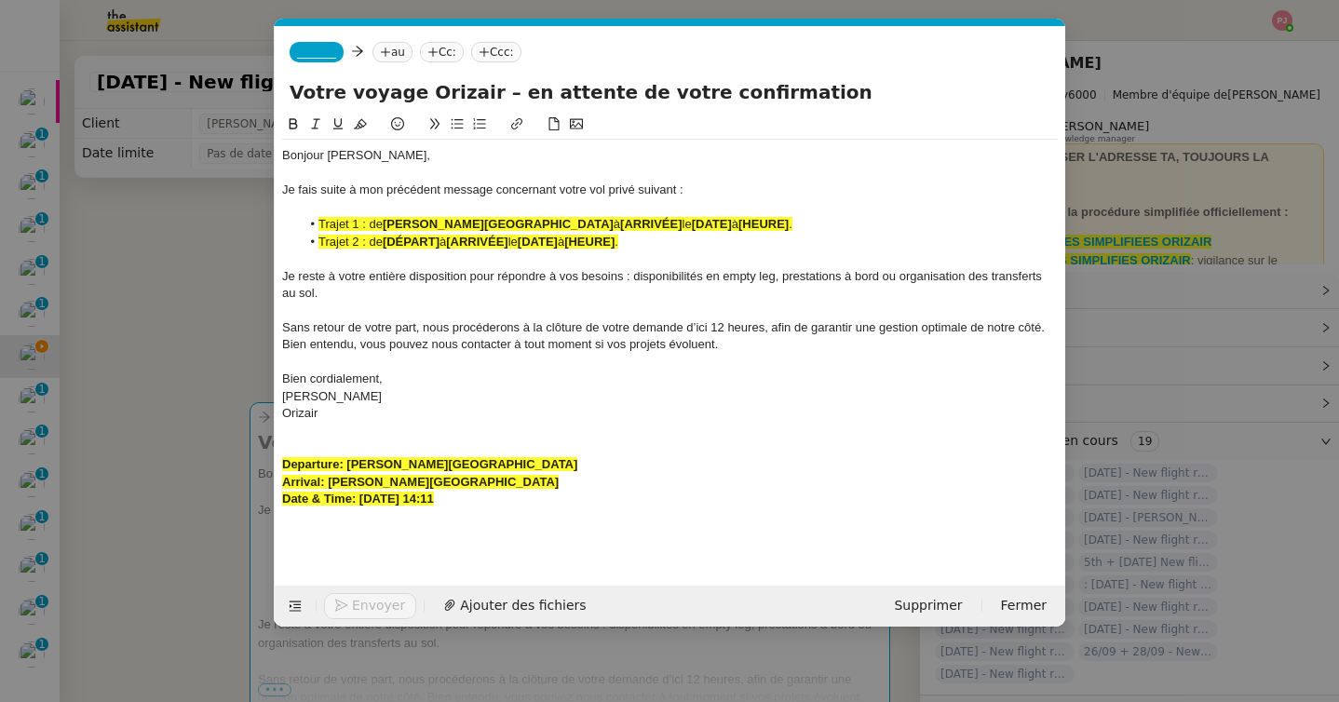
click at [330, 477] on div "Arrival: John F Kennedy International Airport" at bounding box center [670, 482] width 776 height 17
drag, startPoint x: 683, startPoint y: 224, endPoint x: 622, endPoint y: 230, distance: 60.8
click at [622, 230] on li "Trajet 1 : de Charles de Gaulle International Airport à [ARRIVÉE] le [DATE] à […" at bounding box center [680, 224] width 758 height 17
drag, startPoint x: 511, startPoint y: 499, endPoint x: 360, endPoint y: 500, distance: 150.9
click at [360, 500] on div "Date & Time: 7th September 2025 14:11" at bounding box center [670, 499] width 776 height 17
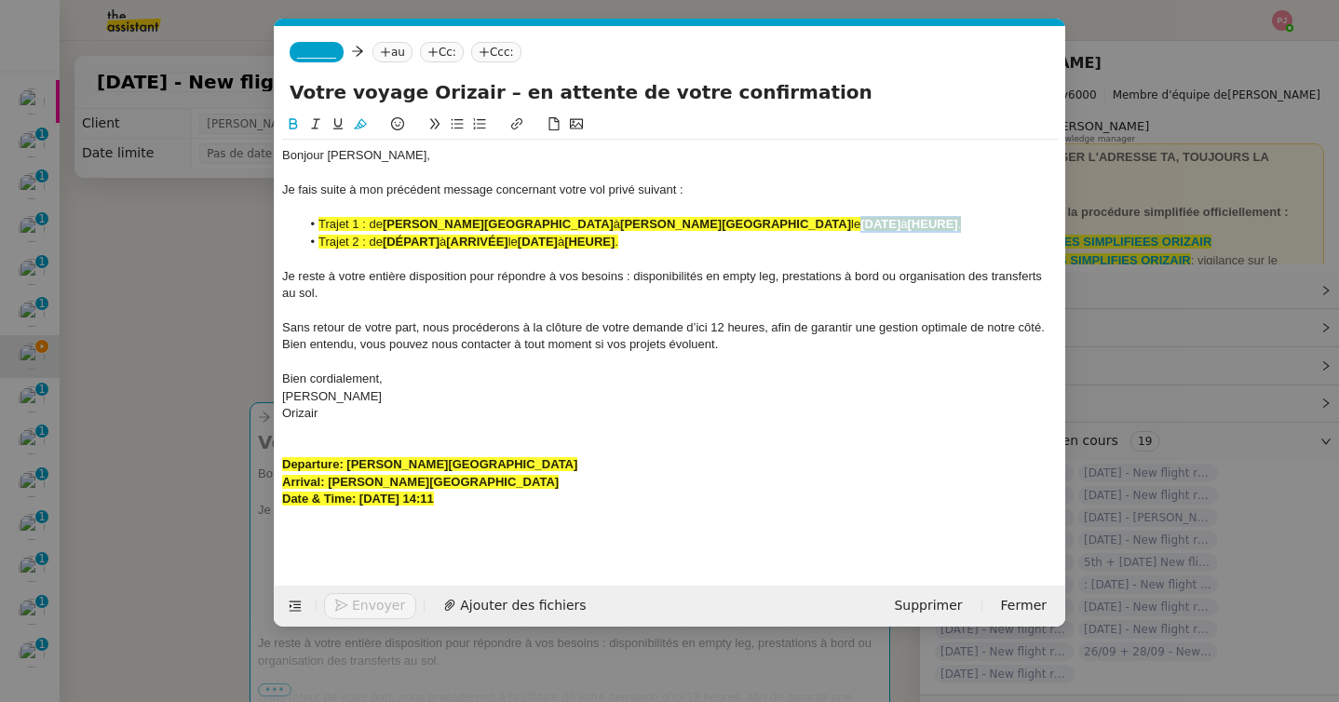
drag, startPoint x: 850, startPoint y: 224, endPoint x: 972, endPoint y: 225, distance: 122.0
click at [972, 225] on li "Trajet 1 : de Charles de Gaulle International Airport à John F Kennedy Internat…" at bounding box center [680, 224] width 758 height 17
drag, startPoint x: 656, startPoint y: 241, endPoint x: 300, endPoint y: 243, distance: 355.7
click at [301, 243] on li "Trajet 2 : de [DÉPART] à [ARRIVÉE] le [DATE] à [HEURE] ." at bounding box center [680, 242] width 758 height 17
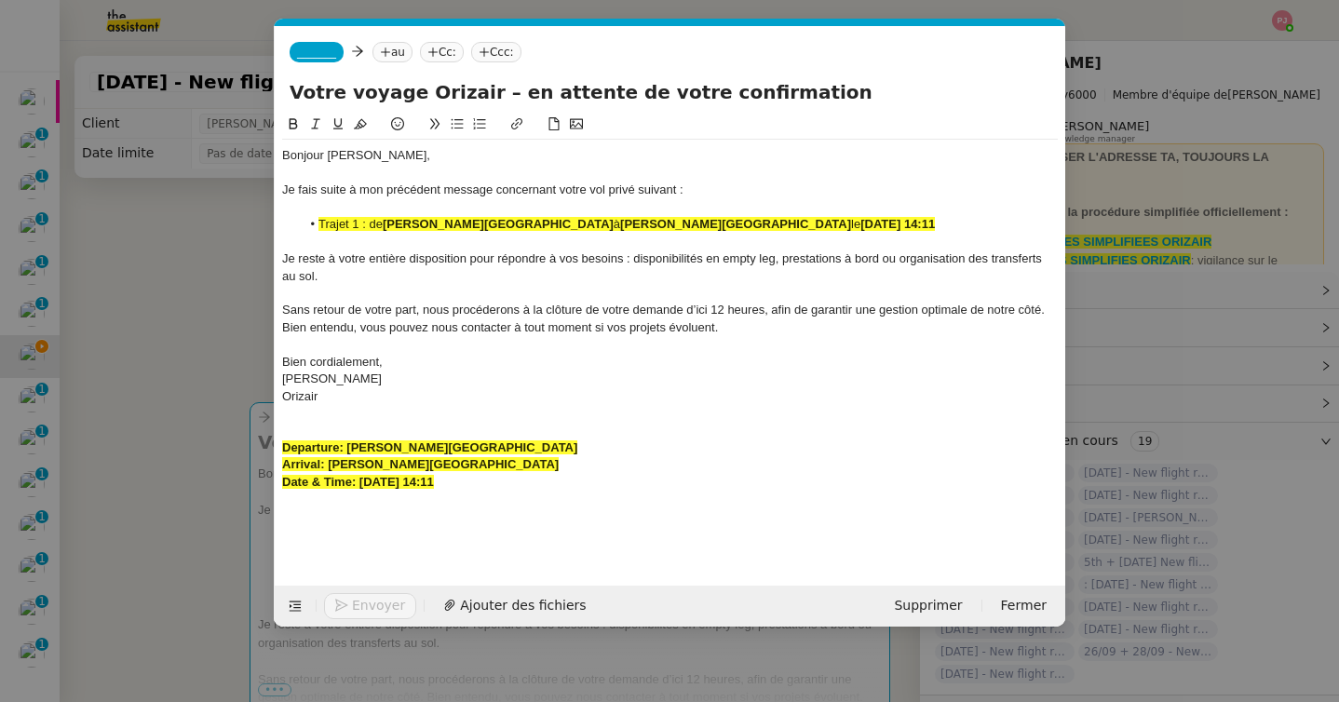
click at [873, 225] on strong "7th September 2025 14:11" at bounding box center [897, 224] width 75 height 14
click at [918, 228] on strong "7 September 2025 14:11" at bounding box center [897, 224] width 75 height 14
click at [935, 227] on strong "7 Septembre 2025 14:11" at bounding box center [897, 224] width 75 height 14
drag, startPoint x: 543, startPoint y: 490, endPoint x: 217, endPoint y: 432, distance: 331.0
click at [217, 432] on nz-modal-container "relance oriz Service ✈️ Oriz air - Relance après envoi devis client (FR) Dans l…" at bounding box center [669, 351] width 1339 height 702
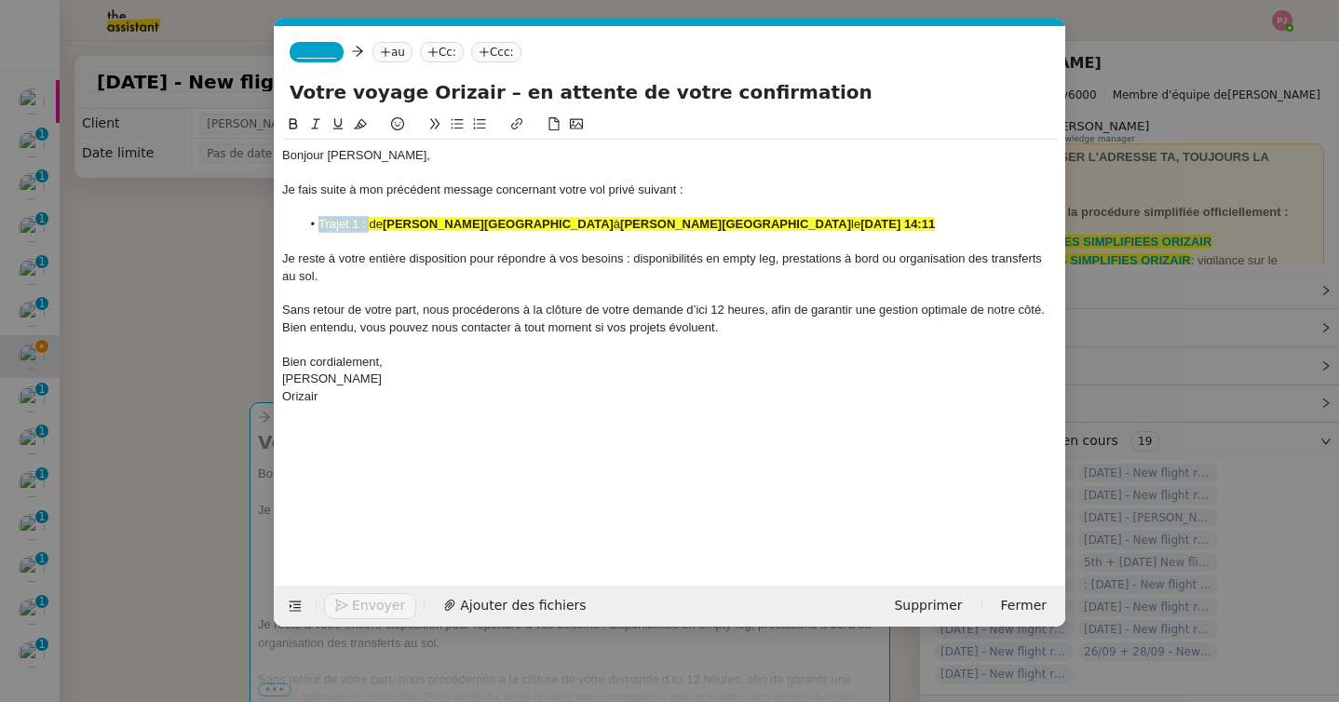
drag, startPoint x: 369, startPoint y: 225, endPoint x: 301, endPoint y: 224, distance: 68.0
click at [301, 224] on li "Trajet 1 : de Charles de Gaulle International Airport à John F Kennedy Internat…" at bounding box center [680, 224] width 758 height 17
drag, startPoint x: 955, startPoint y: 221, endPoint x: 285, endPoint y: 219, distance: 669.6
click at [285, 219] on ul "de Charles de Gaulle International Airport à John F Kennedy International Airpo…" at bounding box center [670, 224] width 776 height 17
click at [363, 122] on icon at bounding box center [360, 123] width 13 height 13
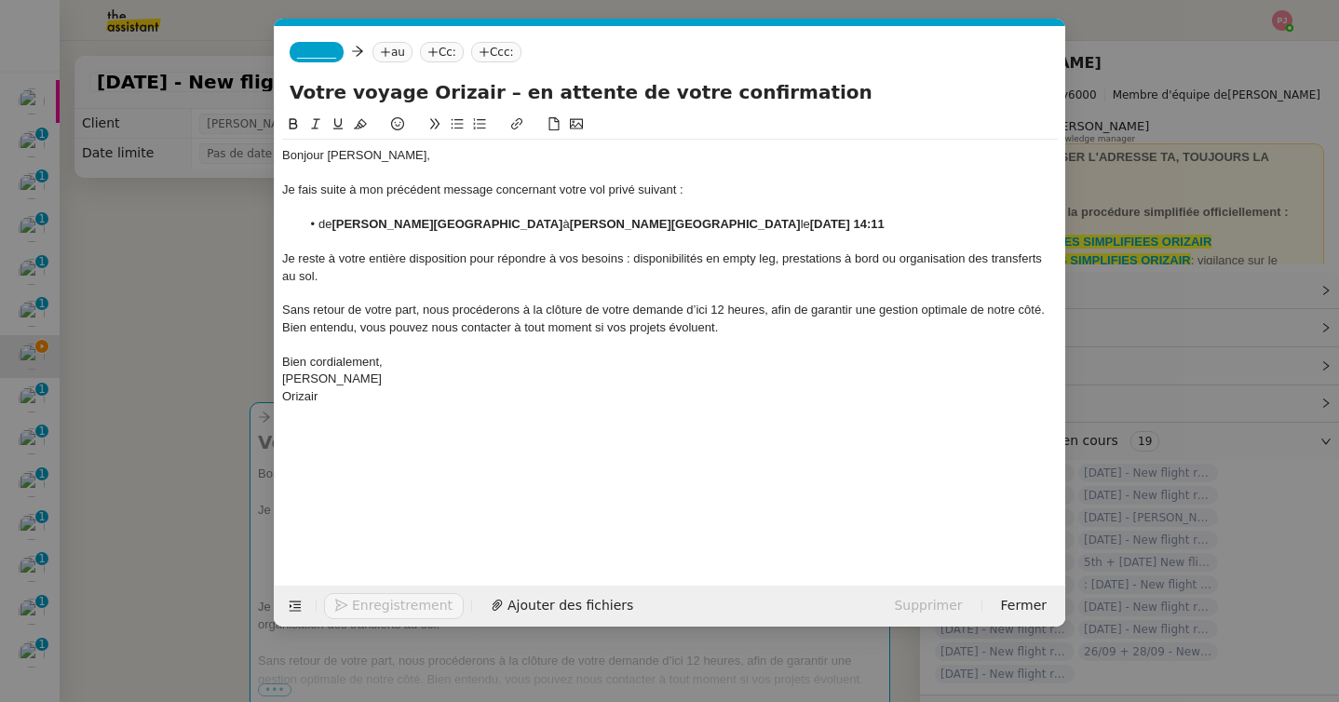
click at [317, 55] on span "_______" at bounding box center [316, 52] width 39 height 13
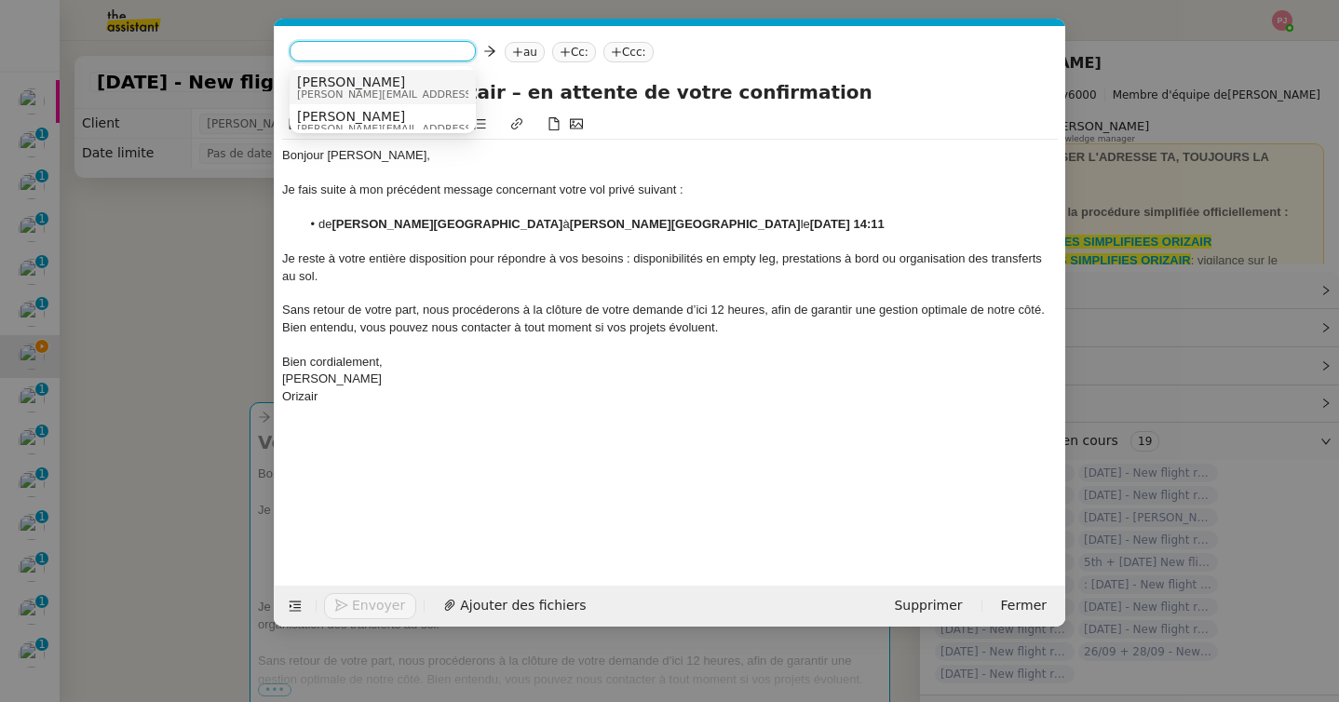
click at [339, 89] on span "josephine.k@orizair.com" at bounding box center [429, 94] width 264 height 10
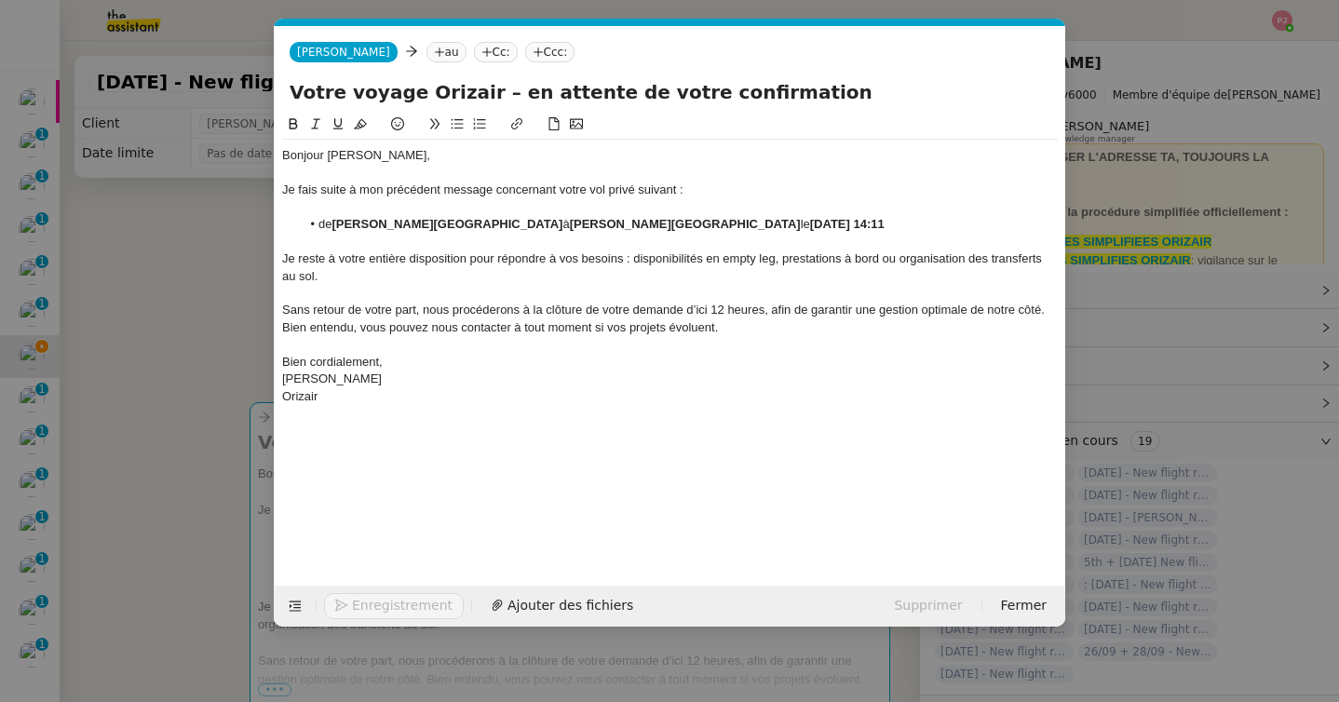
click at [427, 59] on nz-tag "au" at bounding box center [447, 52] width 40 height 20
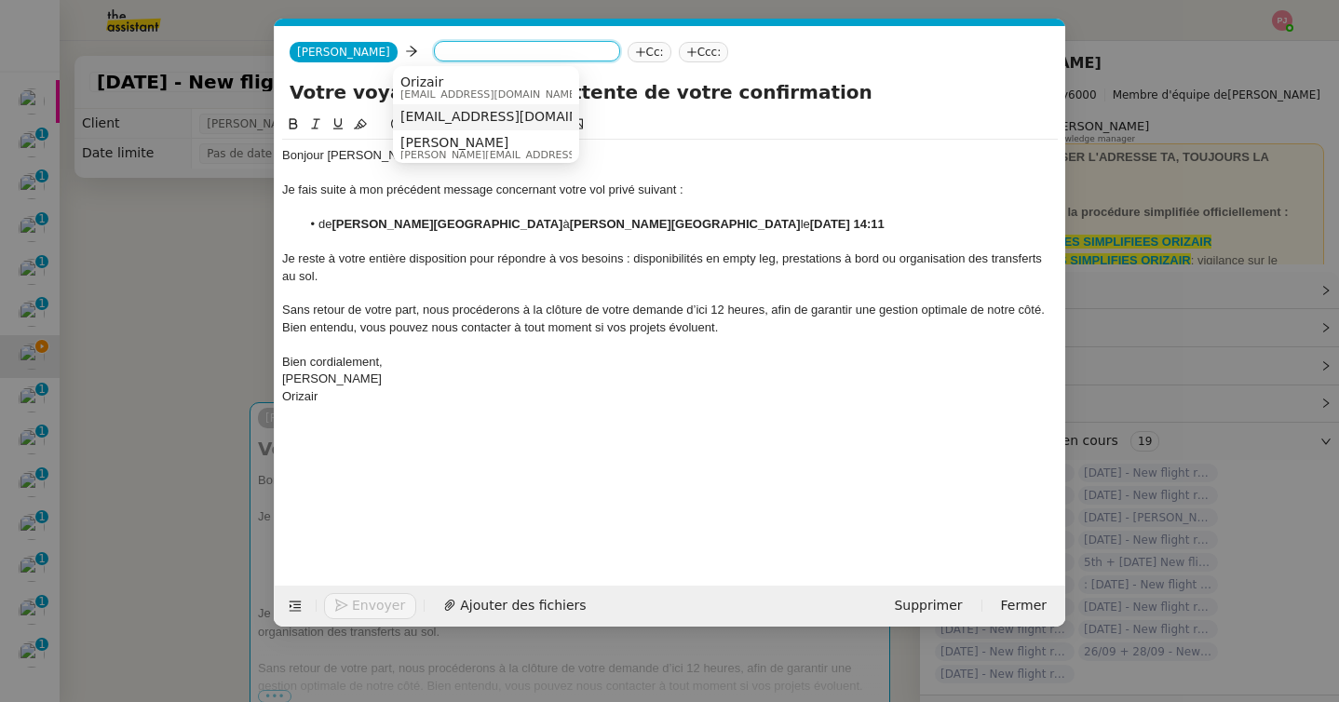
click at [465, 129] on nz-option-item "hugguery@gmail.com" at bounding box center [486, 117] width 186 height 26
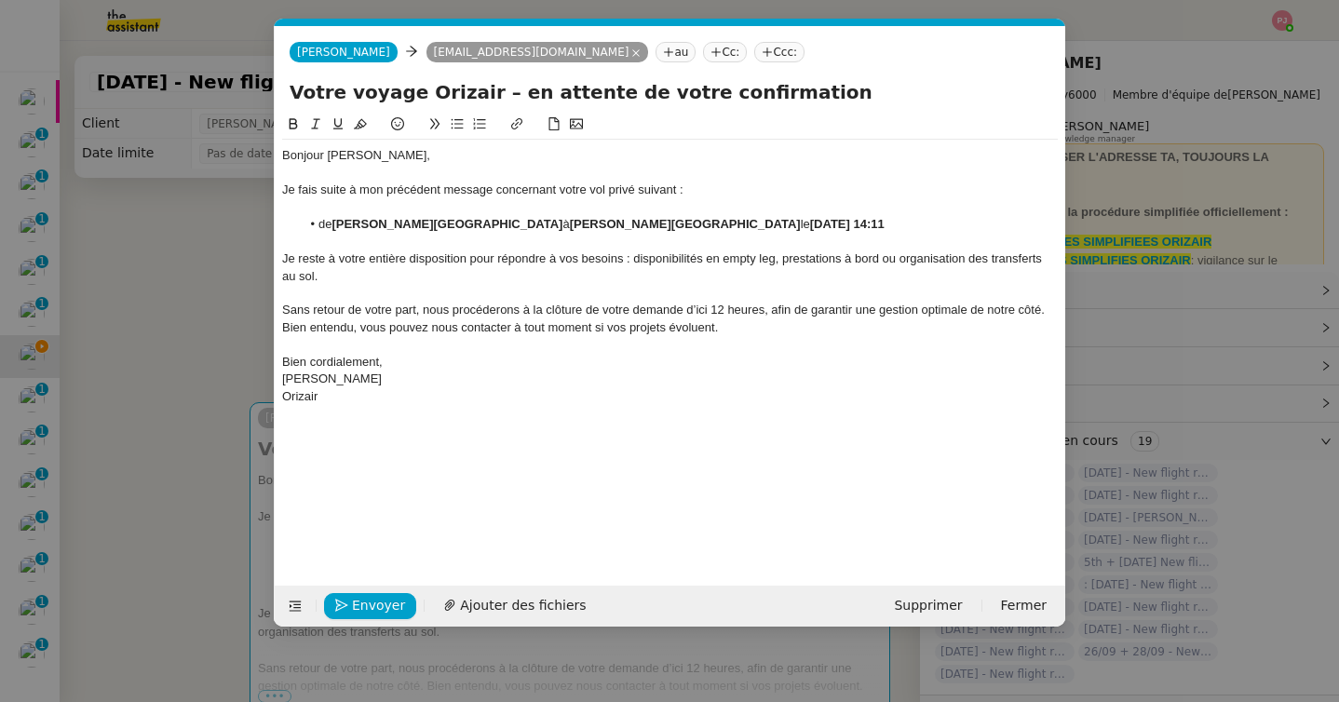
click at [754, 49] on nz-tag "Ccc:" at bounding box center [779, 52] width 50 height 20
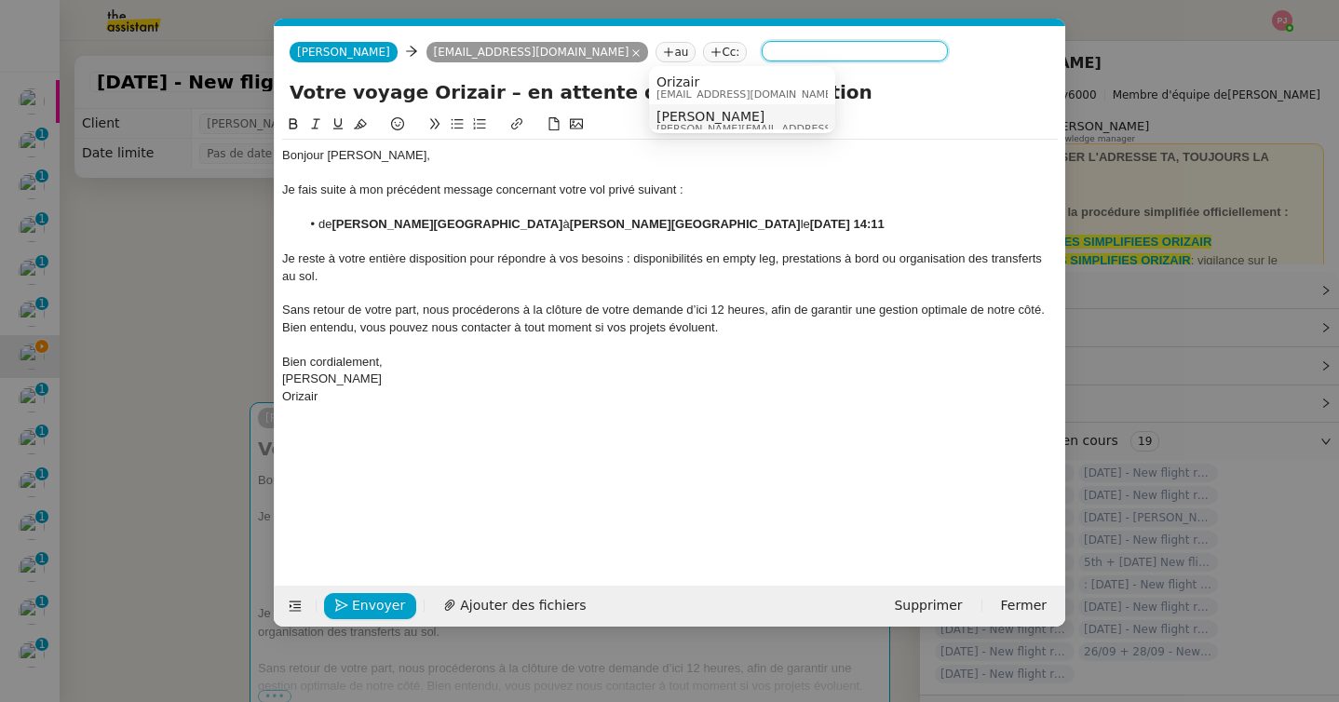
click at [698, 124] on span "louis@orizair.com" at bounding box center [789, 129] width 264 height 10
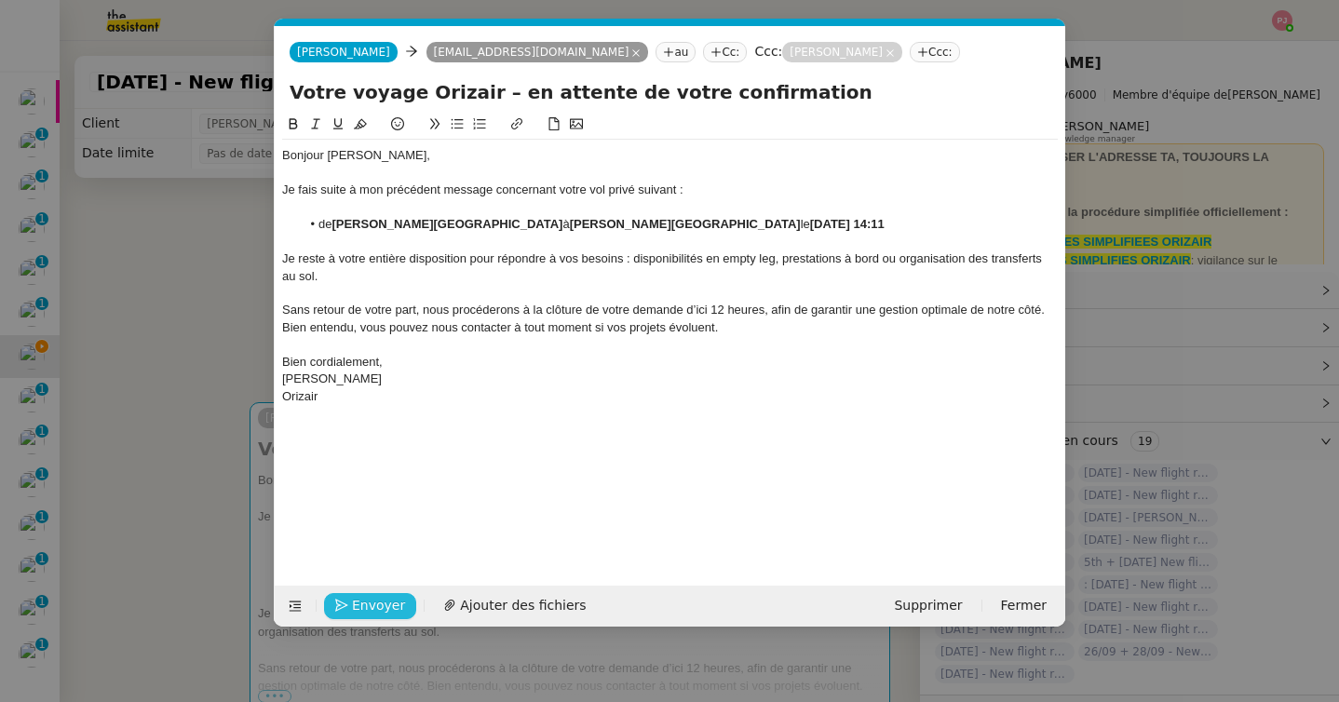
click at [383, 608] on span "Envoyer" at bounding box center [378, 605] width 53 height 21
click at [383, 608] on span "Confirmer l'envoi" at bounding box center [408, 605] width 112 height 21
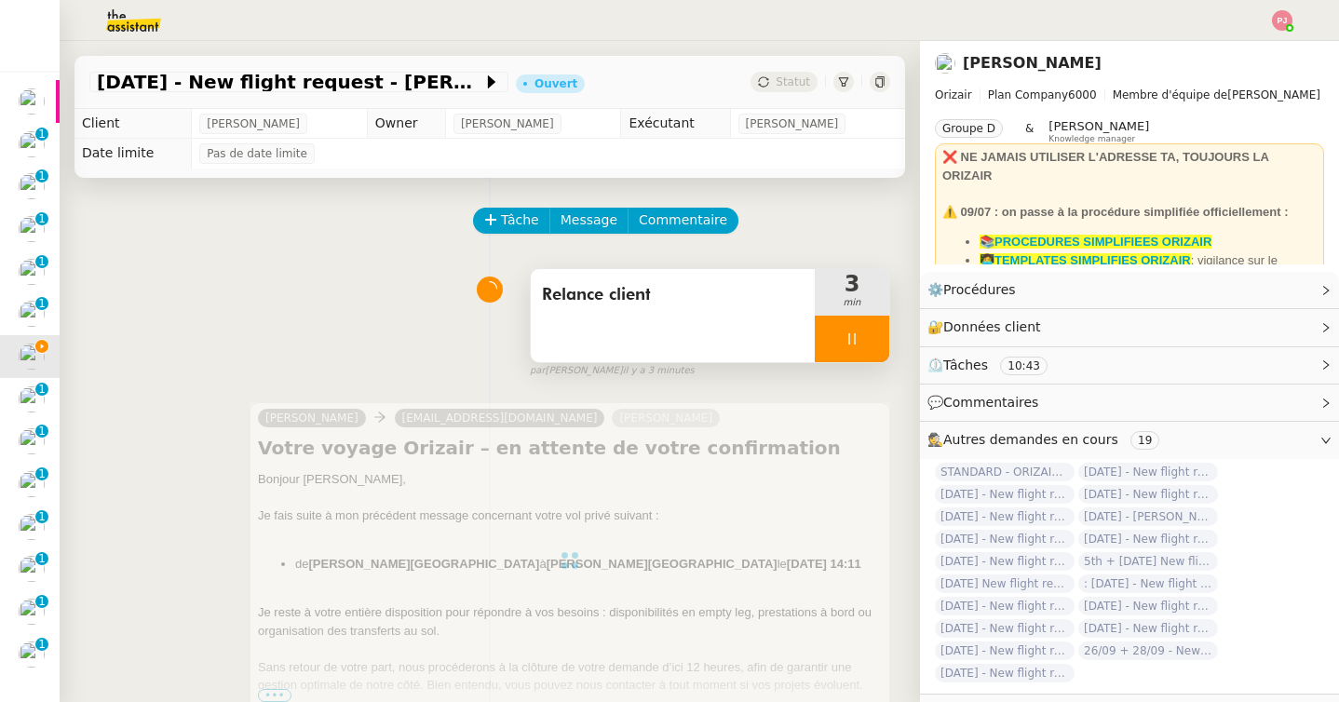
click at [854, 332] on icon at bounding box center [852, 339] width 15 height 15
click at [862, 333] on button at bounding box center [870, 339] width 37 height 47
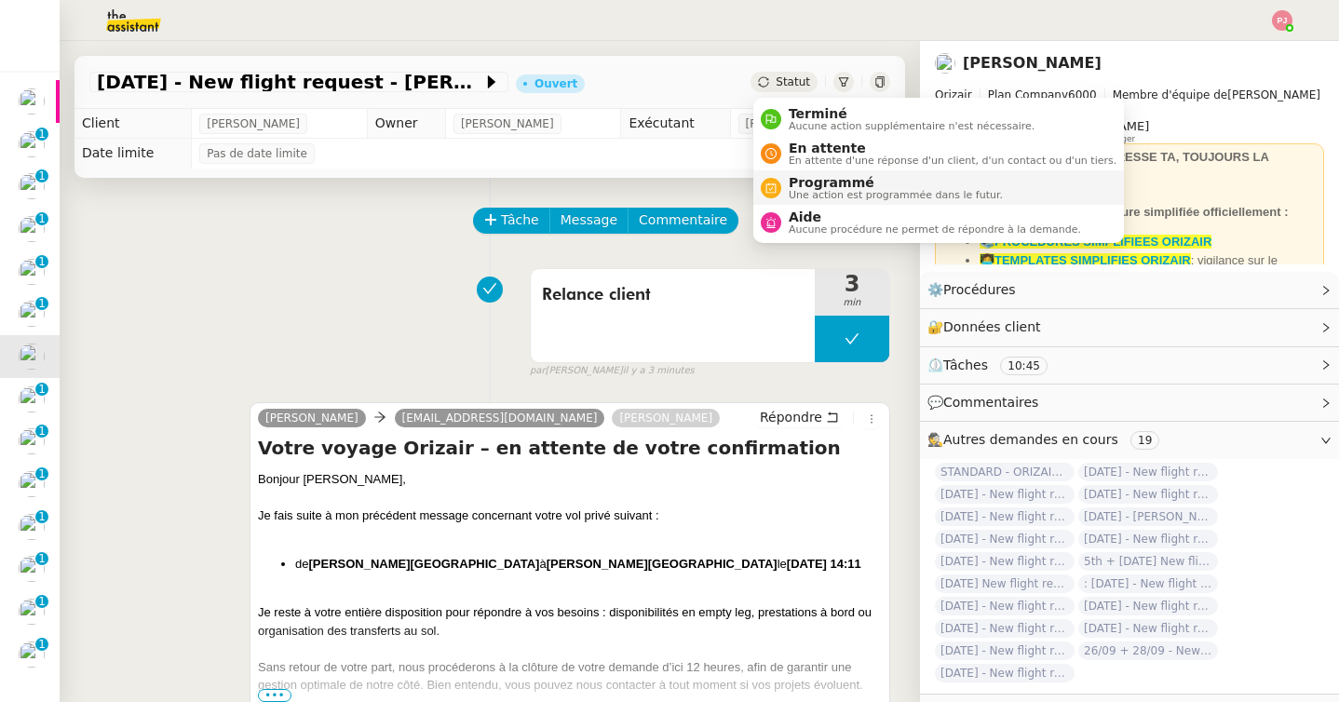
click at [811, 190] on span "Une action est programmée dans le futur." at bounding box center [896, 195] width 214 height 10
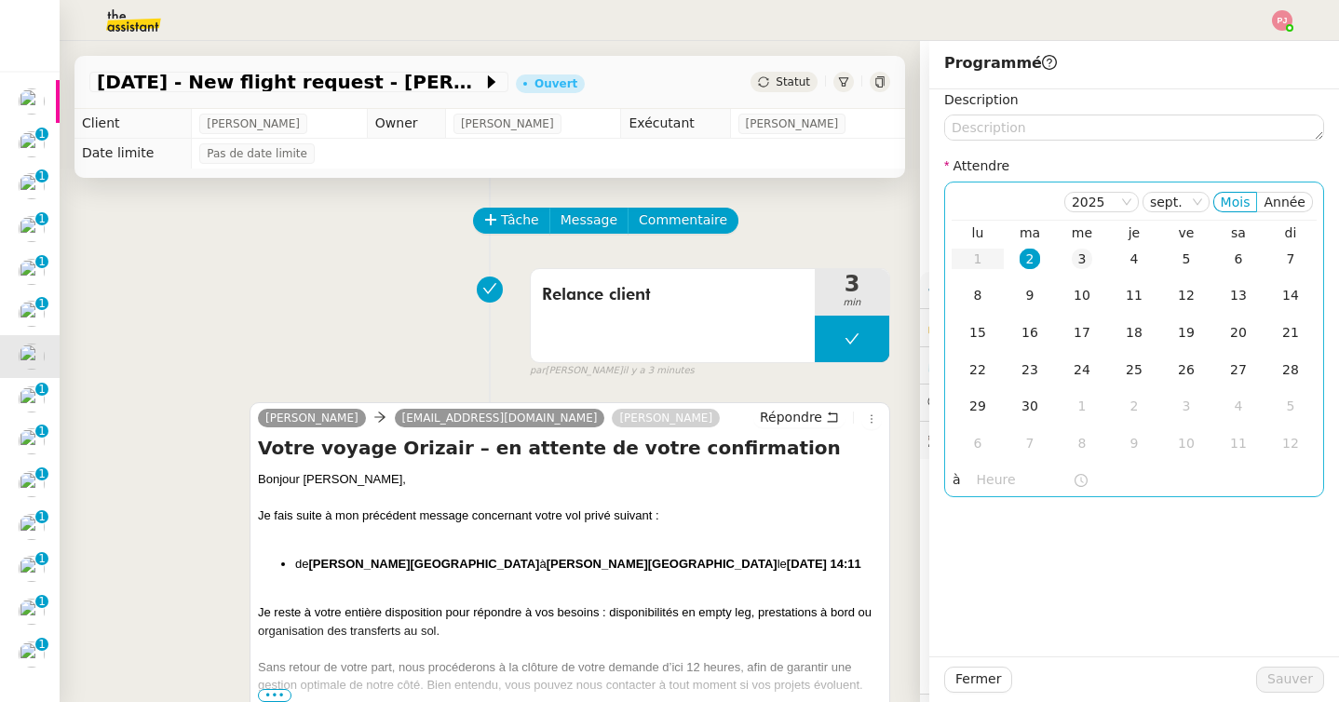
click at [1084, 259] on div "3" at bounding box center [1082, 259] width 20 height 20
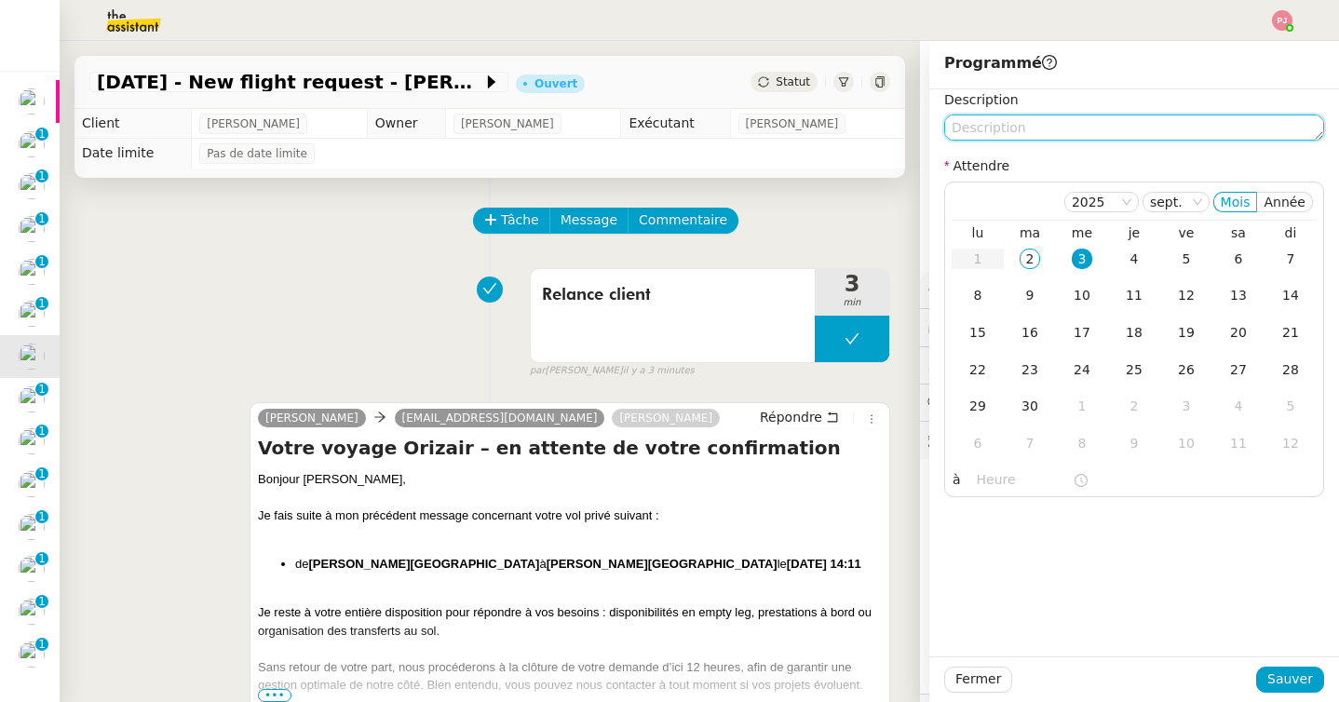
click at [1061, 135] on textarea at bounding box center [1134, 128] width 380 height 26
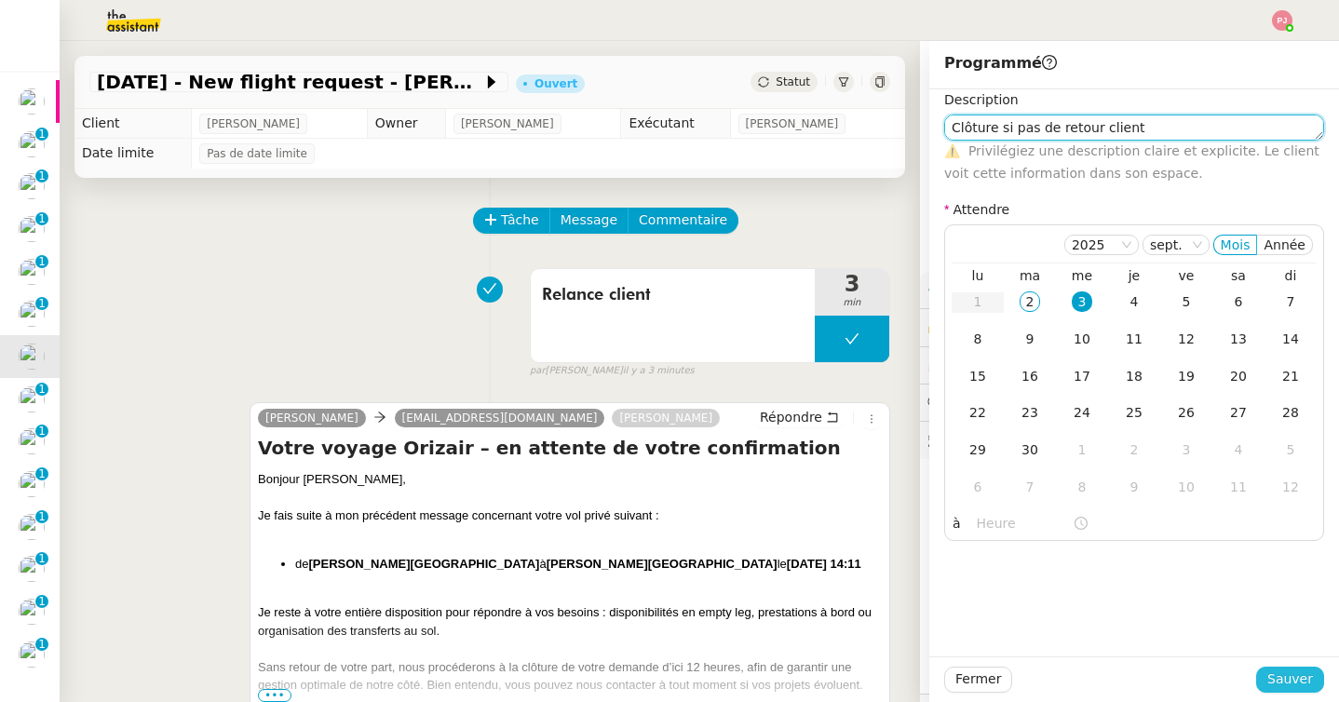
type textarea "Clôture si pas de retour client"
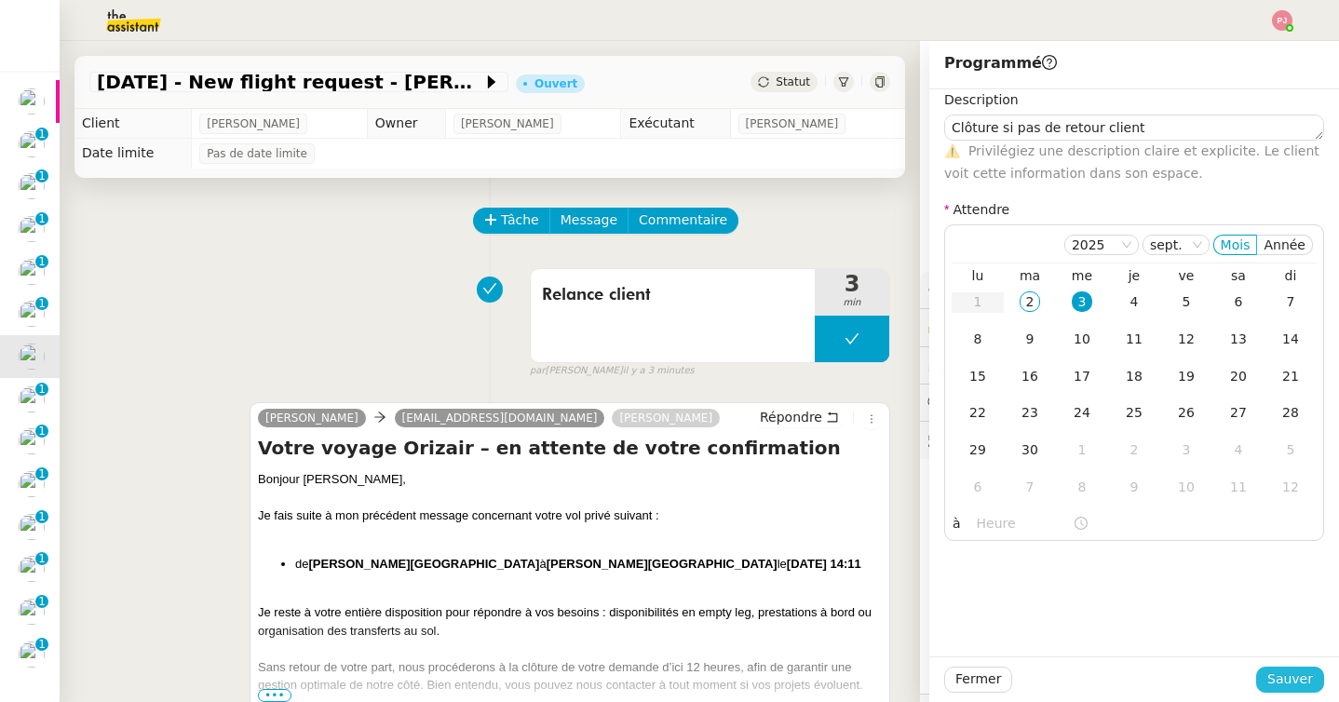
click at [1295, 680] on span "Sauver" at bounding box center [1290, 679] width 46 height 21
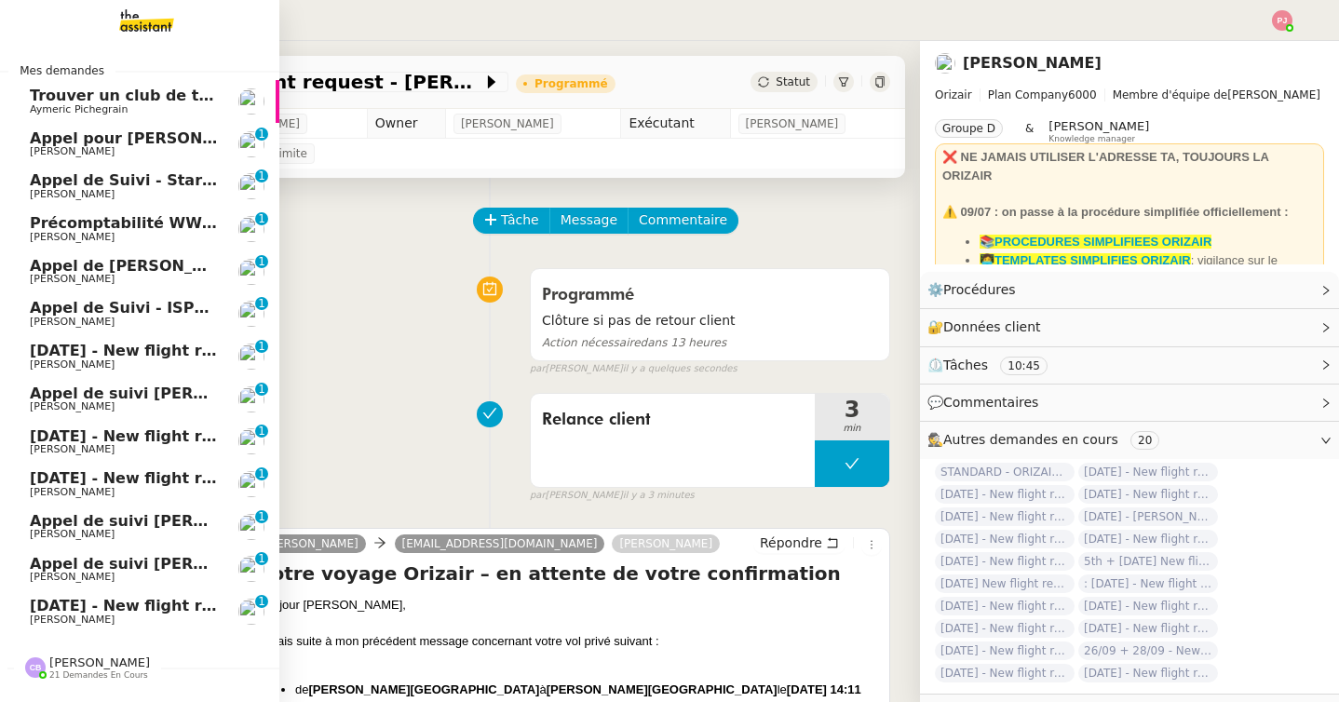
click at [34, 343] on span "[DATE] - New flight request - [PERSON_NAME]" at bounding box center [222, 351] width 385 height 18
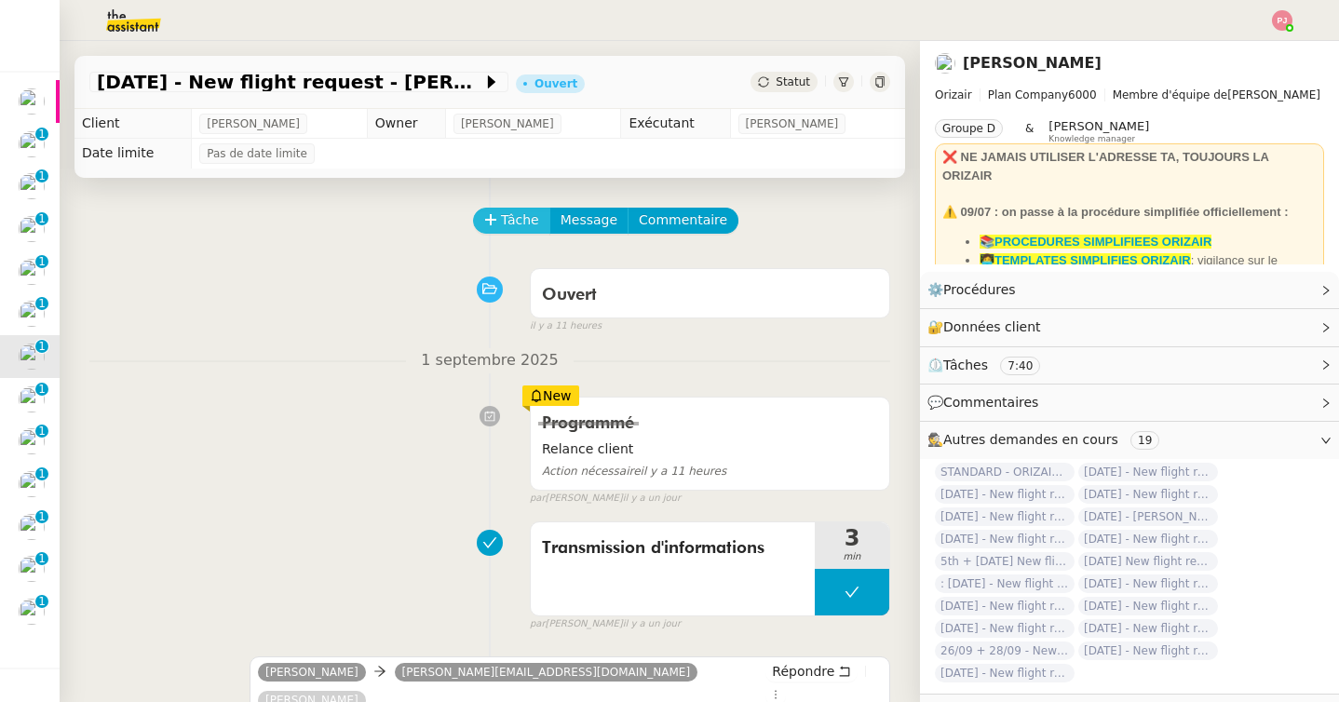
click at [515, 219] on span "Tâche" at bounding box center [520, 220] width 38 height 21
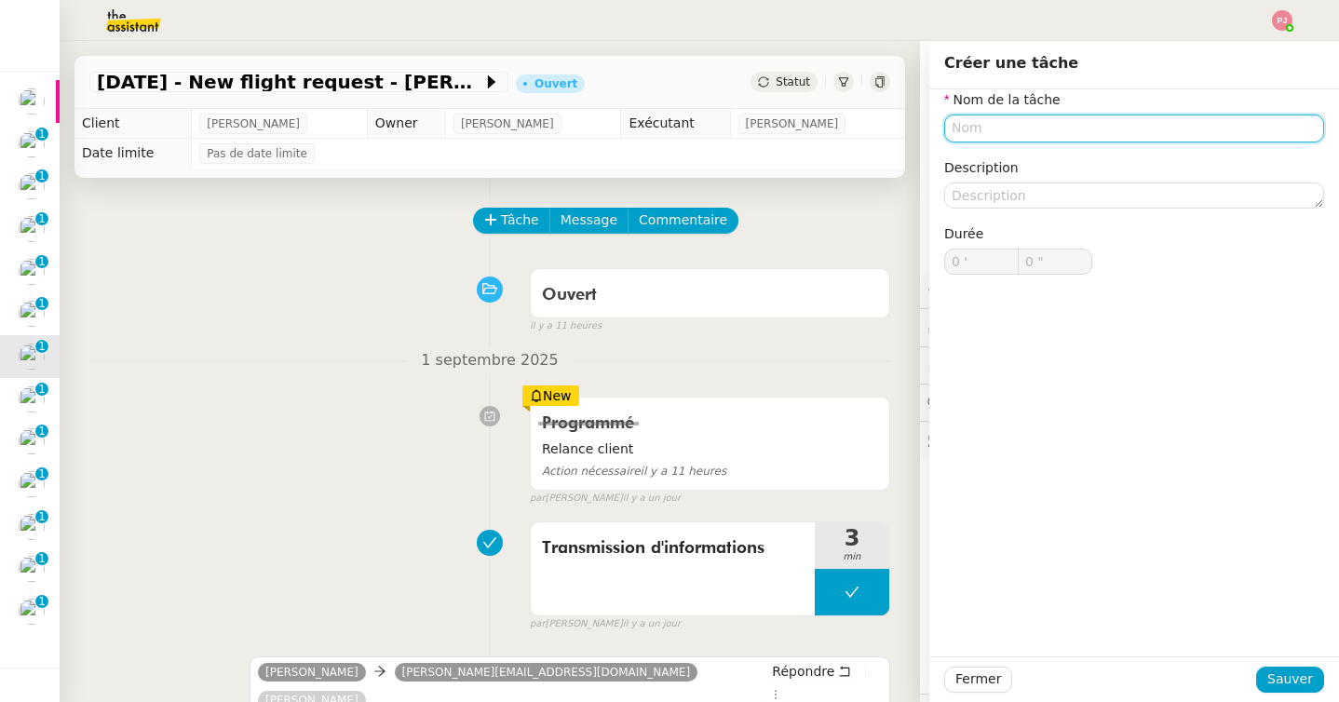
click at [982, 128] on input "text" at bounding box center [1134, 128] width 380 height 27
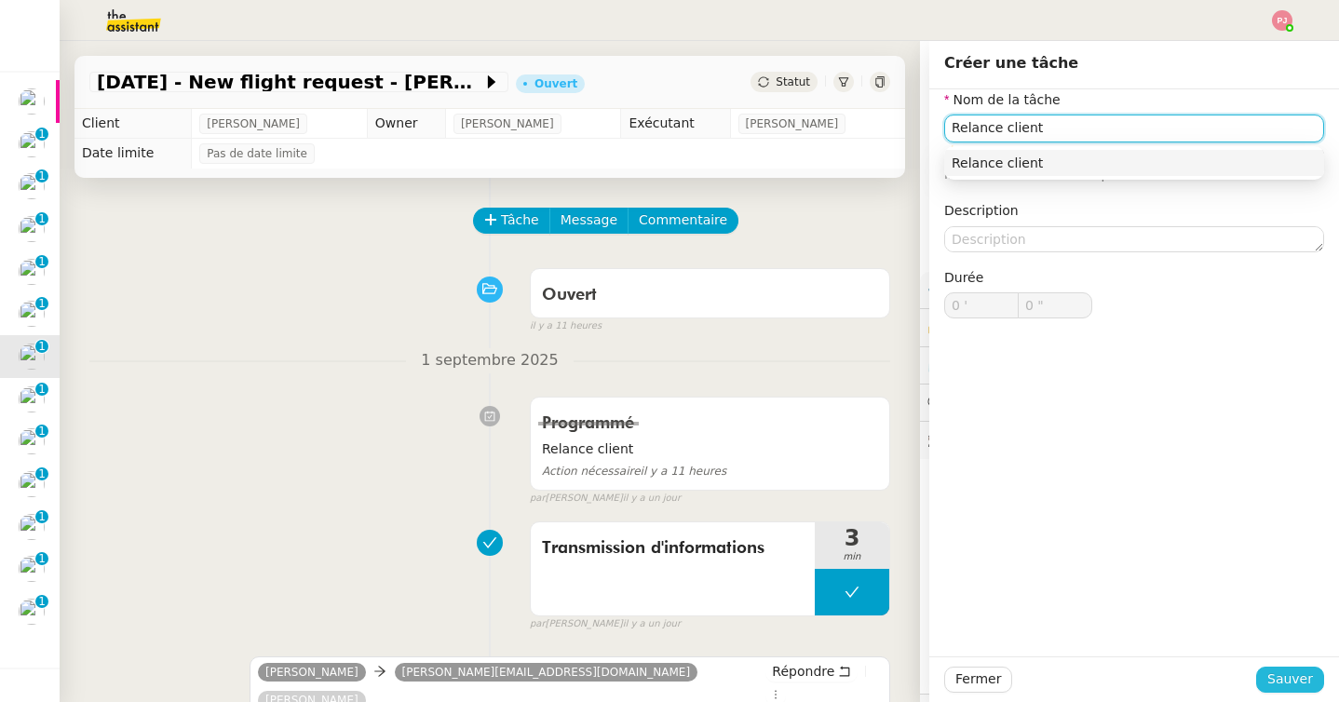
type input "Relance client"
click at [1306, 684] on span "Sauver" at bounding box center [1290, 679] width 46 height 21
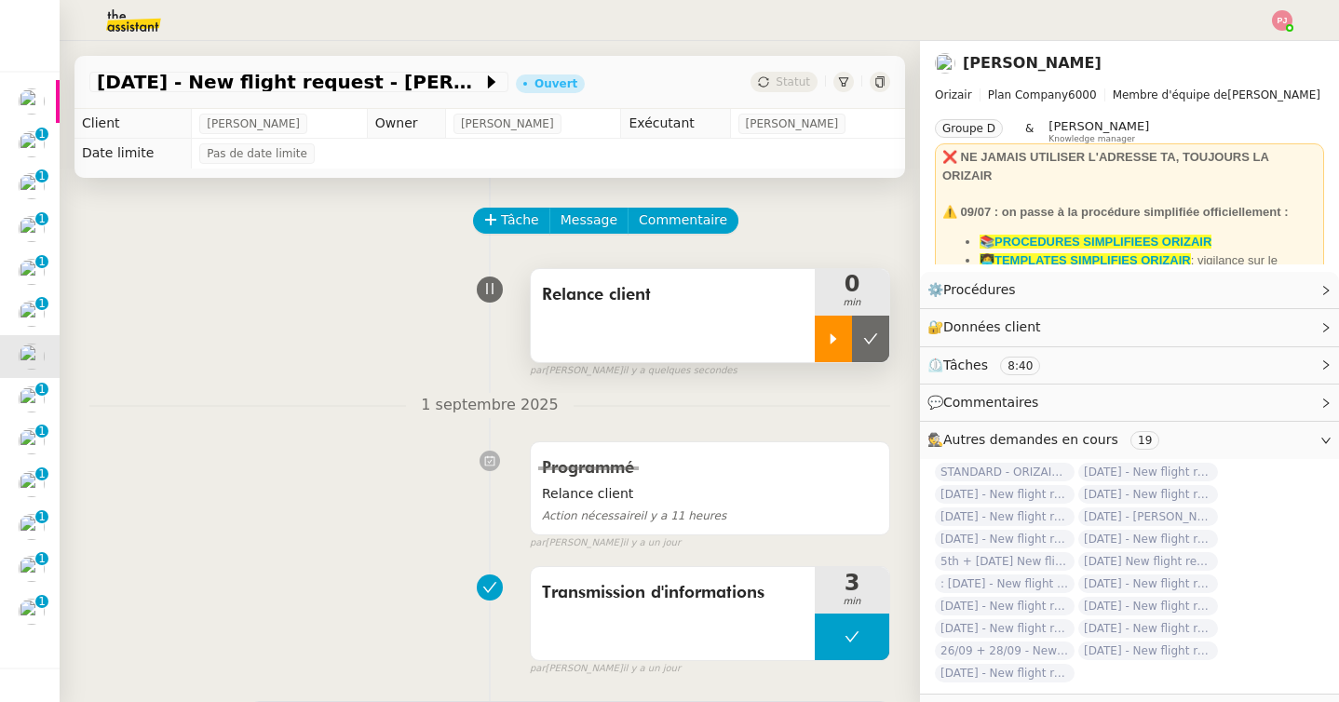
click at [837, 335] on icon at bounding box center [833, 339] width 15 height 15
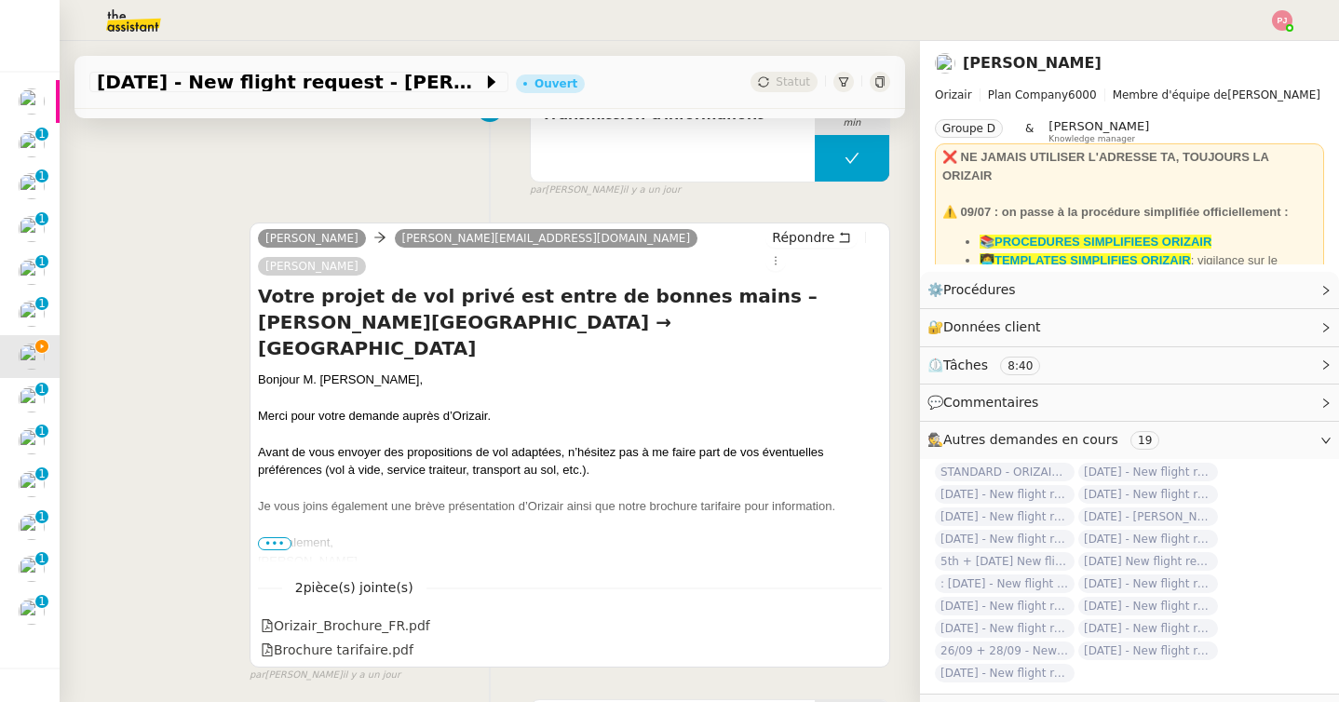
scroll to position [537, 0]
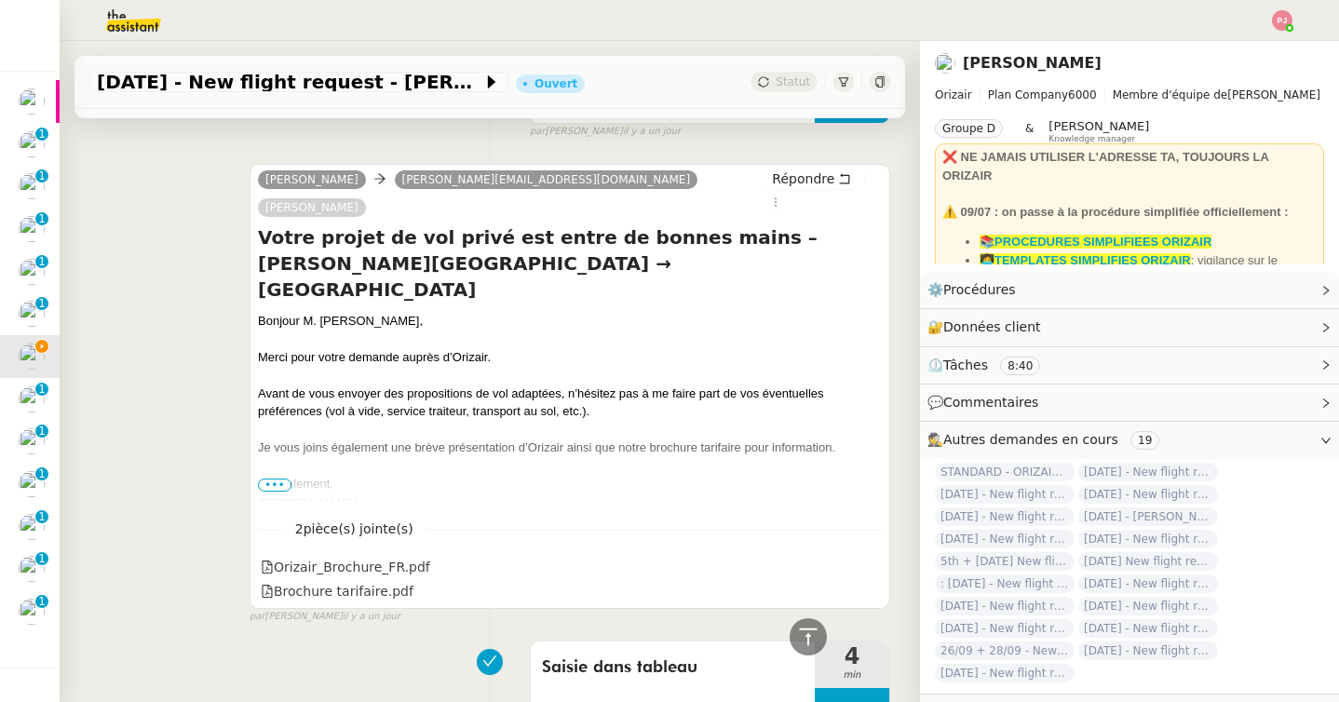
drag, startPoint x: 428, startPoint y: 267, endPoint x: 251, endPoint y: 264, distance: 177.9
click at [251, 264] on div "Josephine nicolas.papageorgopoulos@yahoo.fr Louis Frei Répondre Votre projet de…" at bounding box center [570, 386] width 641 height 445
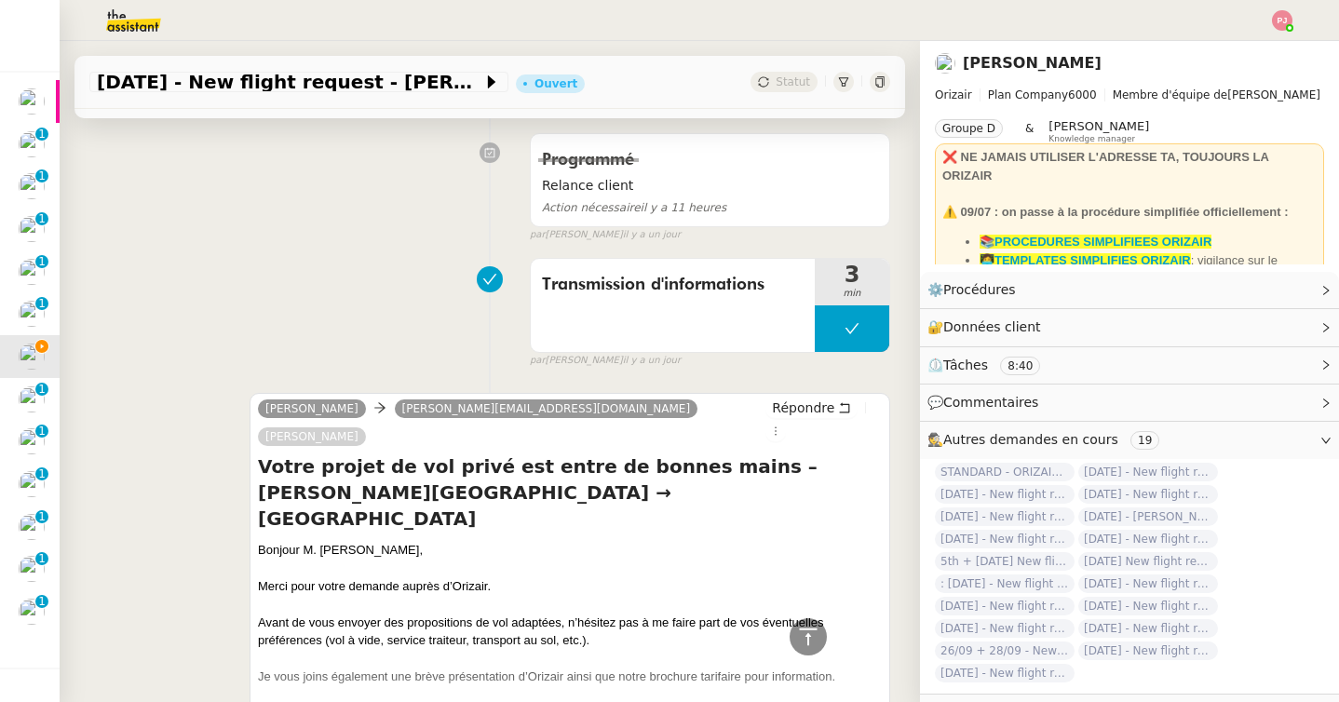
scroll to position [0, 0]
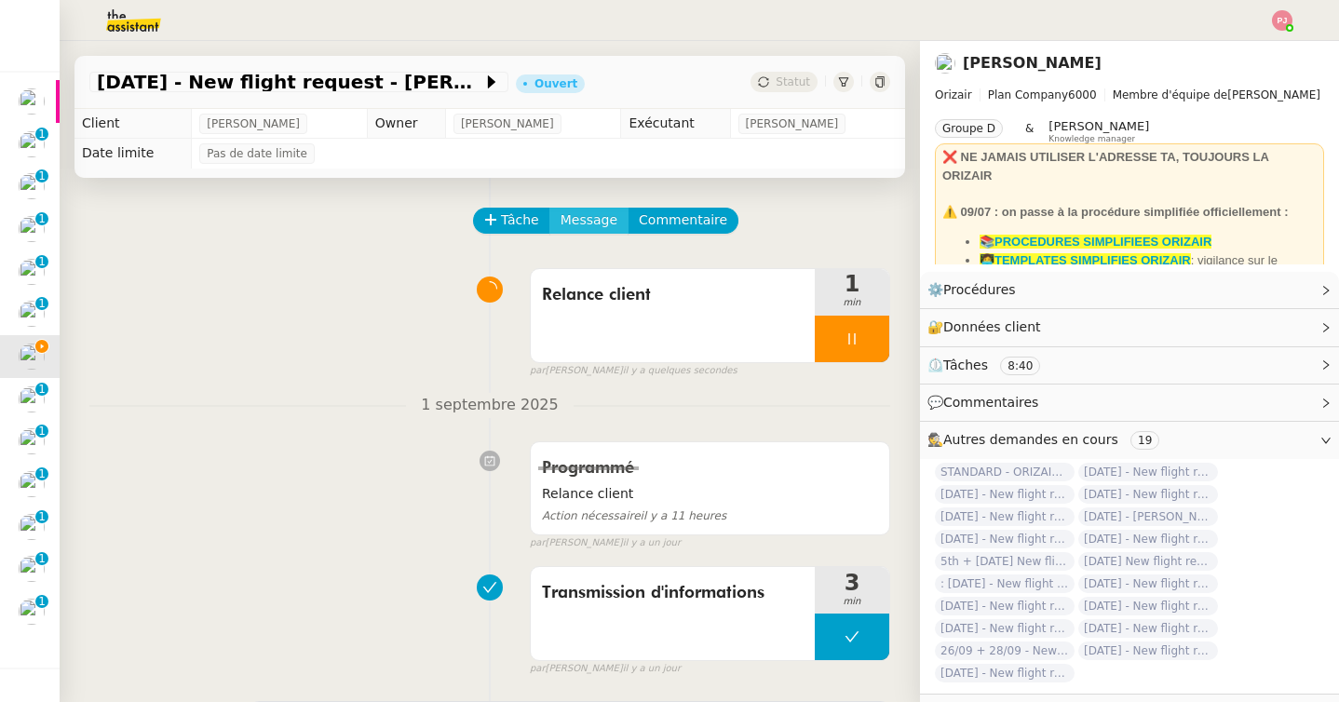
click at [588, 221] on span "Message" at bounding box center [589, 220] width 57 height 21
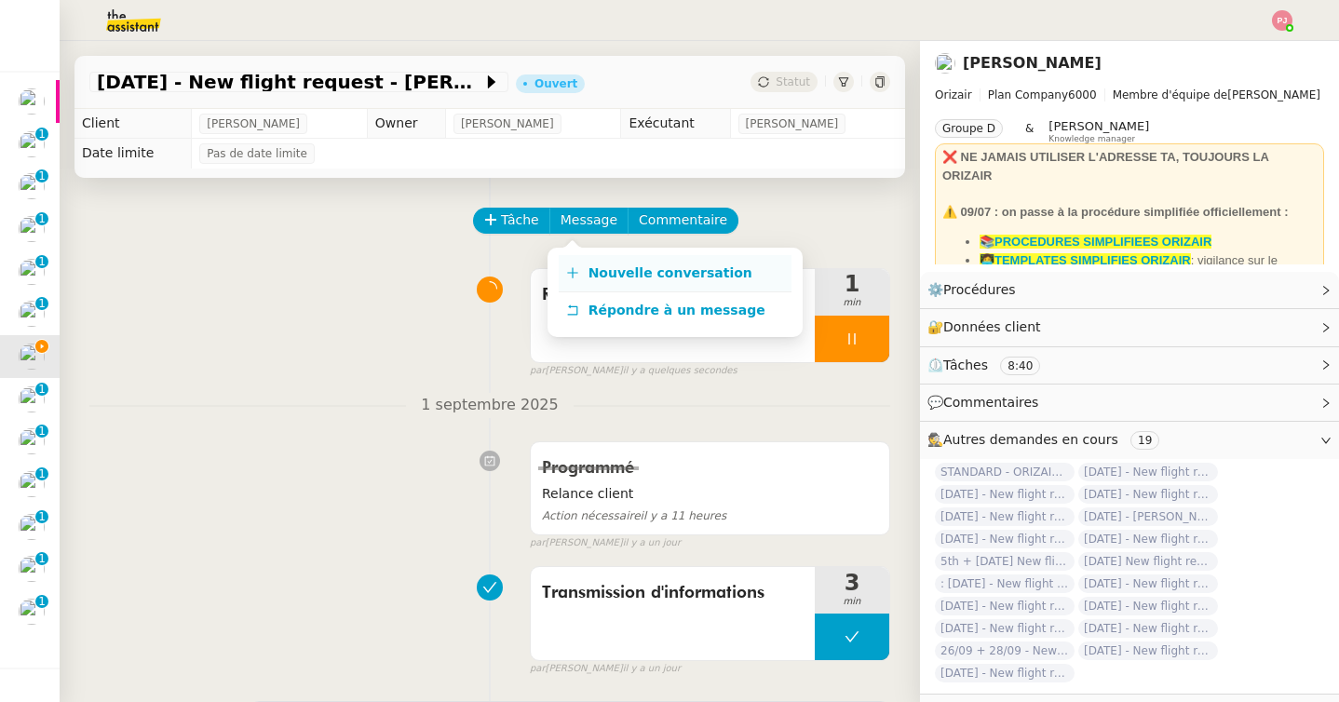
click at [596, 255] on link "Nouvelle conversation" at bounding box center [675, 273] width 233 height 37
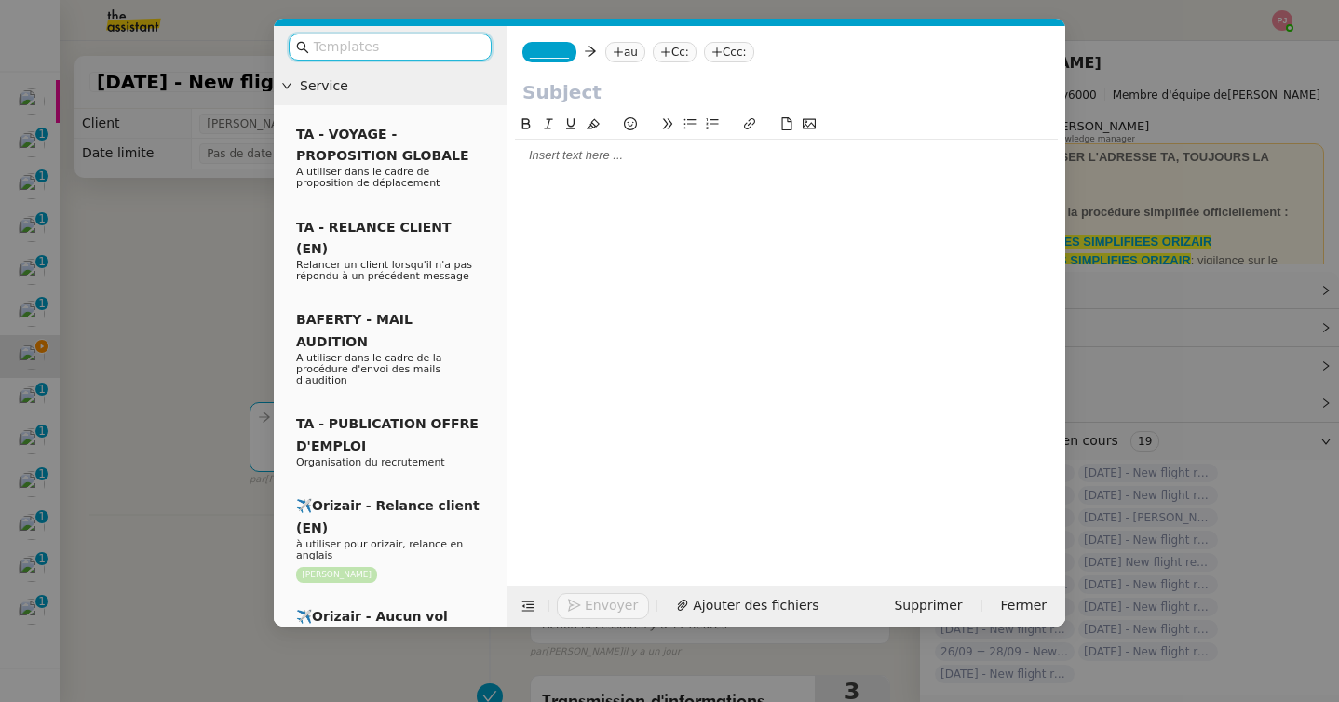
click at [395, 53] on input "text" at bounding box center [397, 46] width 168 height 21
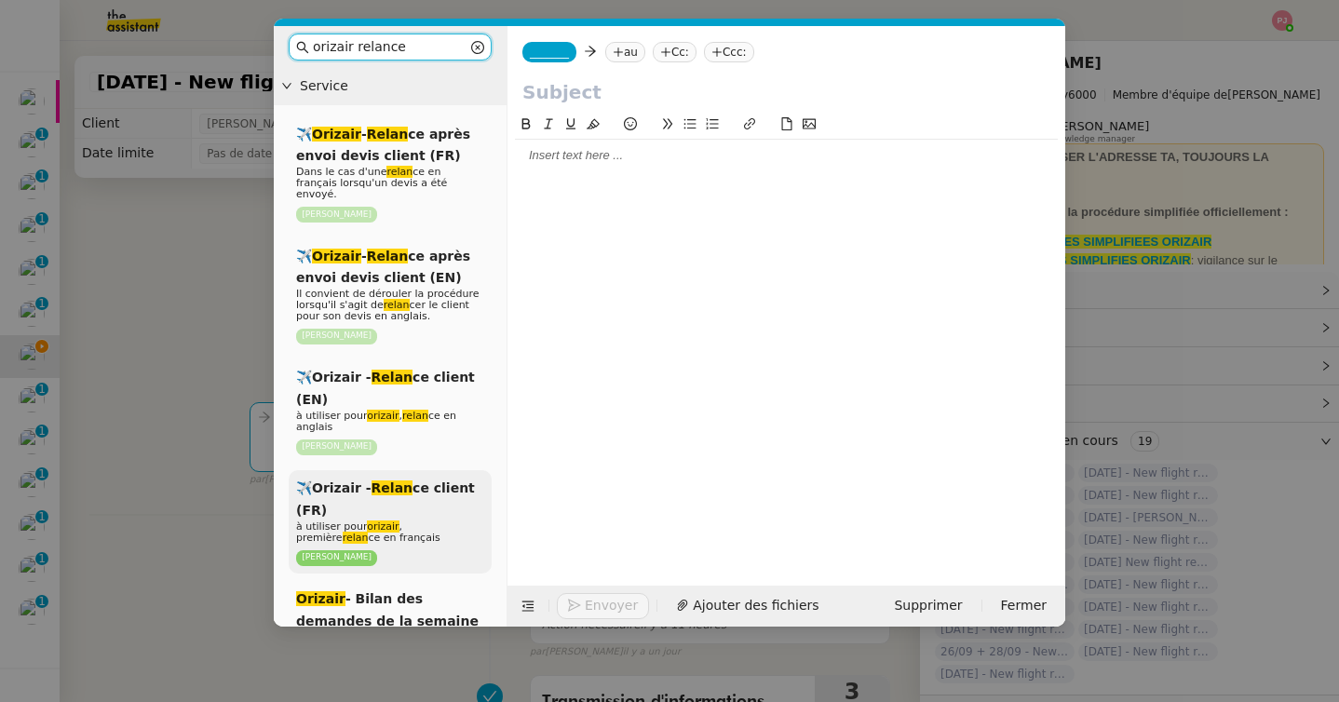
type input "orizair relance"
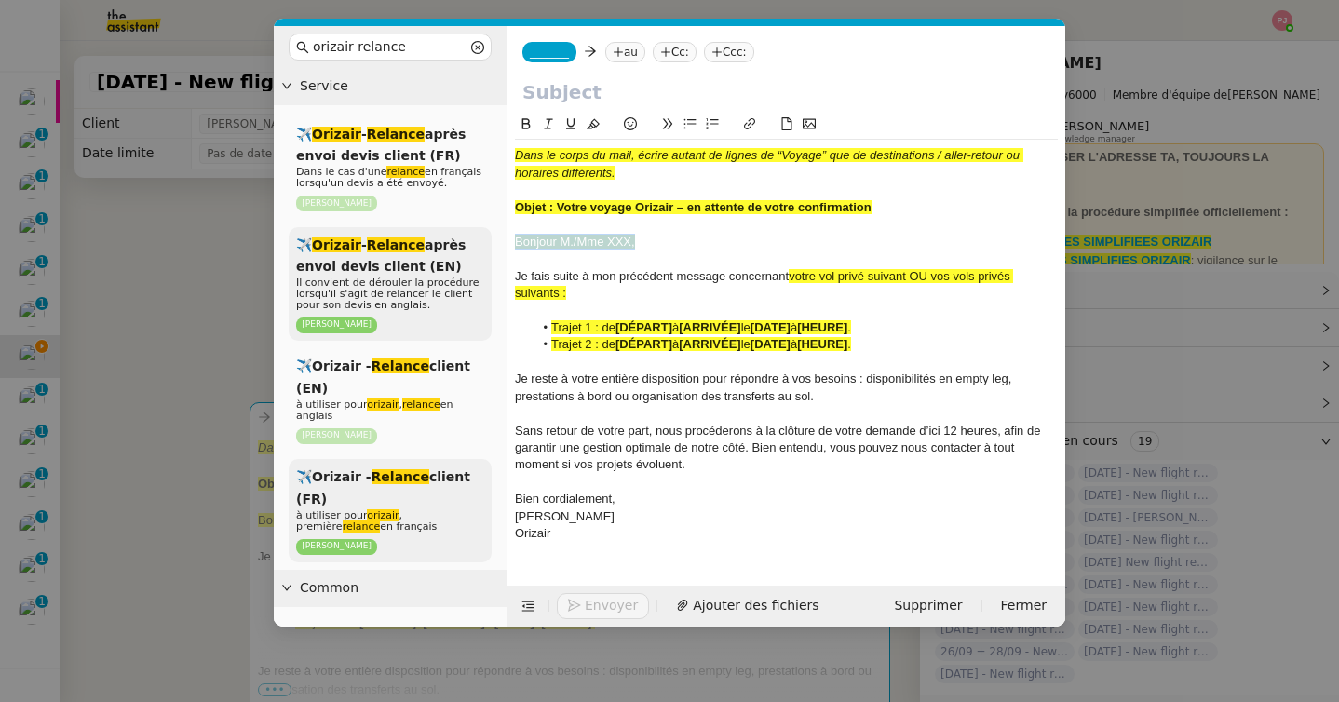
drag, startPoint x: 665, startPoint y: 237, endPoint x: 481, endPoint y: 237, distance: 184.4
click at [481, 237] on nz-layout "orizair relance Service ✈️ Orizair - Relance après envoi devis client (FR) Dans…" at bounding box center [670, 326] width 792 height 601
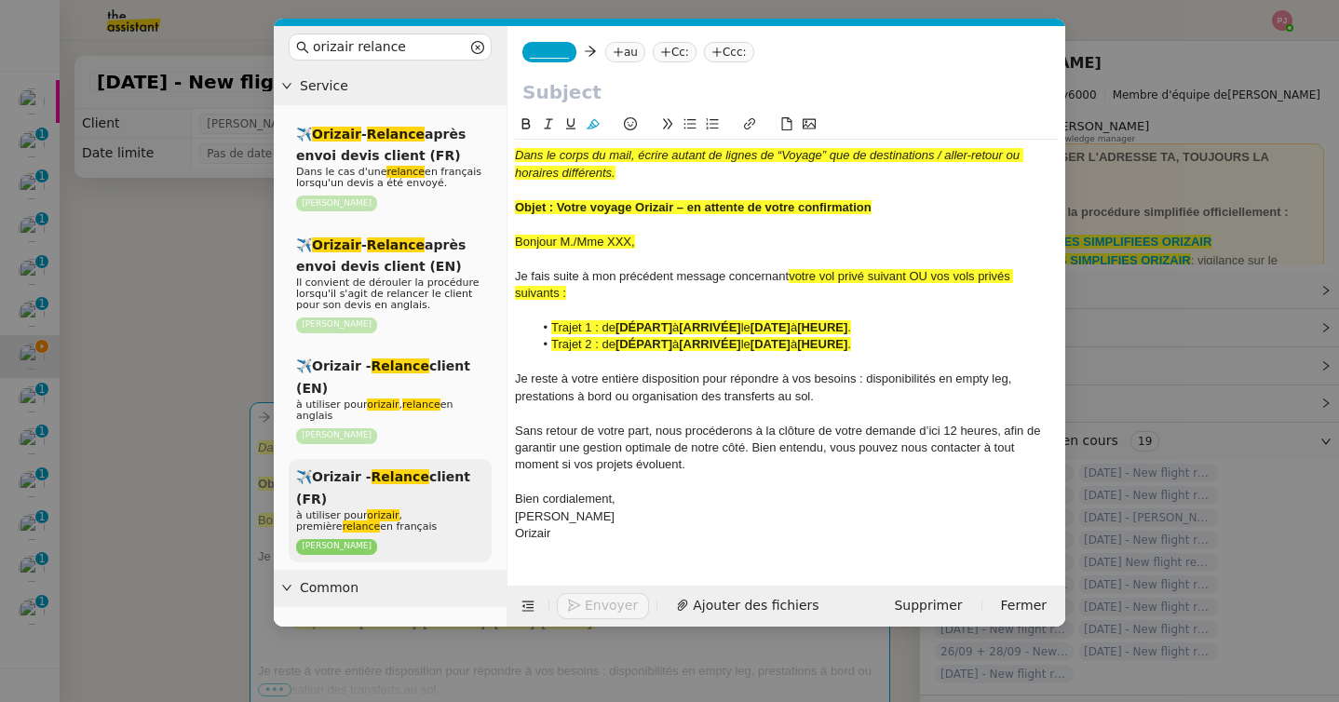
click at [249, 372] on nz-modal-container "orizair relance Service ✈️ Orizair - Relance après envoi devis client (FR) Dans…" at bounding box center [669, 351] width 1339 height 702
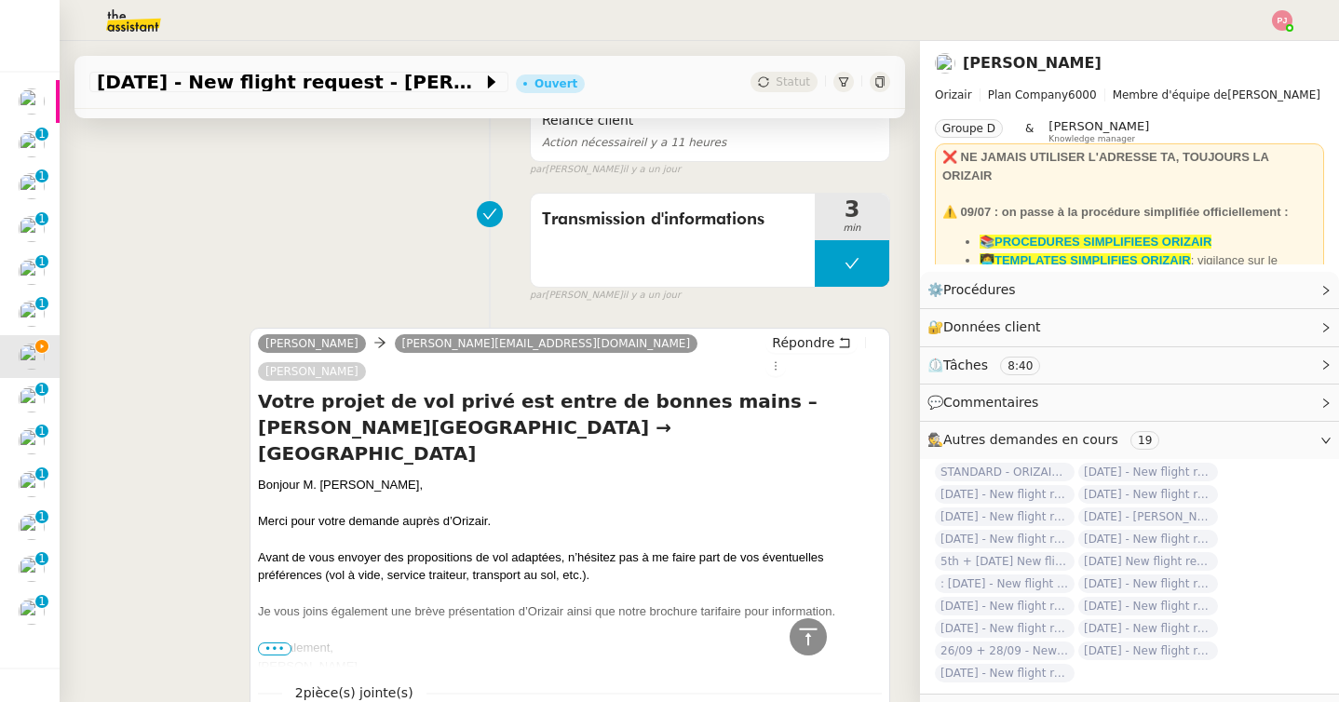
scroll to position [766, 0]
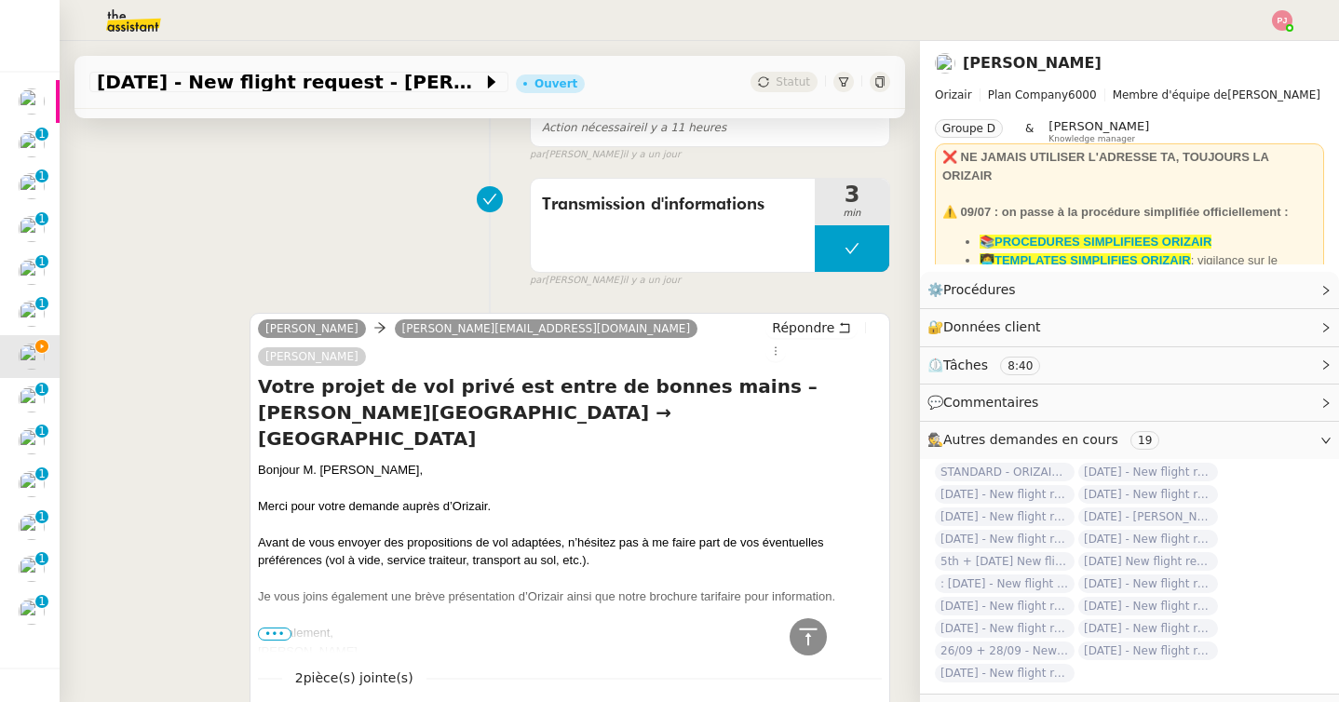
drag, startPoint x: 438, startPoint y: 414, endPoint x: 259, endPoint y: 413, distance: 178.8
click at [259, 461] on div "Bonjour M. Papageorgopoulos," at bounding box center [570, 470] width 624 height 19
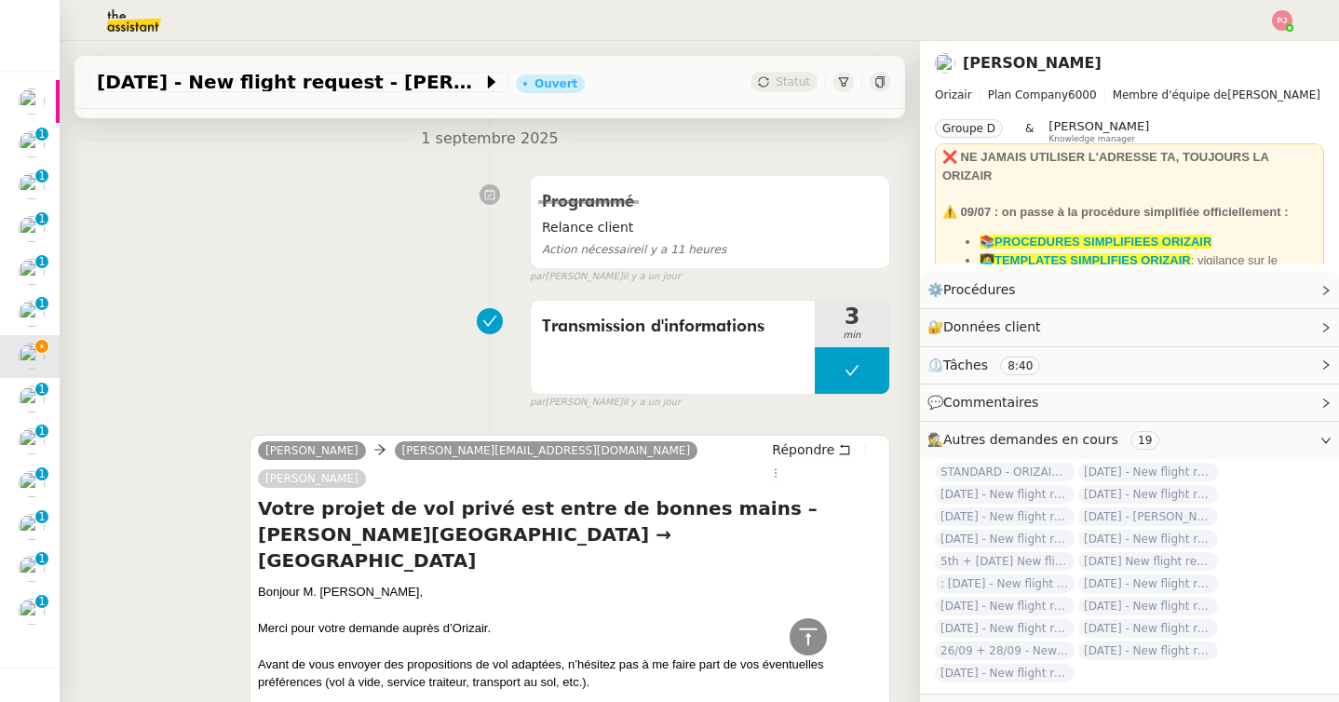
scroll to position [0, 0]
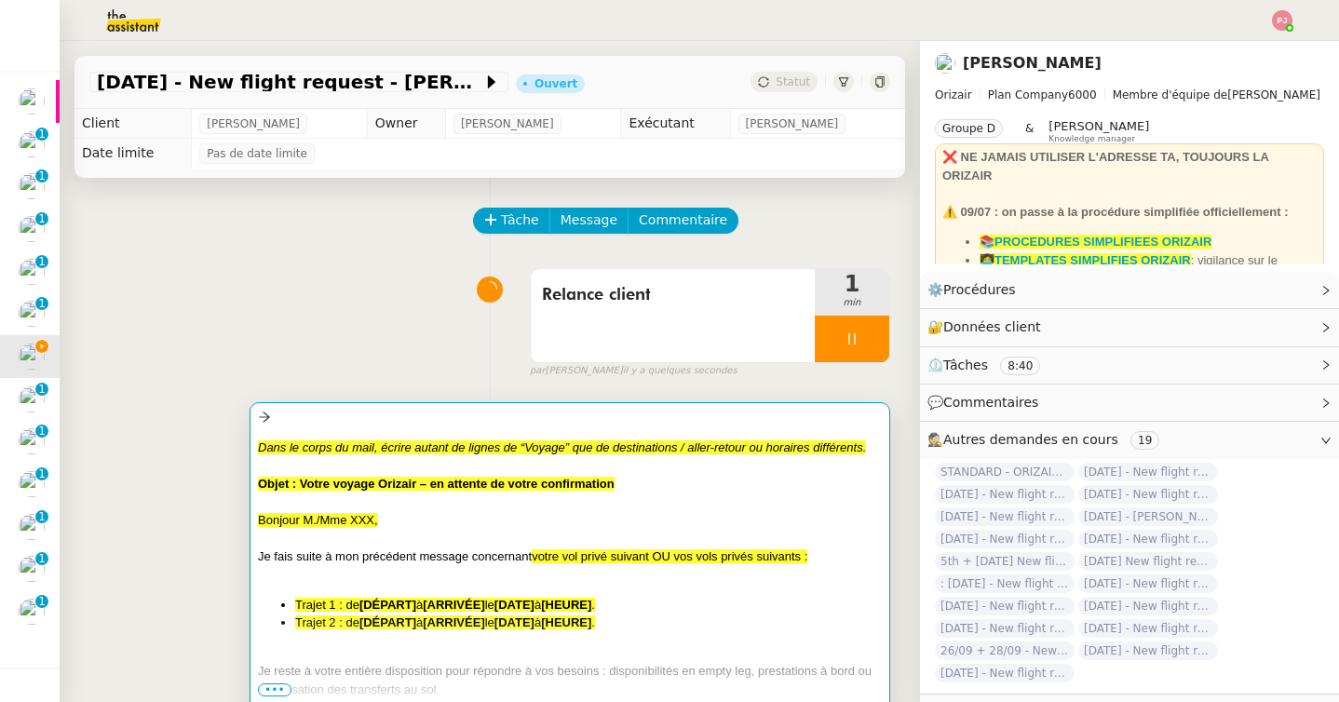
click at [366, 556] on span "Je fais suite à mon précédent message concernant" at bounding box center [395, 556] width 274 height 14
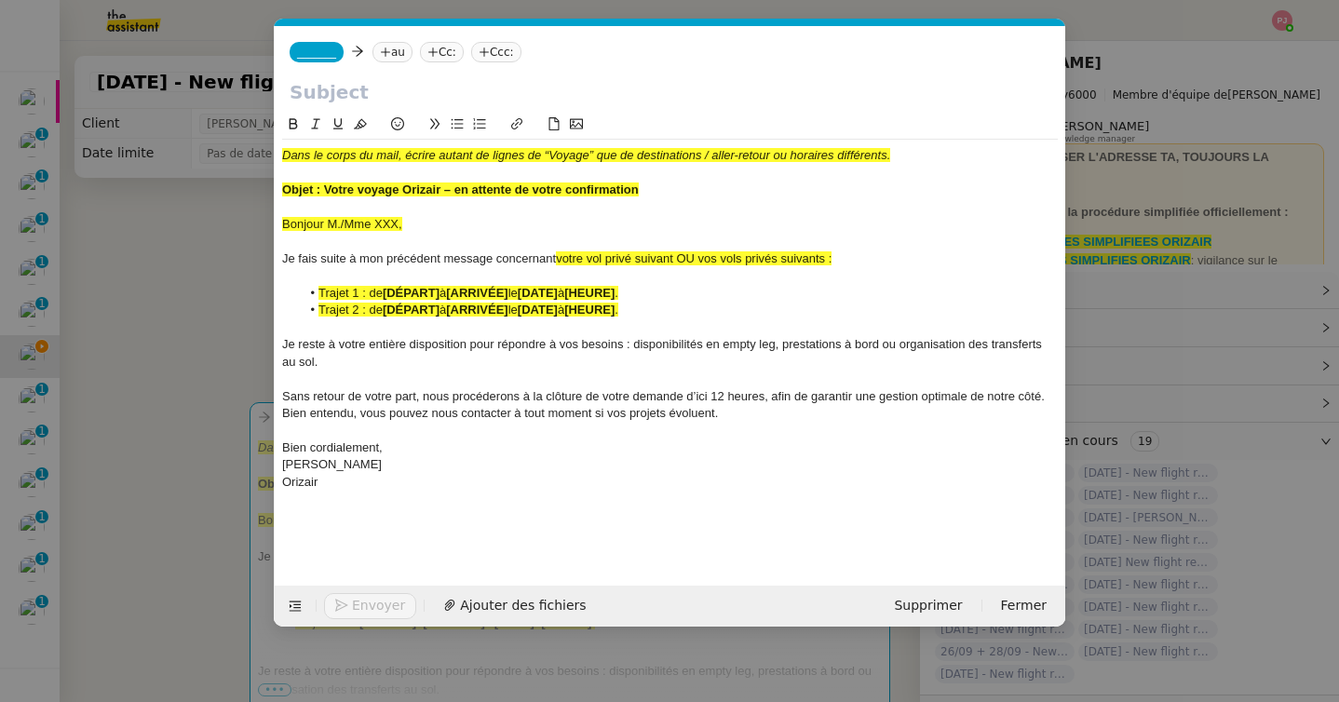
scroll to position [0, 124]
drag, startPoint x: 412, startPoint y: 225, endPoint x: 267, endPoint y: 225, distance: 144.3
click at [267, 225] on nz-modal-container "orizair relance Service ✈️ Orizair - Relance après envoi devis client (FR) Dans…" at bounding box center [669, 351] width 1339 height 702
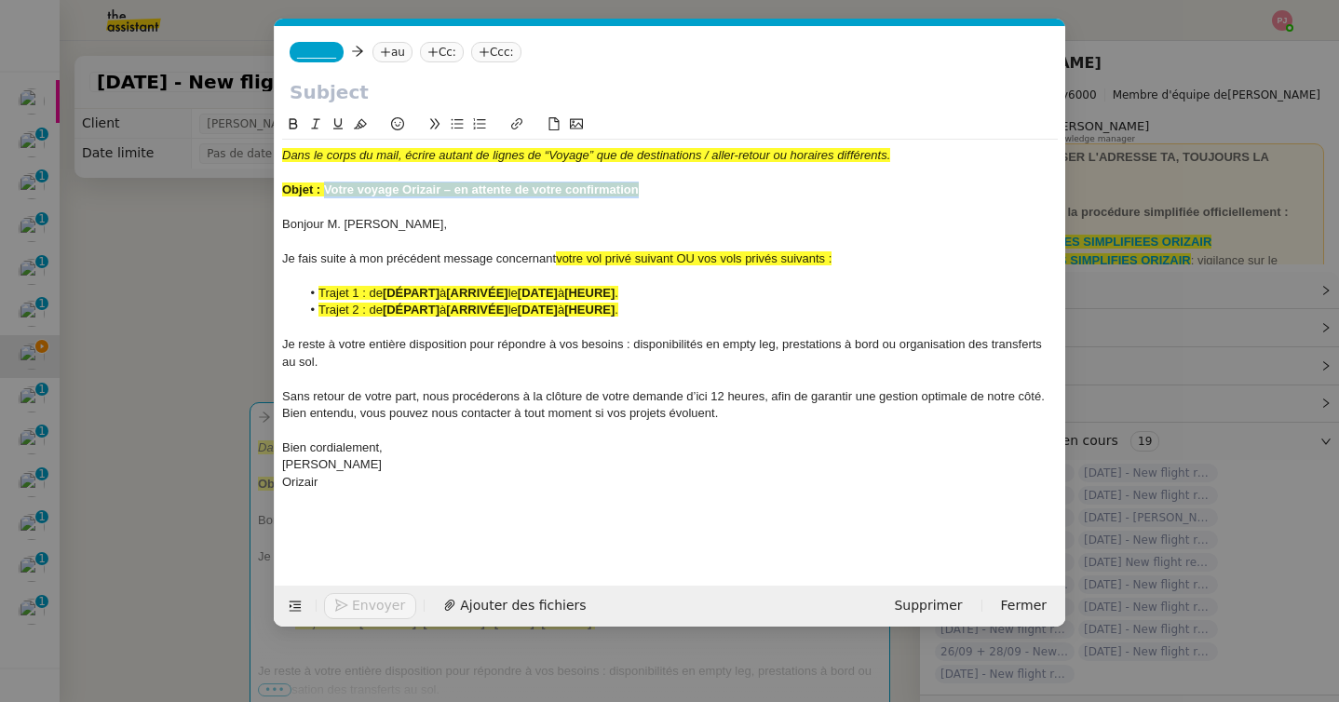
drag, startPoint x: 663, startPoint y: 188, endPoint x: 326, endPoint y: 187, distance: 337.1
click at [326, 187] on div "Objet : Votre voyage Orizair – en attente de votre confirmation" at bounding box center [670, 190] width 776 height 17
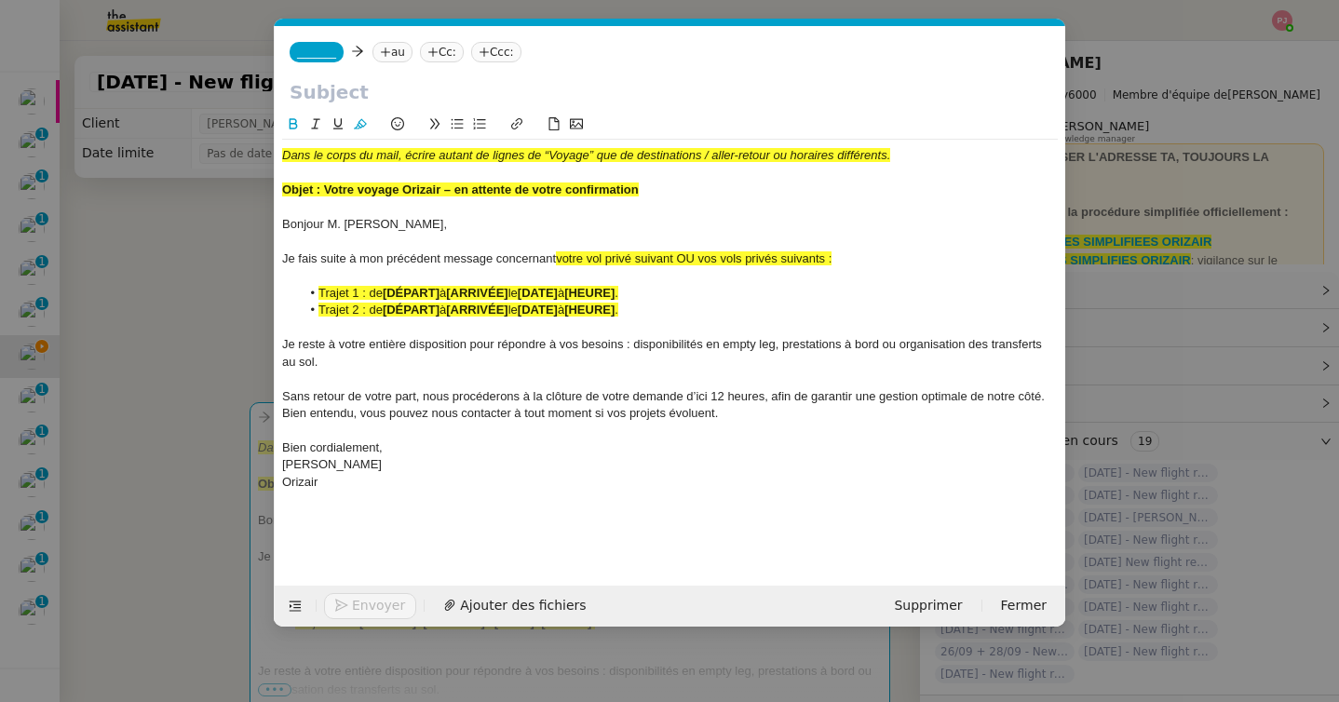
click at [368, 87] on input "text" at bounding box center [670, 92] width 761 height 28
paste input "Votre voyage Orizair – en attente de votre confirmation"
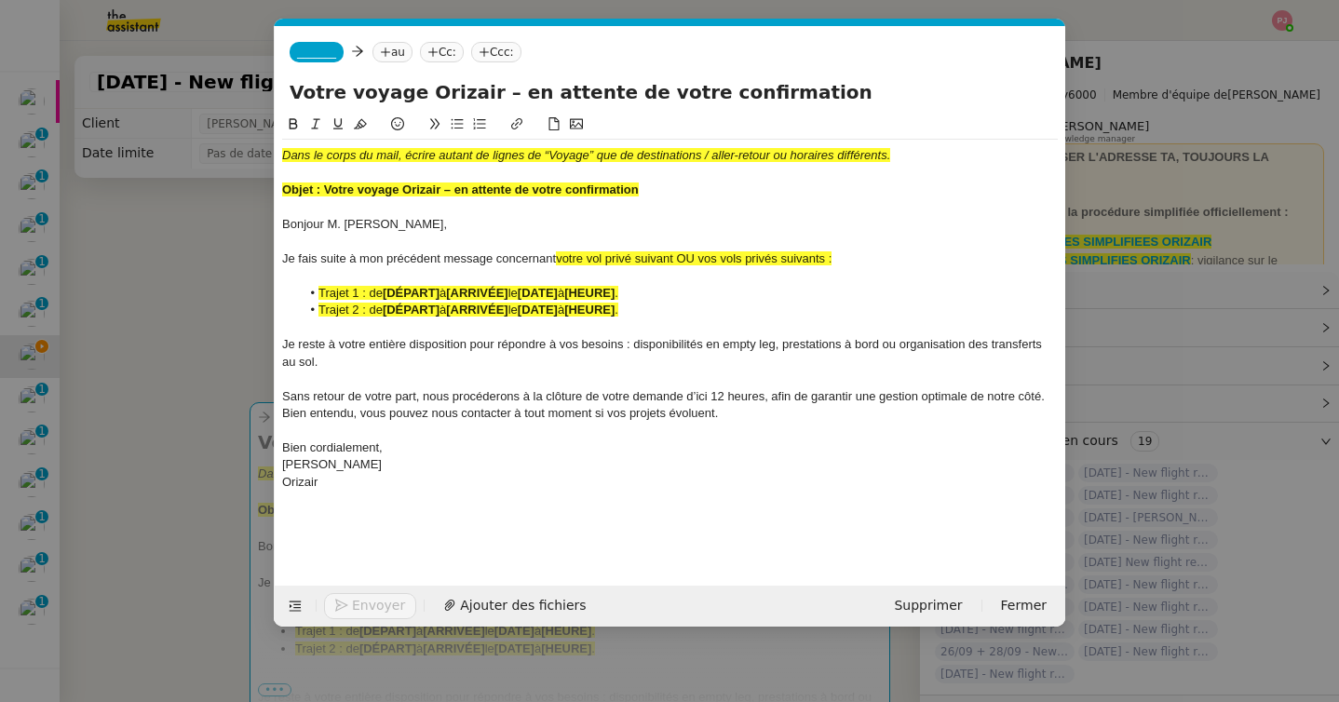
type input "Votre voyage Orizair – en attente de votre confirmation"
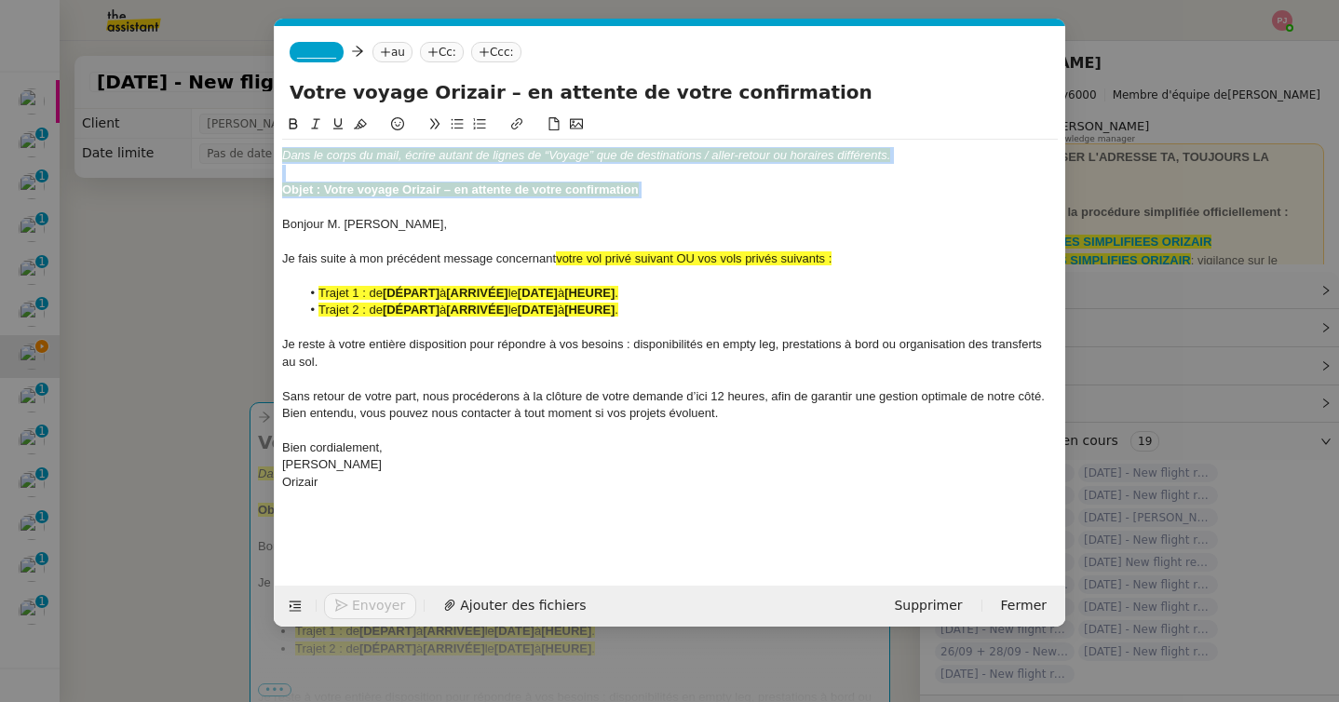
drag, startPoint x: 283, startPoint y: 224, endPoint x: 271, endPoint y: 129, distance: 95.8
click at [271, 129] on nz-modal-container "orizair relance Service ✈️ Orizair - Relance après envoi devis client (FR) Dans…" at bounding box center [669, 351] width 1339 height 702
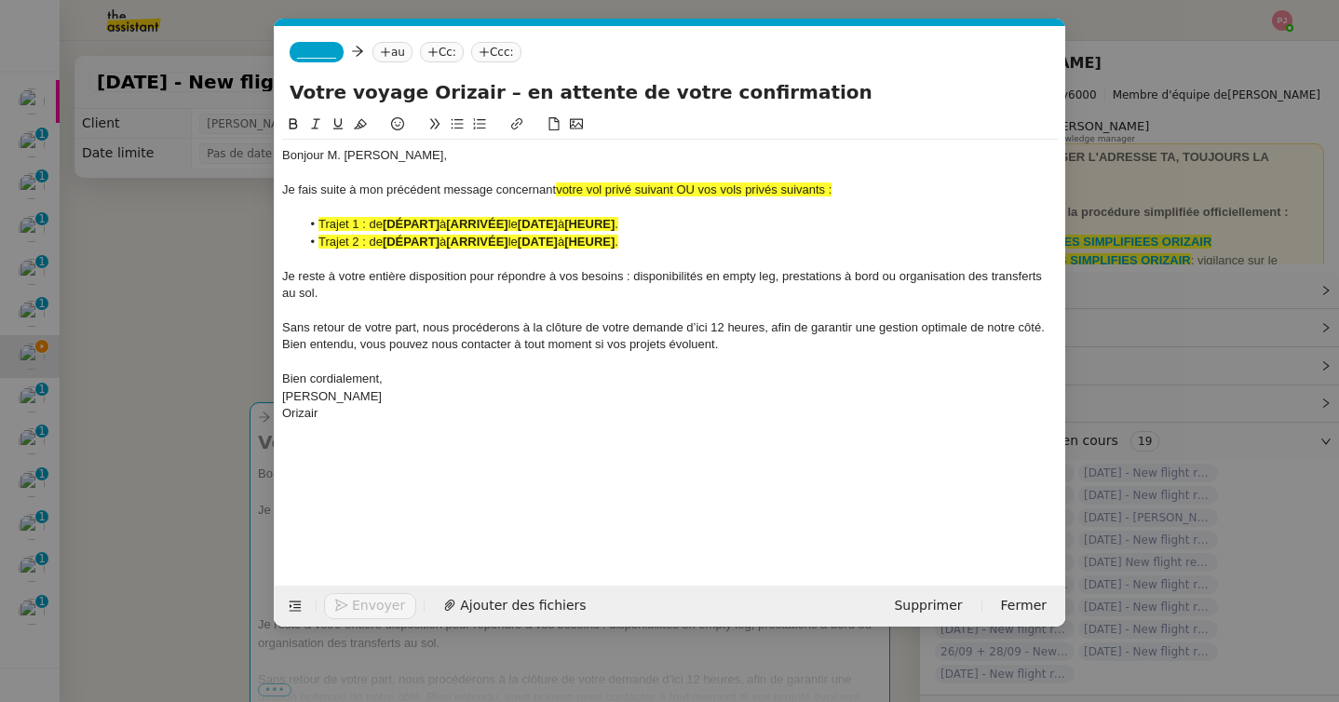
click at [329, 49] on span "_______" at bounding box center [316, 52] width 39 height 13
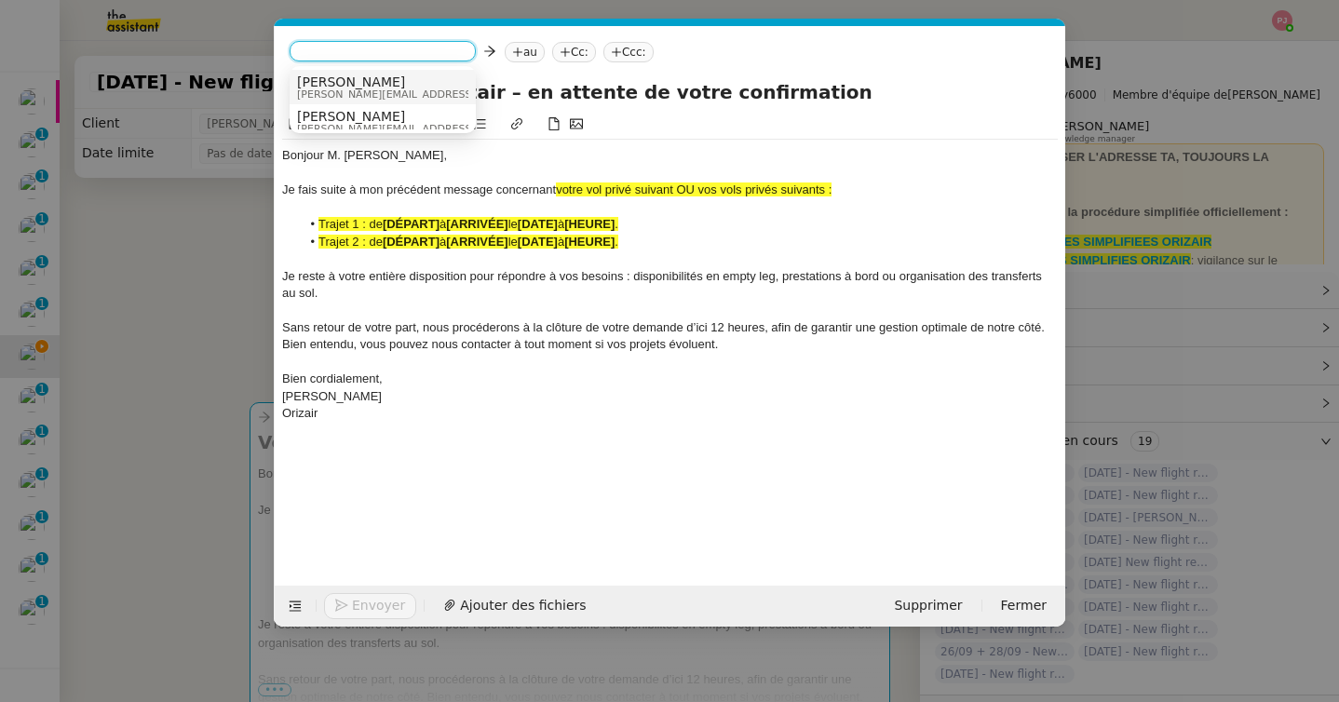
click at [382, 73] on nz-option-item "Josephine josephine.k@orizair.com" at bounding box center [383, 87] width 186 height 34
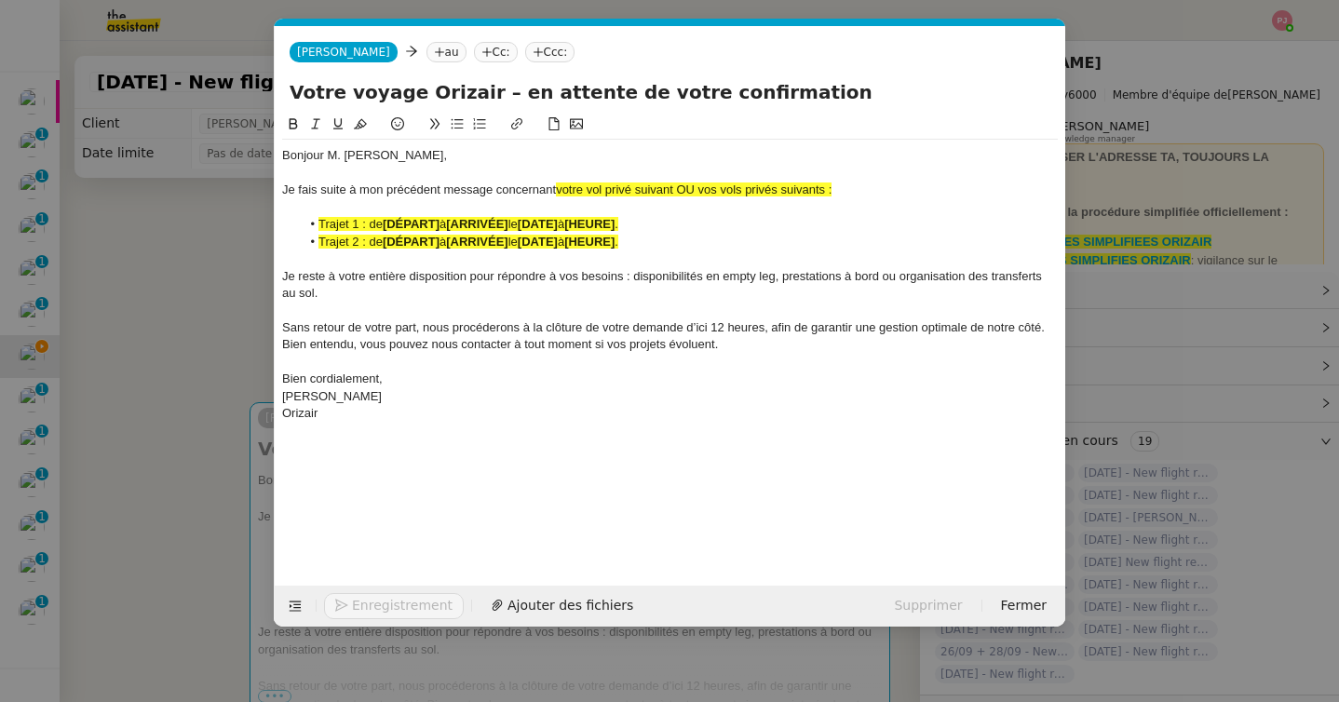
click at [427, 52] on nz-tag "au" at bounding box center [447, 52] width 40 height 20
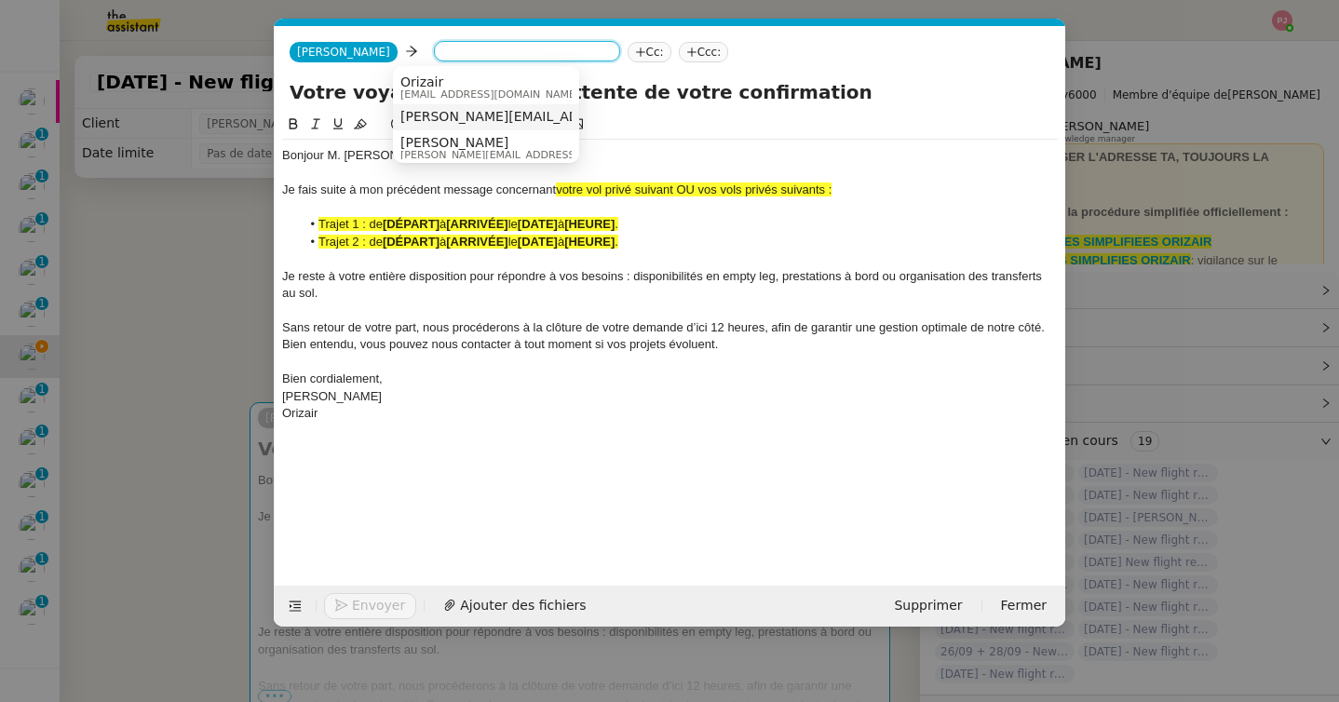
click at [459, 109] on span "nicolas.papageorgopoulos@yahoo.fr" at bounding box center [568, 116] width 336 height 15
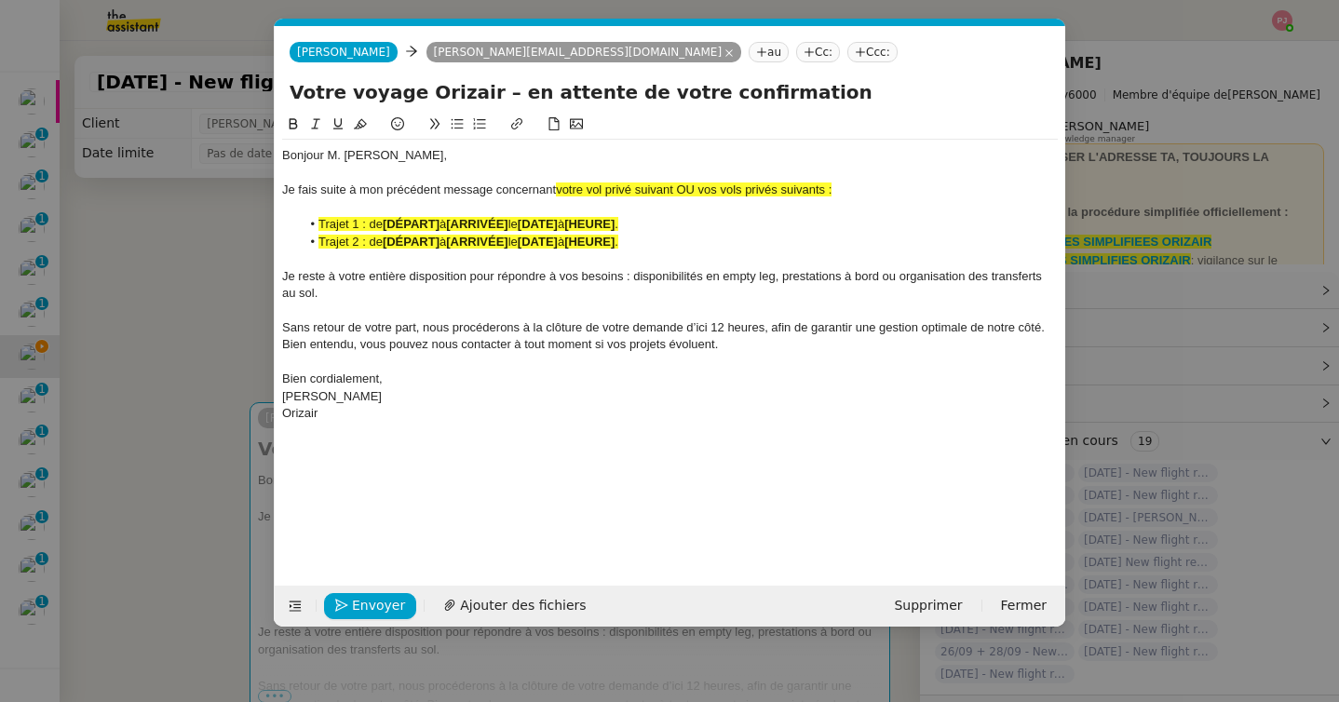
click at [855, 51] on icon at bounding box center [860, 52] width 11 height 11
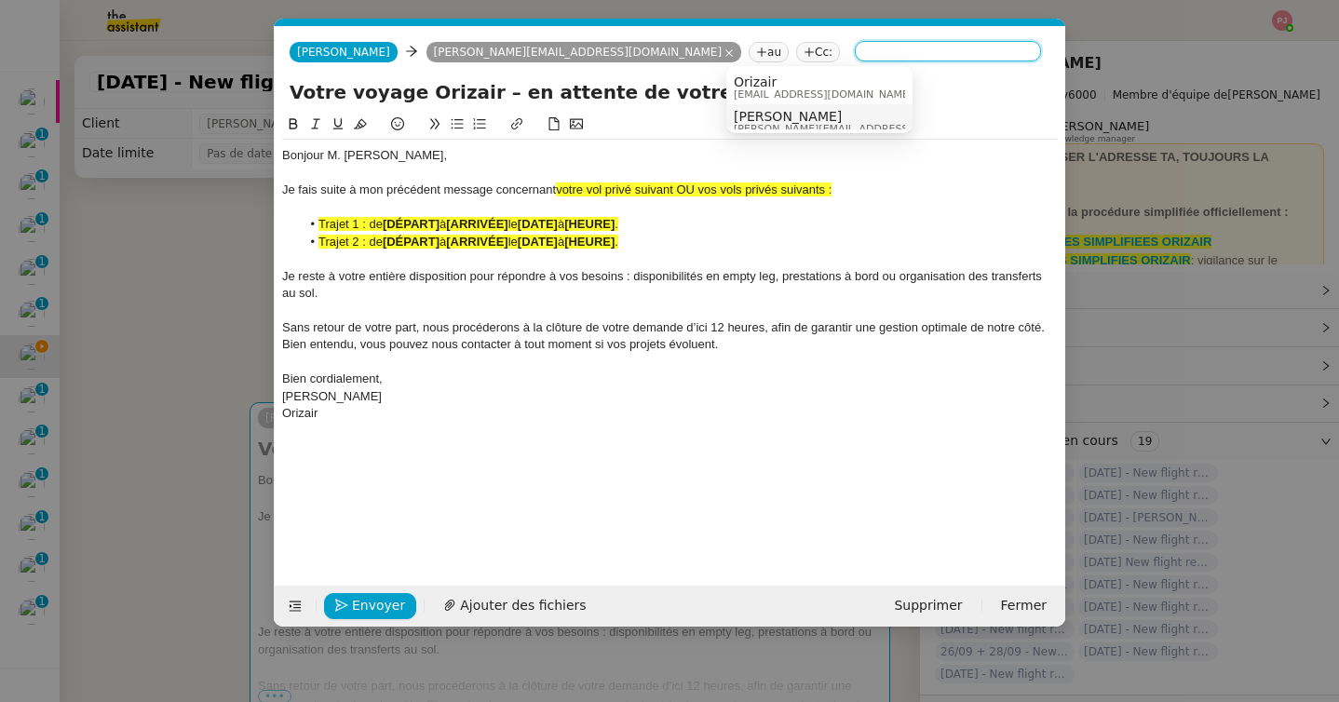
click at [746, 113] on span "[PERSON_NAME]" at bounding box center [866, 116] width 264 height 15
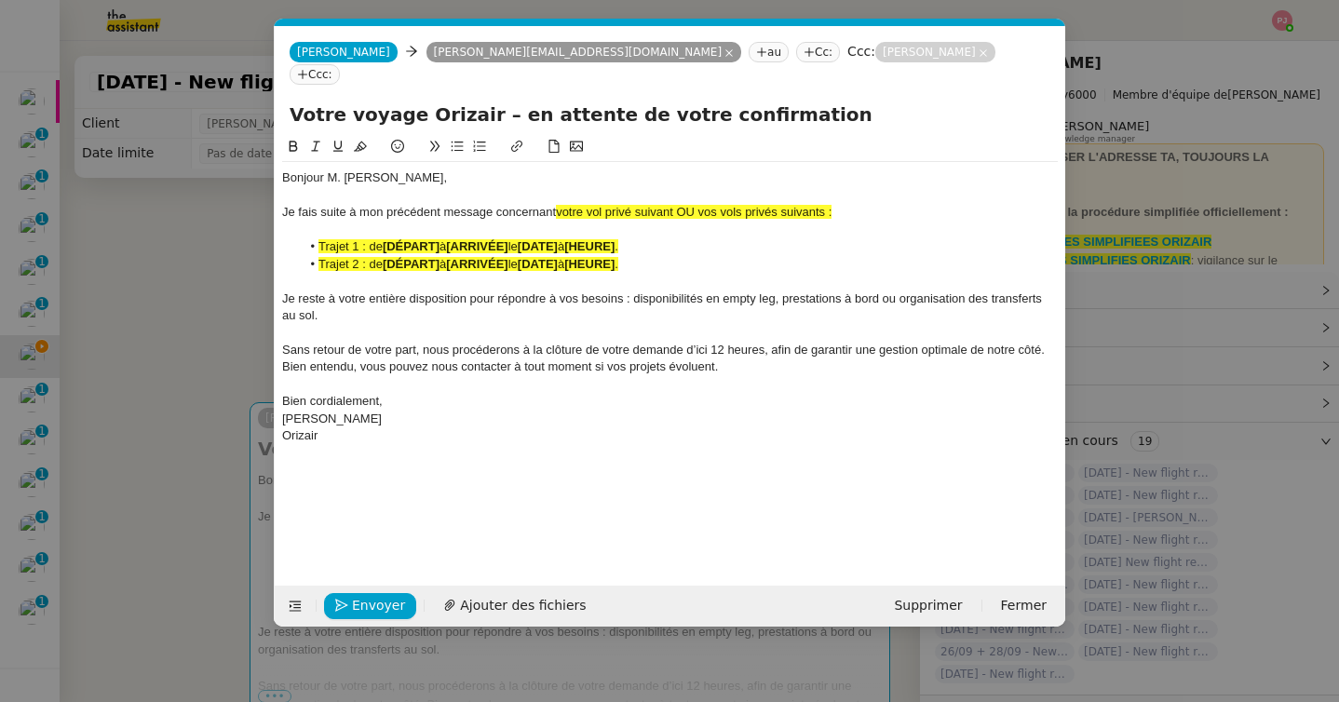
click at [182, 371] on nz-modal-container "orizair relance Service ✈️ Orizair - Relance après envoi devis client (FR) Dans…" at bounding box center [669, 351] width 1339 height 702
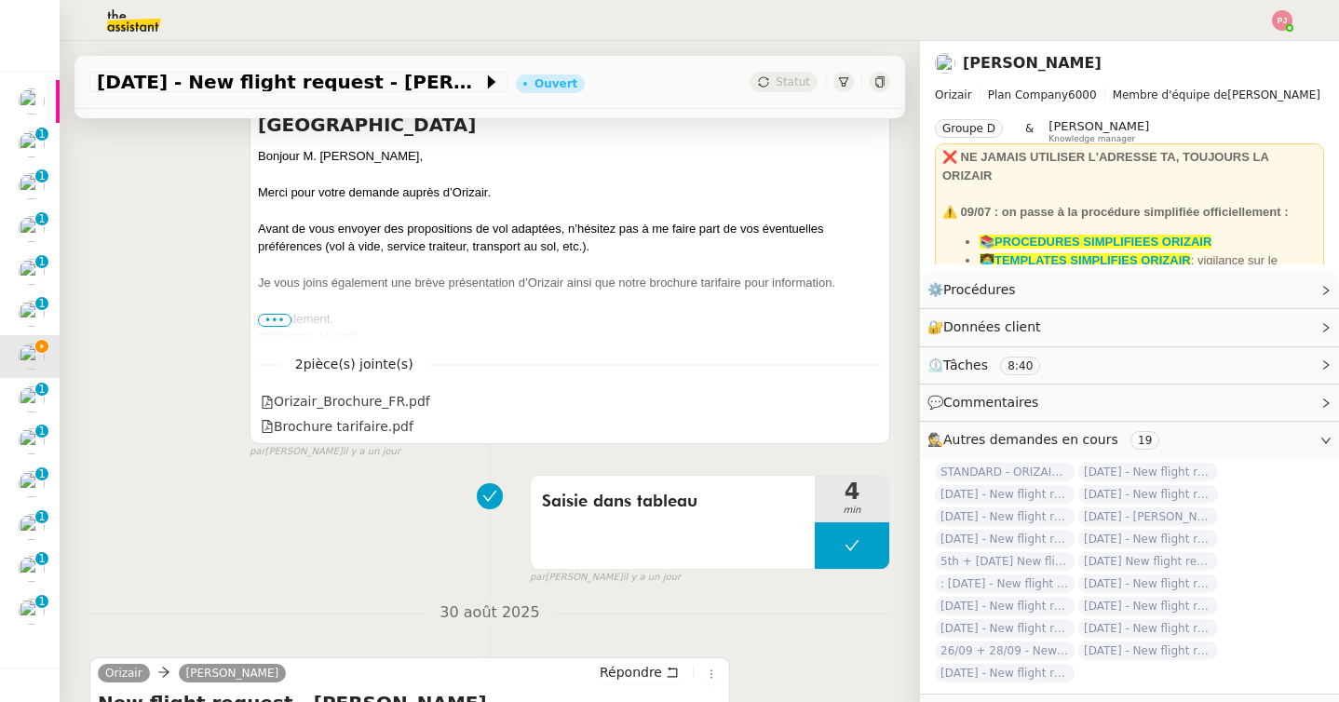
scroll to position [1435, 0]
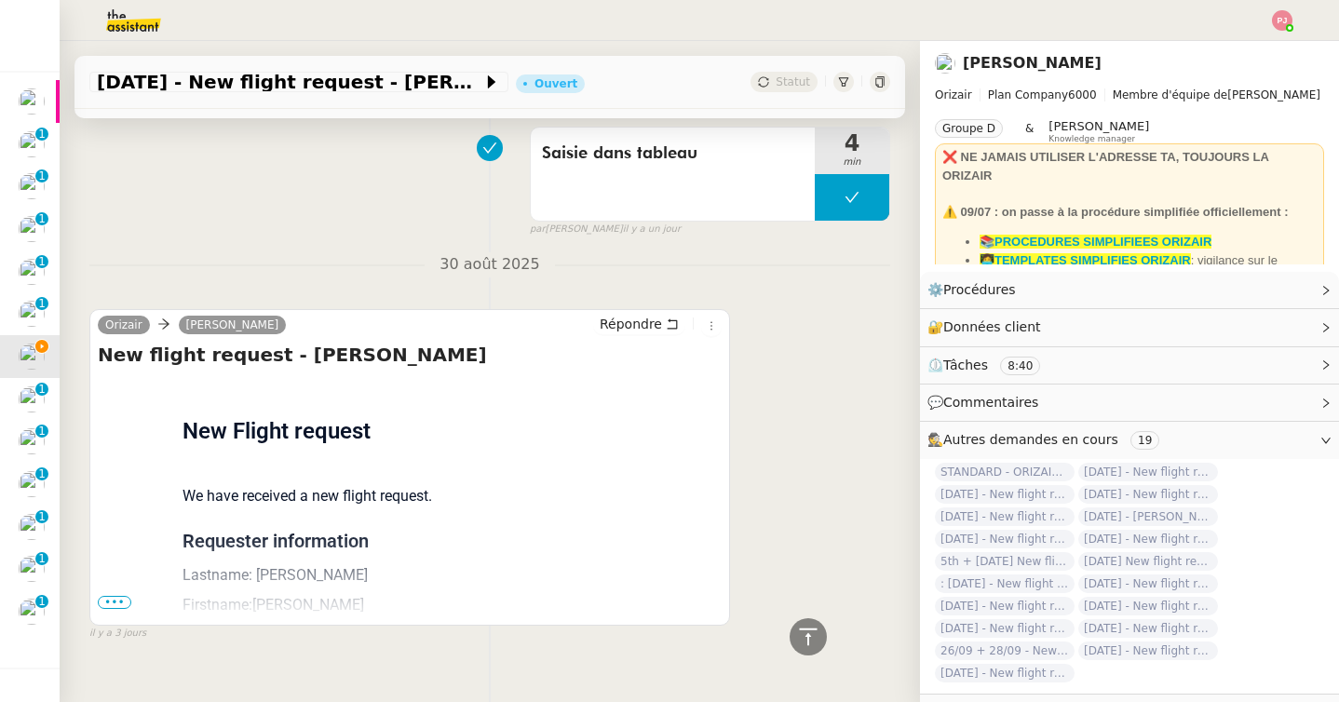
click at [119, 596] on span "•••" at bounding box center [115, 602] width 34 height 13
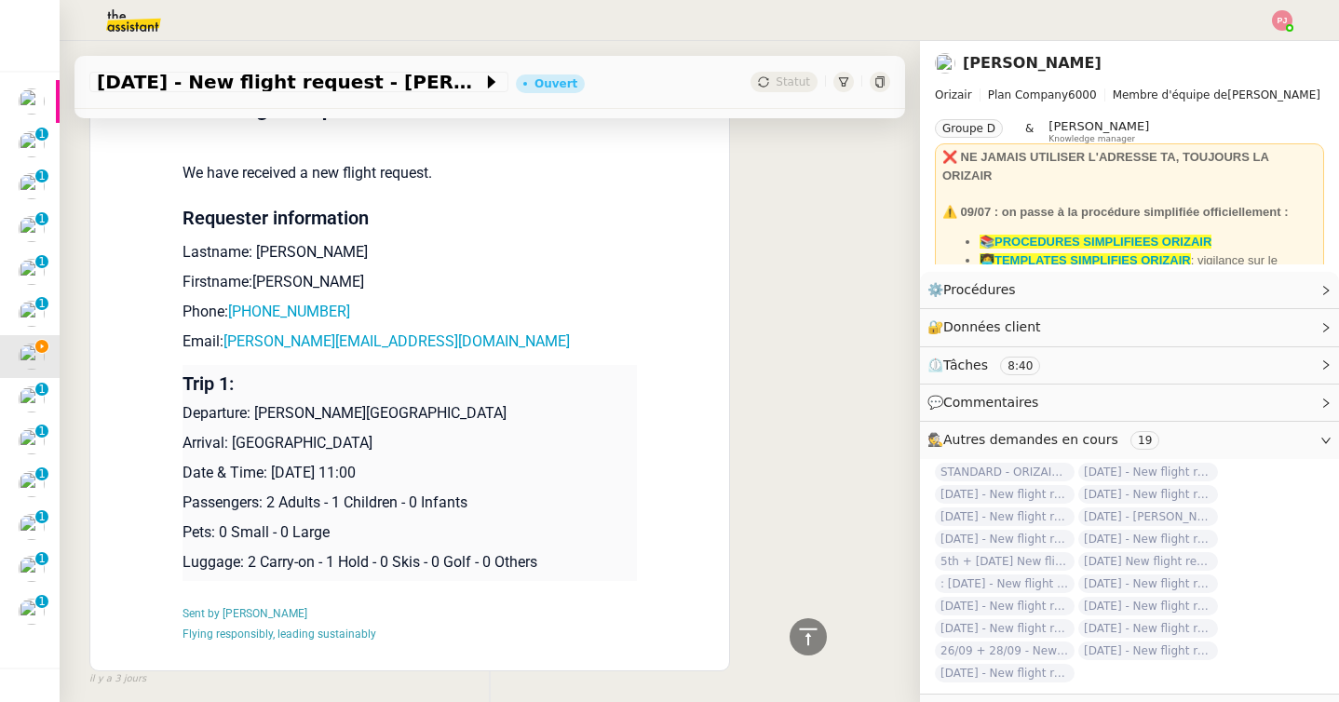
scroll to position [1804, 0]
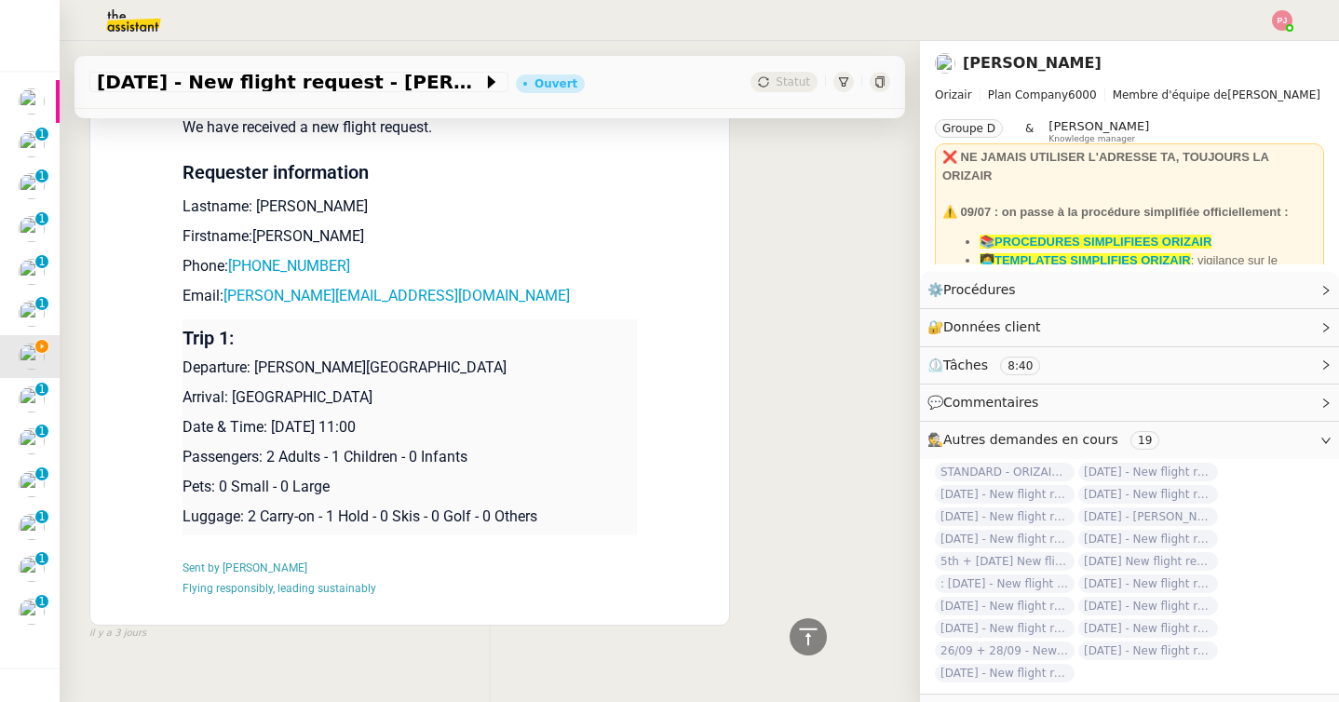
drag, startPoint x: 427, startPoint y: 404, endPoint x: 184, endPoint y: 345, distance: 249.1
click at [184, 345] on td "Trip 1: Departure: Charles de Gaulle International Airport Arrival: Aktion Nati…" at bounding box center [410, 427] width 454 height 216
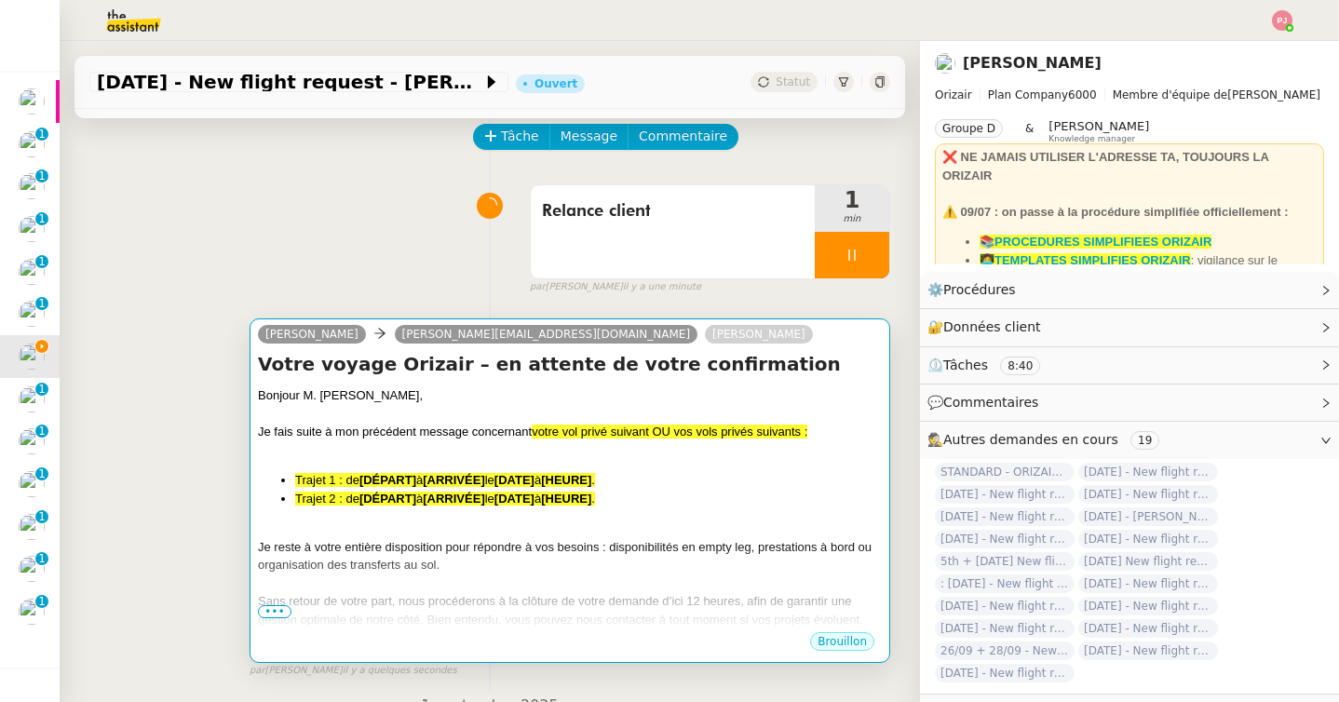
scroll to position [61, 0]
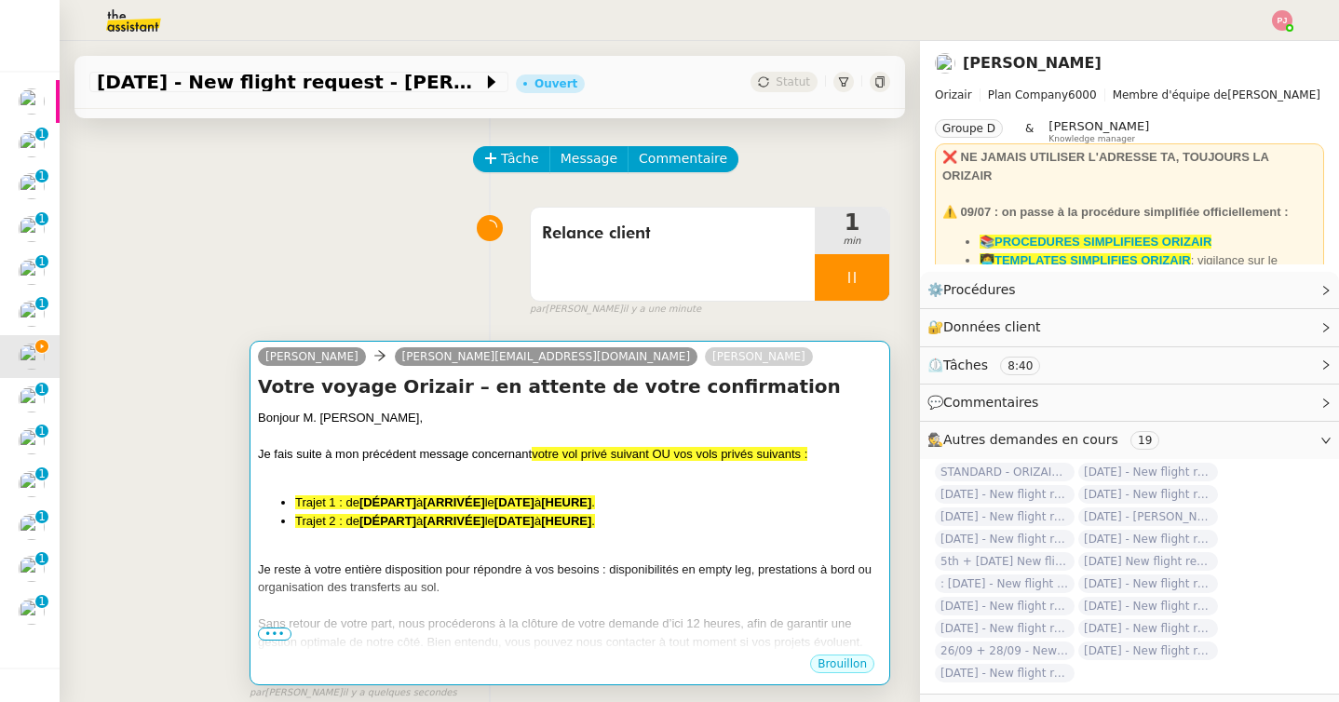
click at [344, 495] on span "Trajet 1 : de" at bounding box center [327, 502] width 64 height 14
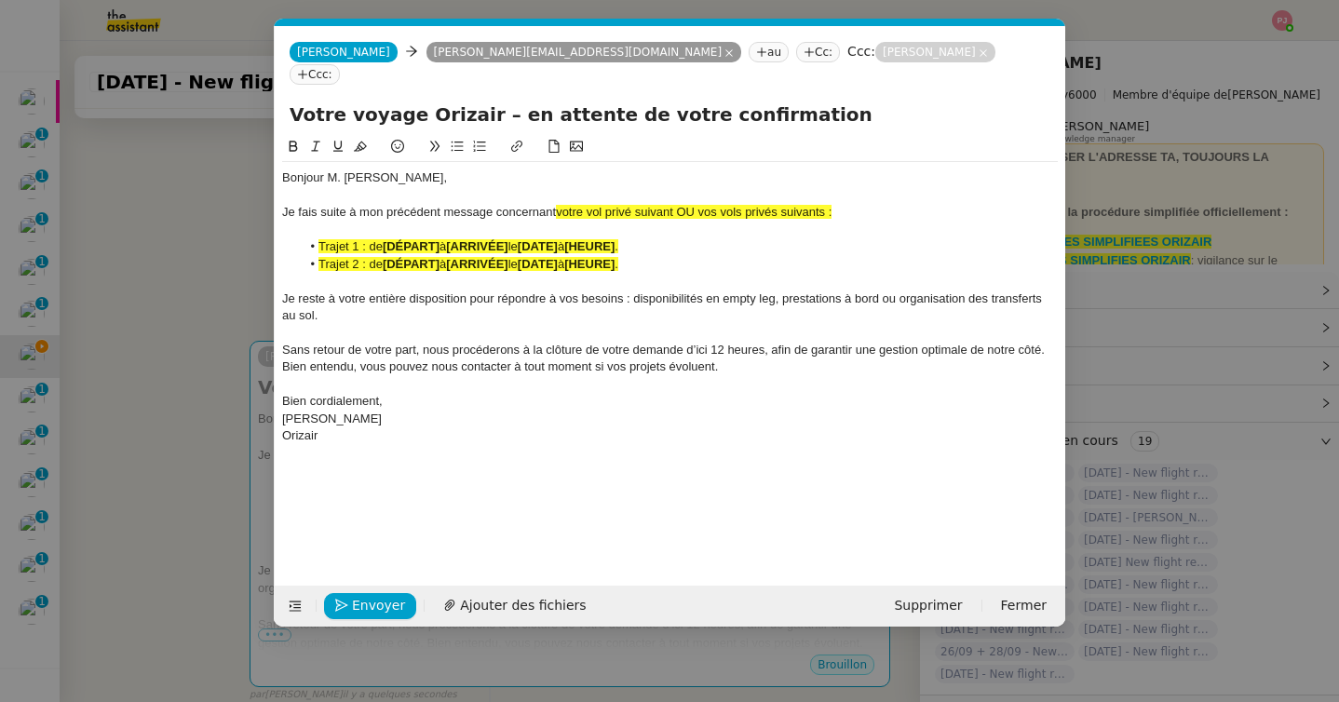
scroll to position [0, 124]
click at [436, 427] on div "Orizair" at bounding box center [670, 435] width 776 height 17
drag, startPoint x: 477, startPoint y: 501, endPoint x: 240, endPoint y: 465, distance: 239.3
click at [240, 465] on nz-modal-container "orizair relance Service ✈️ Orizair - Relance après envoi devis client (FR) Dans…" at bounding box center [669, 351] width 1339 height 702
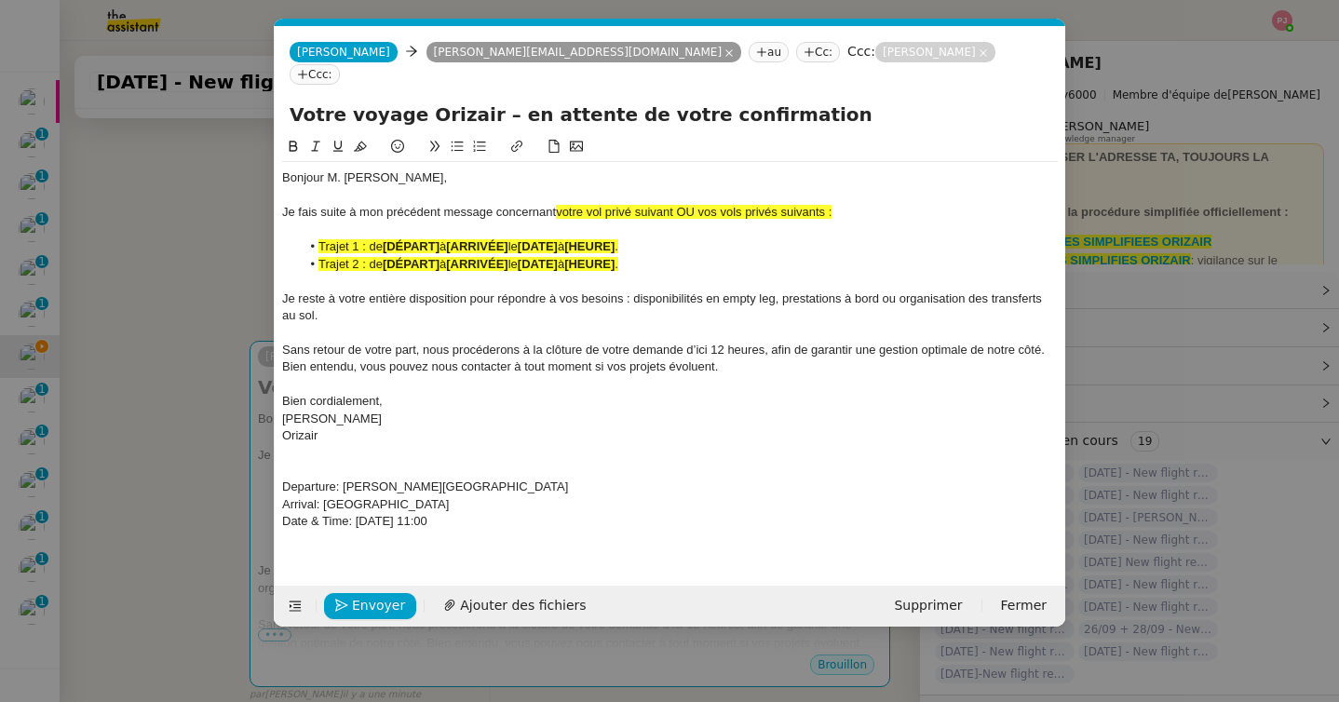
click at [290, 140] on icon at bounding box center [293, 146] width 13 height 13
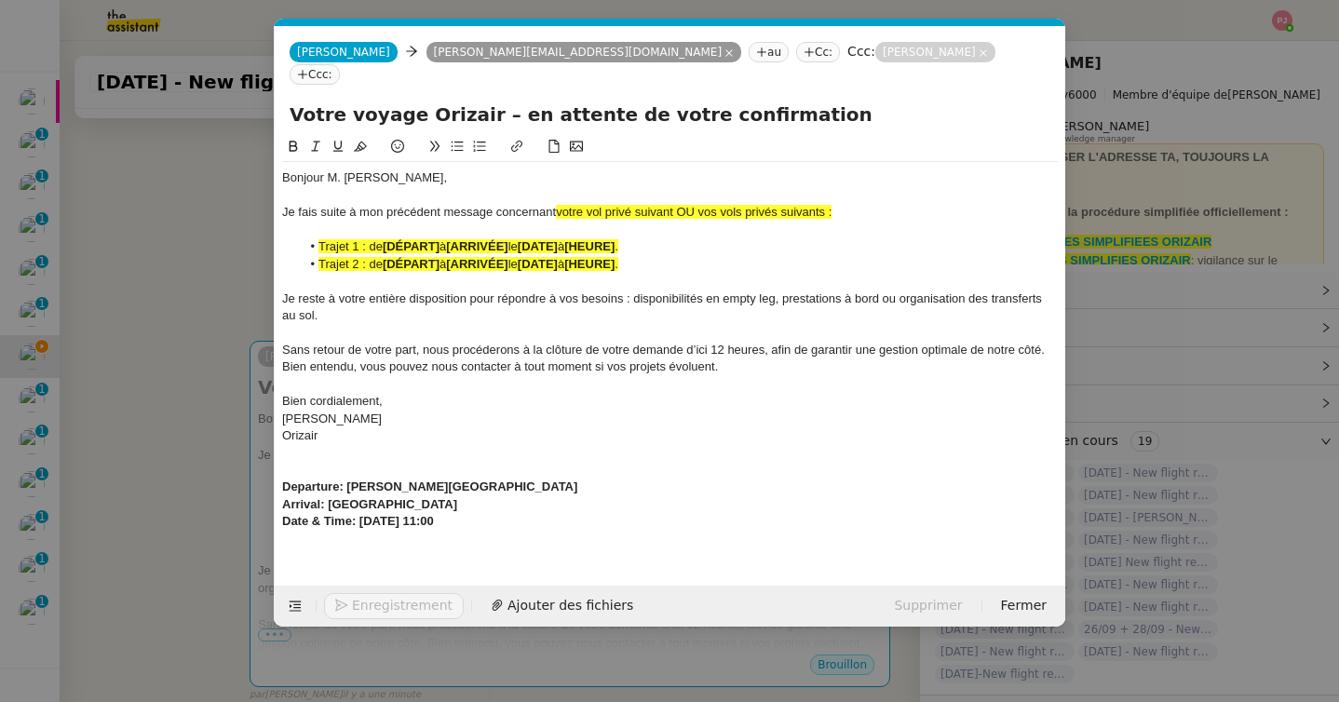
click at [359, 142] on icon at bounding box center [360, 147] width 13 height 10
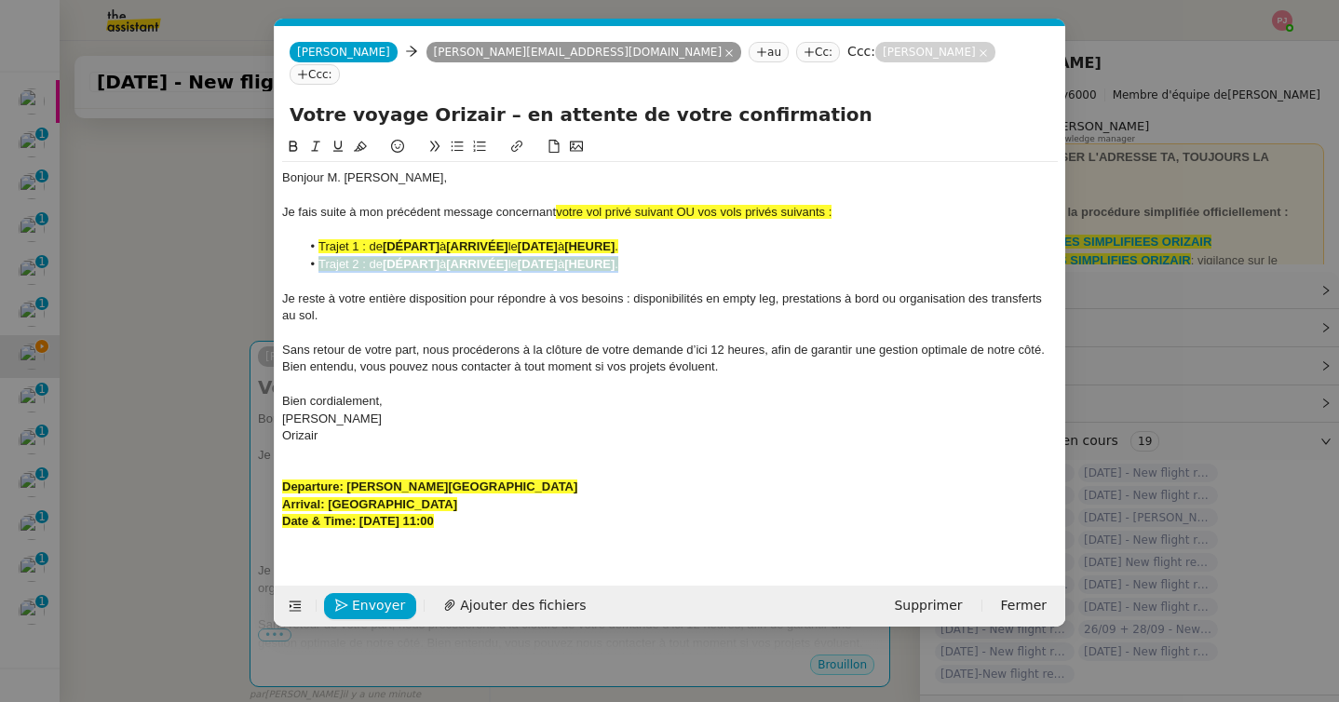
drag, startPoint x: 649, startPoint y: 246, endPoint x: 303, endPoint y: 243, distance: 346.4
click at [303, 256] on li "Trajet 2 : de [DÉPART] à [ARRIVÉE] le [DATE] à [HEURE] ." at bounding box center [680, 264] width 758 height 17
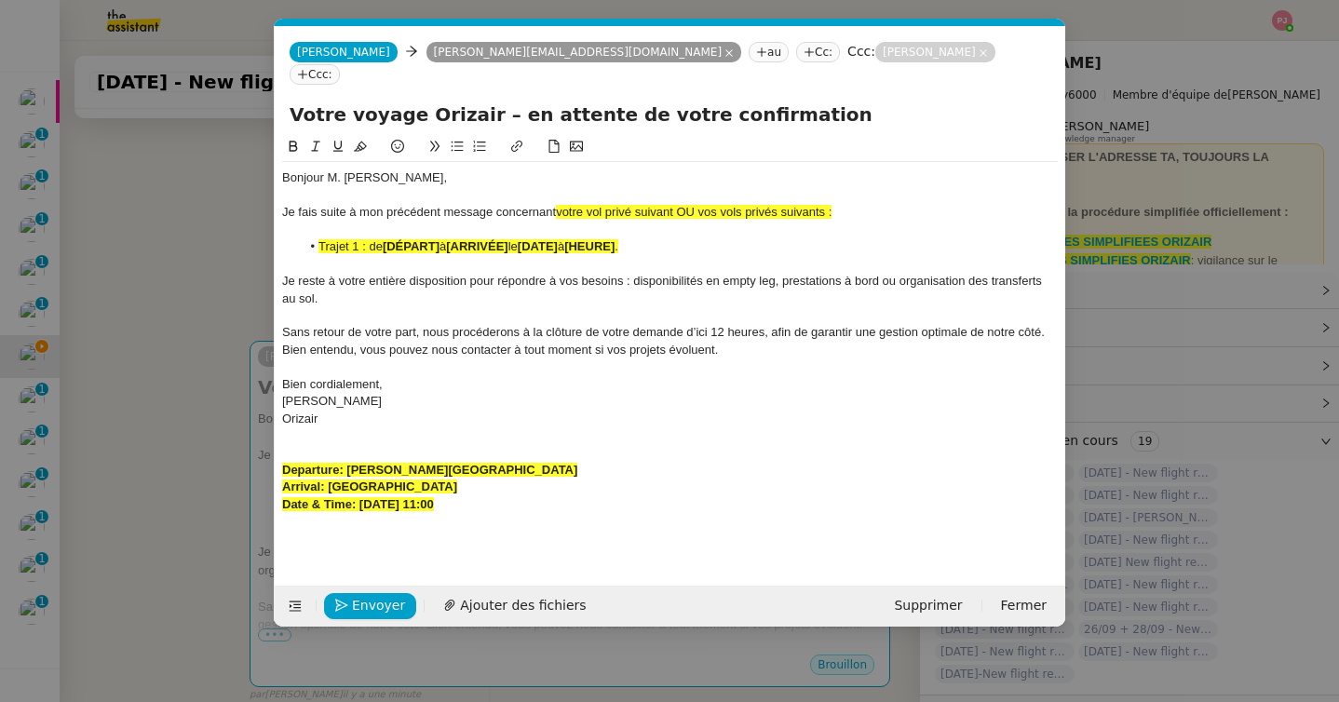
drag, startPoint x: 853, startPoint y: 192, endPoint x: 557, endPoint y: 190, distance: 296.1
click at [557, 204] on div "Je fais suite à mon précédent message concernant votre vol privé suivant OU vos…" at bounding box center [670, 212] width 776 height 17
drag, startPoint x: 581, startPoint y: 453, endPoint x: 347, endPoint y: 453, distance: 233.7
click at [347, 462] on div "Departure: Charles de Gaulle International Airport" at bounding box center [670, 470] width 776 height 17
drag, startPoint x: 442, startPoint y: 226, endPoint x: 387, endPoint y: 226, distance: 54.9
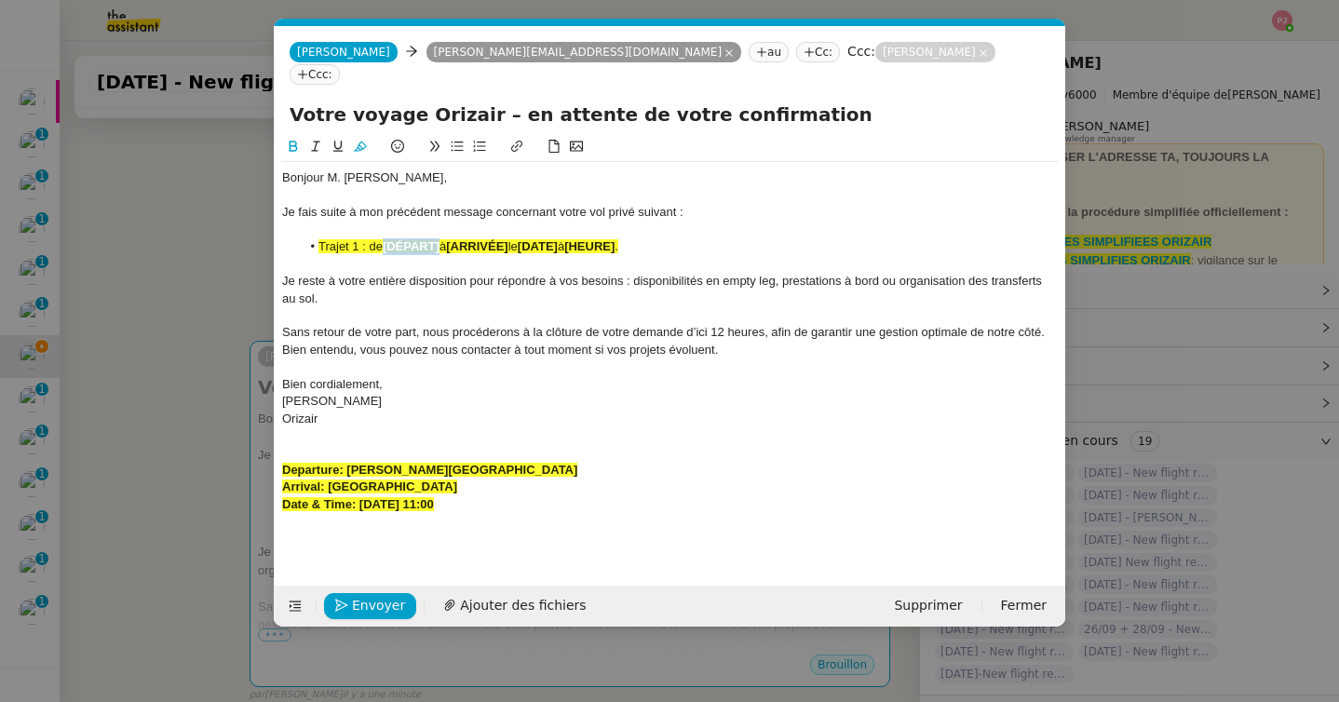
click at [387, 238] on li "Trajet 1 : de [DÉPART] à [ARRIVÉE] le [DATE] à [HEURE] ." at bounding box center [680, 246] width 758 height 17
drag, startPoint x: 460, startPoint y: 468, endPoint x: 330, endPoint y: 465, distance: 130.4
click at [330, 479] on div "Arrival: Aktion National Airport" at bounding box center [670, 487] width 776 height 17
drag, startPoint x: 683, startPoint y: 224, endPoint x: 622, endPoint y: 224, distance: 60.5
click at [622, 238] on li "Trajet 1 : de Charles de Gaulle International Airport à [ARRIVÉE] le [DATE] à […" at bounding box center [680, 246] width 758 height 17
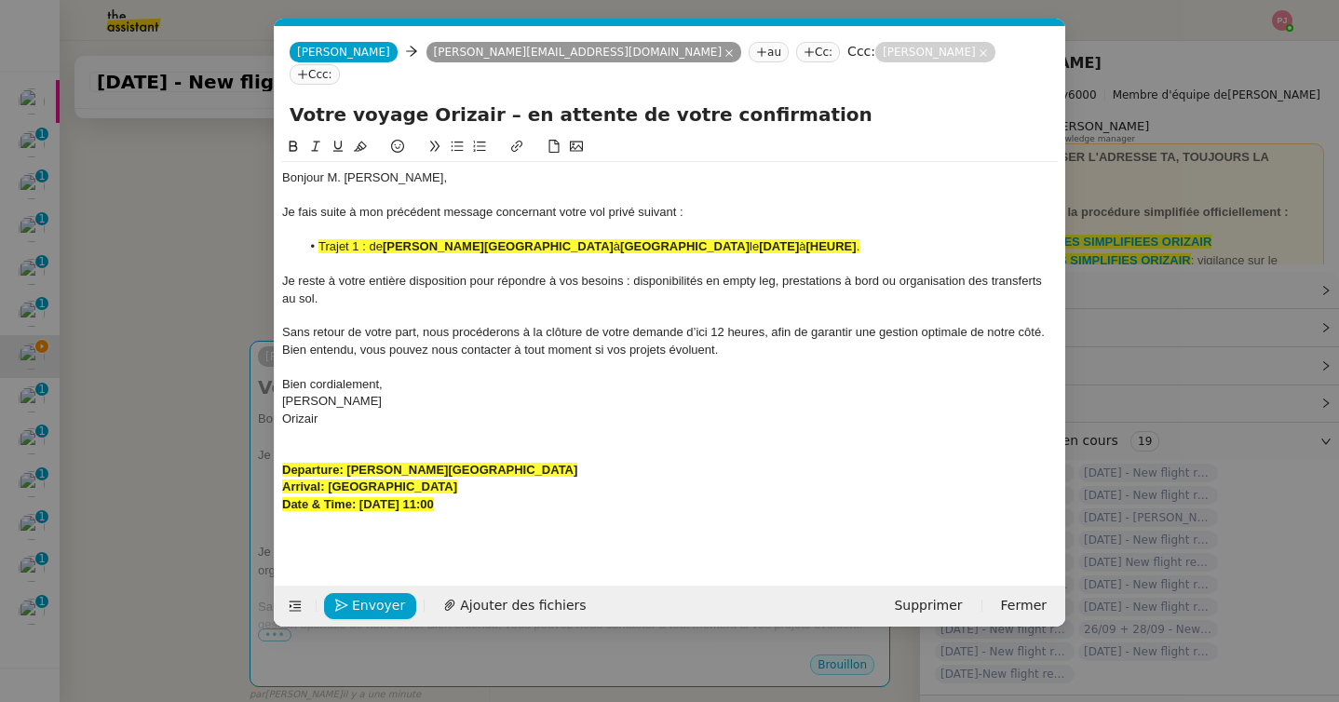
drag, startPoint x: 481, startPoint y: 486, endPoint x: 359, endPoint y: 483, distance: 122.0
click at [359, 496] on div "Date & Time: 6th April 2026 11:00" at bounding box center [670, 504] width 776 height 17
drag, startPoint x: 768, startPoint y: 229, endPoint x: 880, endPoint y: 230, distance: 111.8
click at [880, 238] on li "Trajet 1 : de Charles de Gaulle International Airport à Aktion National Airport…" at bounding box center [680, 246] width 758 height 17
click at [893, 238] on li "Trajet 1 : de Charles de Gaulle International Airport à Aktion National Airport…" at bounding box center [680, 246] width 758 height 17
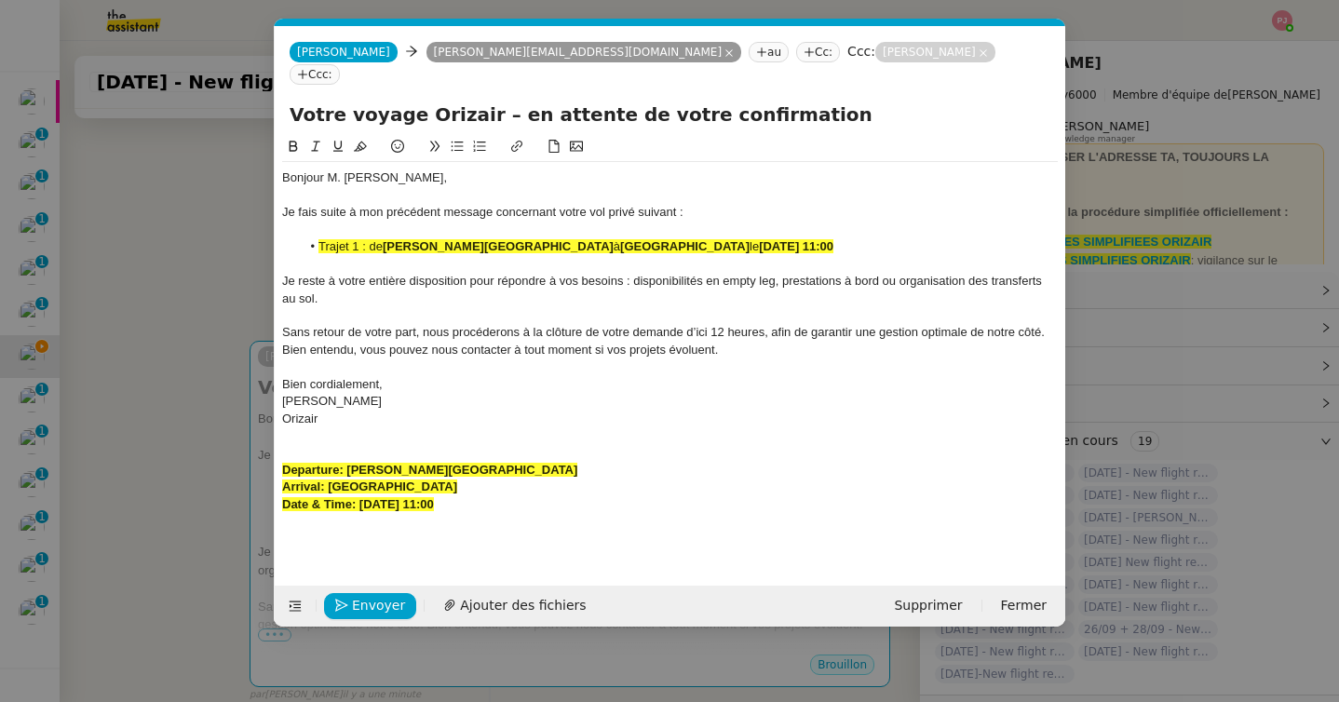
drag, startPoint x: 893, startPoint y: 223, endPoint x: 287, endPoint y: 229, distance: 606.3
click at [287, 238] on ul "Trajet 1 : de Charles de Gaulle International Airport à Aktion National Airport…" at bounding box center [670, 246] width 776 height 17
click at [362, 140] on icon at bounding box center [360, 146] width 13 height 13
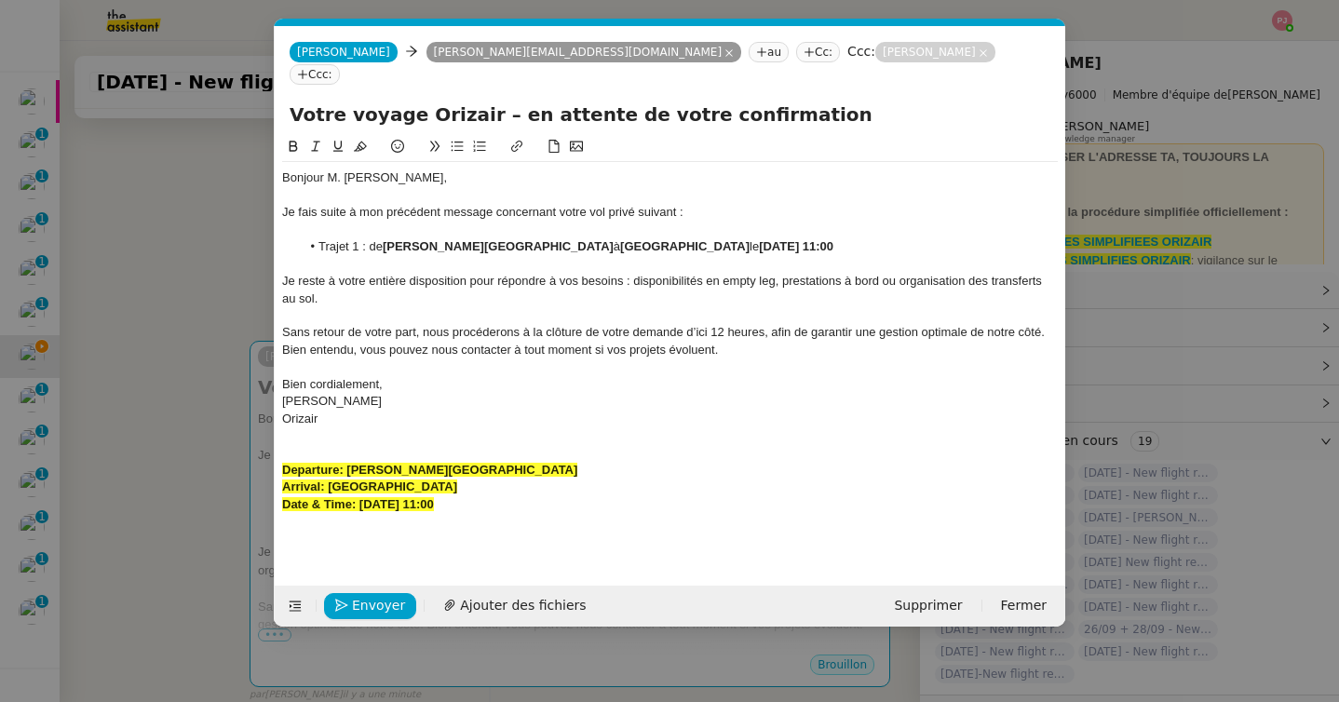
click at [370, 238] on li "Trajet 1 : de Charles de Gaulle International Airport à Aktion National Airport…" at bounding box center [680, 246] width 758 height 17
drag, startPoint x: 493, startPoint y: 487, endPoint x: 237, endPoint y: 441, distance: 259.2
click at [237, 441] on nz-modal-container "orizair relance Service ✈️ Orizair - Relance après envoi devis client (FR) Dans…" at bounding box center [669, 351] width 1339 height 702
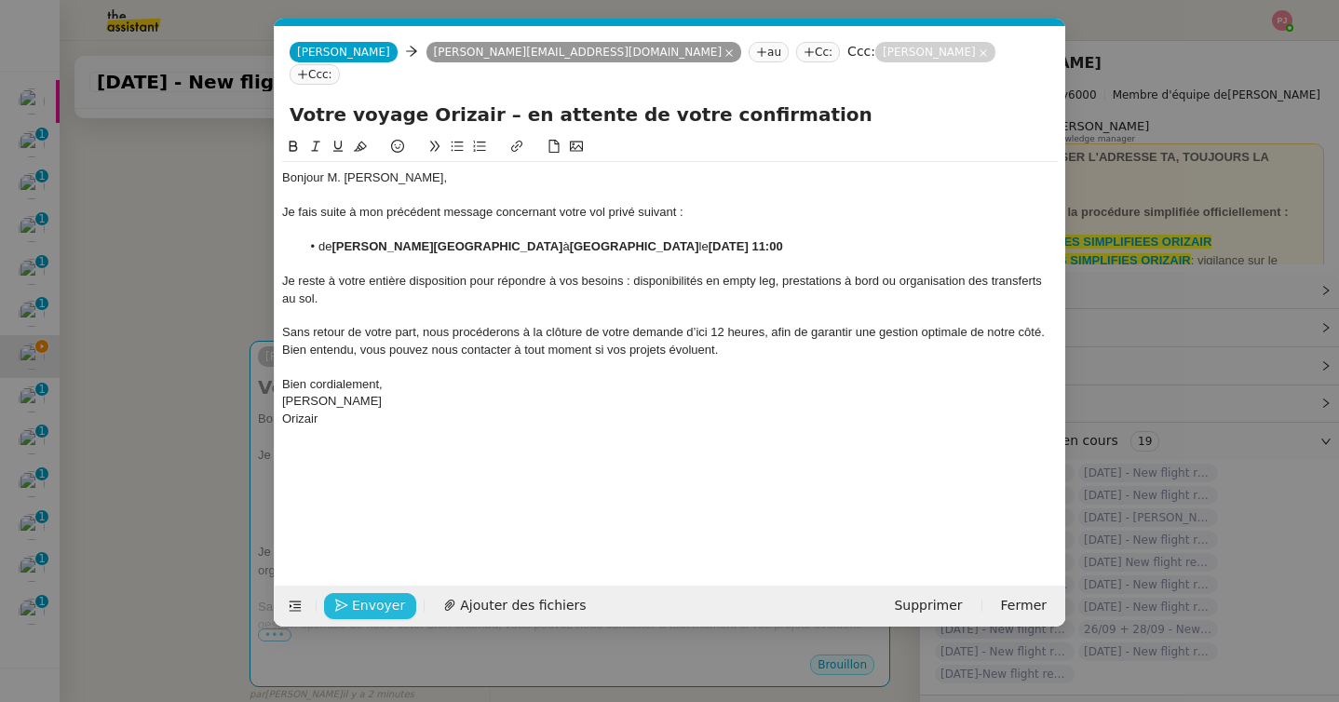
click at [361, 608] on span "Envoyer" at bounding box center [378, 605] width 53 height 21
click at [361, 608] on span "Confirmer l'envoi" at bounding box center [408, 605] width 112 height 21
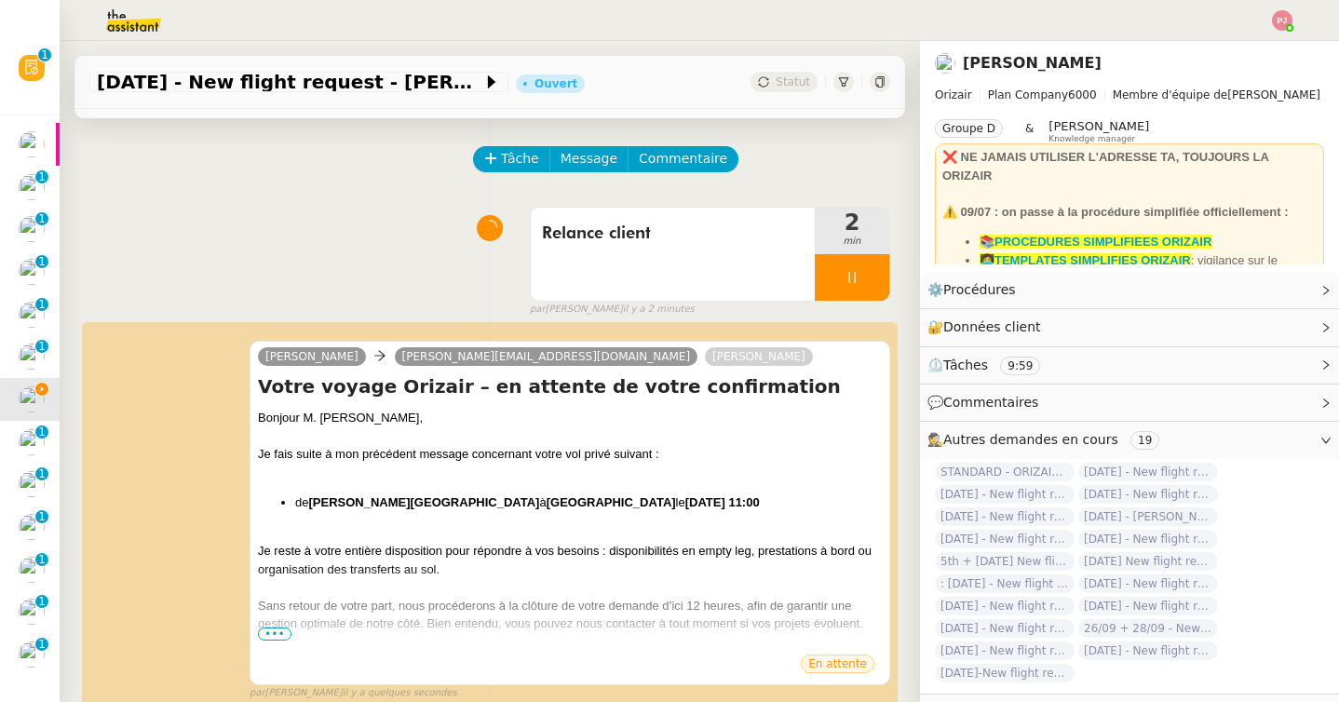
click at [854, 285] on div at bounding box center [852, 277] width 75 height 47
click at [866, 285] on button at bounding box center [870, 277] width 37 height 47
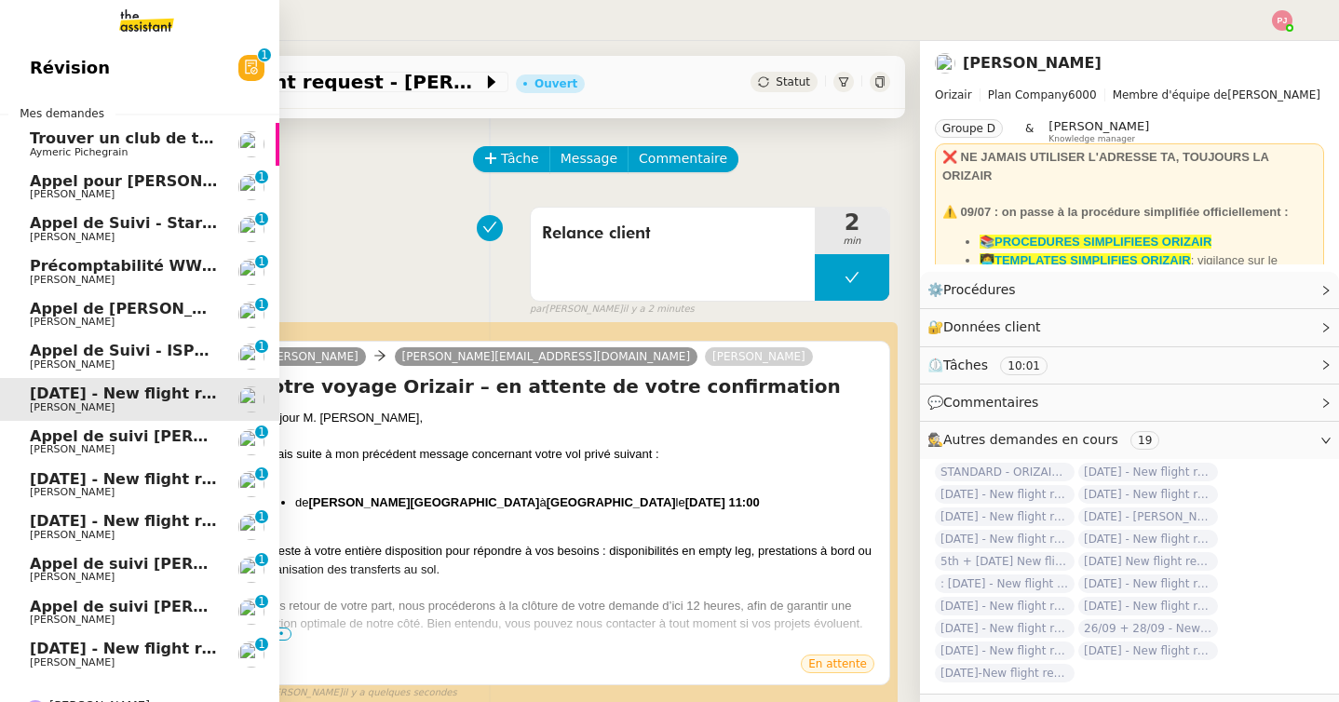
click at [143, 471] on span "[DATE] - New flight request - [PERSON_NAME]" at bounding box center [222, 479] width 385 height 18
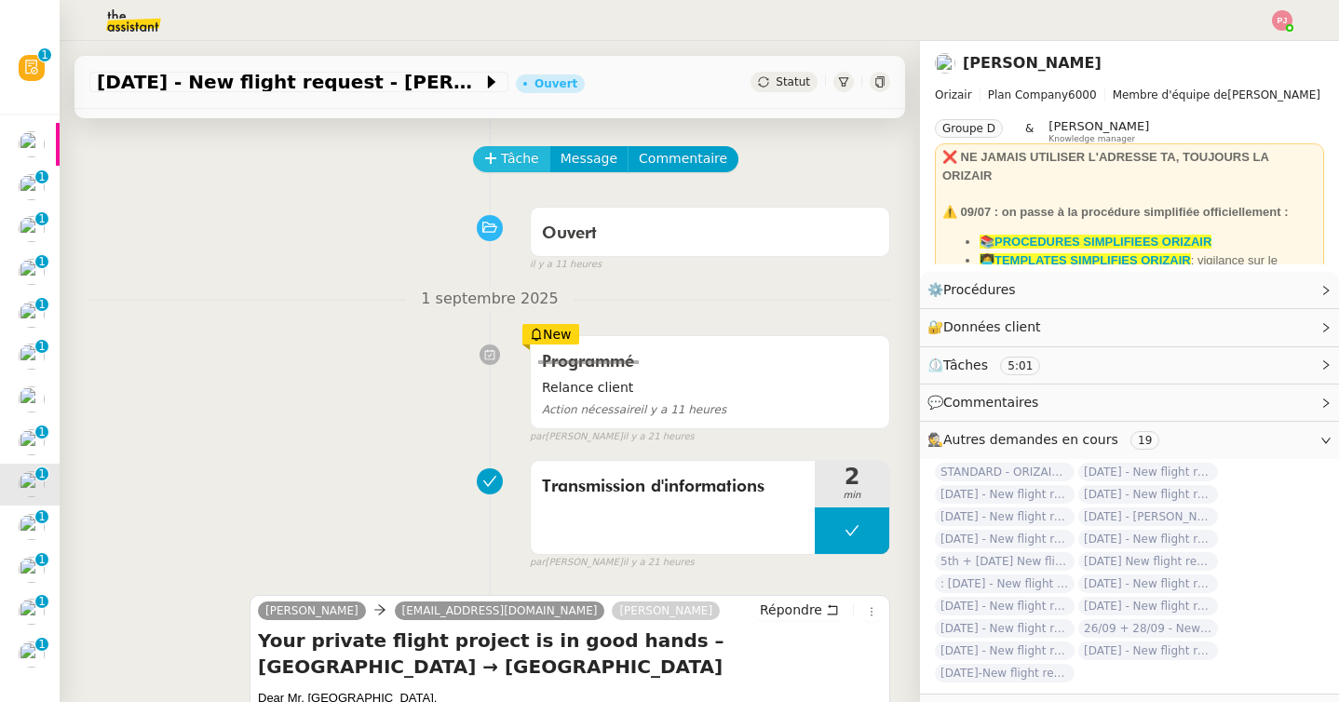
click at [535, 156] on span "Tâche" at bounding box center [520, 158] width 38 height 21
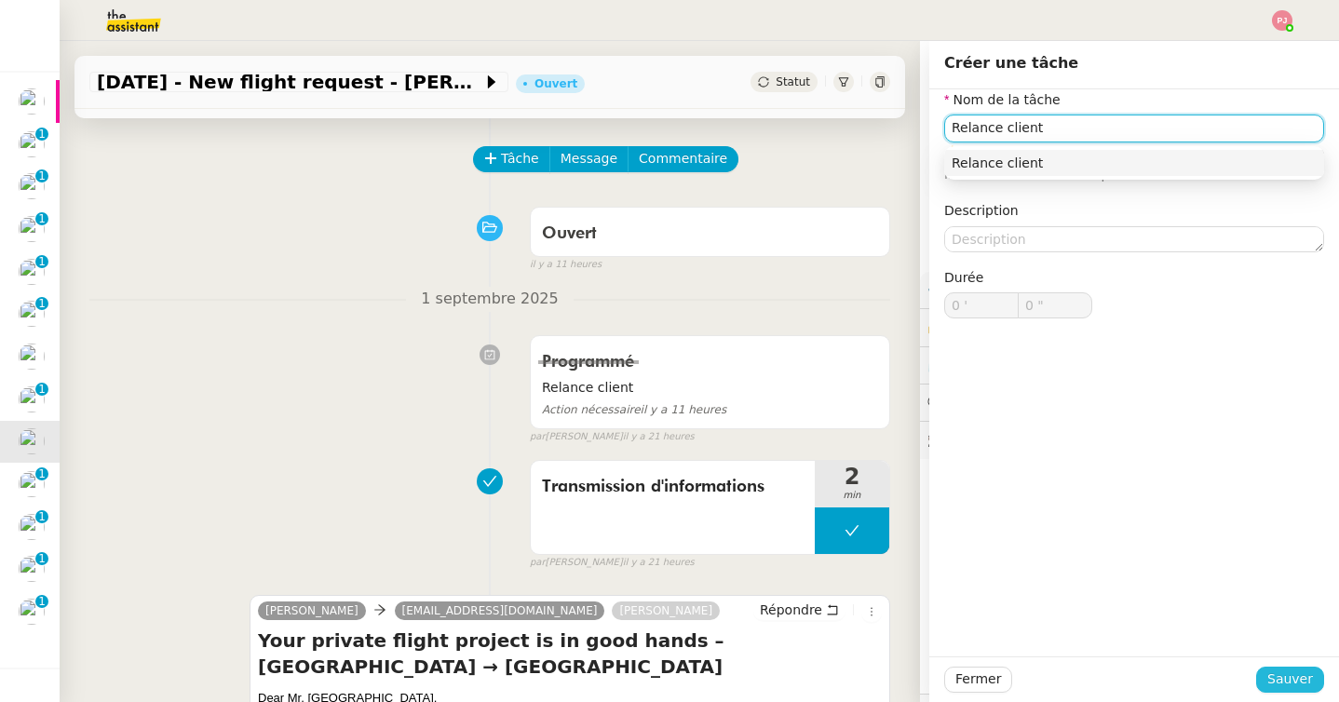
type input "Relance client"
click at [1303, 684] on span "Sauver" at bounding box center [1290, 679] width 46 height 21
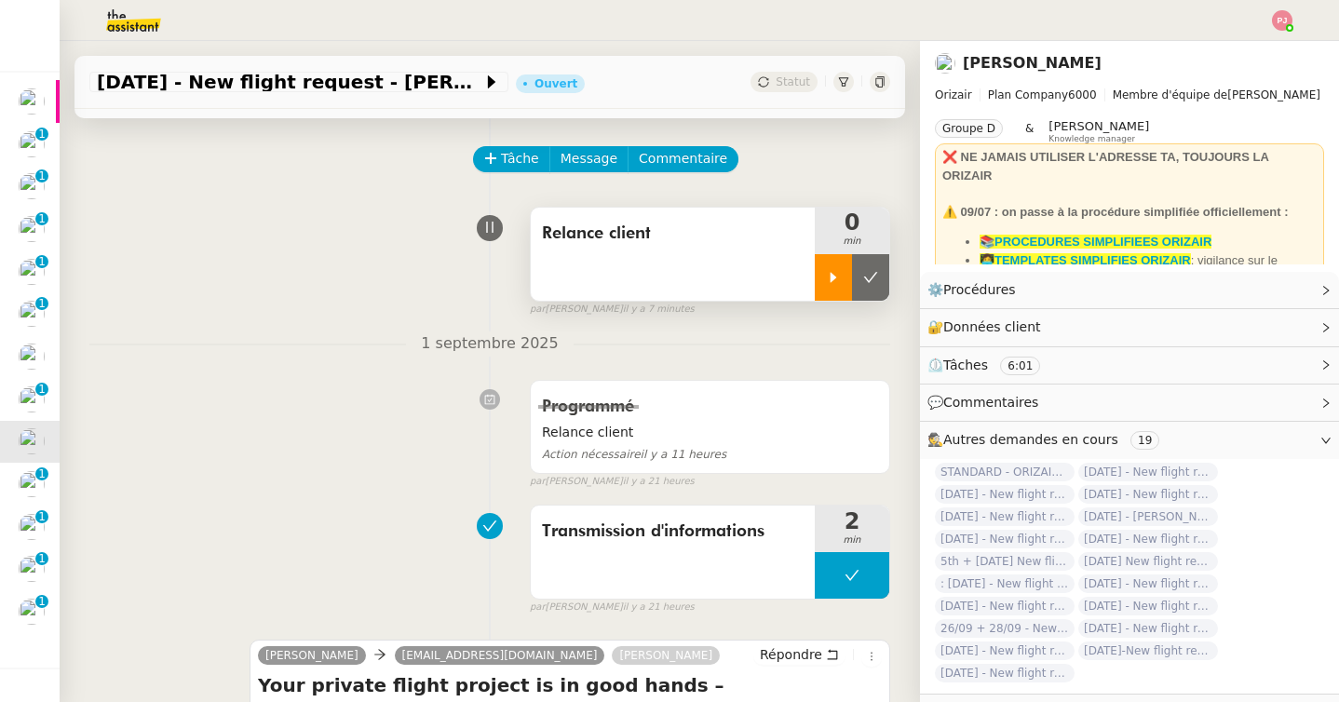
click at [830, 282] on icon at bounding box center [833, 277] width 15 height 15
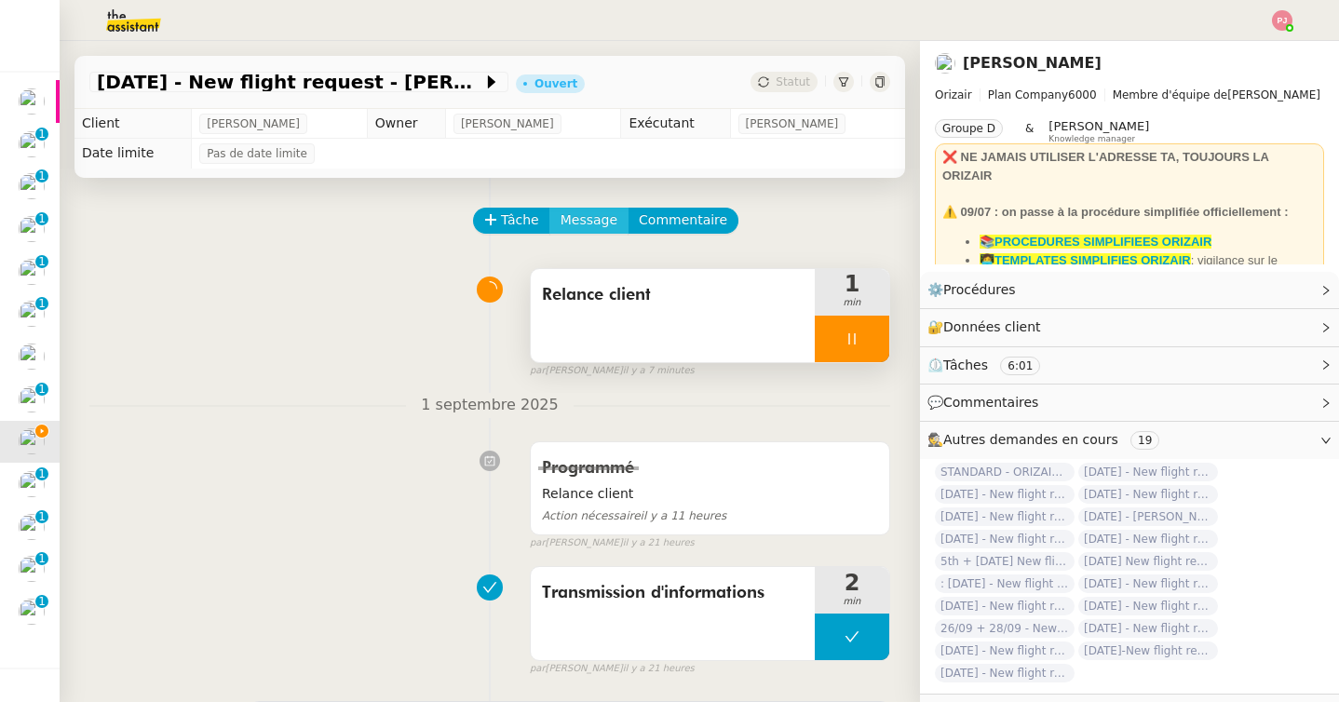
click at [576, 220] on span "Message" at bounding box center [589, 220] width 57 height 21
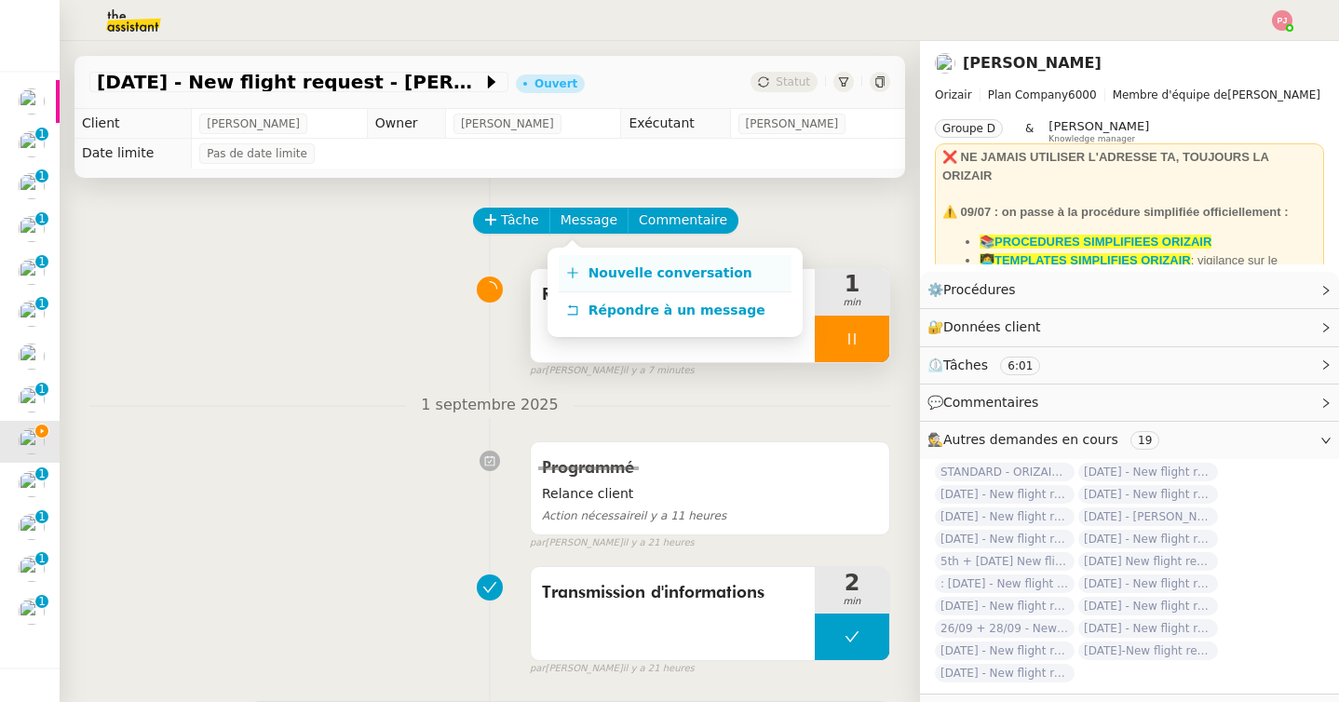
click at [598, 274] on span "Nouvelle conversation" at bounding box center [671, 272] width 164 height 15
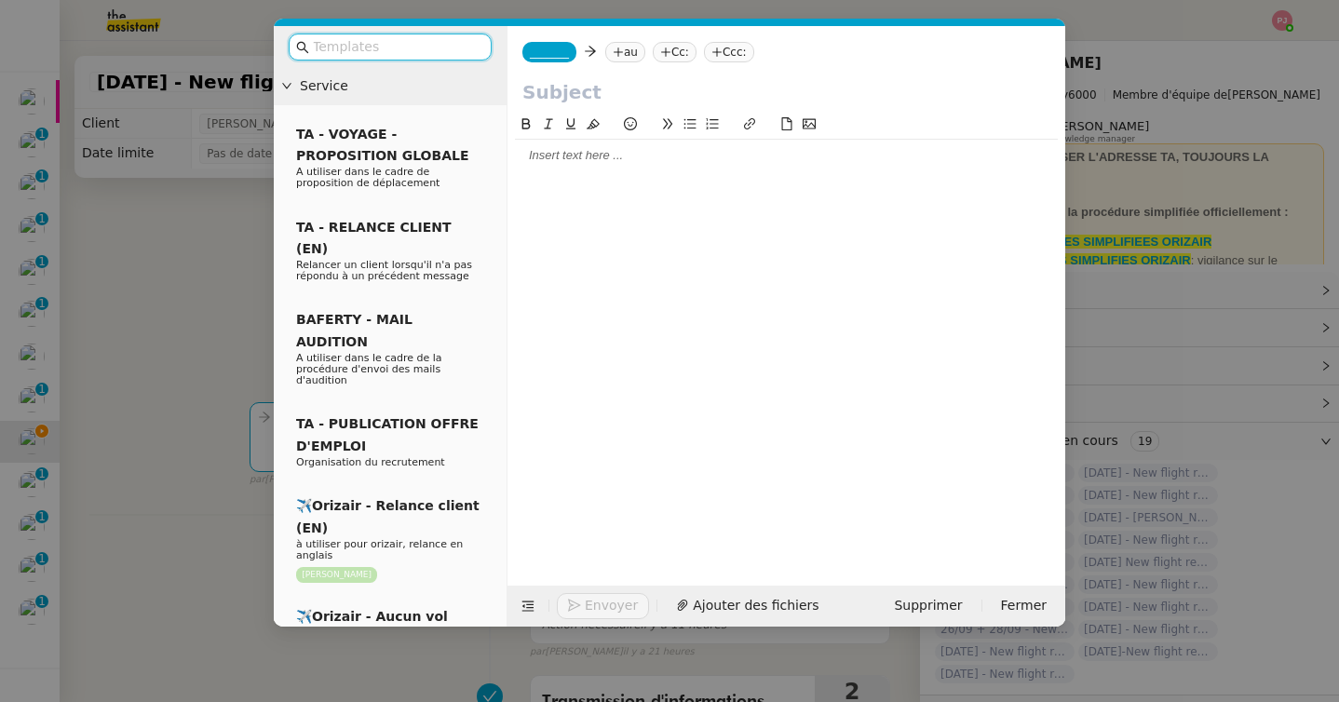
click at [433, 48] on input "text" at bounding box center [397, 46] width 168 height 21
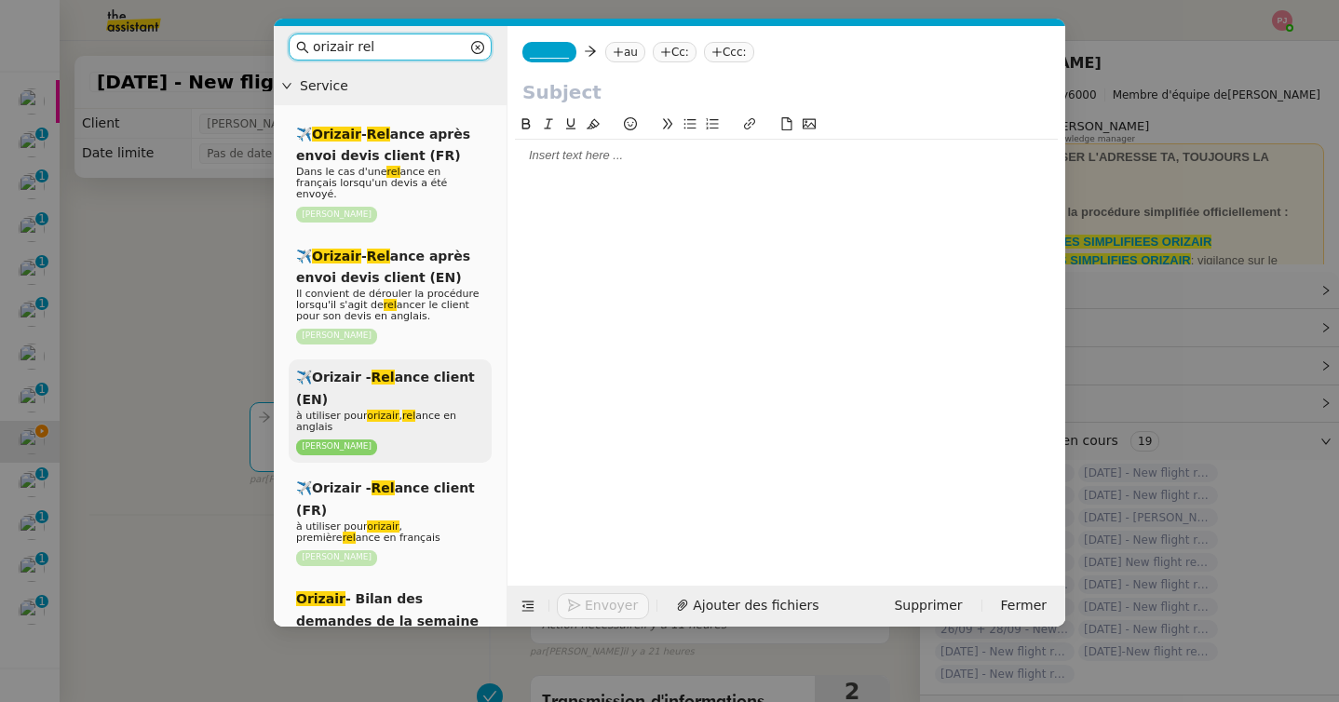
type input "orizair rel"
click at [372, 395] on div "✈️Orizair - Rel ance client (EN) à utiliser pour orizair , rel ance en anglais …" at bounding box center [390, 410] width 203 height 103
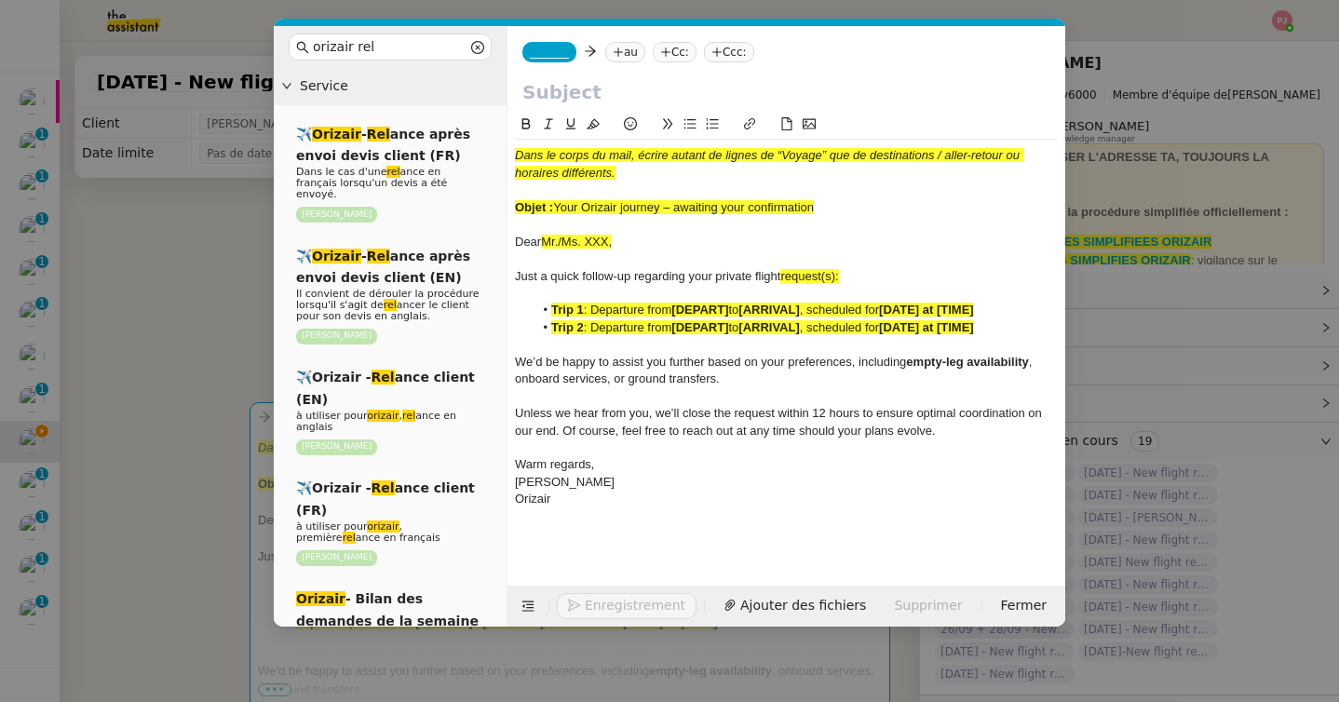
click at [134, 506] on nz-modal-container "orizair rel Service ✈️ Orizair - Rel ance après envoi devis client (FR) Dans le…" at bounding box center [669, 351] width 1339 height 702
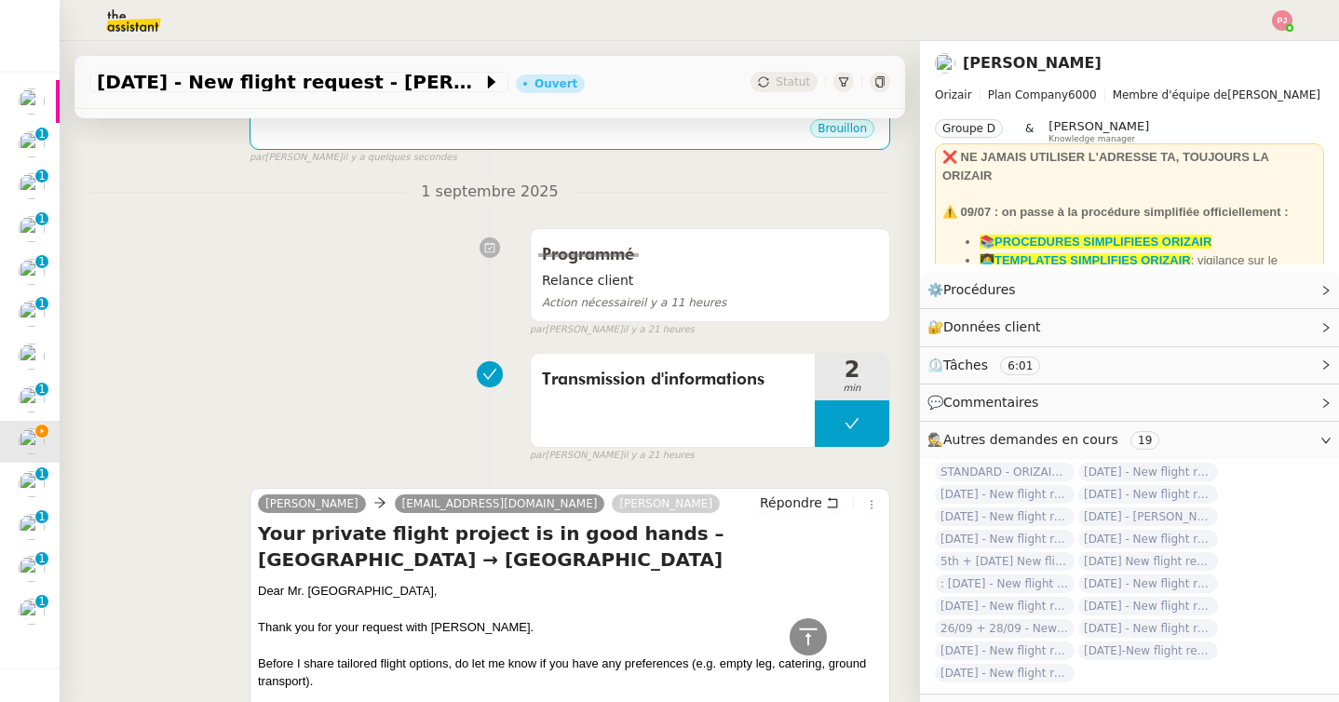
scroll to position [630, 0]
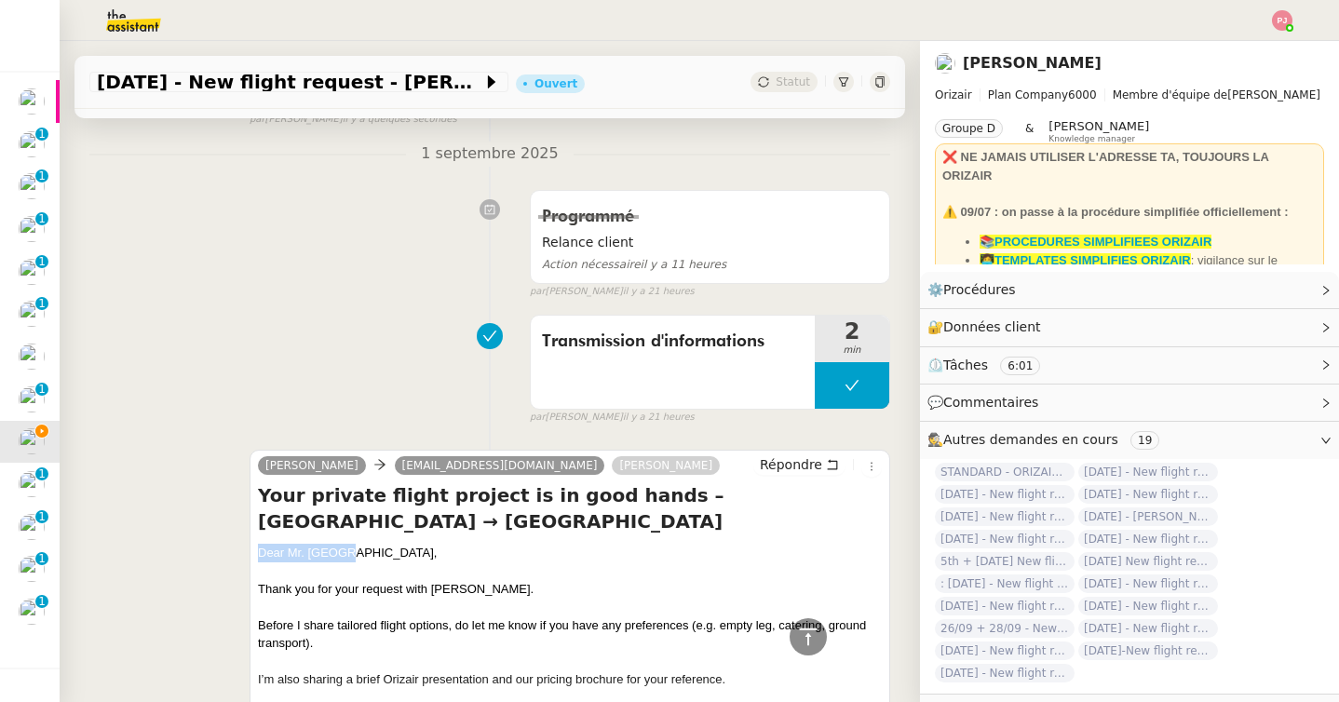
drag, startPoint x: 353, startPoint y: 551, endPoint x: 258, endPoint y: 550, distance: 95.0
click at [258, 550] on div "Dear Mr. Tusun," at bounding box center [570, 553] width 624 height 19
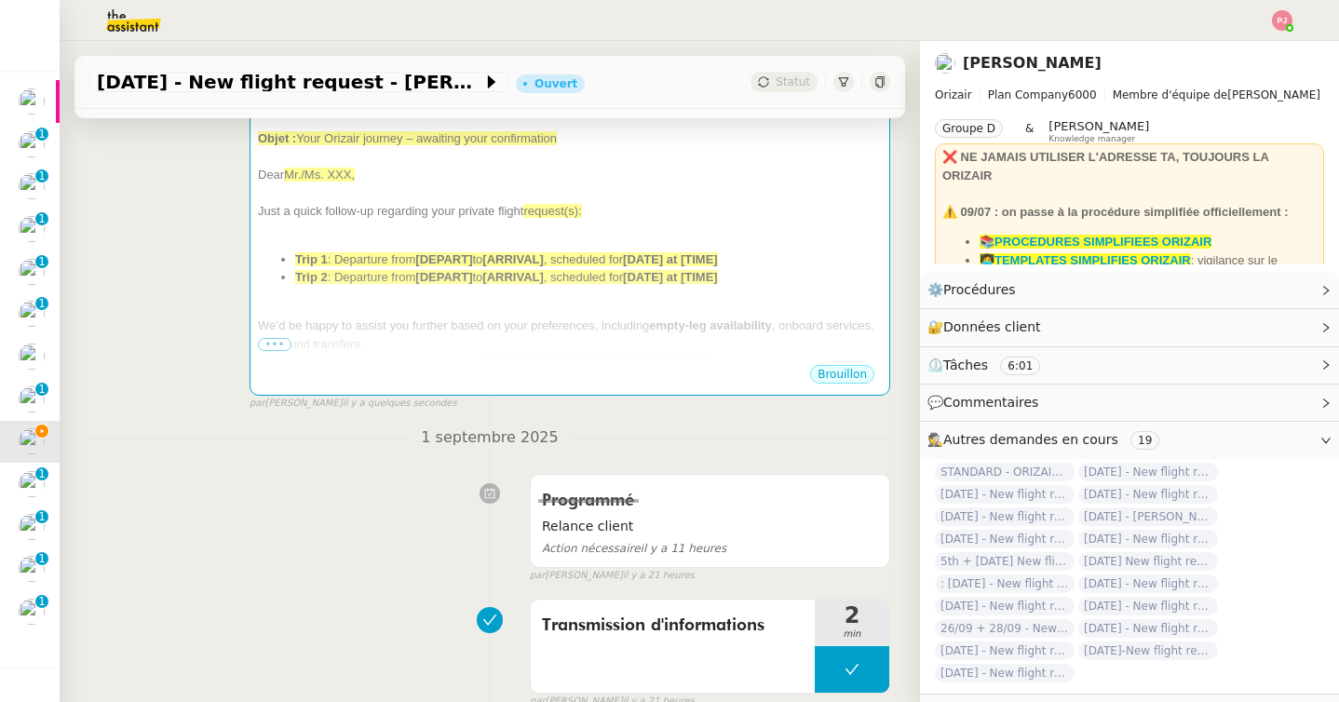
scroll to position [325, 0]
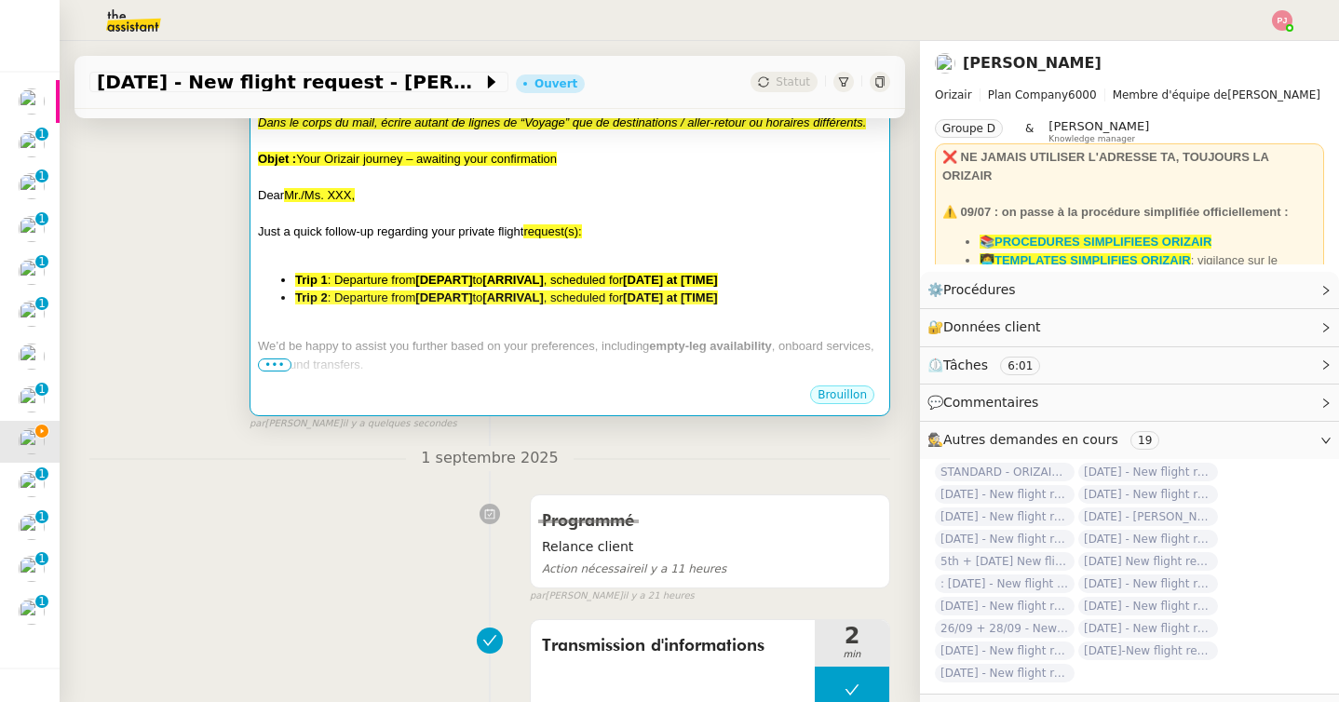
click at [364, 370] on div "We’d be happy to assist you further based on your preferences, including empty-…" at bounding box center [570, 355] width 624 height 36
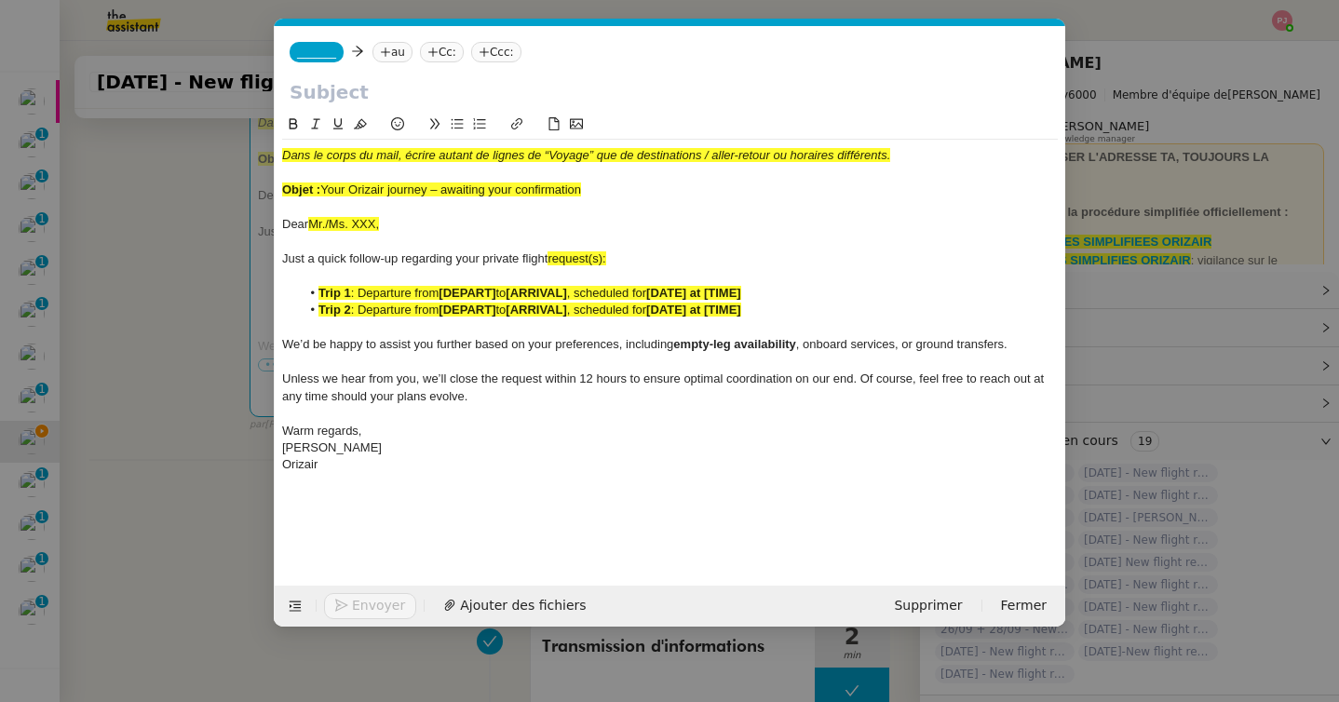
scroll to position [0, 95]
drag, startPoint x: 391, startPoint y: 229, endPoint x: 277, endPoint y: 228, distance: 114.5
click at [277, 228] on nz-spin "Dans le corps du mail, écrire autant de lignes de “Voyage” que de destinations …" at bounding box center [670, 339] width 791 height 451
drag, startPoint x: 595, startPoint y: 189, endPoint x: 324, endPoint y: 185, distance: 271.0
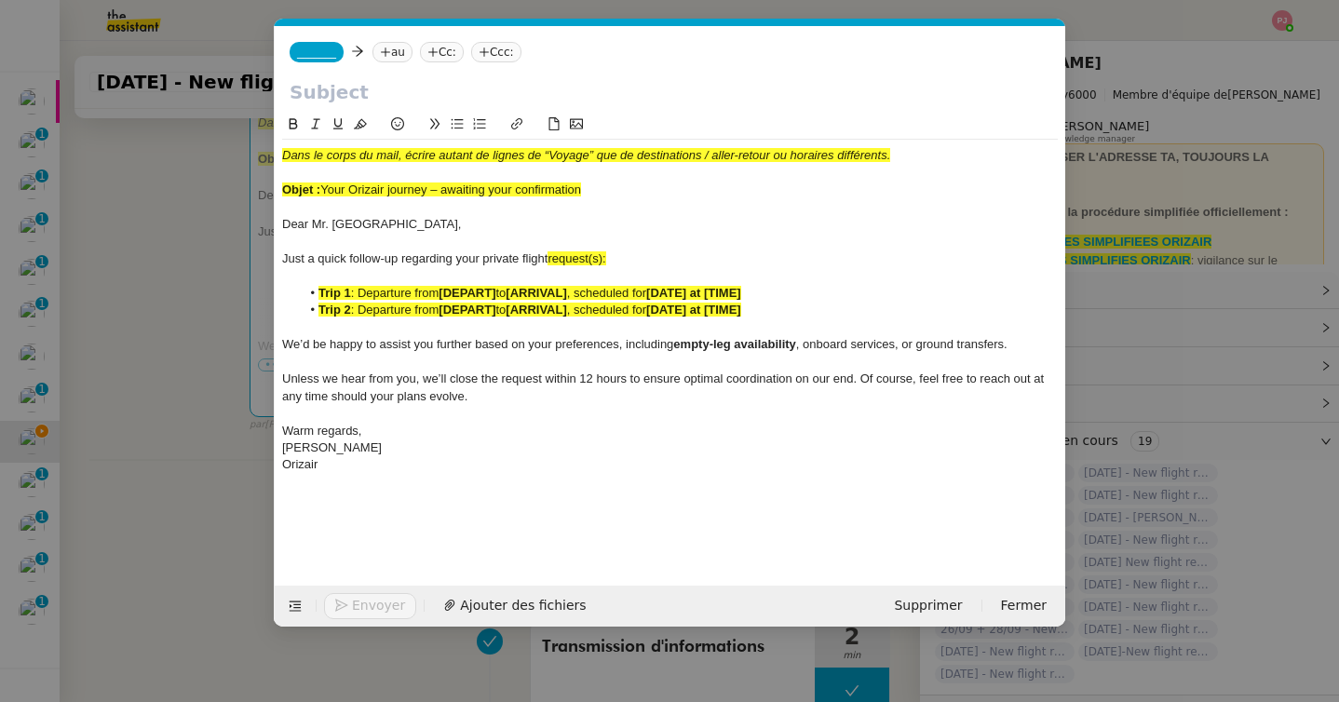
click at [324, 185] on div "Objet : Your Orizair journey – awaiting your confirmation" at bounding box center [670, 190] width 776 height 17
click at [318, 92] on input "text" at bounding box center [670, 92] width 761 height 28
paste input "Your Orizair journey – awaiting your confirmation"
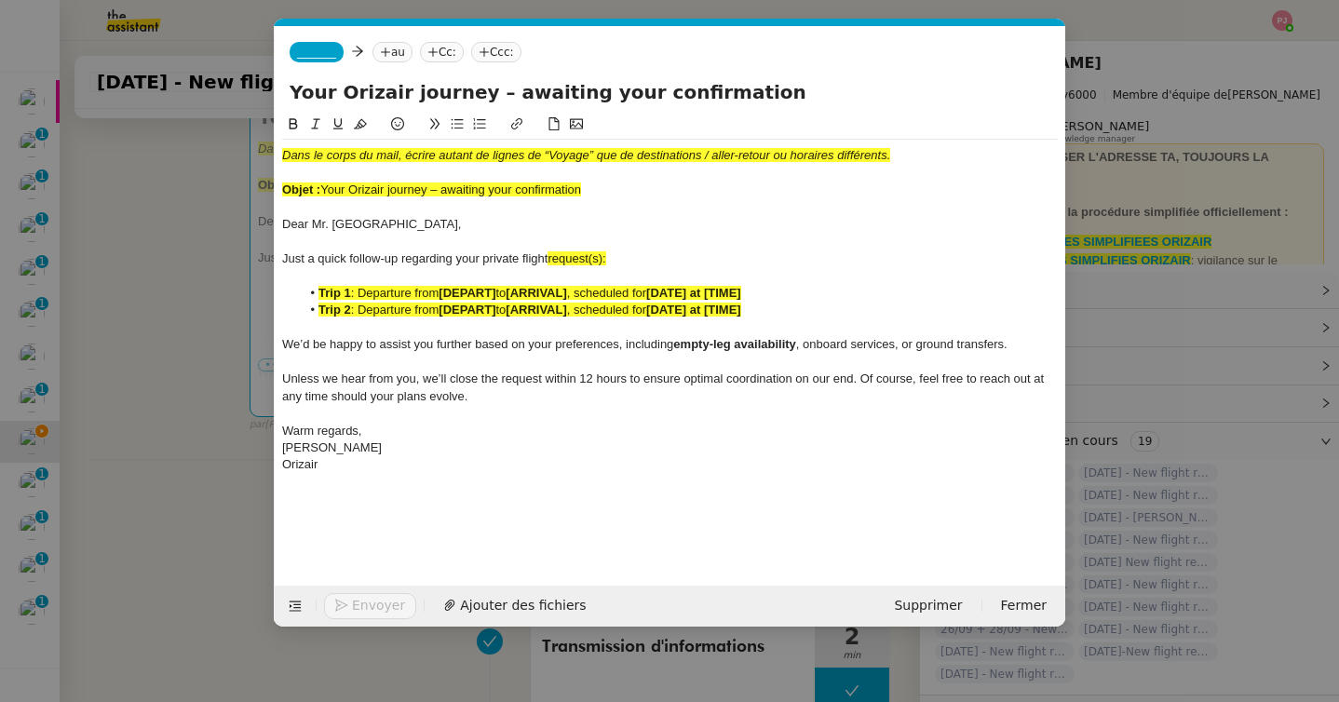
type input "Your Orizair journey – awaiting your confirmation"
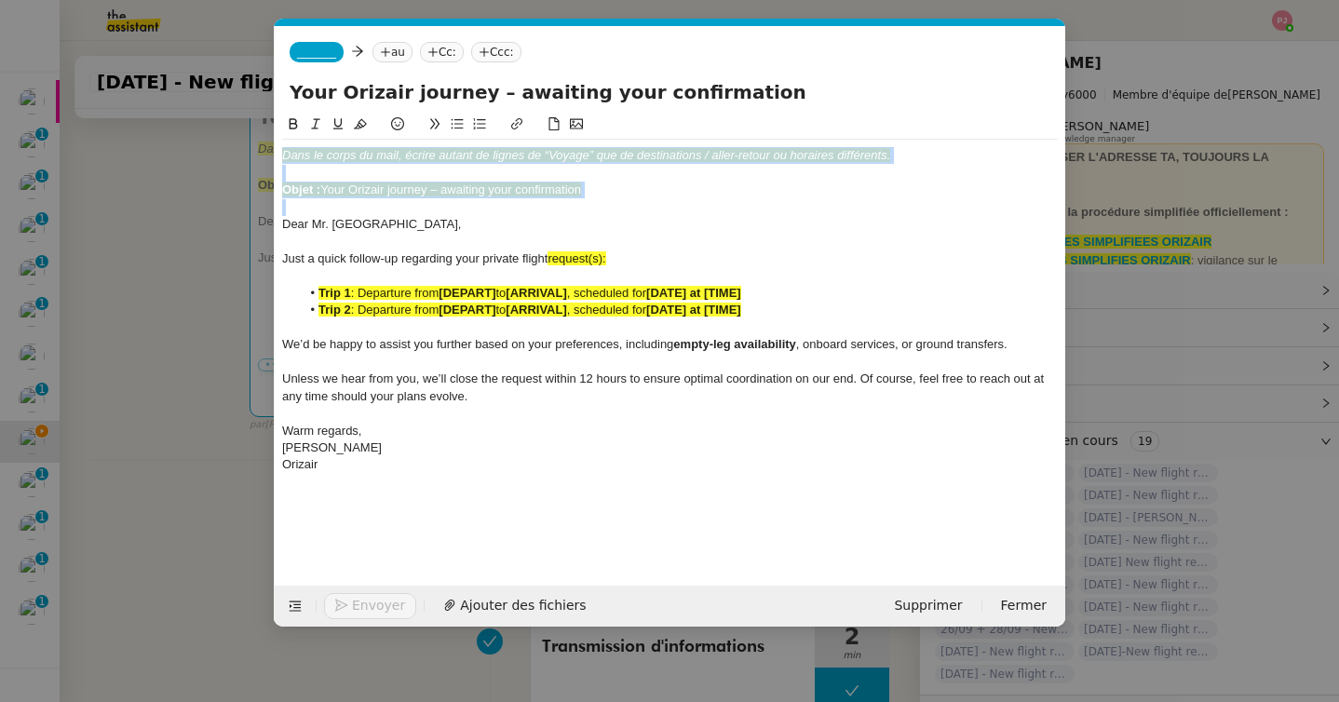
drag, startPoint x: 283, startPoint y: 227, endPoint x: 265, endPoint y: 133, distance: 95.7
click at [265, 133] on nz-modal-container "orizair rel Service ✈️ Orizair - Rel ance après envoi devis client (FR) Dans le…" at bounding box center [669, 351] width 1339 height 702
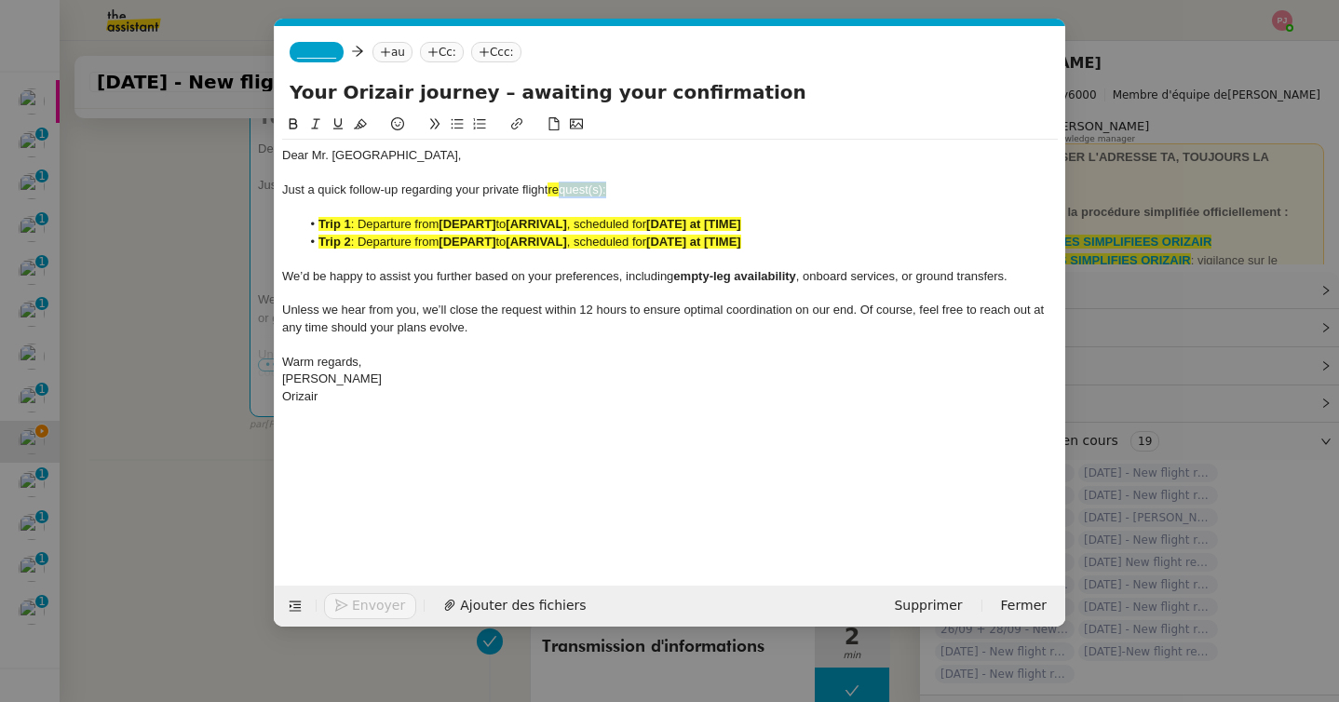
drag, startPoint x: 629, startPoint y: 196, endPoint x: 563, endPoint y: 191, distance: 65.4
click at [563, 191] on div "Just a quick follow-up regarding your private flight request(s):" at bounding box center [670, 190] width 776 height 17
click at [196, 455] on nz-modal-container "orizair rel Service ✈️ Orizair - Rel ance après envoi devis client (FR) Dans le…" at bounding box center [669, 351] width 1339 height 702
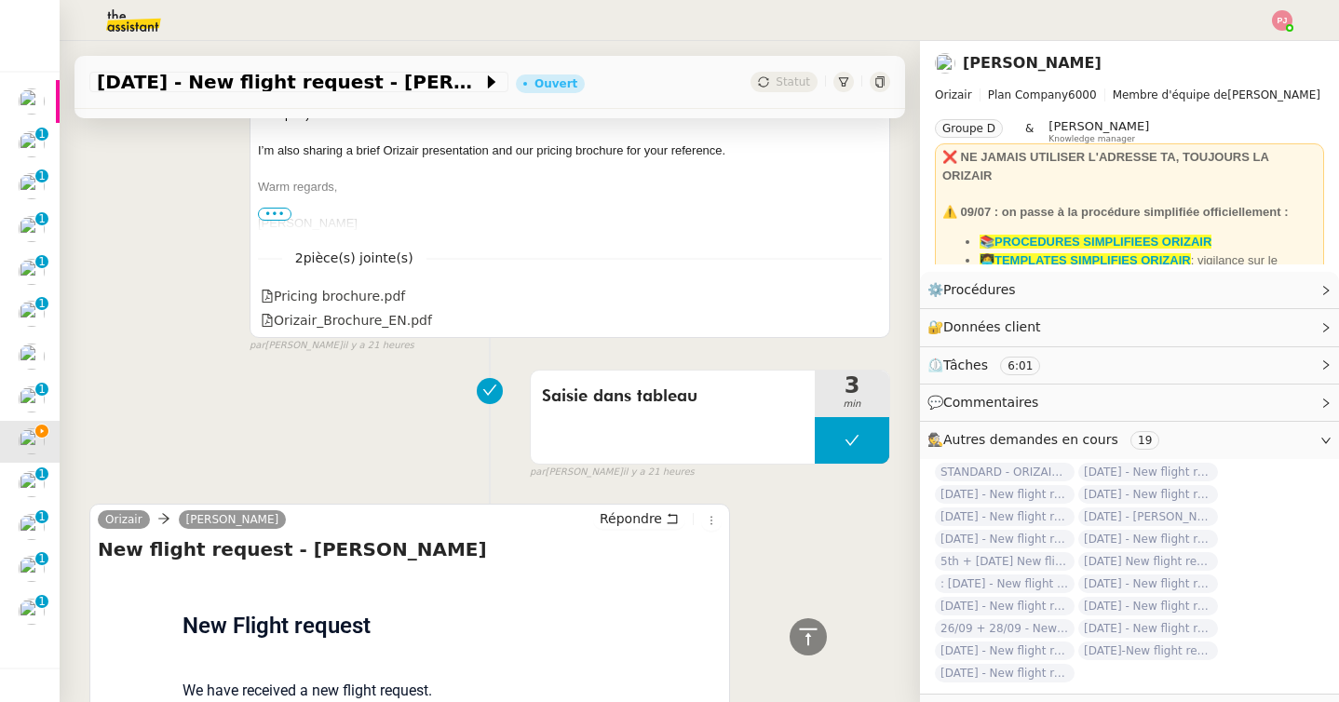
scroll to position [1382, 0]
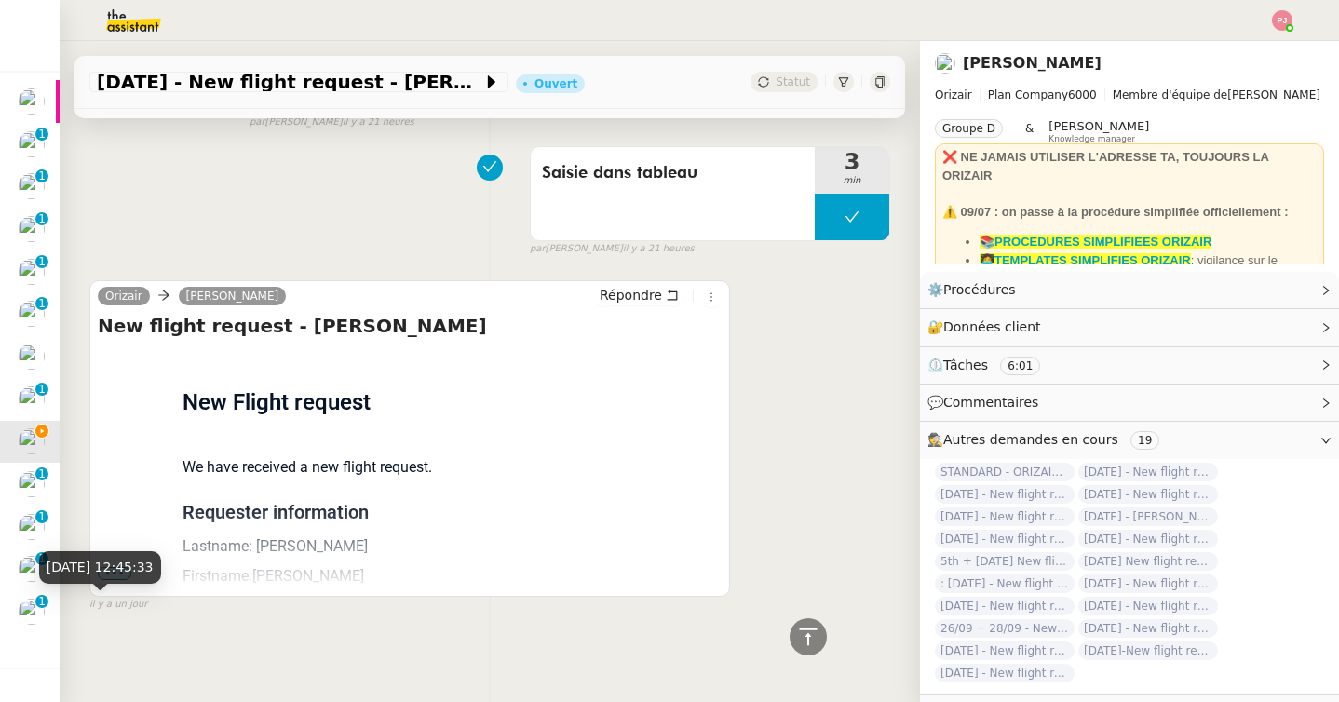
click at [108, 578] on div "1 sept. 2025, 12:45:33" at bounding box center [100, 567] width 122 height 33
click at [112, 569] on span "•••" at bounding box center [115, 573] width 34 height 13
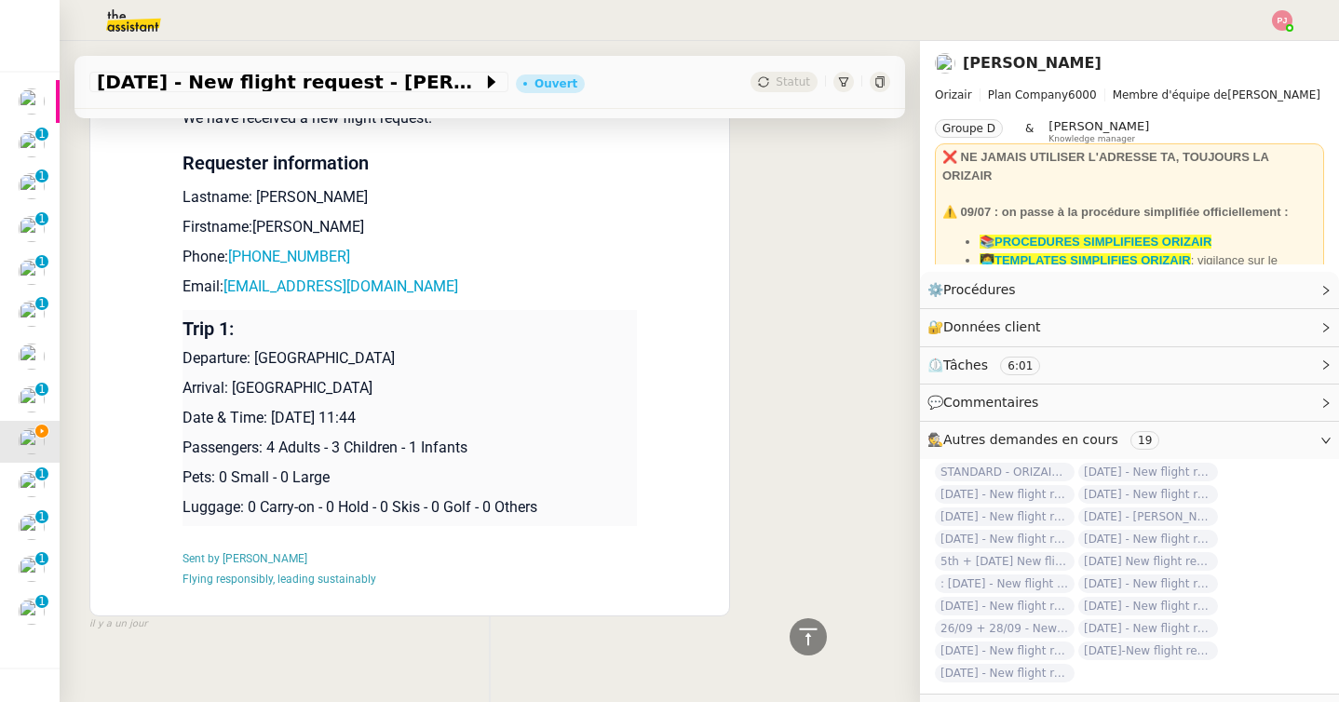
scroll to position [1751, 0]
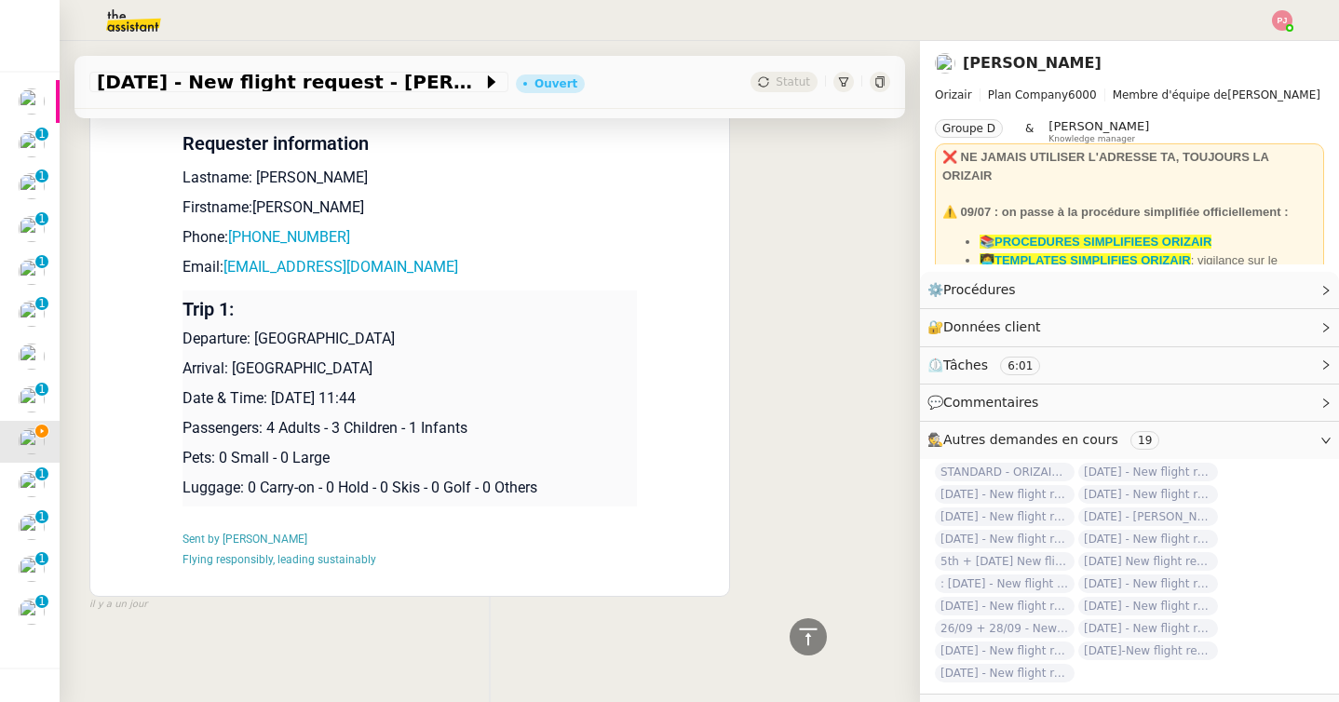
drag, startPoint x: 463, startPoint y: 400, endPoint x: 184, endPoint y: 342, distance: 284.4
click at [184, 342] on td "Trip 1: Departure: London Gatwick Airport Arrival: Split Airport Date & Time: 8…" at bounding box center [410, 399] width 454 height 216
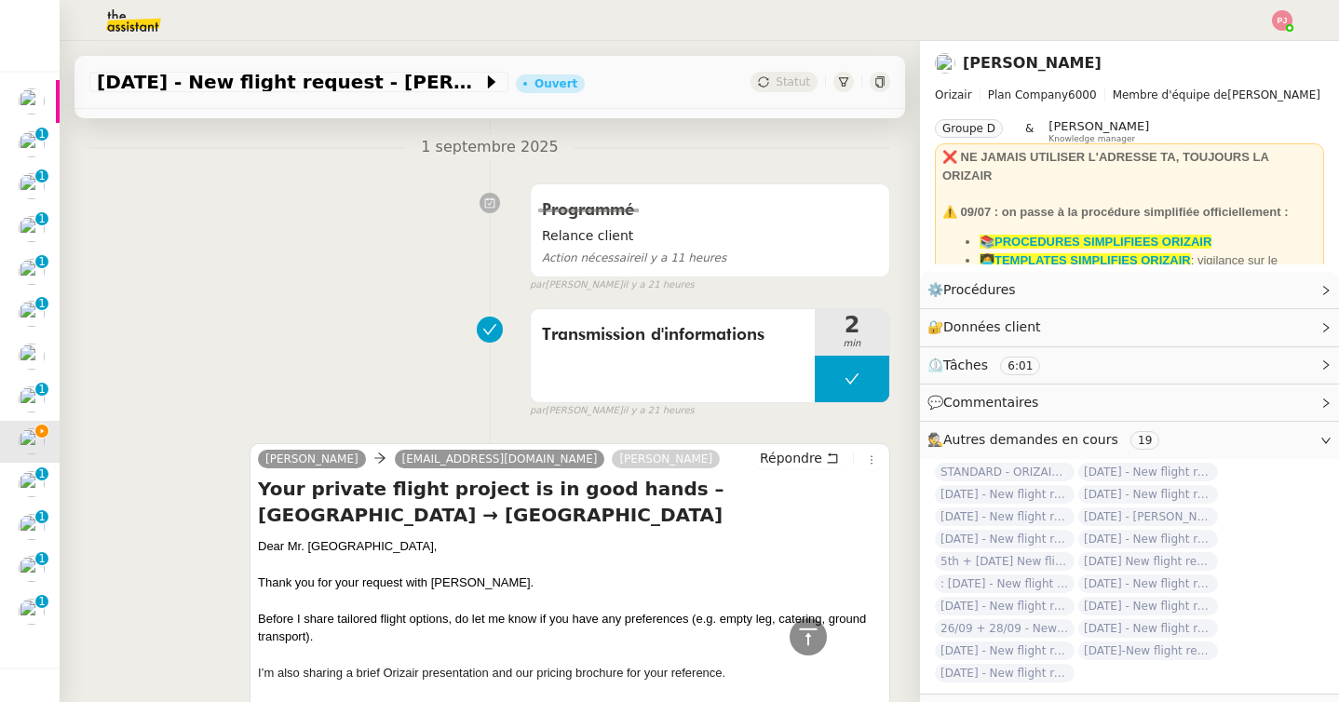
scroll to position [0, 0]
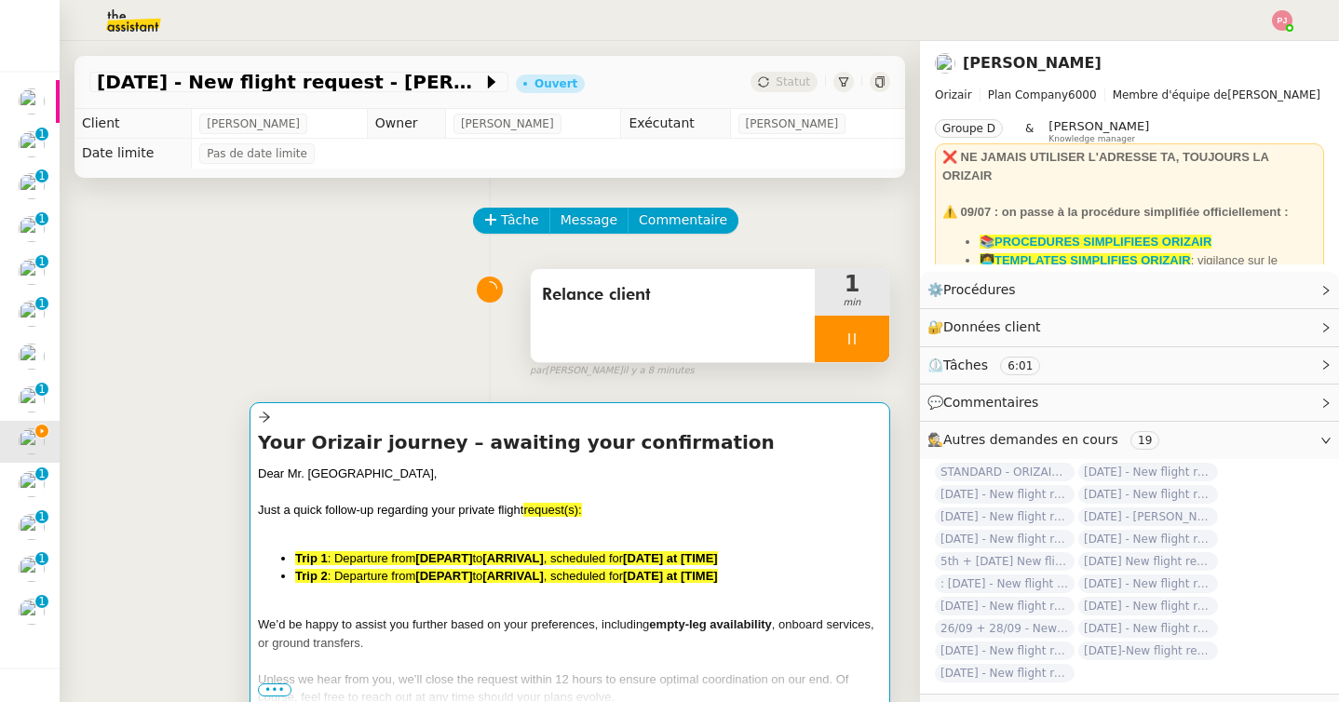
click at [331, 562] on span ": Departure from" at bounding box center [372, 558] width 88 height 14
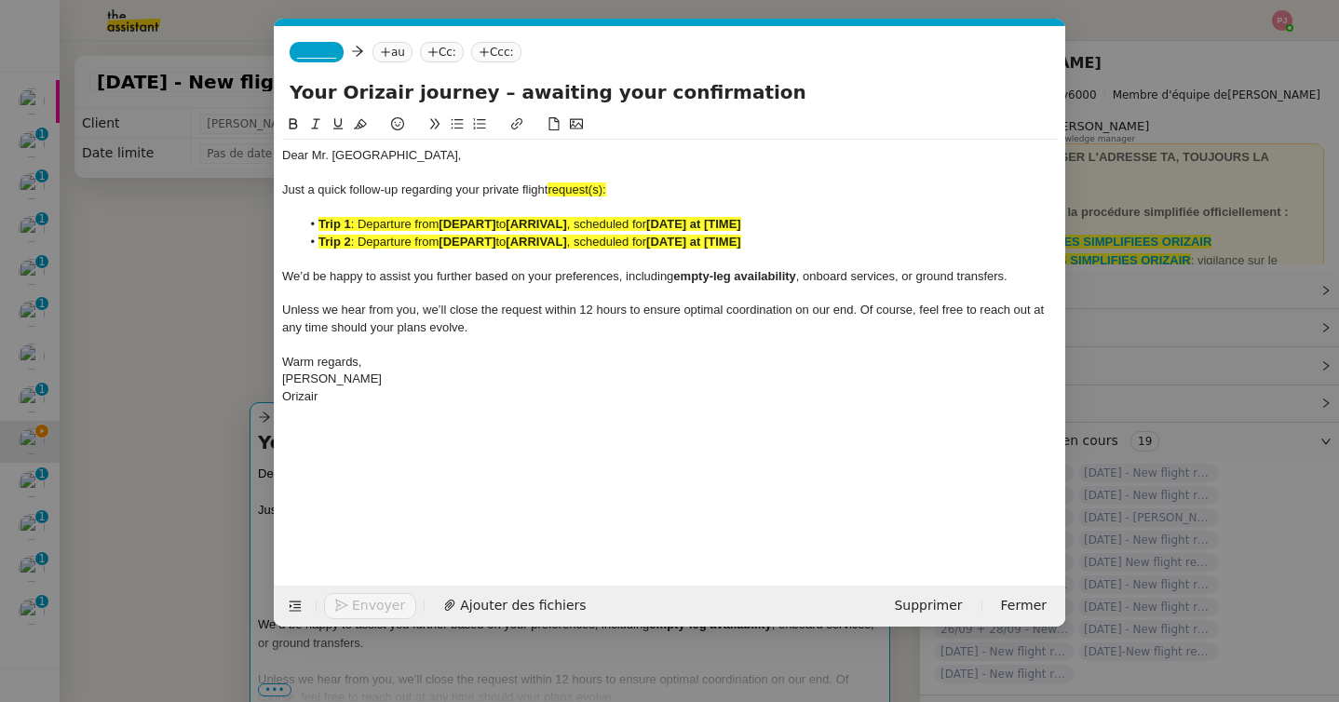
scroll to position [0, 95]
click at [329, 399] on div "Orizair" at bounding box center [670, 396] width 776 height 17
drag, startPoint x: 519, startPoint y: 481, endPoint x: 280, endPoint y: 448, distance: 240.7
click at [280, 448] on nz-spin "Dear Mr. Tusun, Just a quick follow-up regarding your private flight request(s)…" at bounding box center [670, 339] width 791 height 451
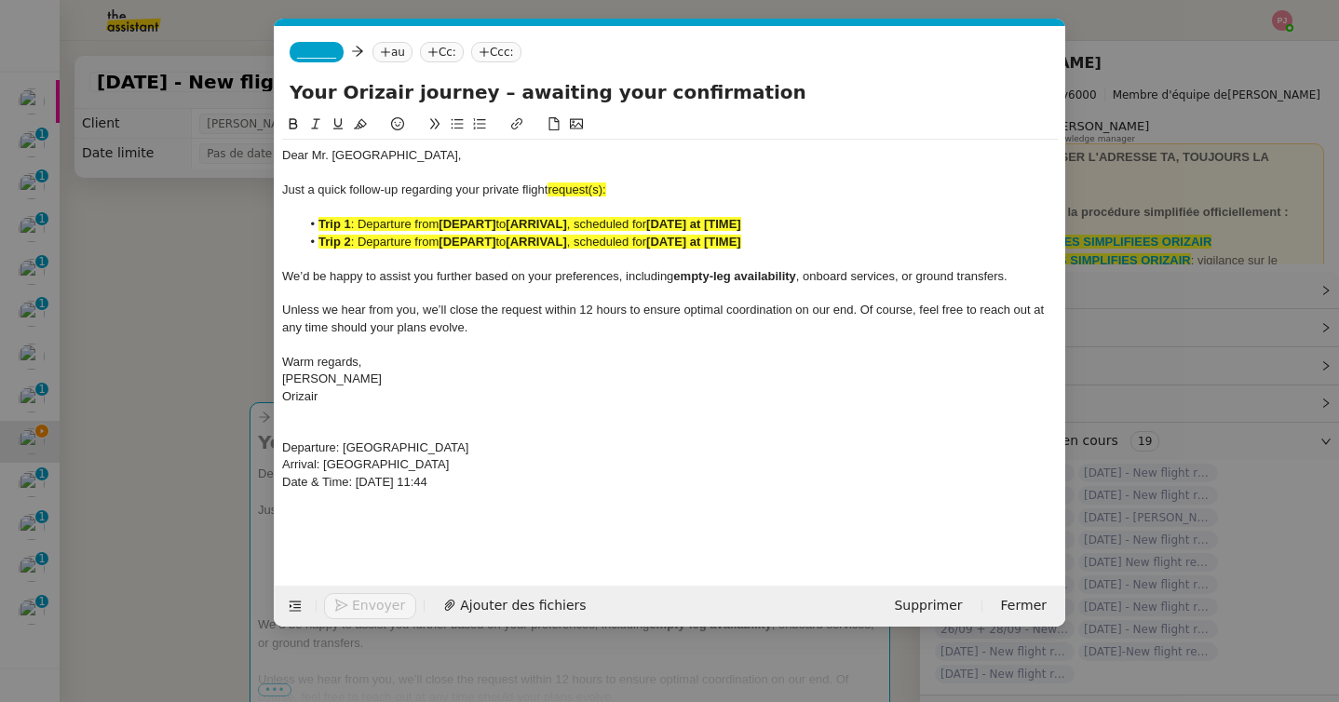
click at [291, 117] on icon at bounding box center [293, 123] width 13 height 13
click at [361, 117] on icon at bounding box center [360, 123] width 13 height 13
click at [580, 407] on div at bounding box center [670, 413] width 776 height 17
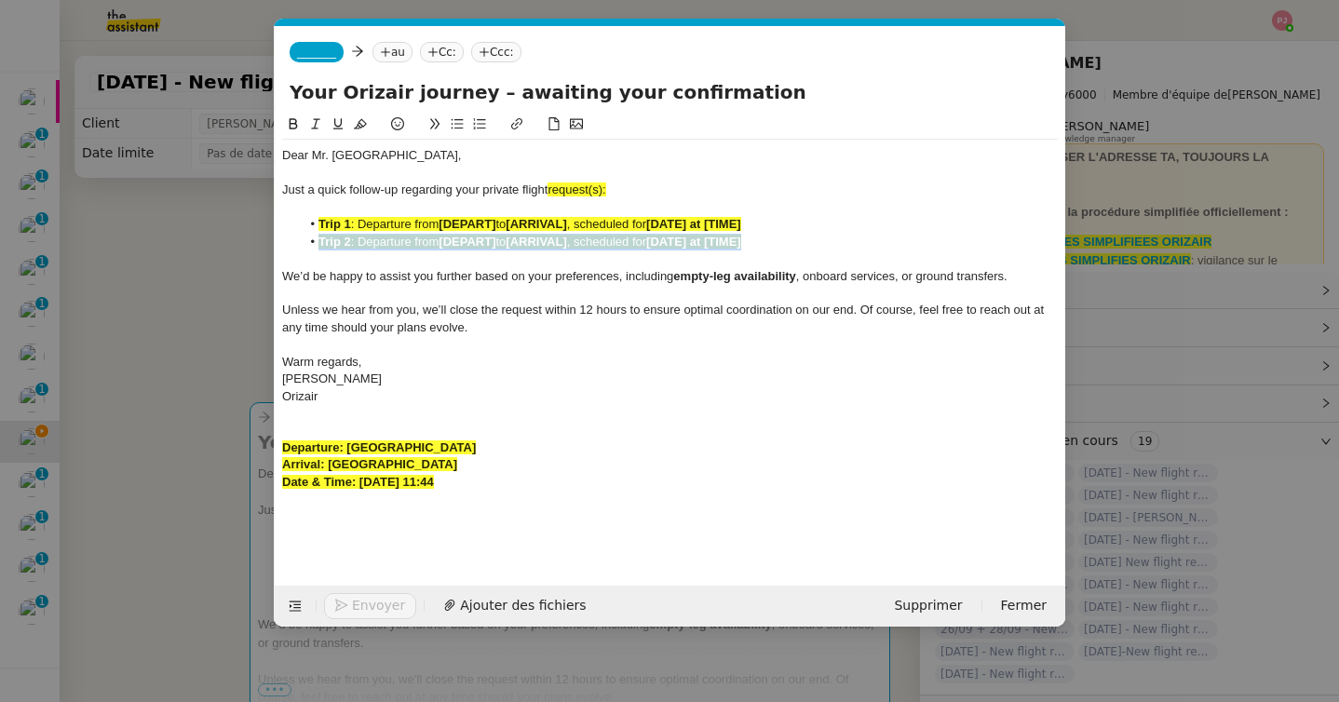
drag, startPoint x: 777, startPoint y: 238, endPoint x: 229, endPoint y: 246, distance: 547.6
click at [229, 246] on nz-modal-container "orizair rel Service ✈️ Orizair - Rel ance après envoi devis client (FR) Dans le…" at bounding box center [669, 351] width 1339 height 702
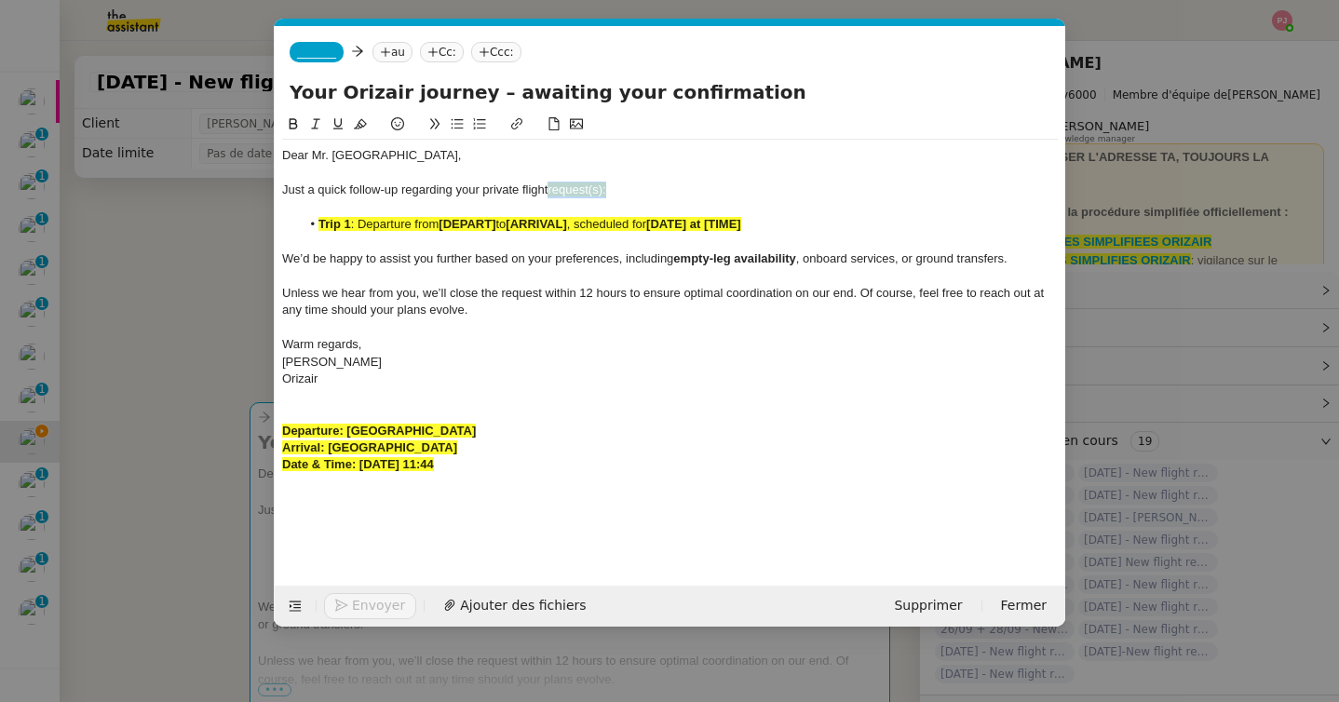
drag, startPoint x: 616, startPoint y: 191, endPoint x: 552, endPoint y: 187, distance: 63.4
click at [552, 187] on div "Just a quick follow-up regarding your private flight request(s):" at bounding box center [670, 190] width 776 height 17
drag, startPoint x: 500, startPoint y: 431, endPoint x: 349, endPoint y: 426, distance: 151.0
click at [349, 426] on div "Departure: London Gatwick Airport" at bounding box center [670, 431] width 776 height 17
drag, startPoint x: 499, startPoint y: 225, endPoint x: 443, endPoint y: 221, distance: 56.1
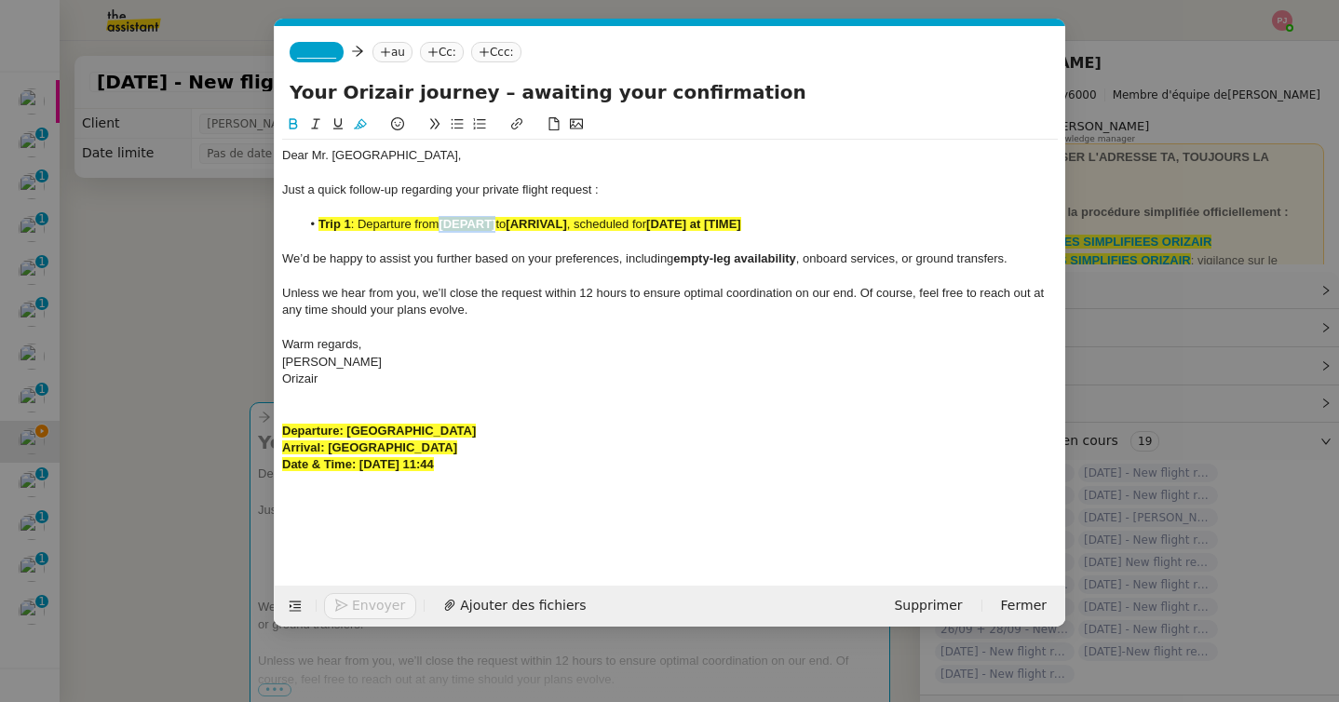
click at [443, 221] on li "Trip 1 : Departure from [DEPART] to [ARRIVAL] , scheduled for [DATE] at [TIME]" at bounding box center [680, 224] width 758 height 17
drag, startPoint x: 409, startPoint y: 447, endPoint x: 329, endPoint y: 447, distance: 80.1
click at [329, 447] on div "Arrival: Split Airport" at bounding box center [670, 448] width 776 height 17
drag, startPoint x: 657, startPoint y: 224, endPoint x: 596, endPoint y: 227, distance: 60.6
click at [596, 227] on li "Trip 1 : Departure from London Gatwick Airport to [ARRIVAL] , scheduled for [DA…" at bounding box center [680, 224] width 758 height 17
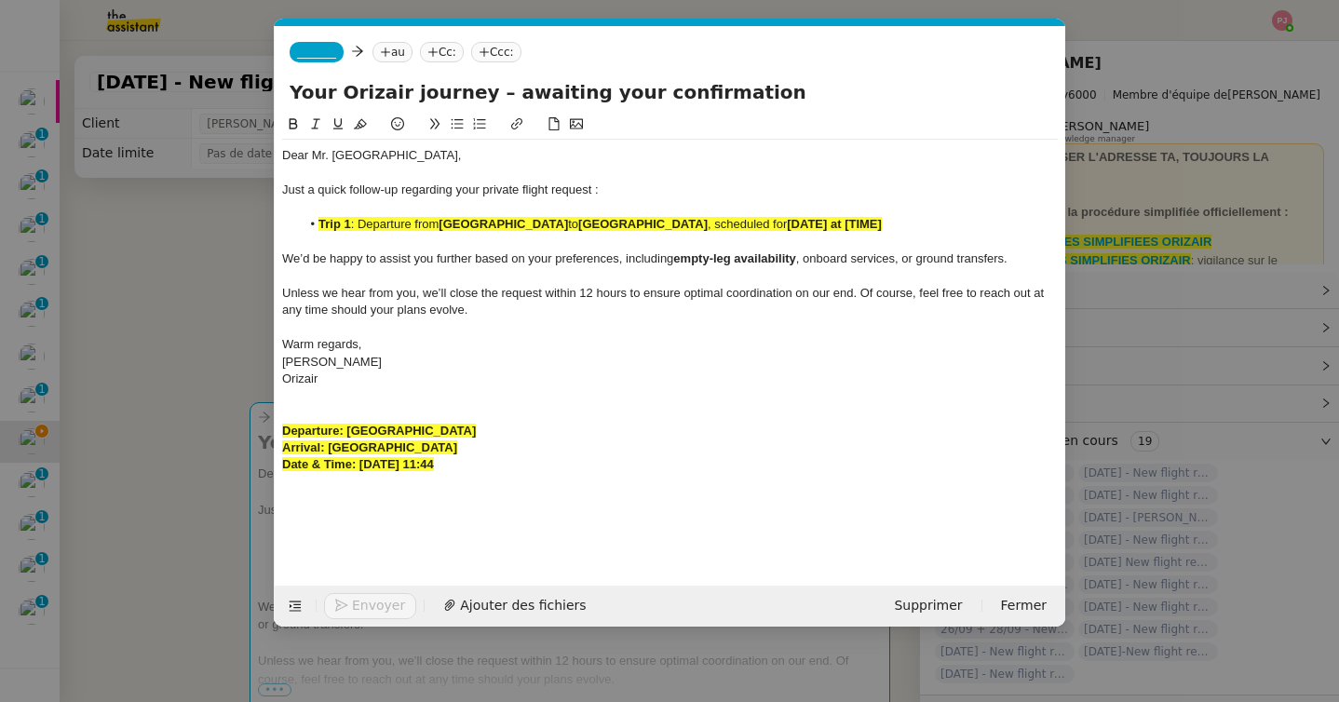
drag, startPoint x: 533, startPoint y: 468, endPoint x: 360, endPoint y: 461, distance: 172.4
click at [360, 461] on div "Date & Time: 8th September 2025 11:44" at bounding box center [670, 464] width 776 height 17
drag, startPoint x: 750, startPoint y: 224, endPoint x: 856, endPoint y: 223, distance: 106.2
click at [856, 223] on li "Trip 1 : Departure from London Gatwick Airport to Split Airport , scheduled for…" at bounding box center [680, 224] width 758 height 17
click at [359, 225] on span ": Departure from" at bounding box center [395, 224] width 88 height 14
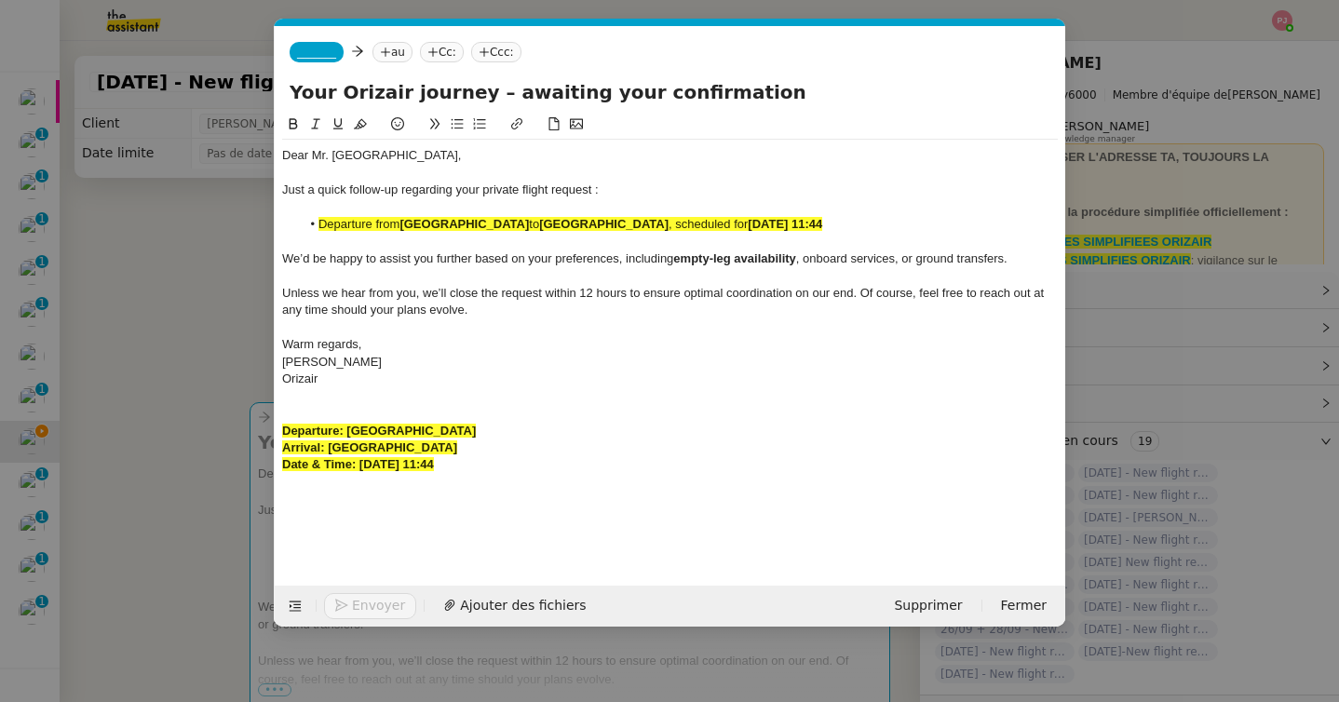
drag, startPoint x: 525, startPoint y: 470, endPoint x: 245, endPoint y: 428, distance: 283.4
click at [245, 428] on nz-modal-container "orizair rel Service ✈️ Orizair - Rel ance après envoi devis client (FR) Dans le…" at bounding box center [669, 351] width 1339 height 702
drag, startPoint x: 880, startPoint y: 225, endPoint x: 276, endPoint y: 217, distance: 604.4
click at [276, 217] on nz-spin "Dear Mr. Tusun, Just a quick follow-up regarding your private flight request : …" at bounding box center [670, 339] width 791 height 451
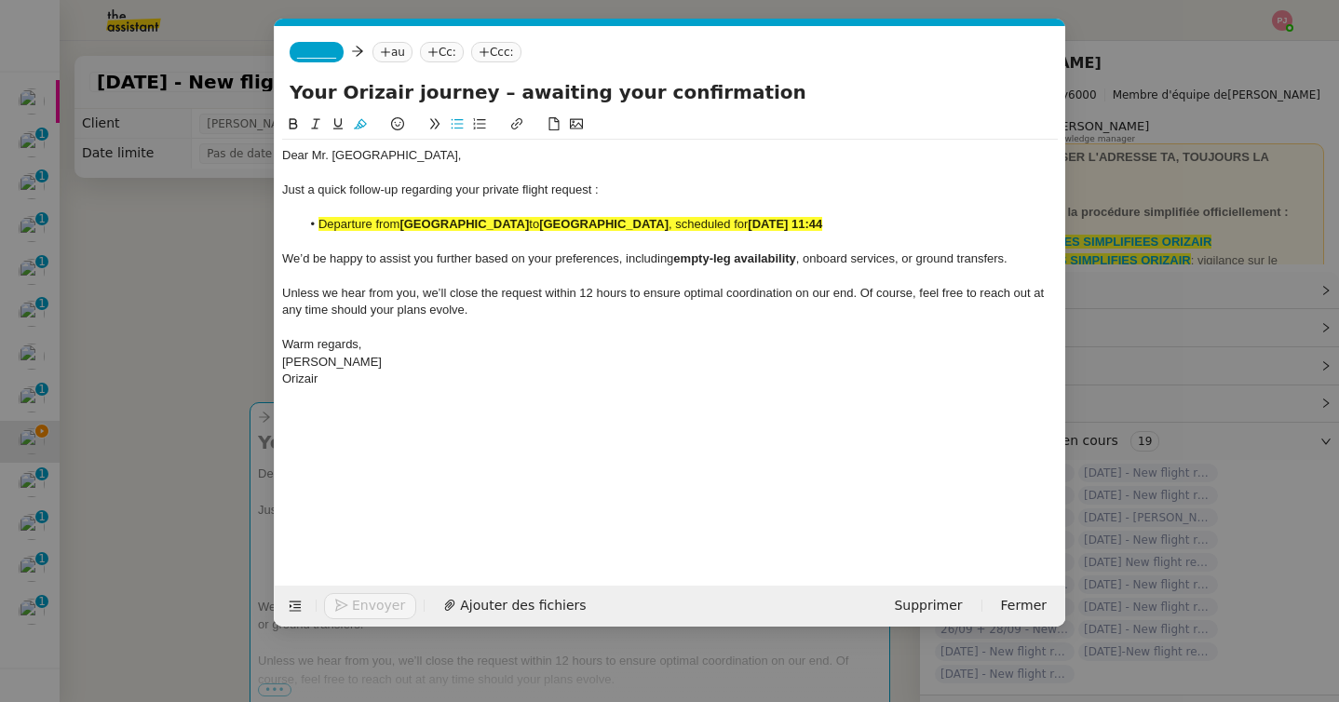
click at [360, 119] on icon at bounding box center [360, 124] width 13 height 10
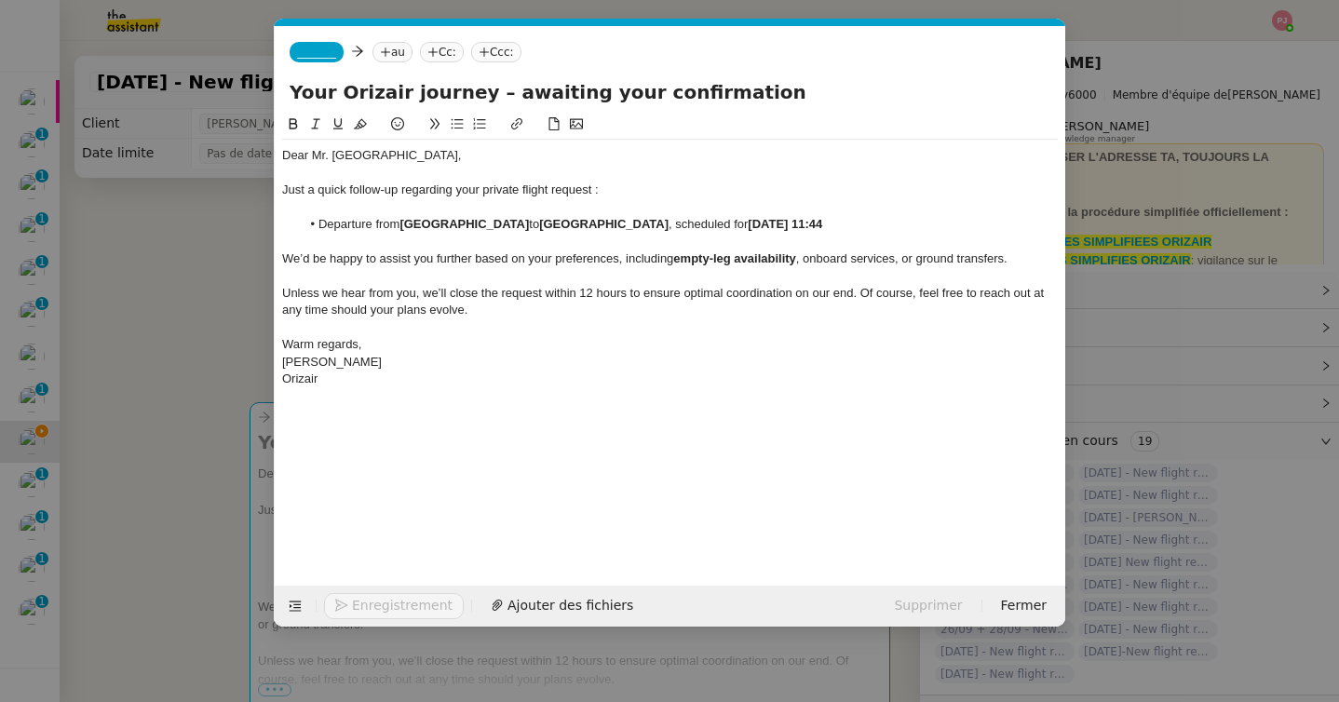
click at [318, 55] on span "_______" at bounding box center [316, 52] width 39 height 13
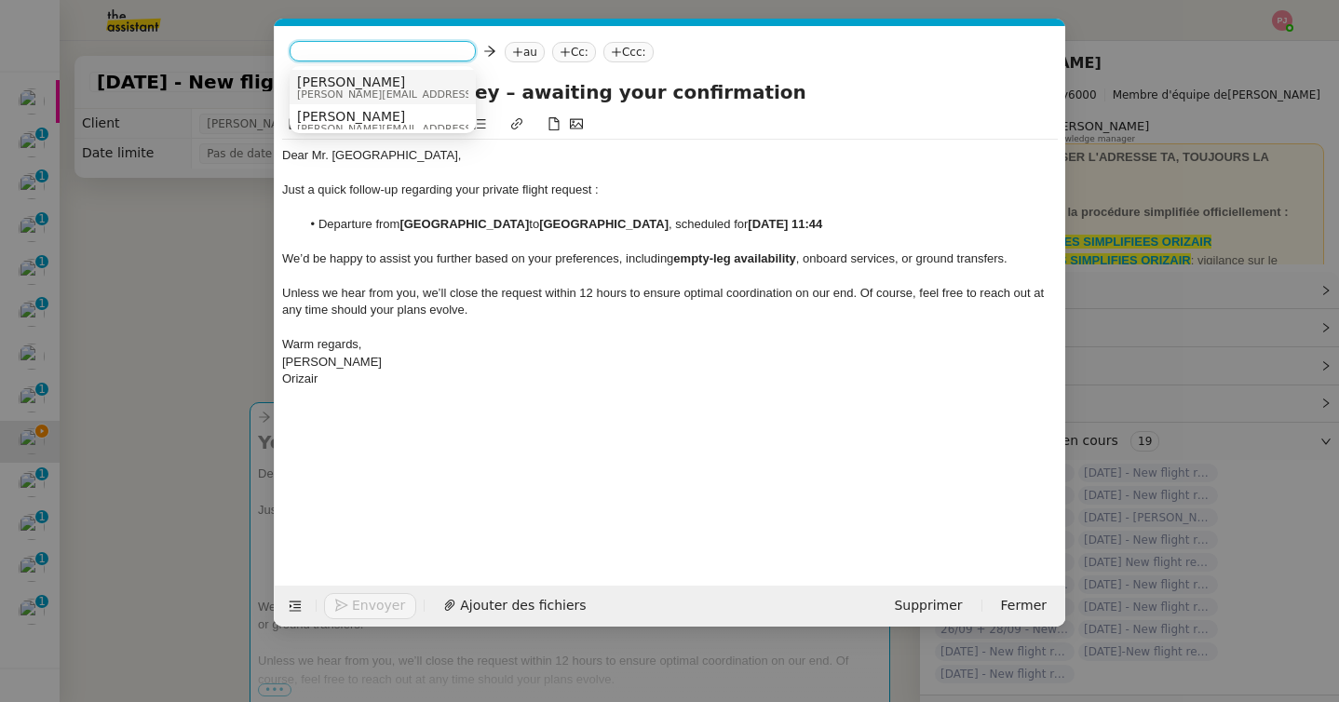
click at [339, 86] on span "Josephine" at bounding box center [429, 82] width 264 height 15
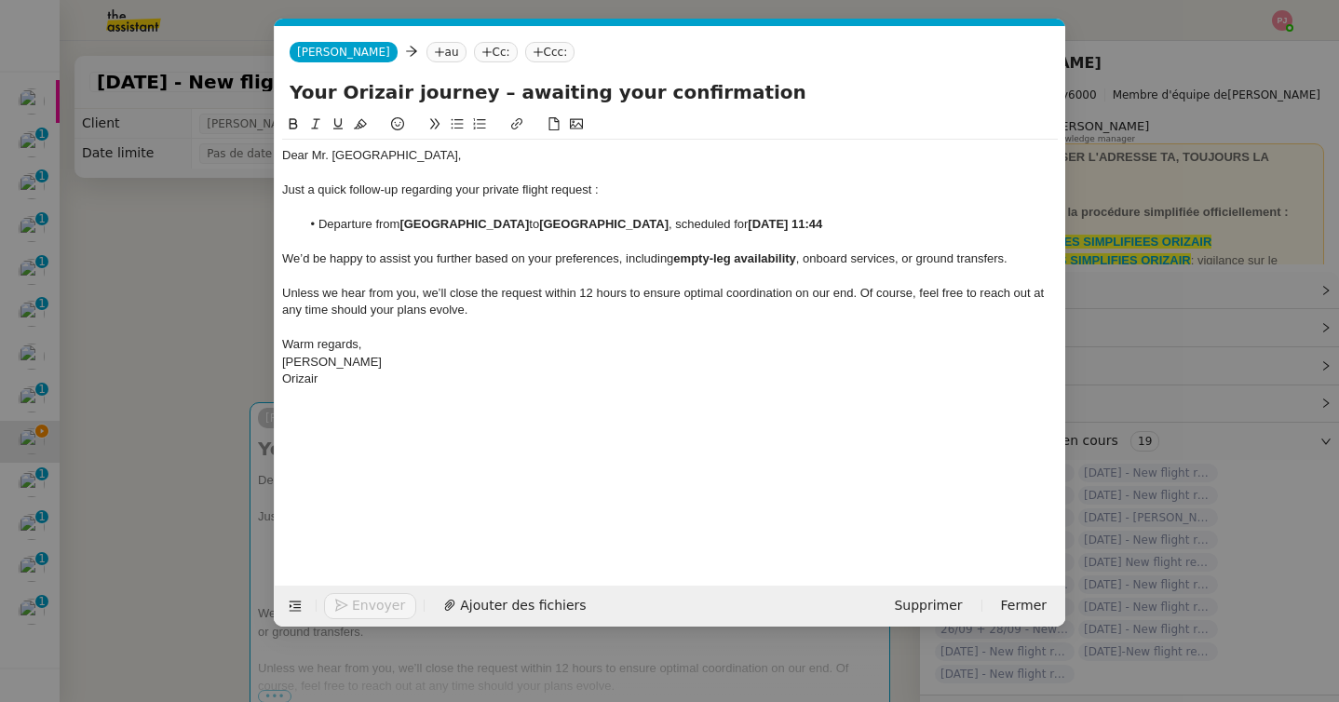
click at [427, 57] on nz-tag "au" at bounding box center [447, 52] width 40 height 20
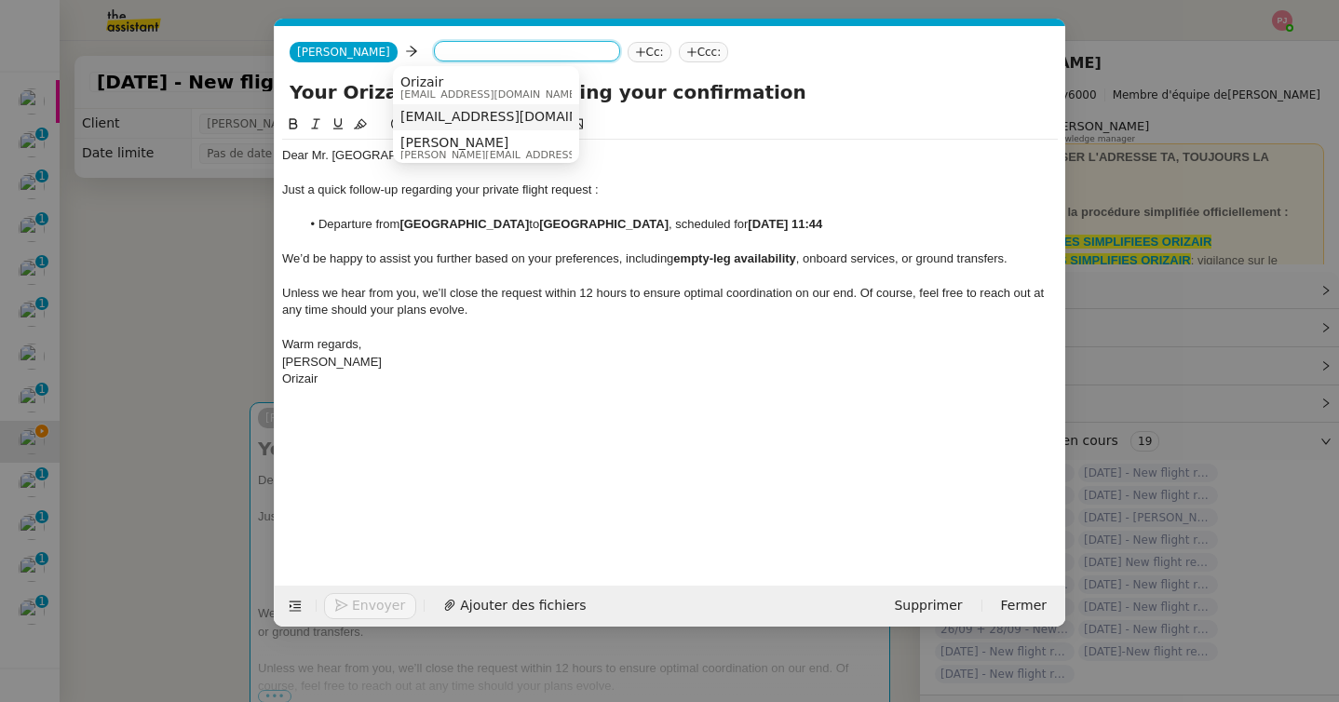
click at [432, 116] on span "jtusun@gmail.com" at bounding box center [514, 116] width 228 height 15
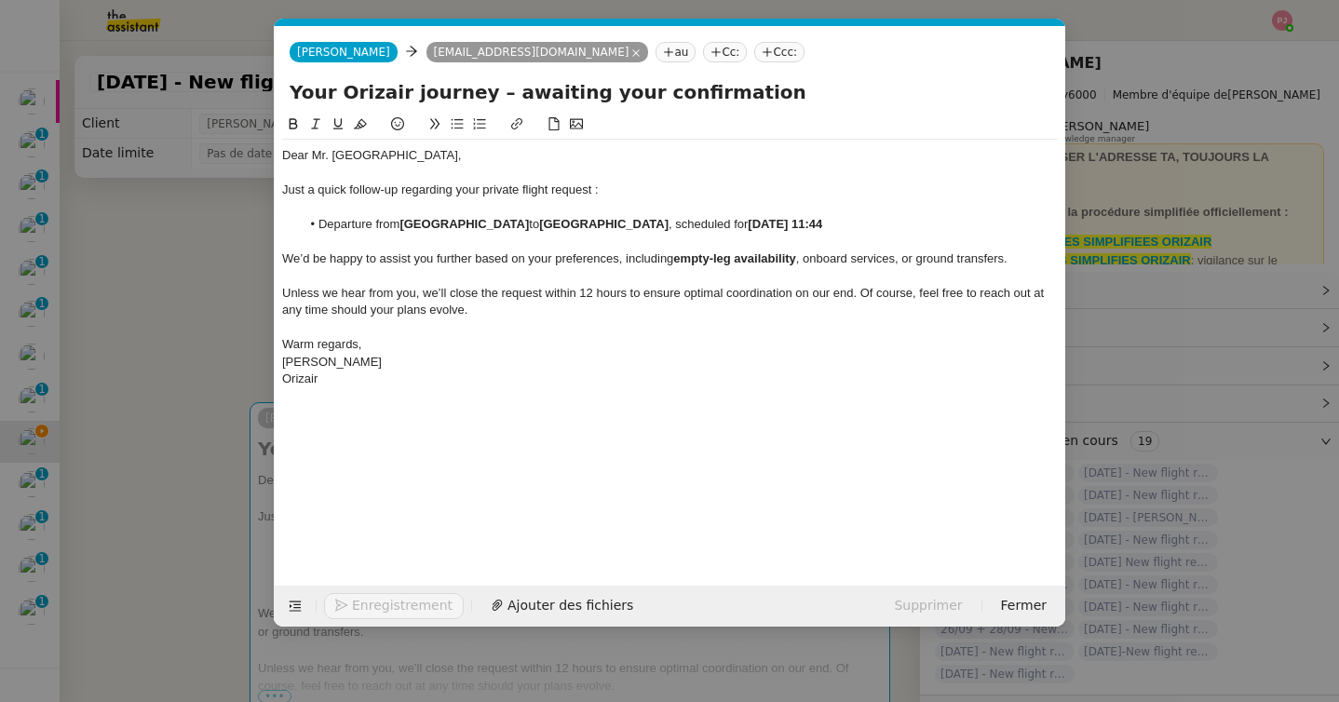
click at [762, 57] on icon at bounding box center [767, 52] width 11 height 11
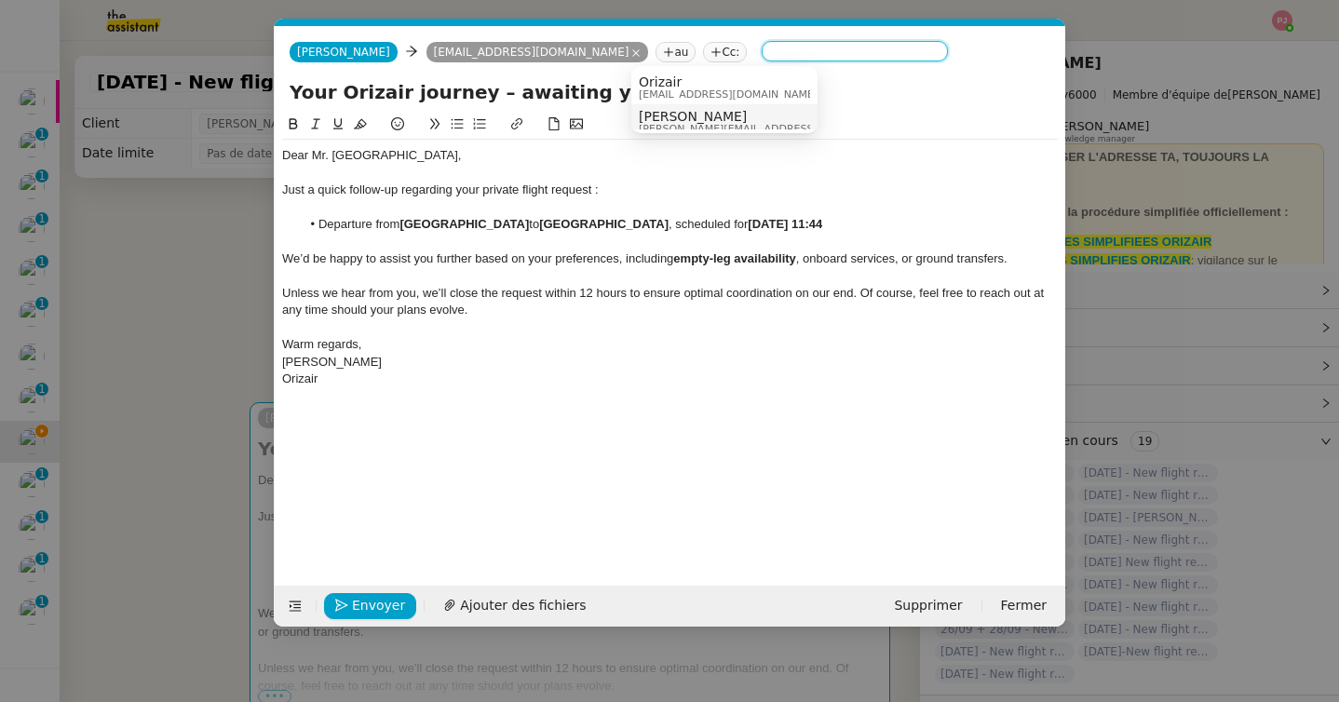
click at [689, 124] on span "louis@orizair.com" at bounding box center [771, 129] width 264 height 10
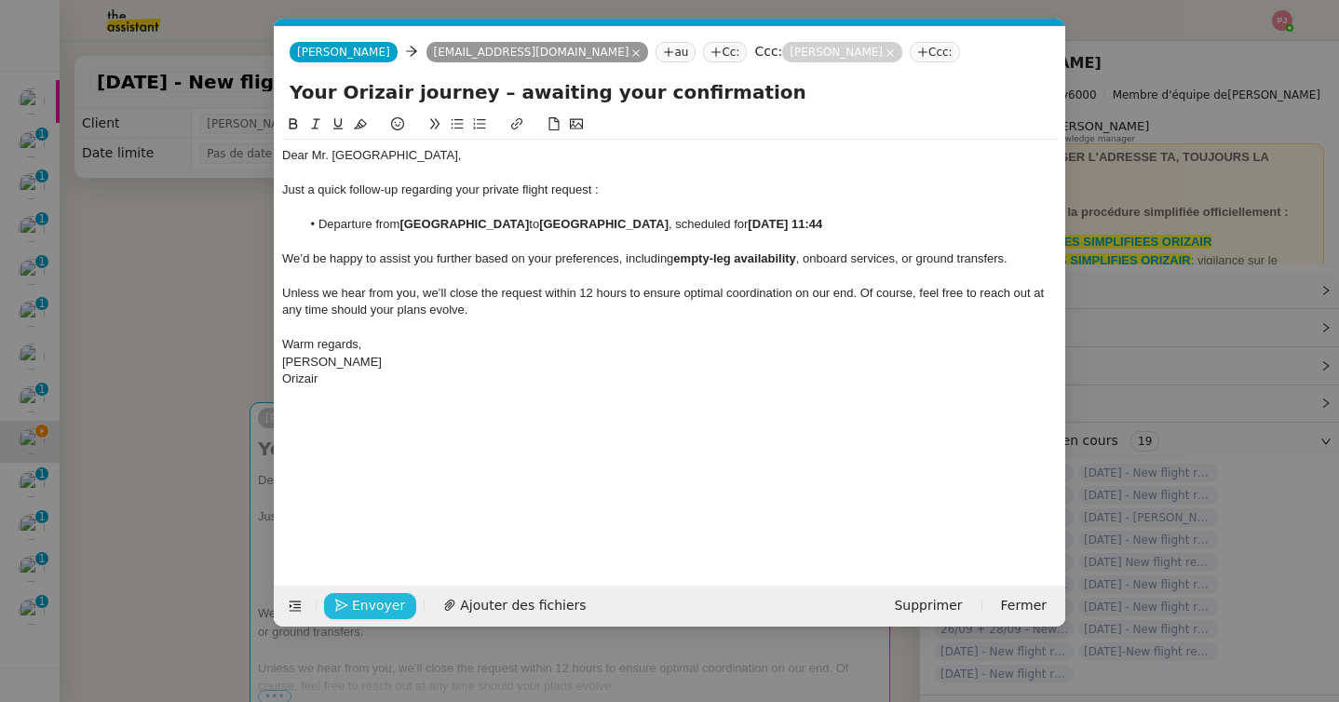
click at [382, 604] on span "Envoyer" at bounding box center [378, 605] width 53 height 21
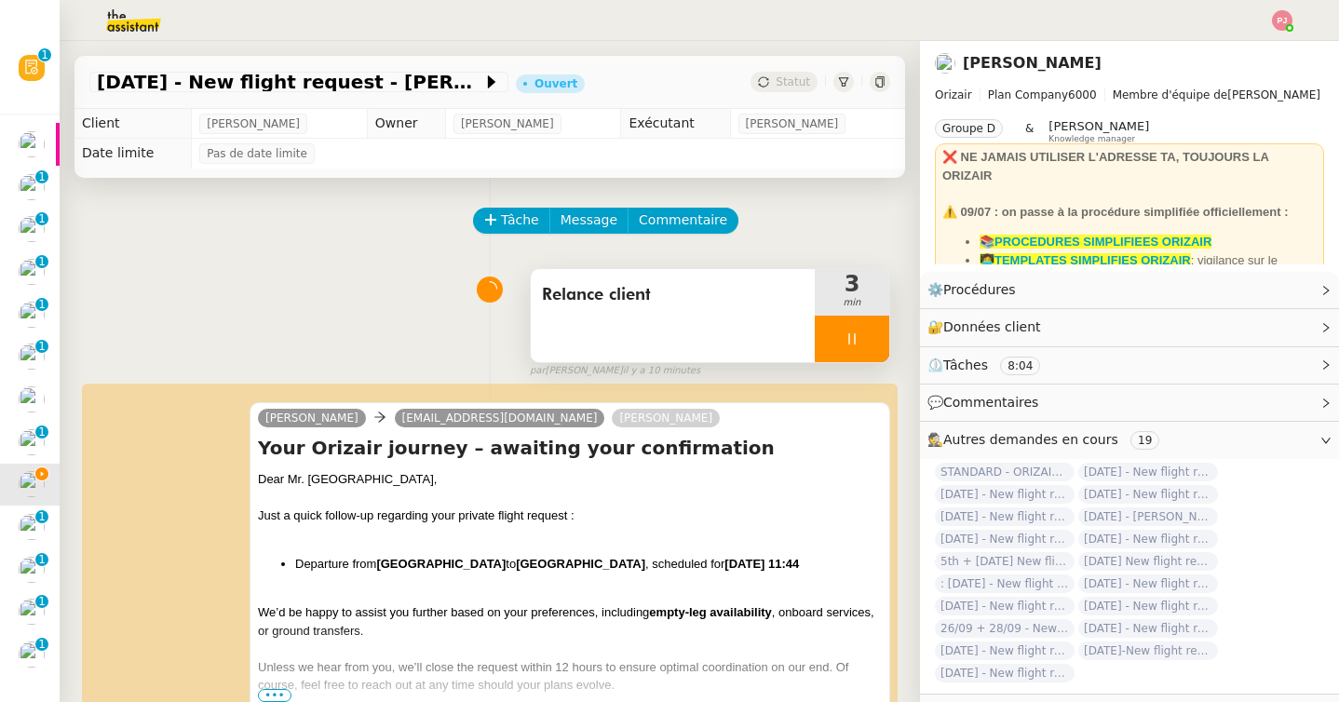
click at [841, 338] on div at bounding box center [852, 339] width 75 height 47
click at [873, 333] on icon at bounding box center [870, 339] width 15 height 15
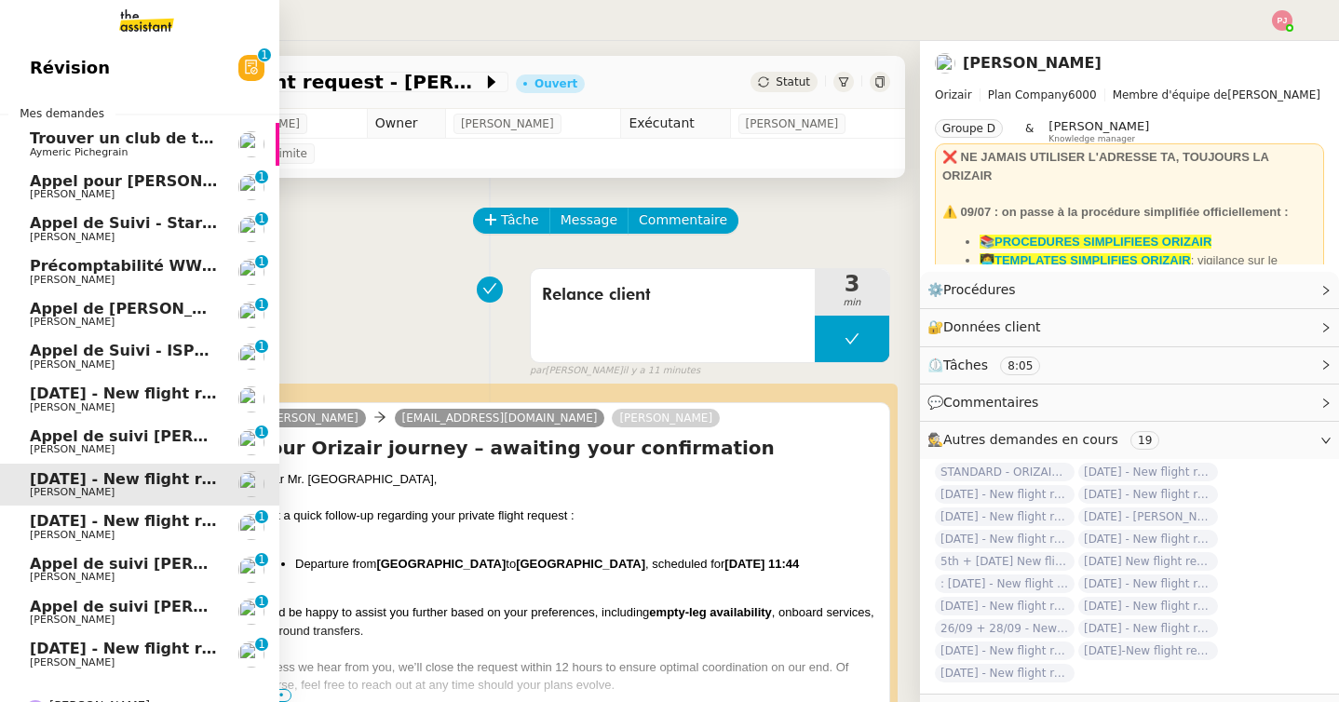
click at [105, 394] on span "[DATE] - New flight request - [PERSON_NAME]" at bounding box center [222, 394] width 385 height 18
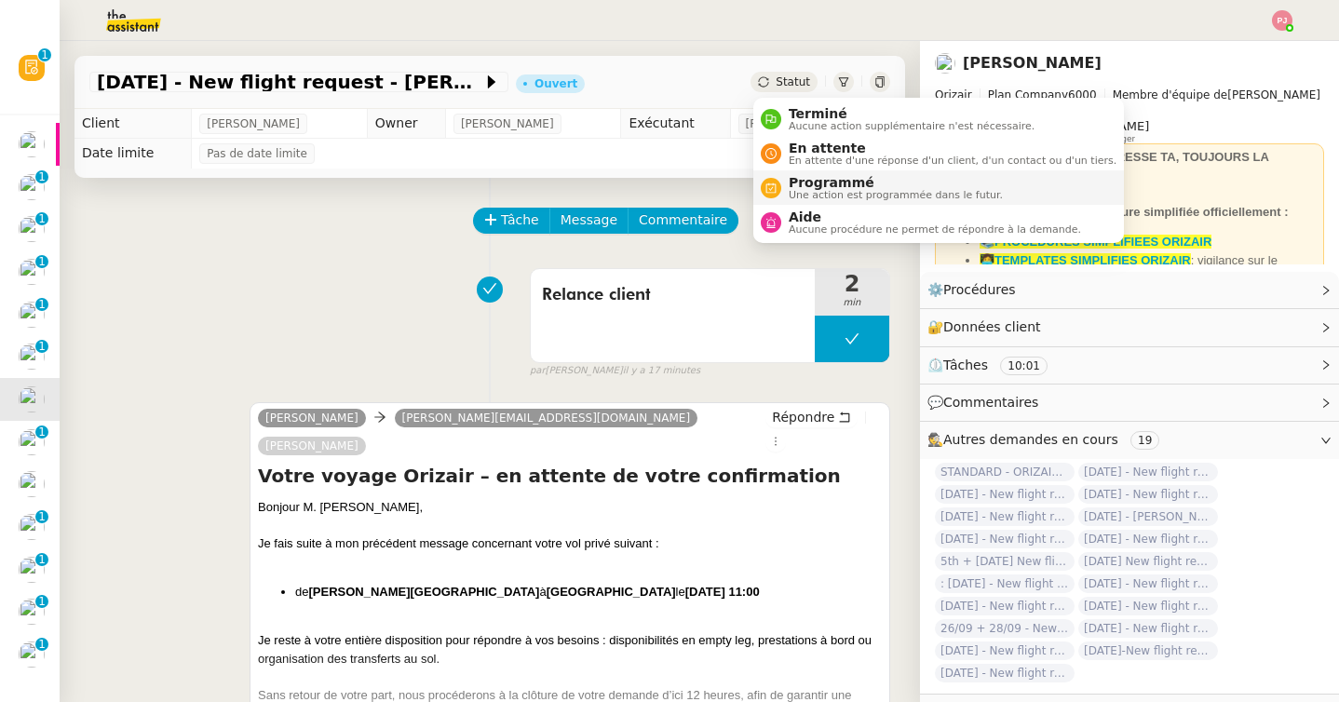
click at [818, 184] on span "Programmé" at bounding box center [896, 182] width 214 height 15
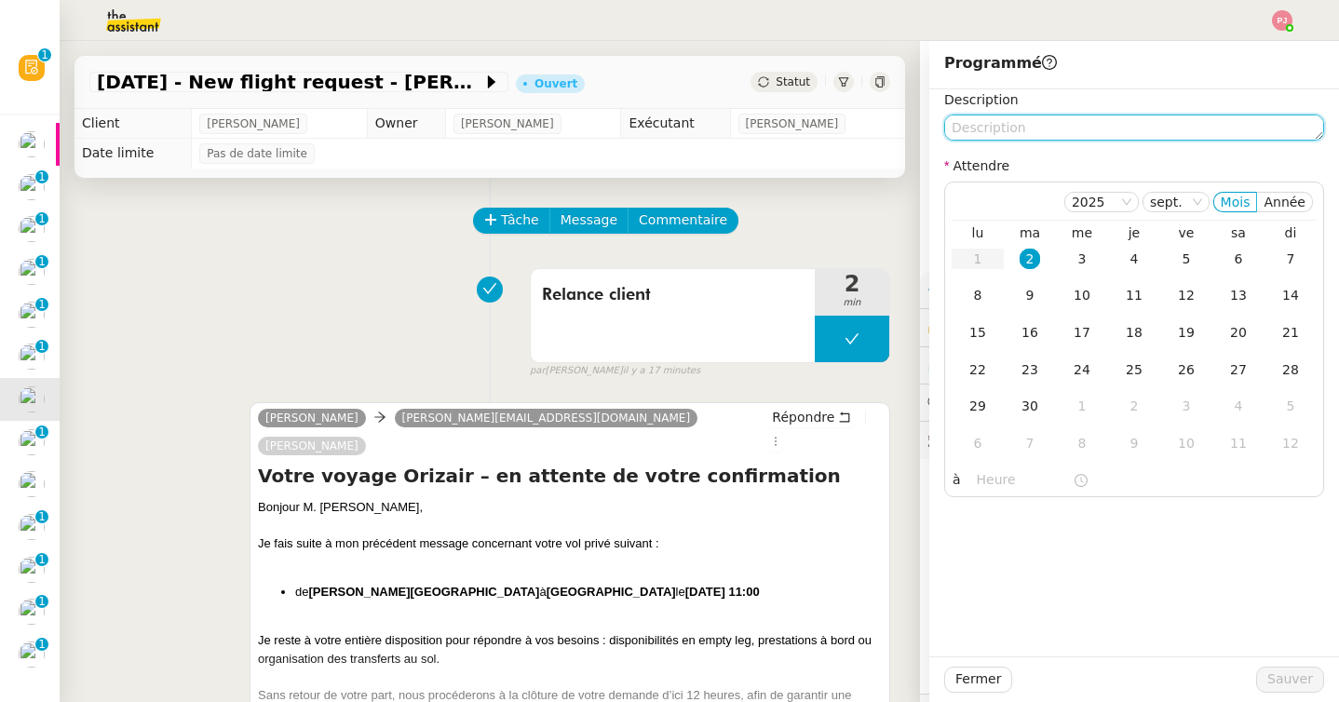
click at [1009, 129] on textarea at bounding box center [1134, 128] width 380 height 26
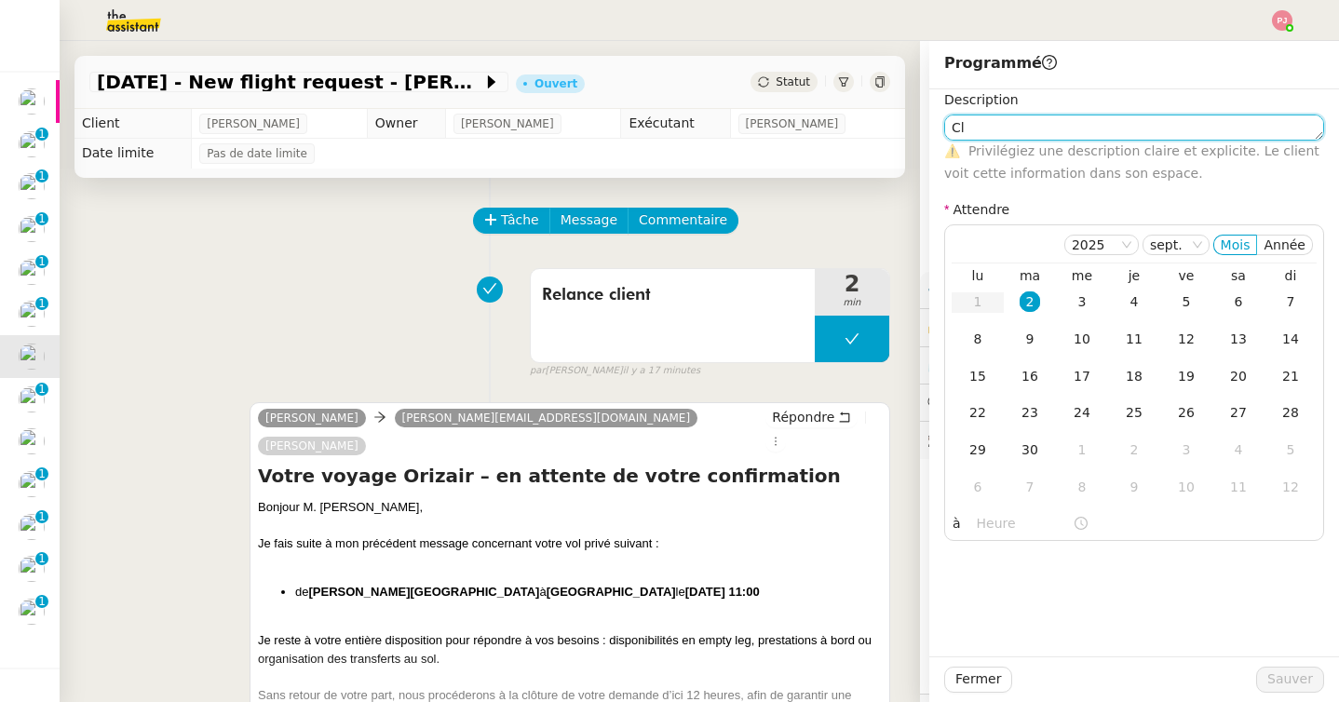
type textarea "C"
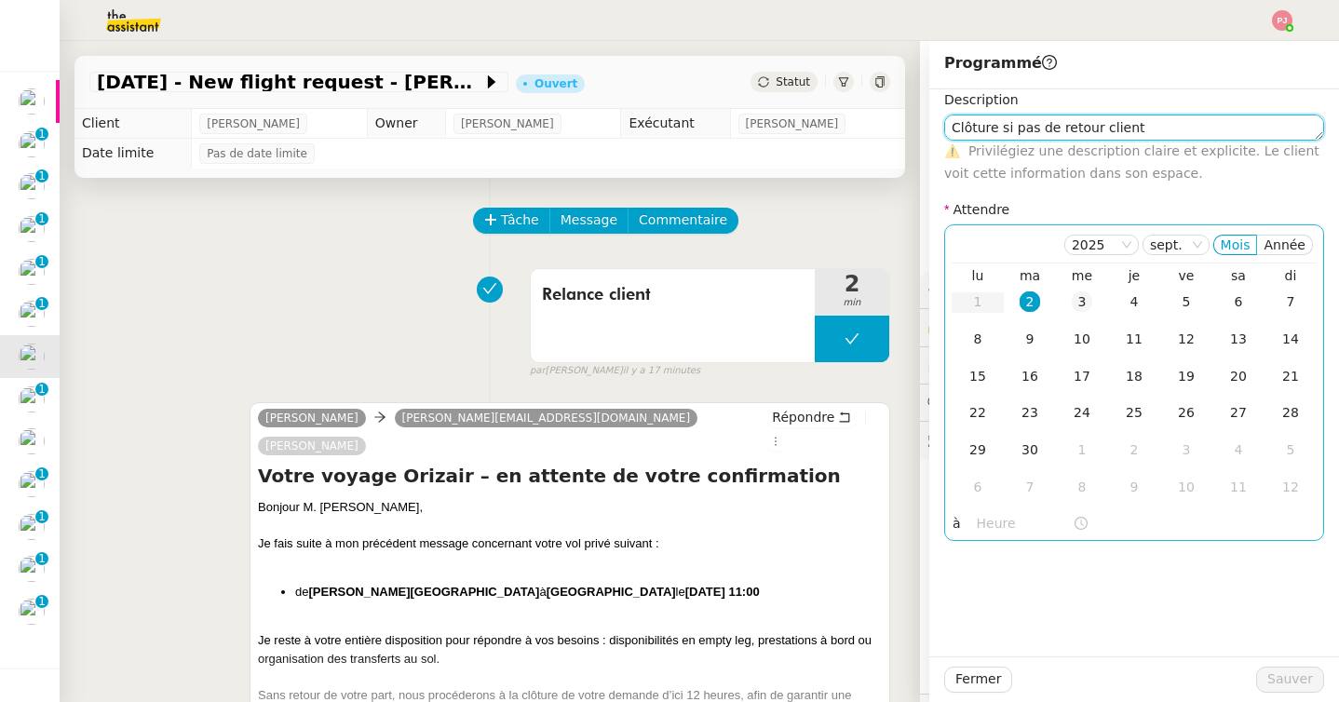
type textarea "Clôture si pas de retour client"
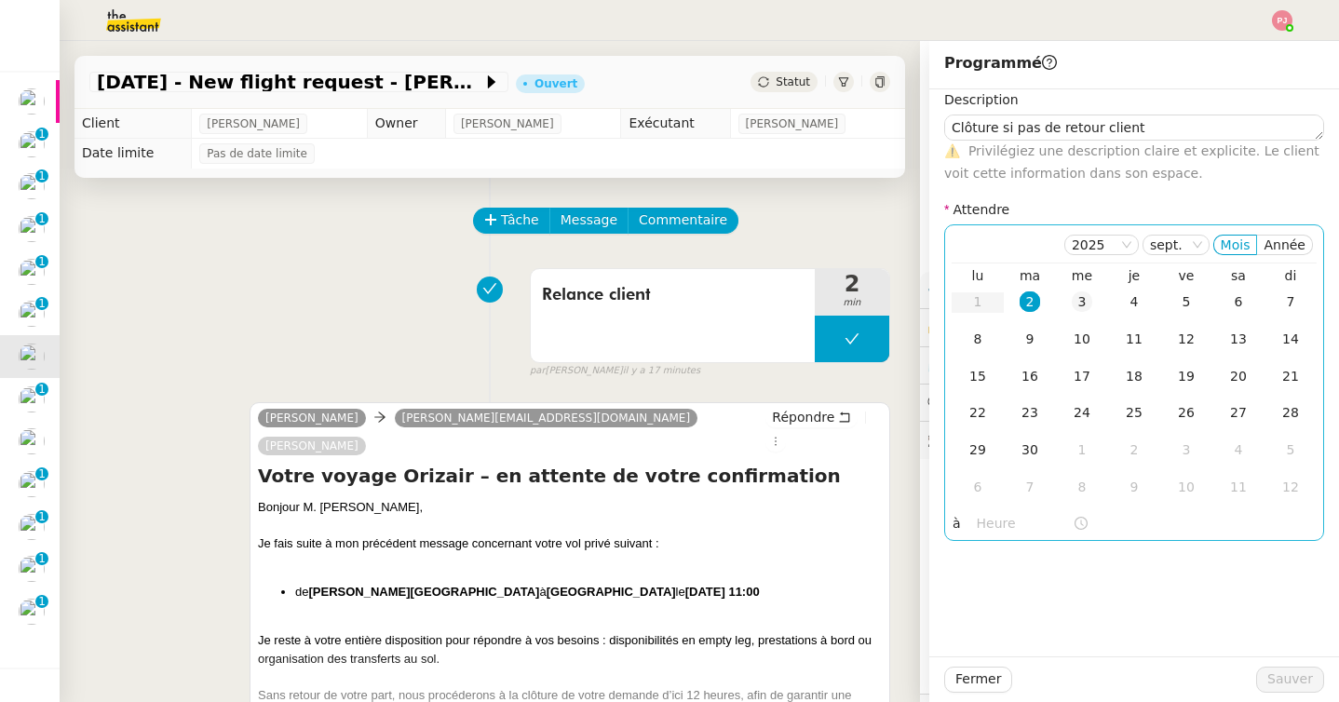
click at [1087, 298] on div "3" at bounding box center [1082, 301] width 20 height 20
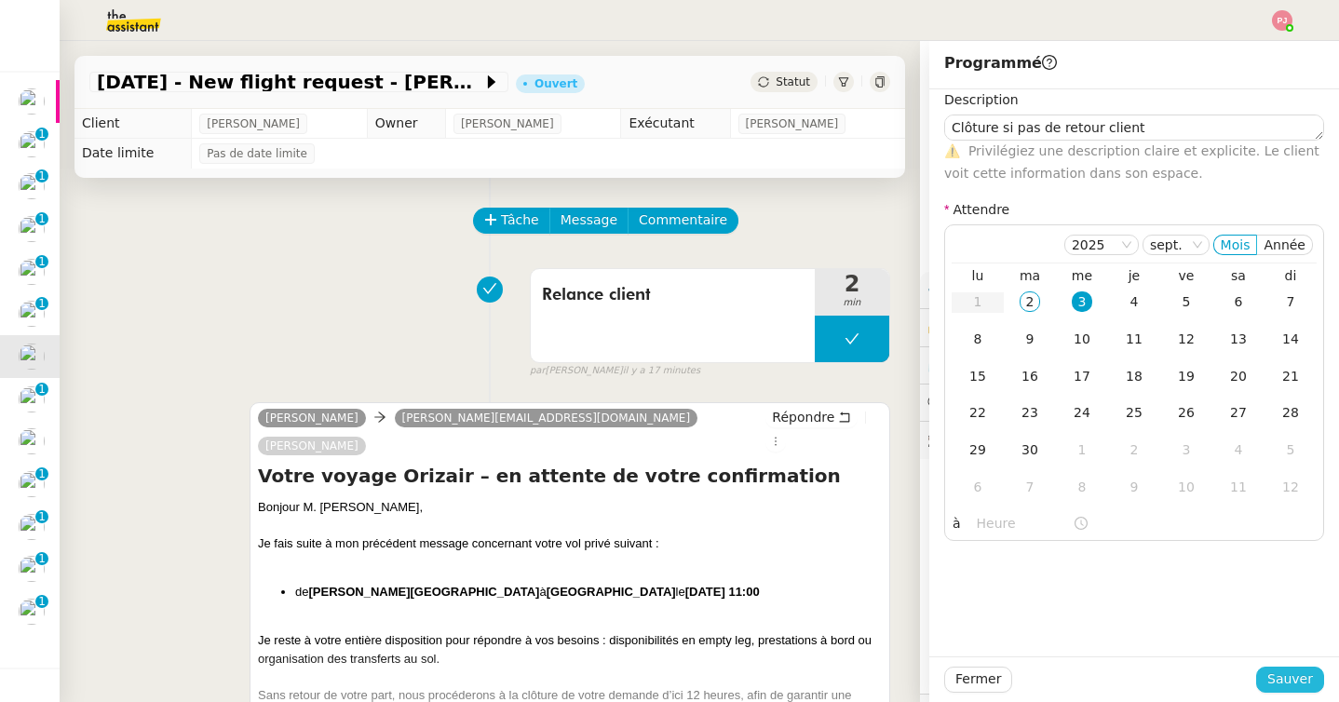
click at [1291, 687] on span "Sauver" at bounding box center [1290, 679] width 46 height 21
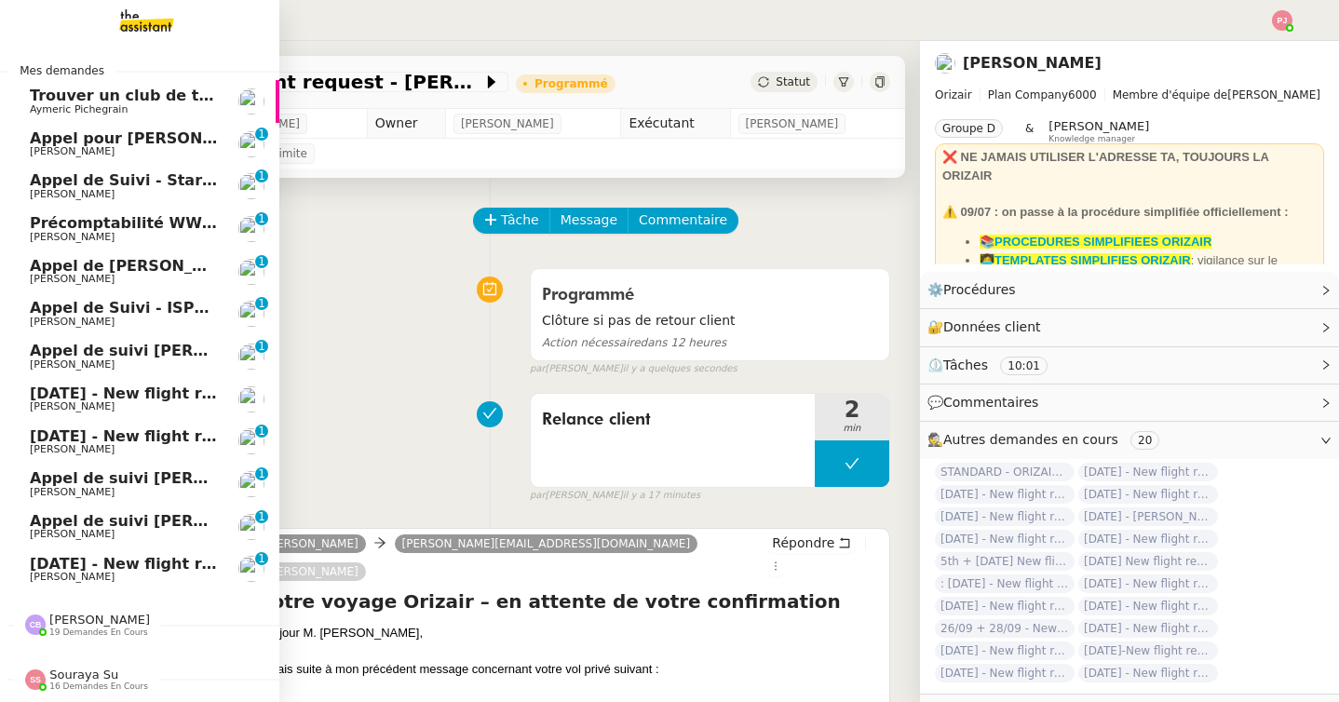
click at [109, 397] on span "[DATE] - New flight request - [PERSON_NAME]" at bounding box center [222, 394] width 385 height 18
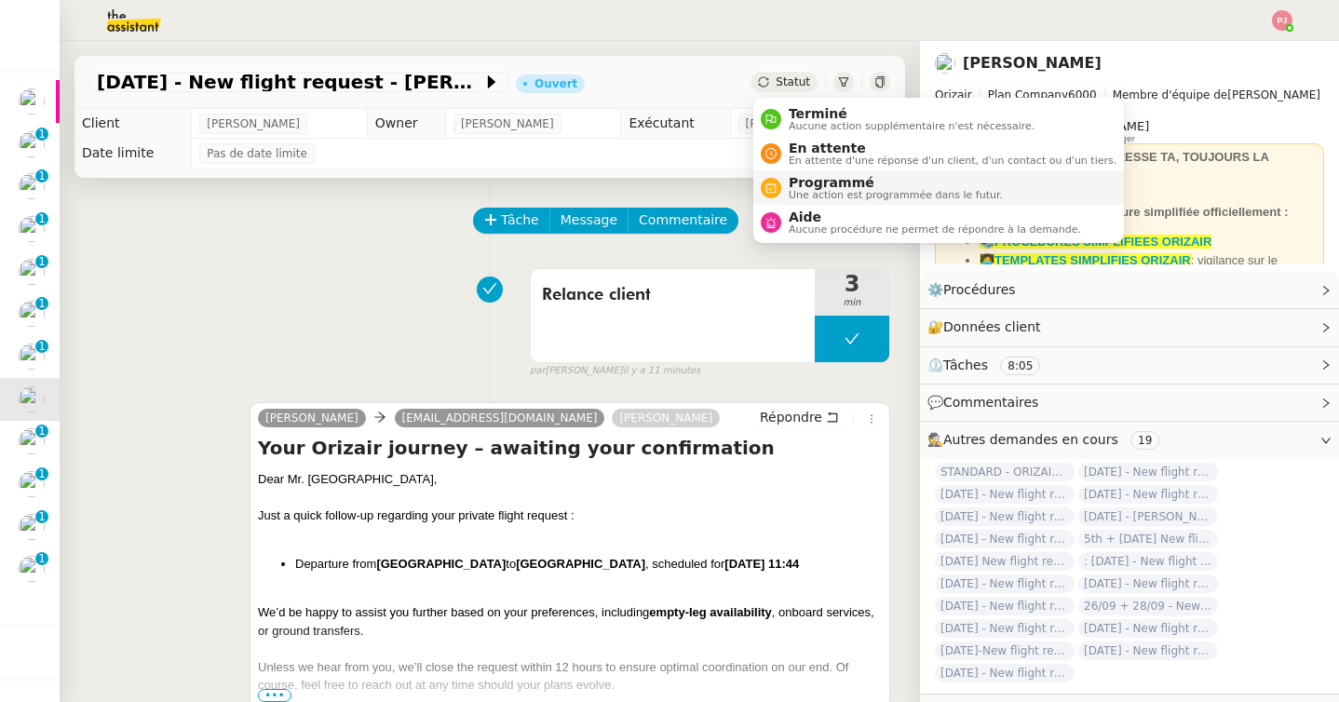
click at [806, 191] on span "Une action est programmée dans le futur." at bounding box center [896, 195] width 214 height 10
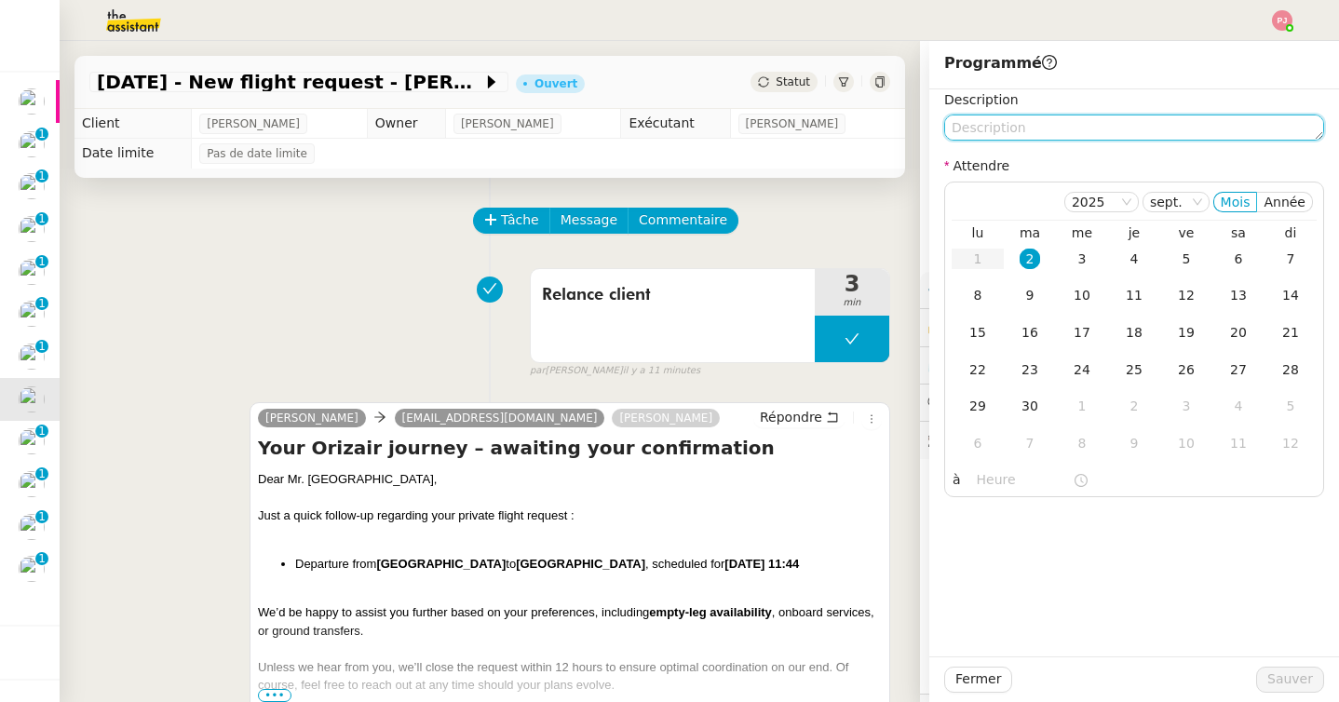
click at [1027, 131] on textarea at bounding box center [1134, 128] width 380 height 26
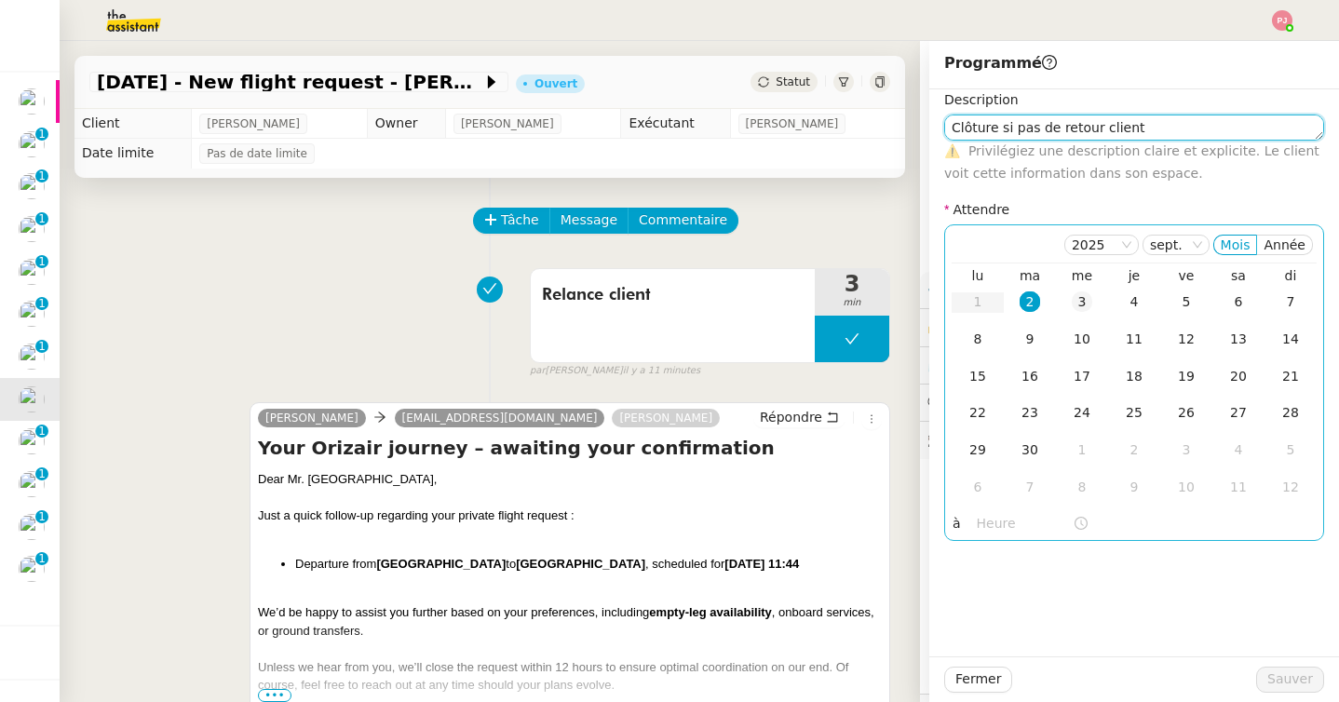
type textarea "Clôture si pas de retour client"
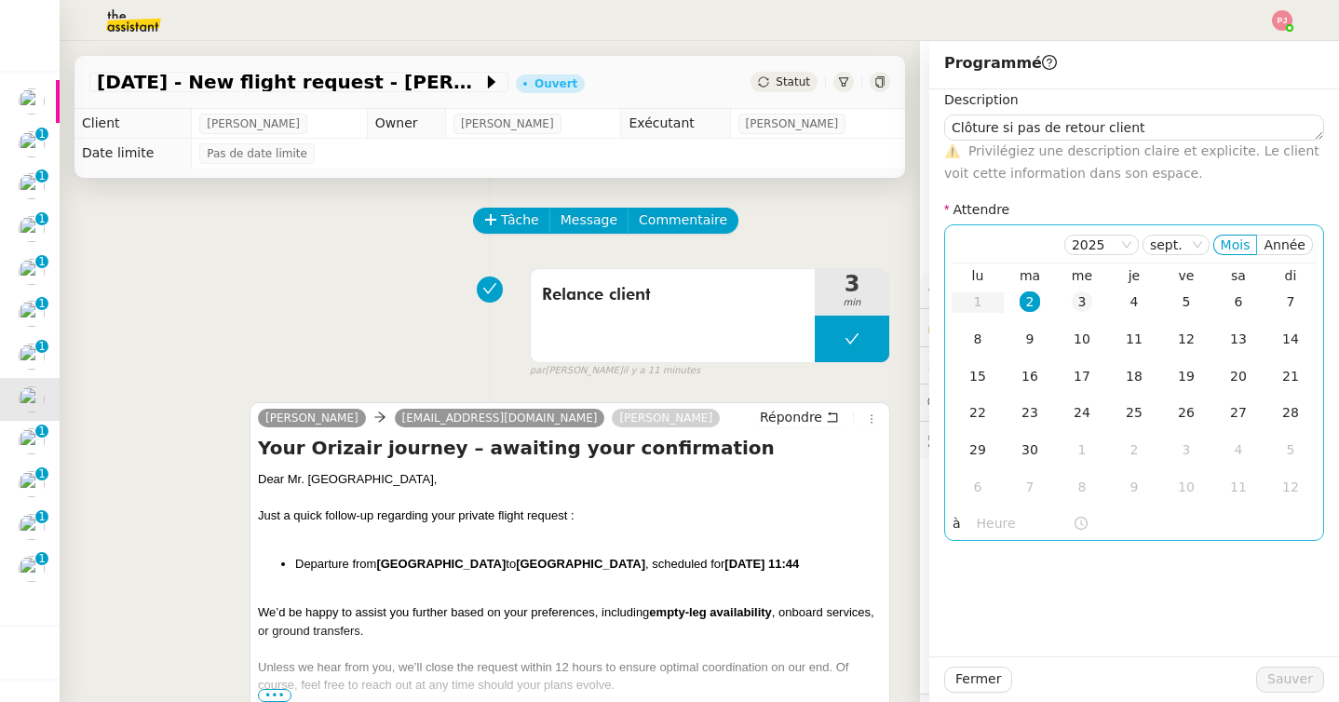
click at [1075, 305] on div "3" at bounding box center [1082, 301] width 20 height 20
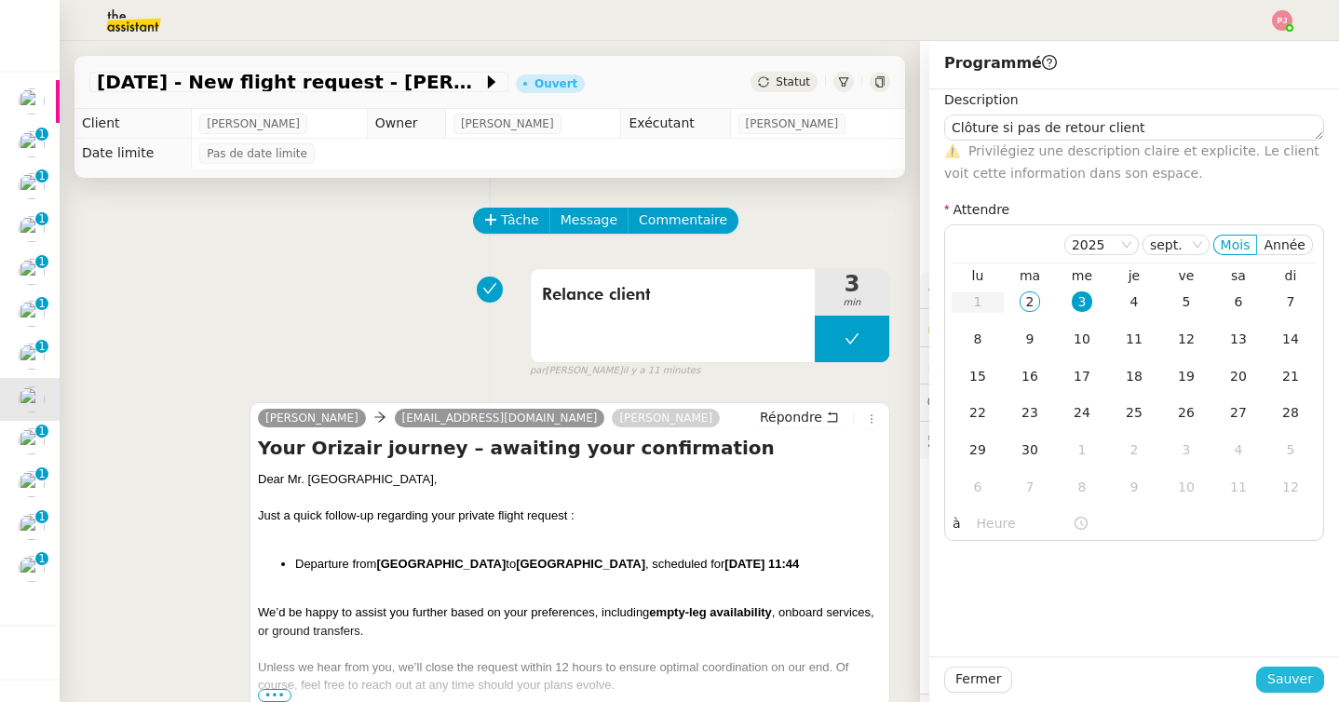
click at [1280, 682] on span "Sauver" at bounding box center [1290, 679] width 46 height 21
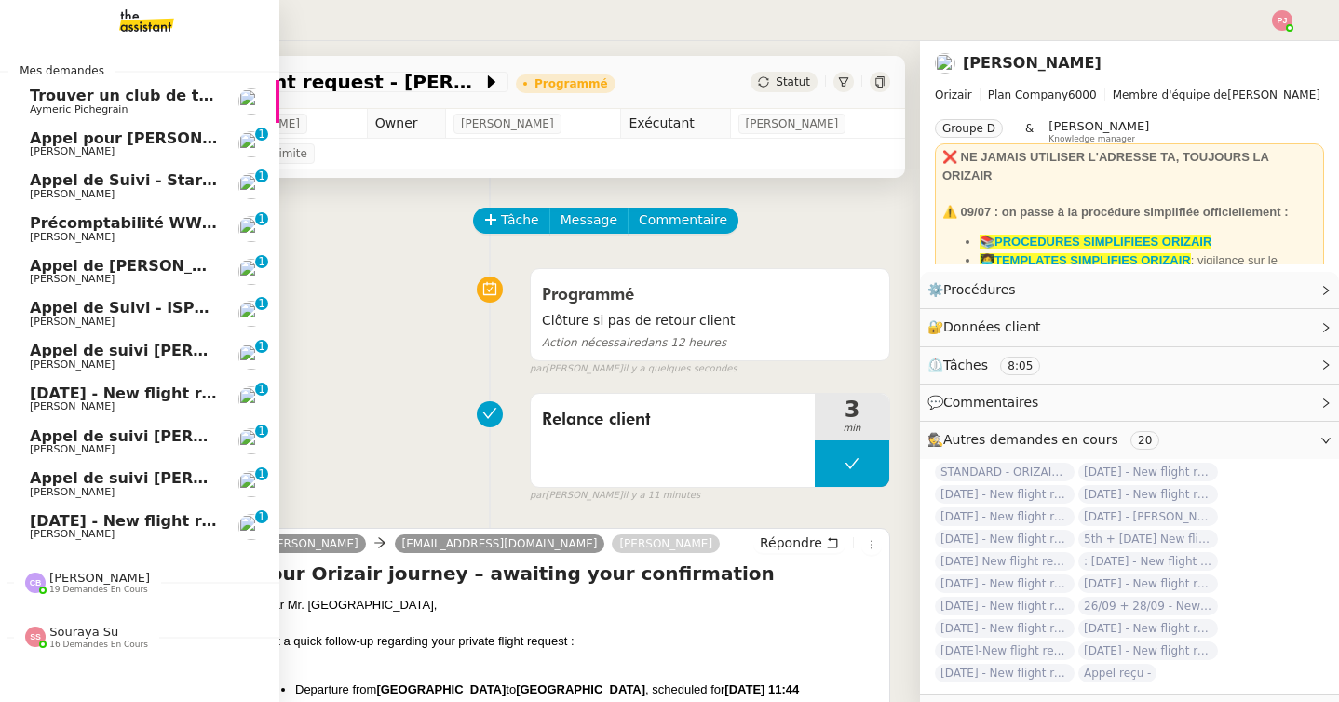
click at [50, 408] on span "[PERSON_NAME]" at bounding box center [72, 406] width 85 height 12
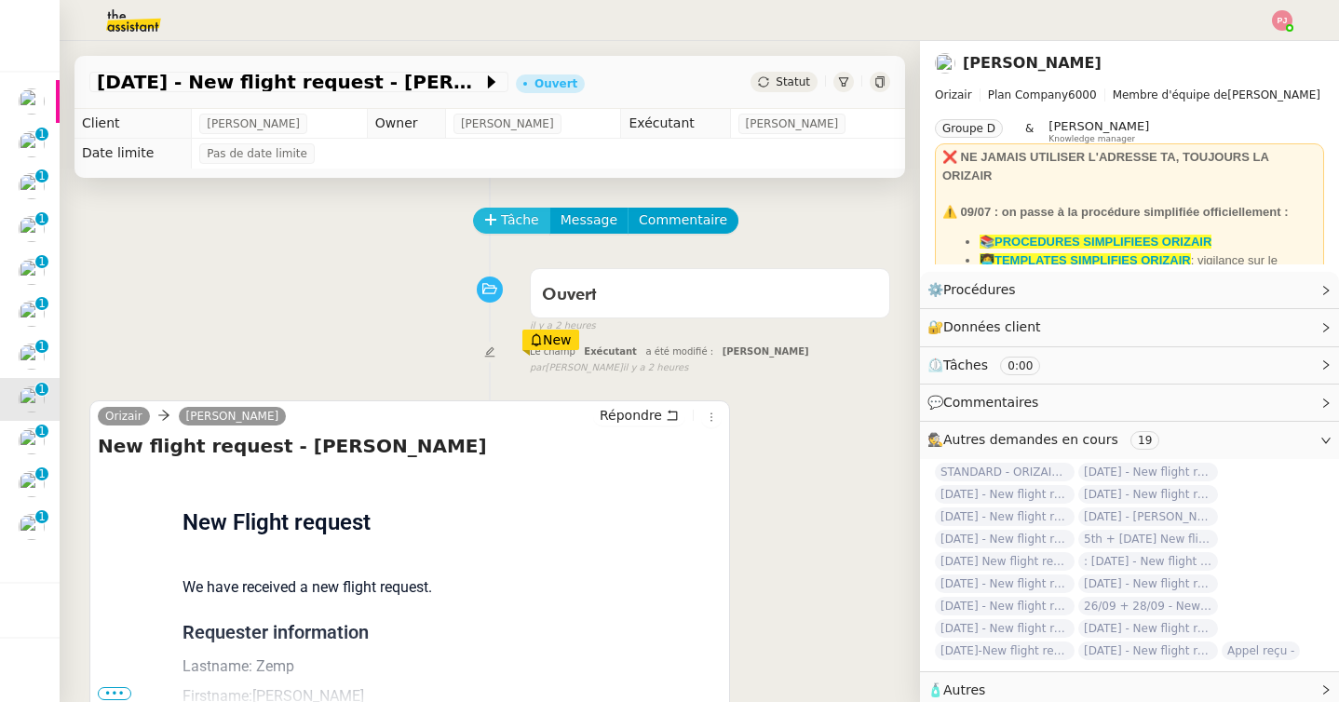
click at [501, 216] on span "Tâche" at bounding box center [520, 220] width 38 height 21
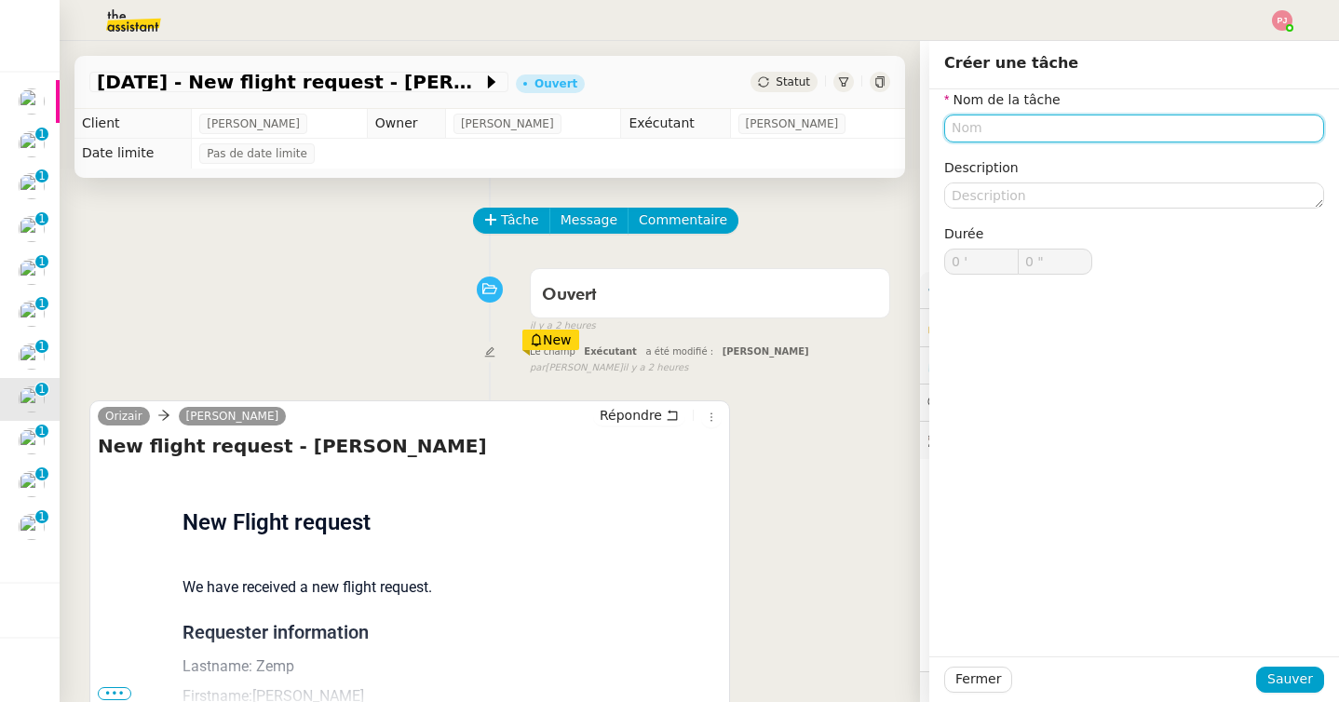
click at [1006, 130] on input "text" at bounding box center [1134, 128] width 380 height 27
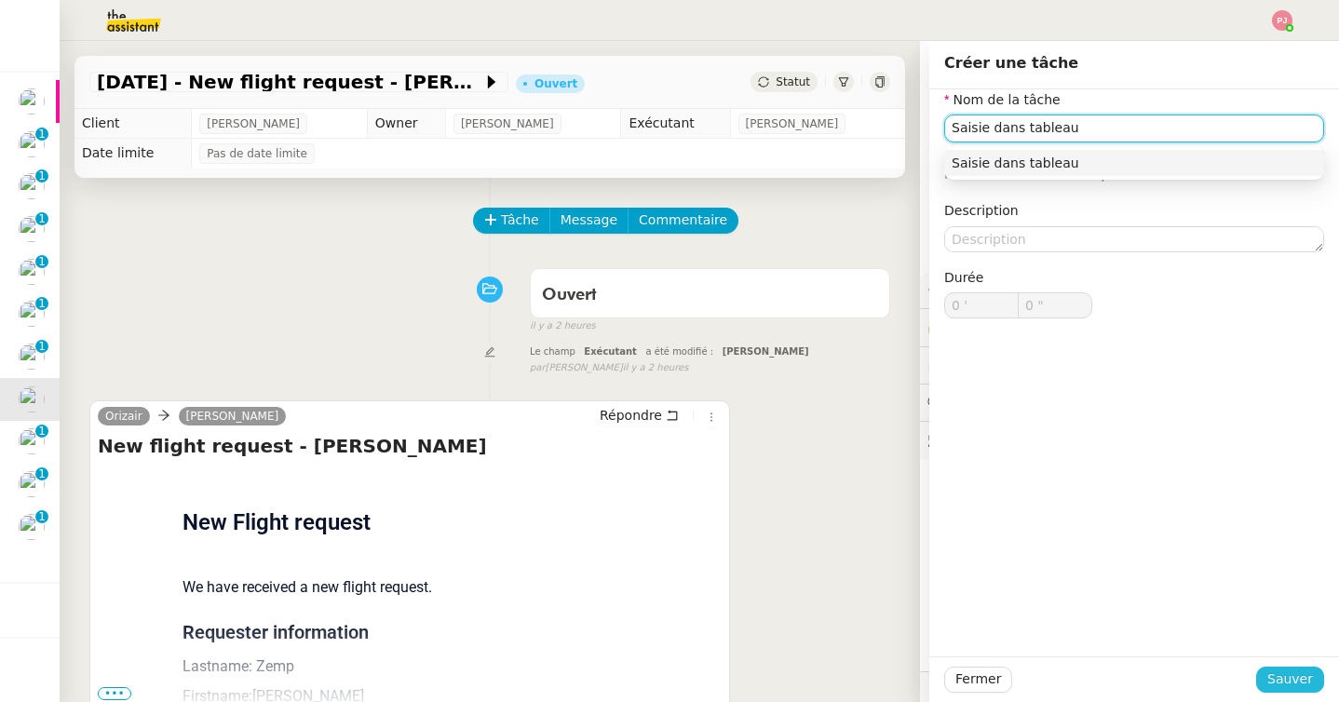
type input "Saisie dans tableau"
click at [1278, 670] on span "Sauver" at bounding box center [1290, 679] width 46 height 21
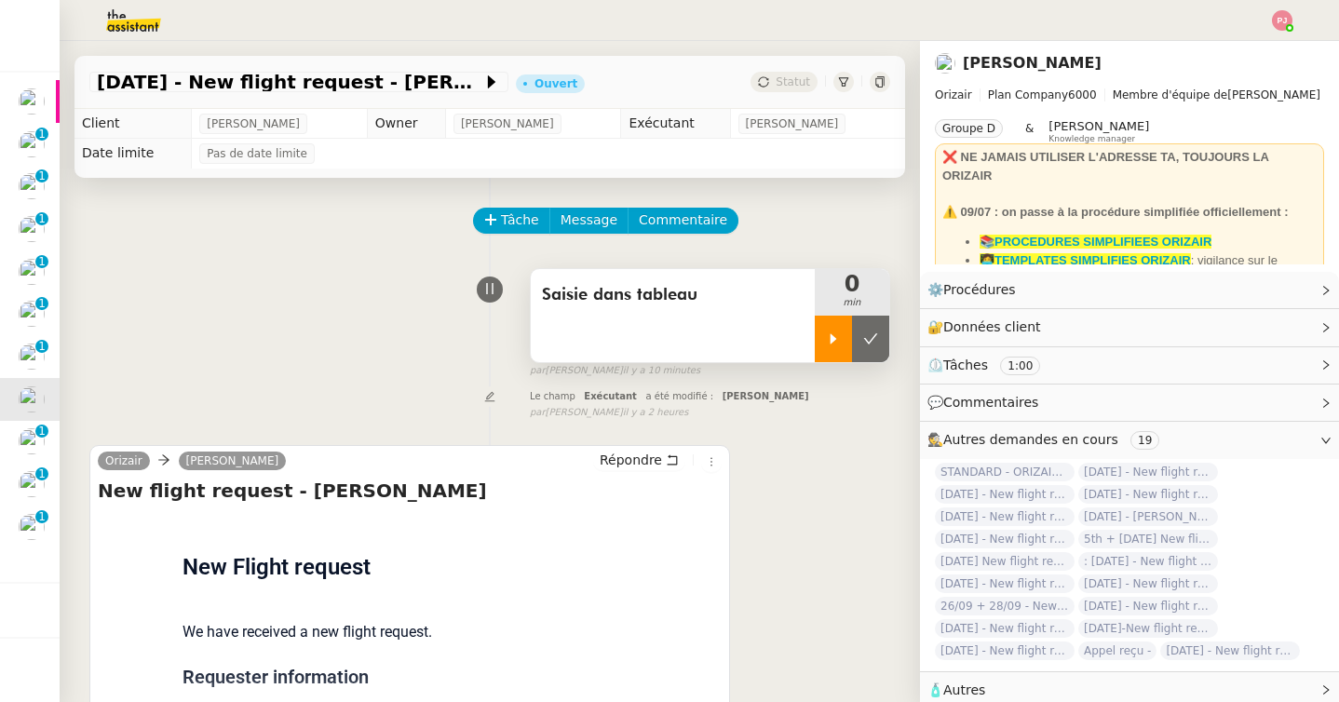
click at [822, 332] on div at bounding box center [833, 339] width 37 height 47
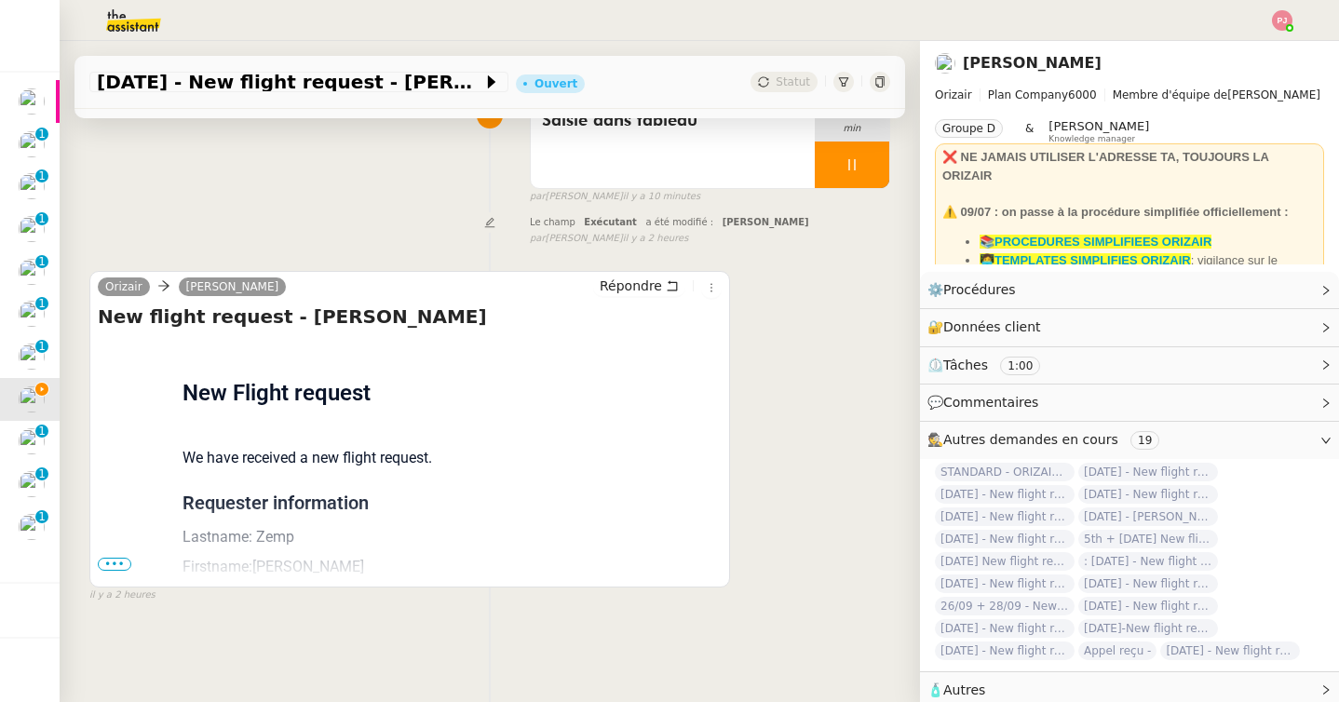
scroll to position [237, 0]
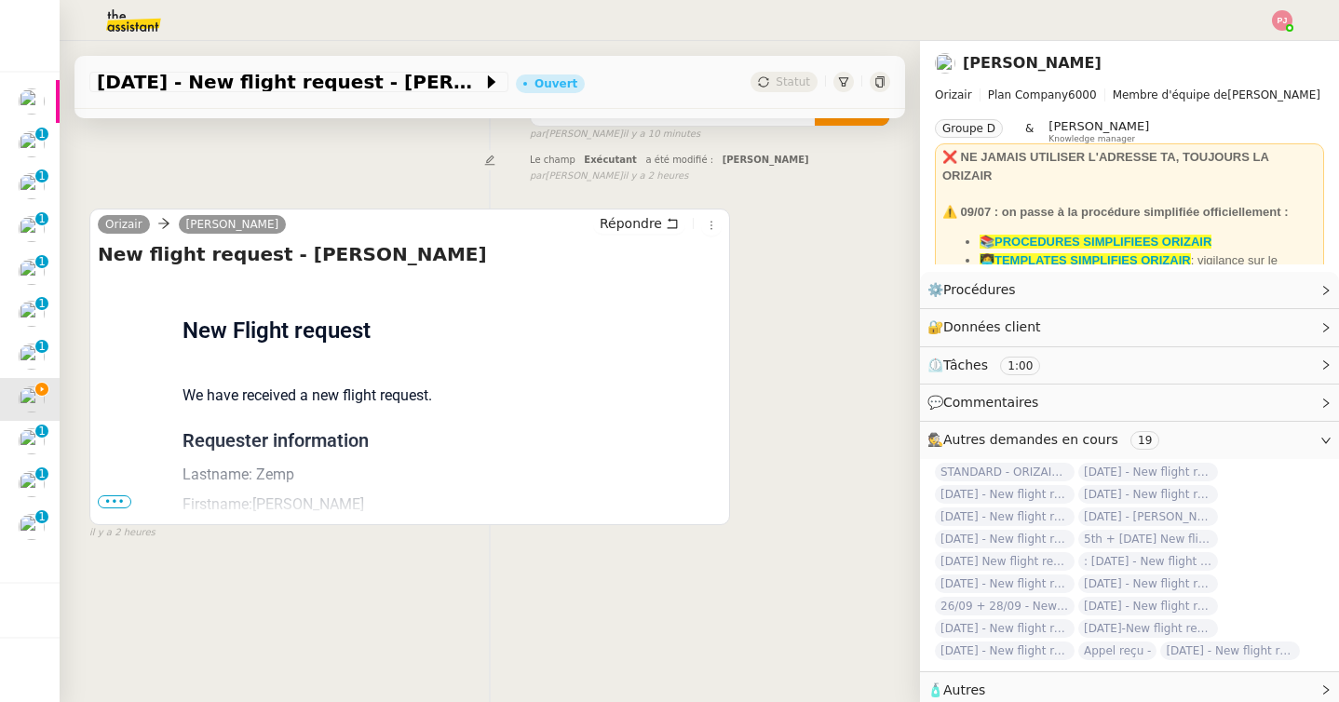
click at [114, 497] on span "•••" at bounding box center [115, 501] width 34 height 13
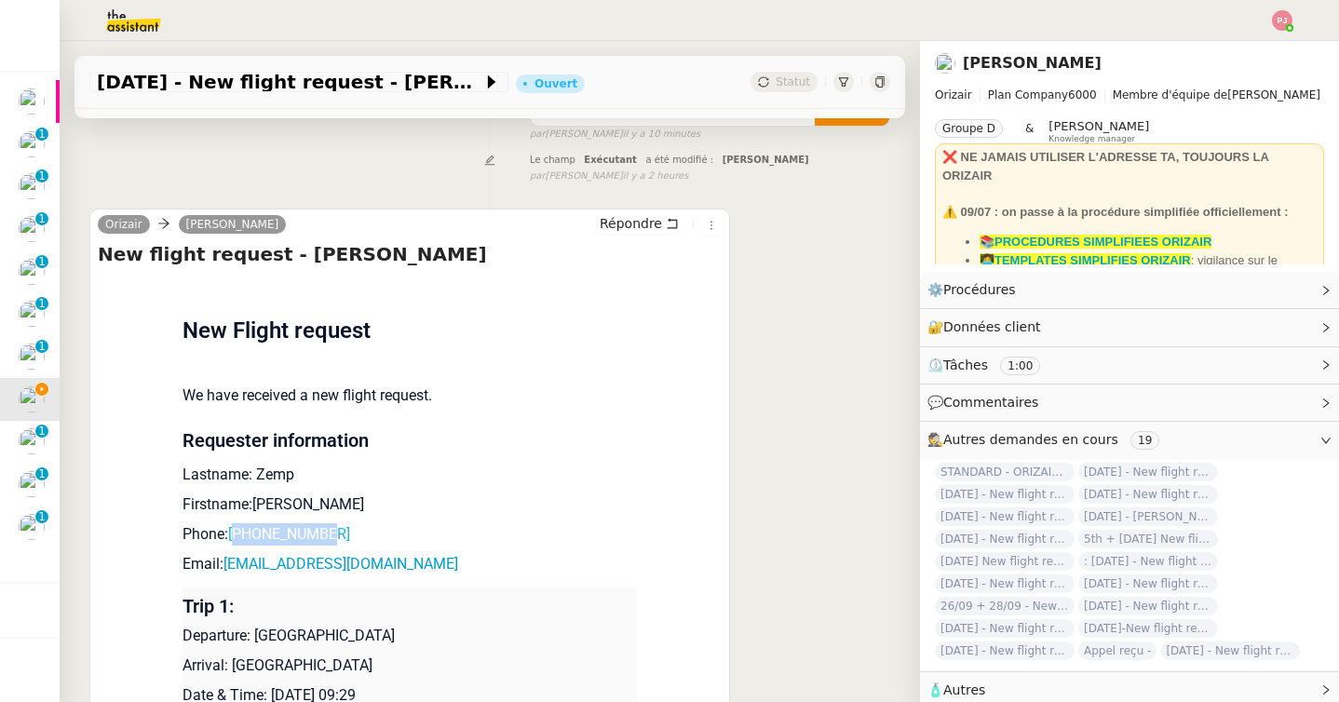
drag, startPoint x: 350, startPoint y: 531, endPoint x: 243, endPoint y: 532, distance: 107.1
click at [243, 532] on p "Phone: +41782404417" at bounding box center [410, 534] width 454 height 22
drag, startPoint x: 339, startPoint y: 559, endPoint x: 227, endPoint y: 568, distance: 112.1
click at [227, 568] on p "Email: leo@zemp.ch" at bounding box center [410, 564] width 454 height 22
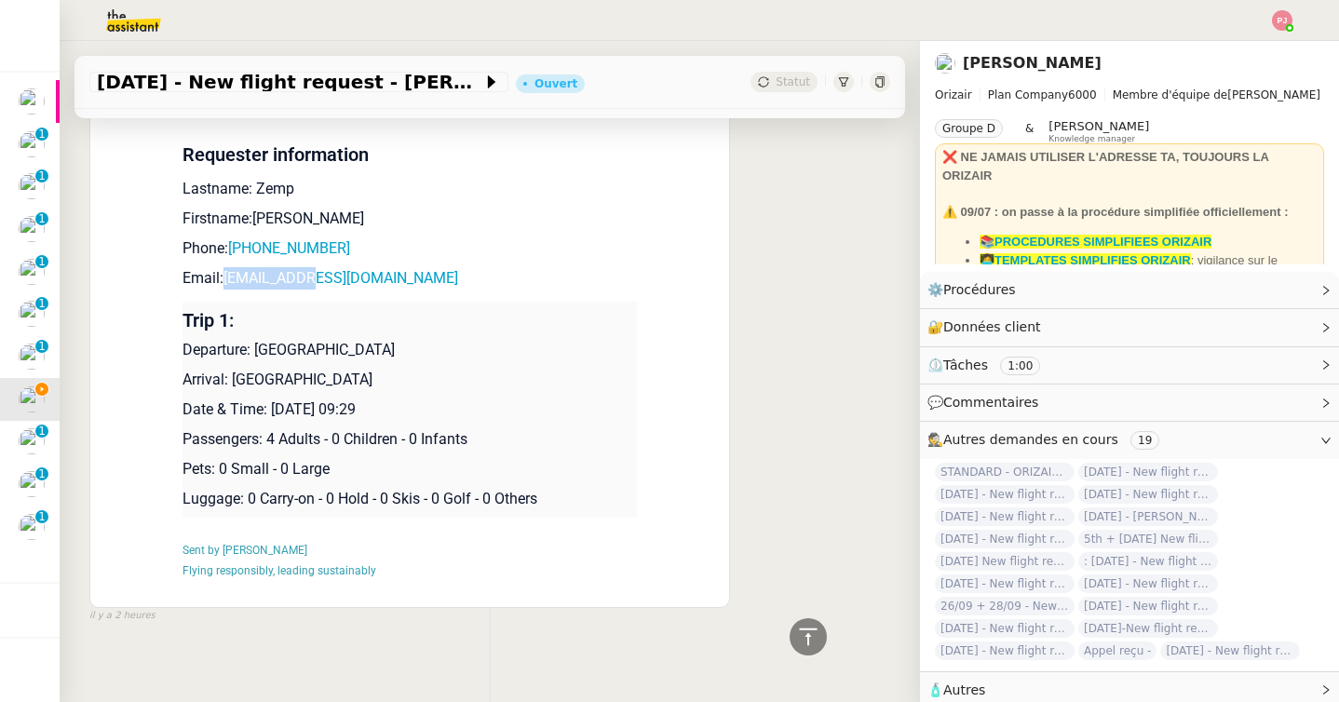
scroll to position [533, 0]
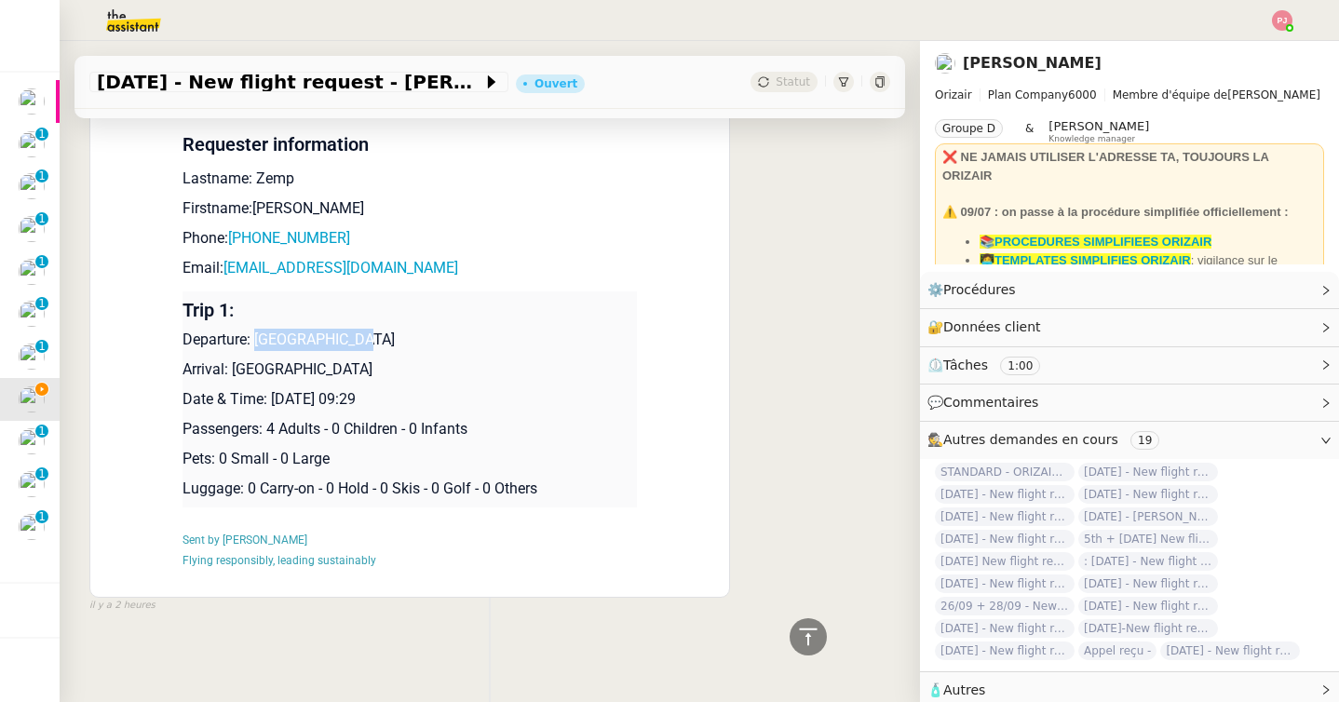
drag, startPoint x: 358, startPoint y: 337, endPoint x: 256, endPoint y: 332, distance: 101.6
click at [256, 332] on p "Departure: Zürich Airport" at bounding box center [410, 340] width 454 height 22
drag, startPoint x: 351, startPoint y: 369, endPoint x: 236, endPoint y: 369, distance: 115.5
click at [236, 369] on p "Arrival: Diagoras Airport" at bounding box center [410, 370] width 454 height 22
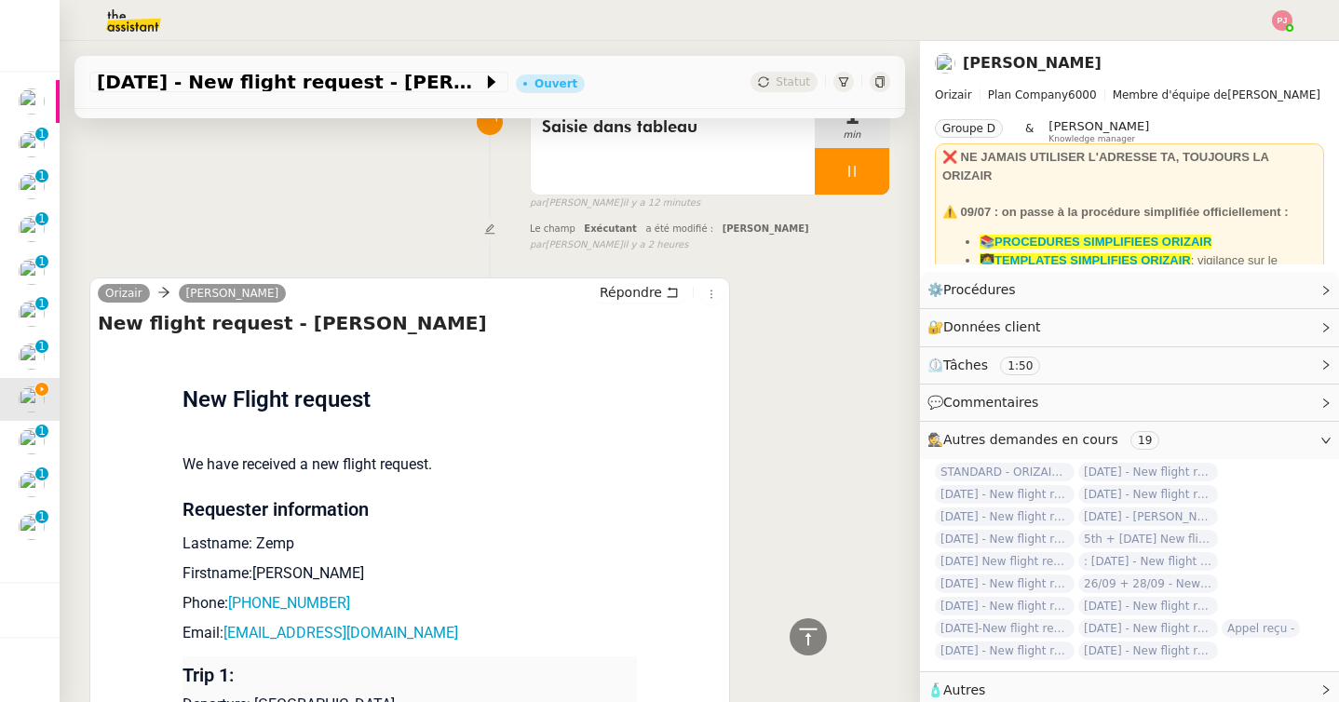
scroll to position [0, 0]
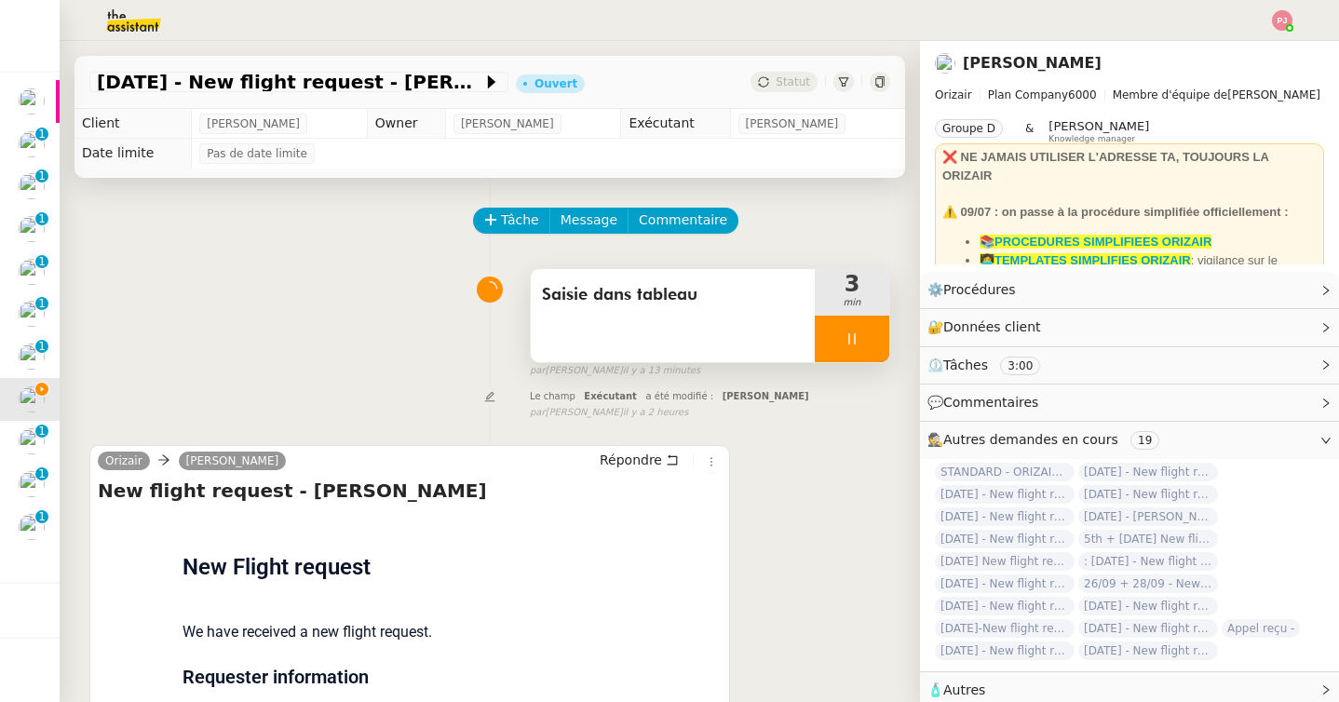
click at [842, 342] on div at bounding box center [852, 339] width 75 height 47
click at [866, 341] on icon at bounding box center [870, 339] width 15 height 15
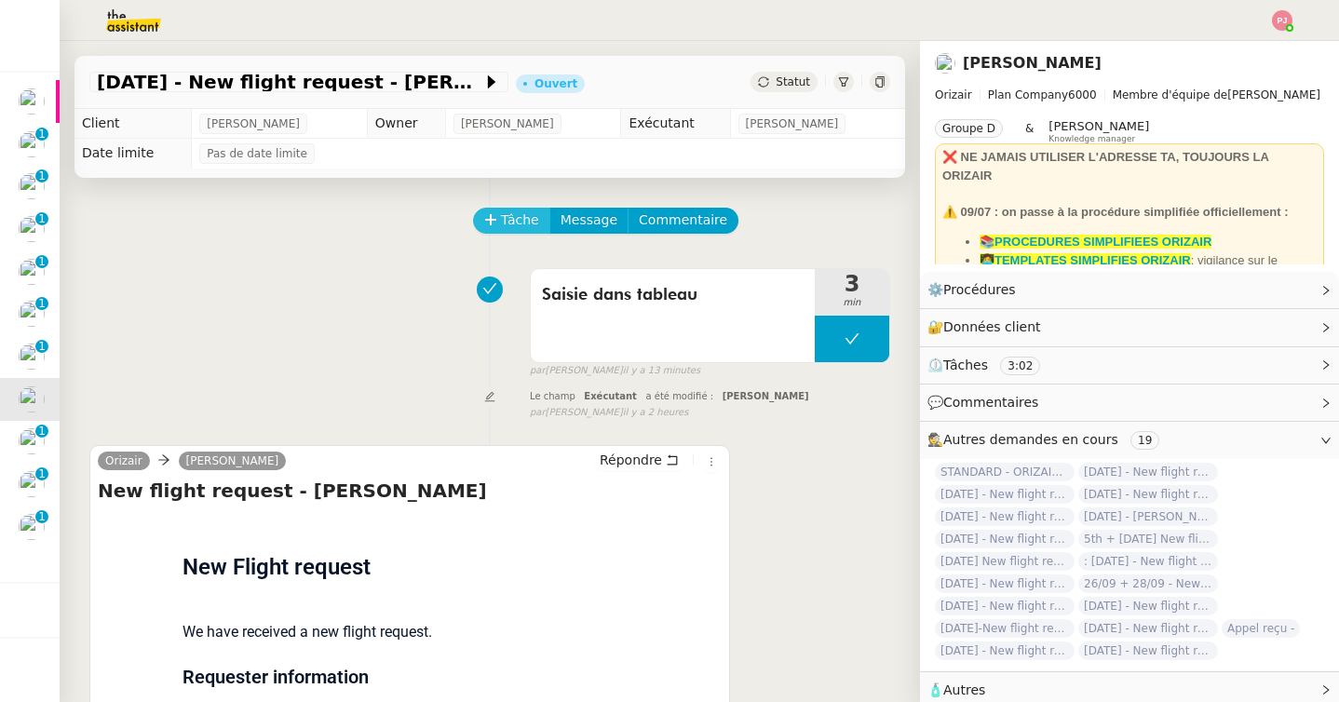
click at [529, 220] on span "Tâche" at bounding box center [520, 220] width 38 height 21
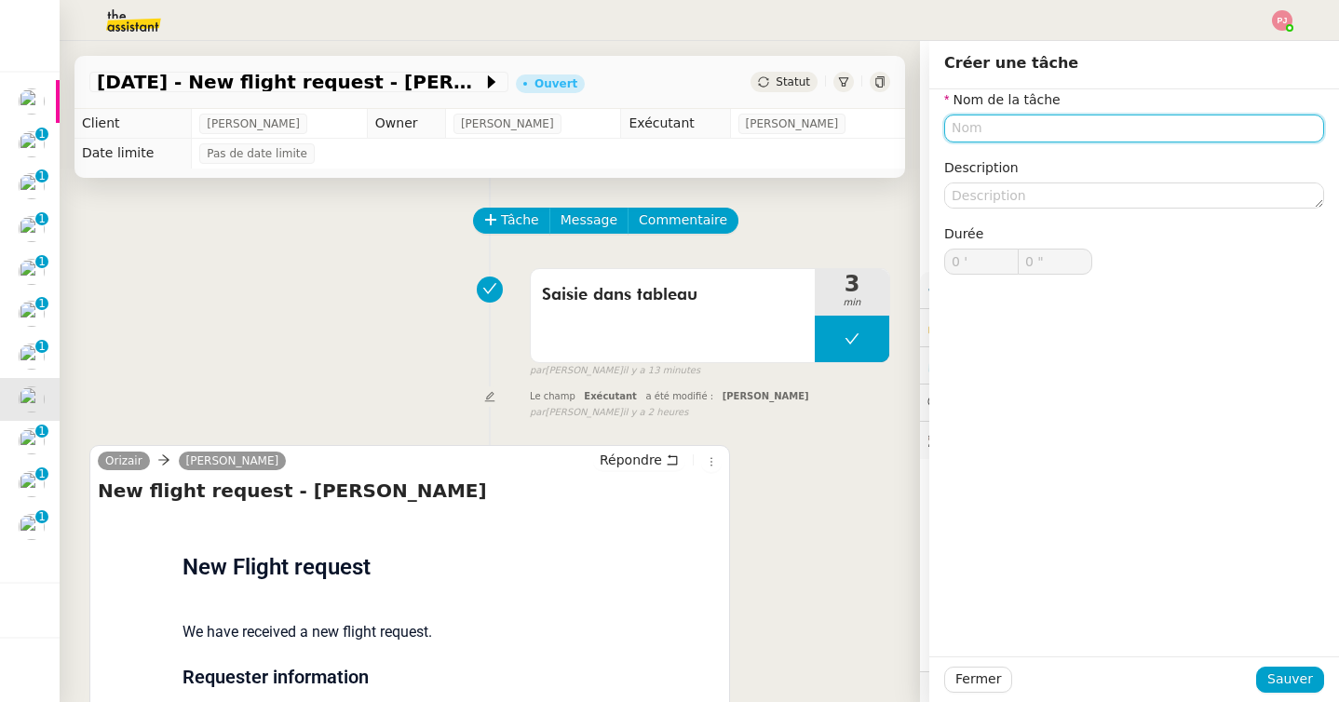
click at [1008, 139] on input "text" at bounding box center [1134, 128] width 380 height 27
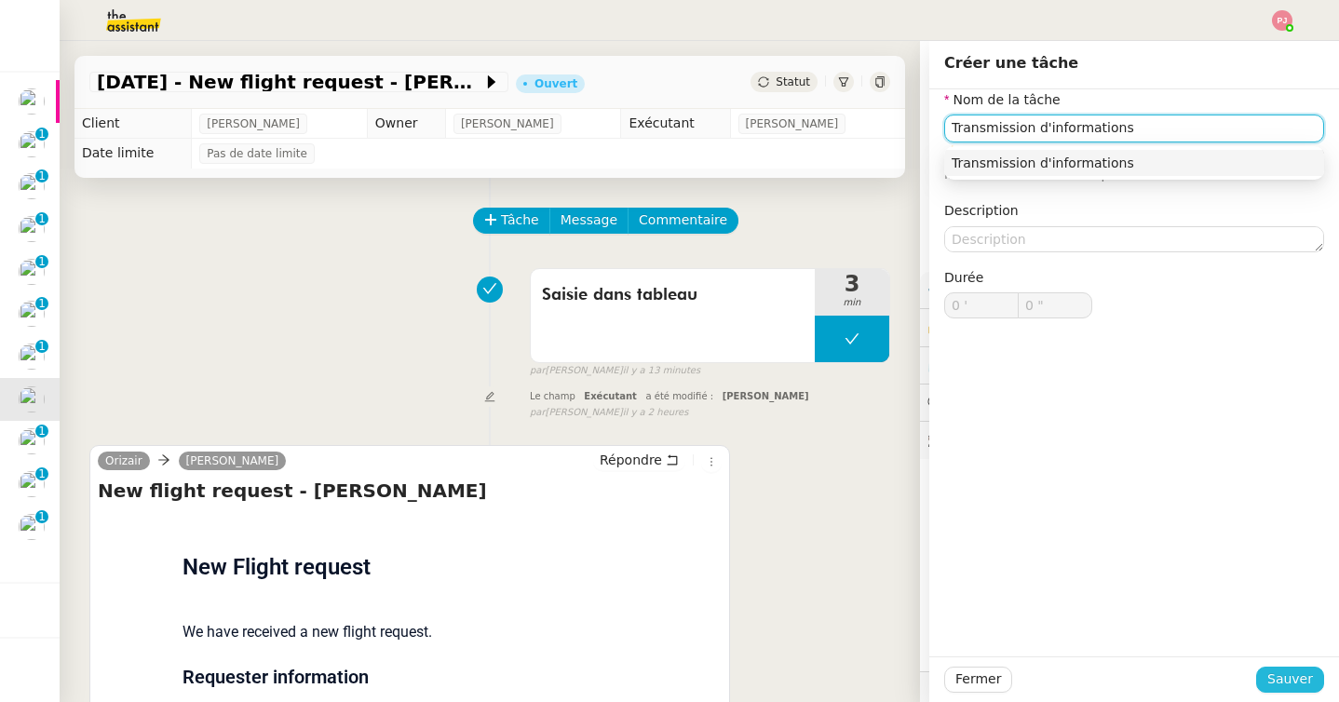
type input "Transmission d'informations"
click at [1283, 676] on span "Sauver" at bounding box center [1290, 679] width 46 height 21
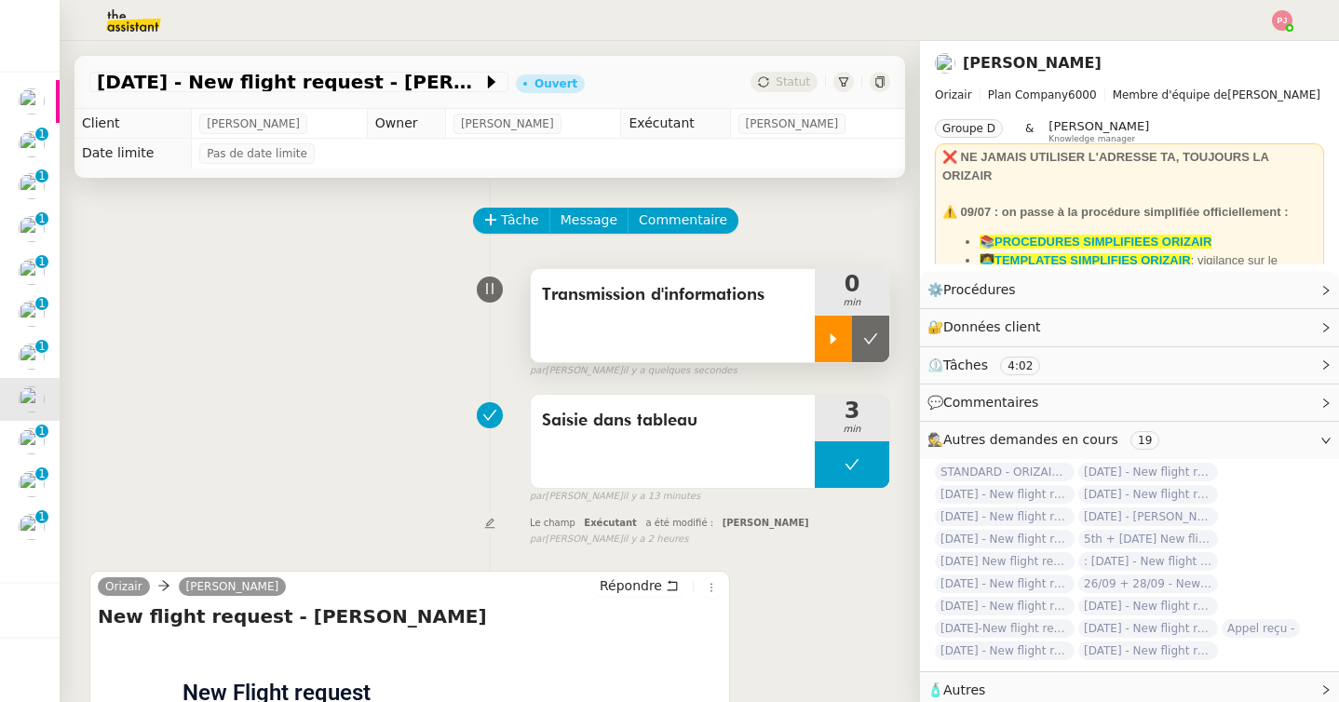
click at [827, 330] on div at bounding box center [833, 339] width 37 height 47
click at [592, 221] on span "Message" at bounding box center [589, 220] width 57 height 21
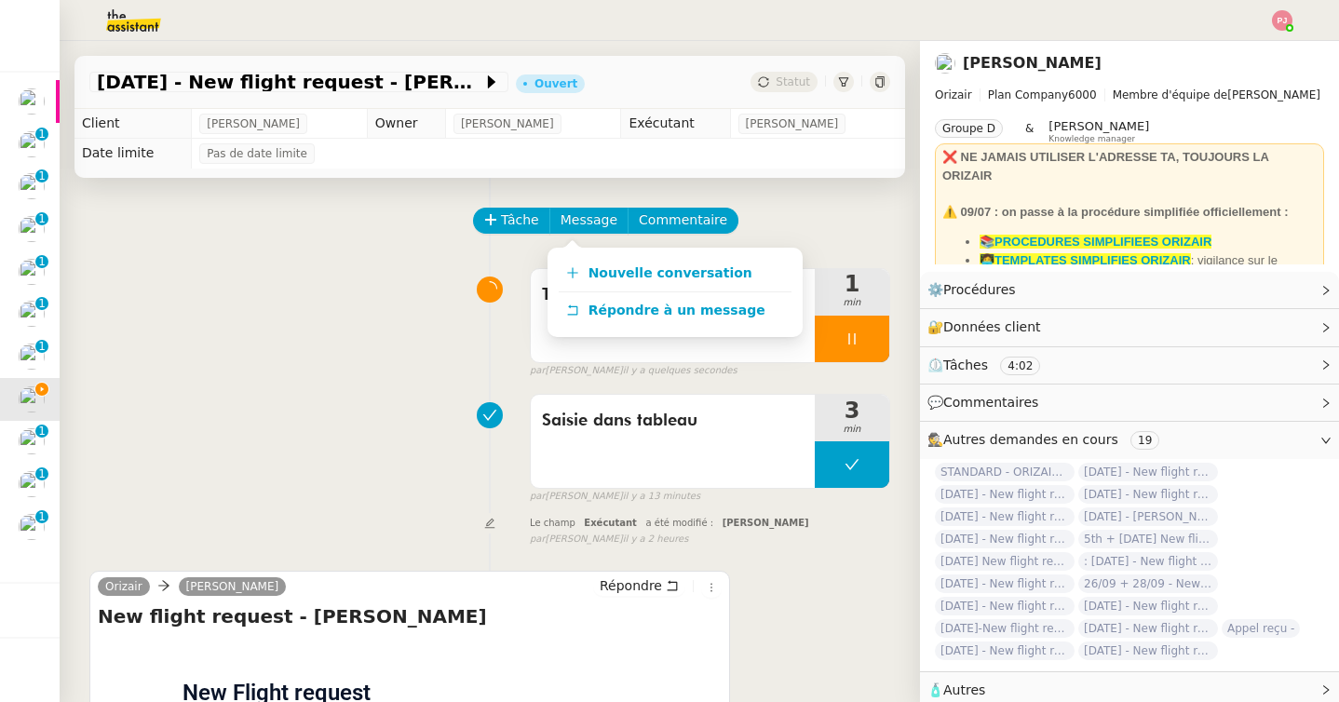
click at [360, 453] on div "Saisie dans tableau 3 min false par Pauline J. il y a 13 minutes" at bounding box center [489, 445] width 801 height 119
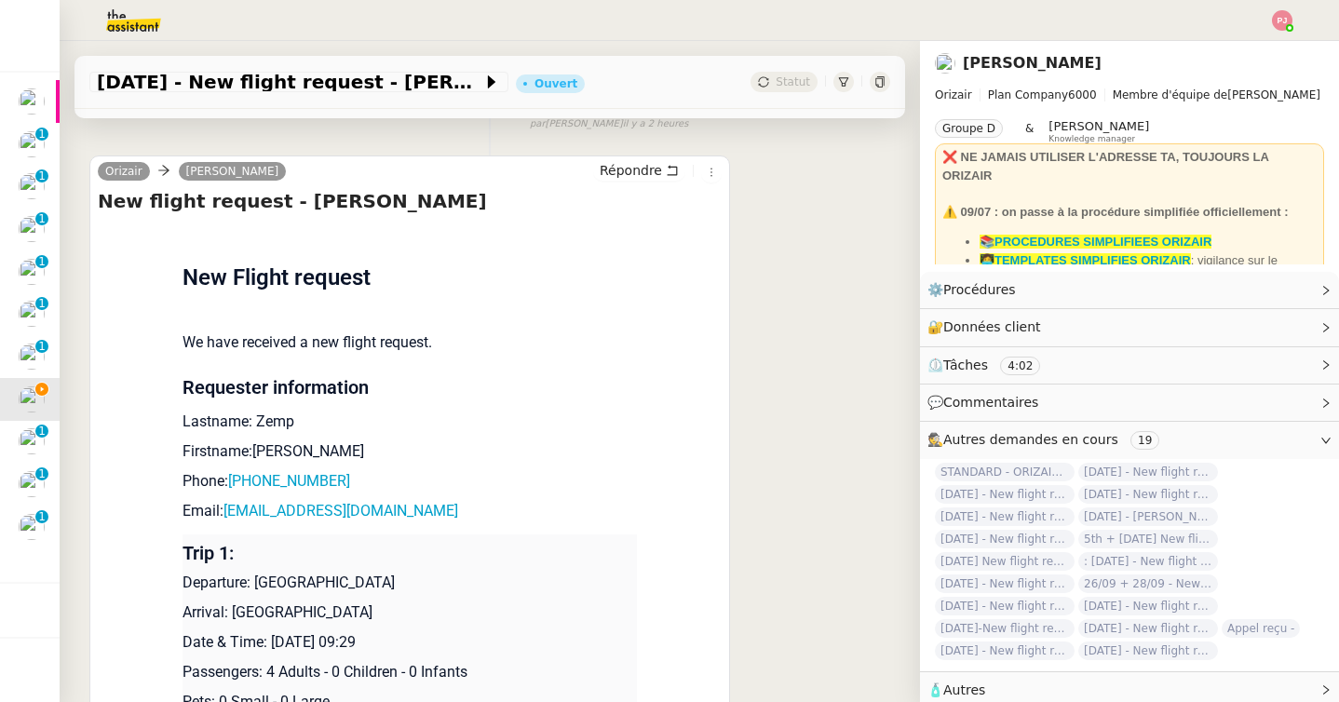
scroll to position [417, 0]
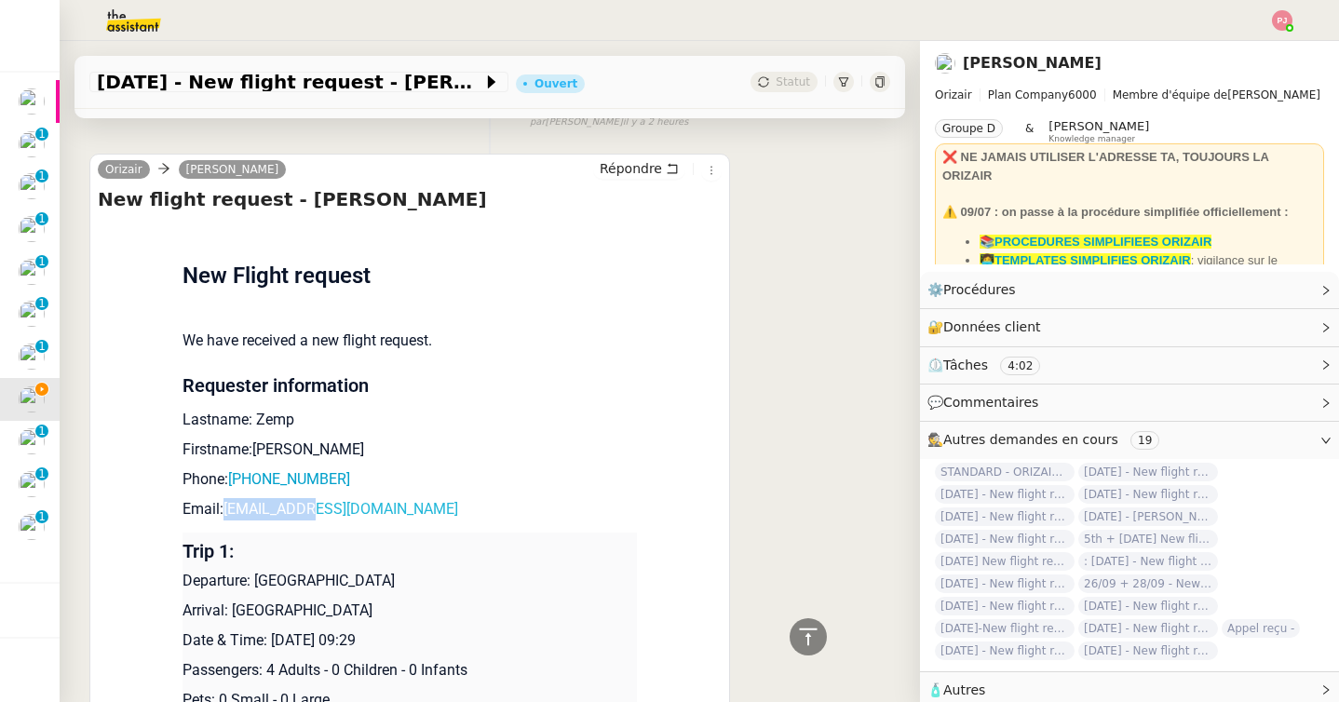
drag, startPoint x: 344, startPoint y: 508, endPoint x: 228, endPoint y: 507, distance: 115.5
click at [228, 507] on p "Email: leo@zemp.ch" at bounding box center [410, 509] width 454 height 22
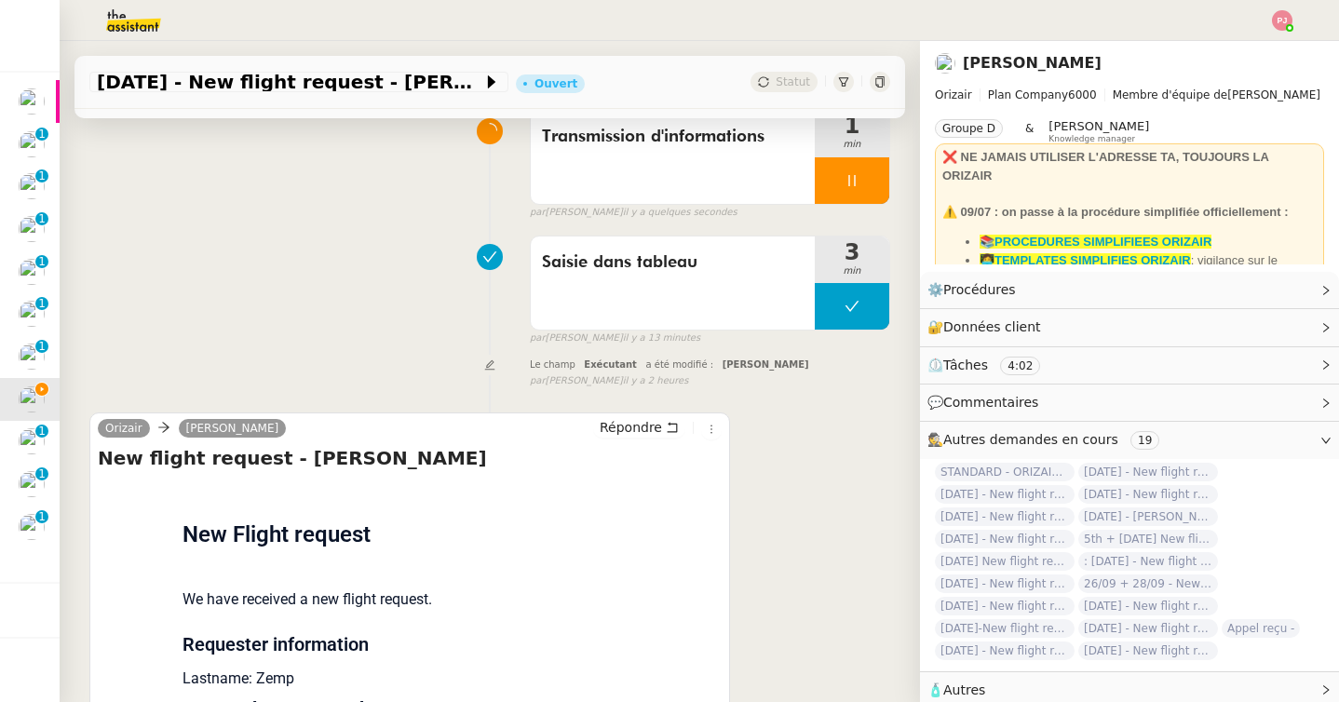
scroll to position [0, 0]
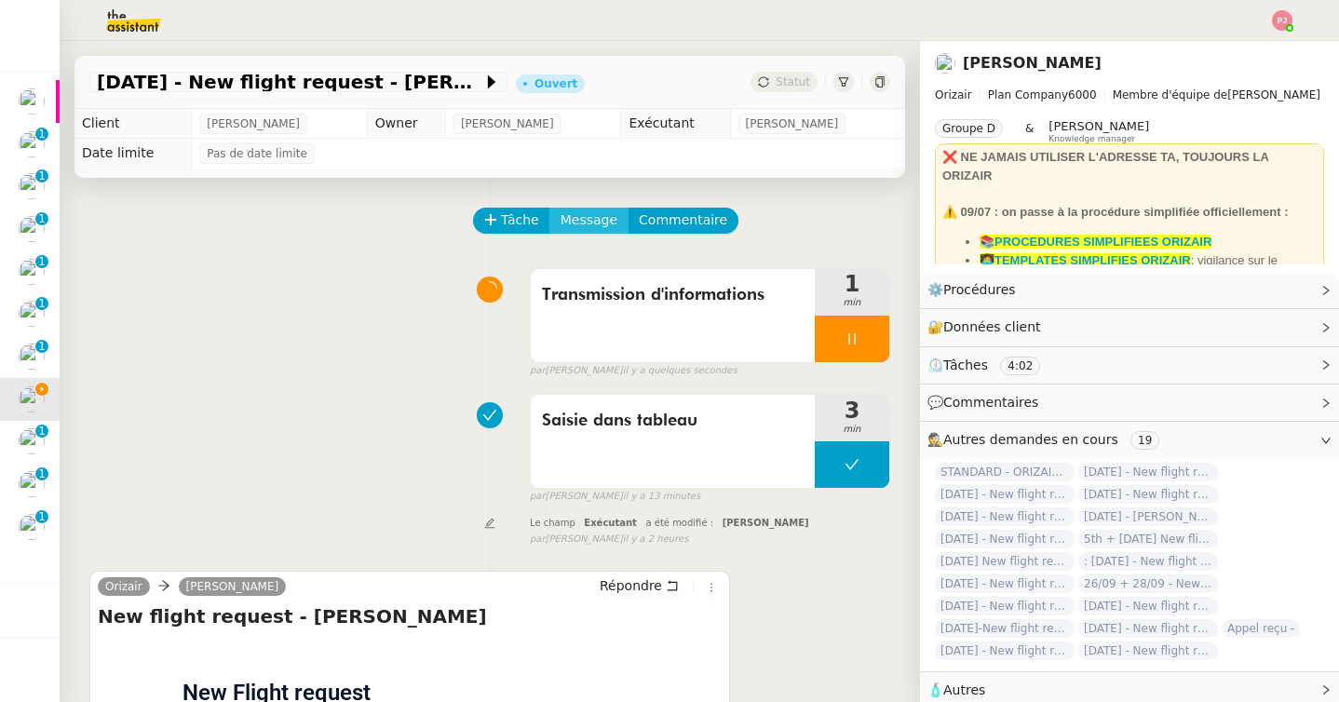
click at [574, 217] on span "Message" at bounding box center [589, 220] width 57 height 21
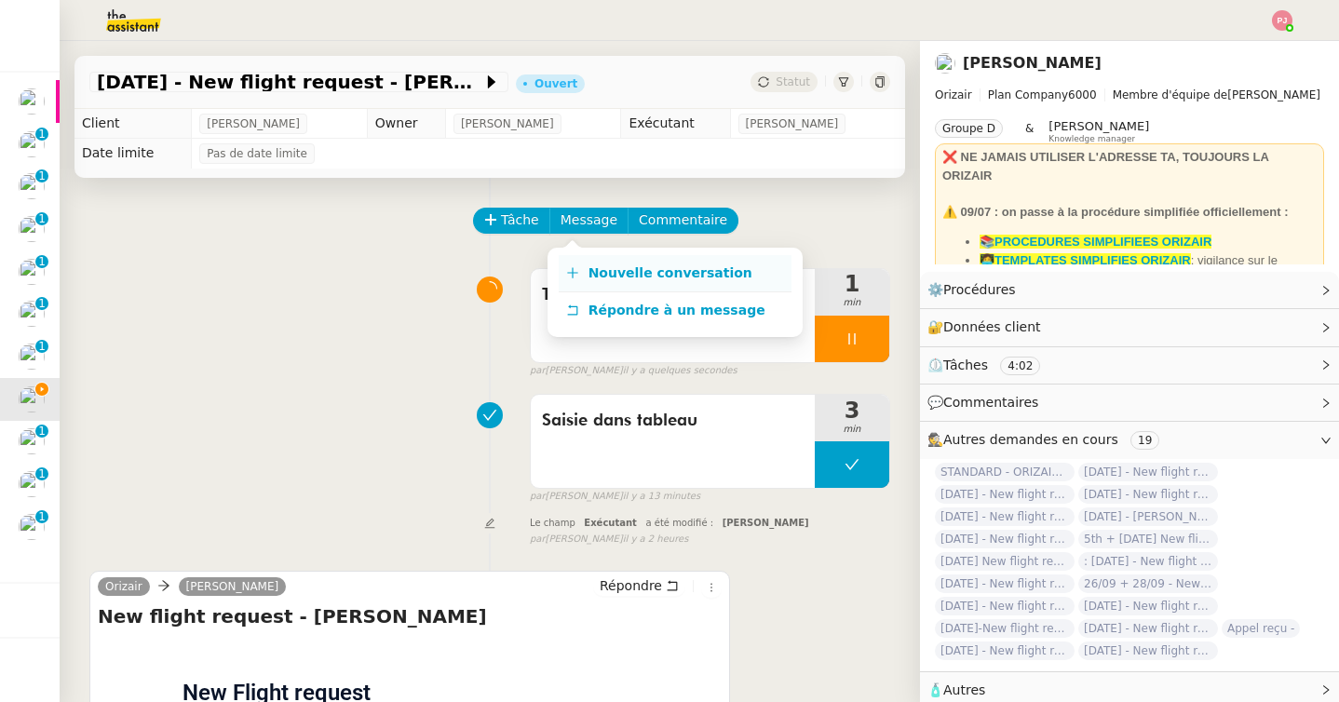
click at [589, 266] on span "Nouvelle conversation" at bounding box center [671, 272] width 164 height 15
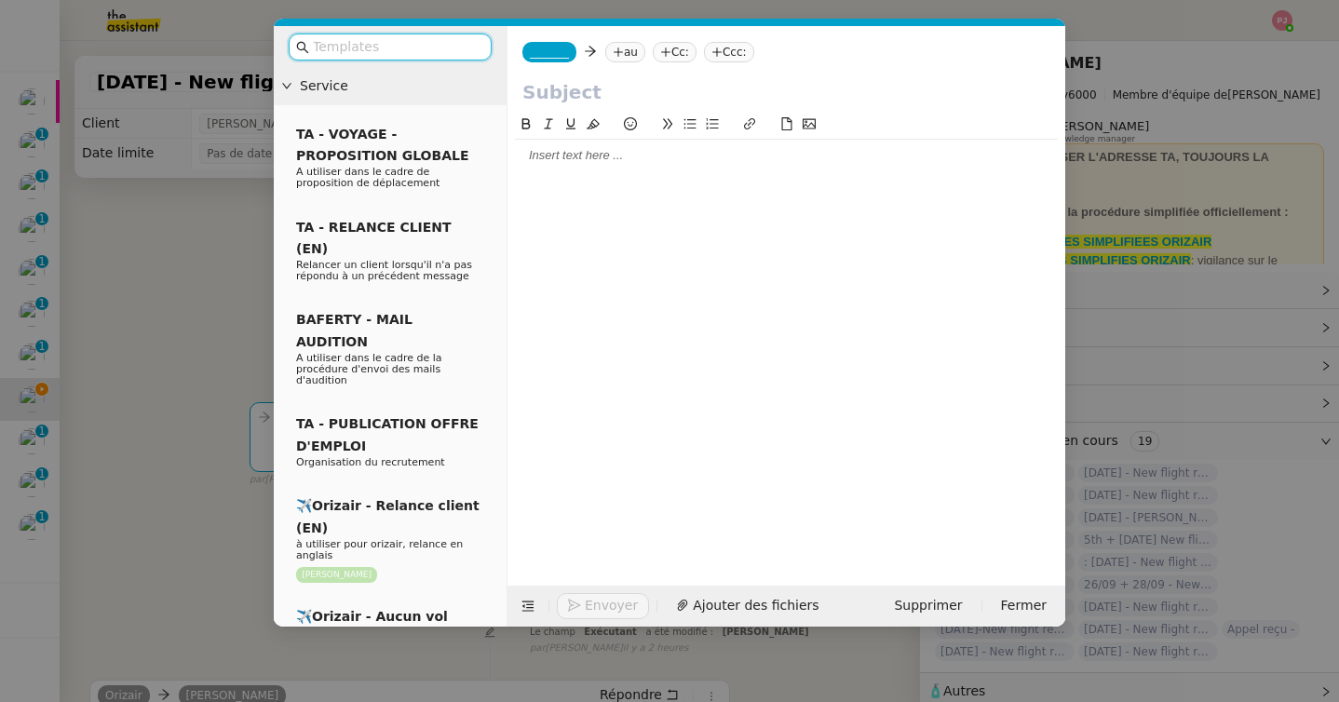
click at [394, 55] on input "text" at bounding box center [397, 46] width 168 height 21
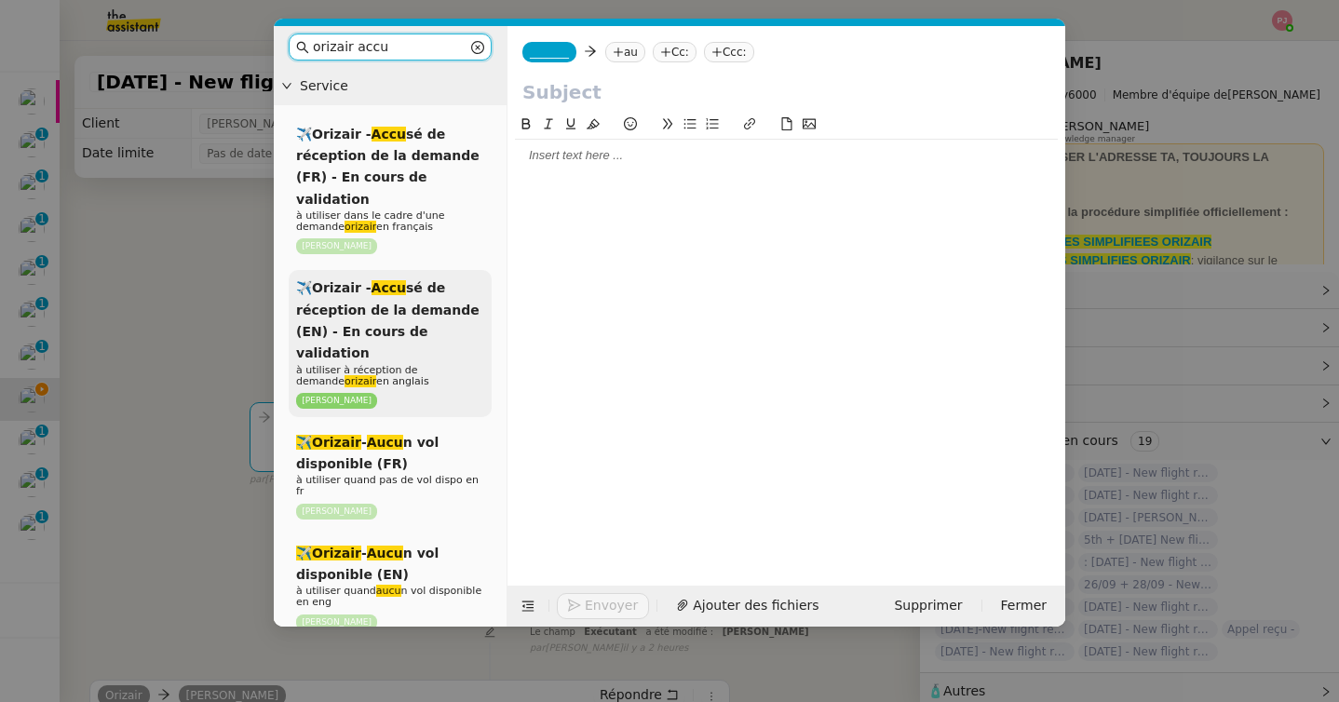
type input "orizair accu"
click at [388, 280] on span "✈️Orizair - Accu sé de réception de la demande (EN) - En cours de validation" at bounding box center [387, 320] width 183 height 80
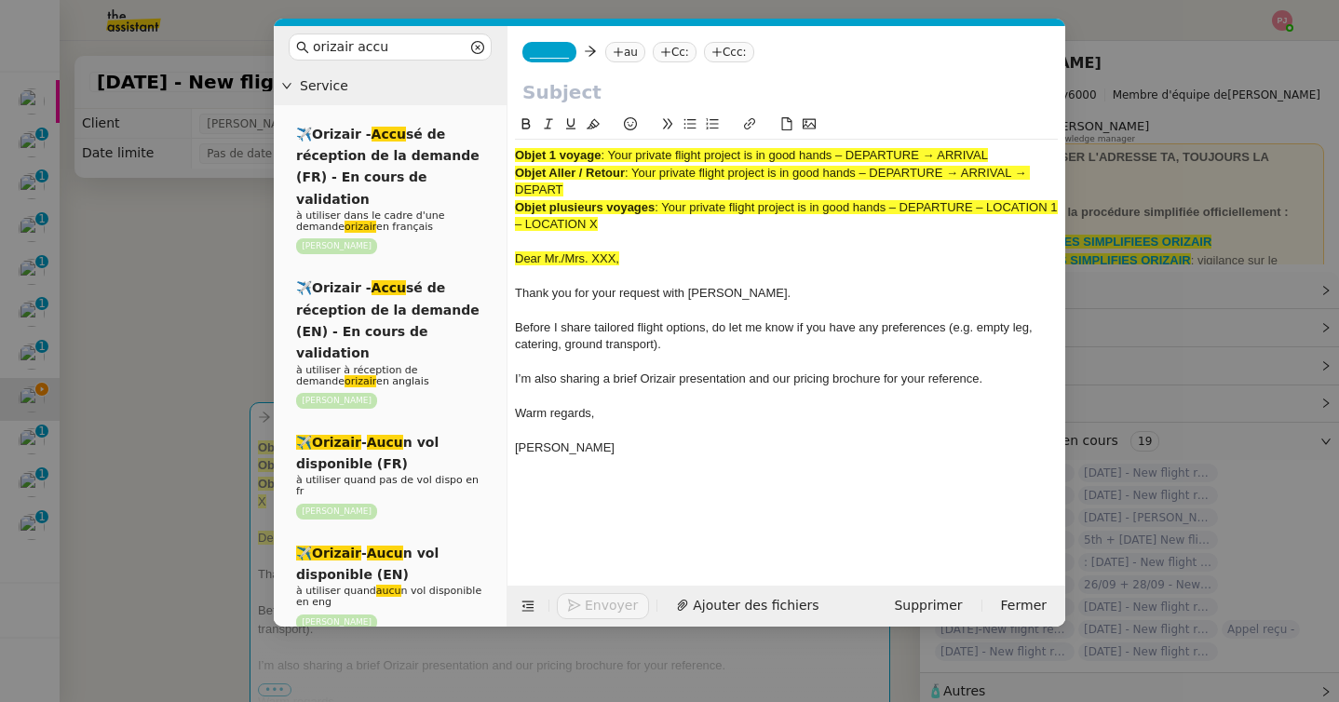
click at [564, 51] on span "_______" at bounding box center [549, 52] width 39 height 13
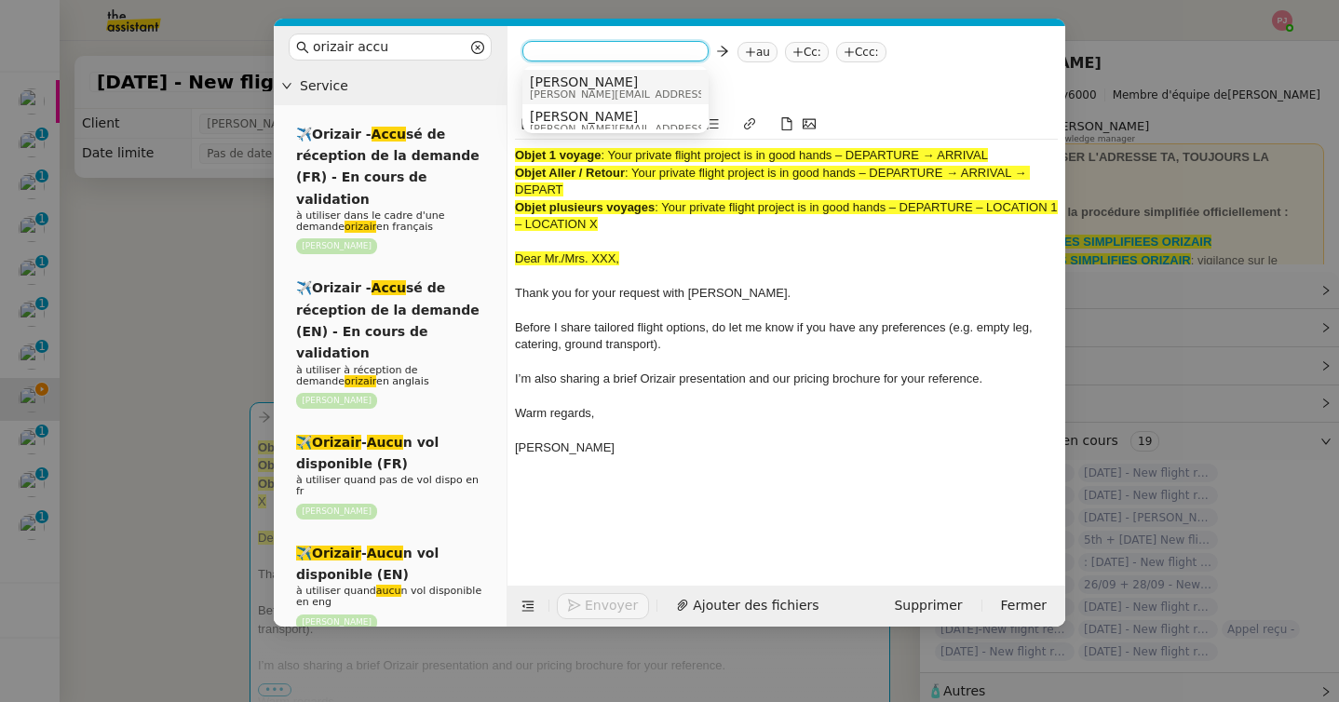
click at [580, 73] on nz-option-item "Josephine josephine.k@orizair.com" at bounding box center [615, 87] width 186 height 34
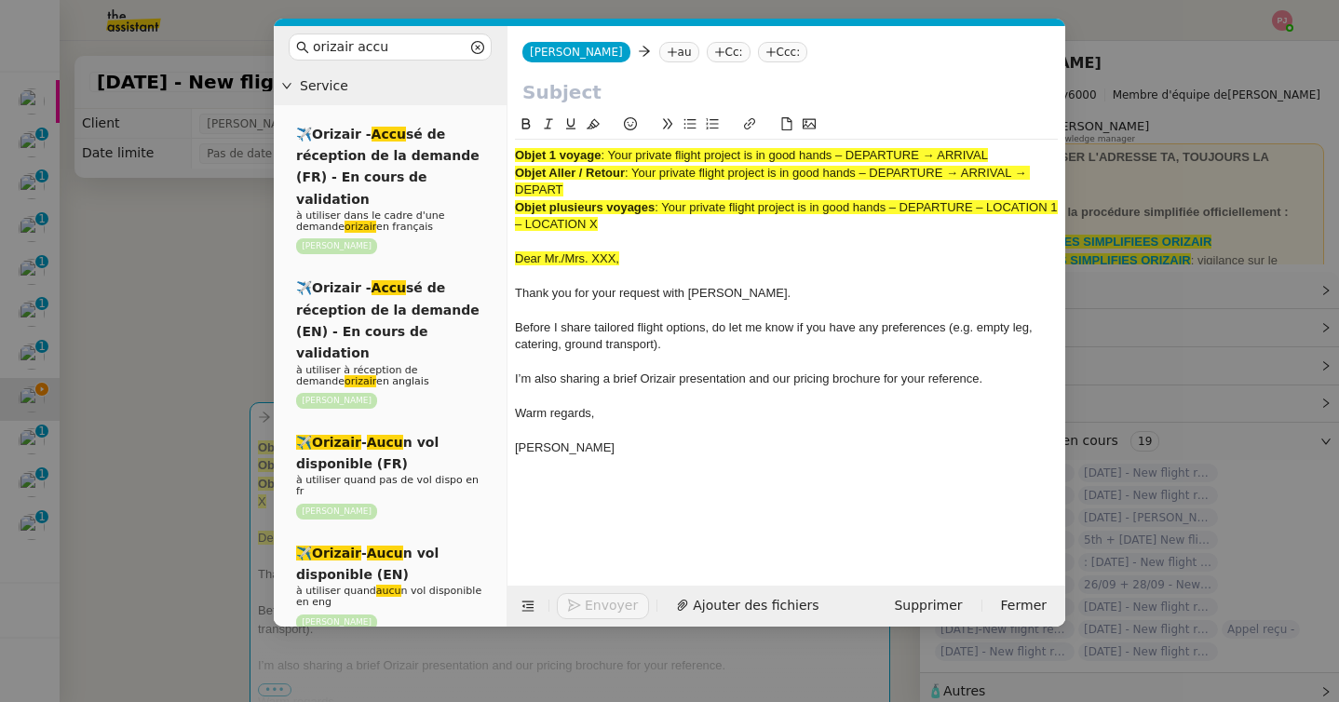
click at [667, 54] on icon at bounding box center [672, 52] width 11 height 11
paste input "leo@zemp.ch"
type input "leo@zemp.ch"
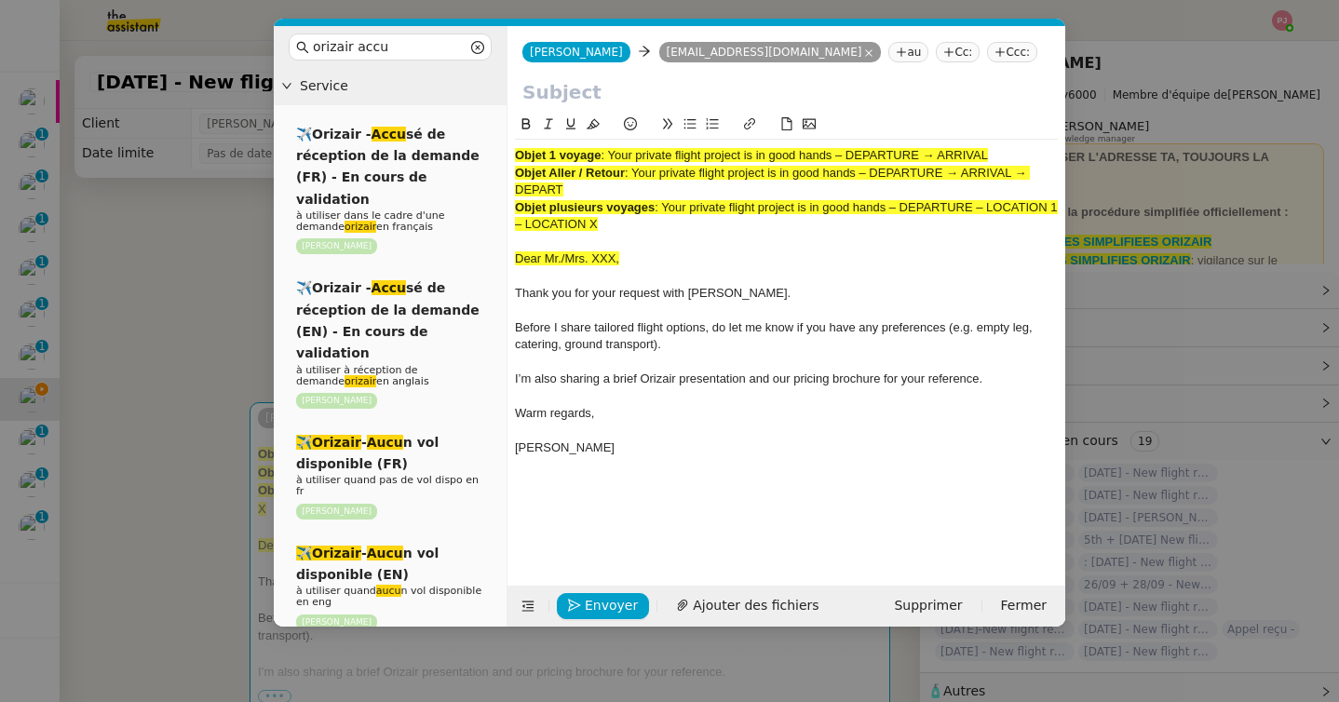
click at [987, 49] on nz-tag "Ccc:" at bounding box center [1012, 52] width 50 height 20
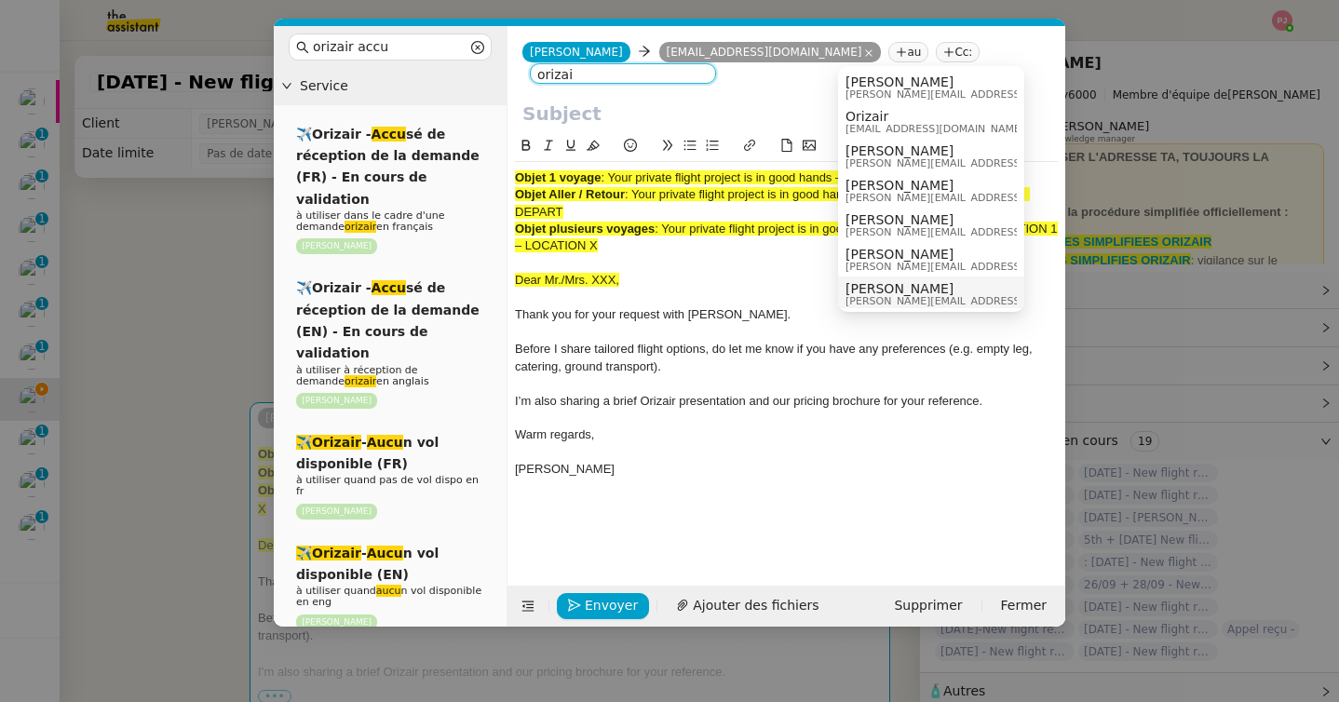
type input "orizai"
click at [895, 285] on span "[PERSON_NAME]" at bounding box center [978, 288] width 264 height 15
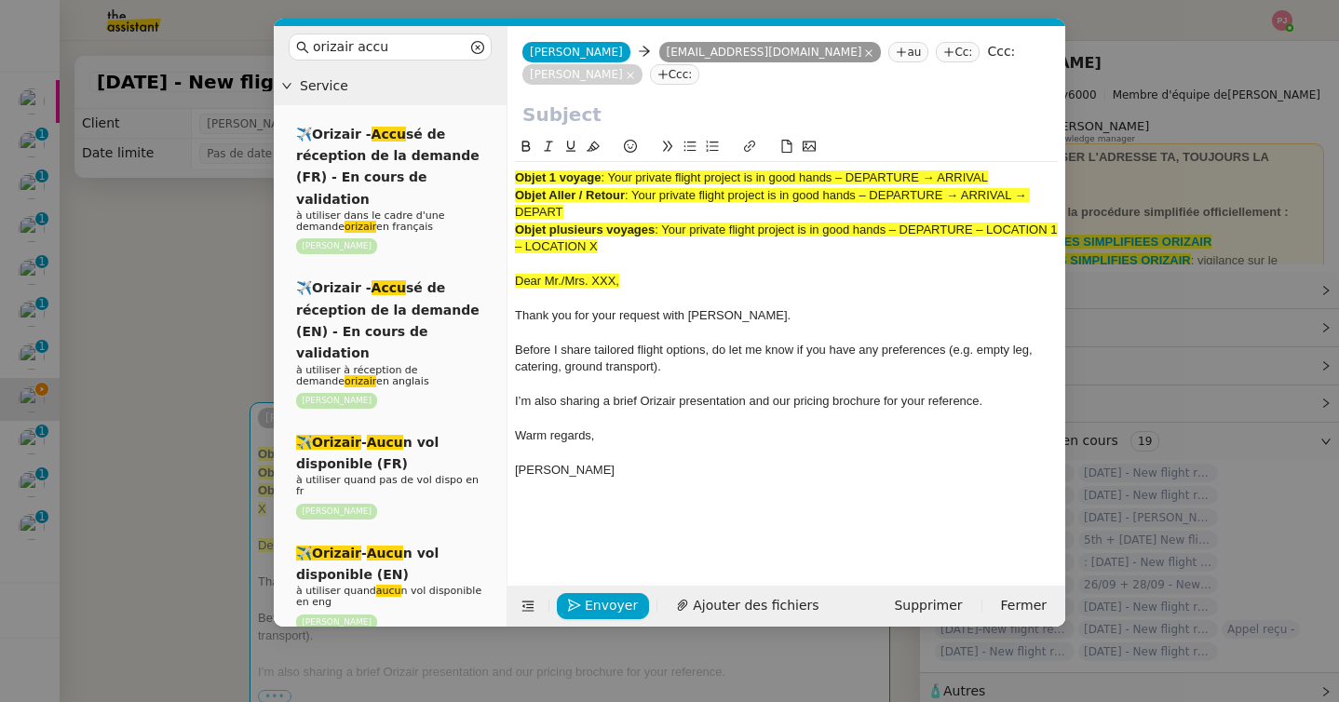
drag, startPoint x: 612, startPoint y: 159, endPoint x: 1037, endPoint y: 157, distance: 425.6
click at [1037, 169] on div "Objet 1 voyage : Your private flight project is in good hands – DEPARTURE → ARR…" at bounding box center [786, 177] width 543 height 17
click at [752, 101] on input "text" at bounding box center [786, 115] width 528 height 28
paste input "Your private flight project is in good hands – DEPARTURE → ARRIVAL"
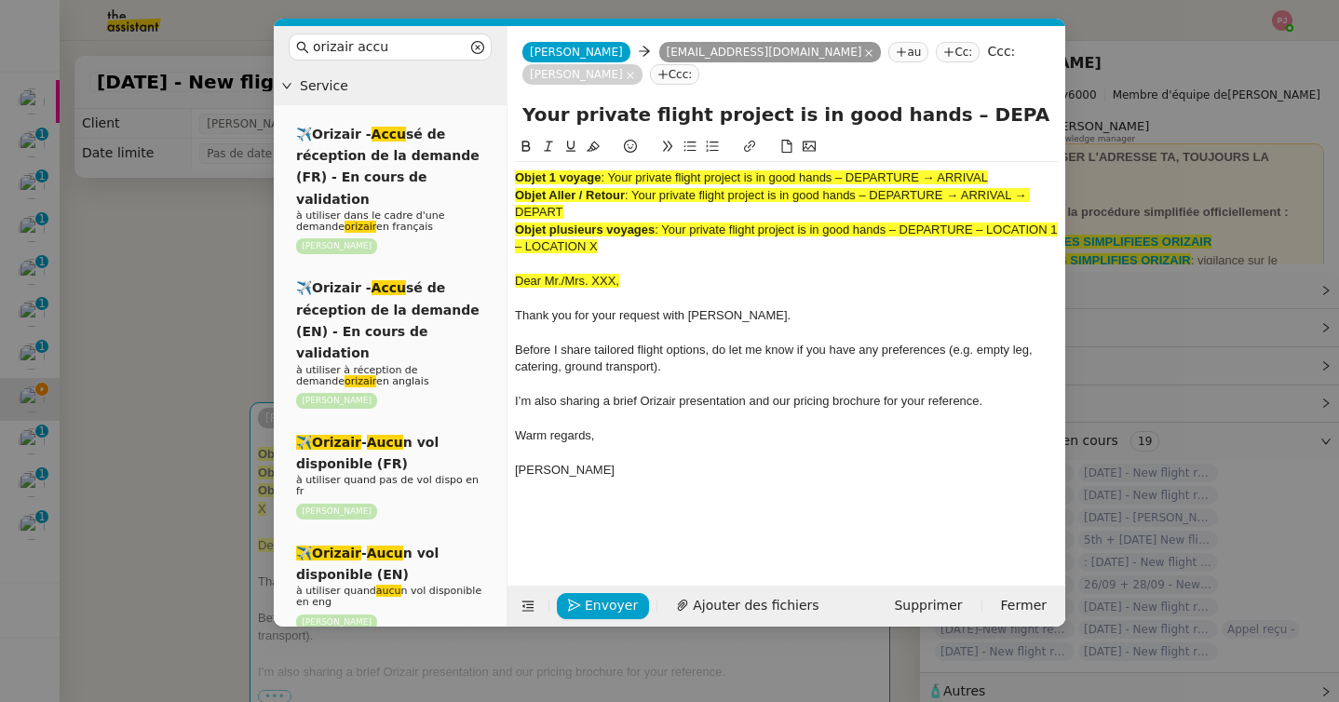
scroll to position [0, 75]
type input "Your private flight project is in good hands – DEPARTURE → ARRIVAL"
drag, startPoint x: 627, startPoint y: 225, endPoint x: 414, endPoint y: 75, distance: 260.5
click at [414, 75] on nz-layout "orizair accu Service ✈️Orizair - Accu sé de réception de la demande (FR) - En c…" at bounding box center [670, 326] width 792 height 601
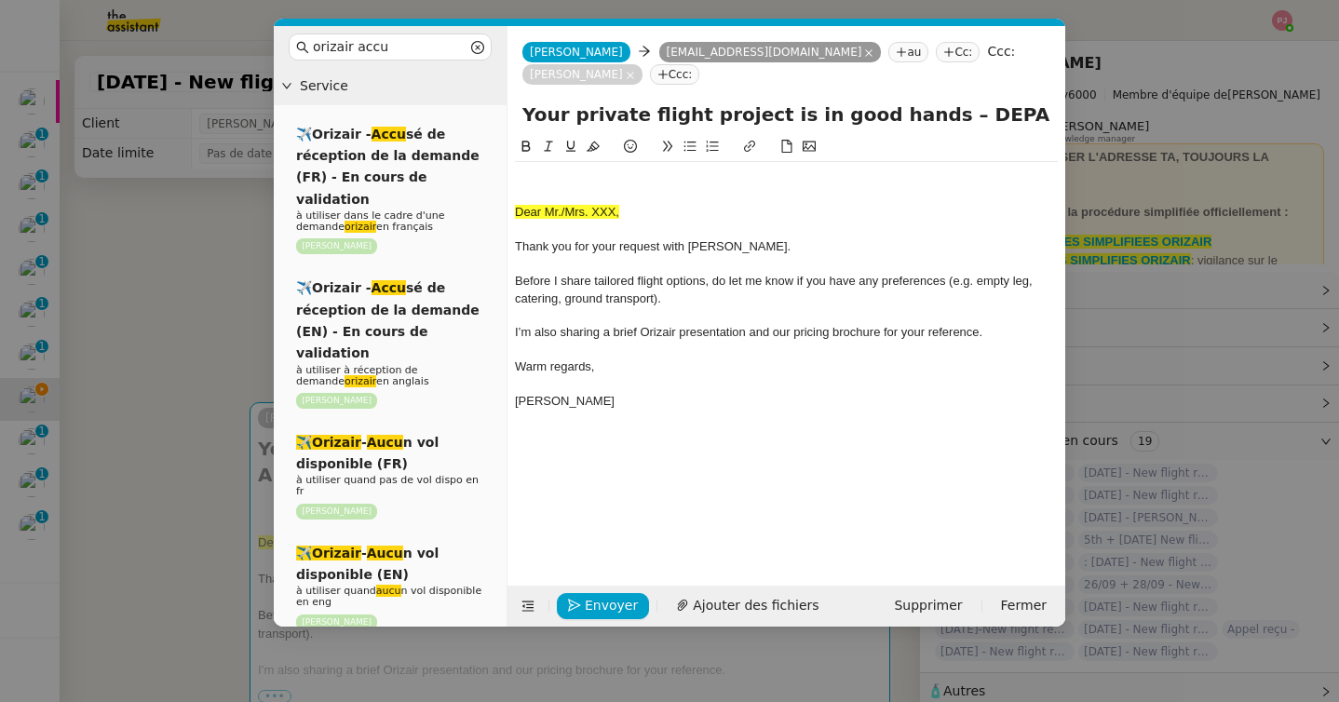
click at [515, 205] on span "Dear Mr./Mrs. XXX," at bounding box center [567, 212] width 104 height 14
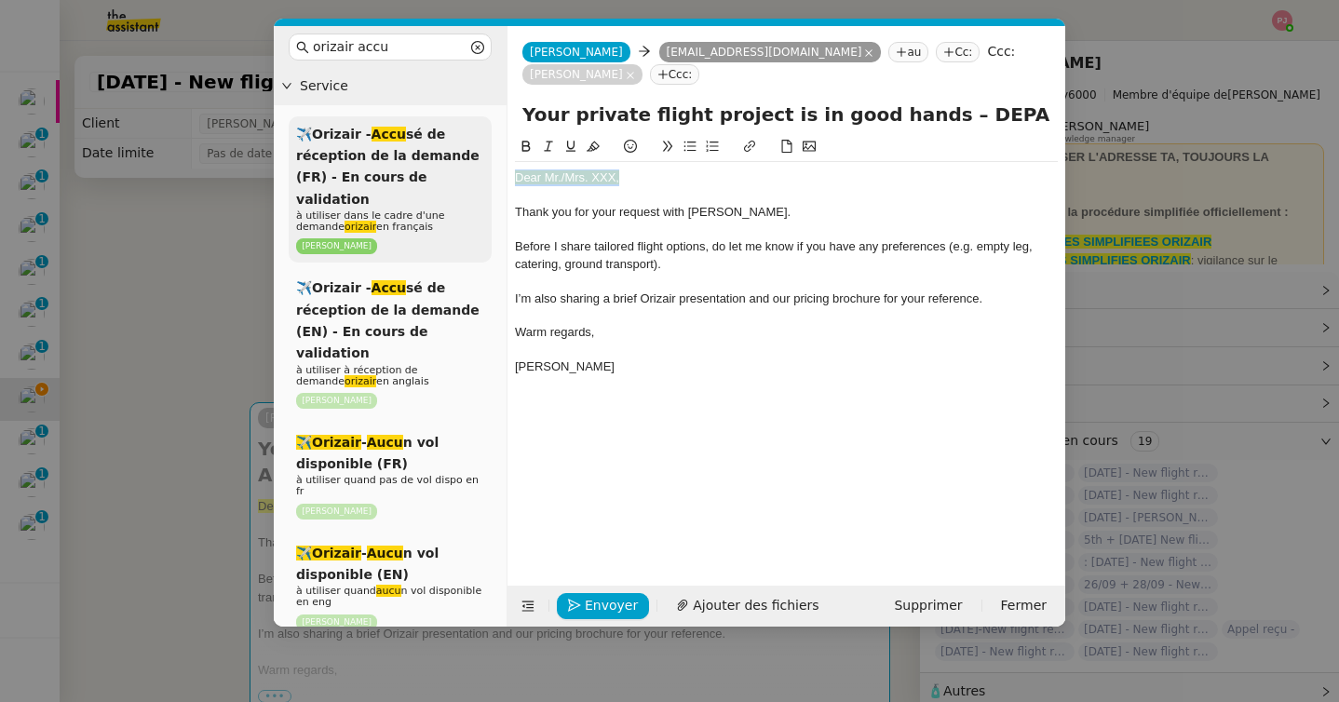
drag, startPoint x: 657, startPoint y: 155, endPoint x: 421, endPoint y: 149, distance: 235.7
click at [421, 149] on nz-layout "orizair accu Service ✈️Orizair - Accu sé de réception de la demande (FR) - En c…" at bounding box center [670, 326] width 792 height 601
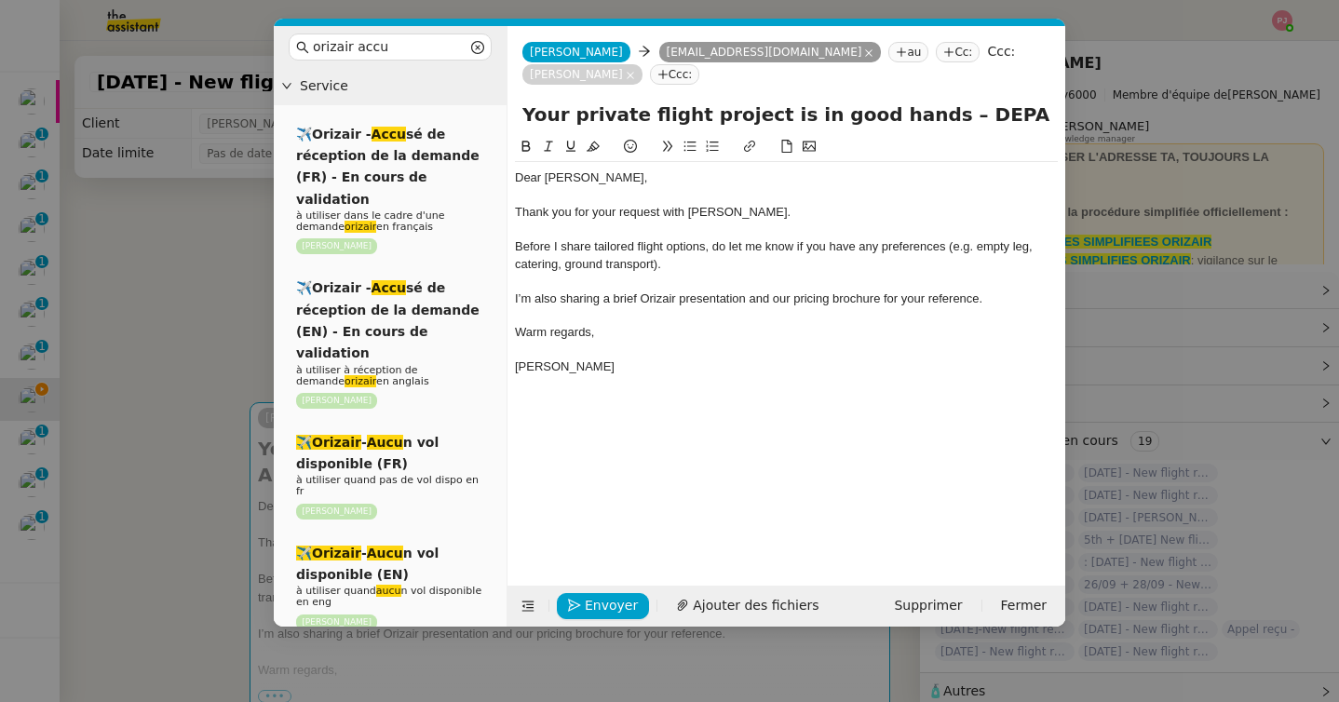
click at [221, 406] on nz-modal-container "orizair accu Service ✈️Orizair - Accu sé de réception de la demande (FR) - En c…" at bounding box center [669, 351] width 1339 height 702
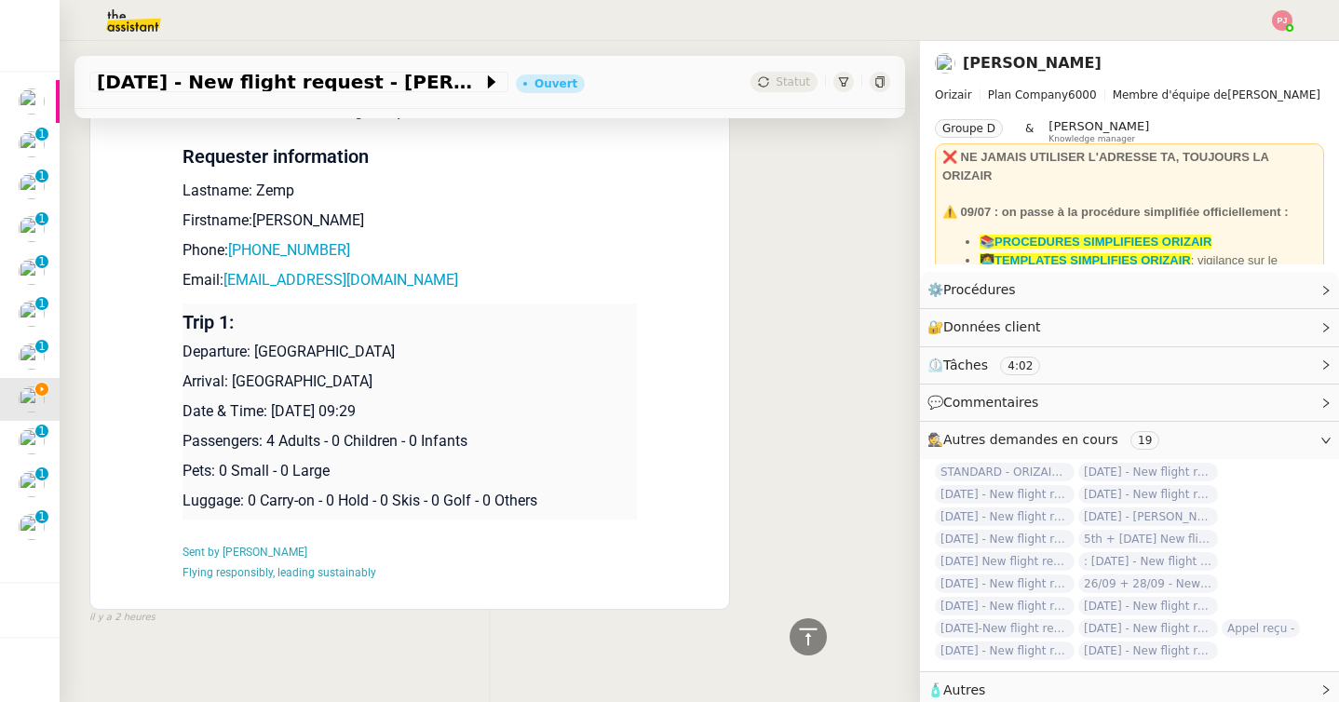
scroll to position [1036, 0]
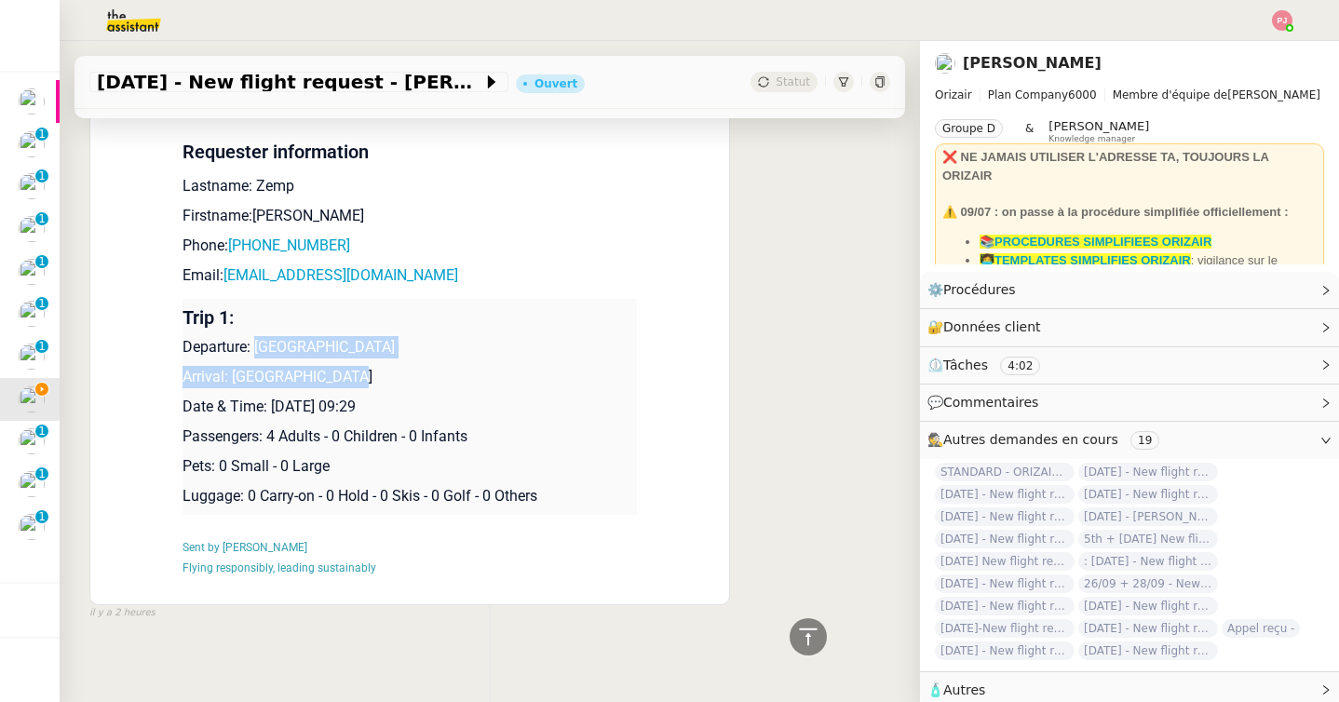
drag, startPoint x: 357, startPoint y: 363, endPoint x: 257, endPoint y: 335, distance: 103.5
click at [257, 335] on td "Trip 1: Departure: Zürich Airport Arrival: Diagoras Airport Date & Time: 9th Se…" at bounding box center [410, 407] width 454 height 216
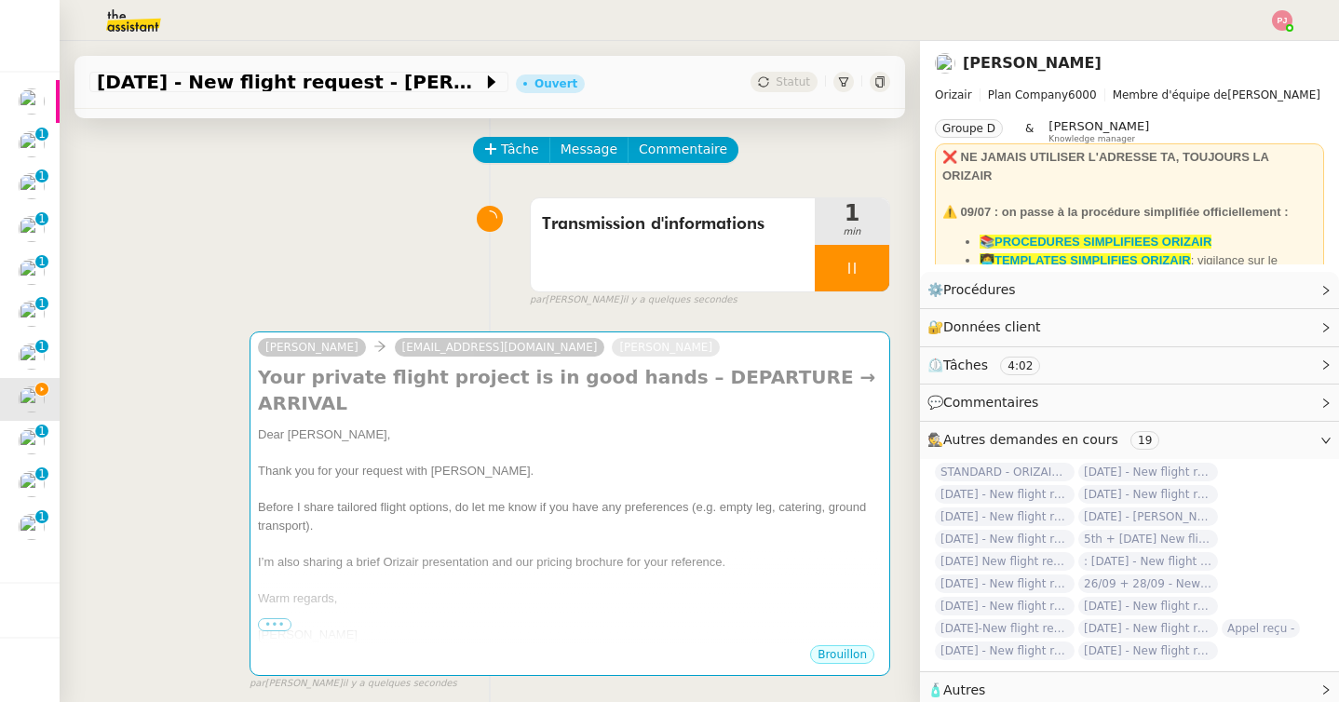
scroll to position [0, 0]
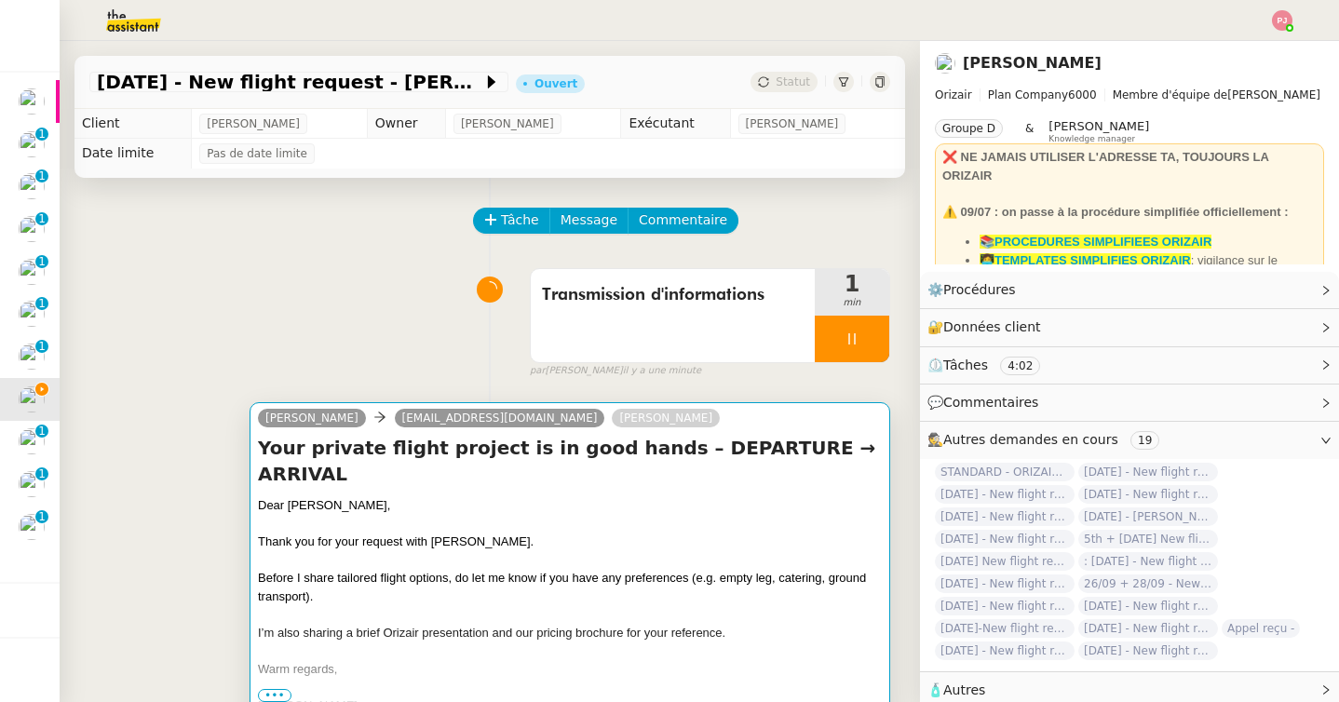
click at [403, 571] on span "Before I share tailored flight options, do let me know if you have any preferen…" at bounding box center [562, 587] width 608 height 33
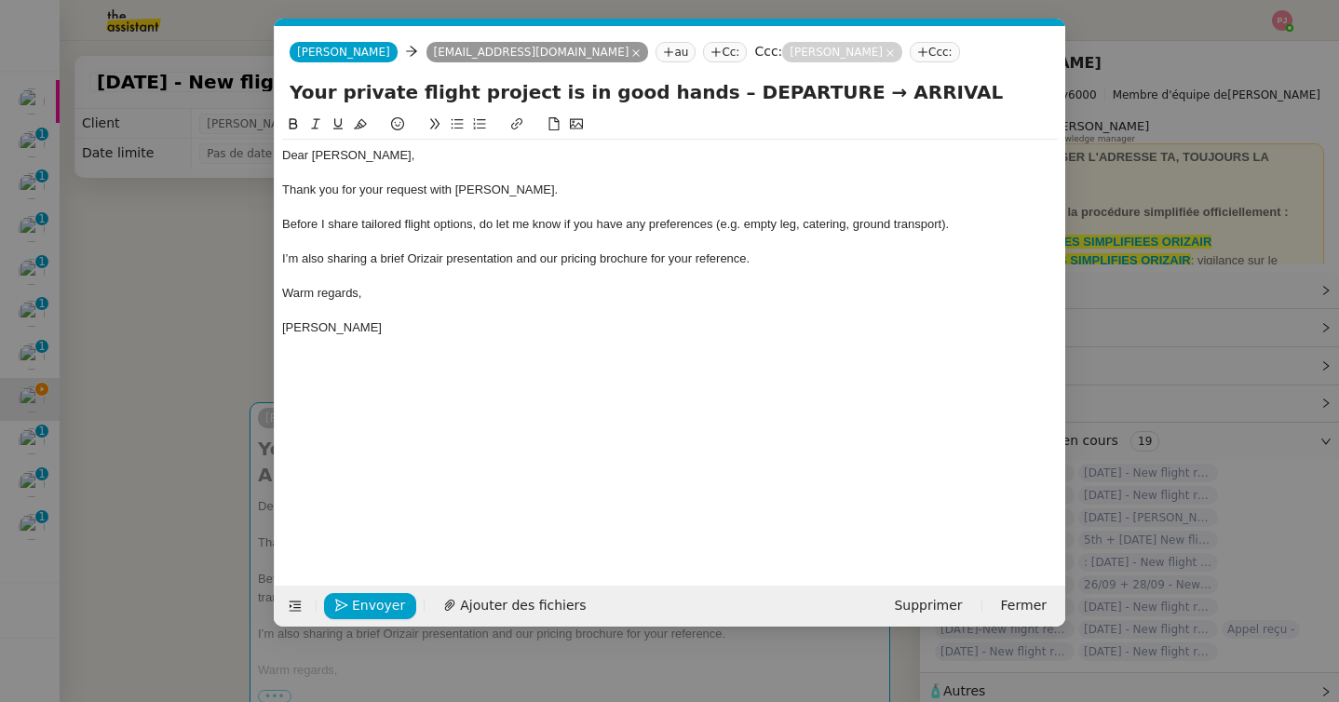
scroll to position [0, 109]
click at [370, 328] on div "Josephine" at bounding box center [670, 327] width 776 height 17
paste div
drag, startPoint x: 359, startPoint y: 377, endPoint x: 278, endPoint y: 375, distance: 81.0
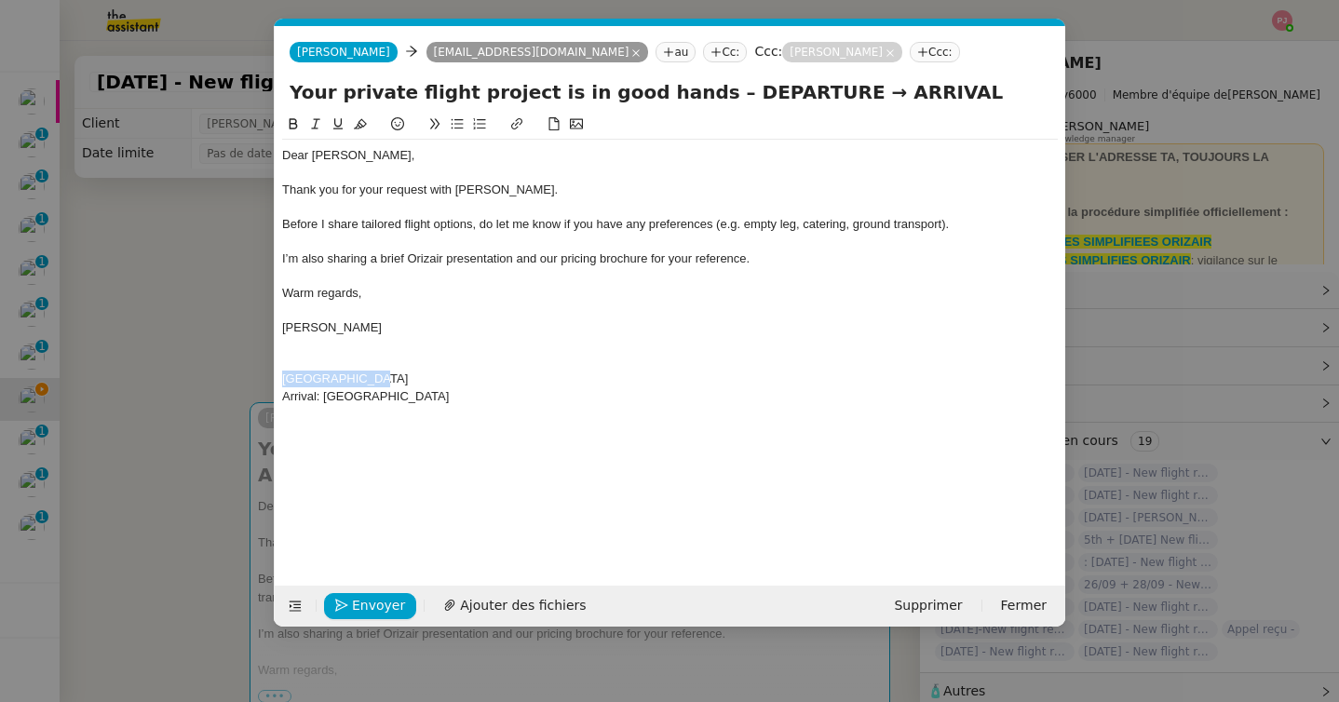
click at [278, 375] on nz-spin "Dear M. Zemp, Thank you for your request with Orizair. Before I share tailored …" at bounding box center [670, 339] width 791 height 451
drag, startPoint x: 783, startPoint y: 90, endPoint x: 674, endPoint y: 89, distance: 109.0
click at [674, 89] on input "Your private flight project is in good hands – DEPARTURE → ARRIVAL" at bounding box center [670, 92] width 761 height 28
paste input "Zürich Airport"
drag, startPoint x: 419, startPoint y: 393, endPoint x: 325, endPoint y: 391, distance: 94.1
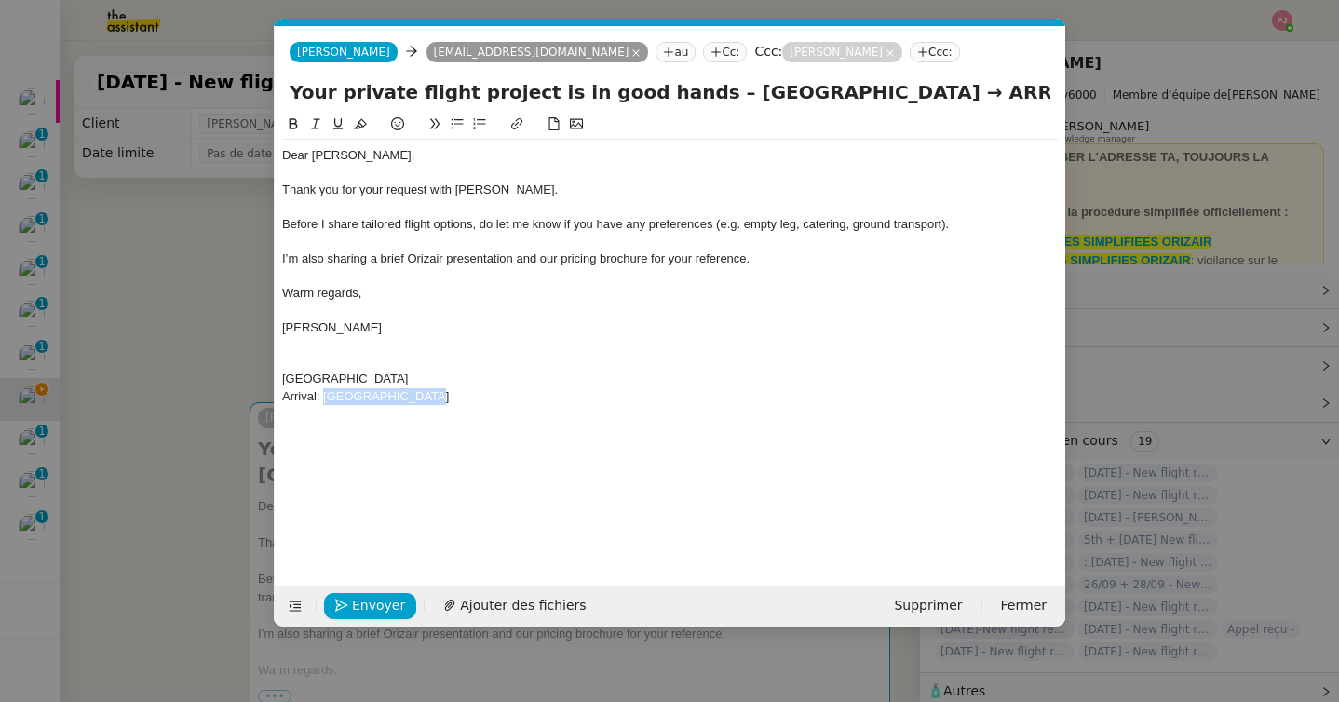
click at [325, 391] on div "Arrival: Diagoras Airport" at bounding box center [670, 396] width 776 height 17
drag, startPoint x: 825, startPoint y: 93, endPoint x: 949, endPoint y: 94, distance: 123.9
click at [949, 94] on input "Your private flight project is in good hands – Zürich Airport → ARRIVAL" at bounding box center [670, 92] width 761 height 28
paste input "Diagoras Airport"
type input "Your private flight project is in good hands – Zürich Airport → Diagoras Airport"
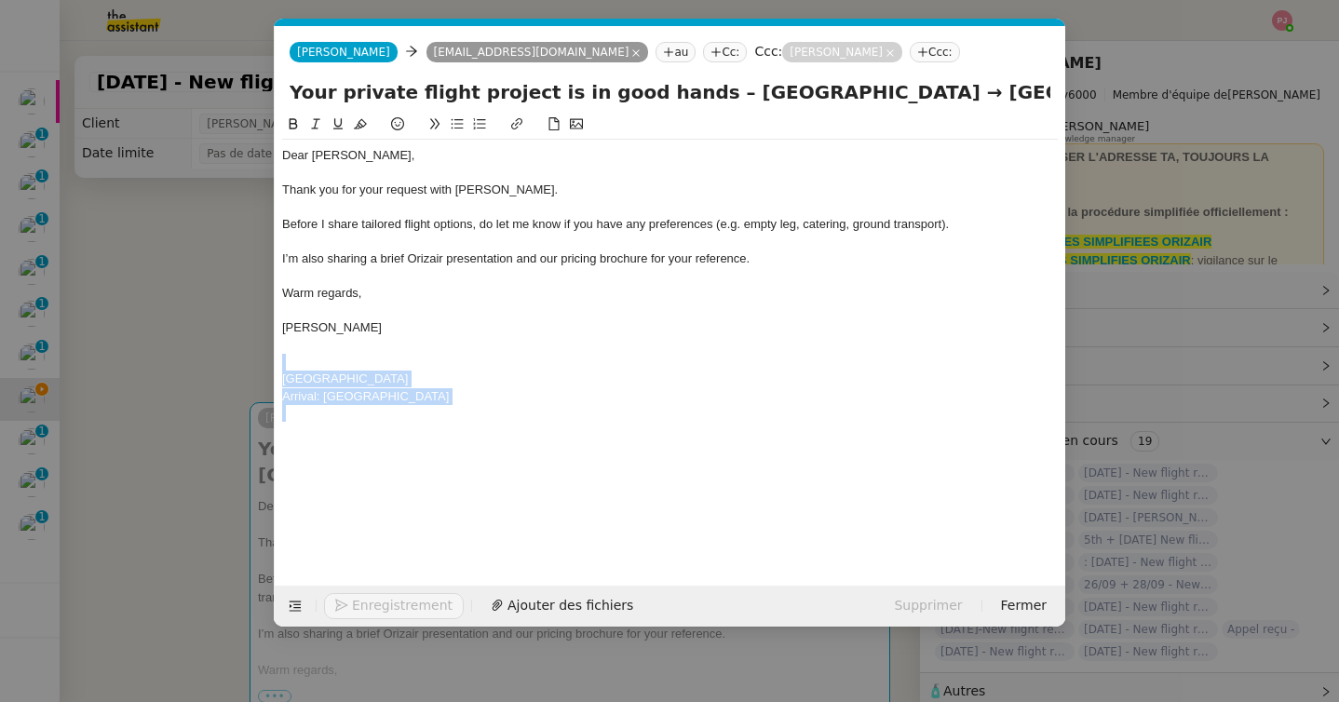
drag, startPoint x: 471, startPoint y: 409, endPoint x: 309, endPoint y: 357, distance: 170.2
click at [309, 357] on div "Dear M. Zemp, Thank you for your request with Orizair. Before I share tailored …" at bounding box center [670, 285] width 776 height 290
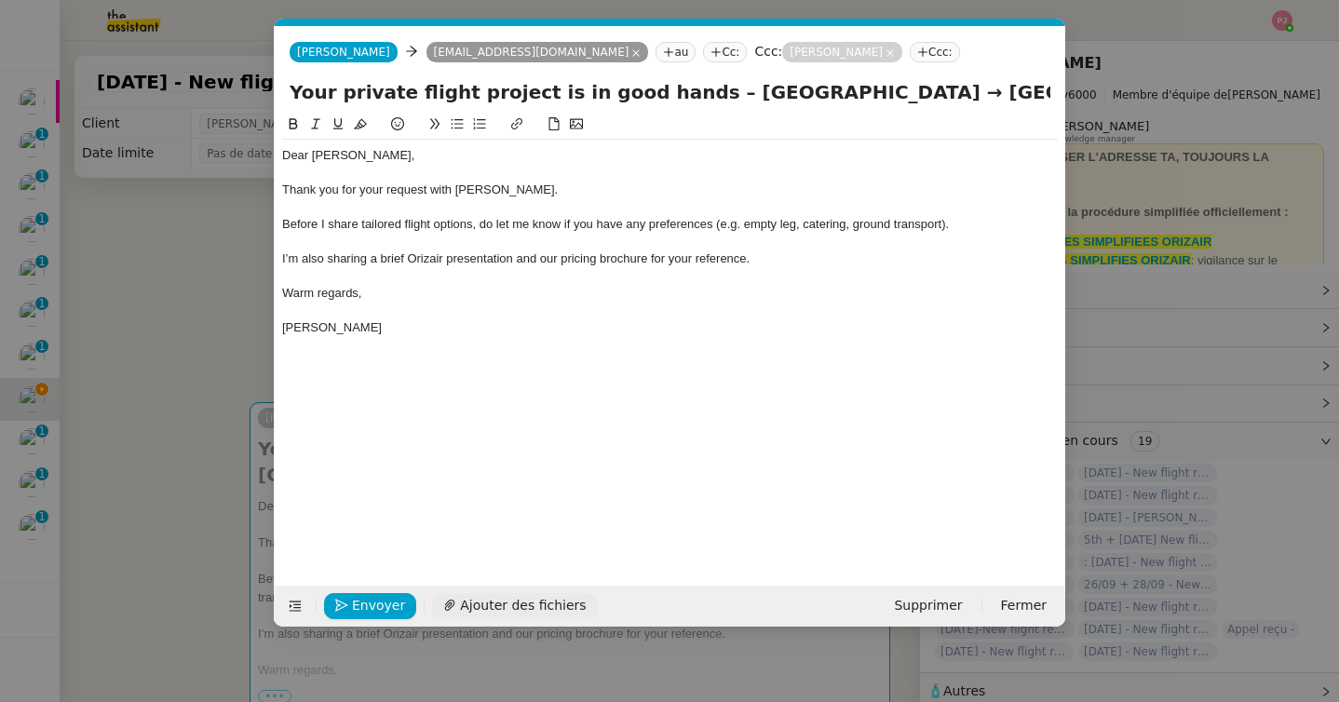
click at [516, 602] on span "Ajouter des fichiers" at bounding box center [523, 605] width 126 height 21
click at [358, 613] on span "Envoyer" at bounding box center [378, 605] width 53 height 21
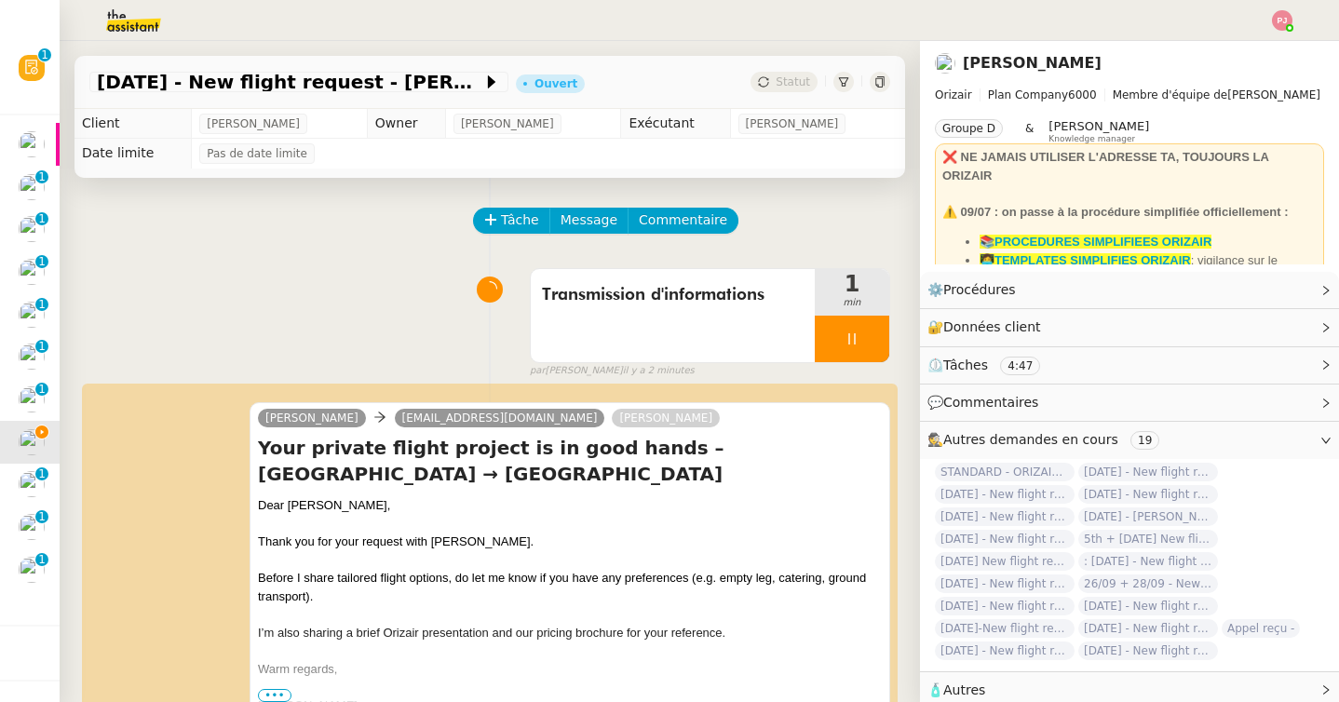
click at [816, 235] on div "Tâche Message Commentaire" at bounding box center [682, 230] width 415 height 45
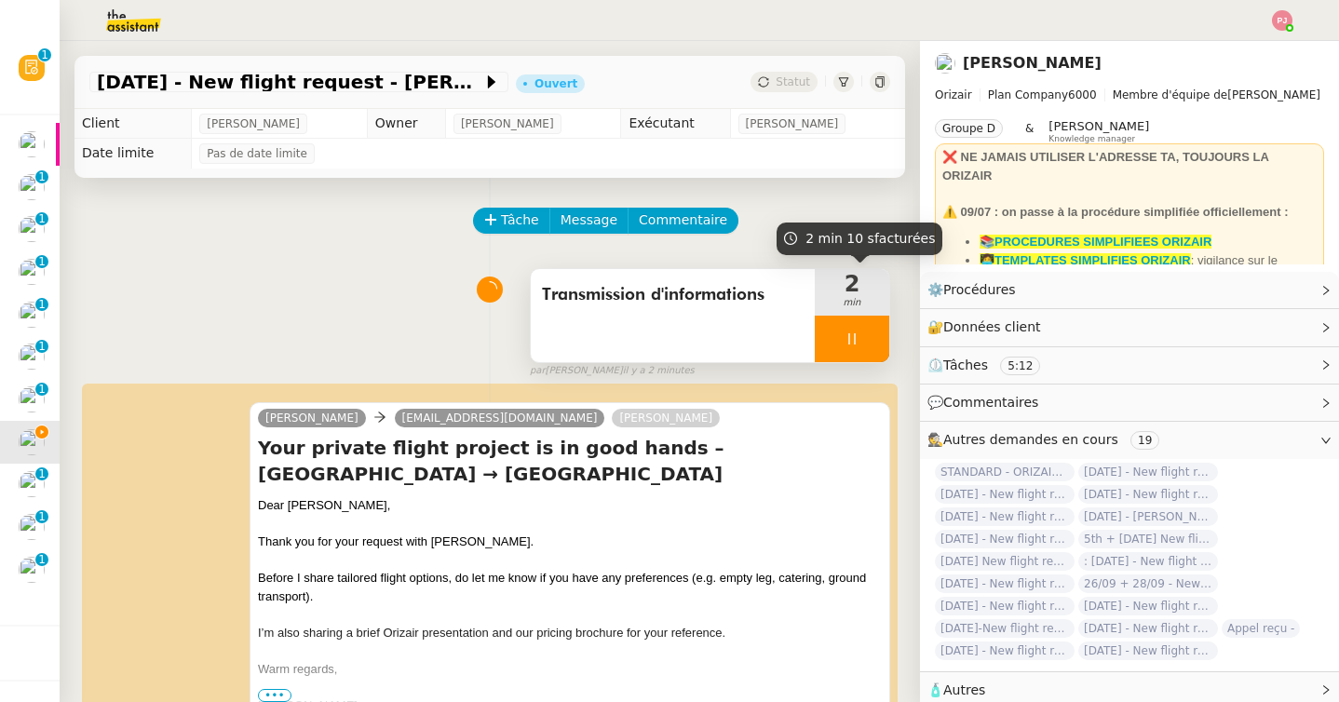
click at [855, 345] on icon at bounding box center [852, 339] width 15 height 15
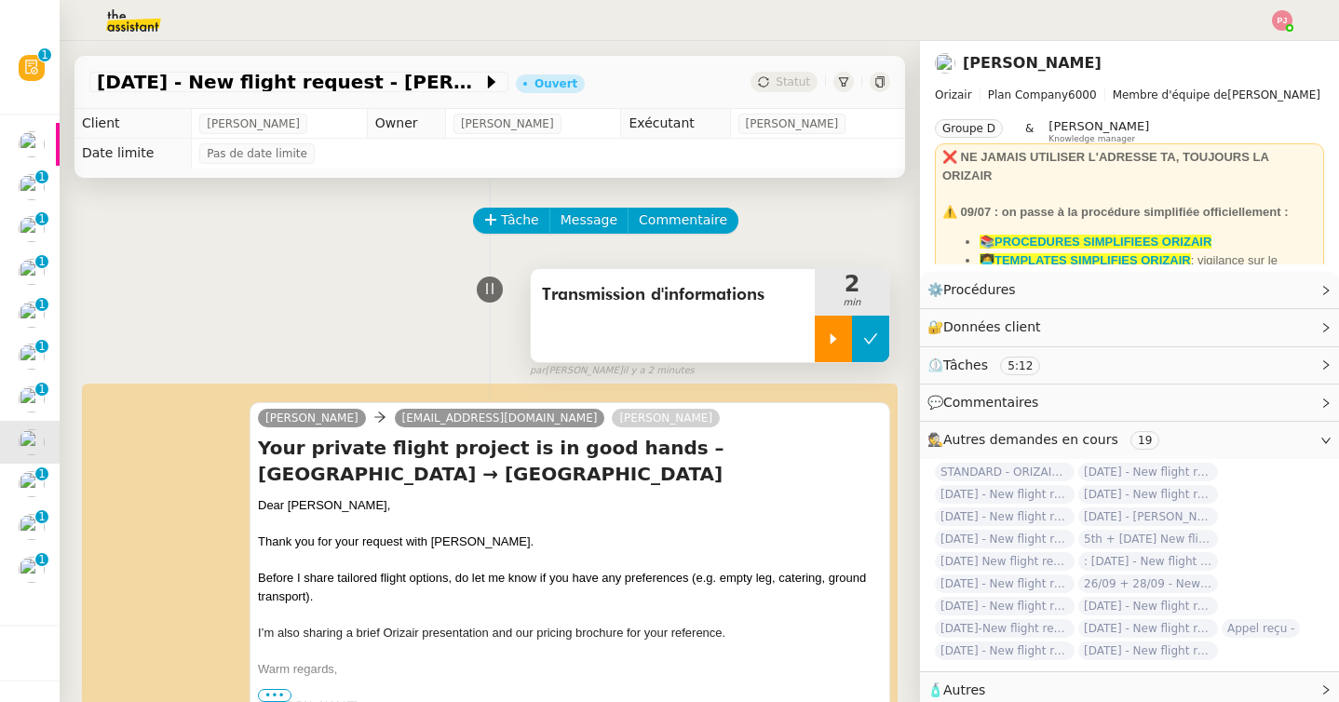
click at [874, 345] on icon at bounding box center [870, 339] width 15 height 15
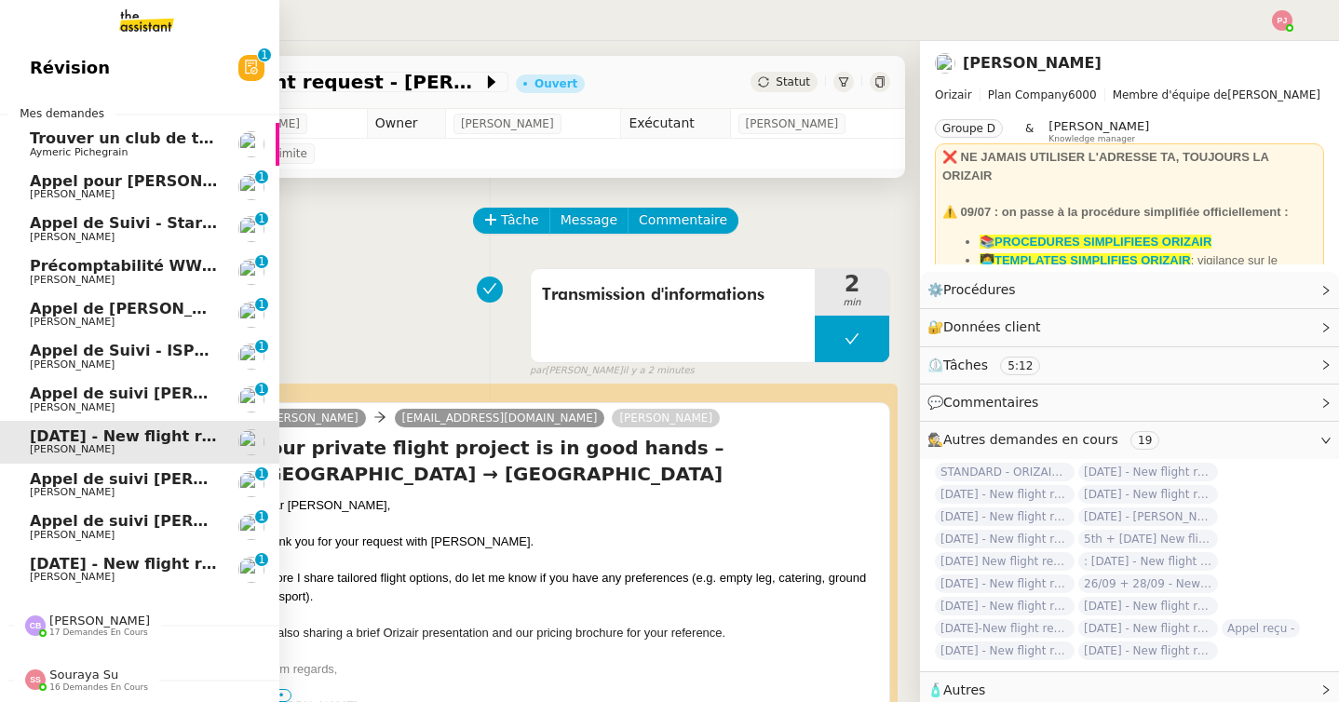
click at [68, 565] on span "1st July 2026 - New flight request - Oscar Hammond" at bounding box center [222, 564] width 385 height 18
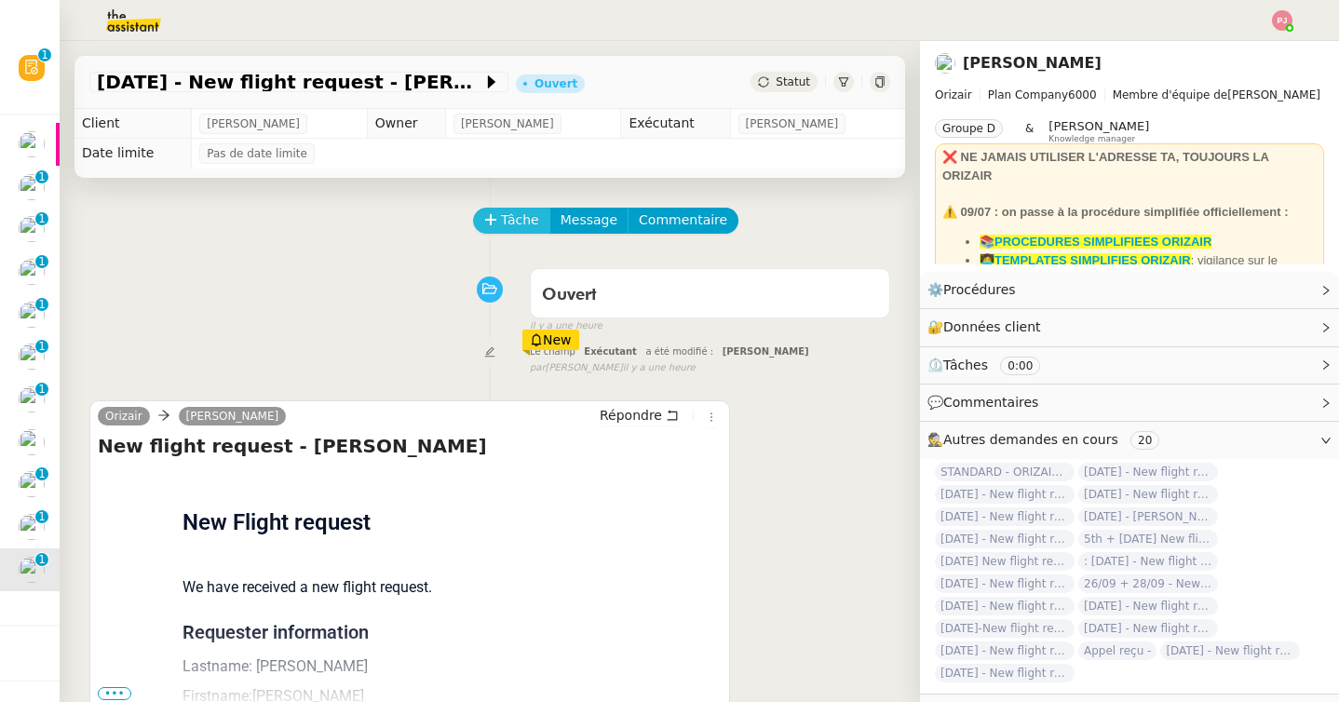
click at [503, 221] on span "Tâche" at bounding box center [520, 220] width 38 height 21
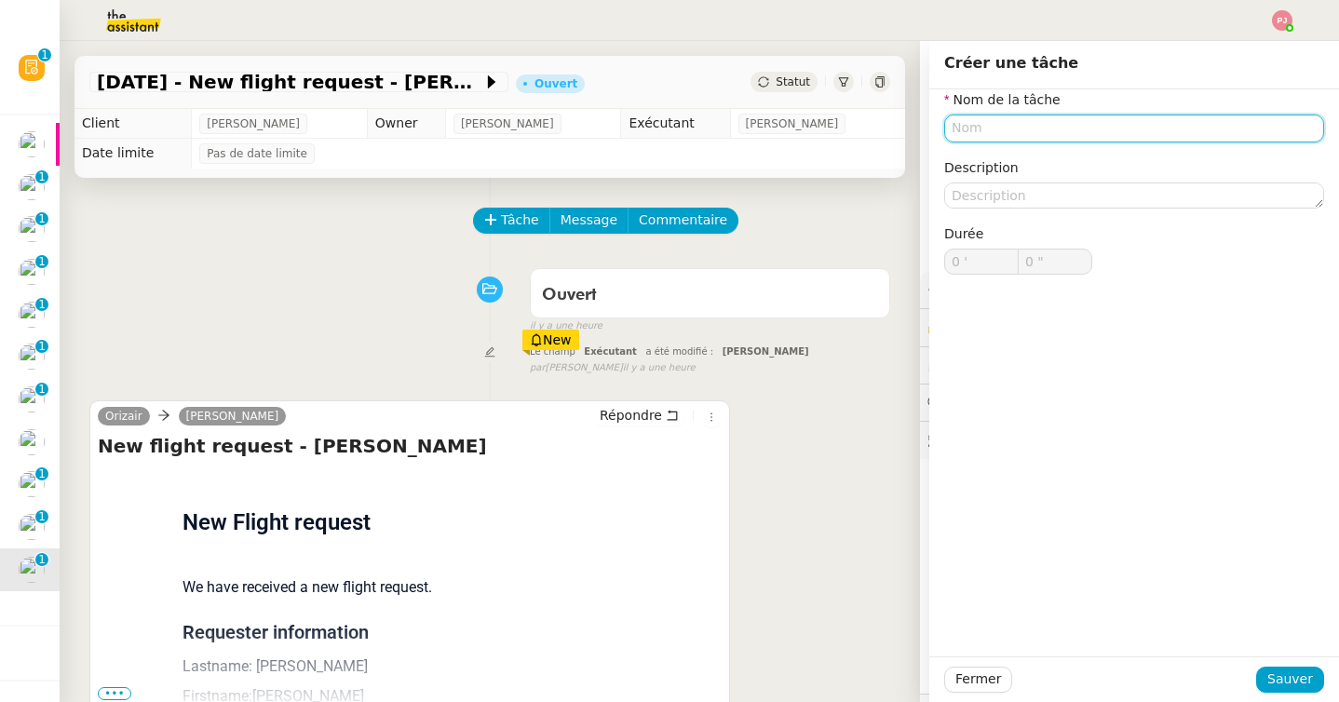
click at [991, 133] on input "text" at bounding box center [1134, 128] width 380 height 27
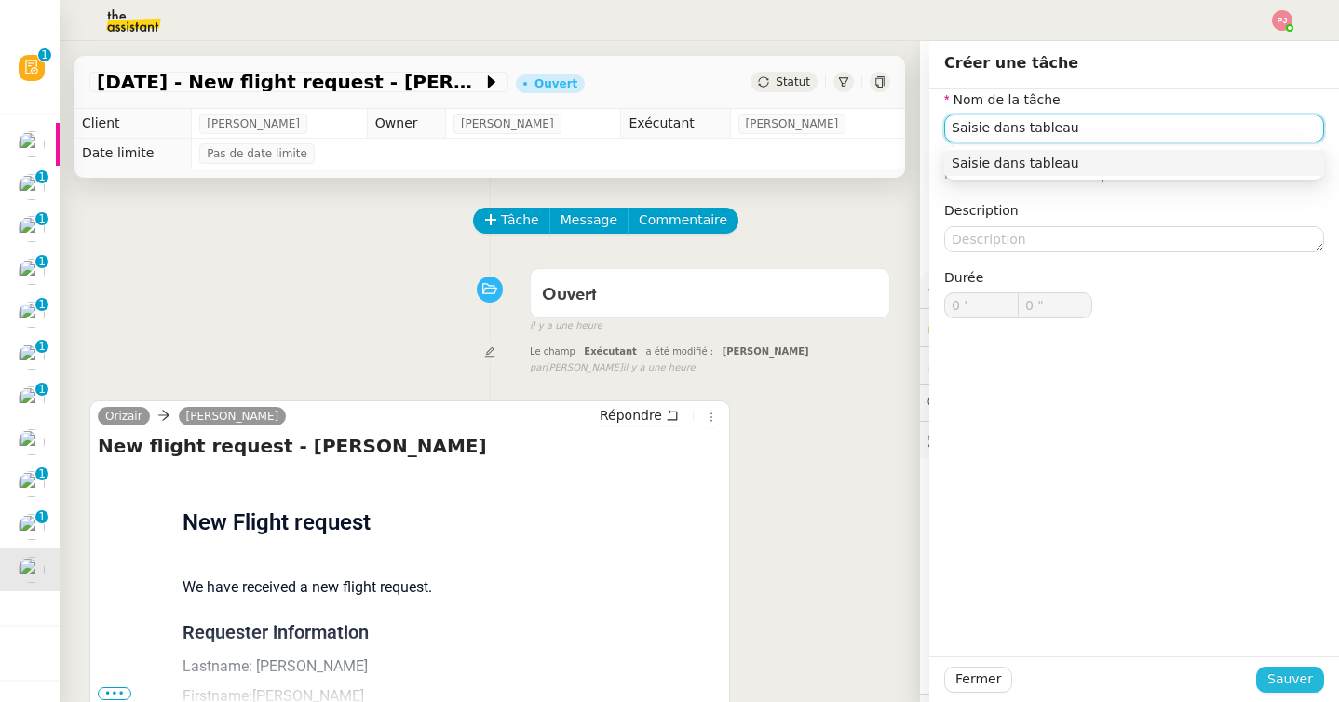
type input "Saisie dans tableau"
click at [1273, 675] on span "Sauver" at bounding box center [1290, 679] width 46 height 21
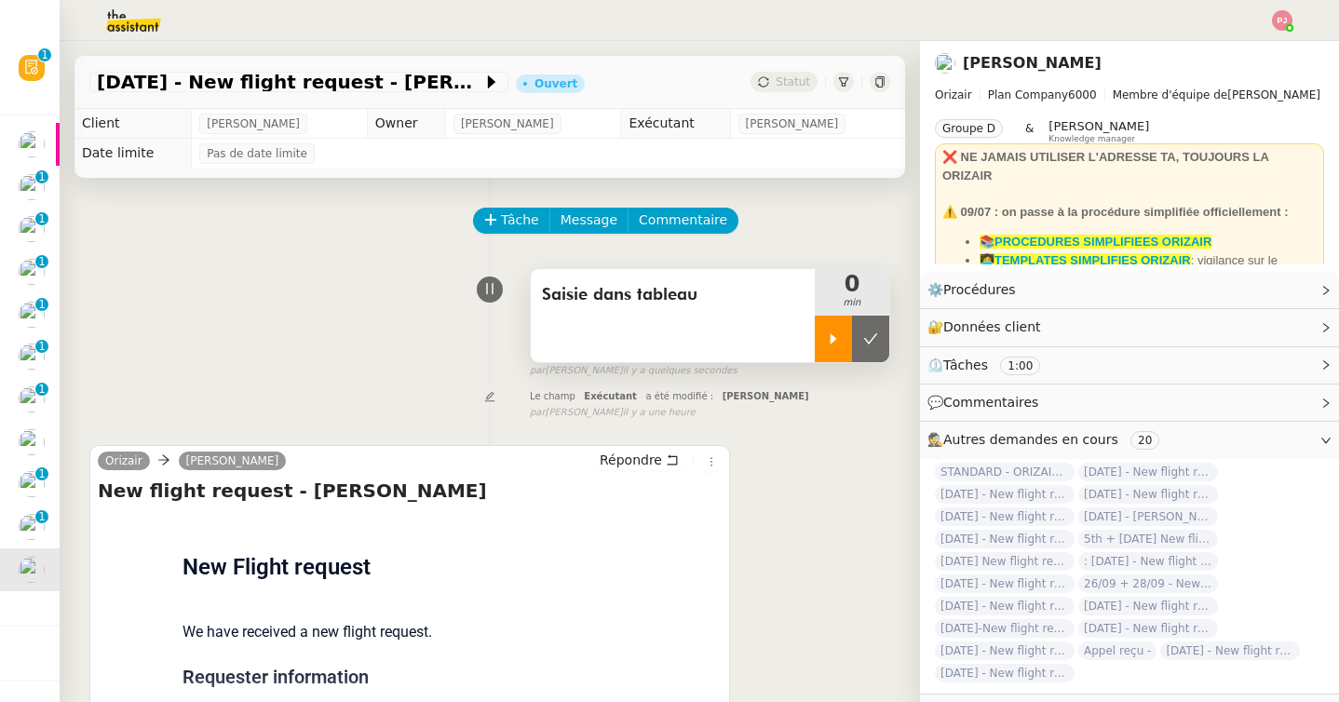
click at [832, 353] on div at bounding box center [833, 339] width 37 height 47
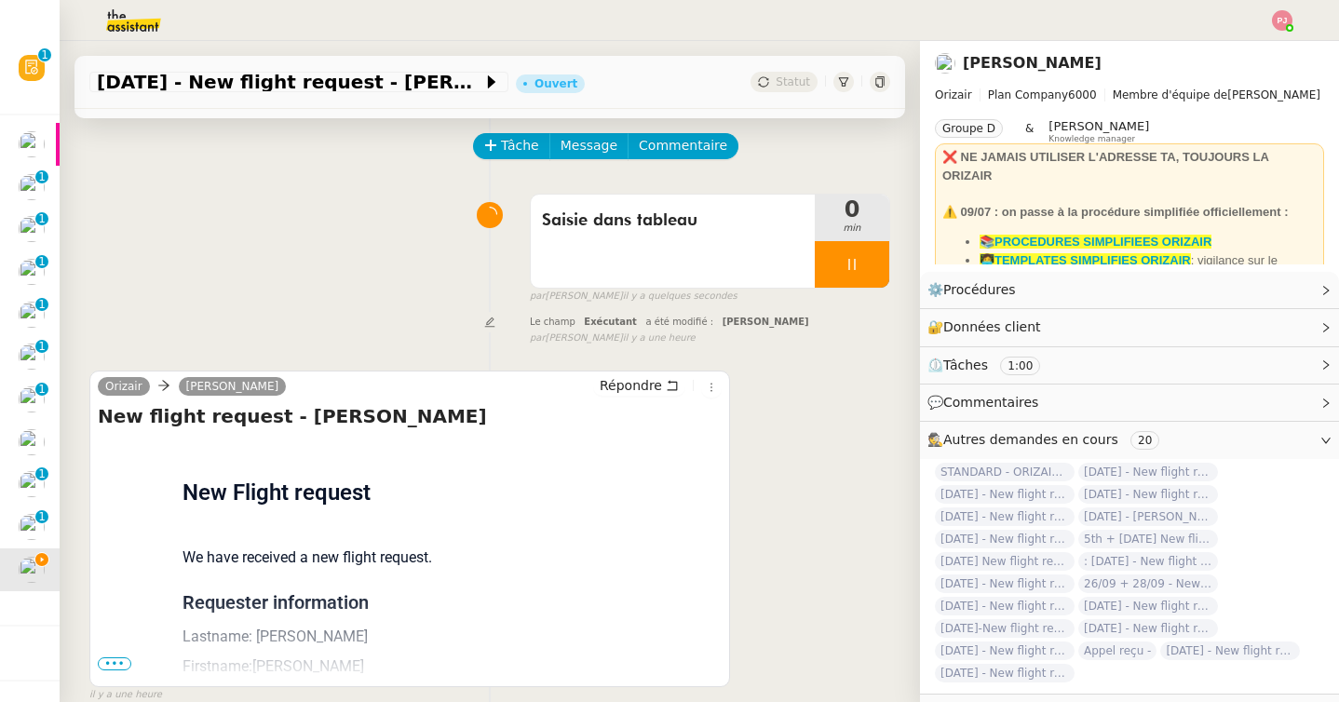
scroll to position [237, 0]
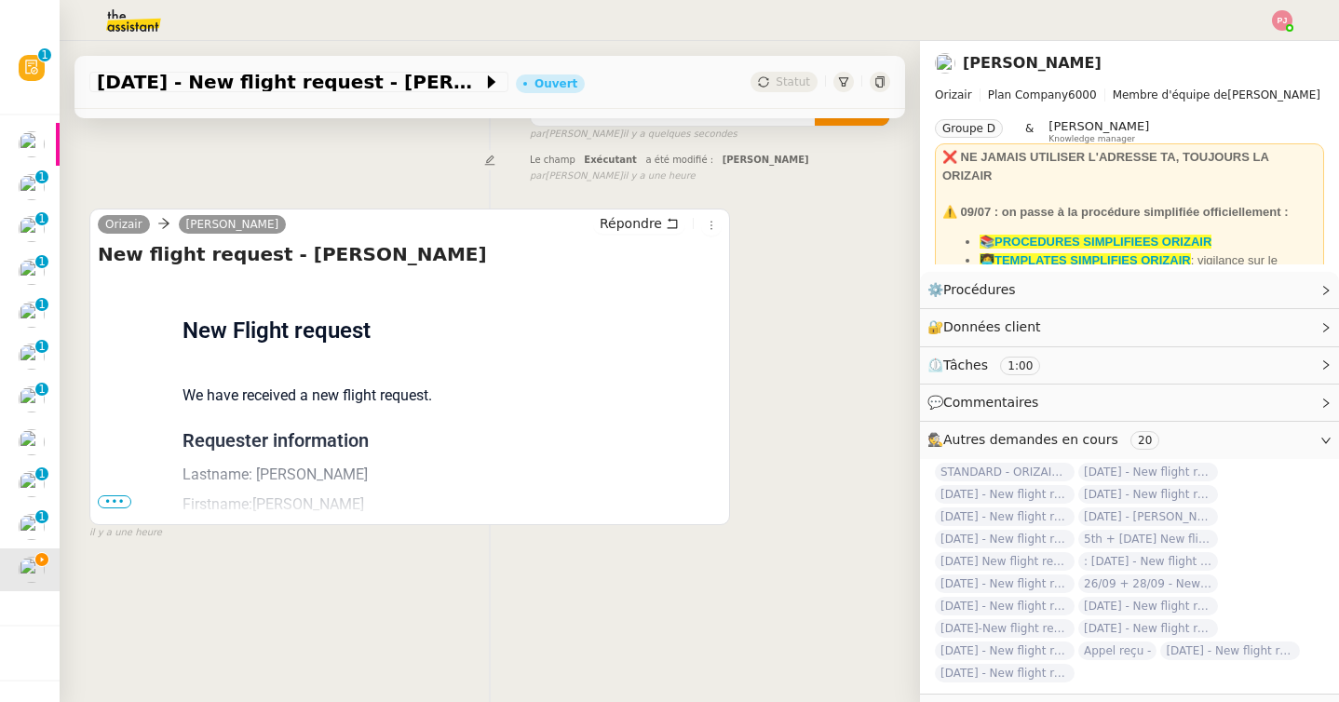
click at [124, 500] on span "•••" at bounding box center [115, 501] width 34 height 13
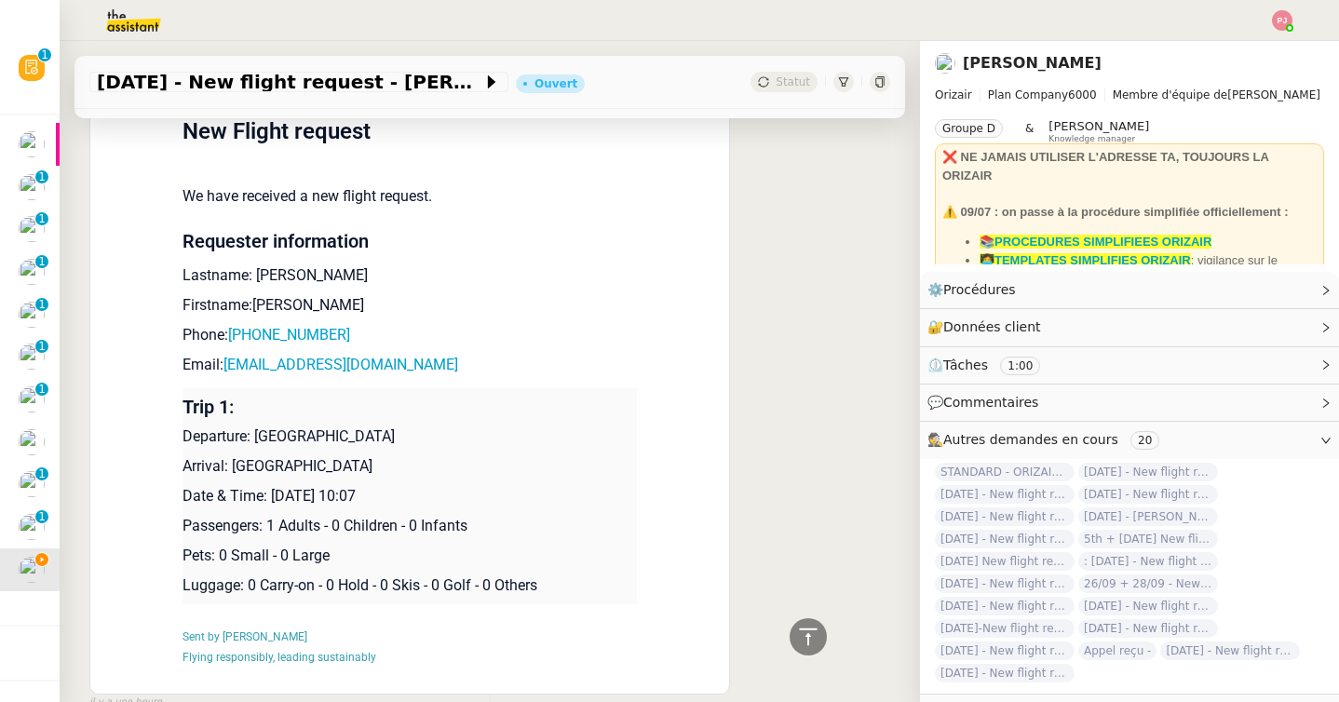
scroll to position [376, 0]
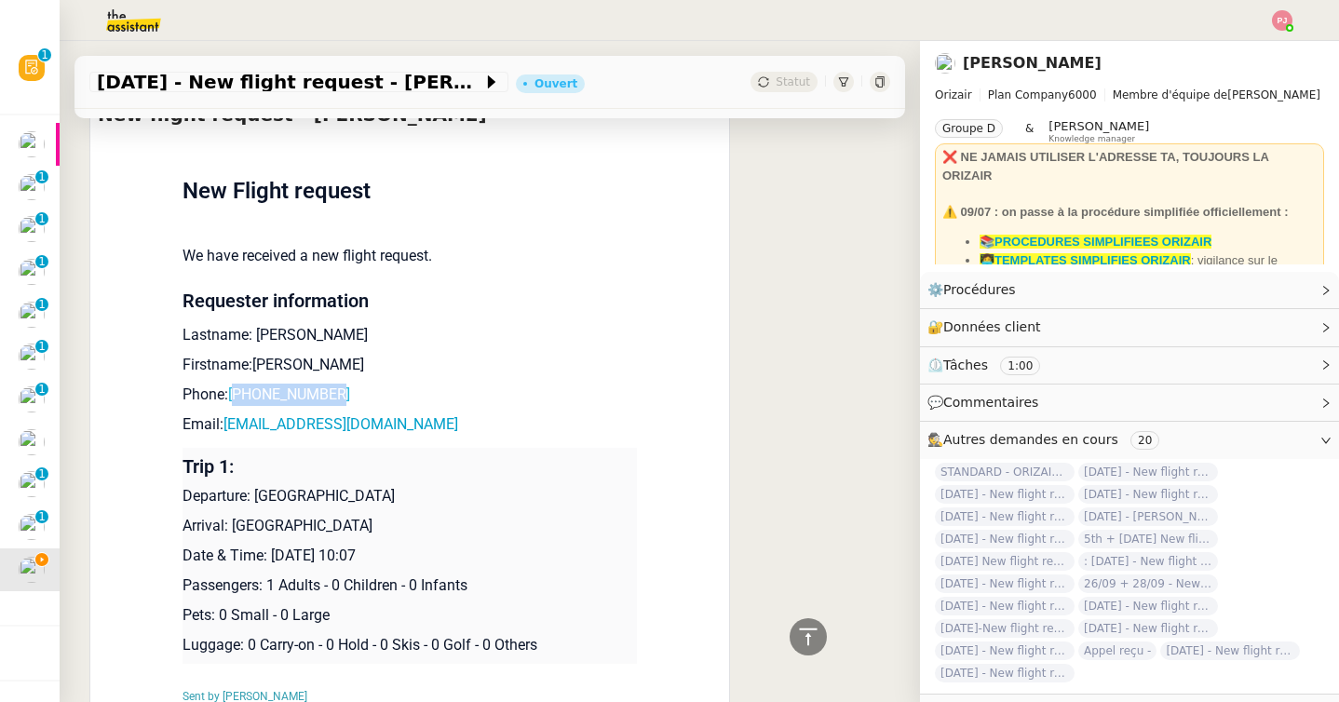
drag, startPoint x: 352, startPoint y: 396, endPoint x: 242, endPoint y: 395, distance: 109.9
click at [242, 395] on p "Phone: +447549314240" at bounding box center [410, 395] width 454 height 22
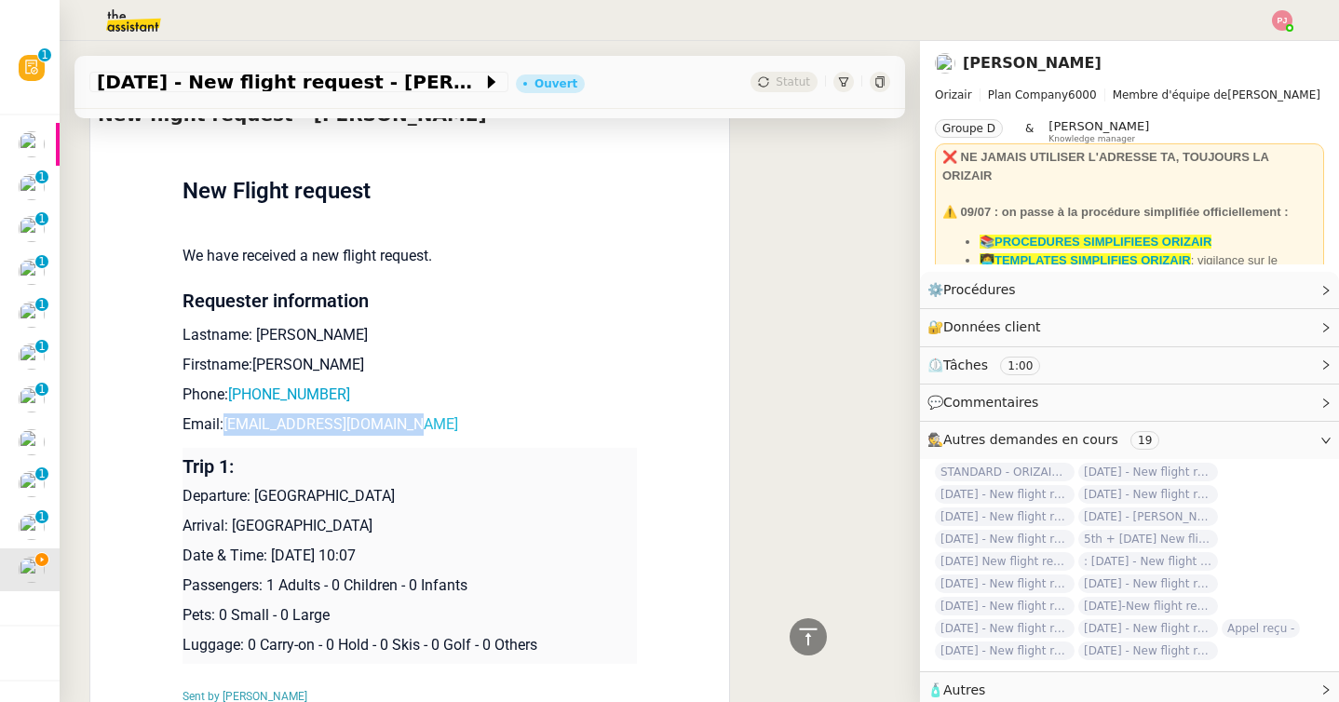
drag, startPoint x: 438, startPoint y: 419, endPoint x: 230, endPoint y: 427, distance: 207.8
click at [230, 427] on p "Email: oscarhammond54@gmail.com" at bounding box center [410, 424] width 454 height 22
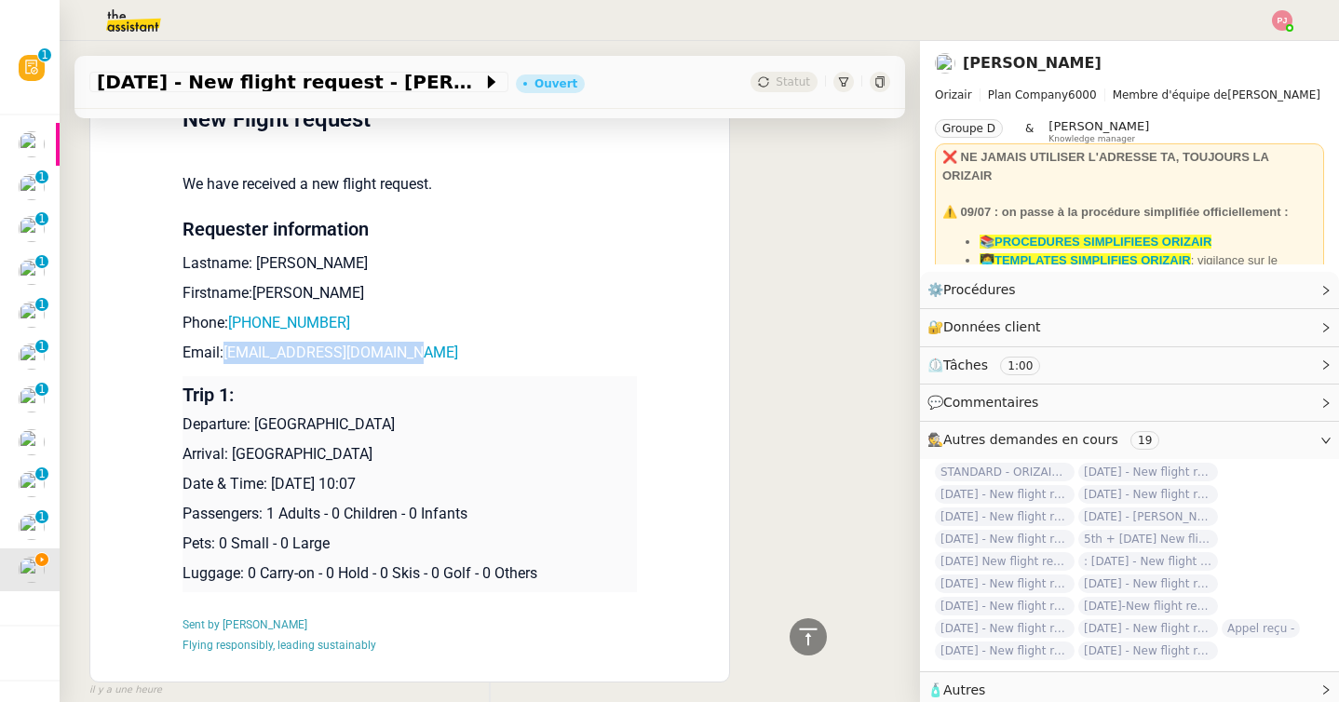
scroll to position [450, 0]
drag, startPoint x: 412, startPoint y: 418, endPoint x: 256, endPoint y: 421, distance: 155.5
click at [256, 421] on p "Departure: London Luton Airport" at bounding box center [410, 423] width 454 height 22
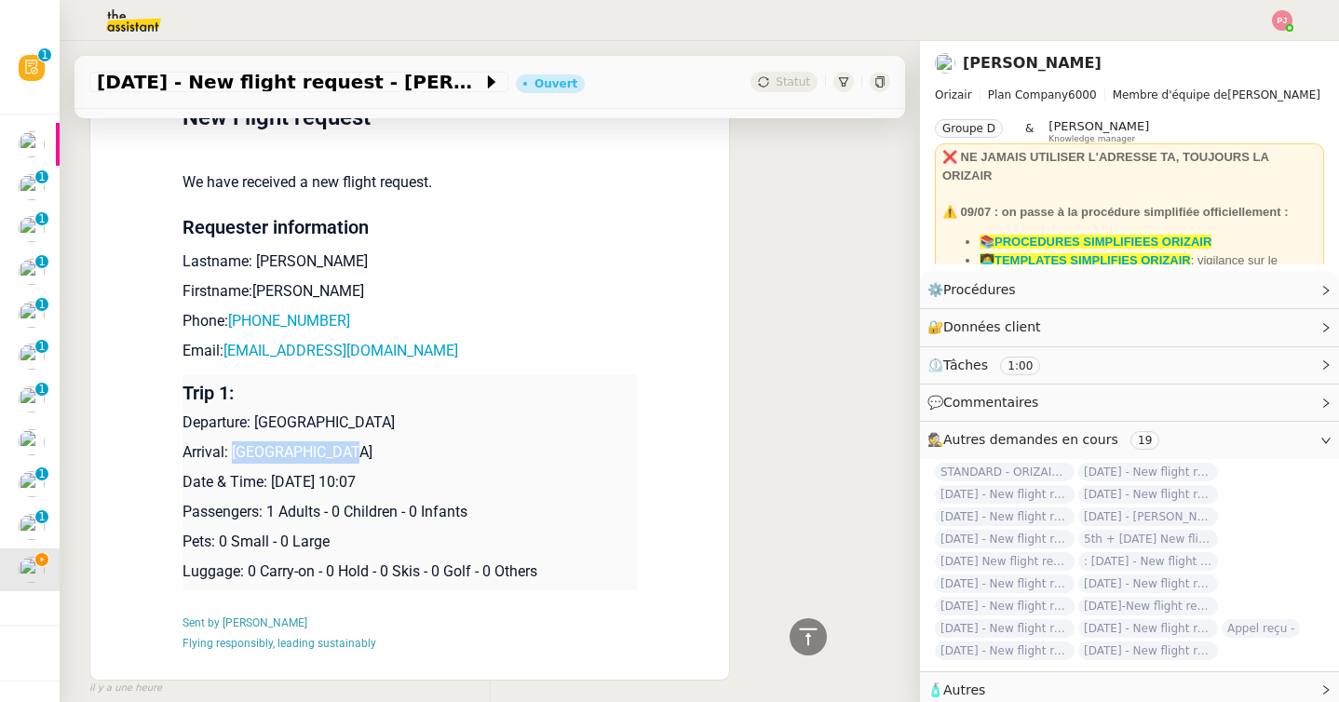
drag, startPoint x: 346, startPoint y: 457, endPoint x: 236, endPoint y: 454, distance: 110.9
click at [236, 454] on p "Arrival: Menorca Airport" at bounding box center [410, 452] width 454 height 22
drag, startPoint x: 440, startPoint y: 345, endPoint x: 229, endPoint y: 345, distance: 211.4
click at [229, 345] on p "Email: oscarhammond54@gmail.com" at bounding box center [410, 351] width 454 height 22
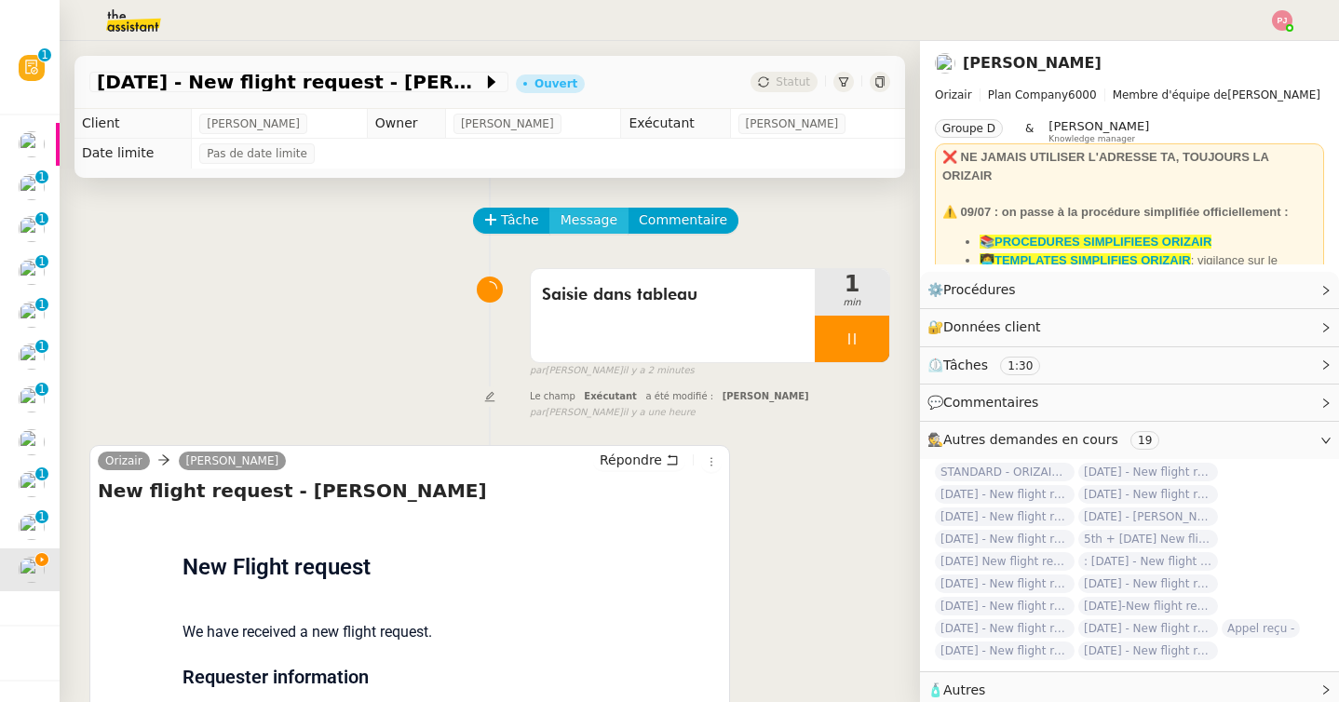
click at [577, 217] on span "Message" at bounding box center [589, 220] width 57 height 21
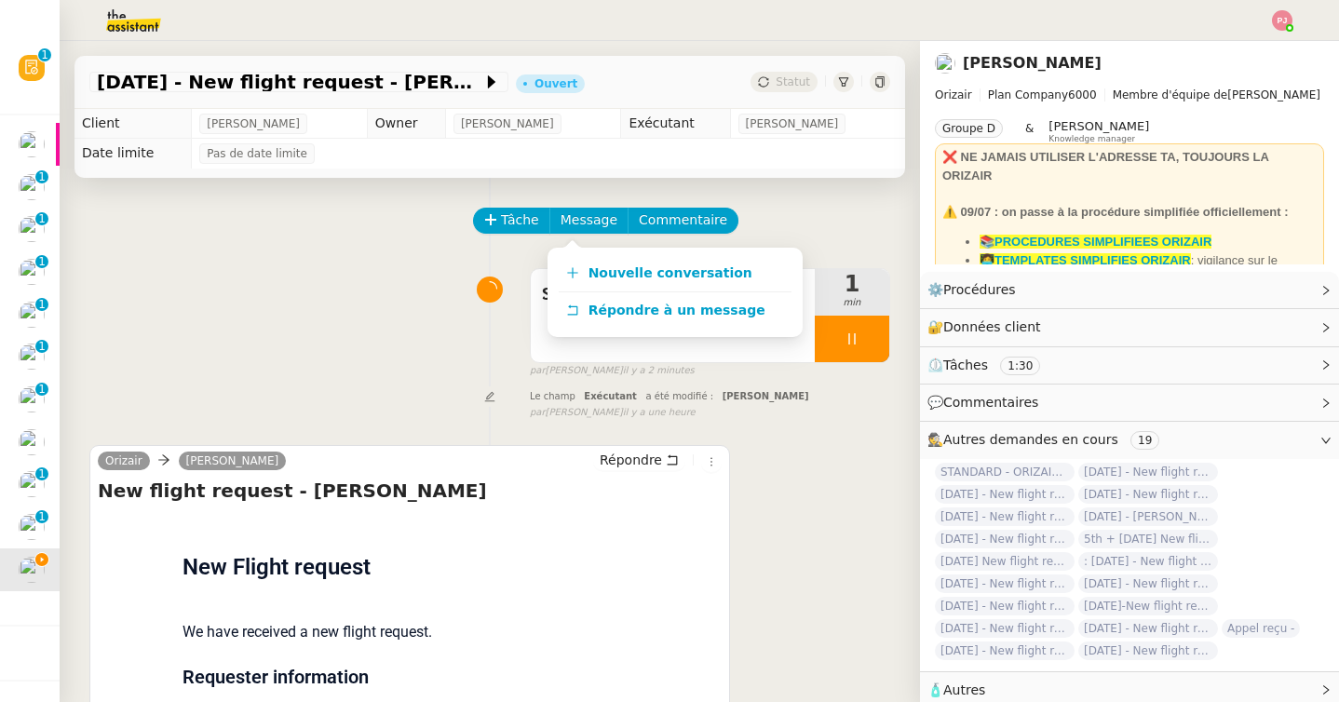
click at [433, 324] on div "Saisie dans tableau 1 min false par Pauline J. il y a 2 minutes" at bounding box center [489, 319] width 801 height 119
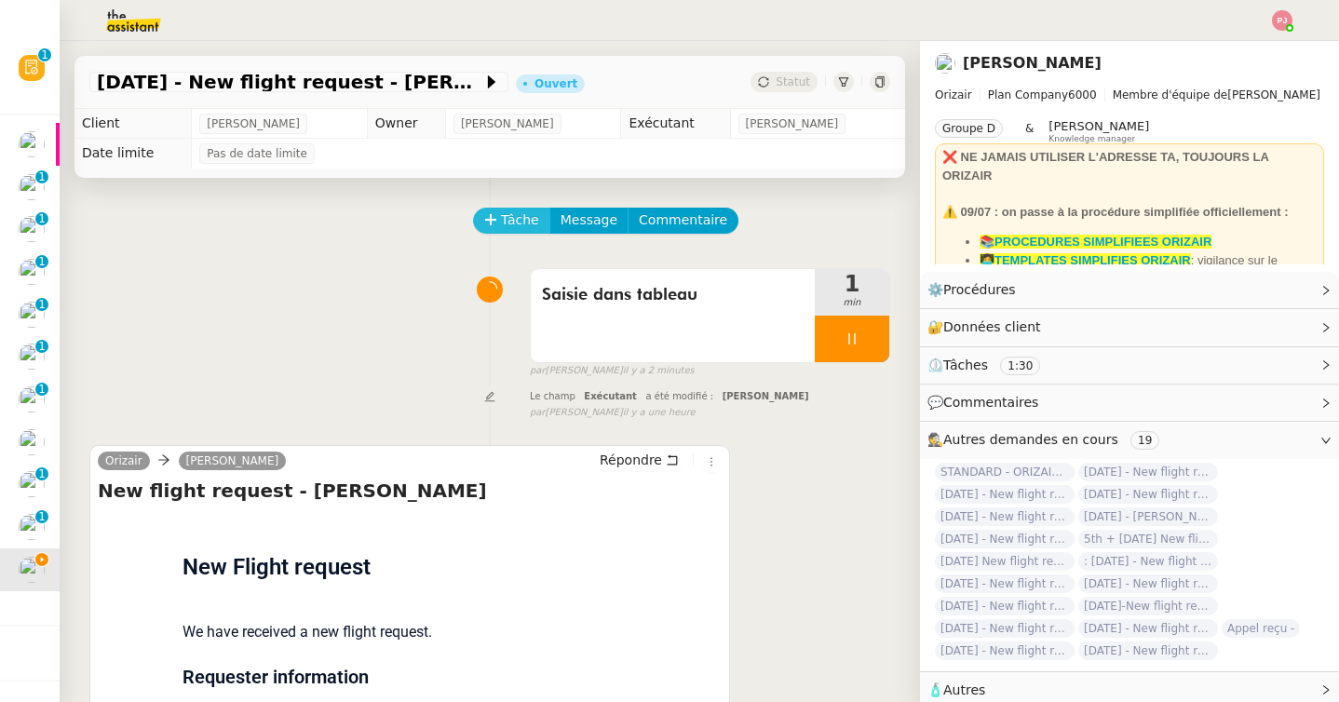
click at [515, 217] on span "Tâche" at bounding box center [520, 220] width 38 height 21
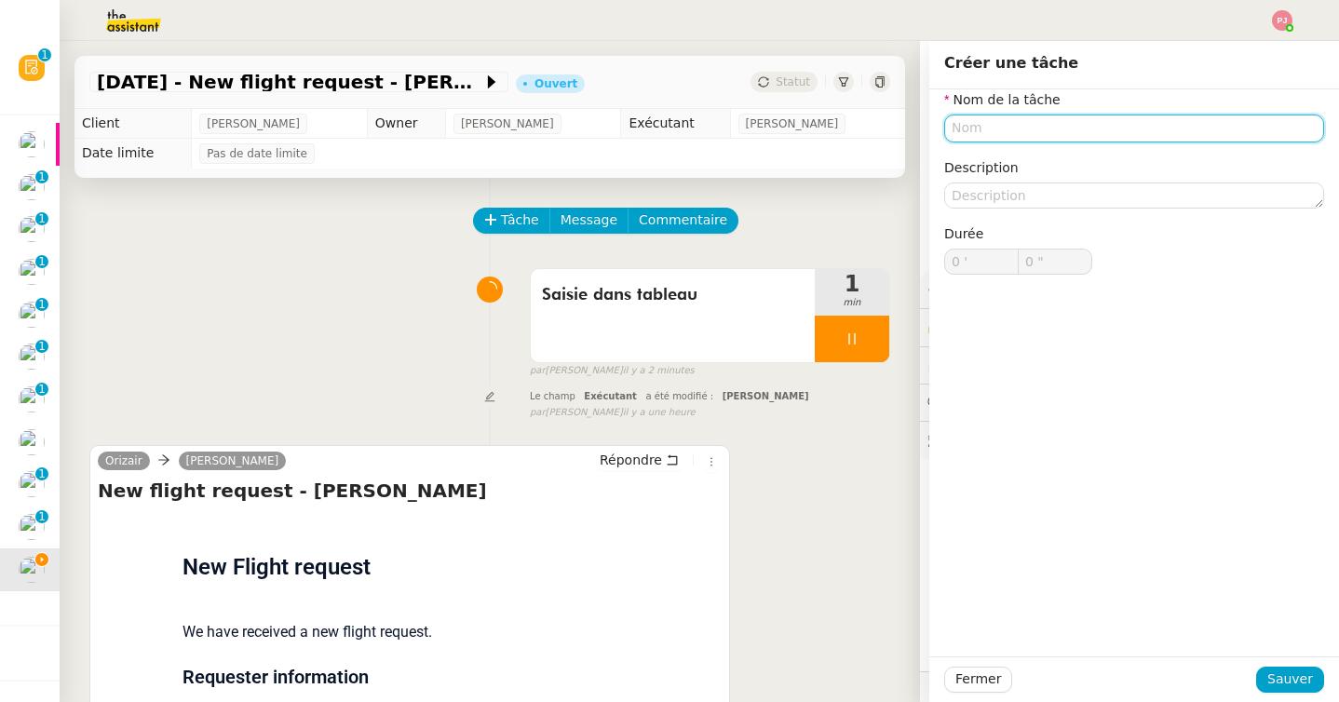
click at [992, 128] on input "text" at bounding box center [1134, 128] width 380 height 27
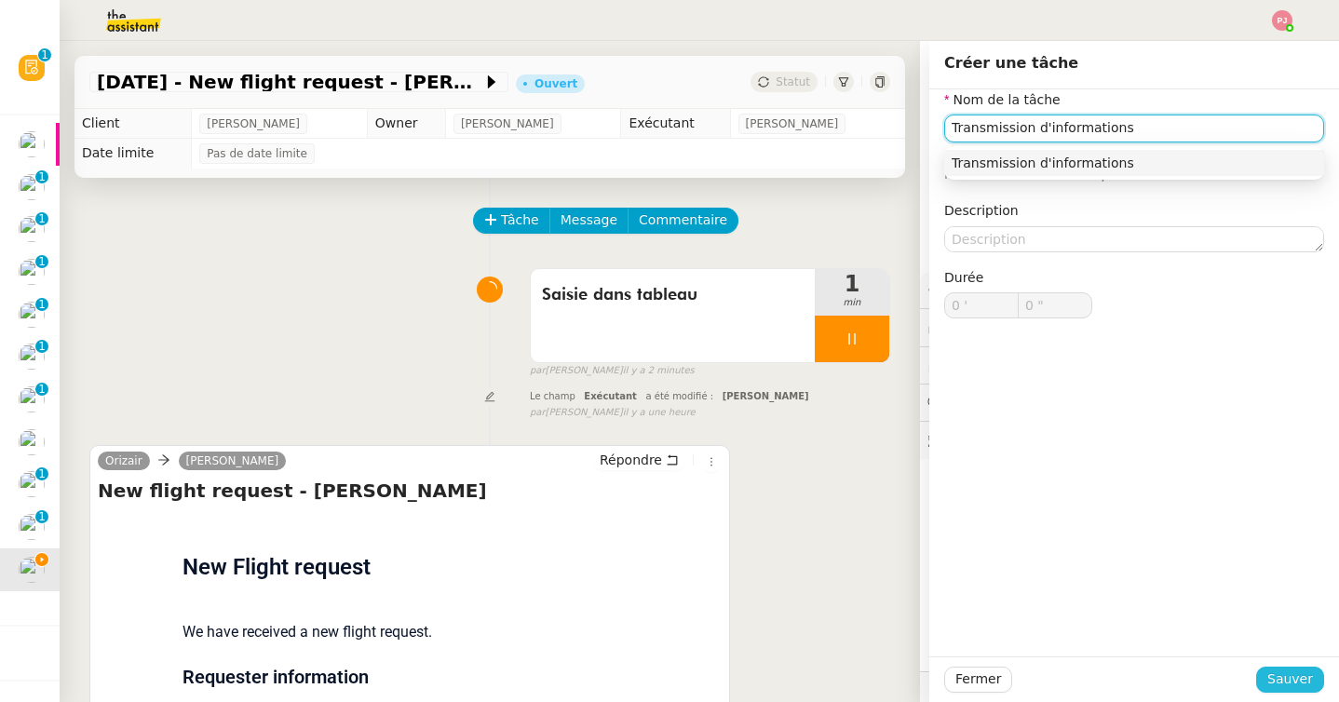
type input "Transmission d'informations"
click at [1285, 681] on span "Sauver" at bounding box center [1290, 679] width 46 height 21
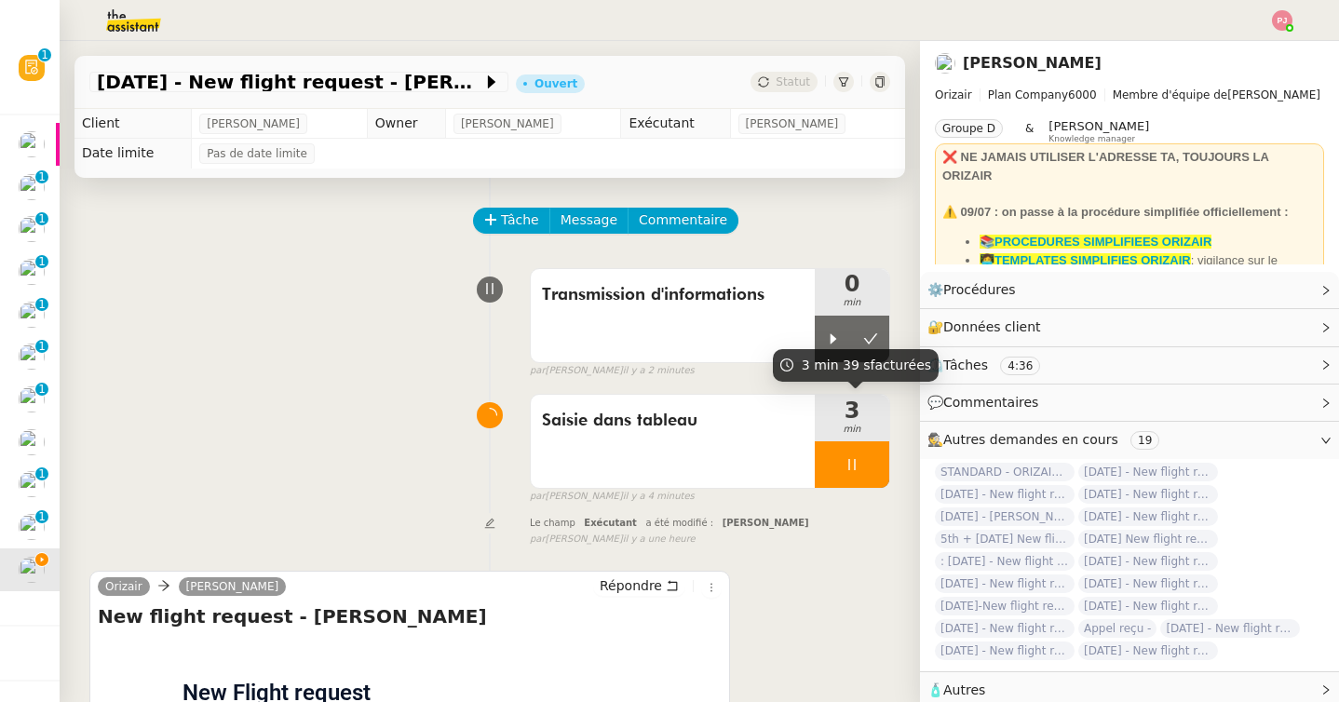
click at [825, 351] on div "3 min 39 s facturées" at bounding box center [856, 365] width 166 height 33
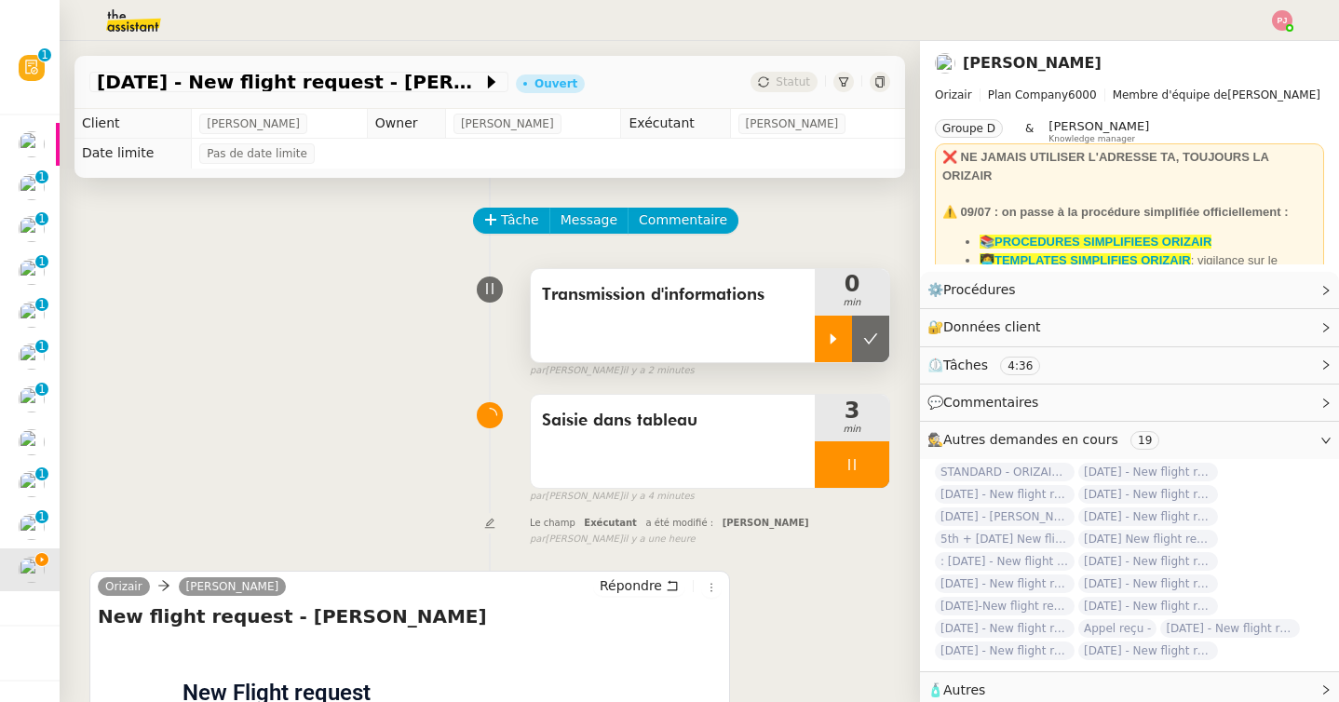
click at [827, 337] on icon at bounding box center [833, 339] width 15 height 15
click at [862, 473] on div at bounding box center [852, 464] width 75 height 47
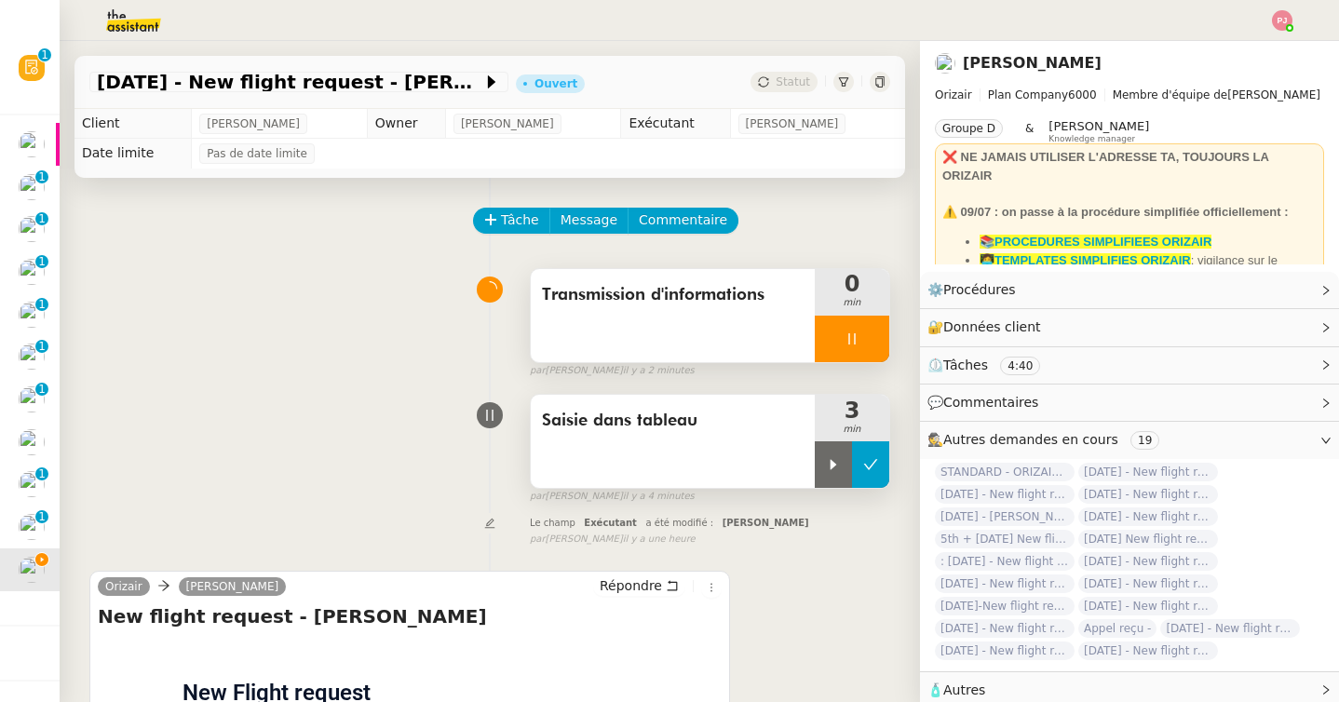
click at [870, 473] on button at bounding box center [870, 464] width 37 height 47
click at [590, 217] on span "Message" at bounding box center [589, 220] width 57 height 21
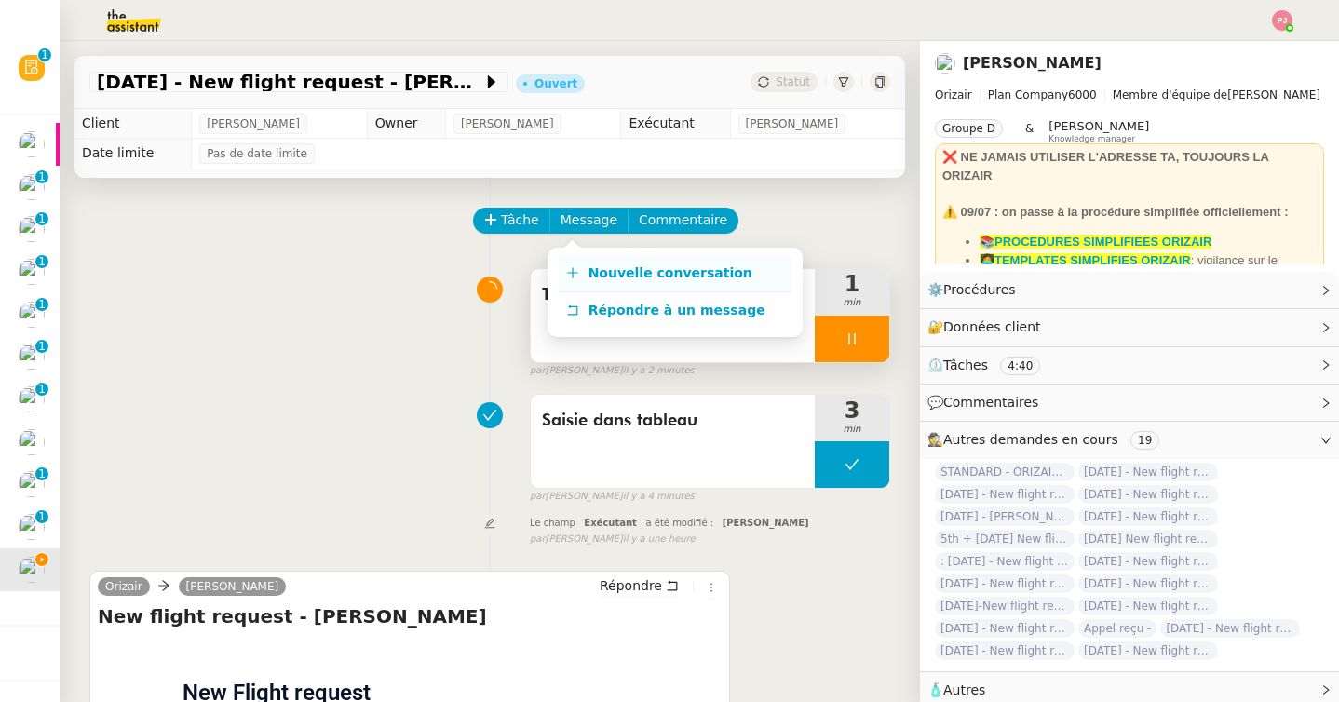
click at [602, 268] on span "Nouvelle conversation" at bounding box center [671, 272] width 164 height 15
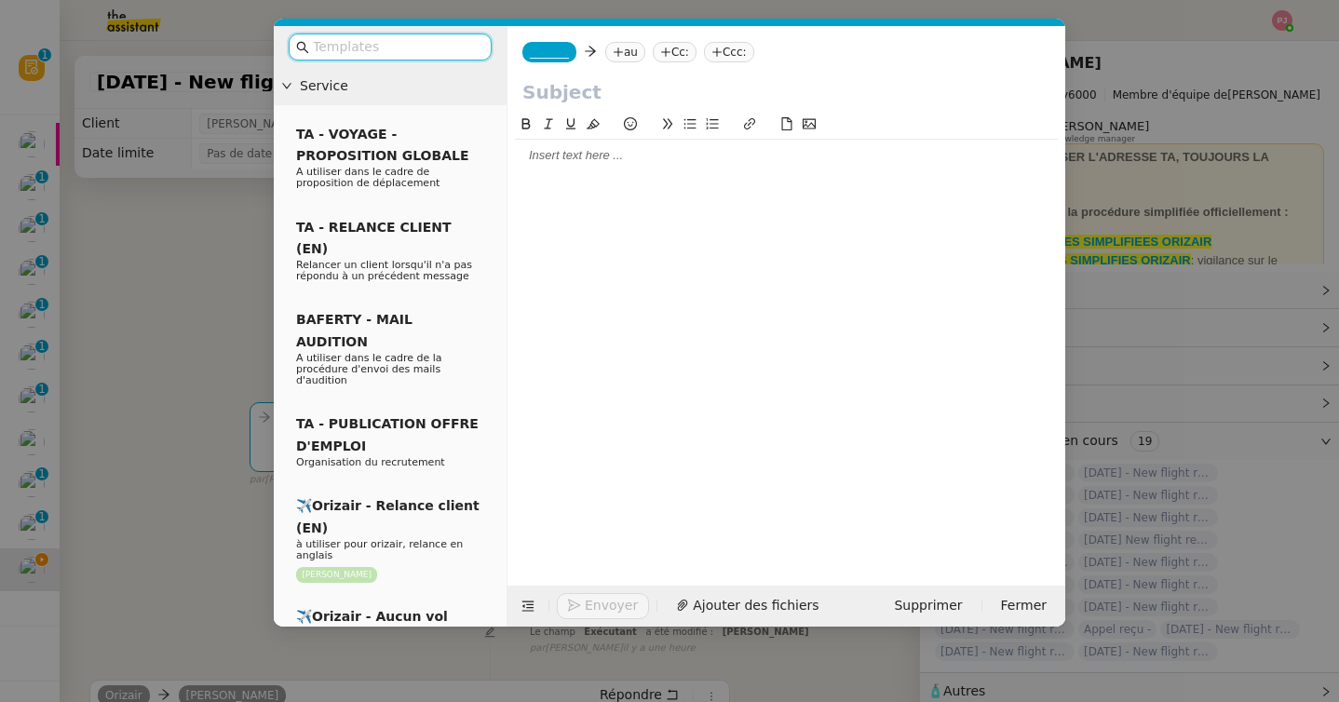
click at [416, 46] on input "text" at bounding box center [397, 46] width 168 height 21
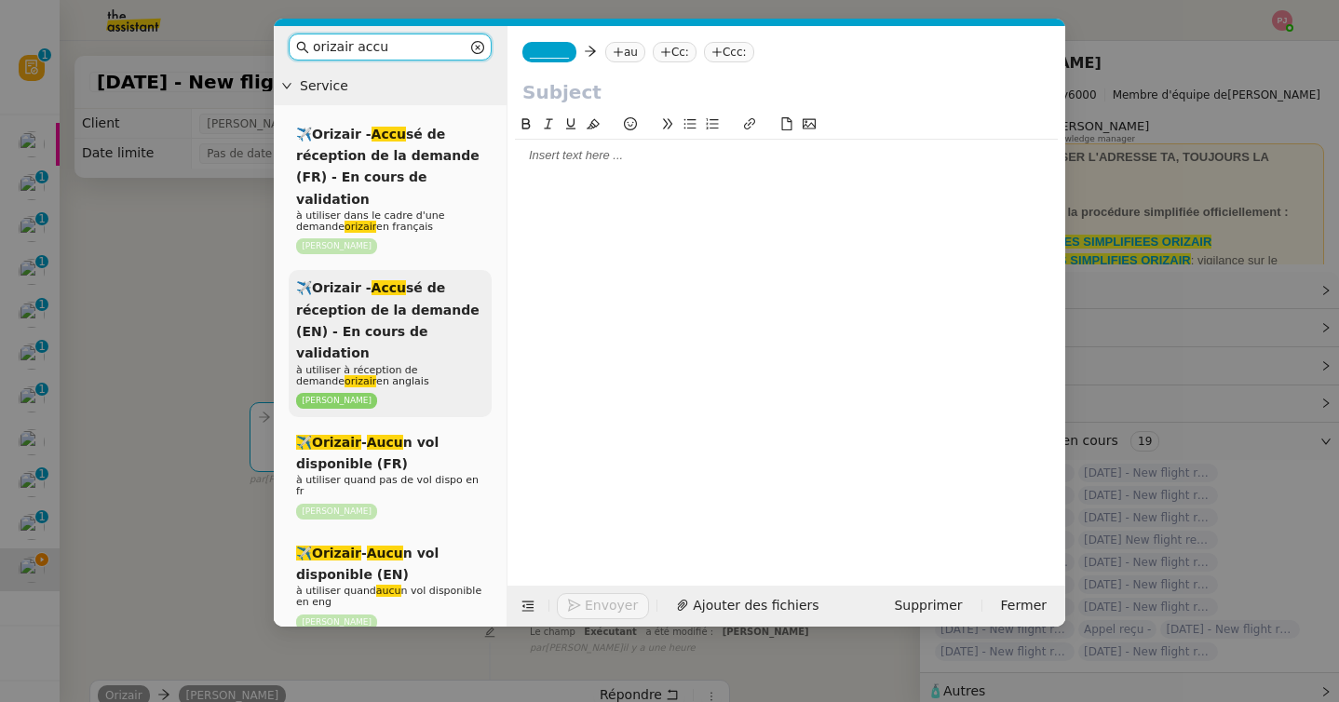
type input "orizair accu"
click at [413, 294] on span "✈️Orizair - Accu sé de réception de la demande (EN) - En cours de validation" at bounding box center [387, 320] width 183 height 80
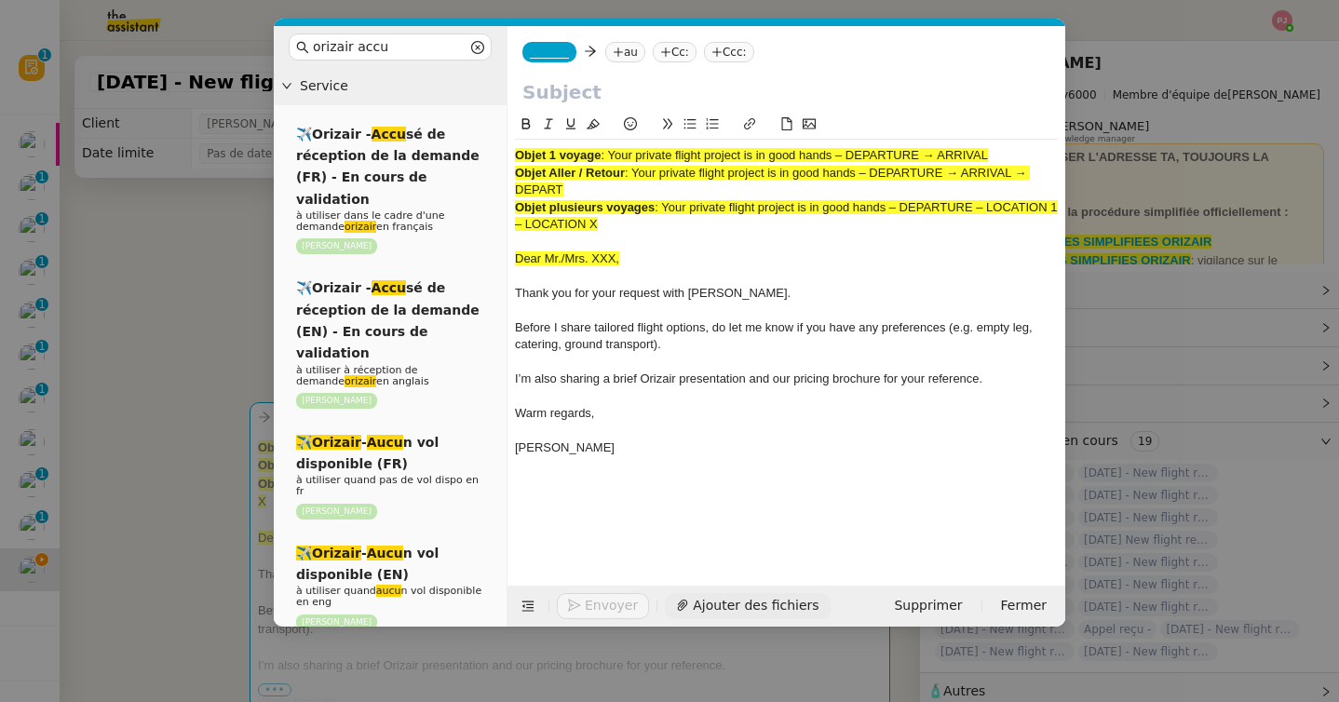
click at [703, 601] on span "Ajouter des fichiers" at bounding box center [756, 605] width 126 height 21
click at [558, 55] on span "_______" at bounding box center [549, 52] width 39 height 13
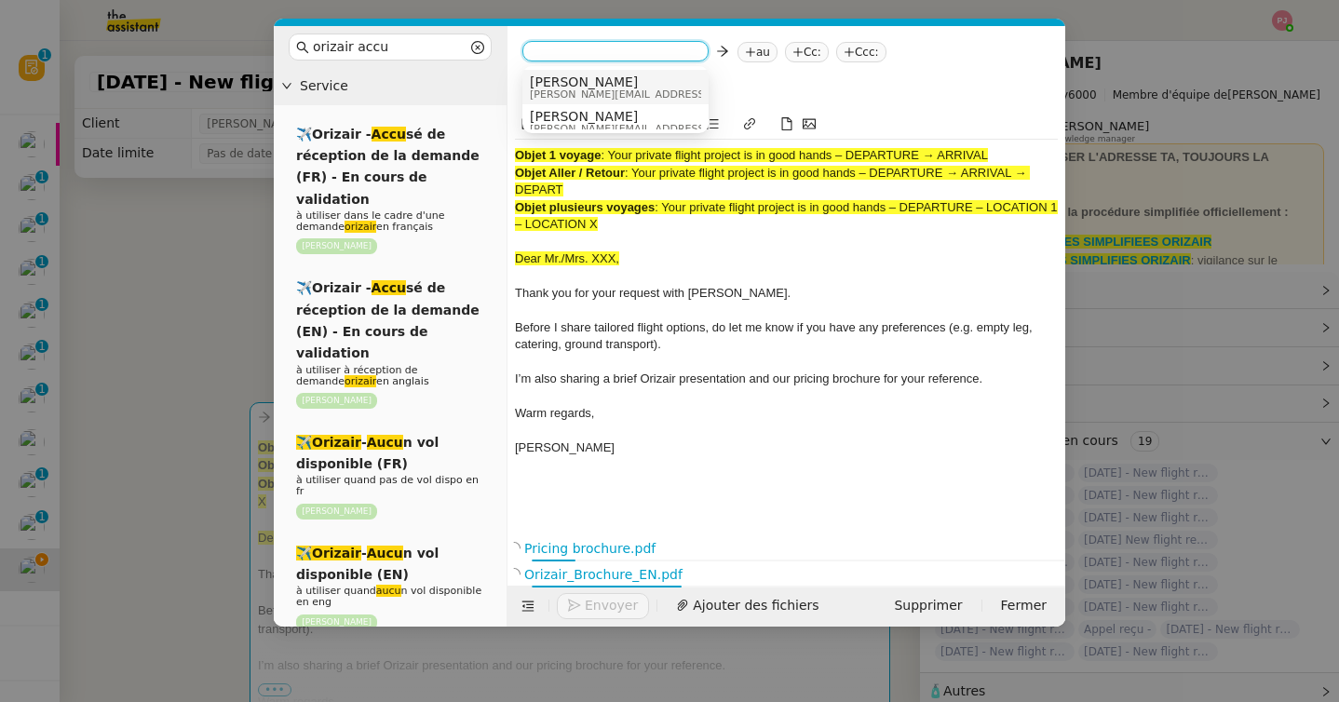
click at [570, 87] on span "Josephine" at bounding box center [662, 82] width 264 height 15
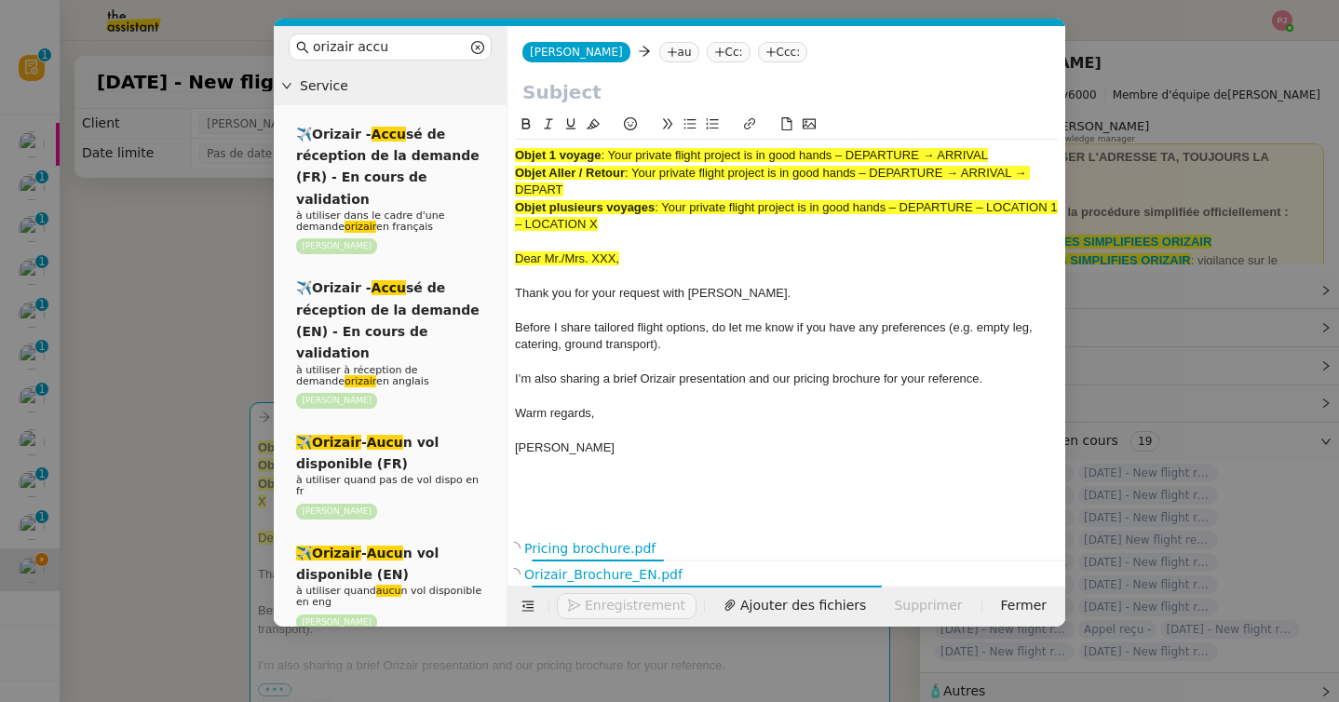
click at [659, 45] on nz-tag "au" at bounding box center [679, 52] width 40 height 20
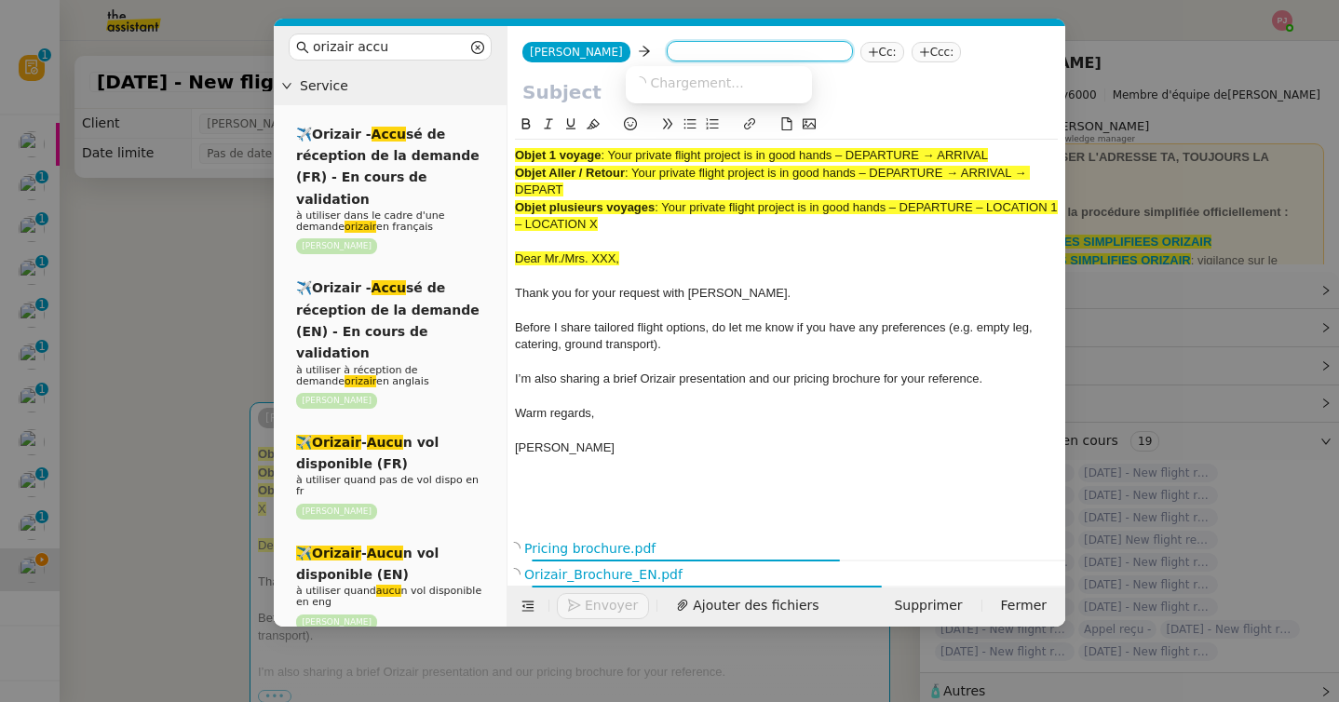
paste input "oscarhammond54@gmail.com"
type input "oscarhammond54@gmail.com"
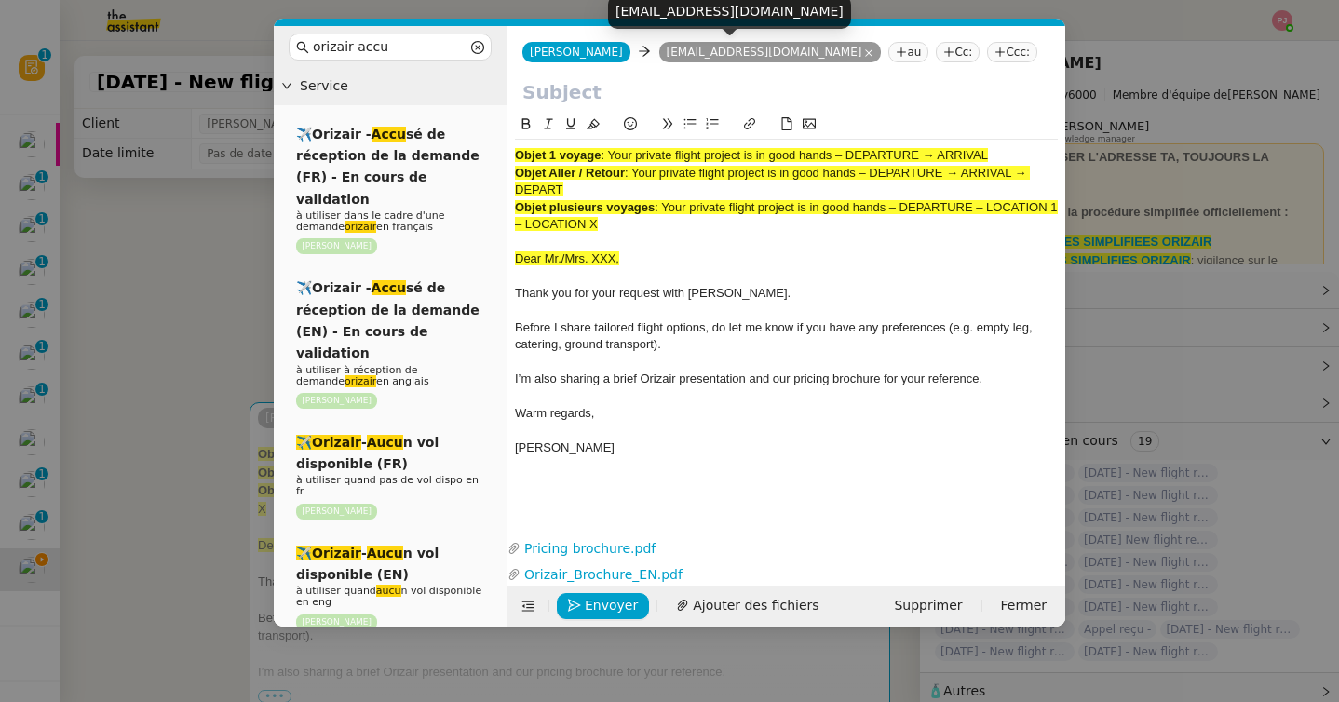
click at [987, 47] on nz-tag "Ccc:" at bounding box center [1012, 52] width 50 height 20
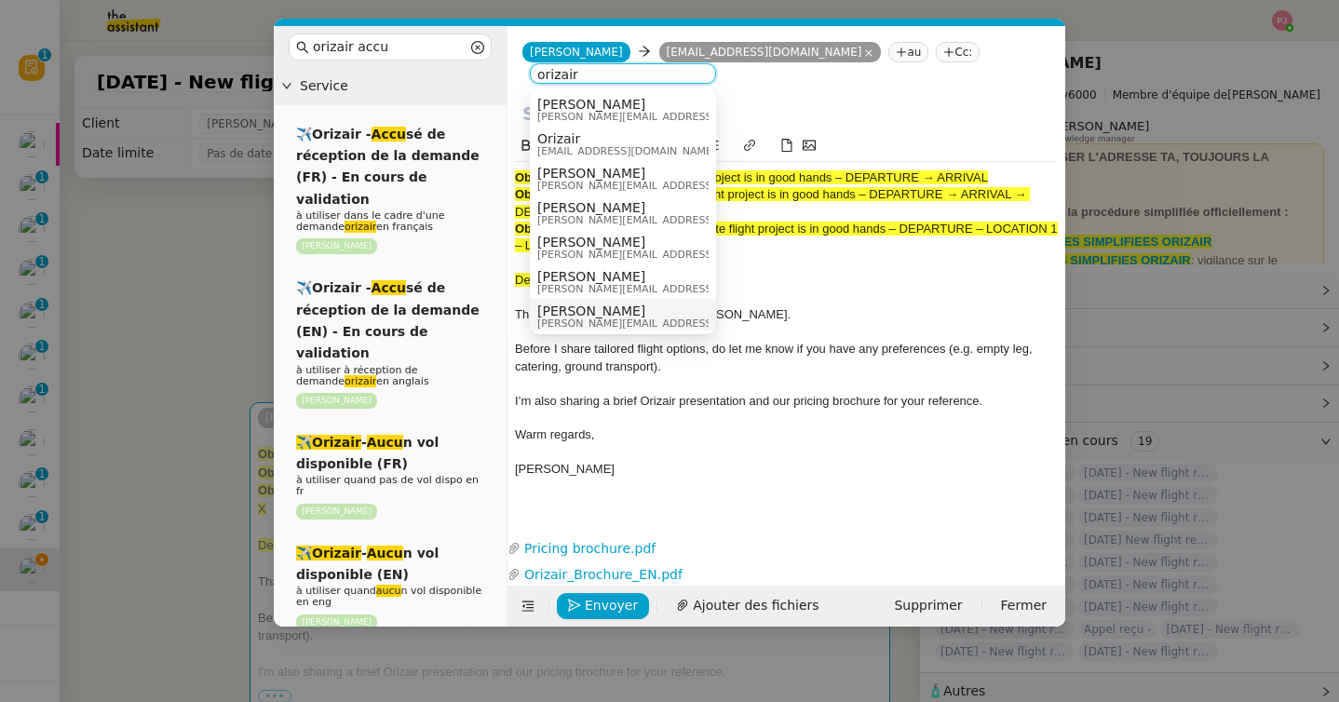
type input "orizair"
click at [593, 322] on span "louis@orizair.com" at bounding box center [669, 323] width 264 height 10
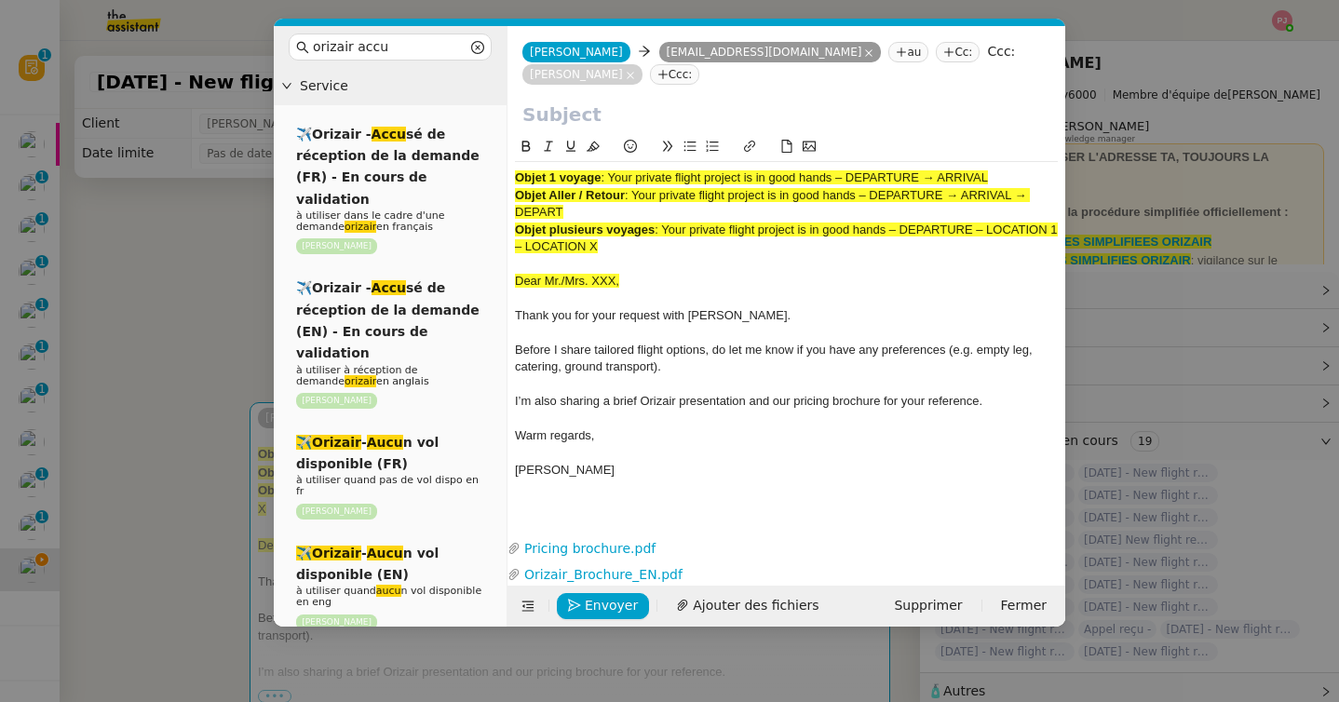
drag, startPoint x: 611, startPoint y: 178, endPoint x: 1033, endPoint y: 183, distance: 421.9
click at [1033, 183] on div "Objet 1 voyage : Your private flight project is in good hands – DEPARTURE → ARR…" at bounding box center [786, 177] width 543 height 17
click at [669, 115] on input "text" at bounding box center [786, 115] width 528 height 28
paste input "Your private flight project is in good hands – DEPARTURE → ARRIVAL"
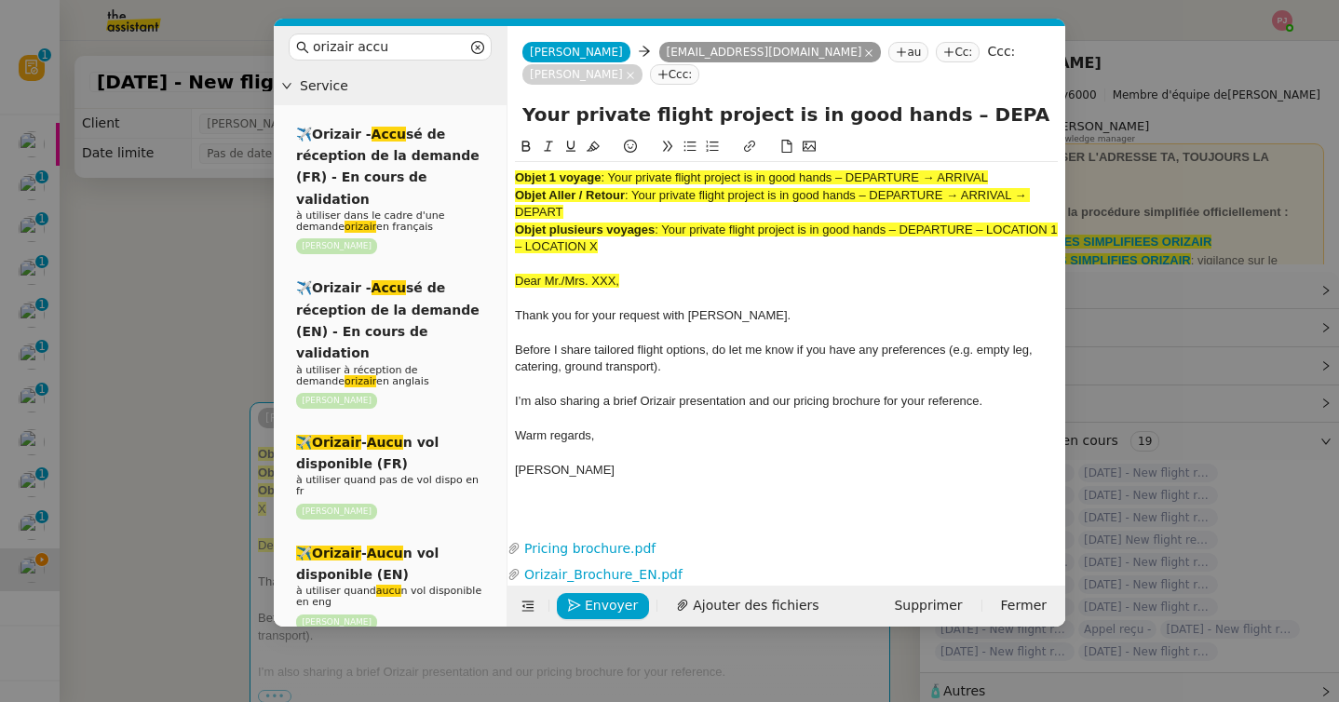
scroll to position [0, 75]
type input "Your private flight project is in good hands – DEPARTURE → ARRIVAL"
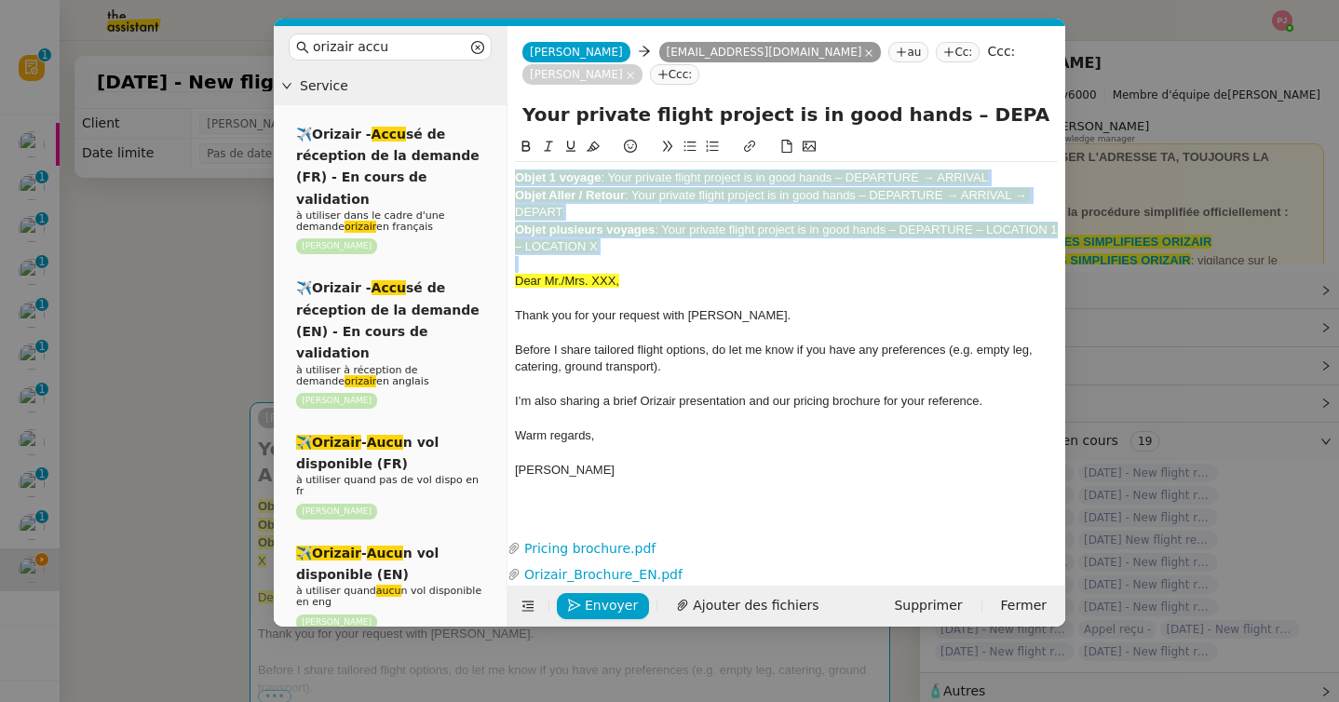
drag, startPoint x: 516, startPoint y: 277, endPoint x: 516, endPoint y: 171, distance: 105.2
click at [516, 171] on div "Objet 1 voyage : Your private flight project is in good hands – DEPARTURE → ARR…" at bounding box center [786, 333] width 543 height 342
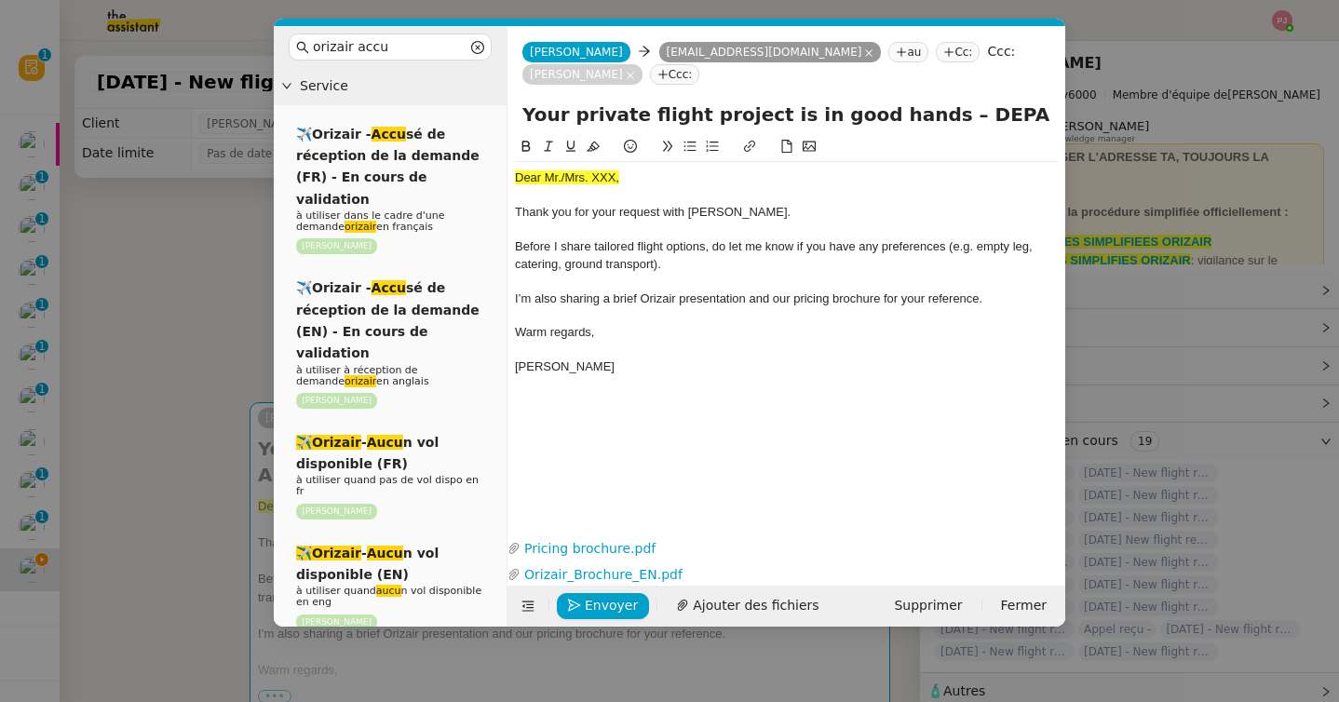
click at [188, 457] on nz-modal-container "orizair accu Service ✈️Orizair - Accu sé de réception de la demande (FR) - En c…" at bounding box center [669, 351] width 1339 height 702
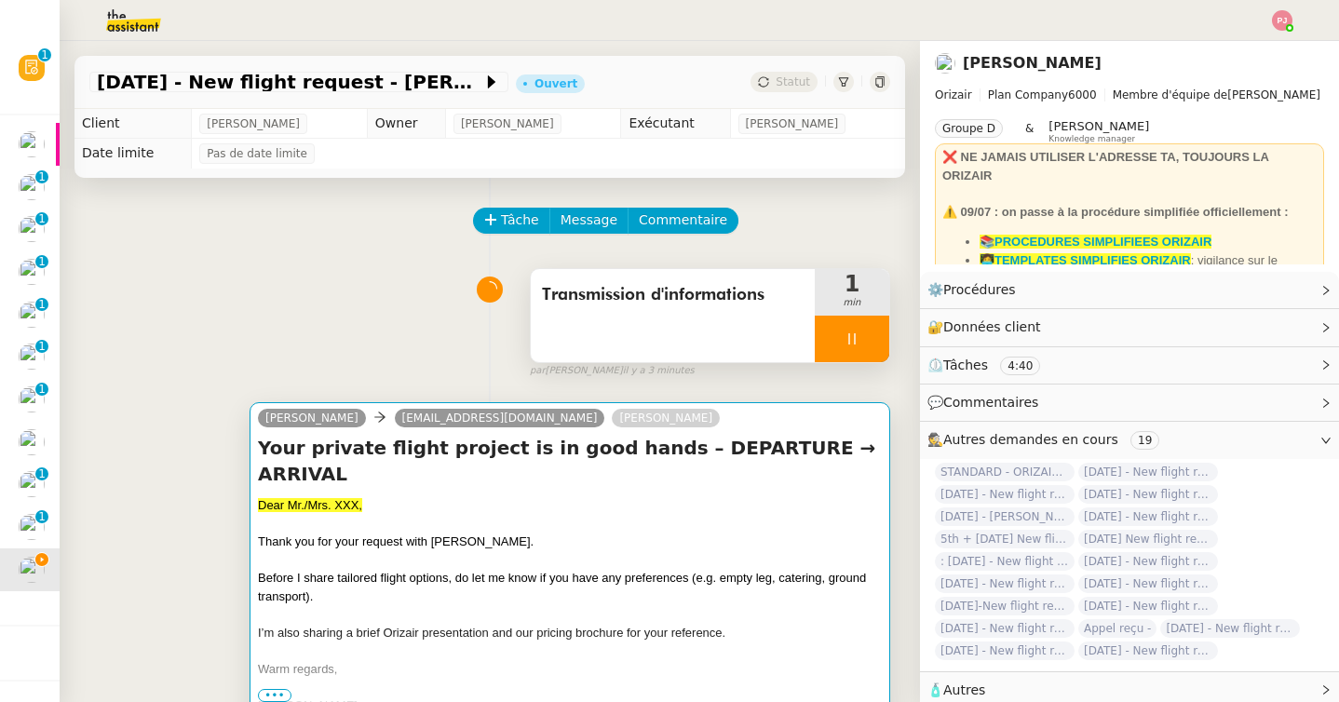
click at [408, 464] on div "Your private flight project is in good hands – DEPARTURE → ARRIVAL Dear Mr./Mrs…" at bounding box center [570, 574] width 624 height 279
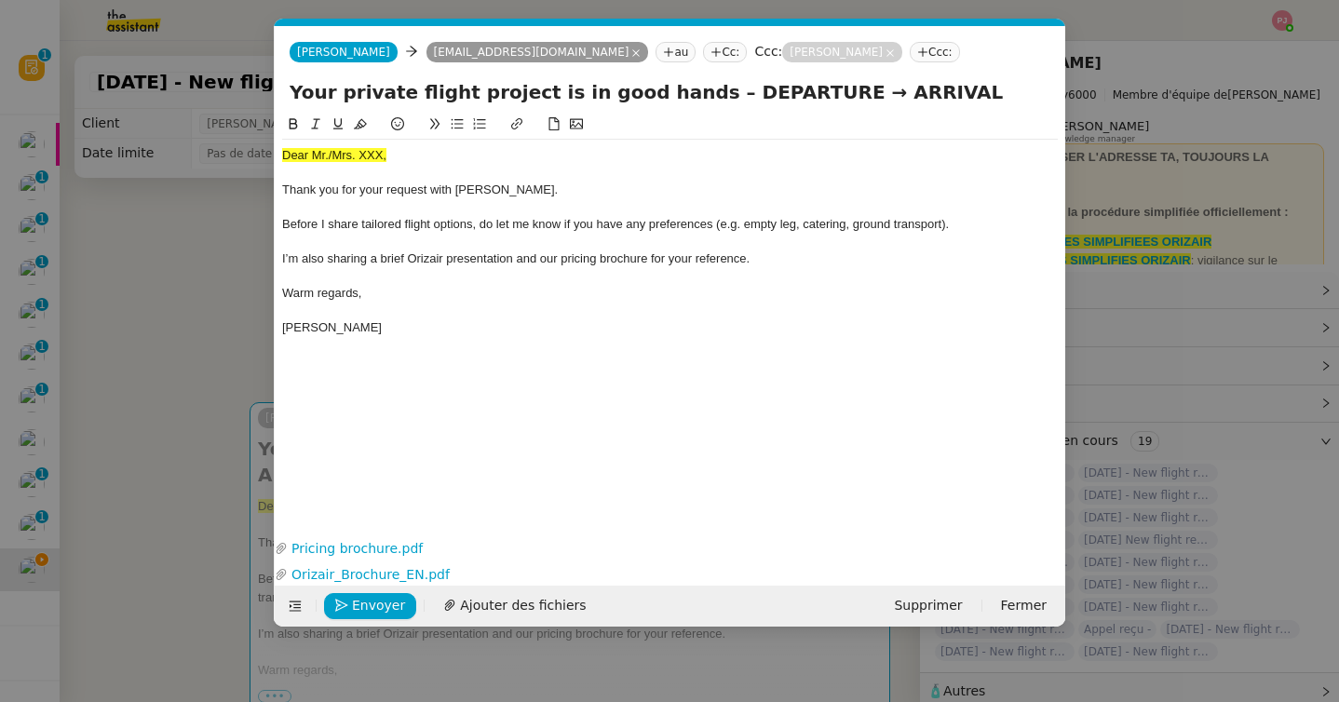
scroll to position [0, 109]
drag, startPoint x: 402, startPoint y: 158, endPoint x: 263, endPoint y: 157, distance: 139.7
click at [263, 157] on nz-modal-container "orizair accu Service ✈️Orizair - Accu sé de réception de la demande (FR) - En c…" at bounding box center [669, 351] width 1339 height 702
click at [98, 467] on nz-modal-container "orizair accu Service ✈️Orizair - Accu sé de réception de la demande (FR) - En c…" at bounding box center [669, 351] width 1339 height 702
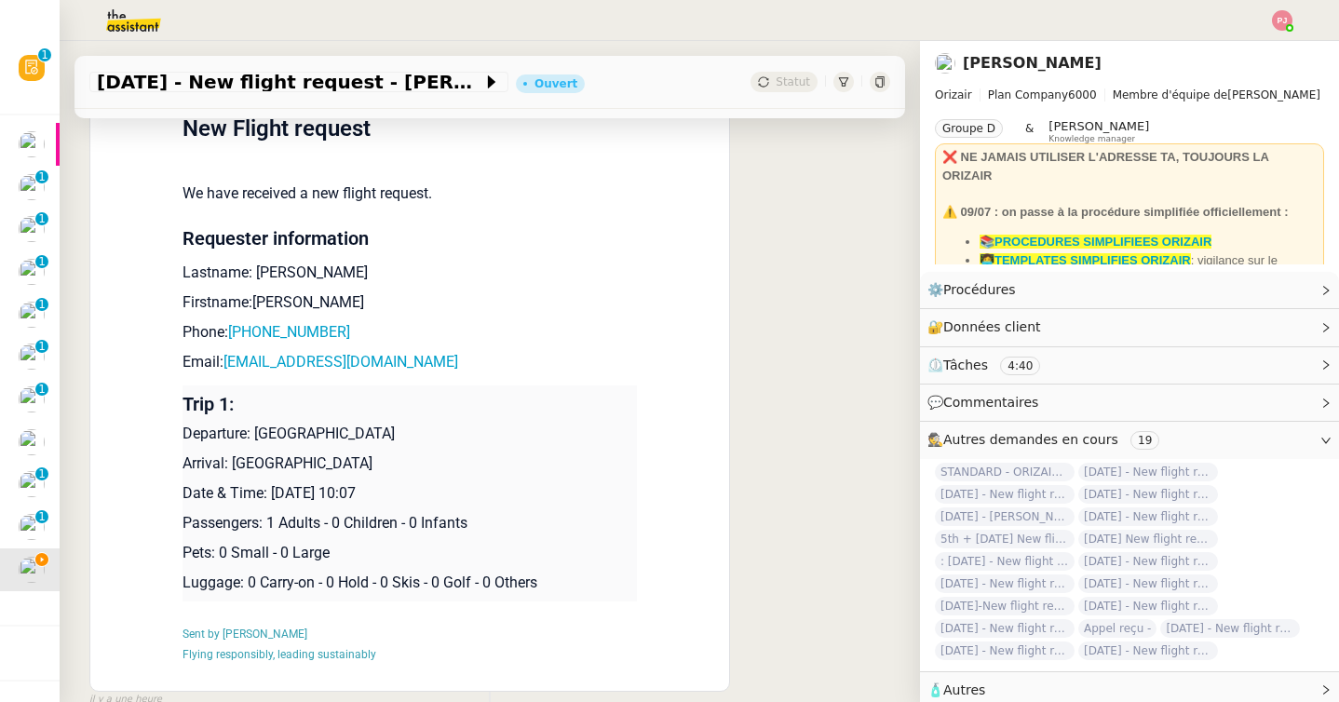
scroll to position [1118, 0]
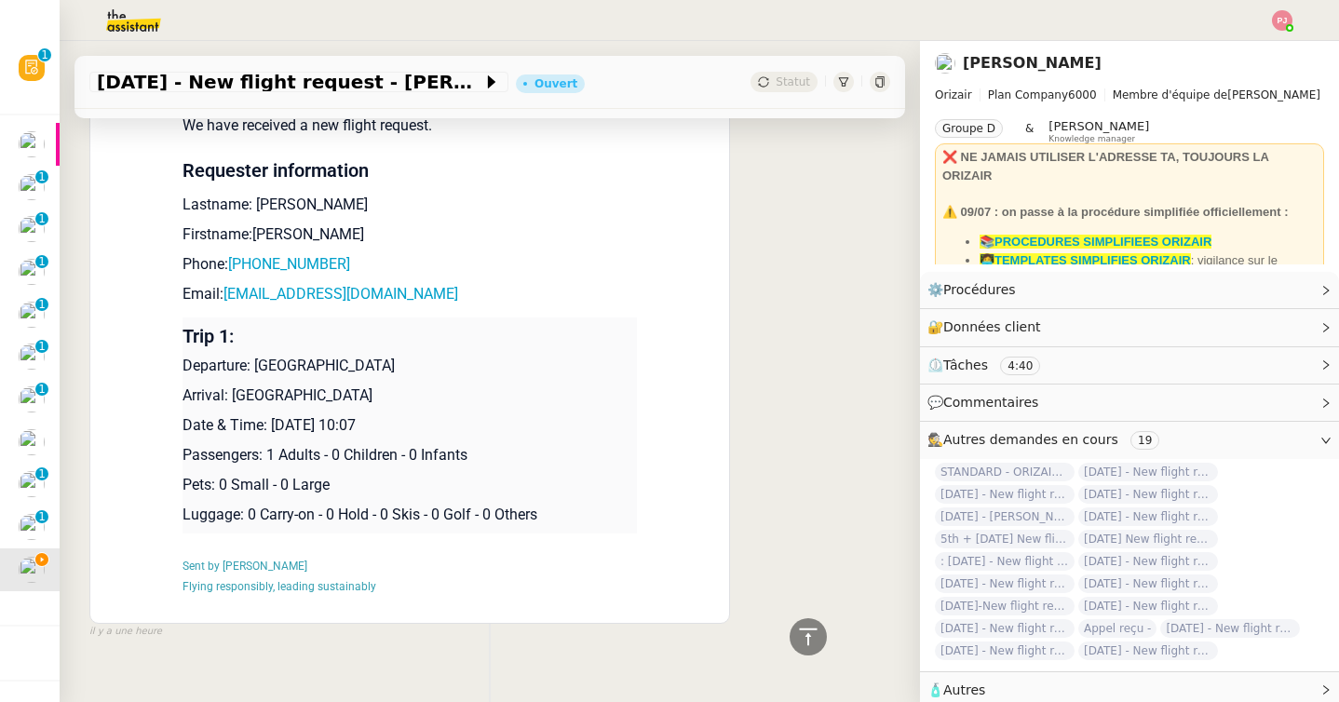
drag, startPoint x: 405, startPoint y: 335, endPoint x: 256, endPoint y: 332, distance: 149.0
click at [256, 355] on p "Departure: London Luton Airport" at bounding box center [410, 366] width 454 height 22
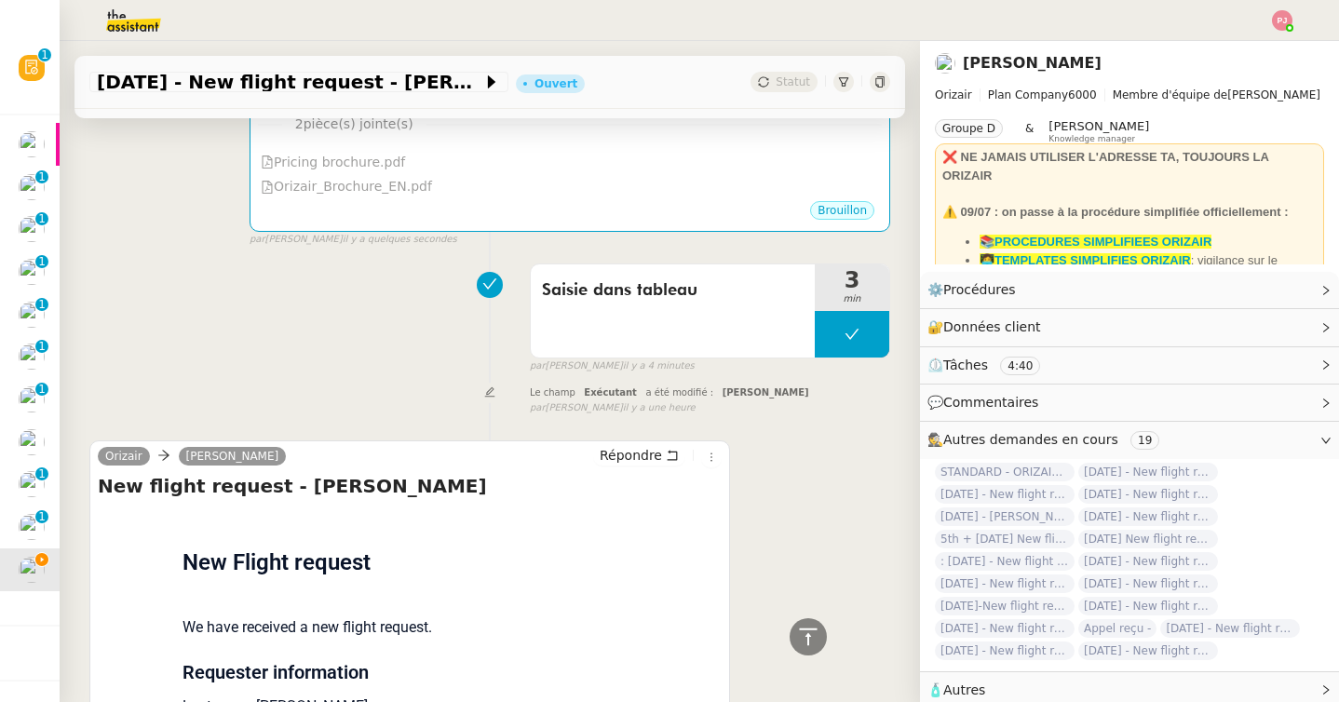
scroll to position [0, 0]
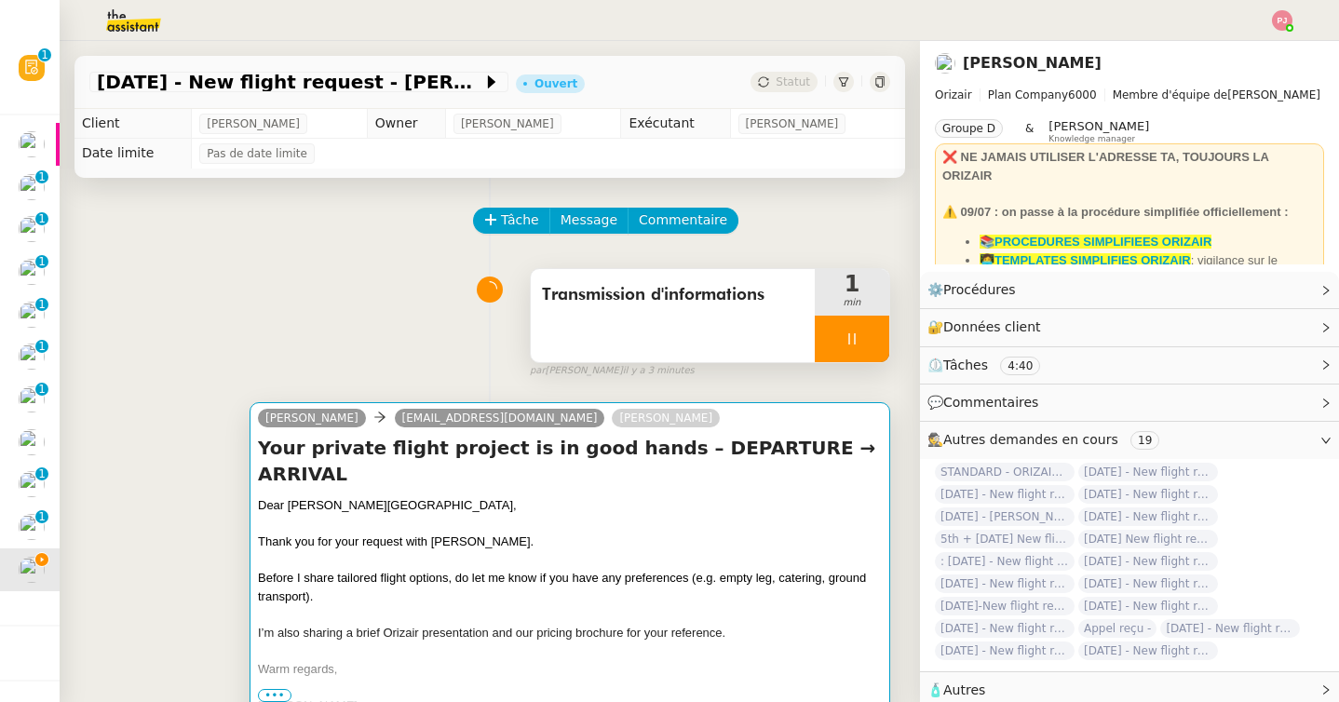
click at [409, 571] on div "Before I share tailored flight options, do let me know if you have any preferen…" at bounding box center [570, 587] width 624 height 36
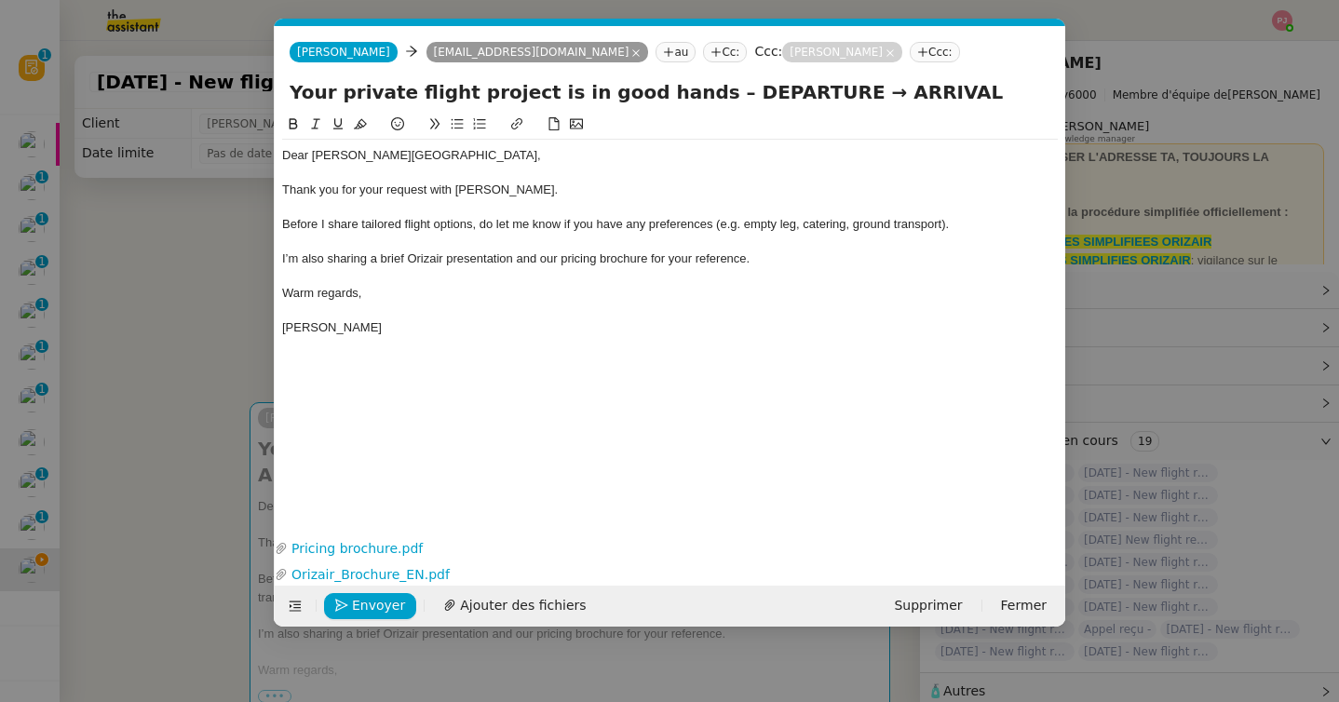
scroll to position [0, 109]
drag, startPoint x: 782, startPoint y: 94, endPoint x: 681, endPoint y: 95, distance: 101.5
click at [681, 95] on input "Your private flight project is in good hands – DEPARTURE → ARRIVAL" at bounding box center [670, 92] width 761 height 28
paste input "London Luton Airport"
type input "Your private flight project is in good hands – London Luton Airport → ARRIVAL"
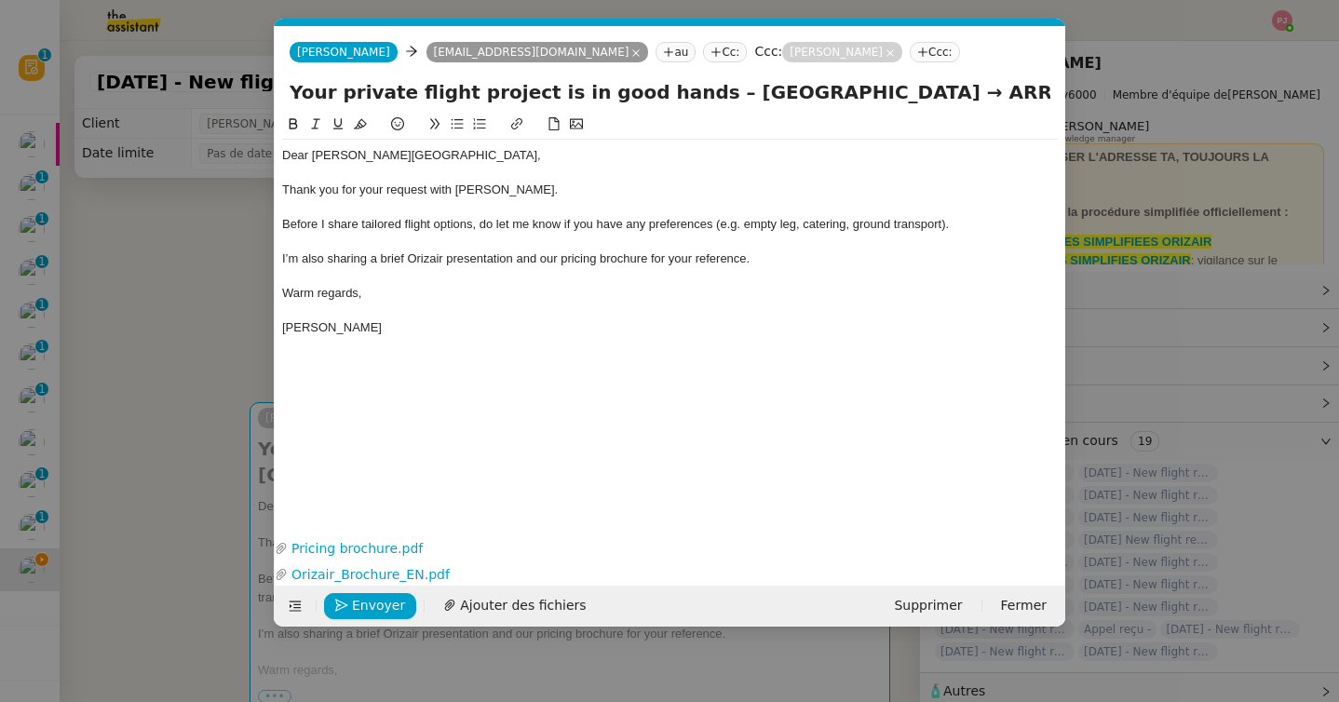
click at [231, 348] on nz-modal-container "orizair accu Service ✈️Orizair - Accu sé de réception de la demande (FR) - En c…" at bounding box center [669, 351] width 1339 height 702
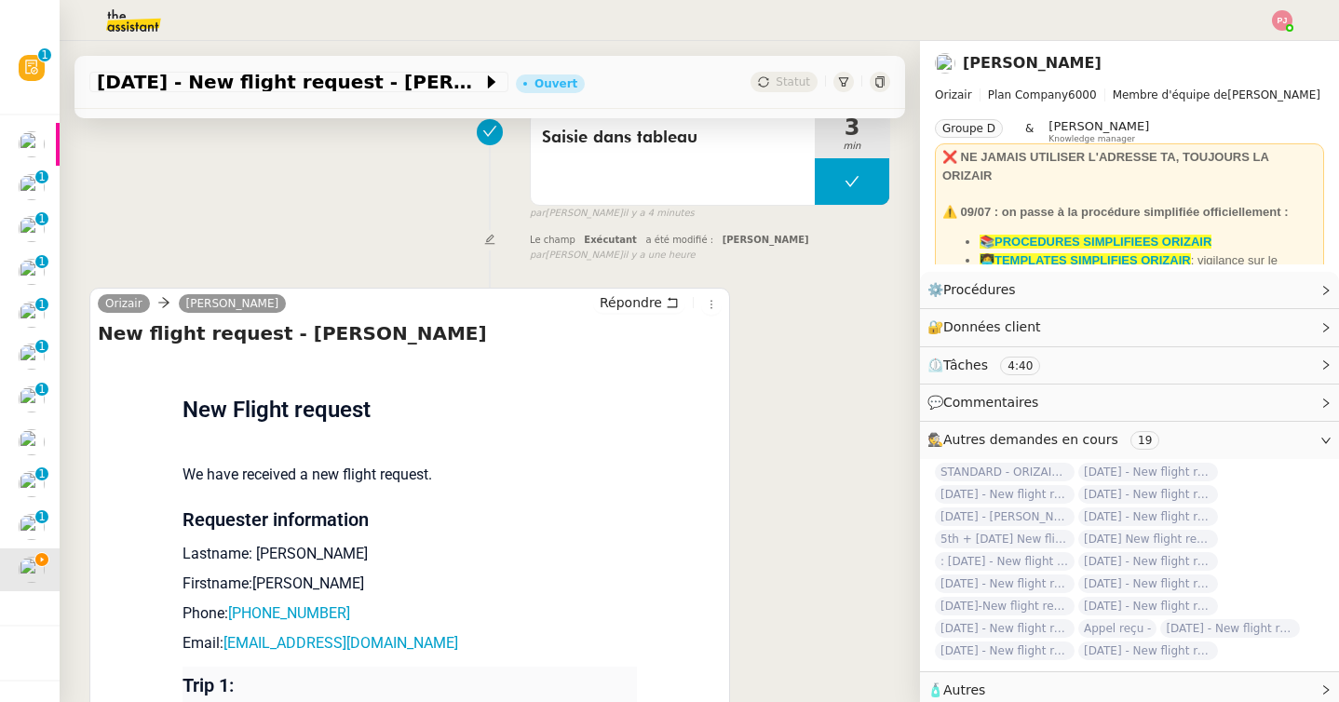
scroll to position [1144, 0]
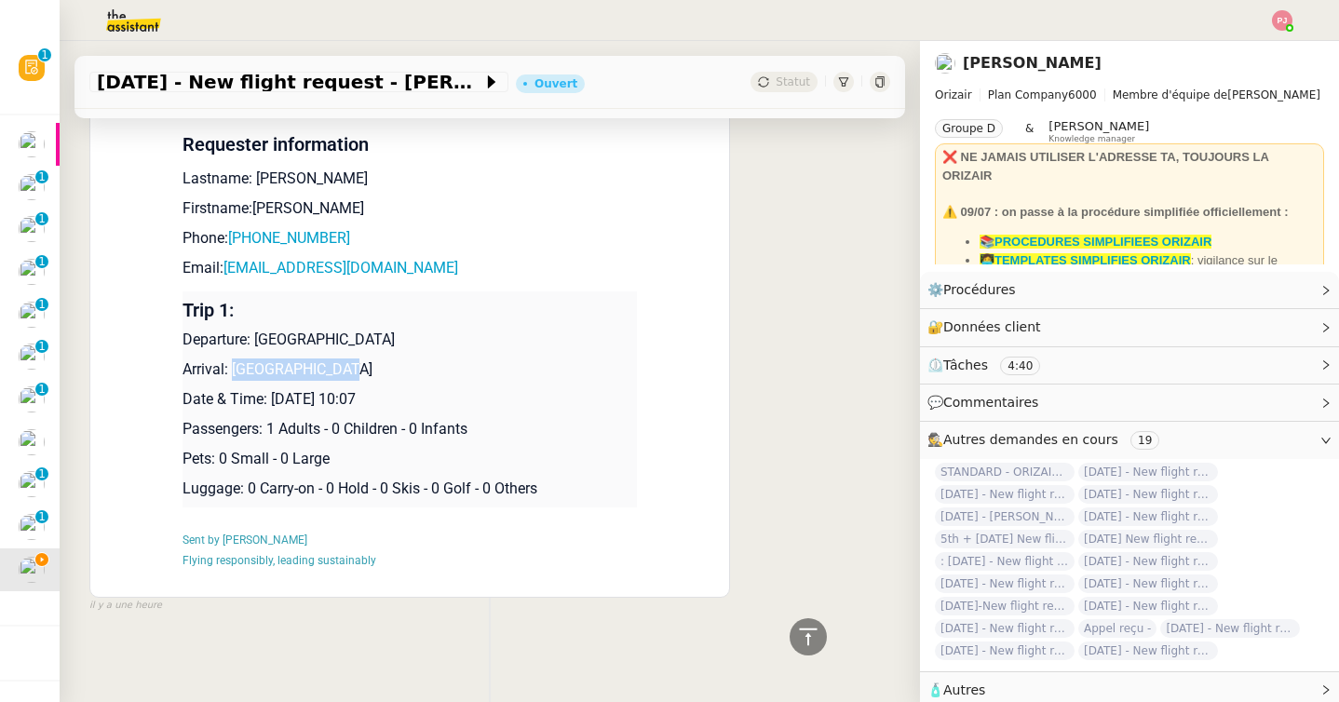
drag, startPoint x: 345, startPoint y: 363, endPoint x: 236, endPoint y: 371, distance: 109.2
click at [236, 371] on p "Arrival: Menorca Airport" at bounding box center [410, 370] width 454 height 22
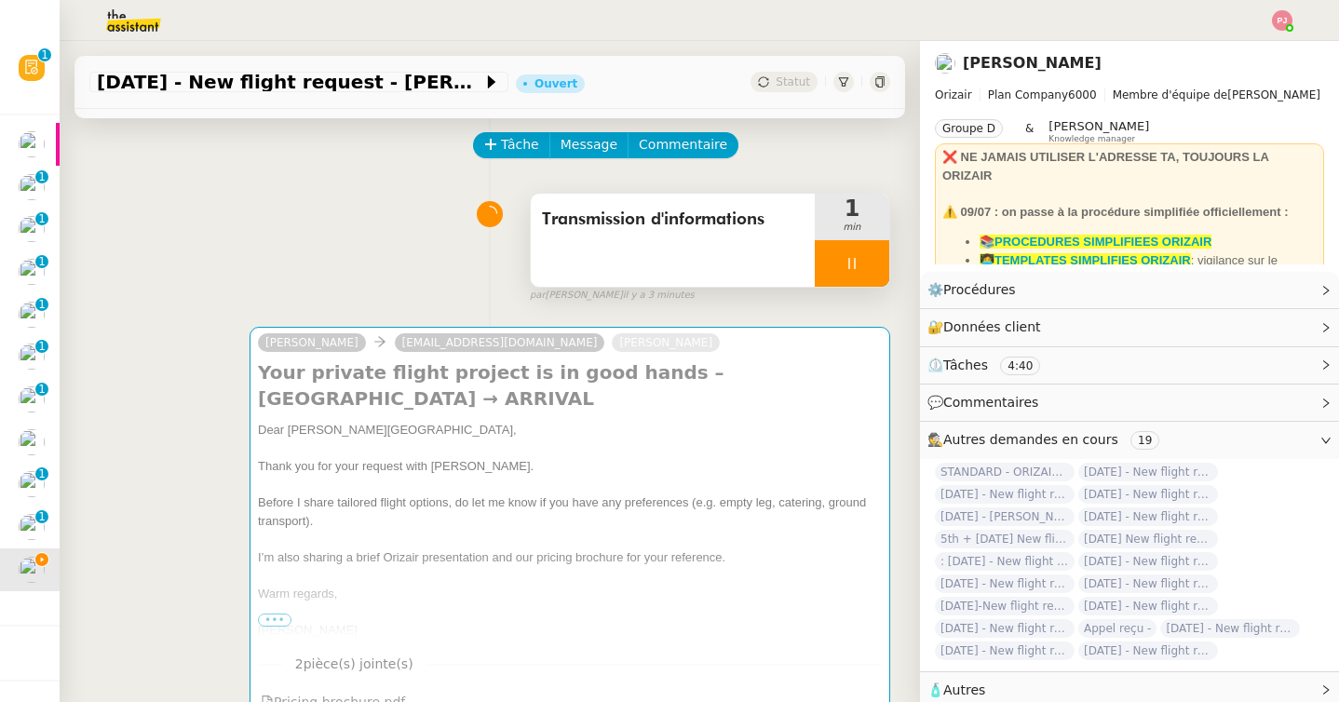
scroll to position [0, 0]
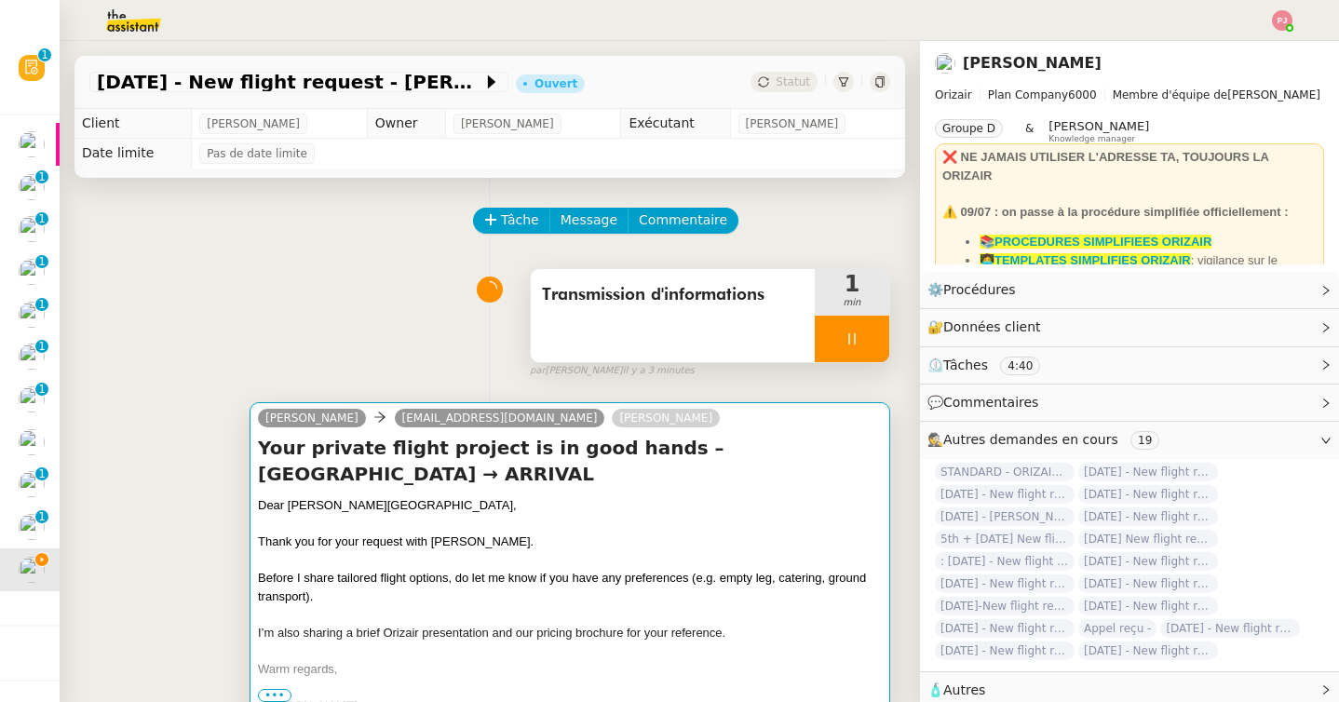
click at [382, 552] on div at bounding box center [570, 560] width 624 height 19
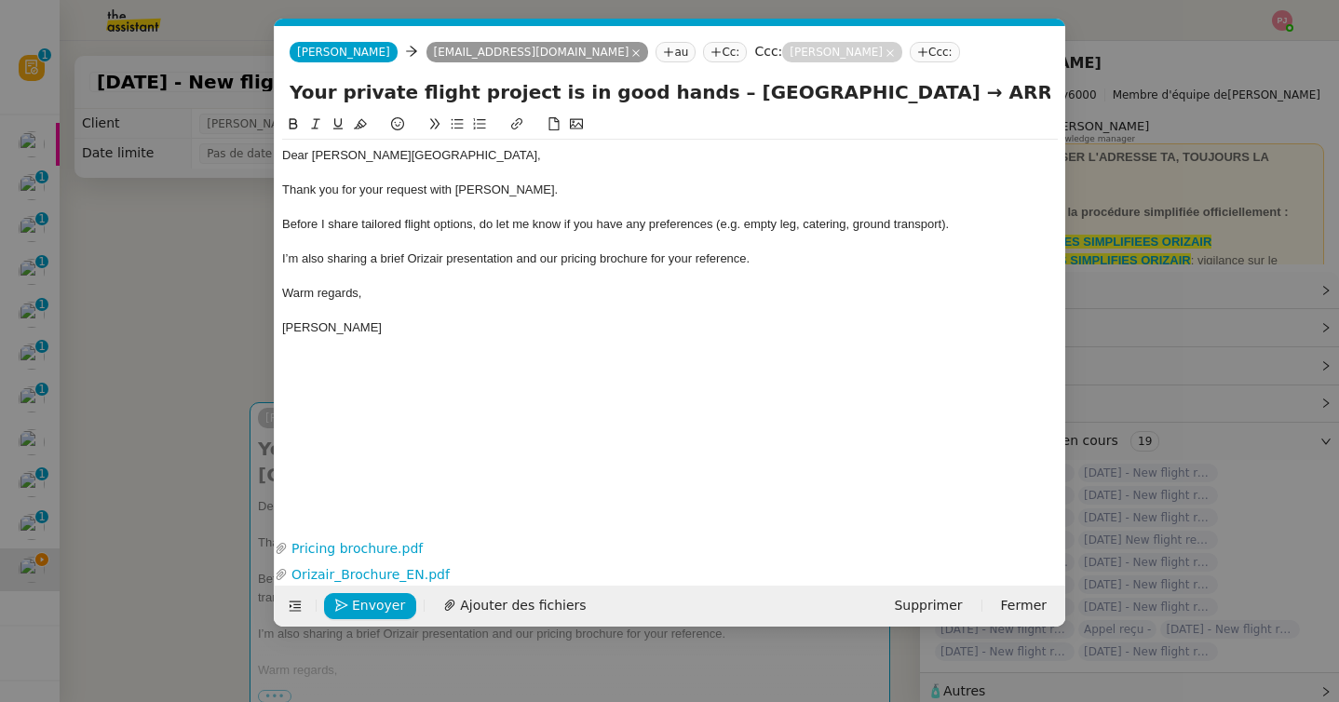
scroll to position [0, 109]
drag, startPoint x: 892, startPoint y: 96, endPoint x: 1001, endPoint y: 96, distance: 109.0
click at [1001, 96] on input "Your private flight project is in good hands – London Luton Airport → ARRIVAL" at bounding box center [670, 92] width 761 height 28
paste input "Menorca Airport"
type input "Your private flight project is in good hands – London Luton Airport → Menorca A…"
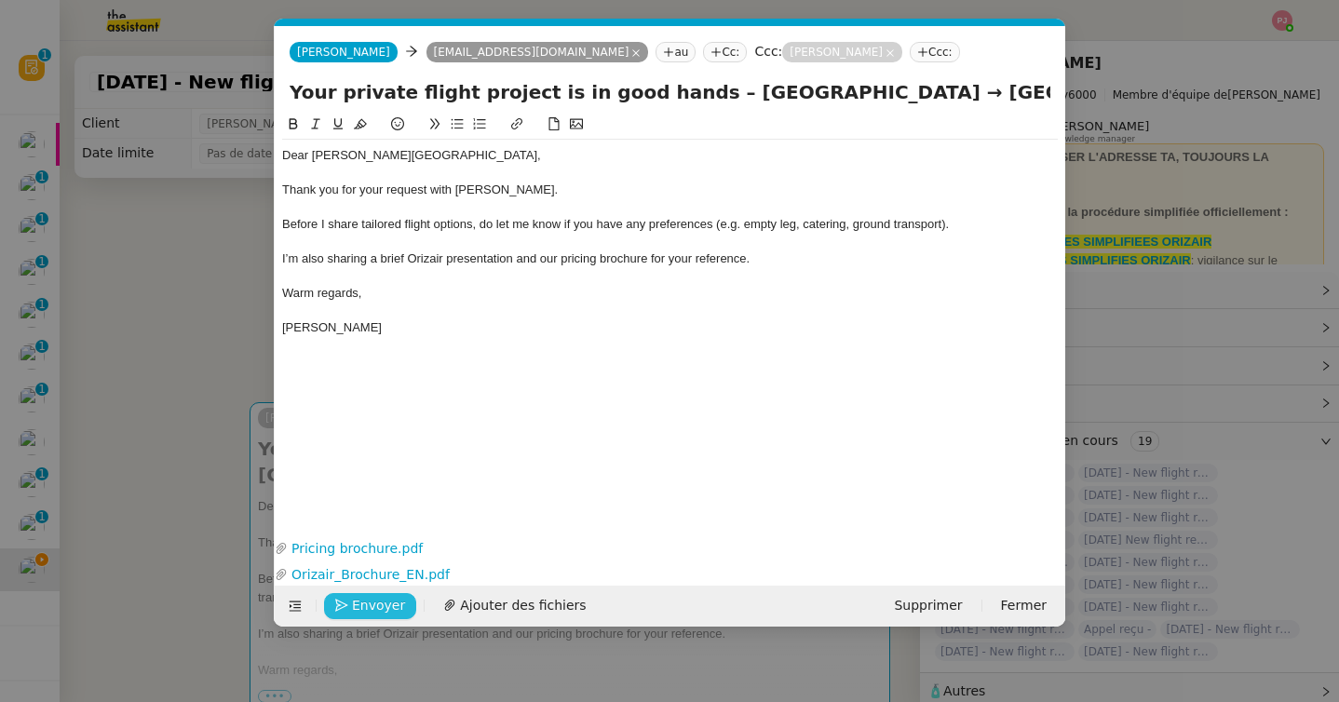
click at [381, 601] on span "Envoyer" at bounding box center [378, 605] width 53 height 21
click at [381, 601] on span "Confirmer l'envoi" at bounding box center [408, 605] width 112 height 21
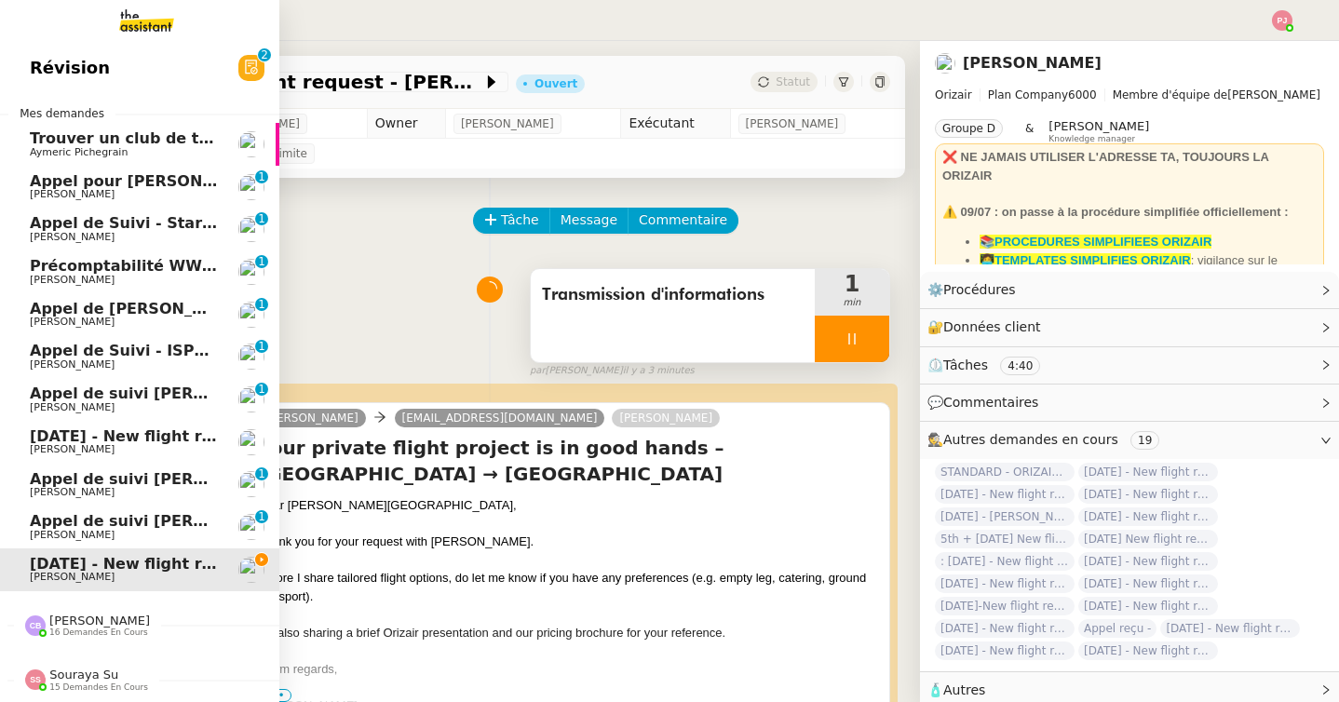
click at [40, 443] on span "[DATE] - New flight request - [PERSON_NAME]" at bounding box center [222, 436] width 385 height 18
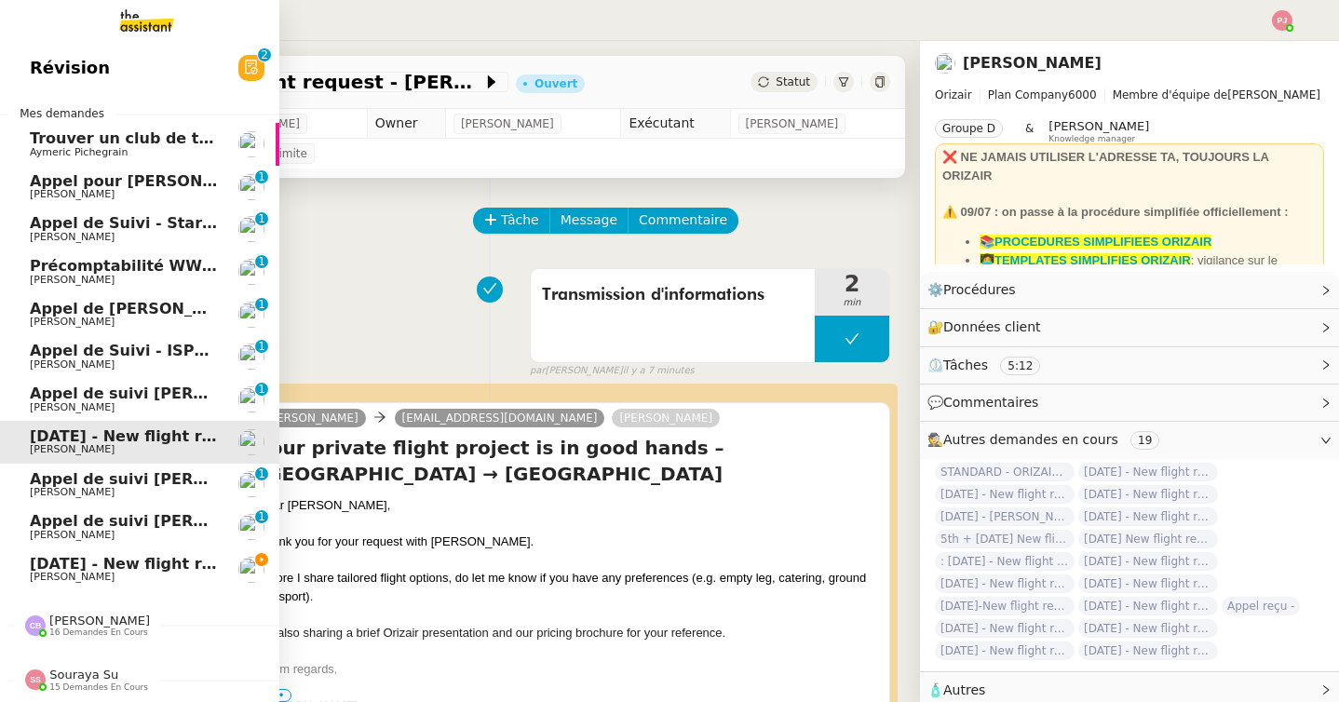
click at [49, 567] on span "1st July 2026 - New flight request - Oscar Hammond" at bounding box center [222, 564] width 385 height 18
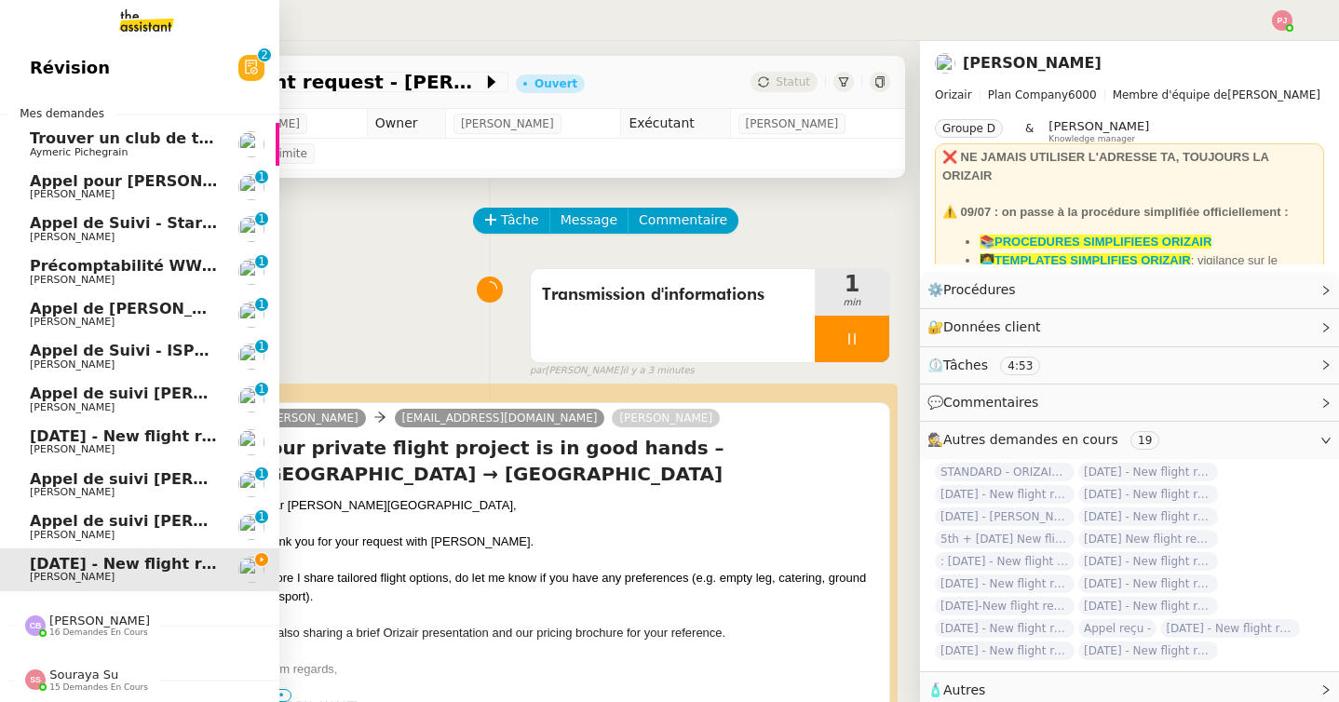
click at [151, 264] on span "Précomptabilité WWWINVEST Juin 2025" at bounding box center [196, 266] width 332 height 18
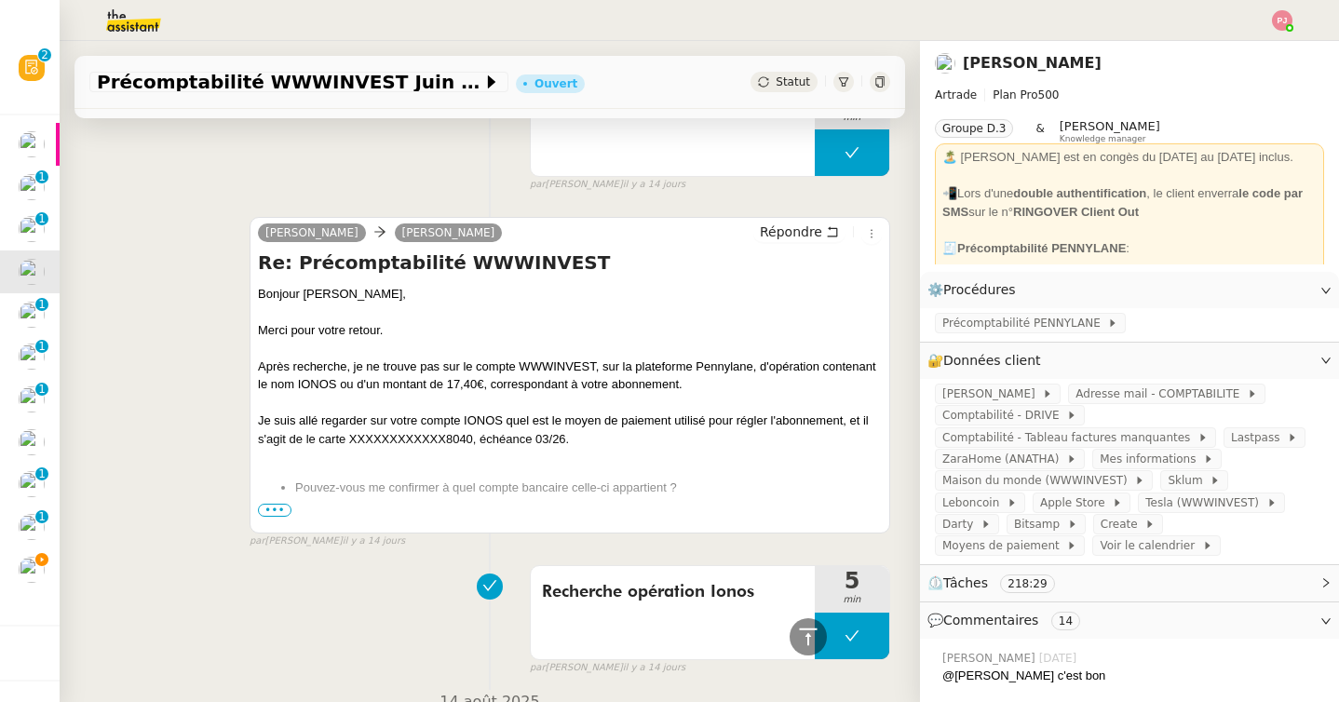
click at [264, 504] on span "•••" at bounding box center [275, 510] width 34 height 13
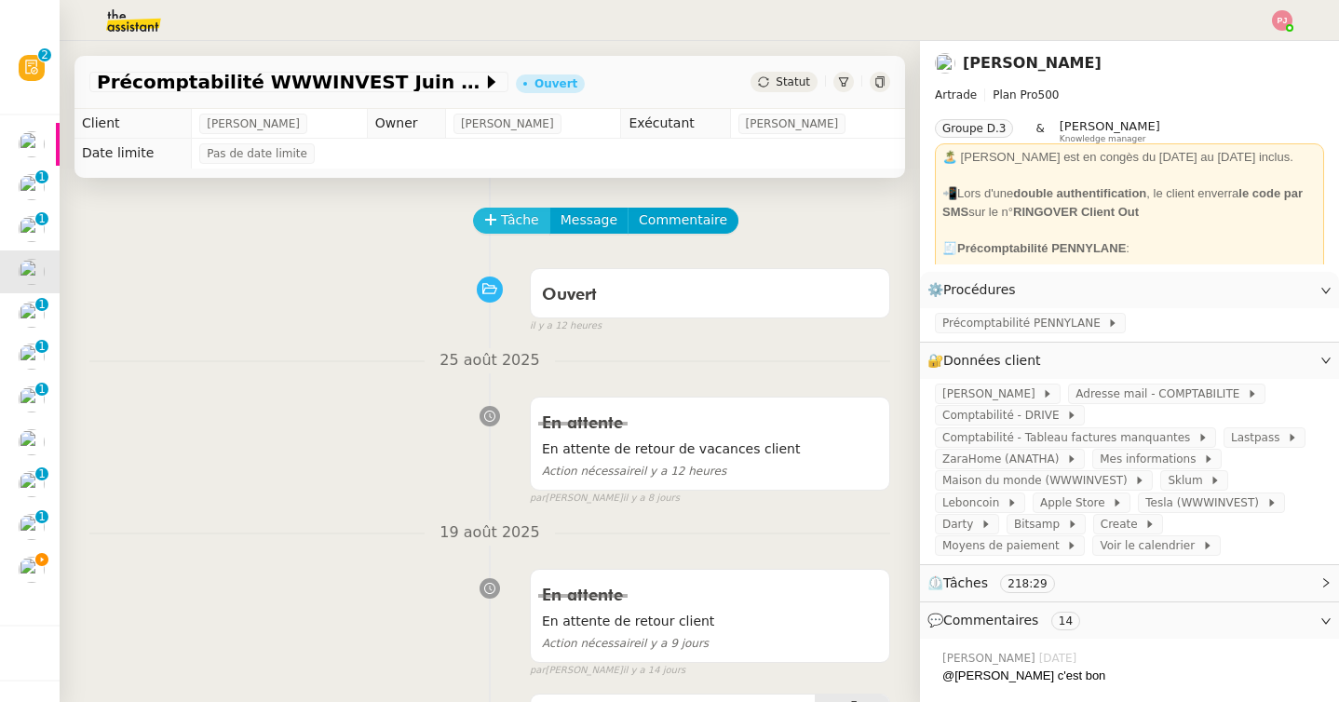
click at [500, 216] on button "Tâche" at bounding box center [511, 221] width 77 height 26
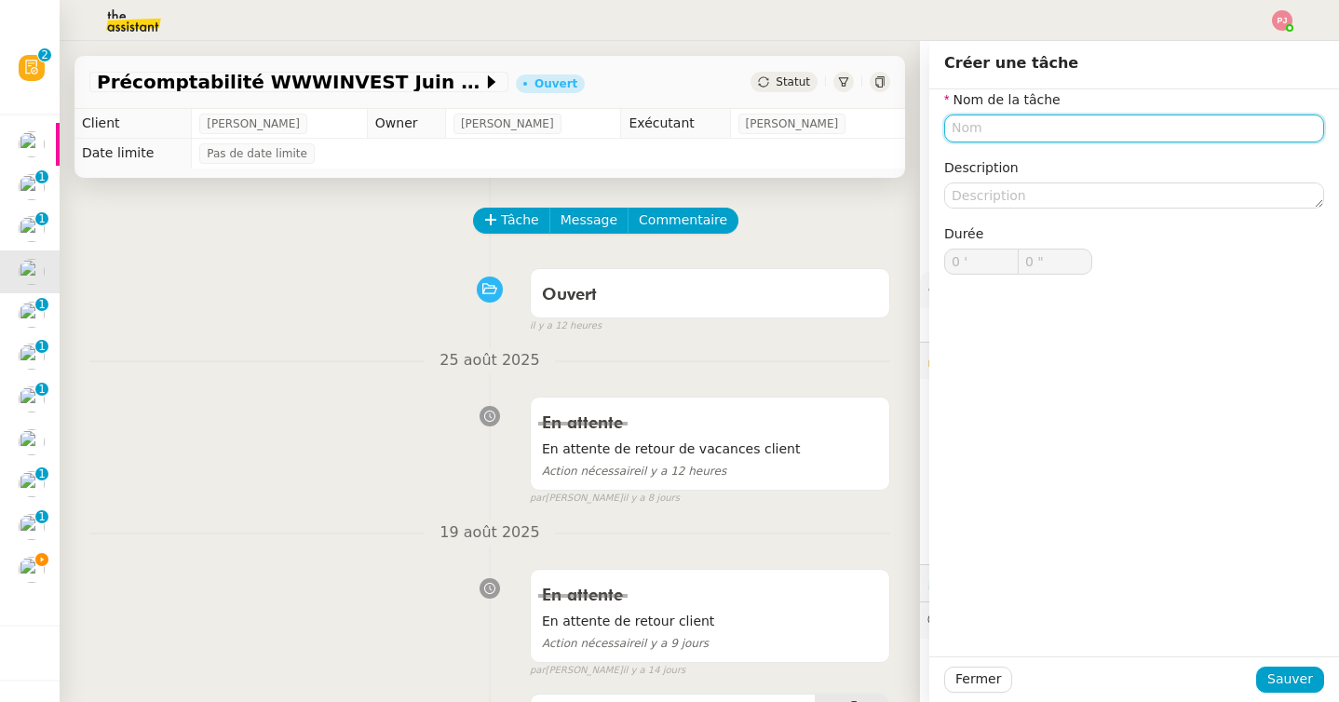
click at [980, 129] on input "text" at bounding box center [1134, 128] width 380 height 27
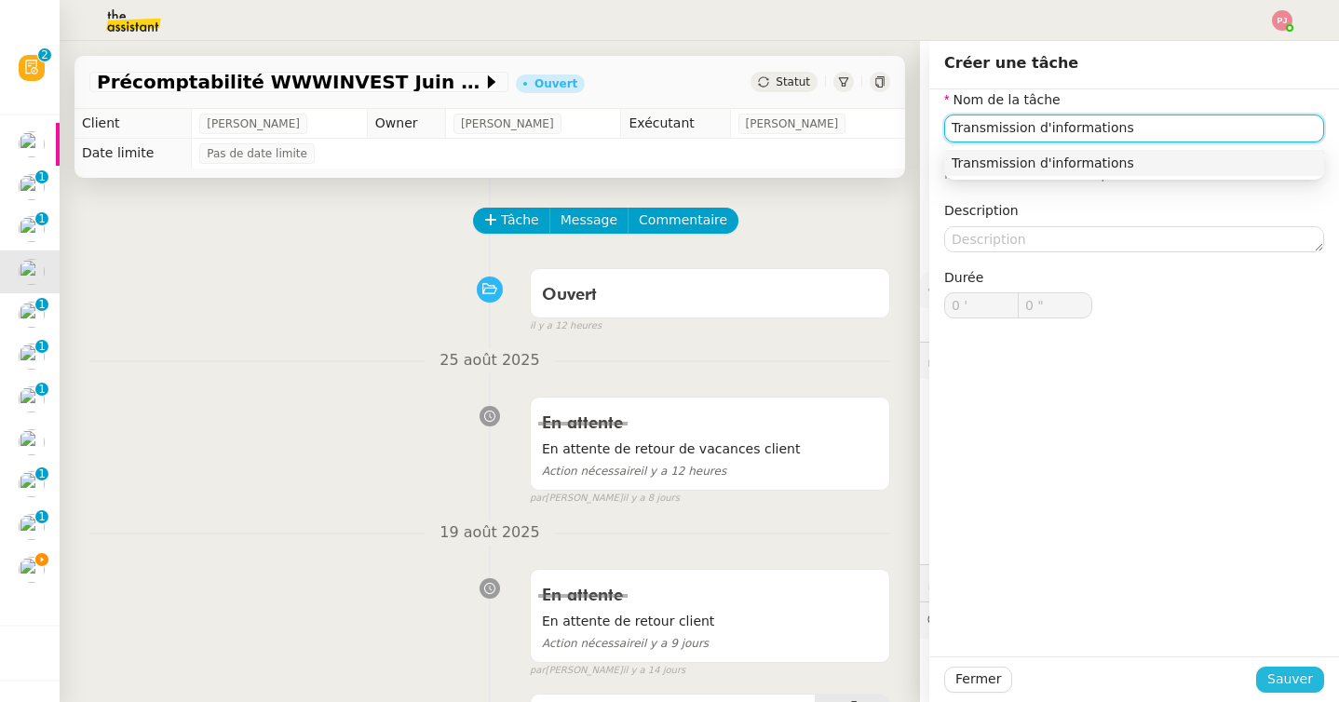
type input "Transmission d'informations"
click at [1307, 685] on span "Sauver" at bounding box center [1290, 679] width 46 height 21
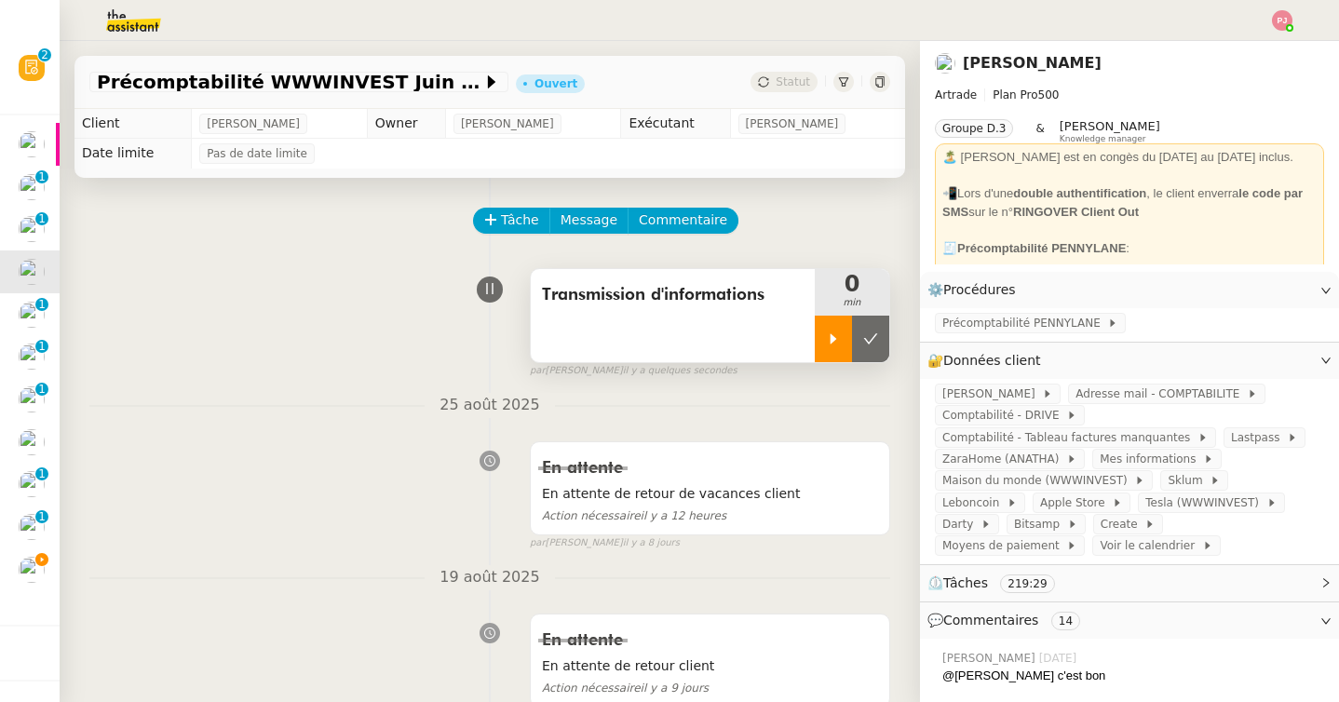
click at [832, 343] on icon at bounding box center [833, 339] width 15 height 15
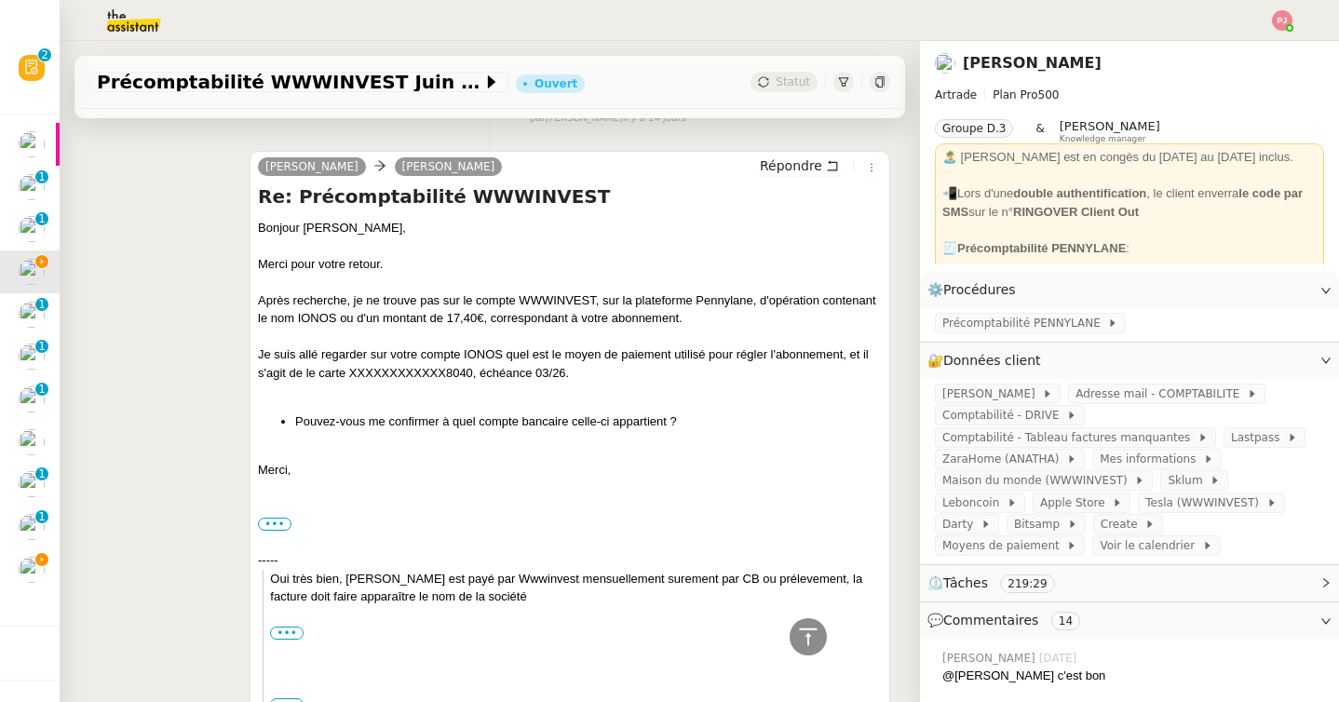
scroll to position [725, 0]
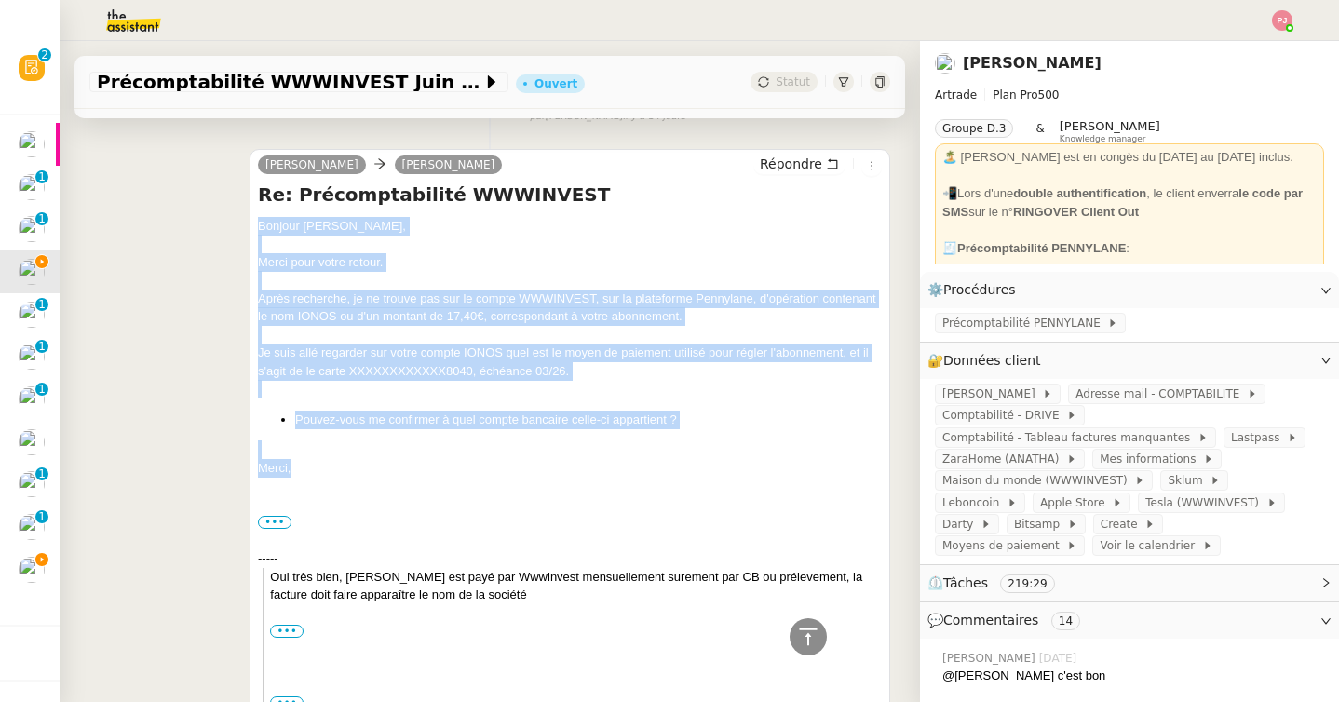
drag, startPoint x: 305, startPoint y: 471, endPoint x: 254, endPoint y: 229, distance: 247.3
click at [254, 229] on div "André Paul WEIBEL Répondre Re: Précomptabilité WWWINVEST Bonjour Paul, Merci po…" at bounding box center [570, 433] width 641 height 568
click at [799, 172] on span "Répondre" at bounding box center [791, 164] width 62 height 19
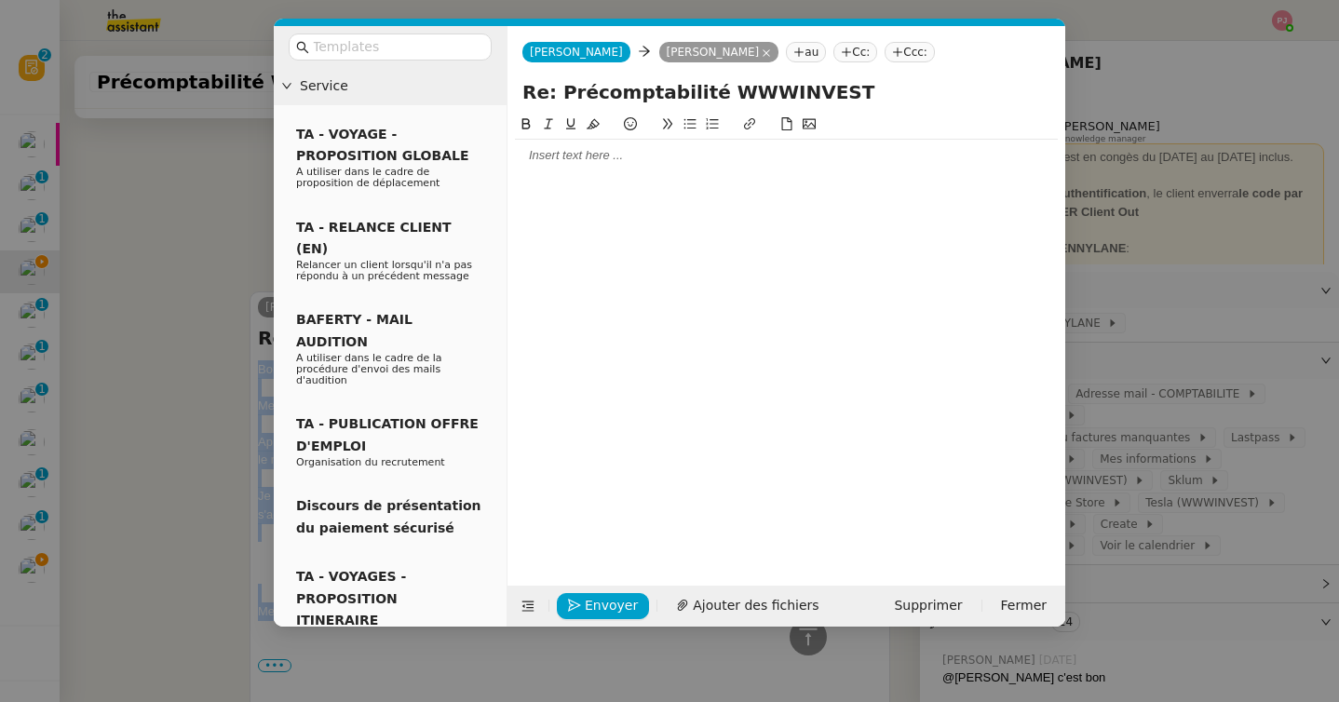
scroll to position [866, 0]
click at [471, 47] on input "text" at bounding box center [397, 46] width 168 height 21
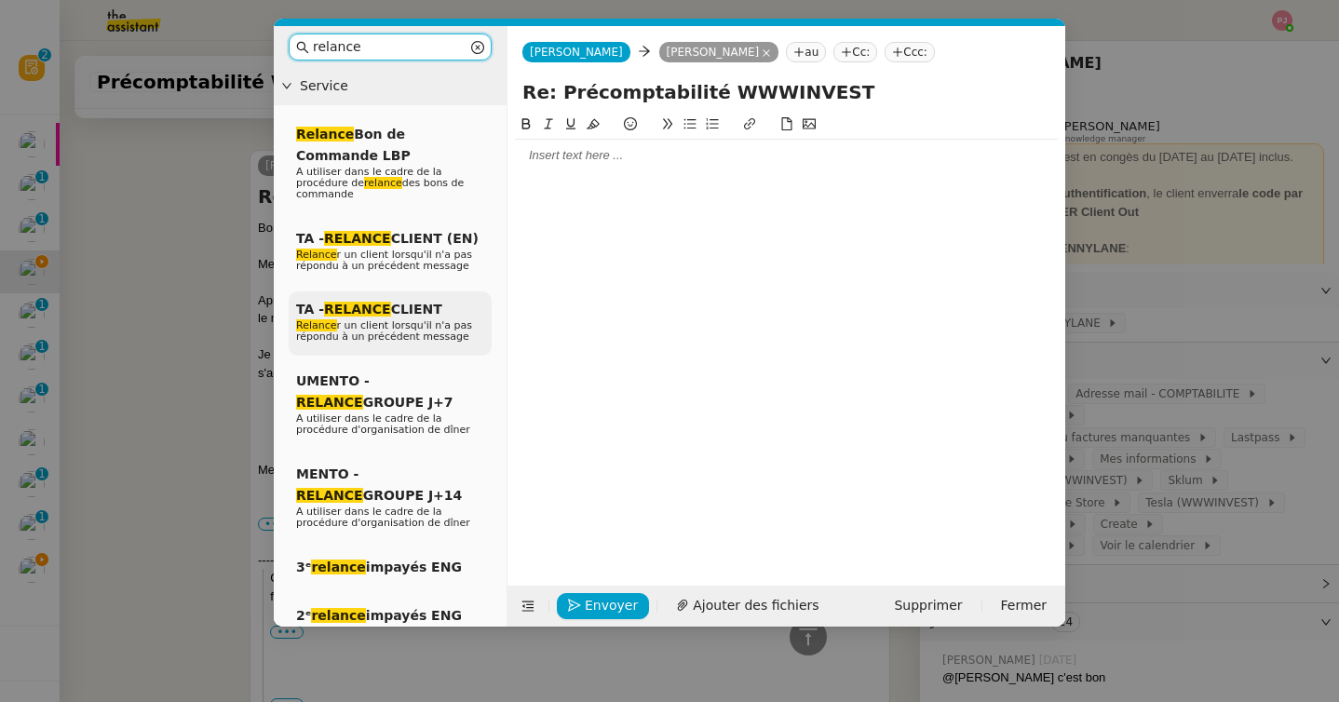
type input "relance"
click at [418, 326] on span "Relance r un client lorsqu'il n'a pas répondu à un précédent message" at bounding box center [384, 330] width 176 height 23
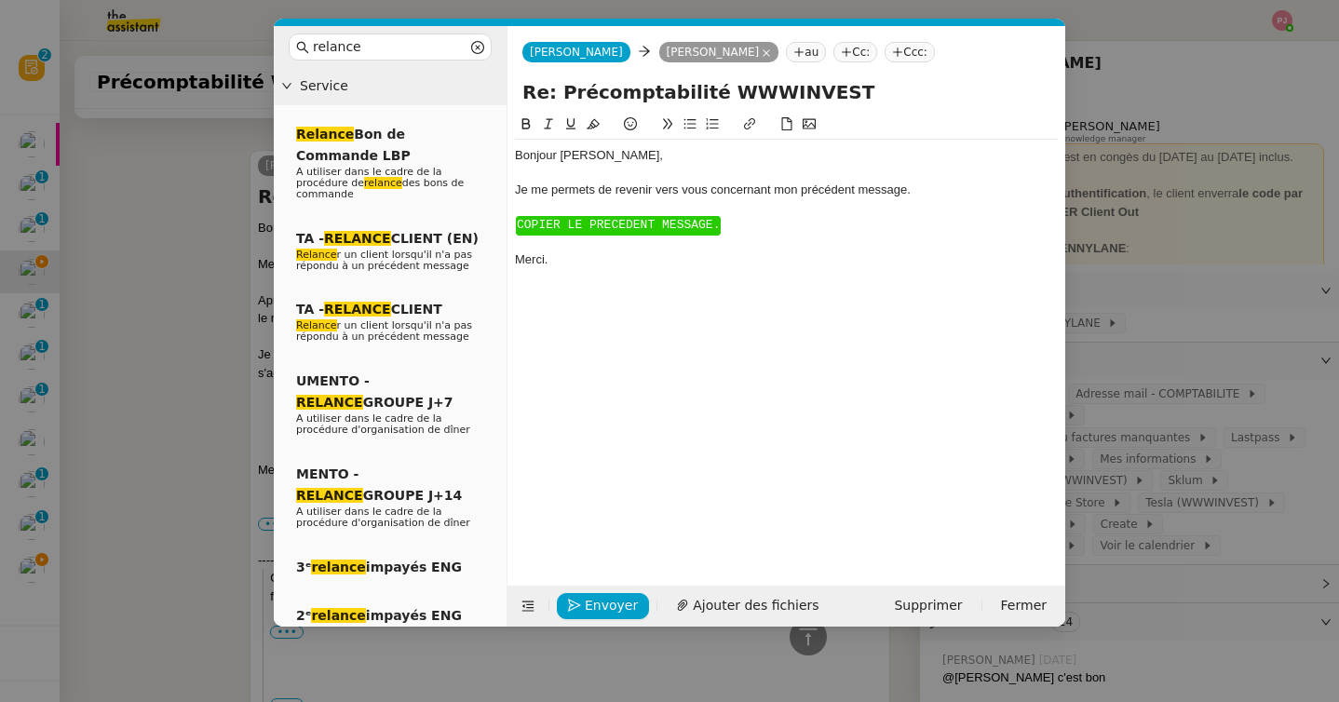
scroll to position [994, 0]
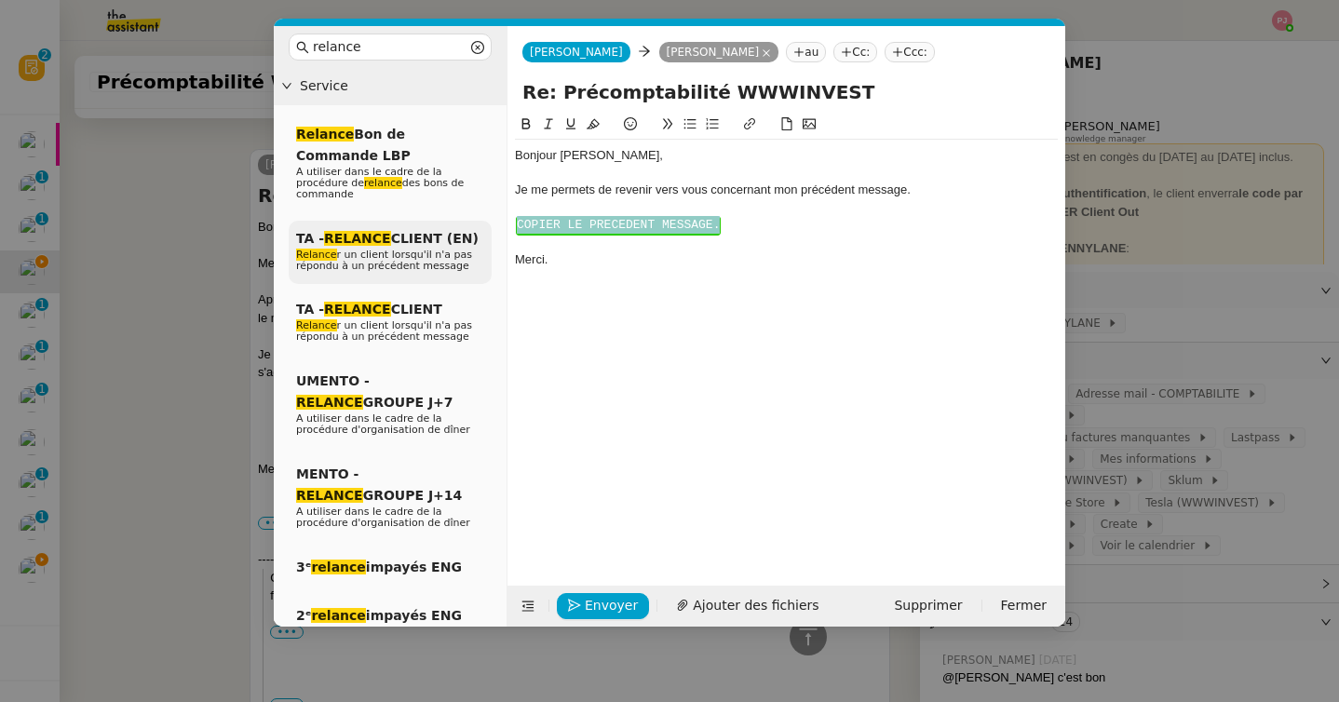
drag, startPoint x: 735, startPoint y: 229, endPoint x: 481, endPoint y: 224, distance: 253.3
click at [481, 224] on nz-layout "relance Service Relance Bon de Commande LBP A utiliser dans le cadre de la proc…" at bounding box center [670, 326] width 792 height 601
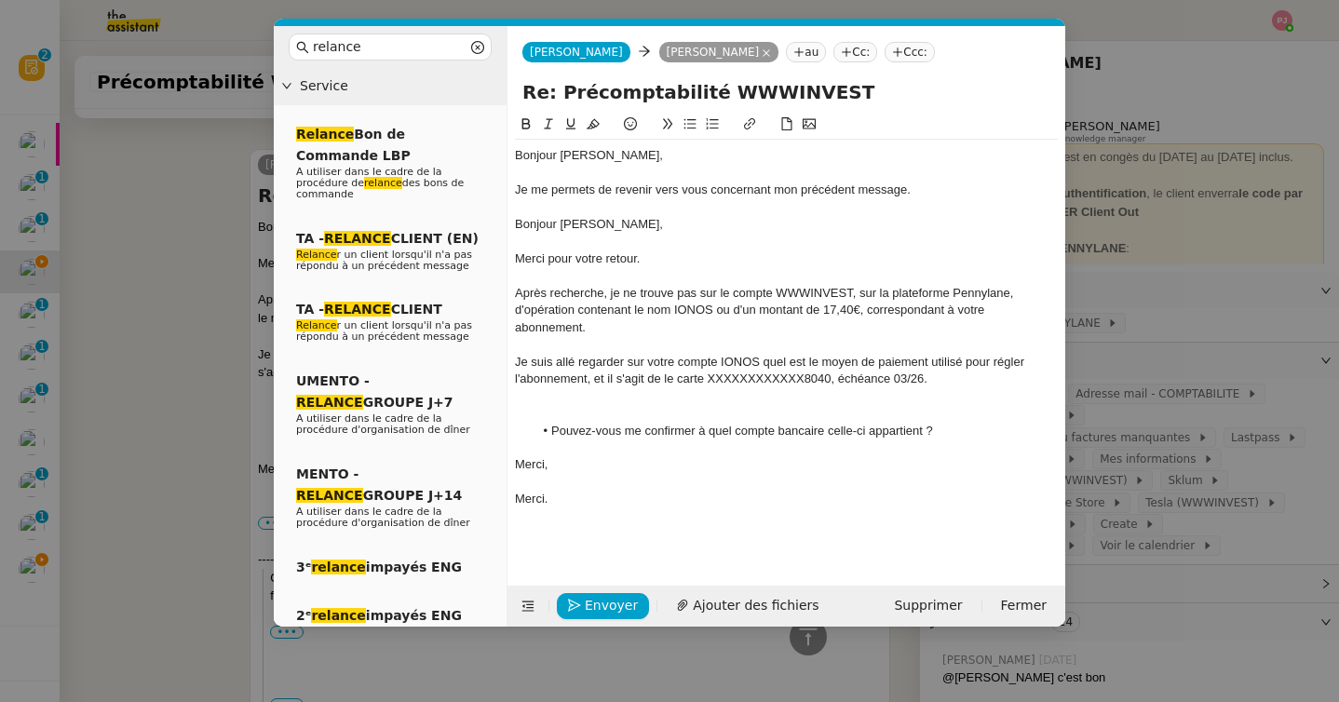
scroll to position [1110, 0]
click at [515, 196] on div "Je me permets de revenir vers vous concernant mon précédent message." at bounding box center [786, 190] width 543 height 17
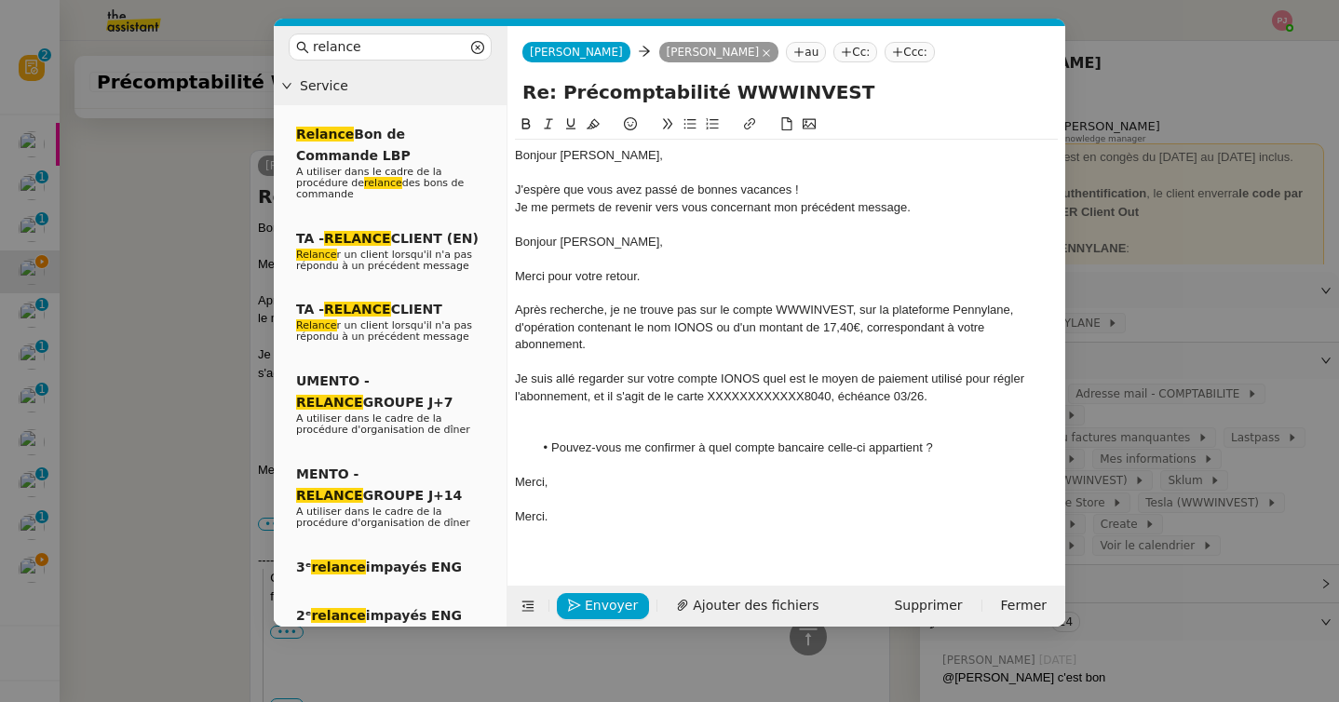
click at [931, 205] on div "Je me permets de revenir vers vous concernant mon précédent message." at bounding box center [786, 207] width 543 height 17
click at [889, 189] on div "J'espère que vous avez passé de bonnes vacances !" at bounding box center [786, 190] width 543 height 17
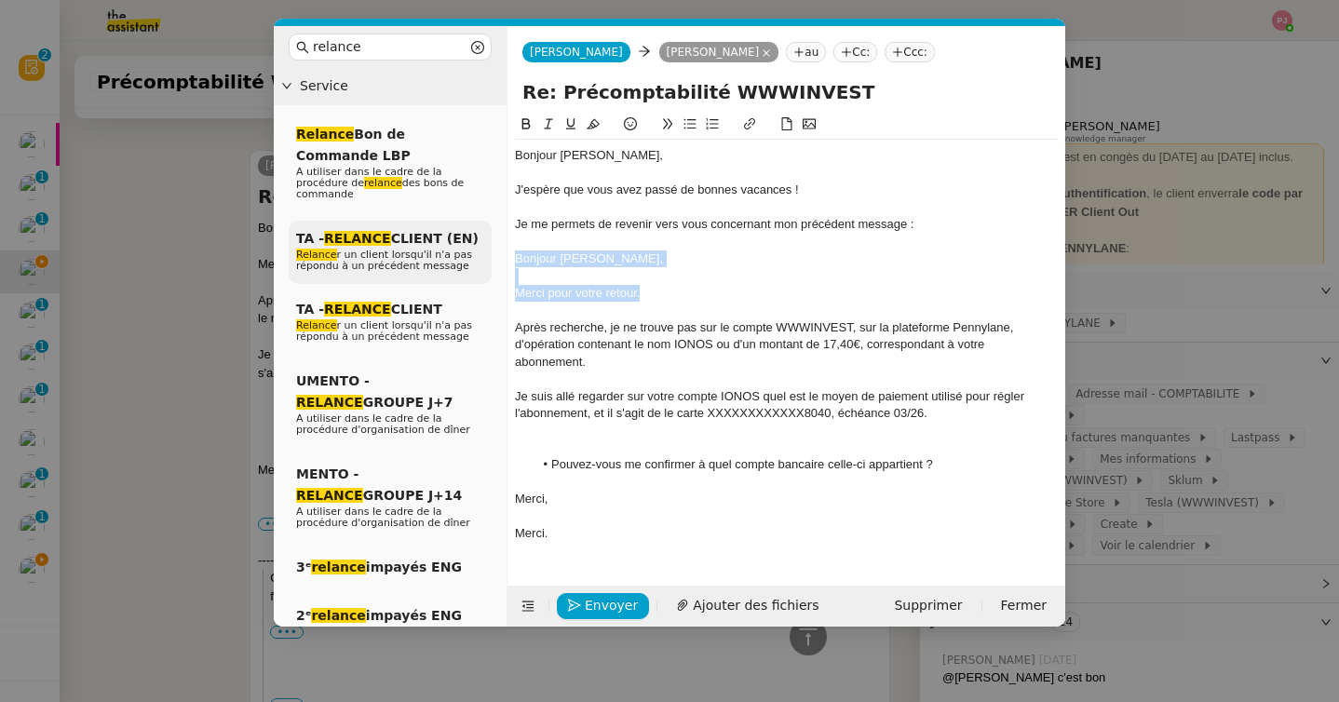
drag, startPoint x: 663, startPoint y: 288, endPoint x: 491, endPoint y: 260, distance: 174.5
click at [491, 260] on nz-layout "relance Service Relance Bon de Commande LBP A utiliser dans le cadre de la proc…" at bounding box center [670, 326] width 792 height 601
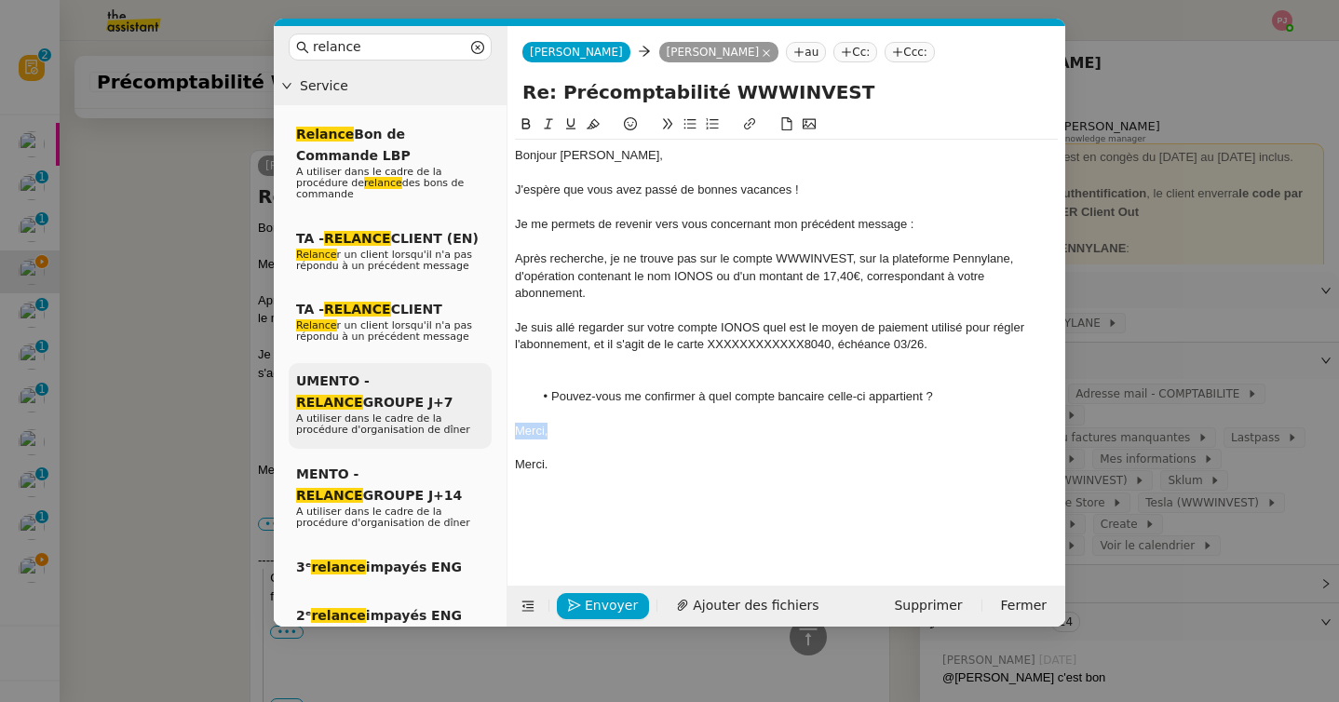
drag, startPoint x: 608, startPoint y: 424, endPoint x: 462, endPoint y: 433, distance: 146.5
click at [462, 433] on nz-layout "relance Service Relance Bon de Commande LBP A utiliser dans le cadre de la proc…" at bounding box center [670, 326] width 792 height 601
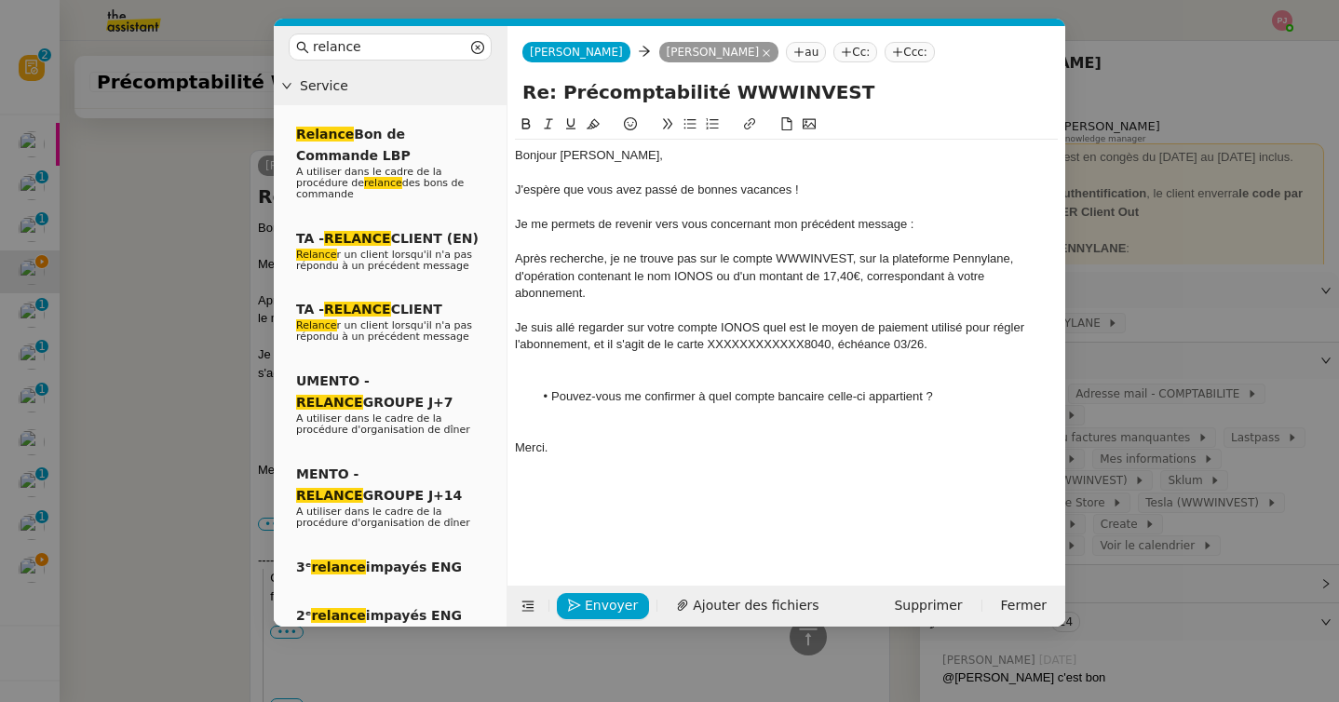
click at [671, 346] on div "Je suis allé regarder sur votre compte IONOS quel est le moyen de paiement util…" at bounding box center [786, 336] width 543 height 34
click at [669, 373] on div at bounding box center [786, 379] width 543 height 17
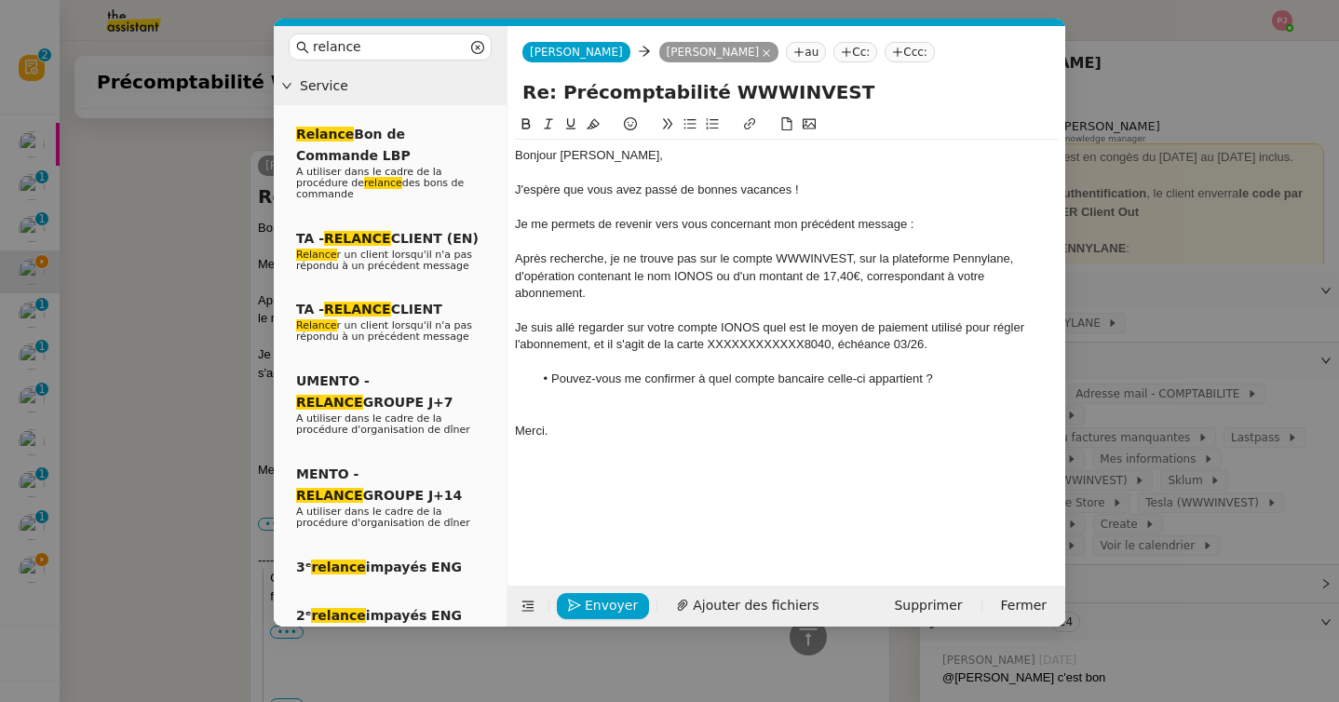
click at [581, 408] on div at bounding box center [786, 413] width 543 height 17
click at [576, 606] on icon "button" at bounding box center [574, 606] width 13 height 13
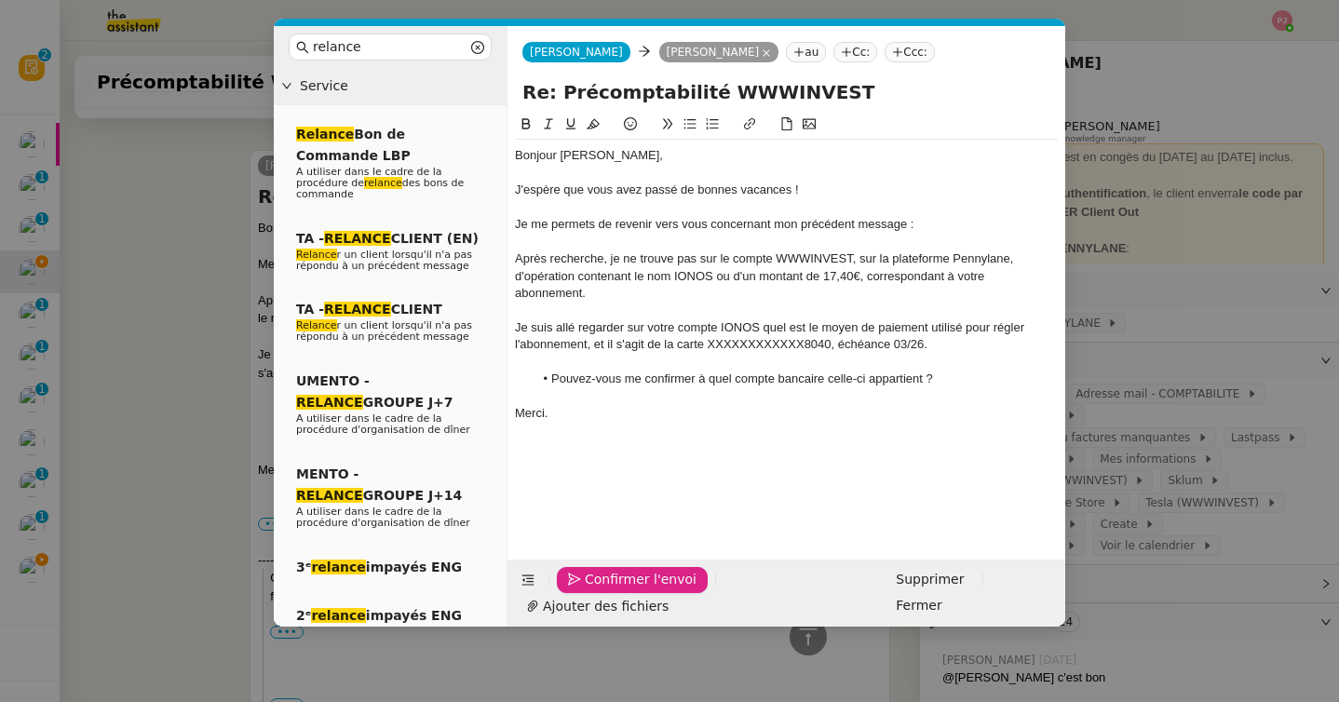
click at [576, 587] on icon "button" at bounding box center [574, 580] width 13 height 13
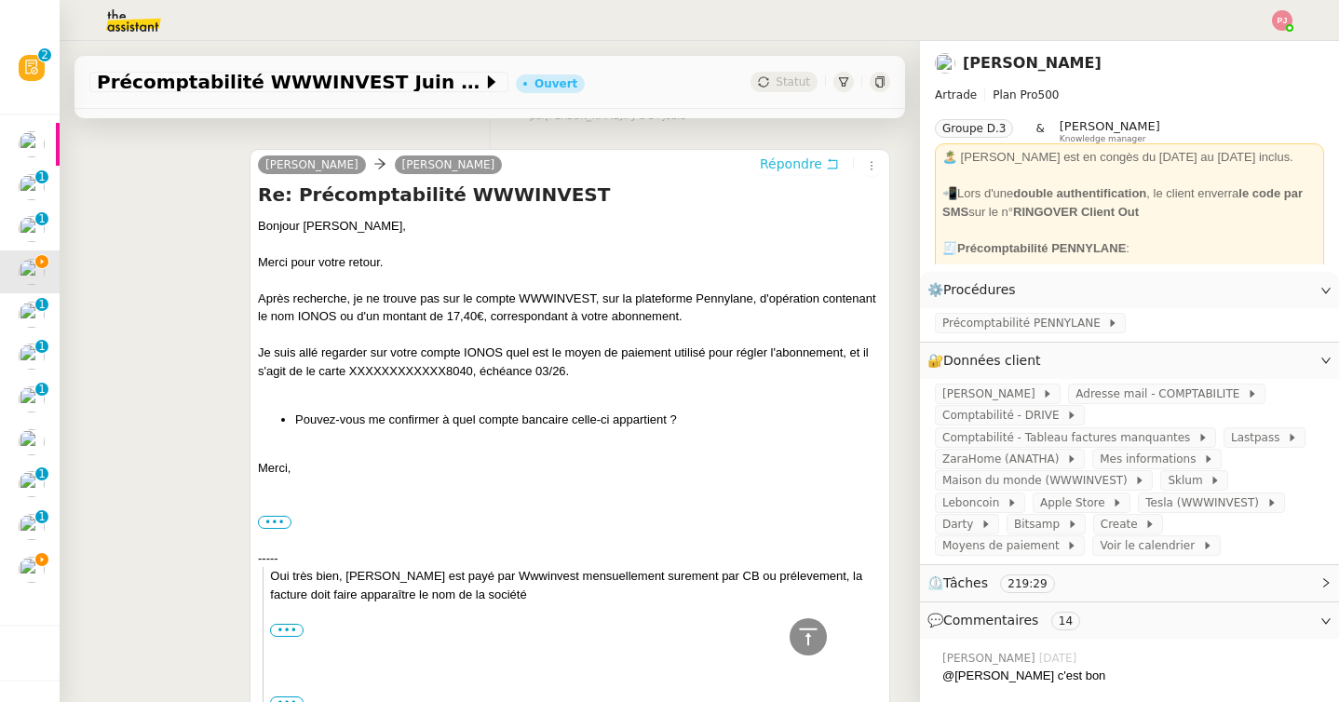
scroll to position [1080, 0]
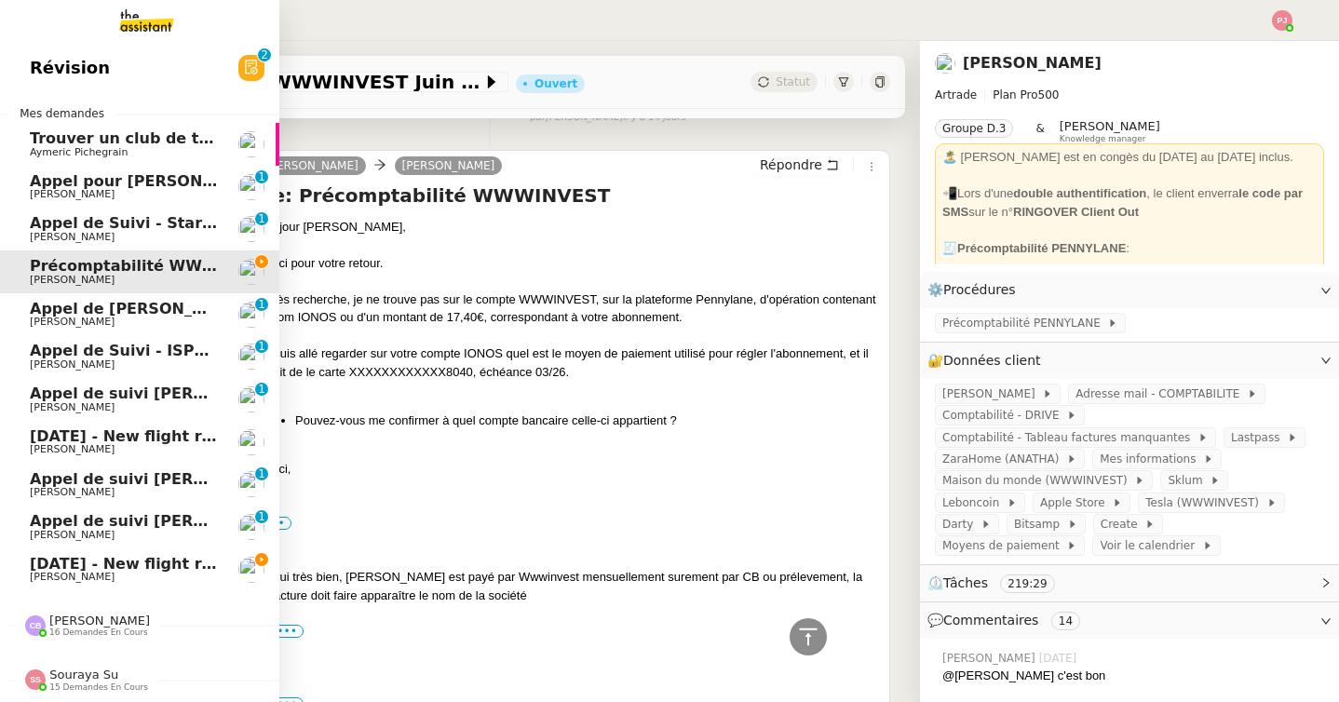
click at [95, 565] on span "1st July 2026 - New flight request - Oscar Hammond" at bounding box center [222, 564] width 385 height 18
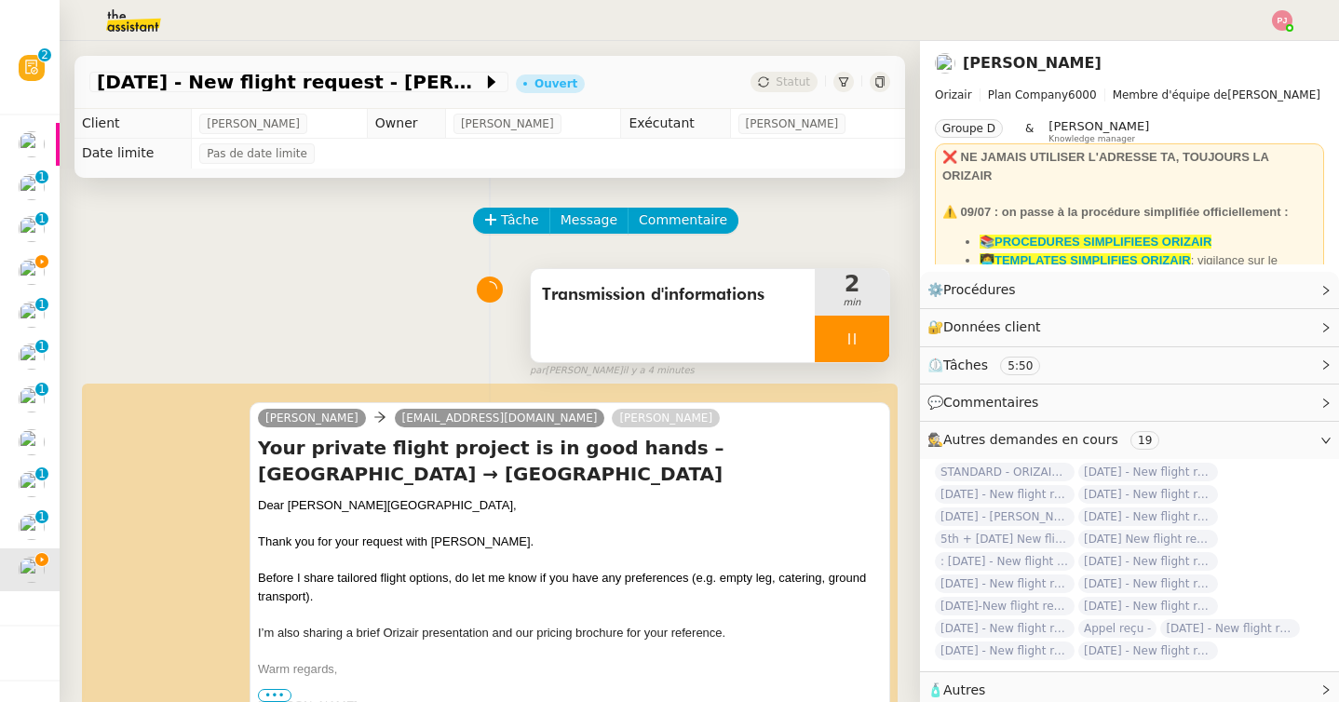
click at [869, 348] on div at bounding box center [852, 339] width 75 height 47
click at [871, 348] on button at bounding box center [870, 339] width 37 height 47
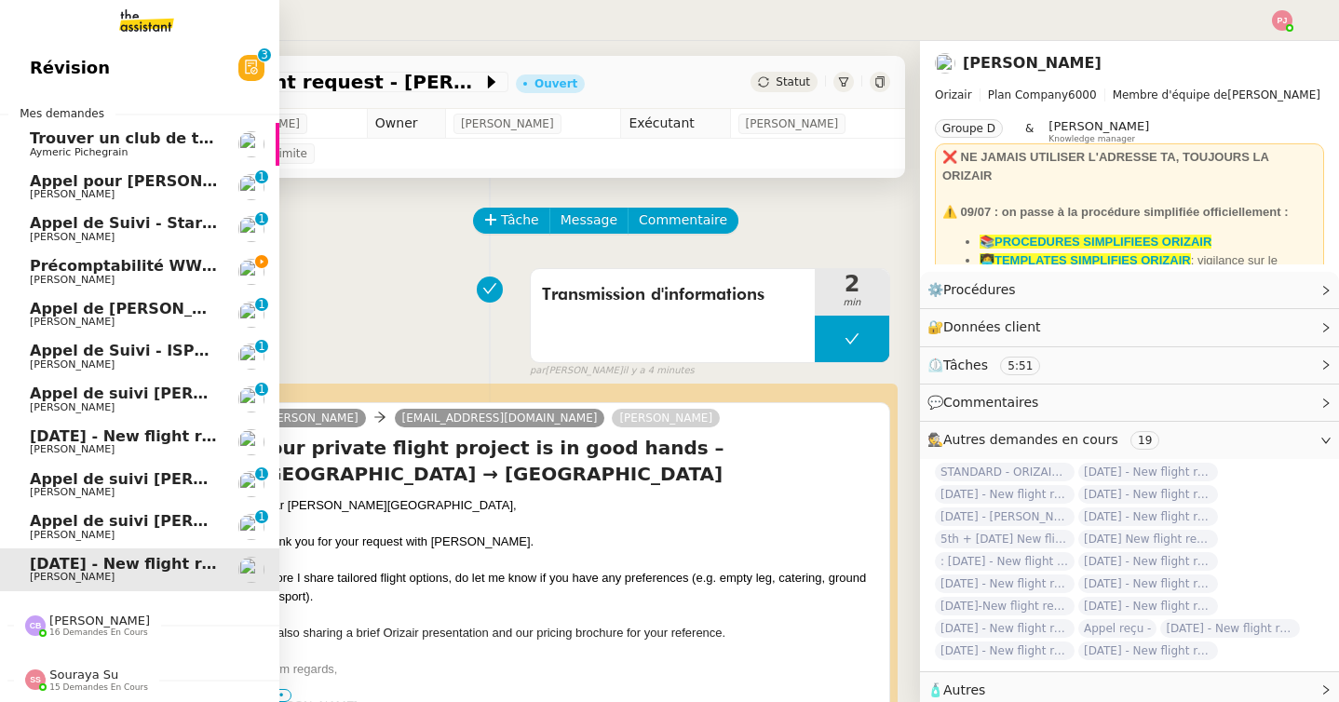
click at [64, 271] on span "Précomptabilité WWWINVEST Juin 2025" at bounding box center [196, 266] width 332 height 18
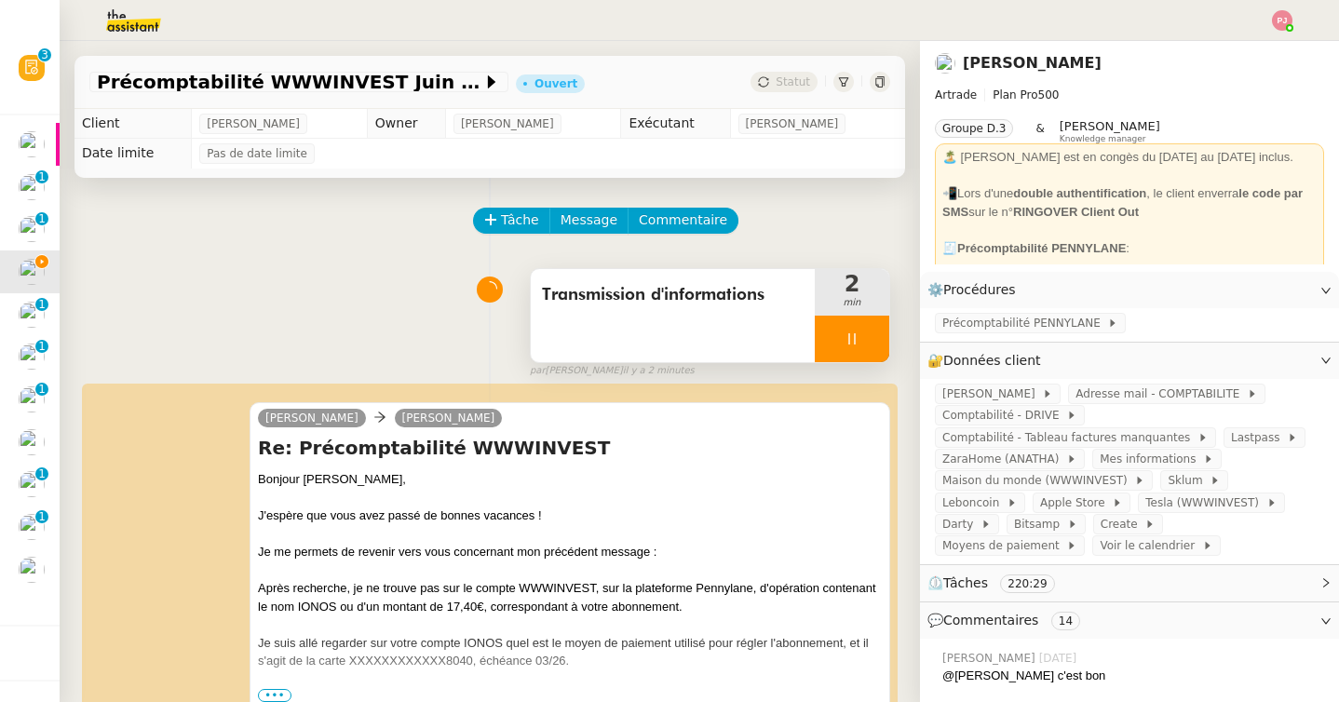
click at [846, 344] on icon at bounding box center [852, 339] width 15 height 15
click at [871, 344] on icon at bounding box center [870, 339] width 15 height 15
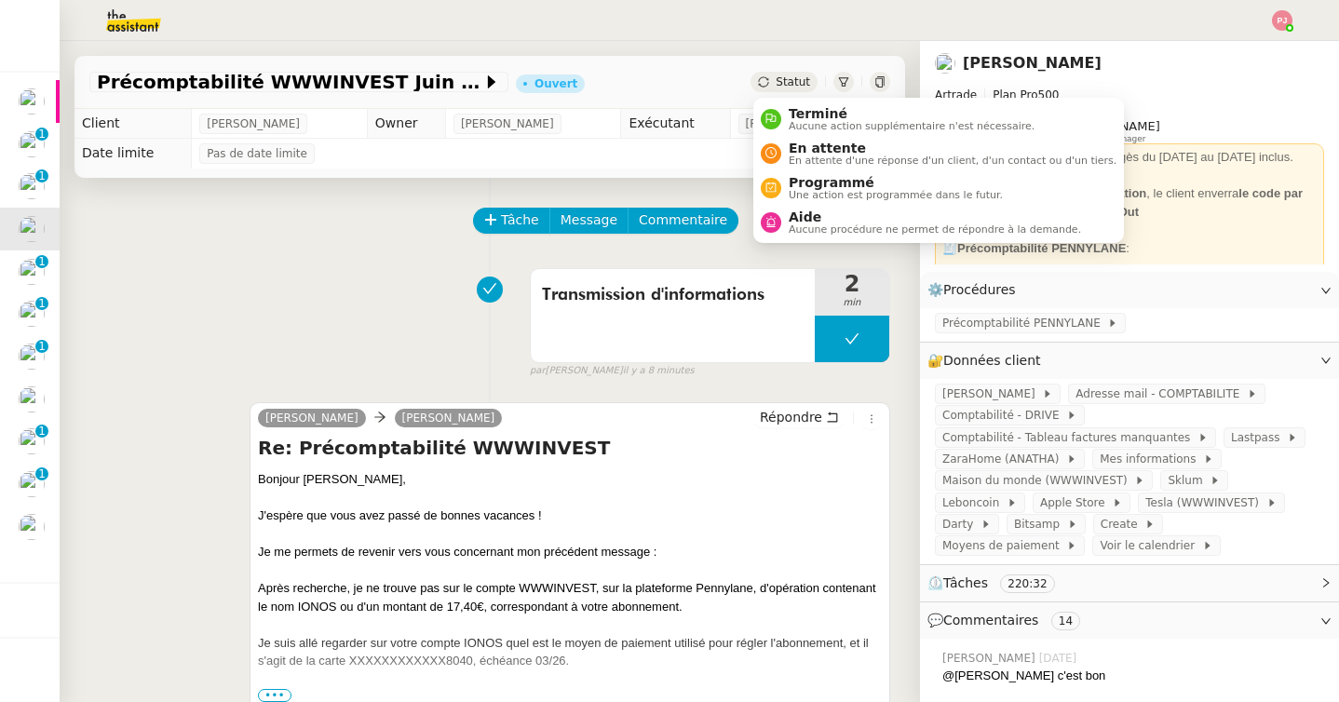
click at [806, 75] on span "Statut" at bounding box center [793, 81] width 34 height 13
click at [817, 154] on span "En attente" at bounding box center [953, 148] width 328 height 15
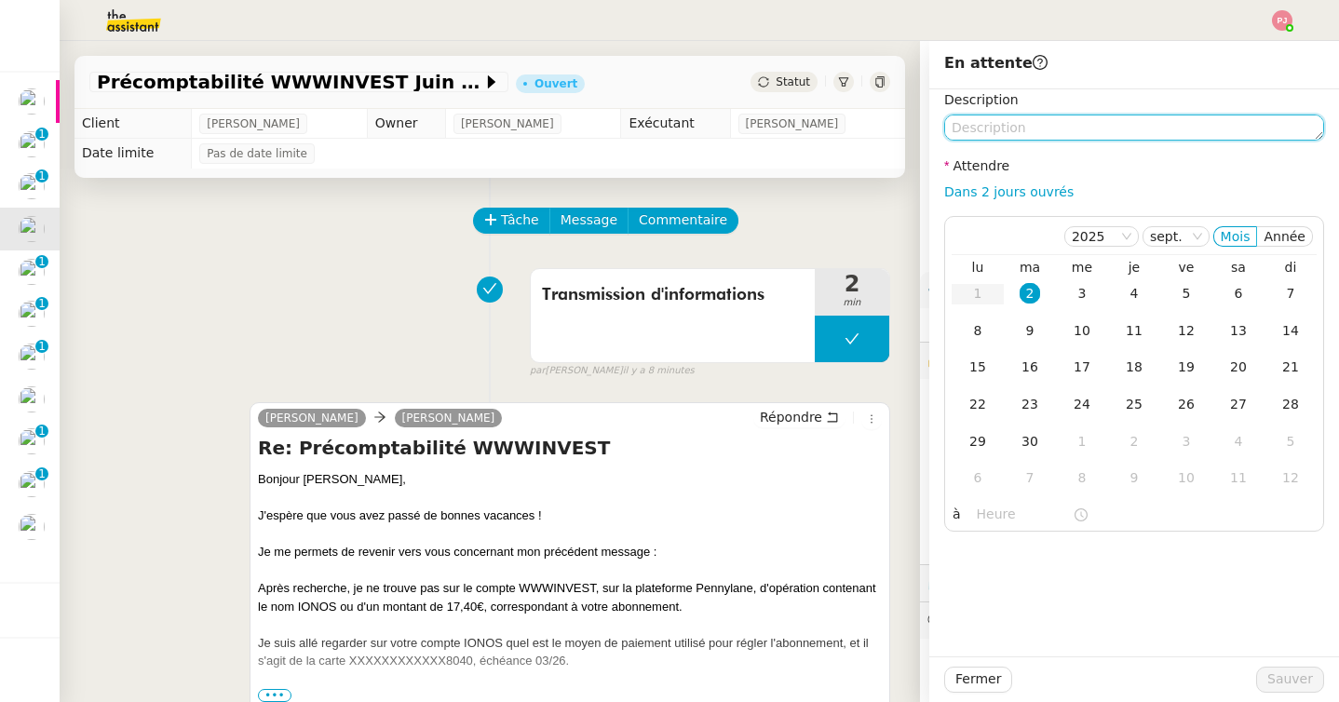
click at [1047, 124] on textarea at bounding box center [1134, 128] width 380 height 26
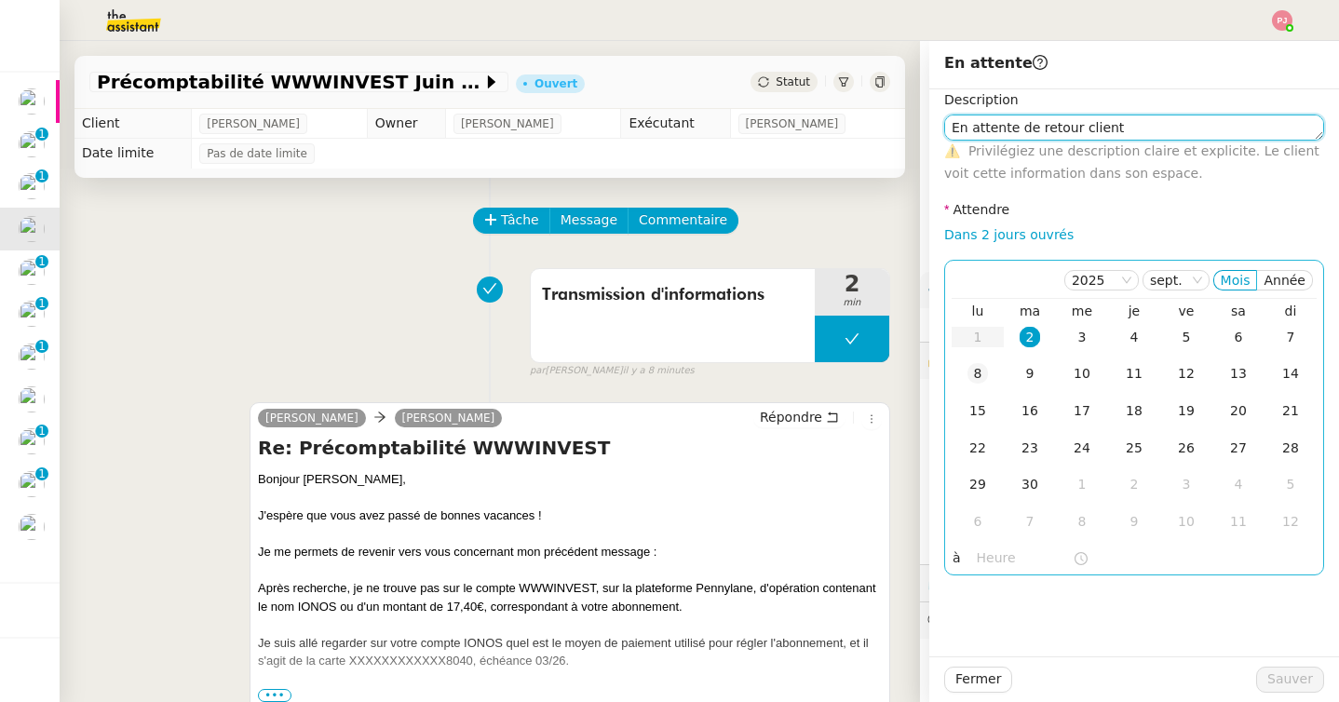
type textarea "En attente de retour client"
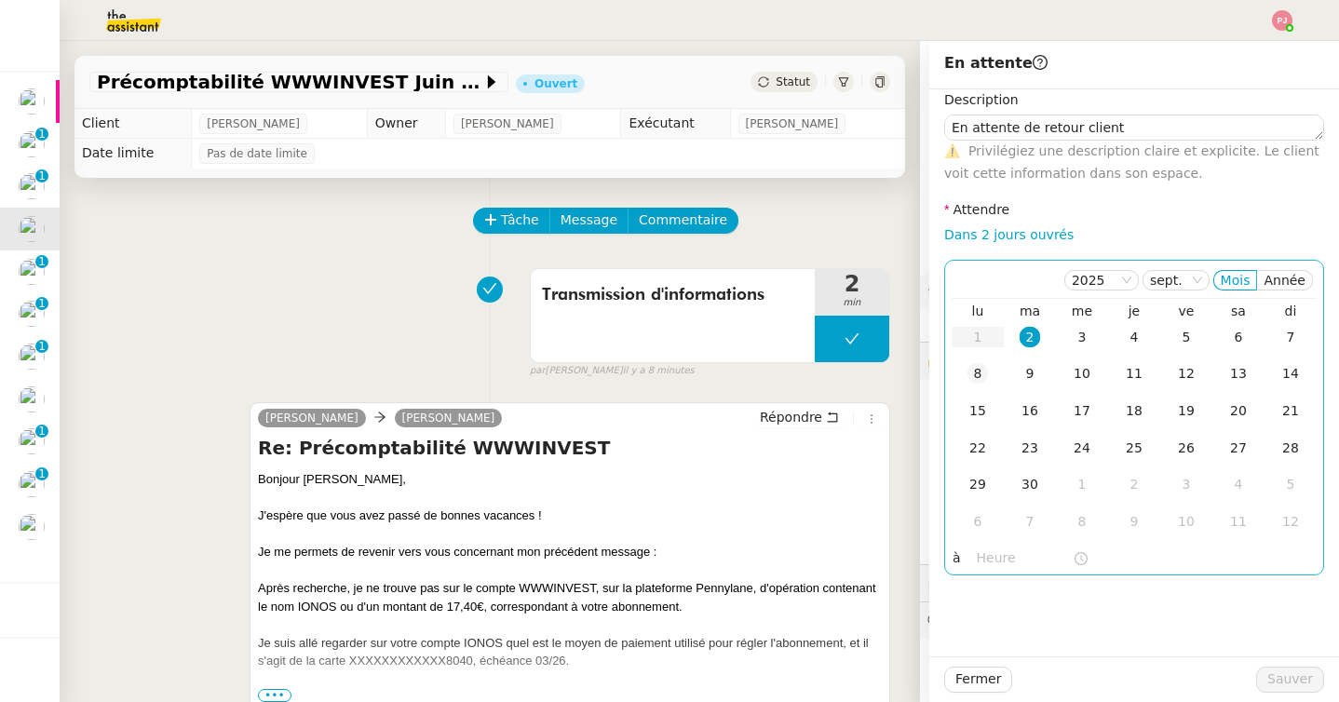
click at [971, 370] on div "8" at bounding box center [978, 373] width 20 height 20
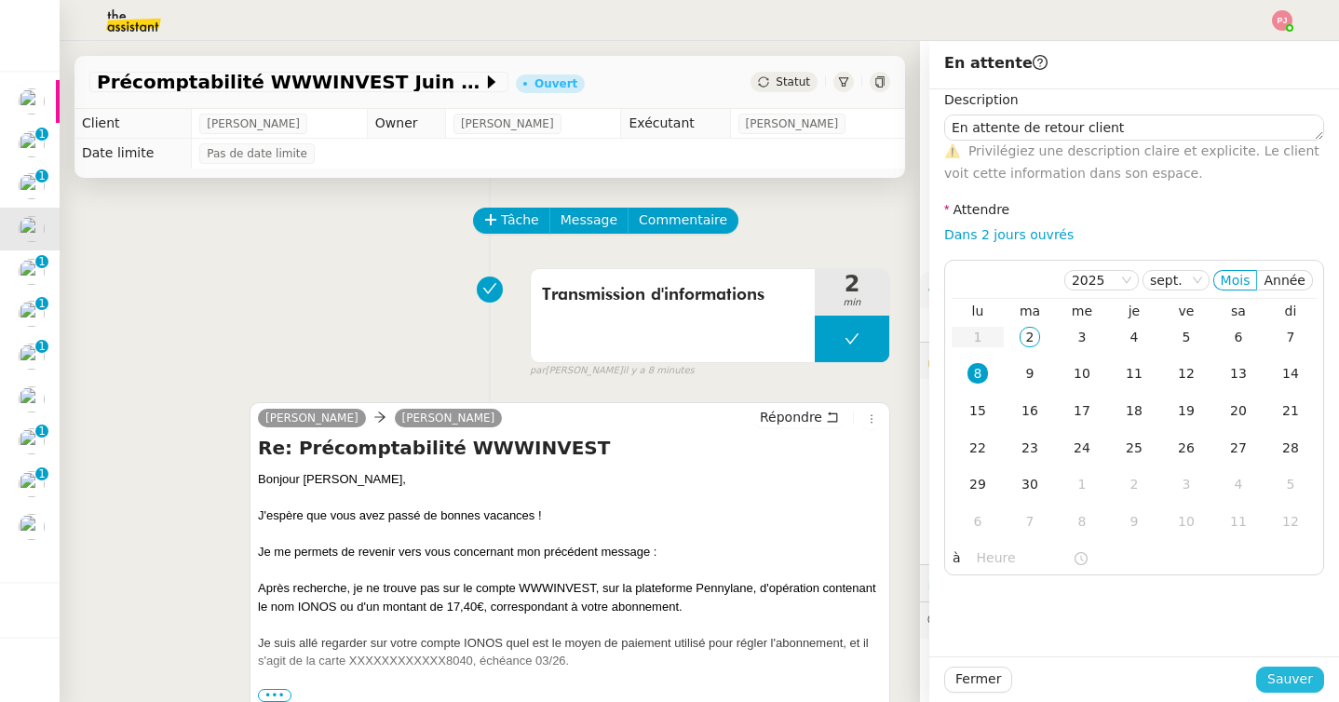
click at [1277, 672] on span "Sauver" at bounding box center [1290, 679] width 46 height 21
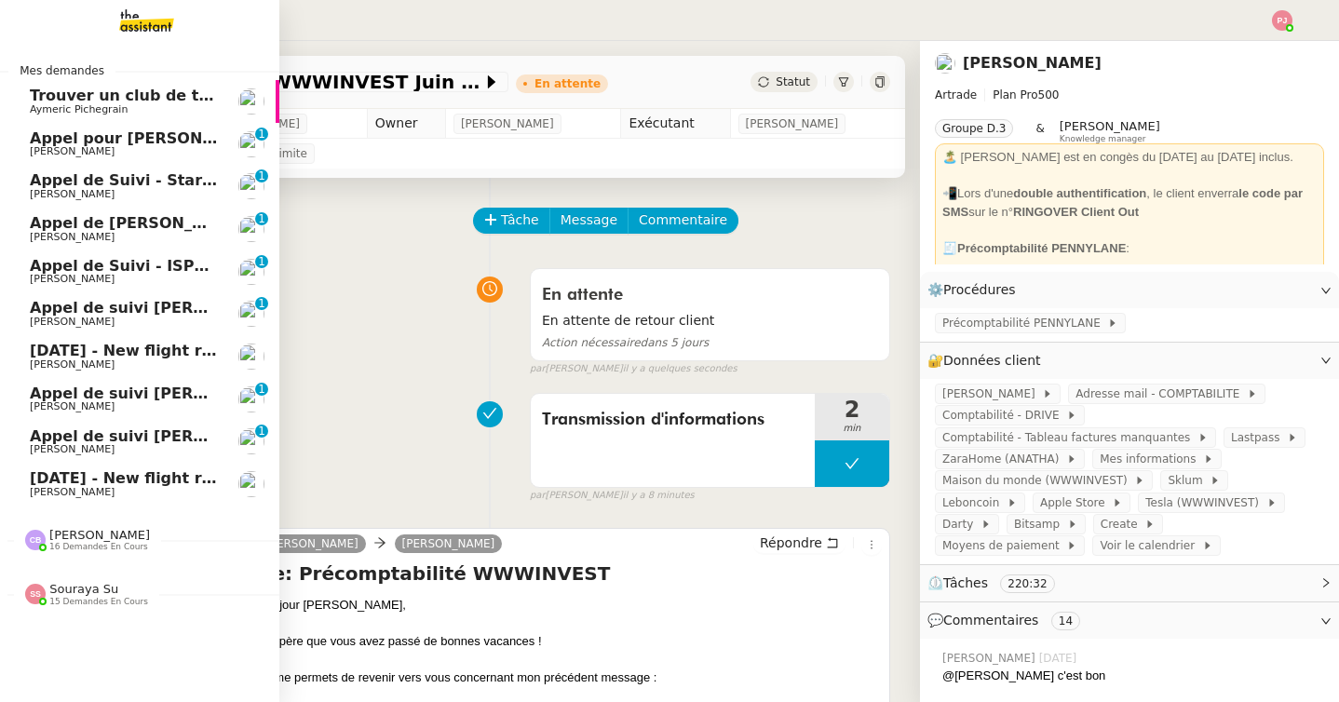
click at [75, 481] on span "1st July 2026 - New flight request - Oscar Hammond" at bounding box center [222, 478] width 385 height 18
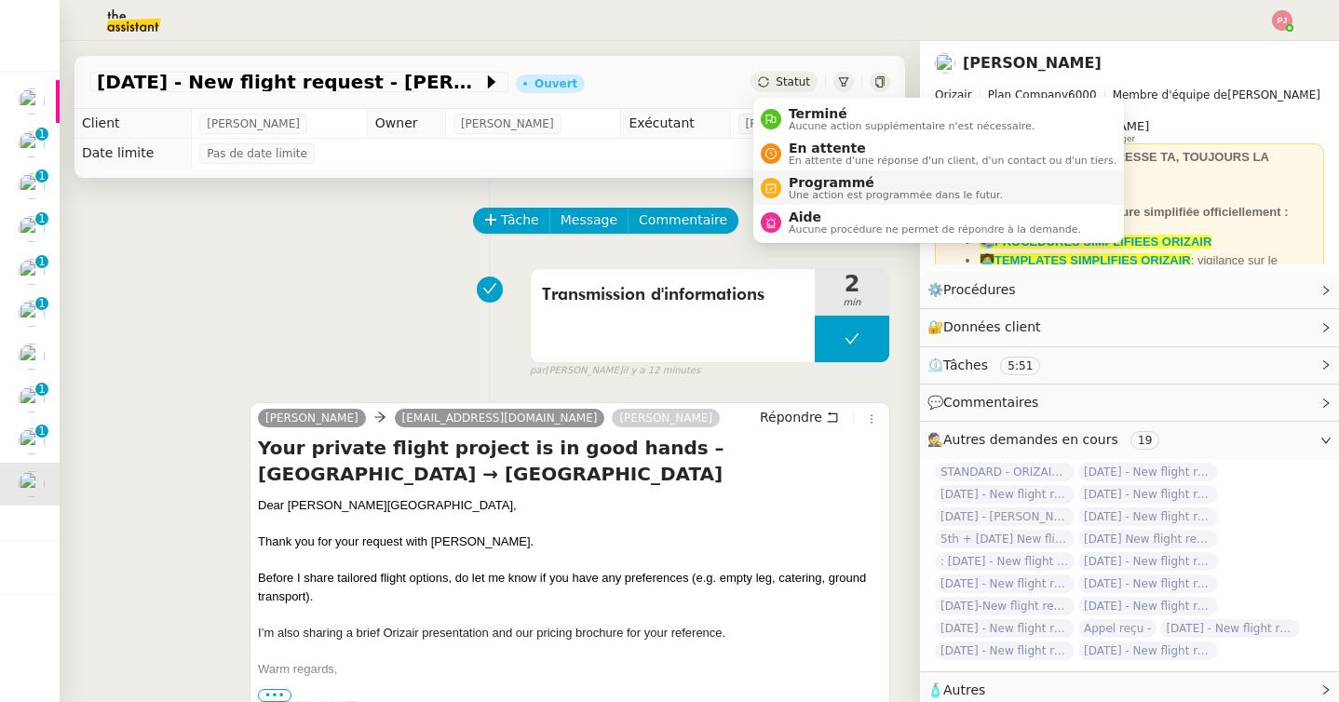
click at [811, 190] on span "Une action est programmée dans le futur." at bounding box center [896, 195] width 214 height 10
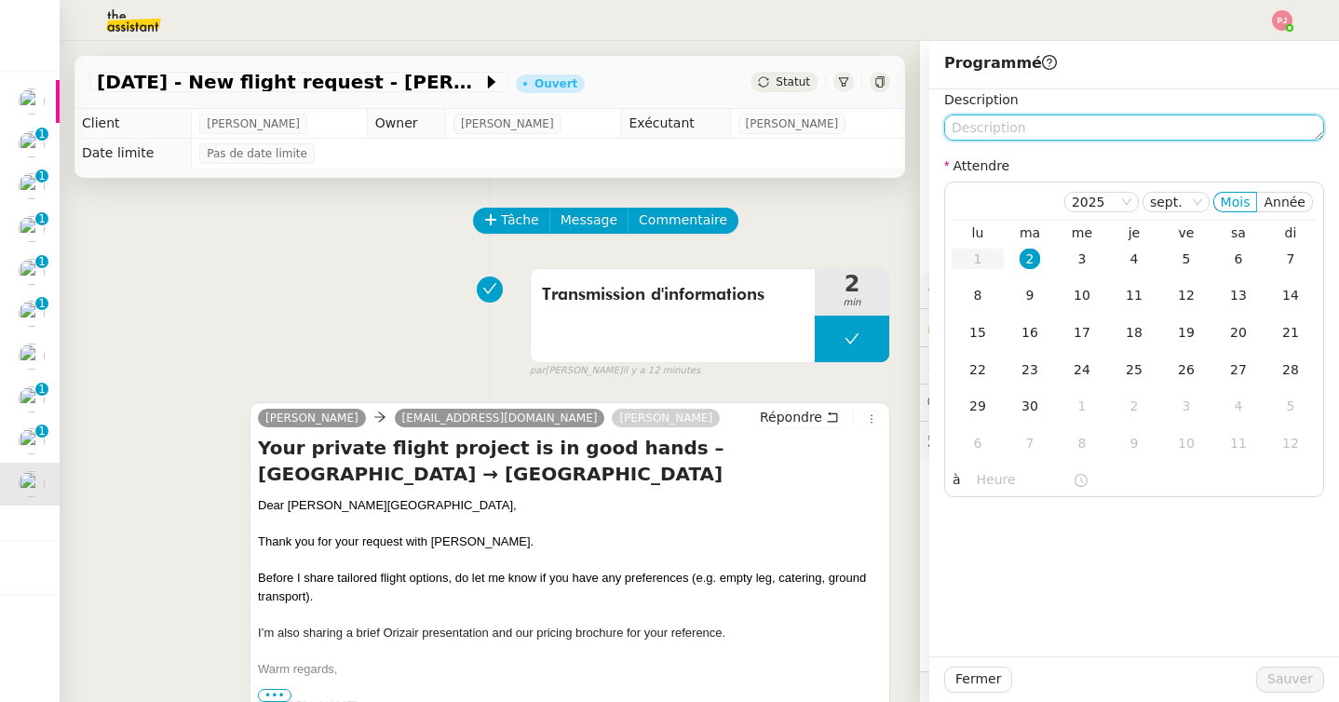
click at [996, 135] on textarea at bounding box center [1134, 128] width 380 height 26
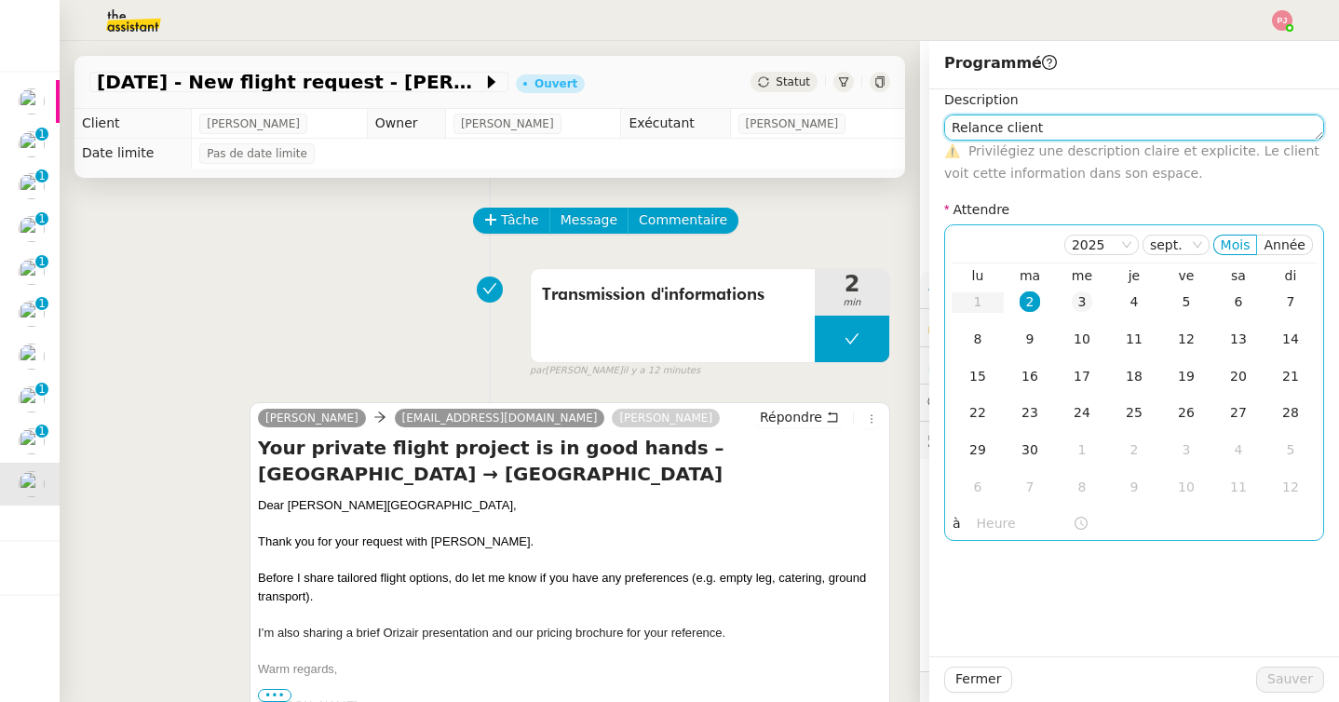
type textarea "Relance client"
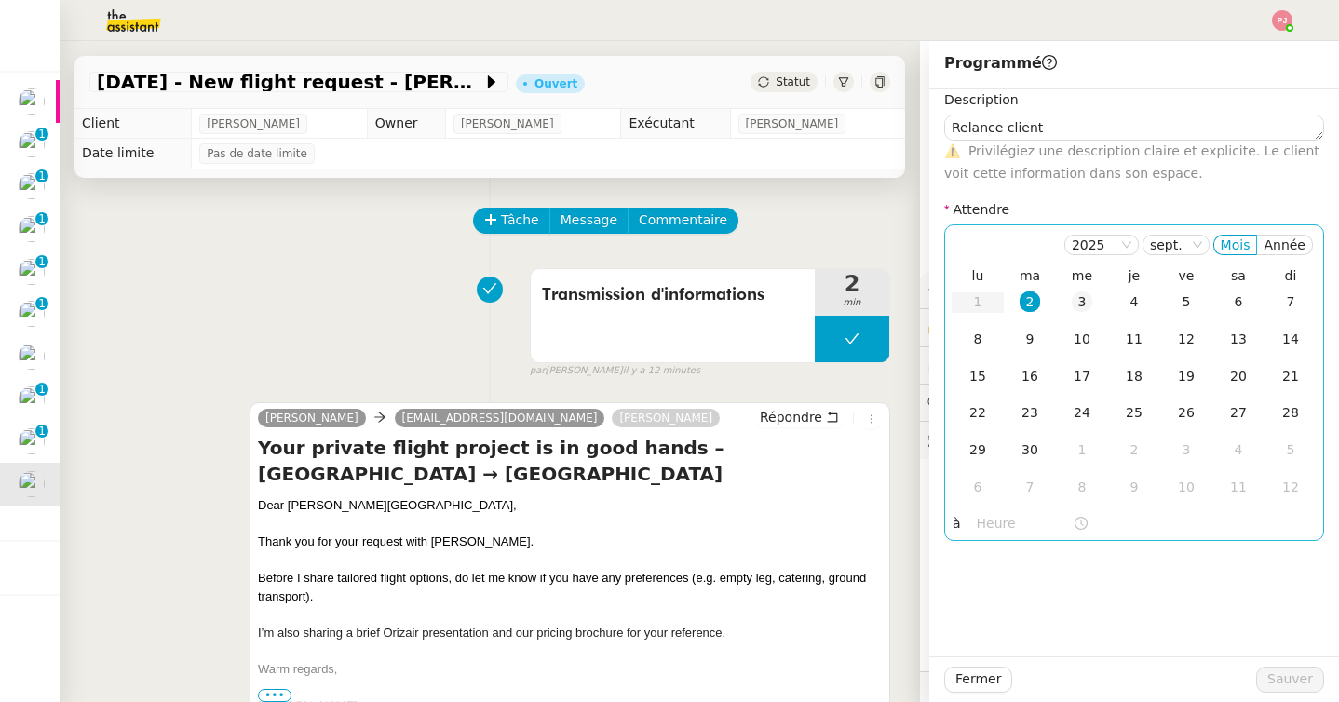
click at [1085, 285] on td "3" at bounding box center [1082, 302] width 52 height 37
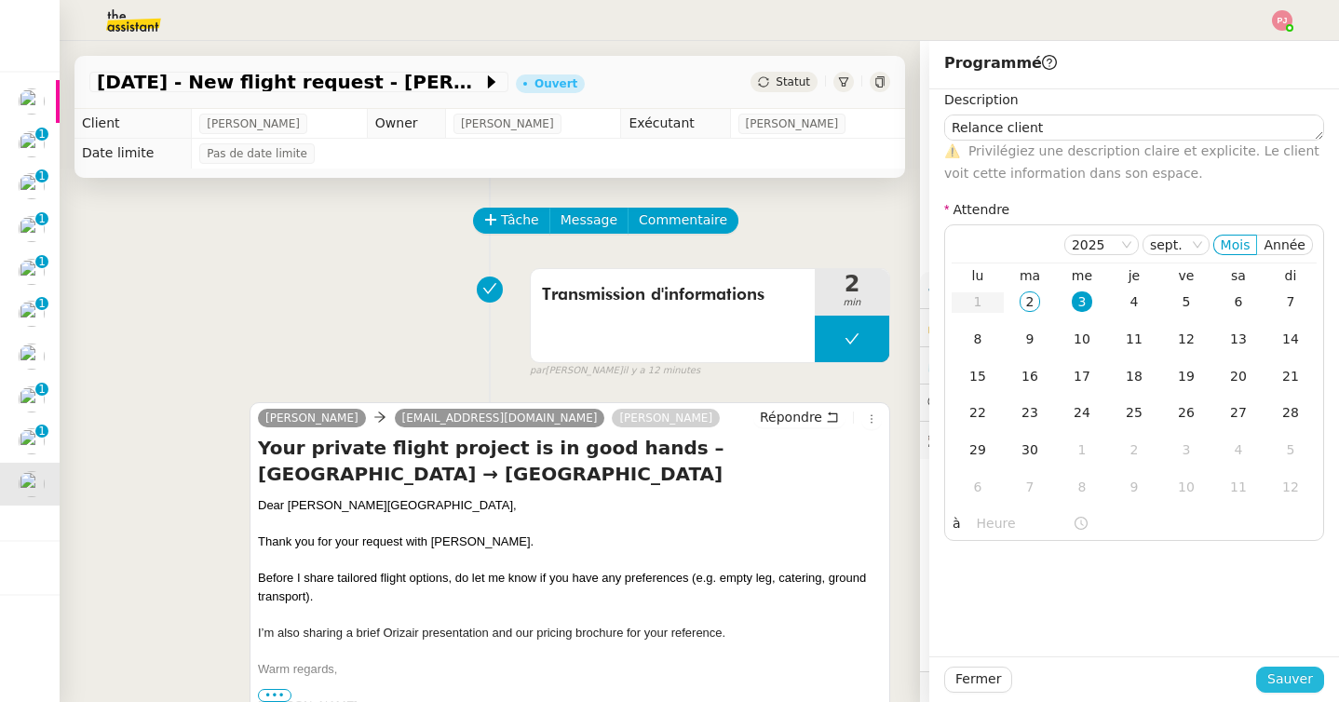
click at [1301, 669] on span "Sauver" at bounding box center [1290, 679] width 46 height 21
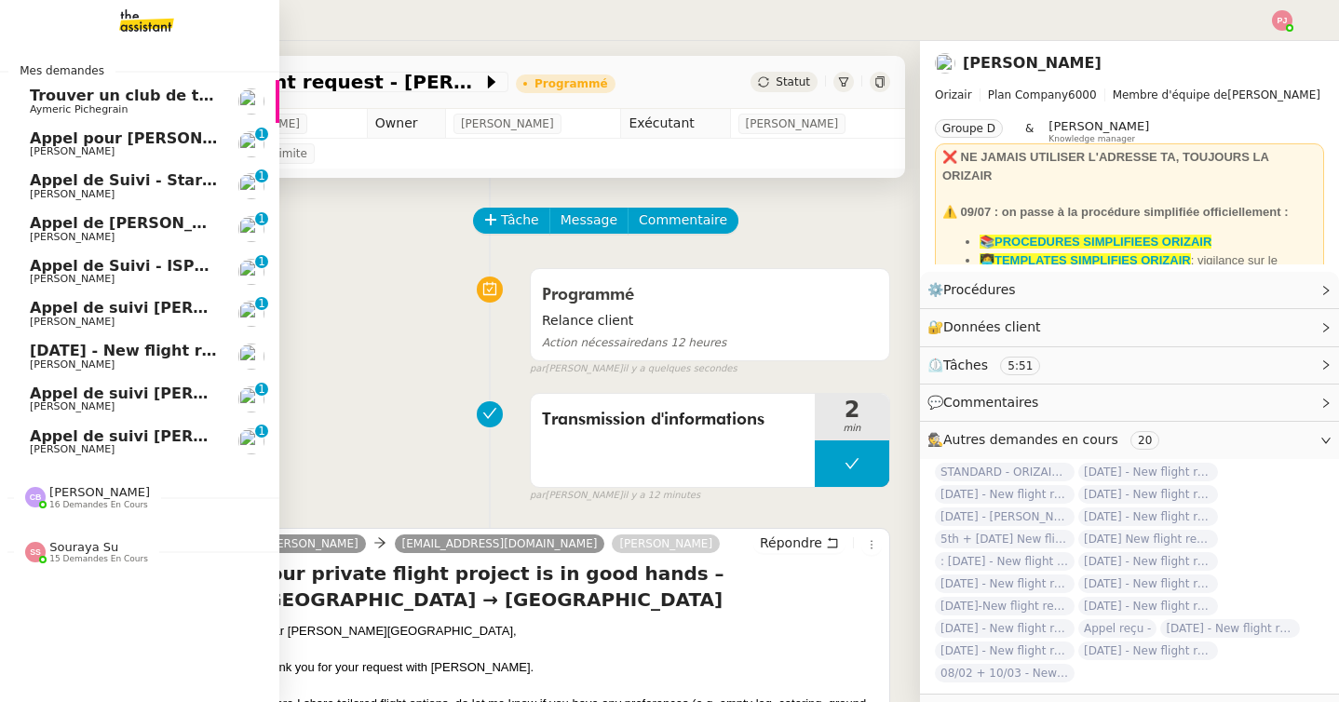
click at [71, 507] on span "16 demandes en cours" at bounding box center [98, 505] width 99 height 10
click at [189, 349] on span "[DATE] - New flight request - [PERSON_NAME]" at bounding box center [222, 351] width 385 height 18
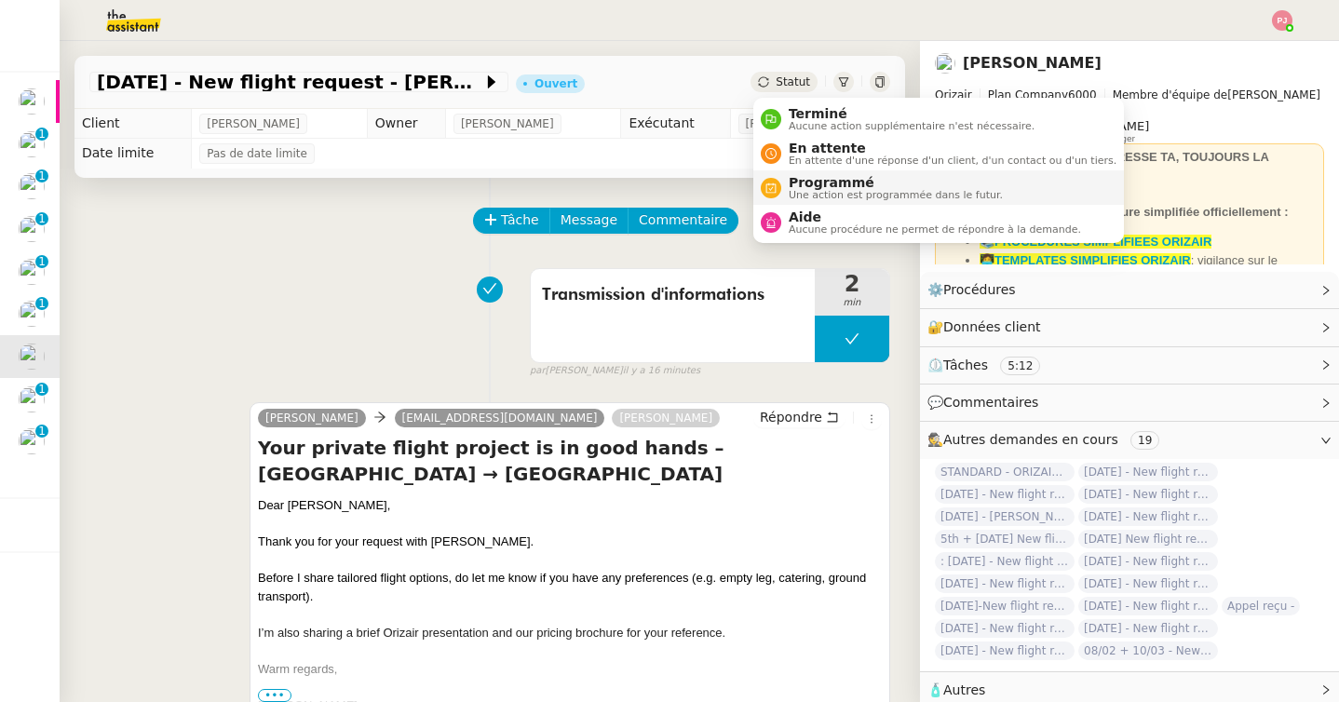
click at [800, 178] on span "Programmé" at bounding box center [896, 182] width 214 height 15
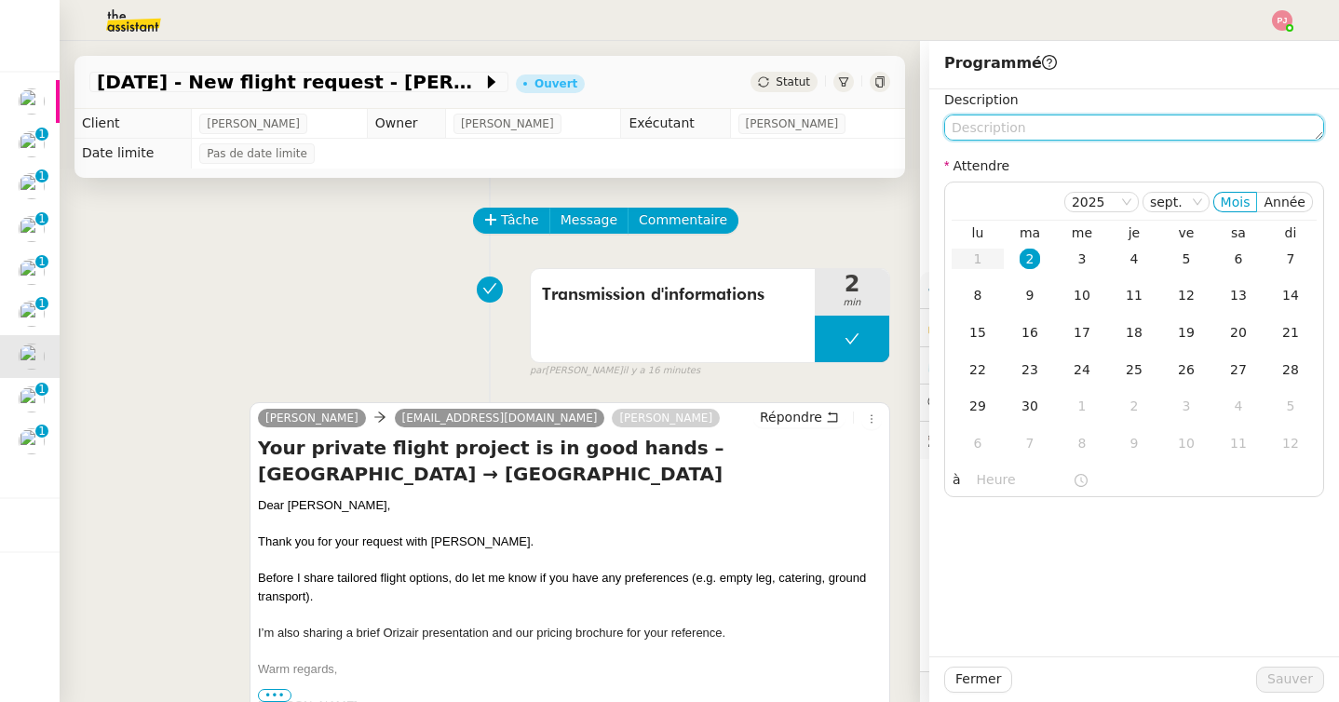
click at [1046, 125] on textarea at bounding box center [1134, 128] width 380 height 26
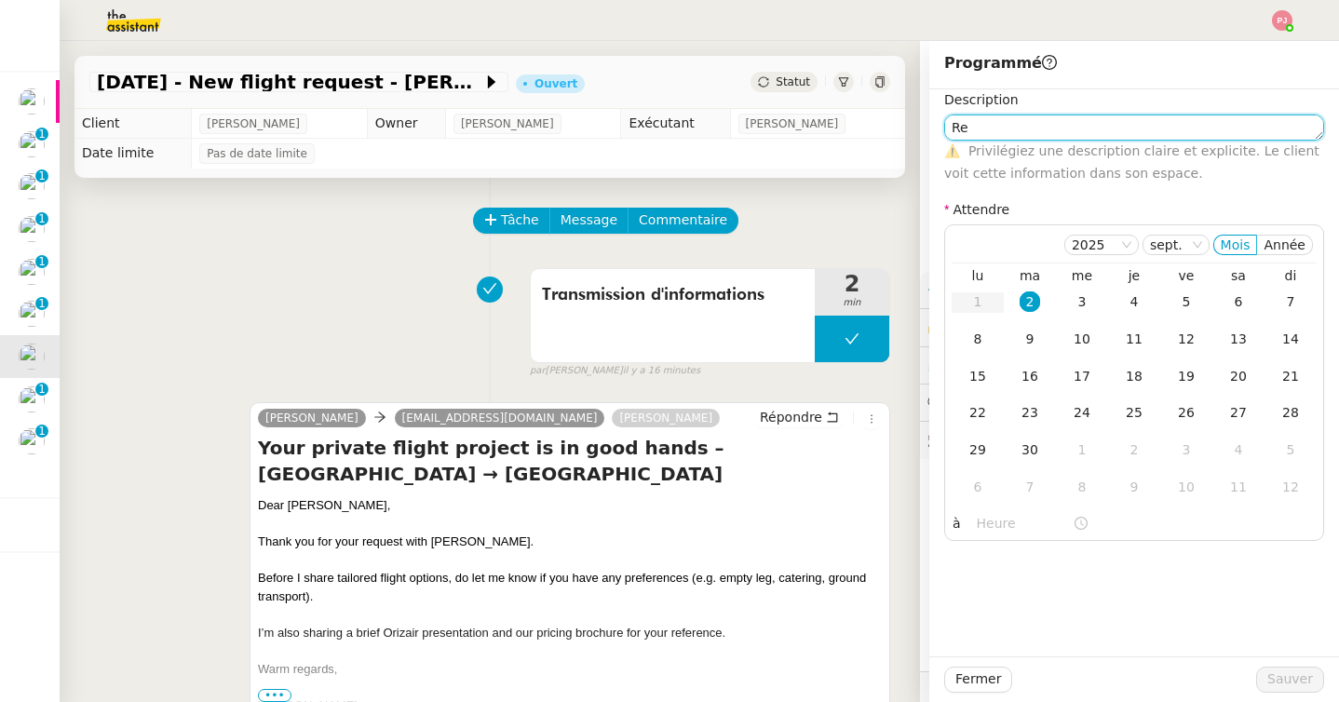
type textarea "Rel"
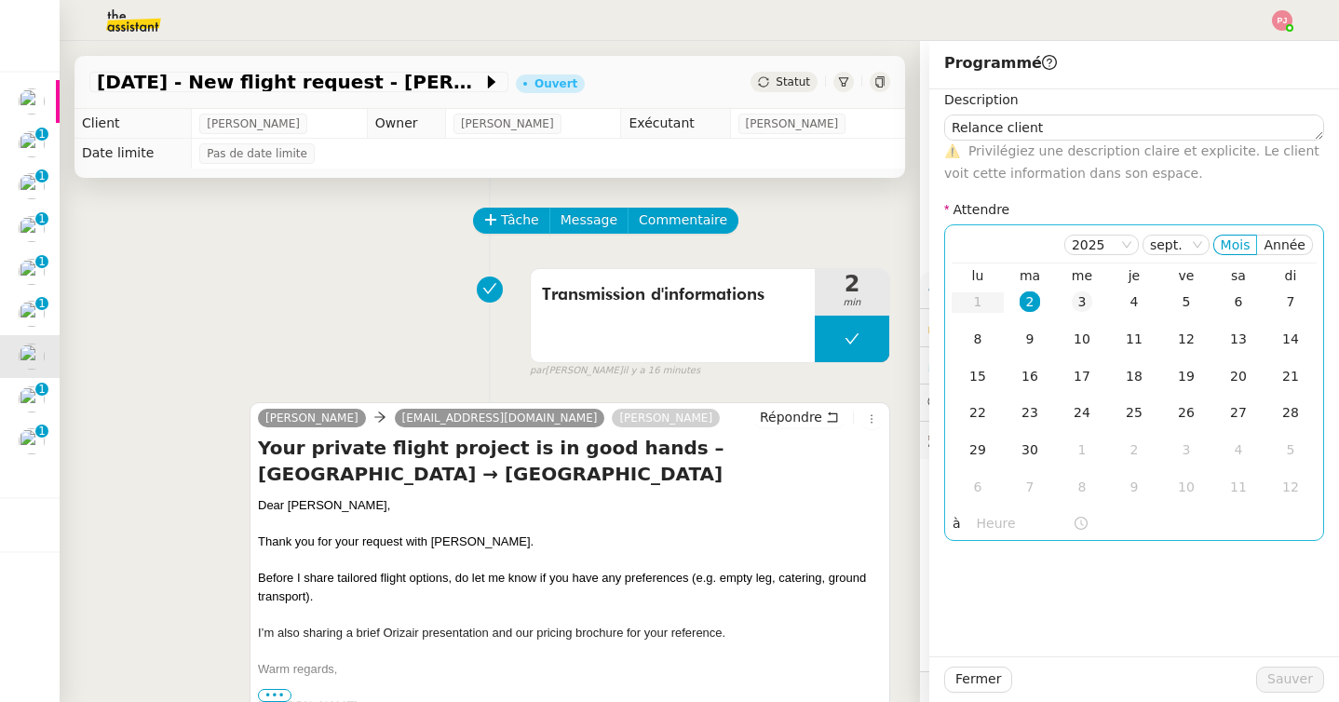
type textarea "Relance client"
click at [1077, 308] on div "3" at bounding box center [1082, 301] width 20 height 20
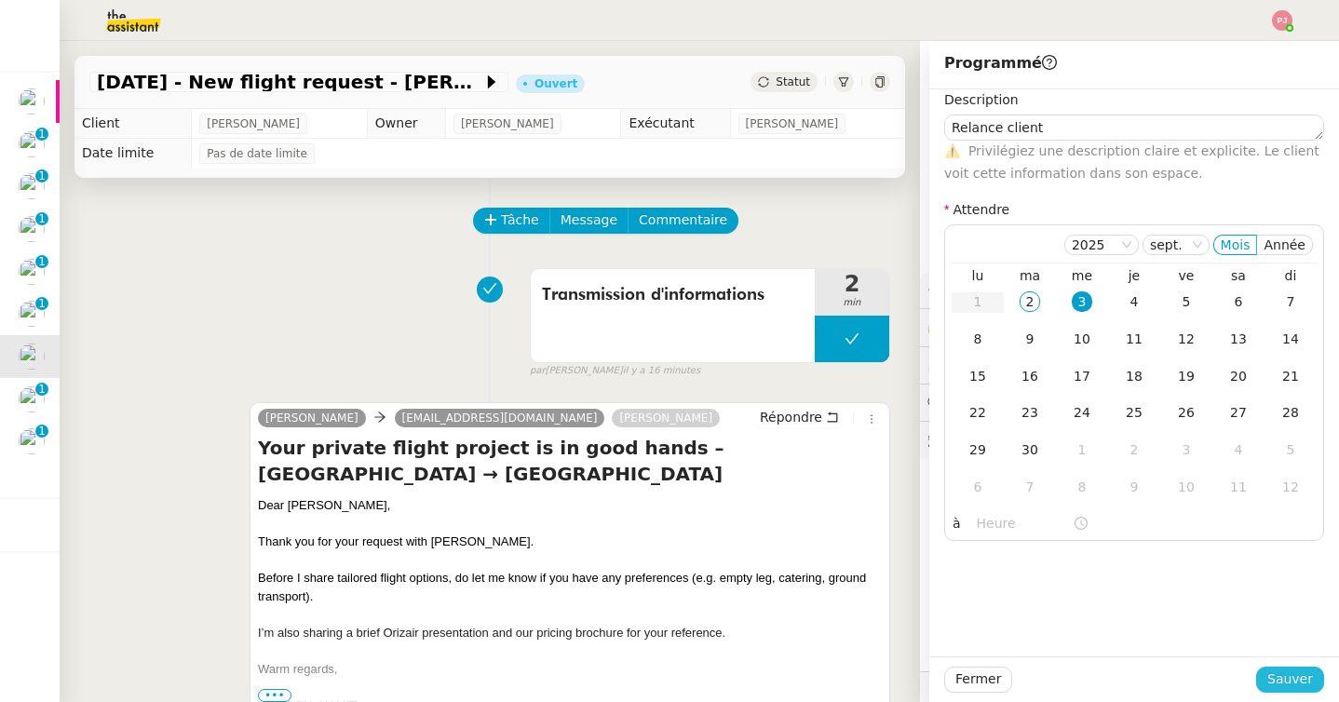
click at [1280, 683] on span "Sauver" at bounding box center [1290, 679] width 46 height 21
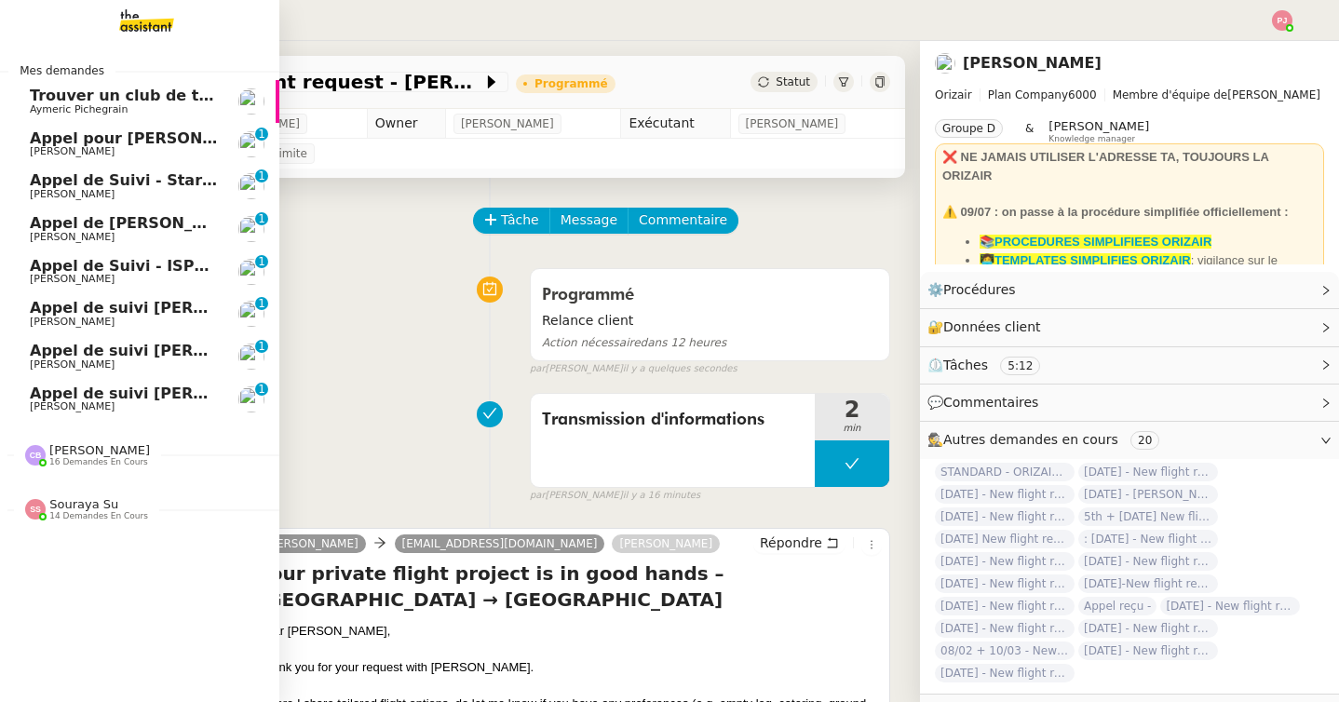
click at [36, 101] on span "Trouver un club de tennis pour septembre" at bounding box center [207, 96] width 354 height 18
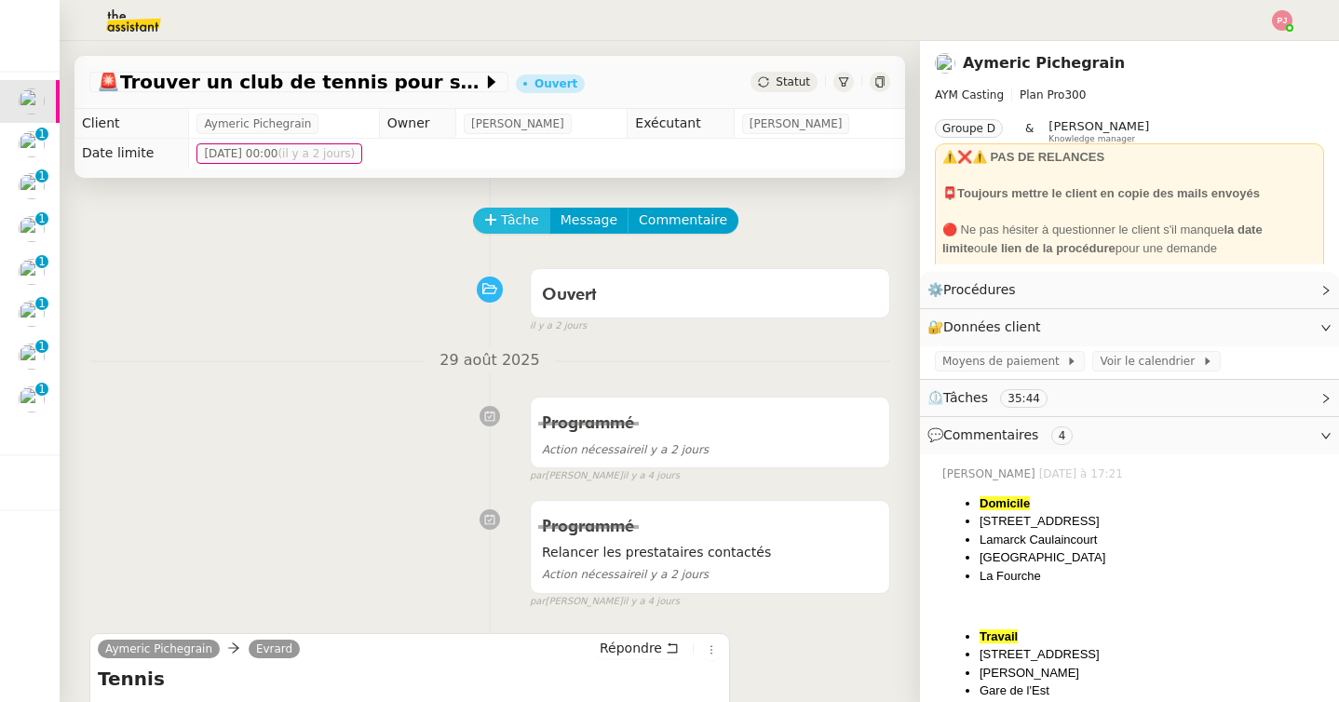
click at [522, 217] on span "Tâche" at bounding box center [520, 220] width 38 height 21
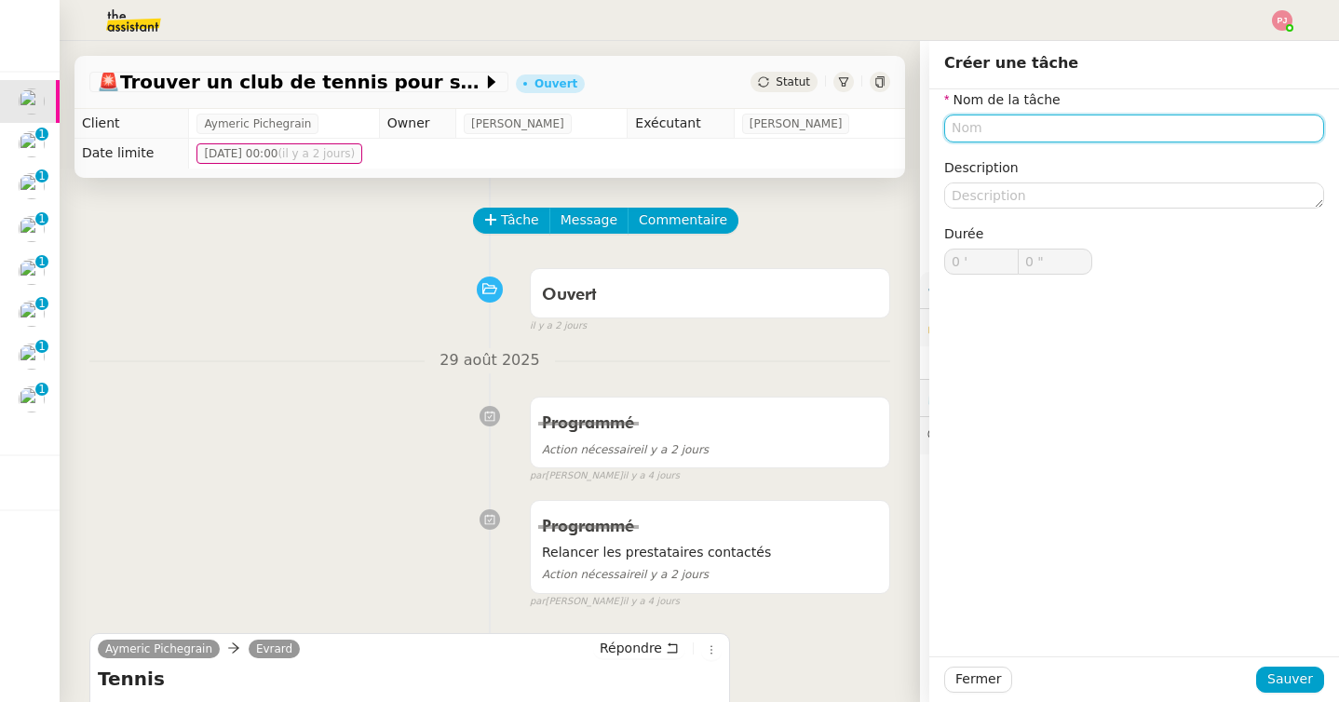
click at [975, 116] on input "text" at bounding box center [1134, 128] width 380 height 27
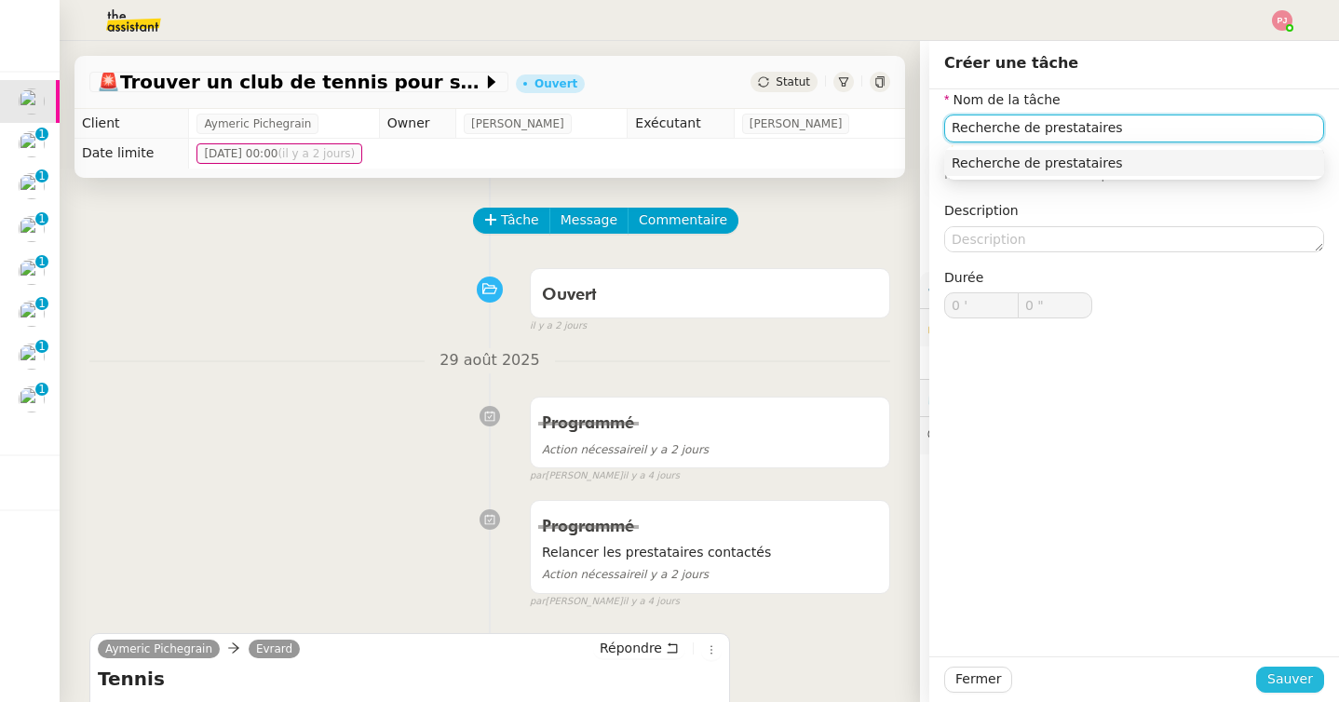
type input "Recherche de prestataires"
click at [1280, 689] on span "Sauver" at bounding box center [1290, 679] width 46 height 21
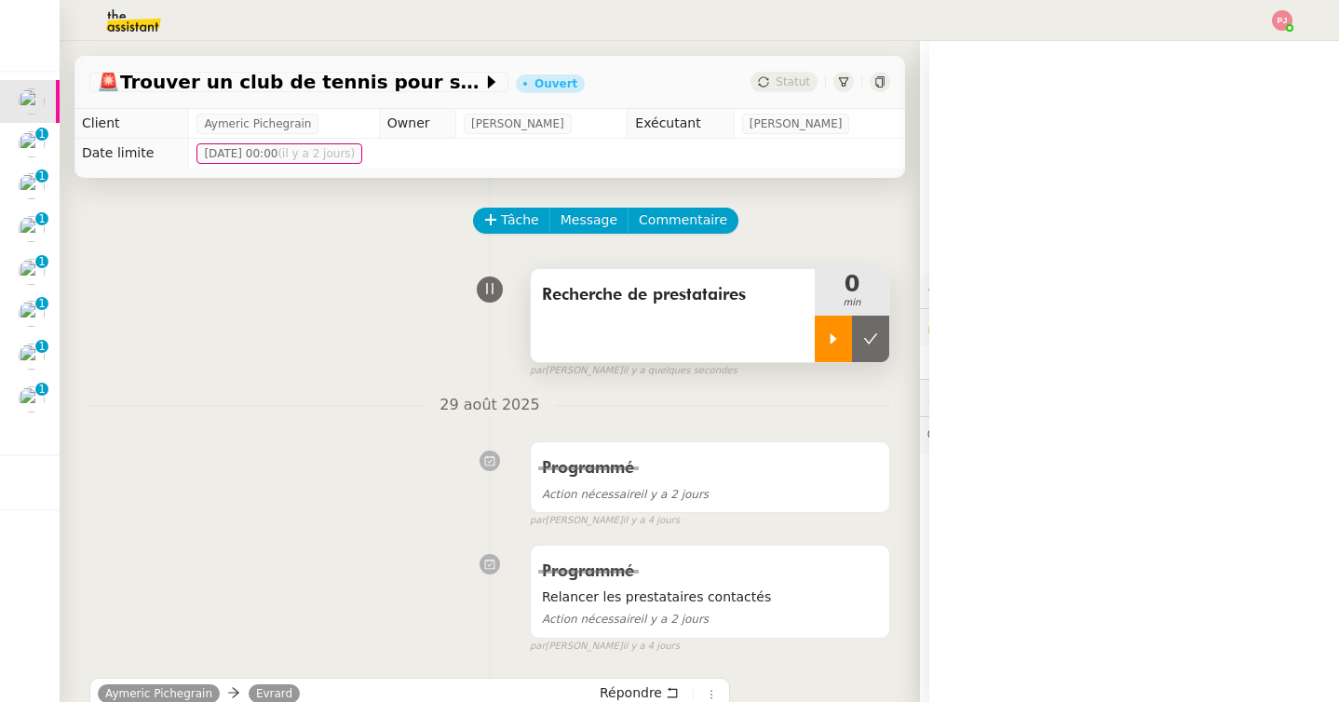
click at [829, 333] on icon at bounding box center [833, 339] width 15 height 15
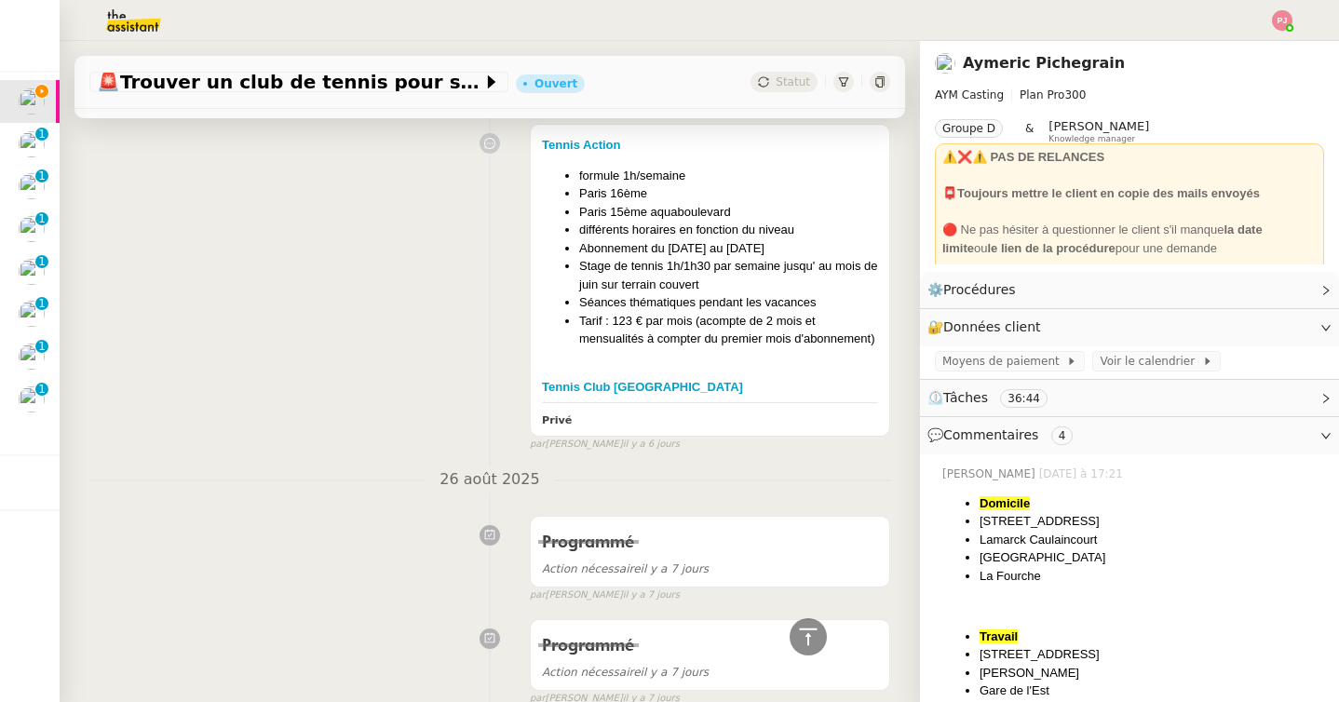
scroll to position [2836, 0]
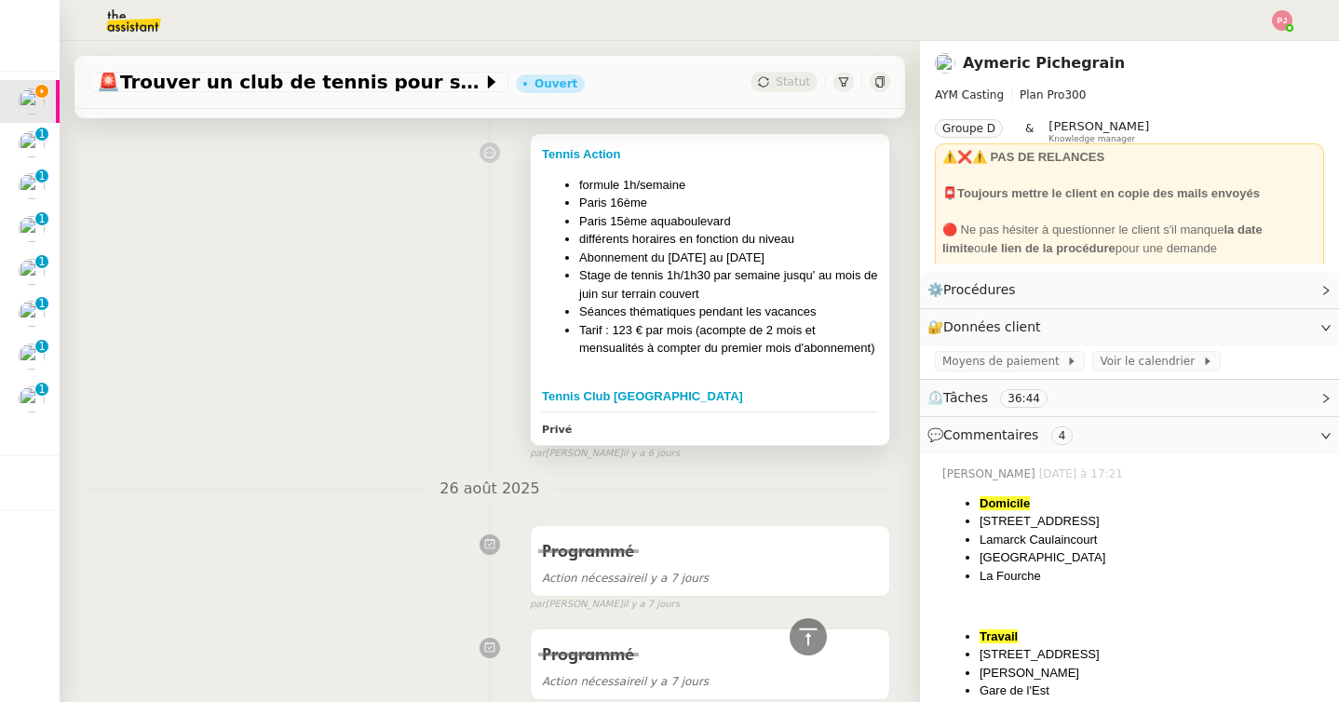
click at [684, 328] on li "Tarif : 123 € par mois (acompte de 2 mois et mensualités à compter du premier m…" at bounding box center [728, 339] width 299 height 36
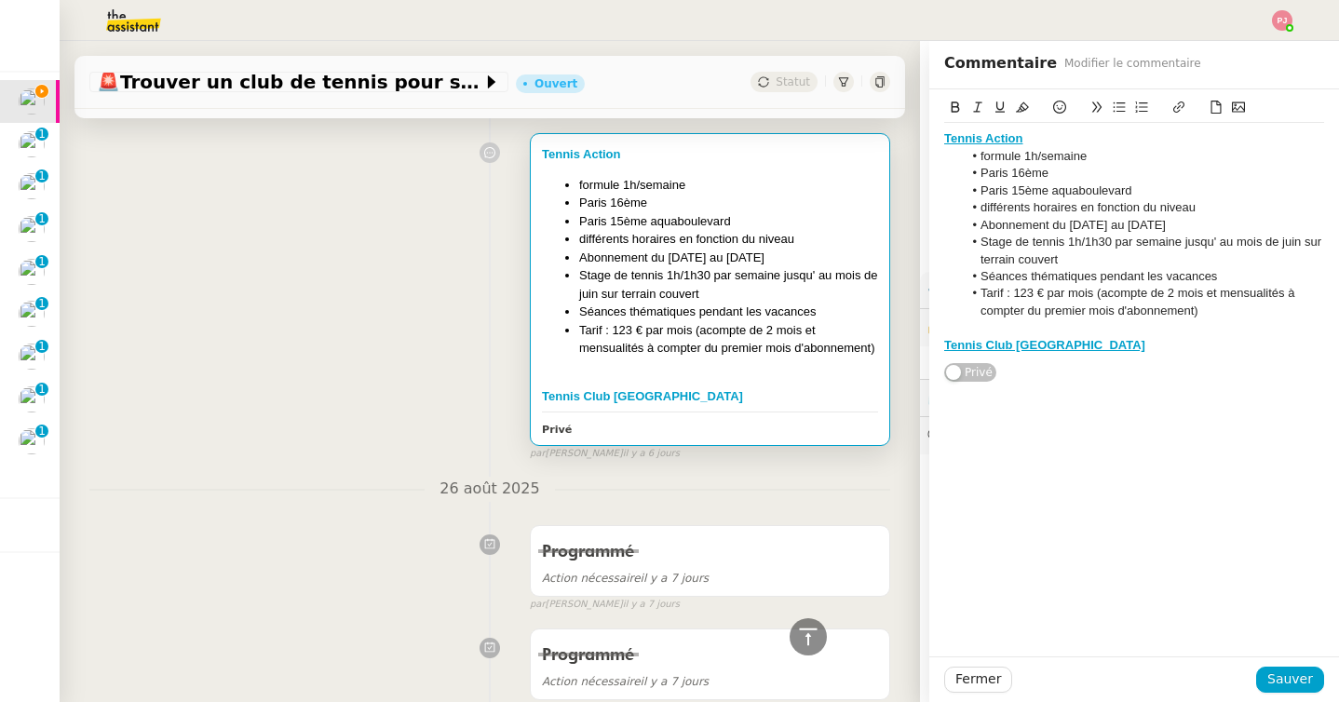
click at [1091, 346] on div "Tennis Club [GEOGRAPHIC_DATA]" at bounding box center [1134, 345] width 380 height 17
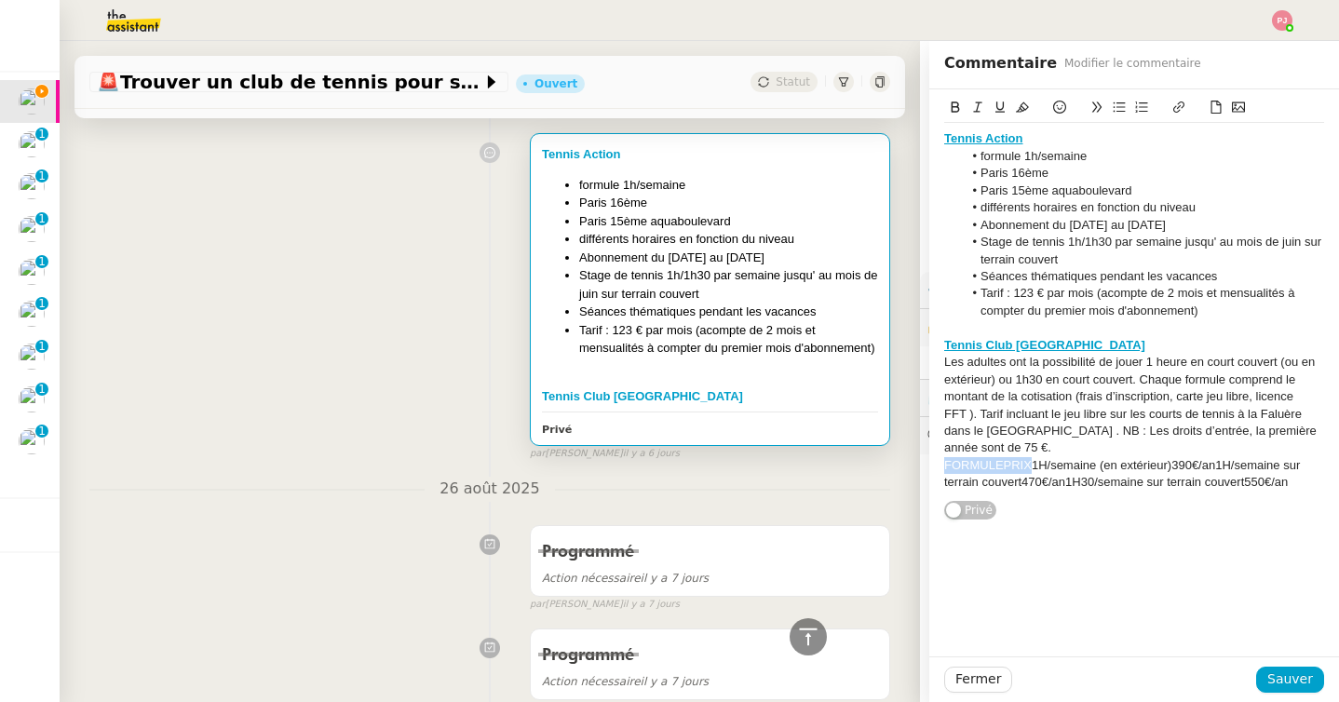
drag, startPoint x: 1032, startPoint y: 467, endPoint x: 920, endPoint y: 468, distance: 111.8
click at [920, 468] on app-ticket "🚨 Trouver un club de tennis pour septembre Ouvert Statut Client Aymeric Pichegr…" at bounding box center [700, 371] width 1280 height 661
click at [1118, 467] on li "1H/semaine (en extérieur)390€/an1H/semaine sur terrain couvert470€/an1H30/semai…" at bounding box center [1144, 474] width 362 height 34
click at [1177, 467] on li "1H/semaine (en extérieur) : 390€/an1H/semaine sur terrain couvert470€/an1H30/se…" at bounding box center [1144, 474] width 362 height 34
click at [1147, 484] on li "1H/semaine sur terrain couvert470€/an1H30/semaine sur terrain couvert550€/an" at bounding box center [1144, 491] width 362 height 34
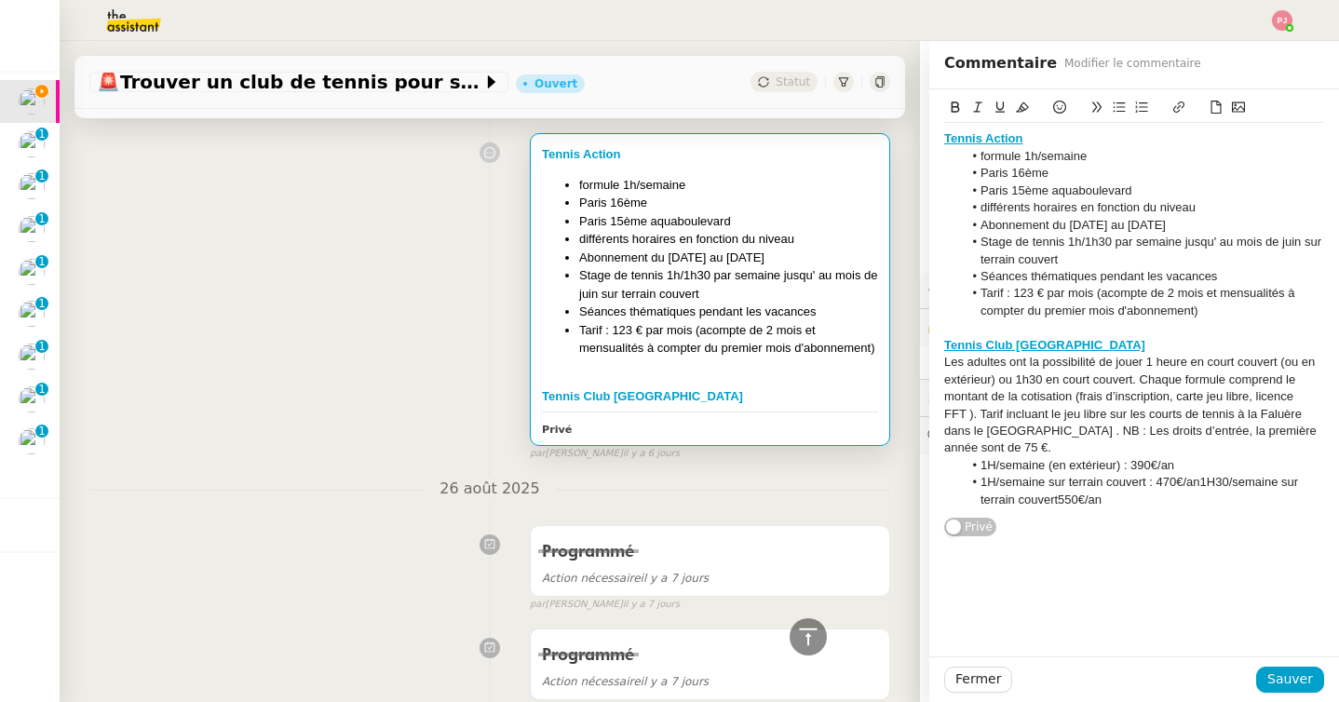
click at [1205, 481] on li "1H/semaine sur terrain couvert : 470€/an1H30/semaine sur terrain couvert550€/an" at bounding box center [1144, 491] width 362 height 34
click at [1159, 499] on li "1H30/semaine sur terrain couvert550€/an" at bounding box center [1144, 500] width 362 height 17
click at [1123, 429] on div "Les adultes ont la possibilité de jouer 1 heure en court couvert (ou en extérie…" at bounding box center [1134, 405] width 380 height 103
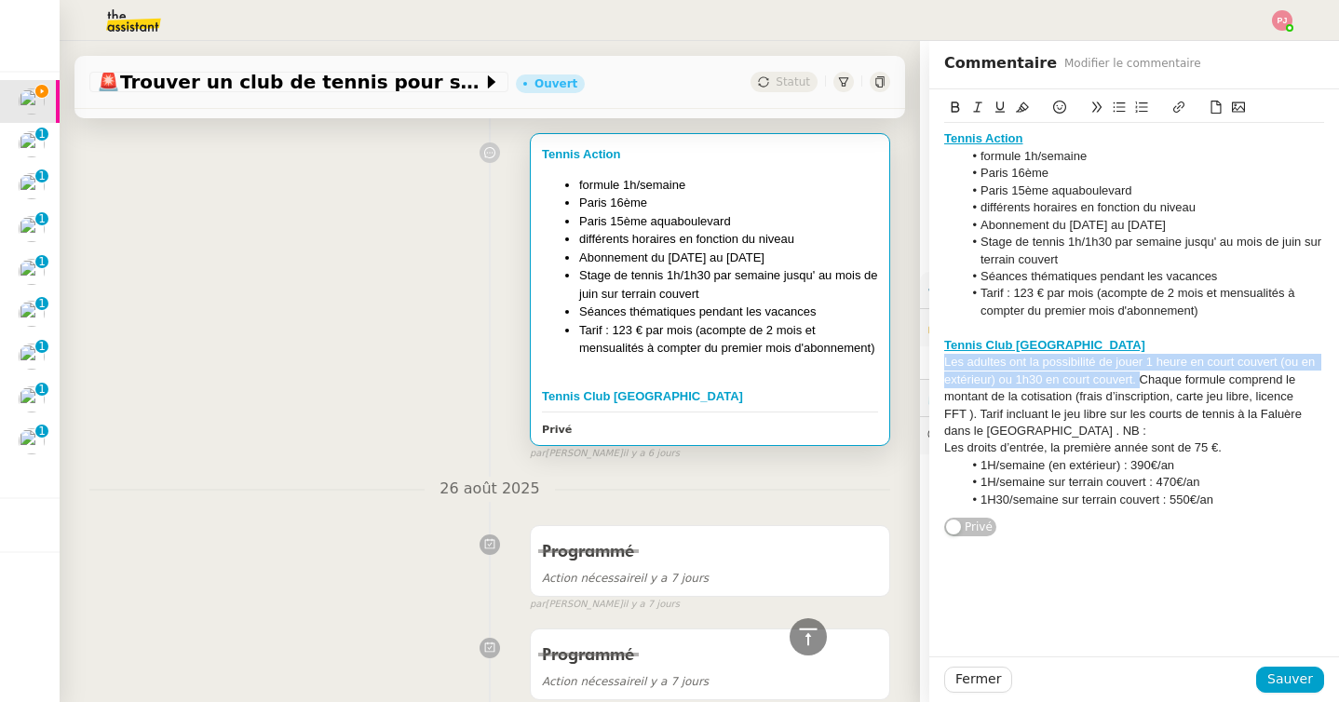
drag, startPoint x: 1140, startPoint y: 382, endPoint x: 929, endPoint y: 363, distance: 211.3
click at [929, 363] on div "Tennis Action formule 1h/semaine Paris 16ème Paris 15ème aquaboulevard différen…" at bounding box center [1134, 313] width 410 height 449
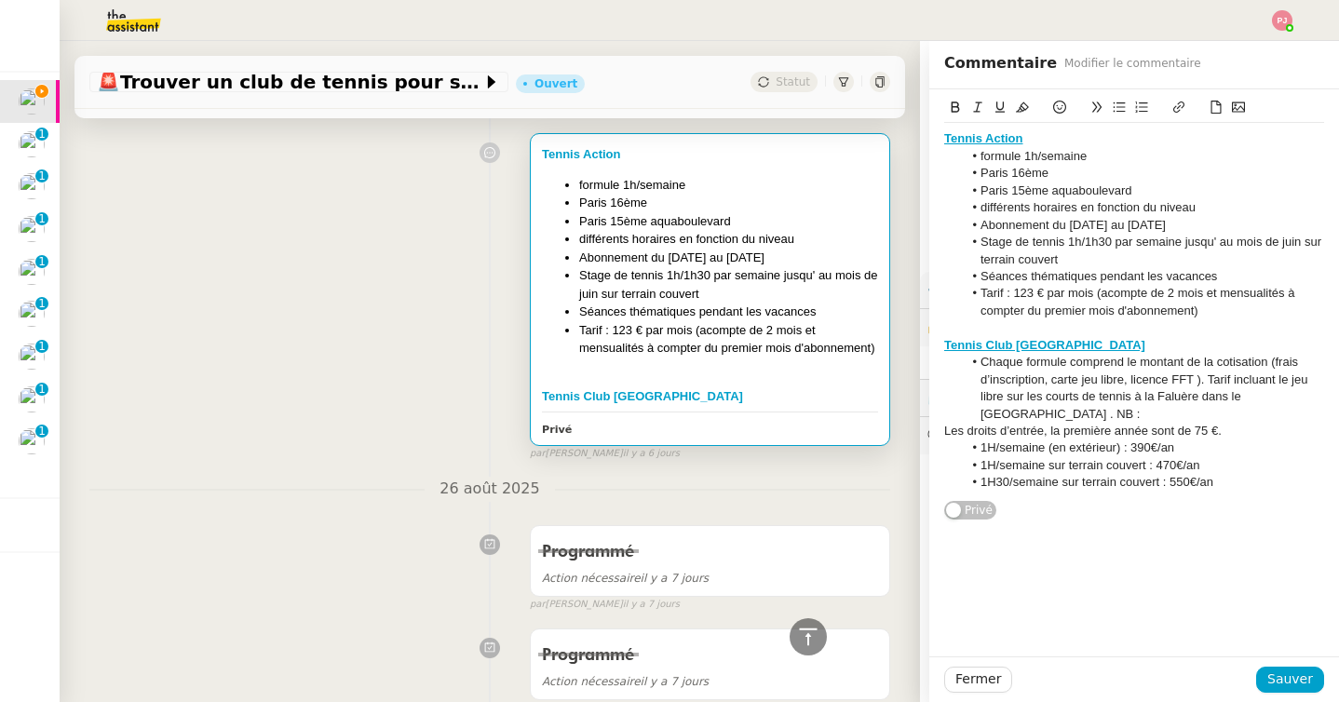
click at [1197, 383] on li "Chaque formule comprend le montant de la cotisation (frais d’inscription, carte…" at bounding box center [1144, 388] width 362 height 69
click at [1076, 411] on li "Chaque formule comprend le montant de la cotisation (frais d’inscription, carte…" at bounding box center [1144, 388] width 362 height 69
click at [1254, 485] on li "1H30/semaine sur terrain couvert : 550€/an" at bounding box center [1144, 482] width 362 height 17
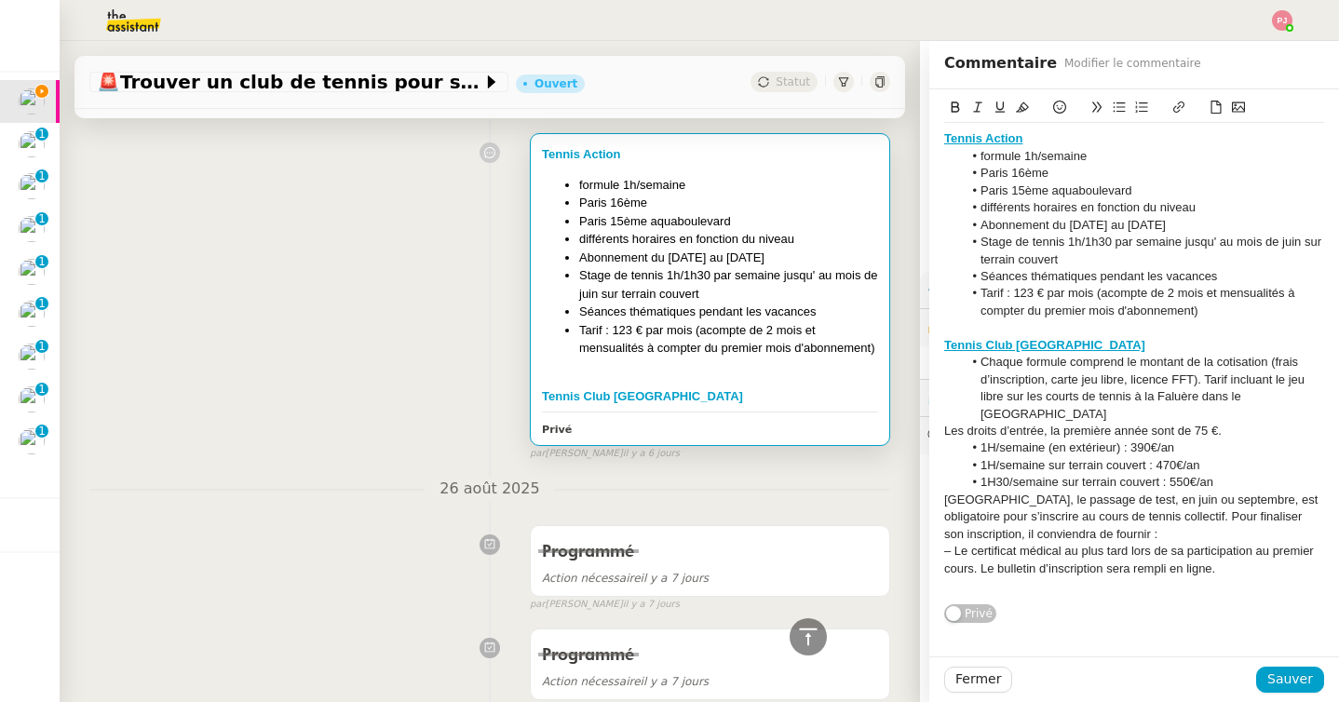
click at [954, 553] on div "– Le certificat médical au plus tard lors de sa participation au premier cours.…" at bounding box center [1134, 560] width 380 height 34
click at [1062, 573] on li "Le certificat médical au plus tard lors de sa participation au premier cours. L…" at bounding box center [1144, 560] width 362 height 34
click at [1254, 592] on li "Le bulletin d’inscription sera rempli en ligne." at bounding box center [1144, 585] width 362 height 17
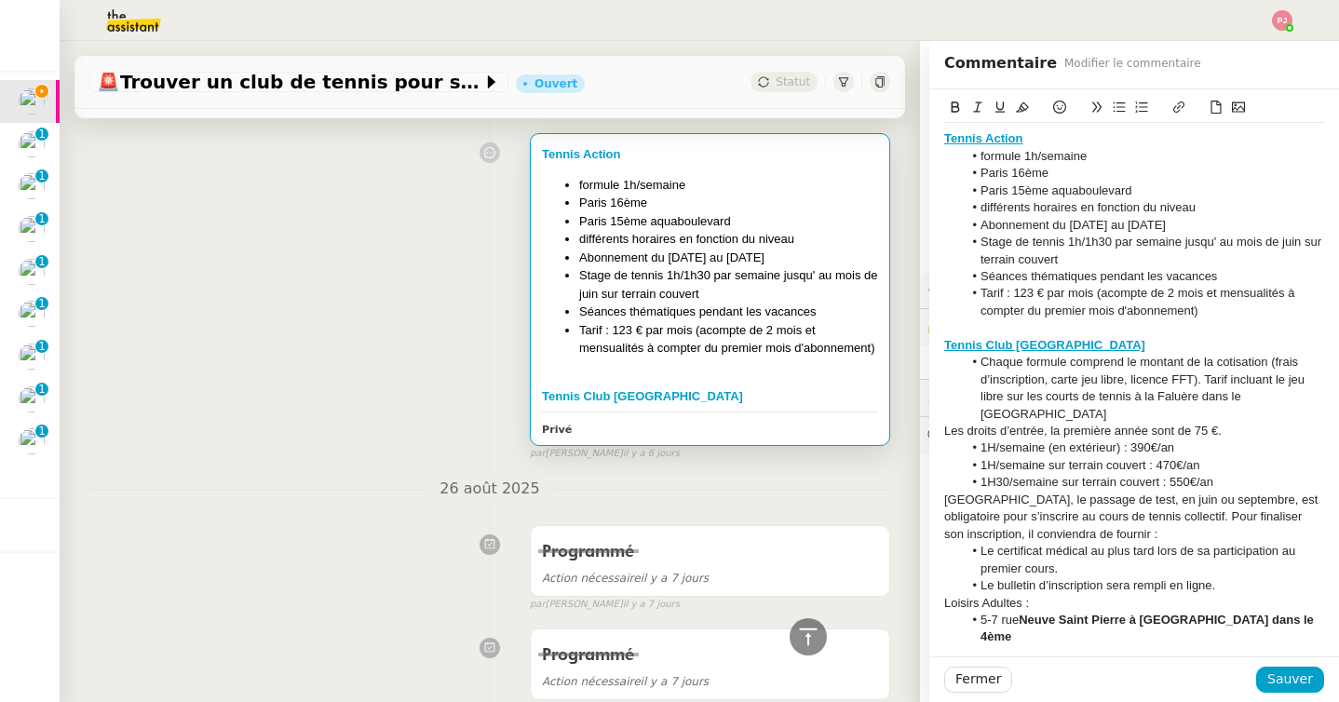
click at [978, 621] on li "5-7 rue Neuve Saint Pierre à Paris dans le 4ème" at bounding box center [1144, 629] width 362 height 34
click at [1296, 617] on li "Terrain 5-7 rue Neuve Saint Pierre à Paris dans le 4ème" at bounding box center [1144, 629] width 362 height 34
click at [1091, 603] on div "Loisirs Adultes :" at bounding box center [1134, 603] width 380 height 17
click at [1215, 588] on li "Le bulletin d’inscription sera rempli en ligne." at bounding box center [1144, 585] width 362 height 17
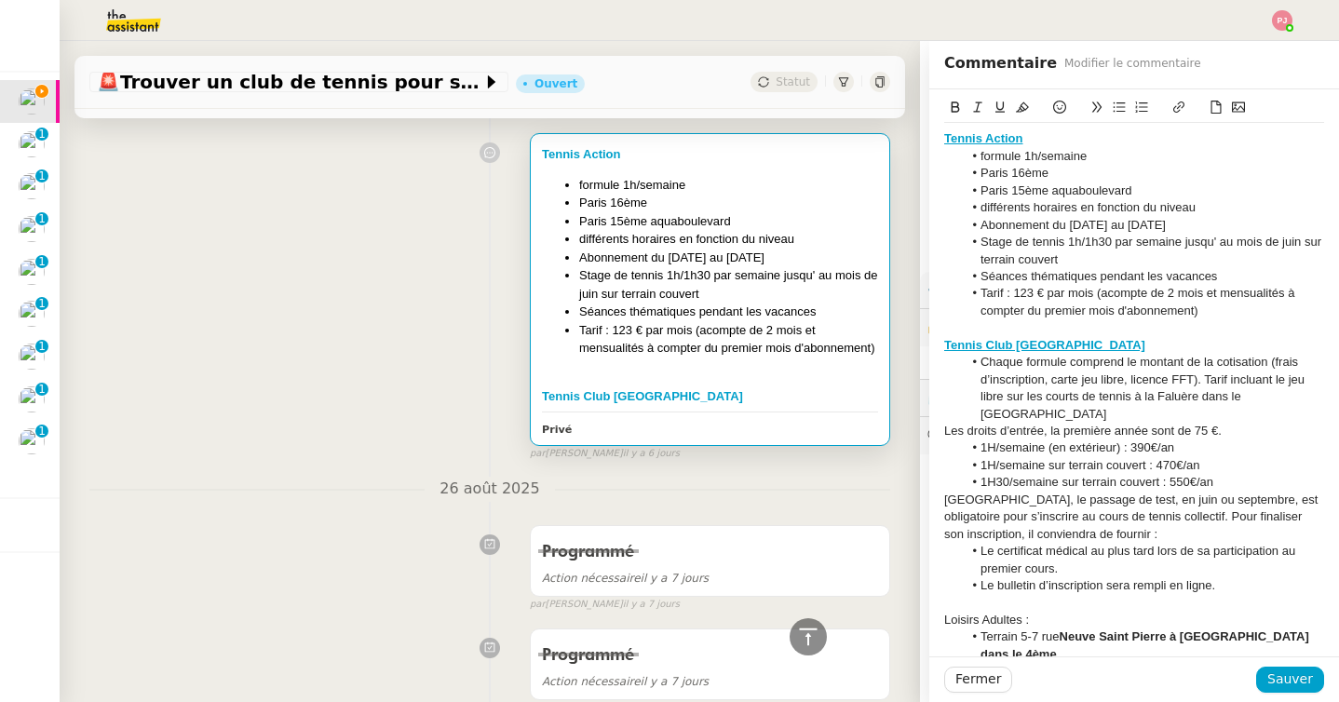
scroll to position [88, 0]
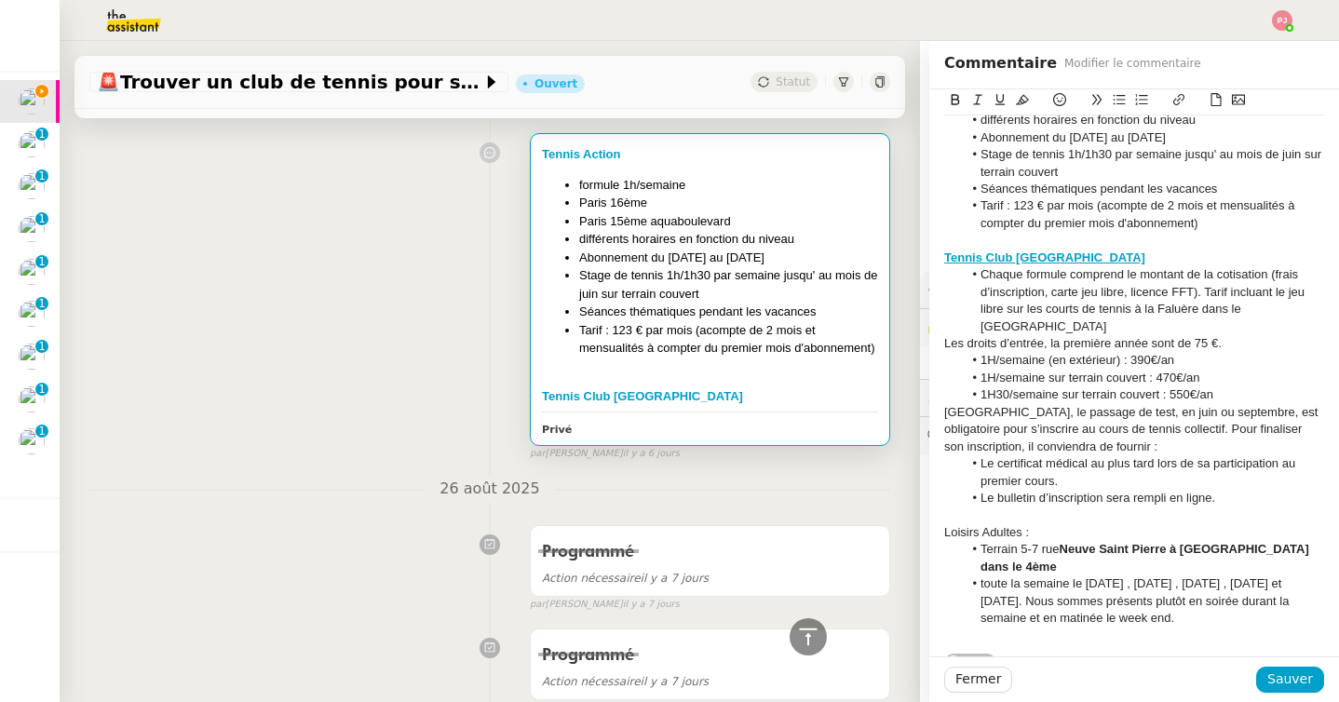
click at [1118, 576] on li "toute la semaine le mardi , mercredi , vendredi , samedi et dimanche. Nous somm…" at bounding box center [1144, 601] width 362 height 51
drag, startPoint x: 1170, startPoint y: 582, endPoint x: 1034, endPoint y: 584, distance: 136.0
click at [1034, 584] on li "toute la semaine le mardi, mercredi, vendredi, samedi et dimanche. Nous sommes …" at bounding box center [1144, 601] width 362 height 51
click at [1045, 603] on li "toute la semaine le mardi, mercredi, vendredi, samedi et dimanche, plutôt en so…" at bounding box center [1144, 593] width 362 height 34
click at [1022, 550] on li "Terrain 5-7 rue Neuve Saint Pierre à Paris dans le 4ème" at bounding box center [1144, 558] width 362 height 34
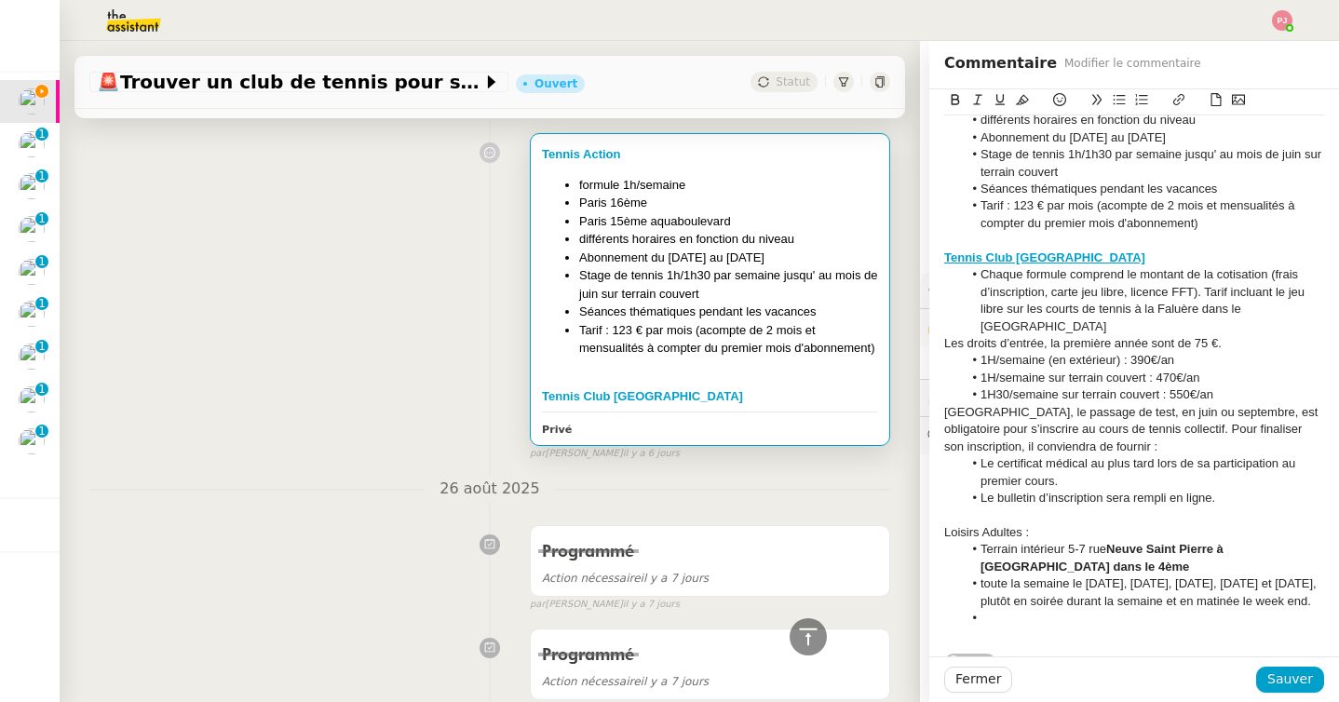
click at [1055, 627] on li at bounding box center [1144, 618] width 362 height 17
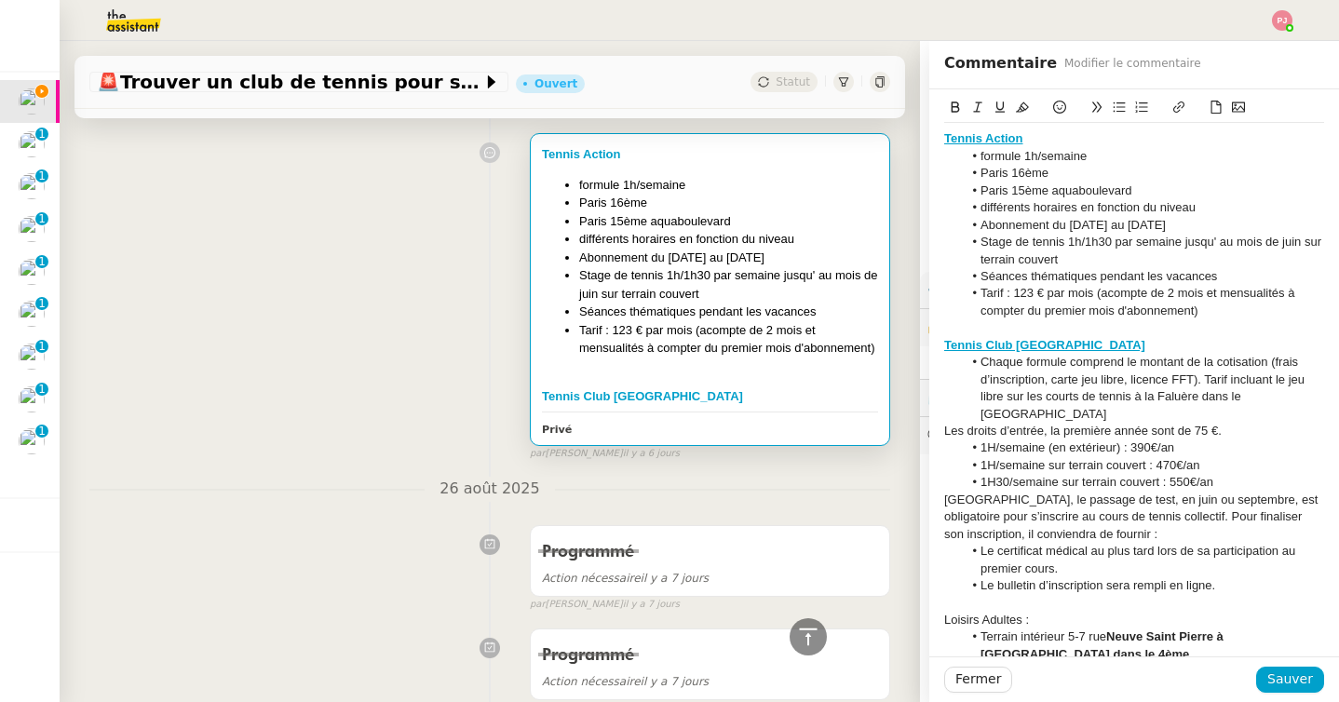
scroll to position [122, 0]
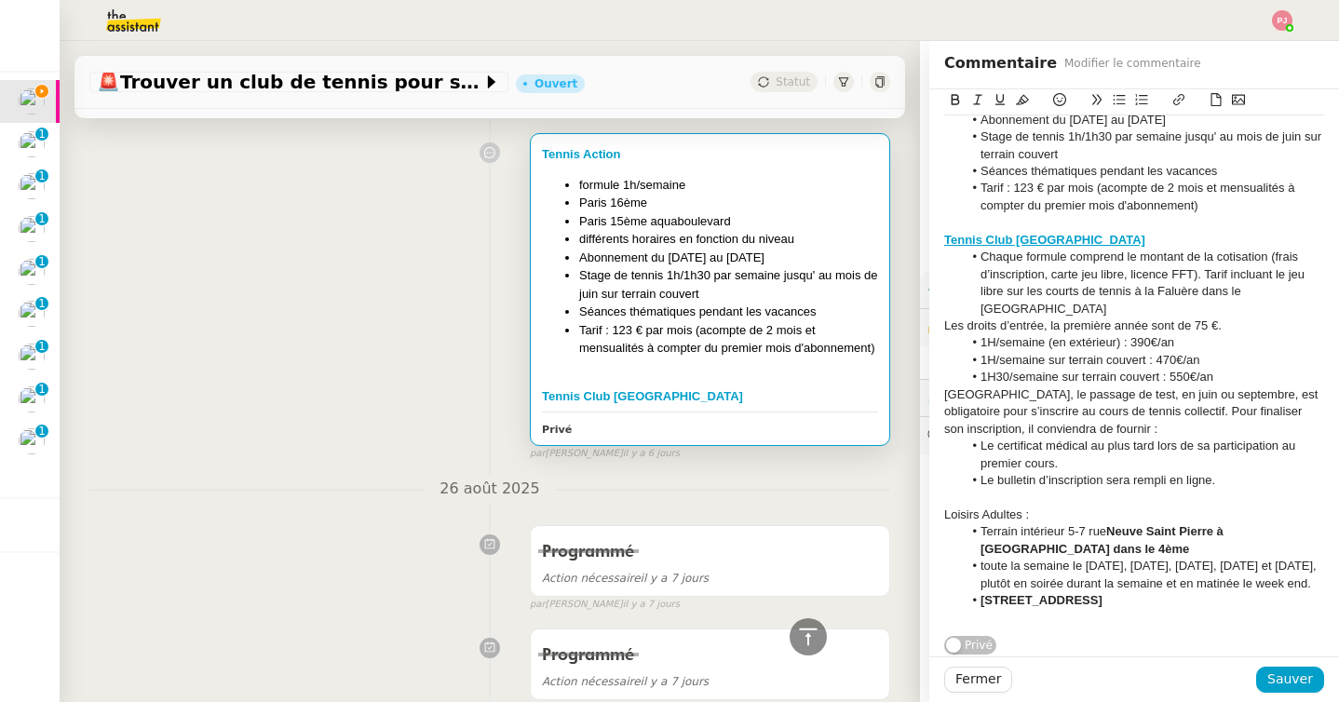
click at [981, 602] on strong "113 Route de la Pyramide 75012 Paris" at bounding box center [1042, 600] width 122 height 14
drag, startPoint x: 1073, startPoint y: 603, endPoint x: 982, endPoint y: 602, distance: 91.3
click at [982, 602] on strong "Terrain extérieur 113 Route de la Pyramide 75012 Paris" at bounding box center [1091, 600] width 220 height 14
click at [949, 97] on icon at bounding box center [955, 99] width 13 height 13
click at [1131, 616] on div at bounding box center [1134, 618] width 380 height 17
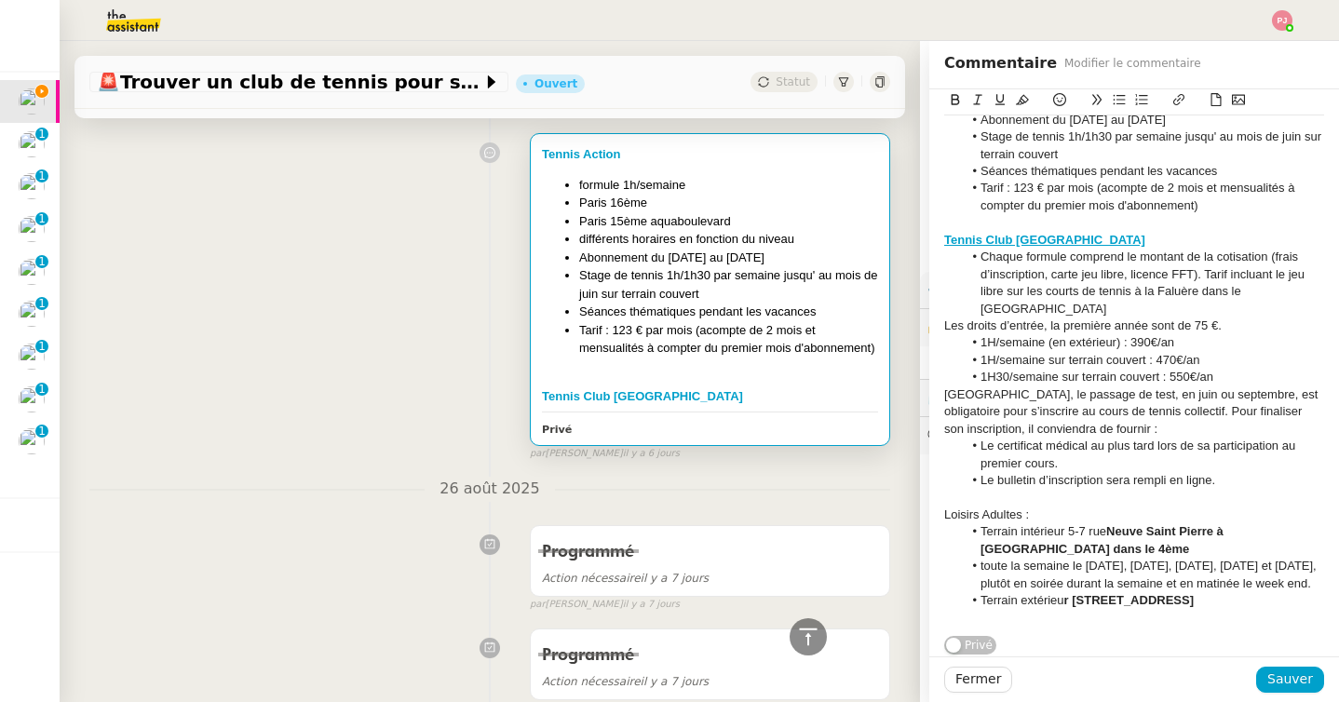
click at [1068, 523] on li "Terrain intérieur 5-7 rue Neuve Saint Pierre à Paris dans le 4ème" at bounding box center [1144, 540] width 362 height 34
click at [1065, 603] on strong "r 113 Route de la Pyramide 75012 Paris" at bounding box center [1128, 600] width 129 height 14
click at [1307, 682] on span "Sauver" at bounding box center [1290, 679] width 46 height 21
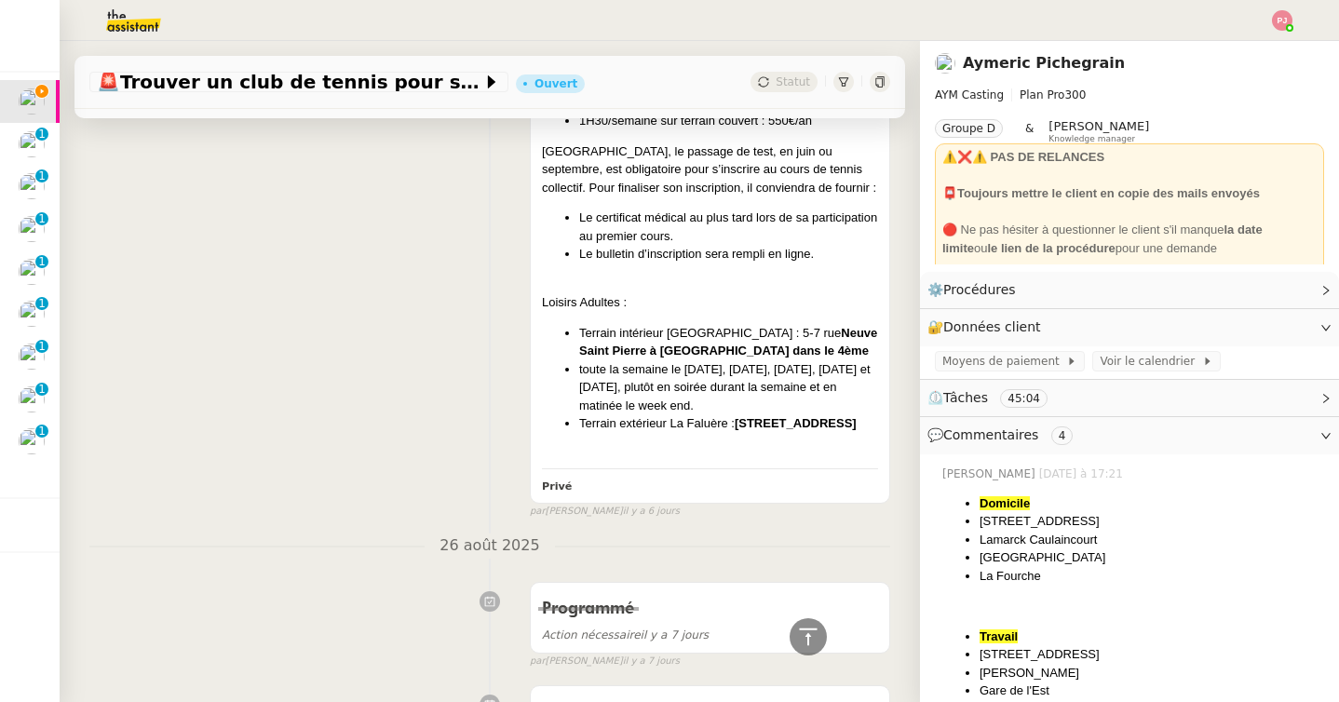
scroll to position [2945, 0]
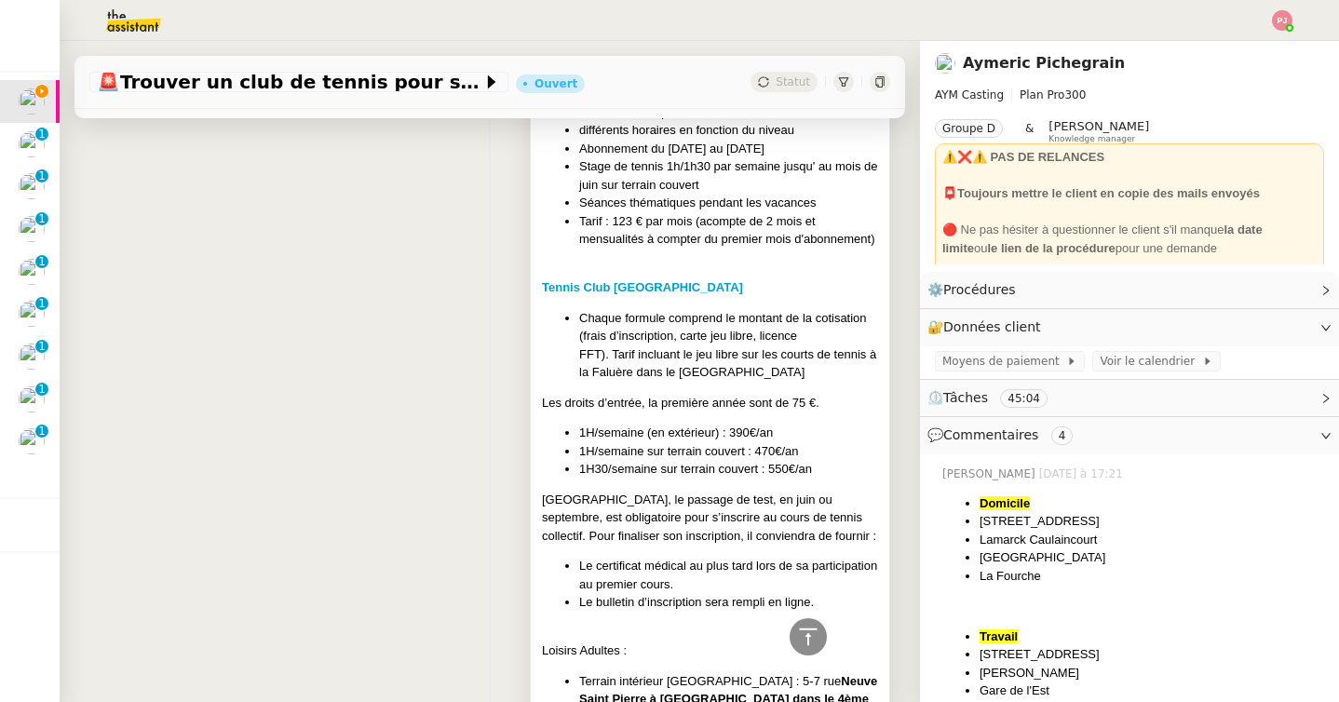
click at [705, 390] on div "Tennis Action formule 1h/semaine Paris 16ème Paris 15ème aquaboulevard différen…" at bounding box center [710, 423] width 336 height 775
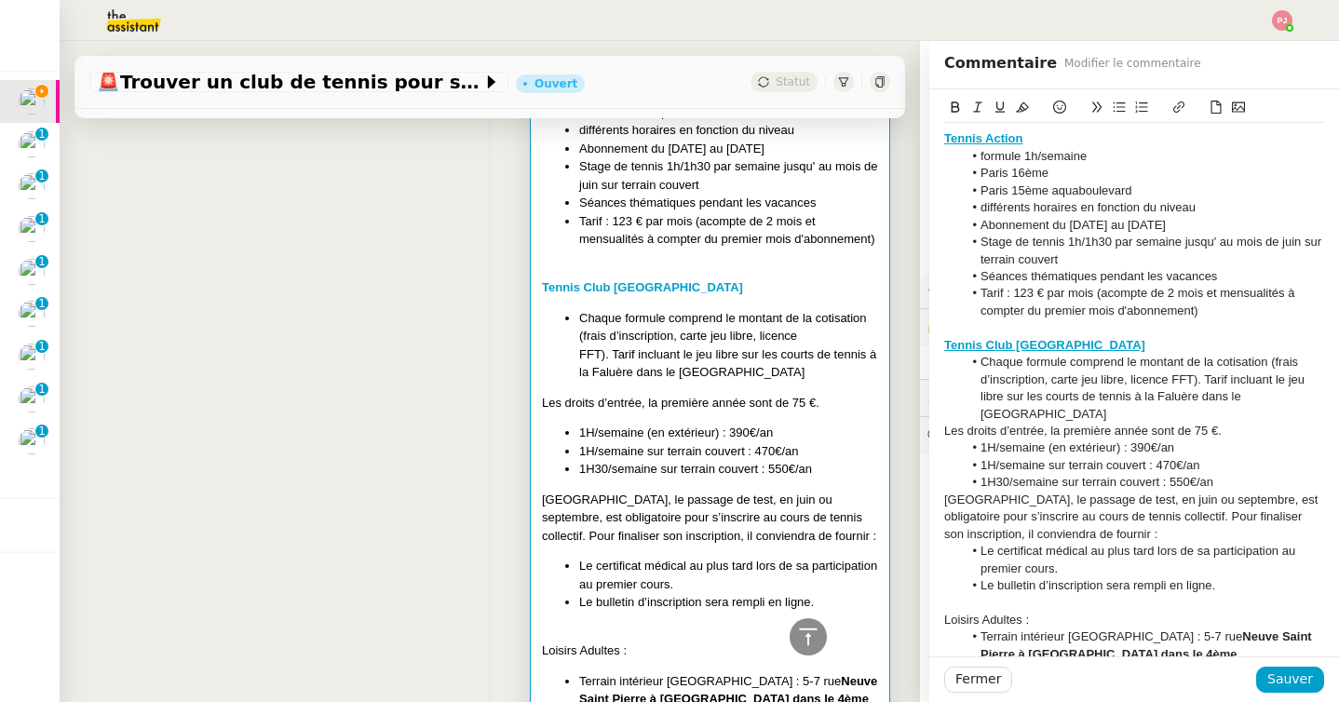
click at [1100, 345] on div "Tennis Club [GEOGRAPHIC_DATA]" at bounding box center [1134, 345] width 380 height 17
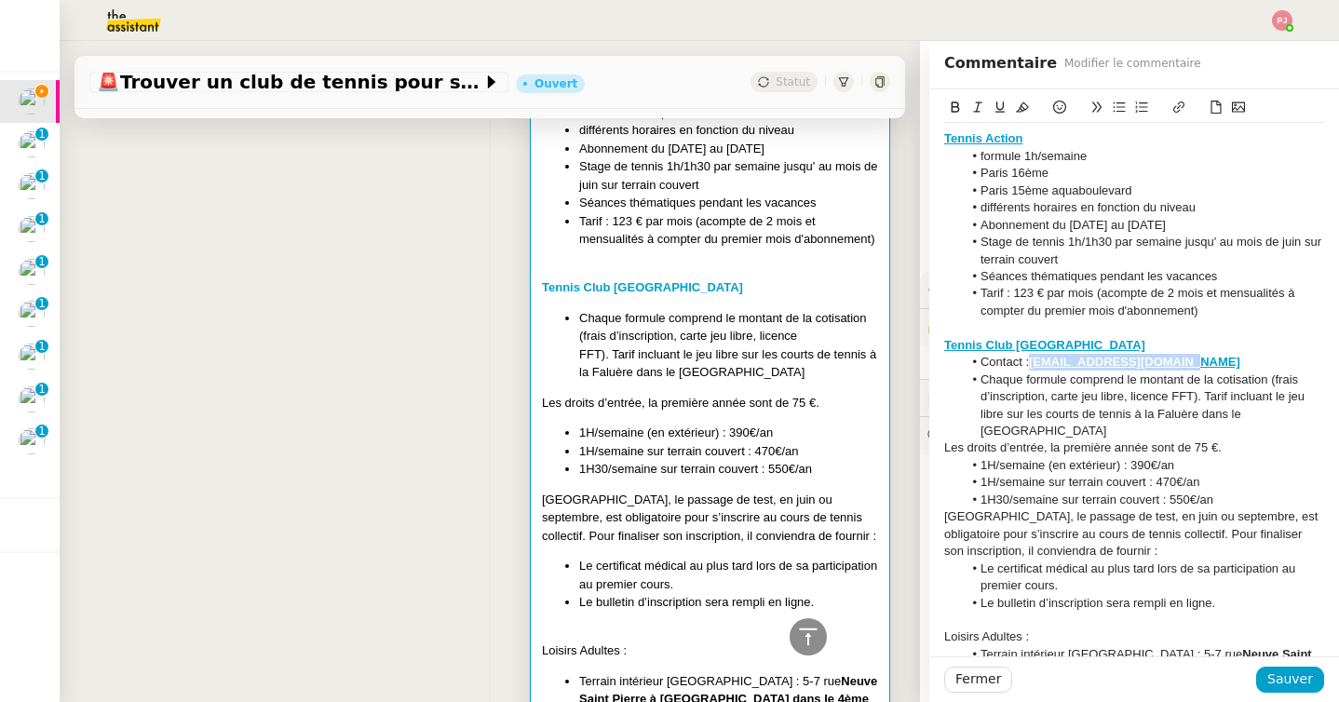
drag, startPoint x: 1189, startPoint y: 360, endPoint x: 1033, endPoint y: 363, distance: 156.5
click at [1033, 363] on li "Contact : tcpariscentre@gmail.com" at bounding box center [1144, 362] width 362 height 17
click at [952, 105] on icon at bounding box center [956, 107] width 8 height 11
click at [1296, 682] on span "Sauver" at bounding box center [1290, 679] width 46 height 21
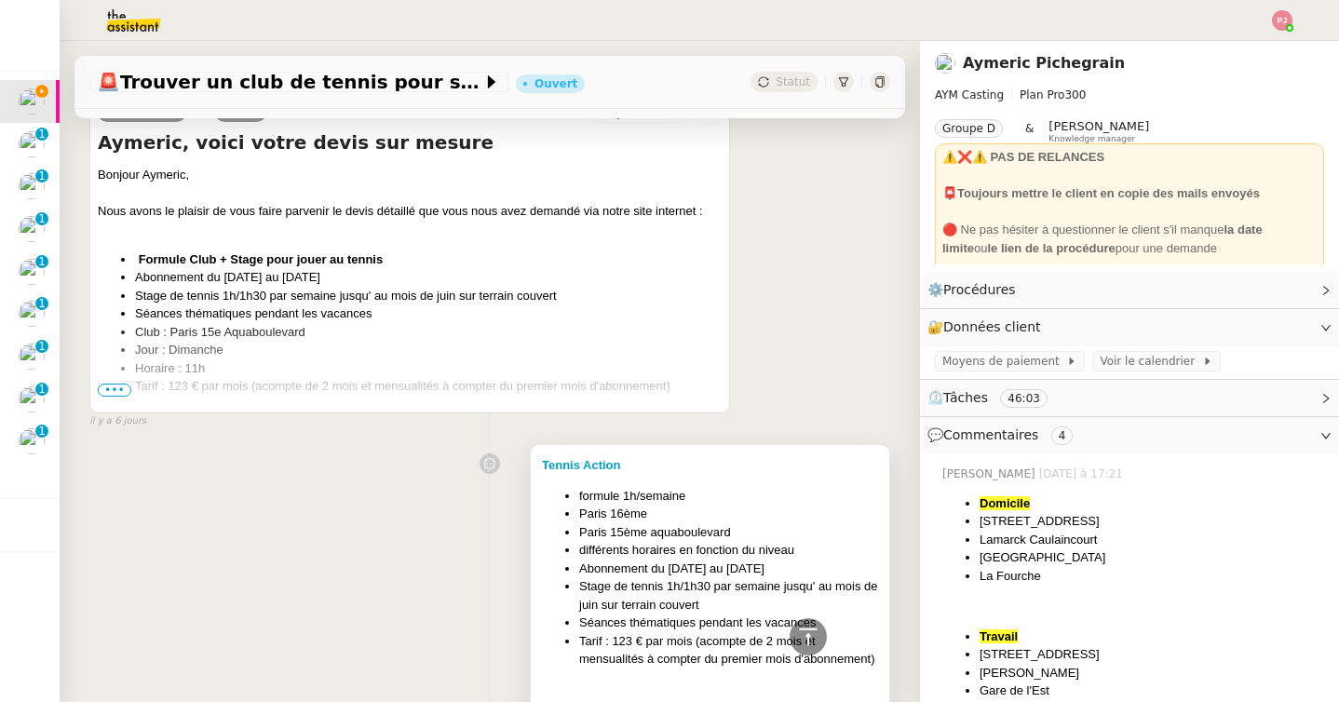
scroll to position [2552, 0]
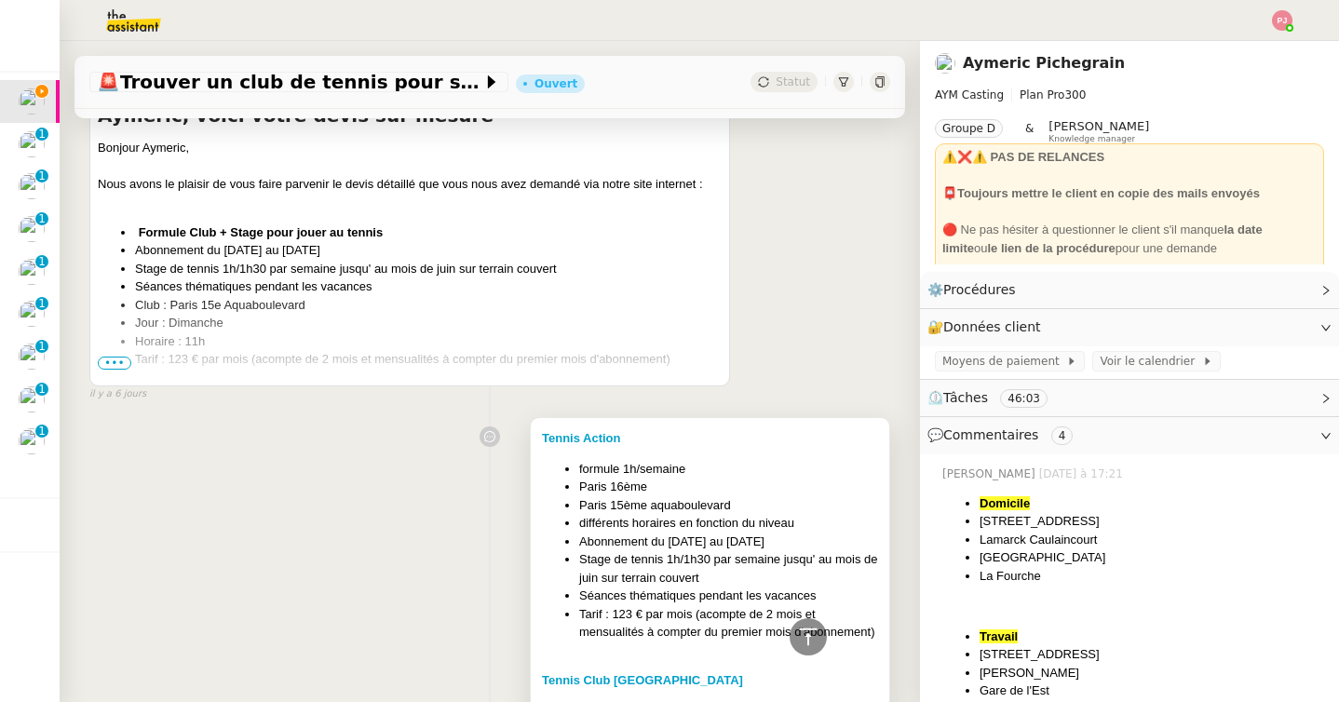
click at [787, 547] on li "Abonnement du 01/10/2025 au 30/09/2026" at bounding box center [728, 542] width 299 height 19
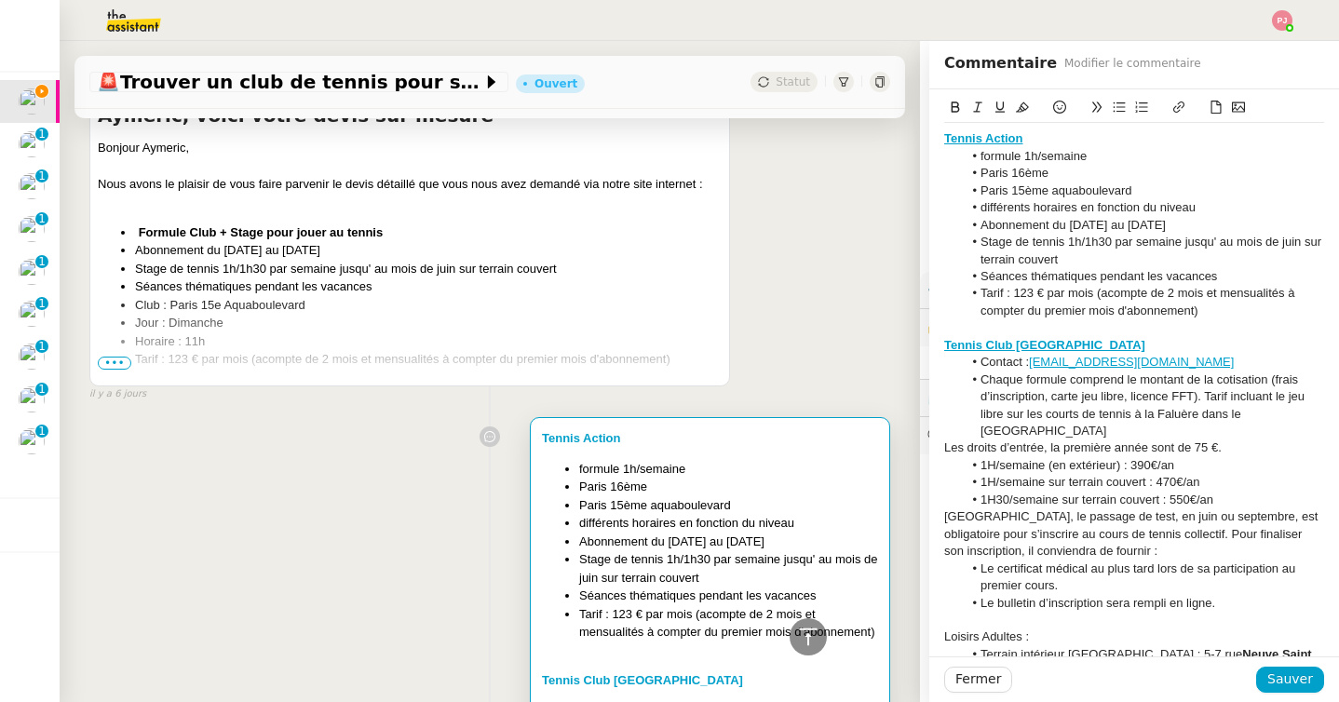
click at [982, 156] on li "formule 1h/semaine" at bounding box center [1144, 156] width 362 height 17
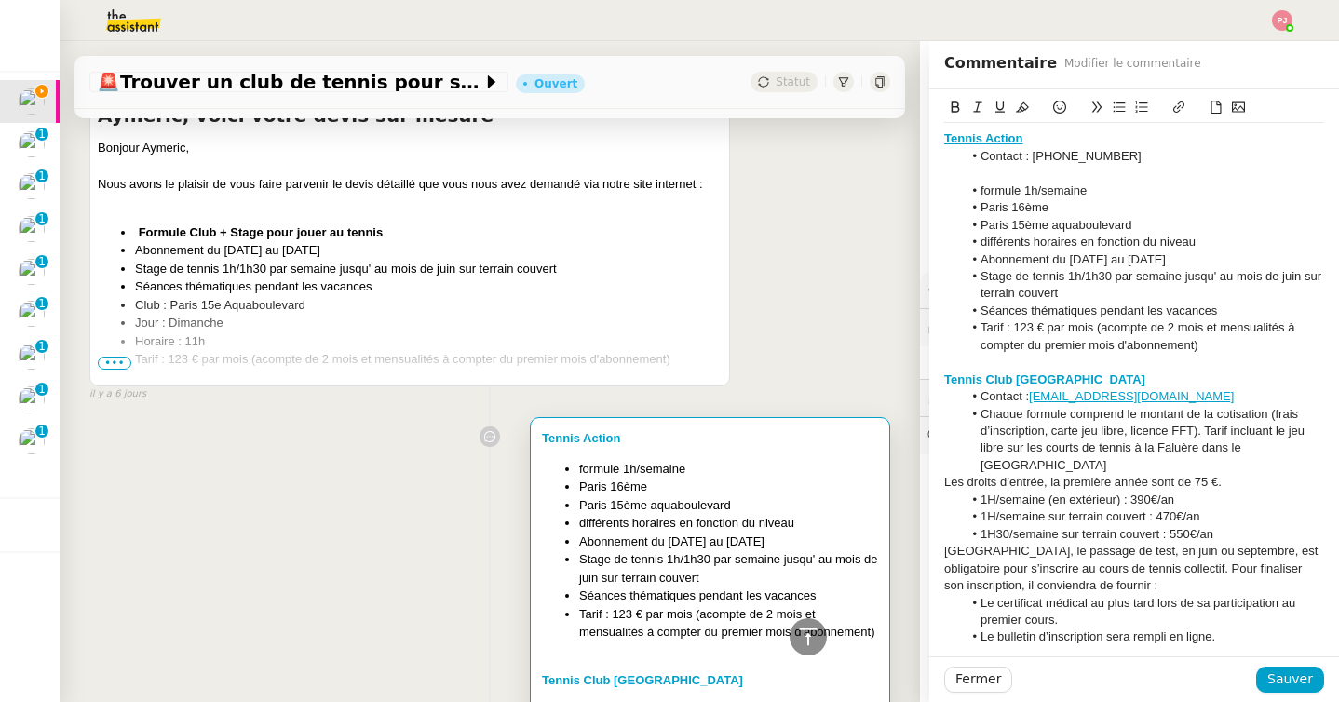
click at [1190, 395] on li "Contact : tcpariscentre@gmail.com" at bounding box center [1144, 396] width 362 height 17
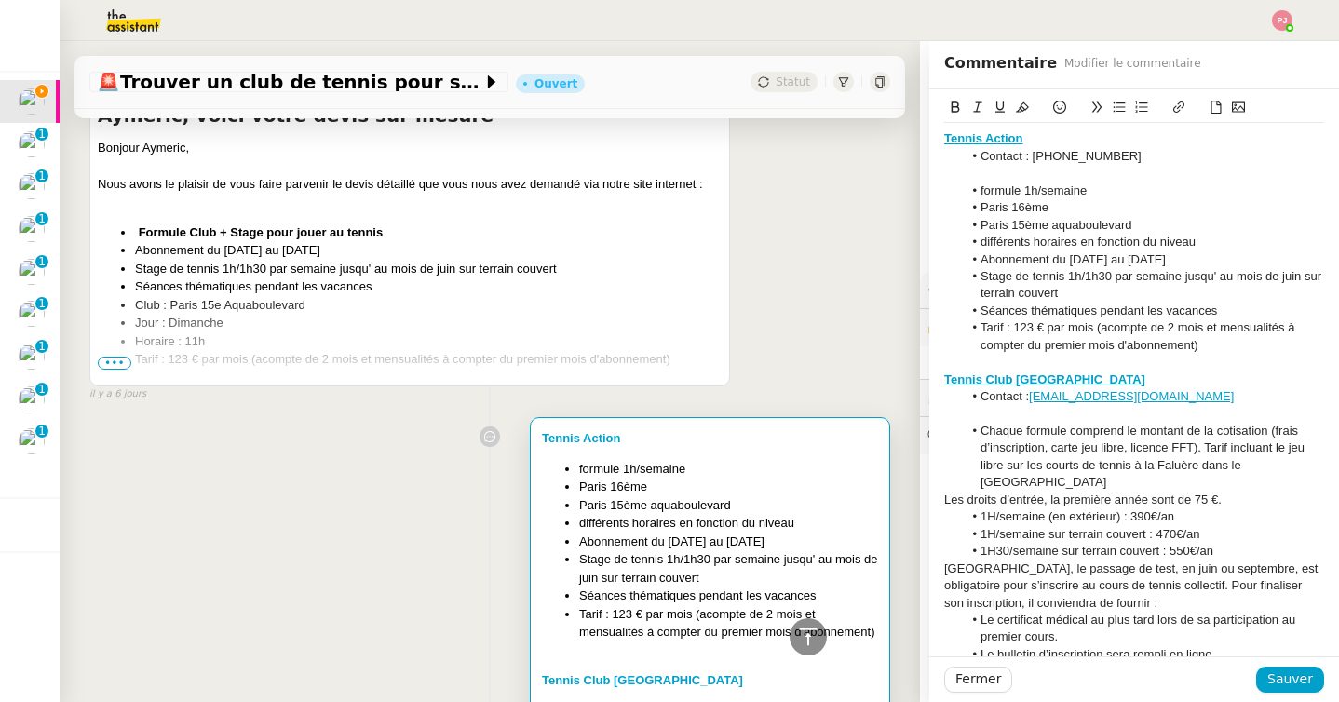
click at [1069, 361] on div at bounding box center [1134, 362] width 380 height 17
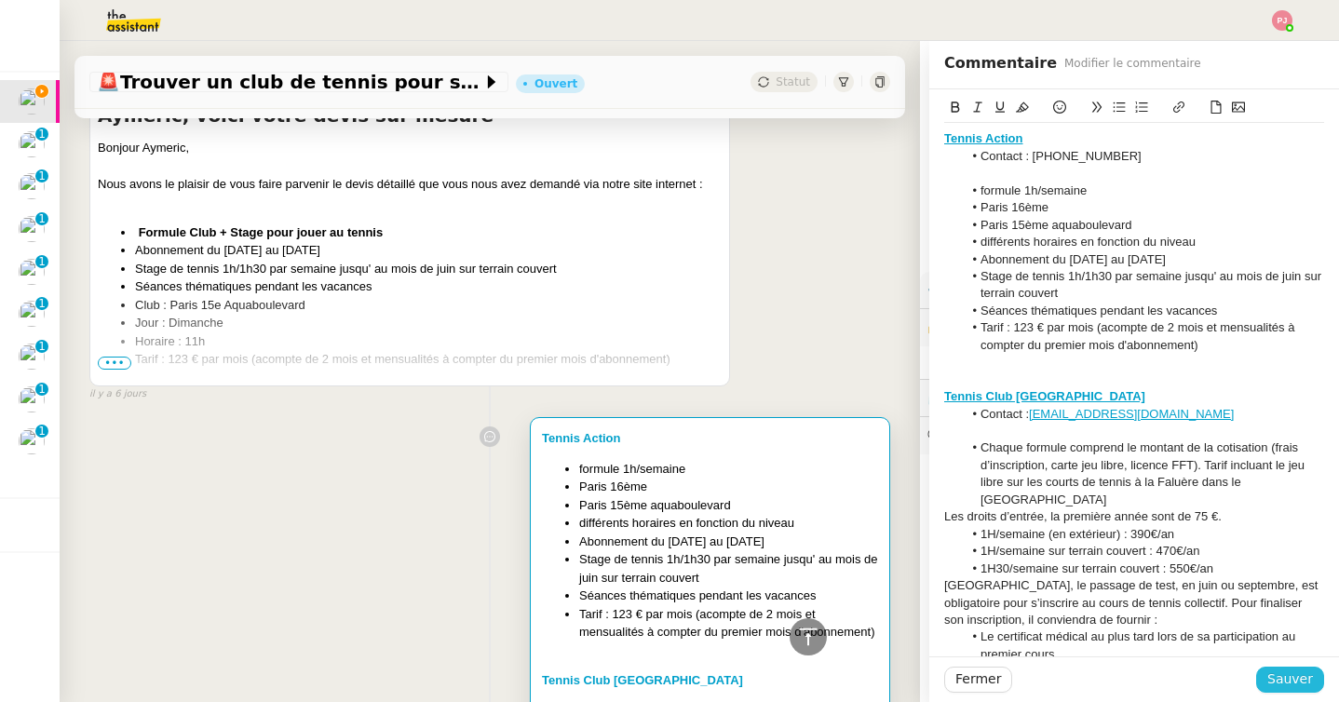
click at [1297, 682] on span "Sauver" at bounding box center [1290, 679] width 46 height 21
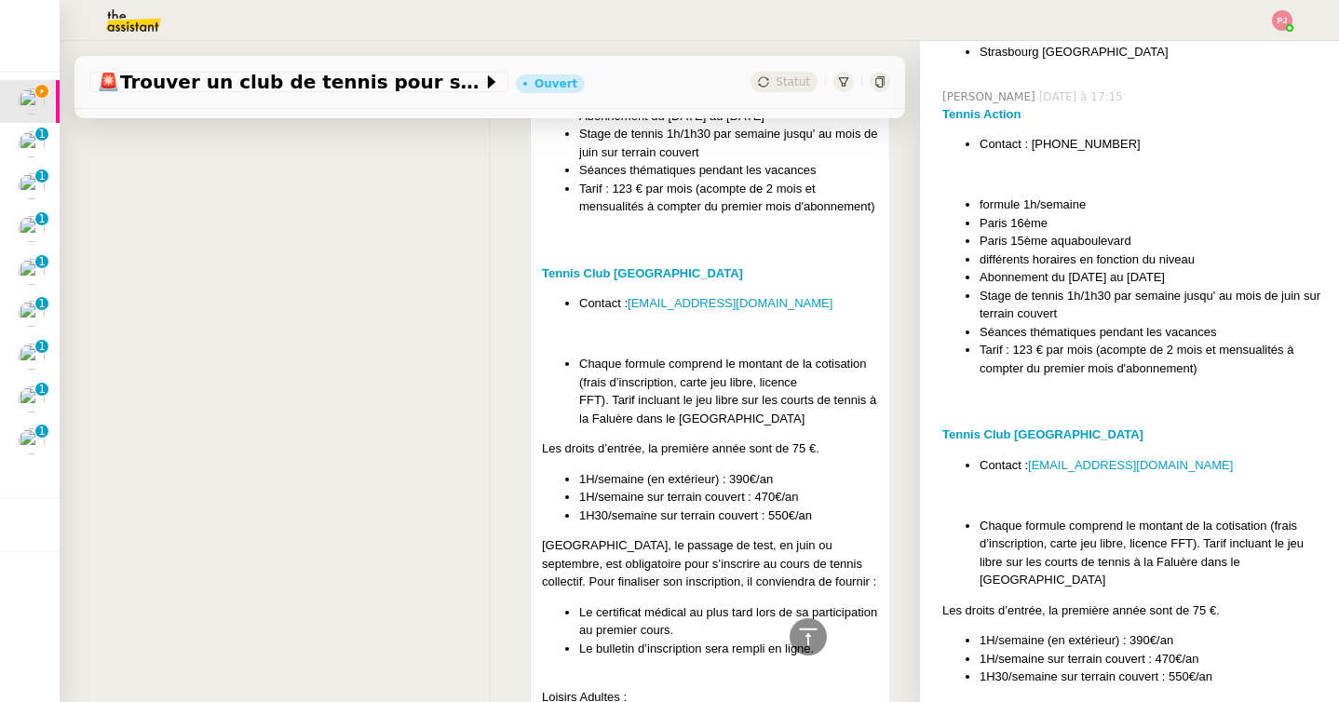
scroll to position [3098, 0]
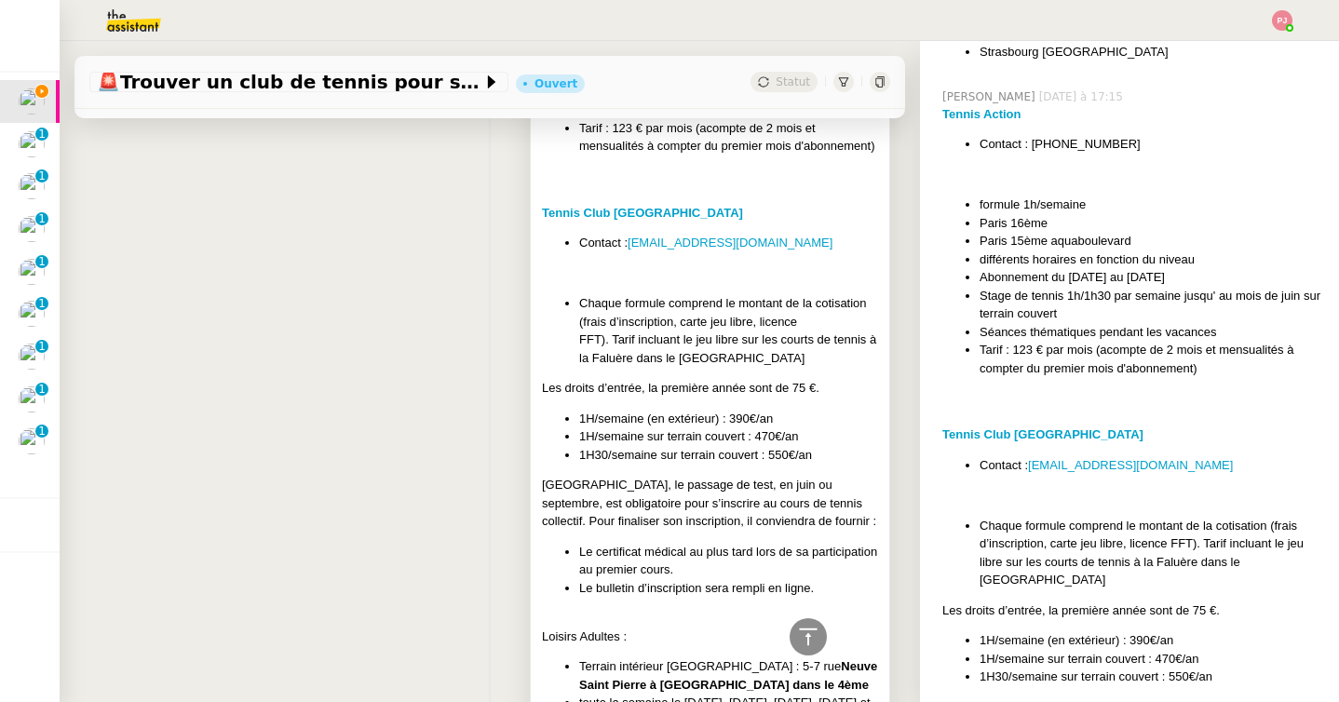
click at [745, 439] on li "1H/semaine sur terrain couvert : 470€/an" at bounding box center [728, 436] width 299 height 19
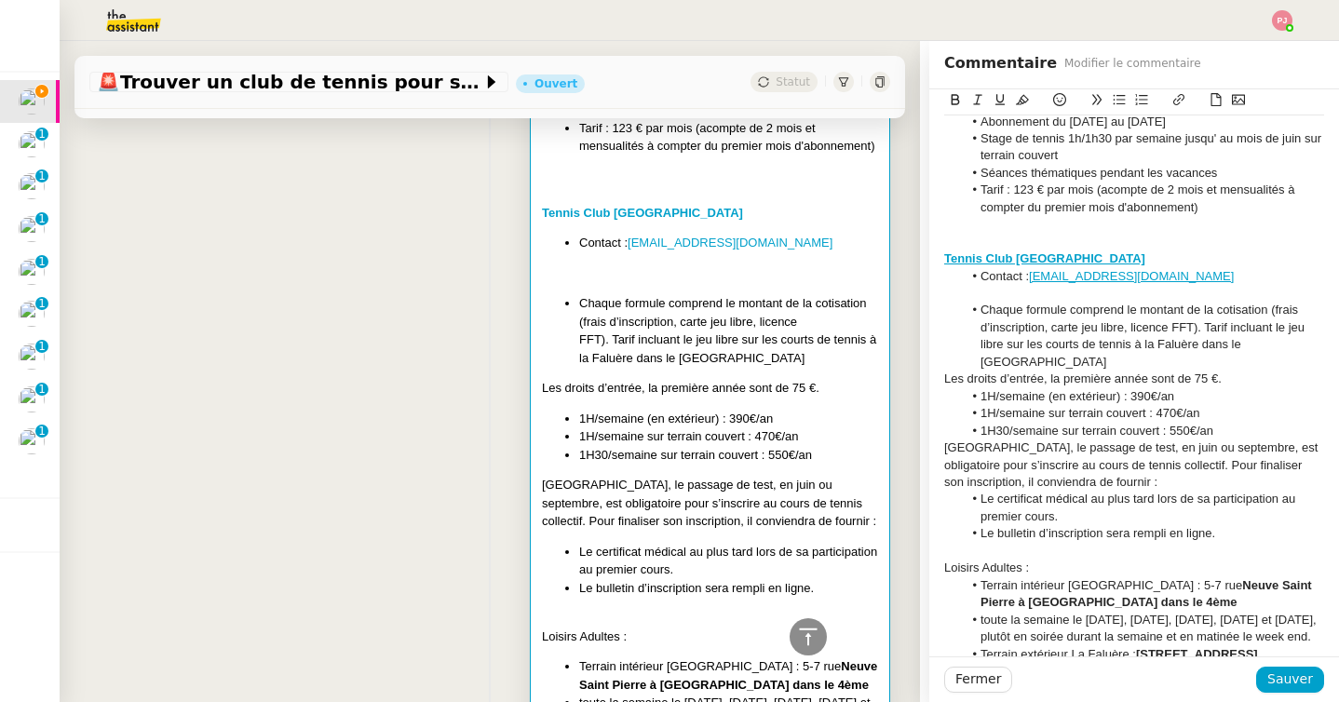
scroll to position [208, 0]
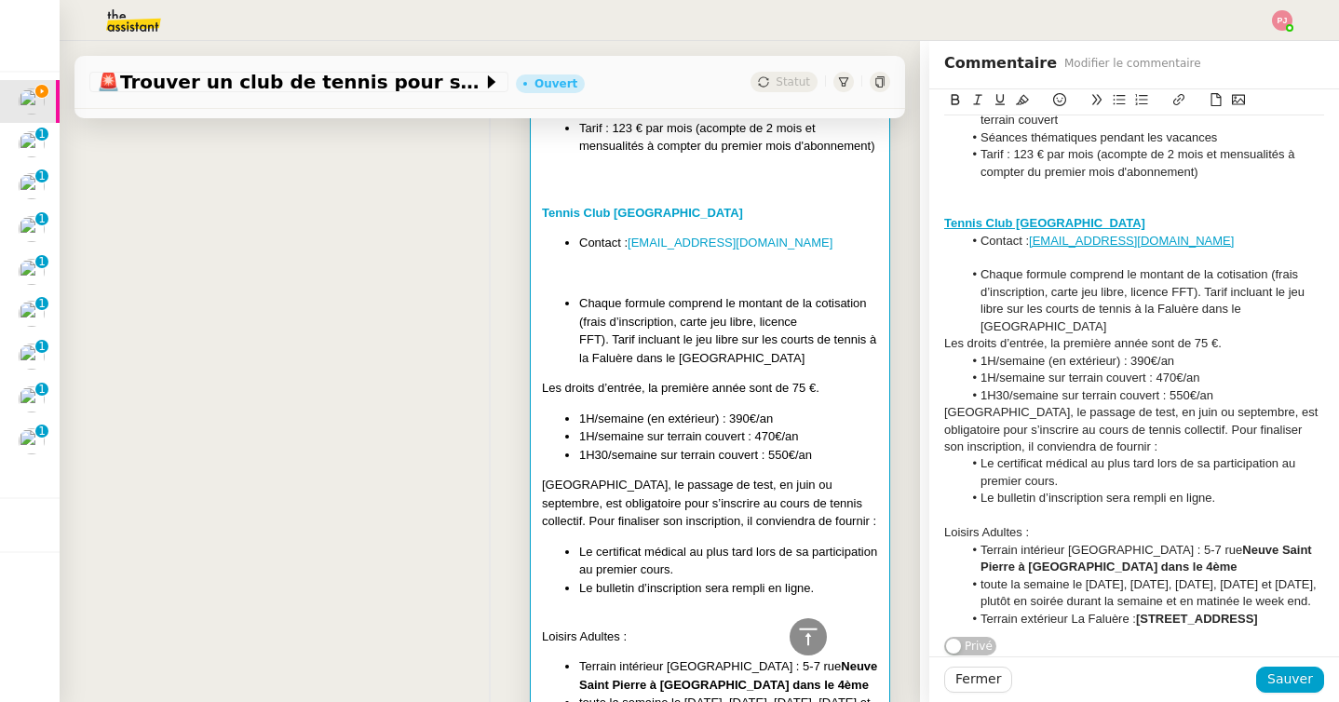
click at [1042, 629] on div "Tennis Action Contact : 01 45 30 91 92 formule 1h/semaine Paris 16ème Paris 15è…" at bounding box center [1134, 292] width 380 height 685
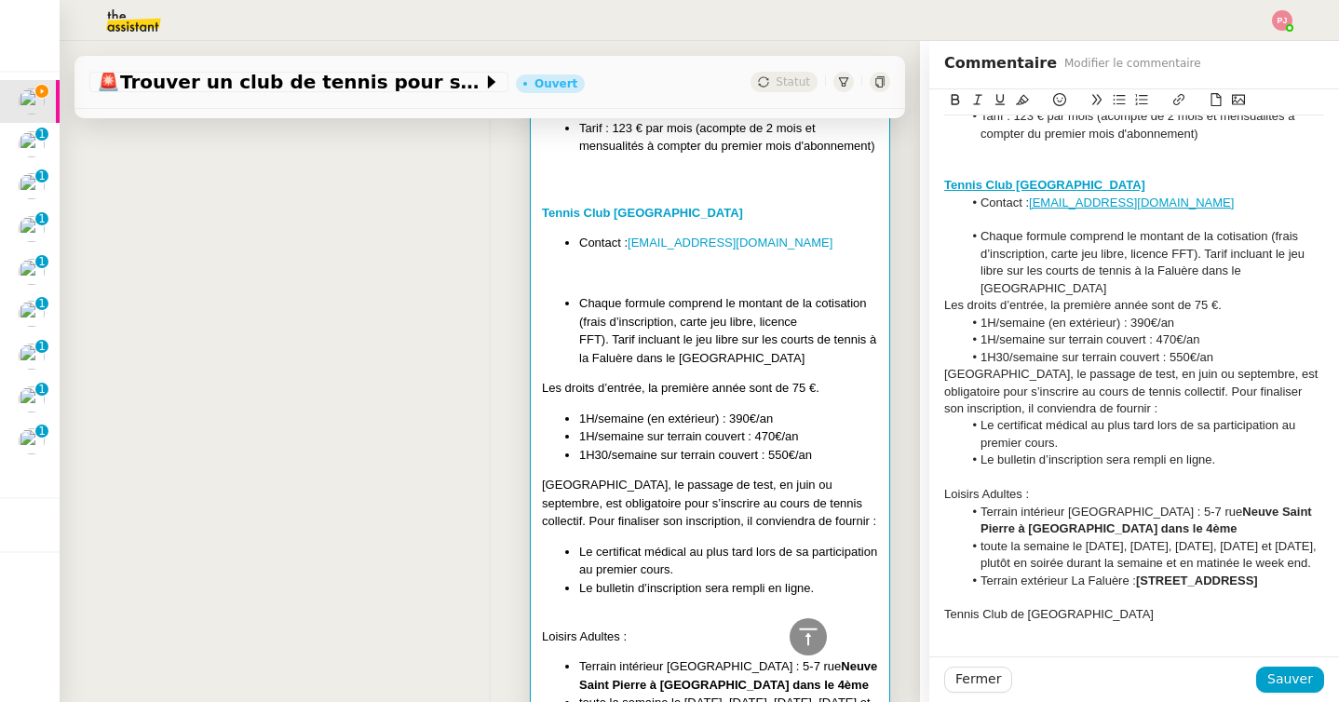
scroll to position [277, 0]
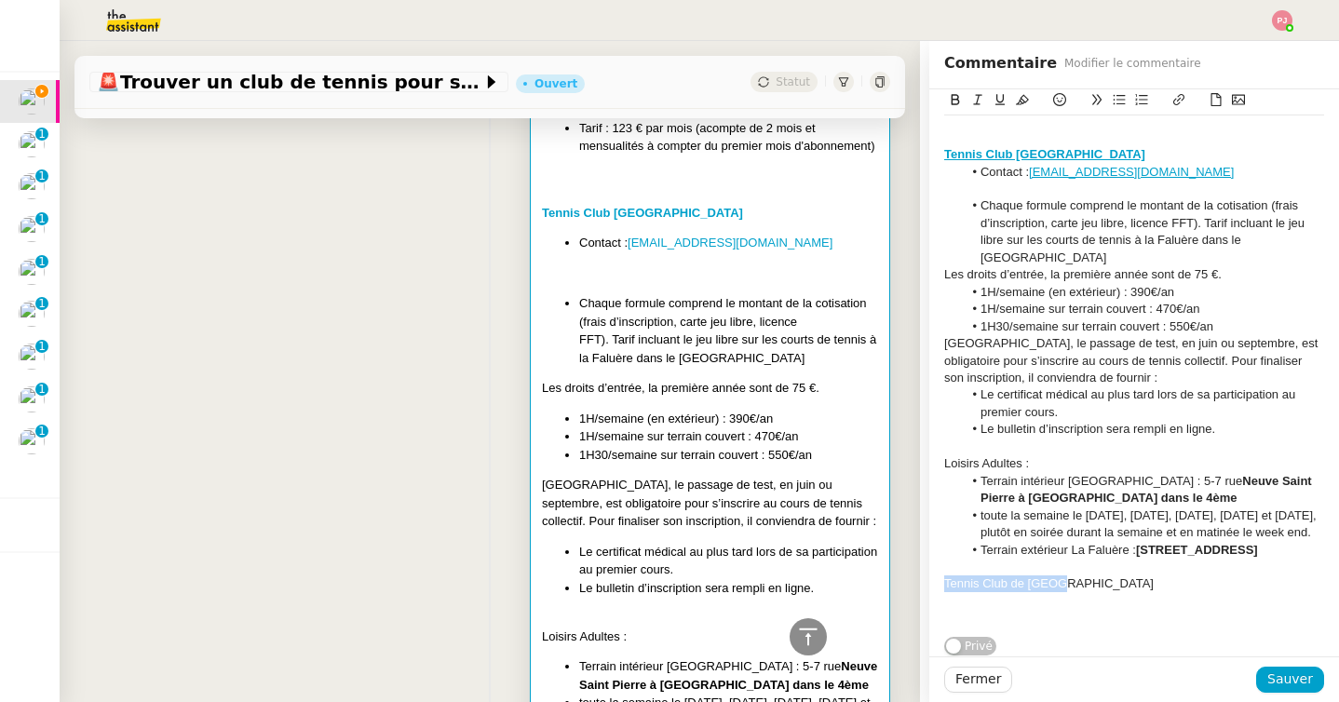
drag, startPoint x: 1062, startPoint y: 582, endPoint x: 930, endPoint y: 582, distance: 131.3
click at [930, 582] on div "Tennis Action Contact : 01 45 30 91 92 formule 1h/semaine Paris 16ème Paris 15è…" at bounding box center [1134, 251] width 410 height 809
click at [955, 94] on icon at bounding box center [955, 99] width 13 height 13
click at [1179, 97] on icon at bounding box center [1178, 99] width 13 height 13
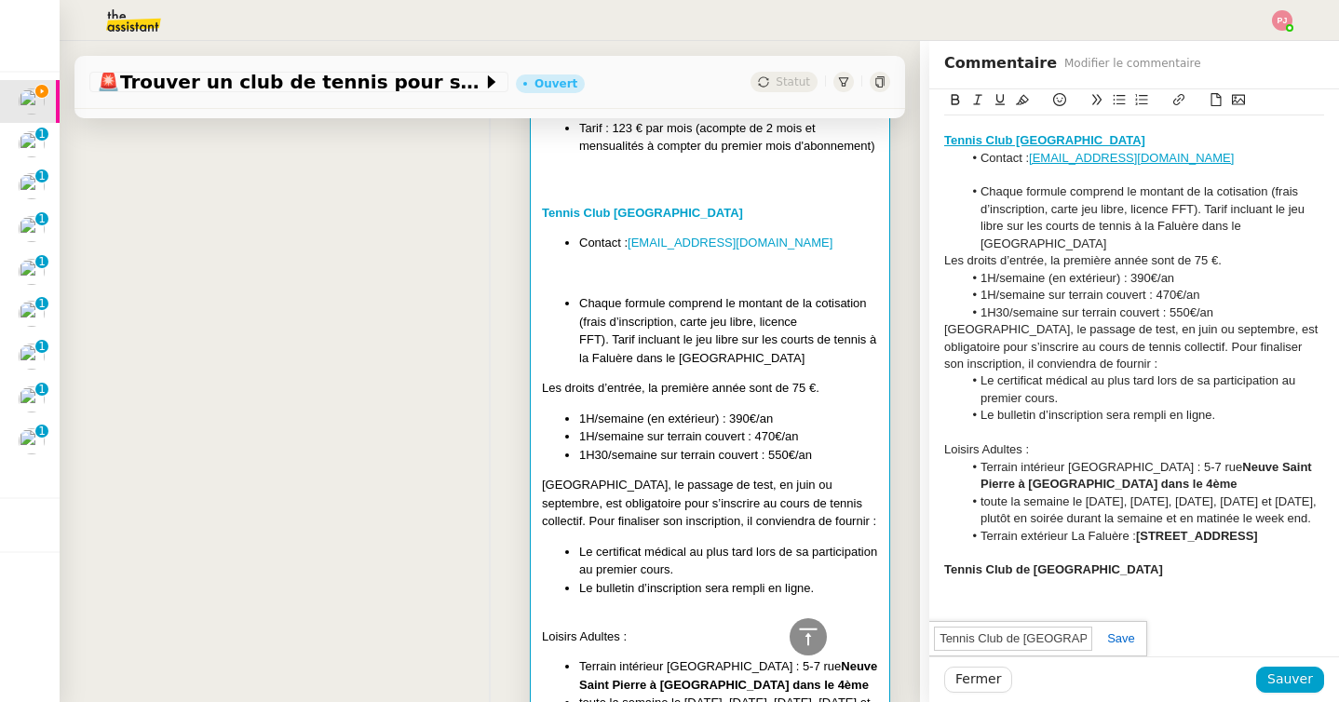
paste input "https://www.tennisclubdeparis.fr/sport/tennis/cours-de-tennis-adultes/"
type input "https://www.tennisclubdeparis.fr/sport/tennis/cours-de-tennis-adultes/"
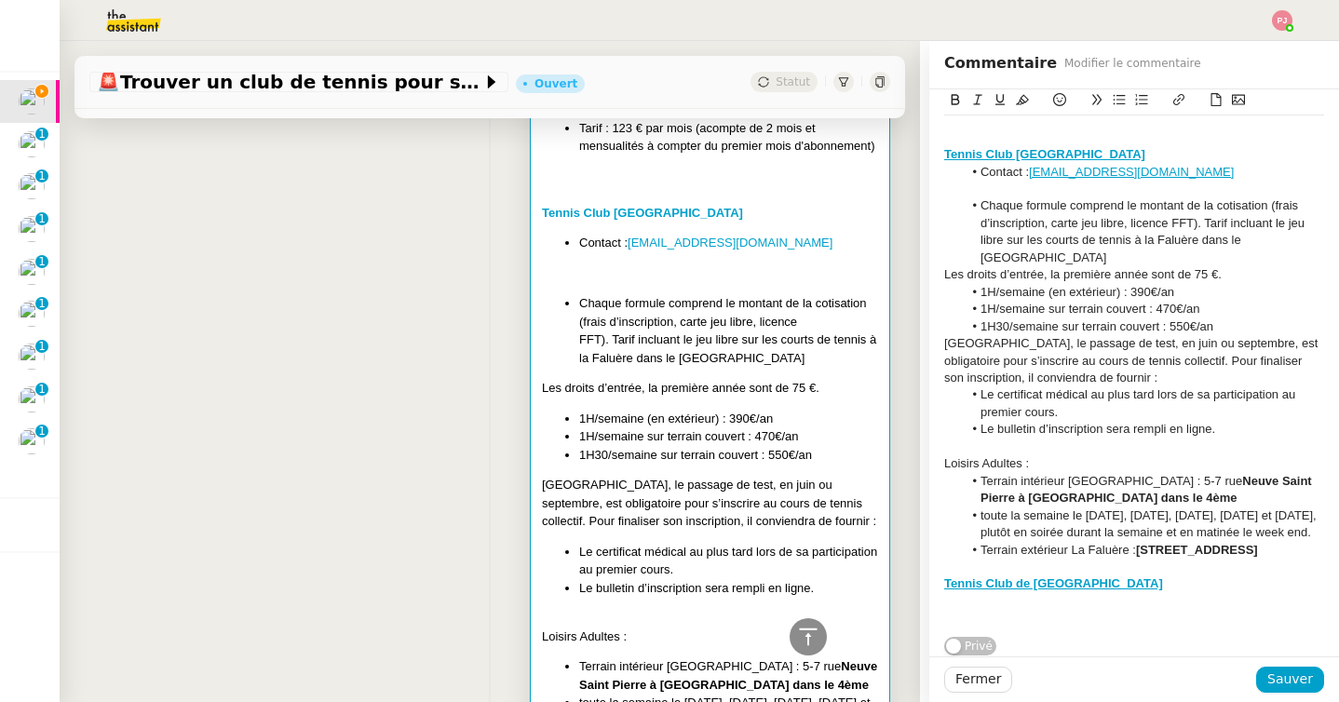
scroll to position [264, 0]
click at [1030, 559] on li "Terrain extérieur La Faluère : 113 Route de la Pyramide 75012 Paris" at bounding box center [1144, 550] width 362 height 17
click at [1015, 589] on strong "Tennis Club de Paris" at bounding box center [1053, 583] width 219 height 14
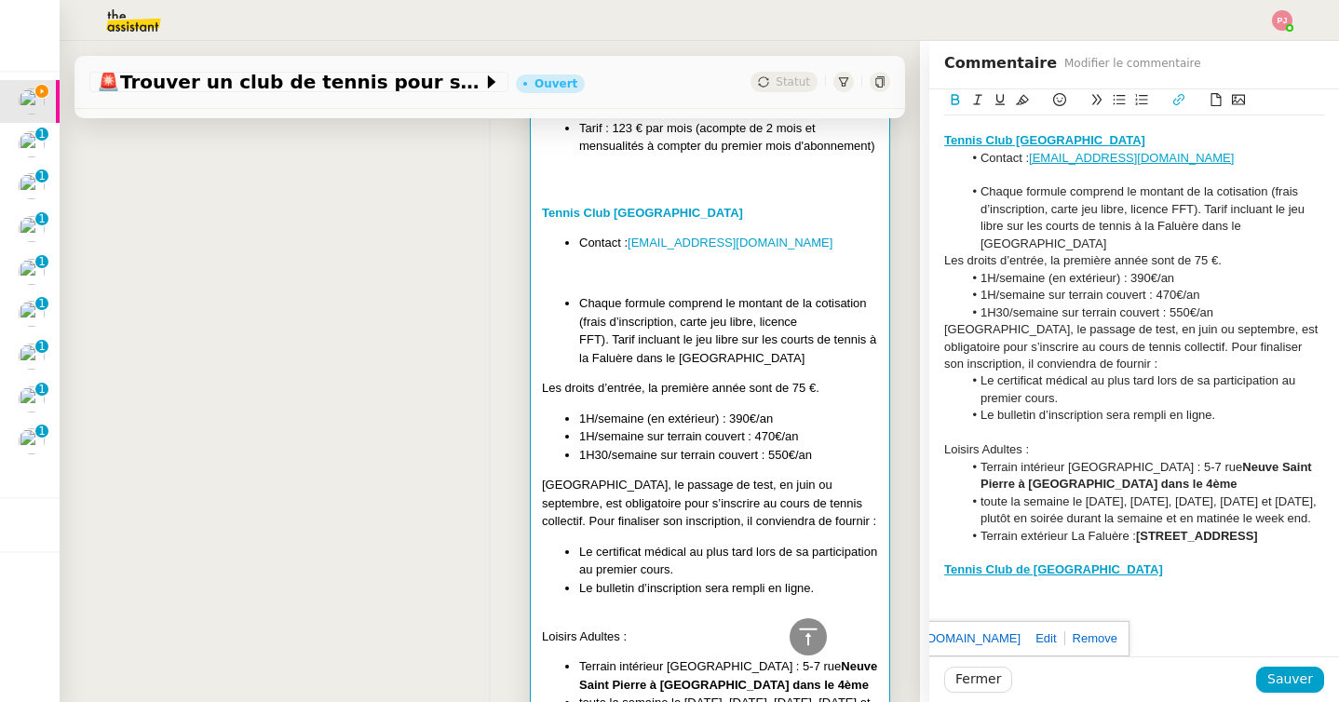
click at [1022, 562] on div at bounding box center [1134, 553] width 380 height 17
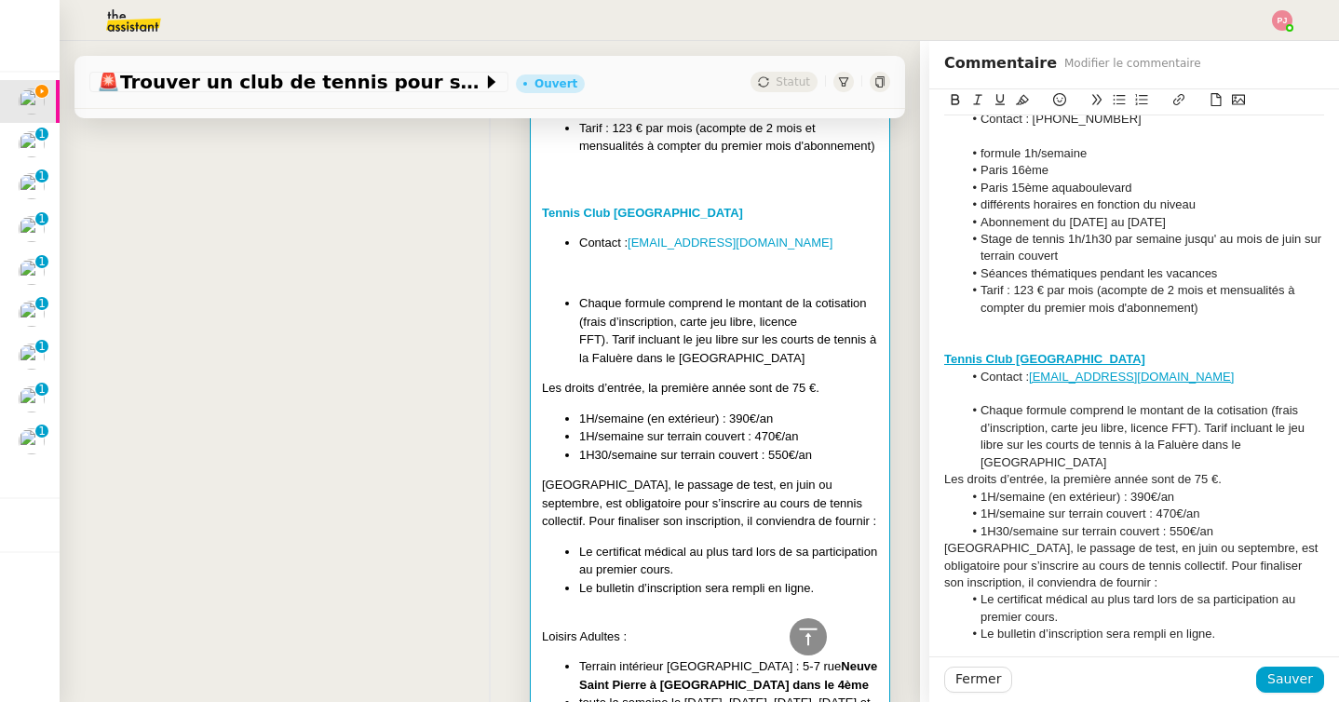
scroll to position [293, 0]
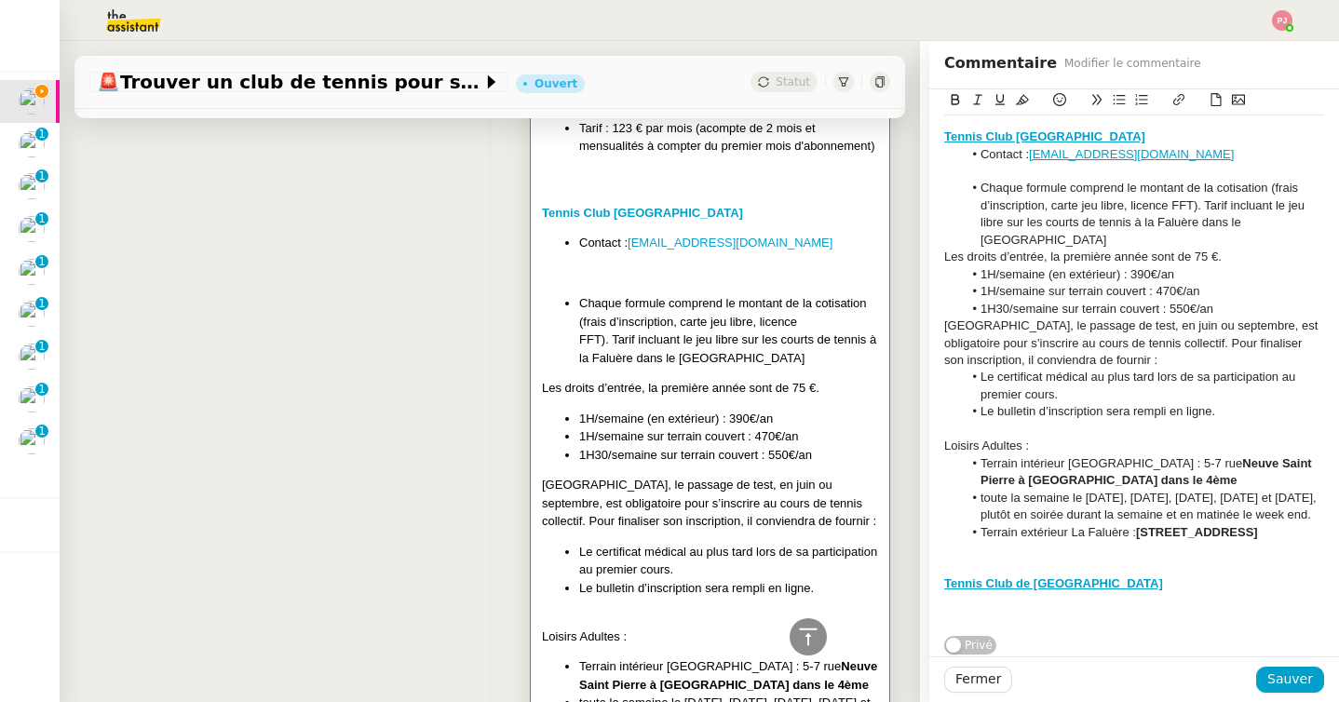
click at [1082, 589] on div "Tennis Club de Paris" at bounding box center [1134, 584] width 380 height 17
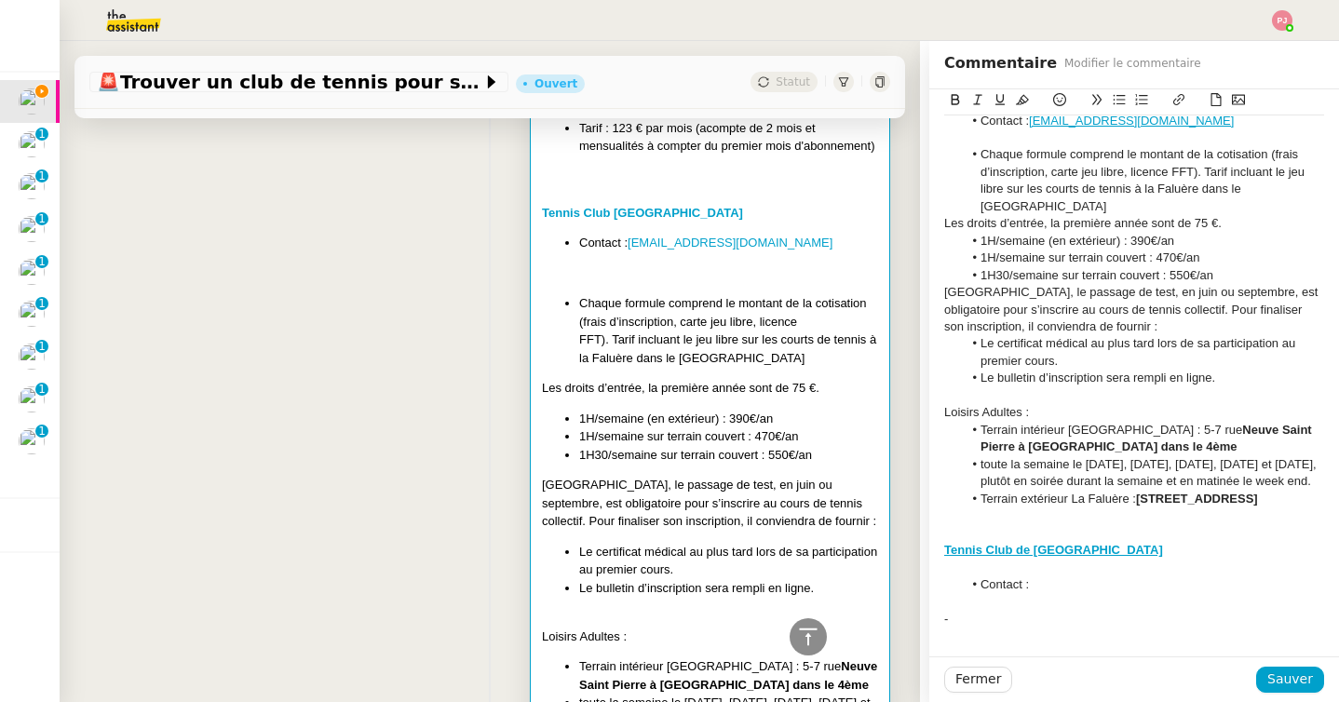
scroll to position [297, 0]
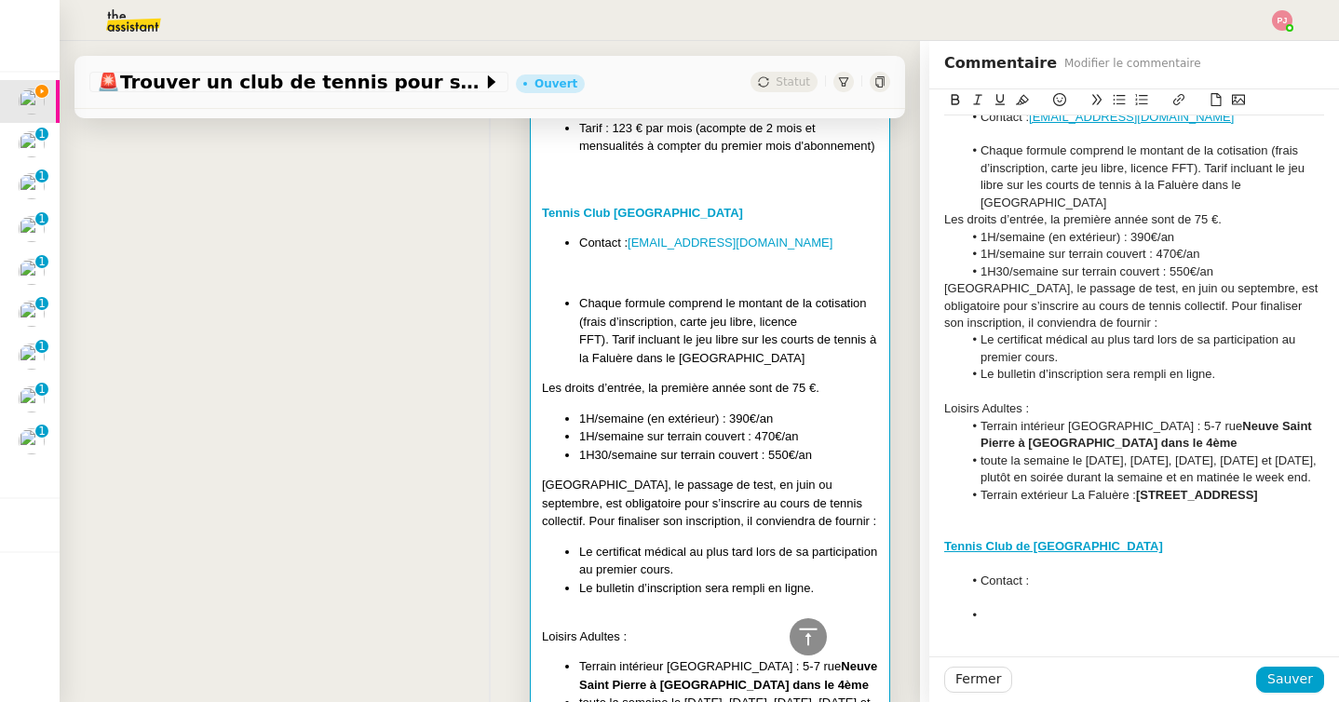
click at [1042, 589] on li "Contact :" at bounding box center [1144, 581] width 362 height 17
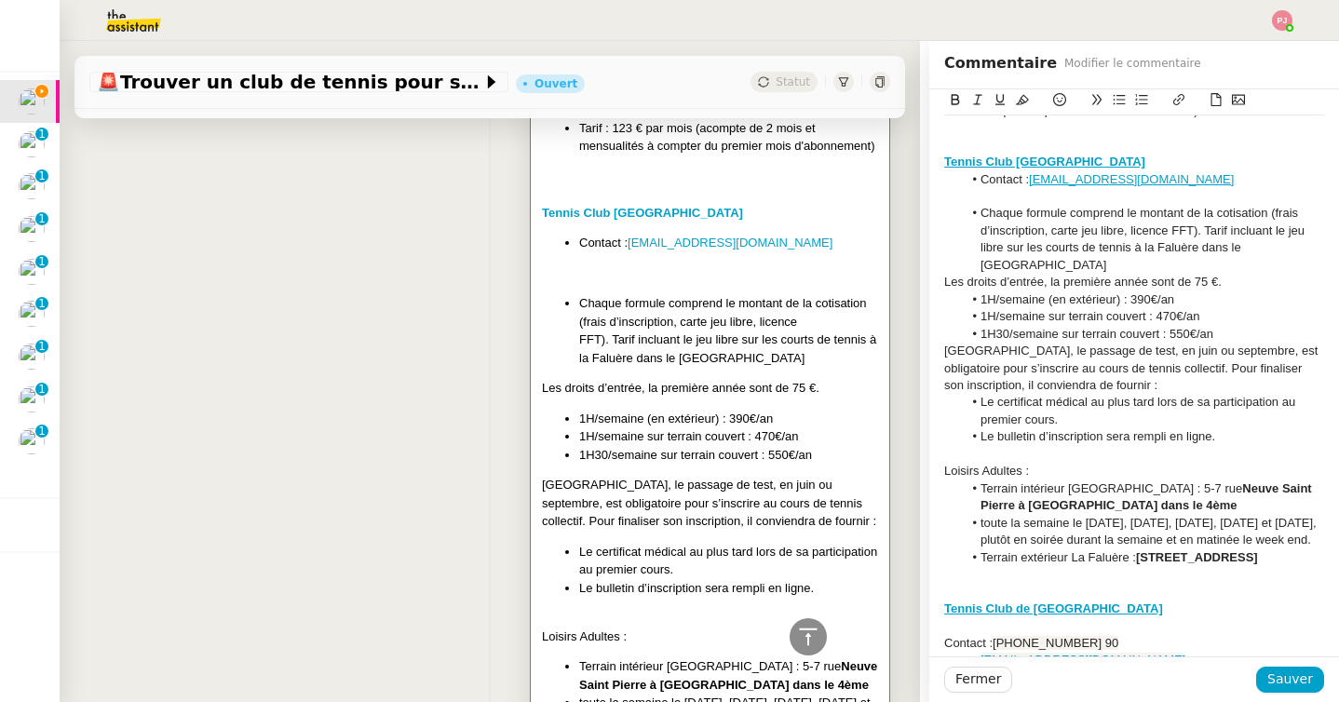
scroll to position [380, 0]
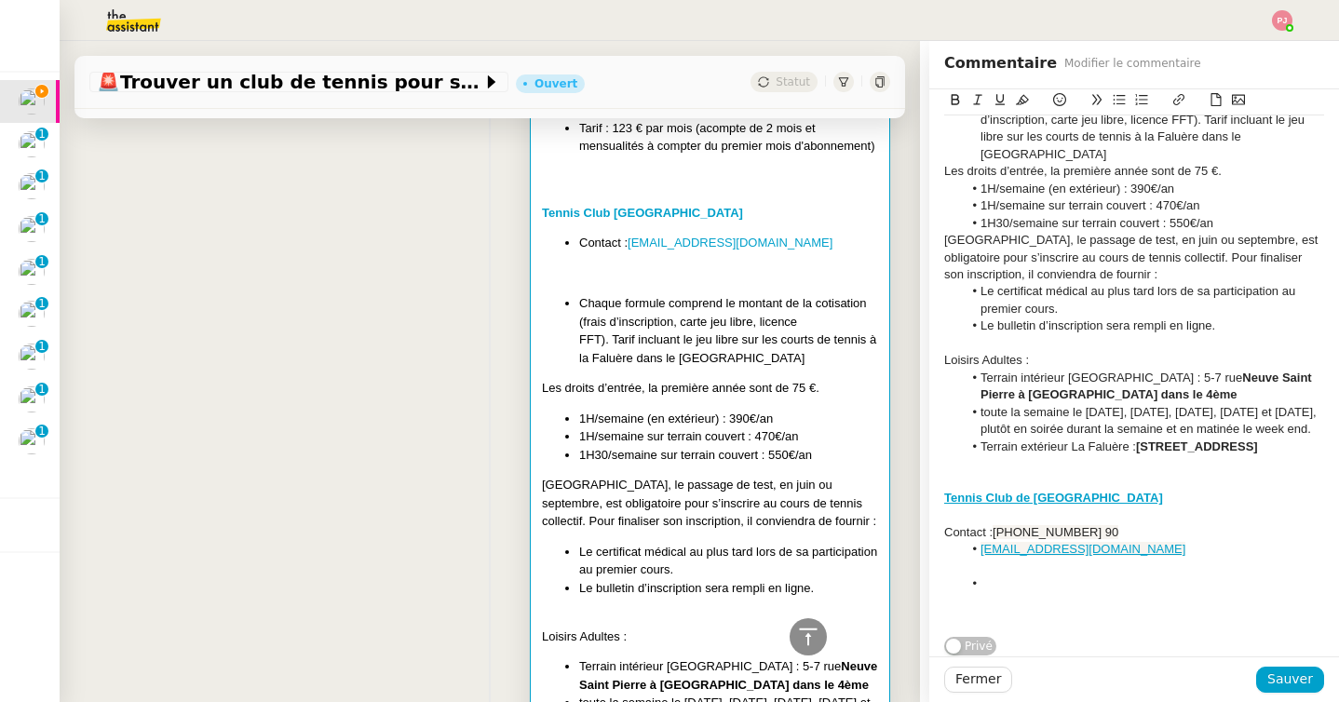
click at [944, 535] on div "Contact : +33 (0)1 46 47 73 90" at bounding box center [1134, 532] width 380 height 17
drag, startPoint x: 1146, startPoint y: 556, endPoint x: 1033, endPoint y: 532, distance: 116.2
click at [1033, 532] on ul "Contact : +33 (0)1 46 47 73 90 contact@tennisclubdeparis.fr" at bounding box center [1134, 541] width 380 height 34
click at [1023, 105] on icon at bounding box center [1022, 99] width 13 height 13
click at [1164, 533] on li "Contact : +33 (0)1 46 47 73 90" at bounding box center [1144, 532] width 362 height 17
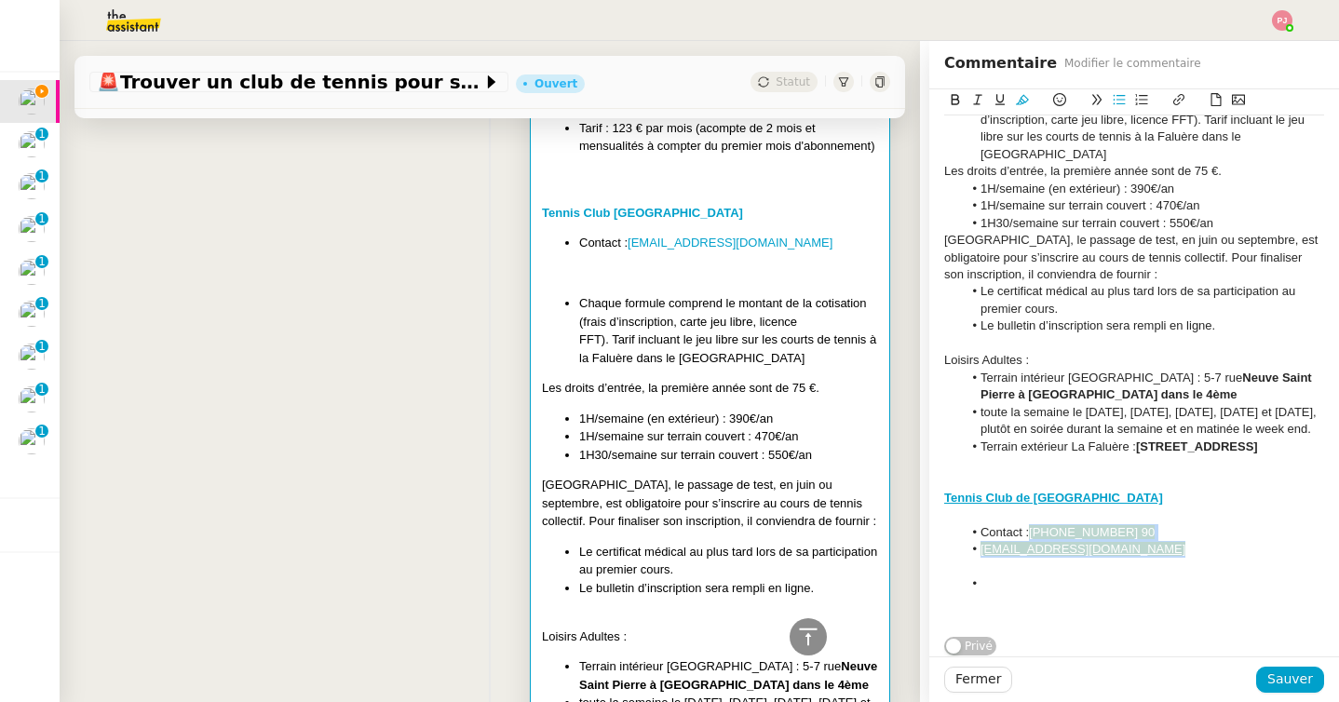
drag, startPoint x: 1146, startPoint y: 550, endPoint x: 1034, endPoint y: 534, distance: 113.9
click at [1034, 534] on ul "Contact : +33 (0)1 46 47 73 90 contact@tennisclubdeparis.fr" at bounding box center [1134, 541] width 380 height 34
click at [1017, 97] on icon at bounding box center [1022, 99] width 13 height 13
click at [1042, 578] on li at bounding box center [1144, 584] width 362 height 17
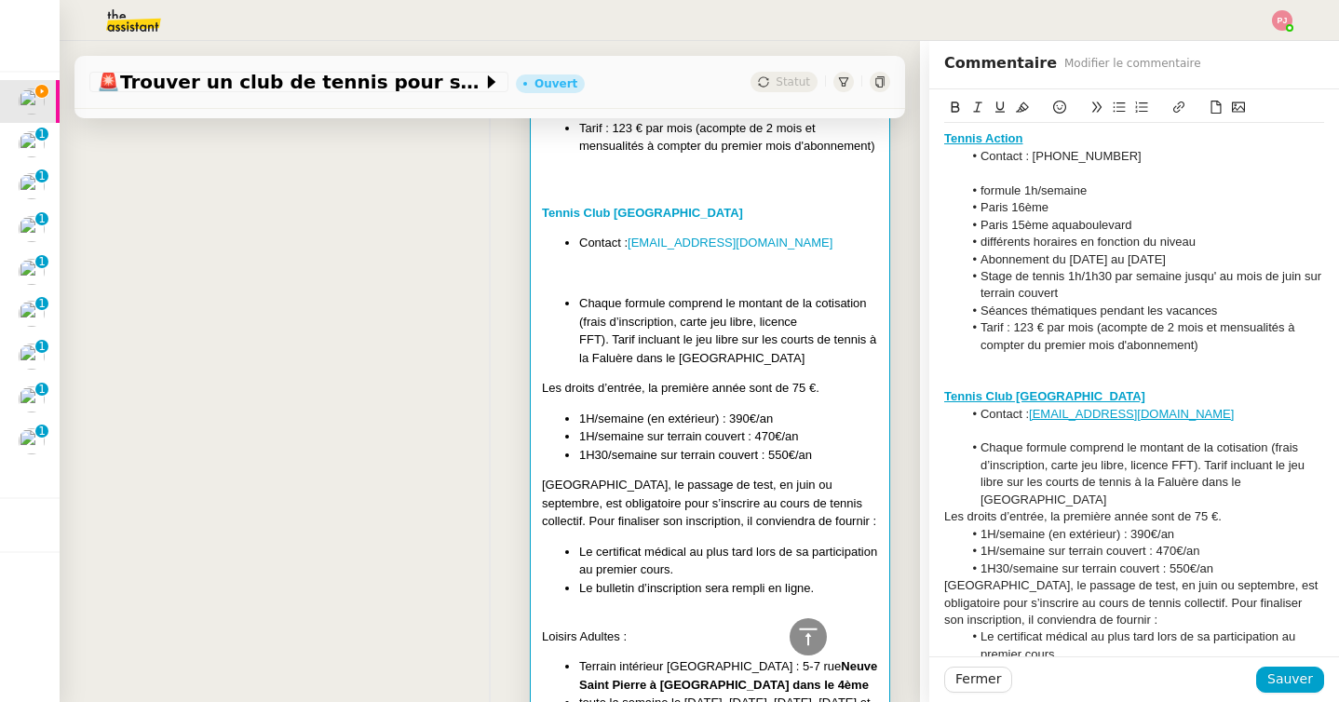
scroll to position [448, 0]
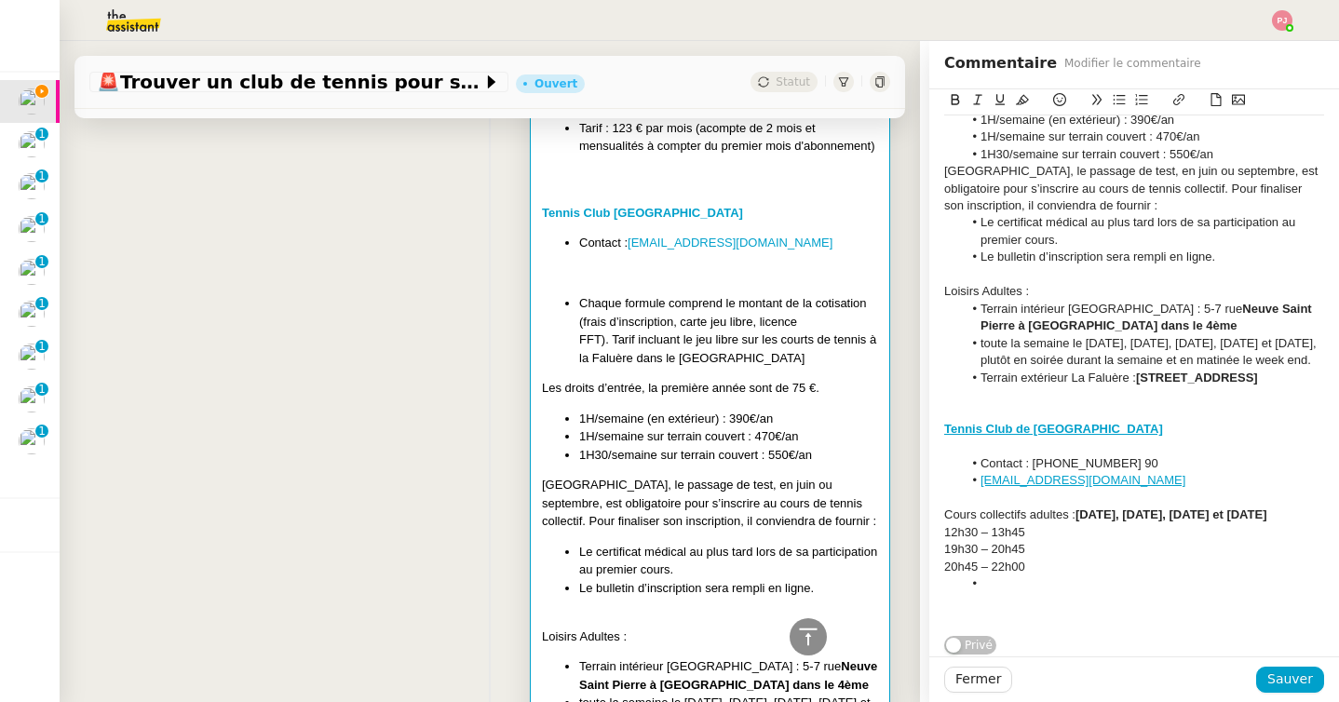
click at [1078, 516] on strong "Lundi, mardi, jeudi et vendredi" at bounding box center [1172, 515] width 192 height 14
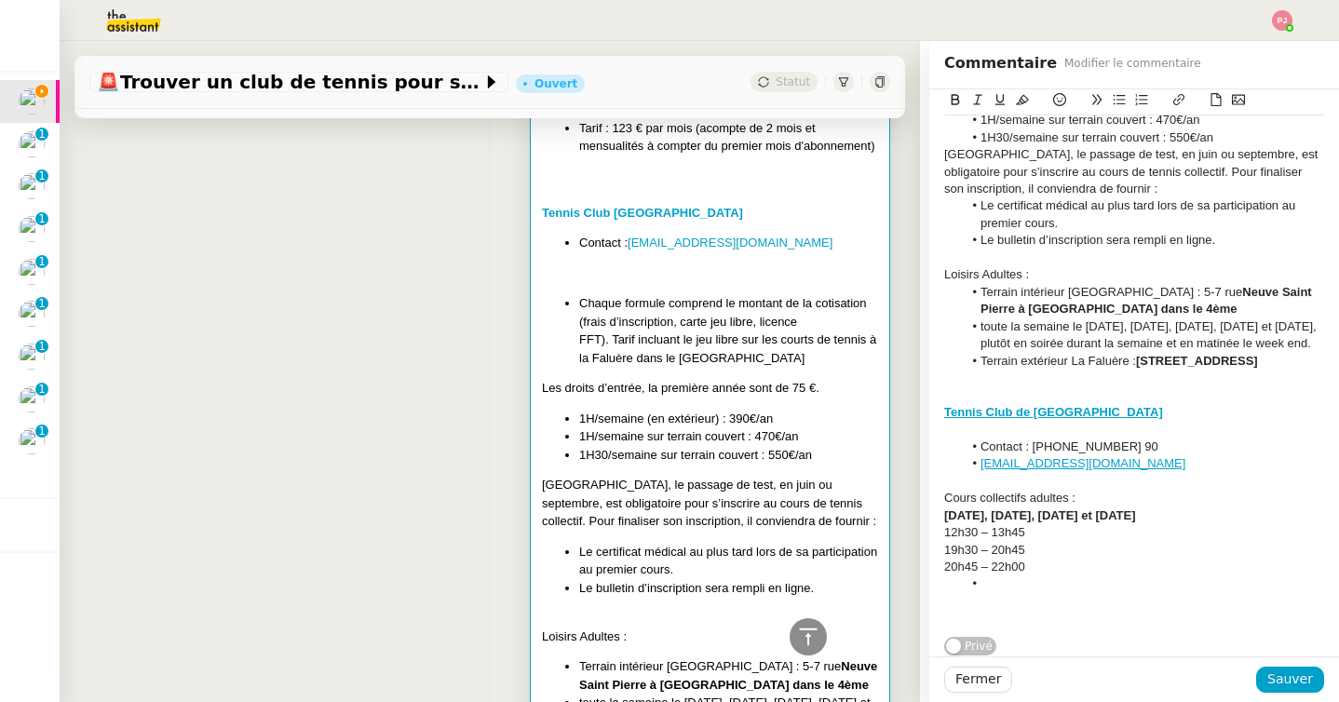
click at [947, 507] on div "Cours collectifs adultes :" at bounding box center [1134, 498] width 380 height 17
click at [944, 522] on strong "Lundi, mardi, jeudi et vendredi" at bounding box center [1040, 515] width 192 height 14
click at [944, 541] on div "12h30 – 13h45" at bounding box center [1134, 532] width 380 height 17
click at [944, 559] on div "19h30 – 20h45" at bounding box center [1134, 550] width 380 height 17
click at [944, 576] on div "20h45 – 22h00" at bounding box center [1134, 567] width 380 height 17
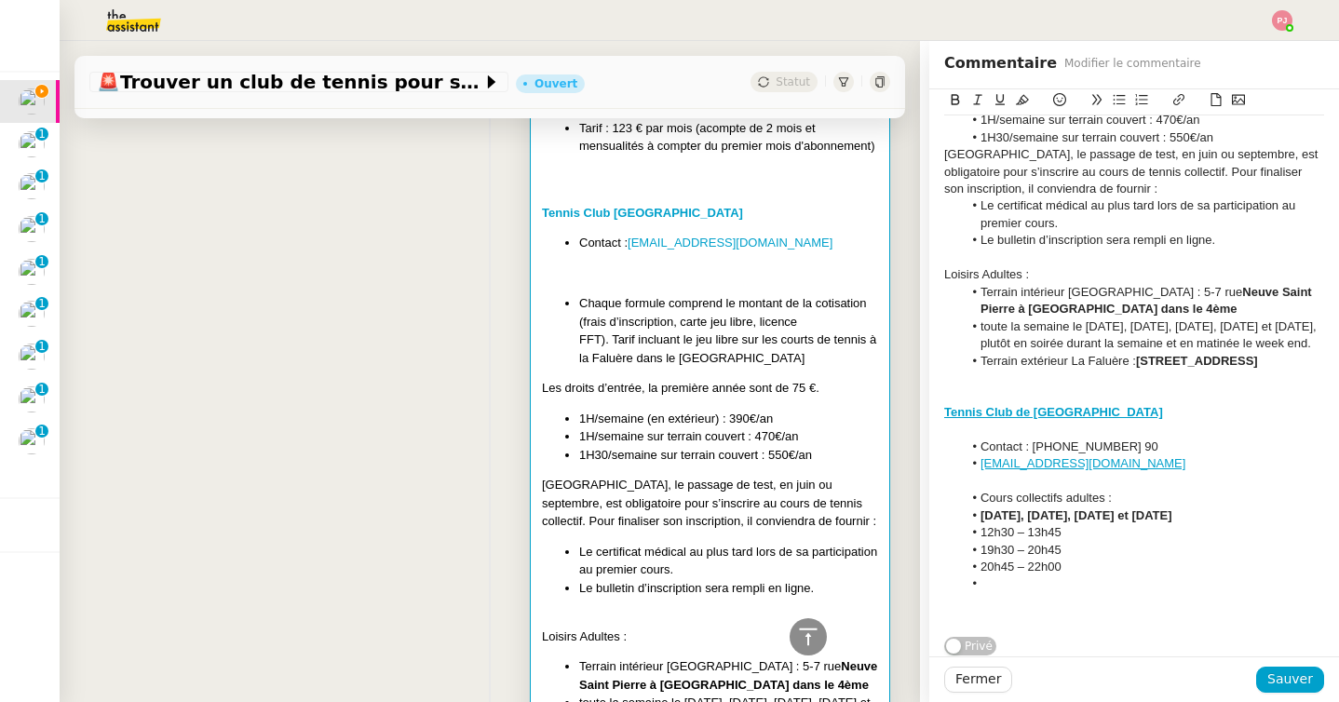
click at [1013, 592] on li at bounding box center [1144, 584] width 362 height 17
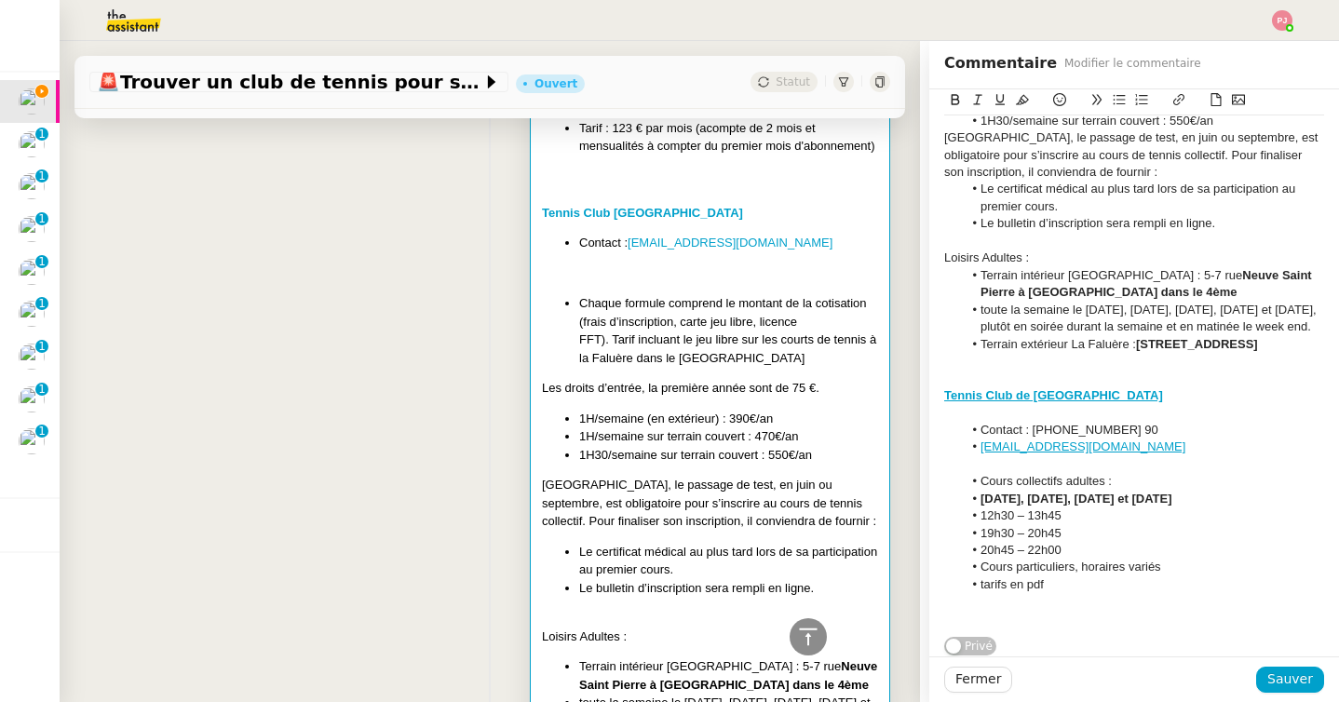
click at [1218, 576] on li "Cours particuliers, horaires variés" at bounding box center [1144, 567] width 362 height 17
click at [1064, 610] on li "tarifs en pdf" at bounding box center [1144, 601] width 362 height 17
click at [1050, 610] on li "tarifs en pdf et fiche d'admission en pdf" at bounding box center [1144, 601] width 362 height 17
click at [1284, 687] on span "Sauver" at bounding box center [1290, 679] width 46 height 21
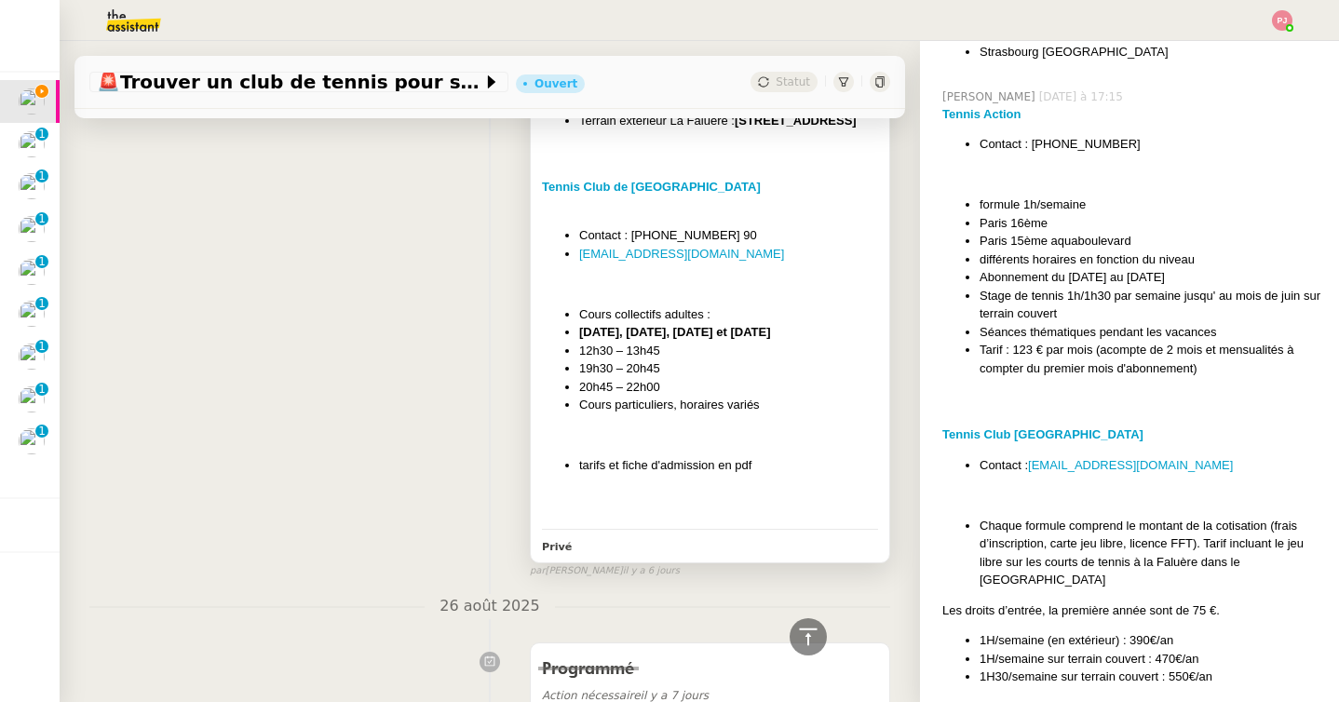
scroll to position [3673, 0]
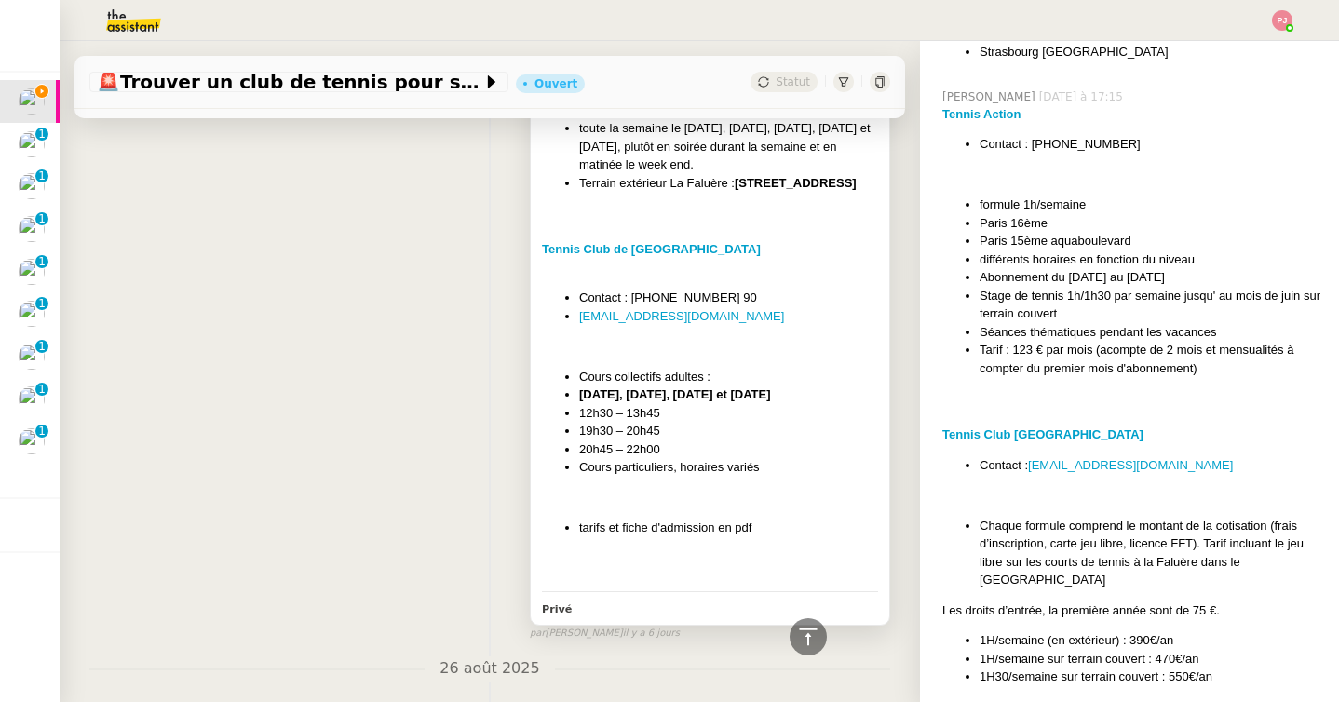
click at [707, 477] on li "Cours particuliers, horaires variés" at bounding box center [728, 467] width 299 height 19
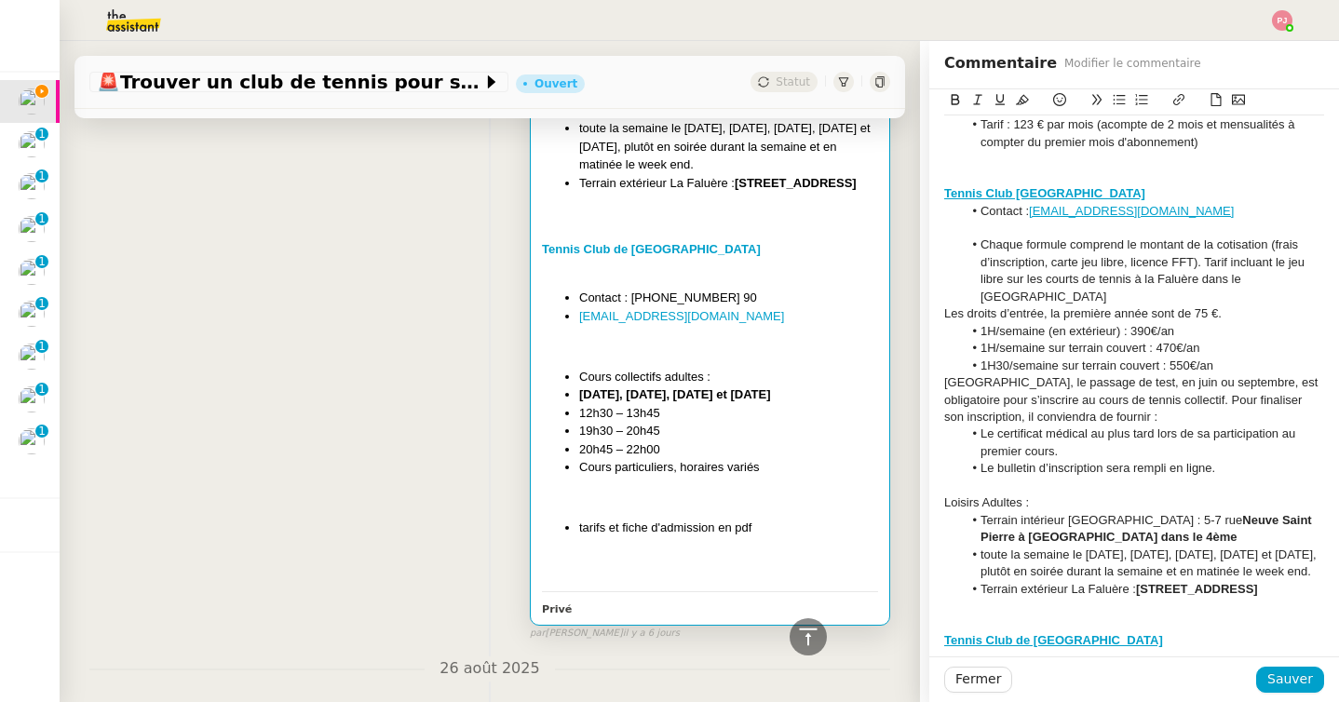
scroll to position [482, 0]
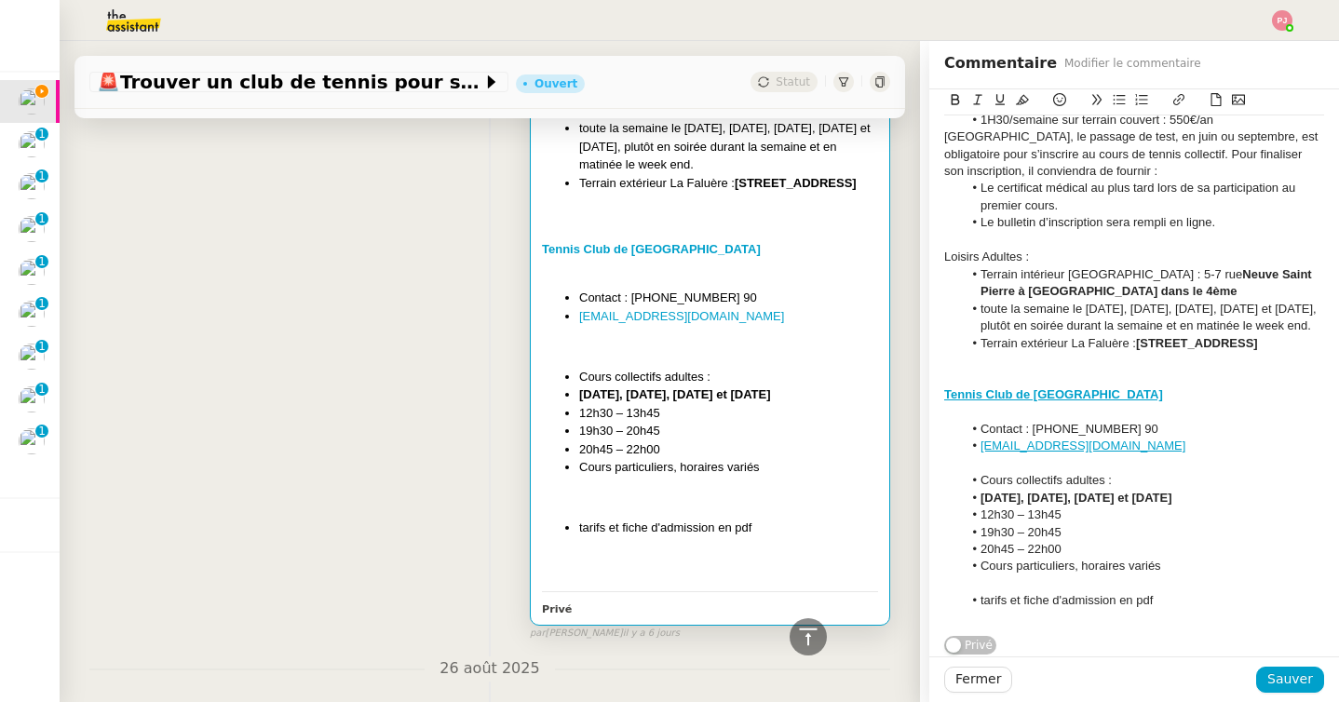
click at [1170, 599] on li "tarifs et fiche d'admission en pdf" at bounding box center [1144, 600] width 362 height 17
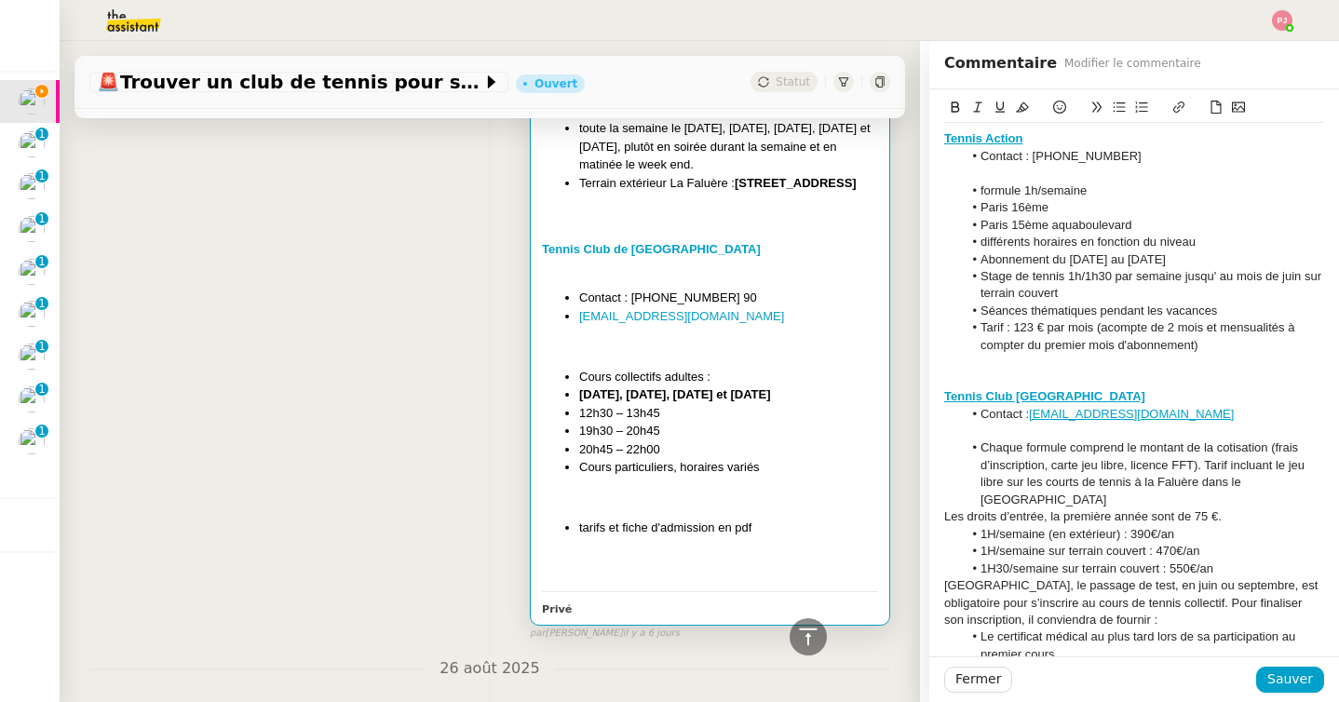
scroll to position [551, 0]
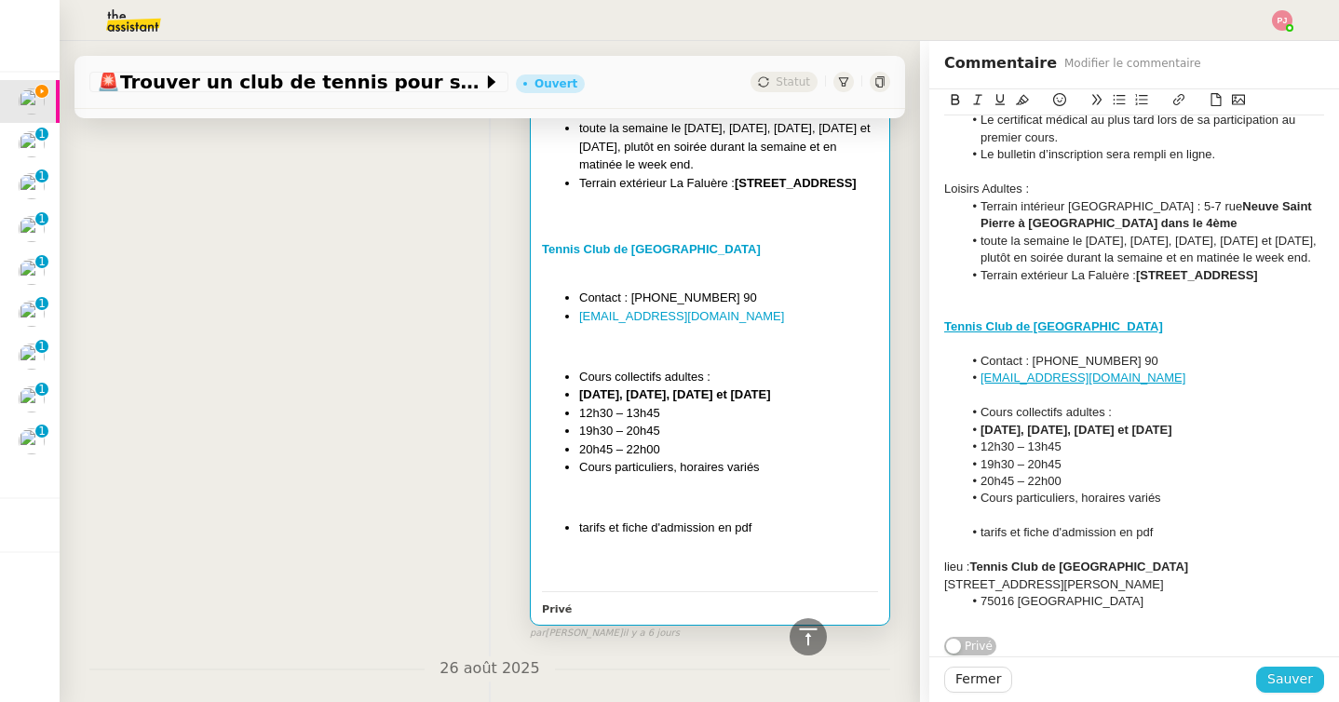
click at [1288, 680] on span "Sauver" at bounding box center [1290, 679] width 46 height 21
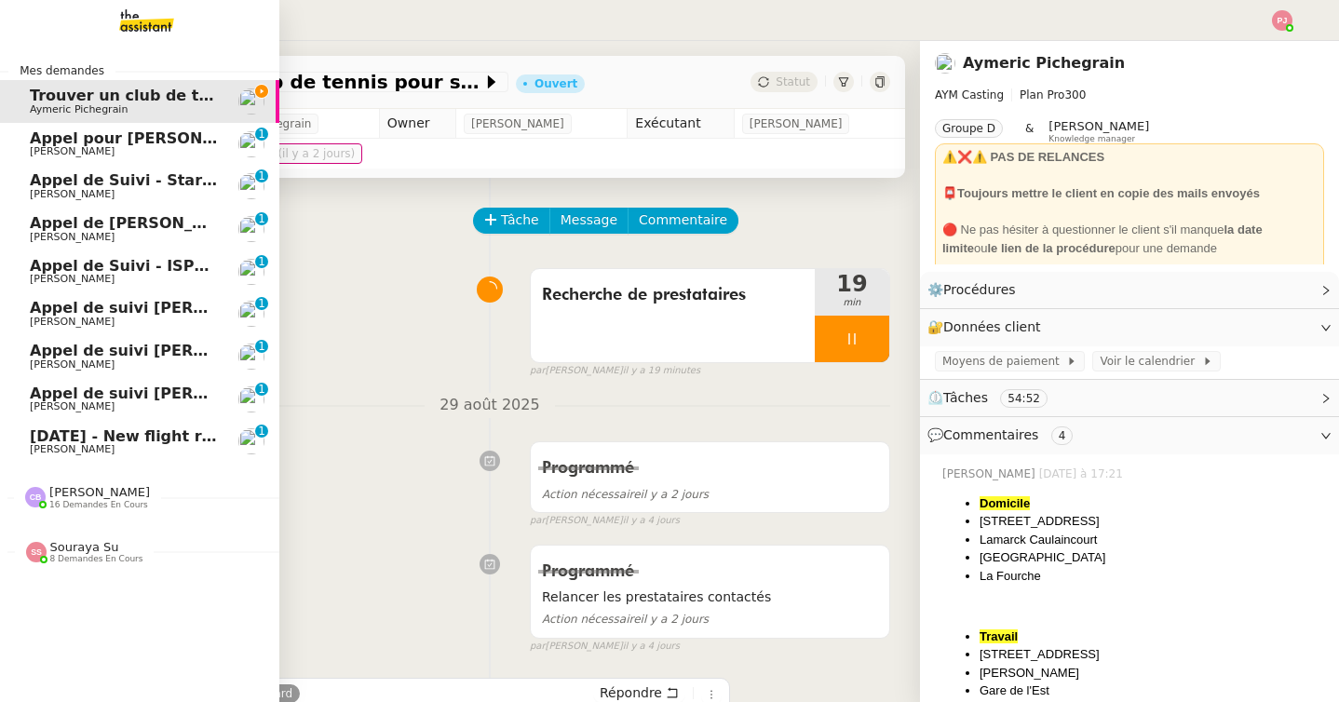
click at [45, 439] on span "9th September 2025 - New flight request - Callum Davidson" at bounding box center [222, 436] width 385 height 18
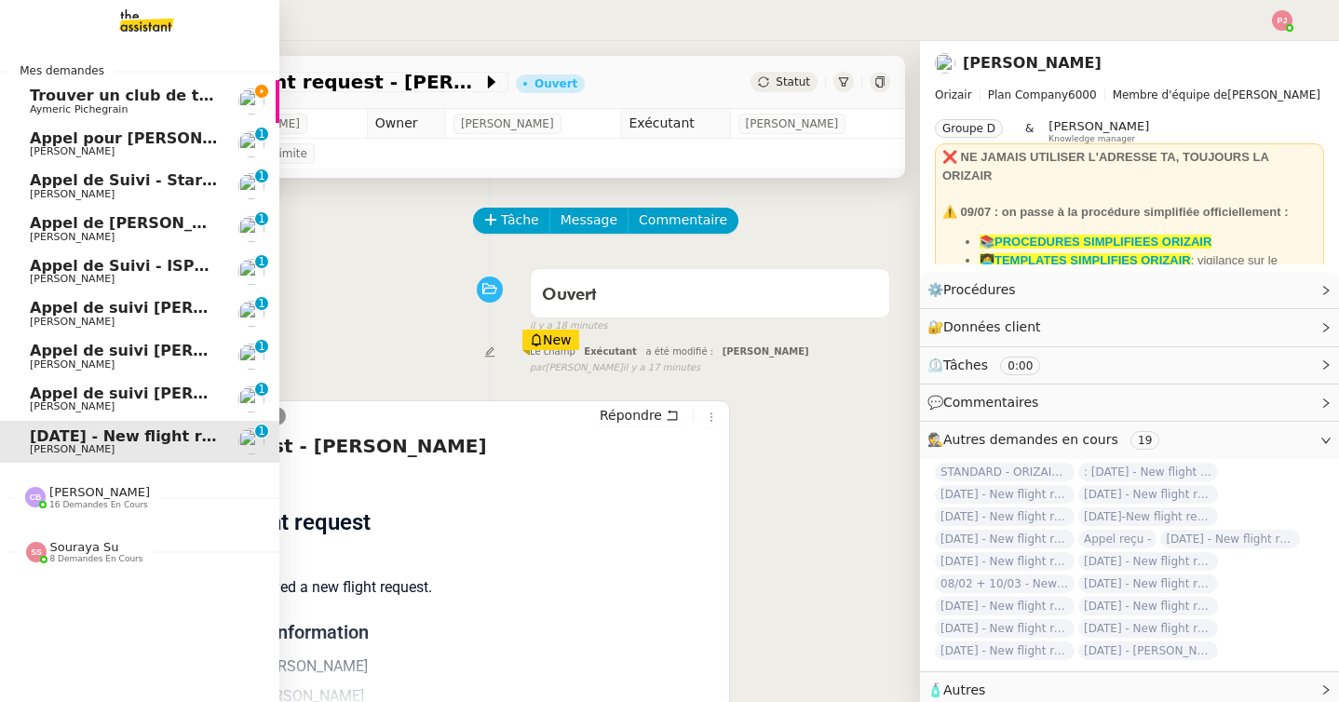
click at [41, 106] on span "Aymeric Pichegrain" at bounding box center [79, 109] width 98 height 12
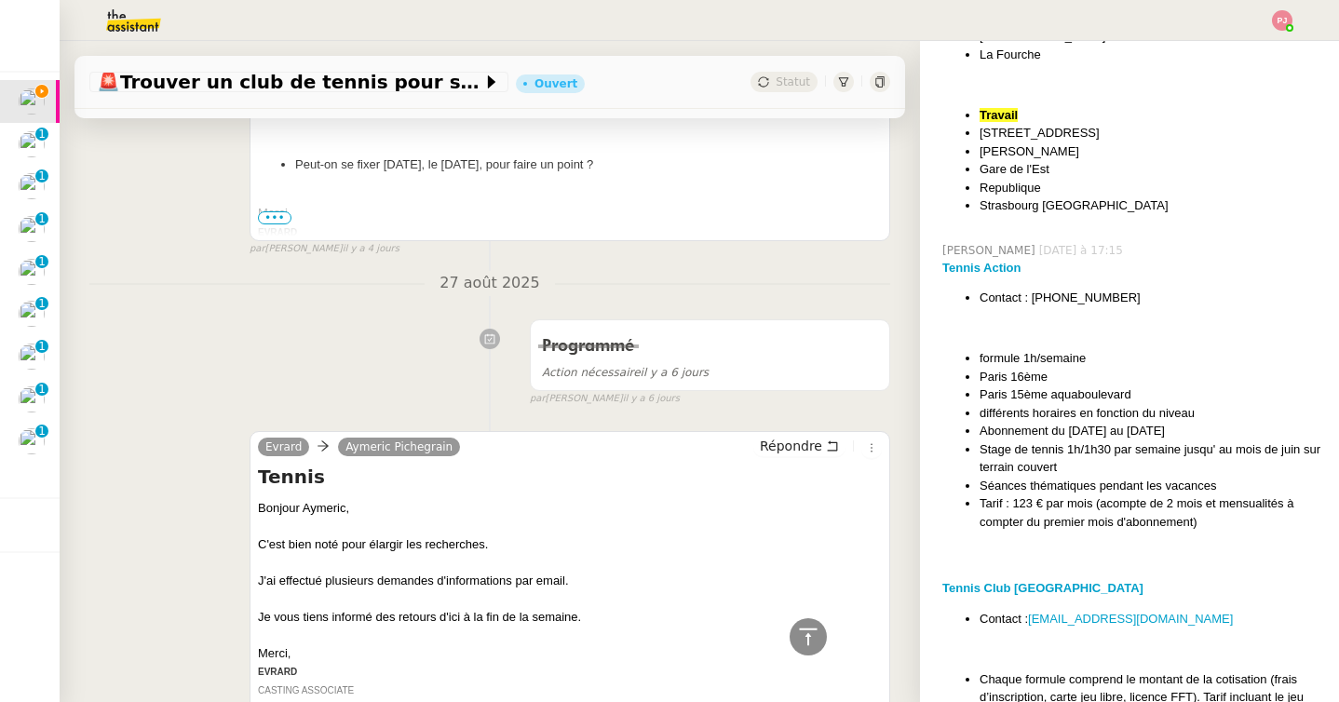
scroll to position [525, 0]
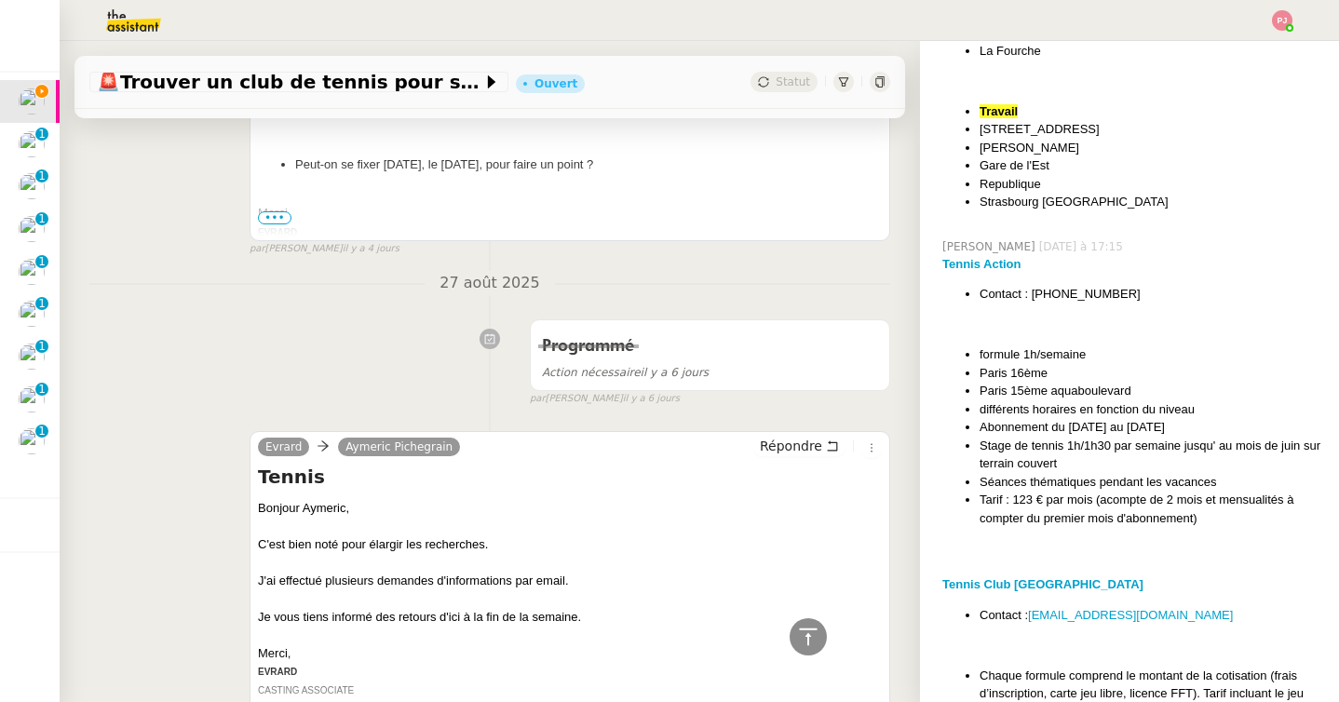
drag, startPoint x: 1213, startPoint y: 520, endPoint x: 978, endPoint y: 296, distance: 324.8
copy div "Contact : 01 45 30 91 92 formule 1h/semaine Paris 16ème Paris 15ème aquabouleva…"
click at [973, 264] on strong "Tennis Action" at bounding box center [981, 264] width 79 height 14
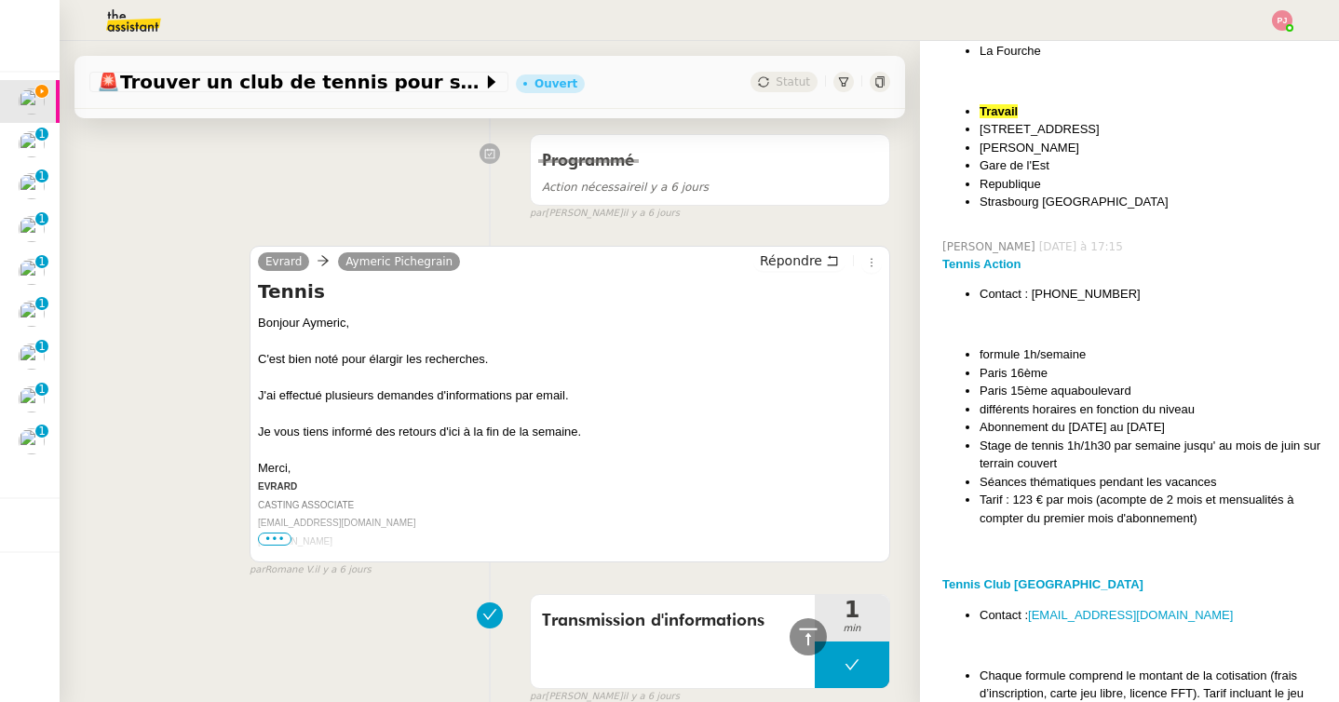
scroll to position [1498, 0]
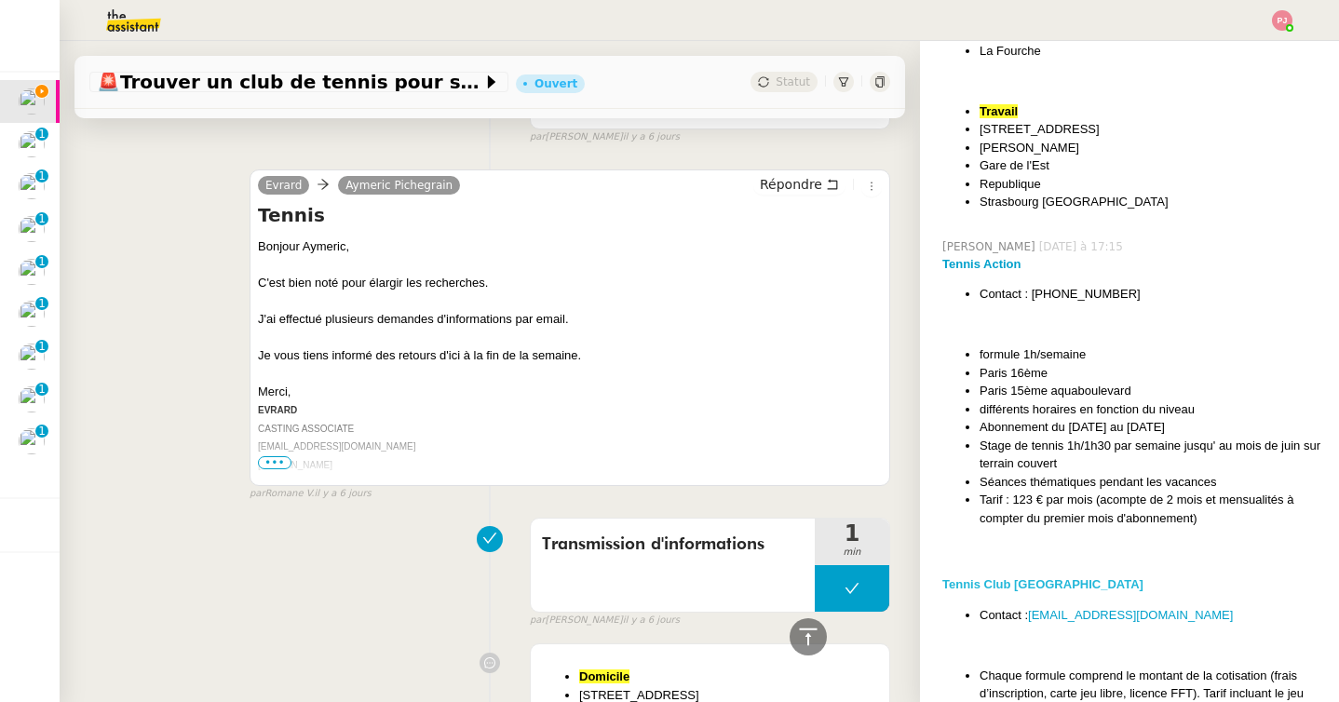
click at [1063, 585] on strong "Tennis Club Paris Centre" at bounding box center [1042, 584] width 201 height 14
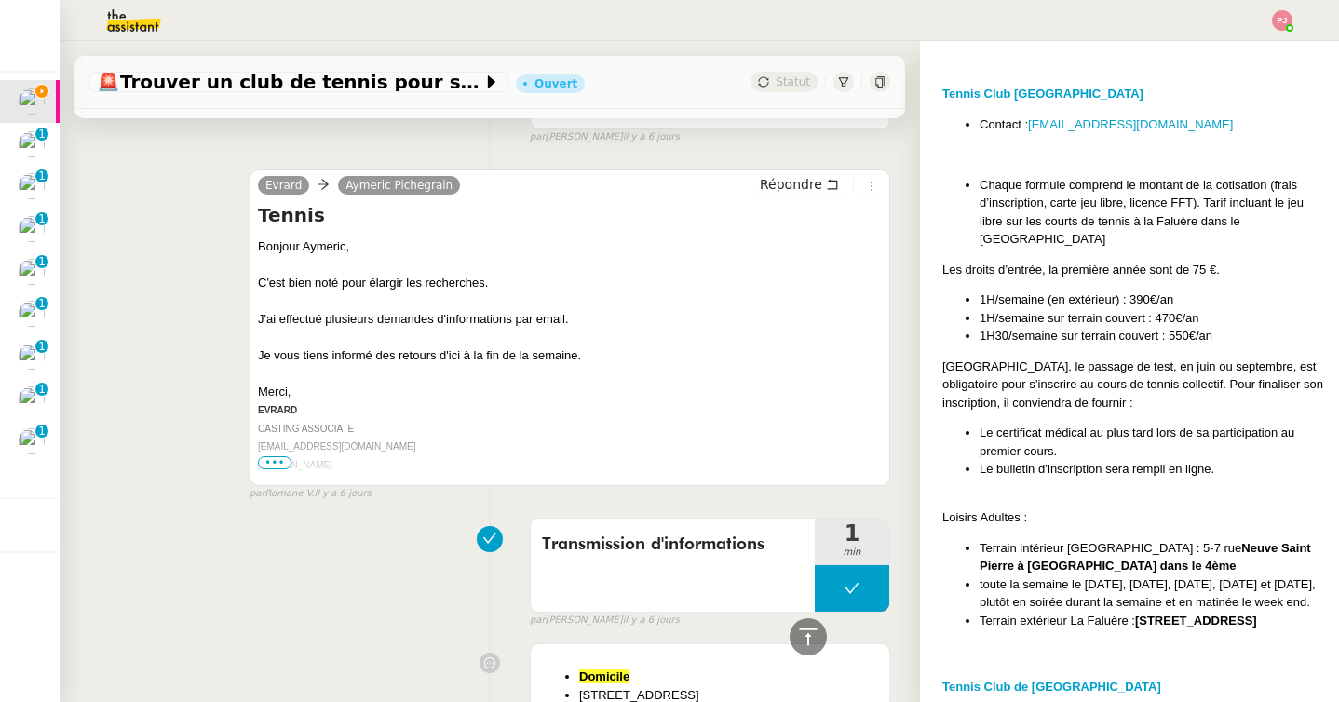
scroll to position [1000, 0]
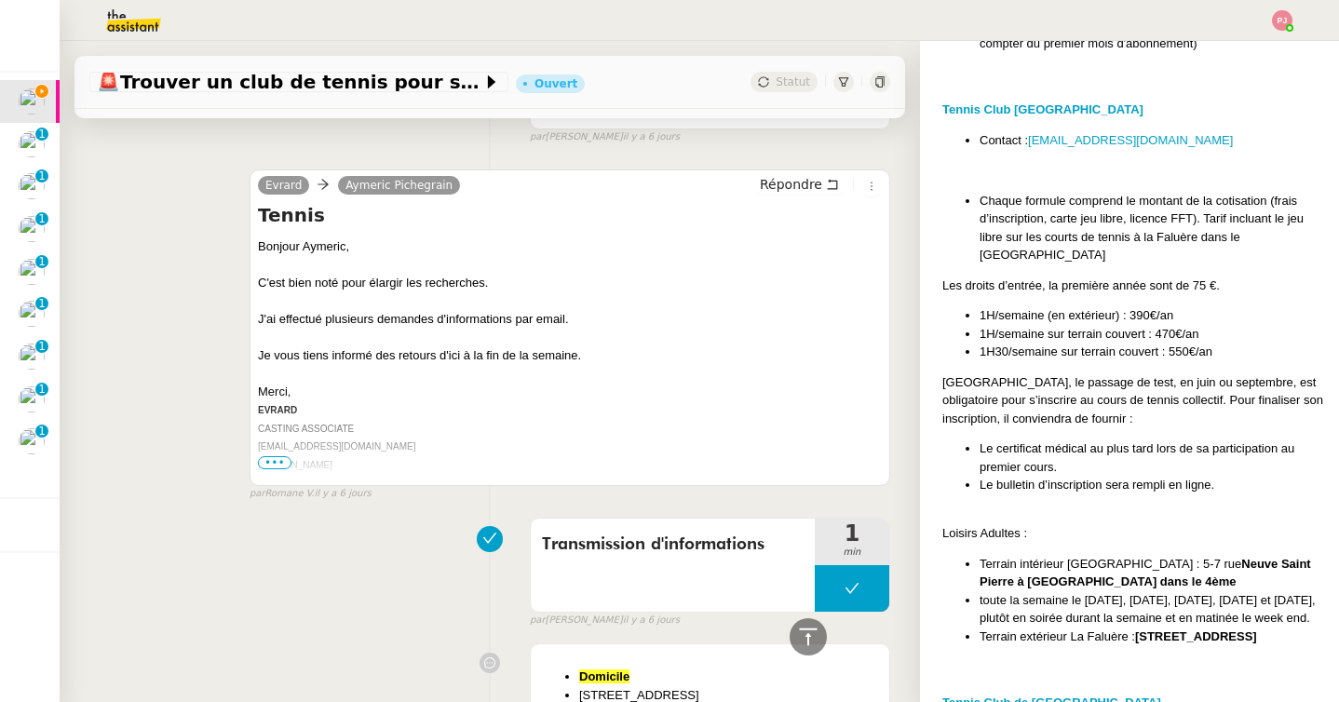
drag, startPoint x: 1022, startPoint y: 675, endPoint x: 972, endPoint y: 141, distance: 536.8
click at [972, 141] on div "Tennis Action Contact : 01 45 30 91 92 formule 1h/semaine Paris 16ème Paris 15è…" at bounding box center [1133, 449] width 382 height 1338
copy div "Contact : tcpariscentre@gmail.com Chaque formule comprend le montant de la coti…"
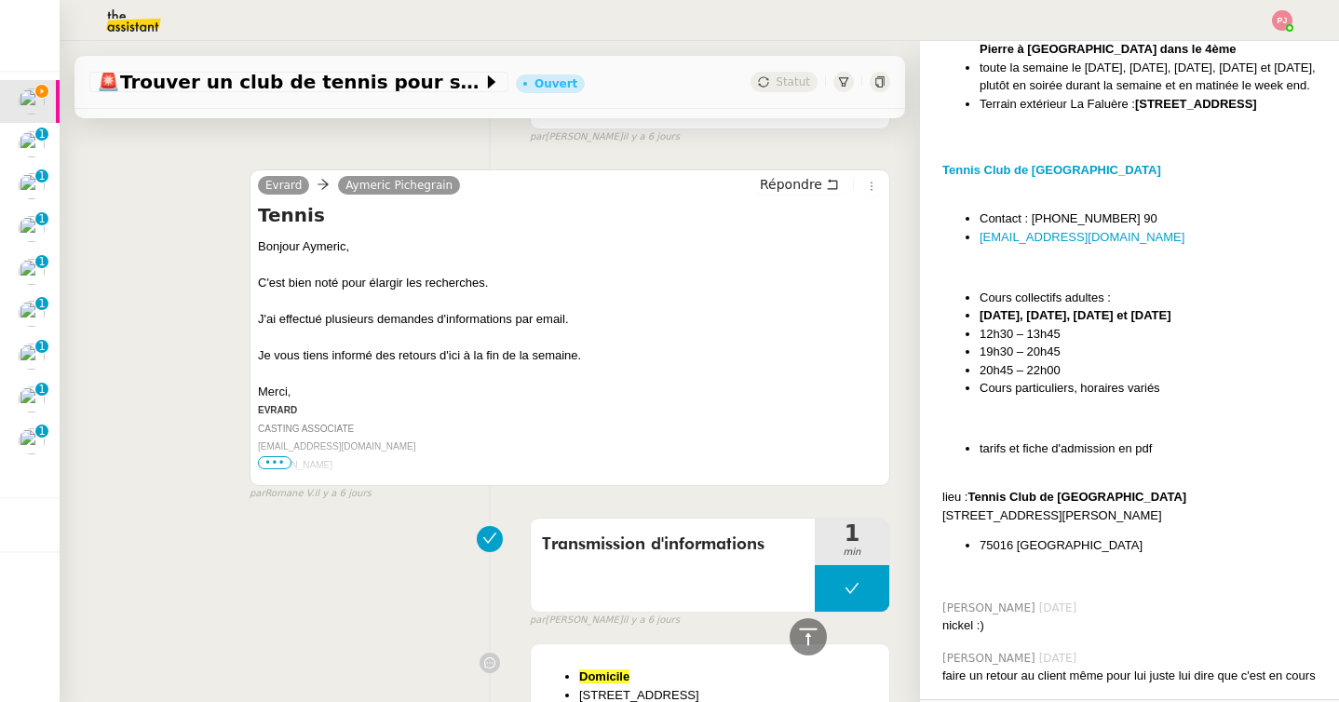
scroll to position [1569, 0]
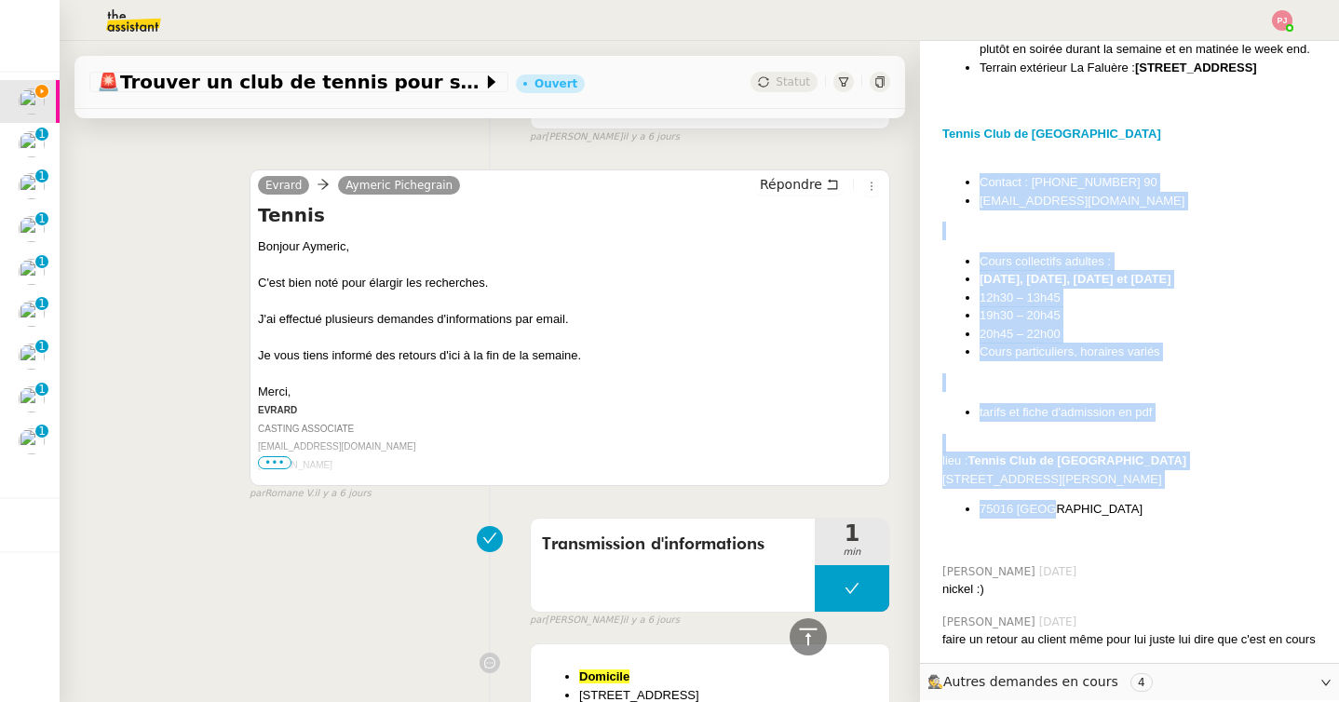
drag, startPoint x: 1076, startPoint y: 549, endPoint x: 967, endPoint y: 221, distance: 346.3
copy div "Contact : +33 (0)1 46 47 73 90 contact@tennisclubdeparis.fr Cours collectifs ad…"
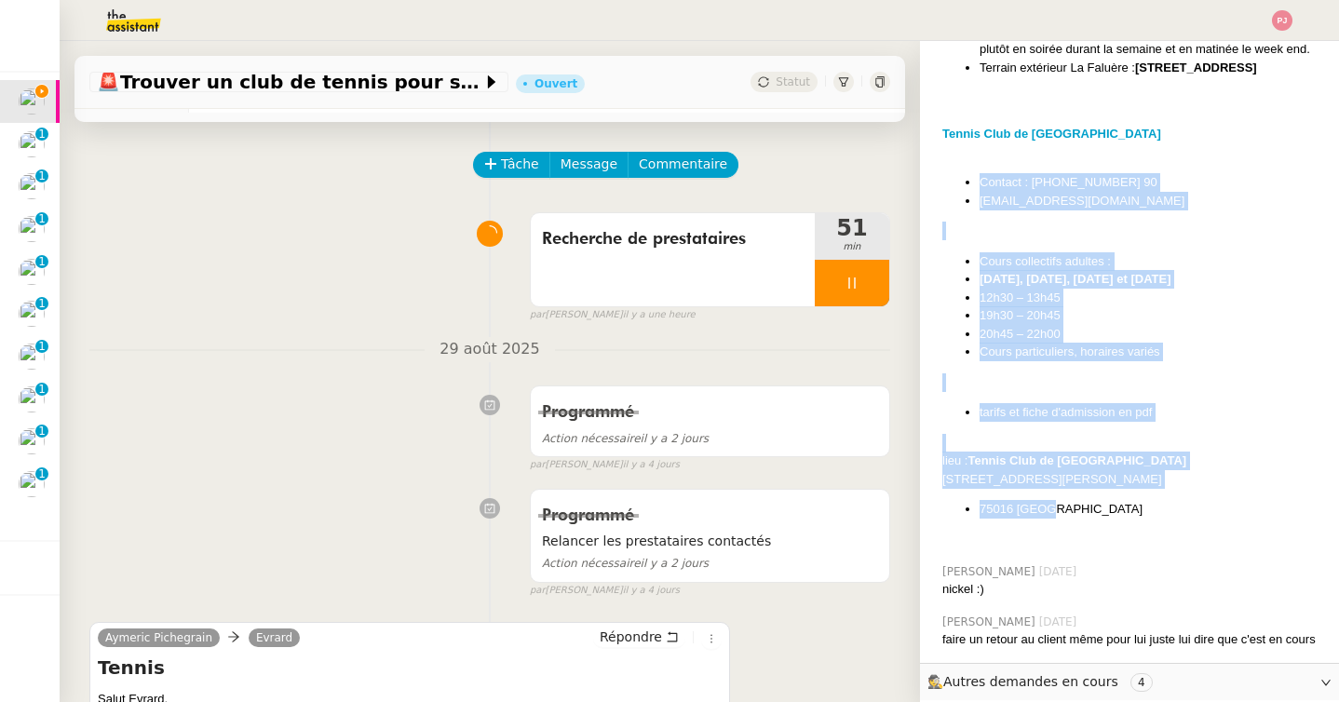
scroll to position [0, 0]
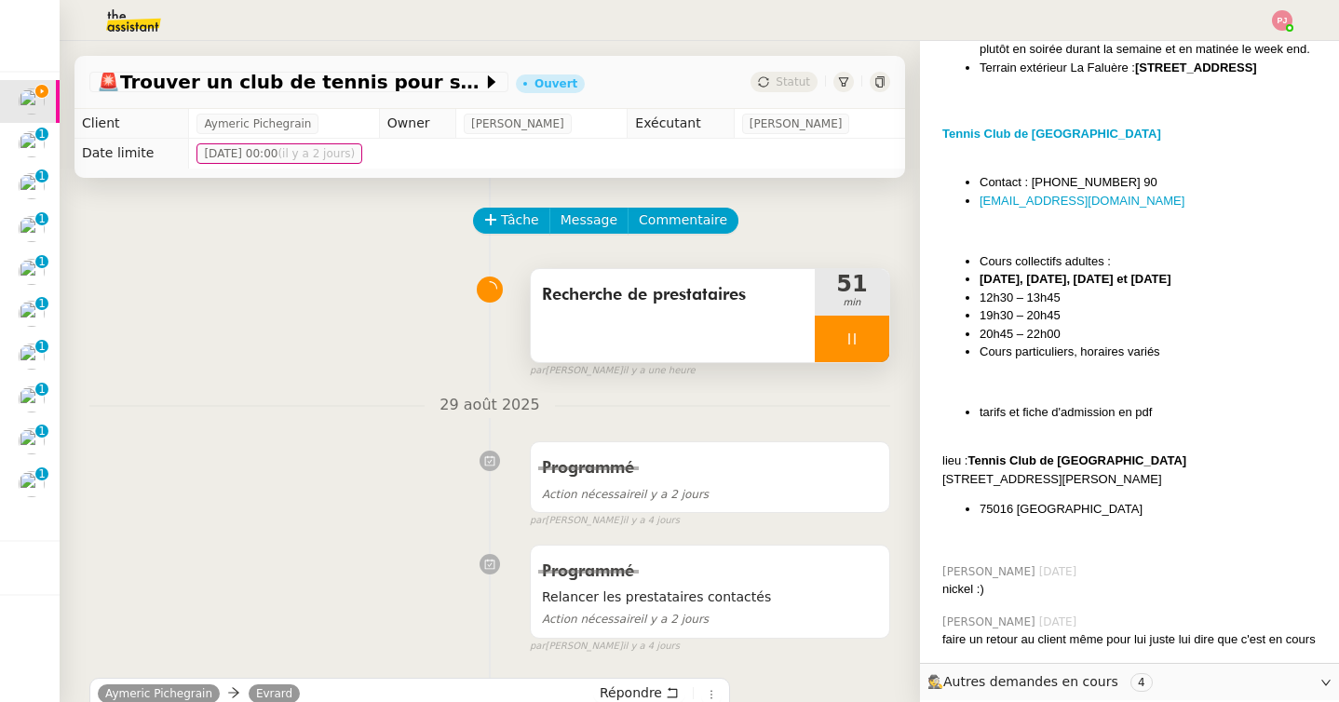
click at [827, 347] on div at bounding box center [852, 339] width 75 height 47
click at [862, 339] on button at bounding box center [870, 339] width 37 height 47
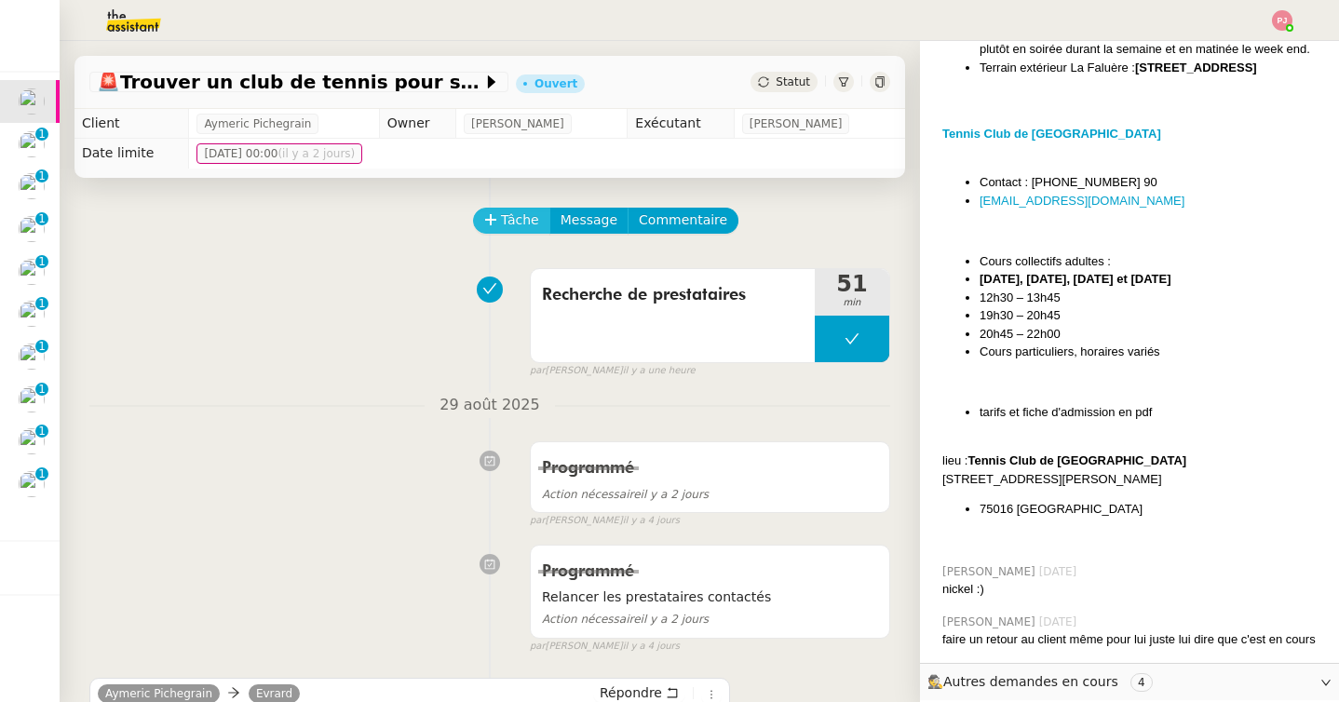
click at [519, 218] on span "Tâche" at bounding box center [520, 220] width 38 height 21
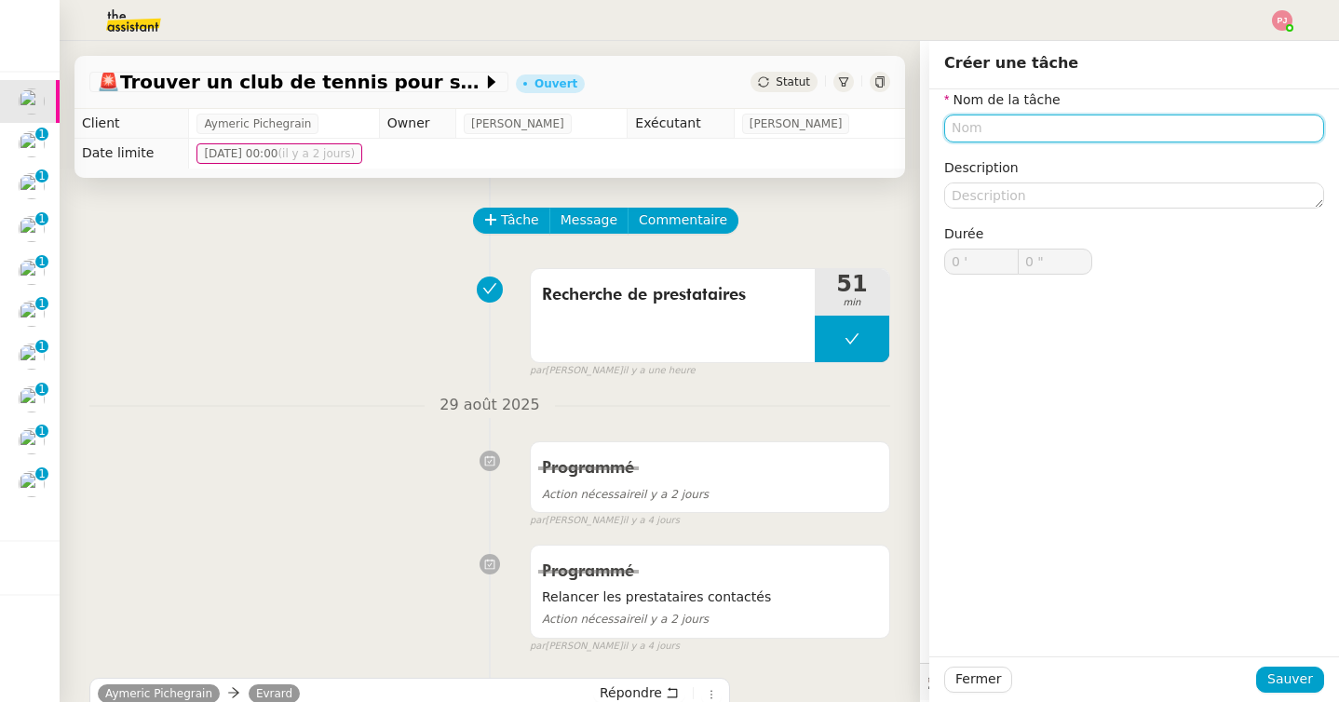
click at [988, 142] on div "Nom de la tâche Description Durée 0 ' 0 "" at bounding box center [1134, 196] width 380 height 215
click at [988, 142] on input "text" at bounding box center [1134, 128] width 380 height 27
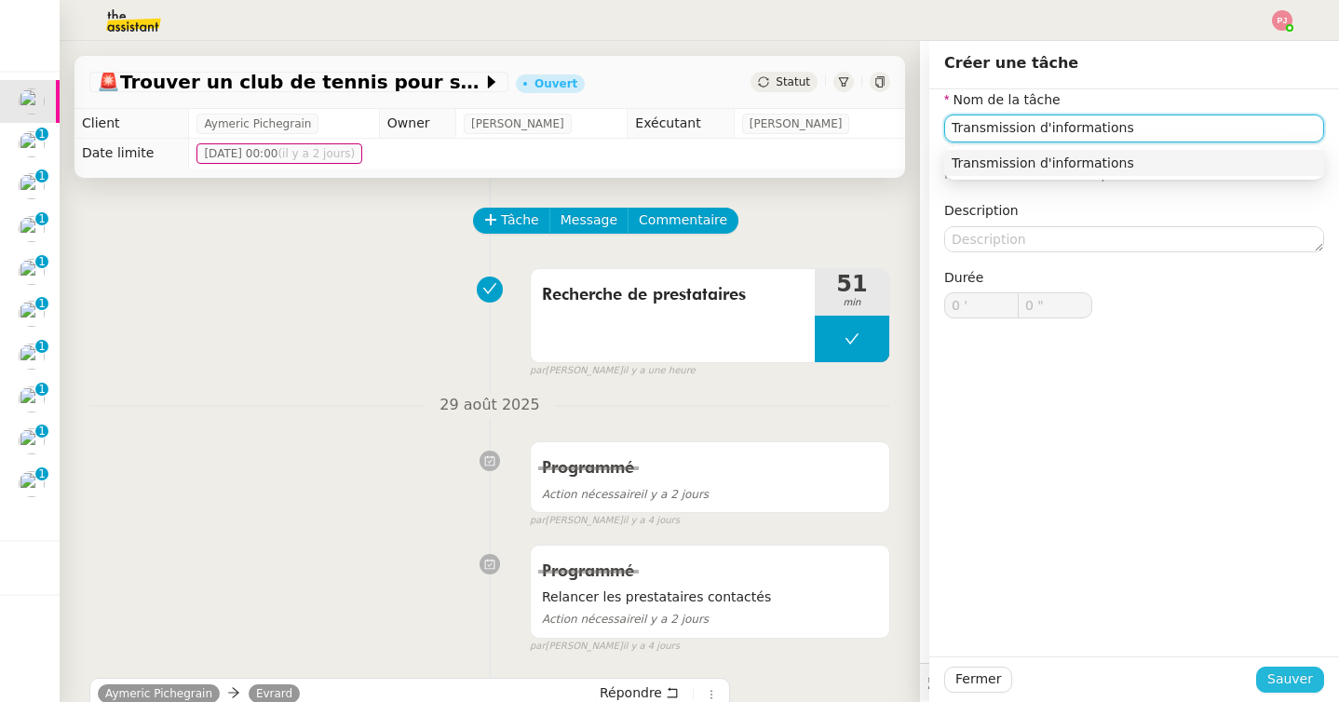
type input "Transmission d'informations"
click at [1277, 680] on span "Sauver" at bounding box center [1290, 679] width 46 height 21
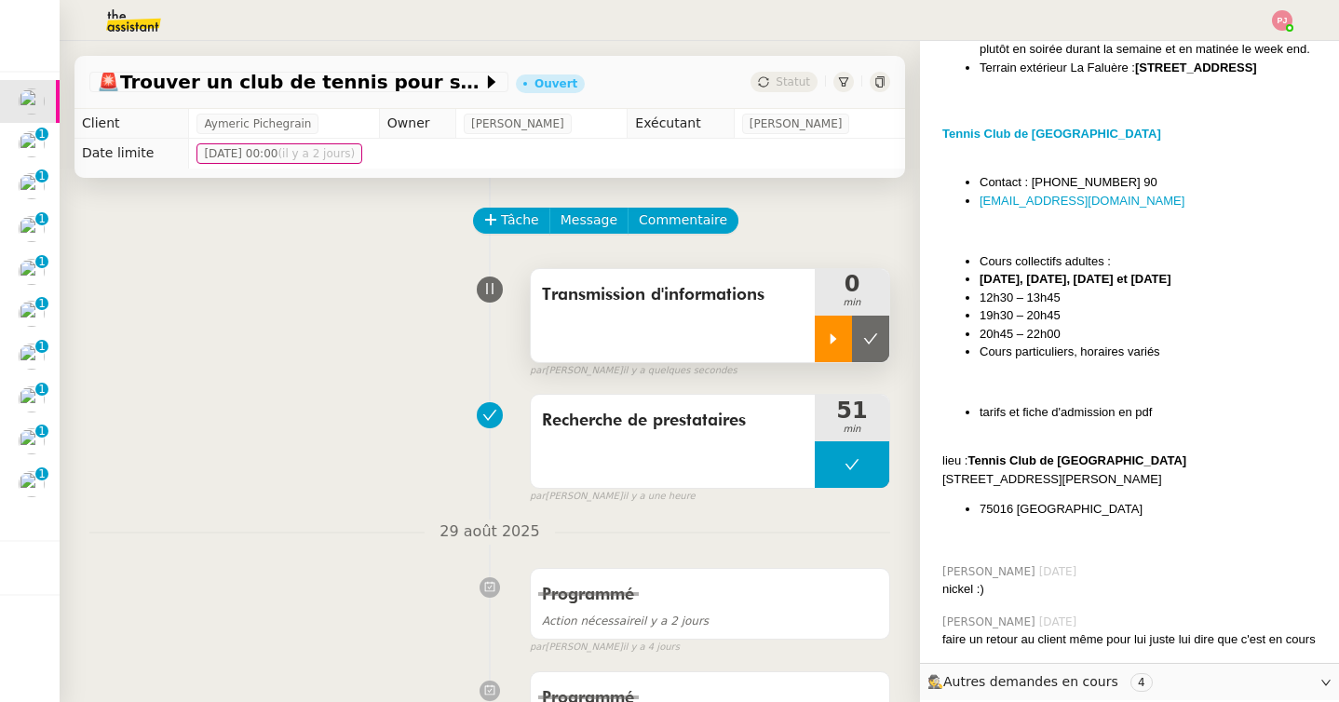
click at [839, 345] on icon at bounding box center [833, 339] width 15 height 15
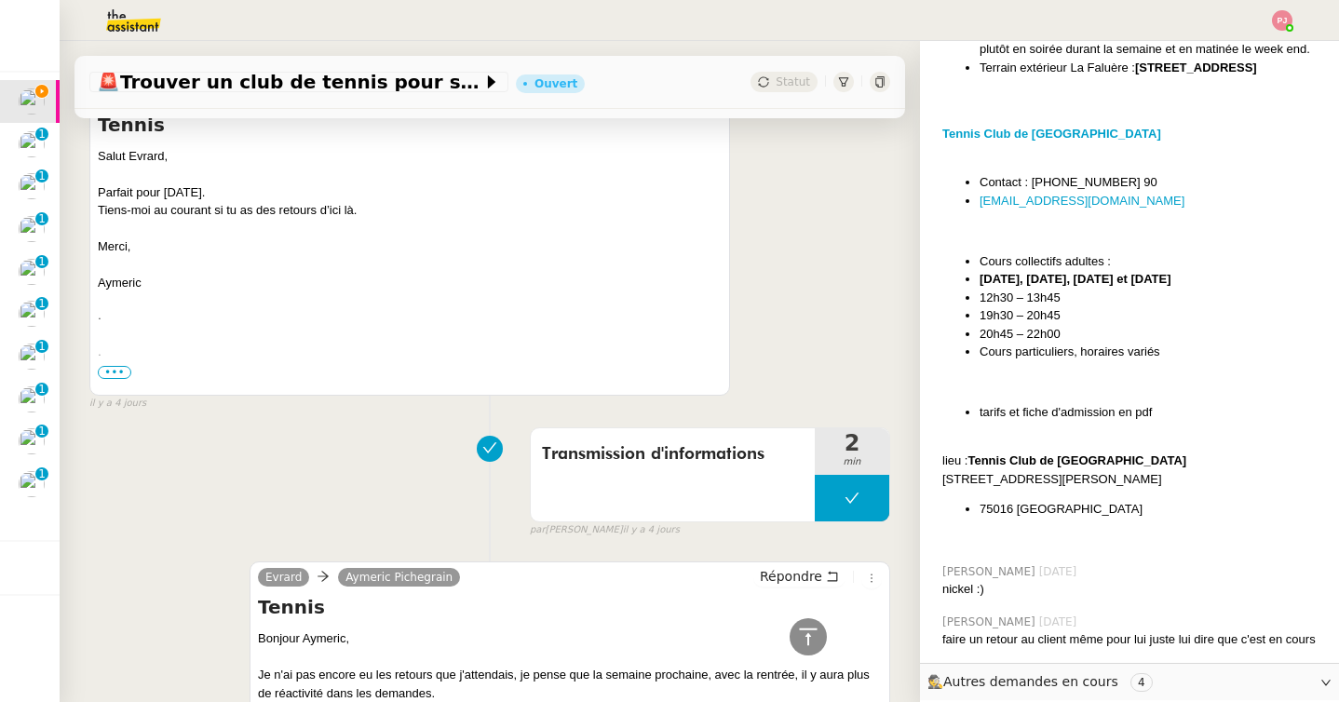
scroll to position [593, 0]
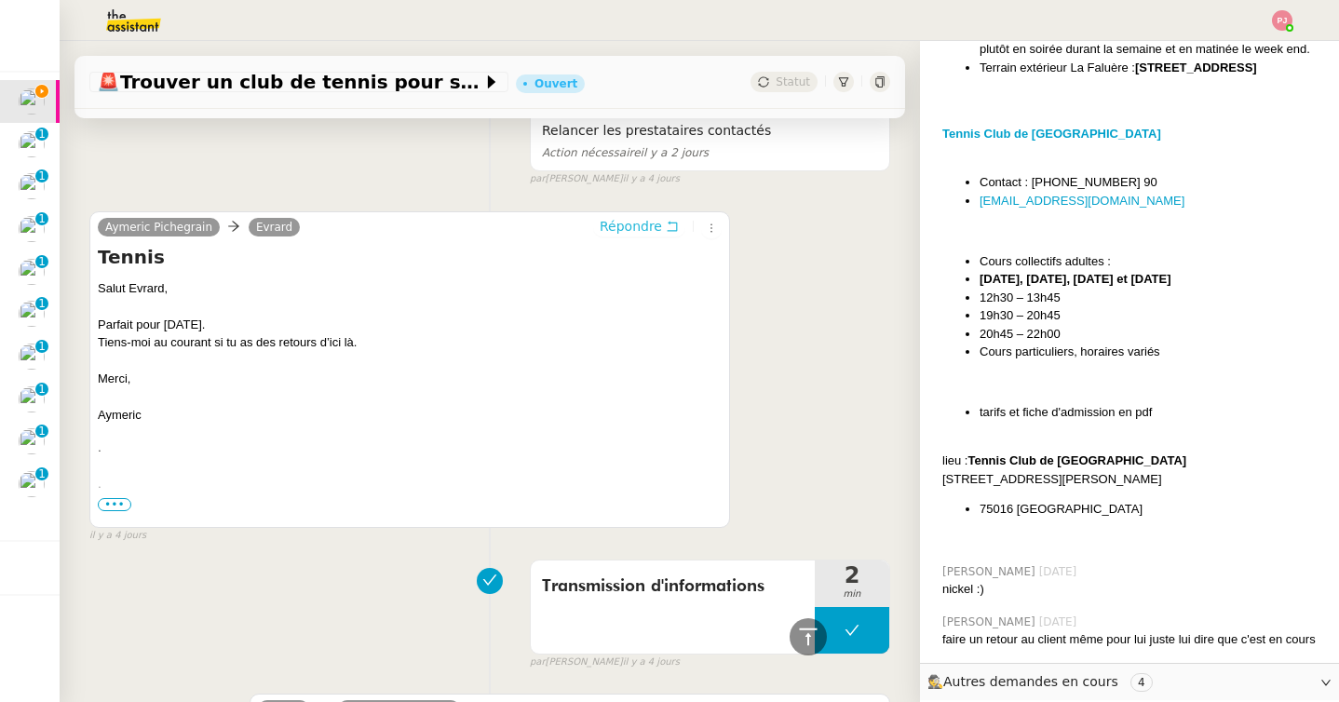
click at [649, 227] on span "Répondre" at bounding box center [631, 226] width 62 height 19
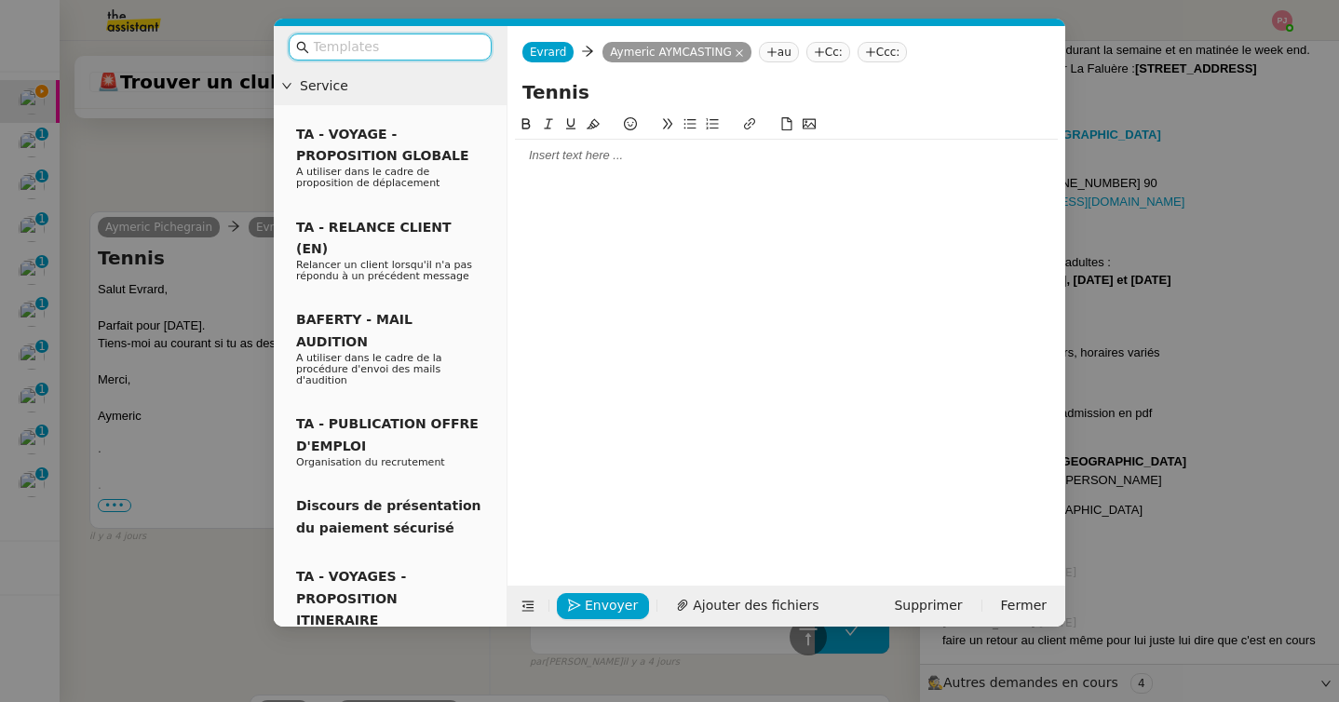
scroll to position [1570, 0]
click at [612, 157] on div at bounding box center [786, 155] width 543 height 17
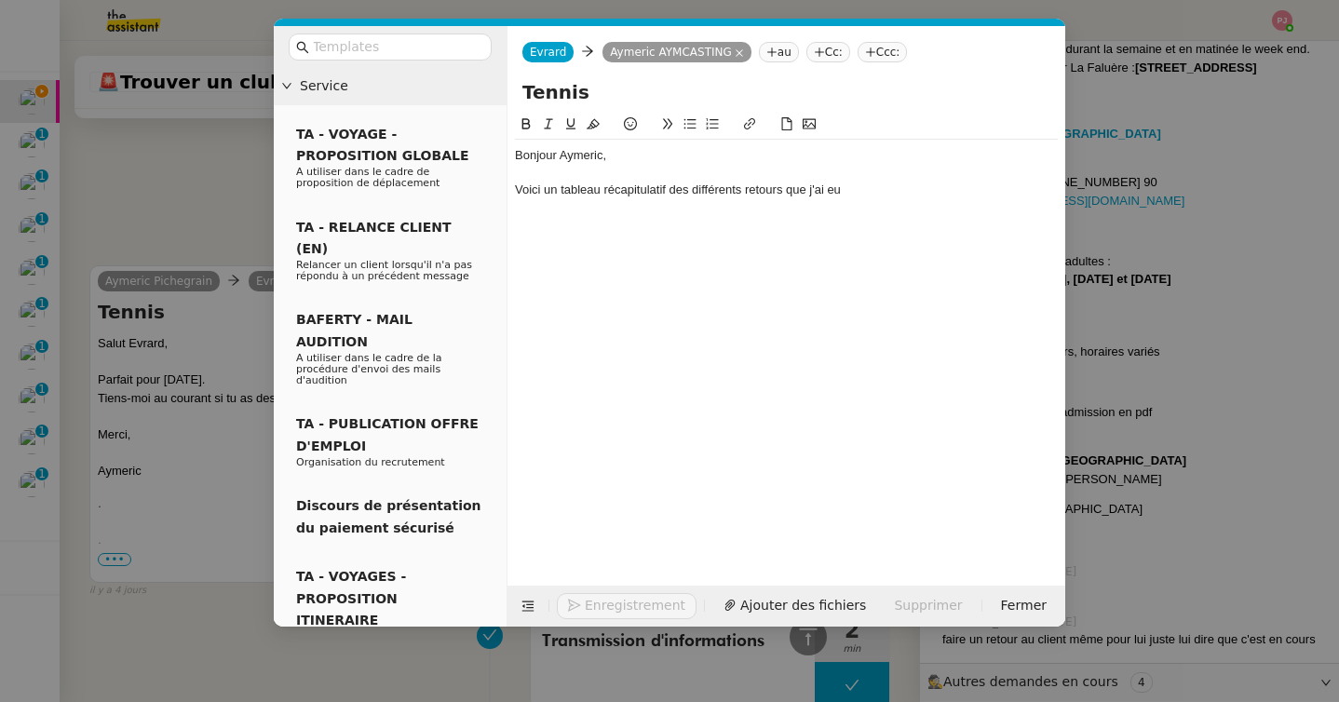
scroll to position [790, 0]
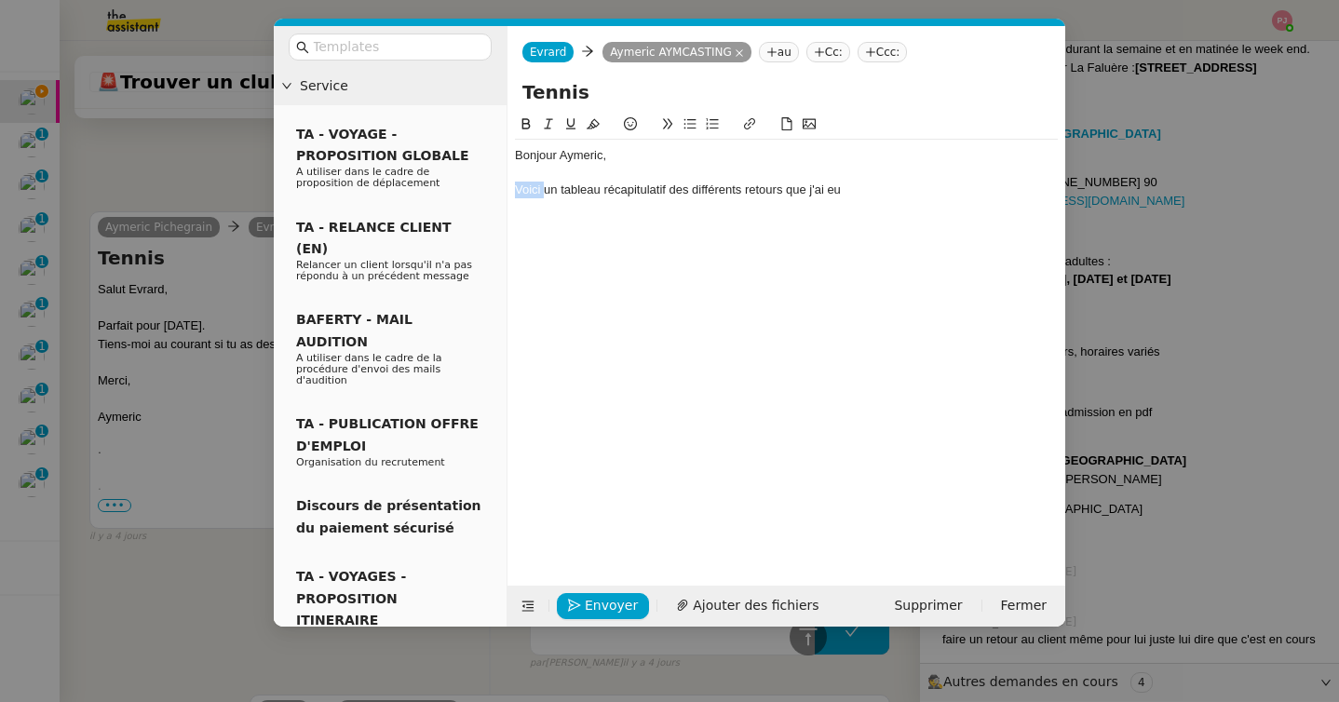
drag, startPoint x: 543, startPoint y: 193, endPoint x: 497, endPoint y: 193, distance: 45.6
click at [497, 193] on nz-layout "Service TA - VOYAGE - PROPOSITION GLOBALE A utiliser dans le cadre de propositi…" at bounding box center [670, 326] width 792 height 601
click at [936, 196] on div "Vous trouverez un tableau récapitulatif des différents retours que j'ai eu" at bounding box center [786, 190] width 543 height 17
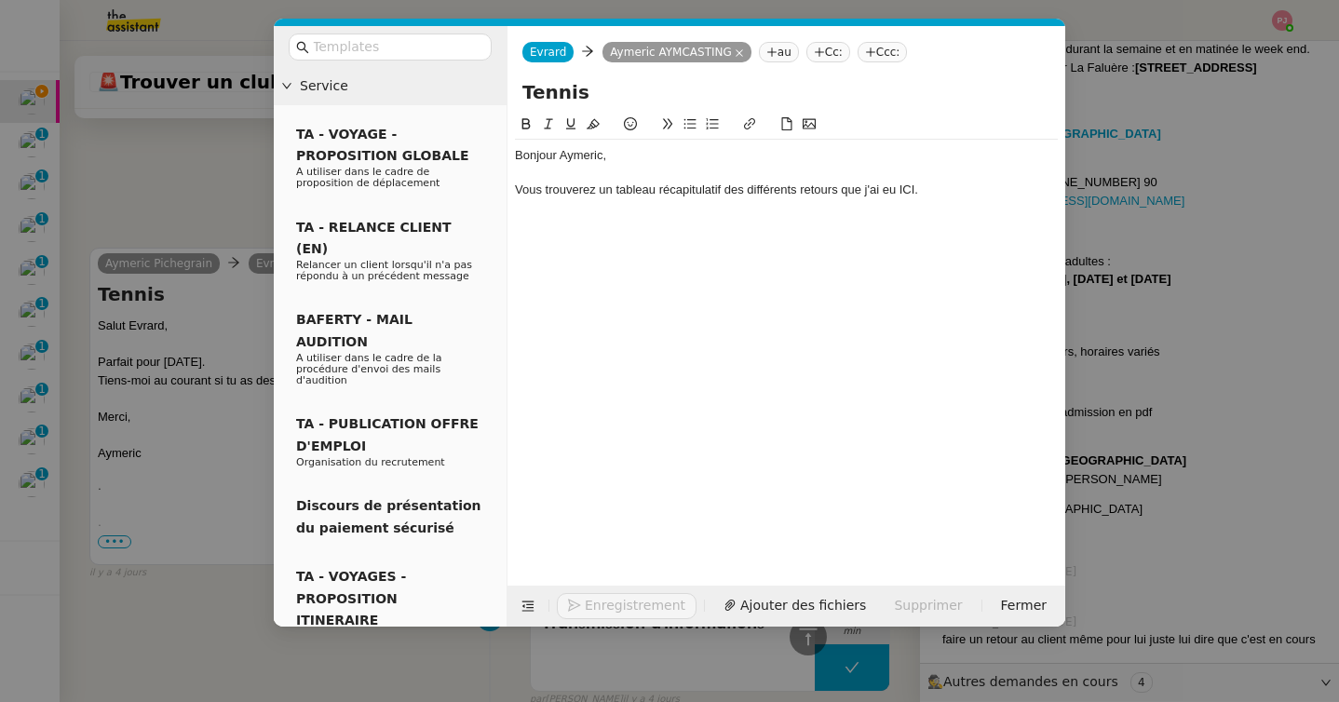
scroll to position [826, 0]
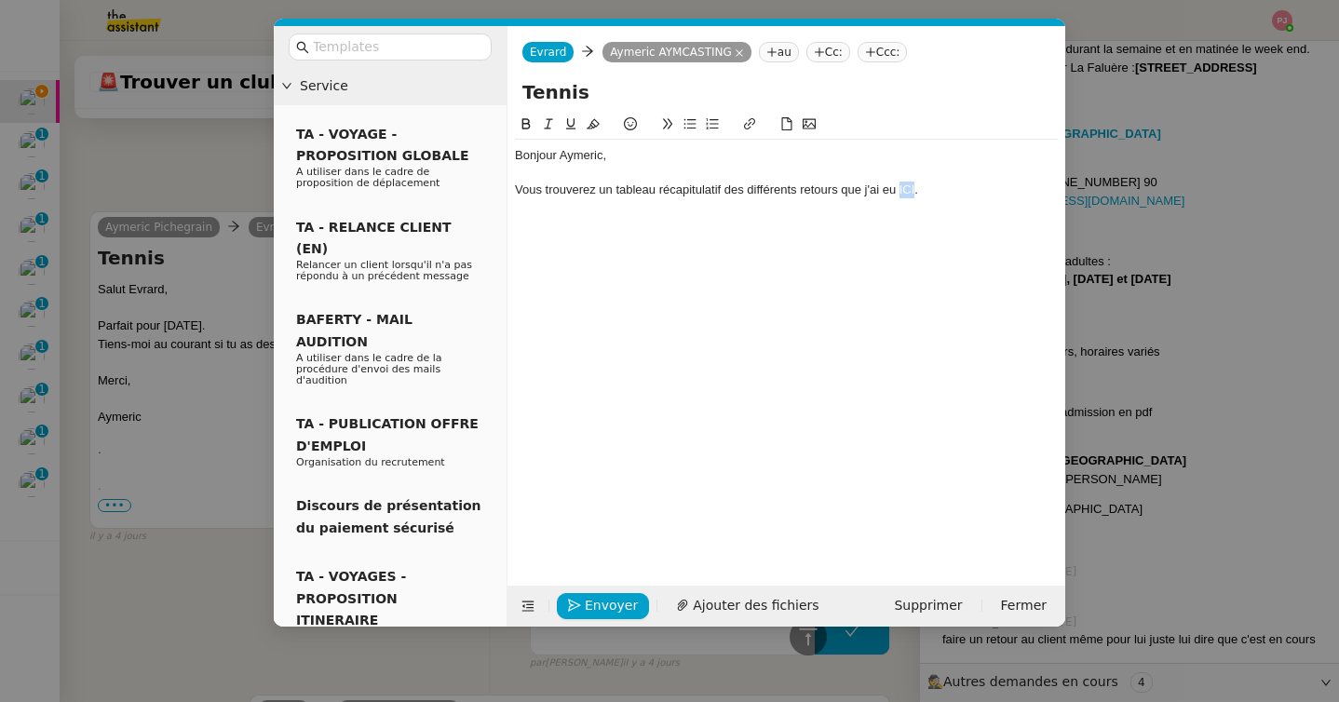
drag, startPoint x: 915, startPoint y: 192, endPoint x: 899, endPoint y: 191, distance: 16.8
click at [899, 191] on div "Vous trouverez un tableau récapitulatif des différents retours que j'ai eu ICI." at bounding box center [786, 190] width 543 height 17
click at [751, 119] on icon at bounding box center [749, 123] width 11 height 11
paste input "https://docs.google.com/spreadsheets/d/1rkwuWThskPPjgSlSDe1hDIfrEpSYftYbVHDbohr…"
type input "https://docs.google.com/spreadsheets/d/1rkwuWThskPPjgSlSDe1hDIfrEpSYftYbVHDbohr…"
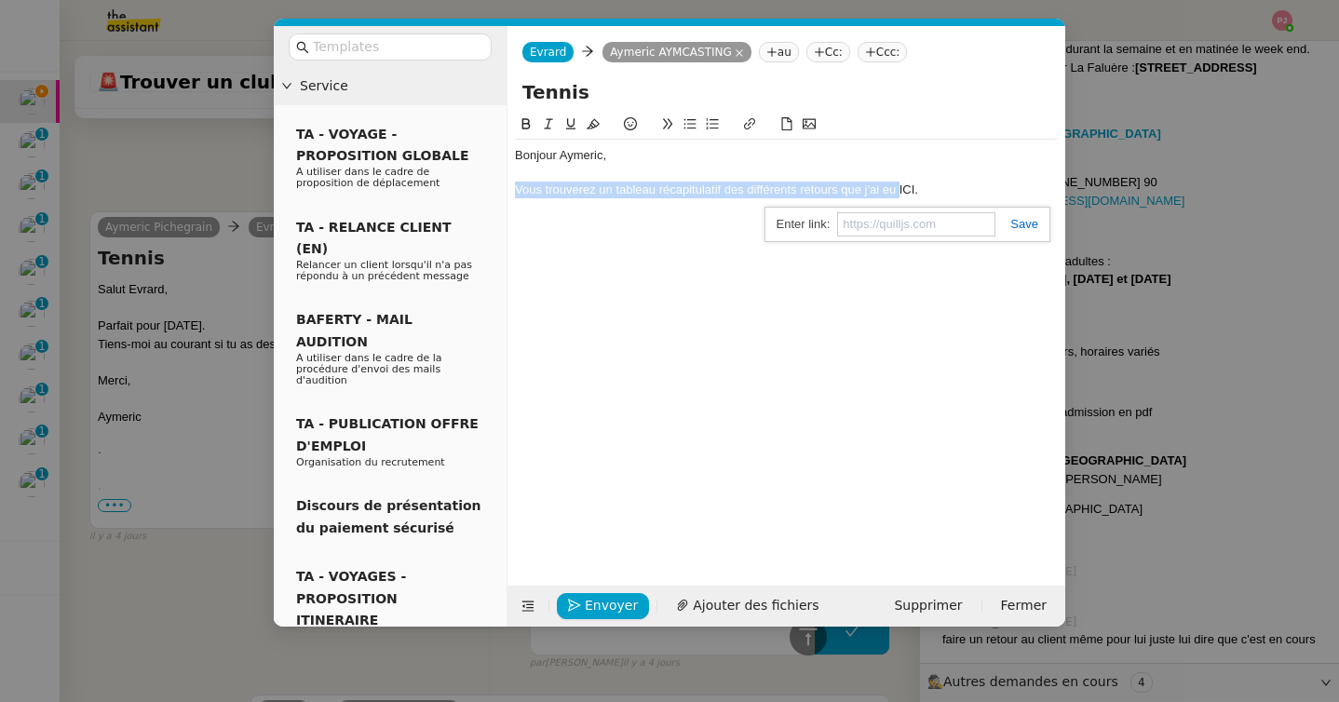
scroll to position [0, 0]
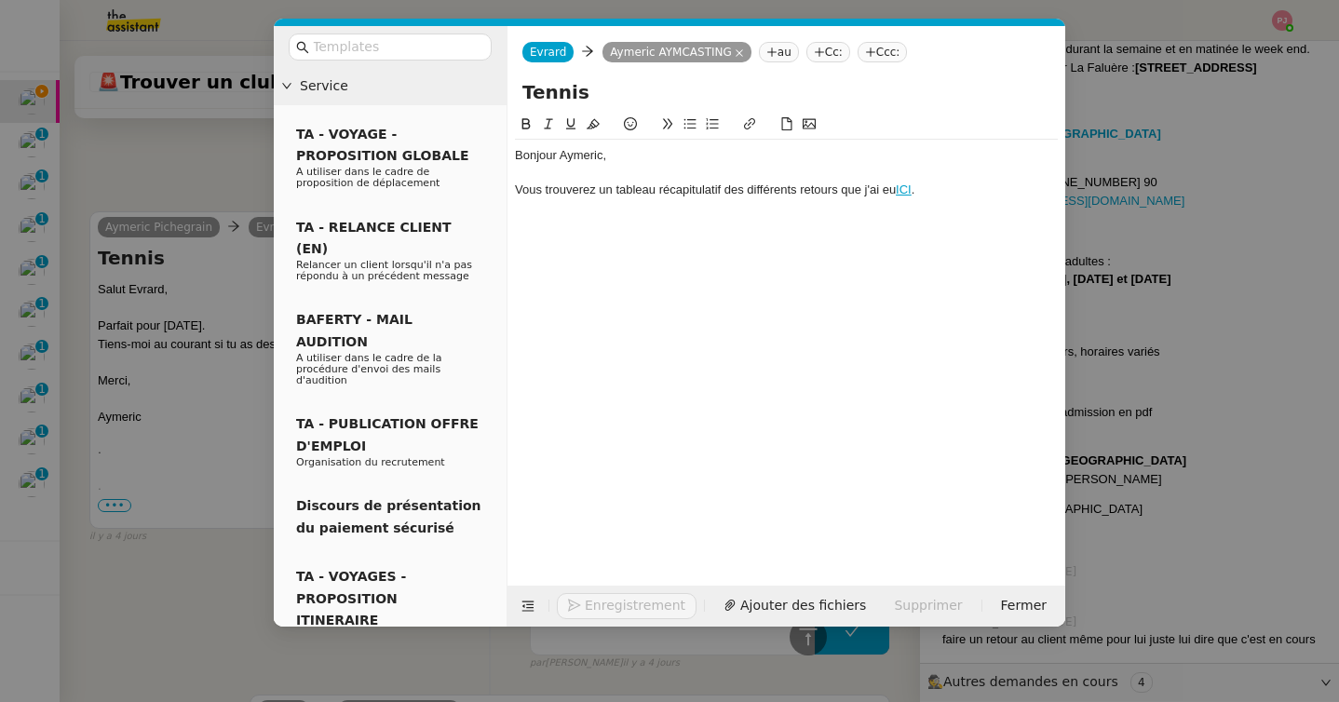
click at [941, 194] on div "Vous trouverez un tableau récapitulatif des différents retours que j'ai eu ICI ." at bounding box center [786, 190] width 543 height 17
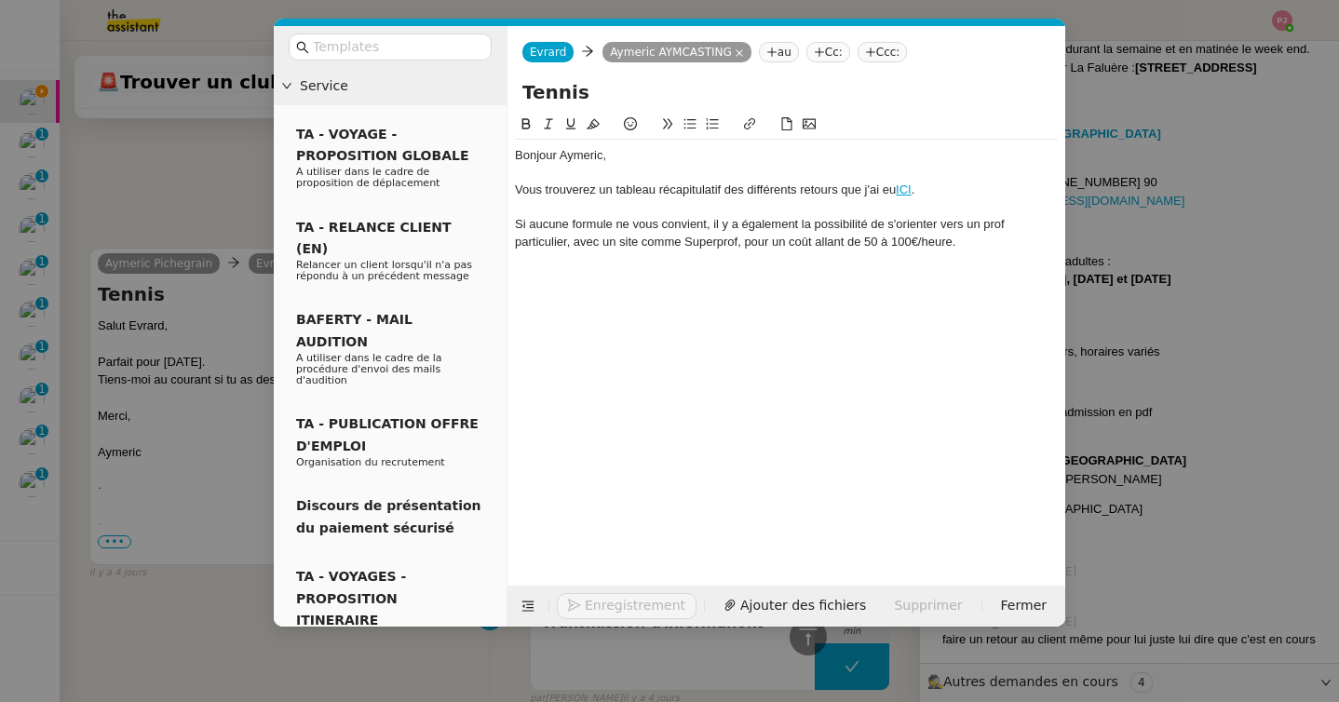
scroll to position [917, 0]
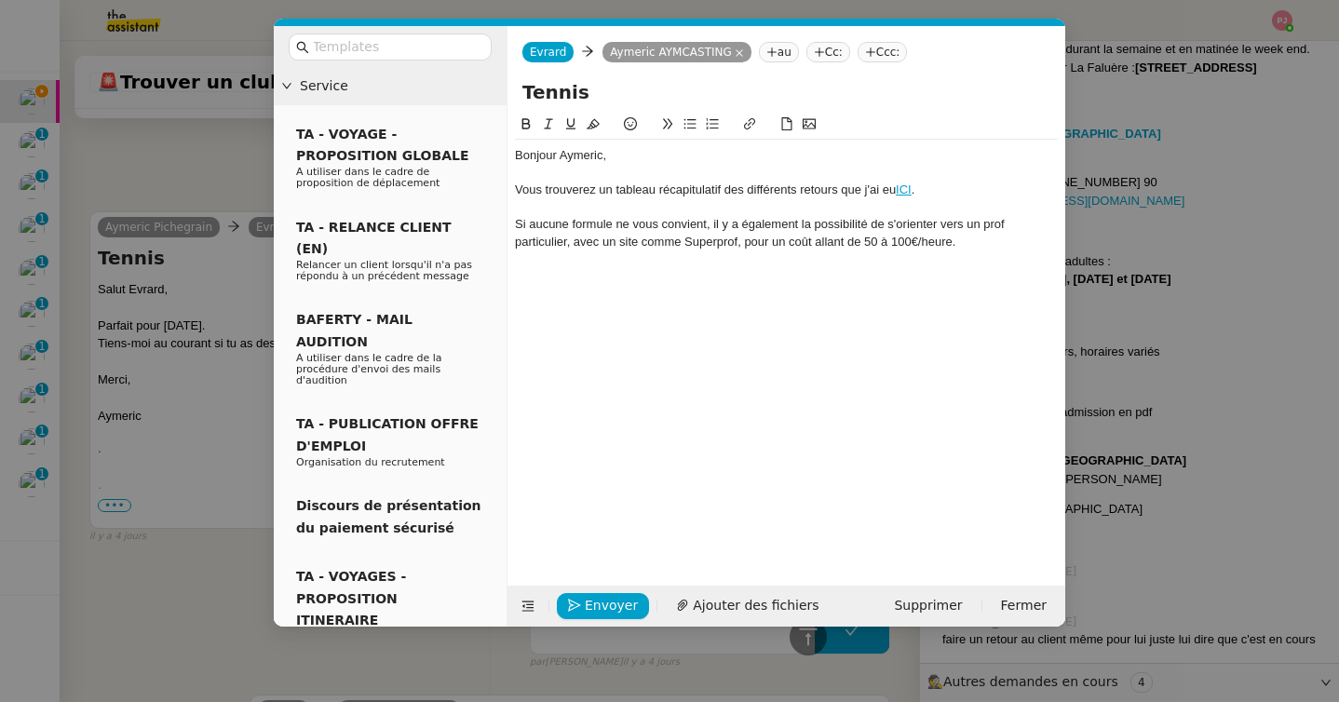
click at [940, 190] on div "Vous trouverez un tableau récapitulatif des différents retours que j'ai eu ICI ." at bounding box center [786, 190] width 543 height 17
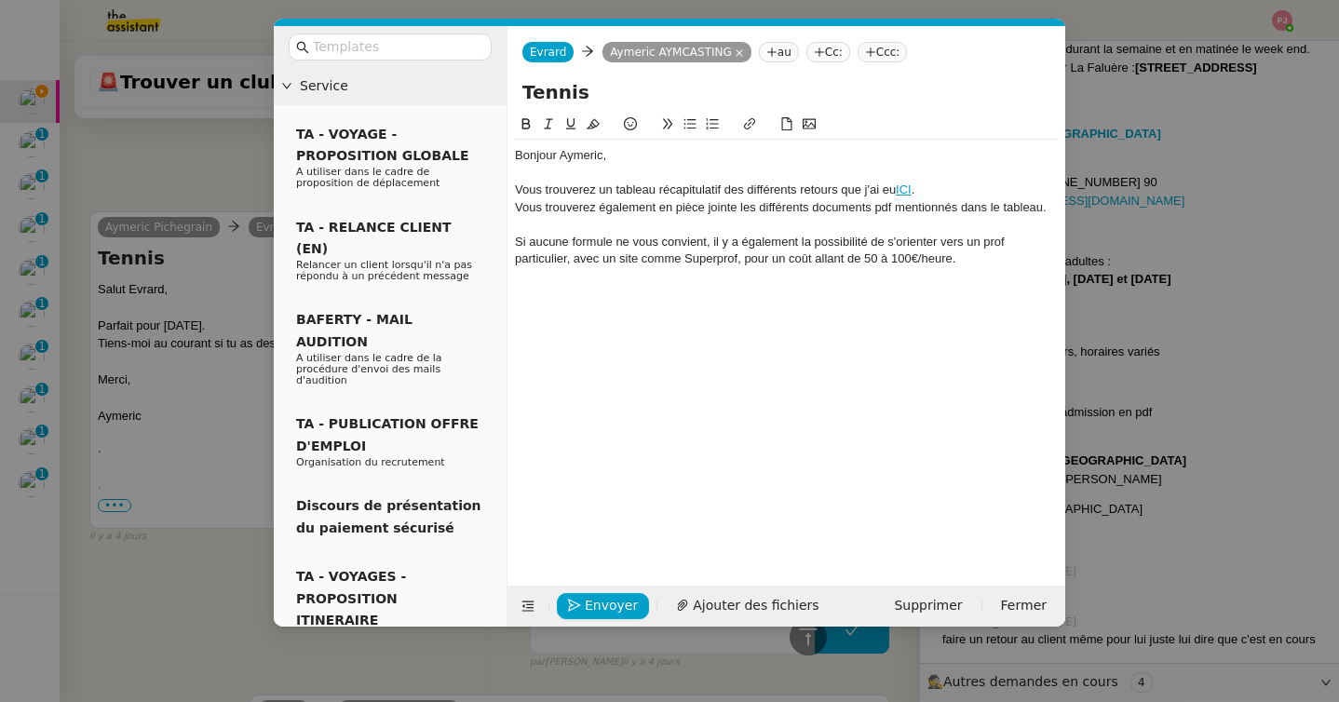
scroll to position [935, 0]
click at [975, 260] on div "Si aucune formule ne vous convient, il y a également la possibilité de s'orient…" at bounding box center [786, 251] width 543 height 34
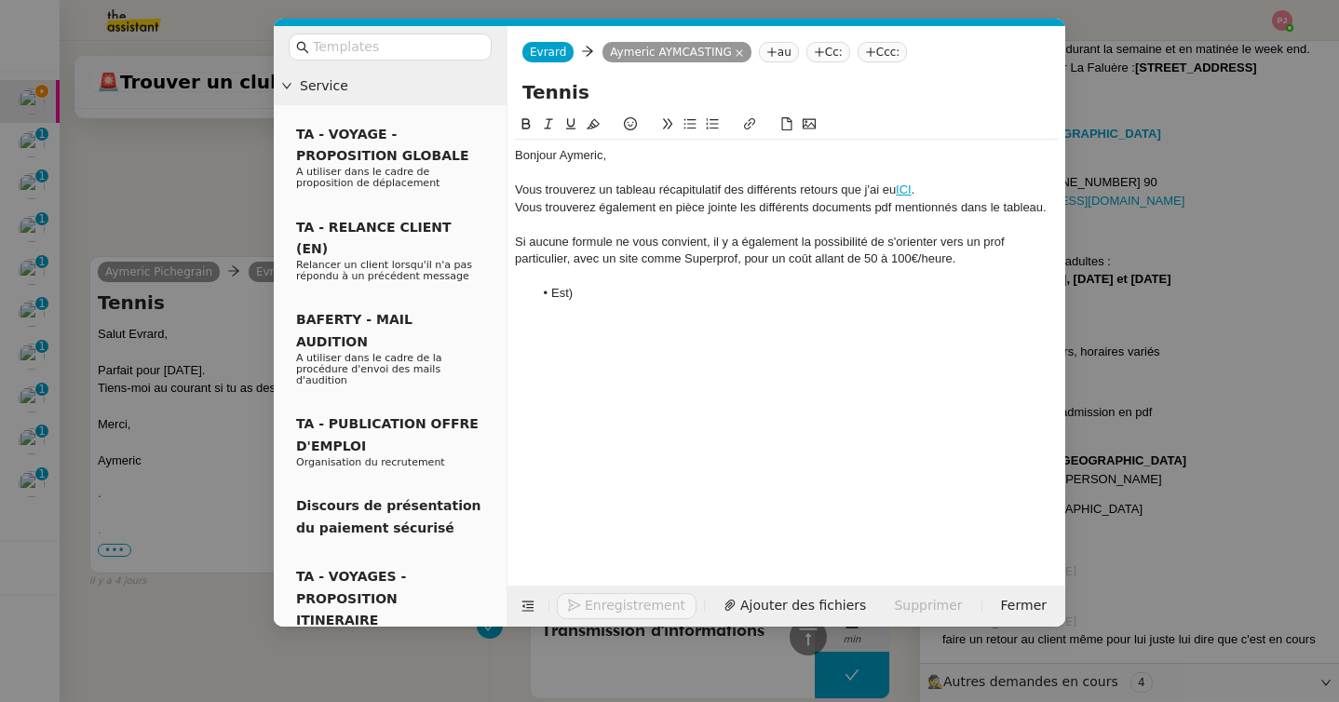
scroll to position [980, 0]
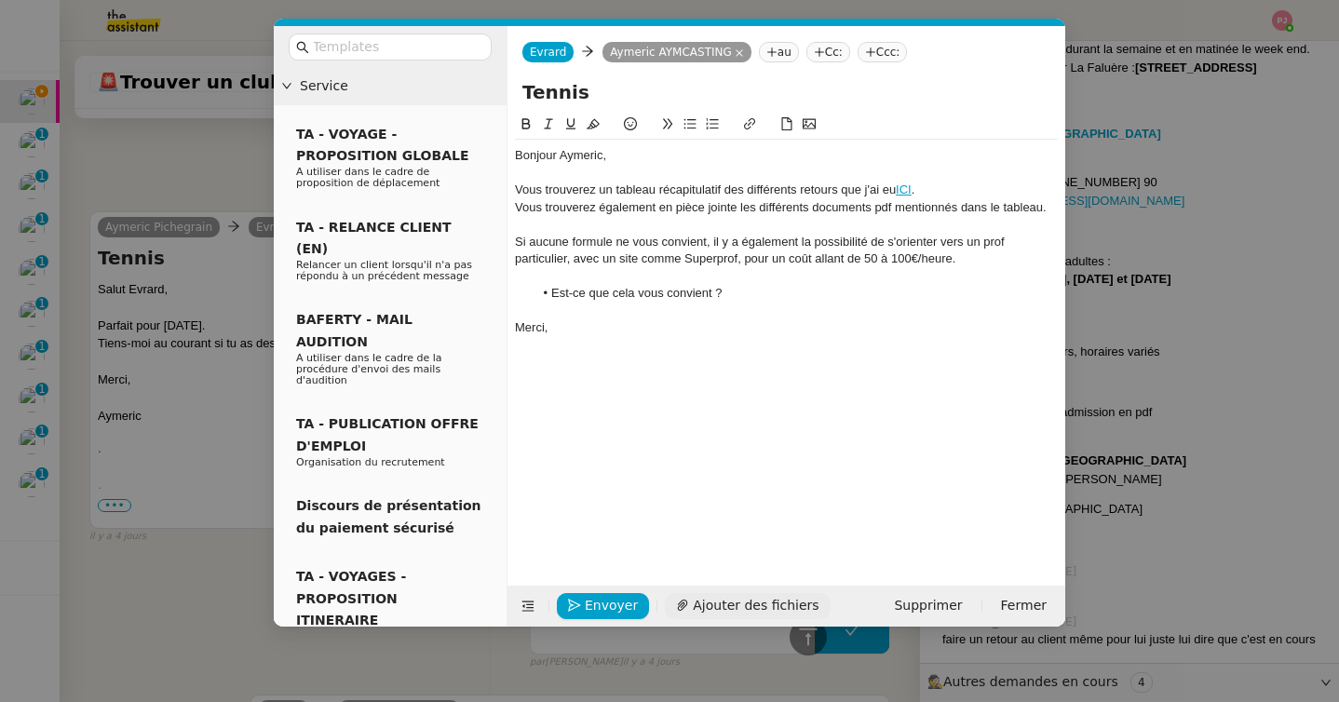
click at [753, 597] on span "Ajouter des fichiers" at bounding box center [756, 605] width 126 height 21
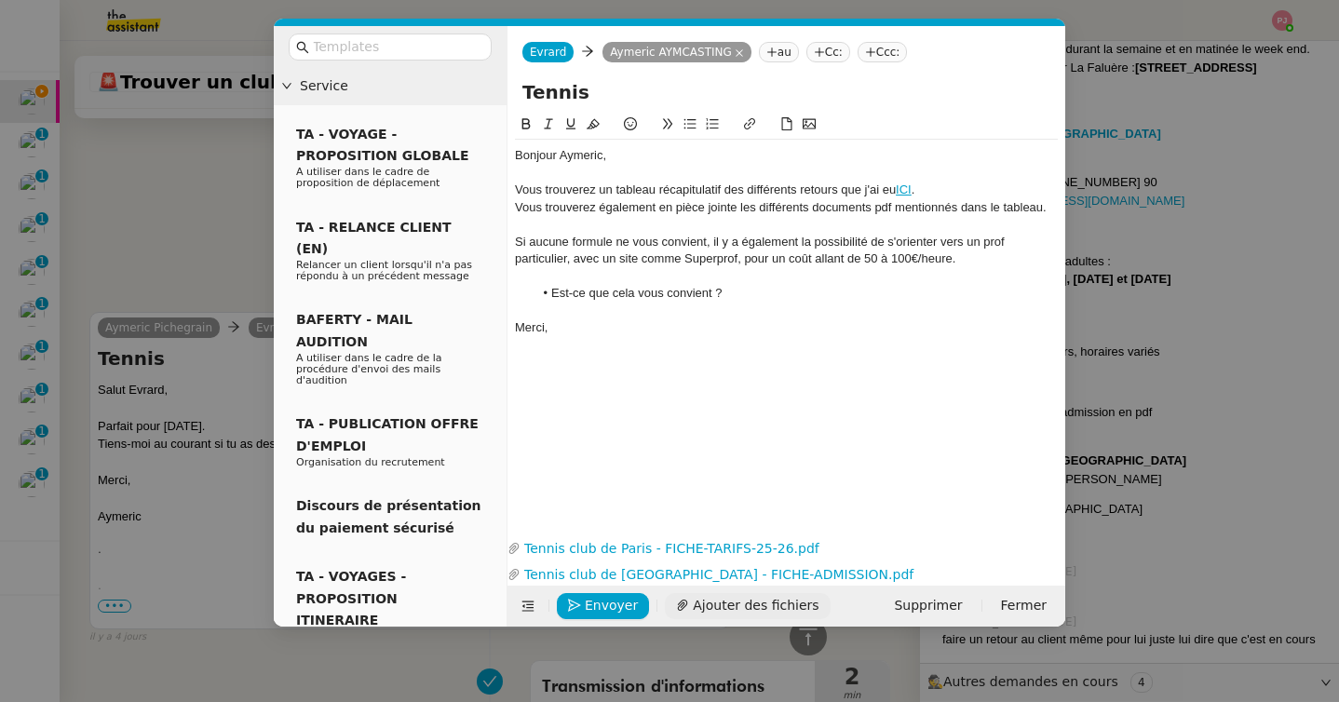
scroll to position [1080, 0]
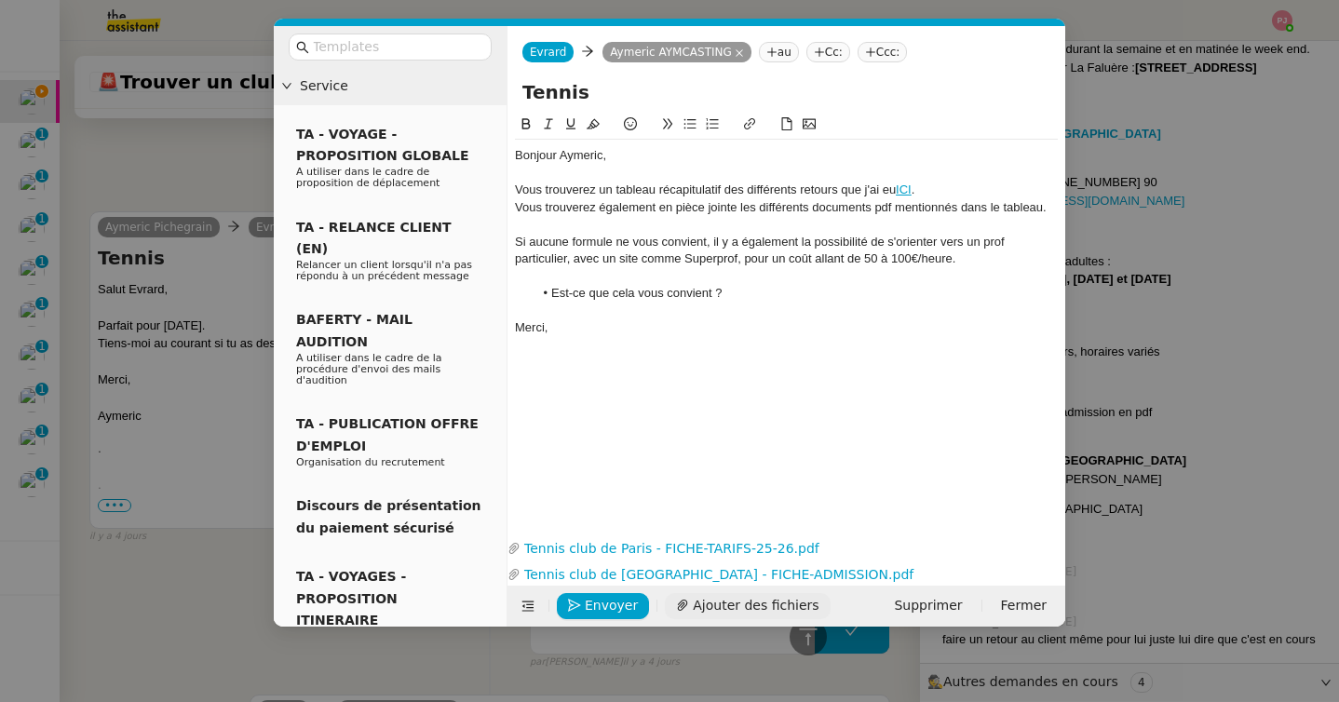
click at [696, 606] on span "Ajouter des fichiers" at bounding box center [756, 605] width 126 height 21
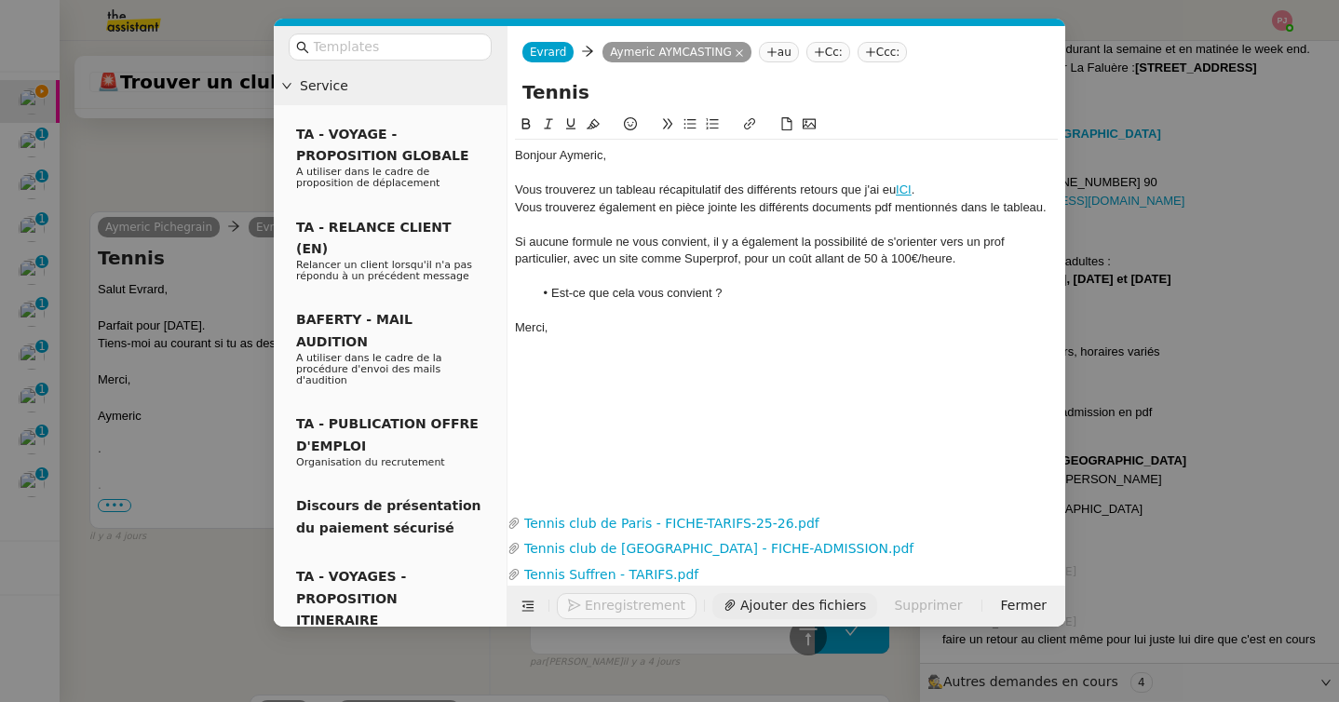
scroll to position [1104, 0]
click at [603, 603] on span "Envoyer" at bounding box center [611, 605] width 53 height 21
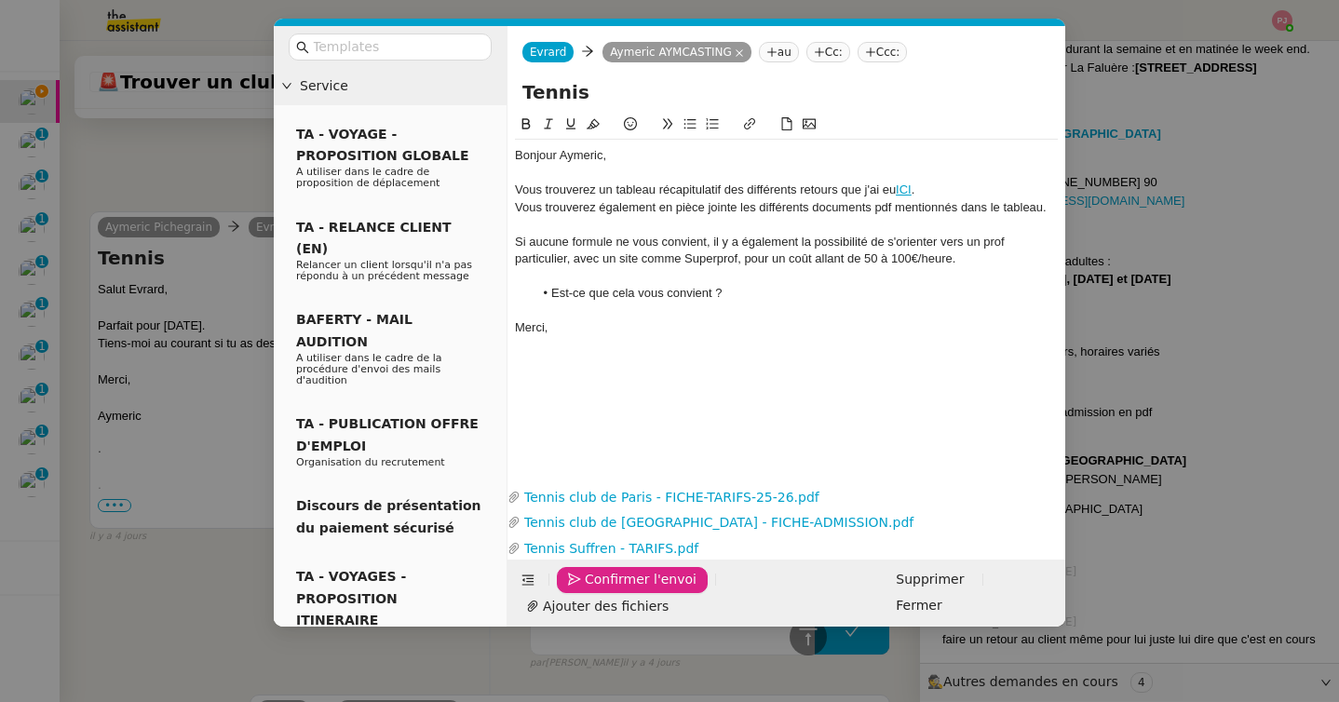
click at [603, 590] on span "Confirmer l'envoi" at bounding box center [641, 579] width 112 height 21
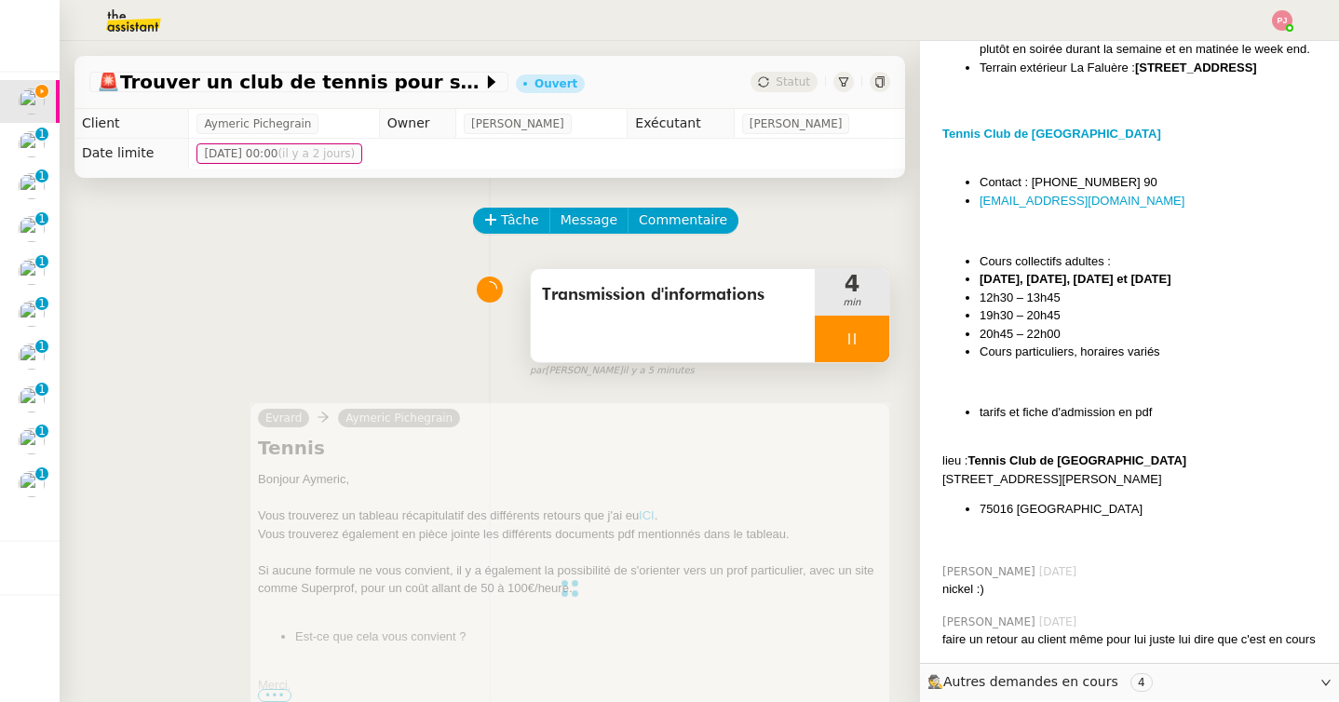
scroll to position [235, 0]
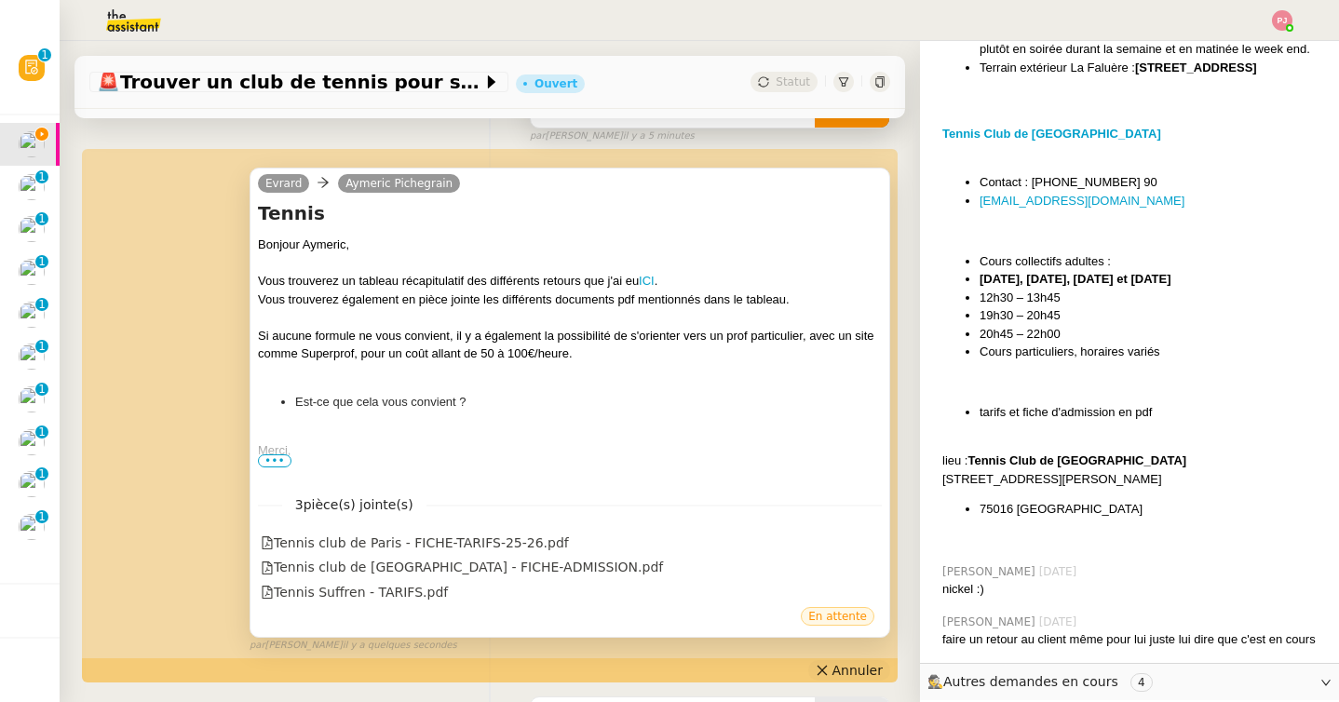
click at [833, 671] on button "Annuler" at bounding box center [849, 670] width 82 height 20
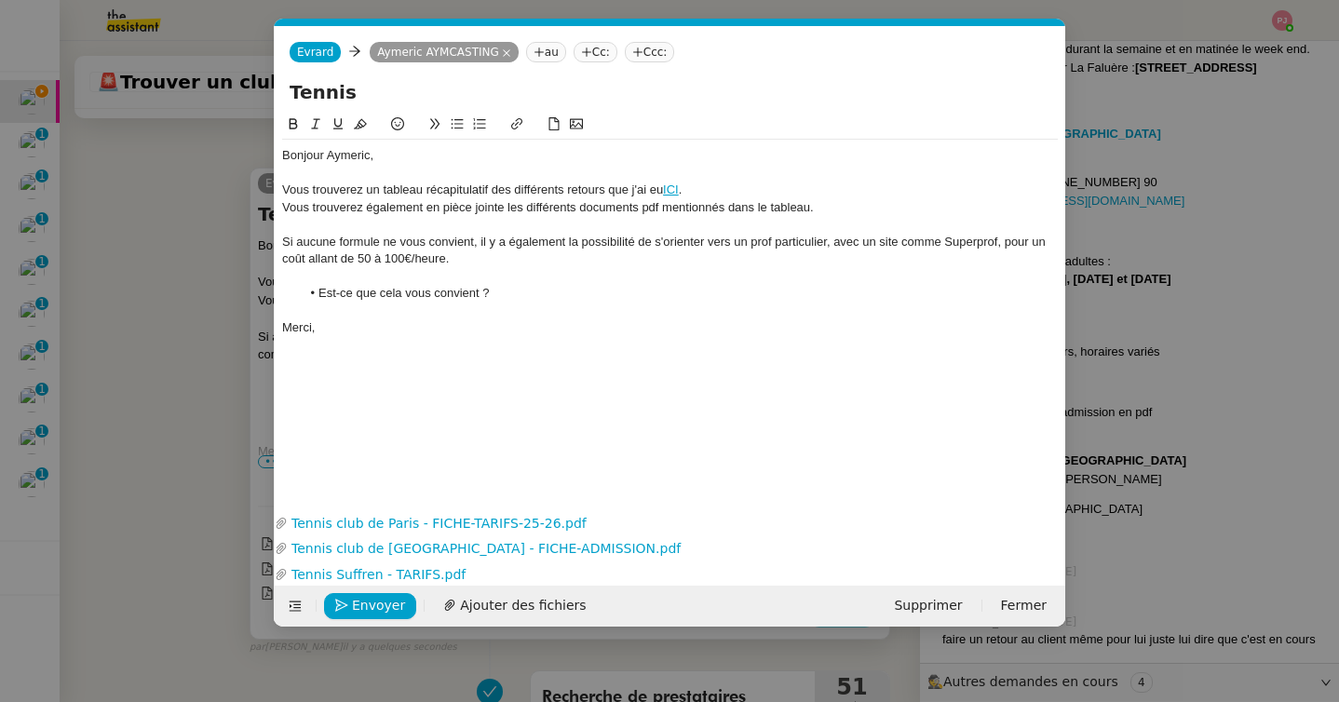
scroll to position [0, 39]
click at [380, 296] on li "Est-ce que cela vous convient ?" at bounding box center [680, 293] width 758 height 17
drag, startPoint x: 603, startPoint y: 193, endPoint x: 561, endPoint y: 193, distance: 42.8
click at [561, 193] on div "Vous trouverez un tableau récapitulatif des différents retours que j'ai eu ICI ." at bounding box center [670, 190] width 776 height 17
drag, startPoint x: 747, startPoint y: 190, endPoint x: 698, endPoint y: 187, distance: 48.5
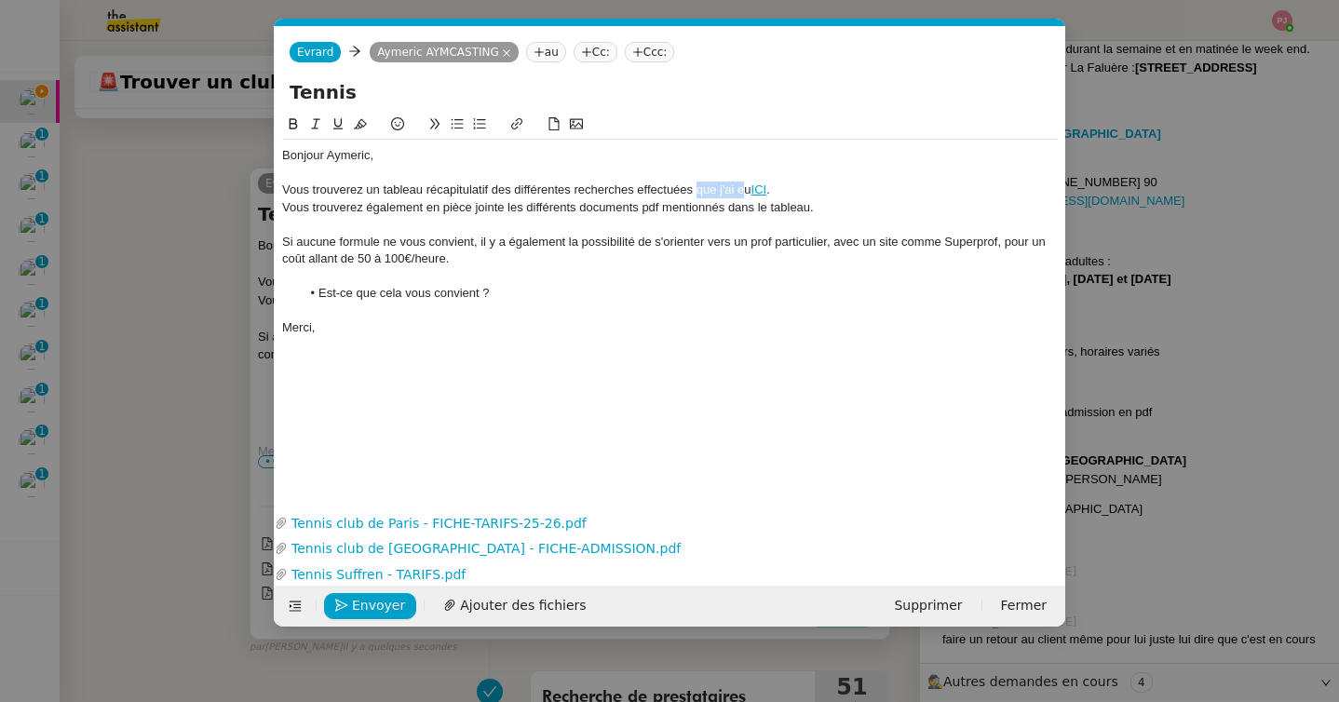
click at [698, 187] on div "Vous trouverez un tableau récapitulatif des différentes recherches effectuées q…" at bounding box center [670, 190] width 776 height 17
click at [699, 185] on link "ICI" at bounding box center [701, 190] width 16 height 14
click at [696, 217] on link "https://docs.google.com/spreadsheets/d/1rkwuWThskPPjgSlSDe1hDIfrEpSYftYbVHDbohr…" at bounding box center [657, 224] width 128 height 24
click at [516, 299] on li "Est-ce que cela vous convient ?" at bounding box center [680, 293] width 758 height 17
drag, startPoint x: 501, startPoint y: 293, endPoint x: 379, endPoint y: 293, distance: 122.0
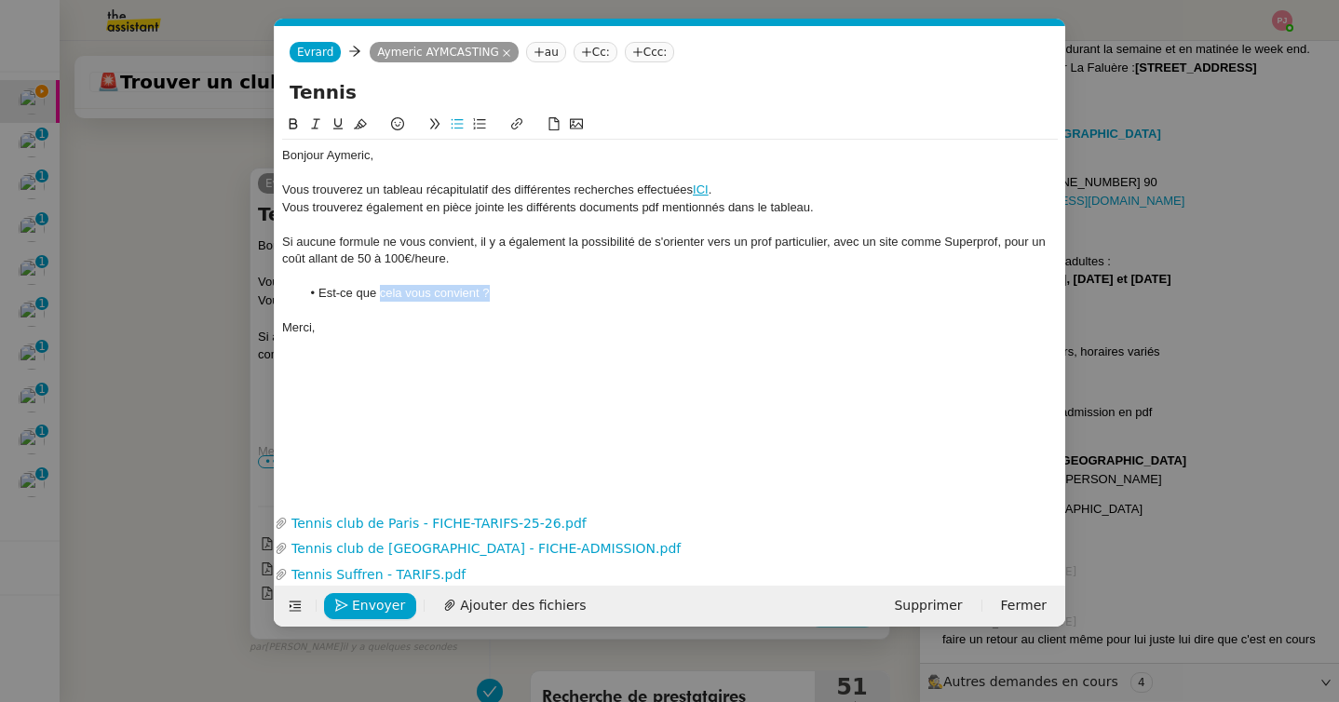
click at [379, 293] on li "Est-ce que cela vous convient ?" at bounding box center [680, 293] width 758 height 17
drag, startPoint x: 472, startPoint y: 238, endPoint x: 400, endPoint y: 237, distance: 72.7
click at [400, 237] on div "Si aucune formule ne vous convient, il y a également la possibilité de s'orient…" at bounding box center [670, 251] width 776 height 34
click at [366, 613] on span "Envoyer" at bounding box center [378, 605] width 53 height 21
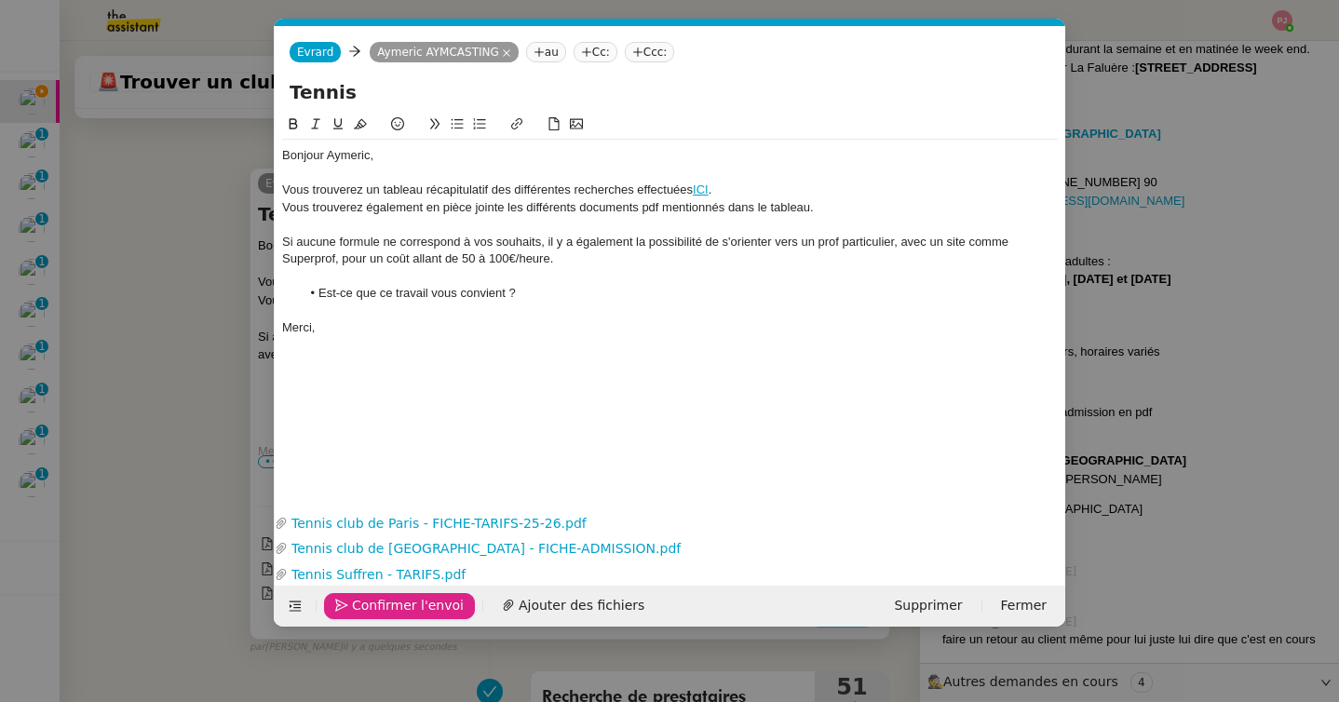
click at [366, 613] on span "Confirmer l'envoi" at bounding box center [408, 605] width 112 height 21
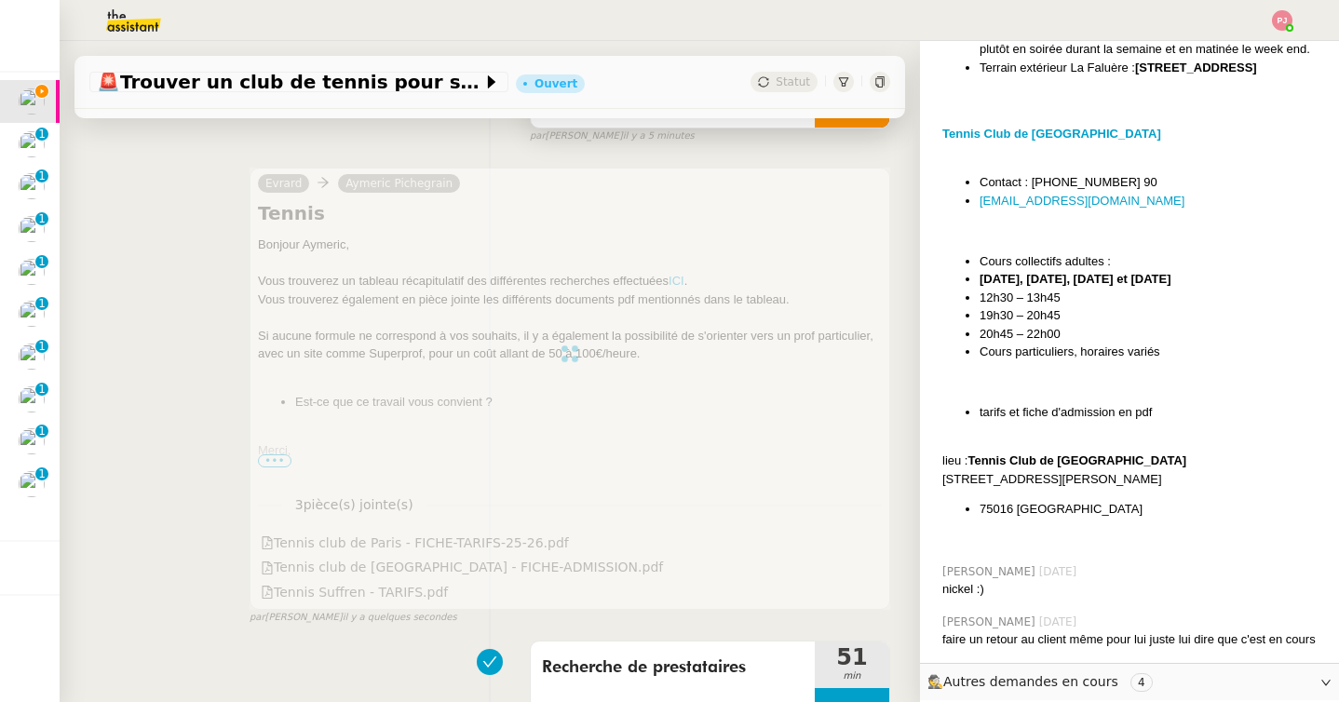
scroll to position [237, 0]
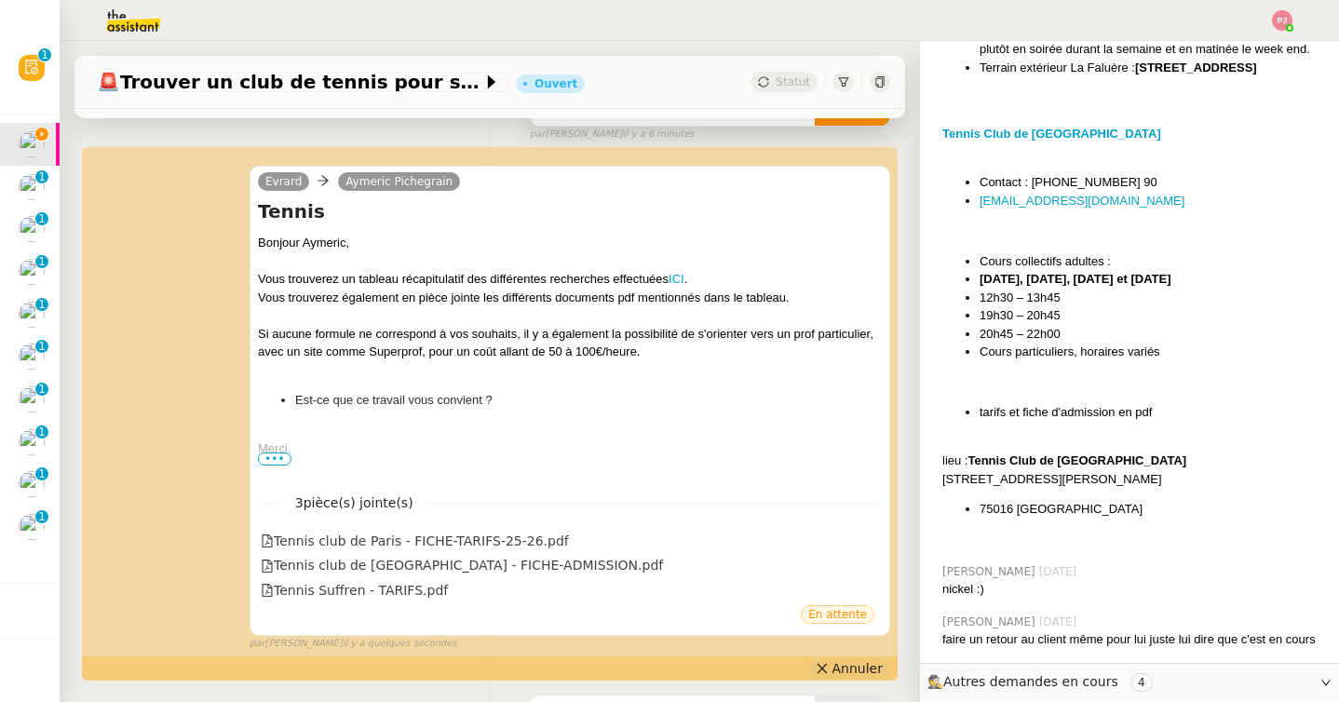
click at [827, 673] on icon at bounding box center [822, 668] width 13 height 13
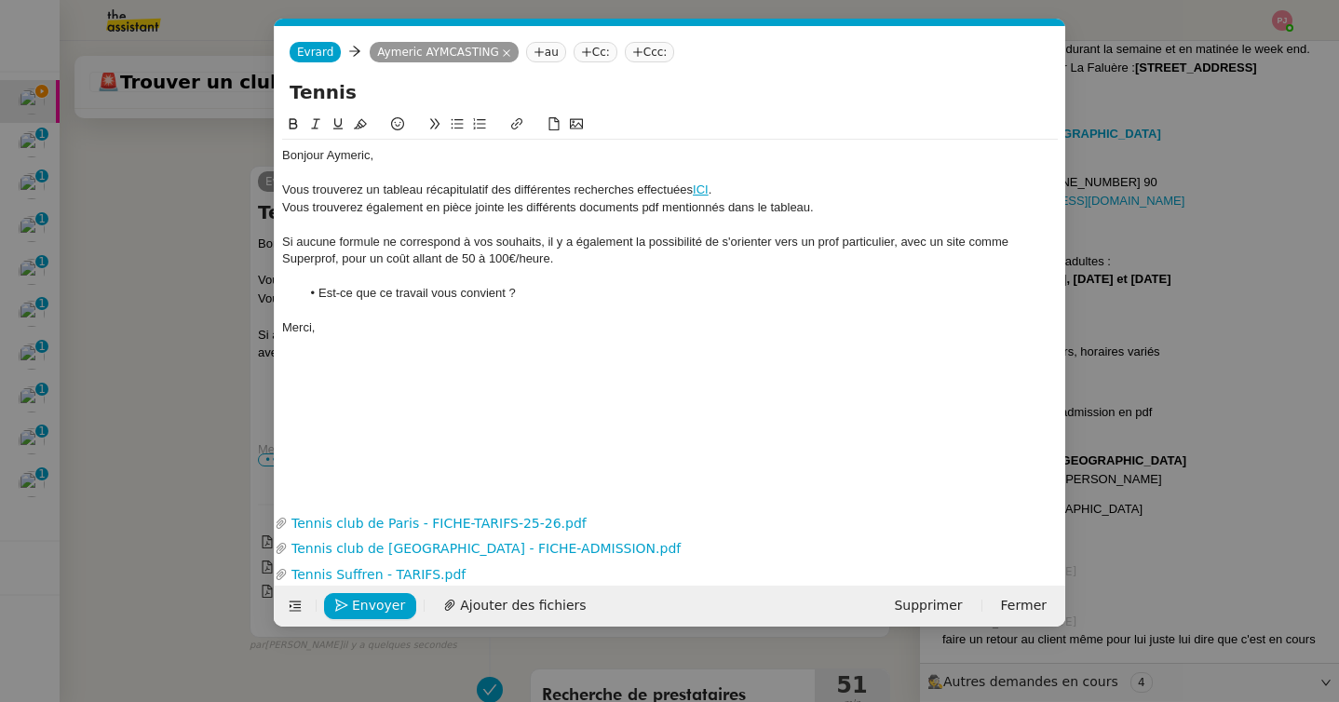
scroll to position [0, 39]
click at [842, 247] on div "Si aucune formule ne correspond à vos souhaits, il y a également la possibilité…" at bounding box center [670, 251] width 776 height 34
drag, startPoint x: 997, startPoint y: 240, endPoint x: 940, endPoint y: 240, distance: 57.7
click at [940, 240] on div "Si aucune formule ne correspond à vos souhaits, il y a également la possibilité…" at bounding box center [670, 251] width 776 height 34
drag, startPoint x: 336, startPoint y: 259, endPoint x: 280, endPoint y: 262, distance: 55.9
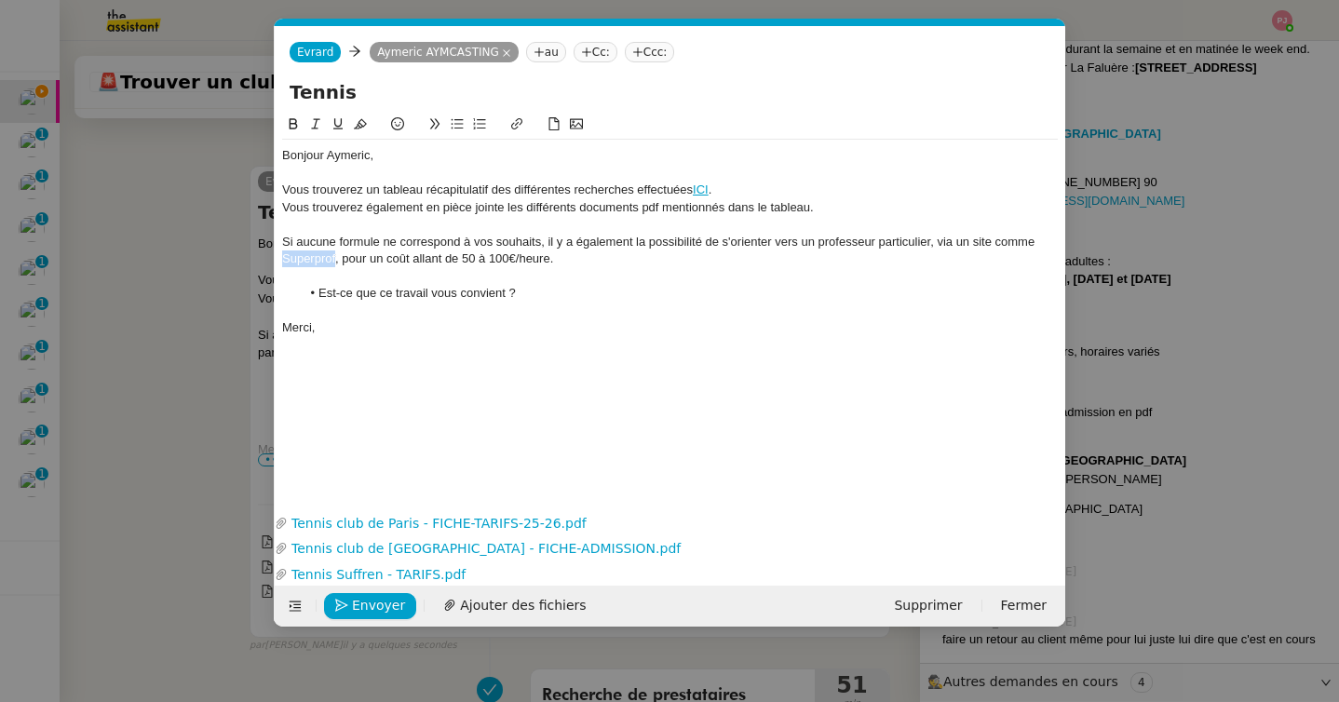
click at [280, 262] on nz-spin "Bonjour Aymeric, Vous trouverez un tableau récapitulatif des différentes recher…" at bounding box center [670, 301] width 791 height 374
click at [515, 122] on icon at bounding box center [516, 123] width 13 height 13
paste input "https://www.superprof.fr/s/tennis,75010-Paris,48.8785618,2.3603689,1,35259.html"
type input "https://www.superprof.fr/s/tennis,75010-Paris,48.8785618,2.3603689,1,35259.html"
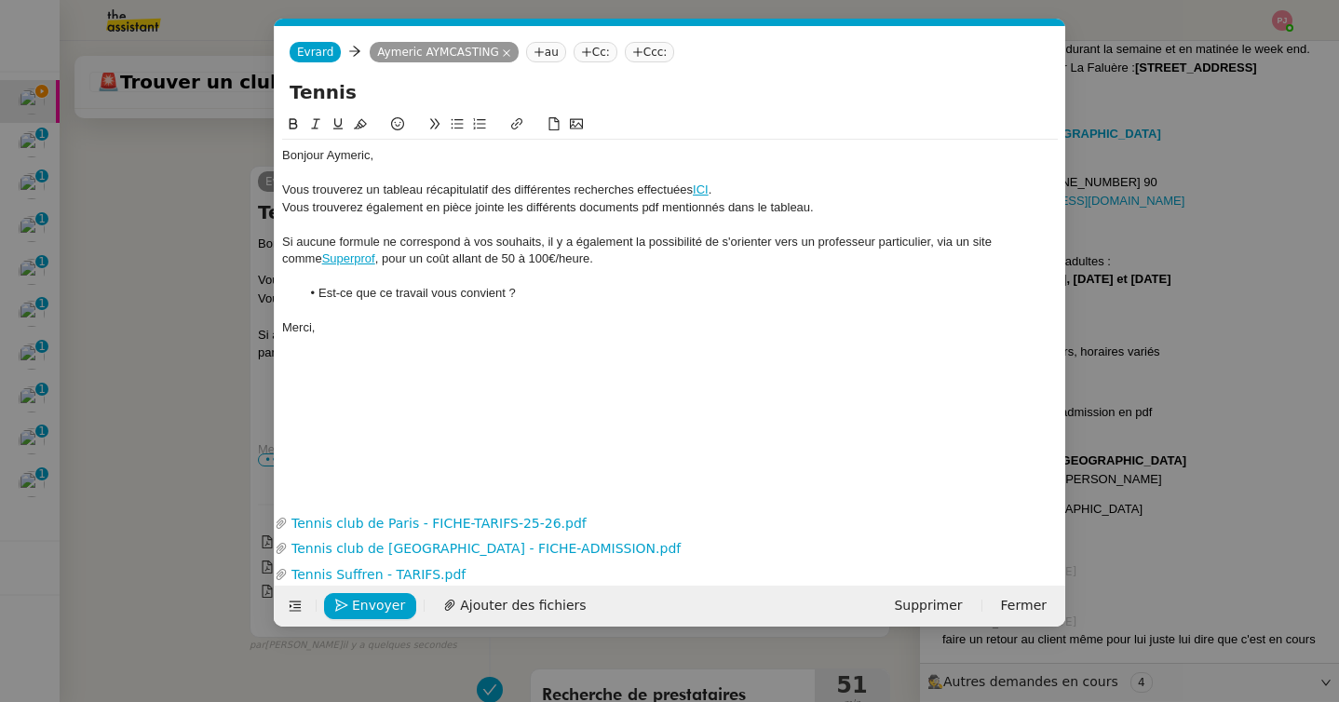
click at [518, 445] on div "Bonjour Aymeric, Vous trouverez un tableau récapitulatif des différentes recher…" at bounding box center [670, 297] width 776 height 367
click at [366, 609] on span "Envoyer" at bounding box center [378, 605] width 53 height 21
click at [366, 609] on span "Confirmer l'envoi" at bounding box center [408, 605] width 112 height 21
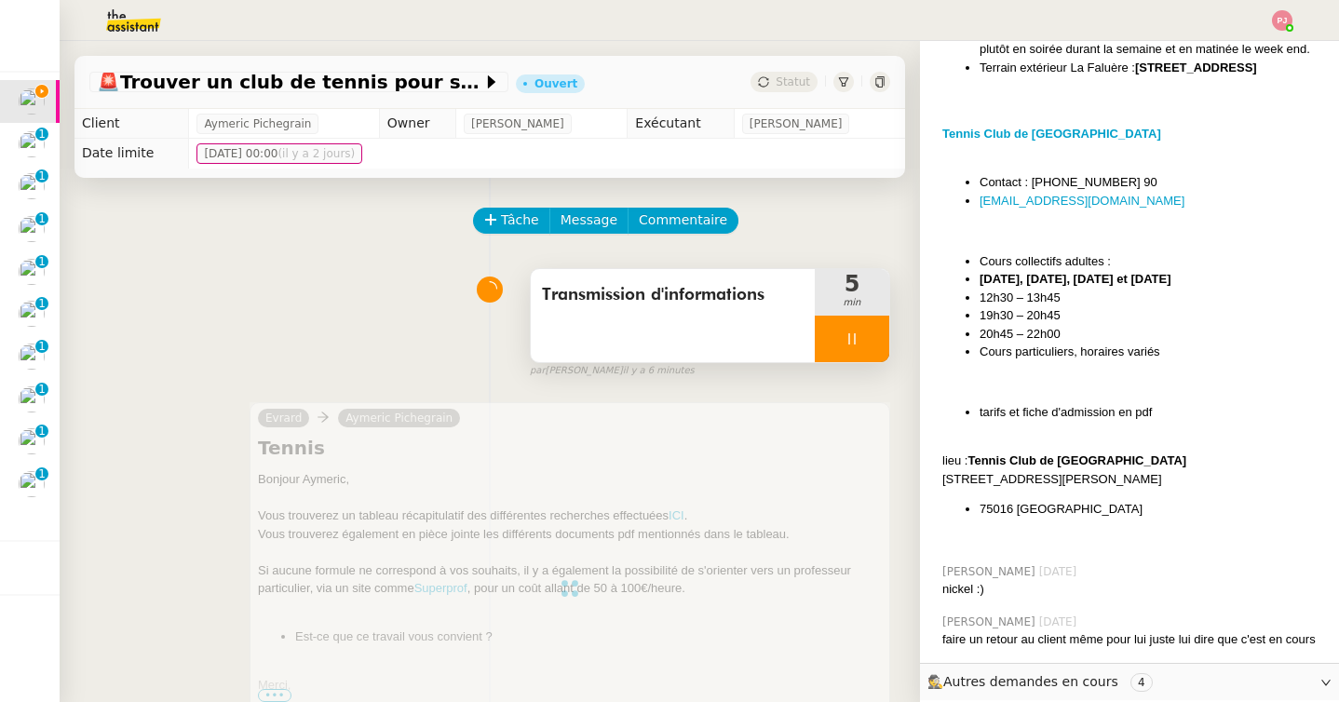
click at [852, 335] on icon at bounding box center [852, 339] width 15 height 15
click at [840, 332] on div at bounding box center [833, 339] width 37 height 47
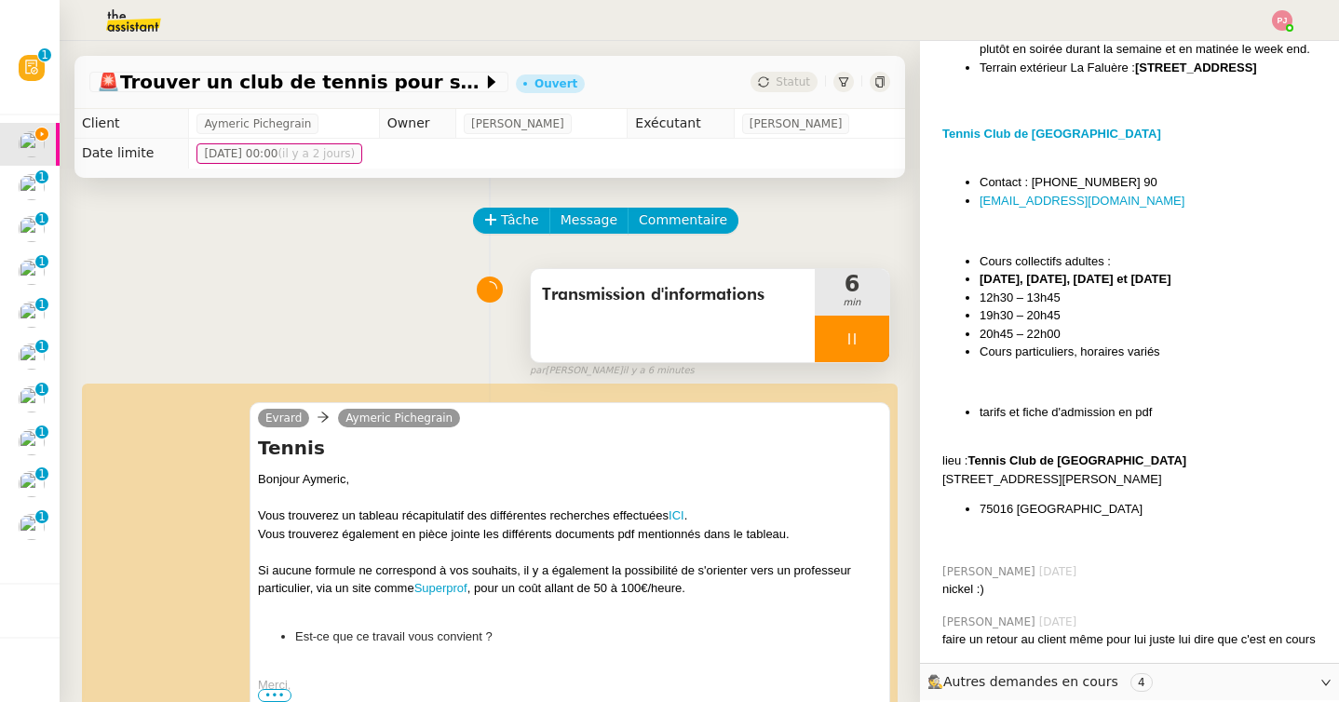
click at [854, 341] on icon at bounding box center [851, 338] width 7 height 11
click at [878, 341] on button at bounding box center [870, 339] width 37 height 47
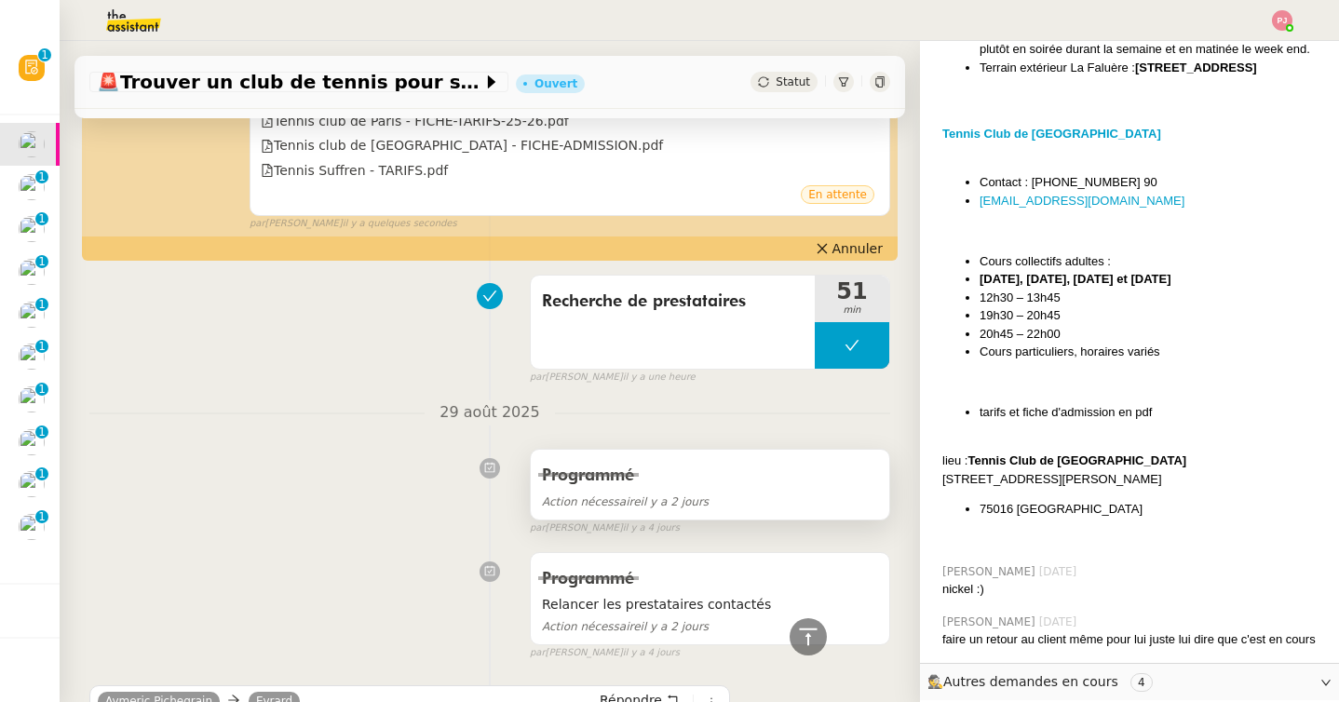
scroll to position [369, 0]
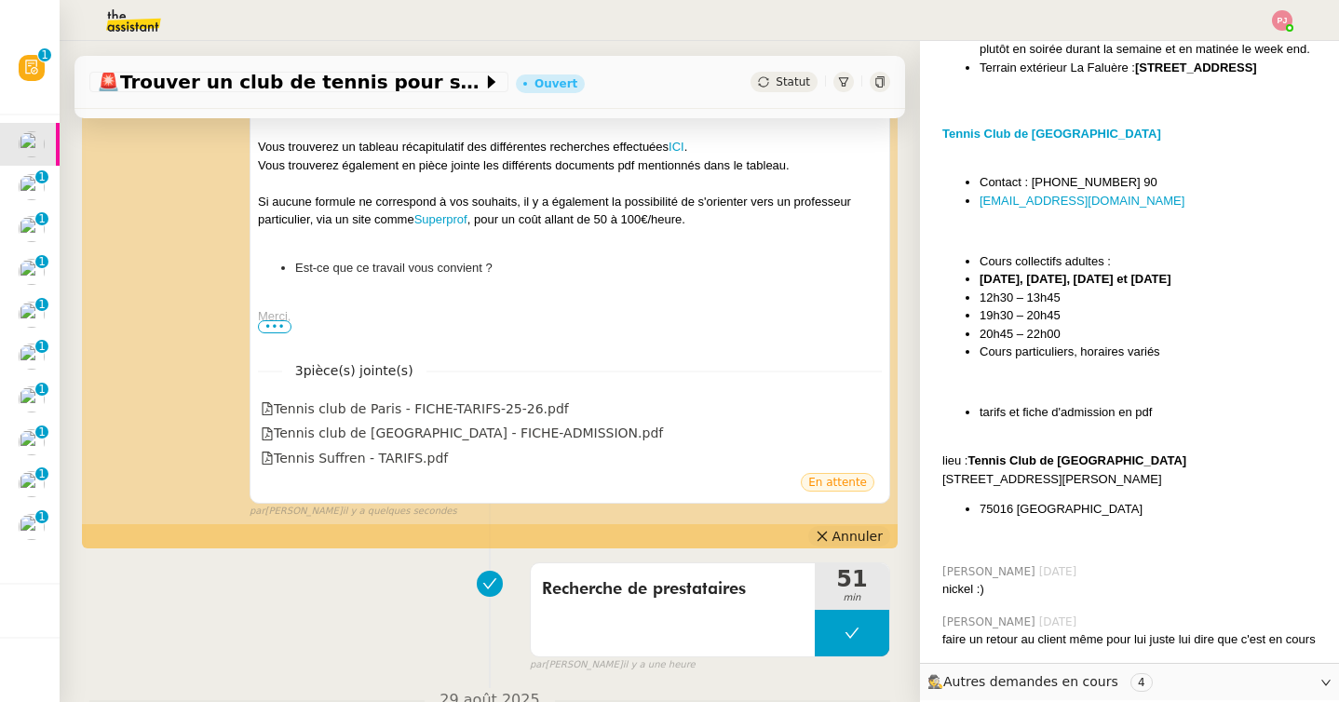
click at [829, 536] on icon at bounding box center [822, 536] width 13 height 13
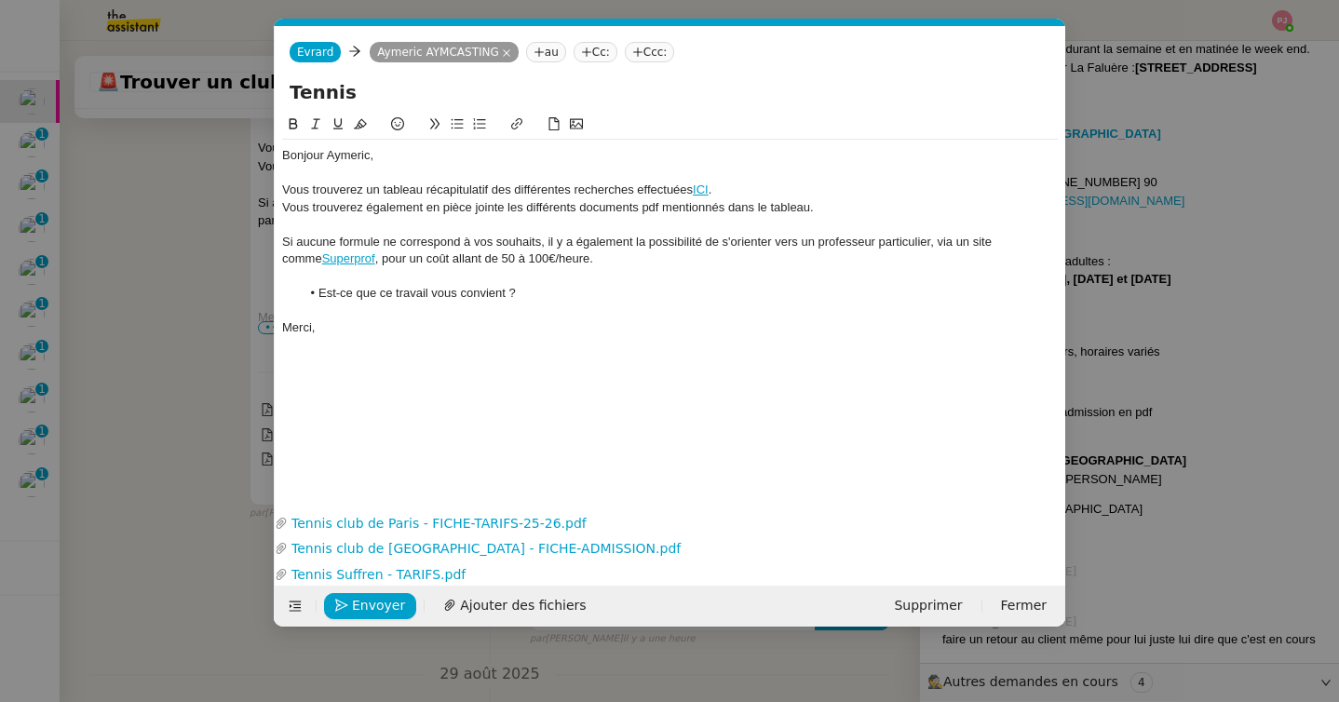
scroll to position [0, 39]
click at [570, 299] on li "Est-ce que ce travail vous convient ?" at bounding box center [680, 293] width 758 height 17
click at [346, 606] on icon "button" at bounding box center [341, 605] width 13 height 13
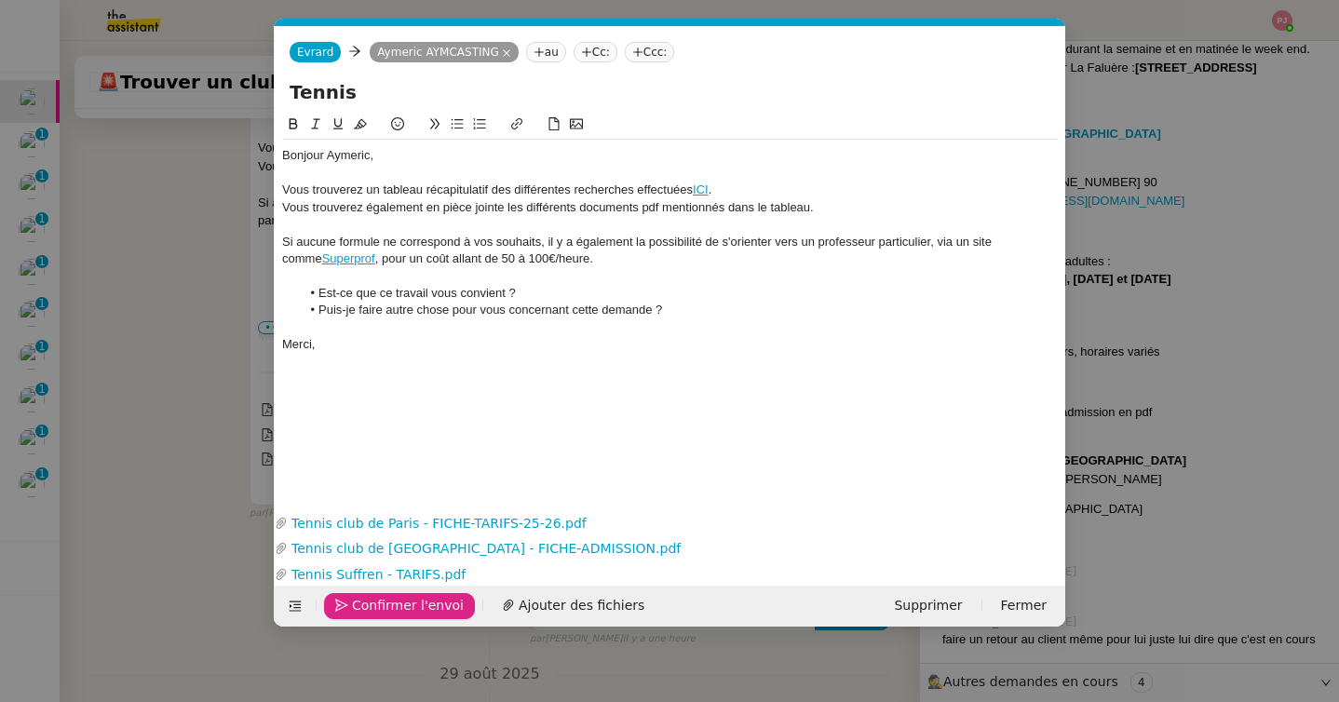
click at [346, 606] on icon "button" at bounding box center [341, 605] width 13 height 13
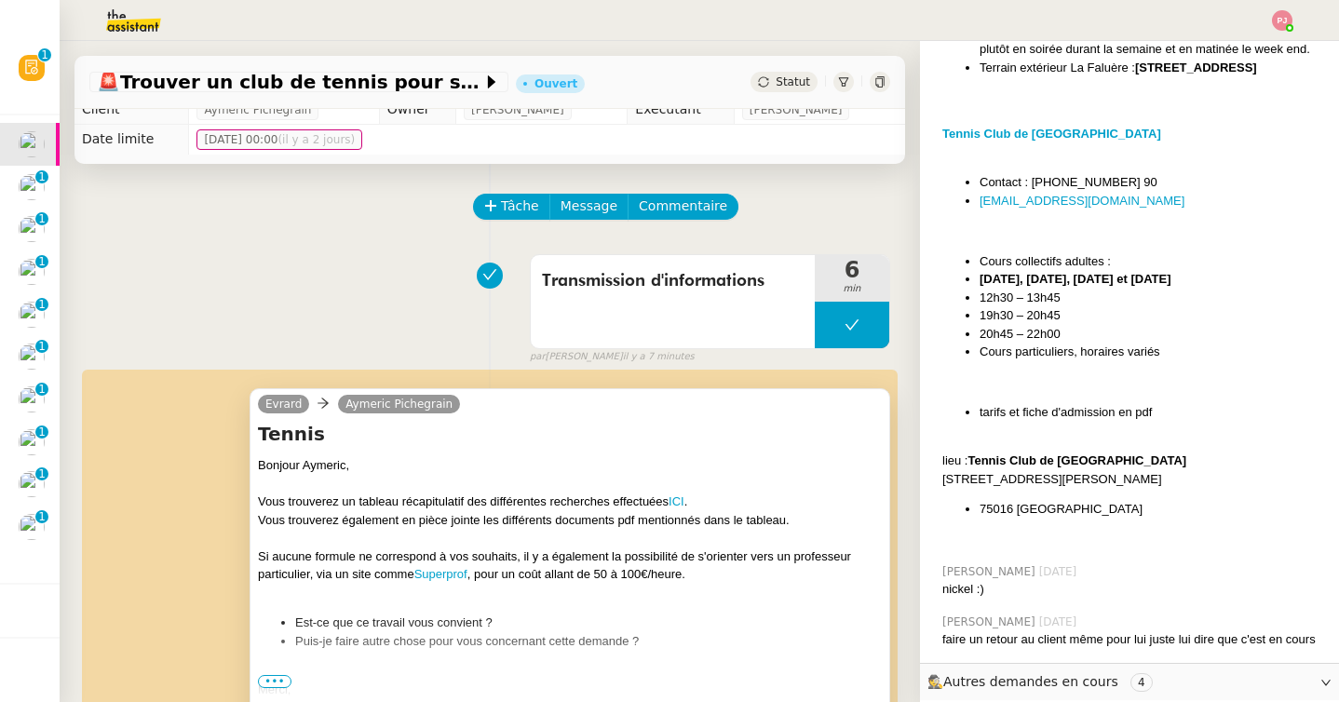
scroll to position [0, 0]
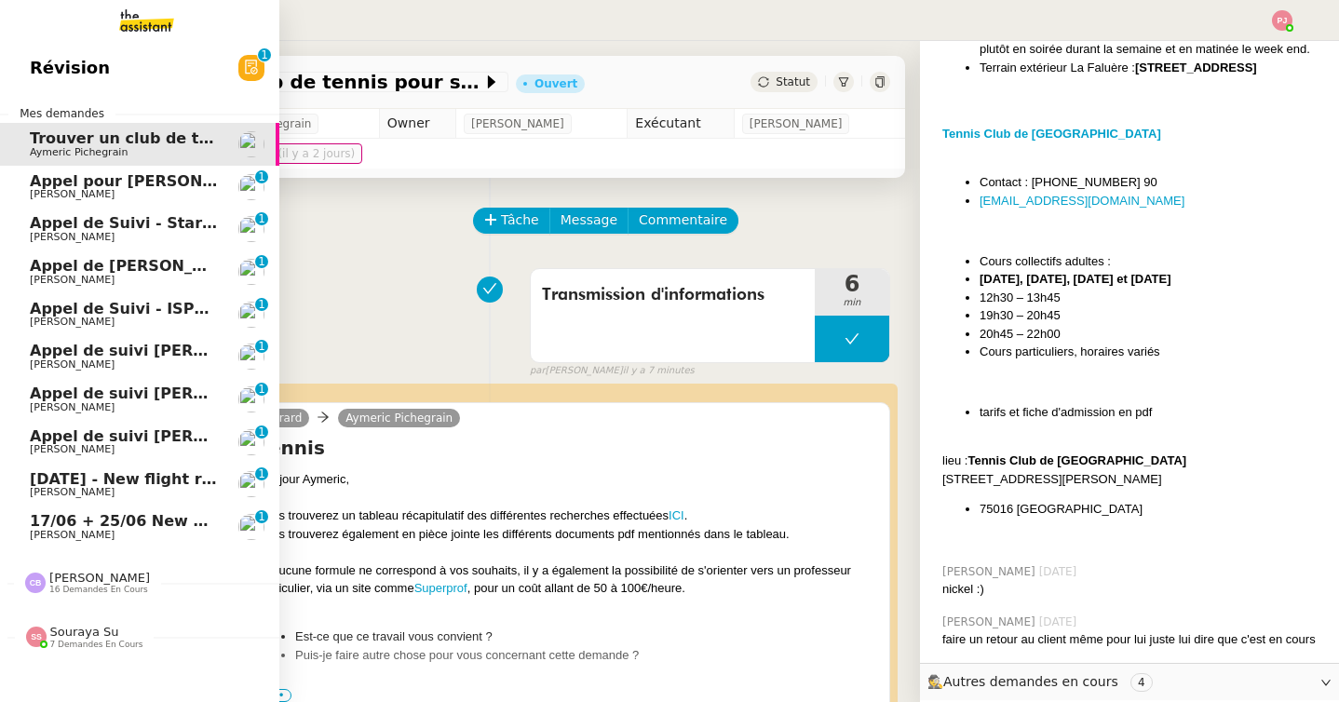
click at [52, 489] on span "Louis Frei" at bounding box center [72, 492] width 85 height 12
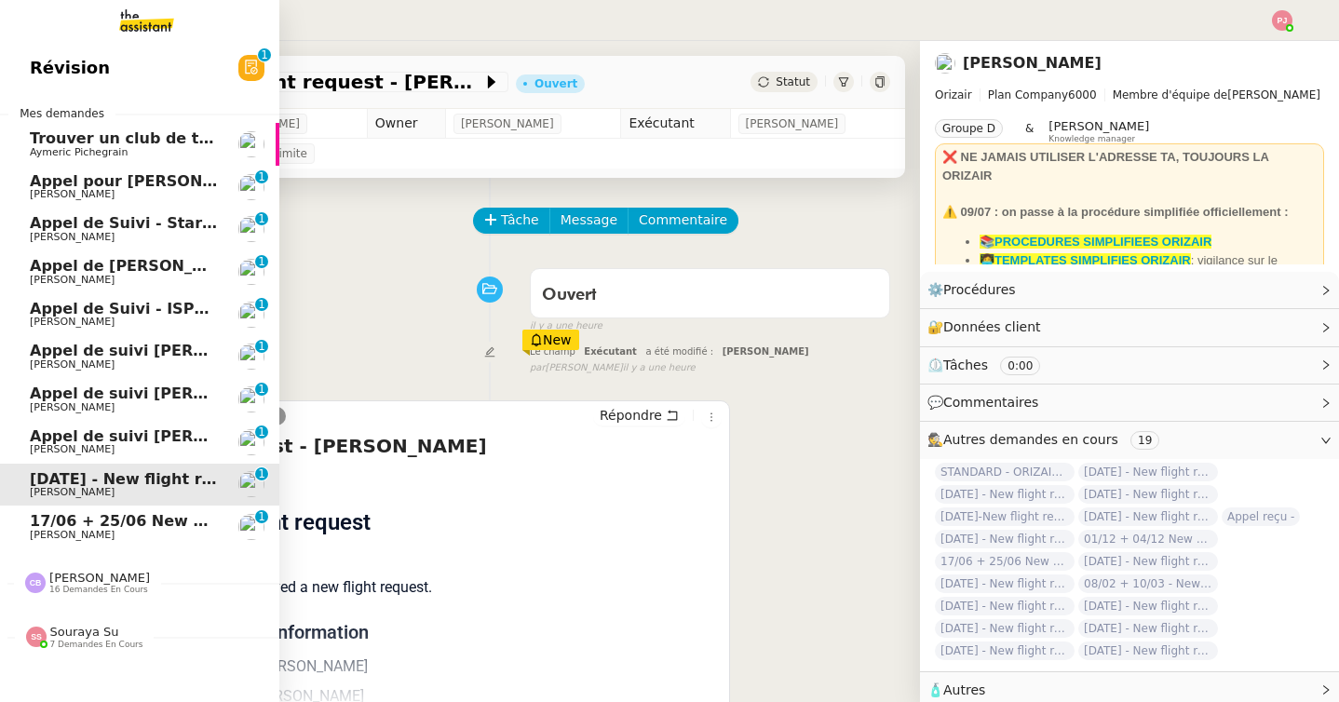
click at [61, 524] on span "17/06 + 25/06 New flight request - Gemma Lowin" at bounding box center [246, 521] width 433 height 18
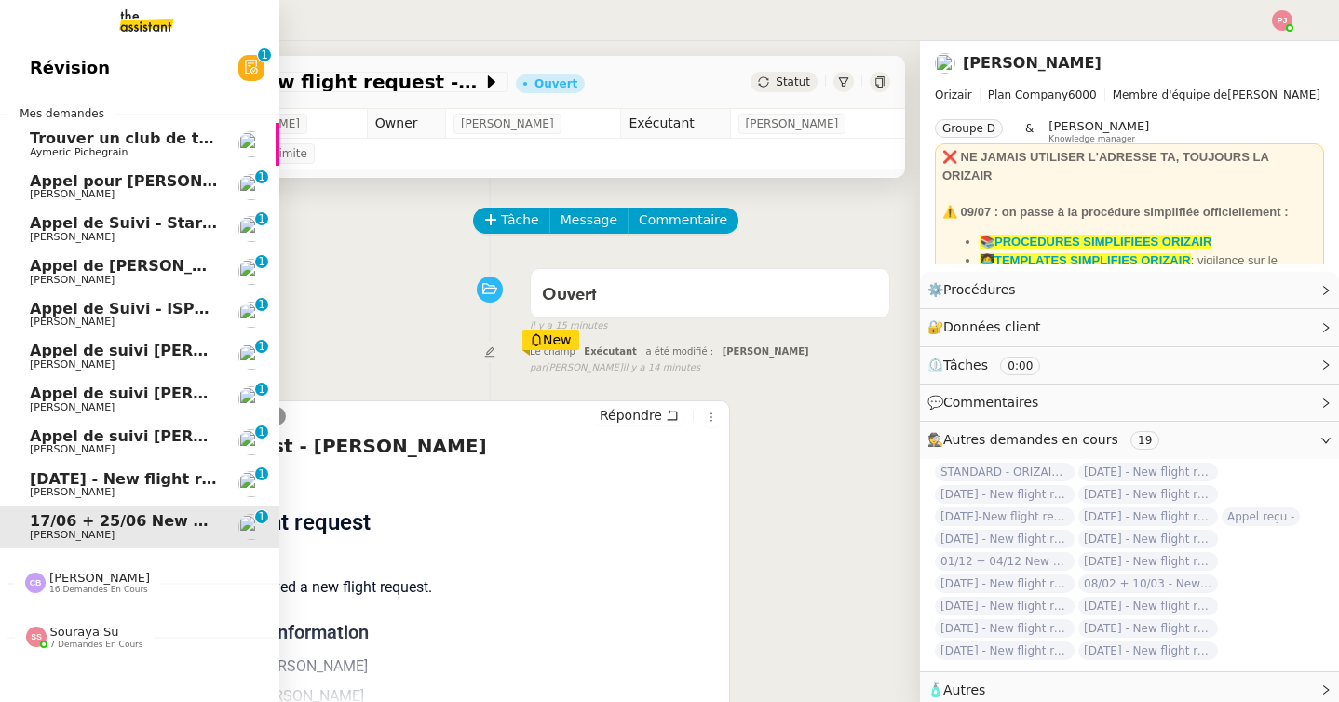
click at [88, 142] on span "Trouver un club de tennis pour septembre" at bounding box center [207, 138] width 354 height 18
